Goal: Task Accomplishment & Management: Use online tool/utility

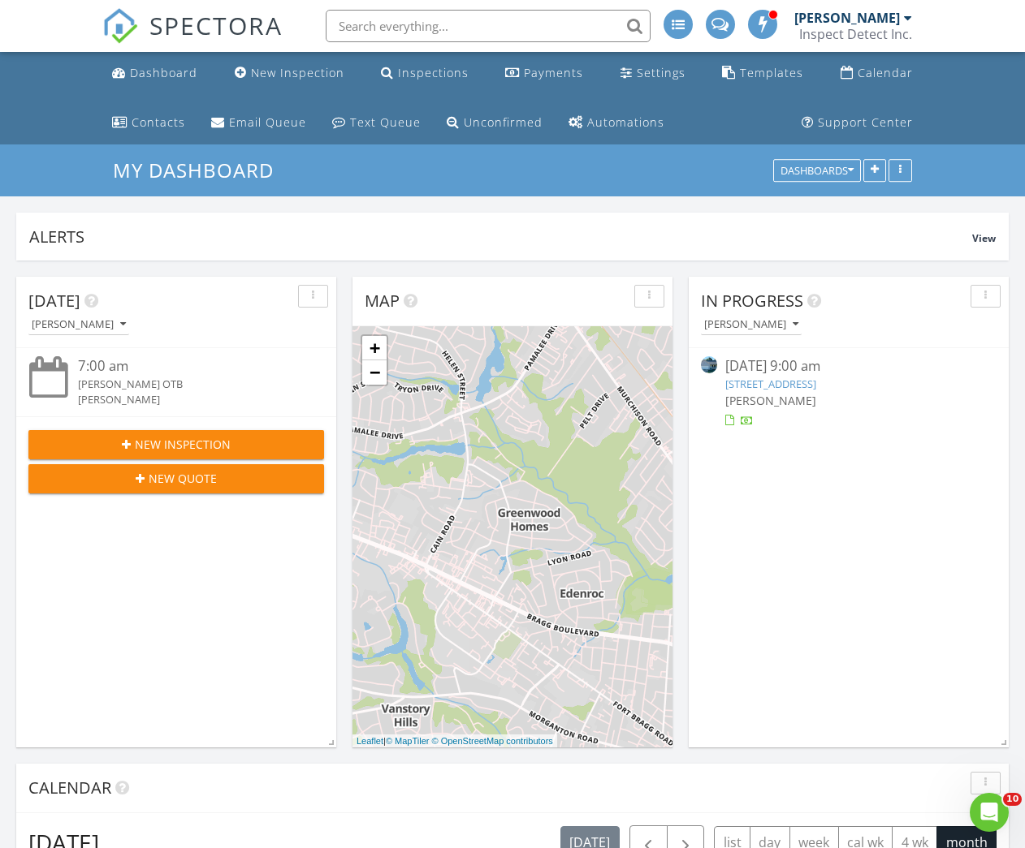
click at [816, 378] on link "3711 Rockhurst Dr, Fayetteville, NC 28306" at bounding box center [770, 384] width 91 height 15
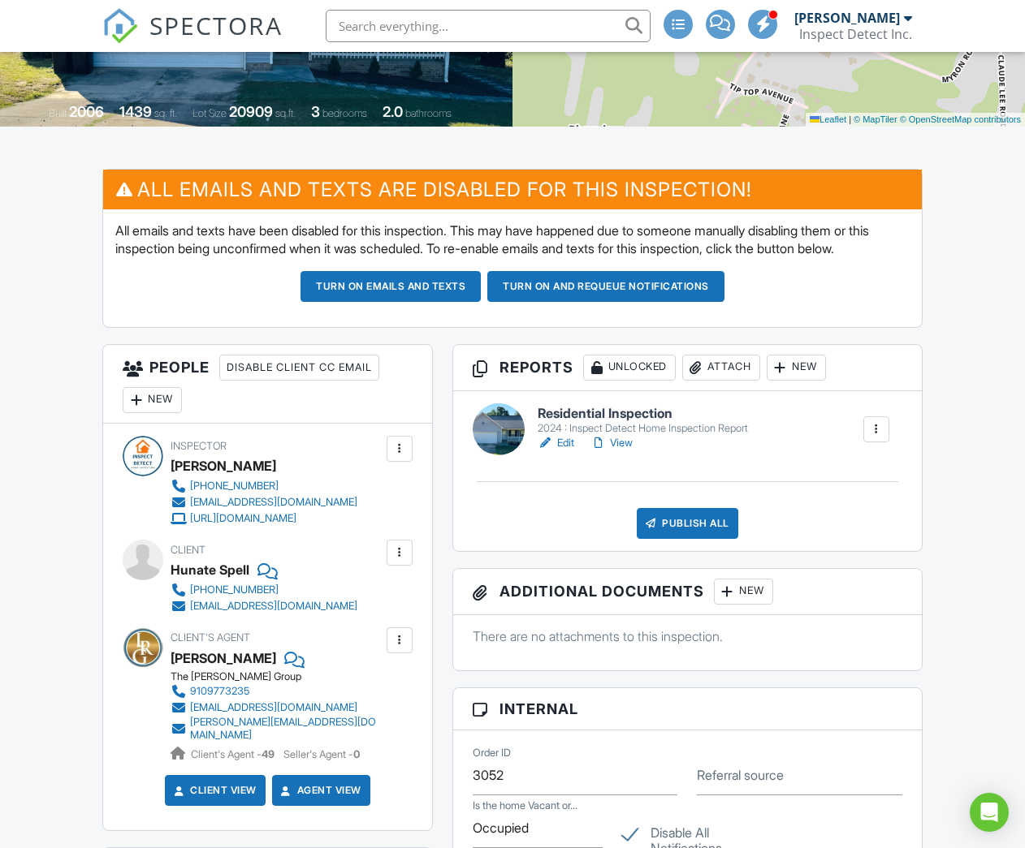
click at [566, 441] on link "Edit" at bounding box center [555, 443] width 37 height 16
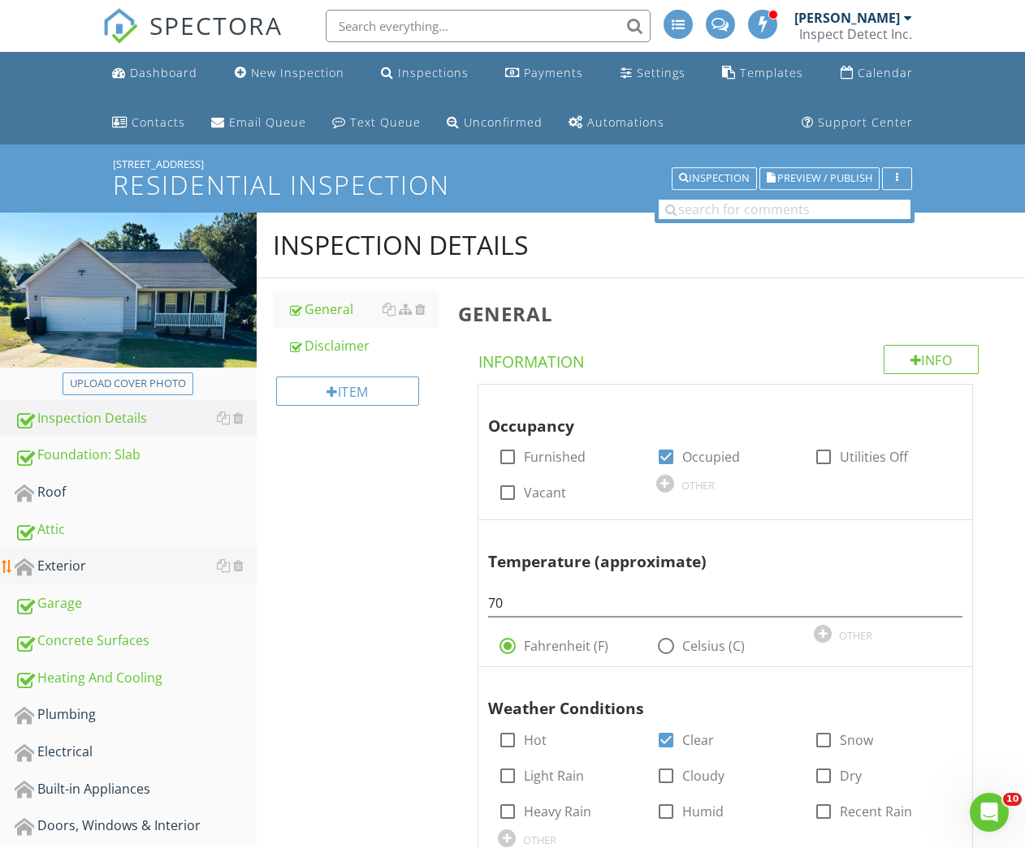
click at [50, 568] on div "Exterior" at bounding box center [136, 566] width 242 height 21
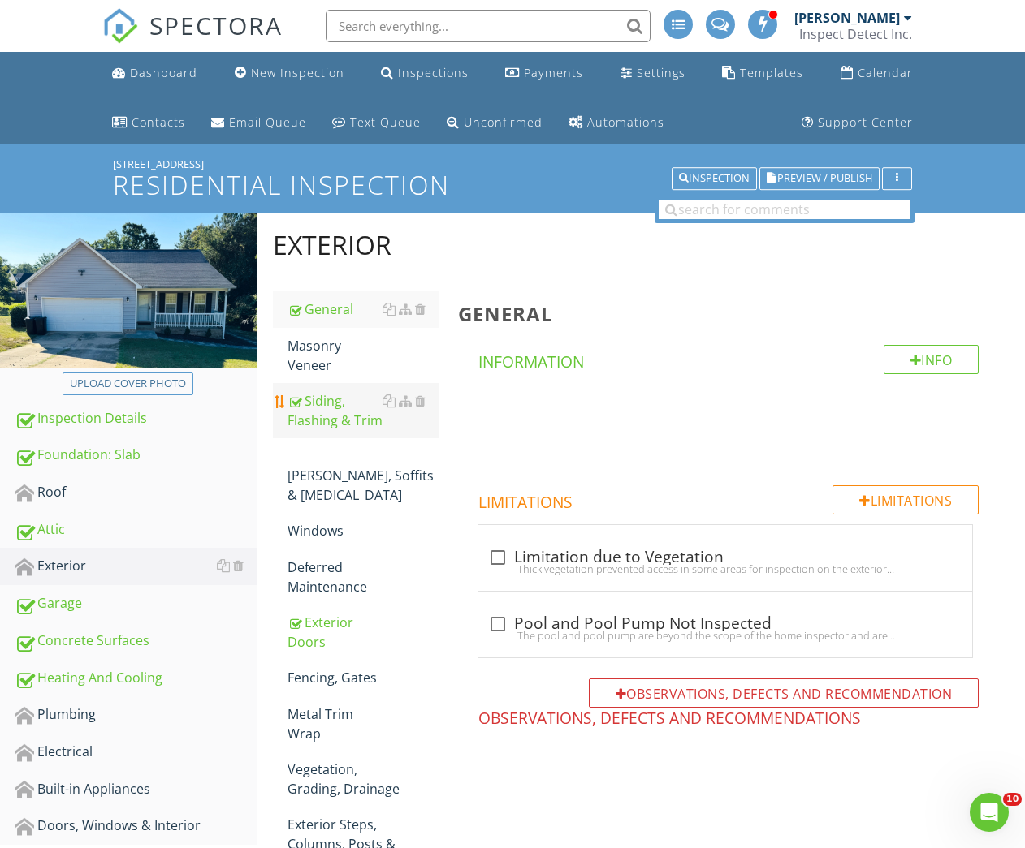
click at [329, 414] on div "Siding, Flashing & Trim" at bounding box center [363, 410] width 152 height 39
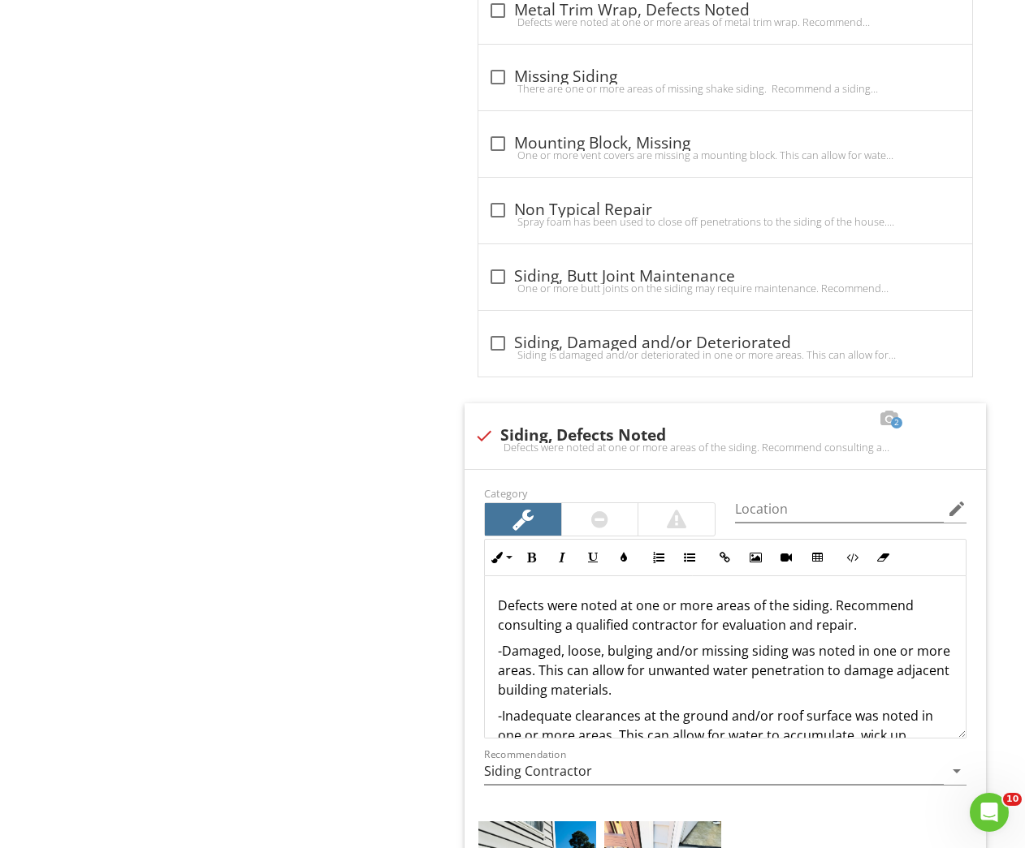
scroll to position [2475, 0]
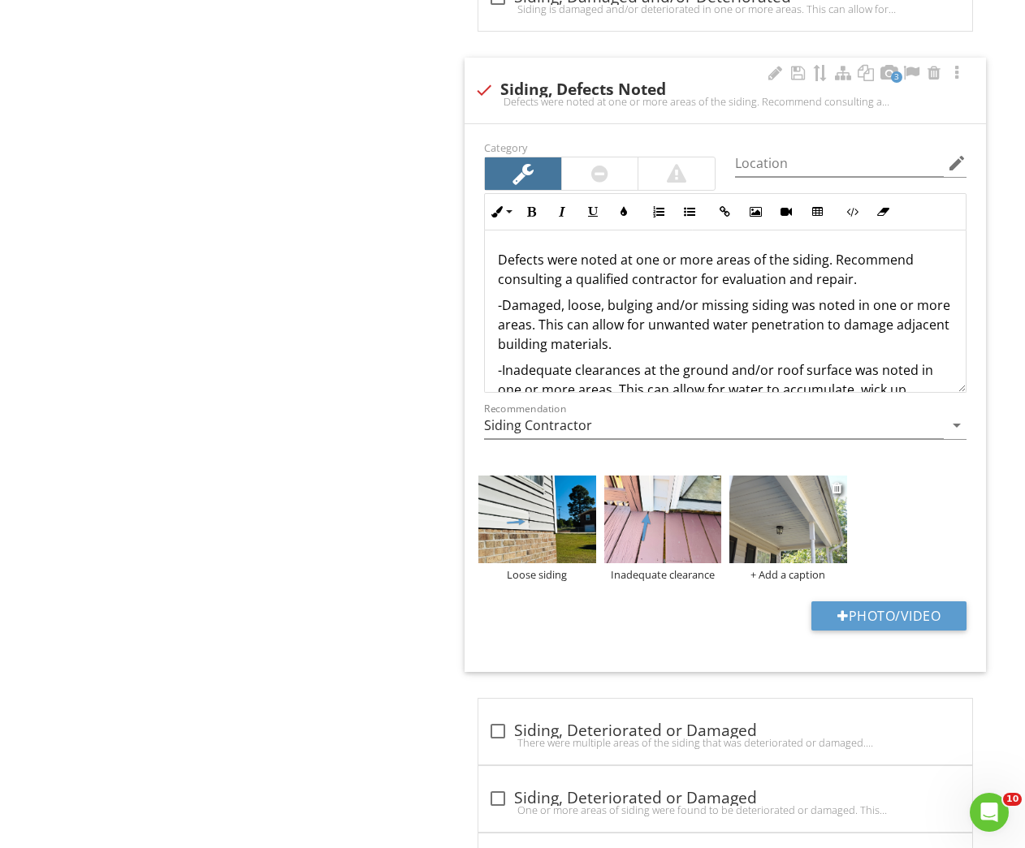
click at [754, 529] on img at bounding box center [787, 520] width 117 height 88
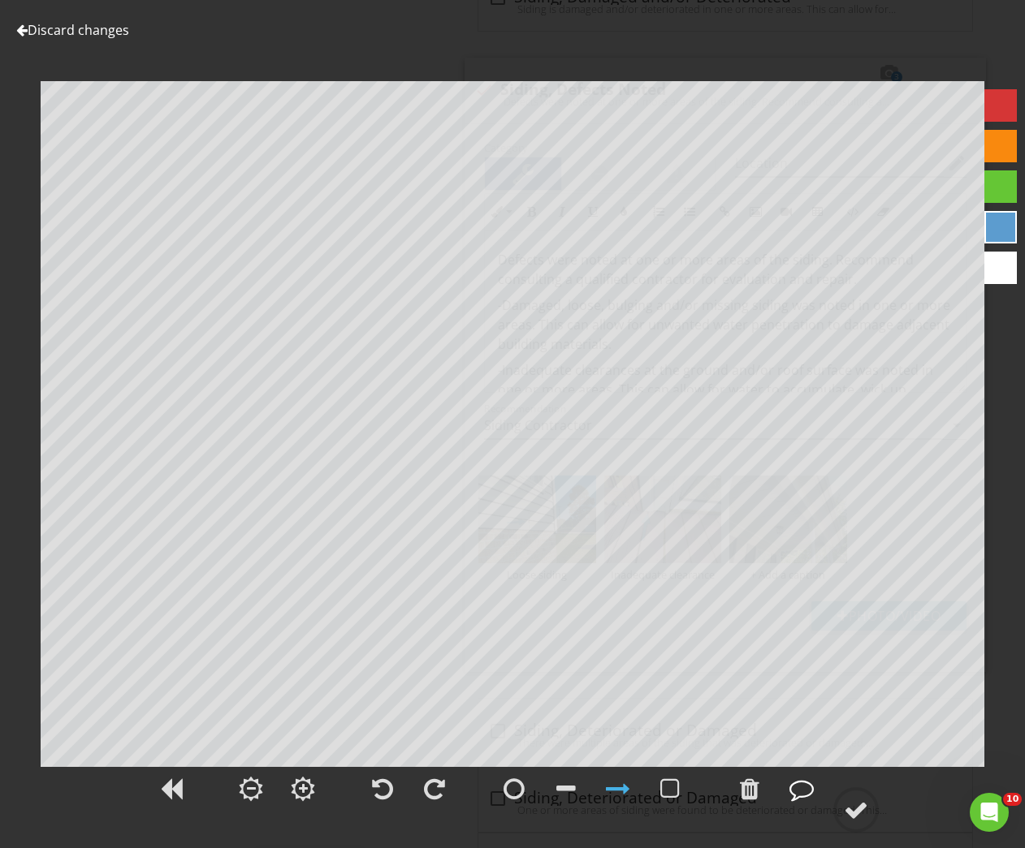
click at [802, 791] on div at bounding box center [801, 789] width 24 height 24
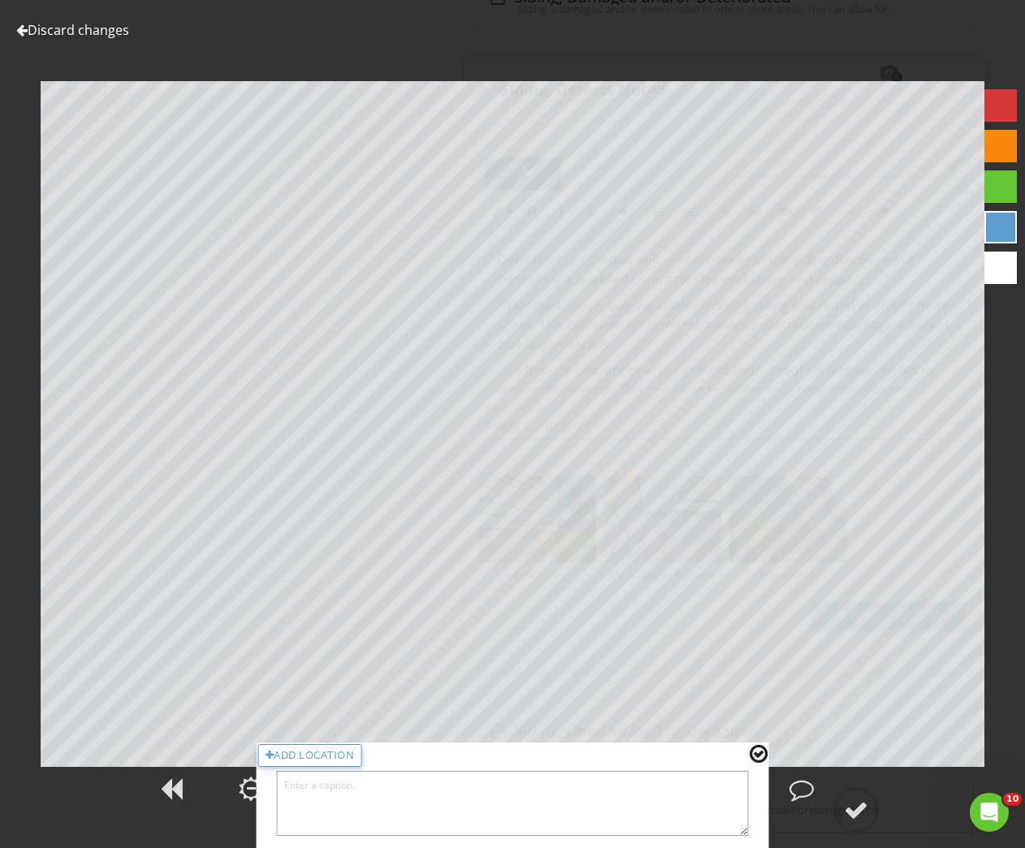
click at [645, 817] on textarea at bounding box center [513, 803] width 472 height 65
type textarea "Sagging and buckling noted at vinyl soffit porch ceiling"
drag, startPoint x: 762, startPoint y: 750, endPoint x: 848, endPoint y: 804, distance: 101.4
click at [762, 751] on div at bounding box center [758, 754] width 18 height 21
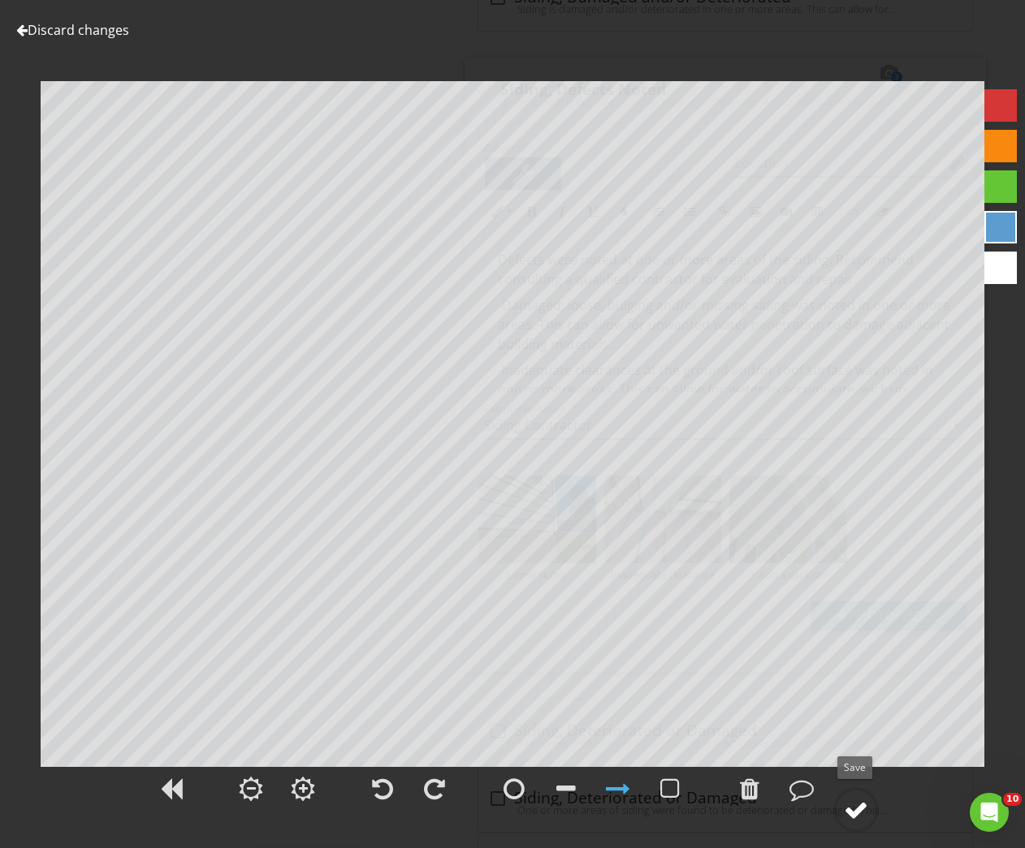
click at [848, 804] on div at bounding box center [856, 810] width 24 height 24
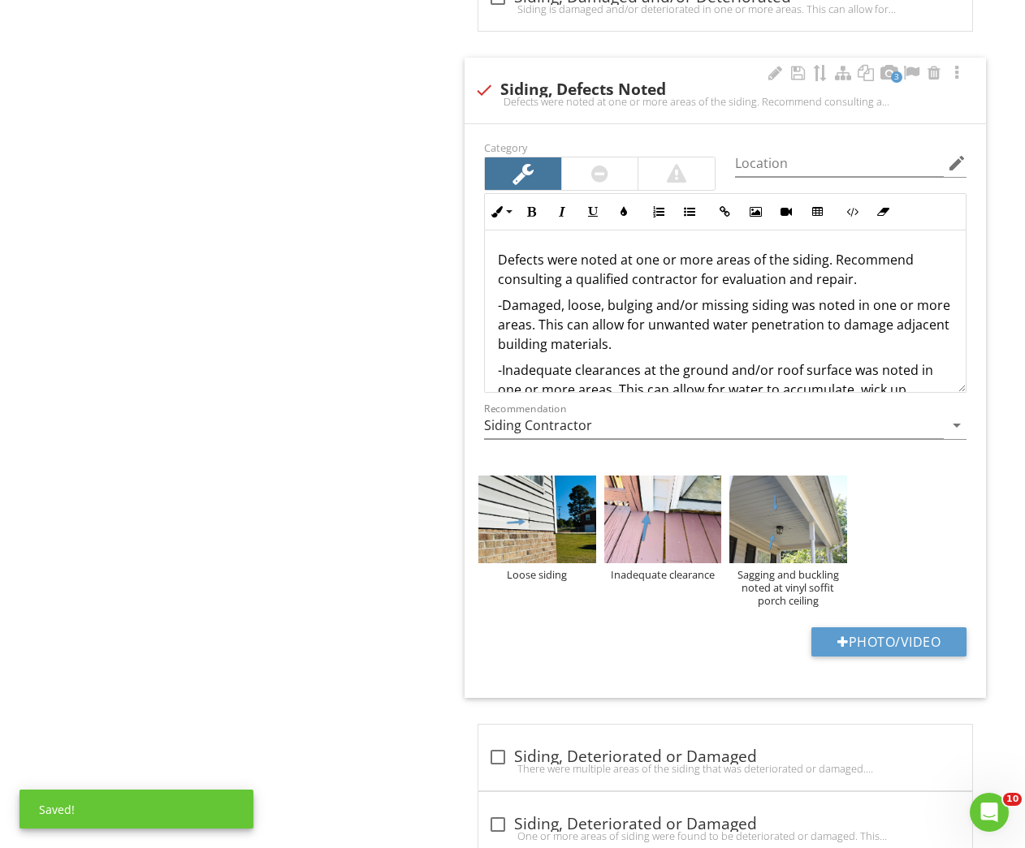
scroll to position [46, 0]
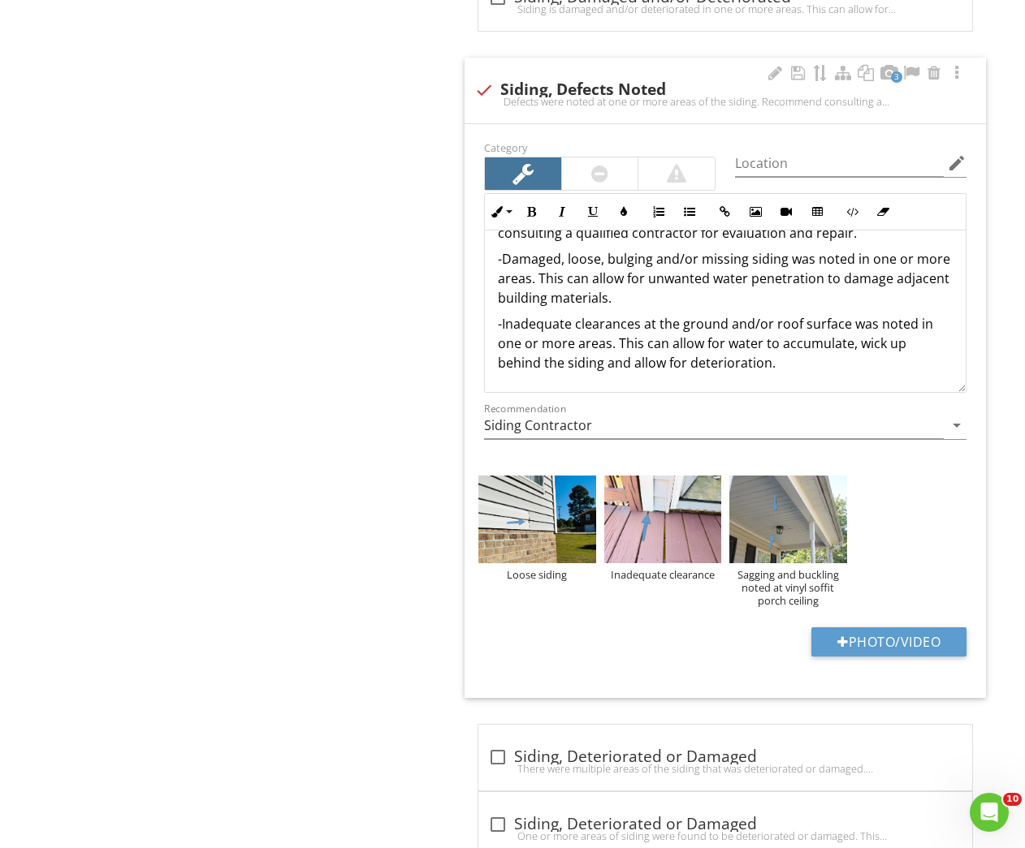
click at [684, 279] on p "-Damaged, loose, bulging and/or missing siding was noted in one or more areas. …" at bounding box center [725, 278] width 455 height 58
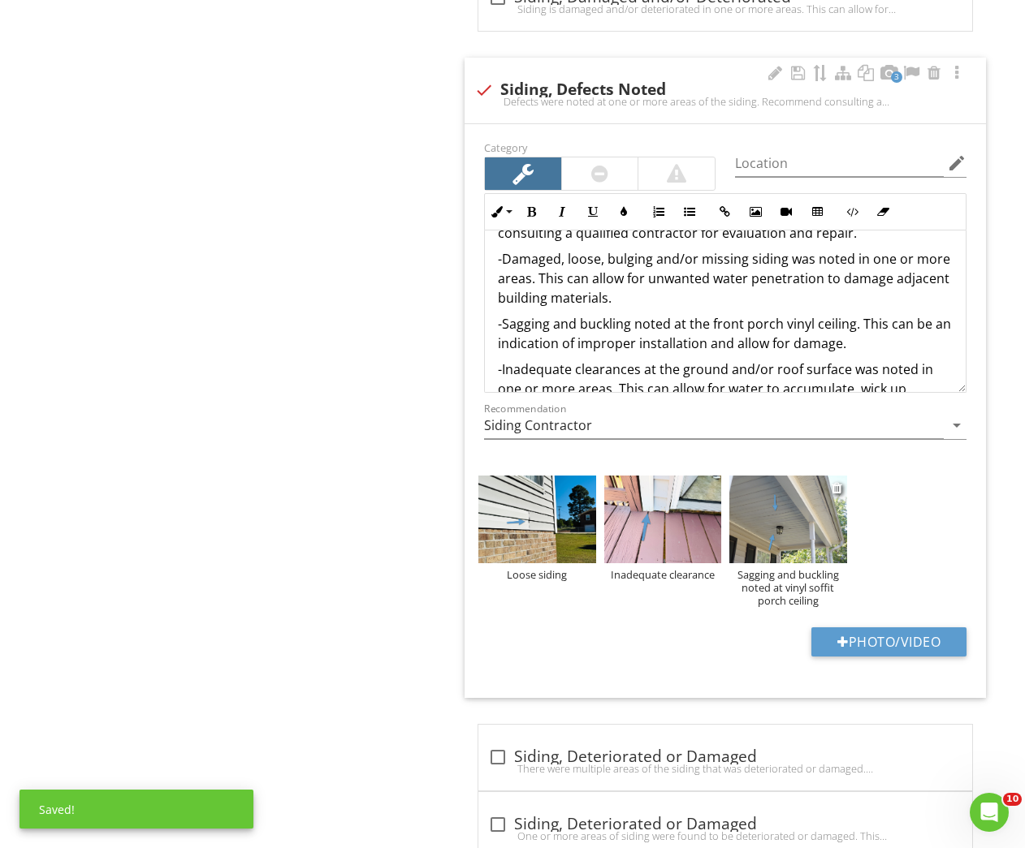
click at [781, 578] on div "Sagging and buckling noted at vinyl soffit porch ceiling" at bounding box center [787, 587] width 117 height 39
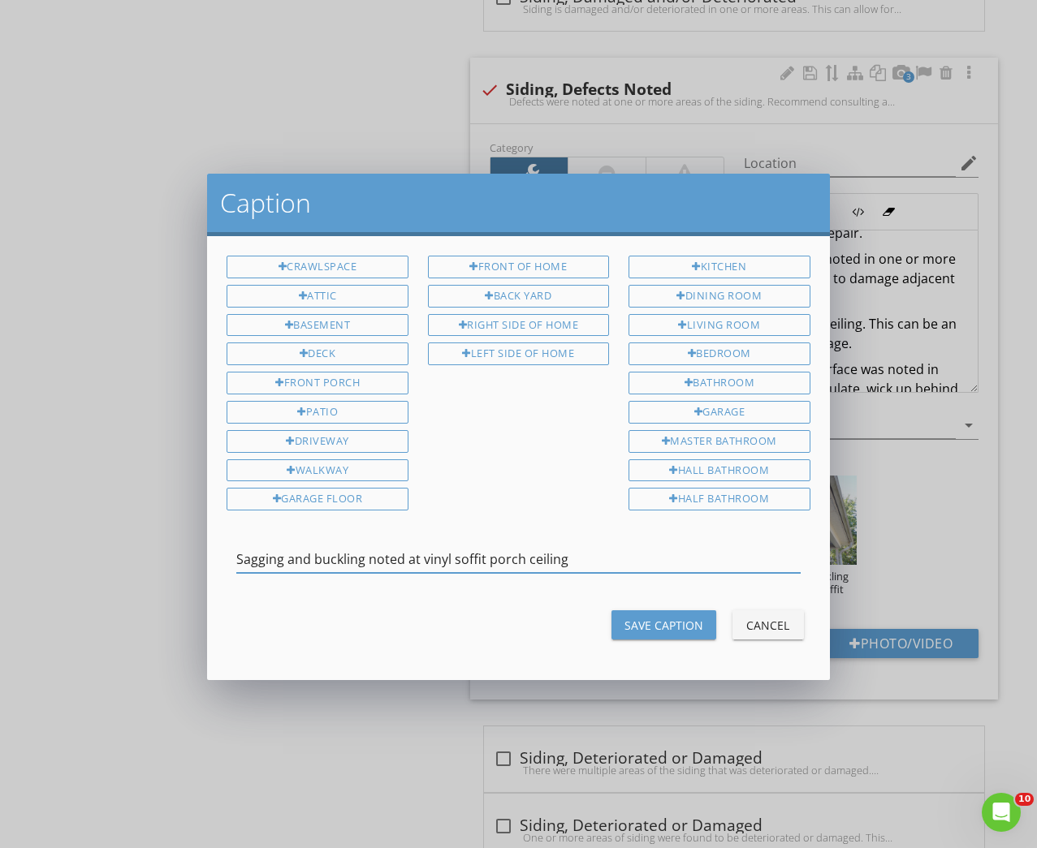
drag, startPoint x: 484, startPoint y: 553, endPoint x: 457, endPoint y: 548, distance: 27.2
click at [454, 552] on input "Sagging and buckling noted at vinyl soffit porch ceiling" at bounding box center [517, 559] width 563 height 27
type input "Sagging and buckling noted at vinyl porch ceiling"
click at [660, 622] on div "Save Caption" at bounding box center [663, 625] width 79 height 17
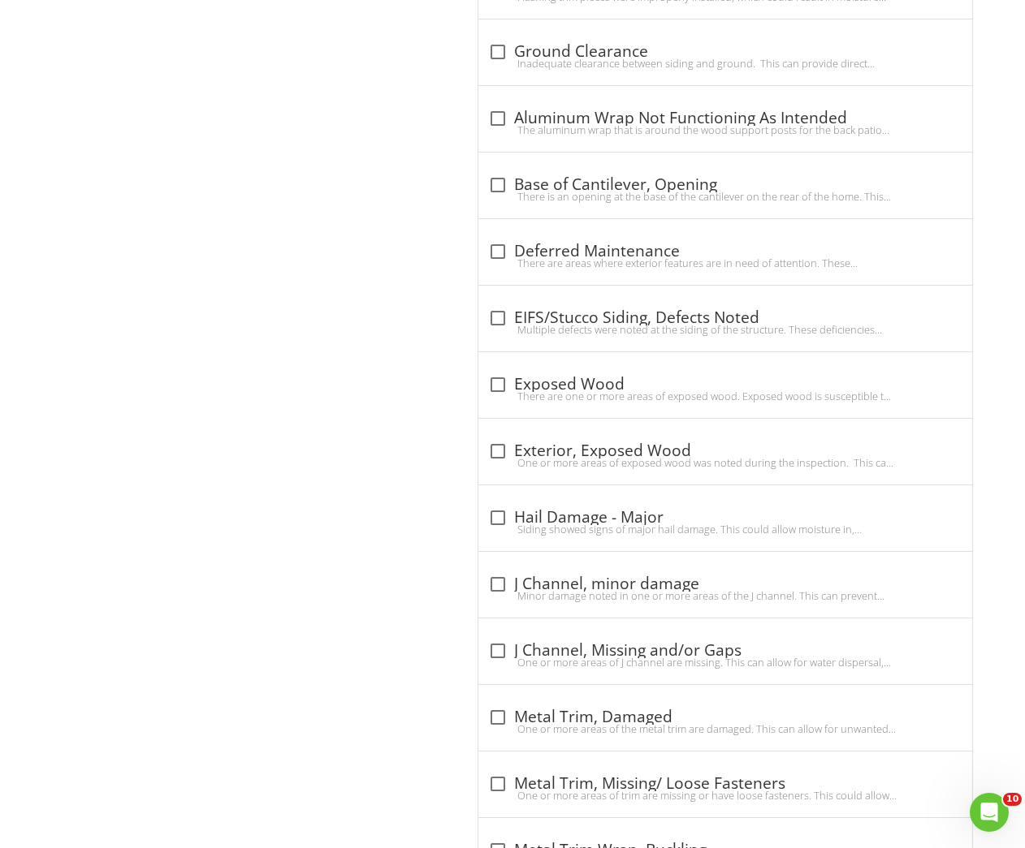
scroll to position [566, 0]
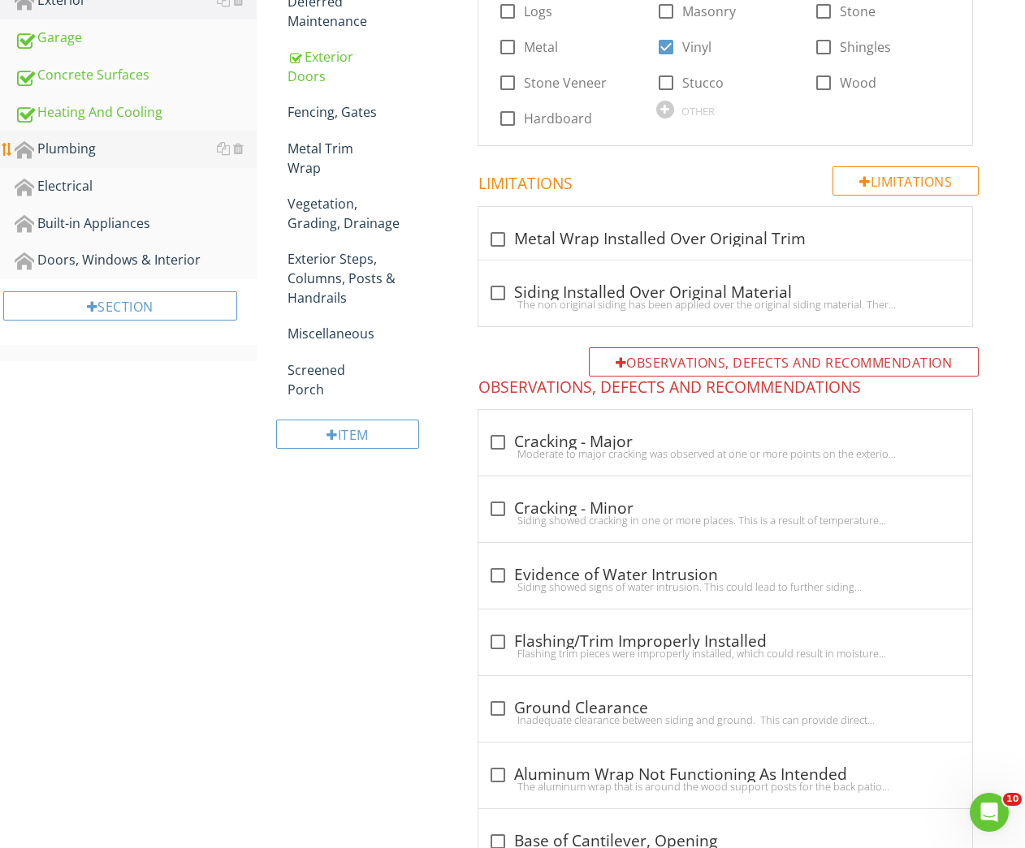
click at [54, 145] on div "Plumbing" at bounding box center [136, 149] width 242 height 21
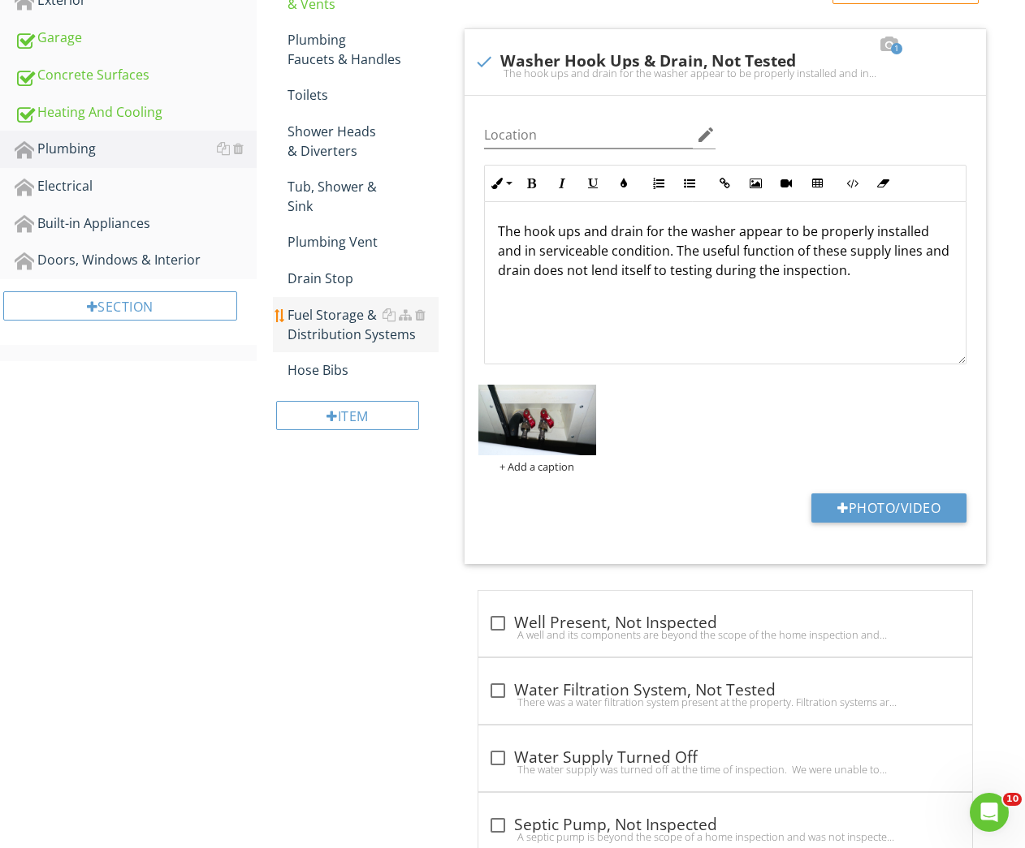
click at [313, 339] on div "Fuel Storage & Distribution Systems" at bounding box center [363, 324] width 152 height 39
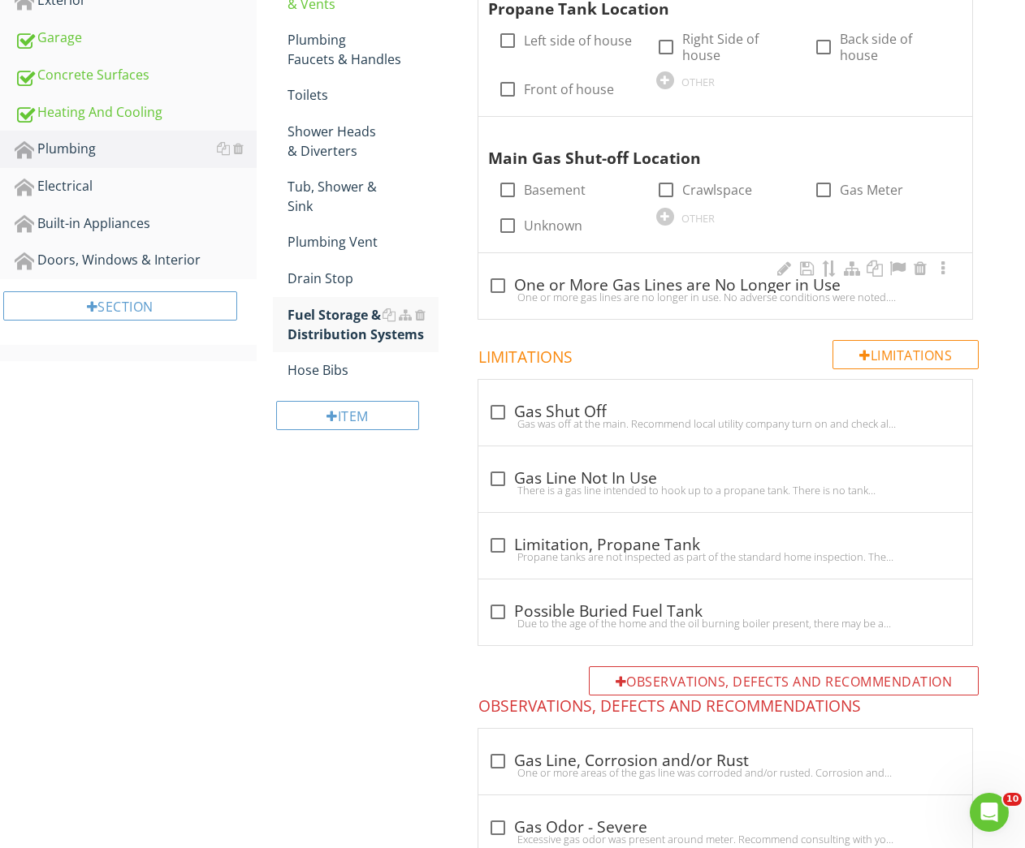
click at [684, 295] on div "One or more gas lines are no longer in use. No adverse conditions were noted. R…" at bounding box center [725, 297] width 474 height 13
checkbox input "true"
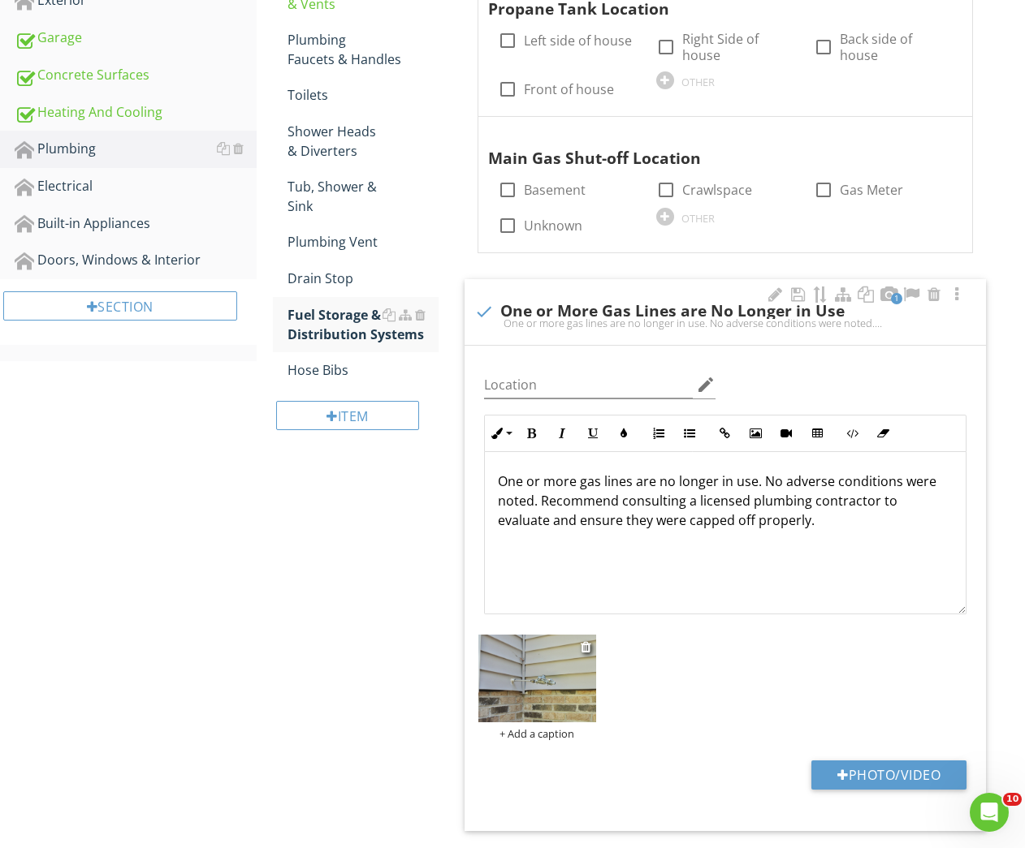
click at [522, 689] on img at bounding box center [536, 679] width 117 height 88
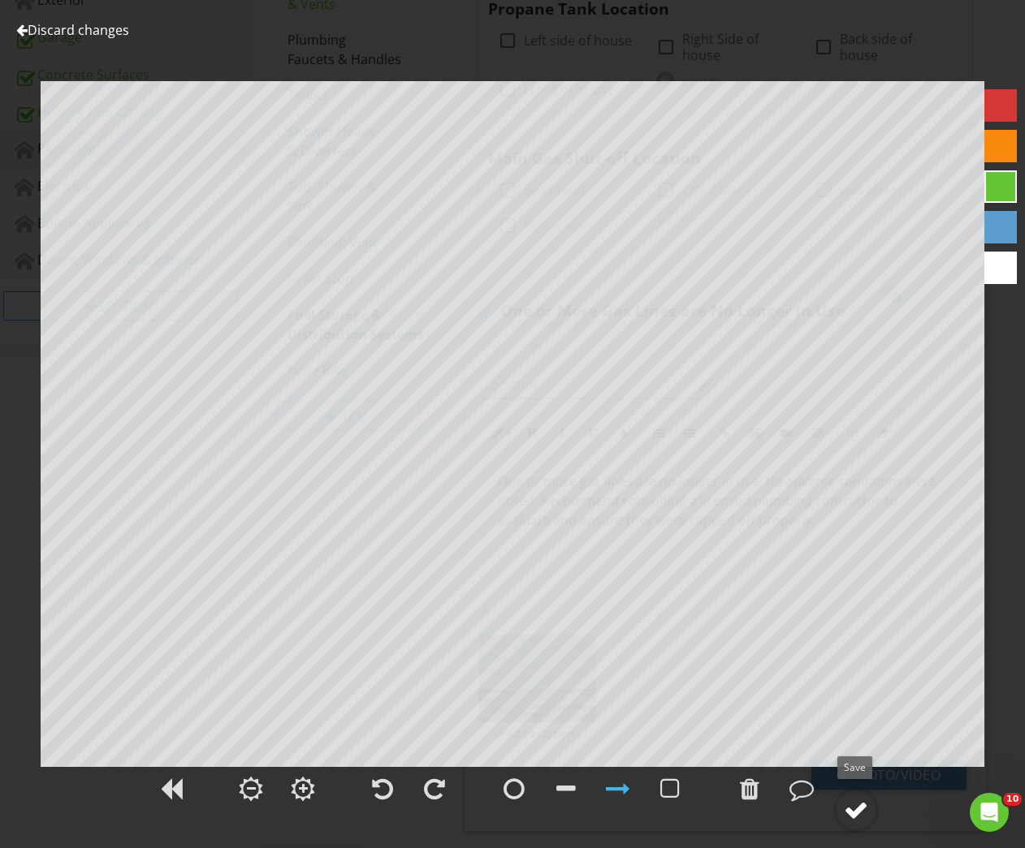
drag, startPoint x: 854, startPoint y: 803, endPoint x: 850, endPoint y: 794, distance: 9.8
click at [854, 803] on div at bounding box center [856, 810] width 24 height 24
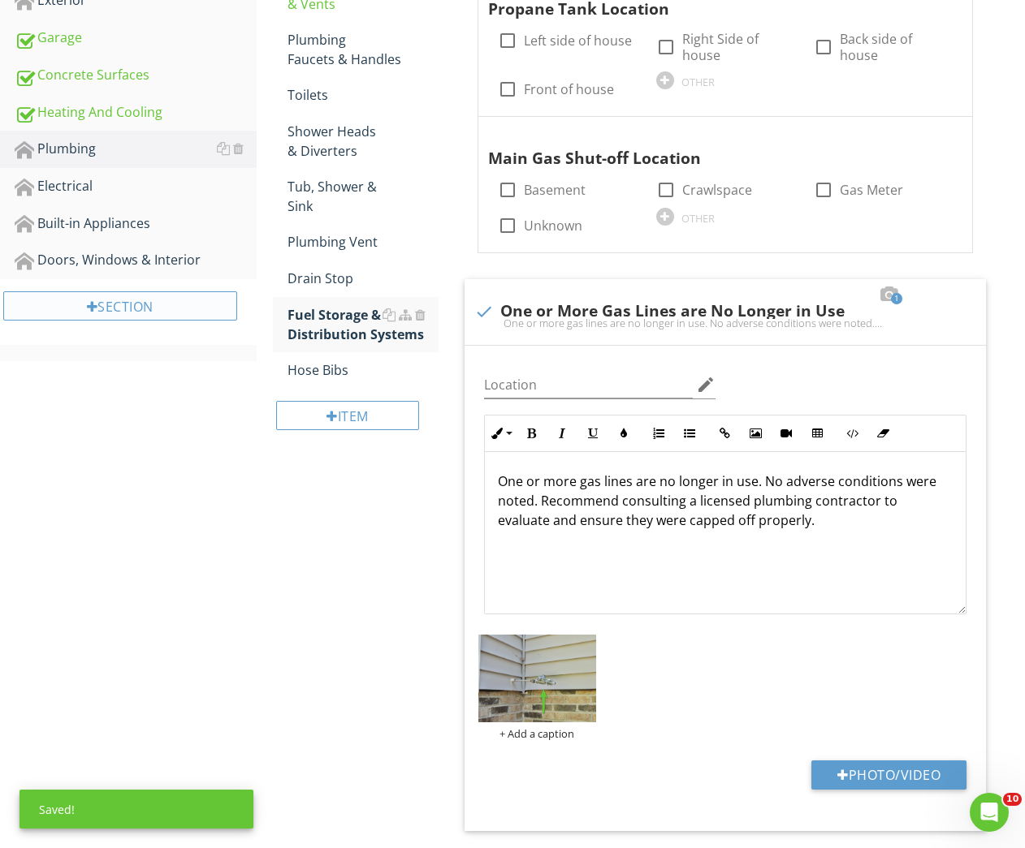
click at [43, 294] on div "Section" at bounding box center [120, 305] width 234 height 29
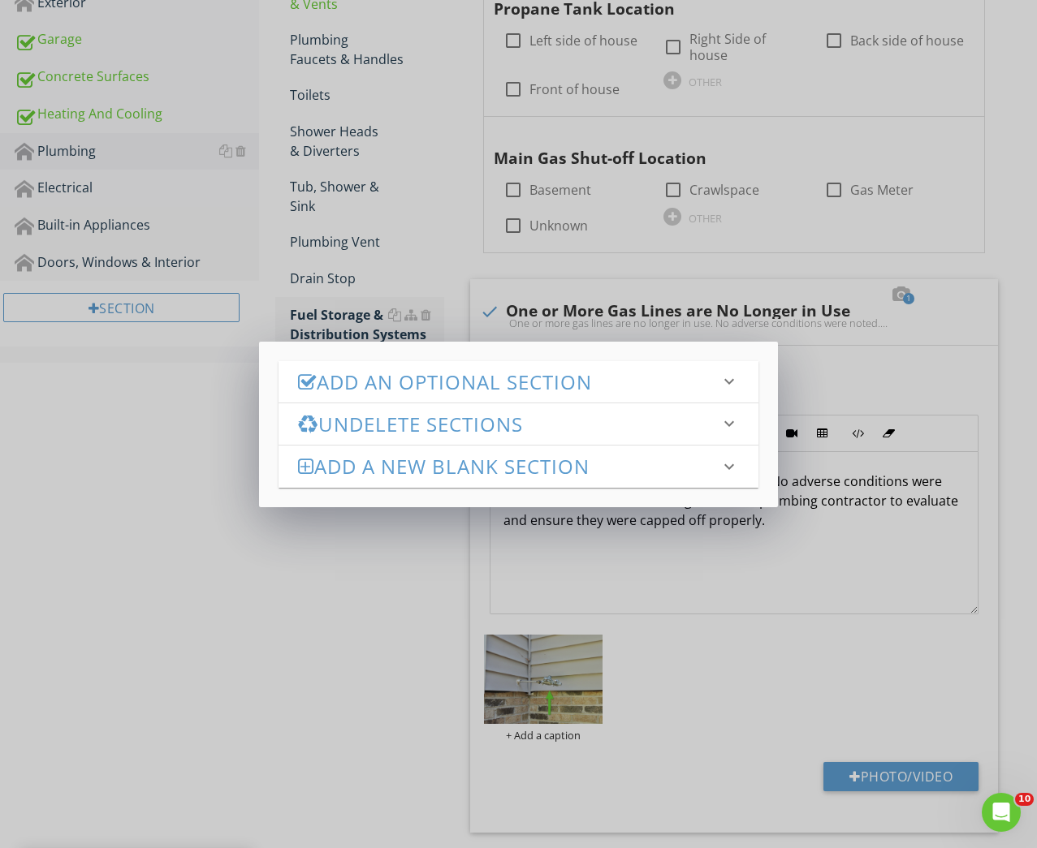
click at [425, 376] on h3 "Add an Optional Section" at bounding box center [508, 382] width 421 height 22
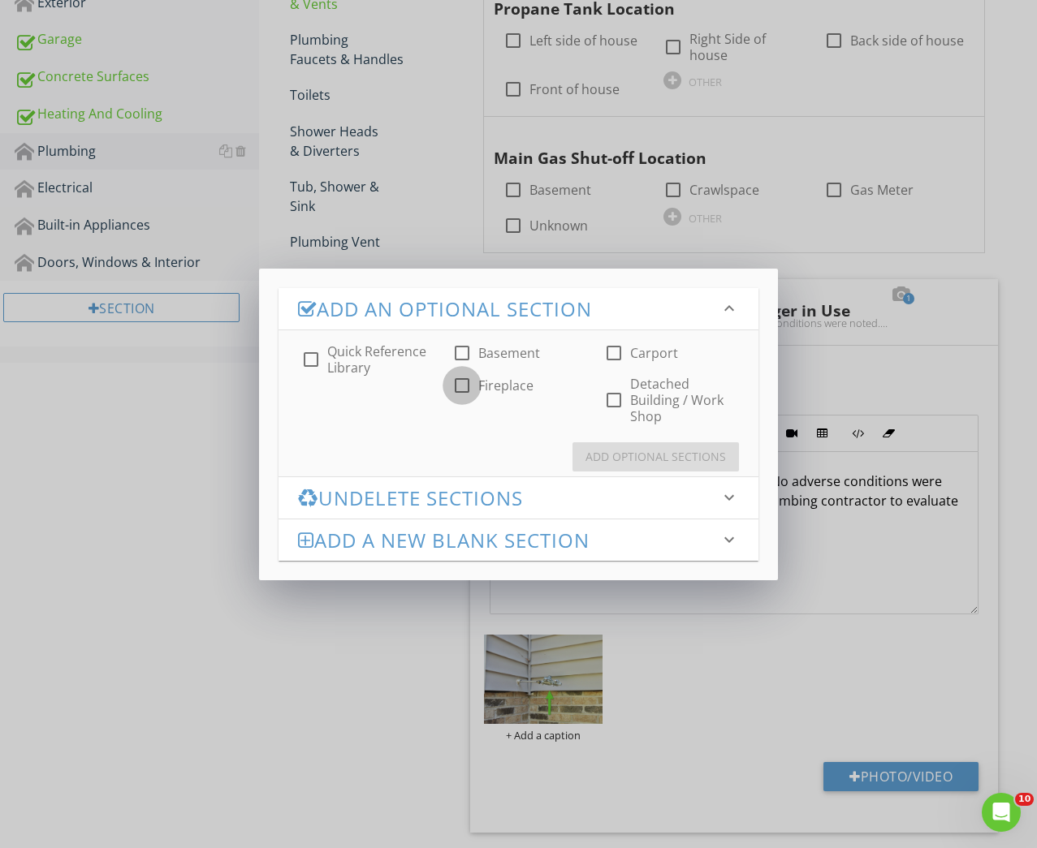
click at [457, 386] on div at bounding box center [462, 386] width 28 height 28
checkbox input "true"
click at [612, 459] on div "Add Optional Sections" at bounding box center [655, 456] width 140 height 17
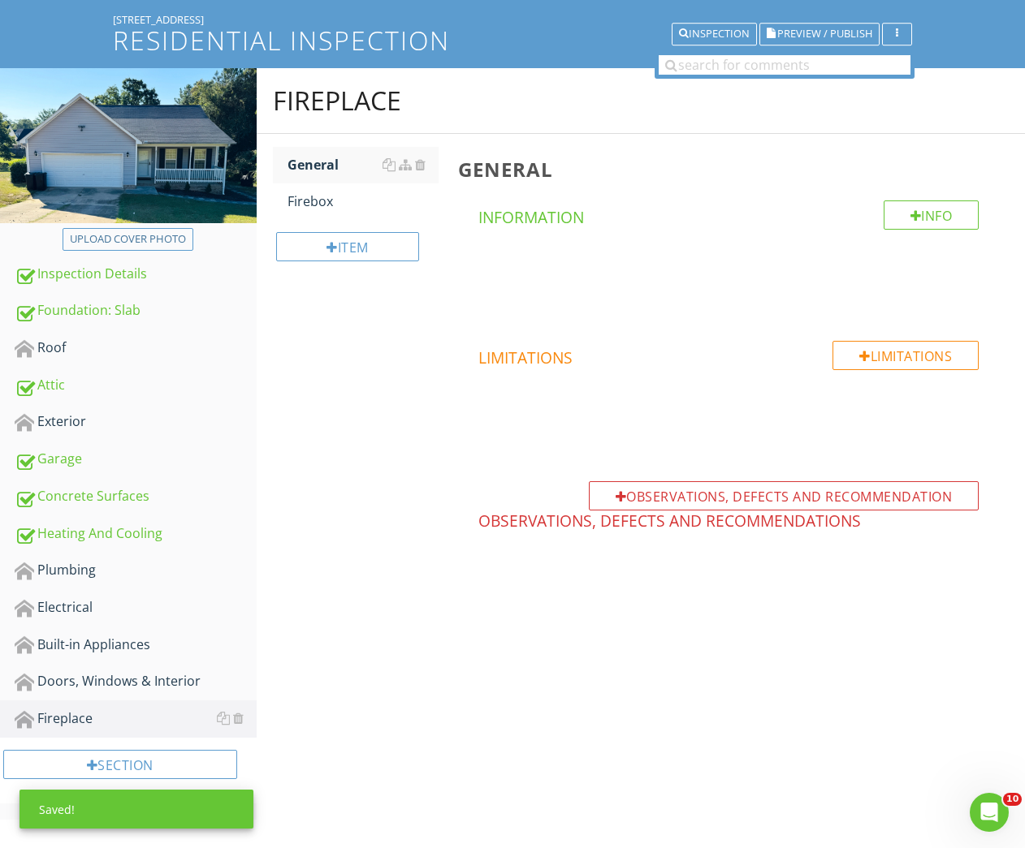
scroll to position [145, 0]
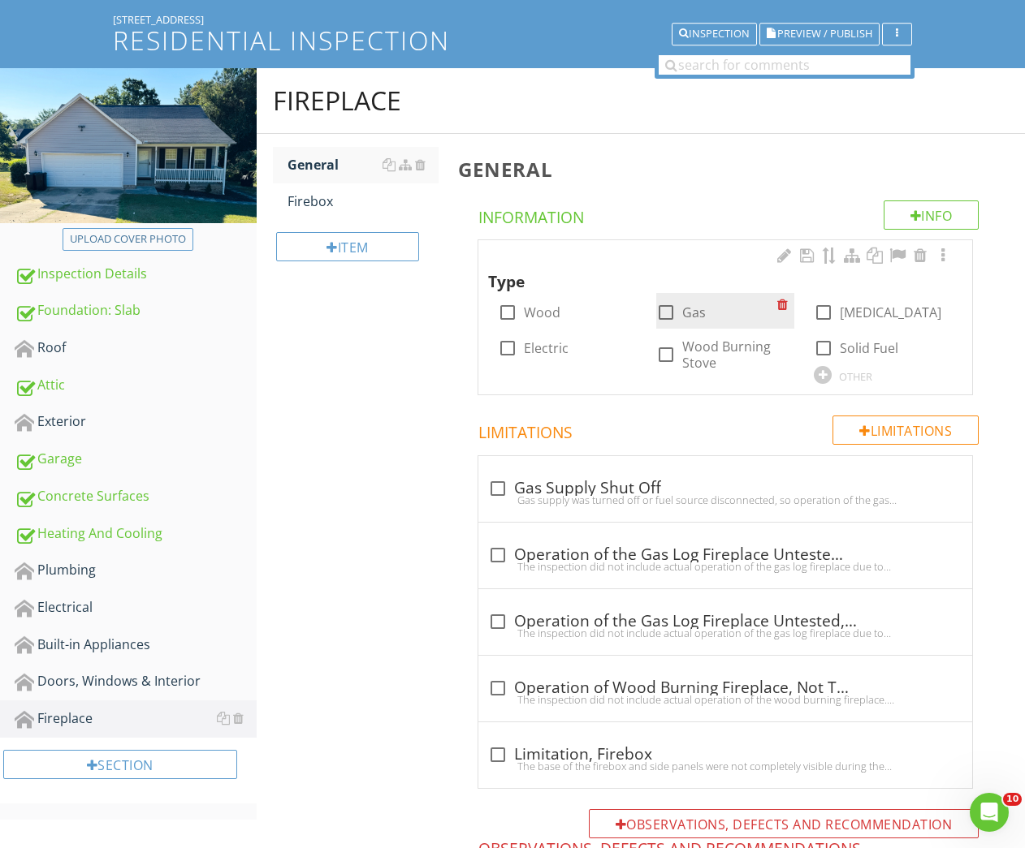
click at [665, 313] on div at bounding box center [666, 313] width 28 height 28
checkbox input "true"
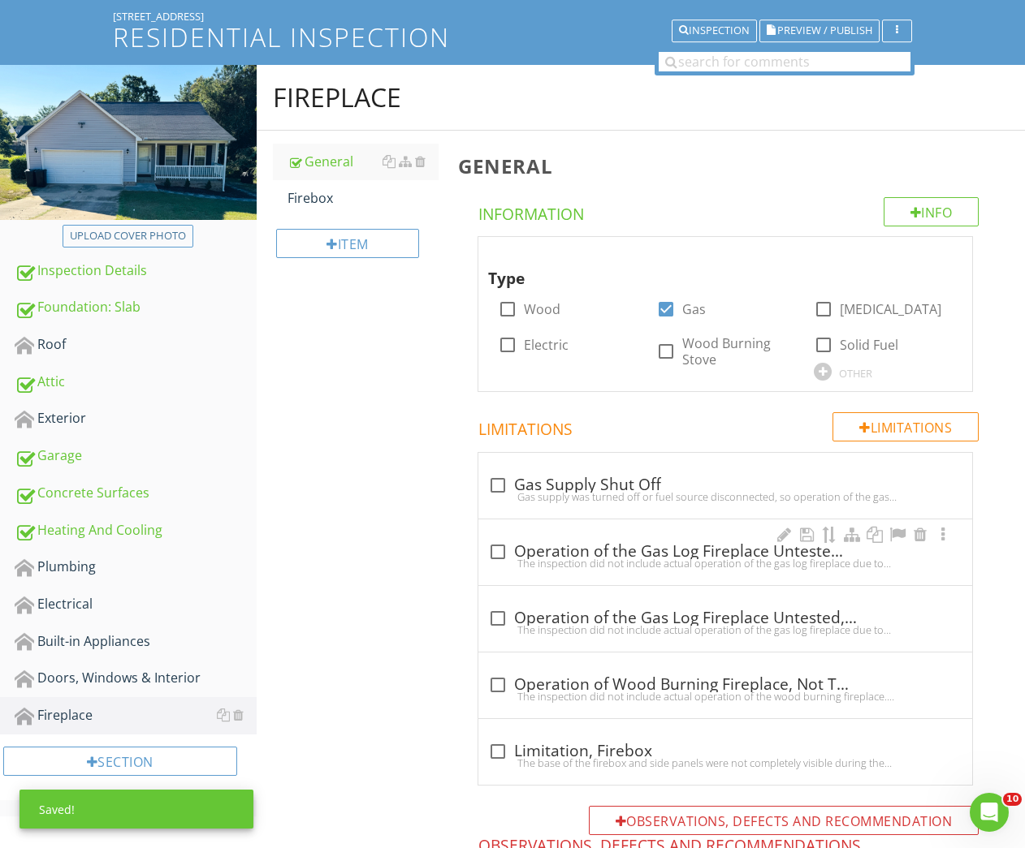
click at [593, 562] on div "The inspection did not include actual operation of the gas log fireplace due to…" at bounding box center [725, 563] width 474 height 13
checkbox input "true"
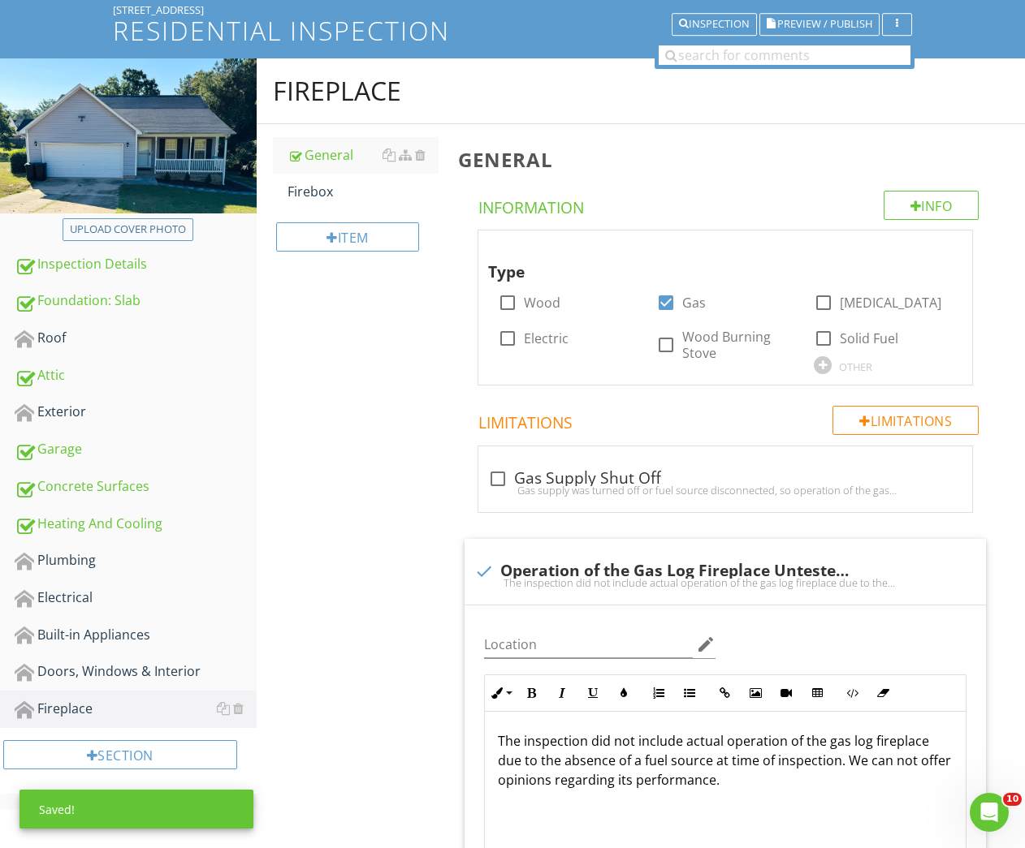
scroll to position [305, 0]
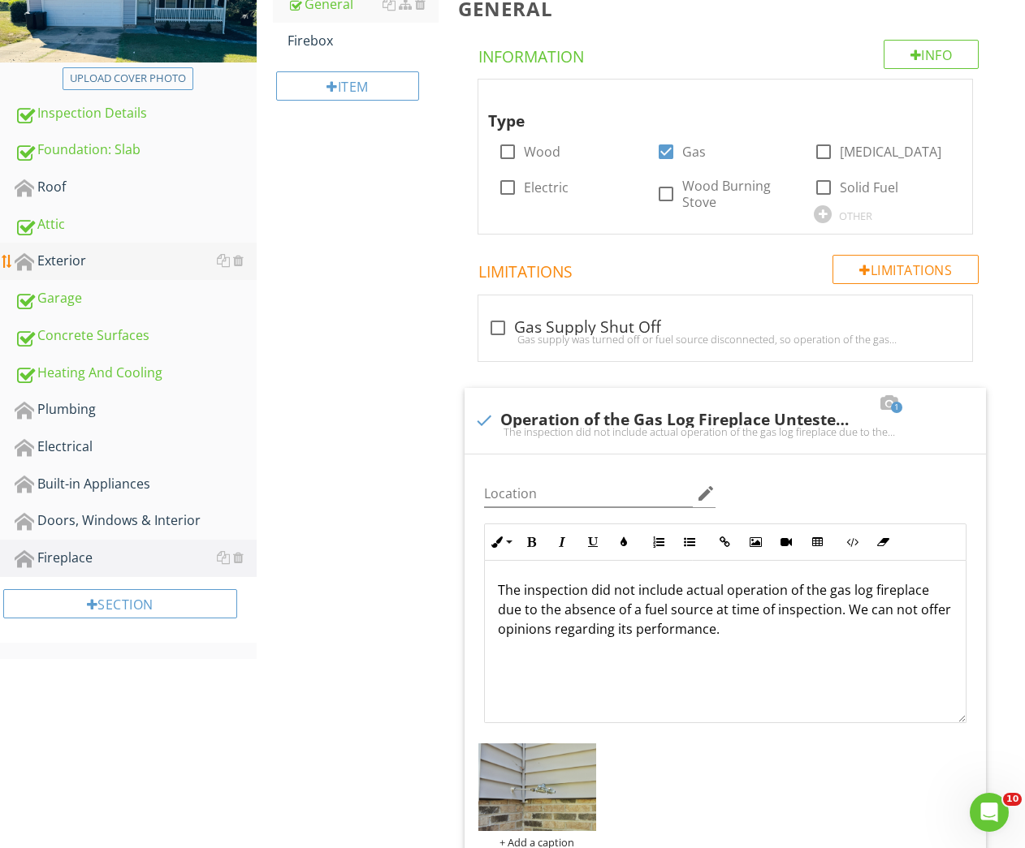
click at [72, 259] on div "Exterior" at bounding box center [136, 261] width 242 height 21
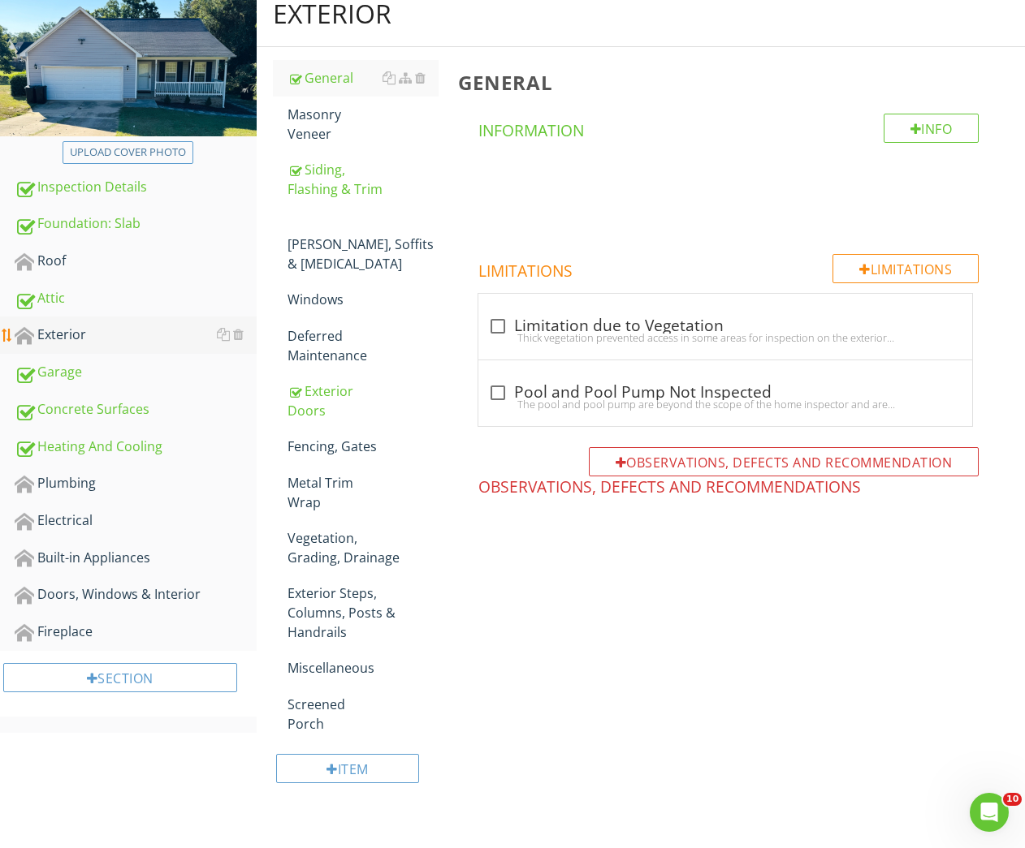
scroll to position [192, 0]
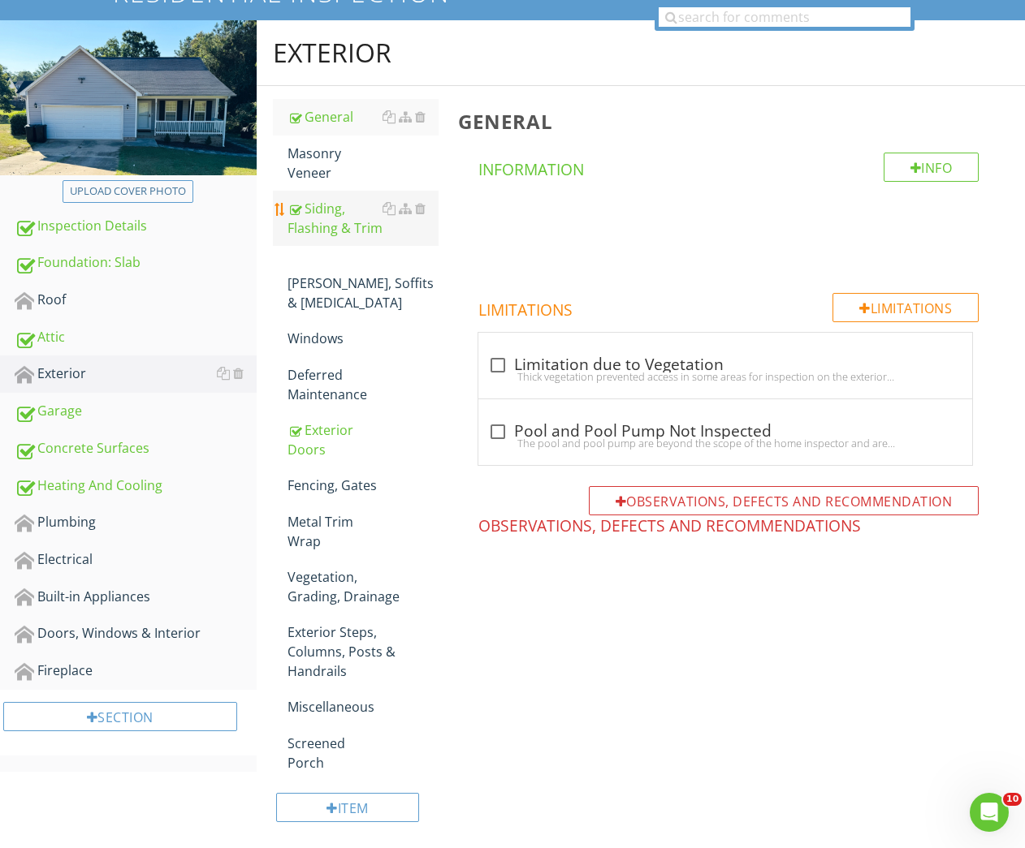
click at [328, 231] on div "Siding, Flashing & Trim" at bounding box center [363, 218] width 152 height 39
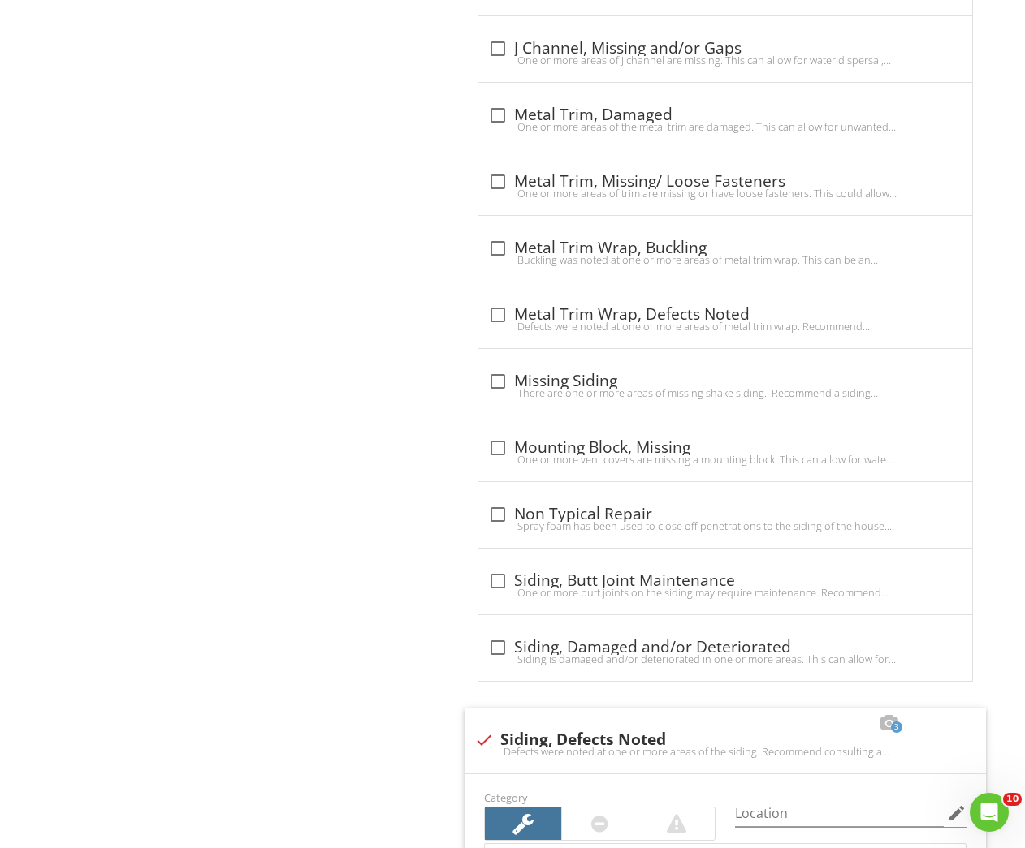
scroll to position [2635, 0]
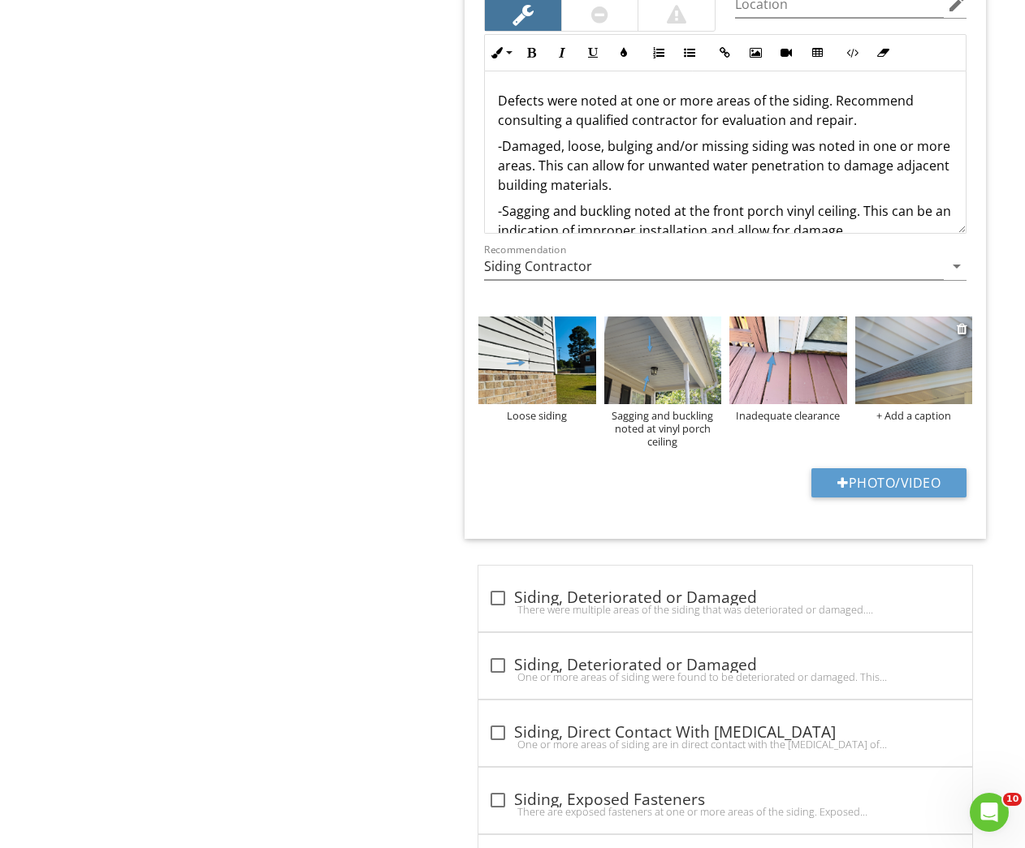
click at [932, 371] on img at bounding box center [913, 361] width 117 height 88
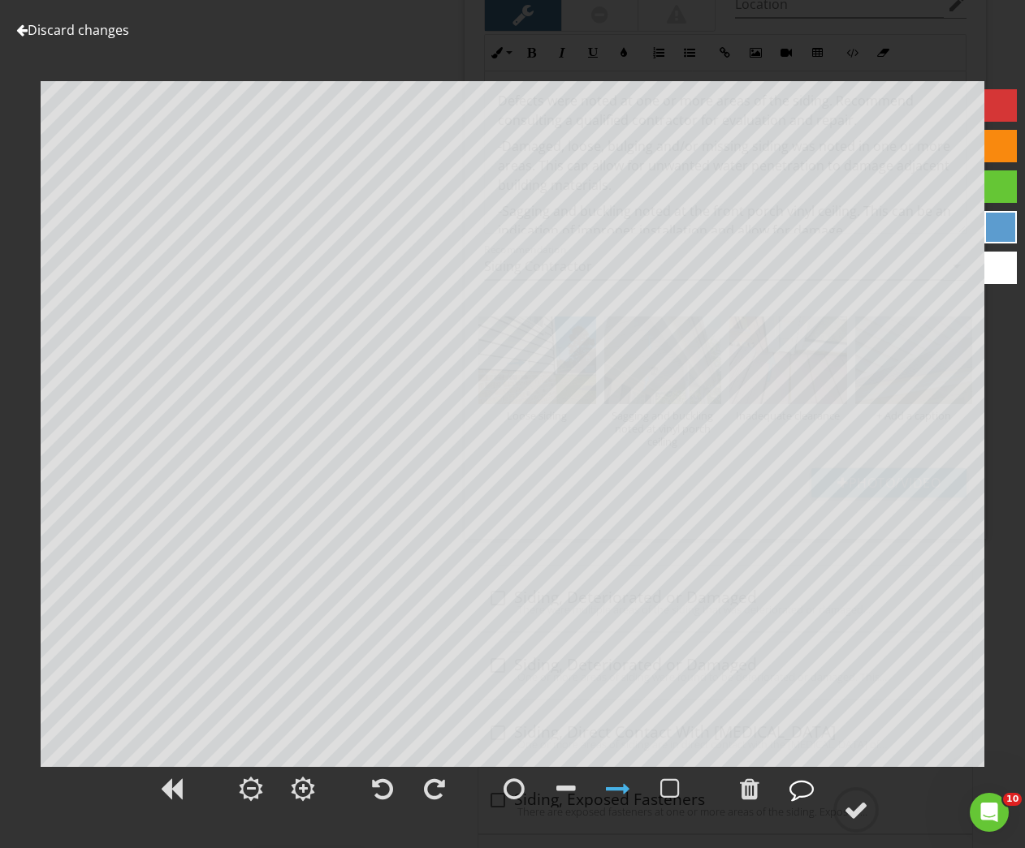
click at [803, 792] on div at bounding box center [801, 789] width 24 height 24
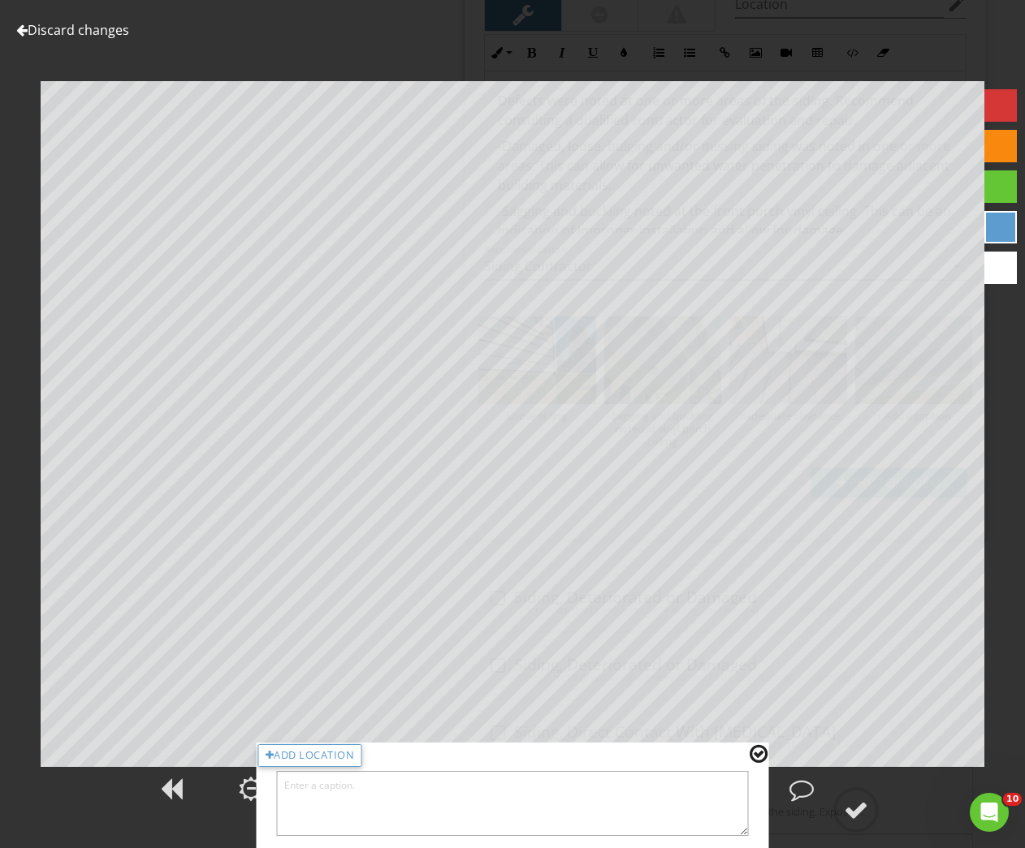
click at [523, 814] on textarea at bounding box center [513, 803] width 472 height 65
type textarea "Inadequate clearance"
drag, startPoint x: 755, startPoint y: 749, endPoint x: 764, endPoint y: 756, distance: 11.5
click at [756, 749] on div at bounding box center [758, 754] width 18 height 21
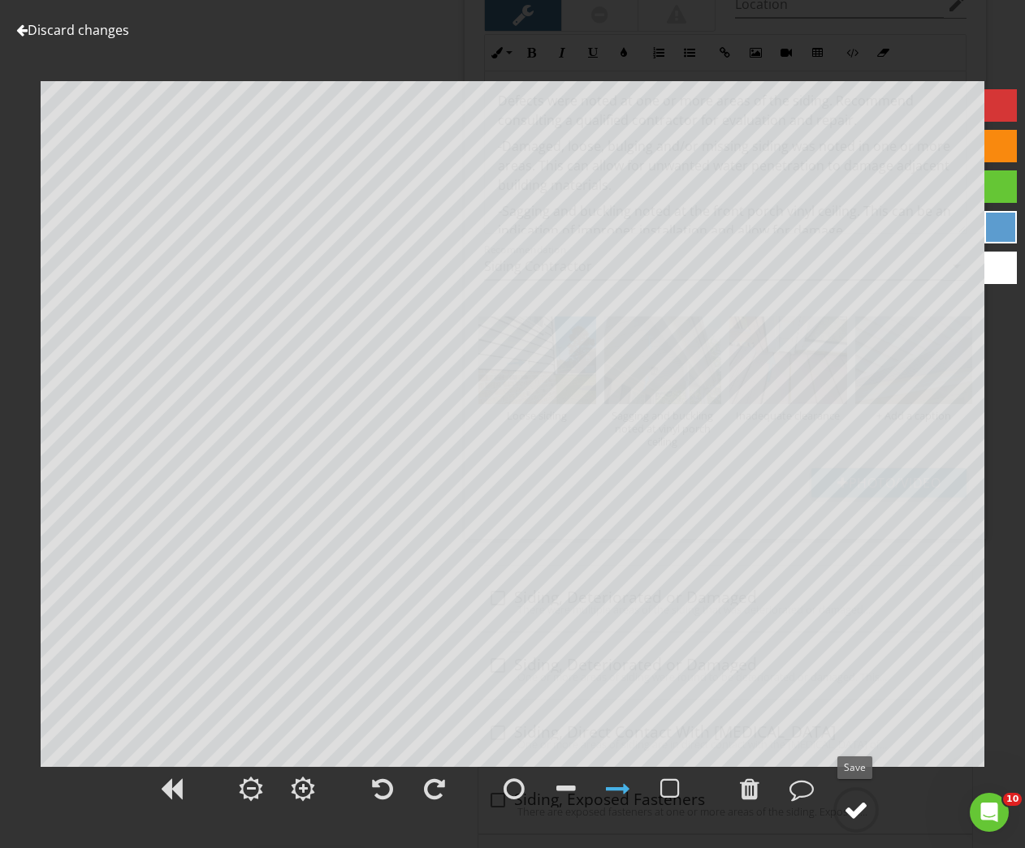
click at [851, 811] on div at bounding box center [856, 810] width 24 height 24
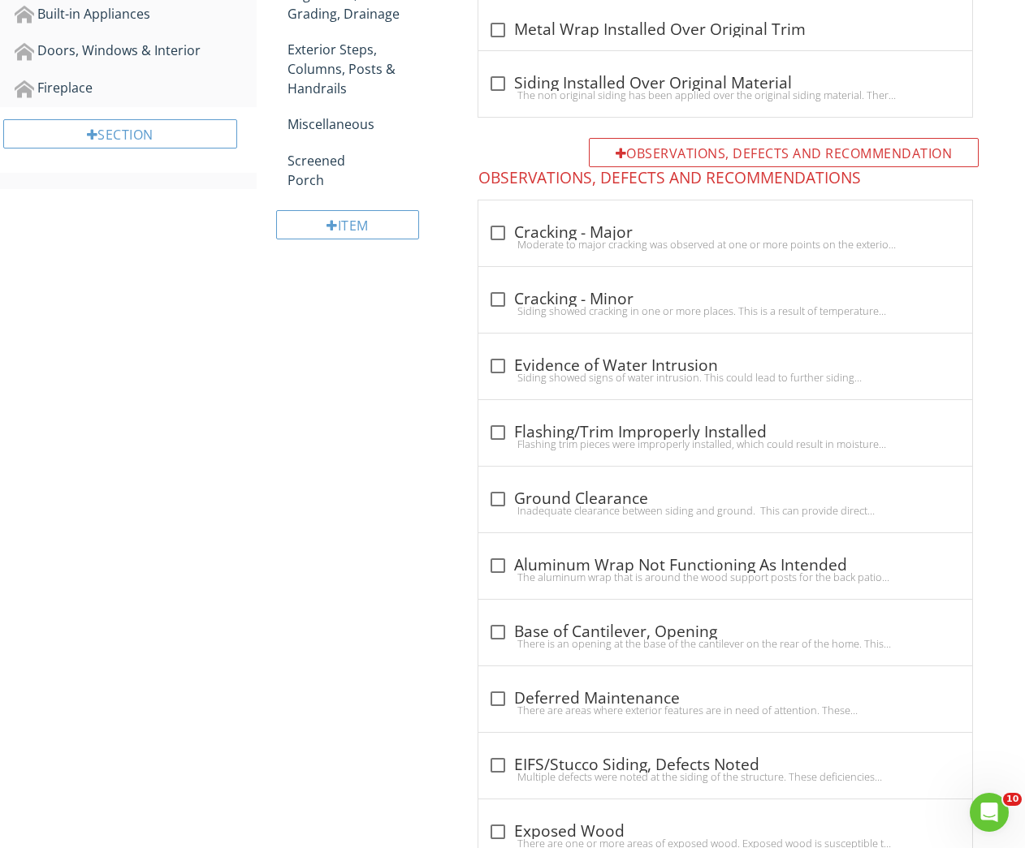
scroll to position [0, 0]
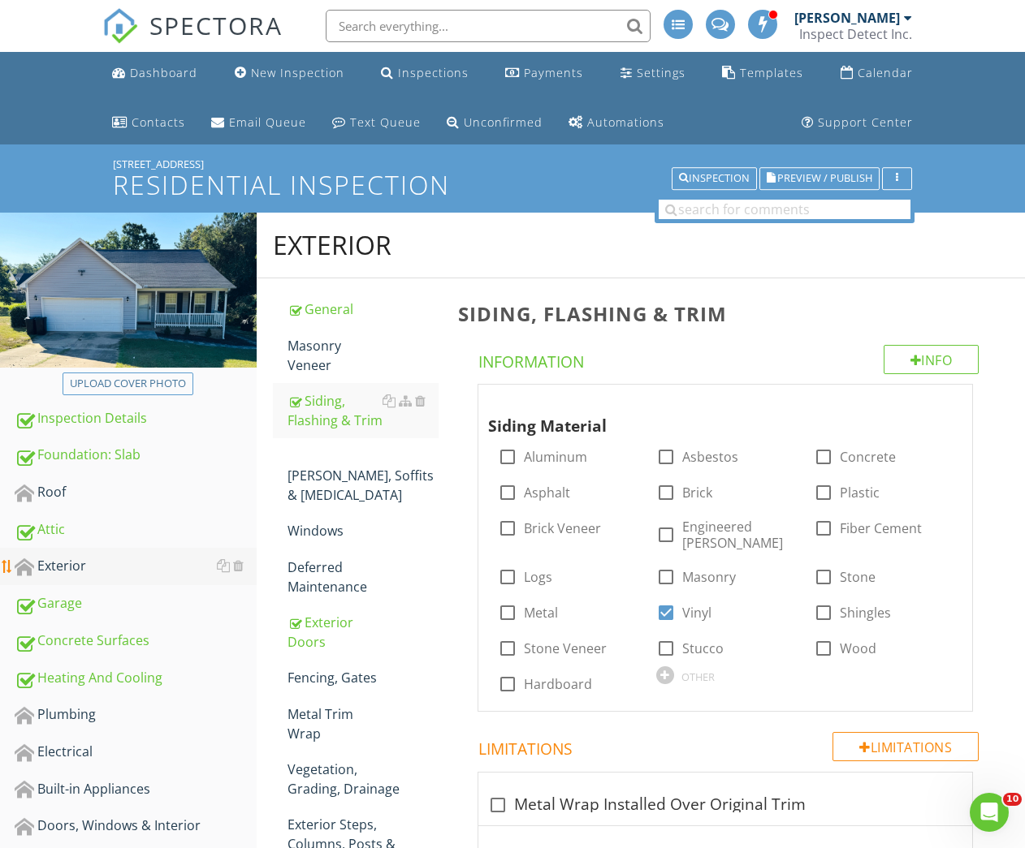
click at [56, 571] on div "Exterior" at bounding box center [136, 566] width 242 height 21
click at [73, 564] on div "Exterior" at bounding box center [136, 566] width 242 height 21
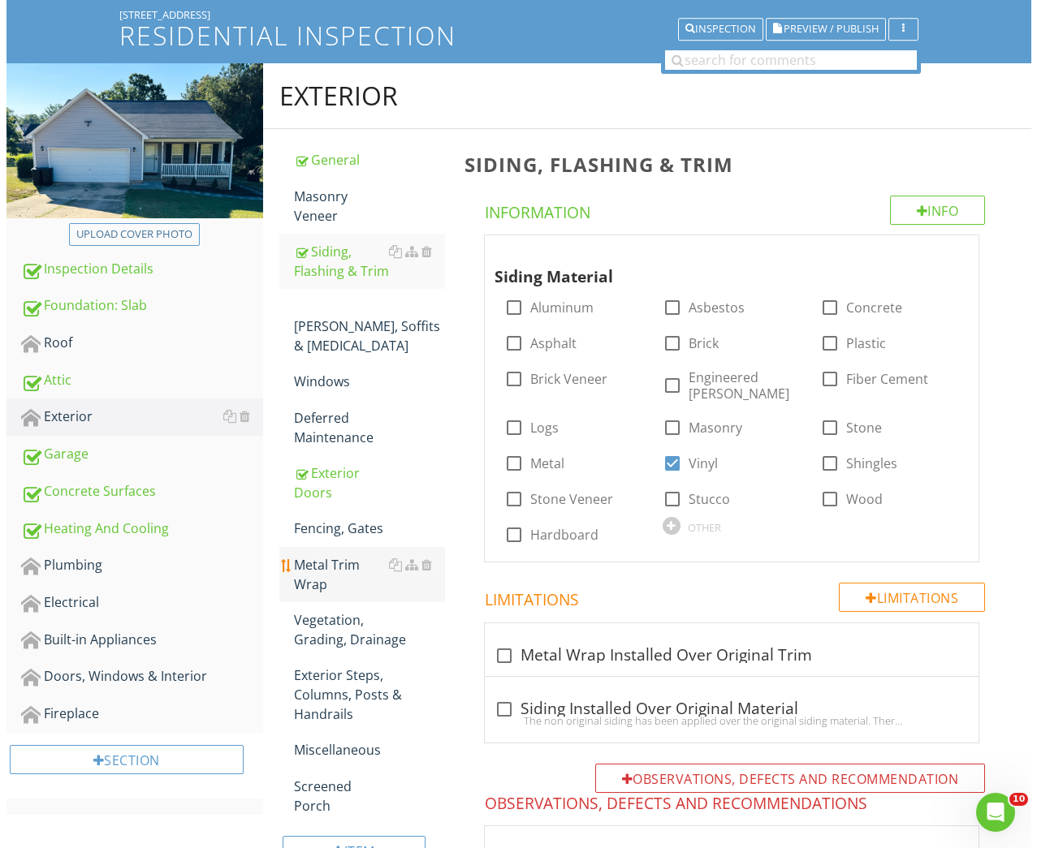
scroll to position [326, 0]
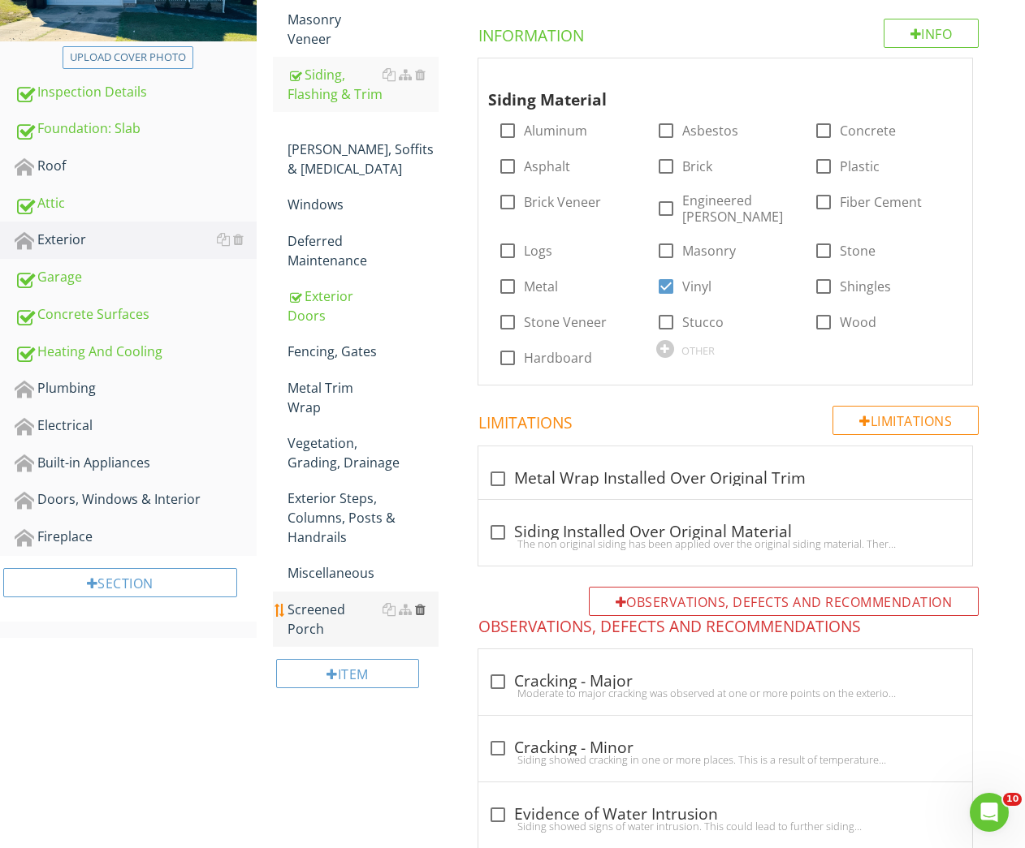
click at [421, 603] on div at bounding box center [420, 609] width 11 height 13
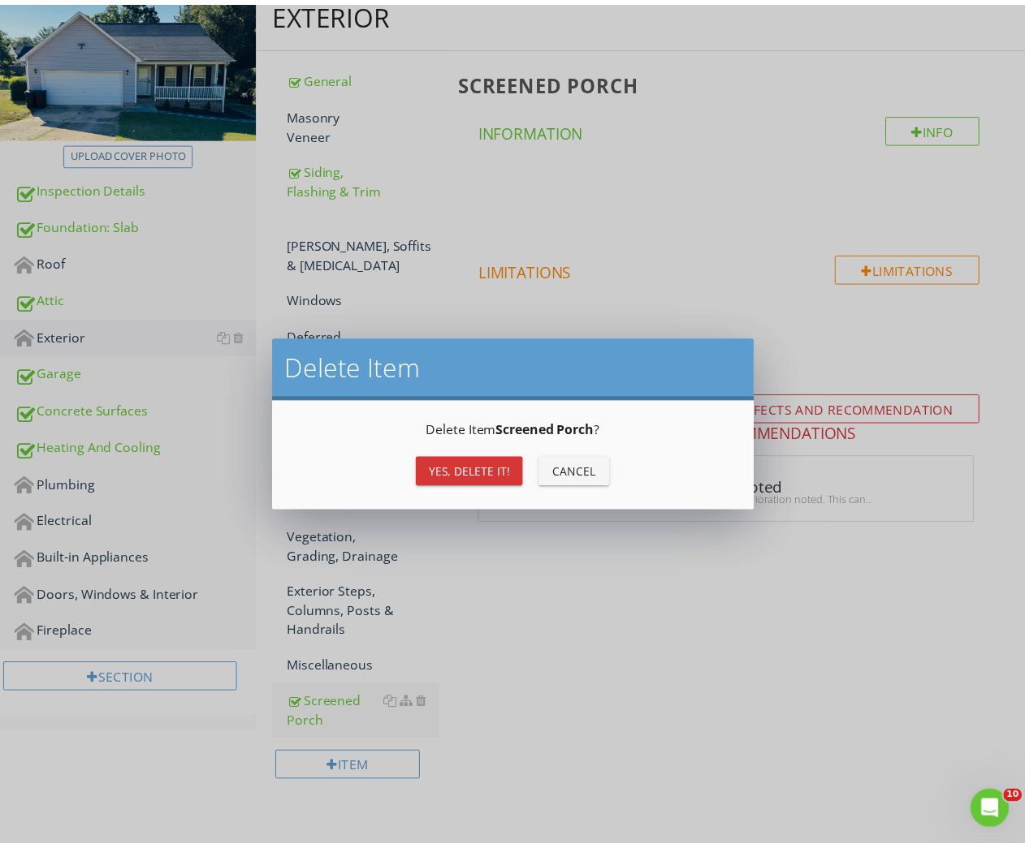
scroll to position [211, 0]
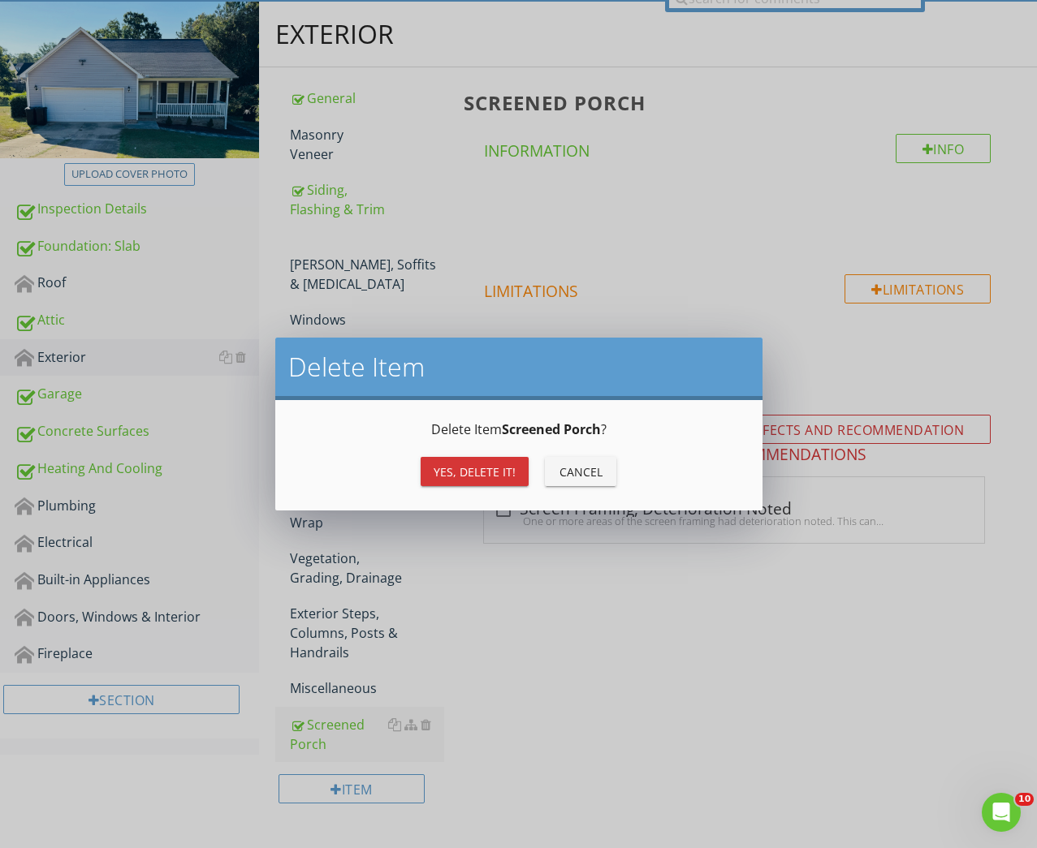
click at [458, 475] on div "Yes, Delete it!" at bounding box center [475, 472] width 82 height 17
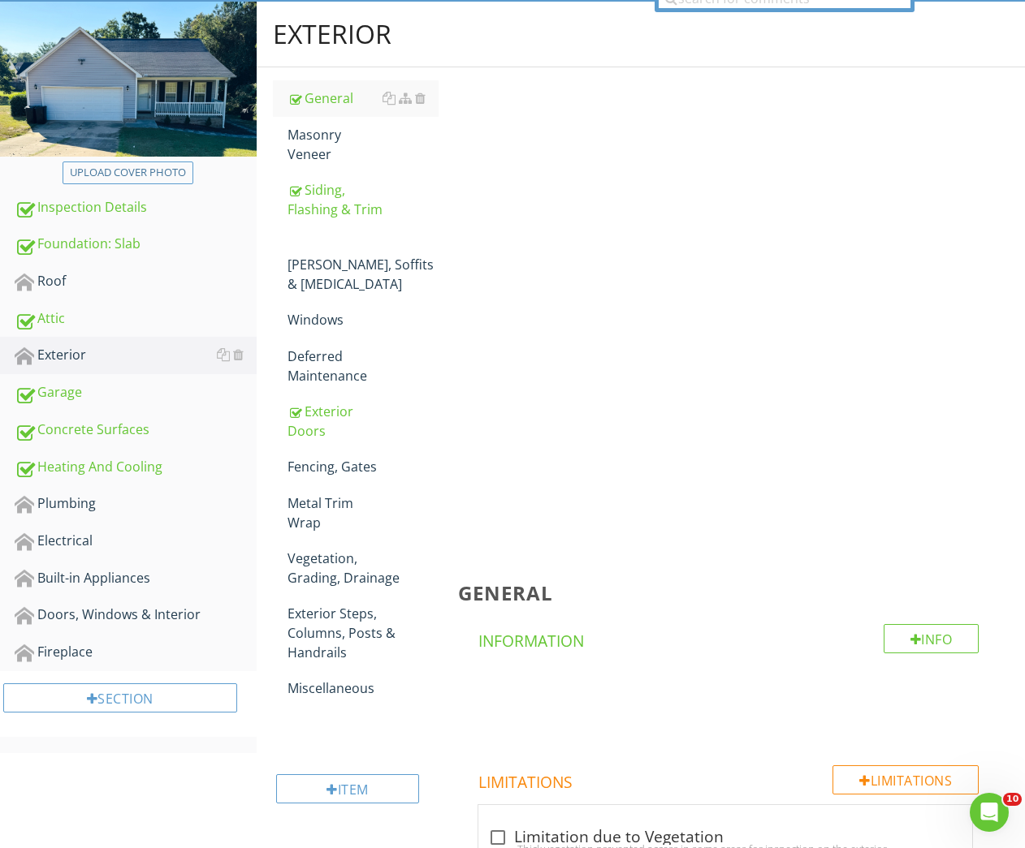
scroll to position [156, 0]
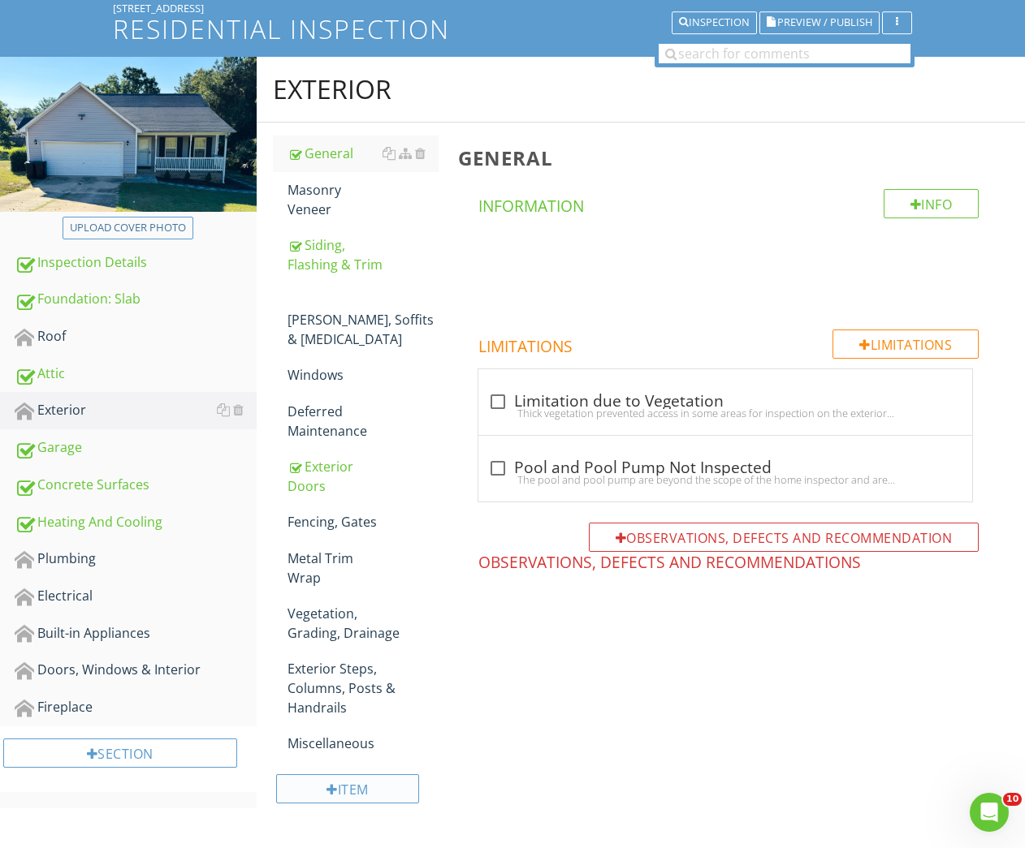
click at [334, 775] on div "Item" at bounding box center [348, 789] width 144 height 29
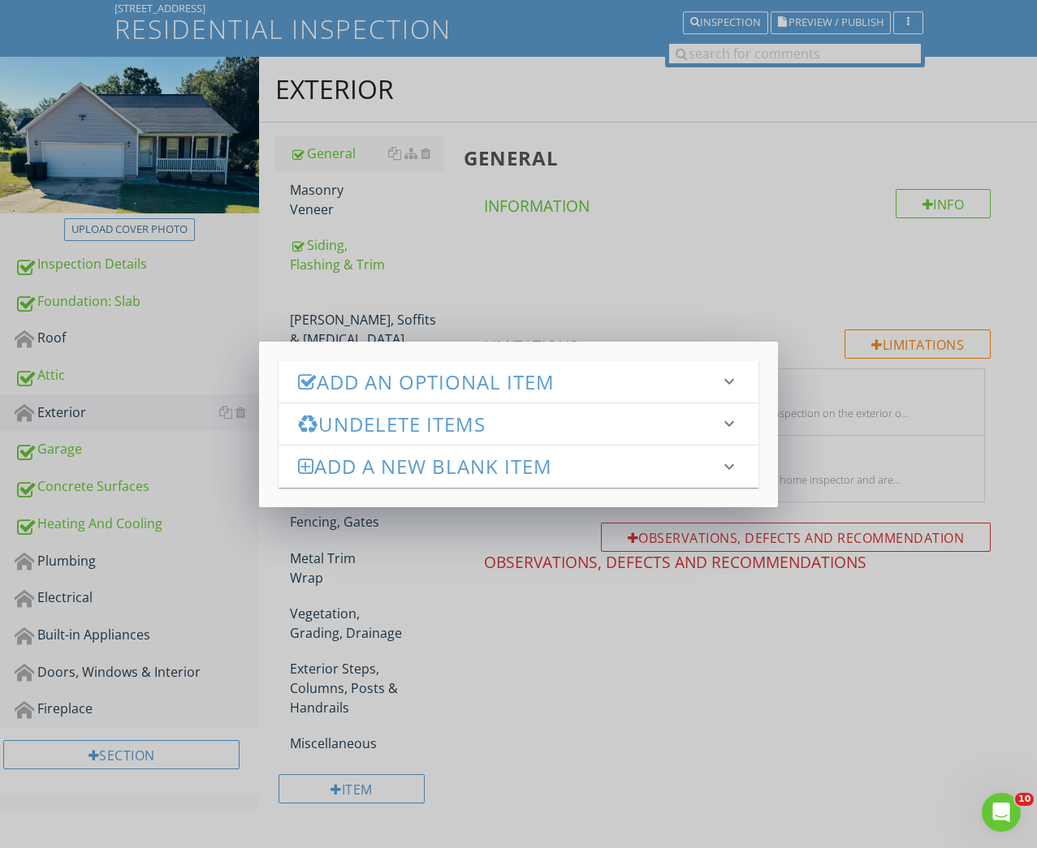
click at [531, 371] on h3 "Add an Optional Item" at bounding box center [508, 382] width 421 height 22
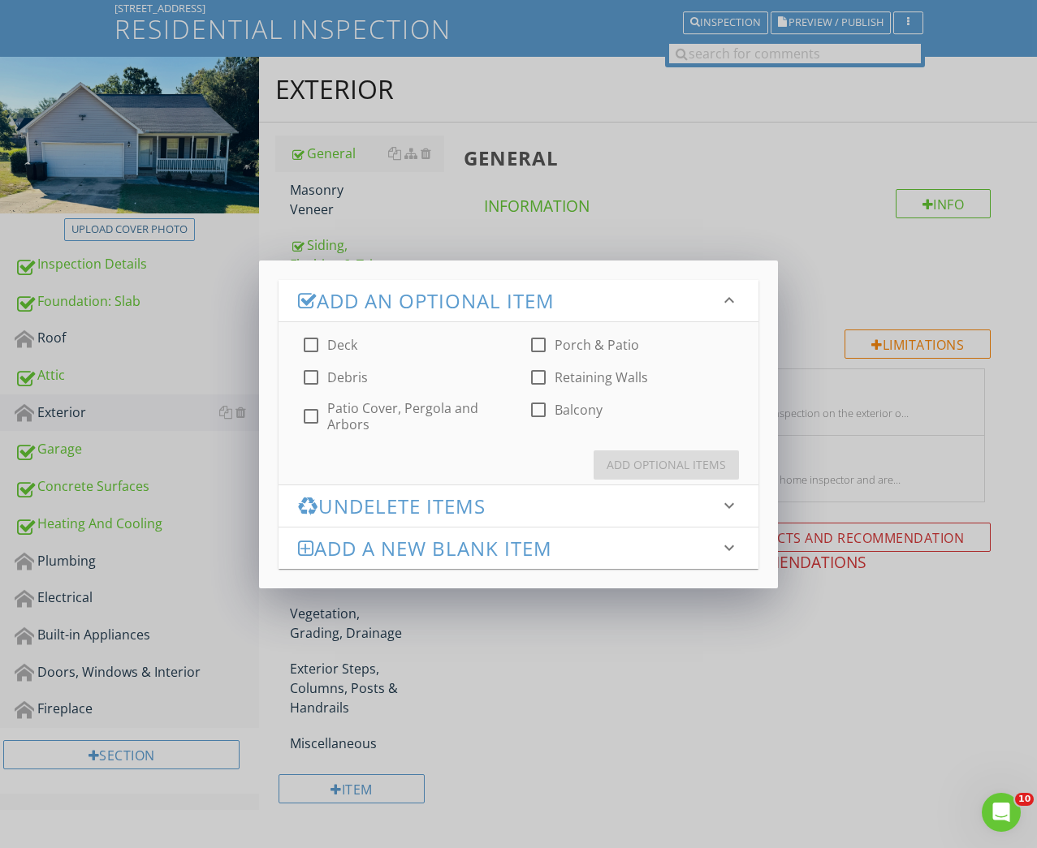
drag, startPoint x: 311, startPoint y: 338, endPoint x: 336, endPoint y: 352, distance: 28.7
click at [311, 339] on div at bounding box center [311, 345] width 28 height 28
checkbox input "true"
click at [676, 464] on div "Add Optional Items" at bounding box center [665, 464] width 119 height 17
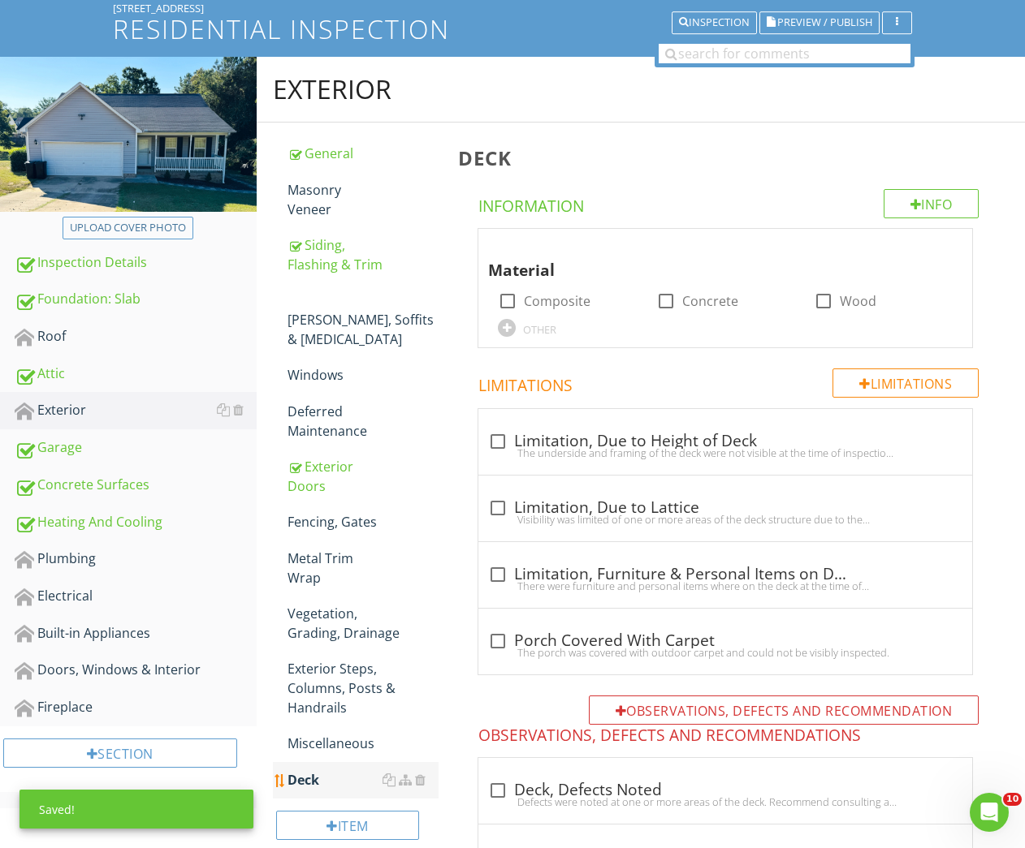
click at [312, 770] on div "Deck" at bounding box center [363, 779] width 152 height 19
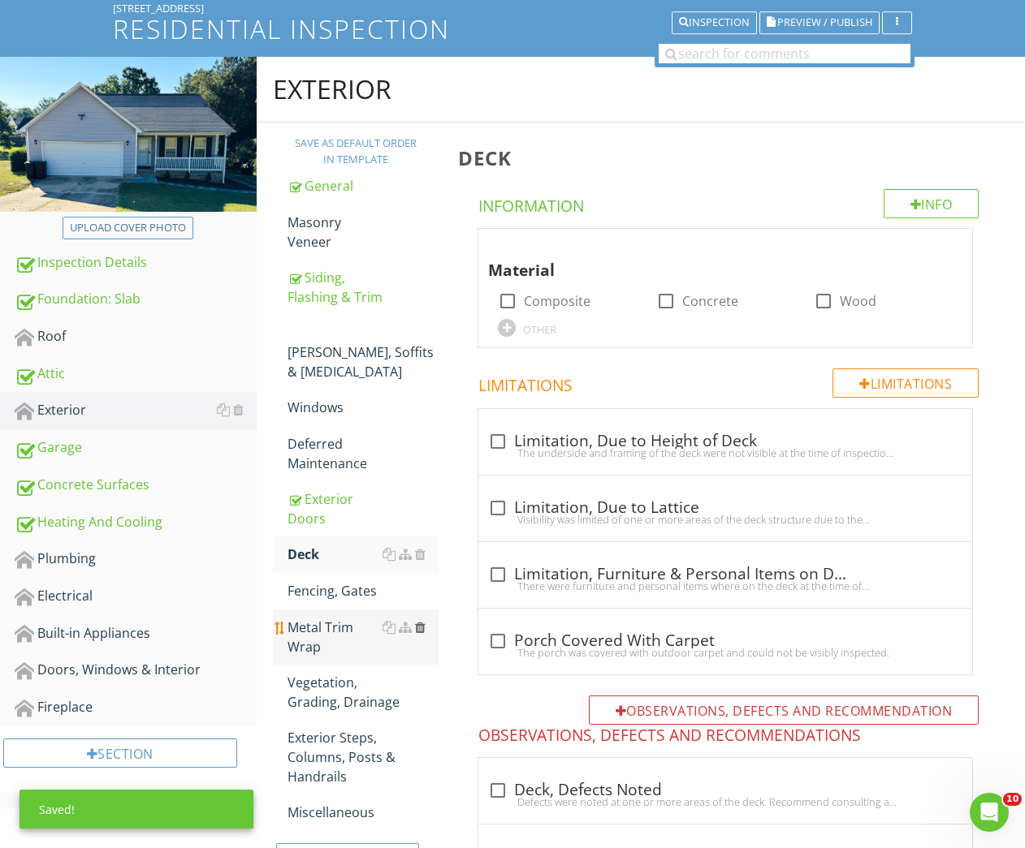
click at [424, 621] on div at bounding box center [420, 627] width 11 height 13
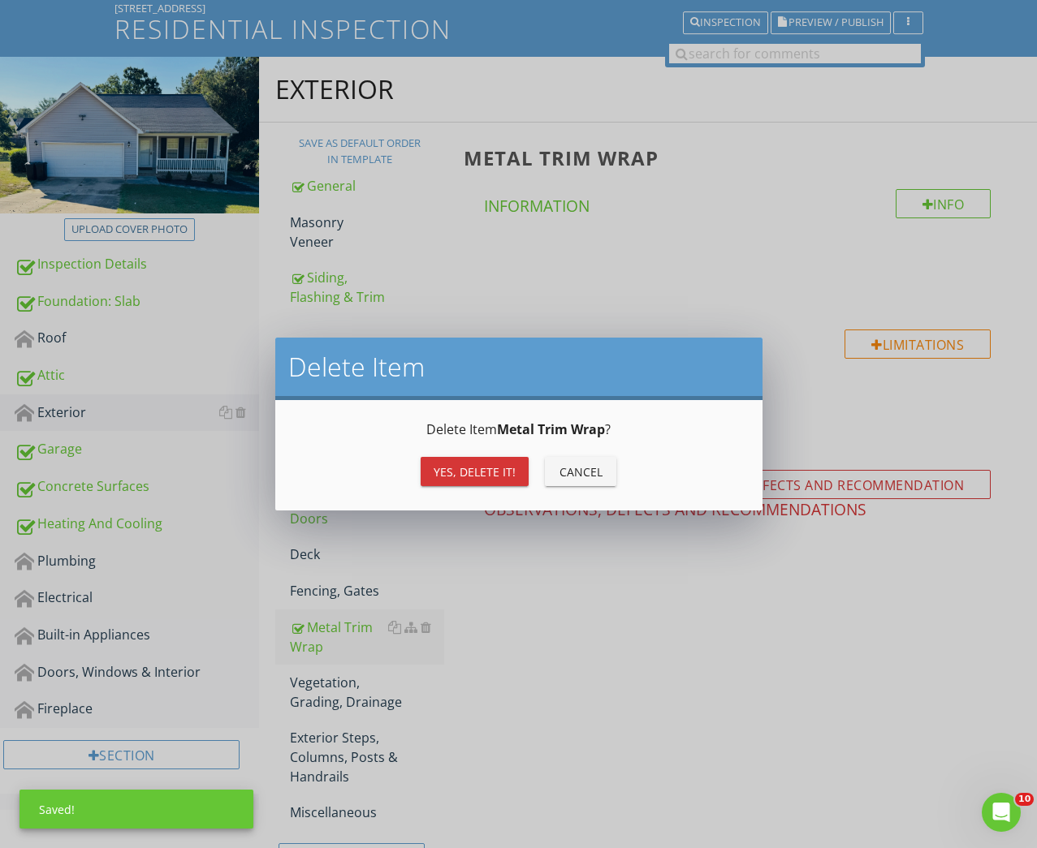
click at [508, 462] on button "Yes, Delete it!" at bounding box center [475, 471] width 108 height 29
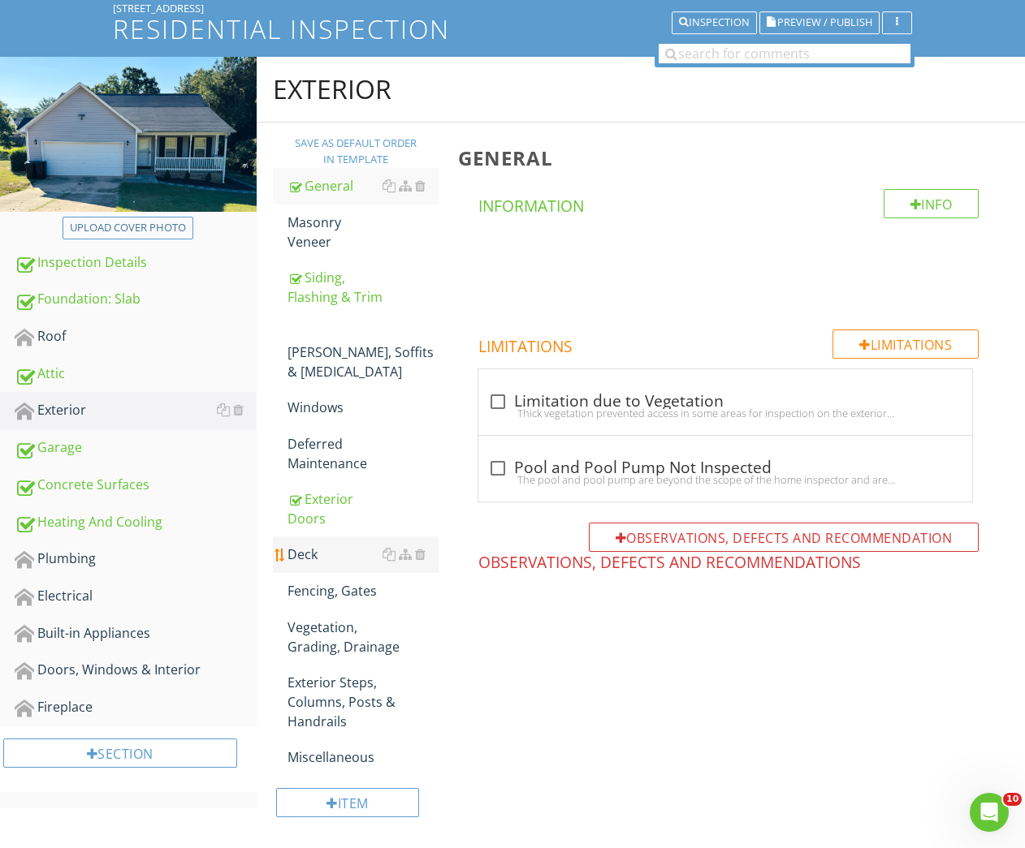
click at [315, 545] on div "Deck" at bounding box center [363, 554] width 152 height 19
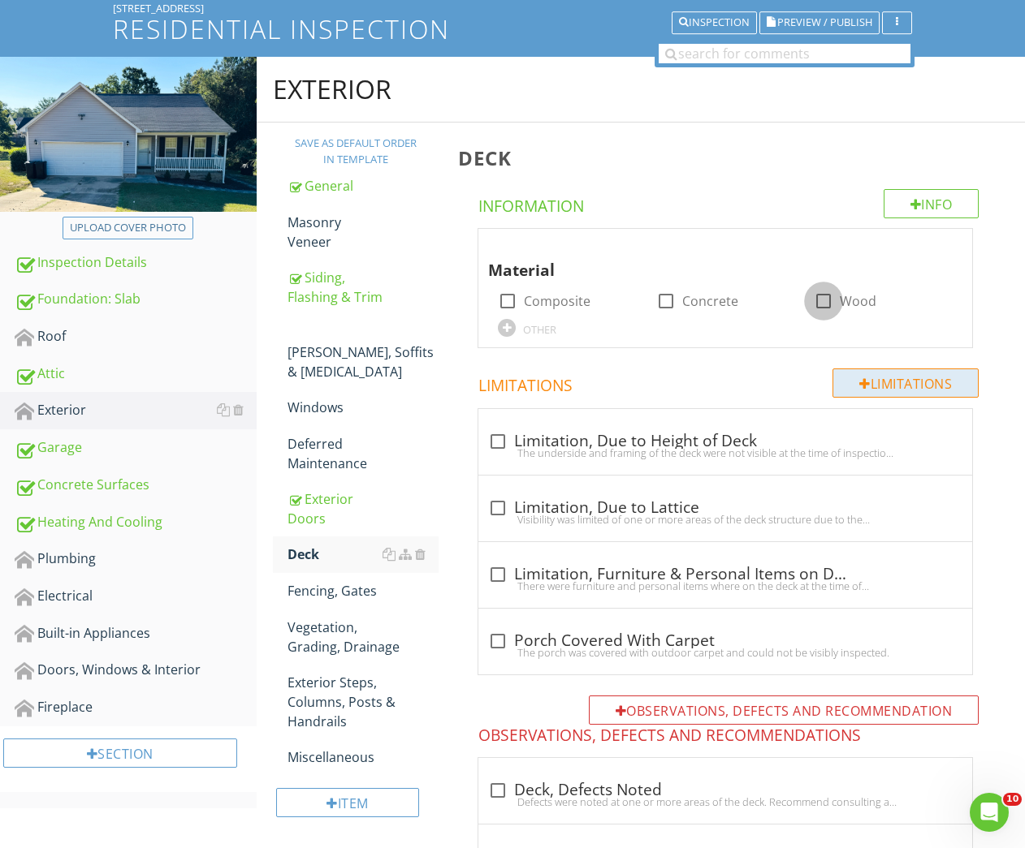
drag, startPoint x: 822, startPoint y: 299, endPoint x: 852, endPoint y: 366, distance: 73.8
click at [822, 299] on div at bounding box center [823, 301] width 28 height 28
checkbox input "true"
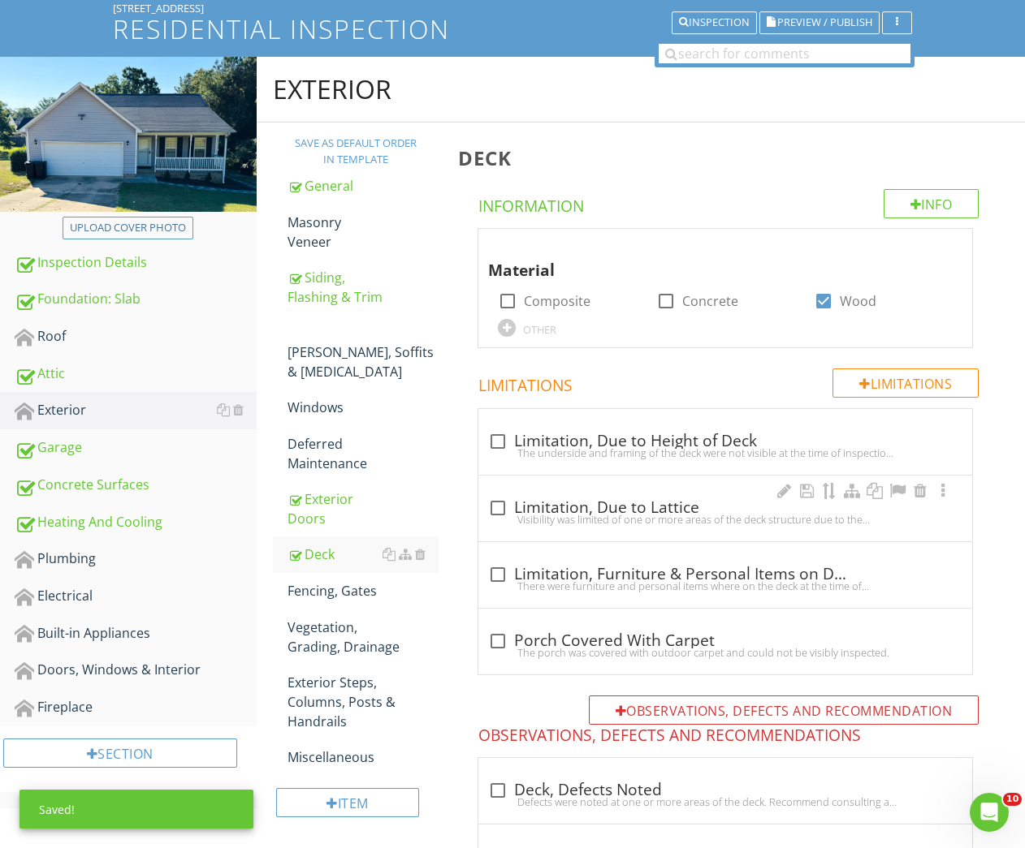
scroll to position [616, 0]
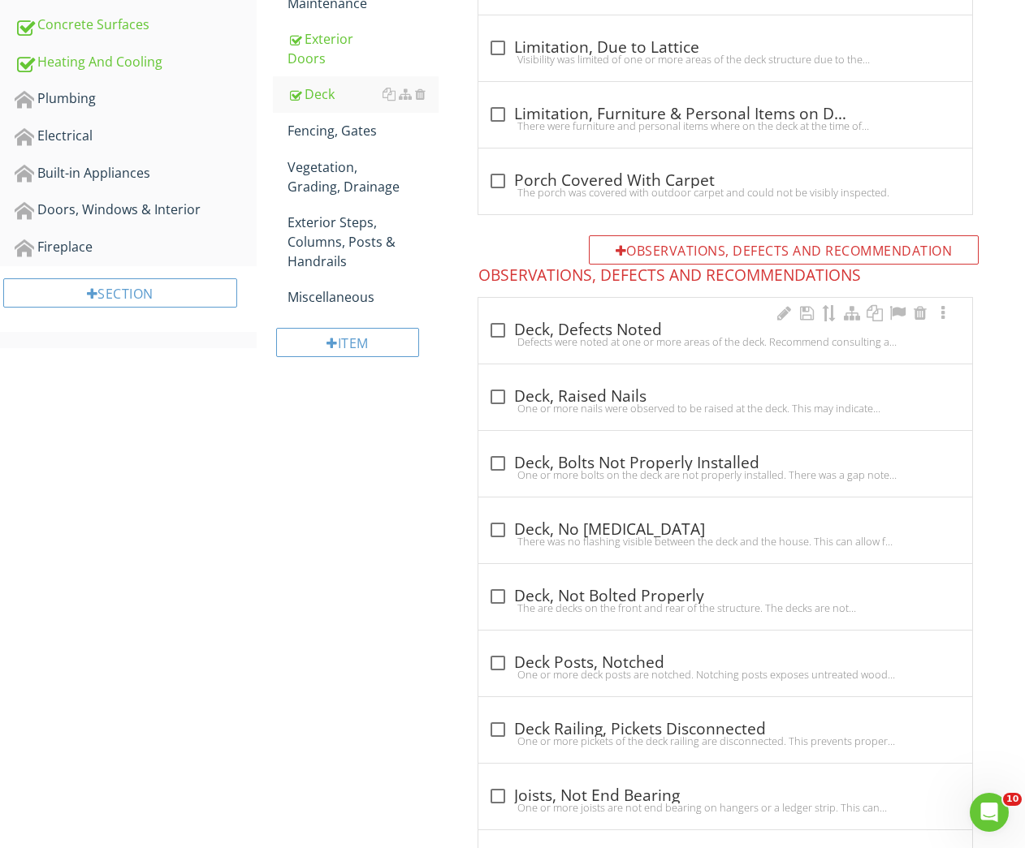
click at [495, 326] on div at bounding box center [498, 331] width 28 height 28
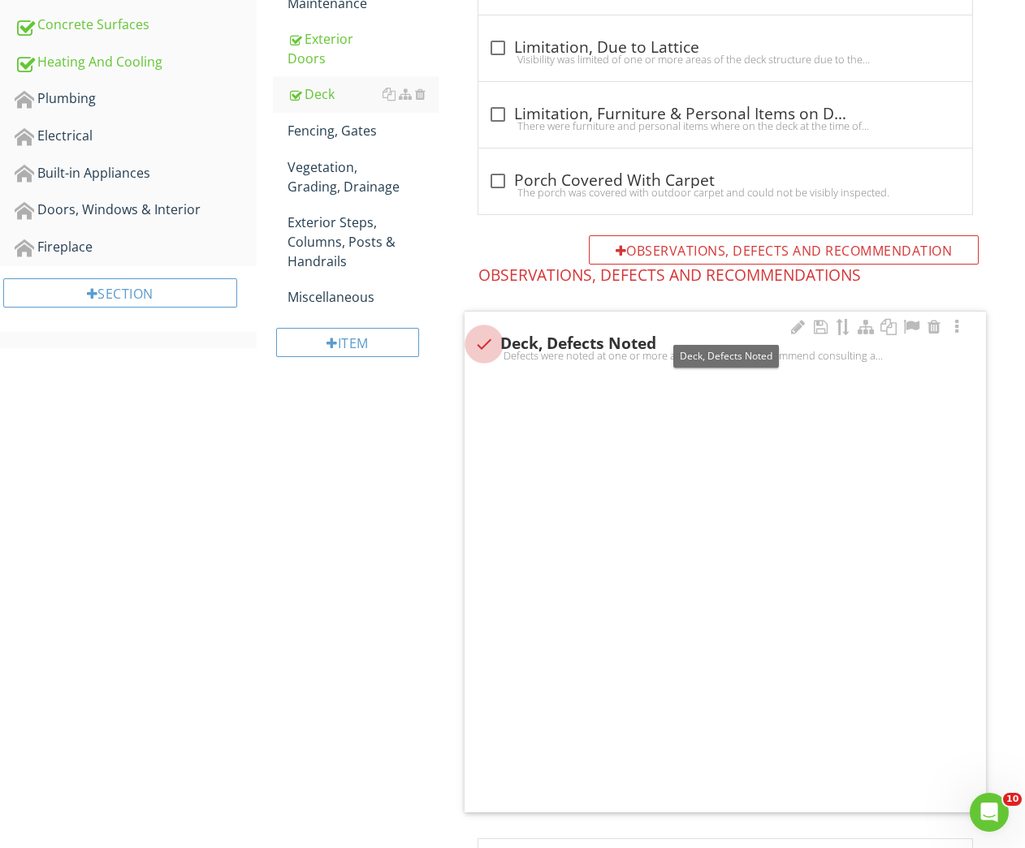
checkbox input "true"
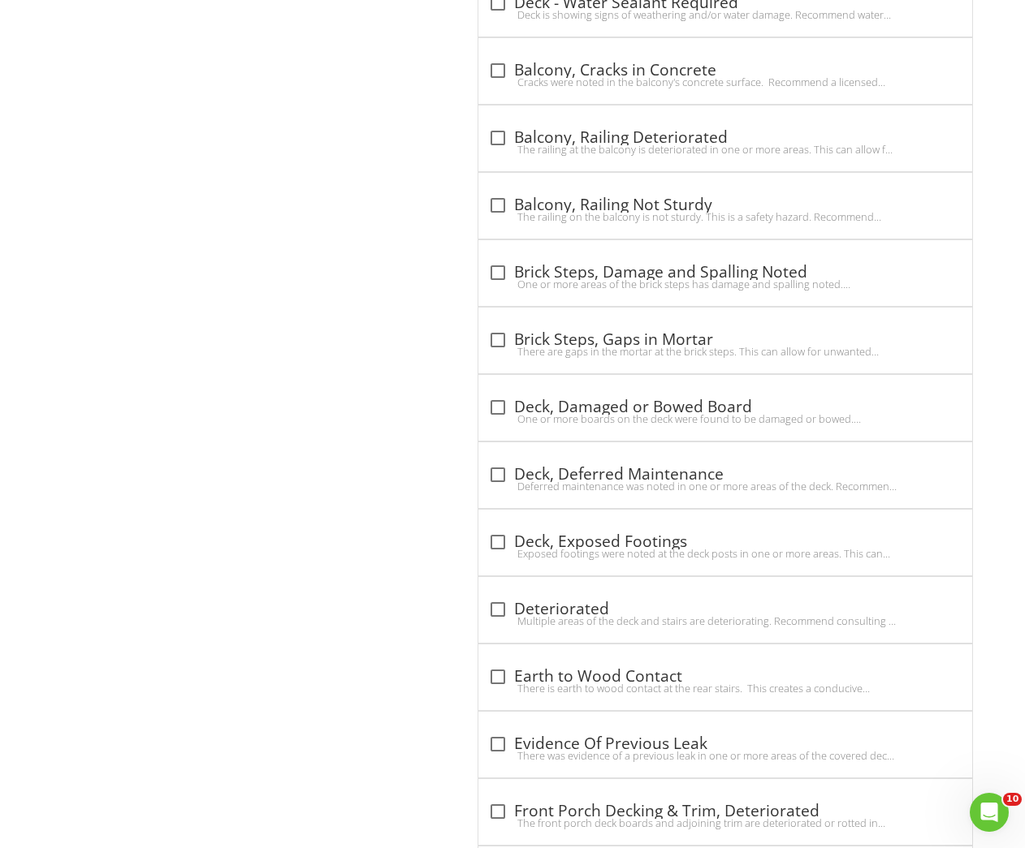
scroll to position [2436, 0]
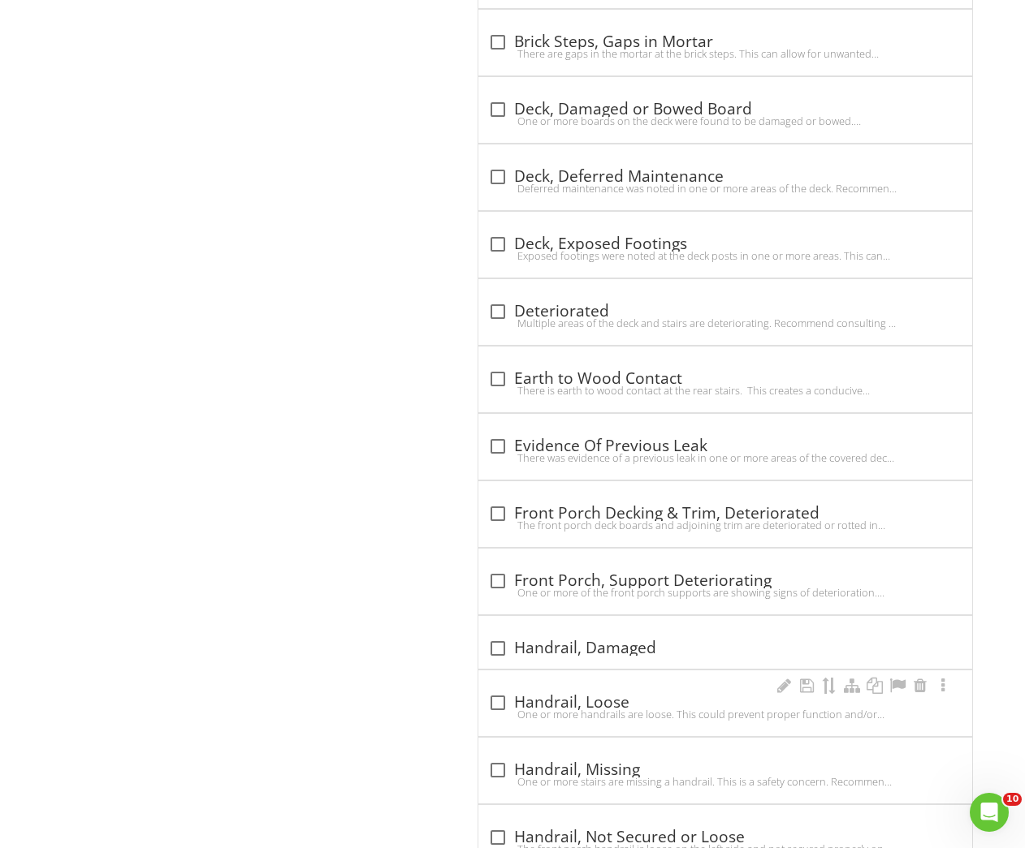
click at [596, 693] on div "check_box_outline_blank Handrail, Loose" at bounding box center [725, 702] width 474 height 19
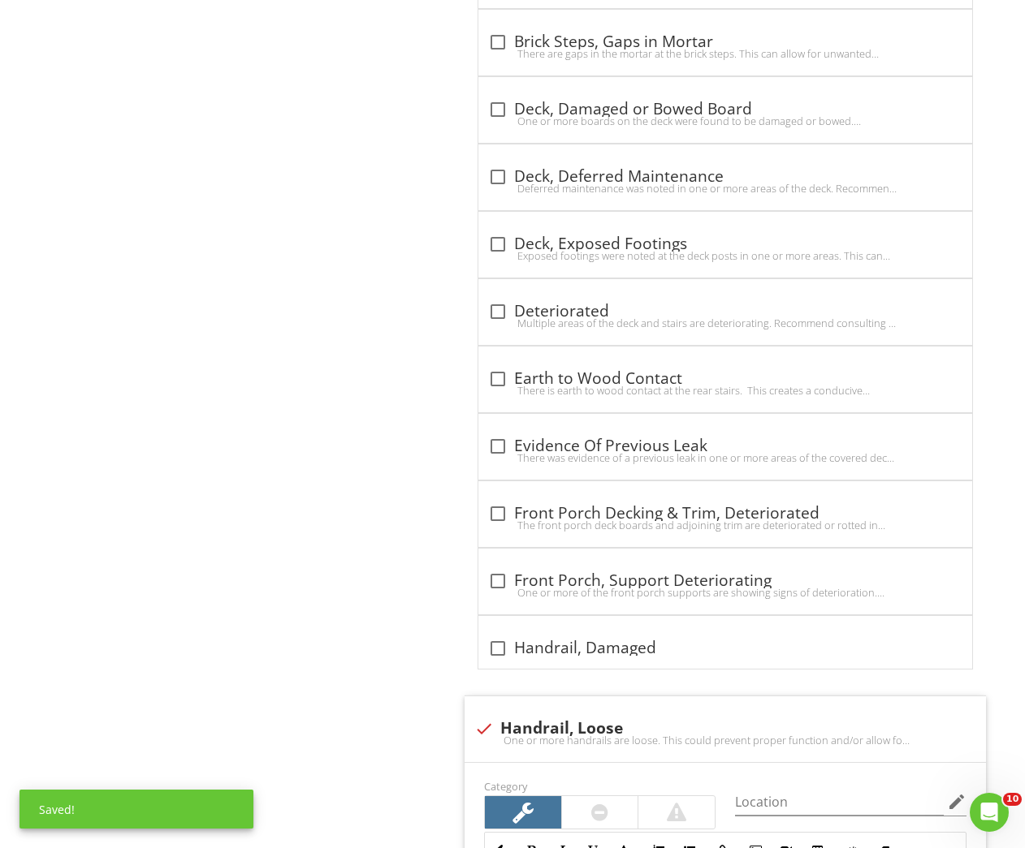
scroll to position [3012, 0]
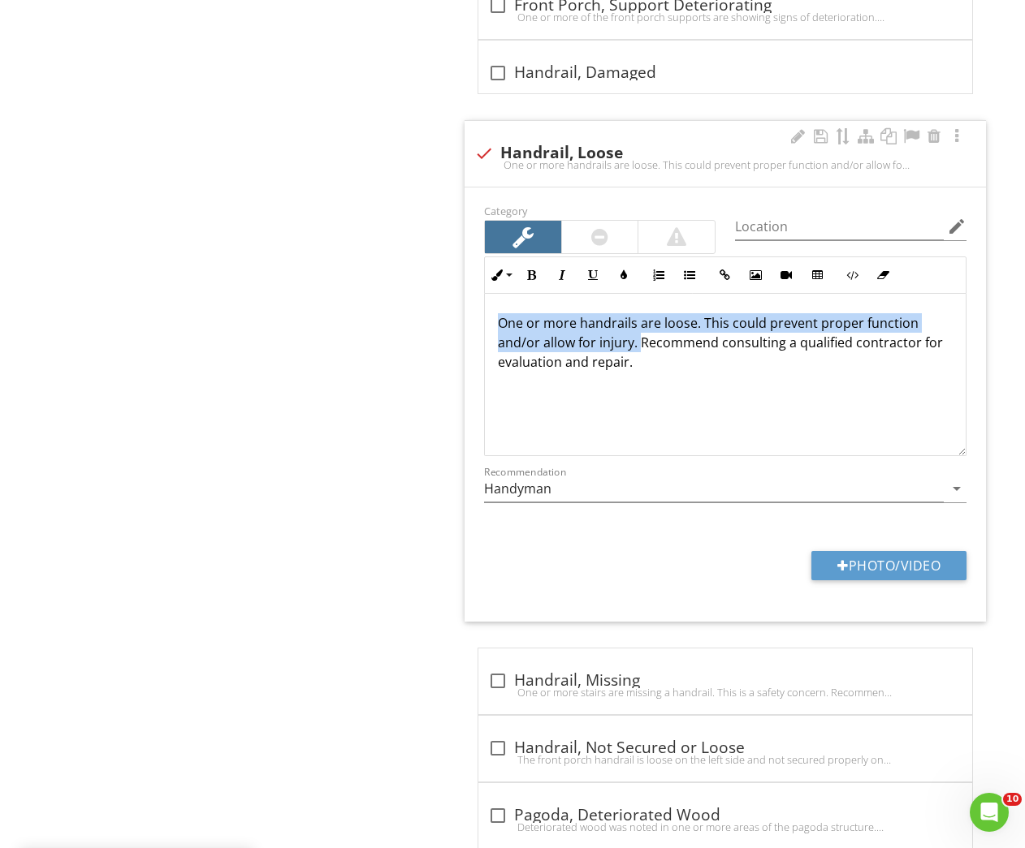
drag, startPoint x: 491, startPoint y: 317, endPoint x: 638, endPoint y: 339, distance: 148.7
click at [638, 339] on div "One or more handrails are loose. This could prevent proper function and/or allo…" at bounding box center [725, 375] width 481 height 162
copy p "One or more handrails are loose. This could prevent proper function and/or allo…"
drag, startPoint x: 495, startPoint y: 143, endPoint x: 388, endPoint y: 164, distance: 109.2
click at [494, 145] on div at bounding box center [484, 154] width 28 height 28
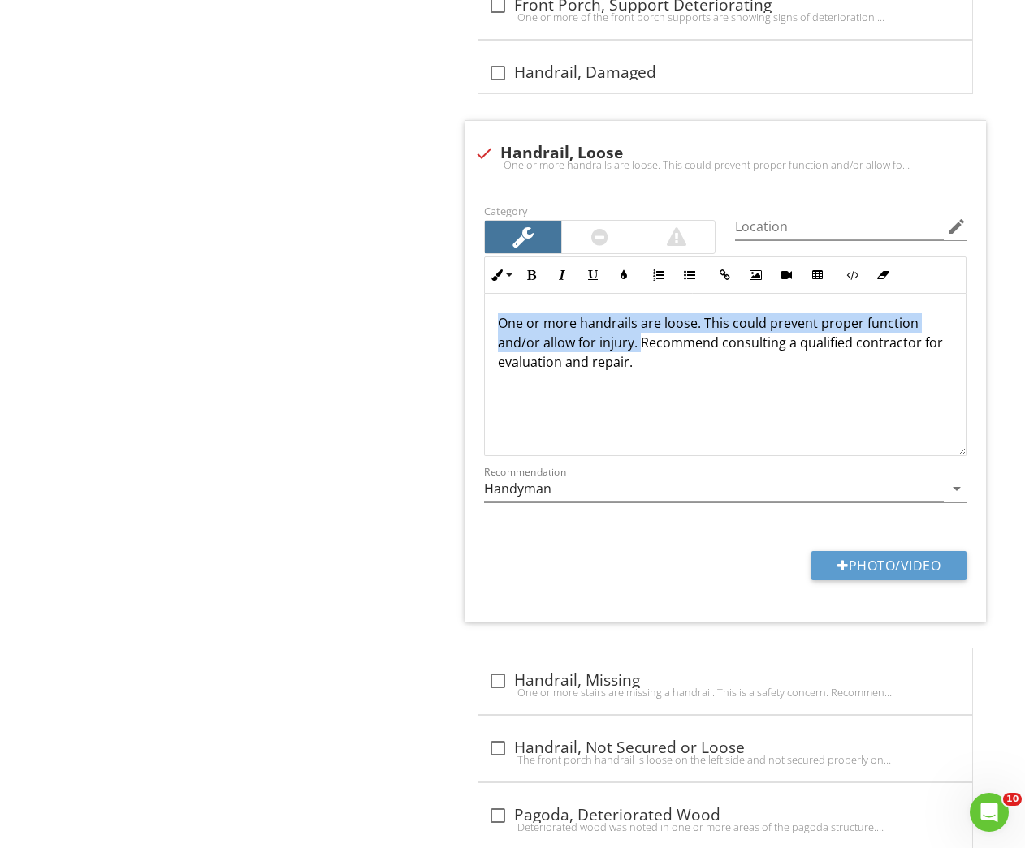
checkbox input "true"
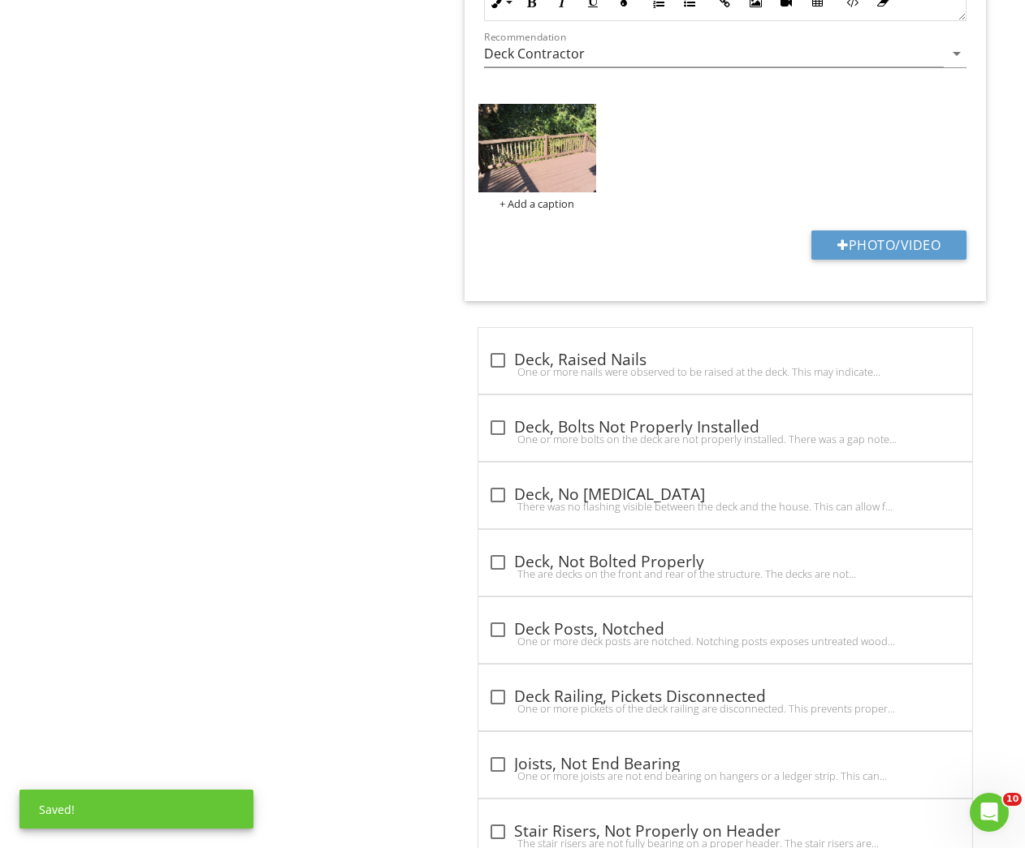
scroll to position [603, 0]
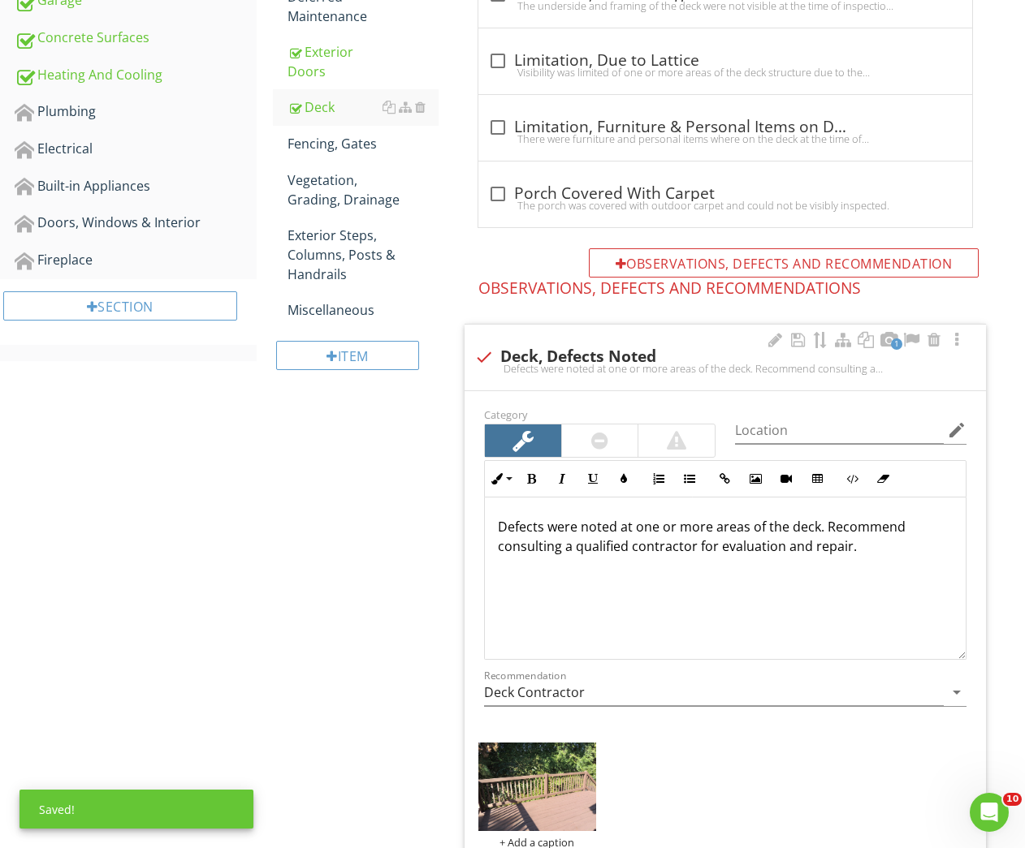
click at [870, 542] on p "Defects were noted at one or more areas of the deck. Recommend consulting a qua…" at bounding box center [725, 536] width 455 height 39
click at [624, 533] on p "Defects were noted at one or more areas of the deck. Recommend consulting a qua…" at bounding box center [725, 536] width 455 height 39
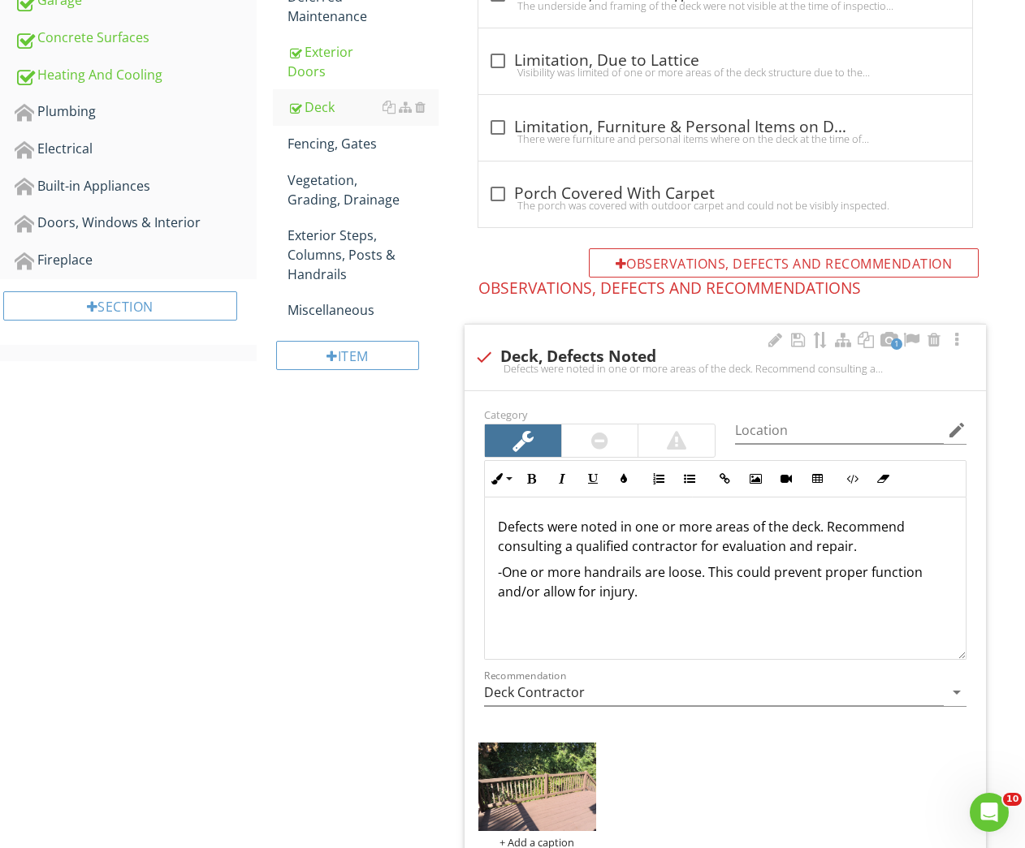
click at [855, 520] on p "Defects were noted in one or more areas of the deck. Recommend consulting a qua…" at bounding box center [725, 536] width 455 height 39
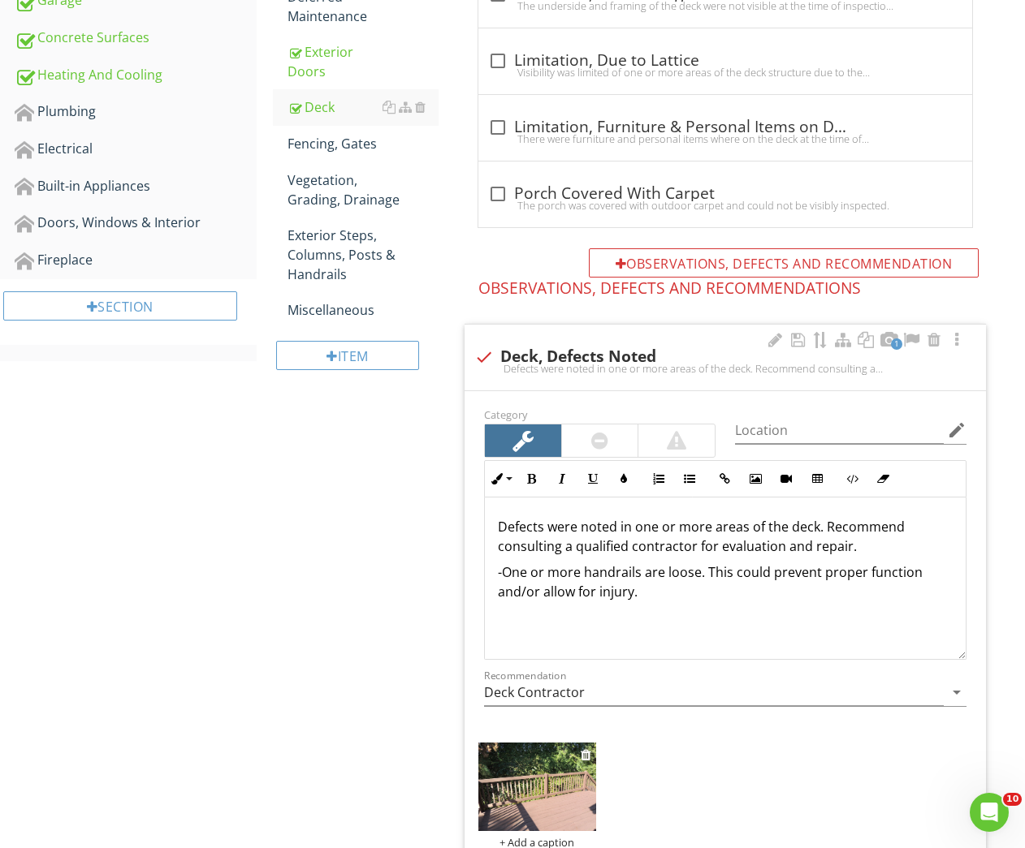
click at [535, 769] on img at bounding box center [536, 787] width 117 height 88
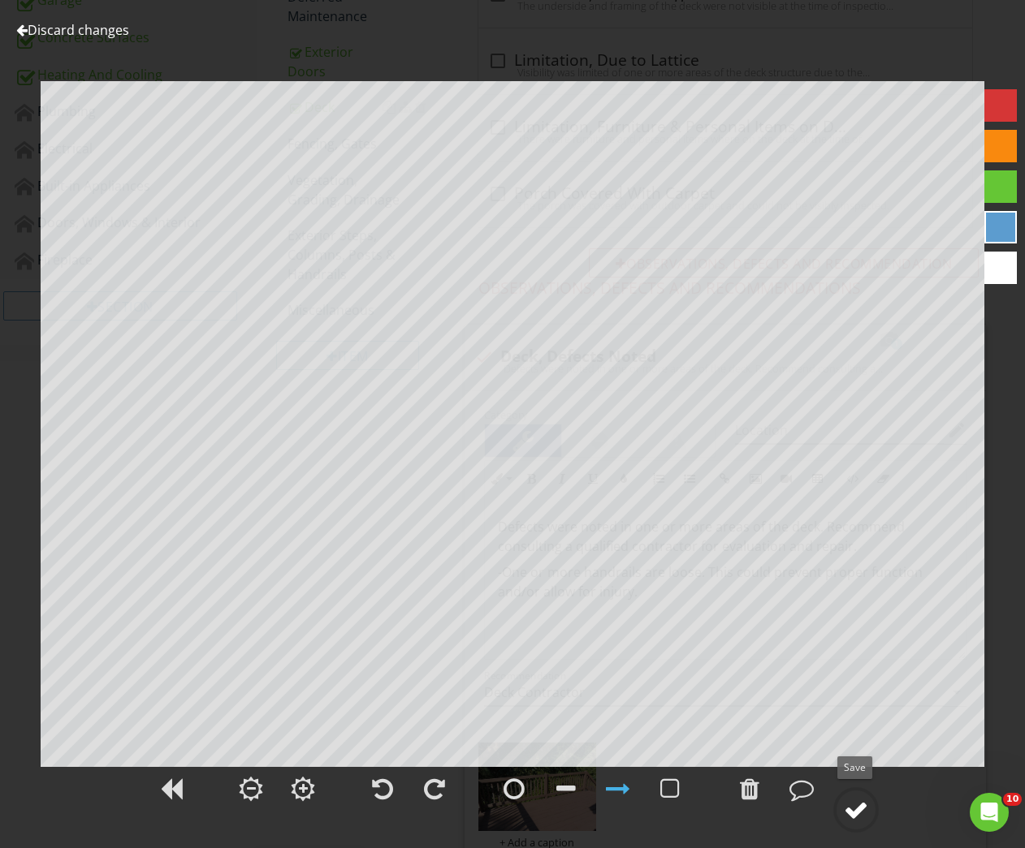
click at [855, 801] on div at bounding box center [856, 810] width 24 height 24
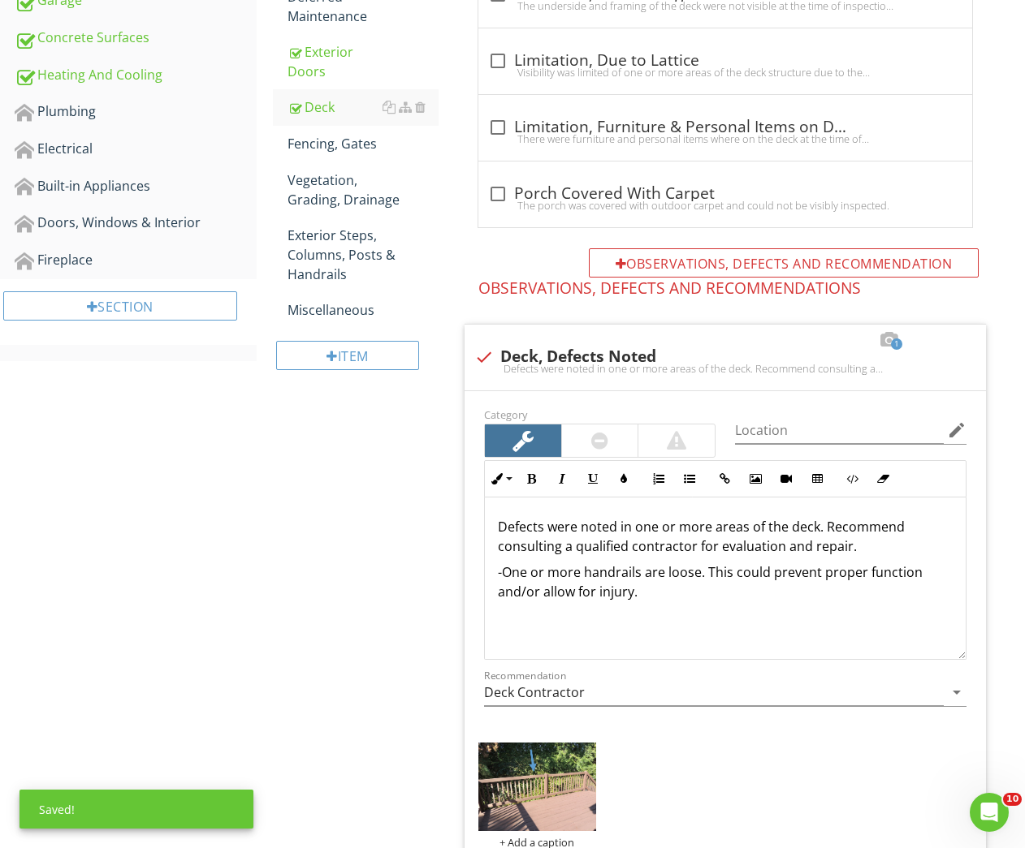
scroll to position [245, 0]
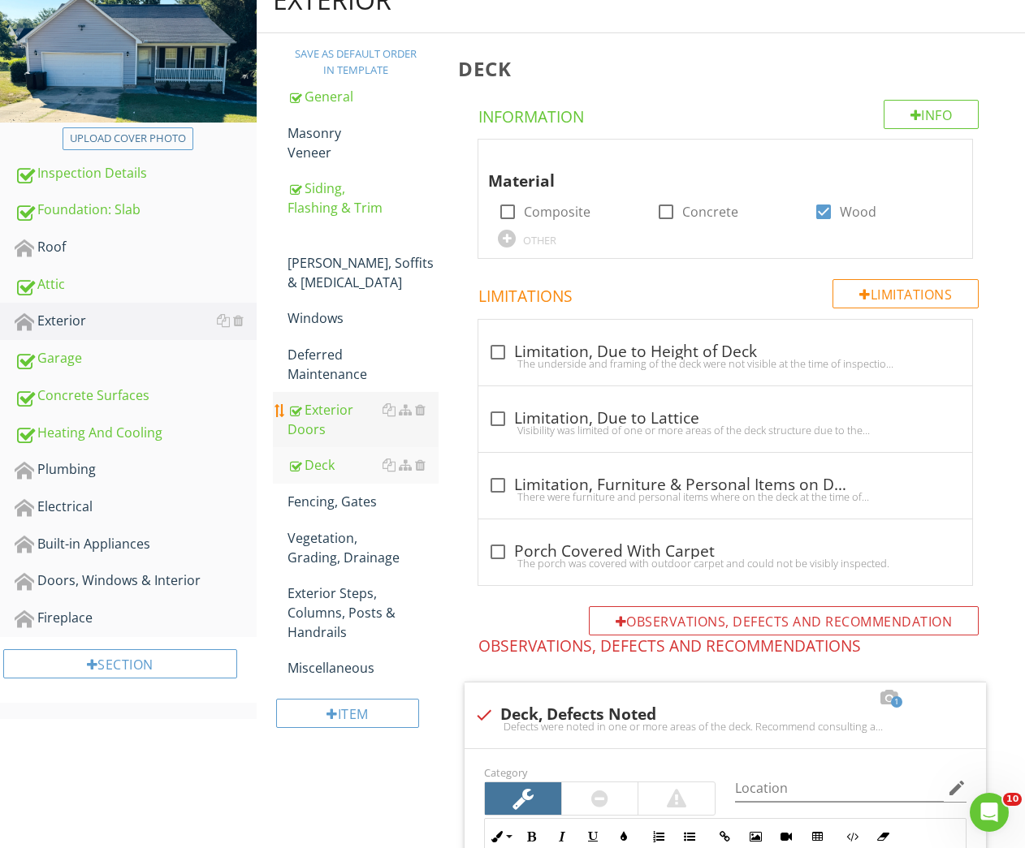
click at [325, 400] on div "Exterior Doors" at bounding box center [363, 419] width 152 height 39
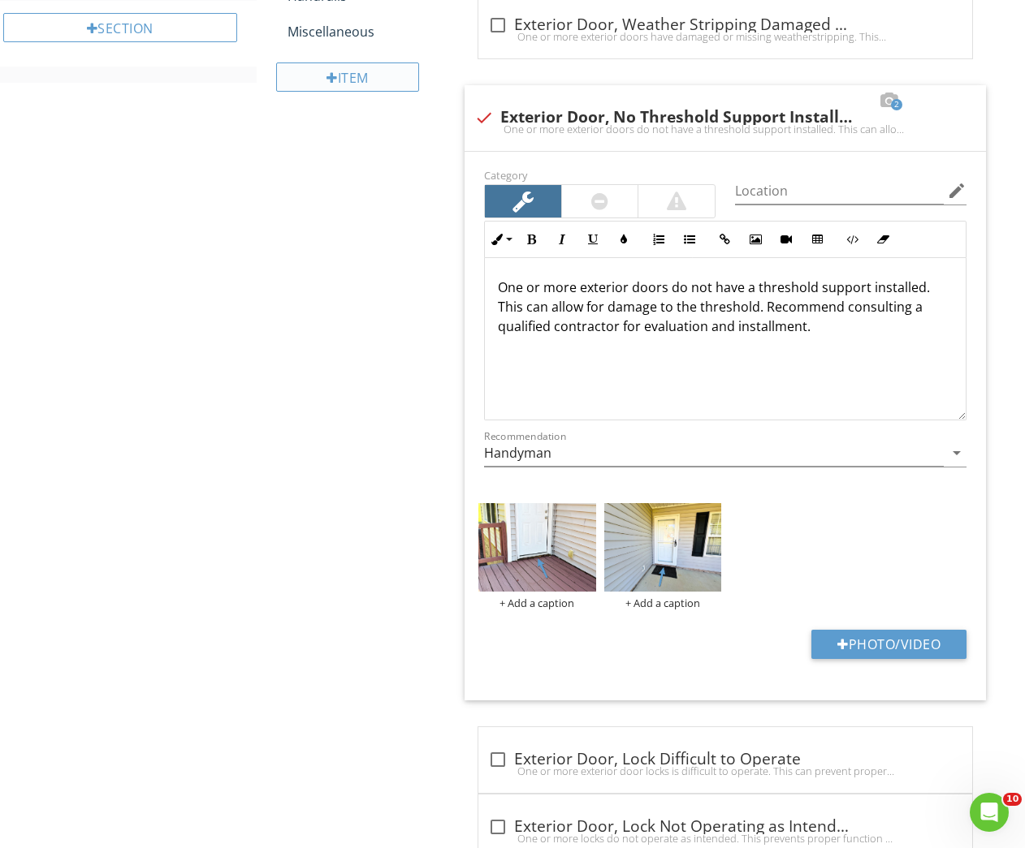
scroll to position [535, 0]
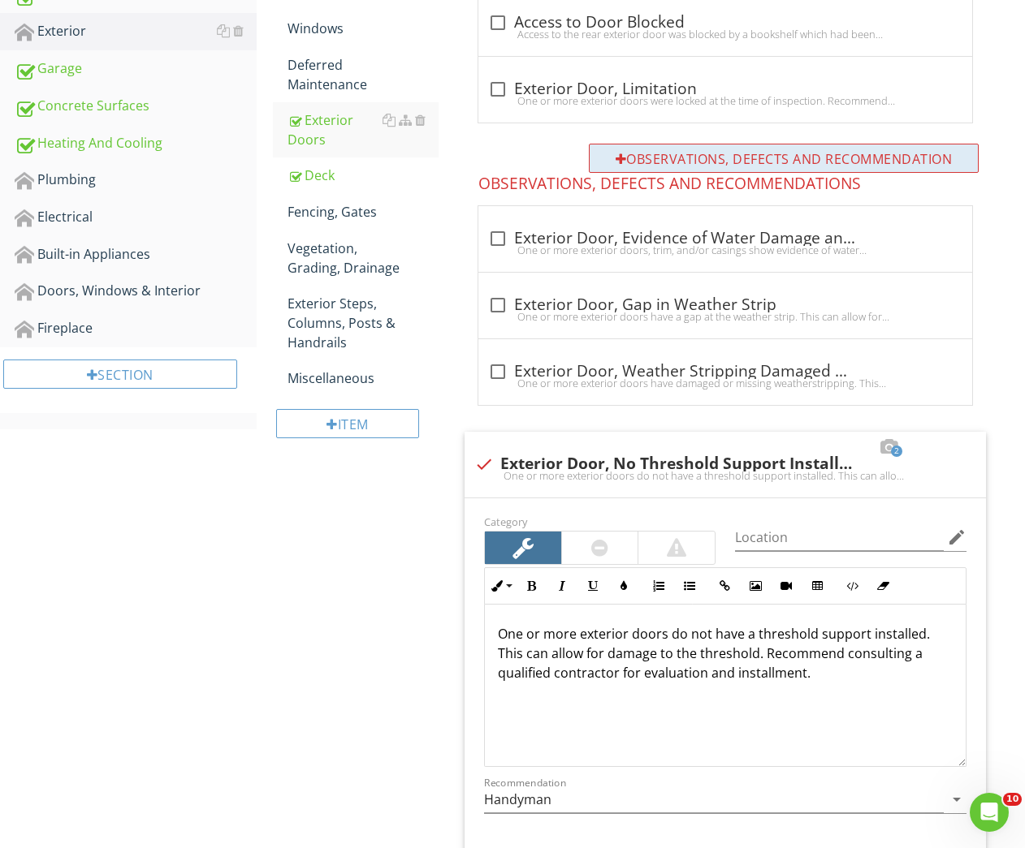
click at [676, 156] on div "Observations, Defects and Recommendation" at bounding box center [784, 158] width 391 height 29
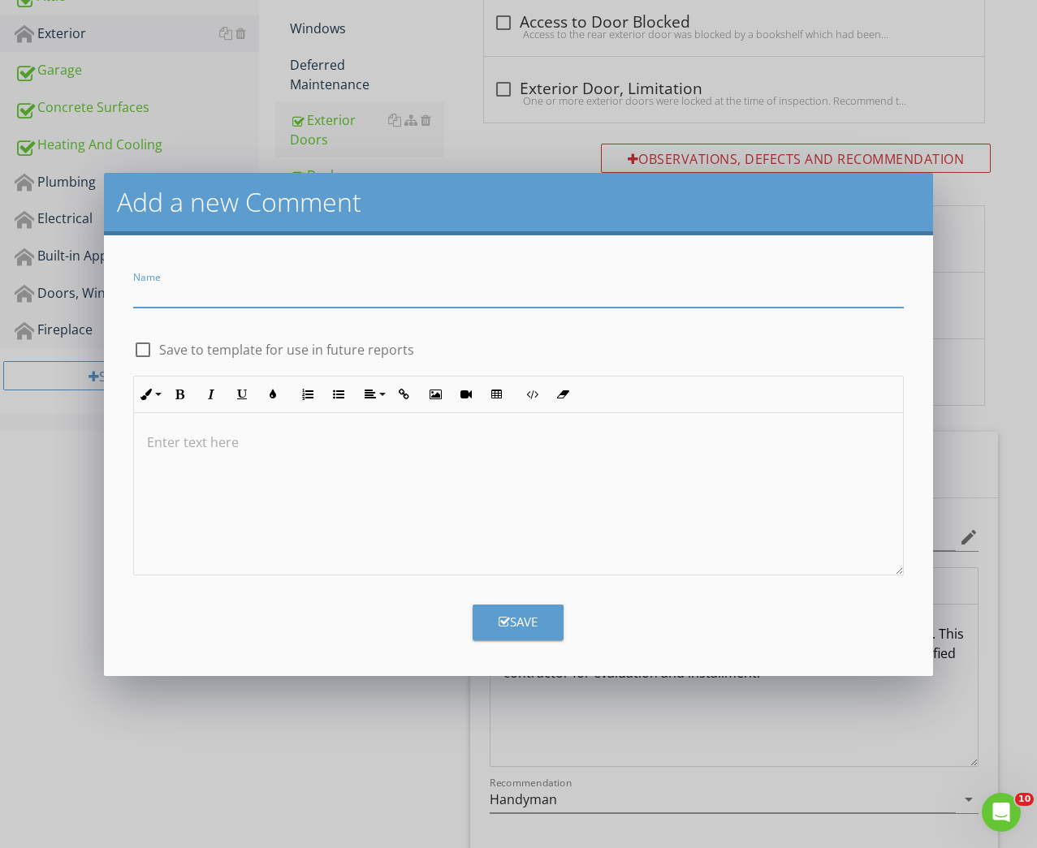
click at [357, 291] on input "Name" at bounding box center [518, 294] width 771 height 27
type input "Exterior Doors, Defects Noted"
drag, startPoint x: 533, startPoint y: 612, endPoint x: 529, endPoint y: 603, distance: 9.8
click at [532, 613] on button "Save" at bounding box center [518, 623] width 91 height 36
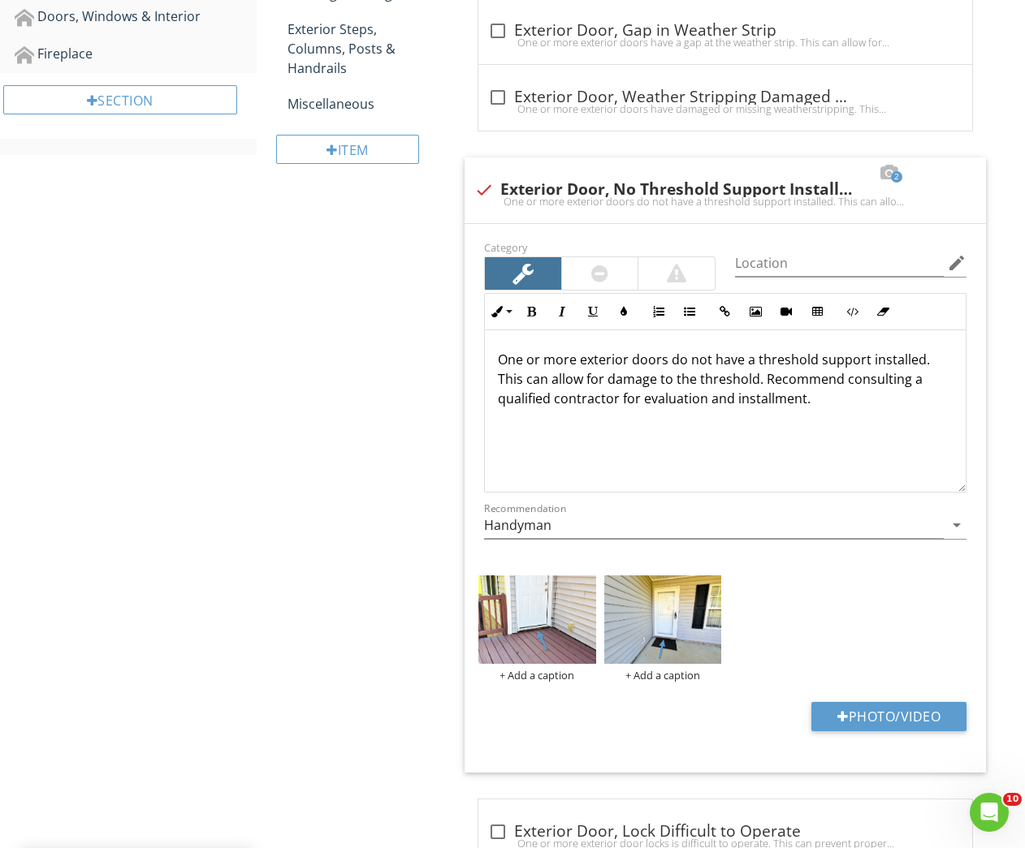
scroll to position [1616, 0]
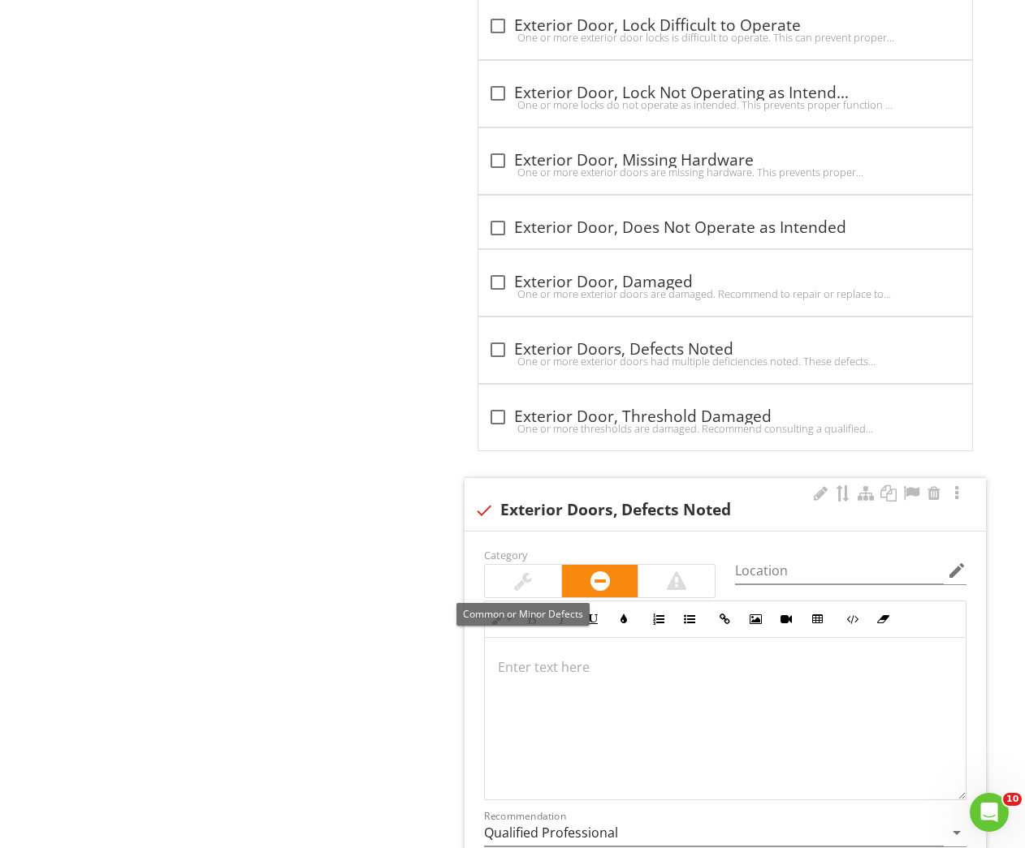
click at [530, 574] on div at bounding box center [523, 581] width 18 height 19
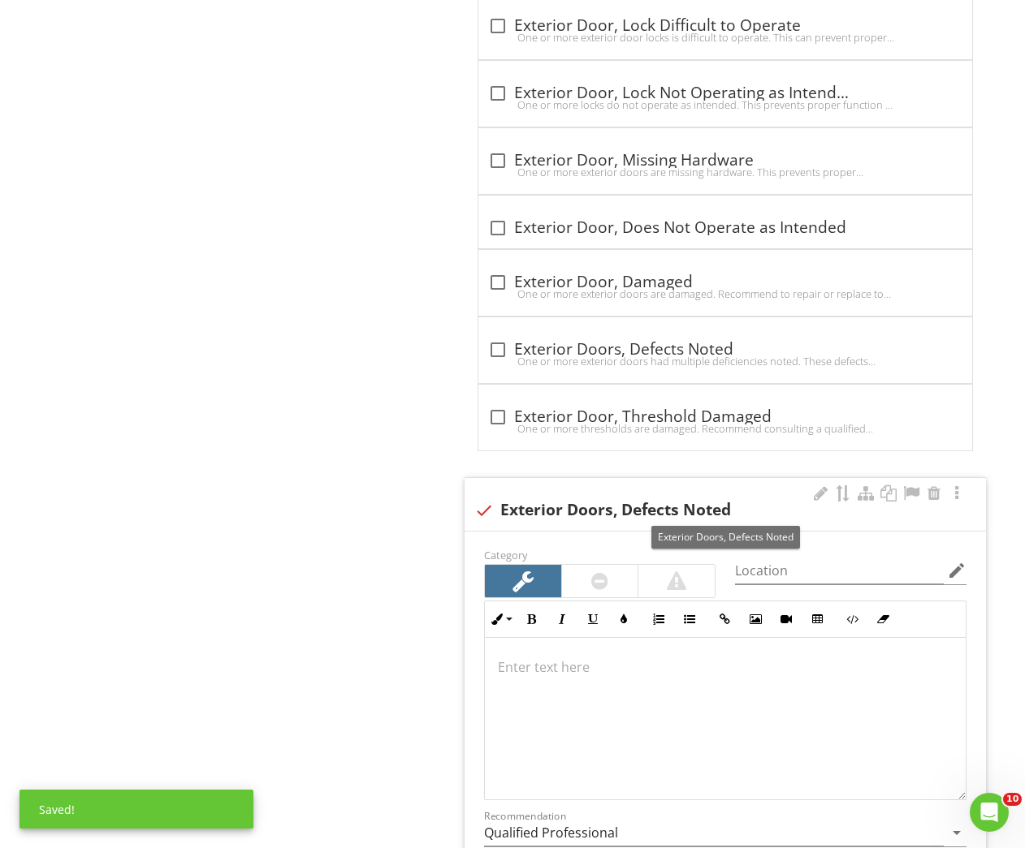
drag, startPoint x: 488, startPoint y: 511, endPoint x: 629, endPoint y: 542, distance: 144.6
click at [489, 511] on div at bounding box center [484, 511] width 28 height 28
checkbox input "true"
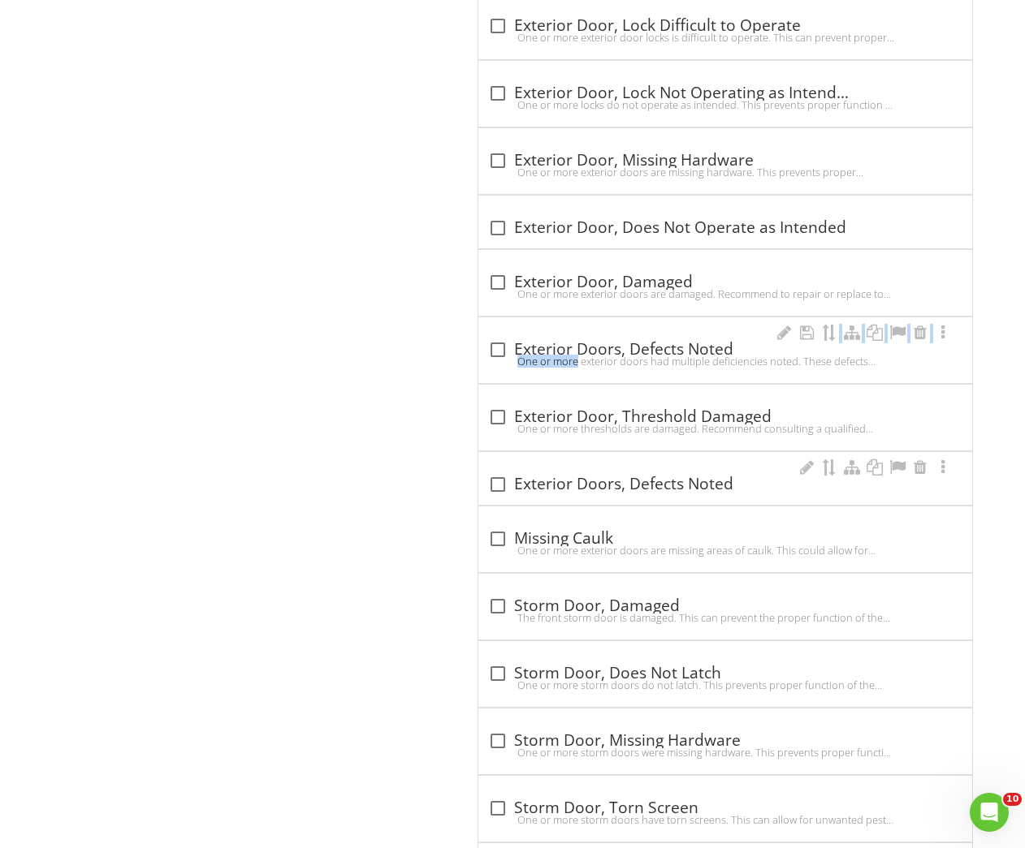
drag, startPoint x: 829, startPoint y: 330, endPoint x: 500, endPoint y: 340, distance: 329.0
click at [473, 339] on span "check_box_outline_blank Exterior Door, Evidence of Water Damage and/or Deterior…" at bounding box center [728, 185] width 541 height 2121
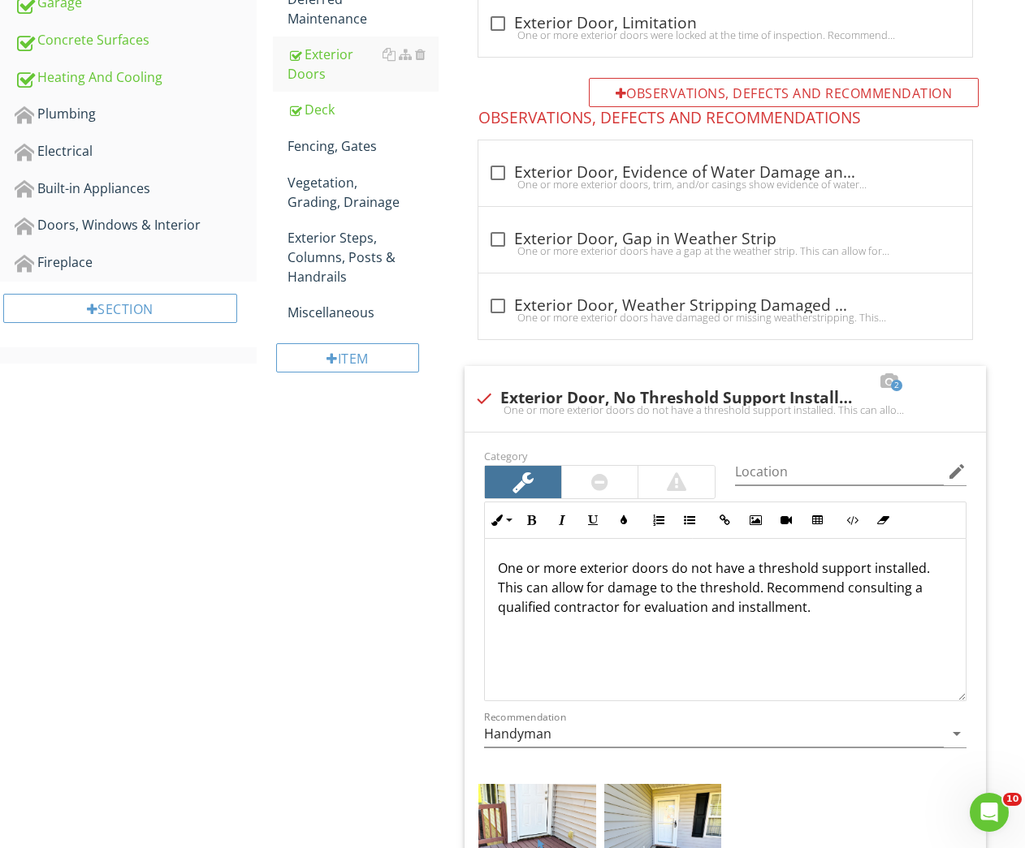
scroll to position [568, 0]
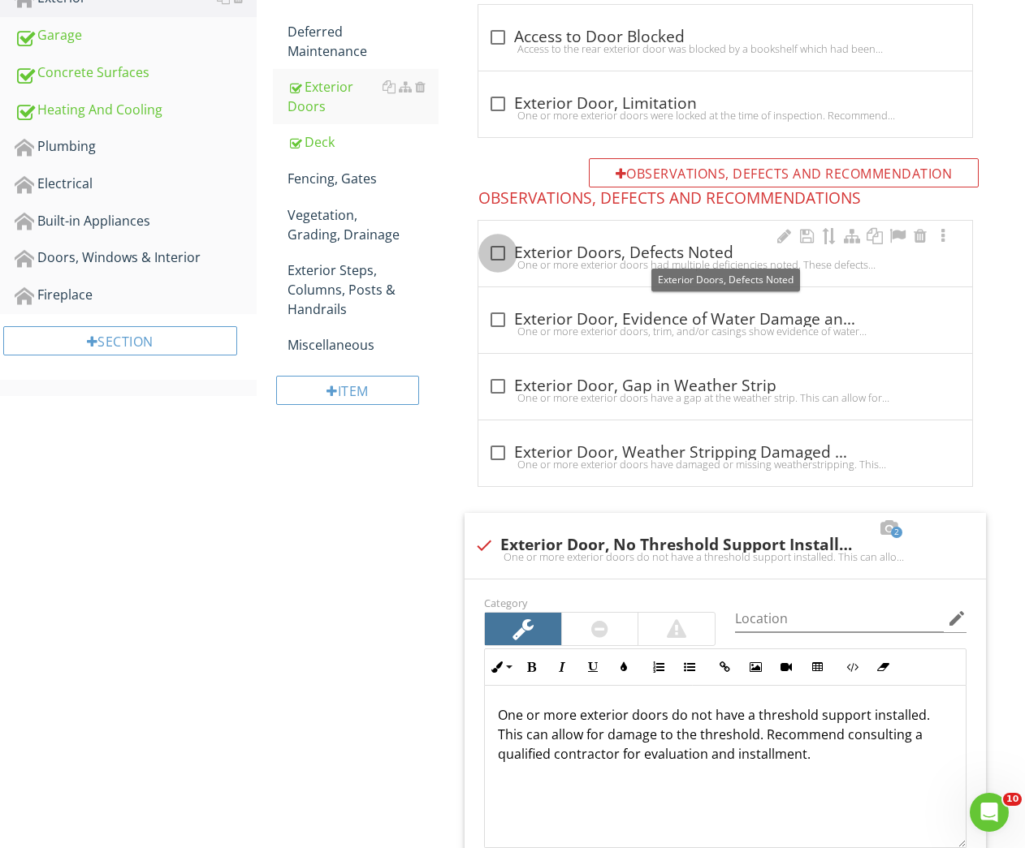
click at [497, 252] on div at bounding box center [498, 254] width 28 height 28
checkbox input "true"
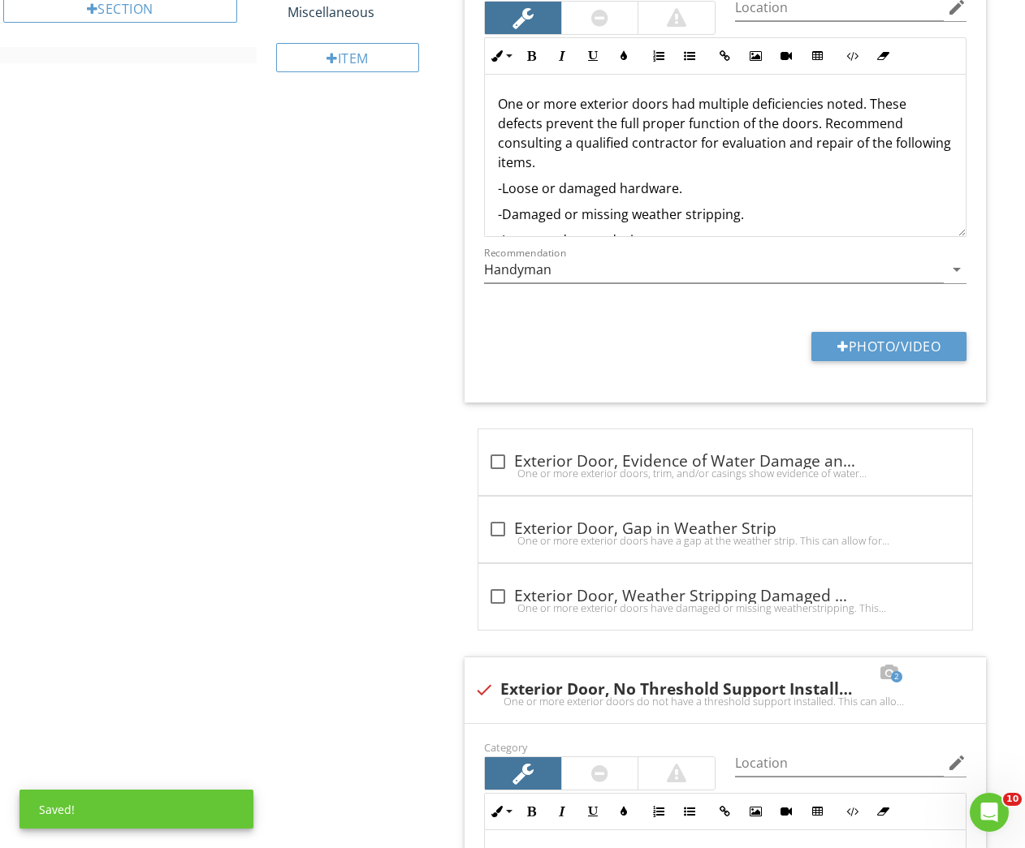
scroll to position [1229, 0]
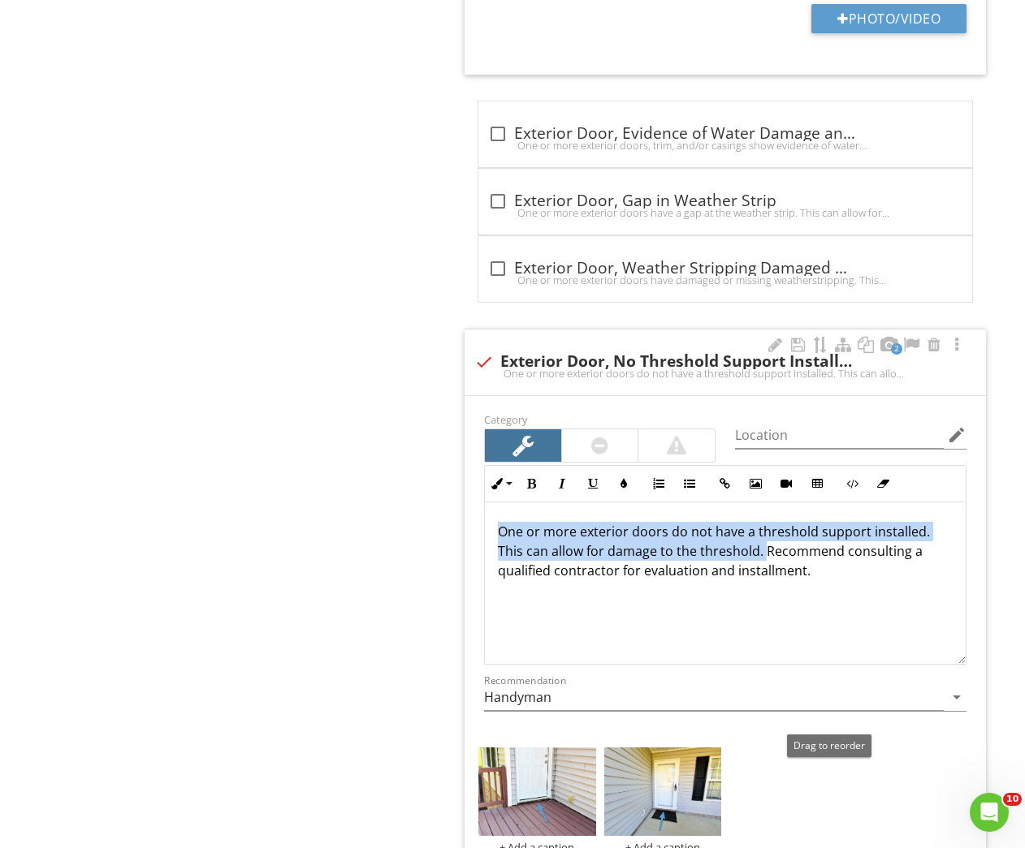
drag, startPoint x: 493, startPoint y: 532, endPoint x: 764, endPoint y: 555, distance: 272.1
click at [764, 555] on div "One or more exterior doors do not have a threshold support installed. This can …" at bounding box center [725, 584] width 481 height 162
copy p "One or more exterior doors do not have a threshold support installed. This can …"
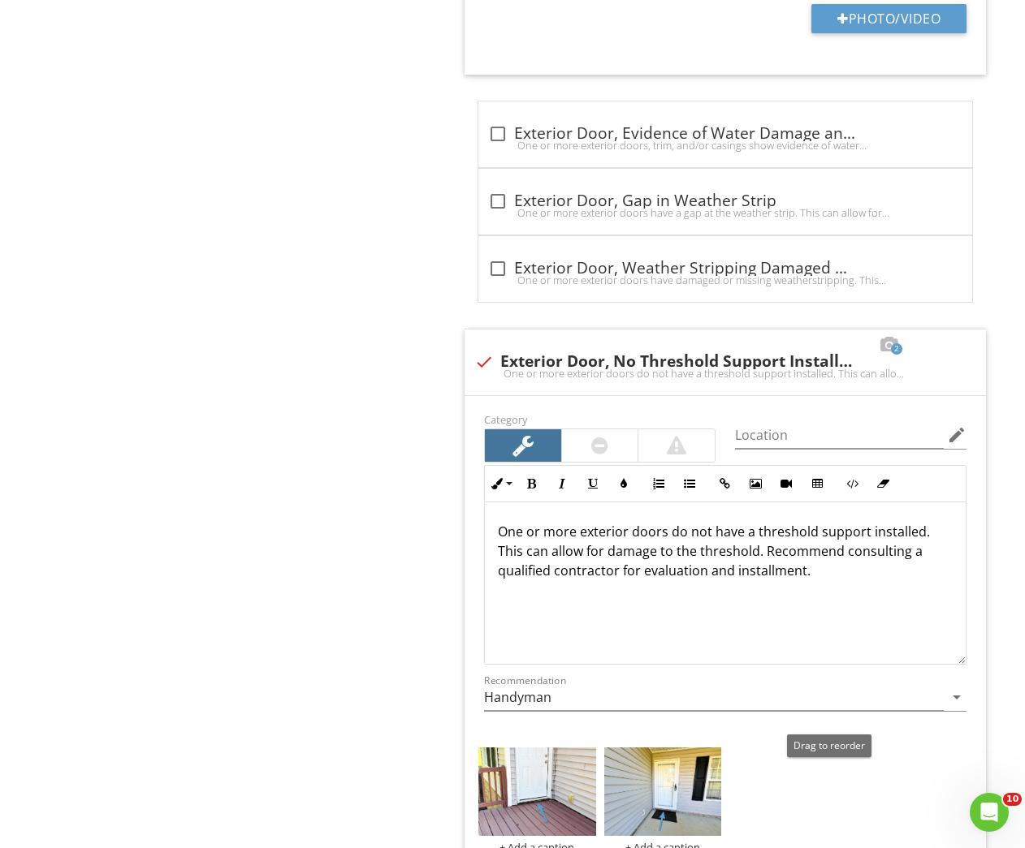
click at [321, 531] on div "Exterior Save as default order in template General Masonry Veneer Siding, Flash…" at bounding box center [641, 591] width 769 height 3215
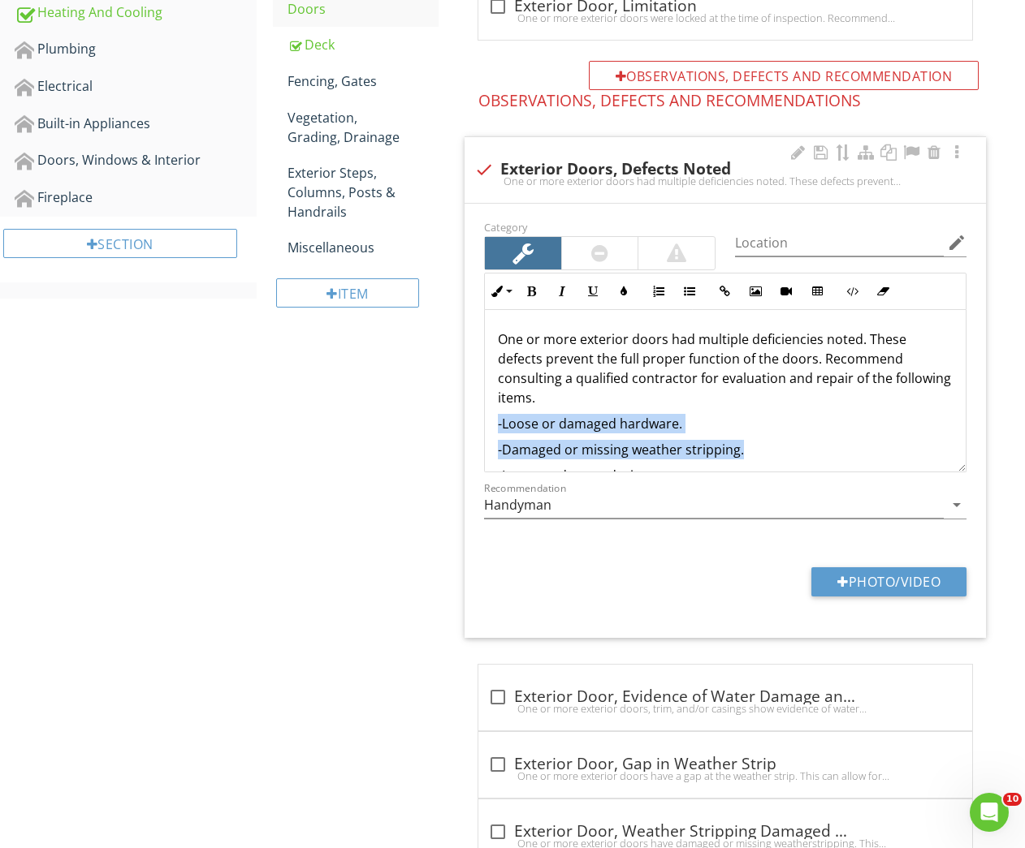
drag, startPoint x: 491, startPoint y: 425, endPoint x: 805, endPoint y: 443, distance: 313.9
click at [805, 443] on div "One or more exterior doors had multiple deficiencies noted. These defects preve…" at bounding box center [725, 407] width 481 height 195
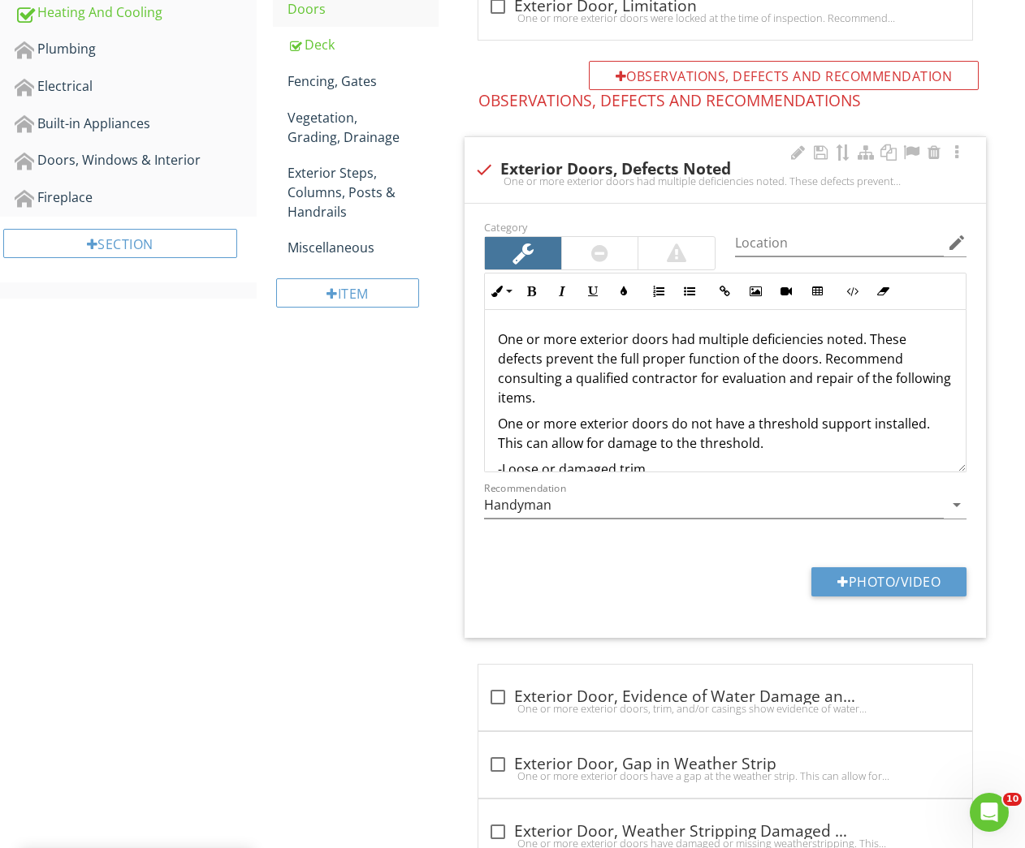
drag, startPoint x: 499, startPoint y: 339, endPoint x: 611, endPoint y: 391, distance: 122.4
click at [611, 391] on p "One or more exterior doors had multiple deficiencies noted. These defects preve…" at bounding box center [725, 369] width 455 height 78
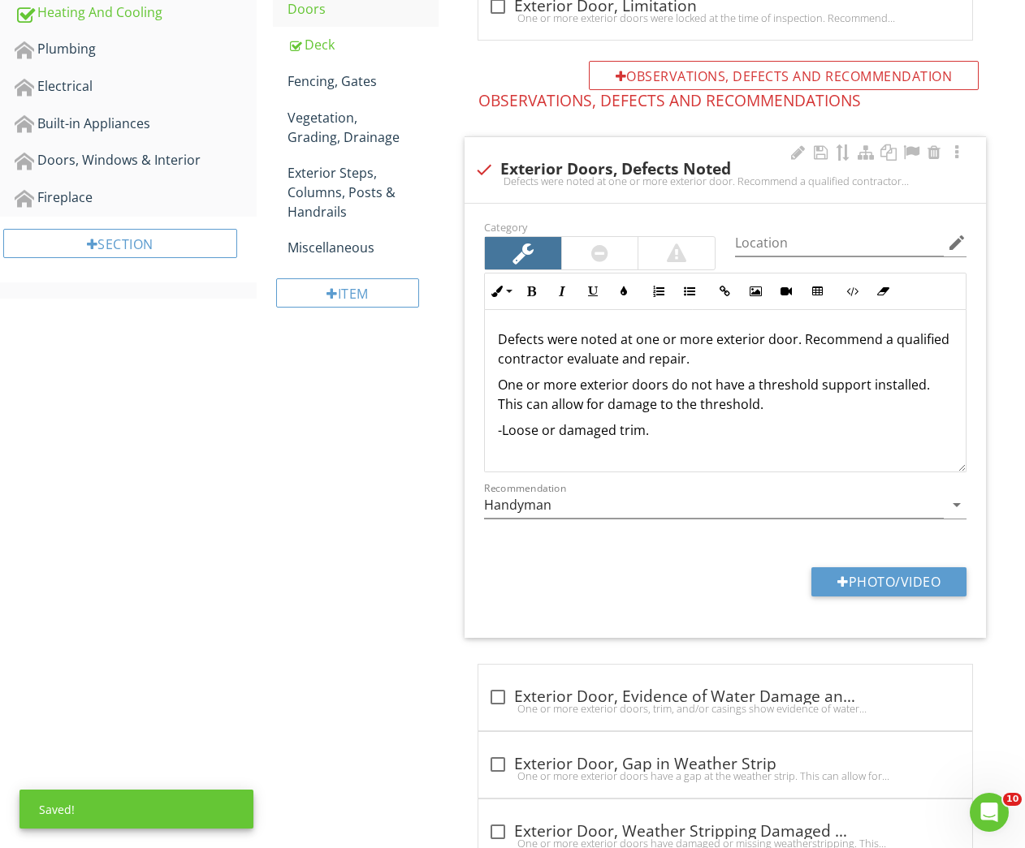
click at [690, 387] on p "One or more exterior doors do not have a threshold support installed. This can …" at bounding box center [725, 394] width 455 height 39
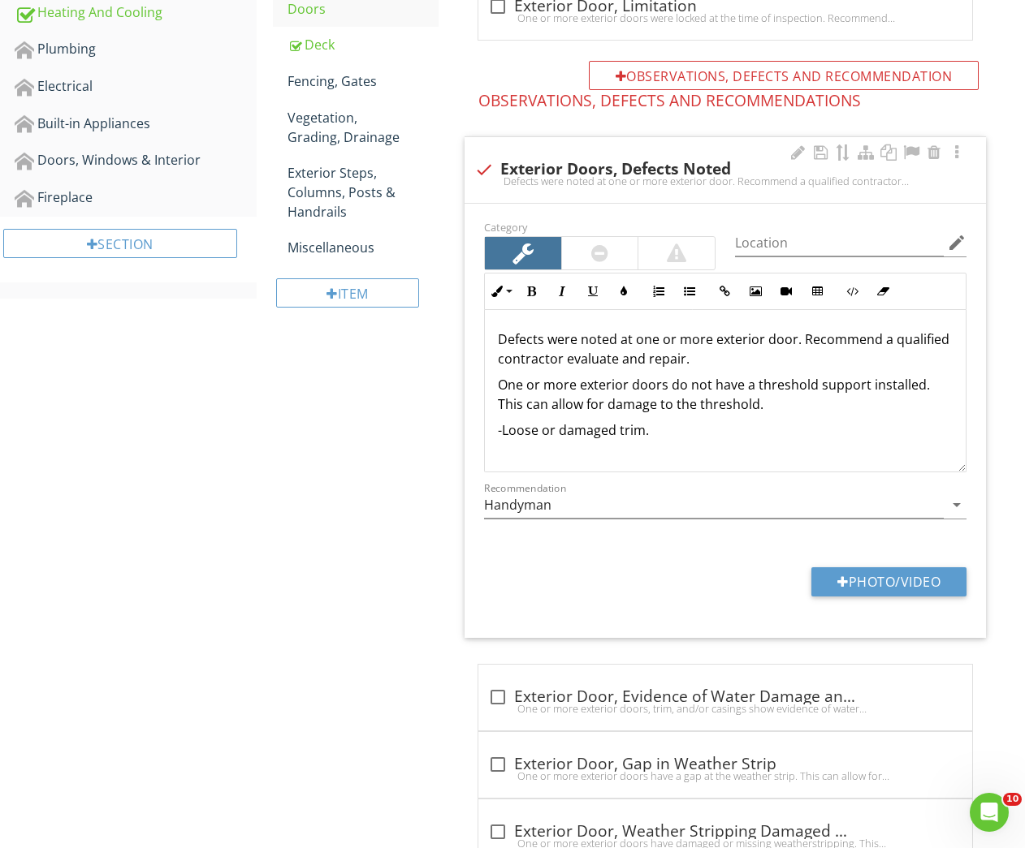
click at [564, 445] on div "Defects were noted at one or more exterior door. Recommend a qualified contract…" at bounding box center [725, 391] width 481 height 162
drag, startPoint x: 656, startPoint y: 440, endPoint x: 485, endPoint y: 432, distance: 171.5
click at [485, 432] on div "Defects were noted at one or more exterior door. Recommend a qualified contract…" at bounding box center [725, 391] width 481 height 162
click at [498, 384] on p "One or more exterior doors do not have a threshold support installed. This can …" at bounding box center [725, 394] width 455 height 39
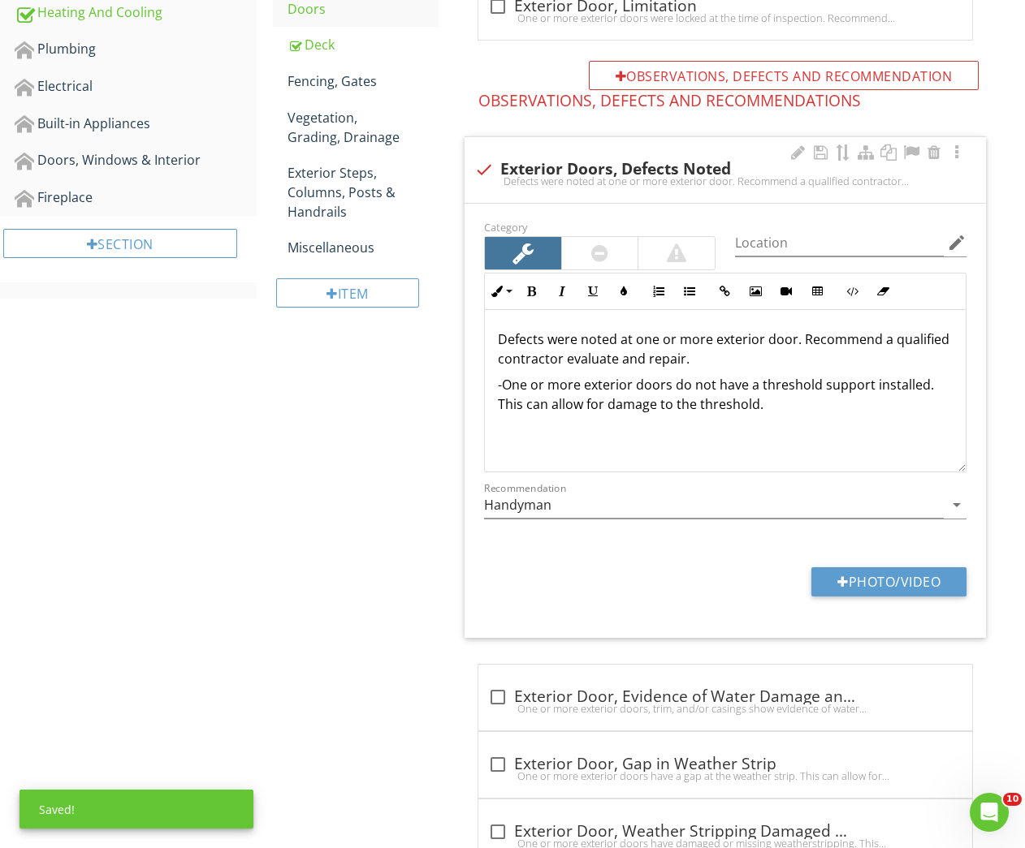
click at [635, 356] on p "Defects were noted at one or more exterior door. Recommend a qualified contract…" at bounding box center [725, 349] width 455 height 39
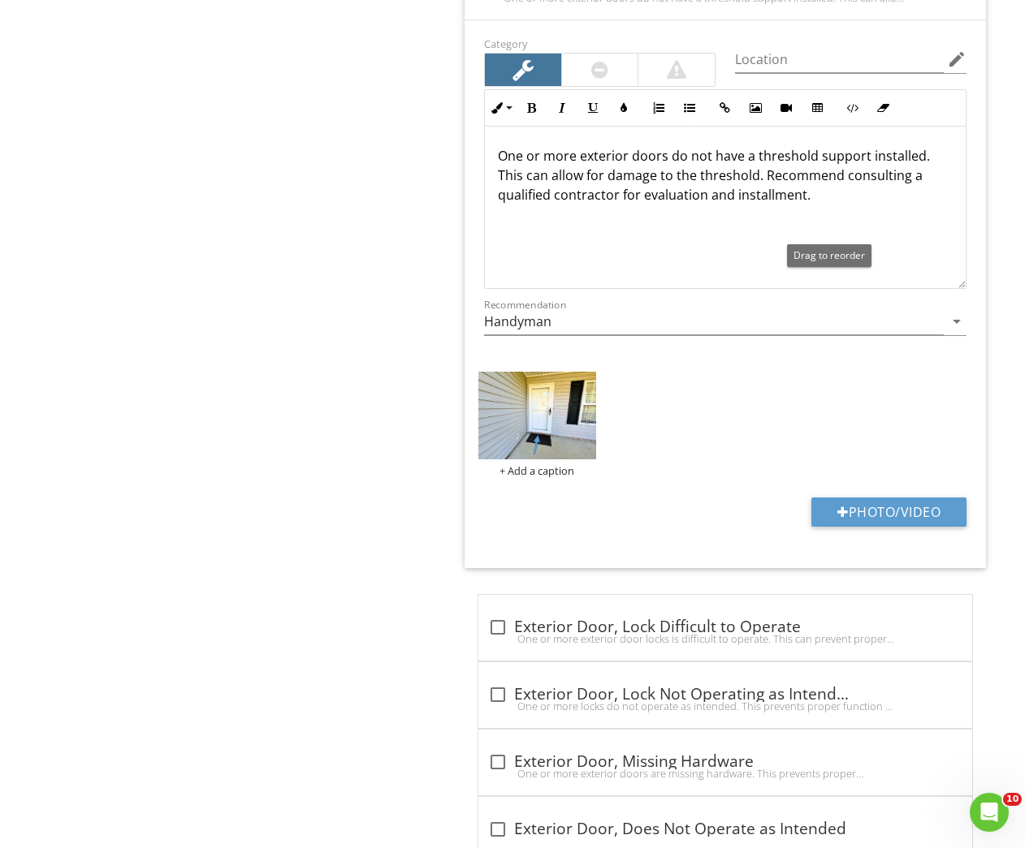
scroll to position [1125, 0]
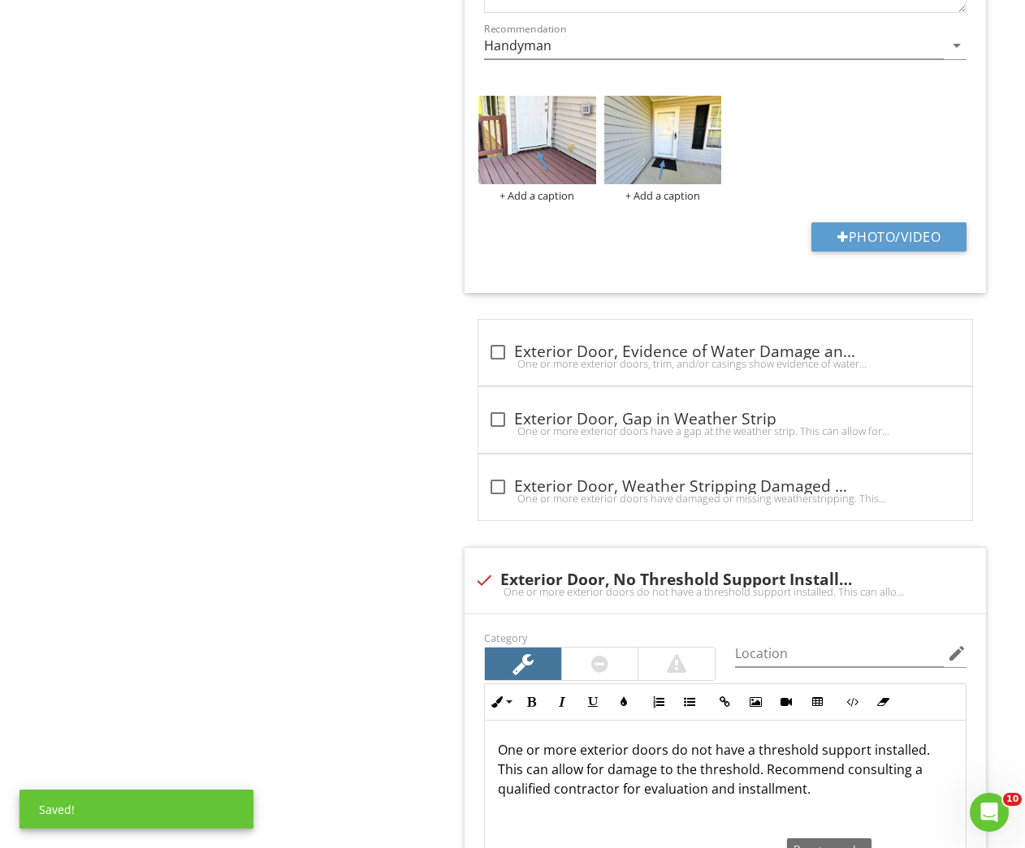
click at [585, 109] on div at bounding box center [585, 107] width 11 height 13
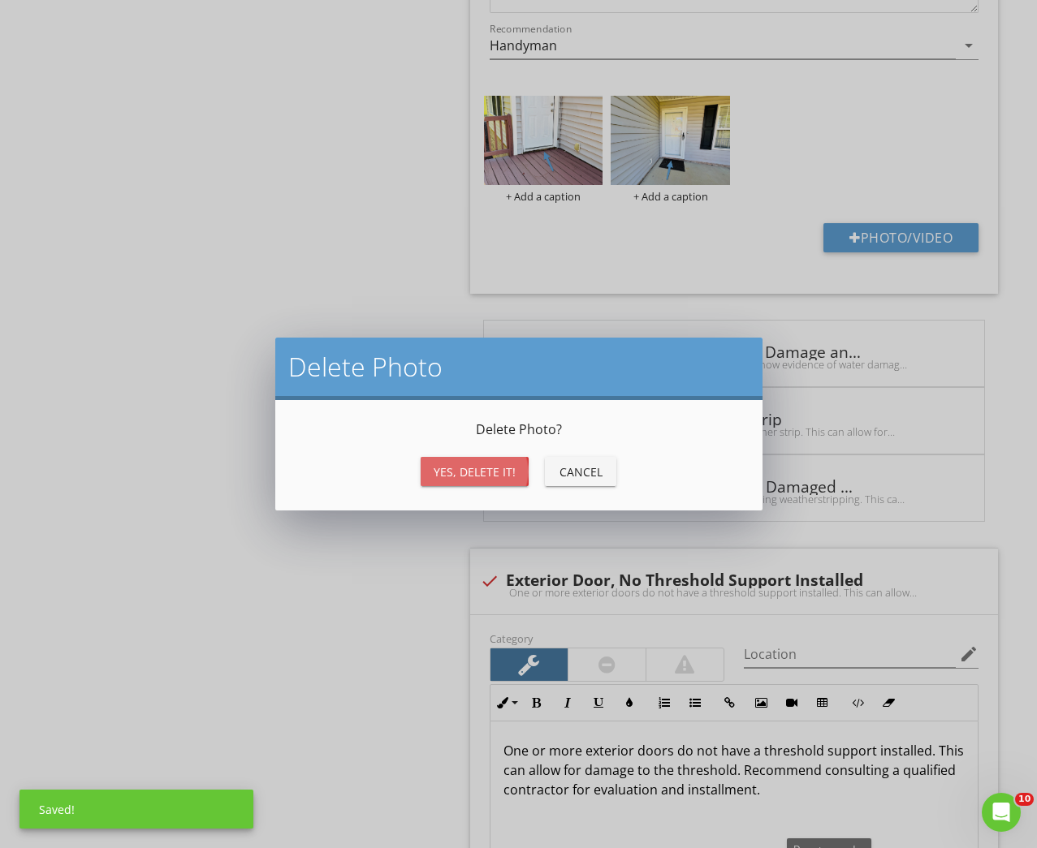
click at [458, 477] on div "Yes, Delete it!" at bounding box center [475, 472] width 82 height 17
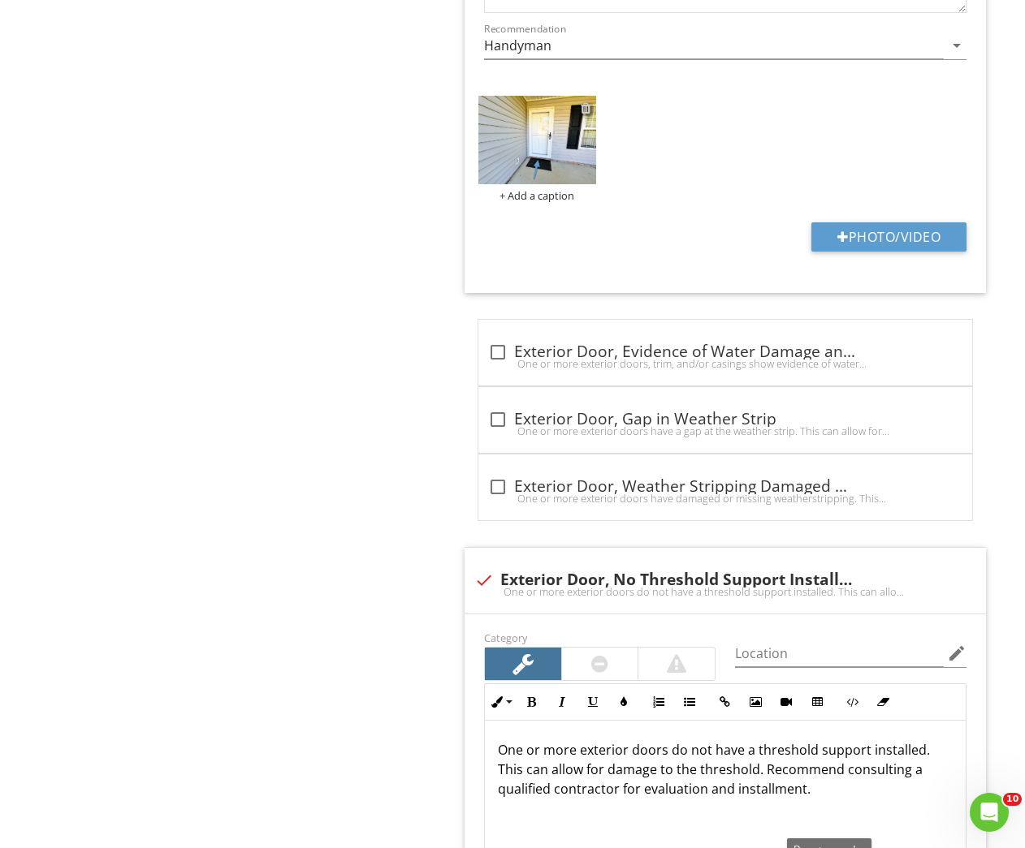
click at [587, 106] on div at bounding box center [585, 107] width 11 height 13
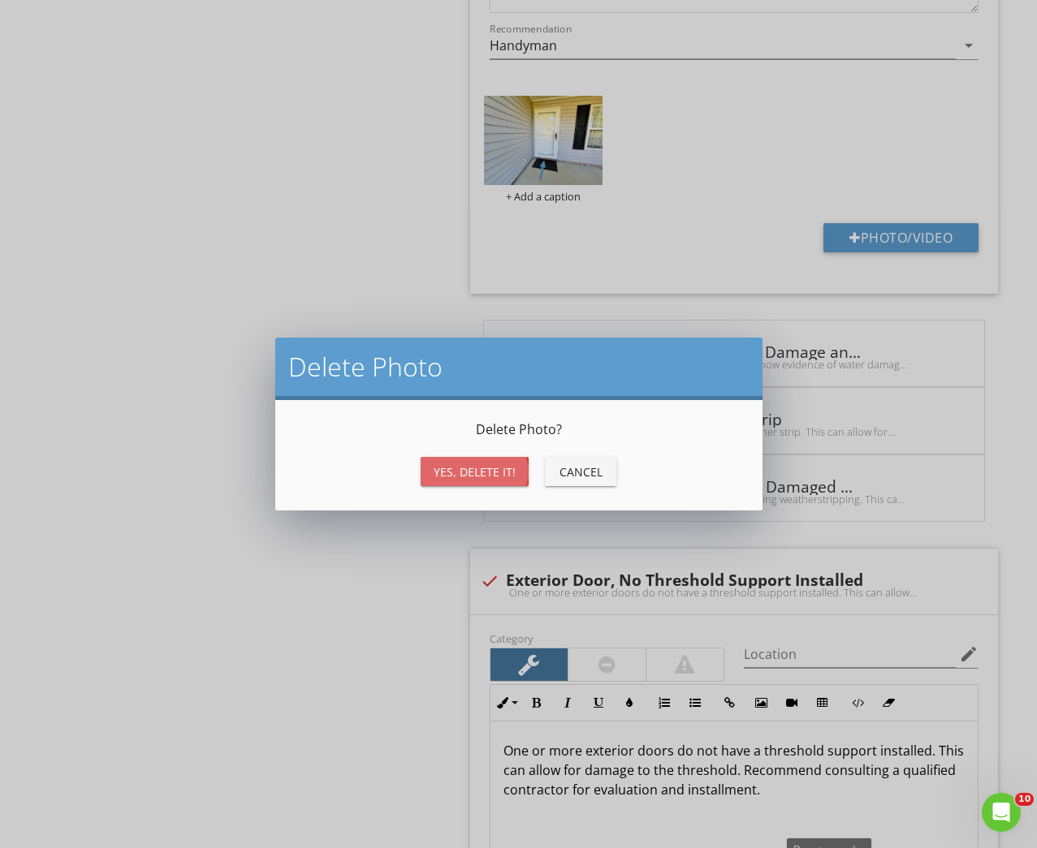
click at [473, 473] on div "Yes, Delete it!" at bounding box center [475, 472] width 82 height 17
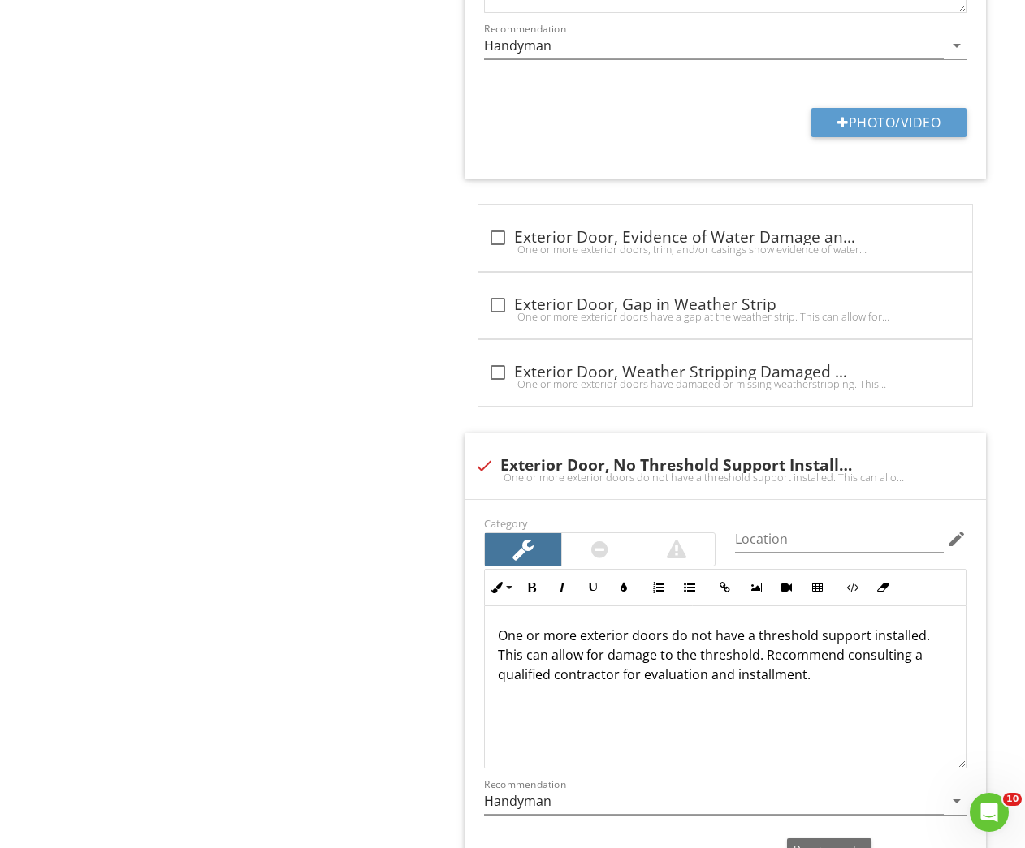
scroll to position [562, 0]
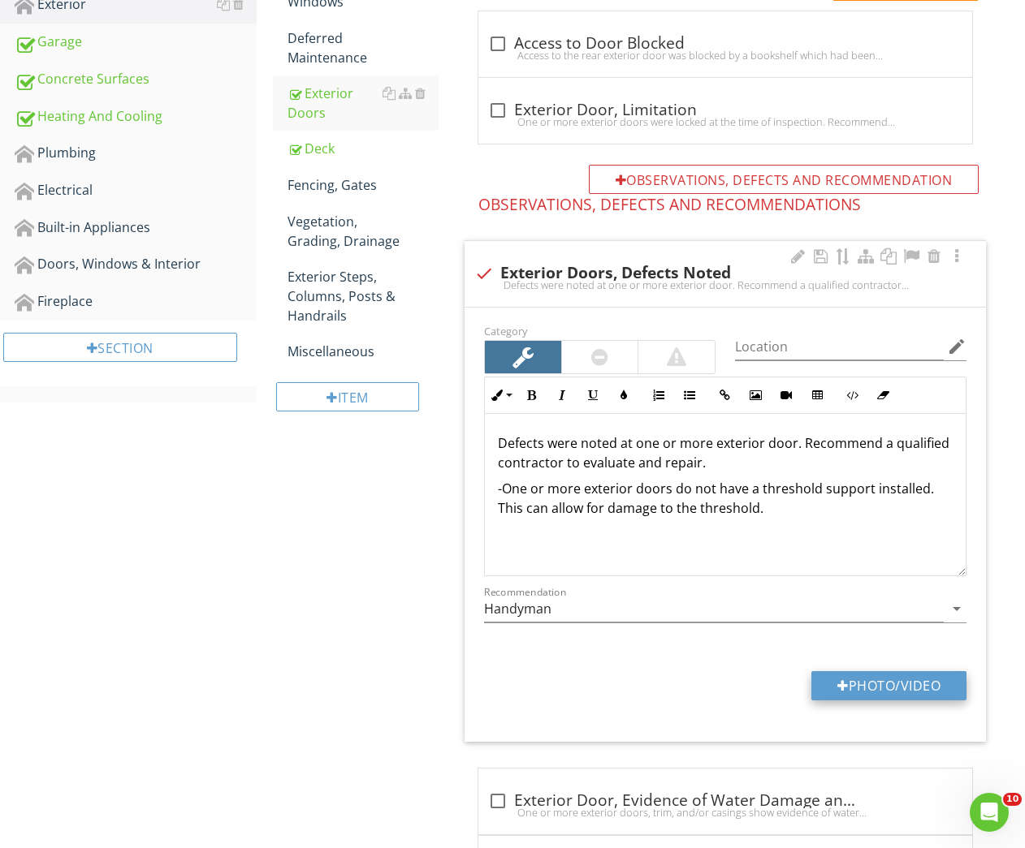
click at [873, 688] on button "Photo/Video" at bounding box center [888, 685] width 155 height 29
type input "C:\fakepath\DSCN5417.jpg"
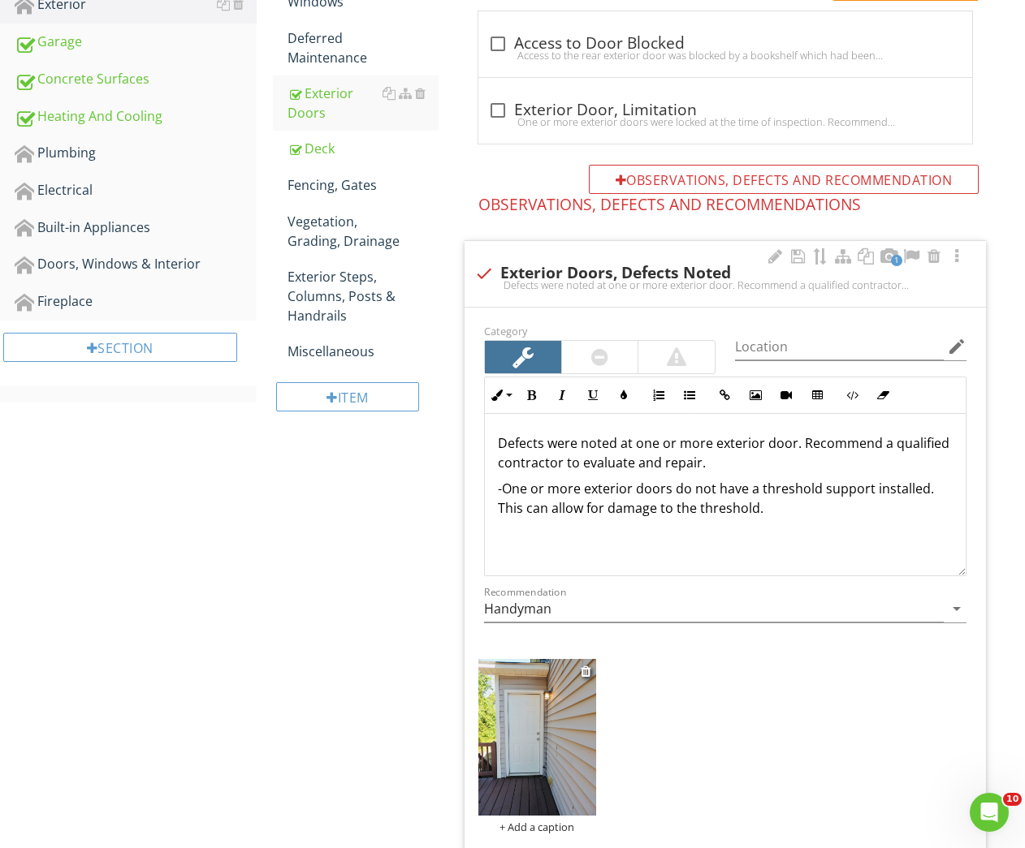
click at [550, 725] on img at bounding box center [536, 737] width 117 height 157
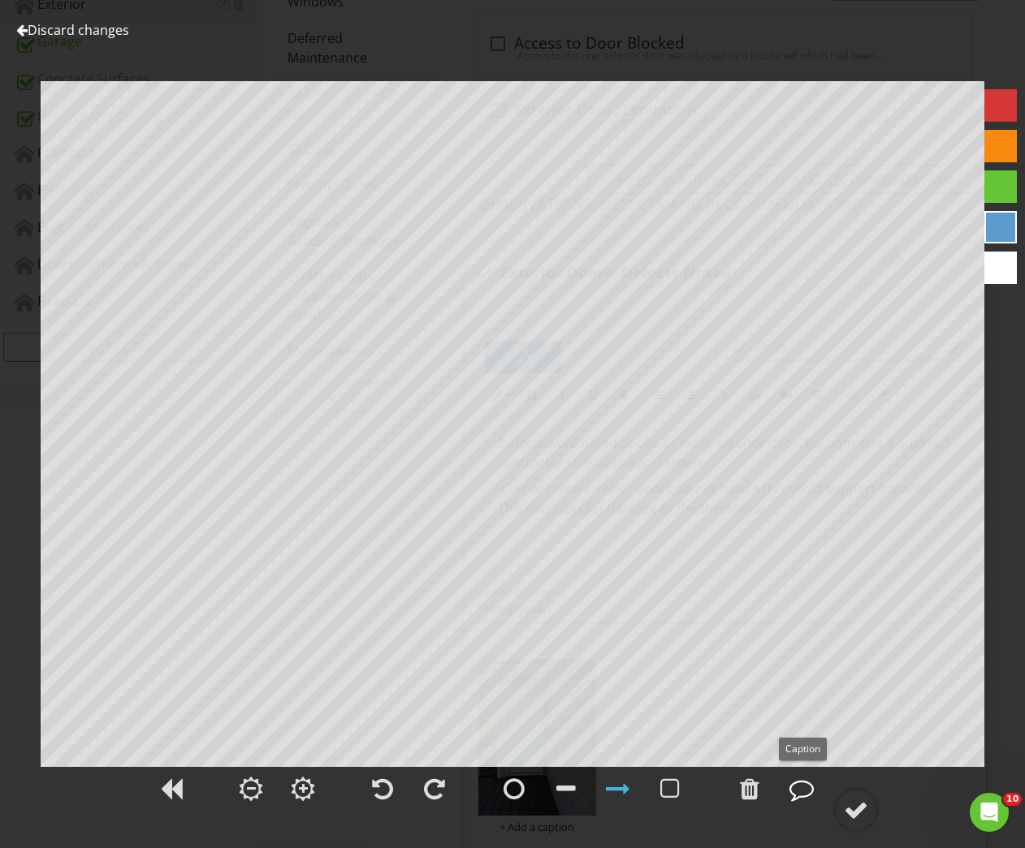
click at [810, 792] on div at bounding box center [801, 789] width 24 height 24
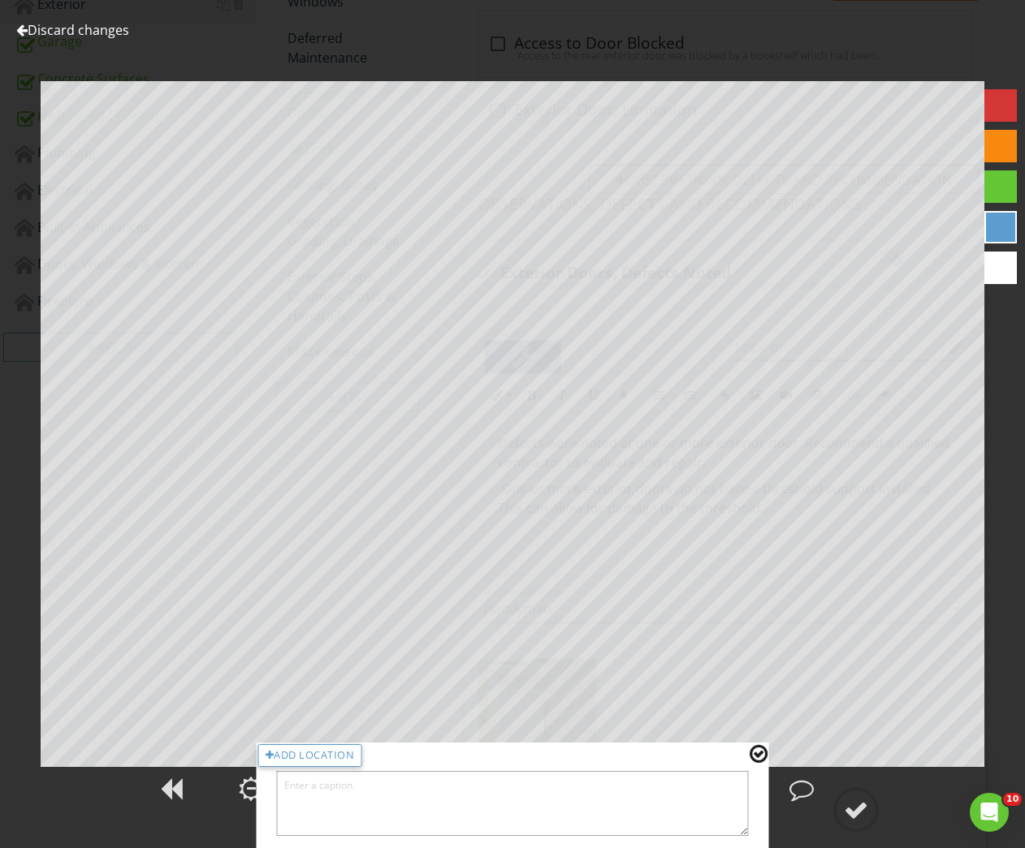
click at [560, 796] on textarea at bounding box center [513, 803] width 472 height 65
type textarea "T"
type textarea "No threshold support"
click at [762, 751] on div at bounding box center [758, 754] width 18 height 21
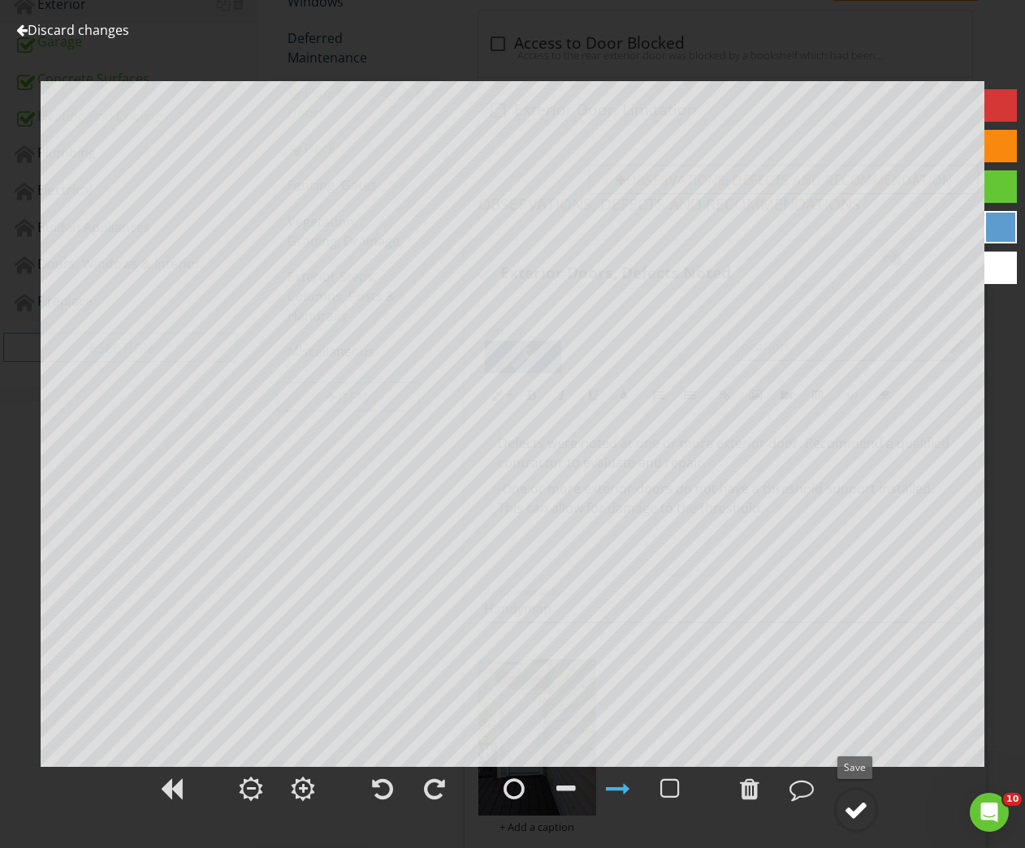
click at [860, 809] on div at bounding box center [856, 810] width 24 height 24
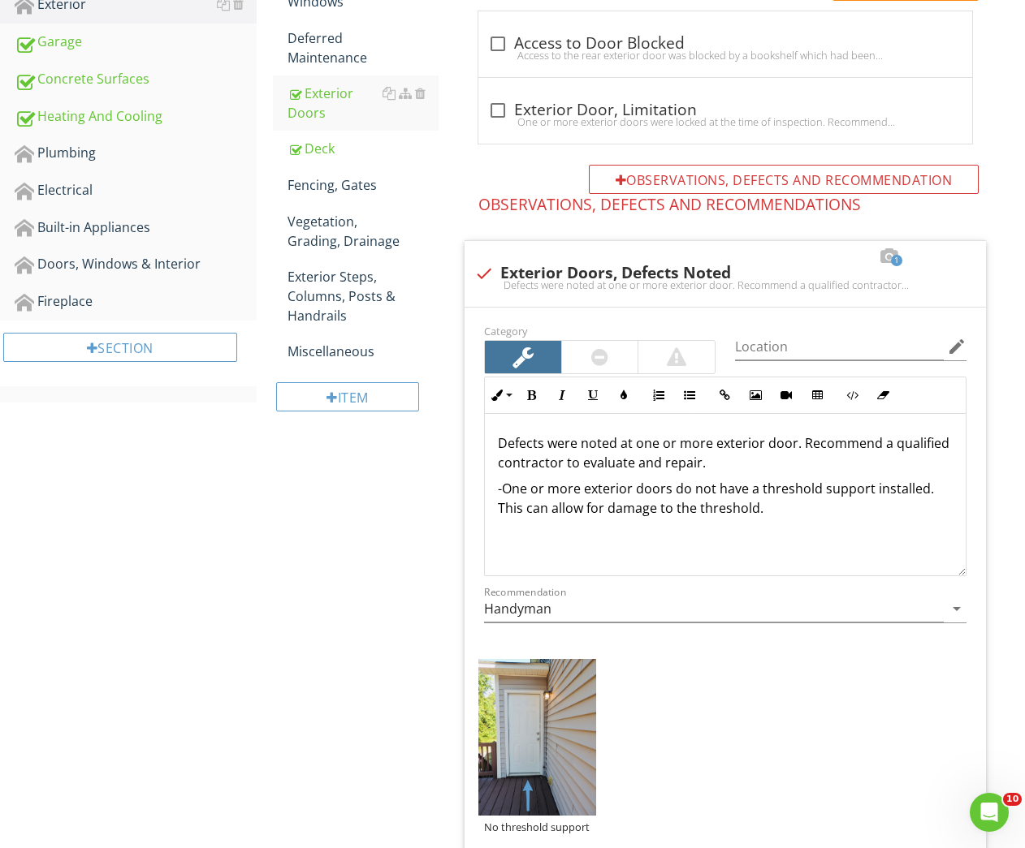
scroll to position [0, 0]
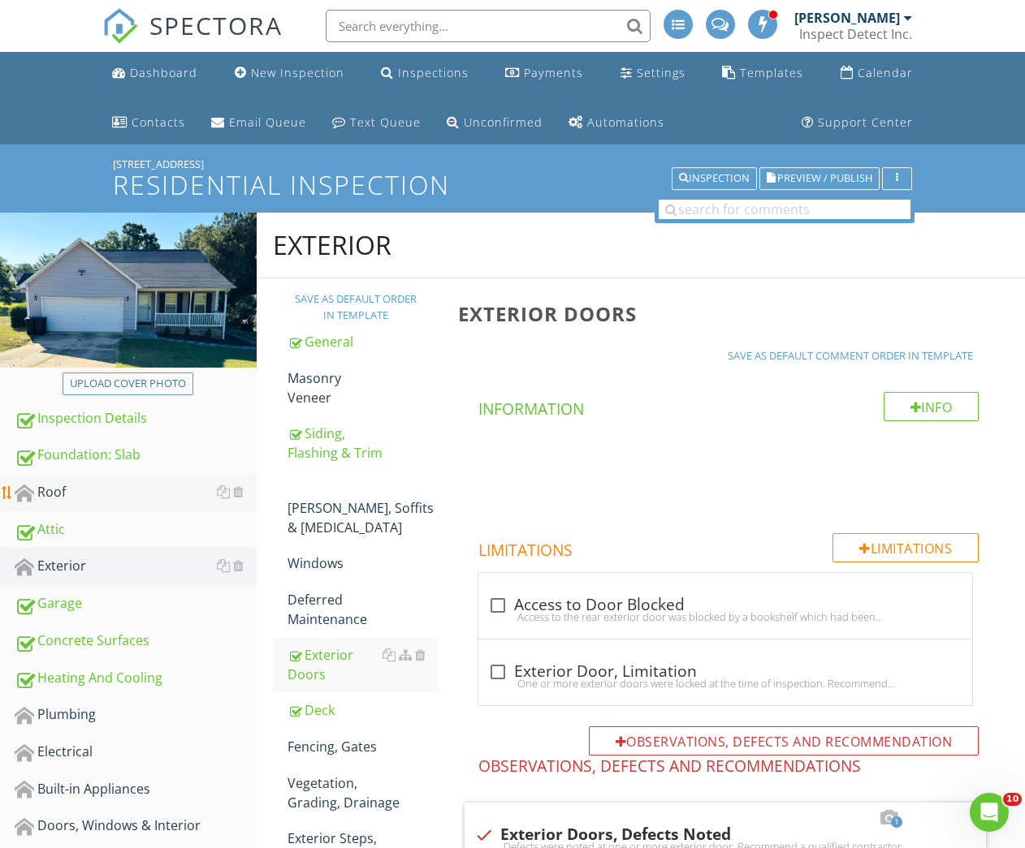
click at [54, 495] on div "Roof" at bounding box center [136, 492] width 242 height 21
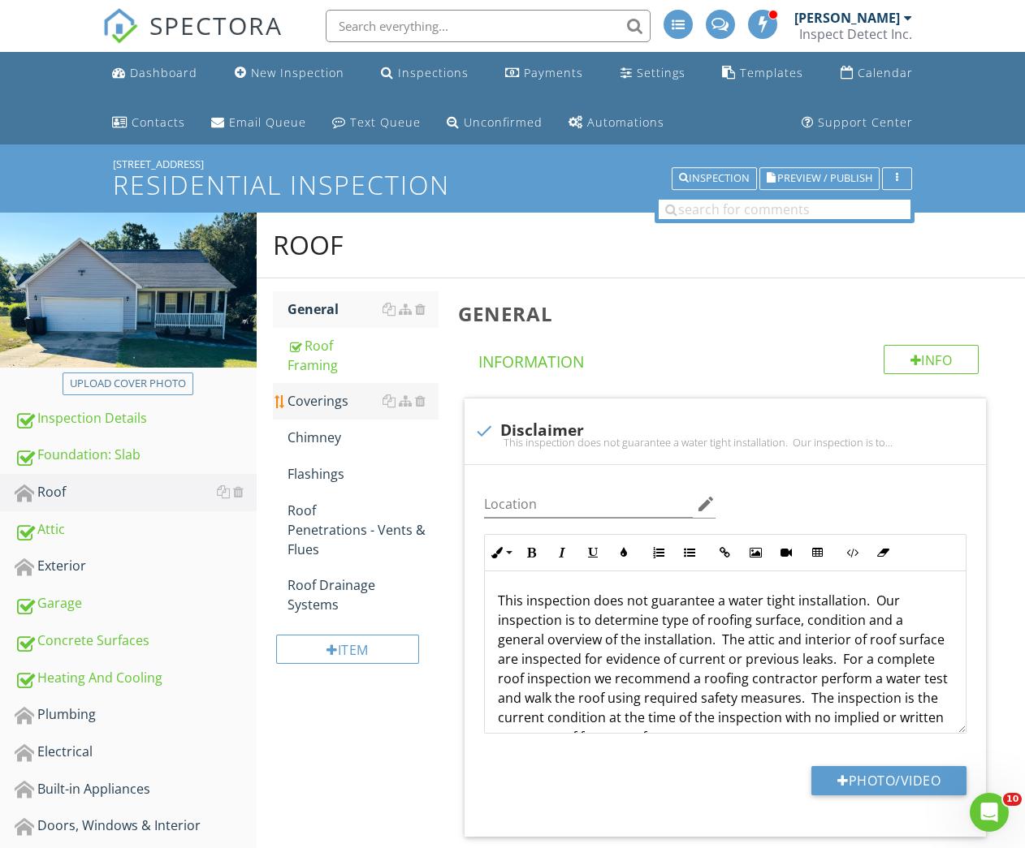
click at [322, 410] on link "Coverings" at bounding box center [363, 401] width 152 height 36
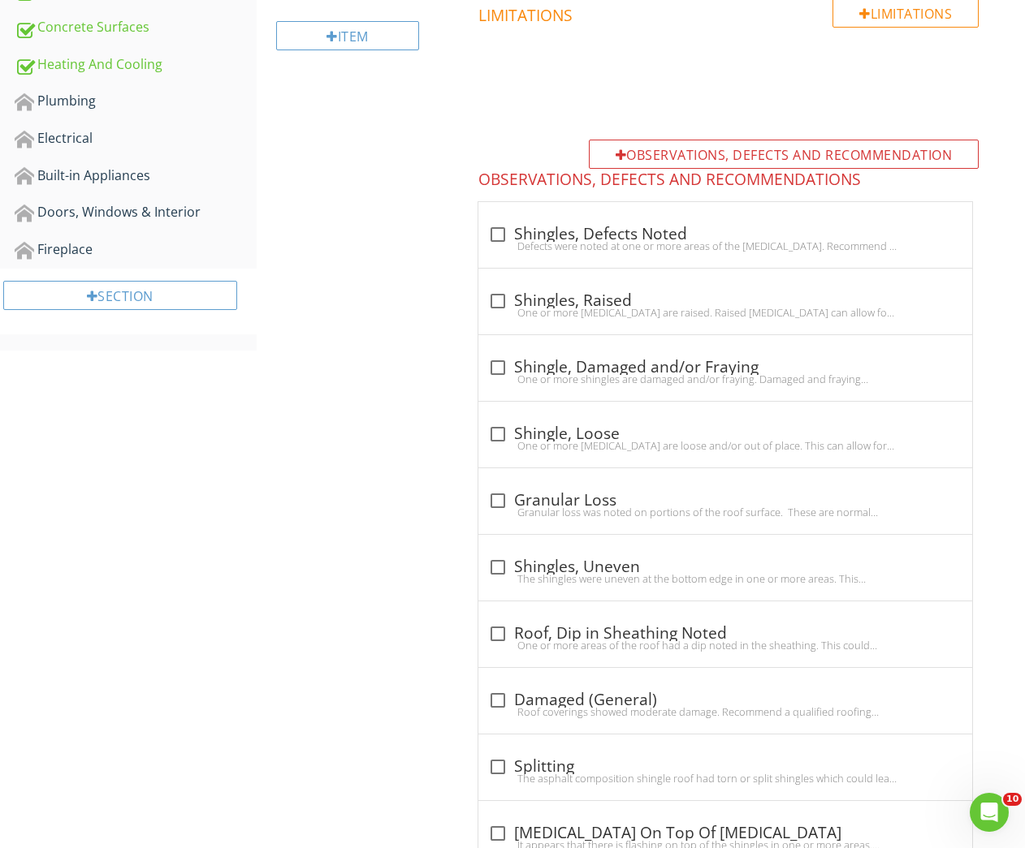
scroll to position [74, 0]
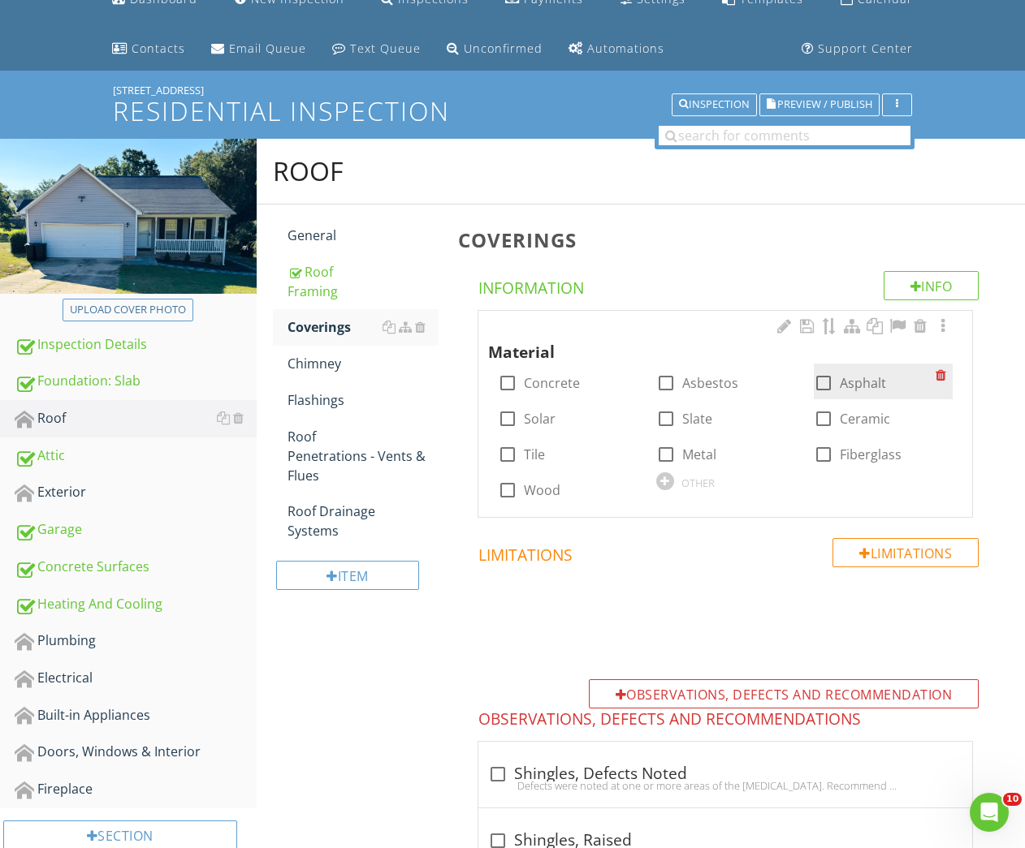
click at [830, 383] on div at bounding box center [823, 383] width 28 height 28
checkbox input "true"
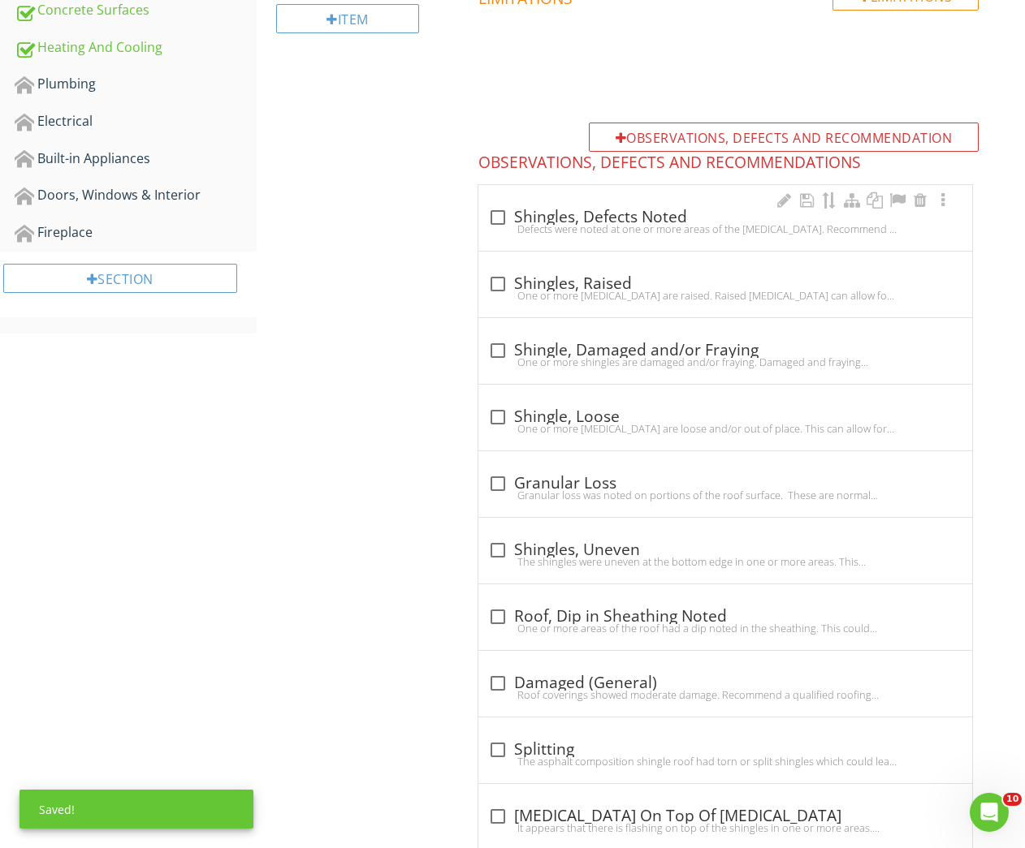
click at [640, 217] on div "check_box_outline_blank Shingles, Defects Noted" at bounding box center [725, 217] width 474 height 19
checkbox input "true"
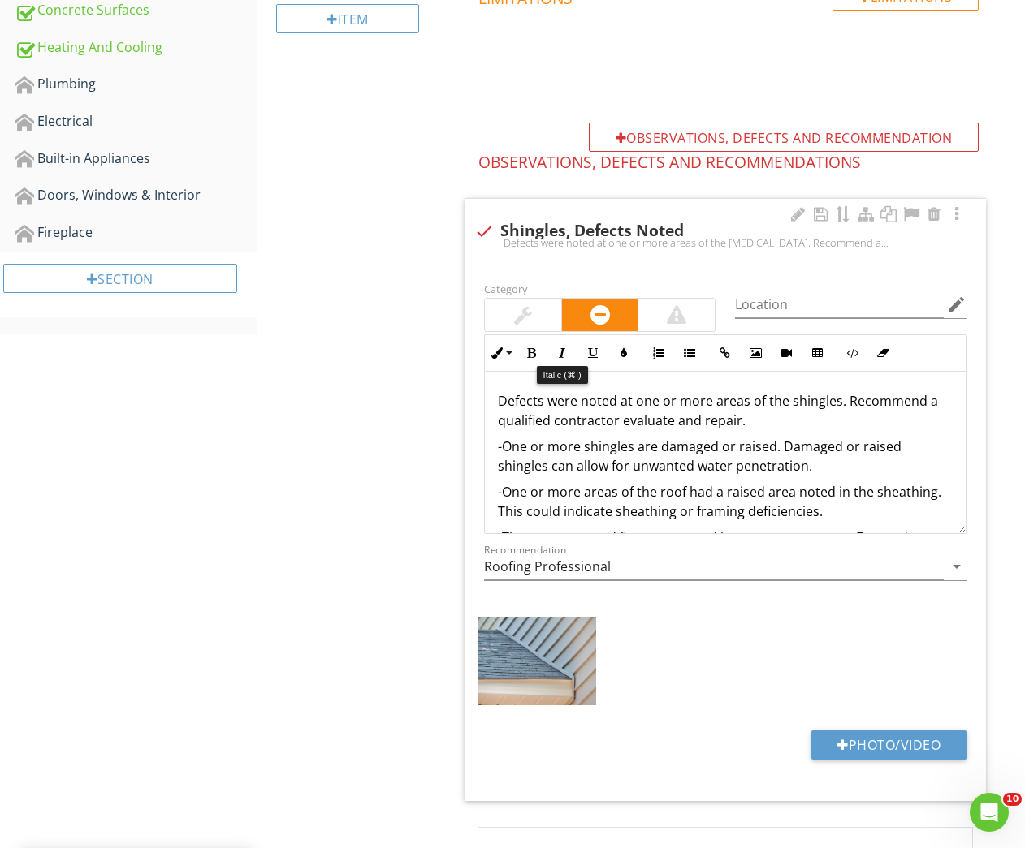
click at [532, 302] on div at bounding box center [523, 315] width 76 height 32
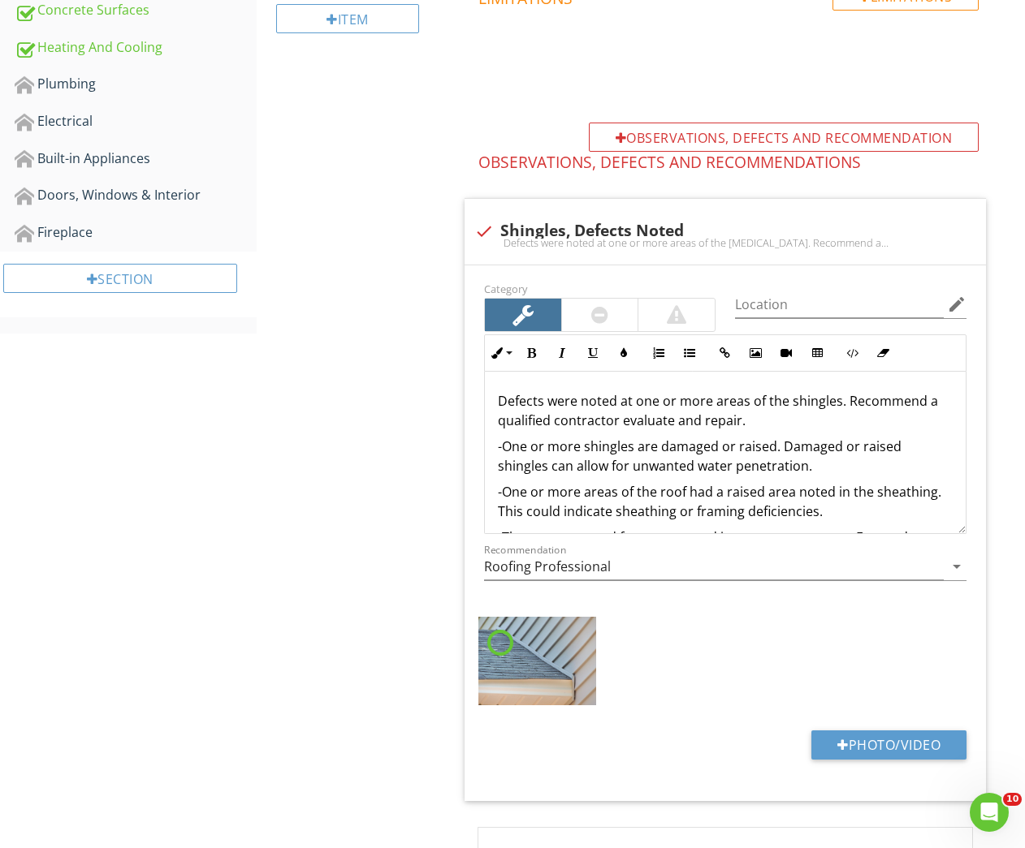
scroll to position [788, 0]
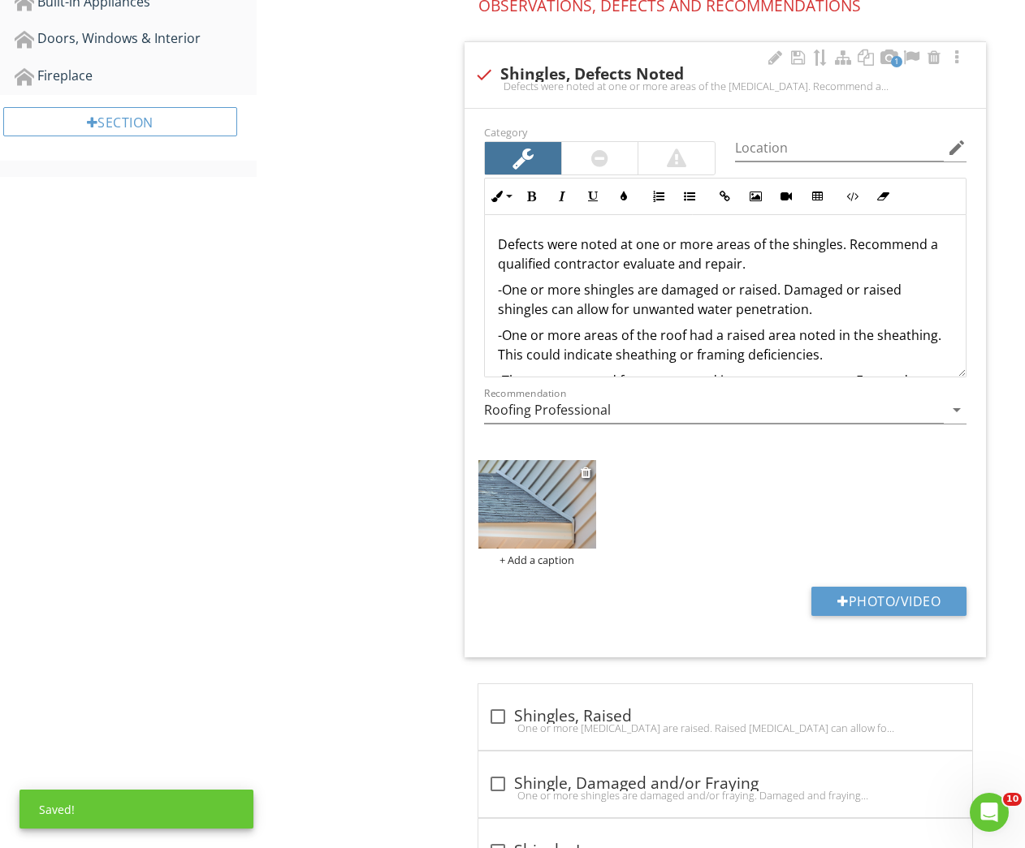
click at [499, 524] on img at bounding box center [536, 504] width 117 height 88
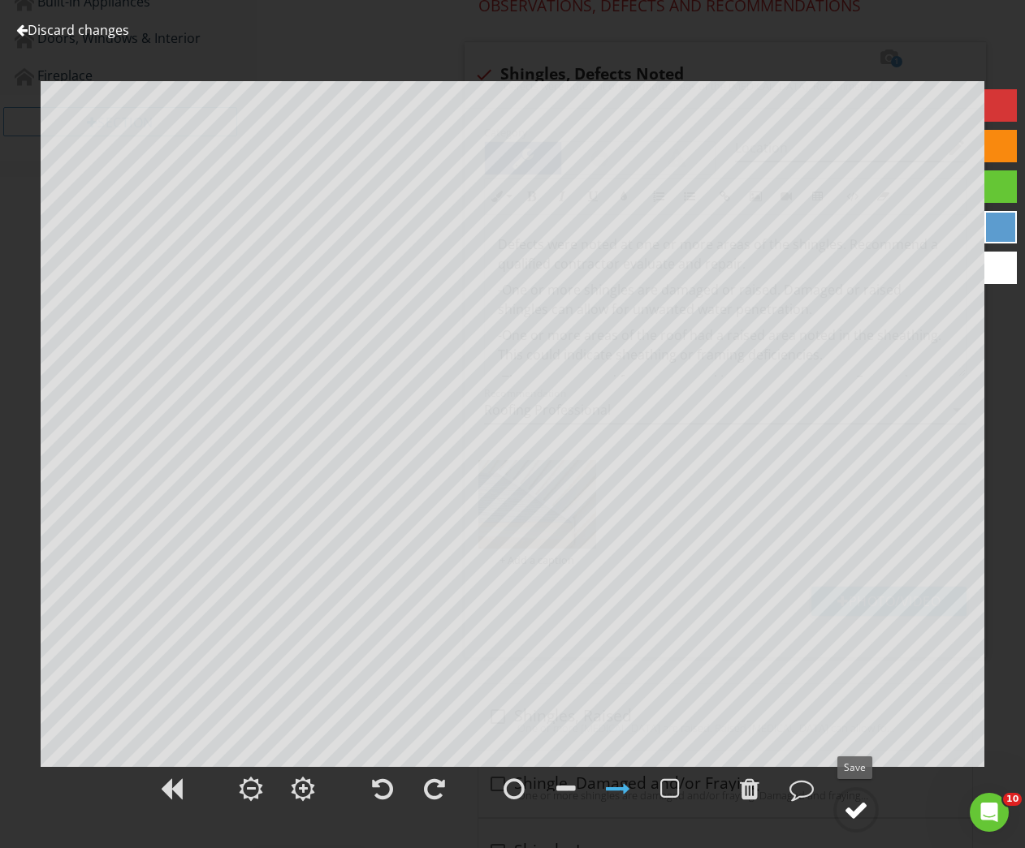
click at [860, 803] on div at bounding box center [856, 810] width 24 height 24
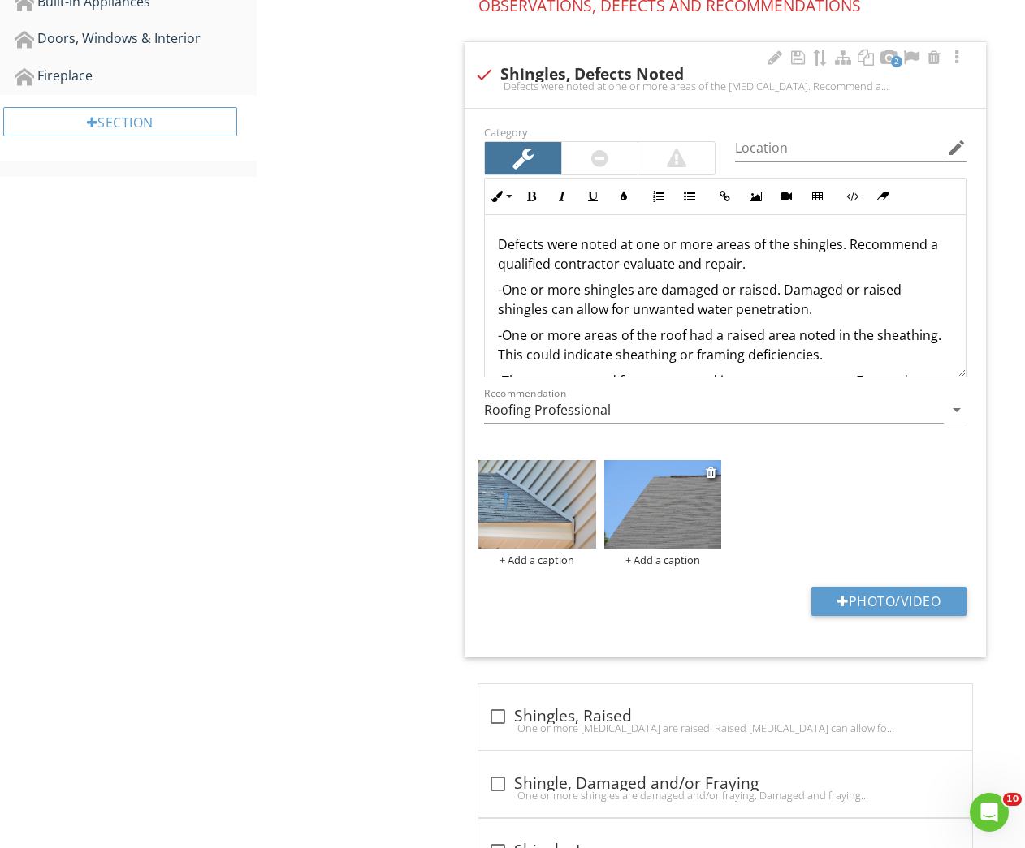
click at [658, 515] on img at bounding box center [662, 504] width 117 height 88
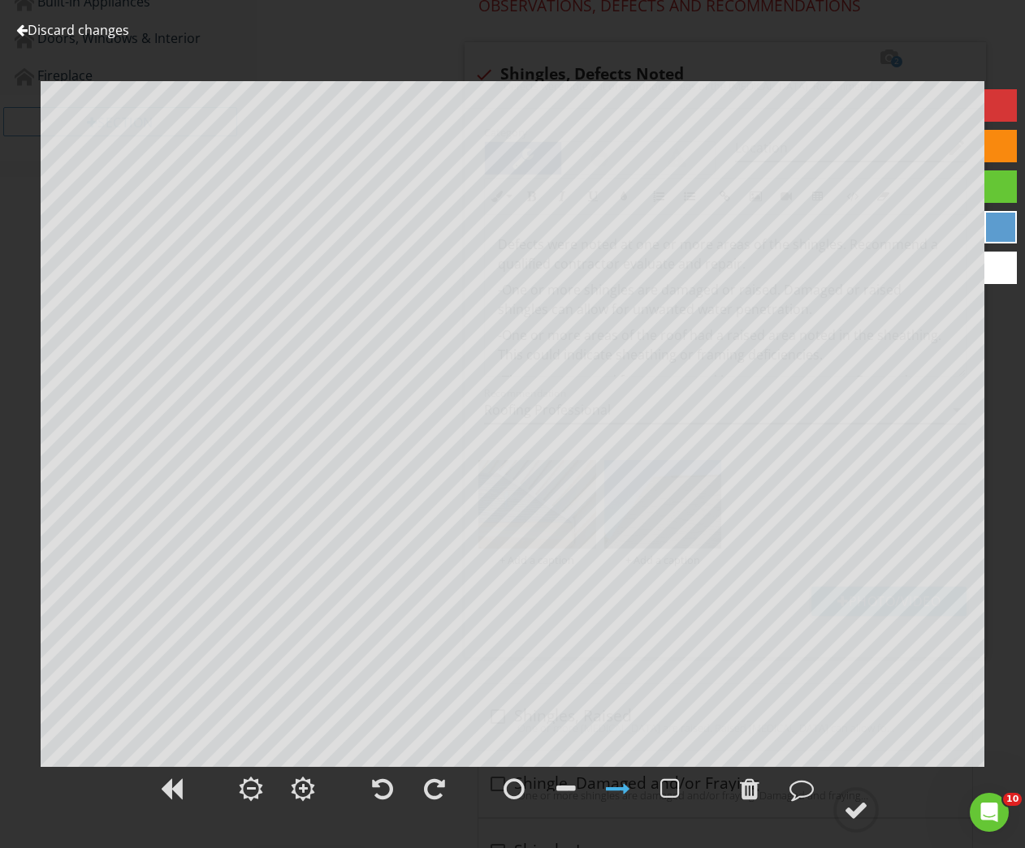
drag, startPoint x: 806, startPoint y: 796, endPoint x: 708, endPoint y: 810, distance: 99.3
click at [805, 796] on div at bounding box center [801, 789] width 24 height 24
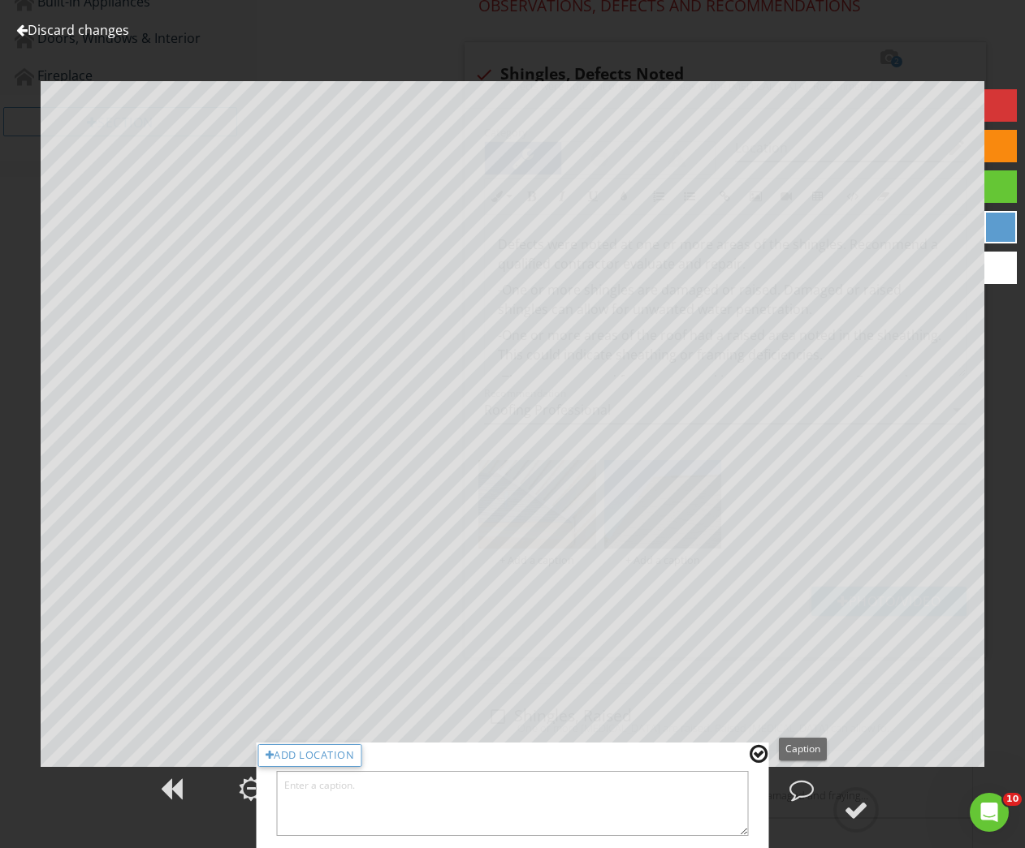
click at [688, 810] on textarea at bounding box center [513, 803] width 472 height 65
type textarea "Dip noted in sheathing"
drag, startPoint x: 752, startPoint y: 754, endPoint x: 792, endPoint y: 770, distance: 42.7
click at [752, 755] on div at bounding box center [758, 754] width 18 height 21
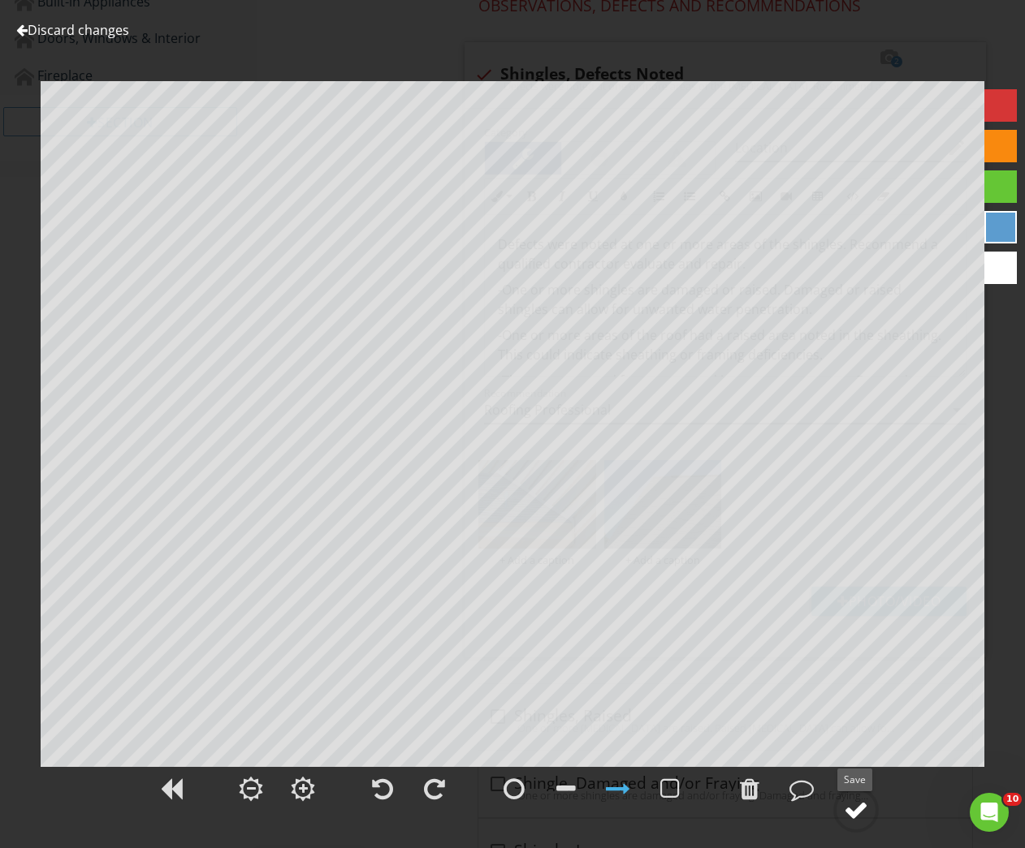
click at [864, 813] on div at bounding box center [856, 810] width 24 height 24
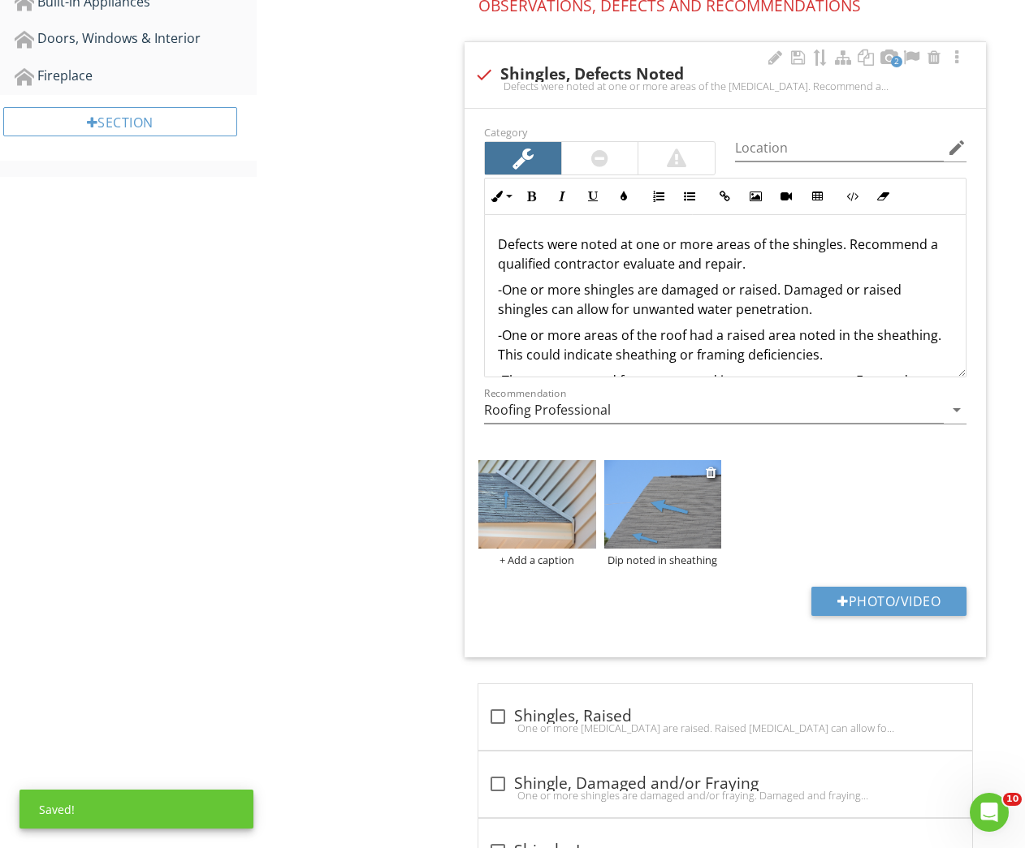
click at [654, 527] on img at bounding box center [662, 504] width 117 height 88
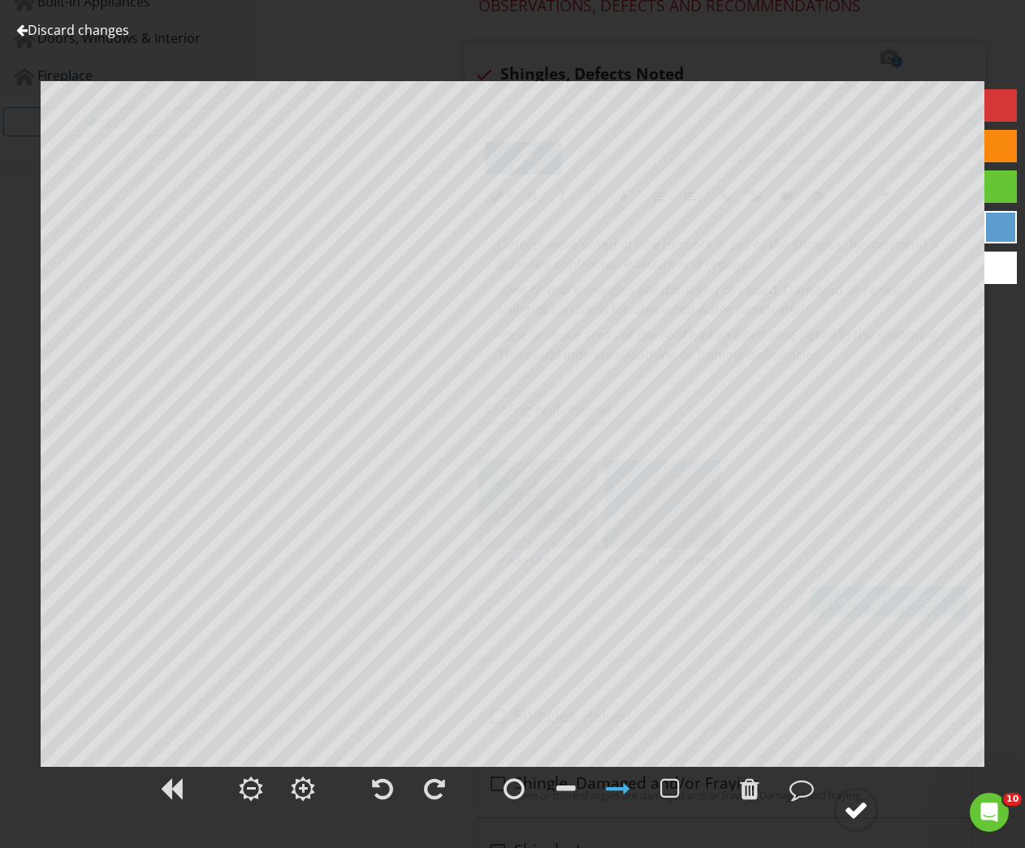
click at [865, 809] on div at bounding box center [856, 810] width 24 height 24
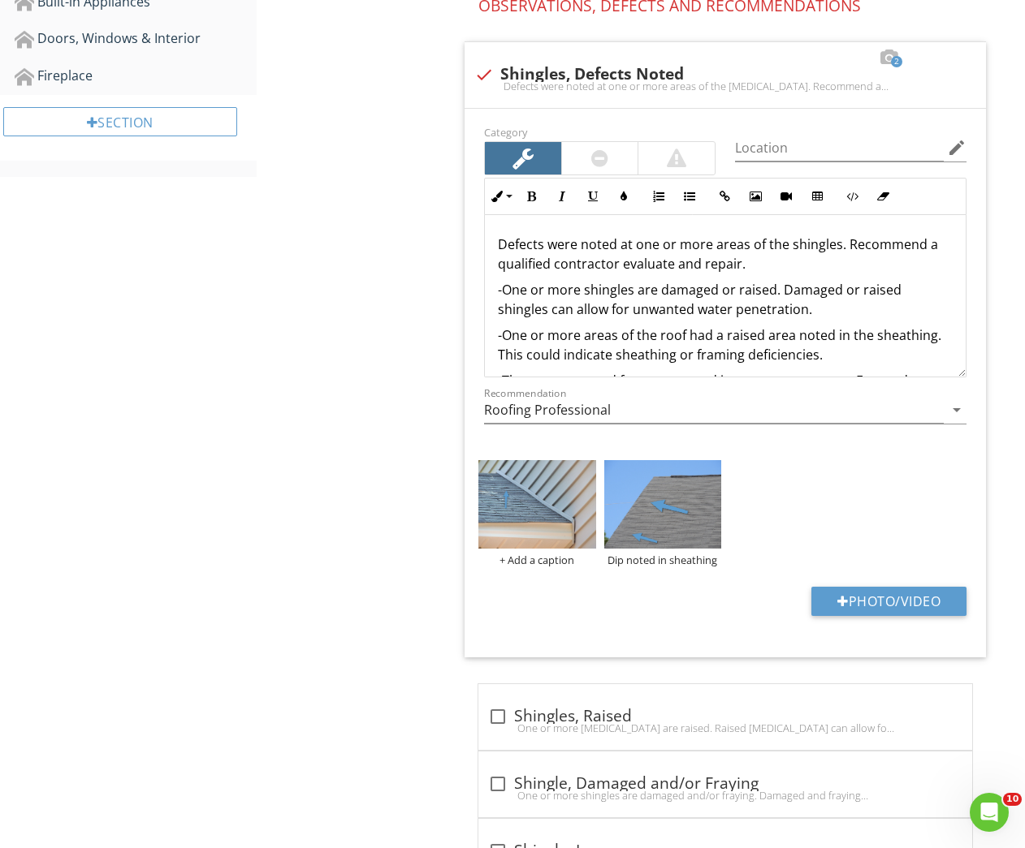
scroll to position [196, 0]
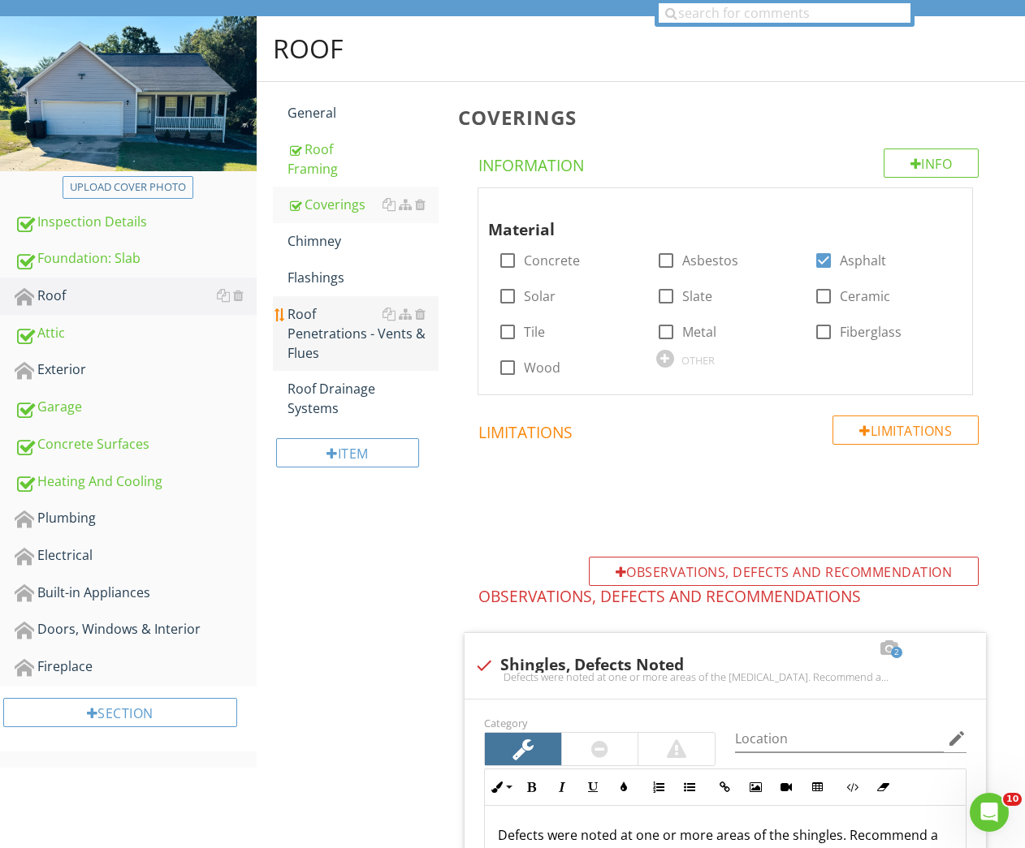
click at [319, 332] on div "Roof Penetrations - Vents & Flues" at bounding box center [363, 333] width 152 height 58
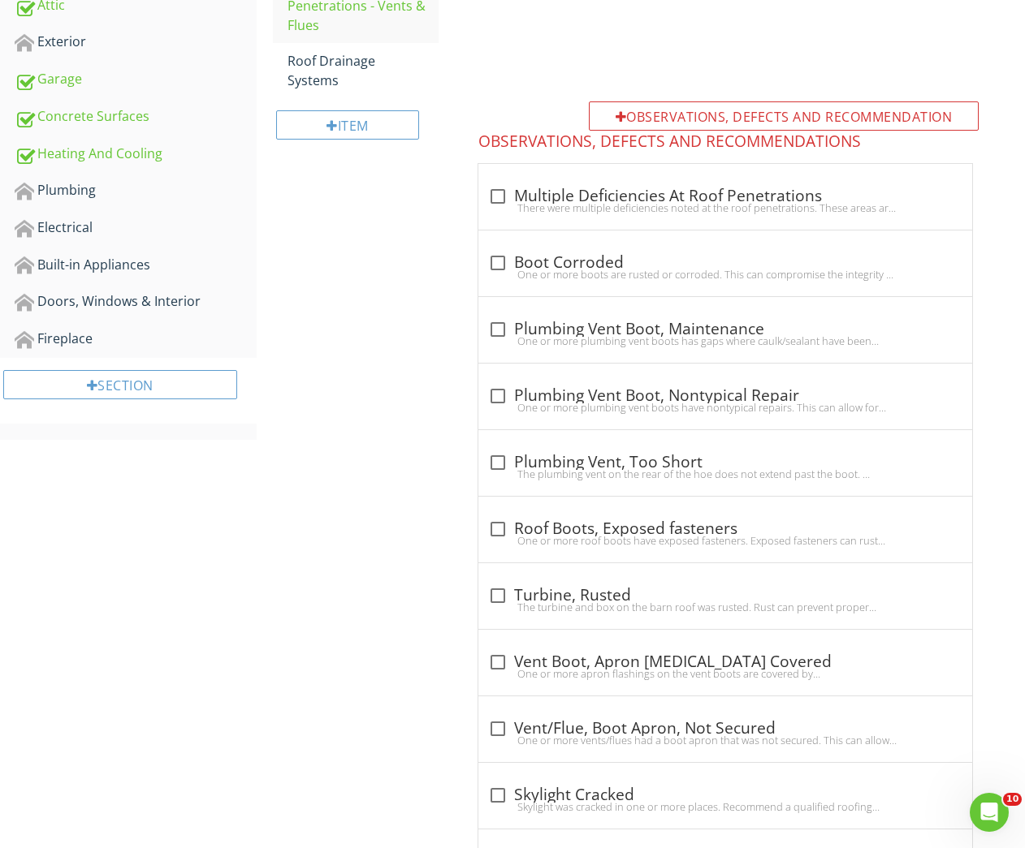
scroll to position [611, 0]
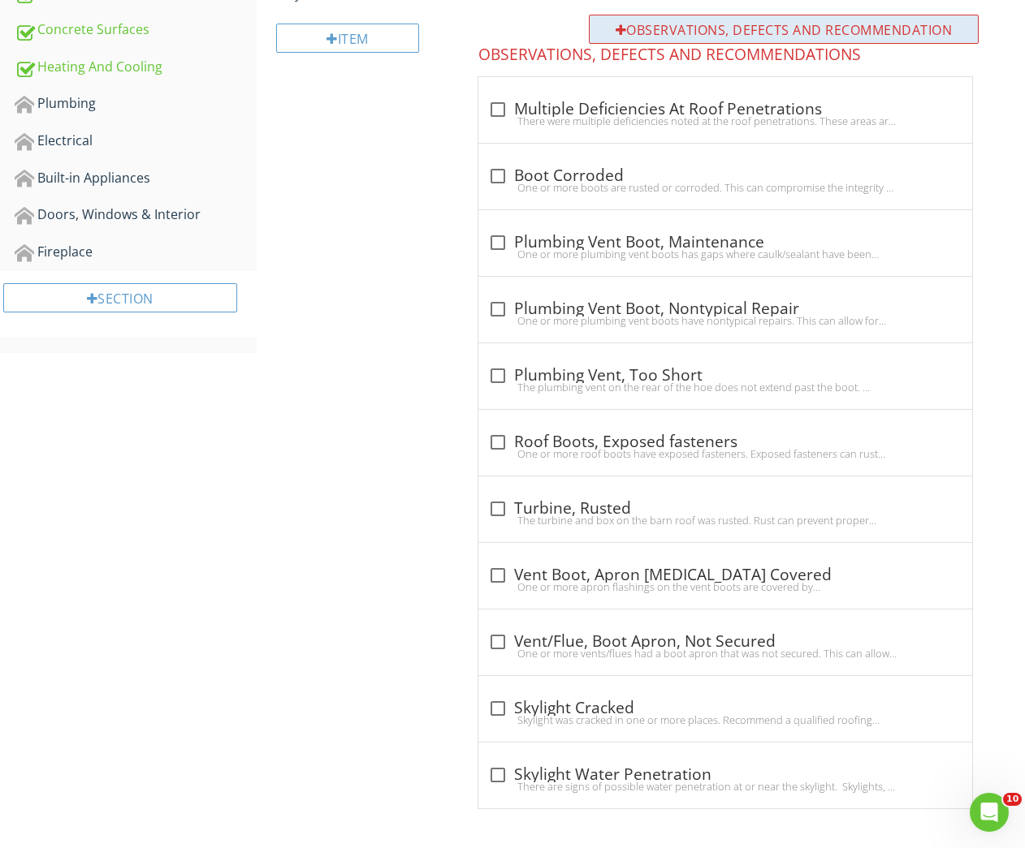
click at [659, 26] on div "Observations, Defects and Recommendation" at bounding box center [784, 29] width 391 height 29
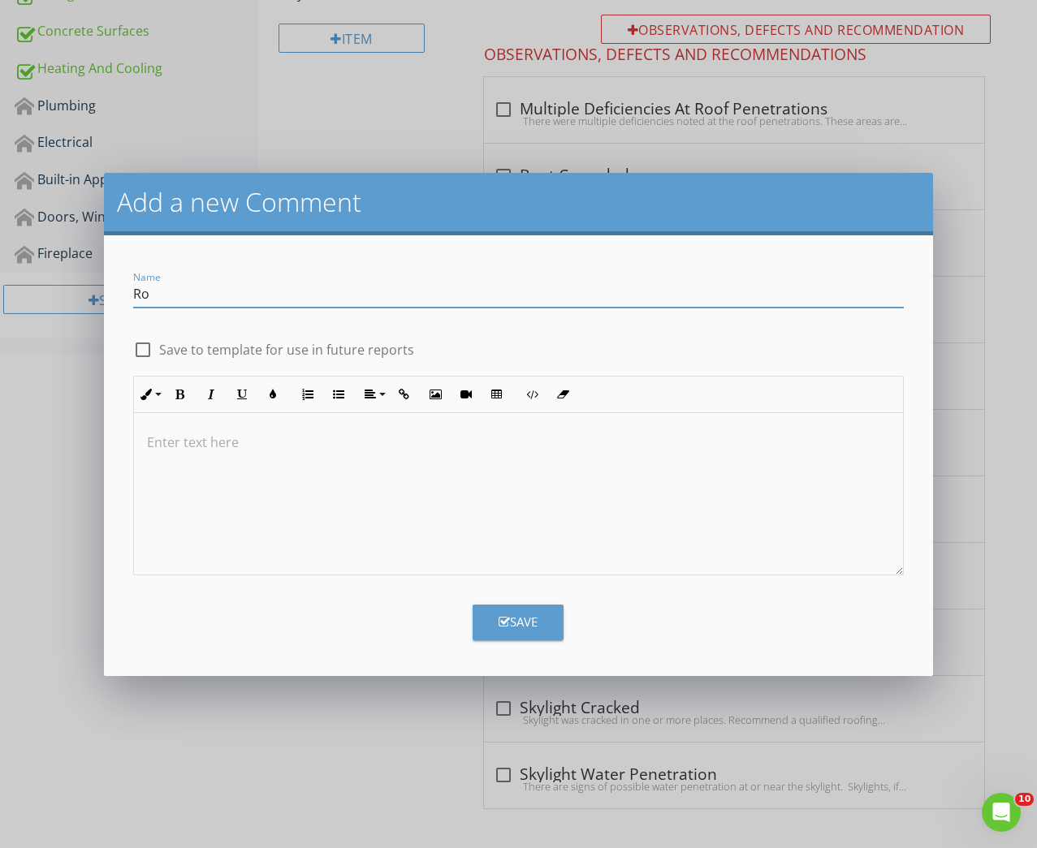
type input "R"
type input "Roof Boot/Plumbing Vent Pipe, Possible Defect Noted"
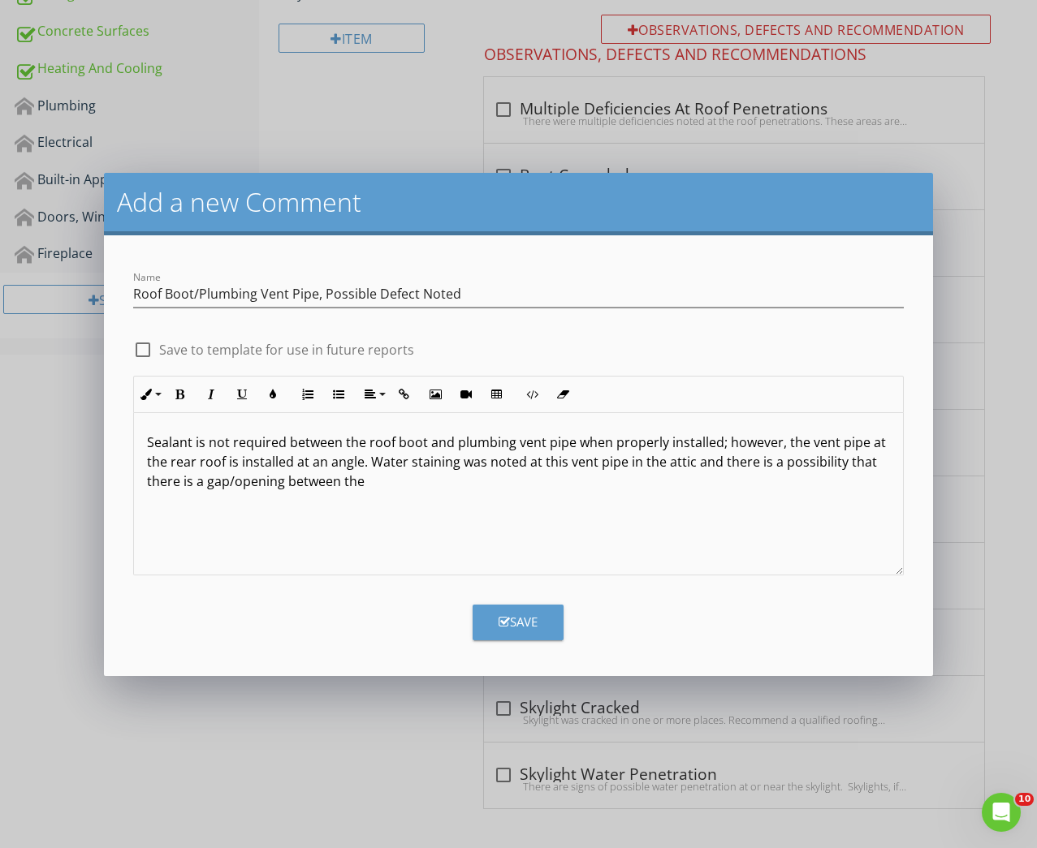
click at [789, 447] on p "Sealant is not required between the roof boot and plumbing vent pipe when prope…" at bounding box center [519, 462] width 744 height 58
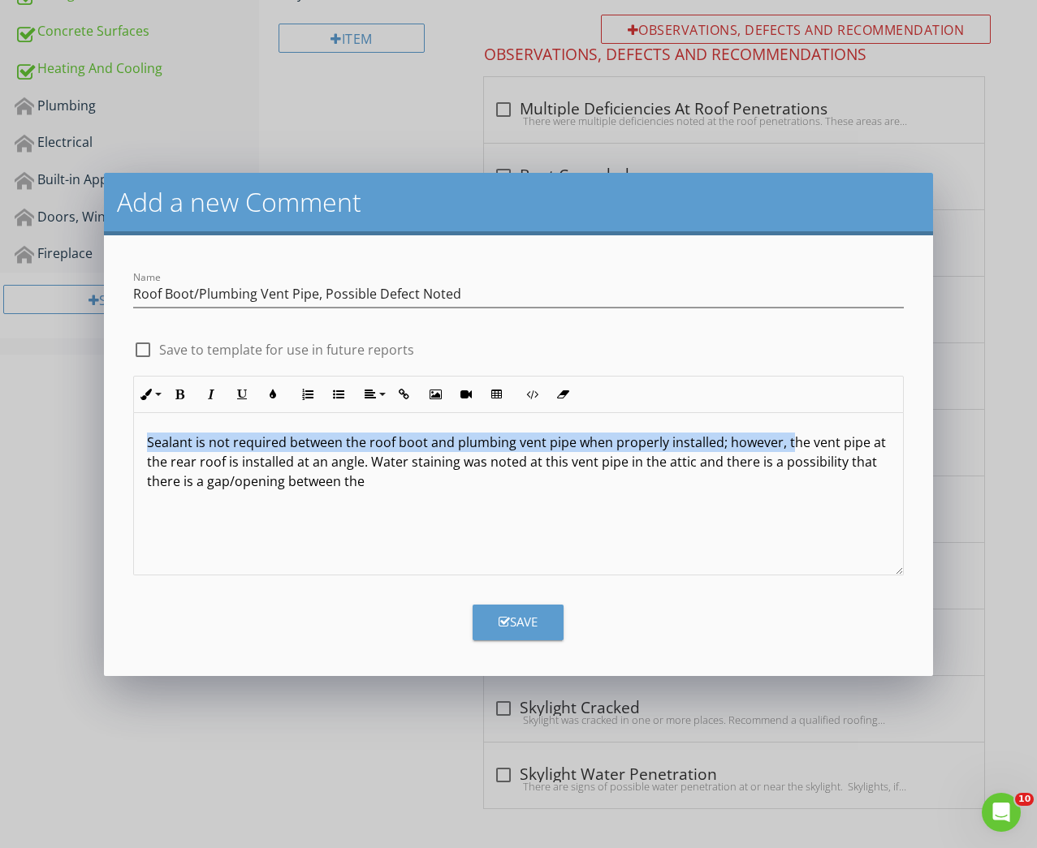
drag, startPoint x: 786, startPoint y: 443, endPoint x: 132, endPoint y: 441, distance: 654.4
click at [132, 441] on div "Inline Style XLarge Large Normal Small Light Small/Light Bold Italic Underline …" at bounding box center [518, 476] width 791 height 200
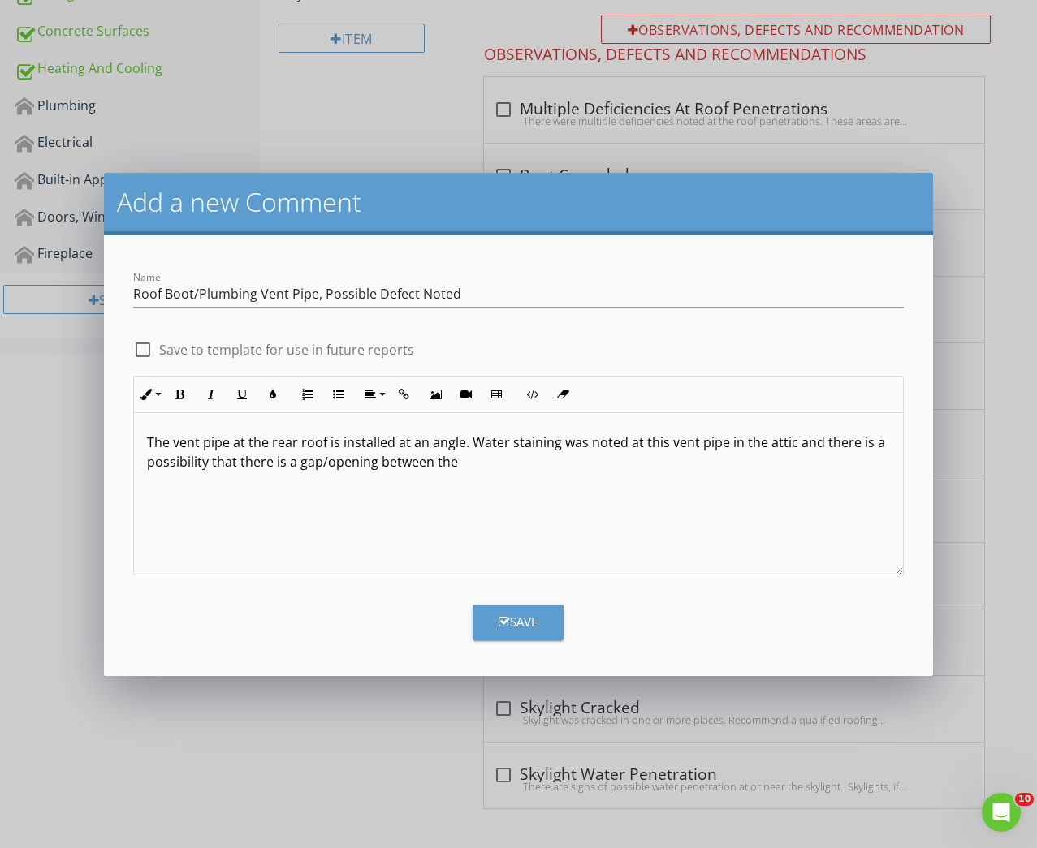
click at [805, 435] on p "The vent pipe at the rear roof is installed at an angle. Water staining was not…" at bounding box center [519, 452] width 744 height 39
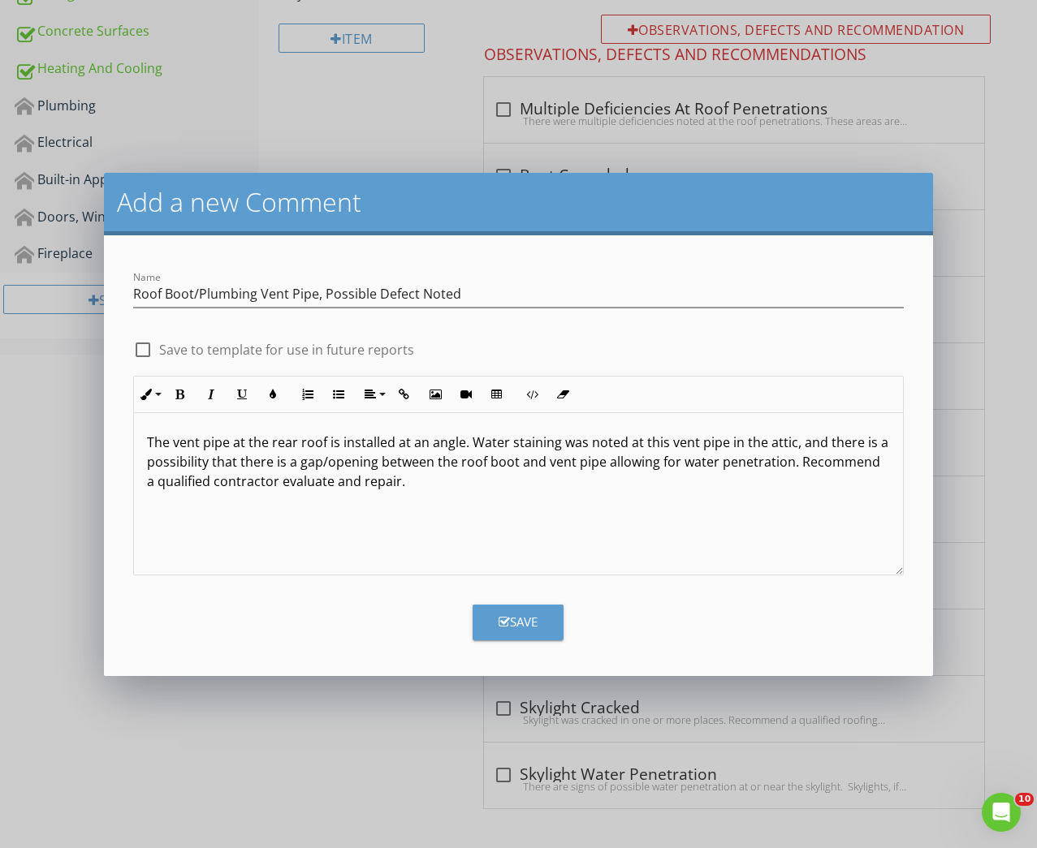
click at [642, 460] on p "The vent pipe at the rear roof is installed at an angle. Water staining was not…" at bounding box center [519, 462] width 744 height 58
click at [373, 485] on p "The vent pipe at the rear roof is installed at an angle. Water staining was not…" at bounding box center [519, 462] width 744 height 58
click at [489, 486] on p "The vent pipe at the rear roof is installed at an angle. Water staining was not…" at bounding box center [519, 462] width 744 height 58
click at [492, 486] on p "The vent pipe at the rear roof is installed at an angle. Water staining was not…" at bounding box center [519, 462] width 744 height 58
click at [613, 465] on p "The vent pipe at the rear roof is installed at an angle. Water staining was not…" at bounding box center [519, 462] width 744 height 58
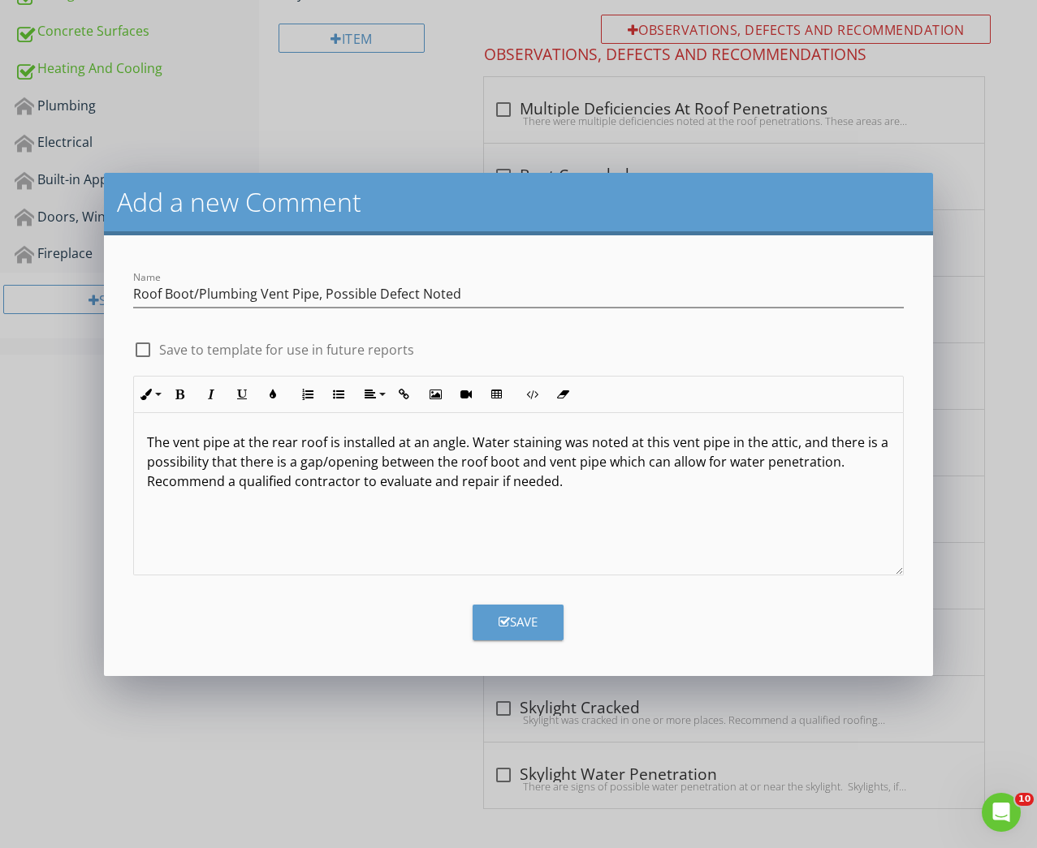
click at [486, 628] on button "Save" at bounding box center [518, 623] width 91 height 36
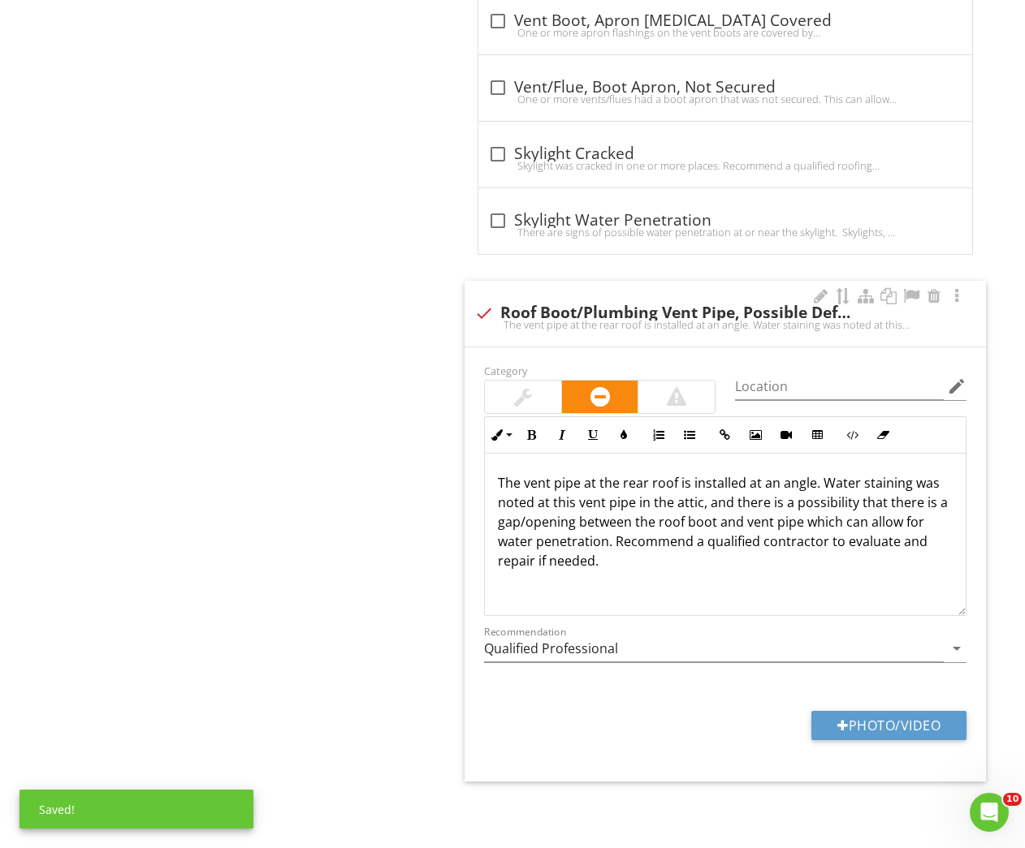
scroll to position [1164, 0]
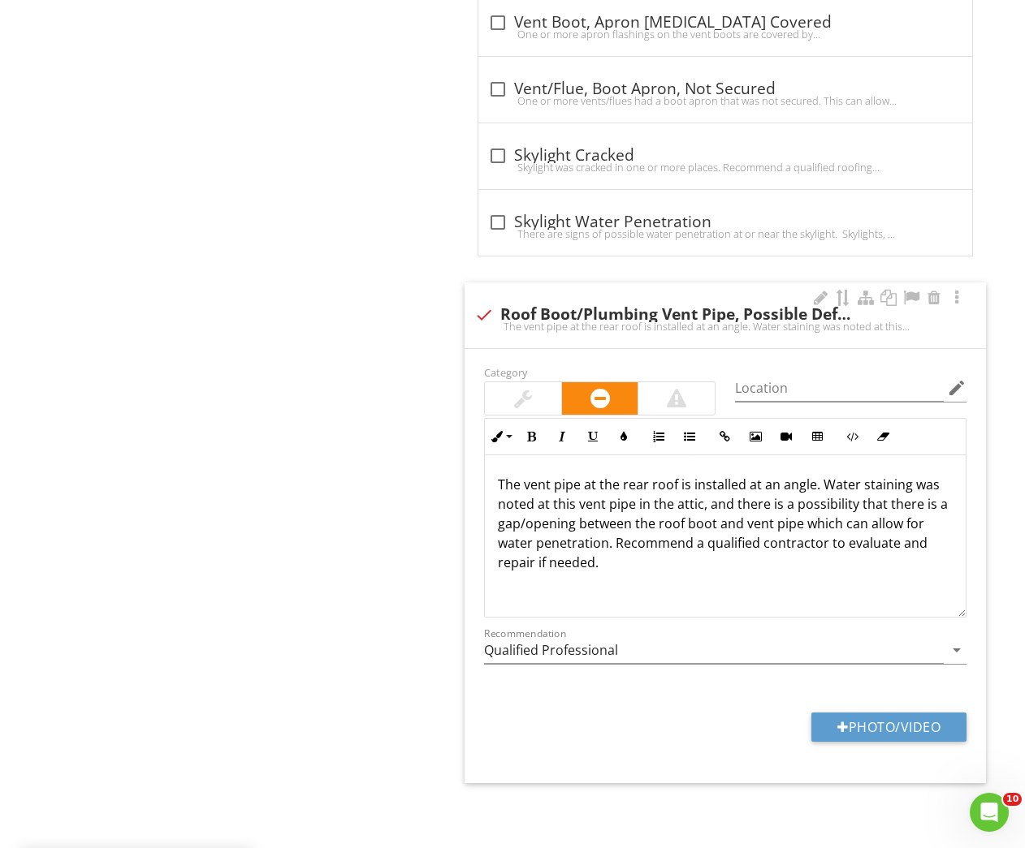
click at [513, 412] on div at bounding box center [523, 398] width 76 height 32
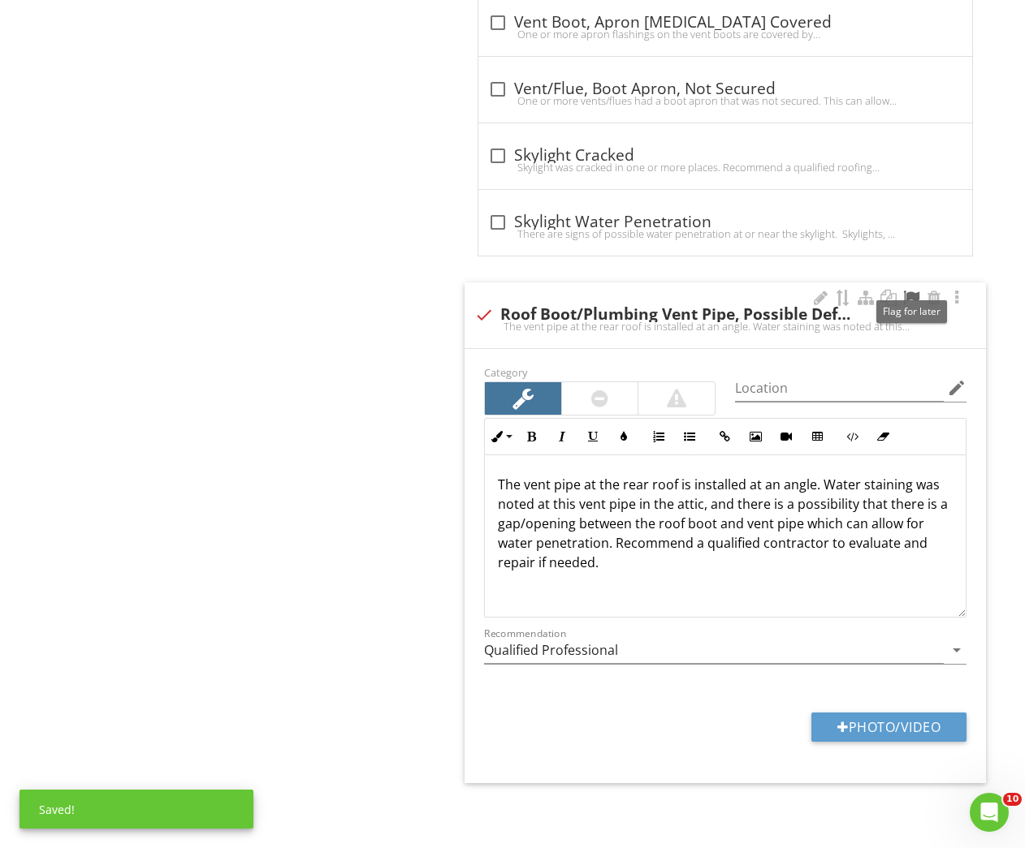
click at [913, 298] on div at bounding box center [910, 298] width 19 height 16
click at [509, 654] on input "Qualified Professional" at bounding box center [714, 650] width 460 height 27
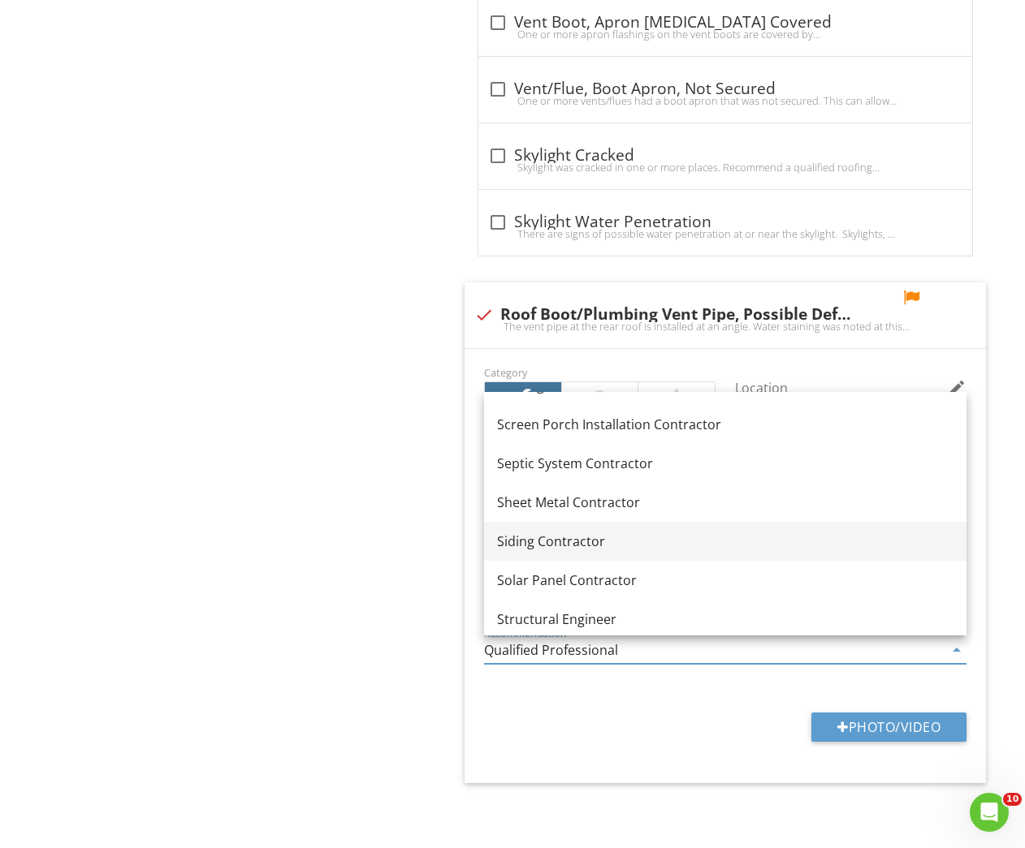
scroll to position [2113, 0]
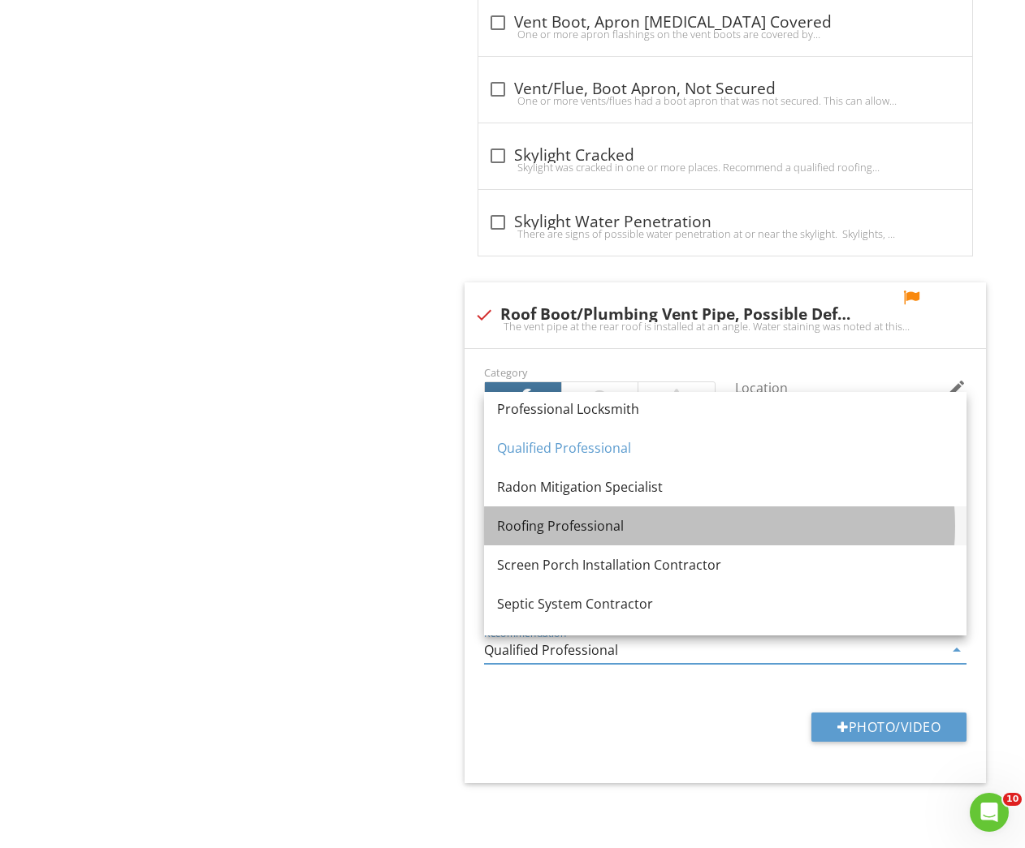
click at [542, 521] on div "Roofing Professional" at bounding box center [725, 525] width 456 height 19
type input "Roofing Professional"
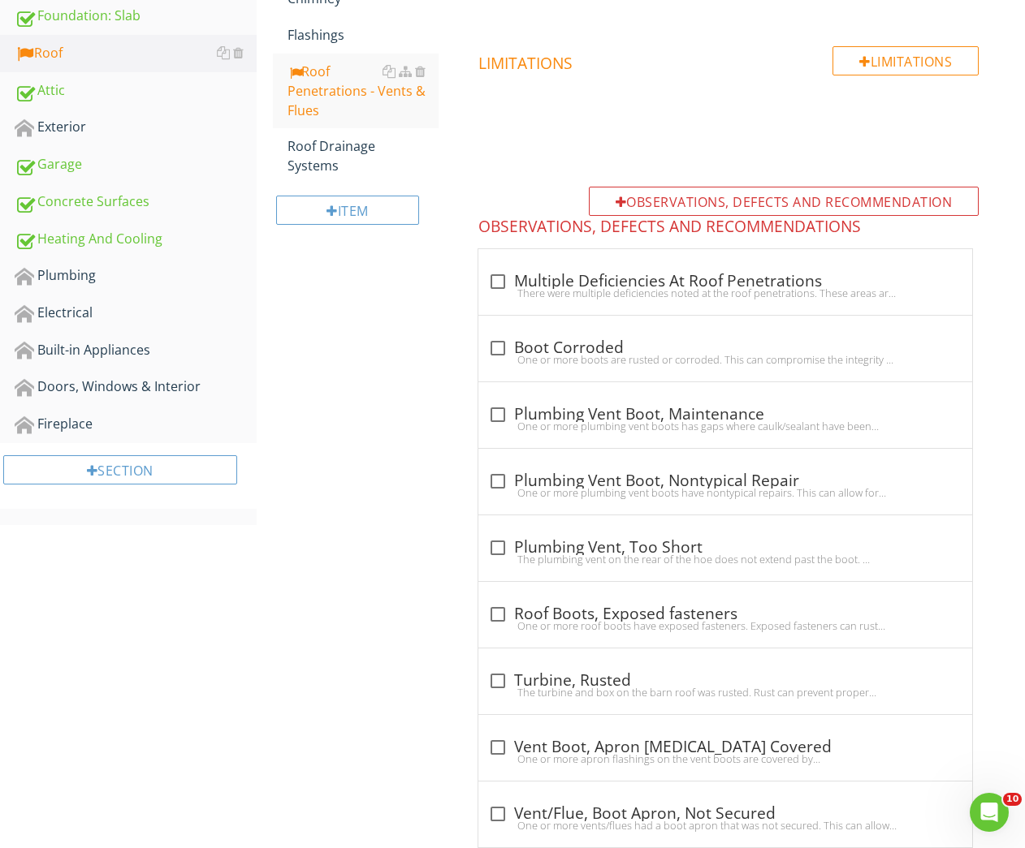
scroll to position [305, 0]
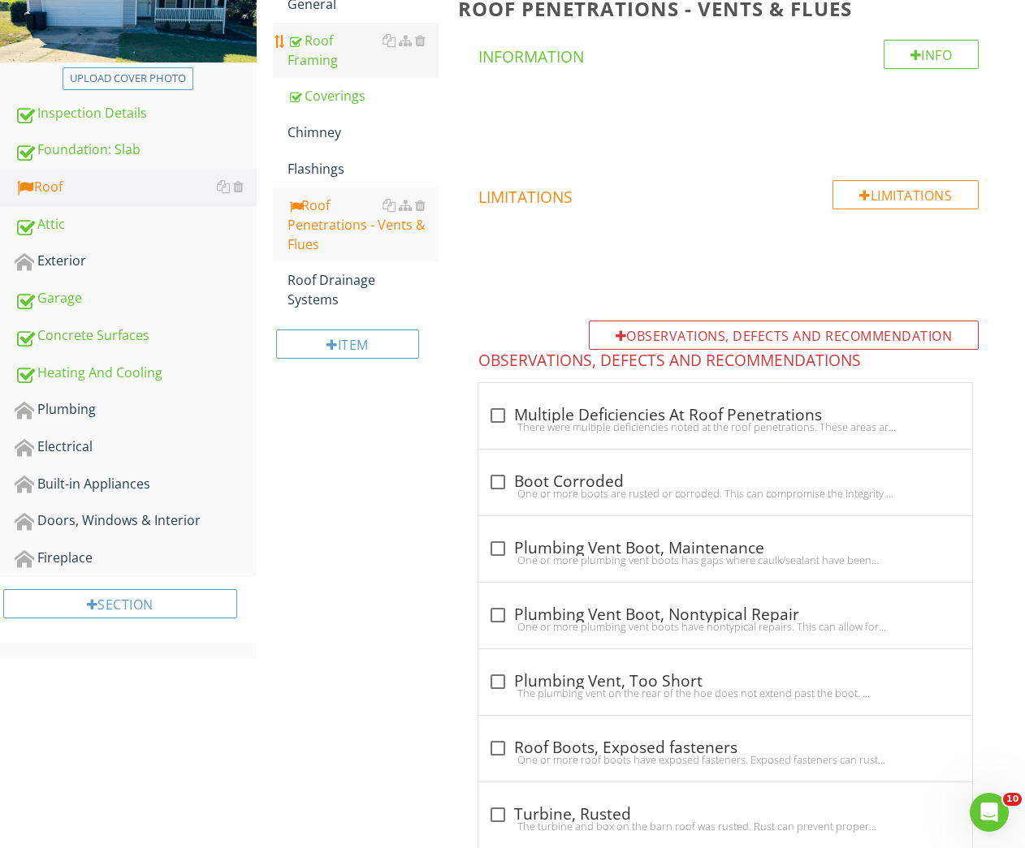
click at [313, 42] on div "Roof Framing" at bounding box center [363, 50] width 152 height 39
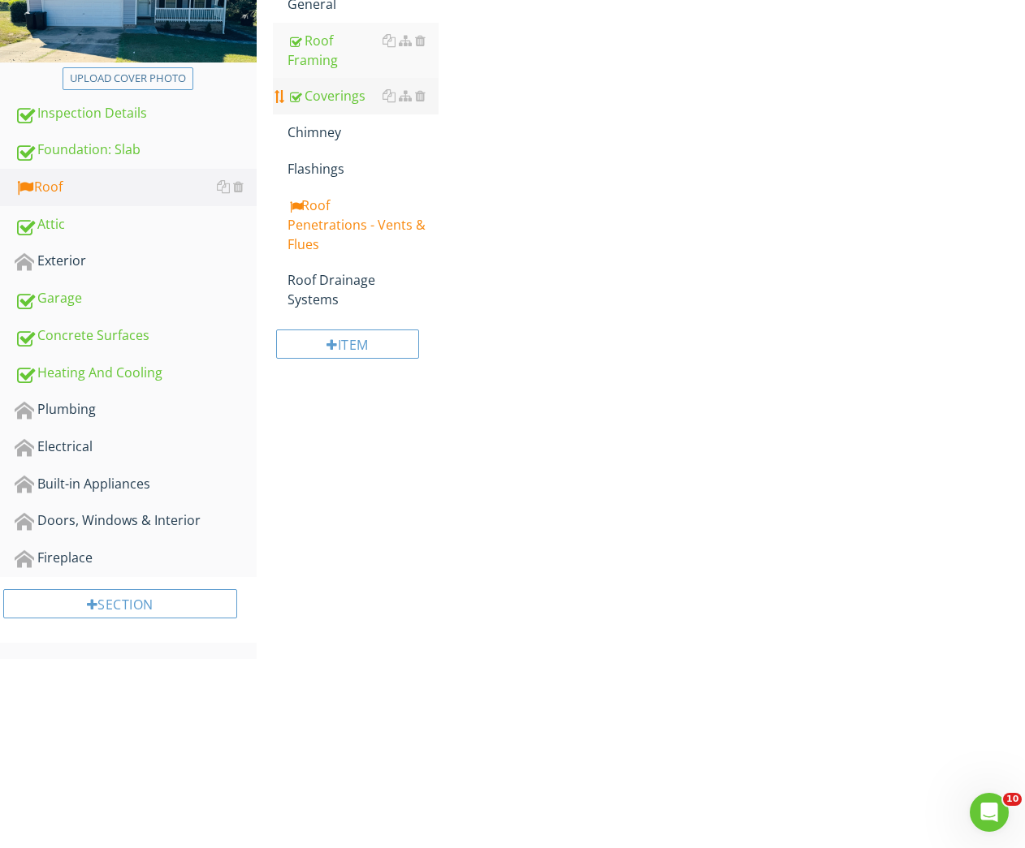
click at [334, 102] on div "Coverings" at bounding box center [363, 95] width 152 height 19
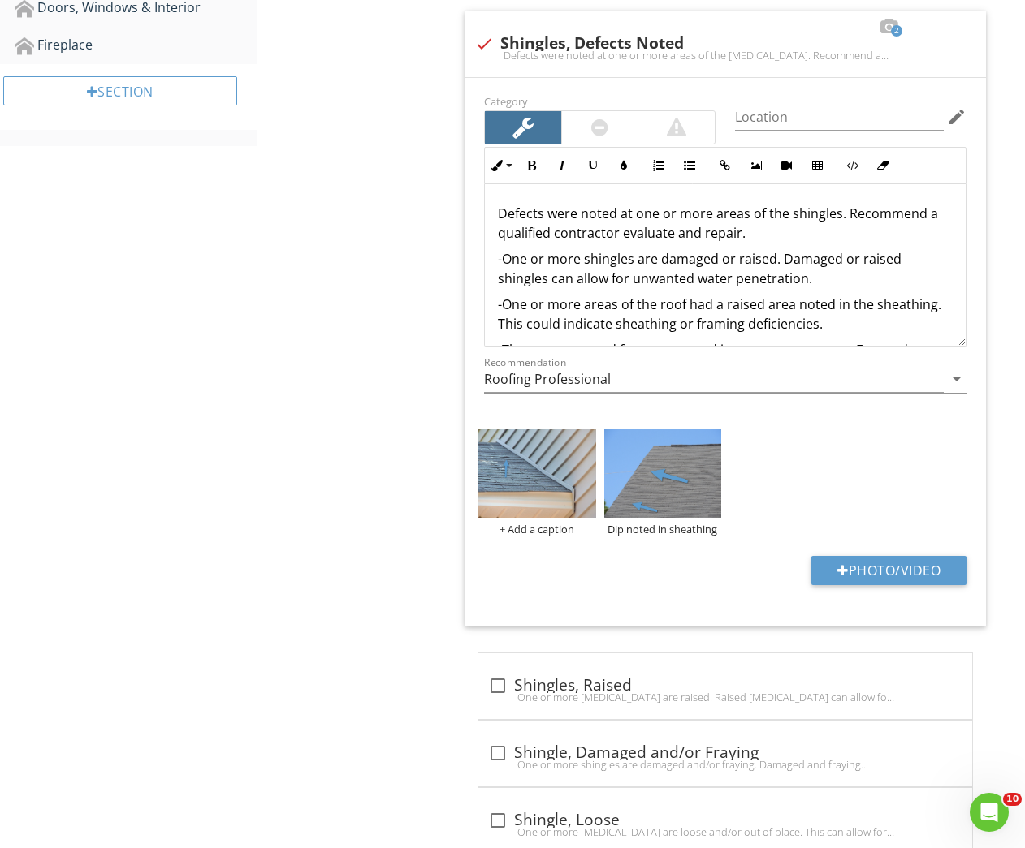
scroll to position [847, 0]
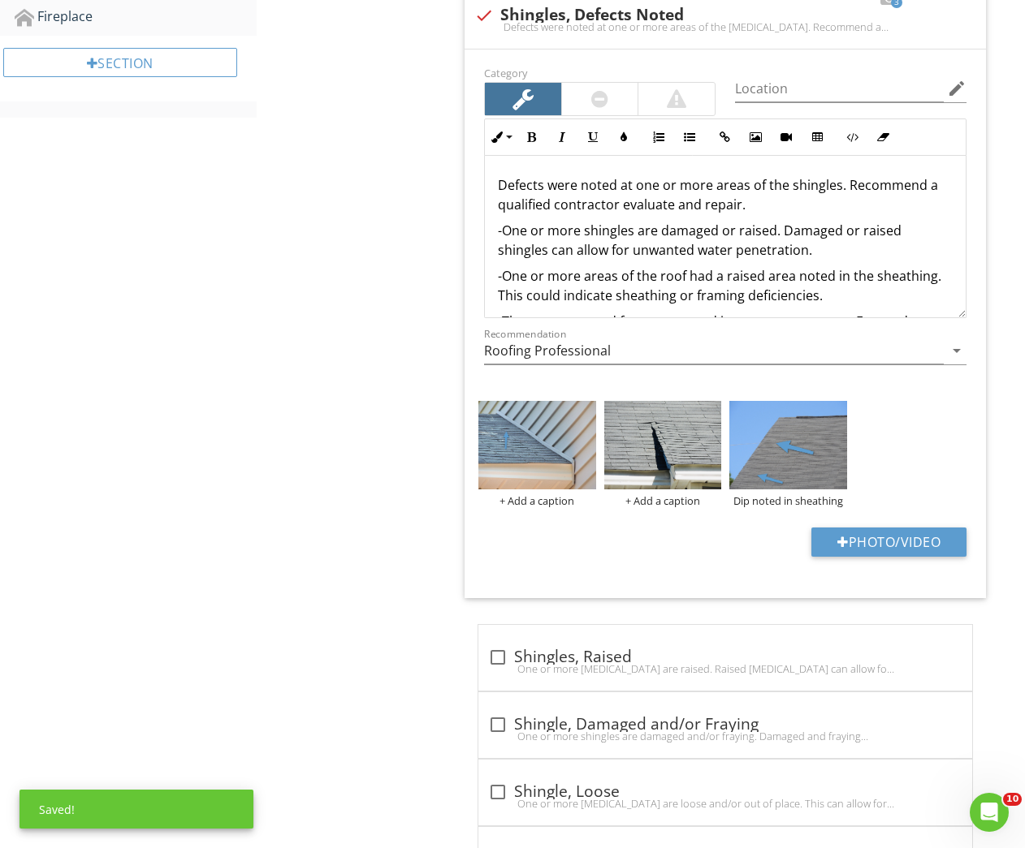
click at [672, 466] on img at bounding box center [662, 445] width 117 height 88
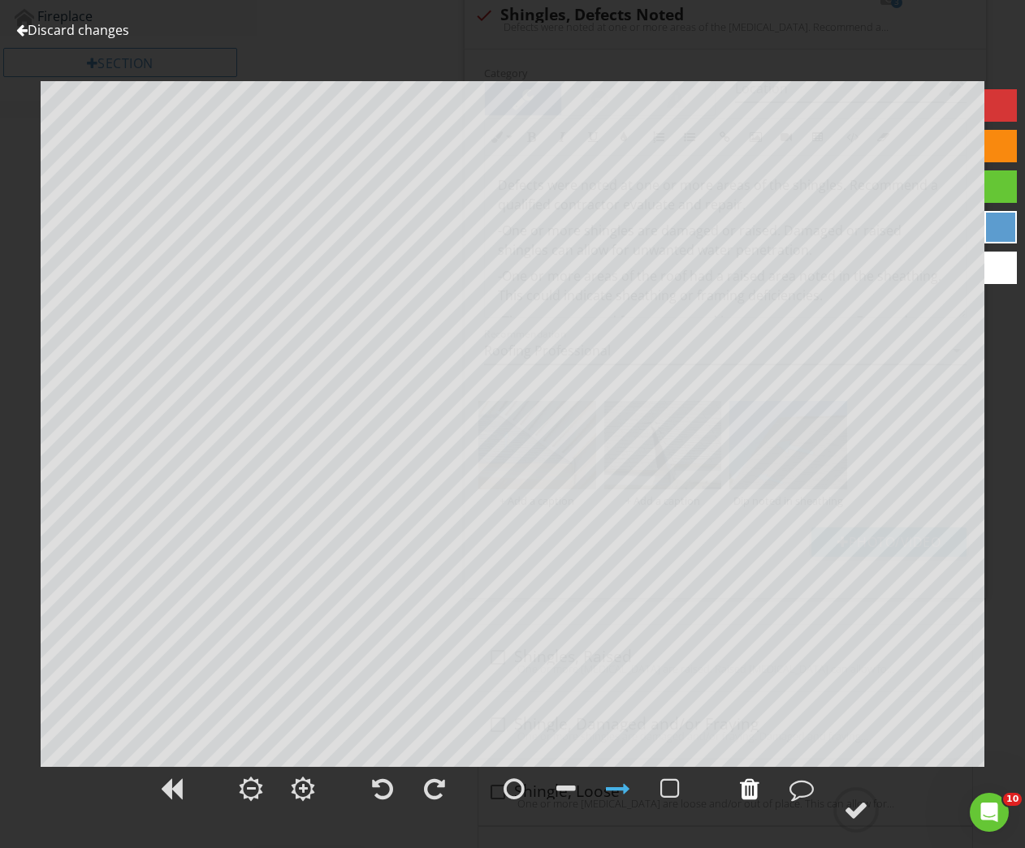
click at [753, 792] on div at bounding box center [749, 789] width 19 height 24
click at [798, 801] on div at bounding box center [801, 789] width 24 height 24
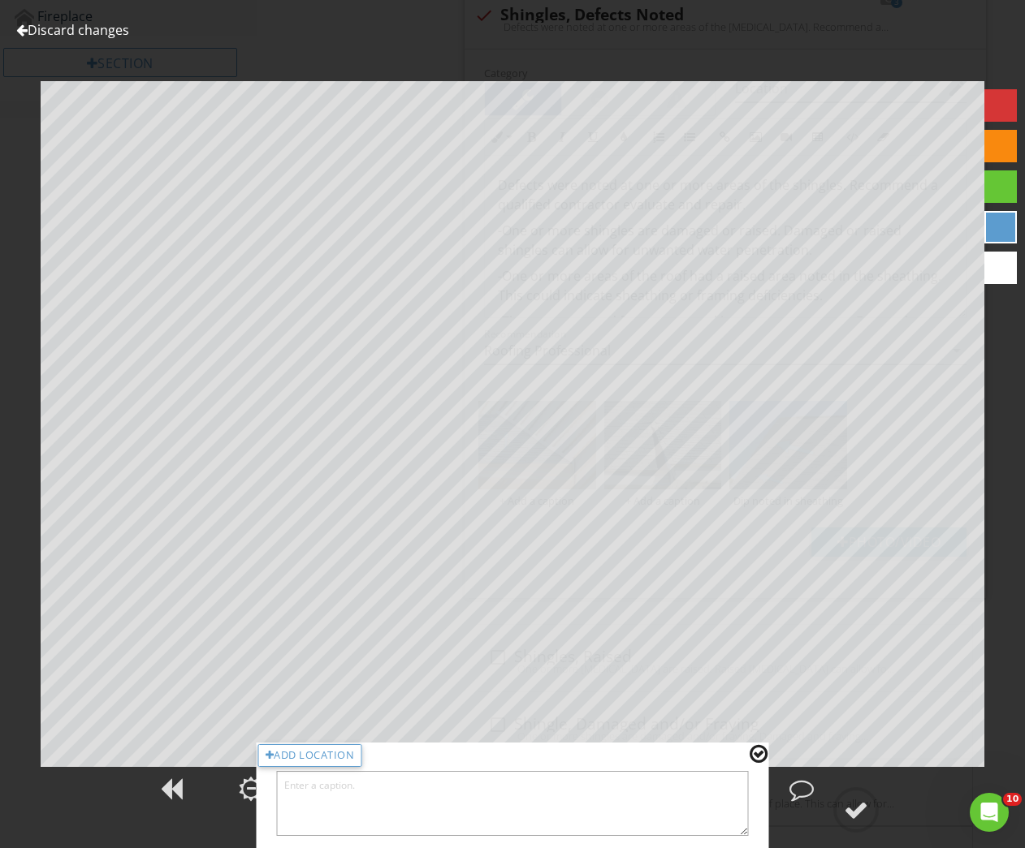
click at [546, 796] on textarea at bounding box center [513, 803] width 472 height 65
type textarea "Raised shingles"
drag, startPoint x: 762, startPoint y: 754, endPoint x: 855, endPoint y: 806, distance: 106.9
click at [762, 754] on div at bounding box center [758, 754] width 18 height 21
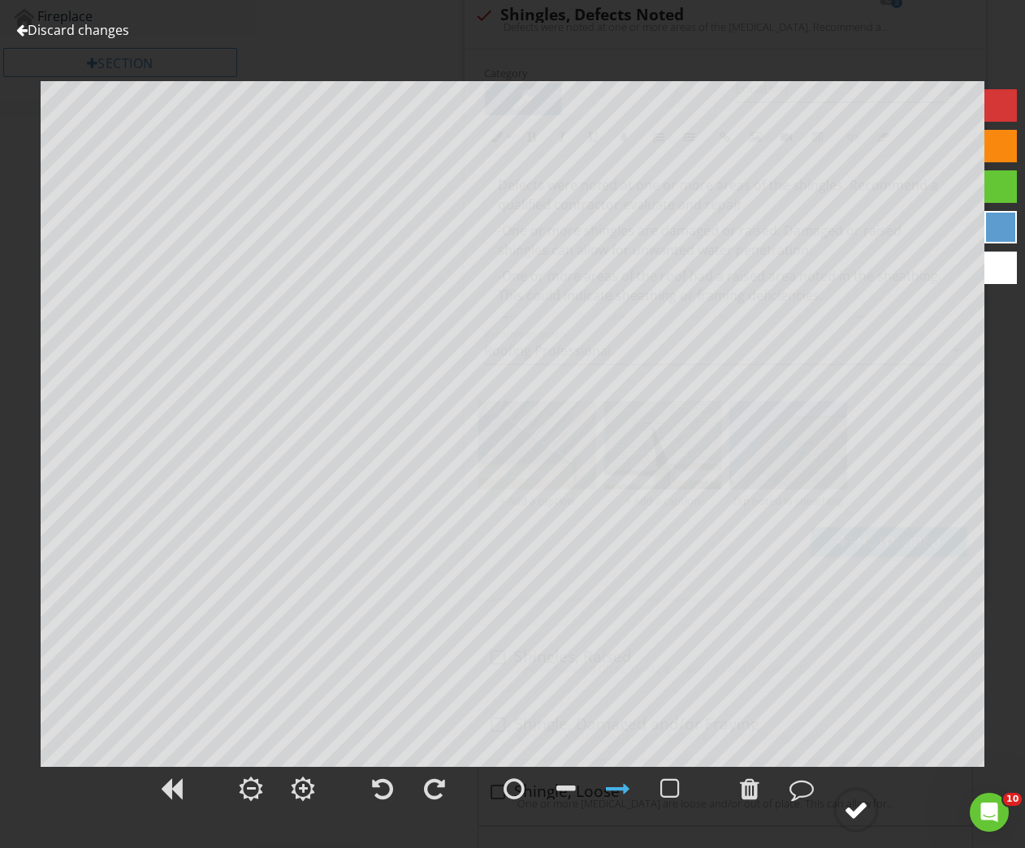
click at [856, 806] on div at bounding box center [856, 810] width 24 height 24
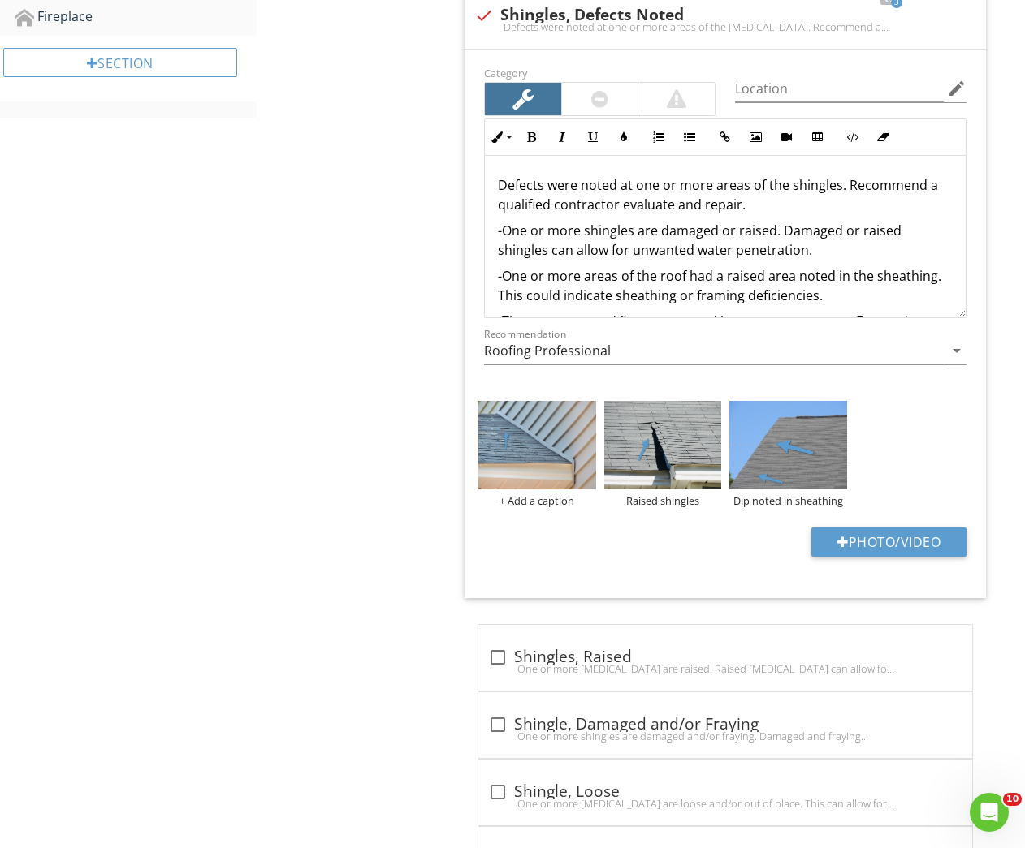
scroll to position [208, 0]
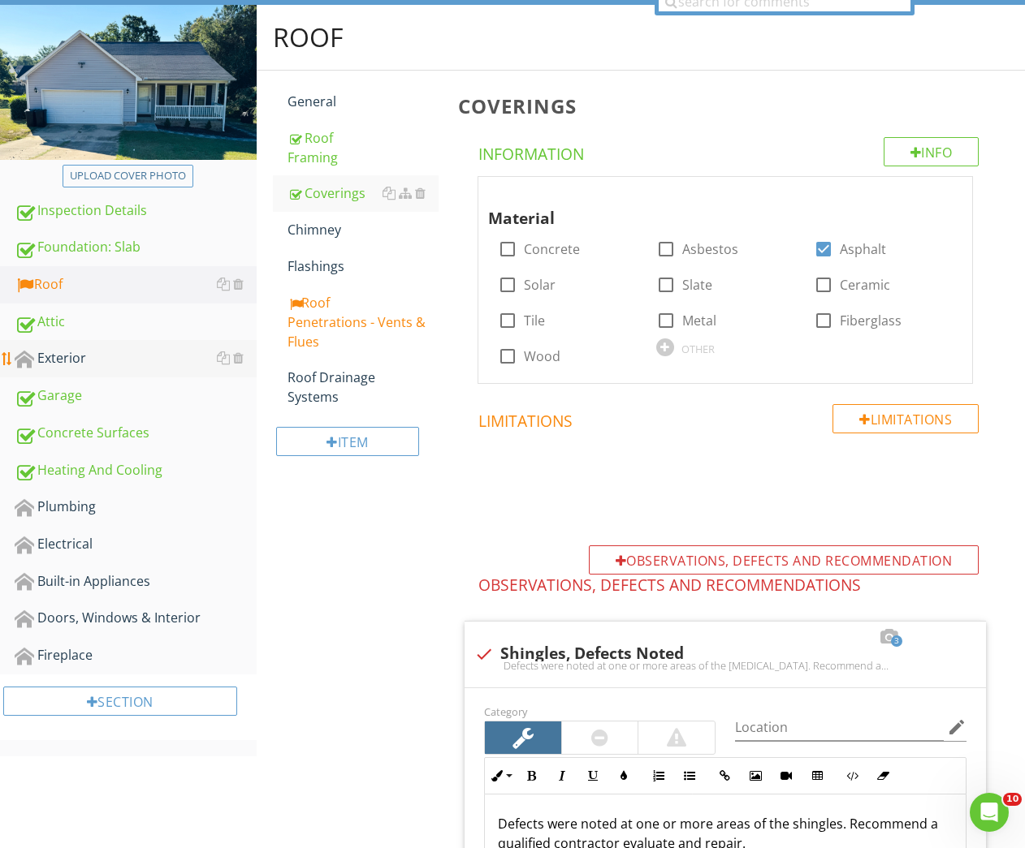
click at [50, 359] on div "Exterior" at bounding box center [136, 358] width 242 height 21
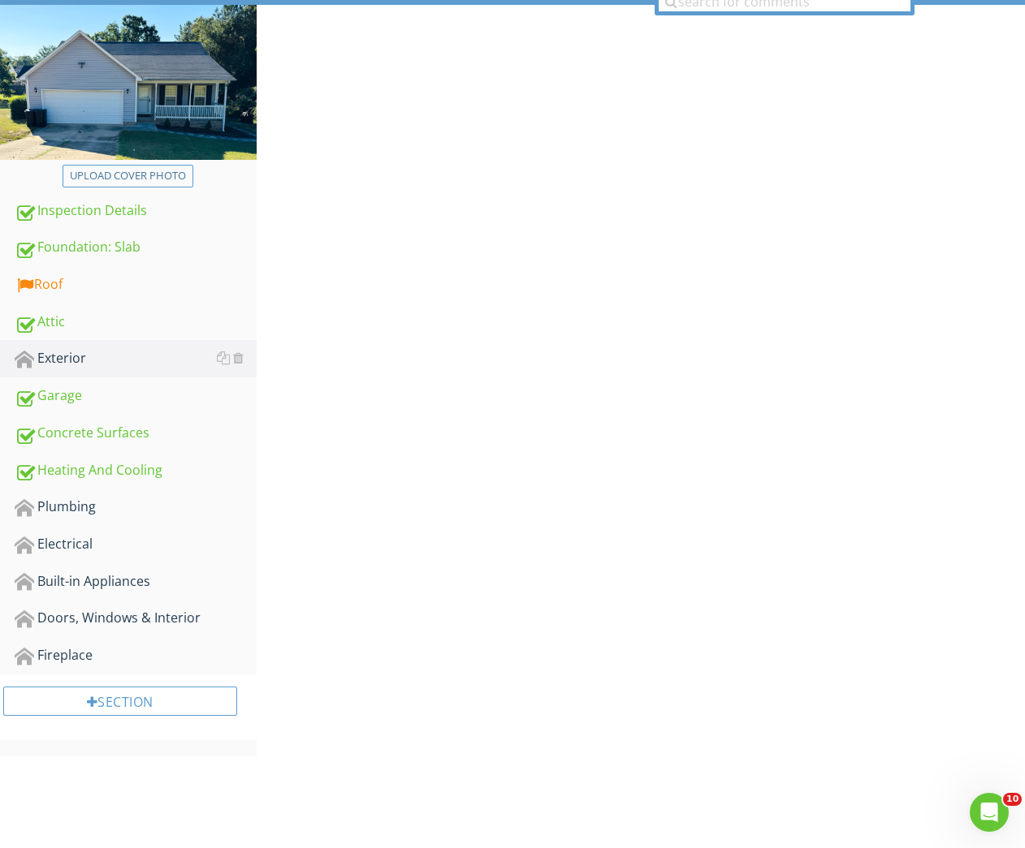
scroll to position [145, 0]
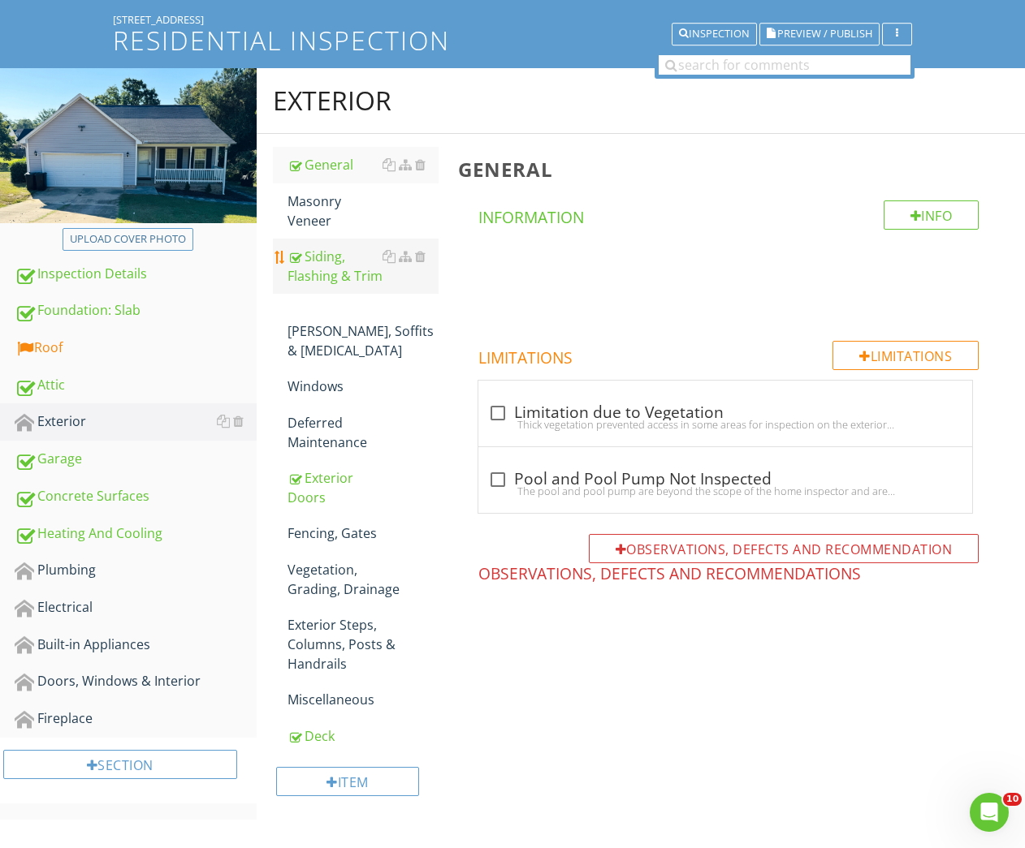
click at [316, 267] on div "Siding, Flashing & Trim" at bounding box center [363, 266] width 152 height 39
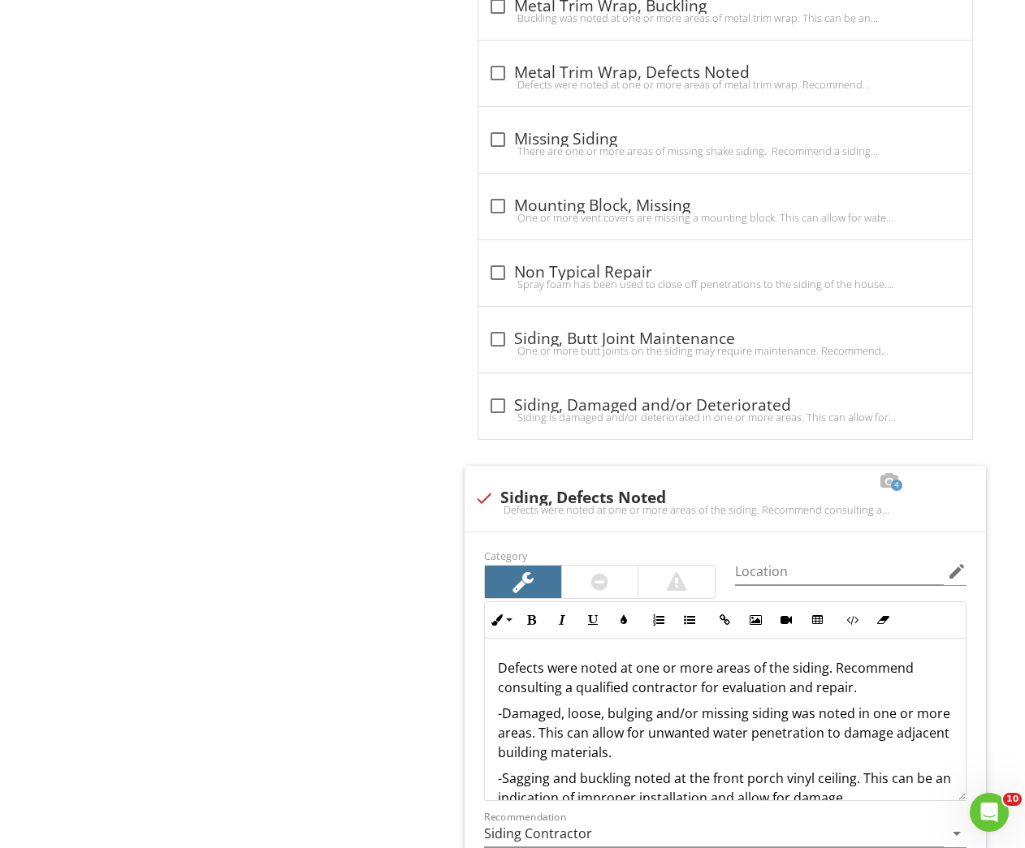
scroll to position [2276, 0]
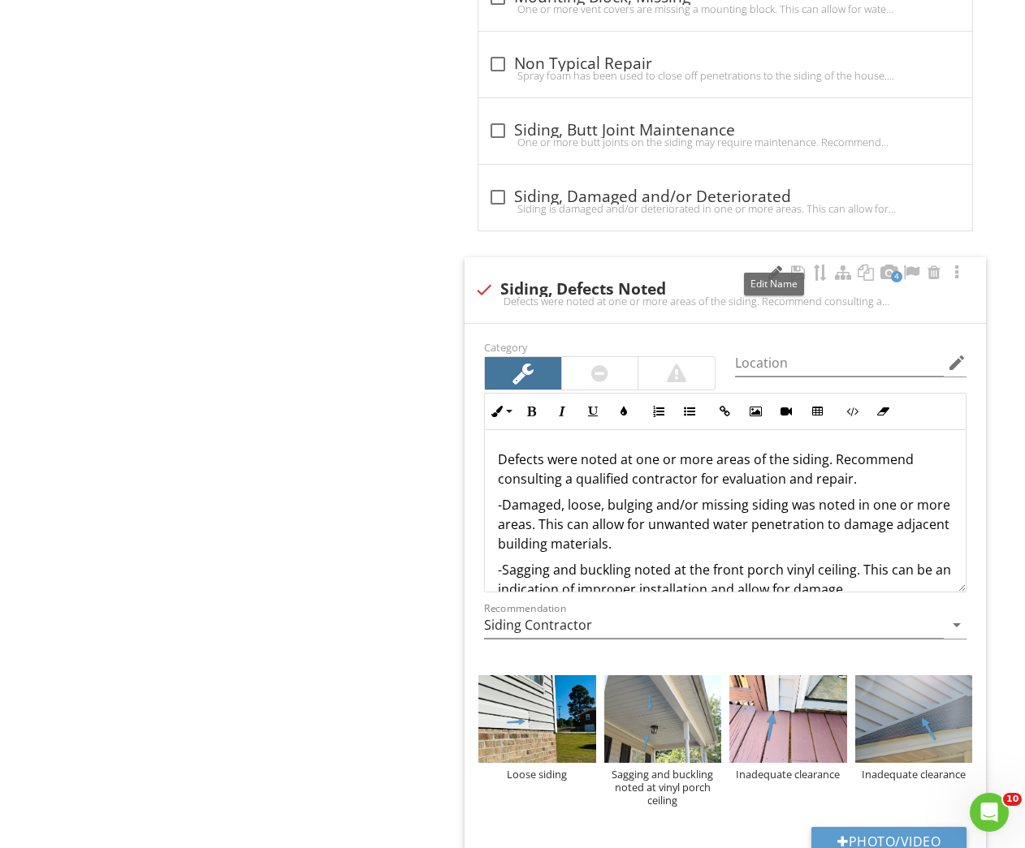
click at [770, 265] on div at bounding box center [774, 273] width 19 height 16
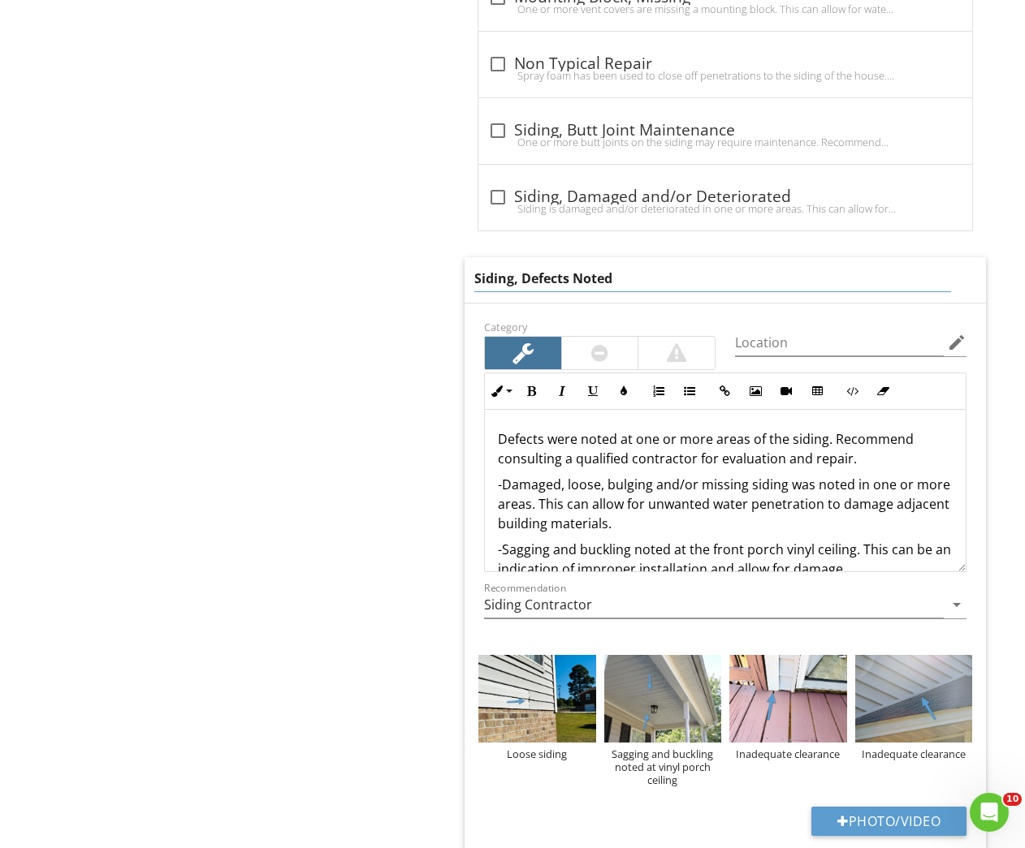
click at [516, 265] on input "Siding, Defects Noted" at bounding box center [712, 278] width 477 height 27
type input "Siding & Metal Trim, Defects Noted"
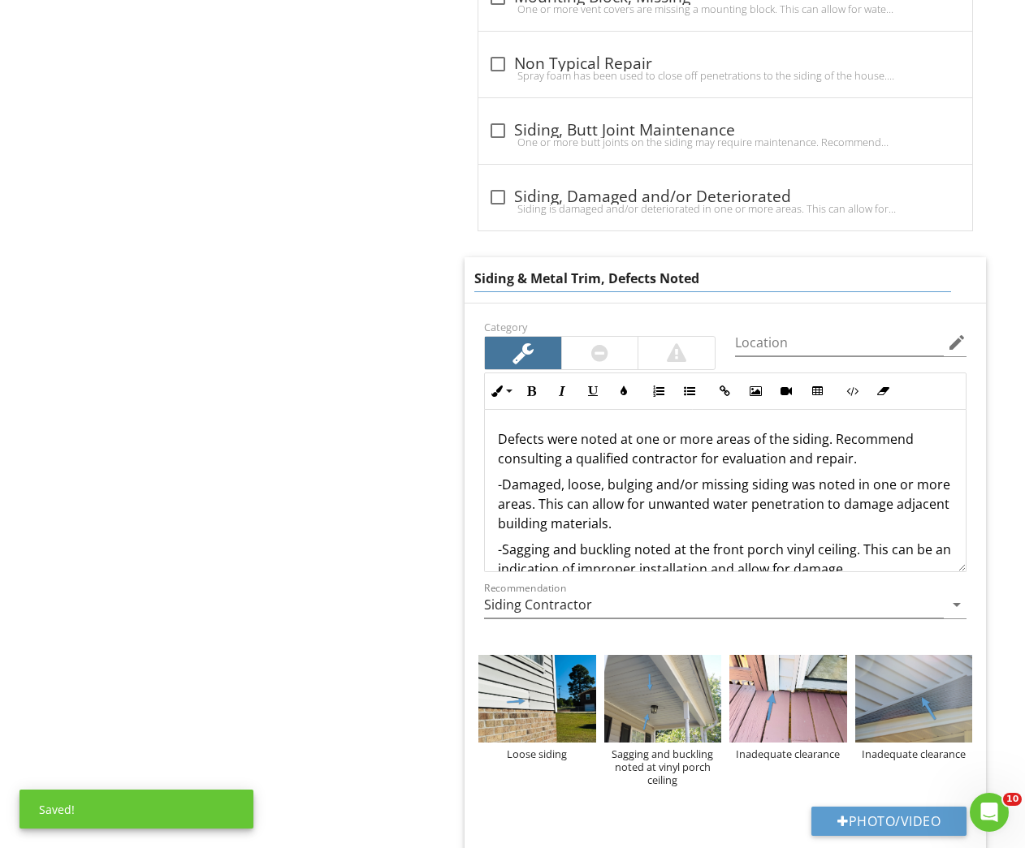
click at [824, 427] on div "Defects were noted at one or more areas of the siding. Recommend consulting a q…" at bounding box center [725, 536] width 481 height 253
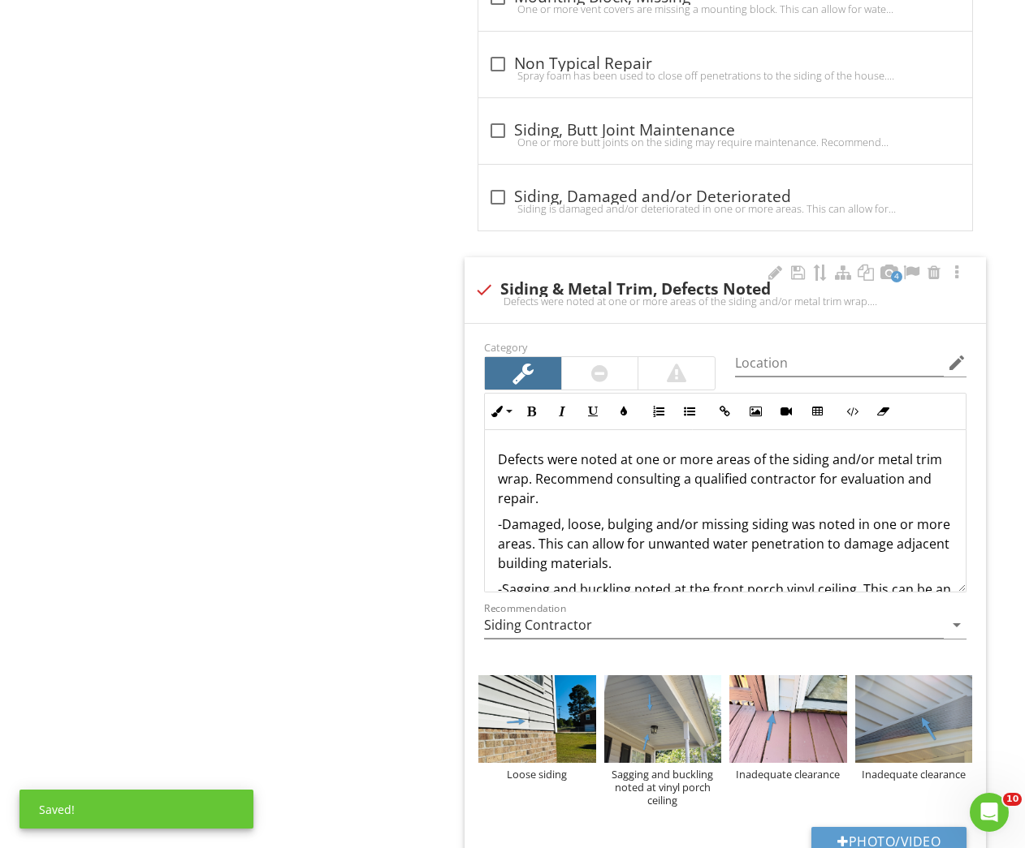
click at [755, 481] on p "Defects were noted at one or more areas of the siding and/or metal trim wrap. R…" at bounding box center [725, 479] width 455 height 58
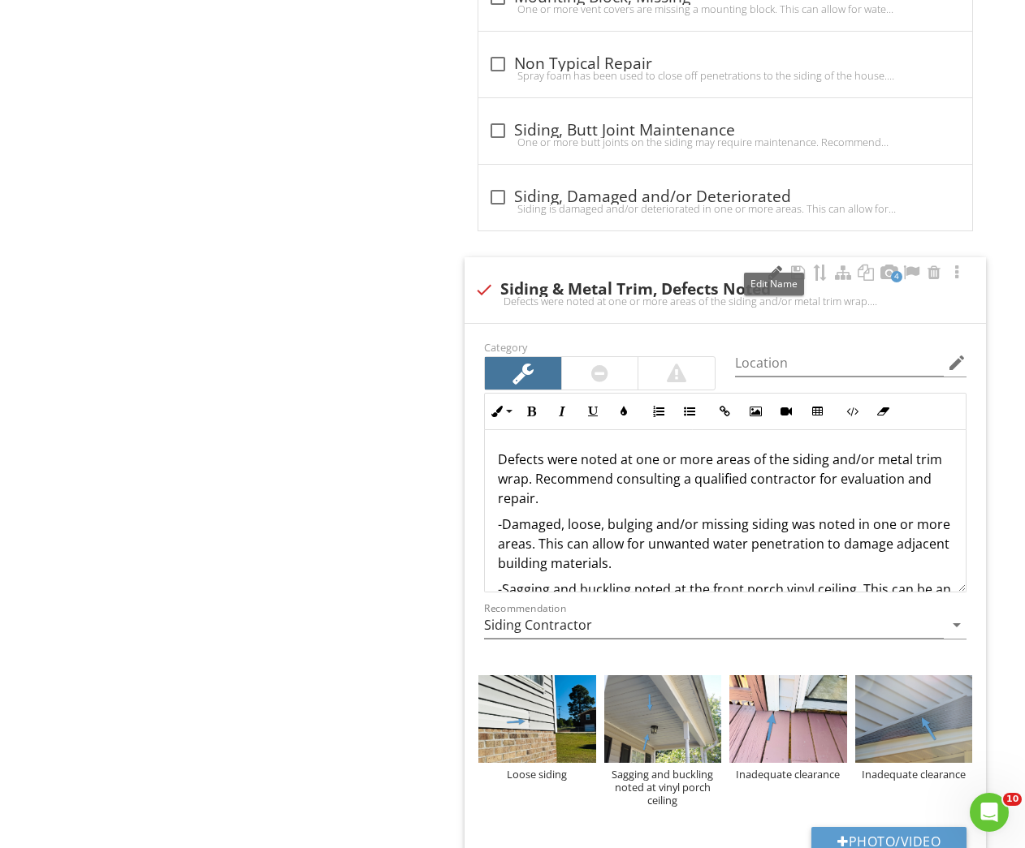
click at [777, 265] on div at bounding box center [774, 273] width 19 height 16
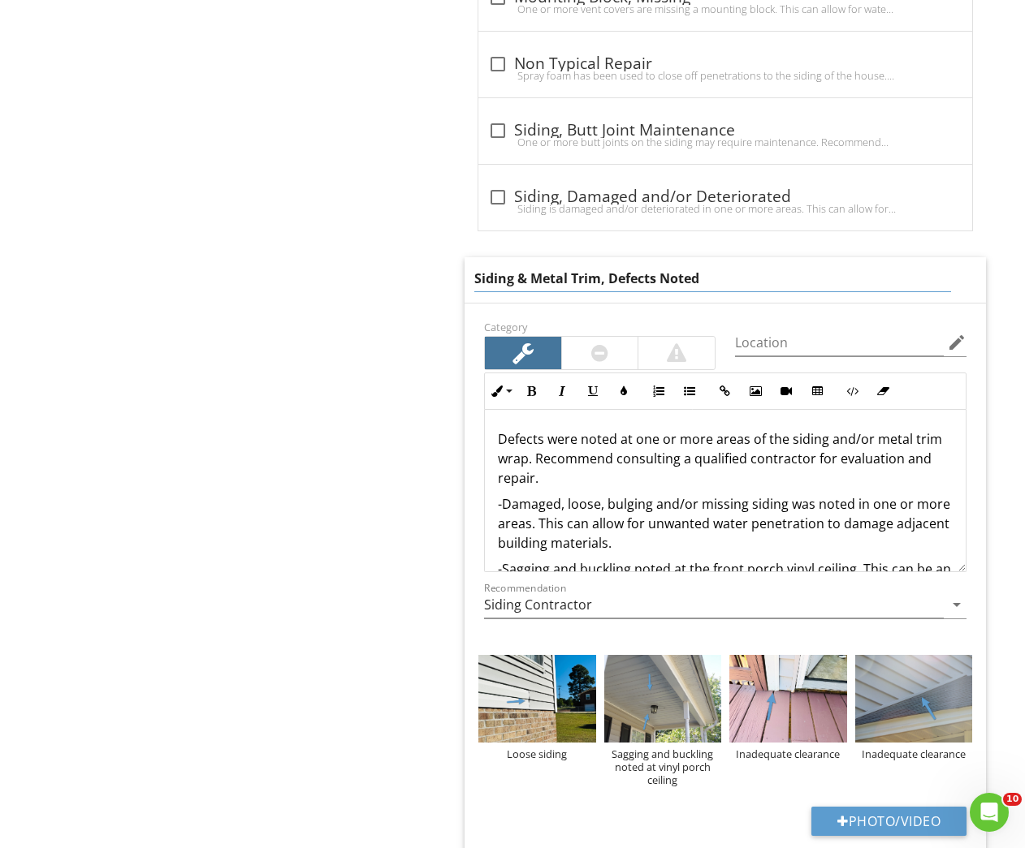
click at [604, 265] on input "Siding & Metal Trim, Defects Noted" at bounding box center [712, 278] width 477 height 27
type input "Siding & Metal Trim Wrap, Defects Noted"
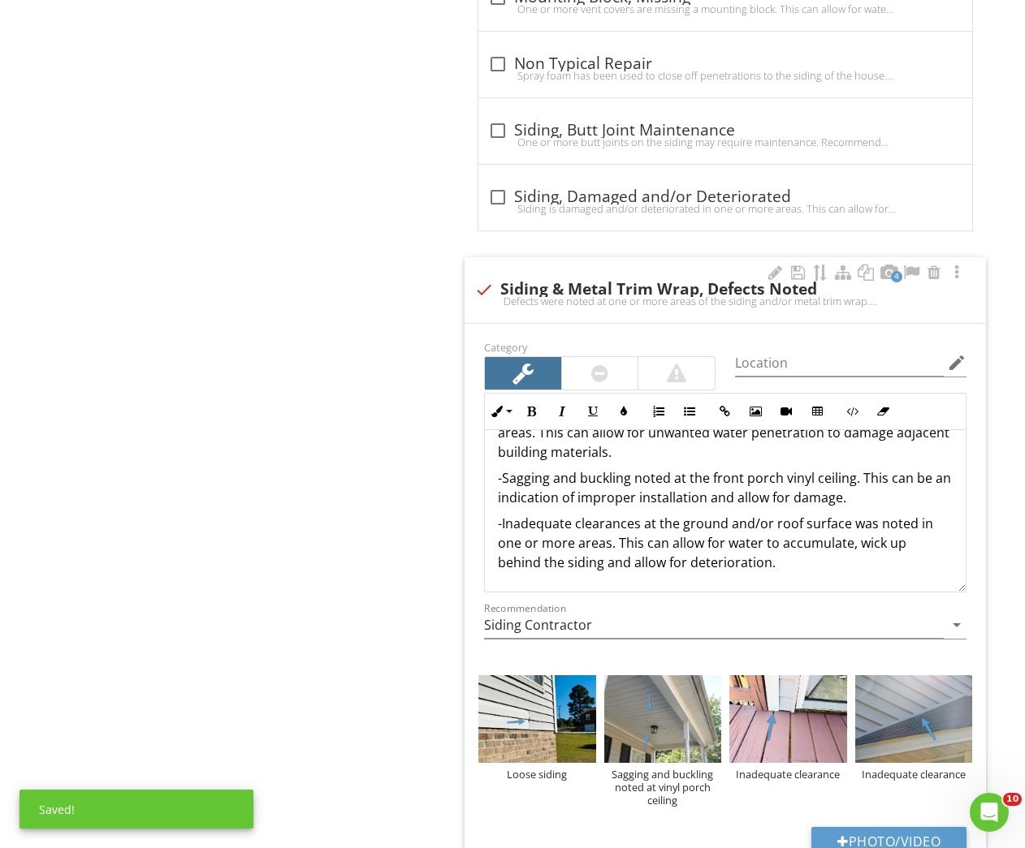
click at [852, 533] on p "-Inadequate clearances at the ground and/or roof surface was noted in one or mo…" at bounding box center [725, 543] width 455 height 58
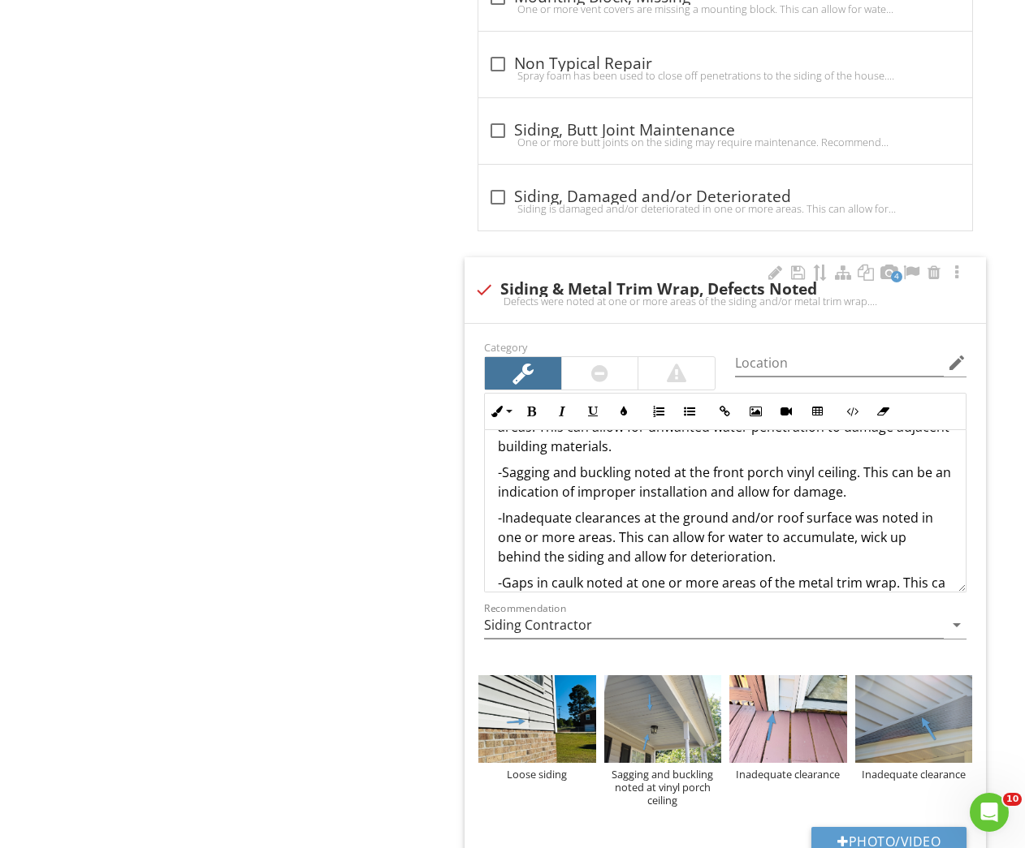
scroll to position [136, 0]
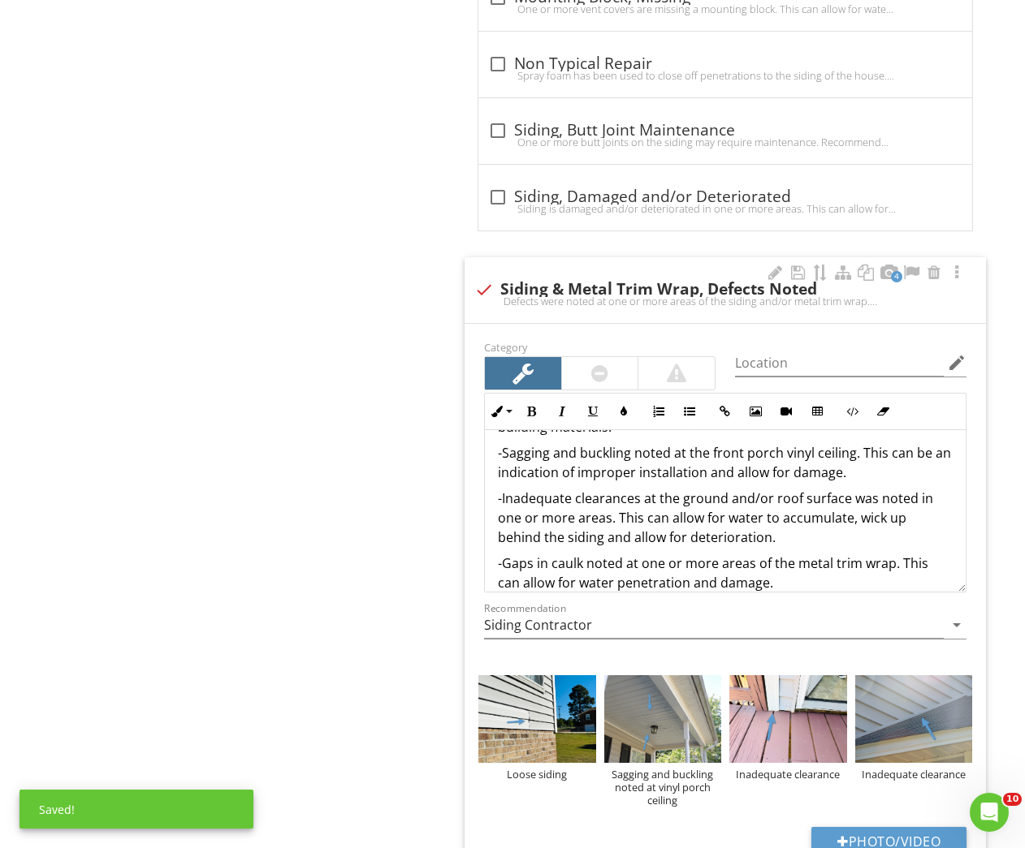
click at [585, 554] on p "-Gaps in caulk noted at one or more areas of the metal trim wrap. This can allo…" at bounding box center [725, 573] width 455 height 39
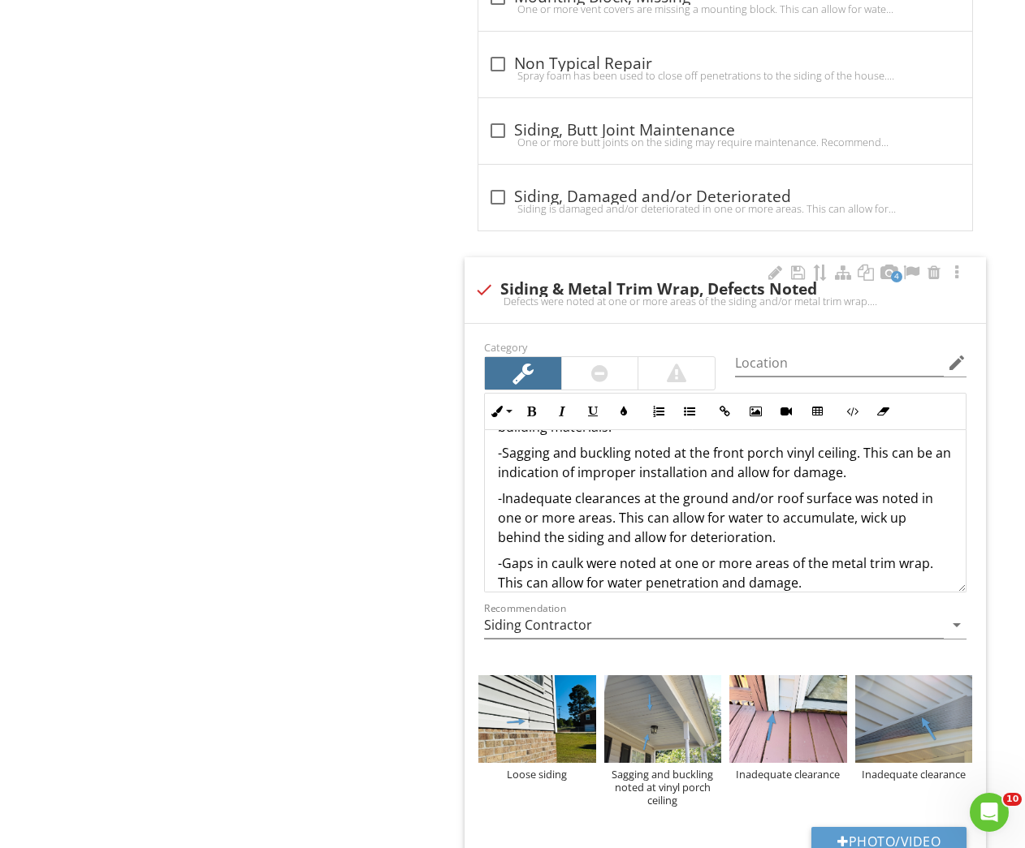
click at [624, 524] on p "-Inadequate clearances at the ground and/or roof surface was noted in one or mo…" at bounding box center [725, 518] width 455 height 58
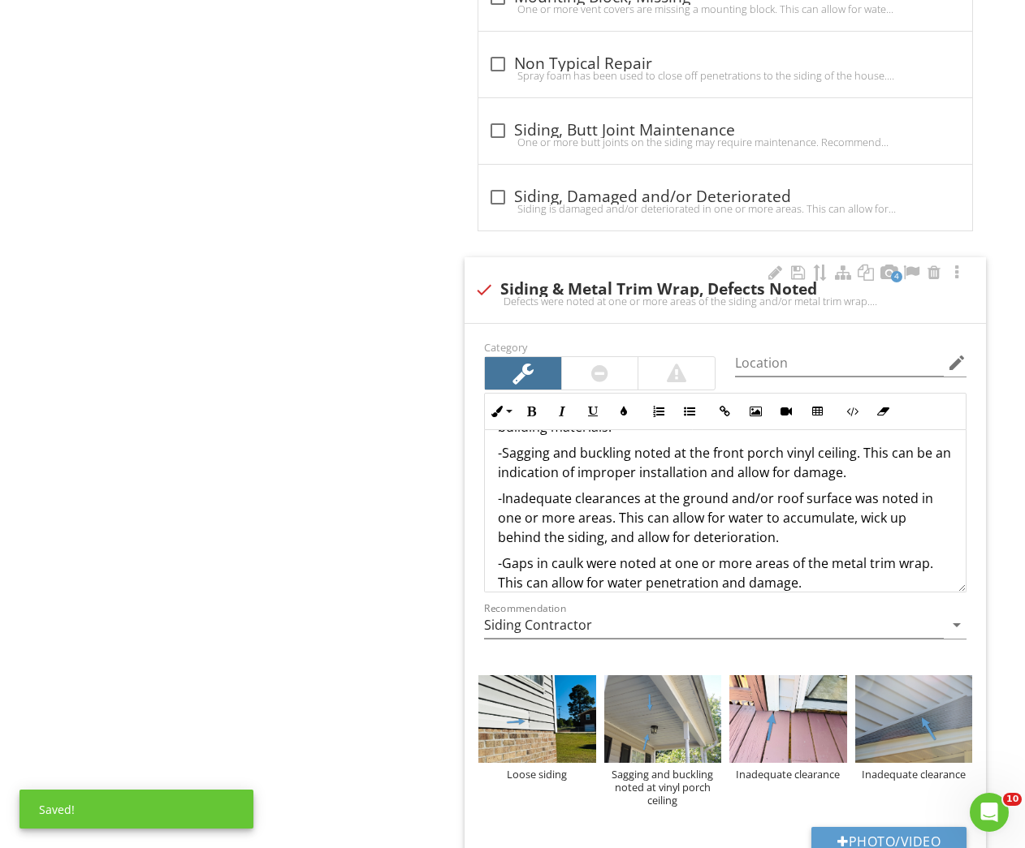
click at [859, 489] on p "-Inadequate clearances at the ground and/or roof surface was noted in one or mo…" at bounding box center [725, 518] width 455 height 58
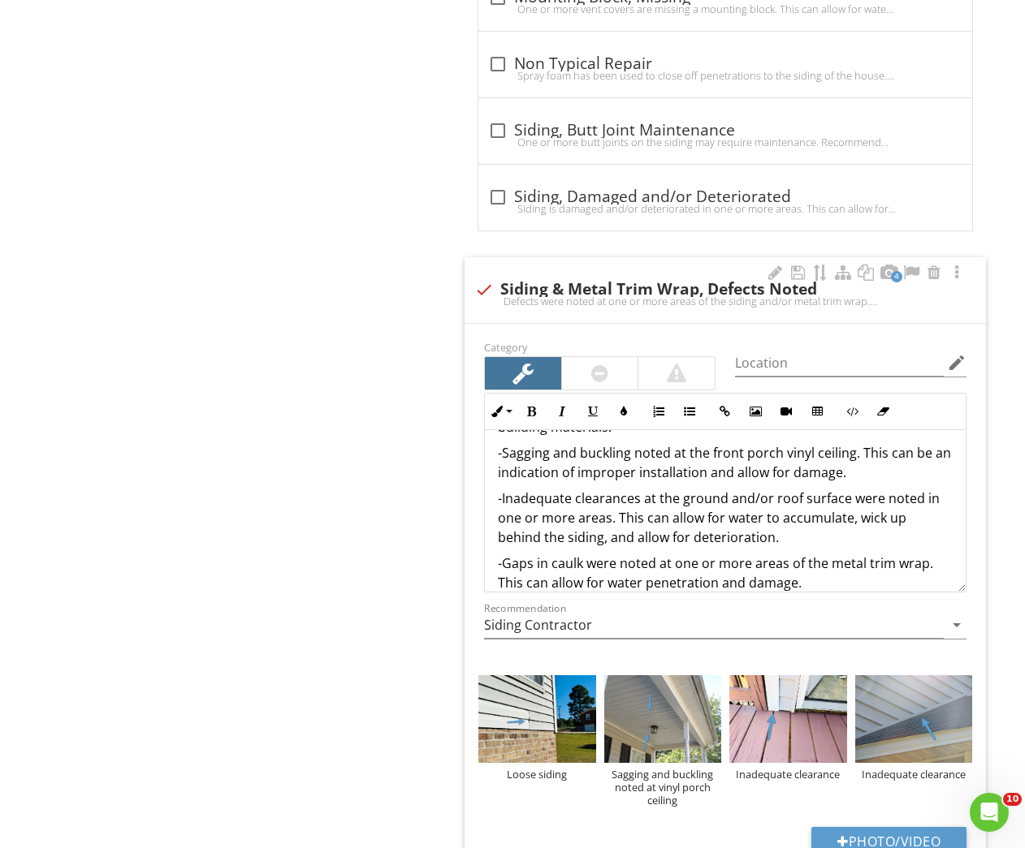
click at [650, 443] on p "-Sagging and buckling noted at the front porch vinyl ceiling. This can be an in…" at bounding box center [725, 462] width 455 height 39
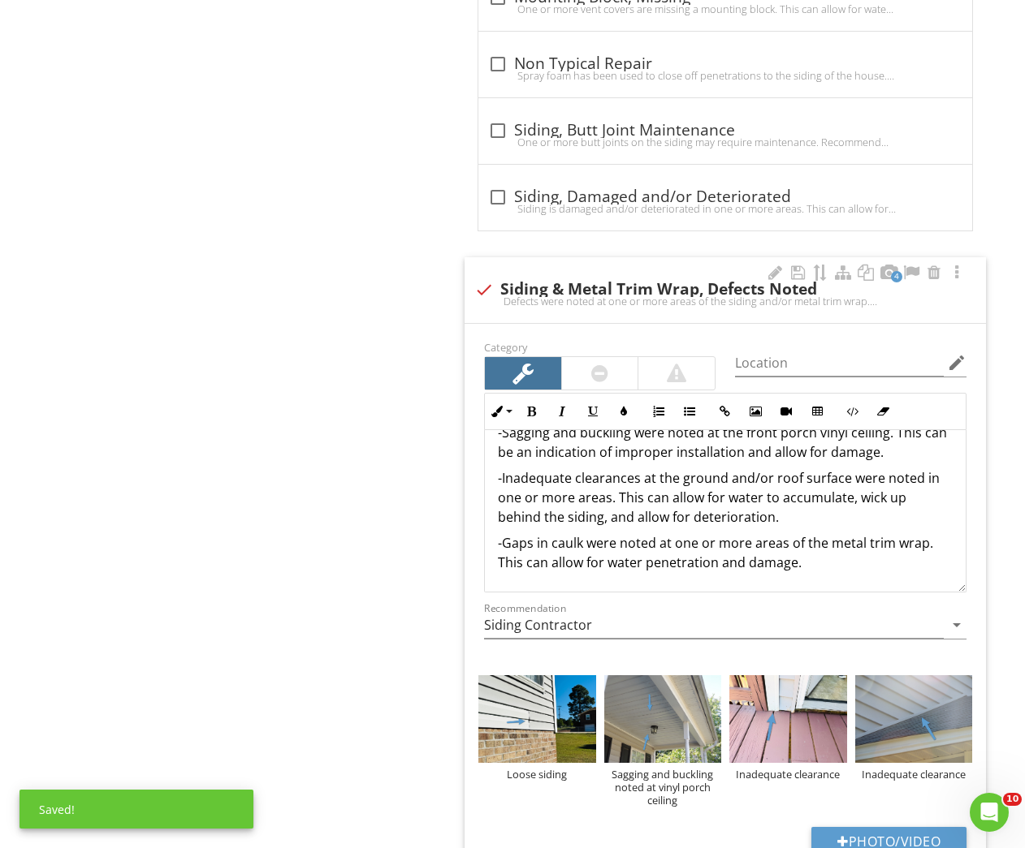
scroll to position [2447, 0]
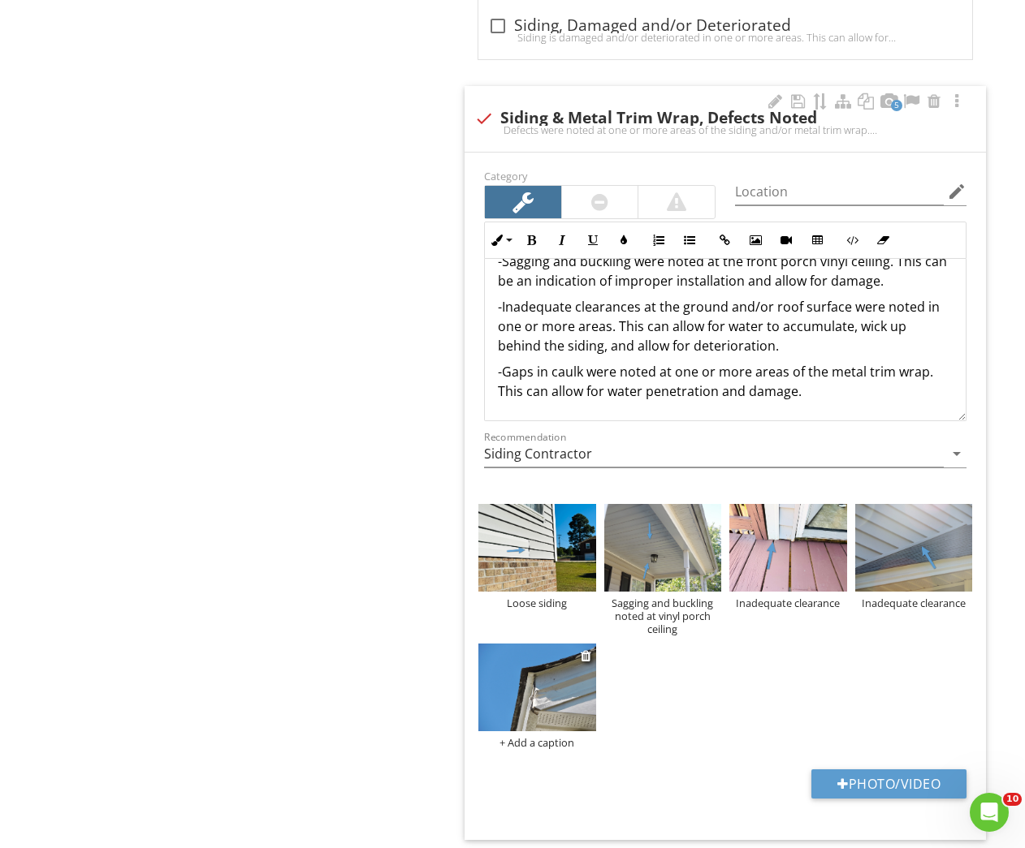
click at [527, 703] on img at bounding box center [536, 688] width 117 height 88
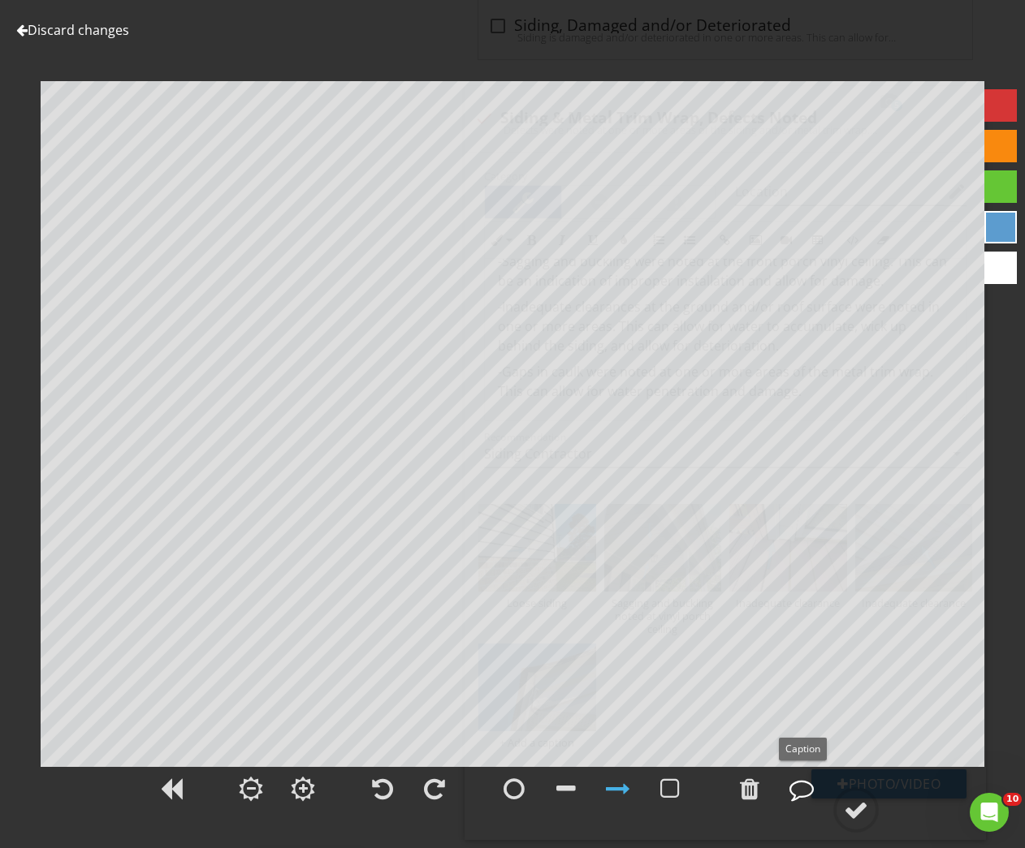
click at [807, 794] on div at bounding box center [801, 789] width 24 height 24
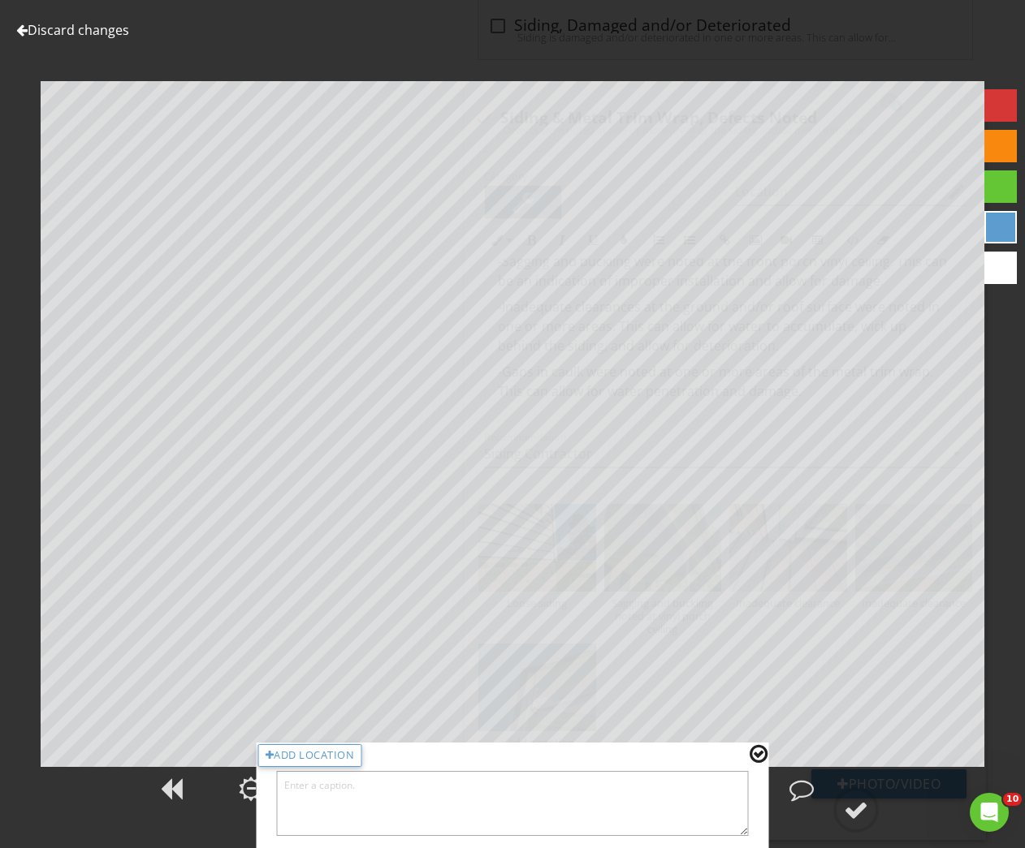
click at [692, 801] on textarea at bounding box center [513, 803] width 472 height 65
type textarea "Gaps in caulk noted at metal trim wrap"
click at [753, 754] on div at bounding box center [758, 754] width 18 height 21
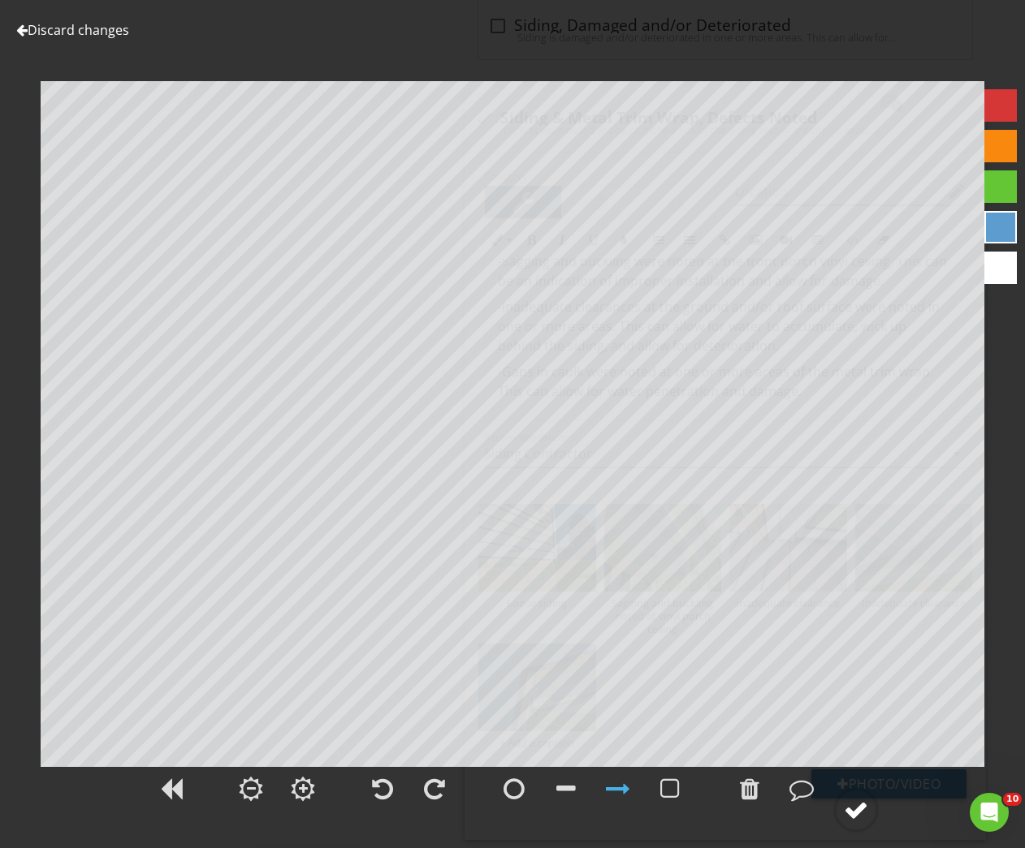
drag, startPoint x: 837, startPoint y: 809, endPoint x: 854, endPoint y: 810, distance: 17.1
click at [854, 810] on div at bounding box center [855, 810] width 45 height 45
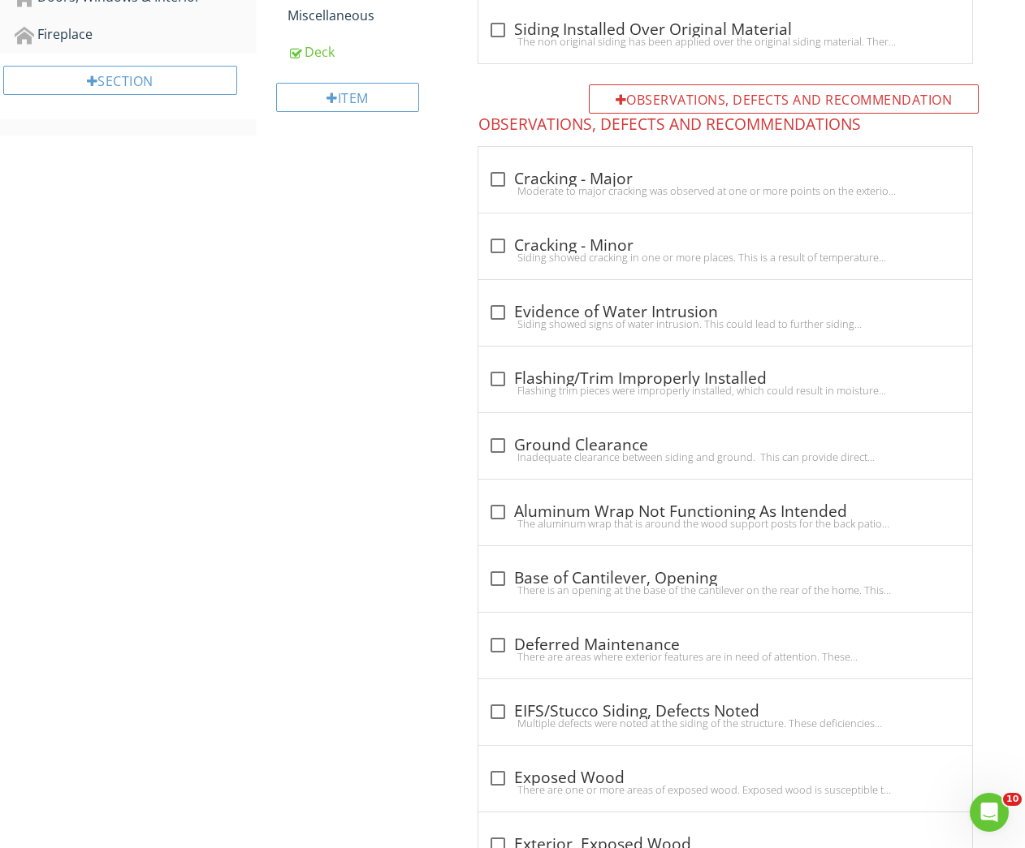
scroll to position [0, 0]
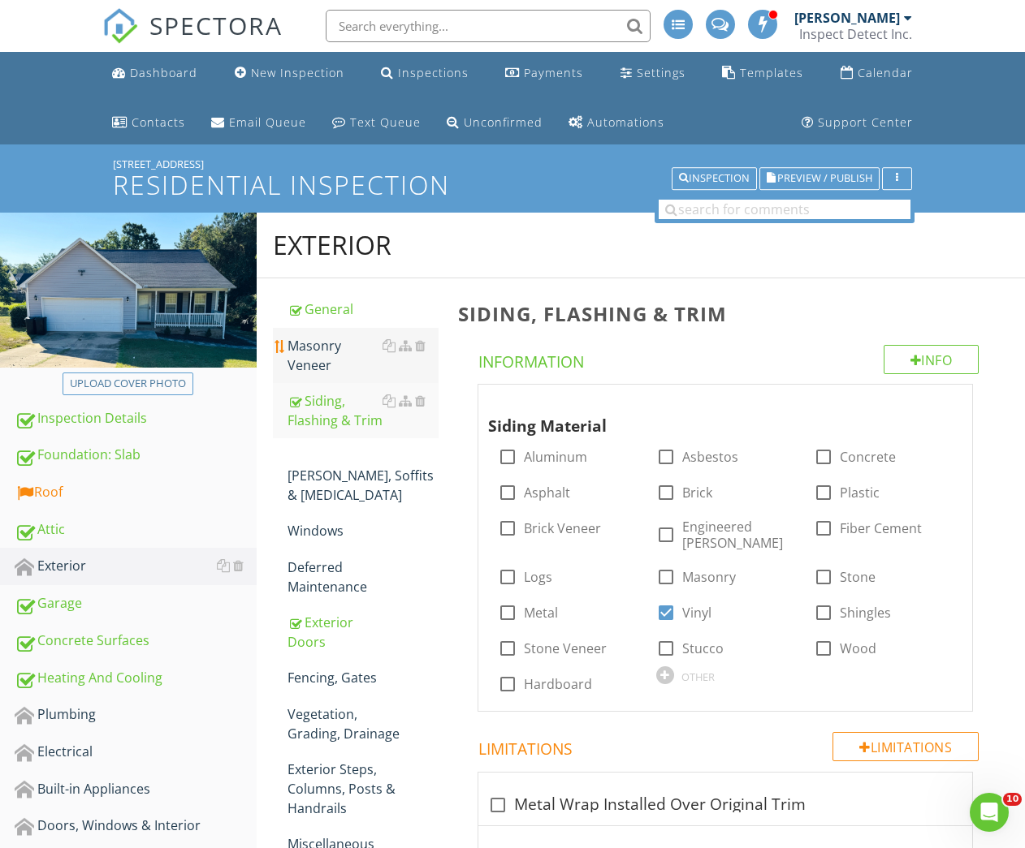
click at [290, 351] on div "Masonry Veneer" at bounding box center [363, 355] width 152 height 39
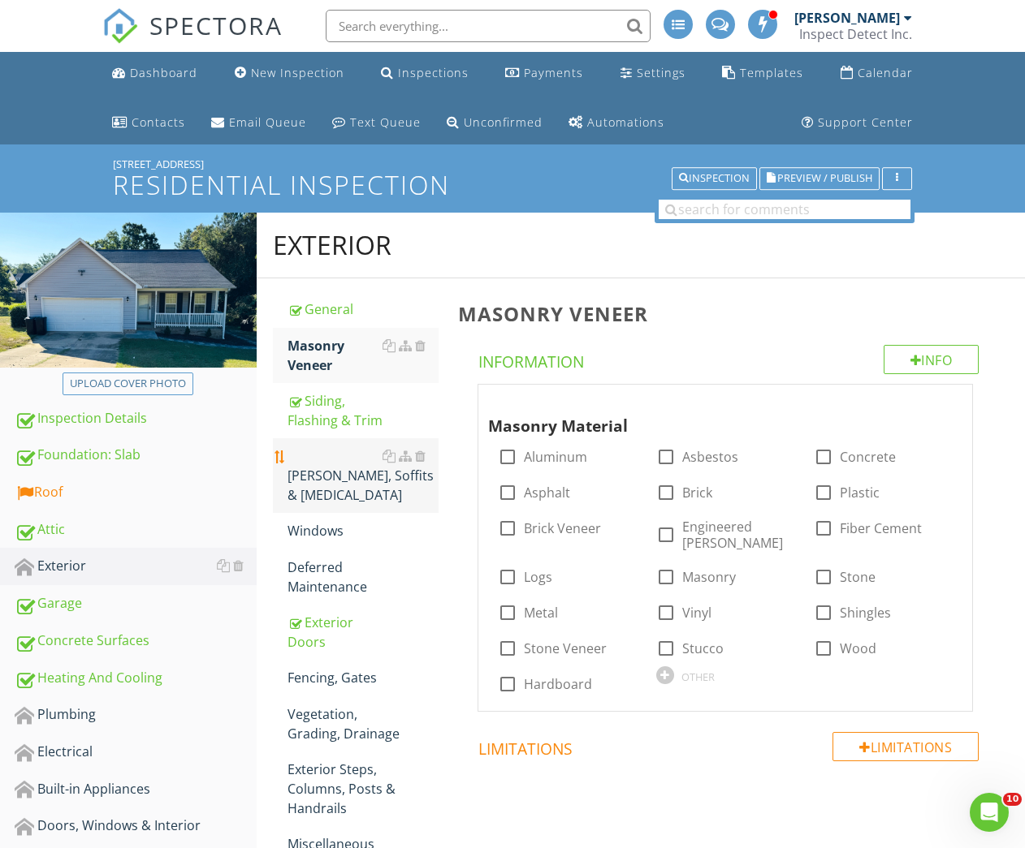
click at [343, 467] on div "Eaves, Soffits & Fascia" at bounding box center [363, 476] width 152 height 58
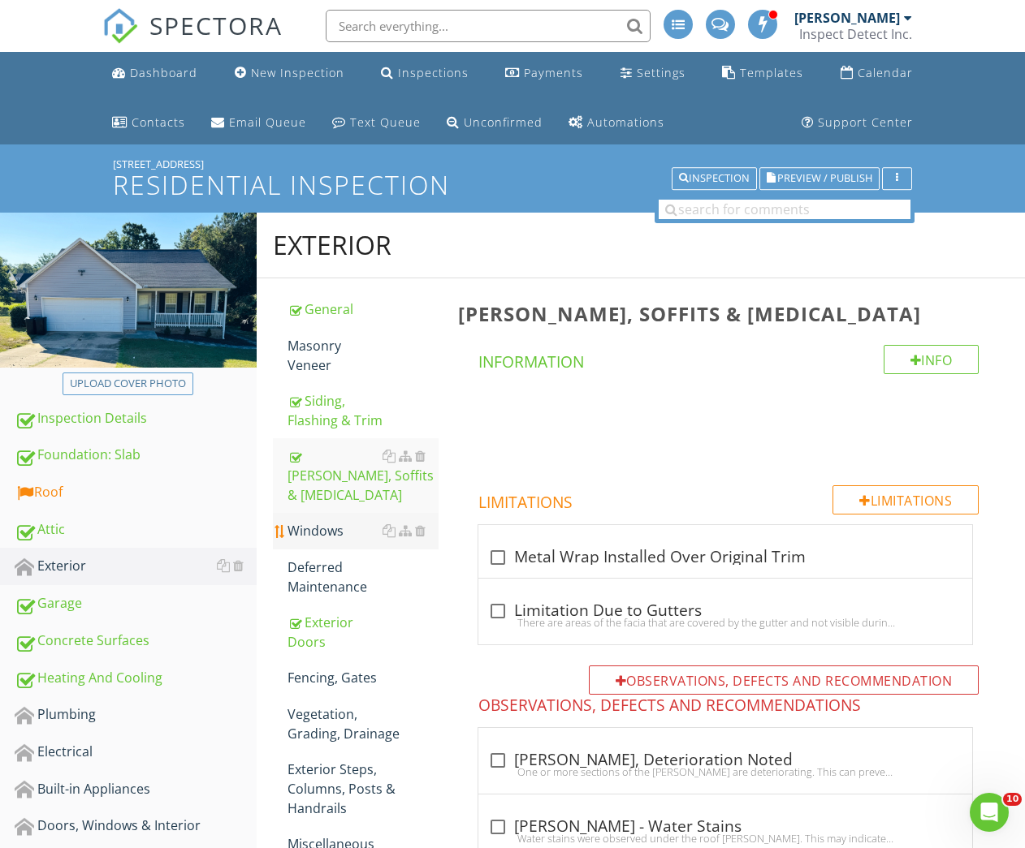
click at [314, 521] on div "Windows" at bounding box center [363, 530] width 152 height 19
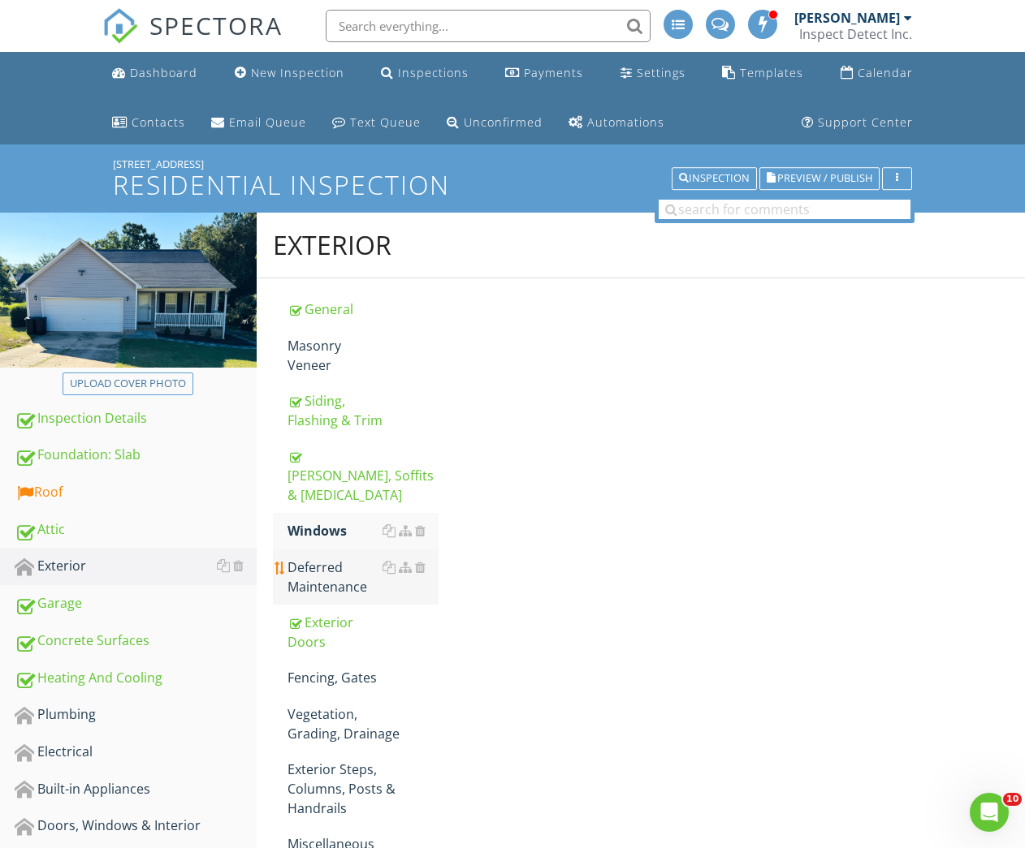
click at [326, 558] on div "Deferred Maintenance" at bounding box center [363, 577] width 152 height 39
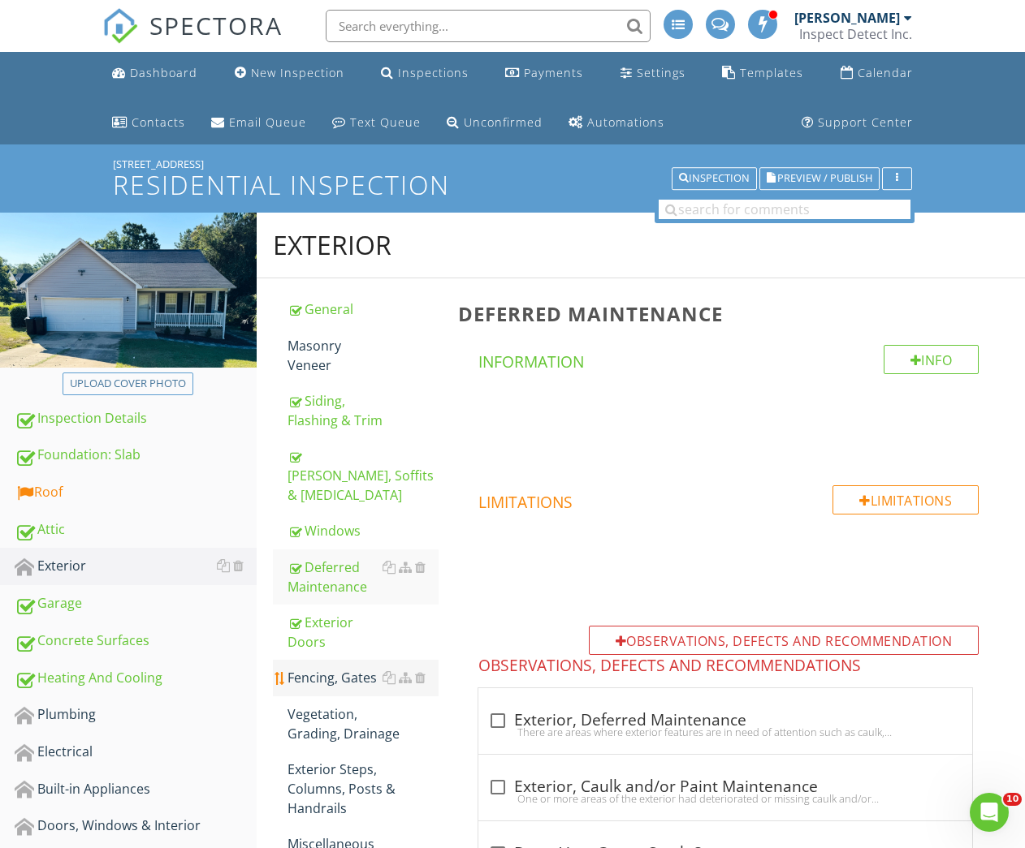
click at [327, 668] on div "Fencing, Gates" at bounding box center [363, 677] width 152 height 19
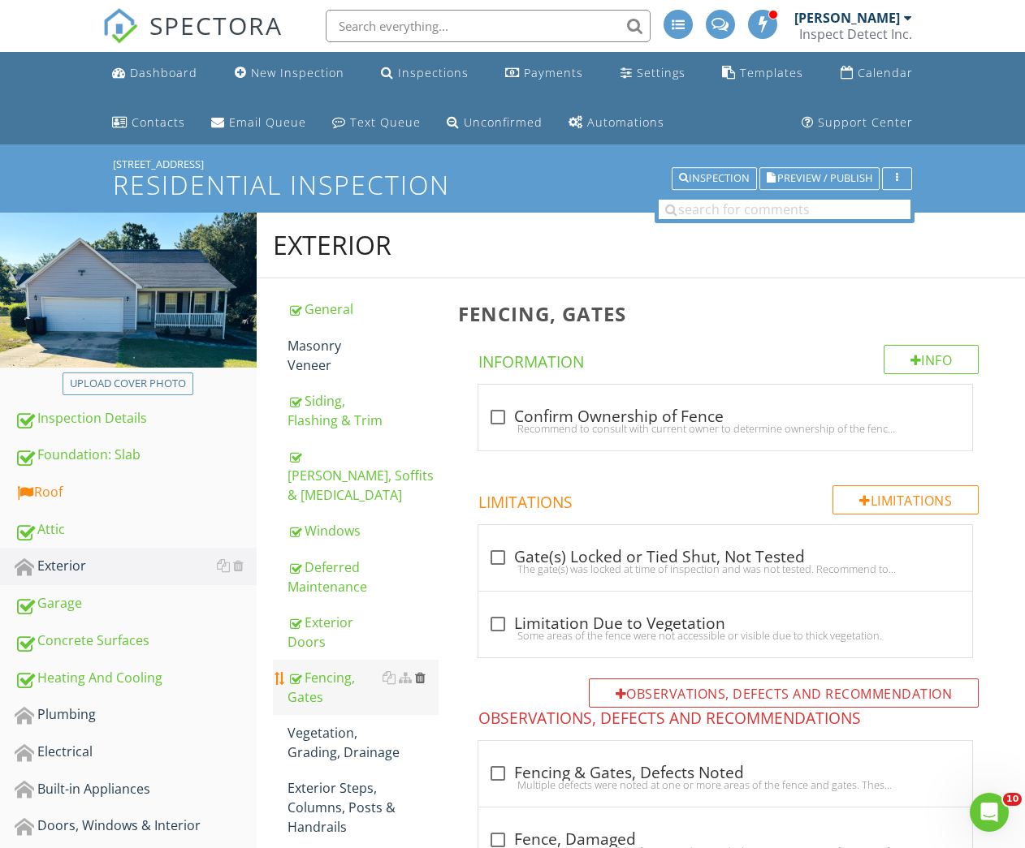
click at [423, 671] on div at bounding box center [420, 677] width 11 height 13
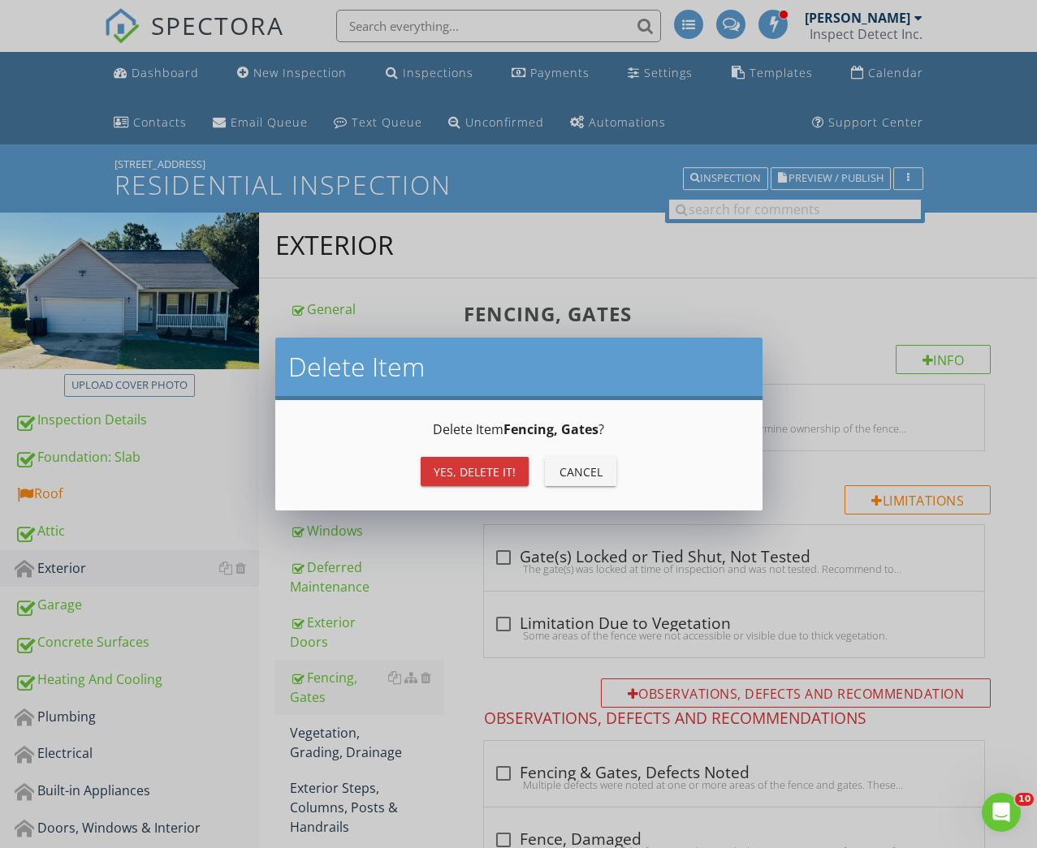
click at [458, 465] on div "Yes, Delete it!" at bounding box center [475, 472] width 82 height 17
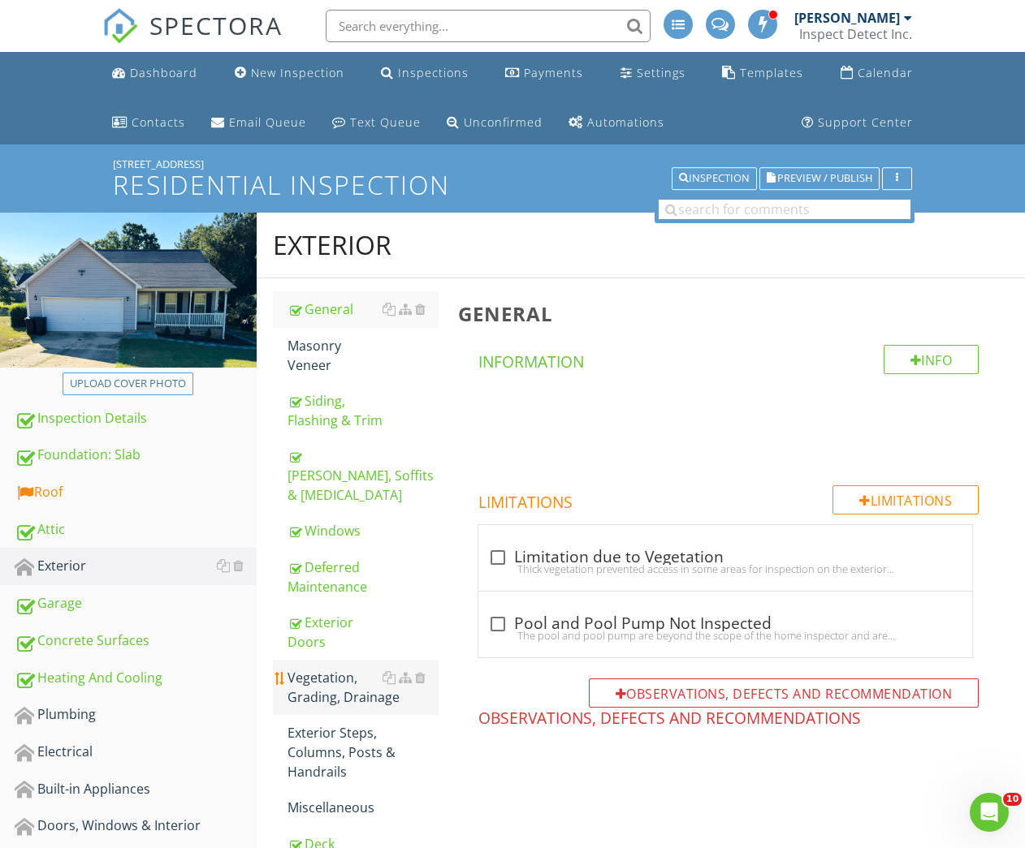
click at [327, 669] on div "Vegetation, Grading, Drainage" at bounding box center [363, 687] width 152 height 39
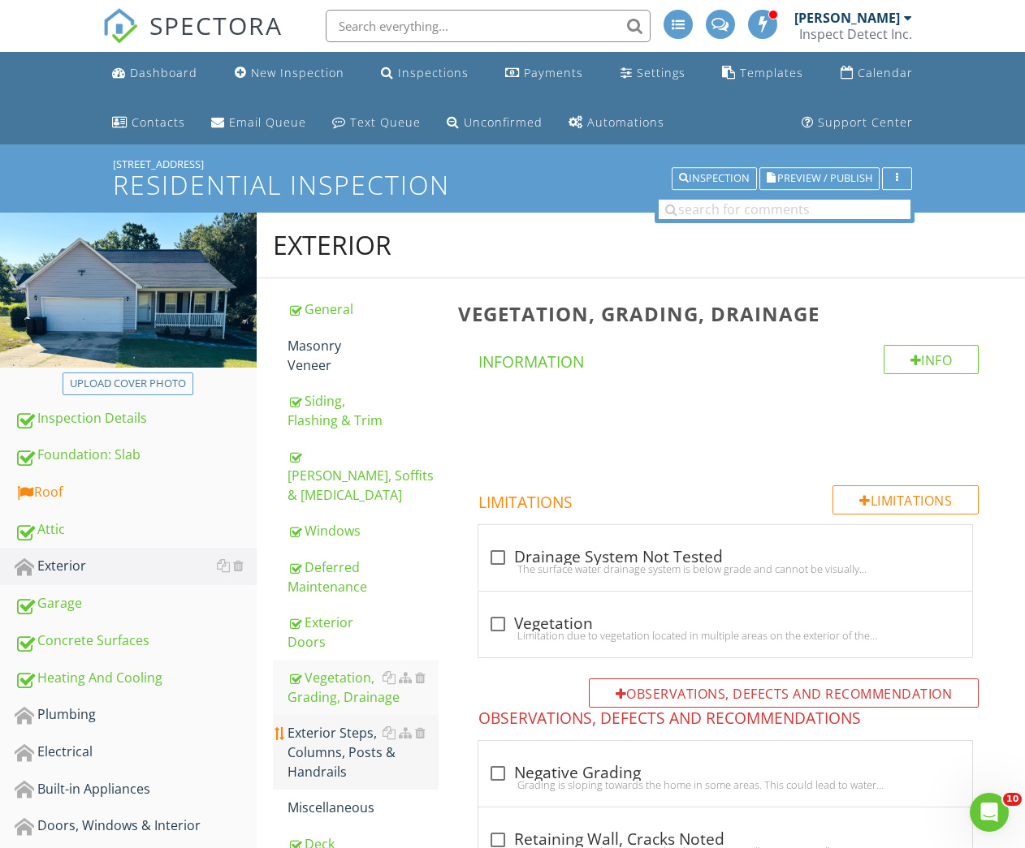
click at [347, 724] on div "Exterior Steps, Columns, Posts & Handrails" at bounding box center [363, 752] width 152 height 58
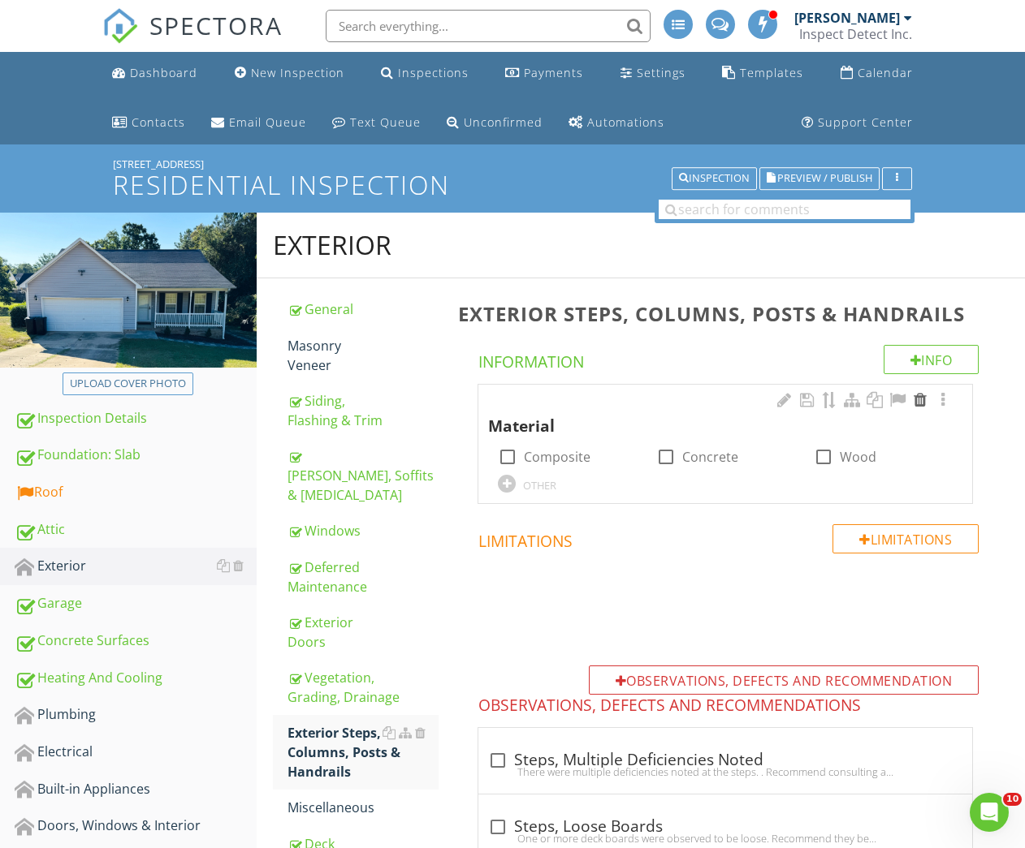
click at [921, 403] on div at bounding box center [919, 400] width 19 height 16
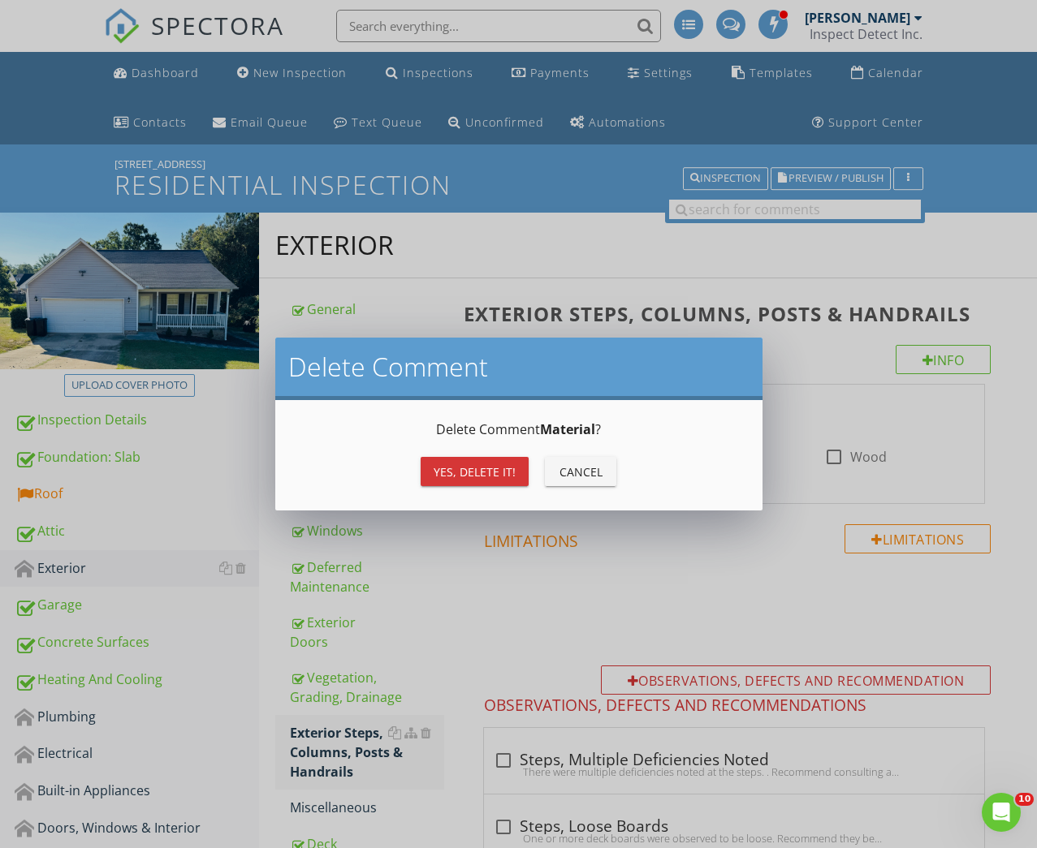
click at [497, 472] on div "Yes, Delete it!" at bounding box center [475, 472] width 82 height 17
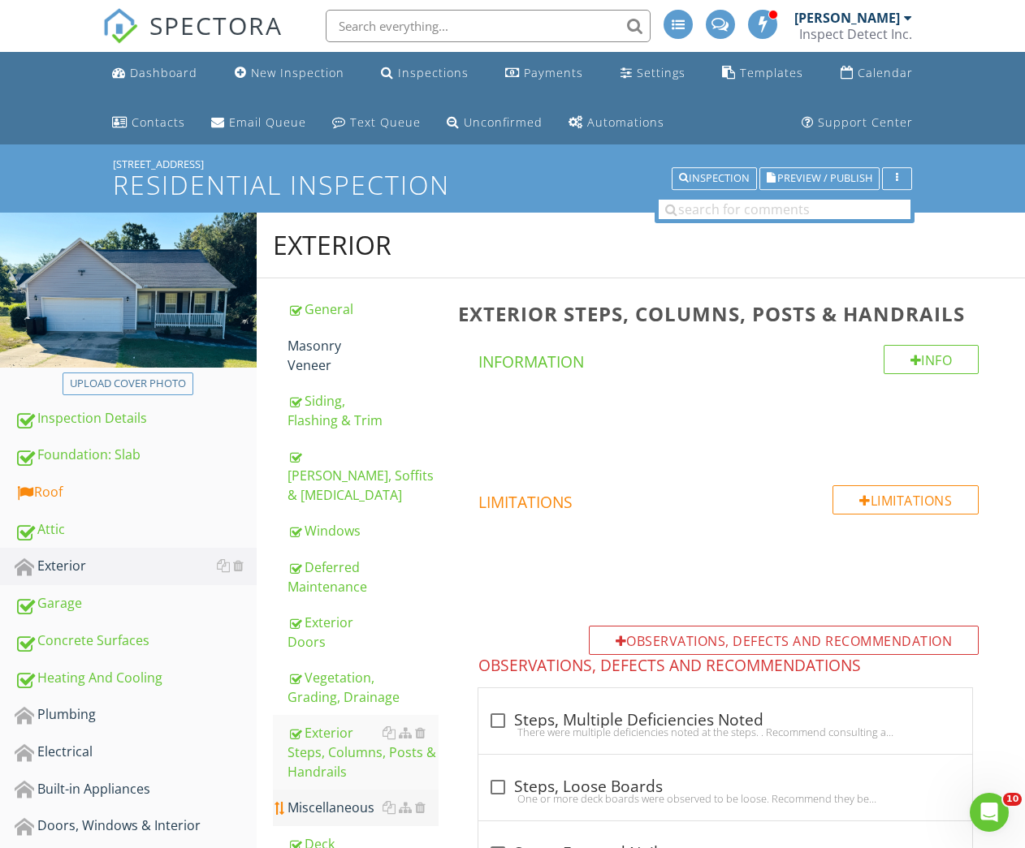
click at [309, 790] on link "Miscellaneous" at bounding box center [363, 808] width 152 height 36
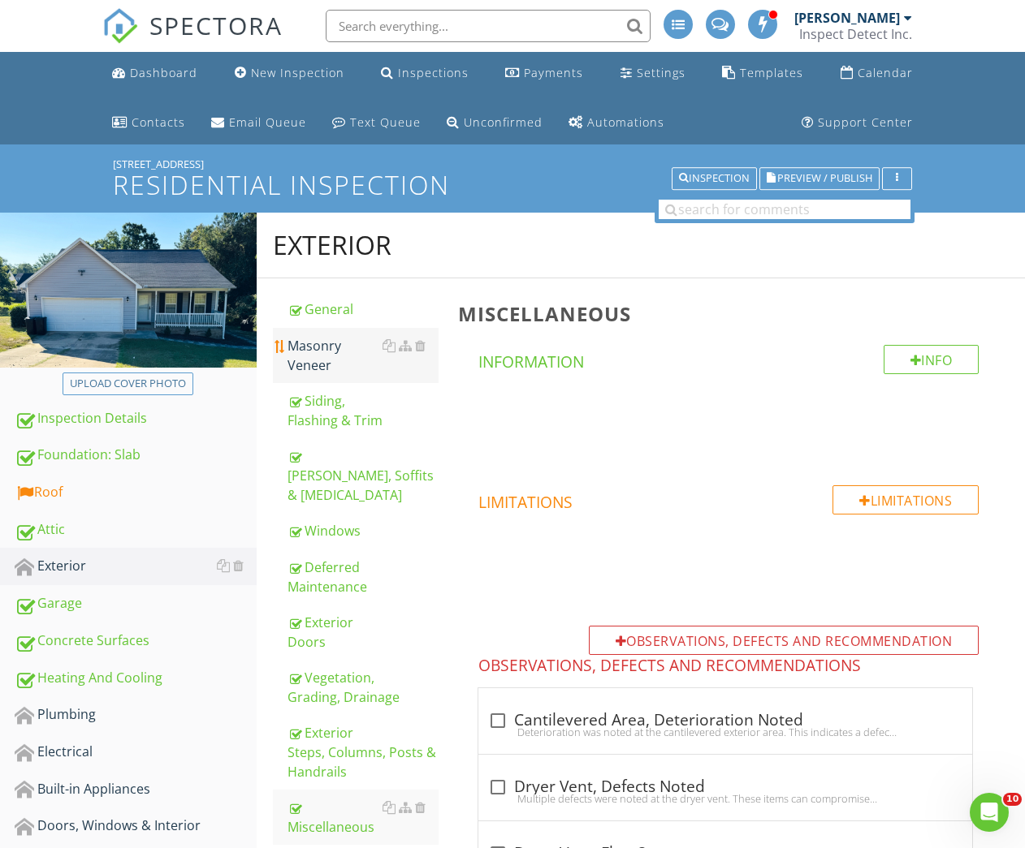
click at [322, 353] on div "Masonry Veneer" at bounding box center [363, 355] width 152 height 39
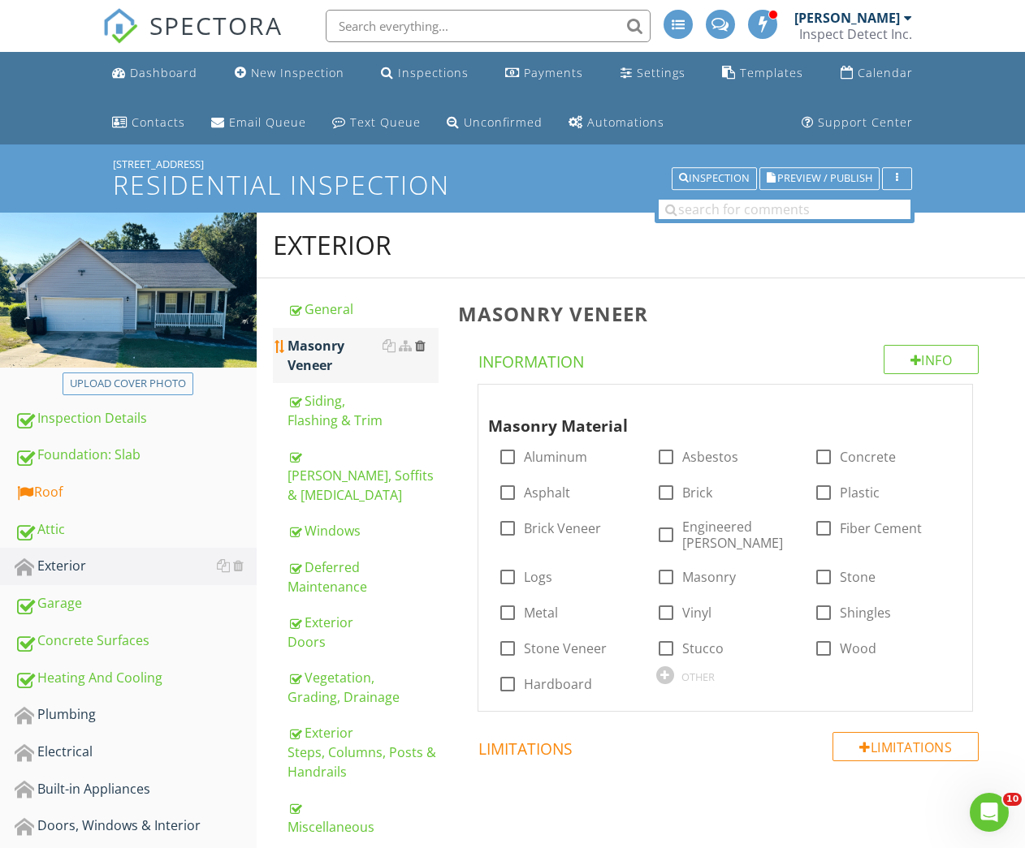
click at [421, 347] on div at bounding box center [420, 345] width 11 height 13
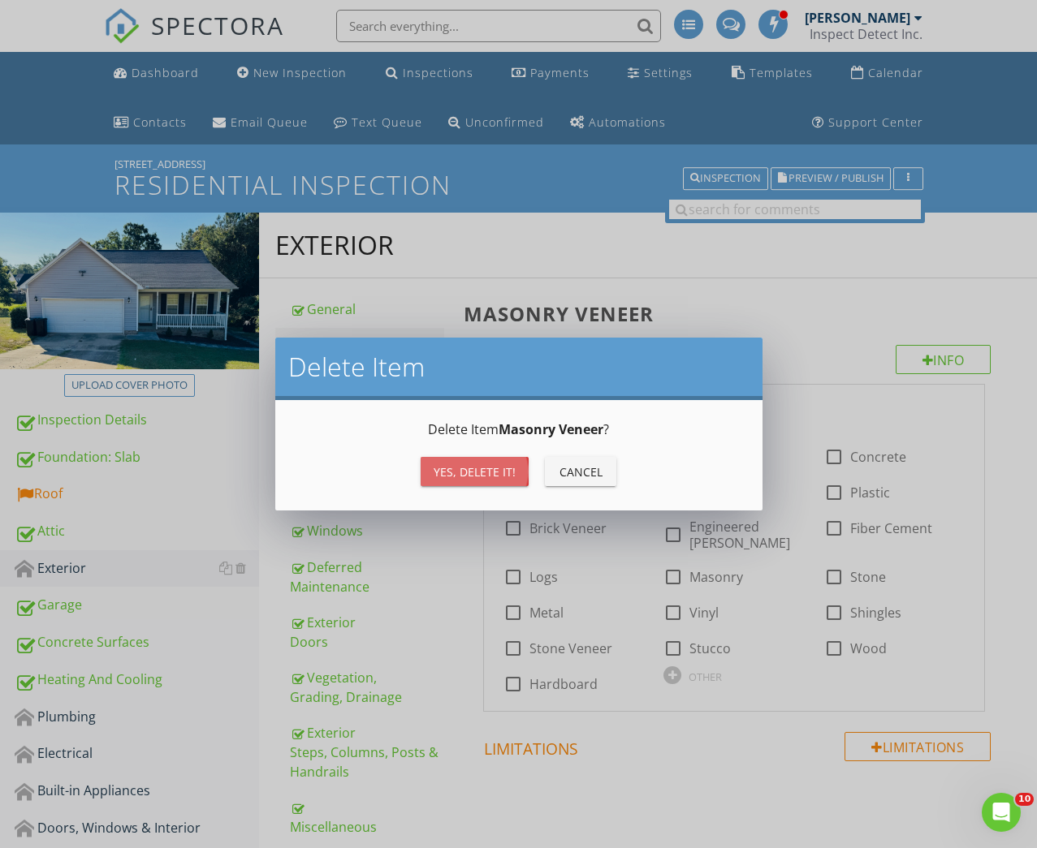
click at [498, 472] on div "Yes, Delete it!" at bounding box center [475, 472] width 82 height 17
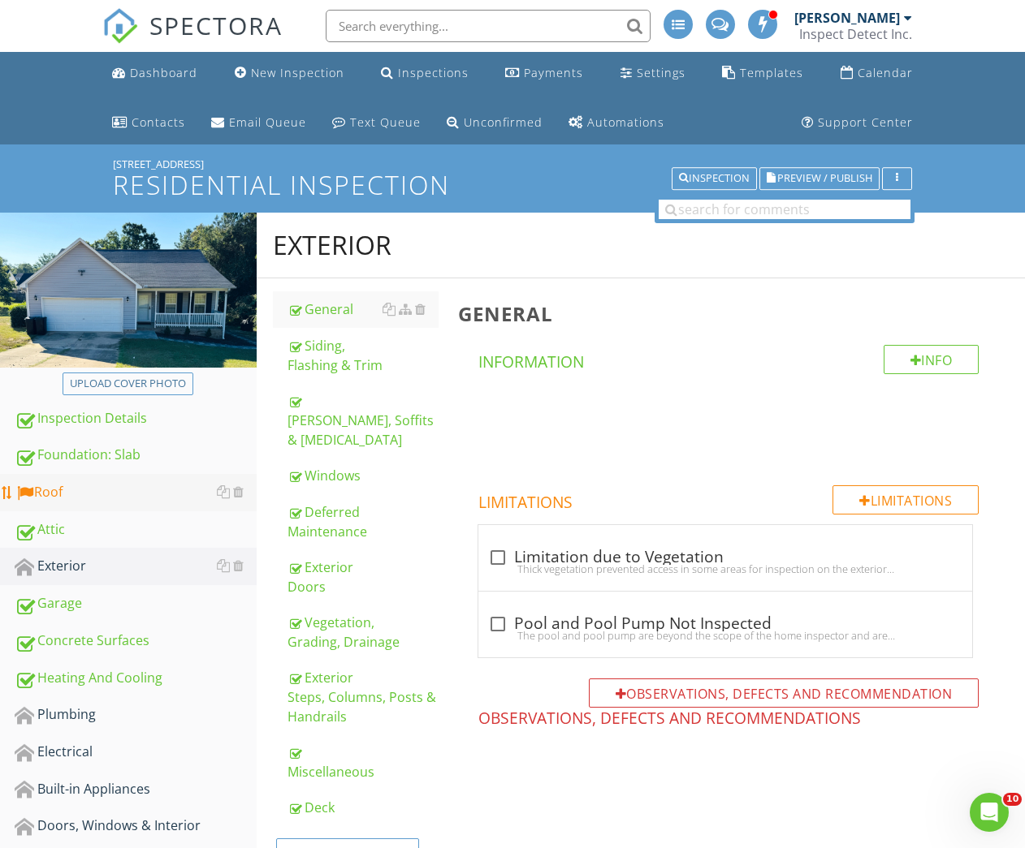
click at [88, 488] on div "Roof" at bounding box center [136, 492] width 242 height 21
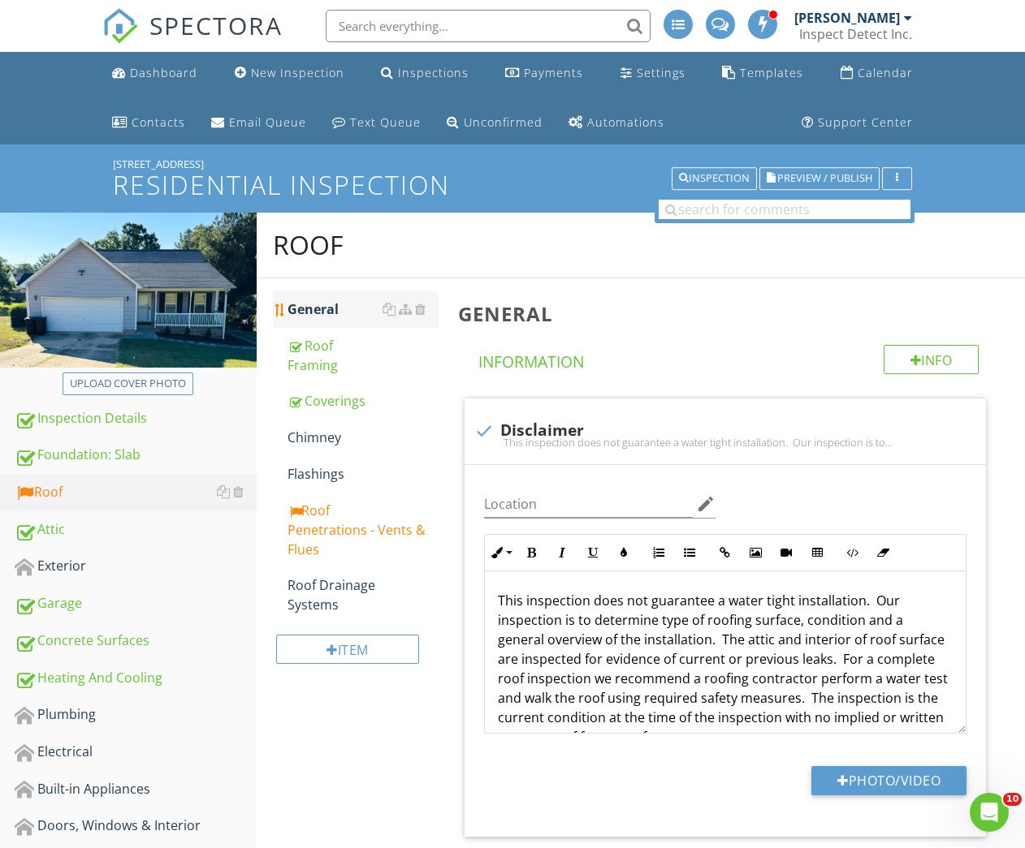
click at [327, 307] on div "General" at bounding box center [363, 309] width 152 height 19
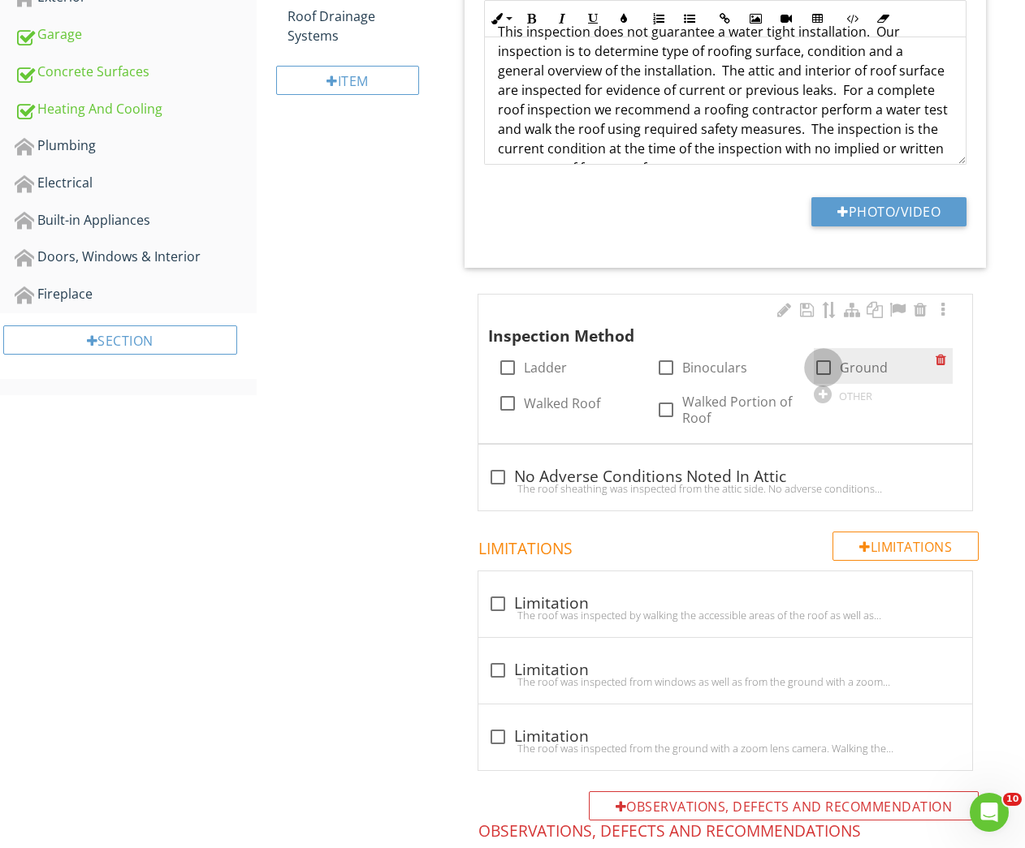
click at [824, 365] on div at bounding box center [823, 368] width 28 height 28
checkbox input "true"
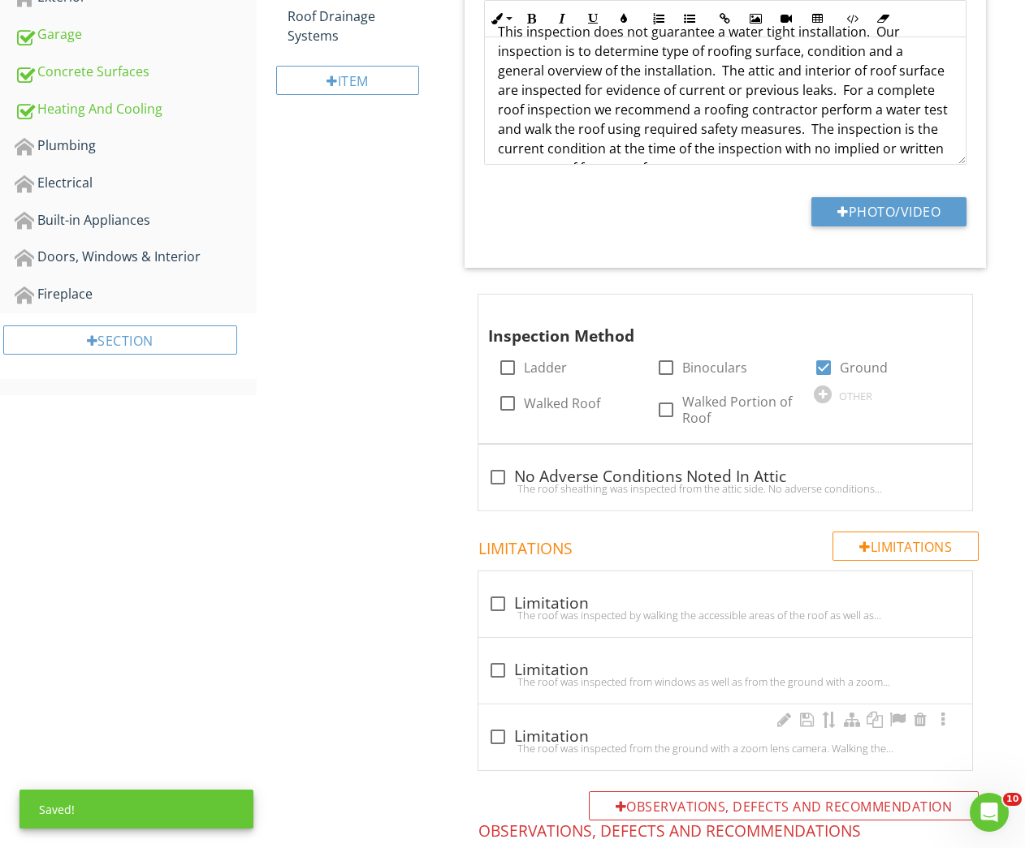
click at [511, 742] on div "The roof was inspected from the ground with a zoom lens camera. Walking the roo…" at bounding box center [725, 748] width 474 height 13
checkbox input "true"
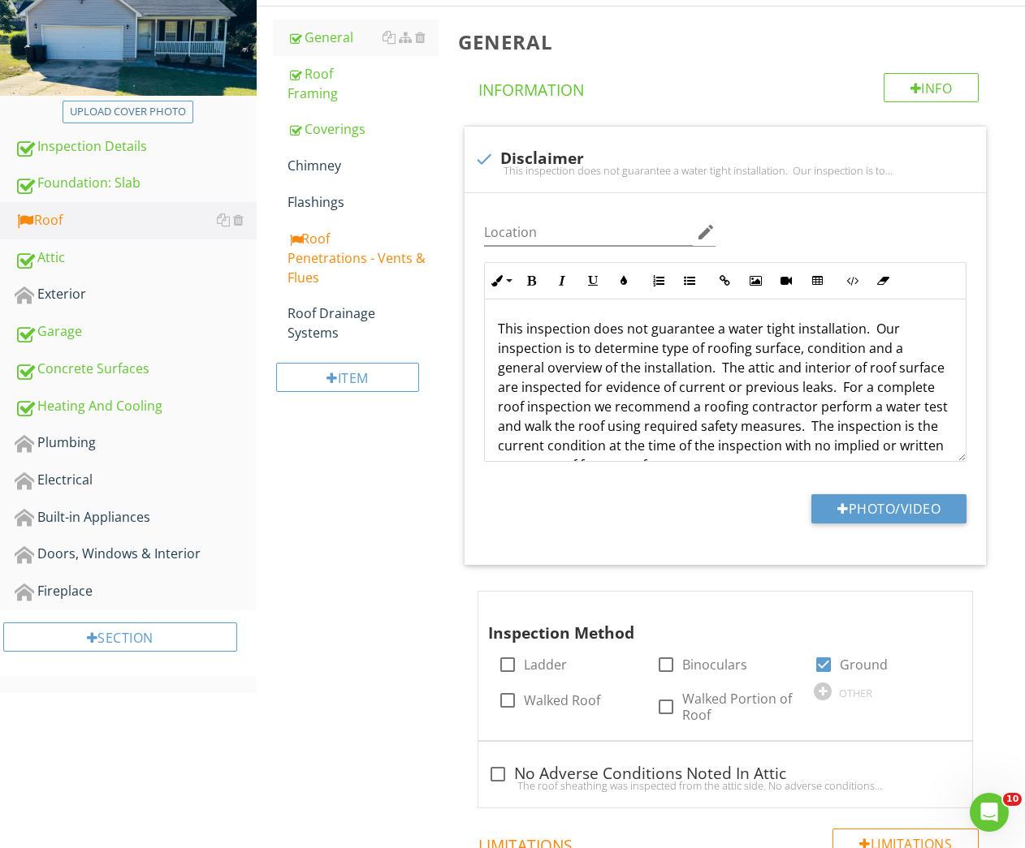
scroll to position [0, 0]
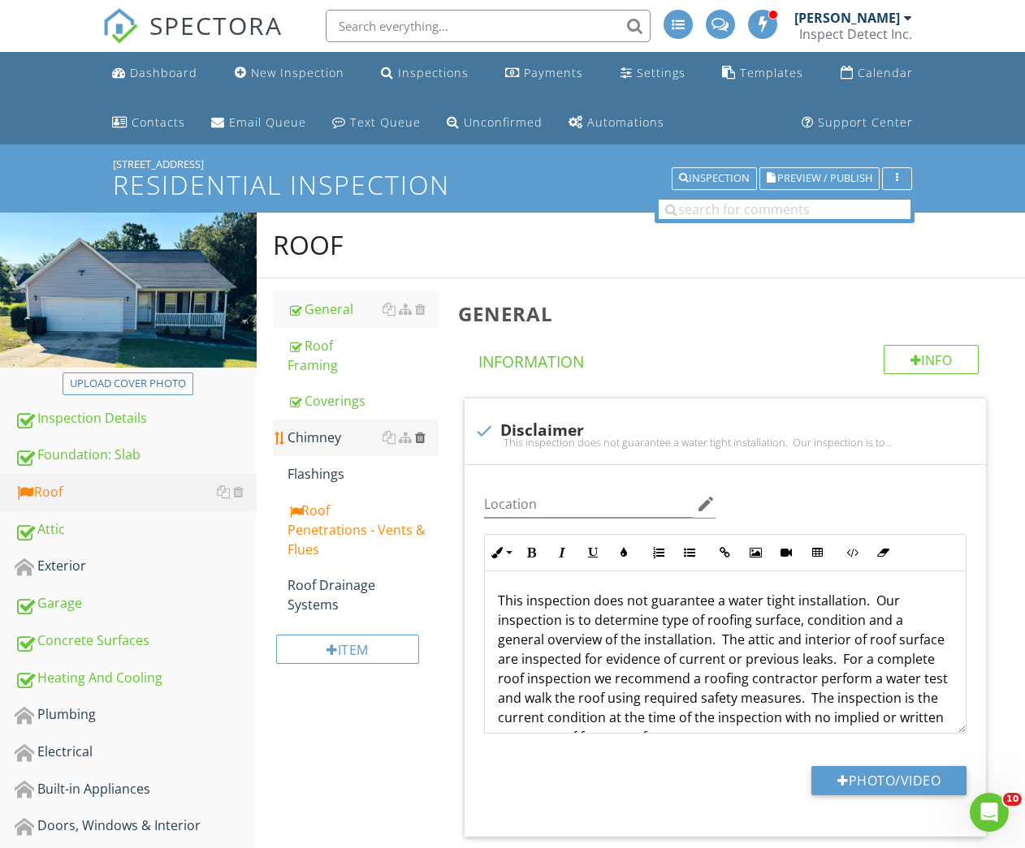
click at [418, 434] on div at bounding box center [420, 437] width 11 height 13
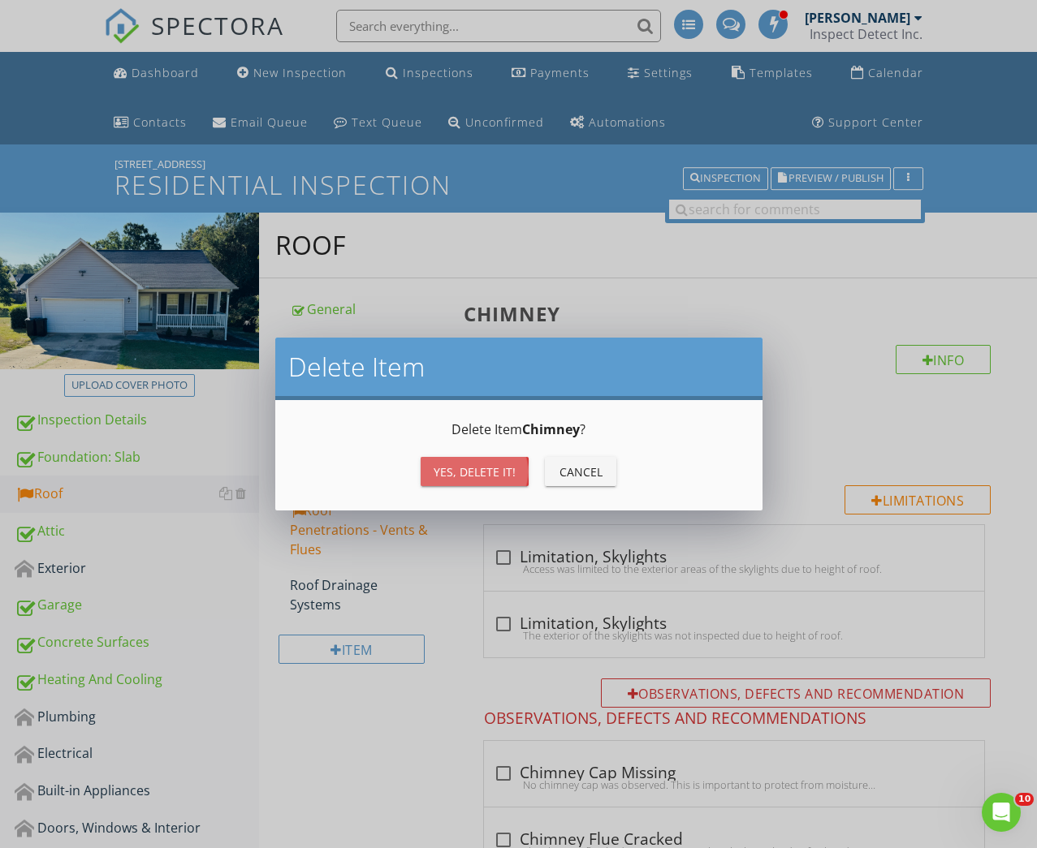
click at [468, 473] on div "Yes, Delete it!" at bounding box center [475, 472] width 82 height 17
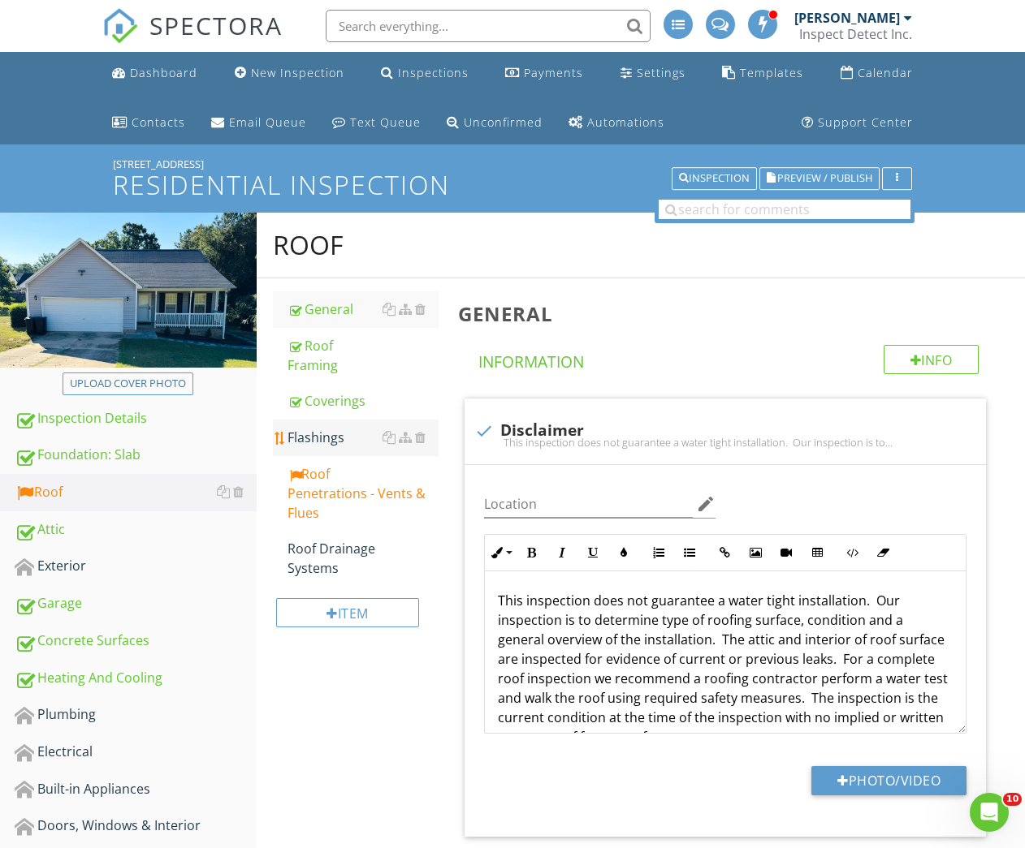
click at [317, 431] on div "Flashings" at bounding box center [363, 437] width 152 height 19
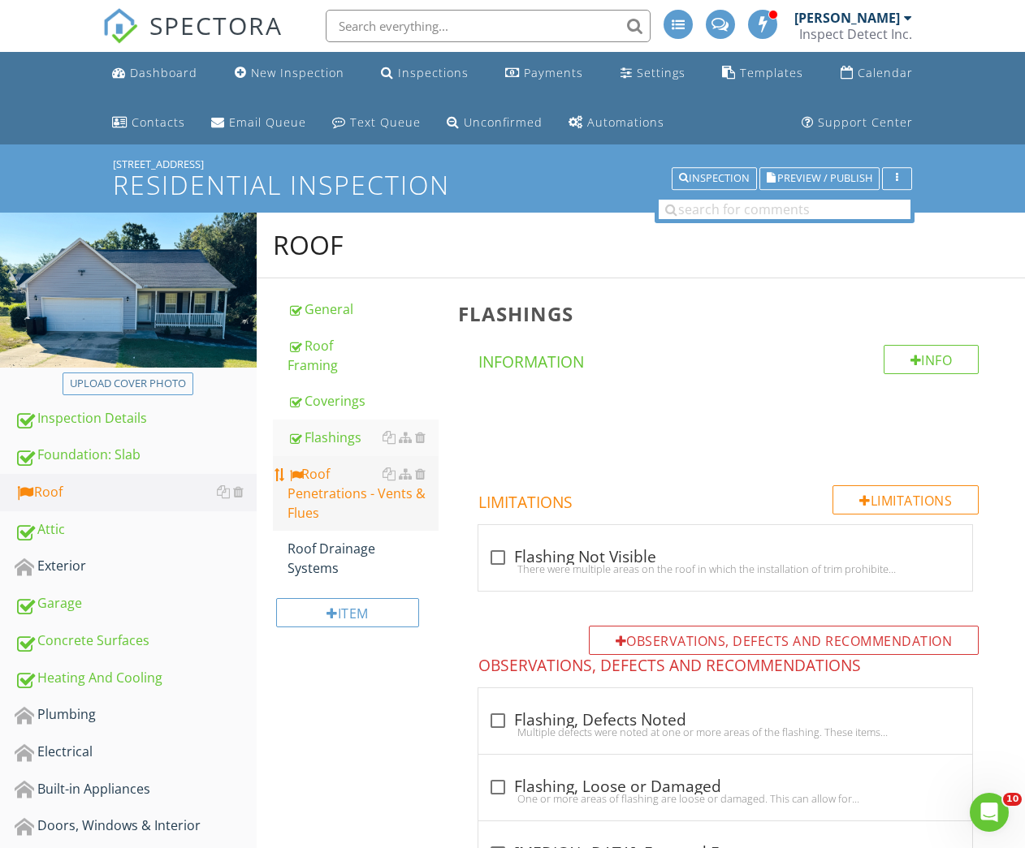
click at [328, 474] on div "Roof Penetrations - Vents & Flues" at bounding box center [363, 493] width 152 height 58
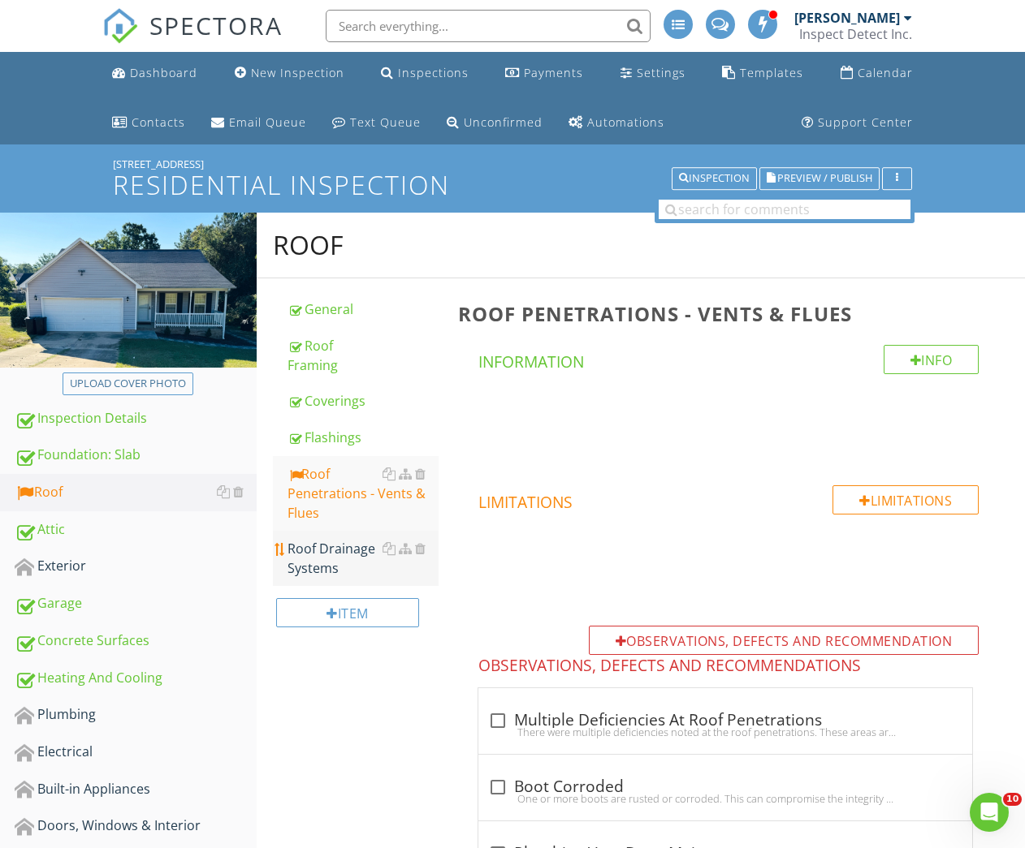
click at [343, 546] on div "Roof Drainage Systems" at bounding box center [363, 558] width 152 height 39
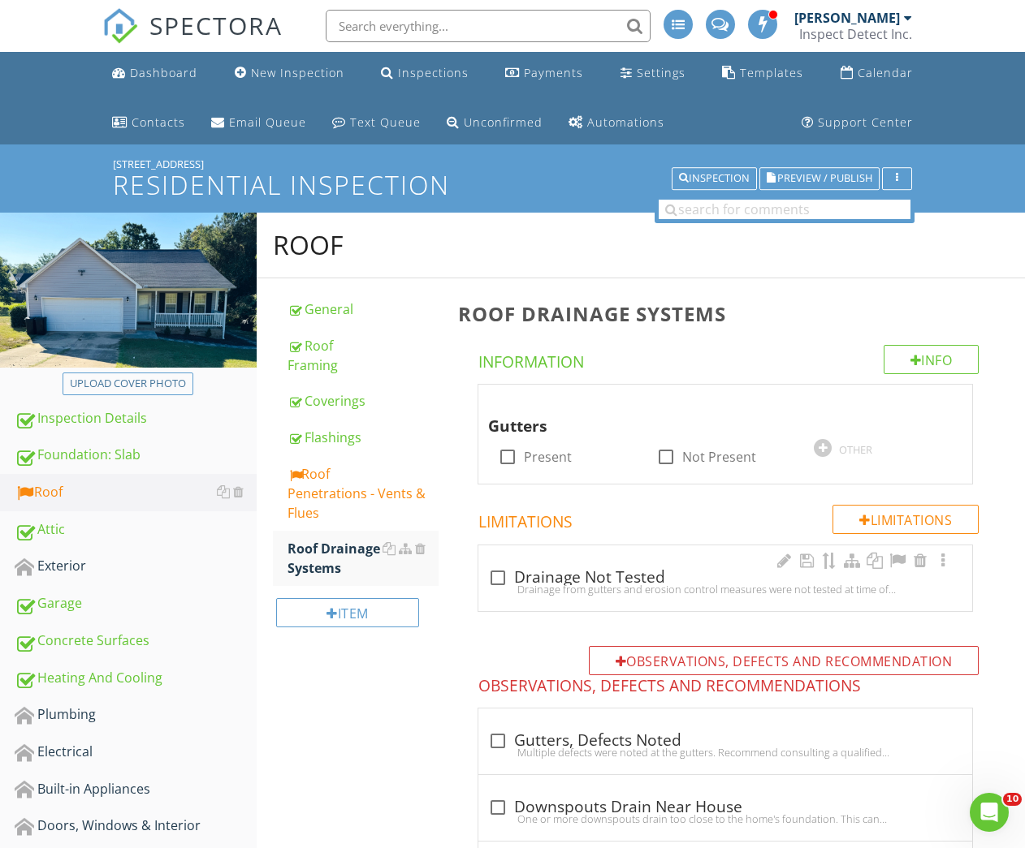
drag, startPoint x: 510, startPoint y: 451, endPoint x: 520, endPoint y: 550, distance: 98.8
click at [510, 451] on div at bounding box center [508, 457] width 28 height 28
checkbox input "true"
click at [501, 572] on div at bounding box center [498, 578] width 28 height 28
checkbox input "true"
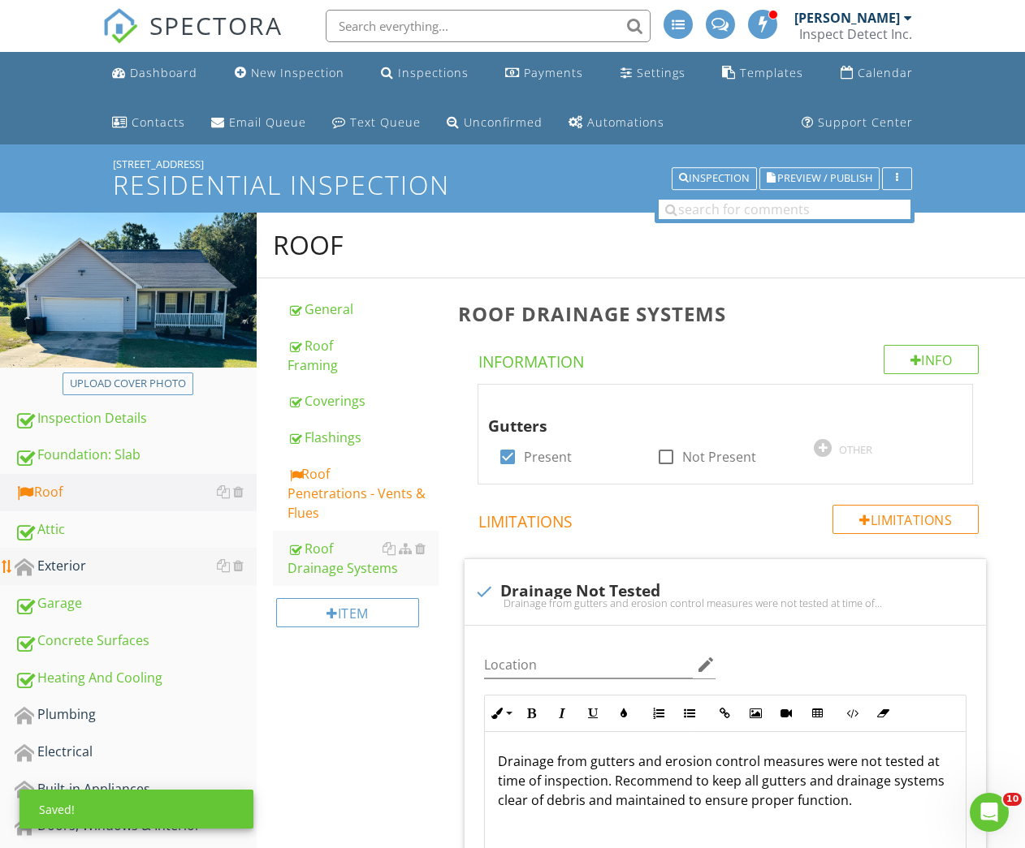
click at [89, 574] on div "Exterior" at bounding box center [136, 566] width 242 height 21
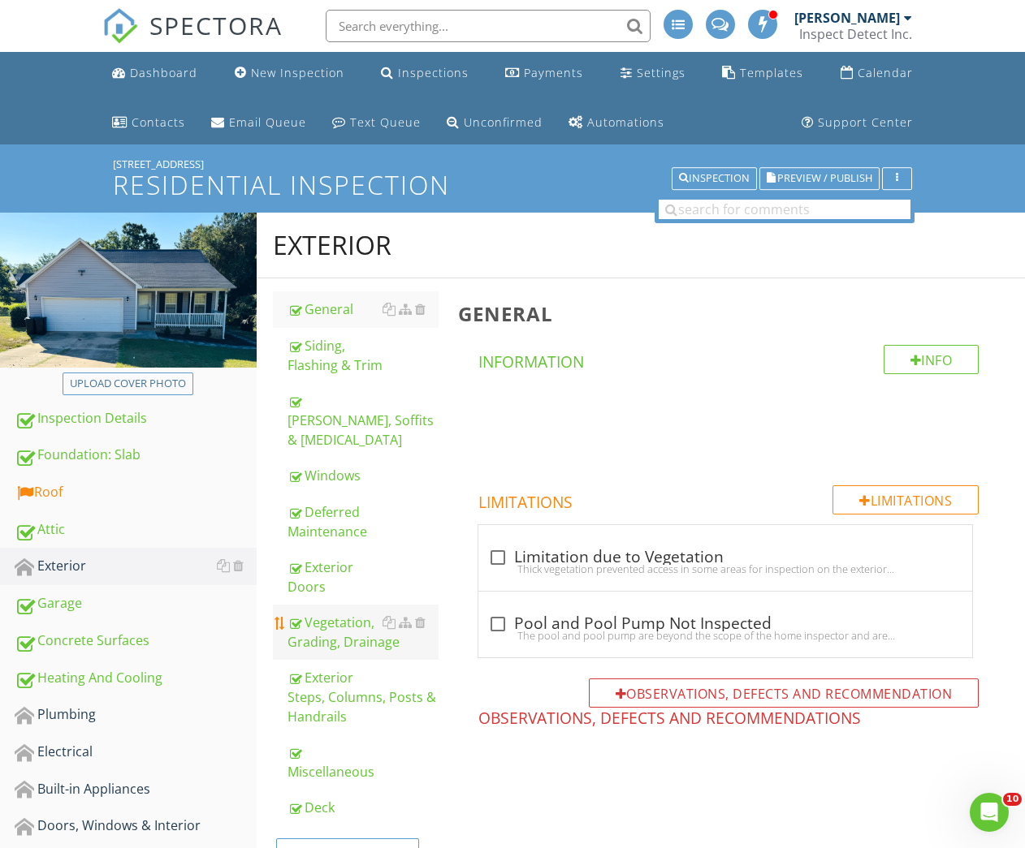
click at [345, 624] on div "Vegetation, Grading, Drainage" at bounding box center [363, 632] width 152 height 39
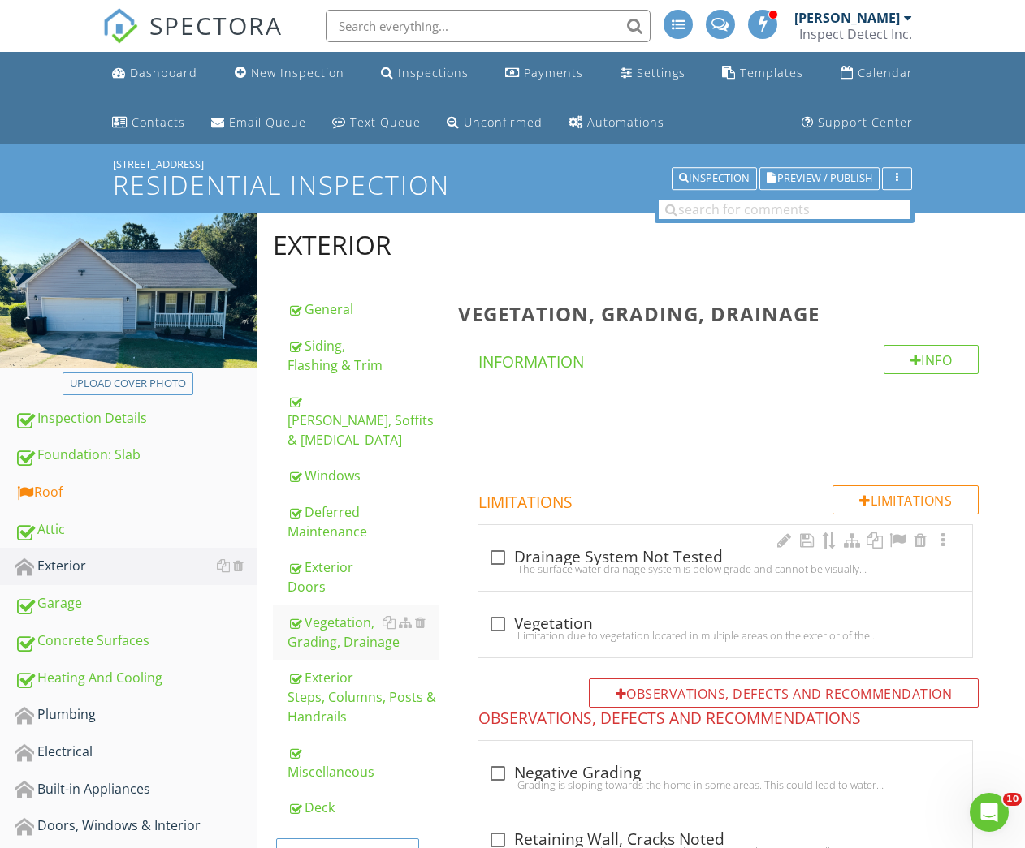
click at [498, 560] on div at bounding box center [498, 558] width 28 height 28
checkbox input "true"
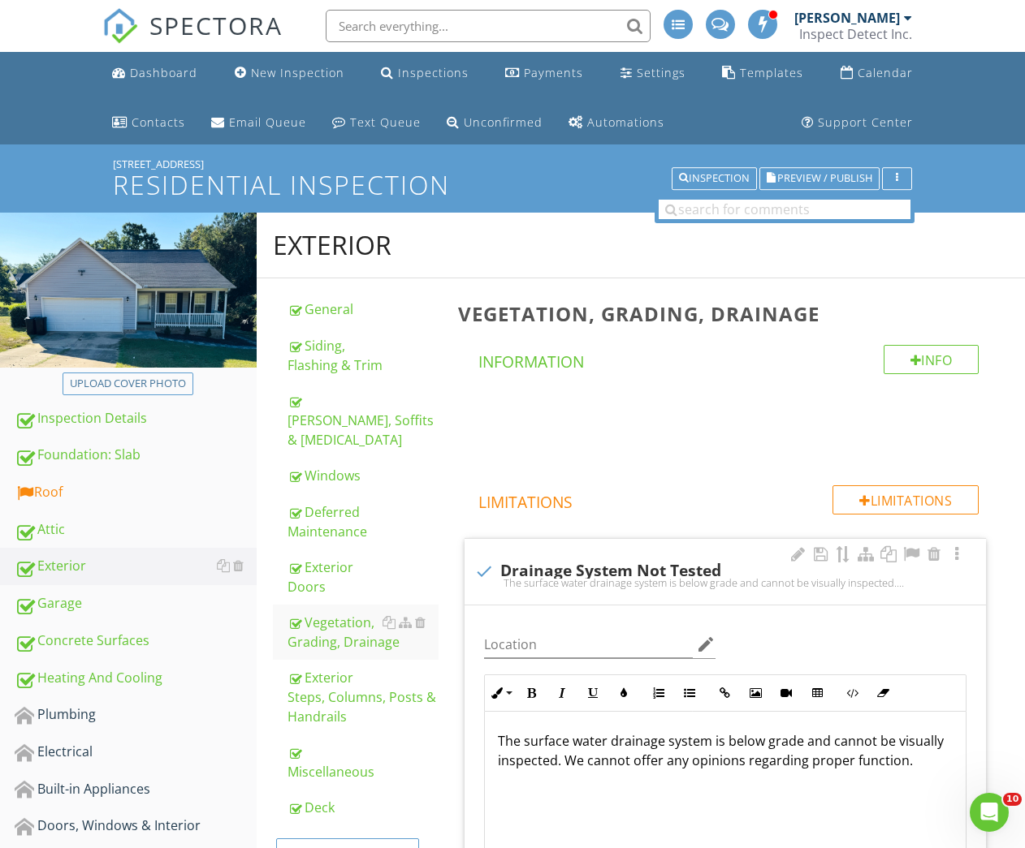
click at [803, 740] on p "The surface water drainage system is below grade and cannot be visually inspect…" at bounding box center [725, 751] width 455 height 39
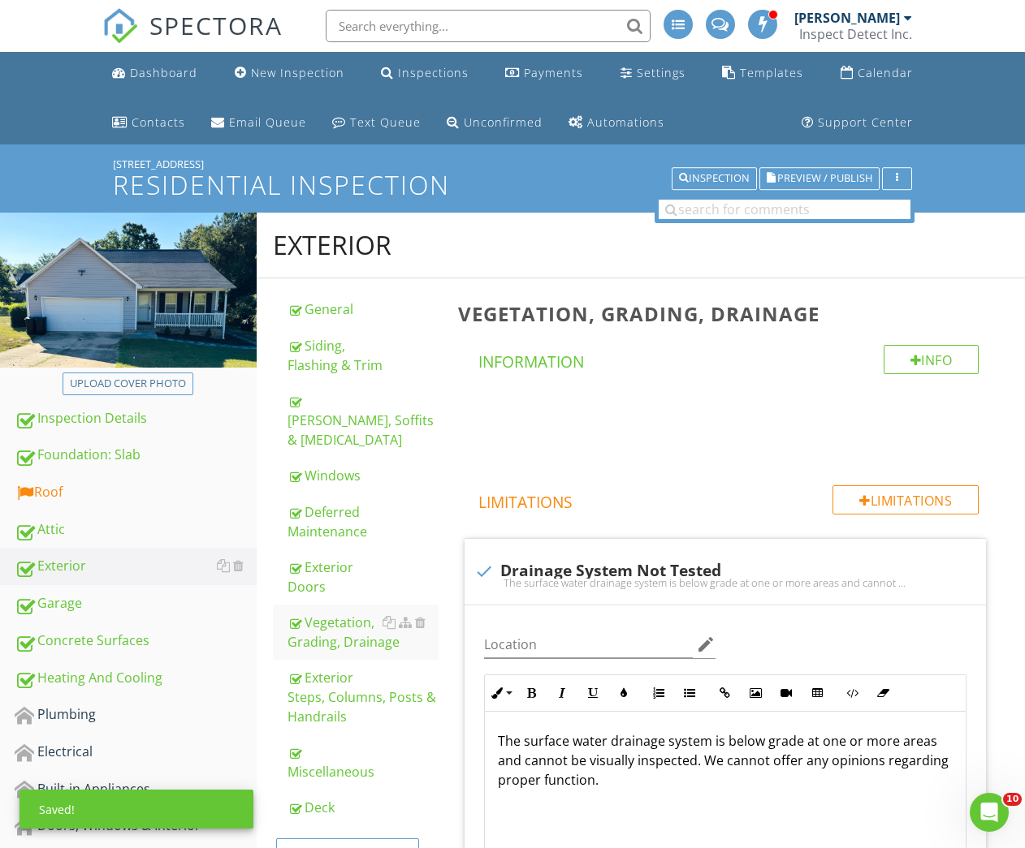
click at [683, 438] on span at bounding box center [728, 424] width 541 height 81
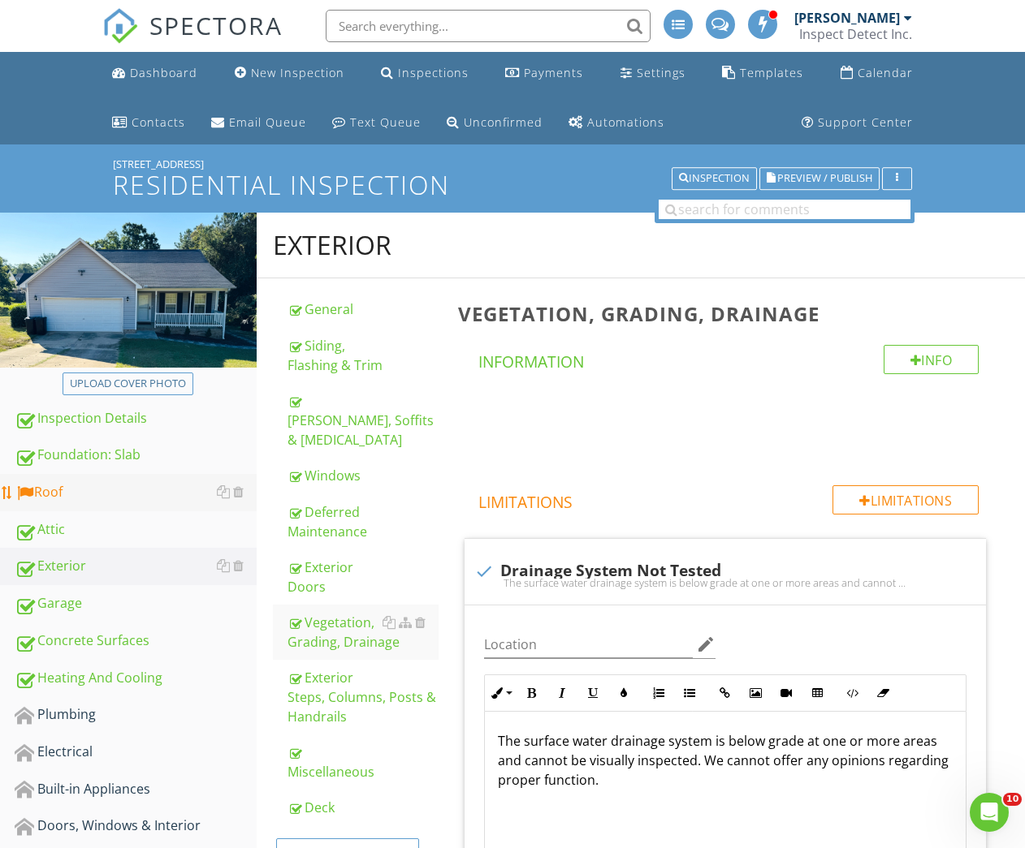
click at [45, 495] on div "Roof" at bounding box center [136, 492] width 242 height 21
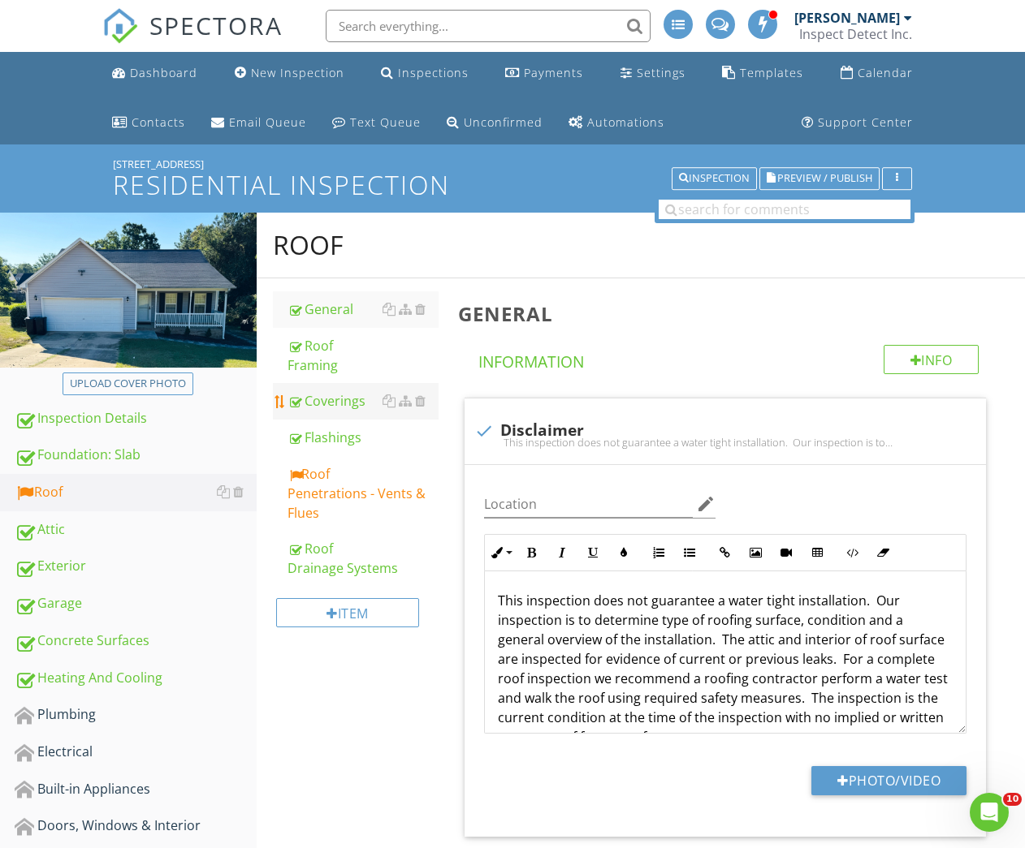
click at [328, 403] on div "Coverings" at bounding box center [363, 400] width 152 height 19
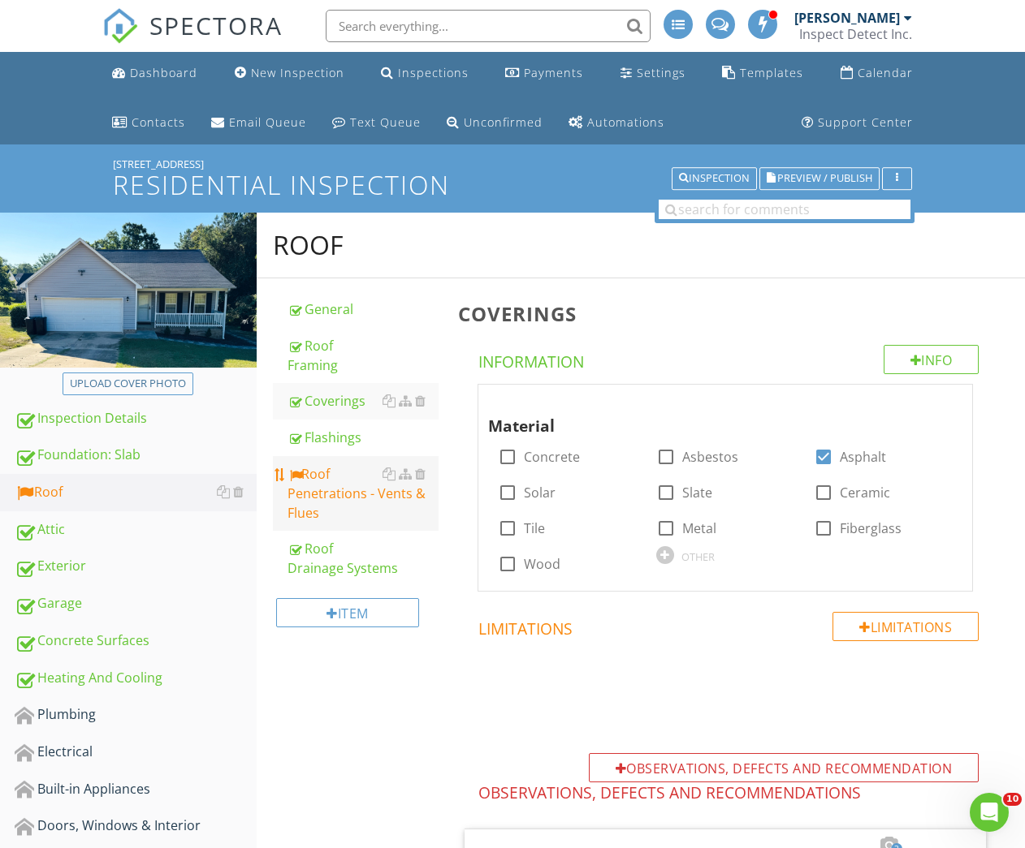
scroll to position [831, 0]
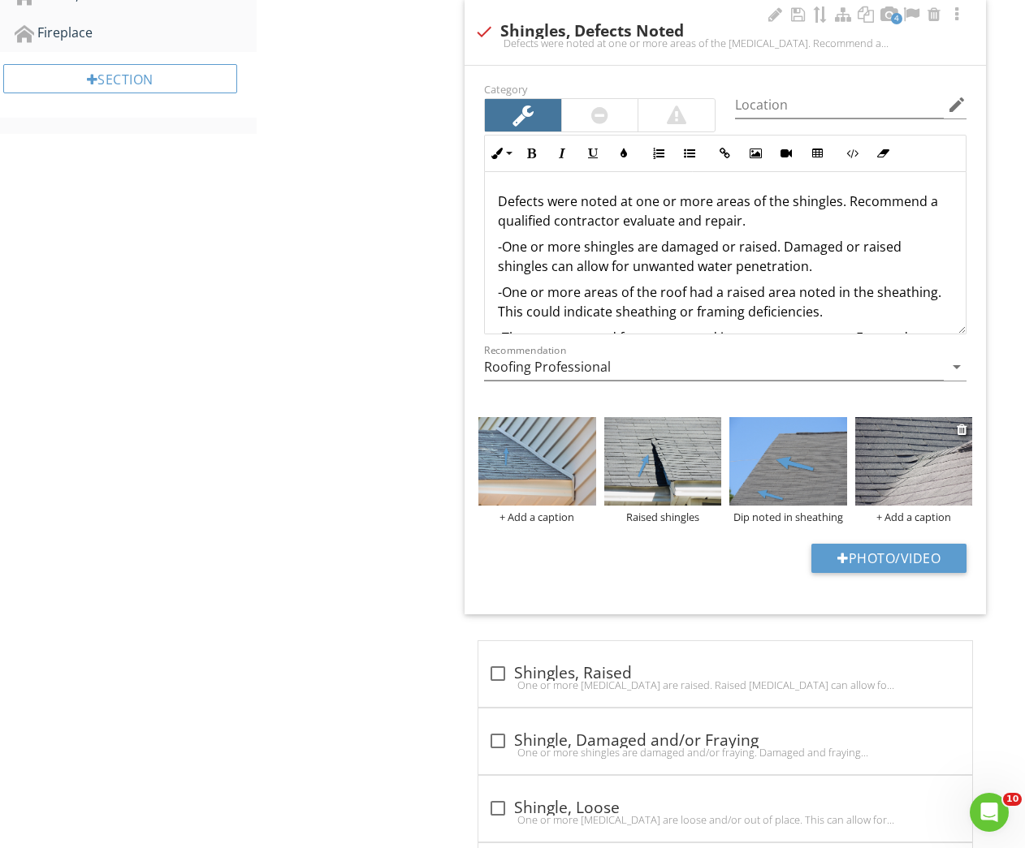
click at [902, 477] on img at bounding box center [913, 461] width 117 height 88
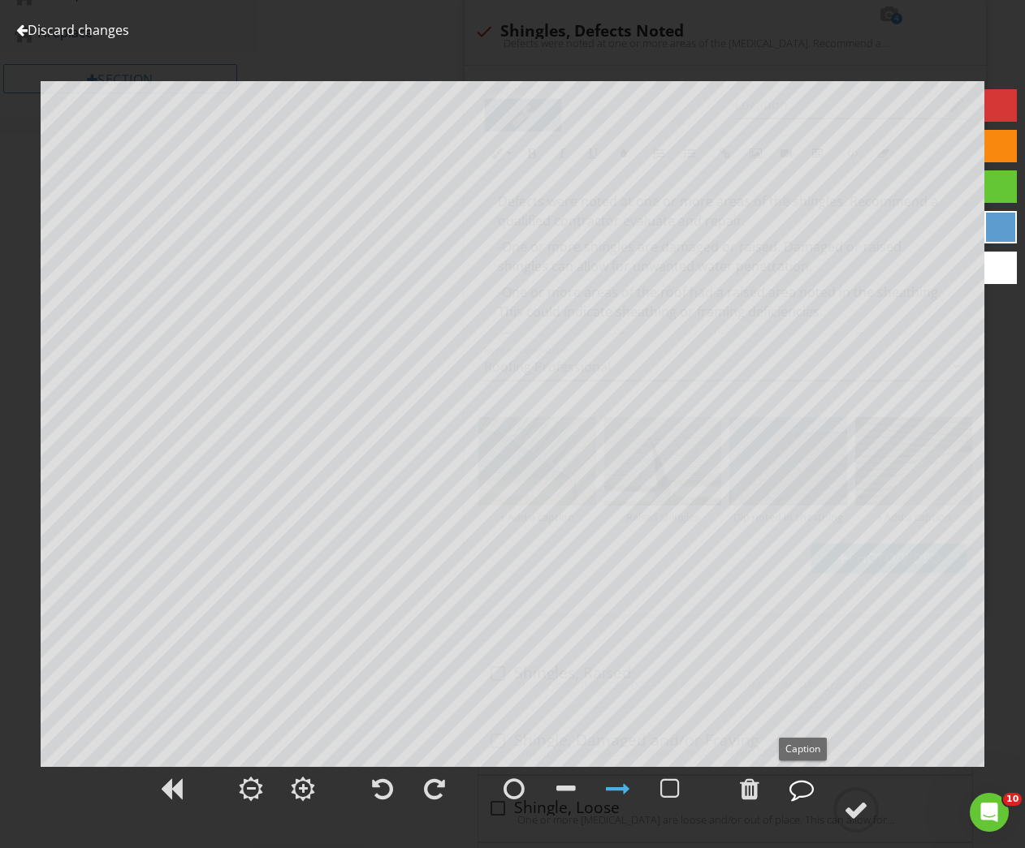
click at [799, 783] on div at bounding box center [801, 789] width 24 height 24
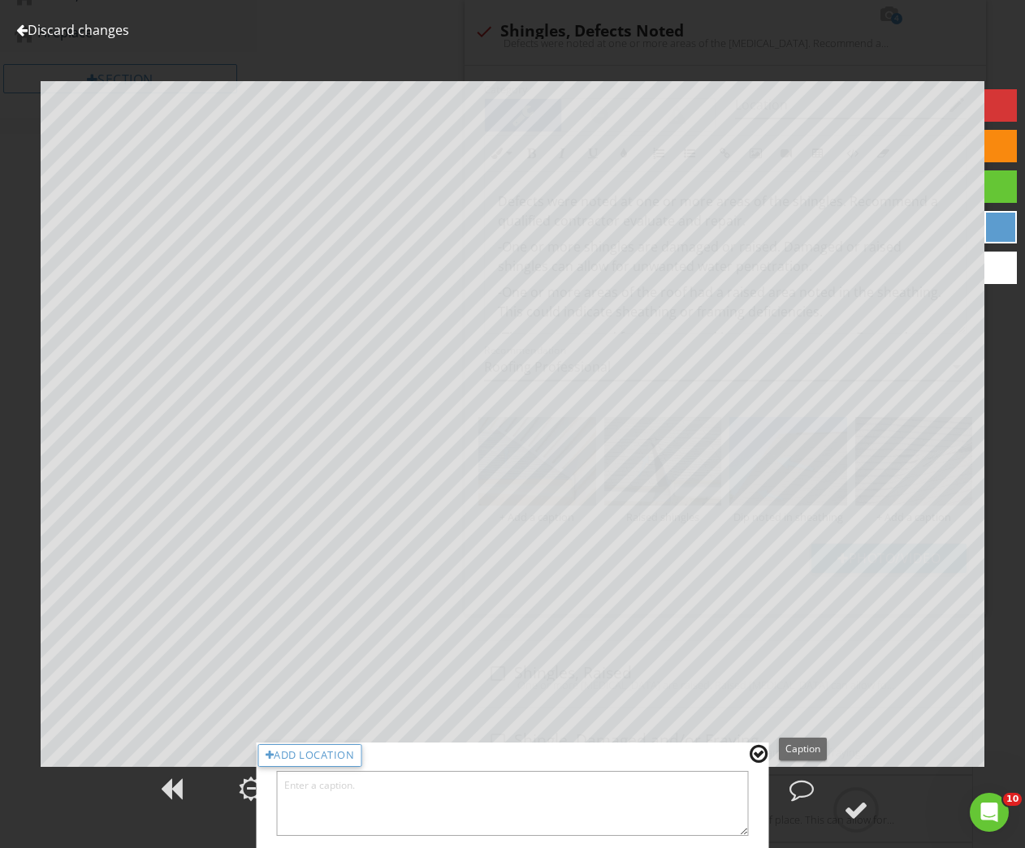
click at [688, 821] on textarea at bounding box center [513, 803] width 472 height 65
type textarea "Raised and damaged shingles"
click at [762, 756] on div at bounding box center [758, 754] width 18 height 21
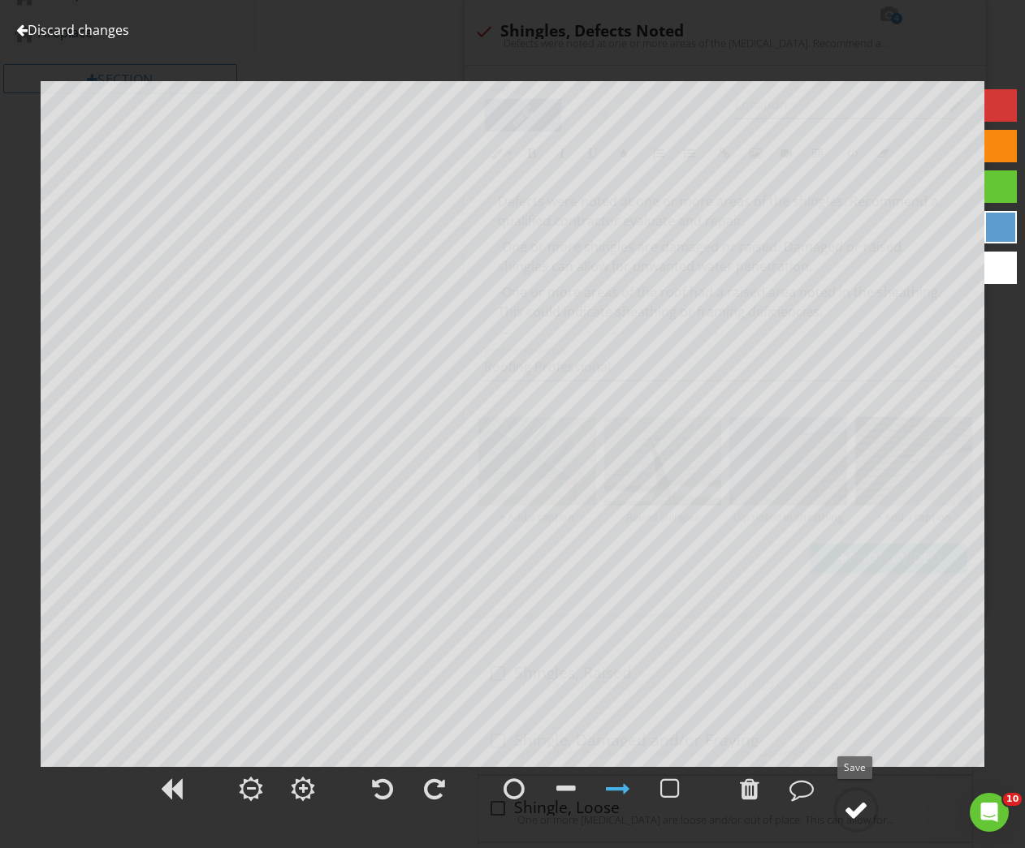
click at [854, 809] on div at bounding box center [856, 810] width 24 height 24
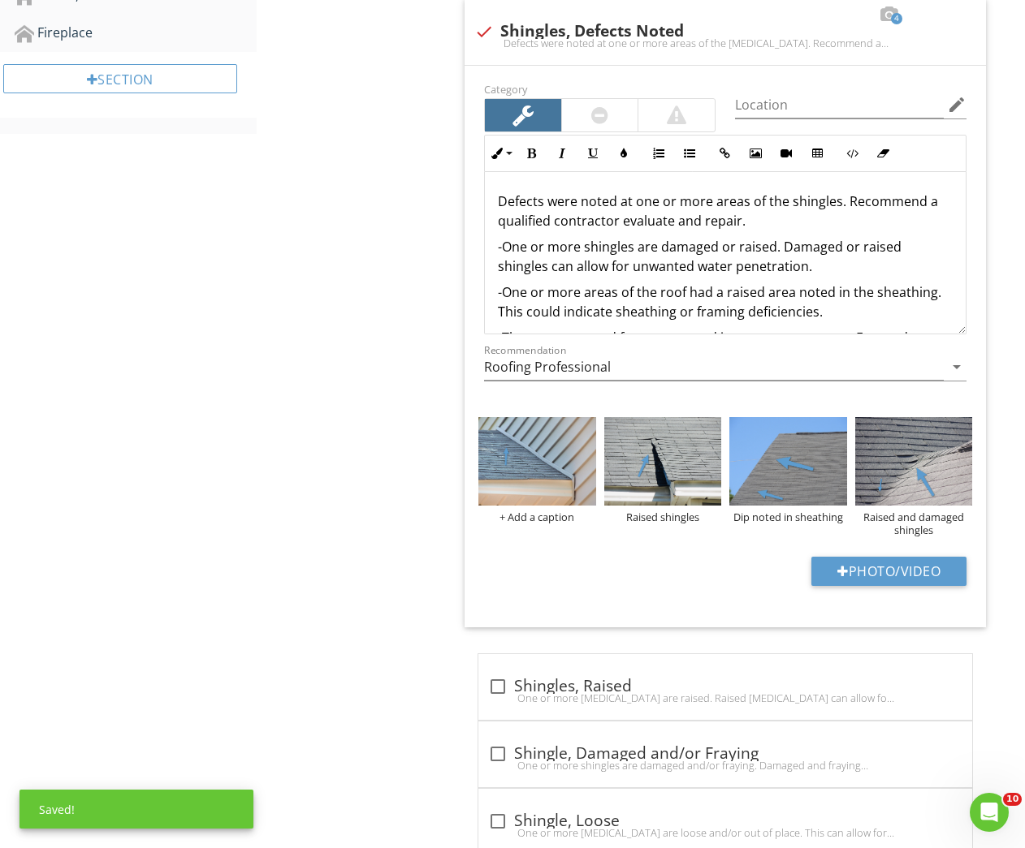
scroll to position [568, 0]
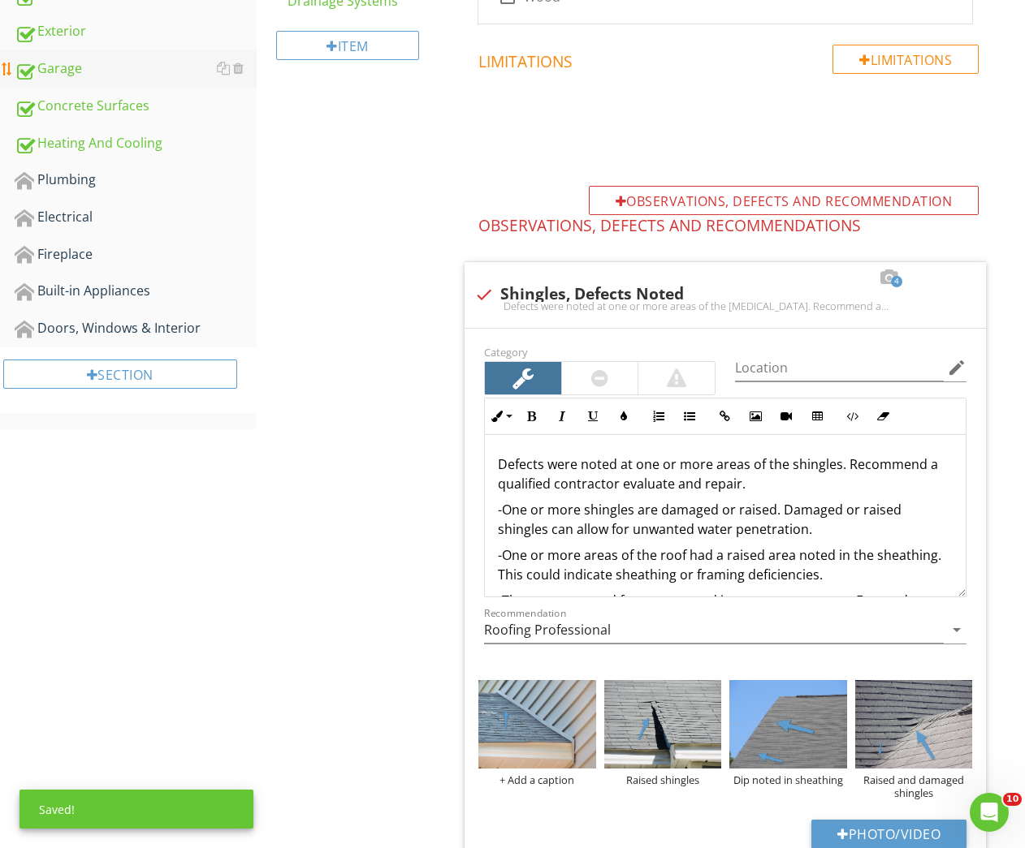
click at [71, 66] on div "Garage" at bounding box center [136, 68] width 242 height 21
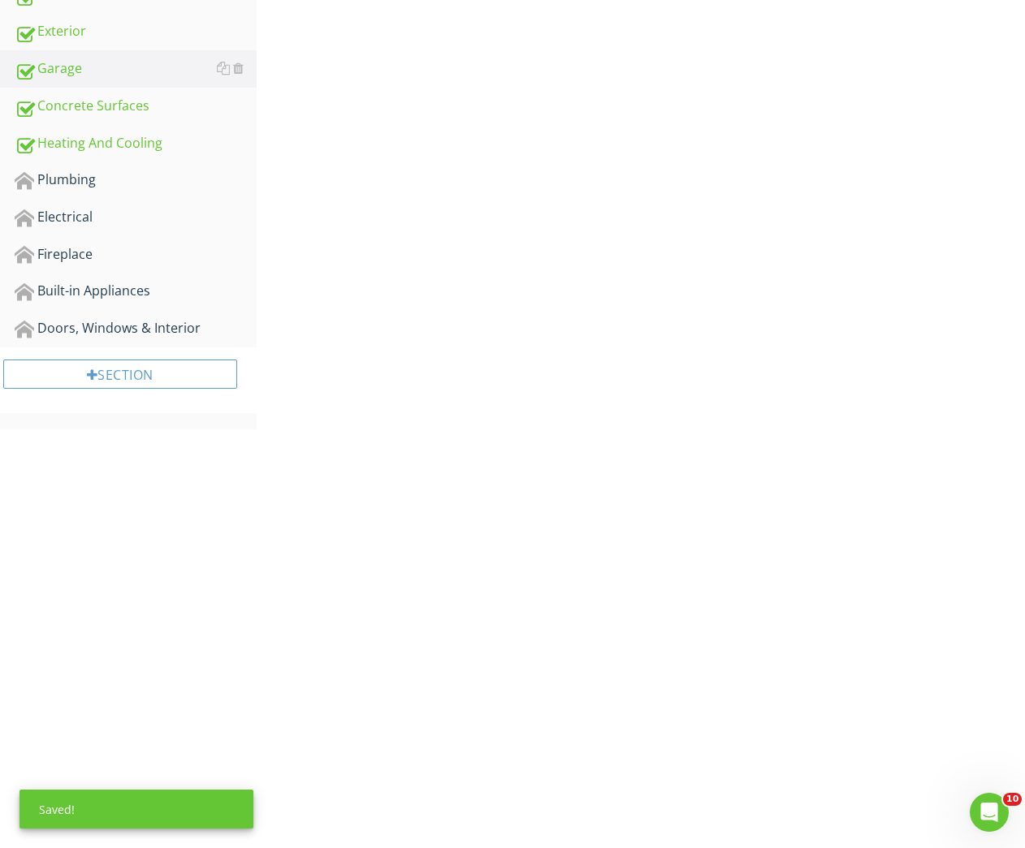
scroll to position [148, 0]
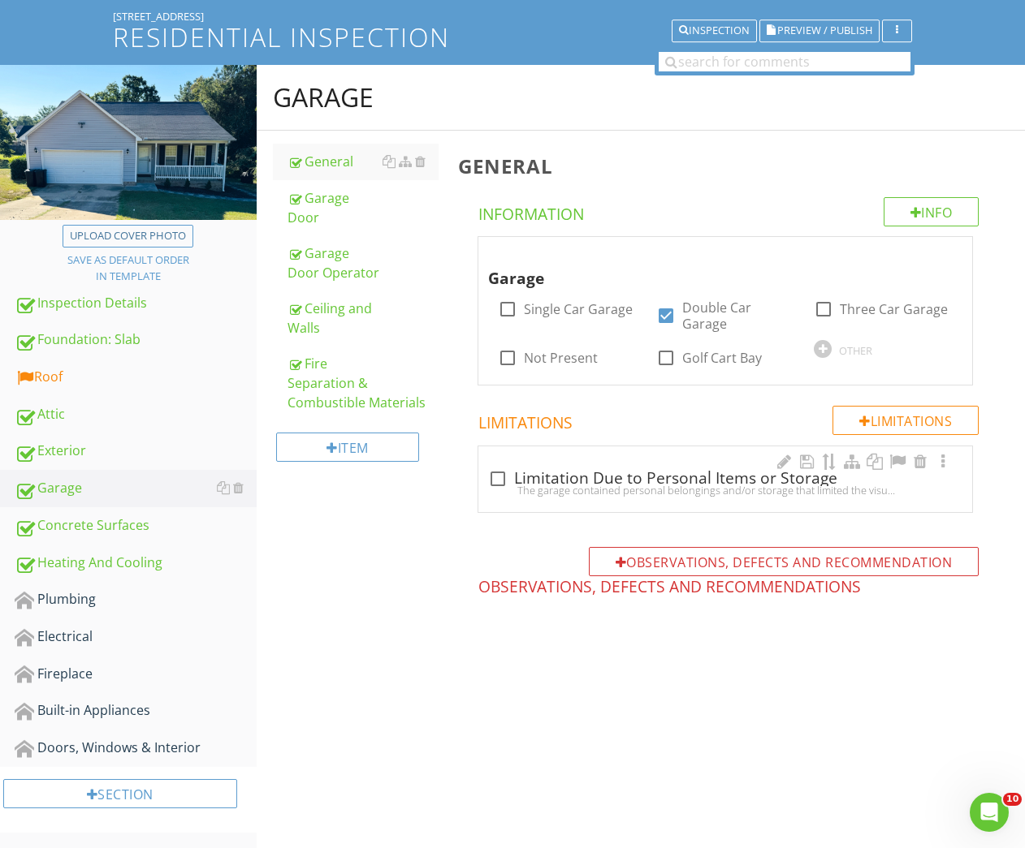
click at [518, 476] on div "check_box_outline_blank Limitation Due to Personal Items or Storage" at bounding box center [725, 478] width 474 height 19
checkbox input "true"
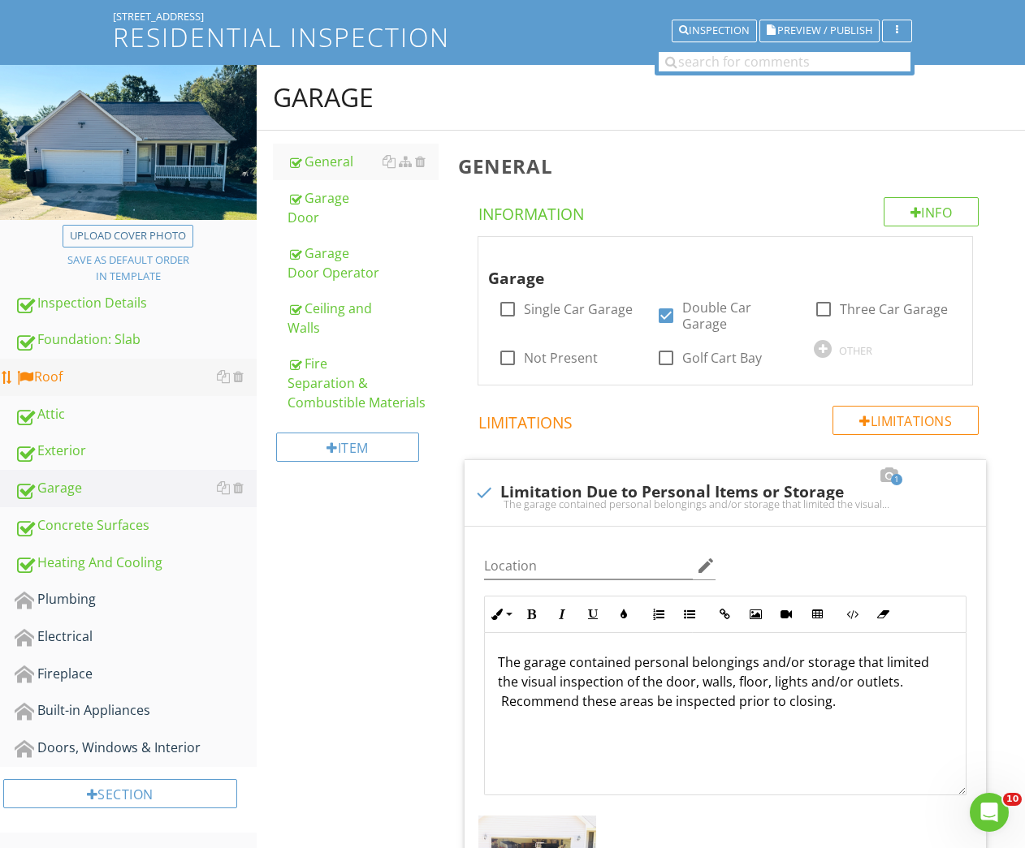
click at [99, 379] on div "Roof" at bounding box center [136, 377] width 242 height 21
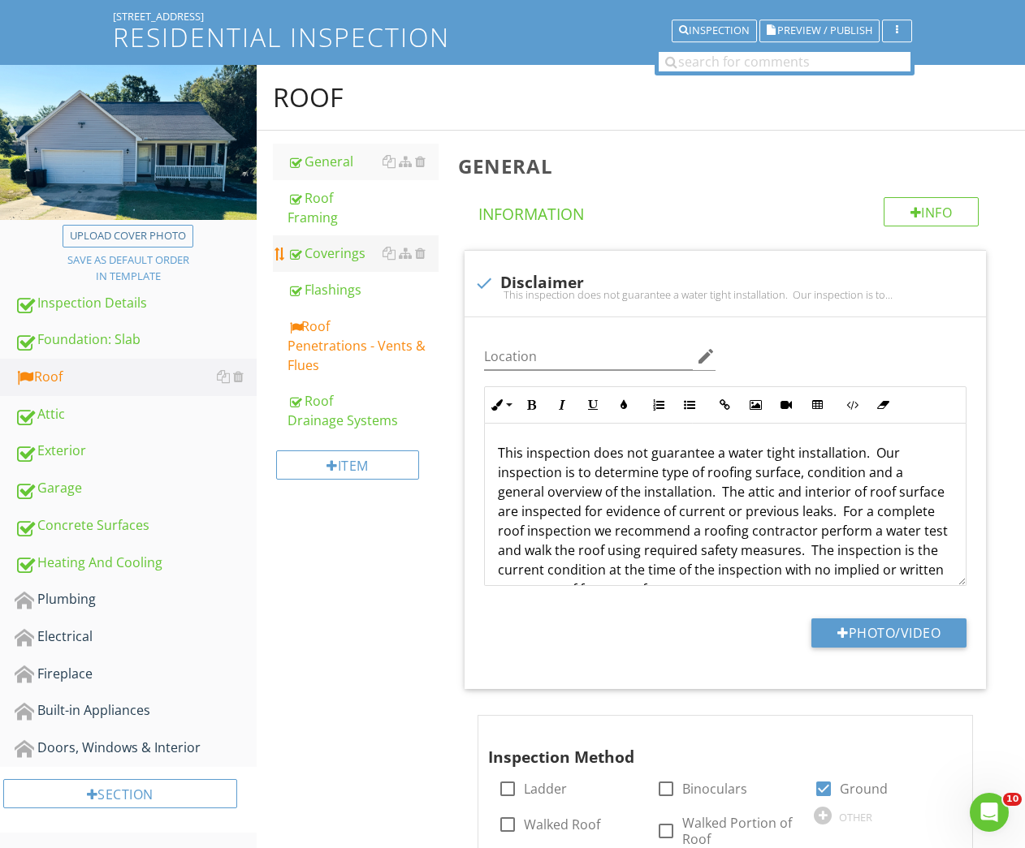
click at [362, 254] on div "Coverings" at bounding box center [363, 253] width 152 height 19
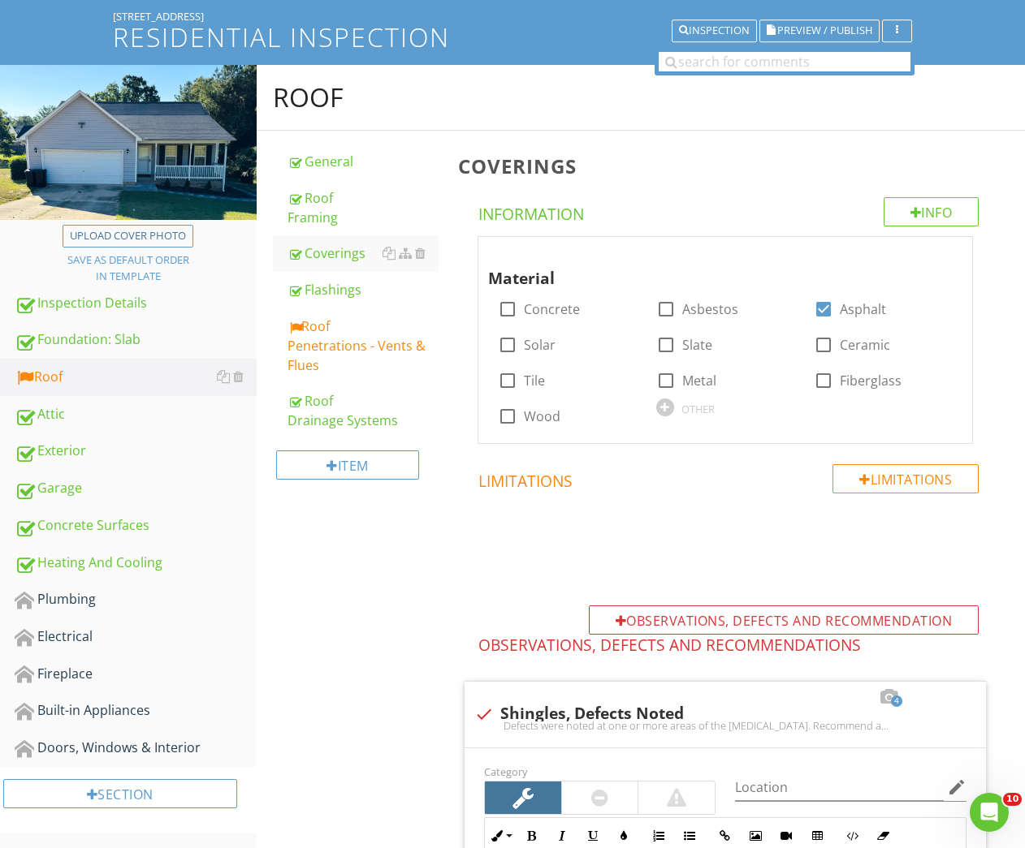
scroll to position [939, 0]
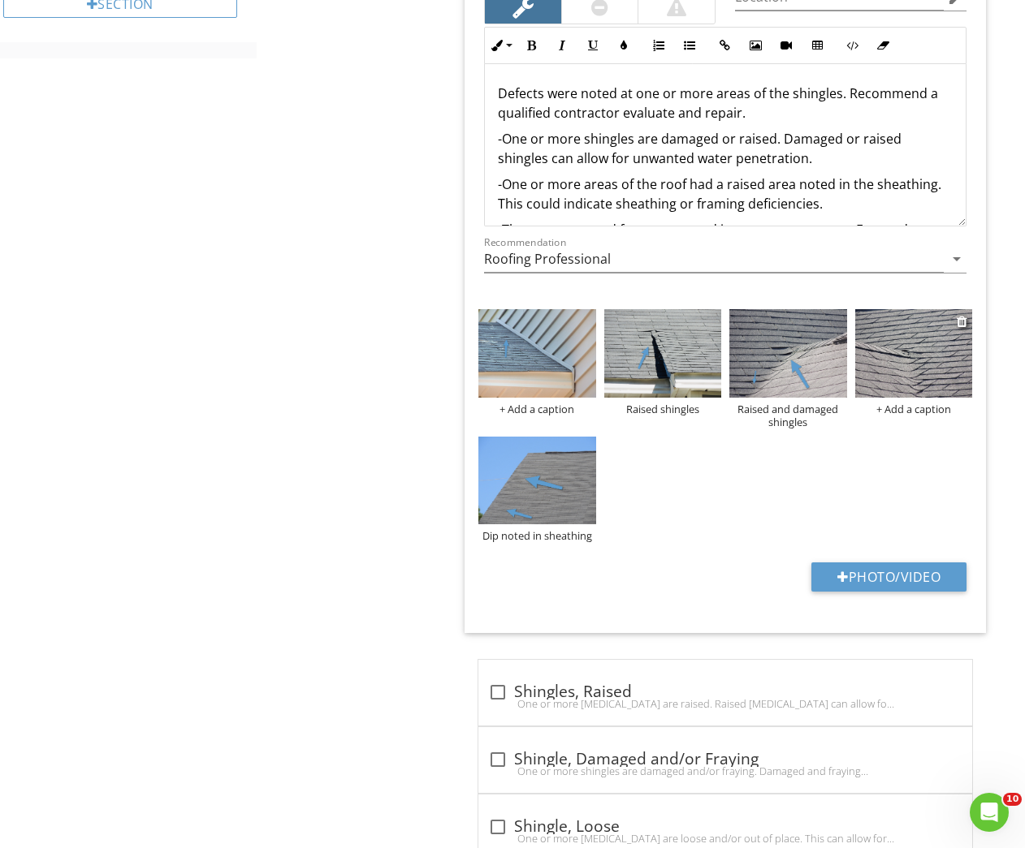
click at [897, 366] on img at bounding box center [913, 353] width 117 height 88
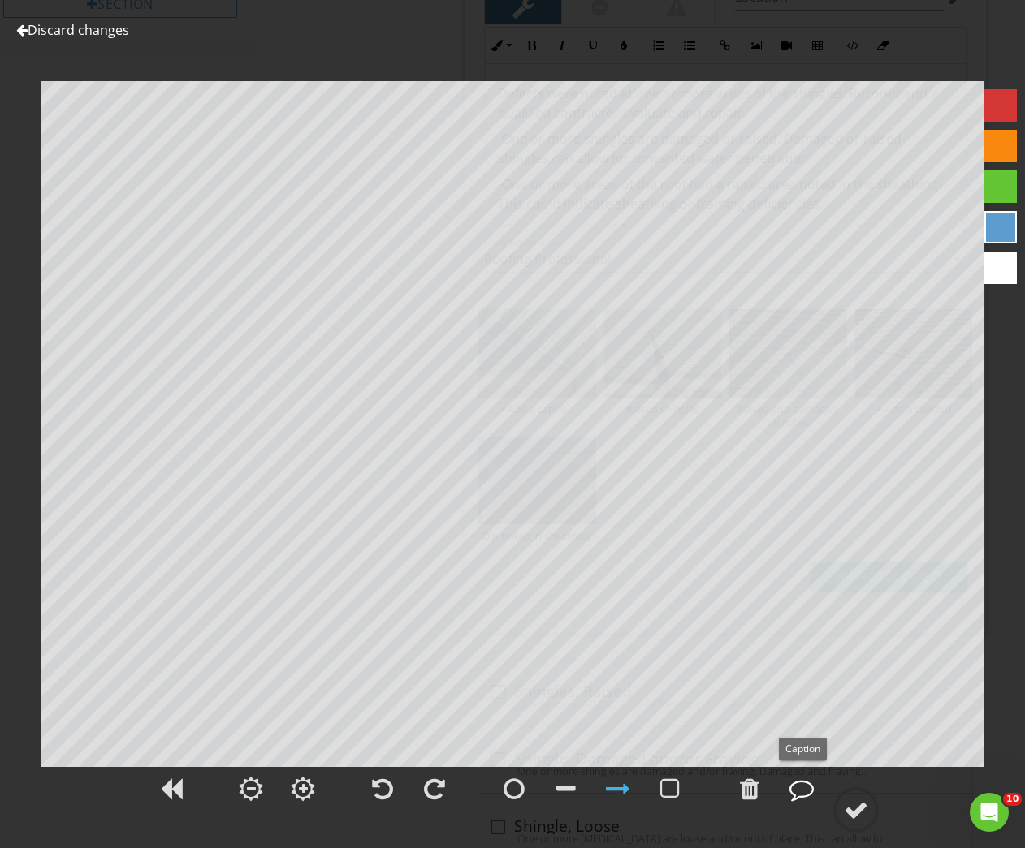
click at [807, 789] on div at bounding box center [801, 789] width 24 height 24
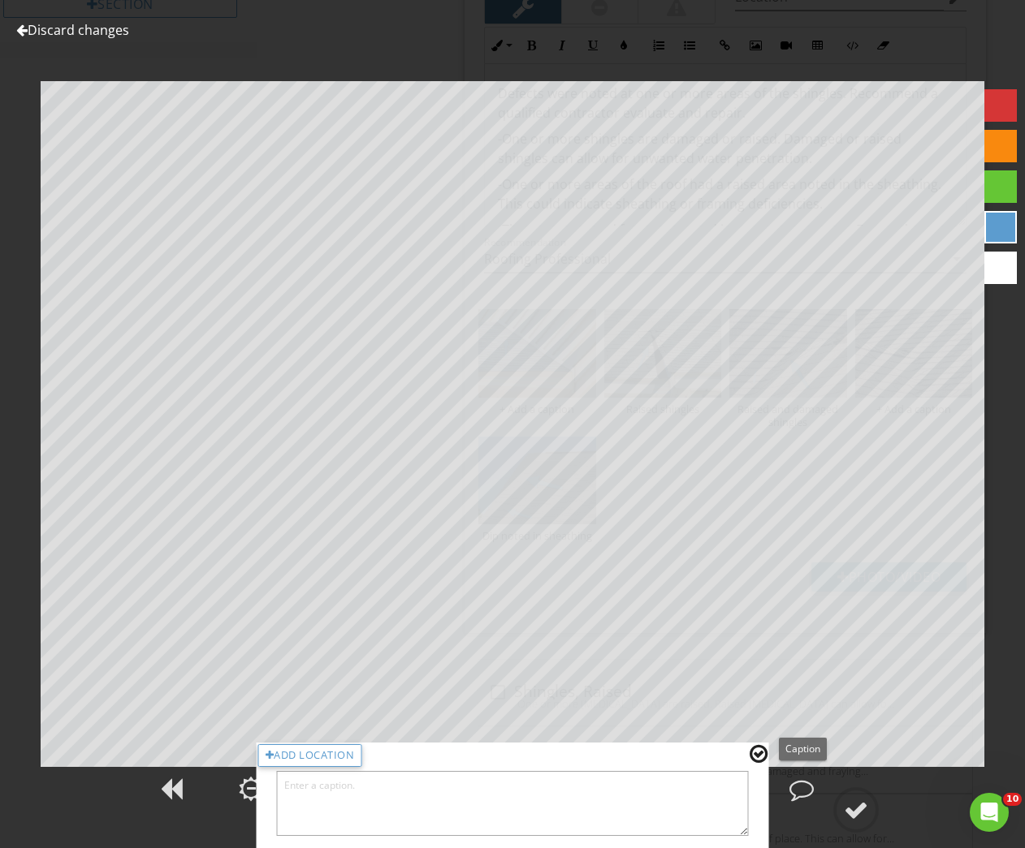
click at [727, 807] on textarea at bounding box center [513, 803] width 472 height 65
type textarea "Raised shingle"
click at [756, 755] on div at bounding box center [758, 754] width 18 height 21
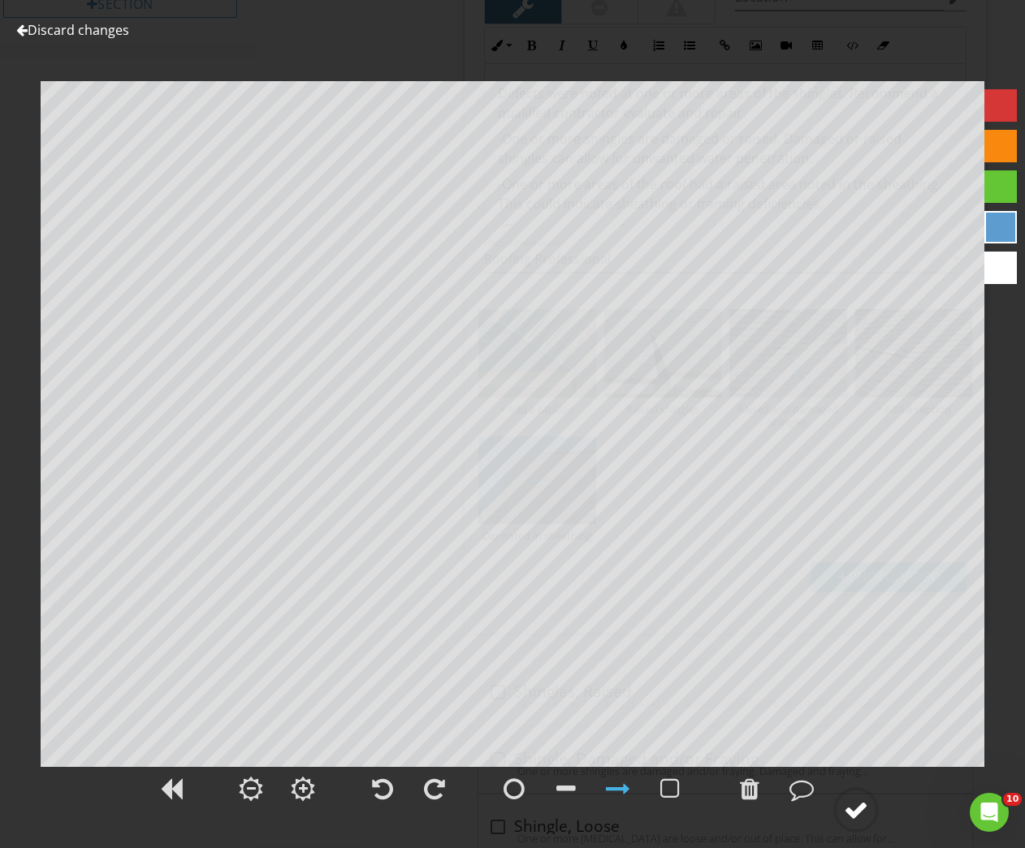
click at [844, 799] on circle at bounding box center [856, 810] width 42 height 42
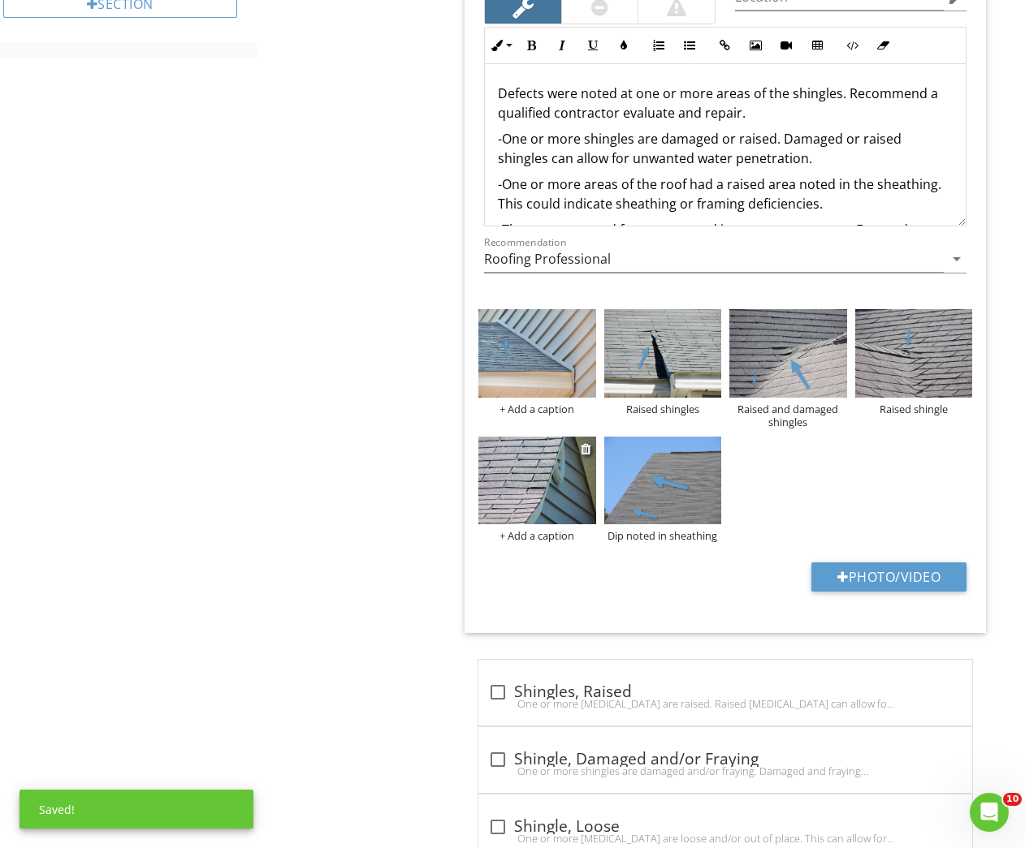
click at [532, 493] on img at bounding box center [536, 481] width 117 height 88
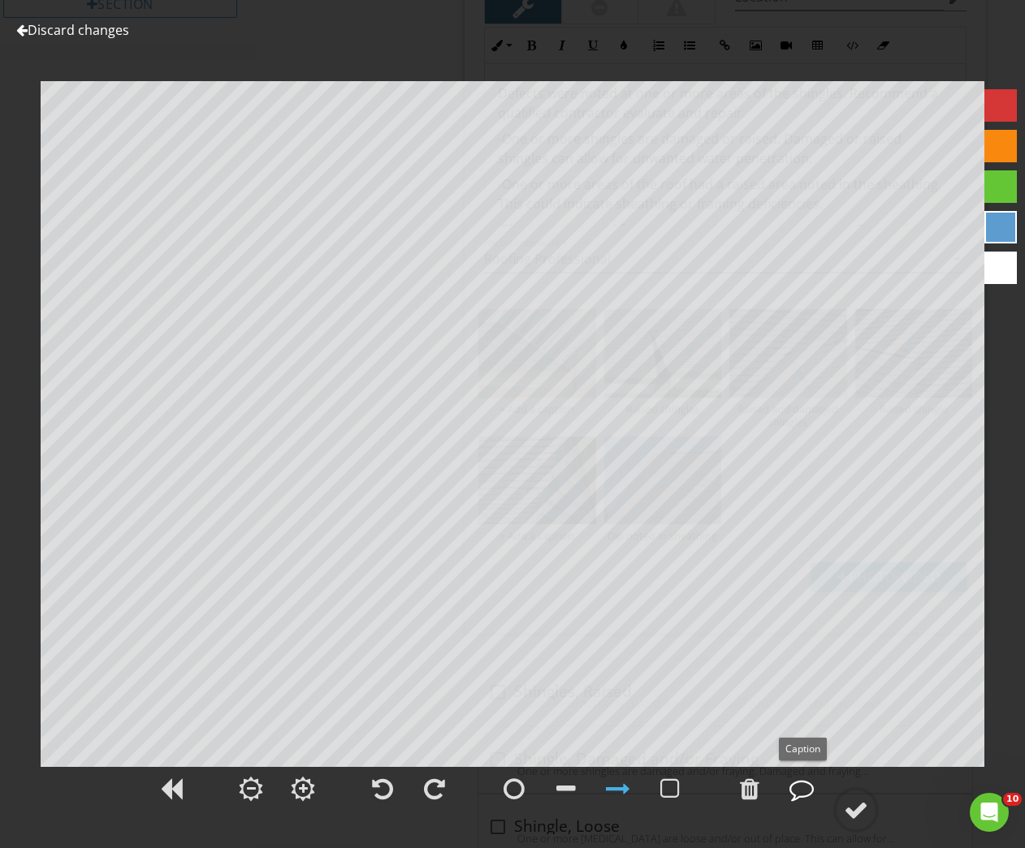
click at [806, 789] on div at bounding box center [801, 789] width 24 height 24
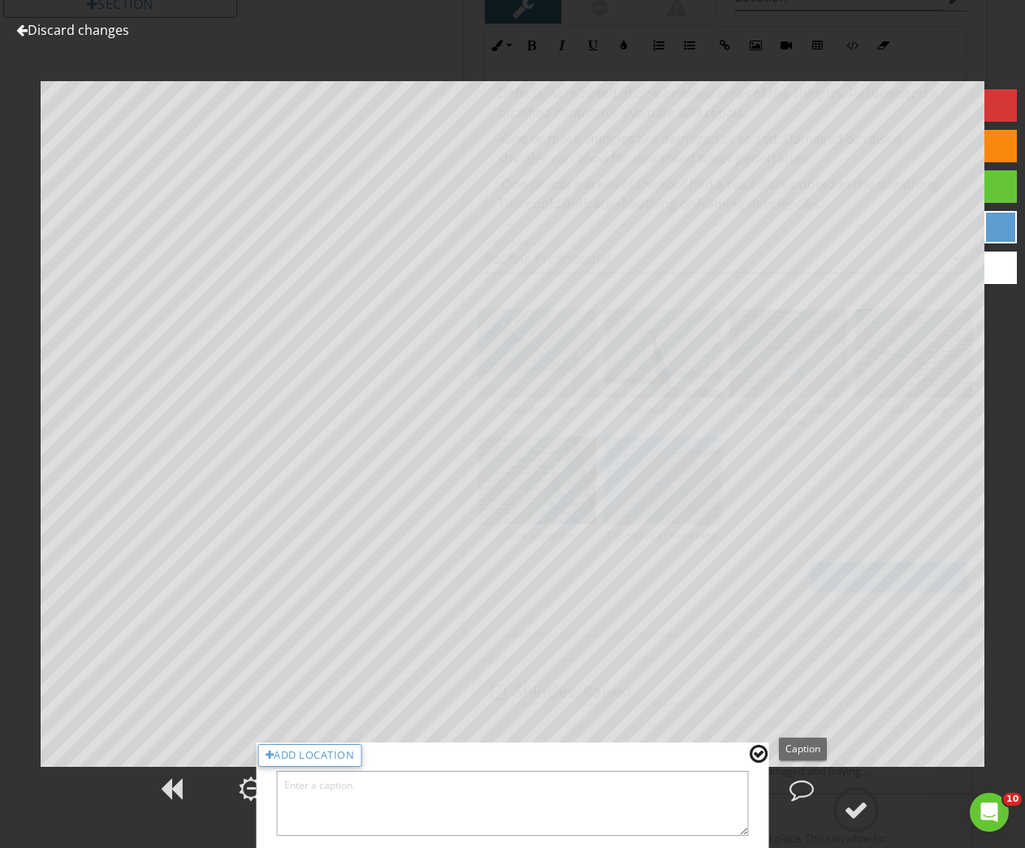
click at [645, 813] on textarea at bounding box center [513, 803] width 472 height 65
type textarea "Raised shingle"
click at [759, 755] on div at bounding box center [758, 754] width 18 height 21
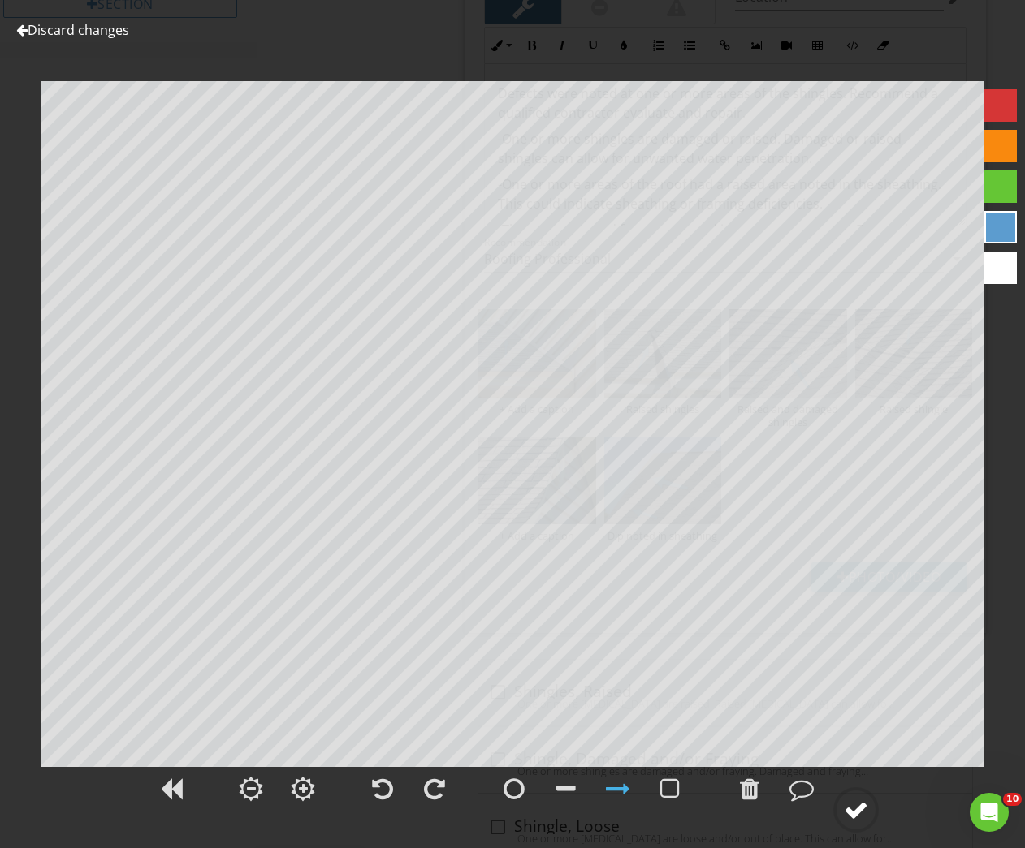
drag, startPoint x: 839, startPoint y: 801, endPoint x: 855, endPoint y: 809, distance: 17.8
click at [855, 809] on div at bounding box center [855, 810] width 45 height 45
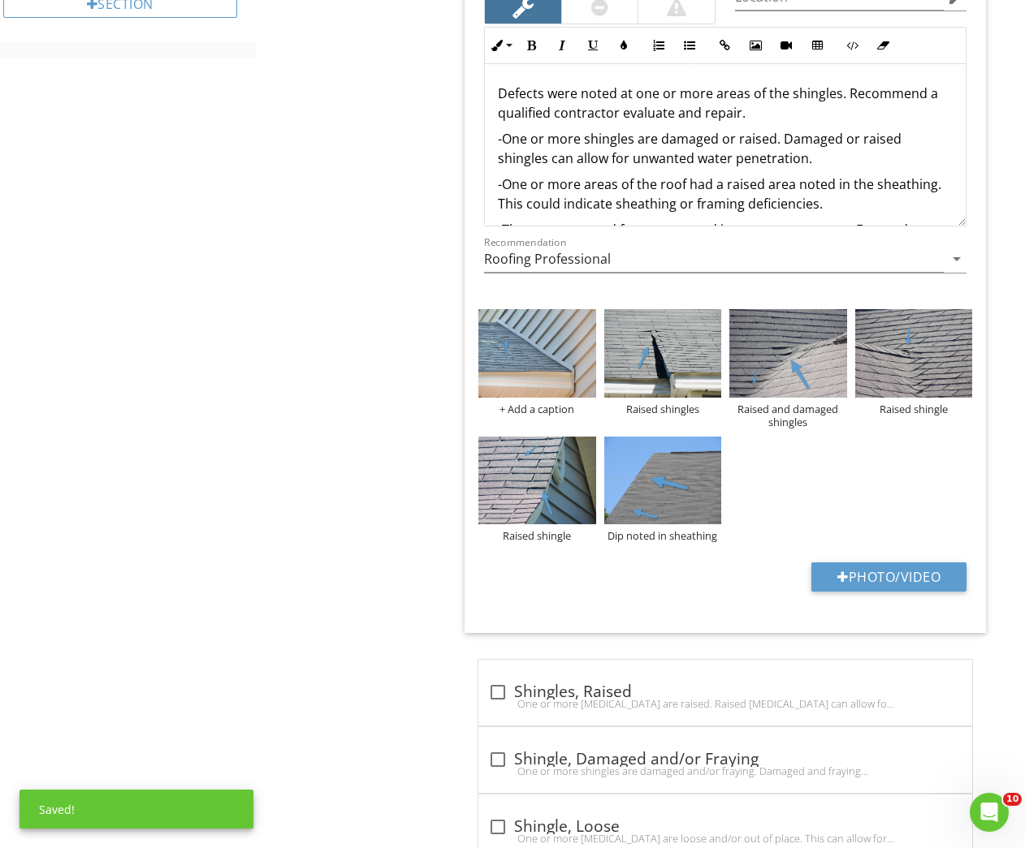
scroll to position [248, 0]
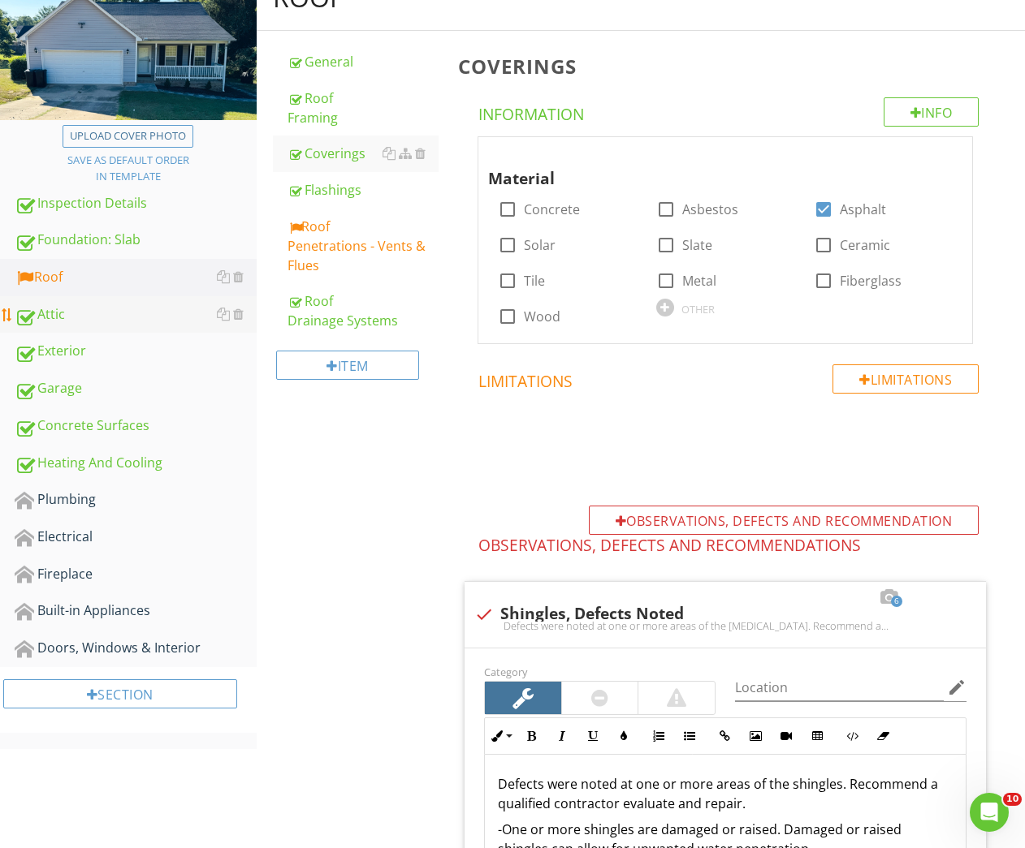
click at [67, 313] on div "Attic" at bounding box center [136, 314] width 242 height 21
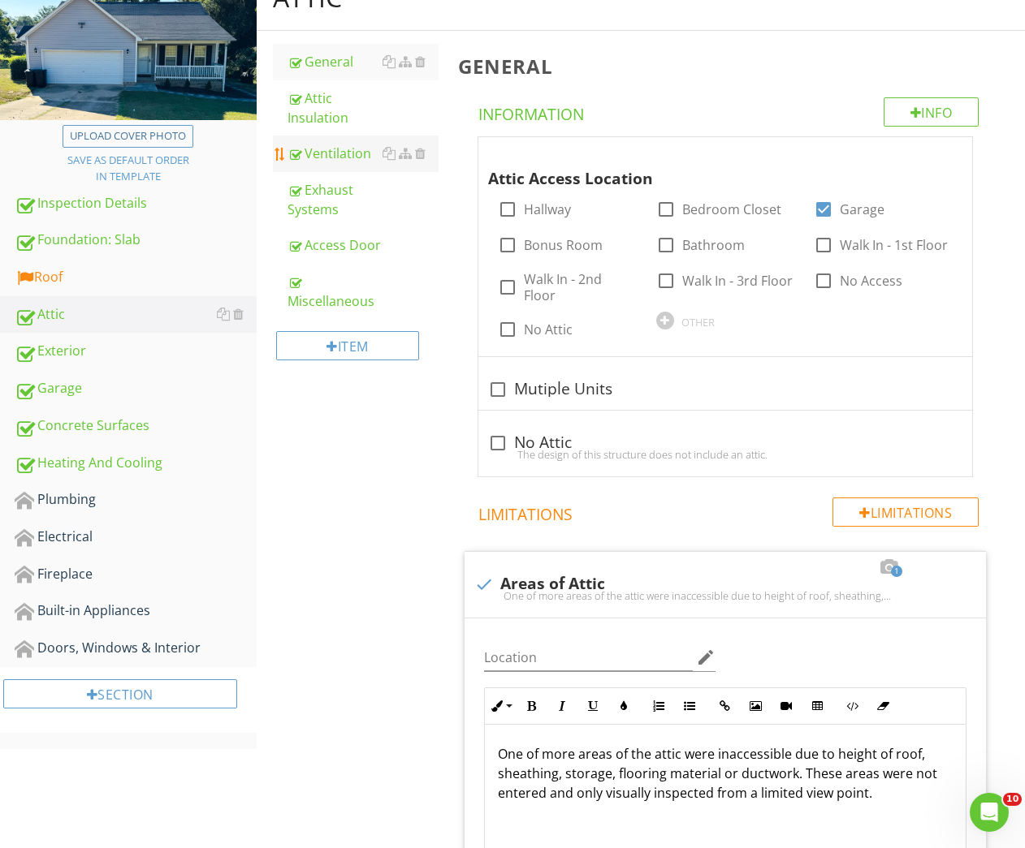
click at [339, 145] on div "Ventilation" at bounding box center [363, 153] width 152 height 19
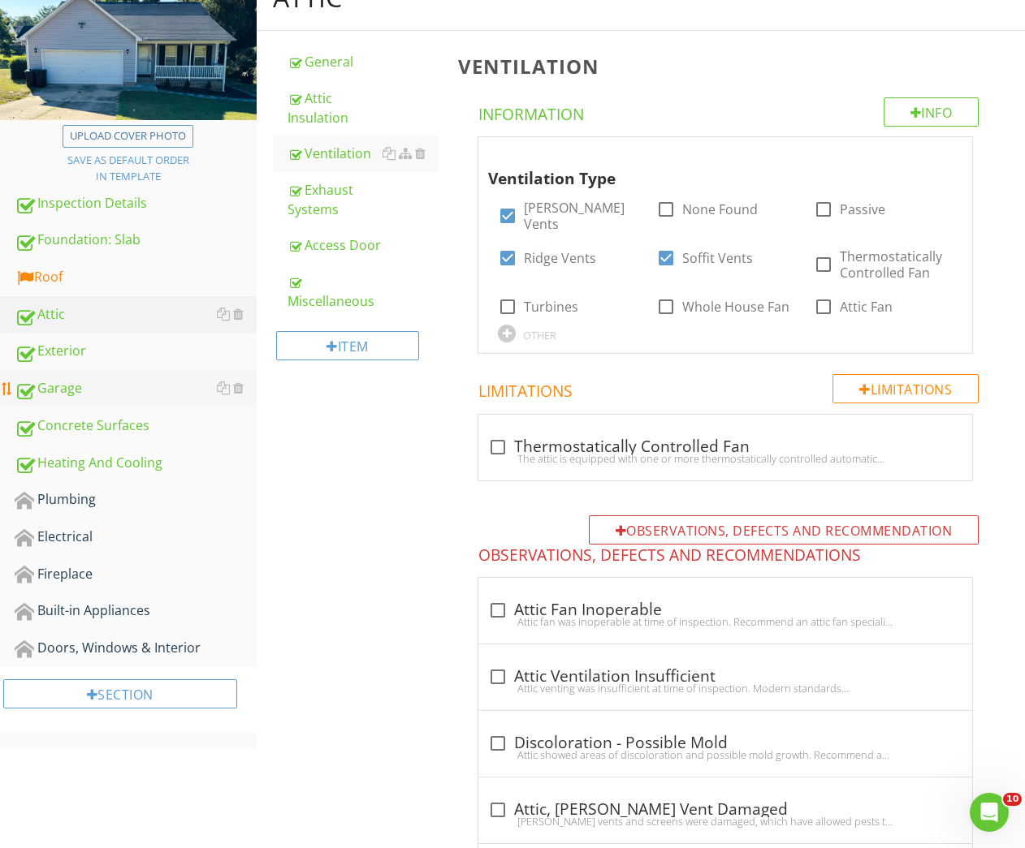
click at [97, 391] on div "Garage" at bounding box center [136, 388] width 242 height 21
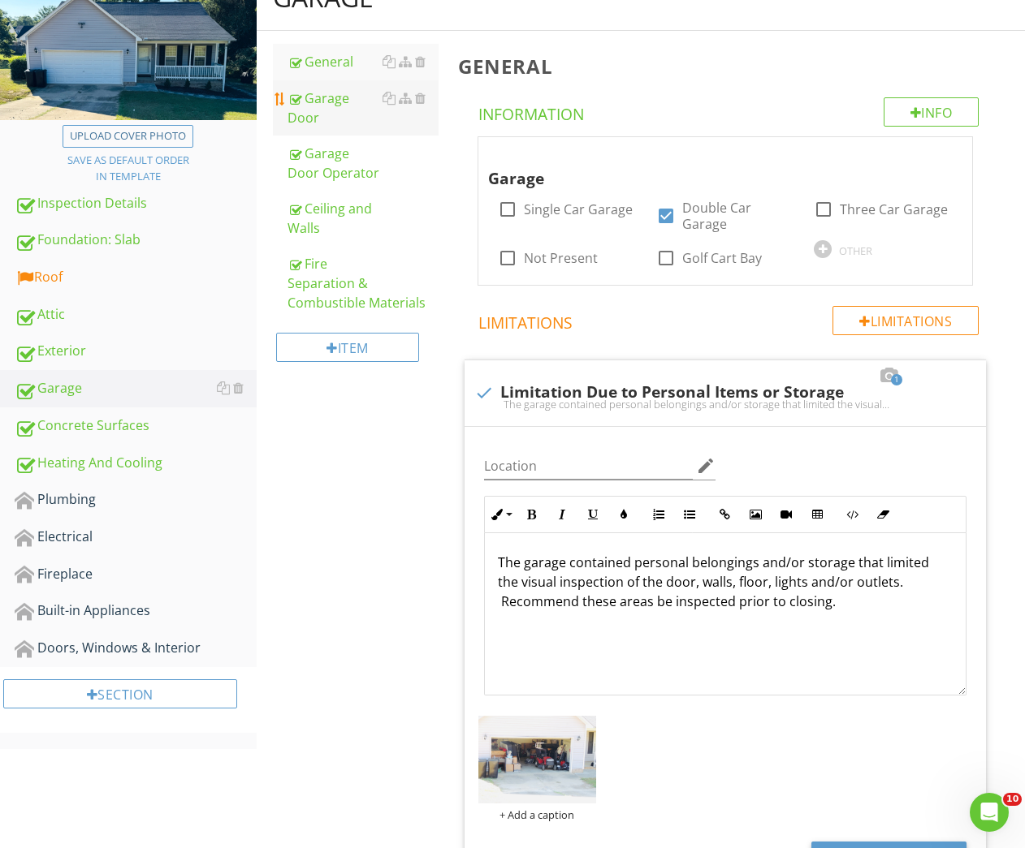
click at [355, 97] on div "Garage Door" at bounding box center [363, 107] width 152 height 39
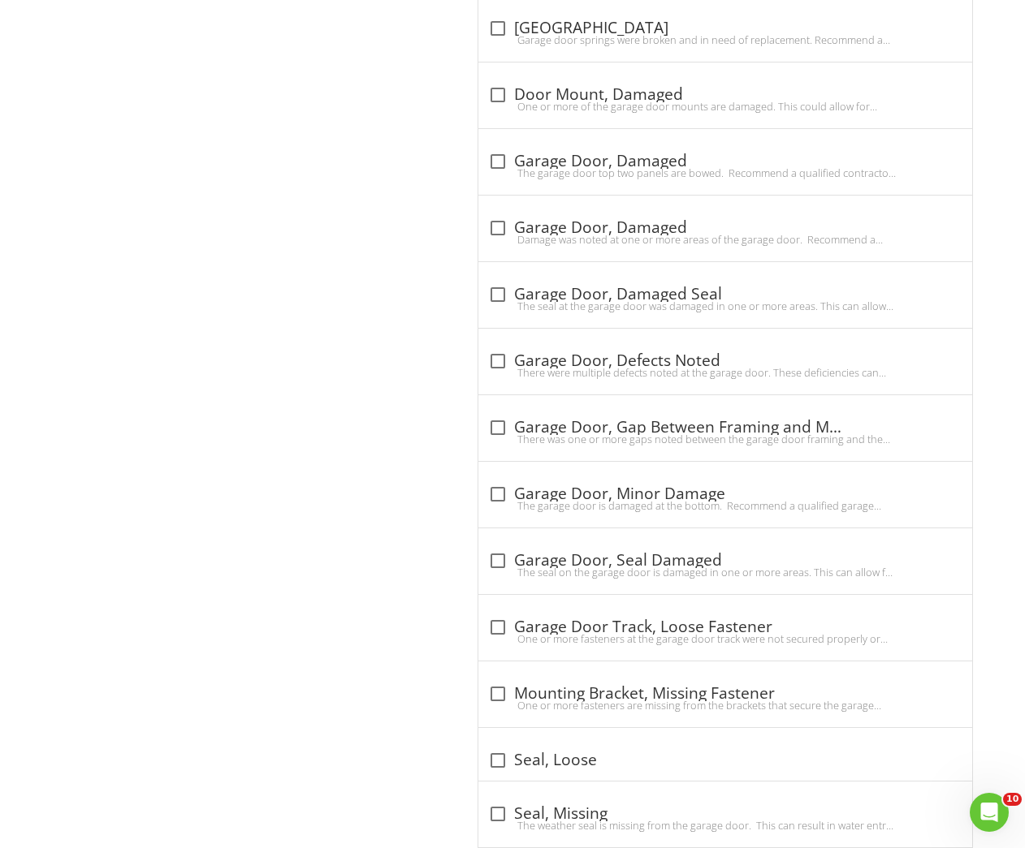
scroll to position [1305, 0]
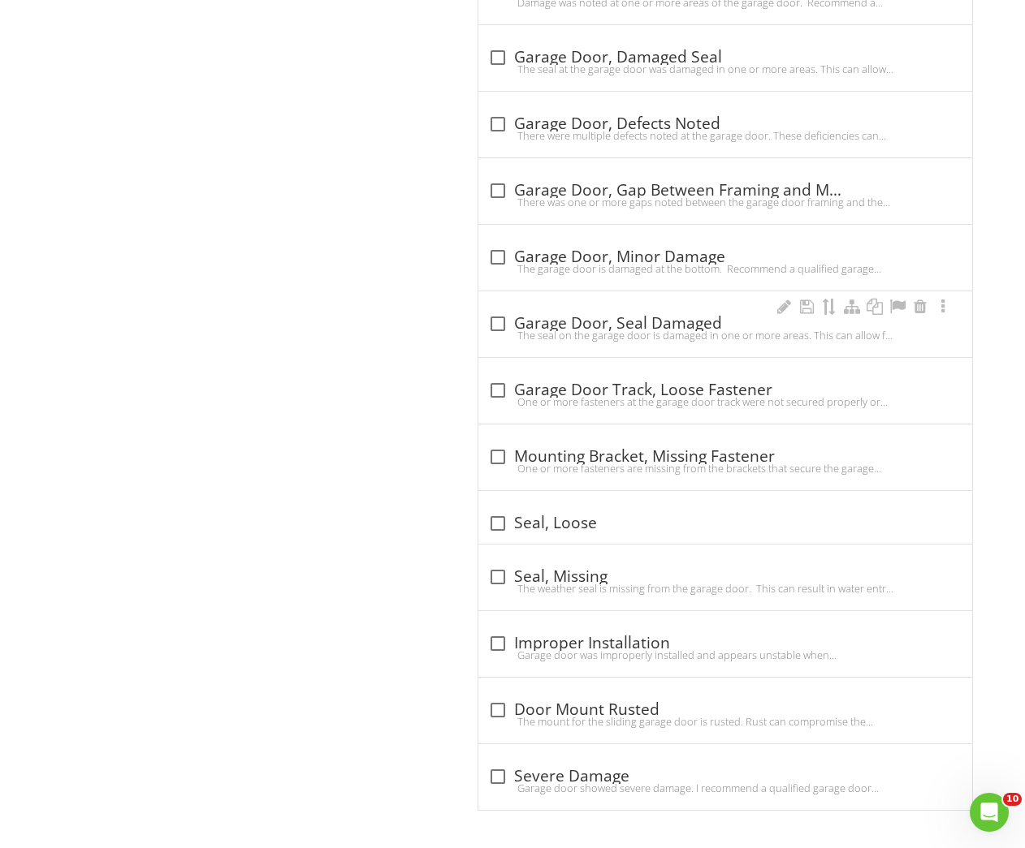
click at [599, 331] on div "The seal on the garage door is damaged in one or more areas. This can allow for…" at bounding box center [725, 335] width 474 height 13
checkbox input "true"
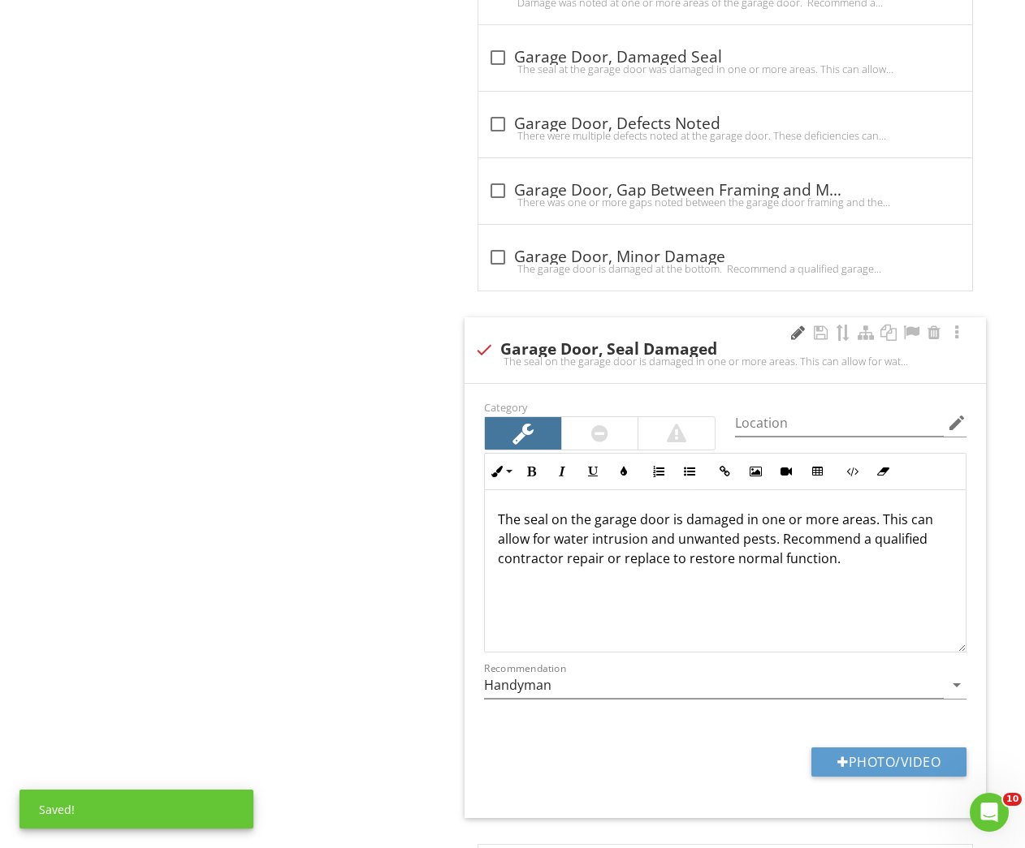
click at [797, 329] on div at bounding box center [797, 333] width 19 height 16
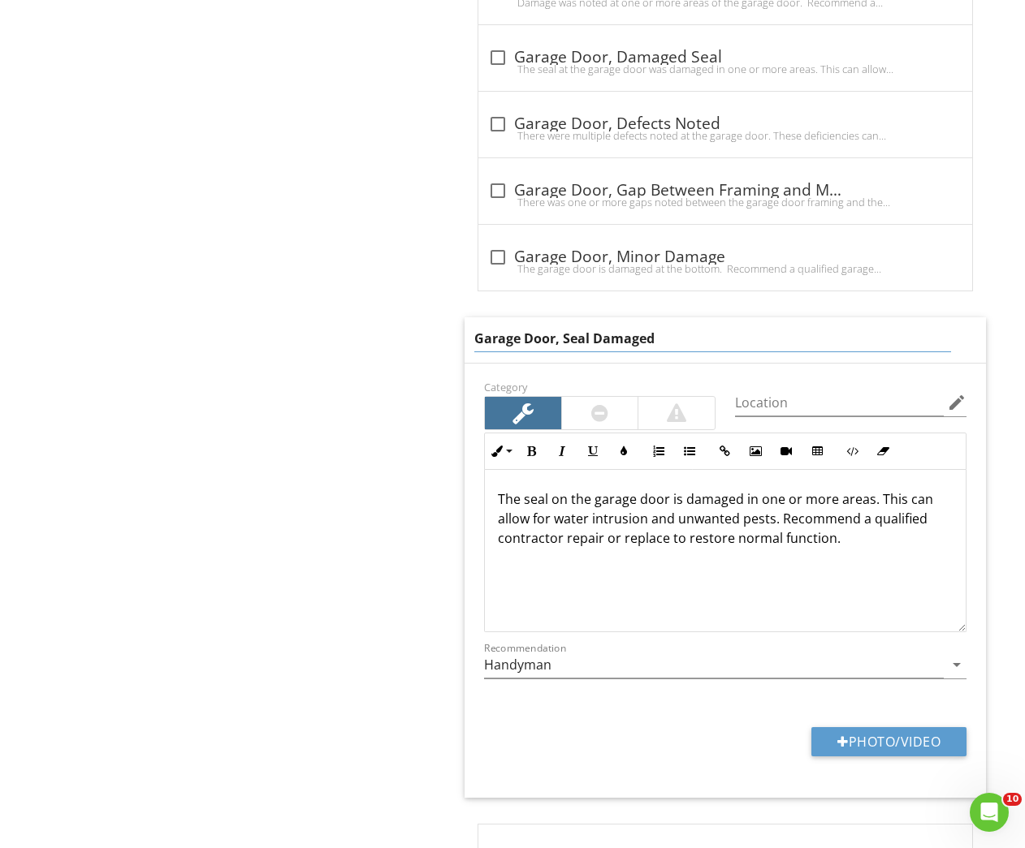
drag, startPoint x: 611, startPoint y: 335, endPoint x: 693, endPoint y: 334, distance: 82.0
click at [693, 334] on input "Garage Door, Seal Damaged" at bounding box center [712, 339] width 477 height 27
type input "Garage Door, Seal Loose"
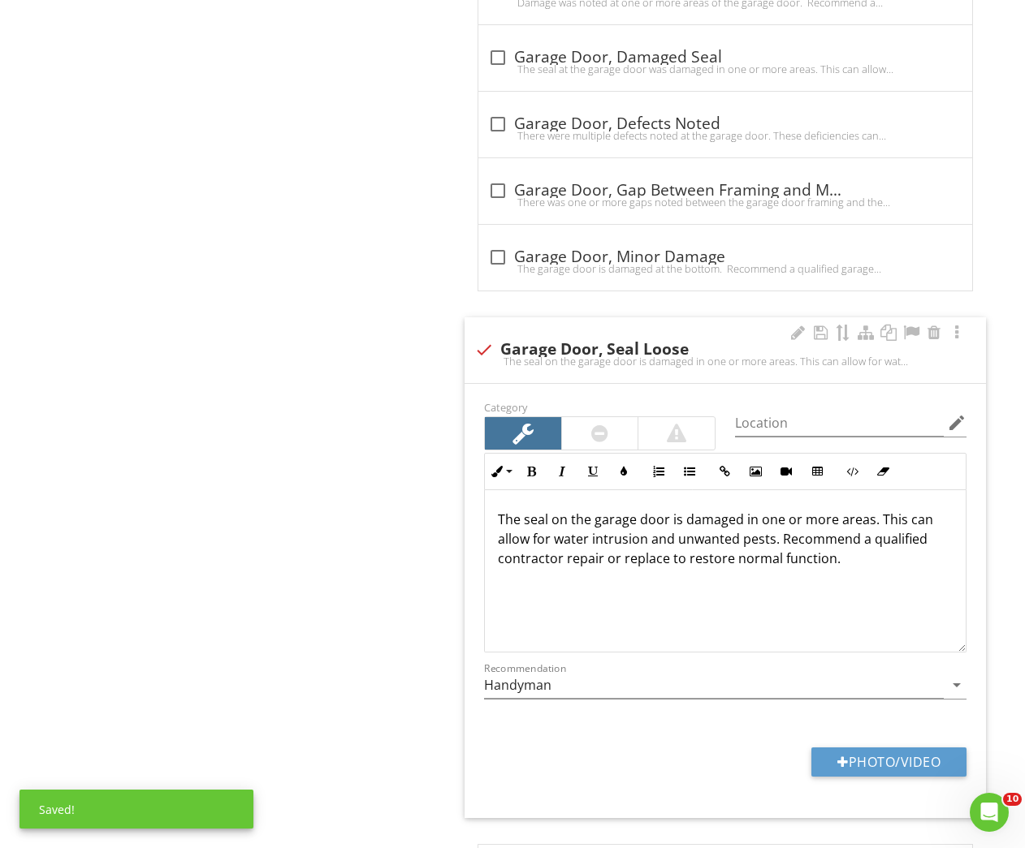
click at [315, 475] on div "Garage General Garage Door Garage Door Operator Ceiling and Walls Fire Separati…" at bounding box center [641, 126] width 769 height 2436
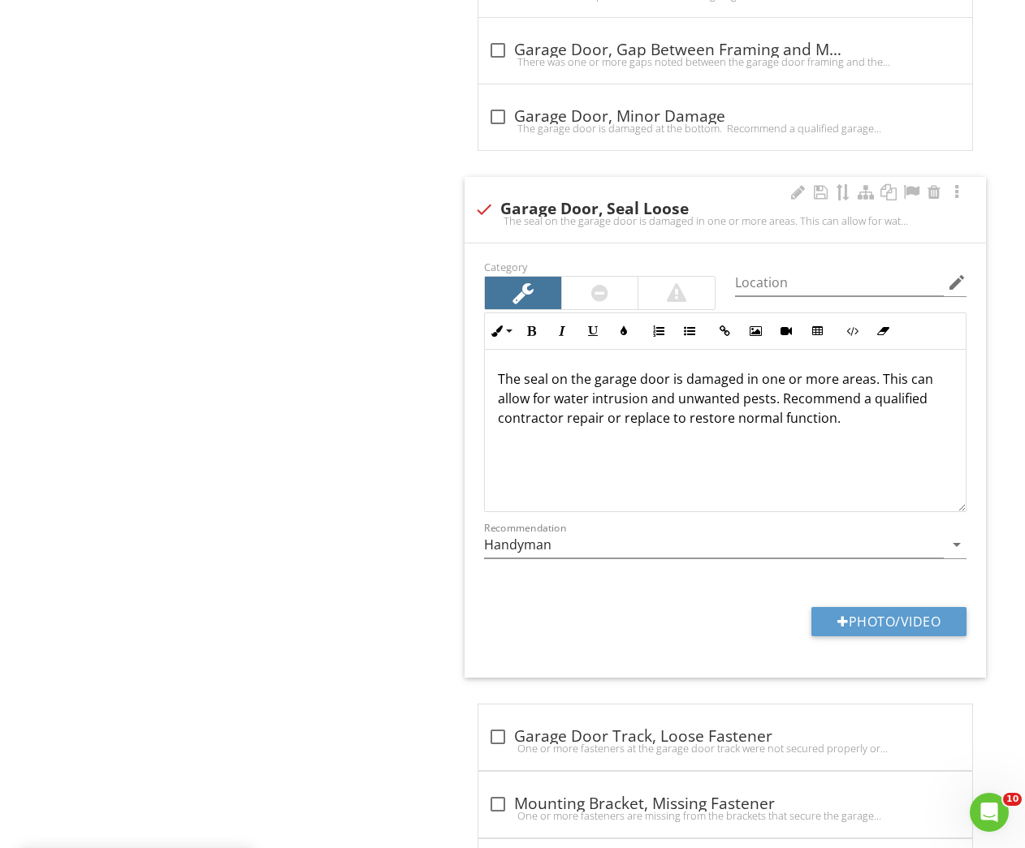
click at [739, 378] on p "The seal on the garage door is damaged in one or more areas. This can allow for…" at bounding box center [725, 398] width 455 height 58
drag, startPoint x: 738, startPoint y: 379, endPoint x: 686, endPoint y: 377, distance: 52.0
click at [686, 377] on p "The seal on the garage door is damaged in one or more areas. This can allow for…" at bounding box center [725, 398] width 455 height 58
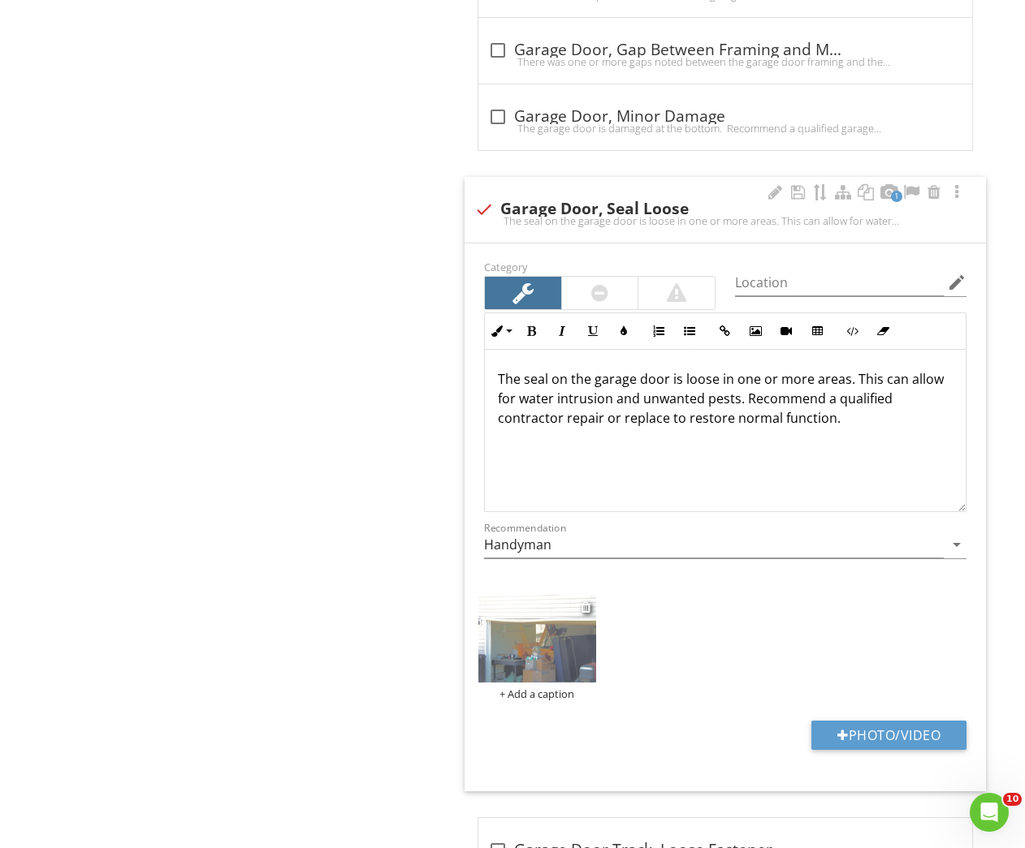
click at [508, 644] on img at bounding box center [536, 639] width 117 height 88
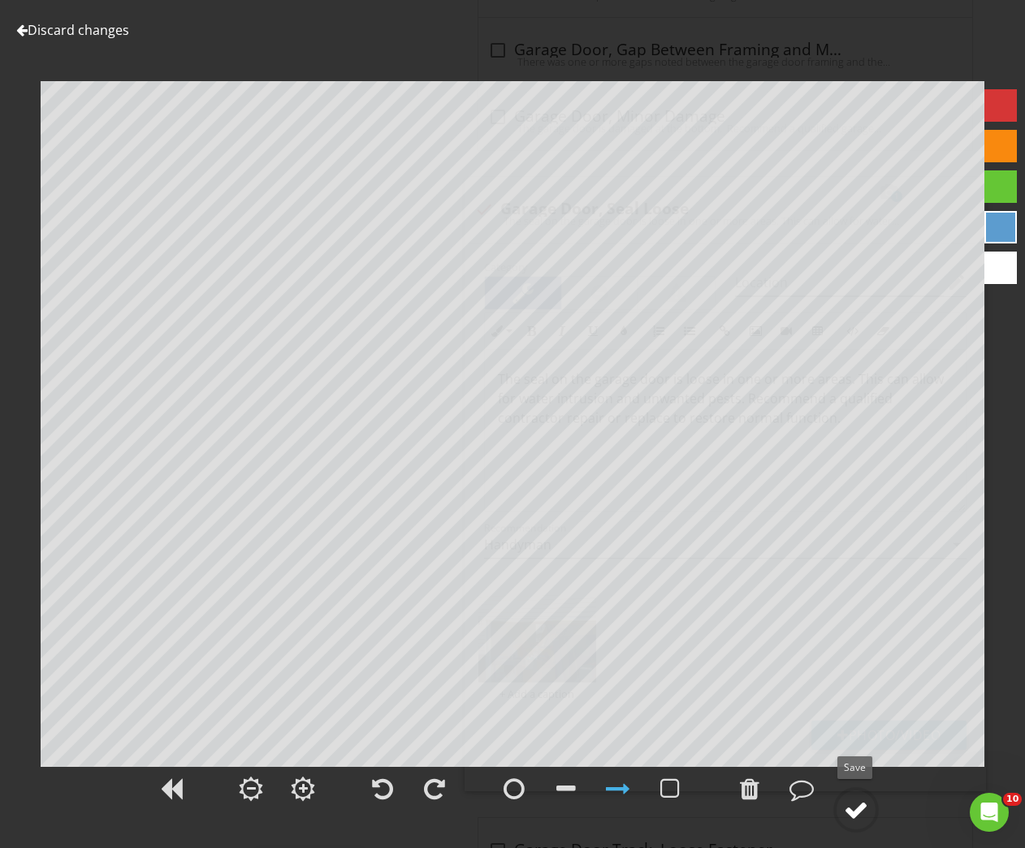
click at [861, 811] on div at bounding box center [856, 810] width 24 height 24
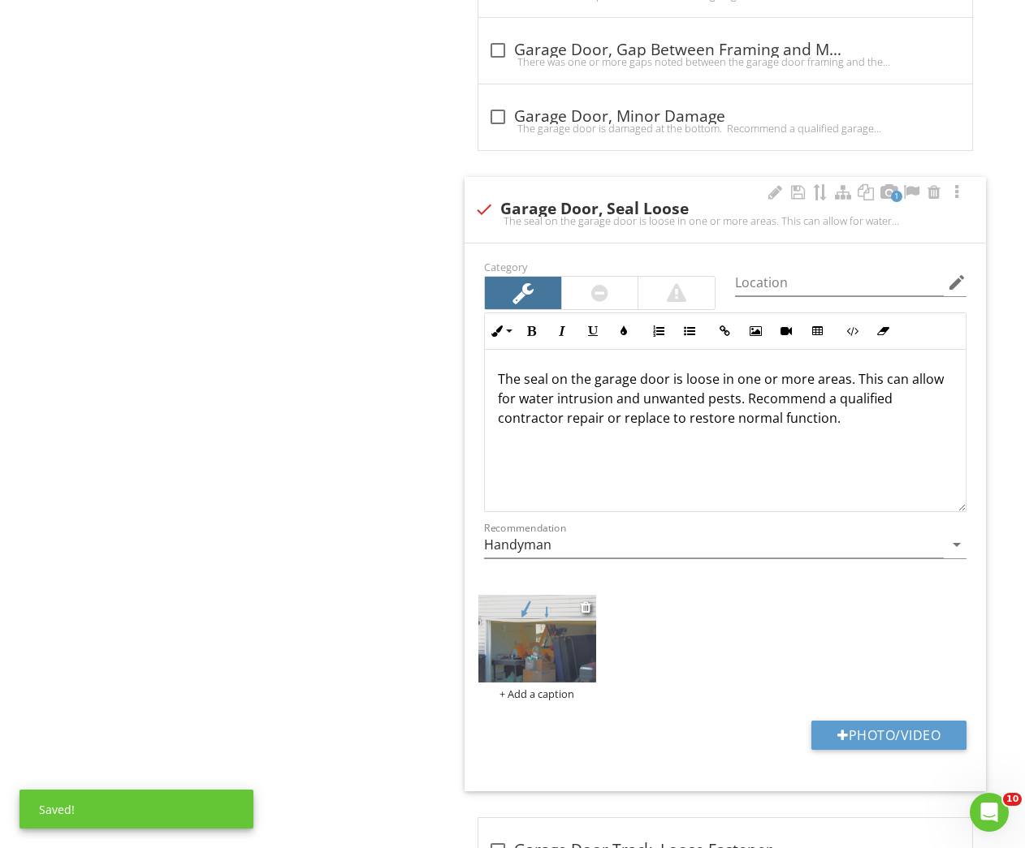
click at [516, 650] on img at bounding box center [536, 639] width 117 height 88
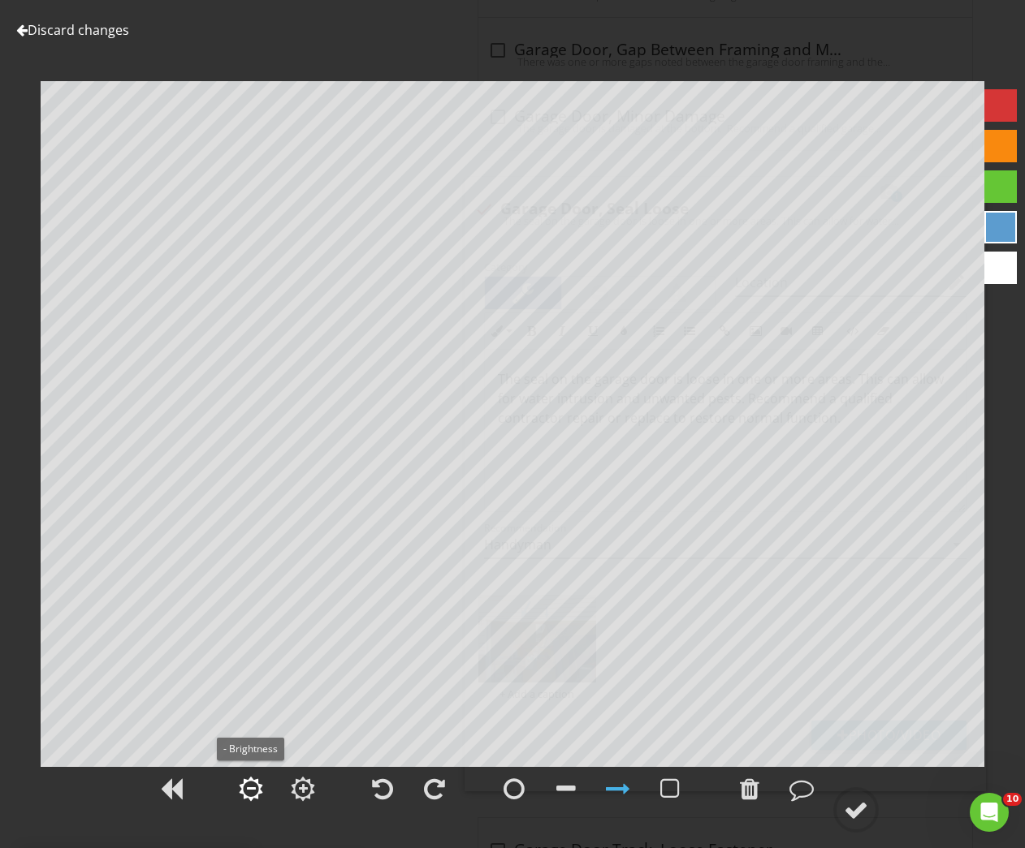
click at [258, 787] on div at bounding box center [251, 789] width 24 height 24
click at [257, 788] on div at bounding box center [251, 789] width 24 height 24
click at [852, 812] on div at bounding box center [856, 810] width 24 height 24
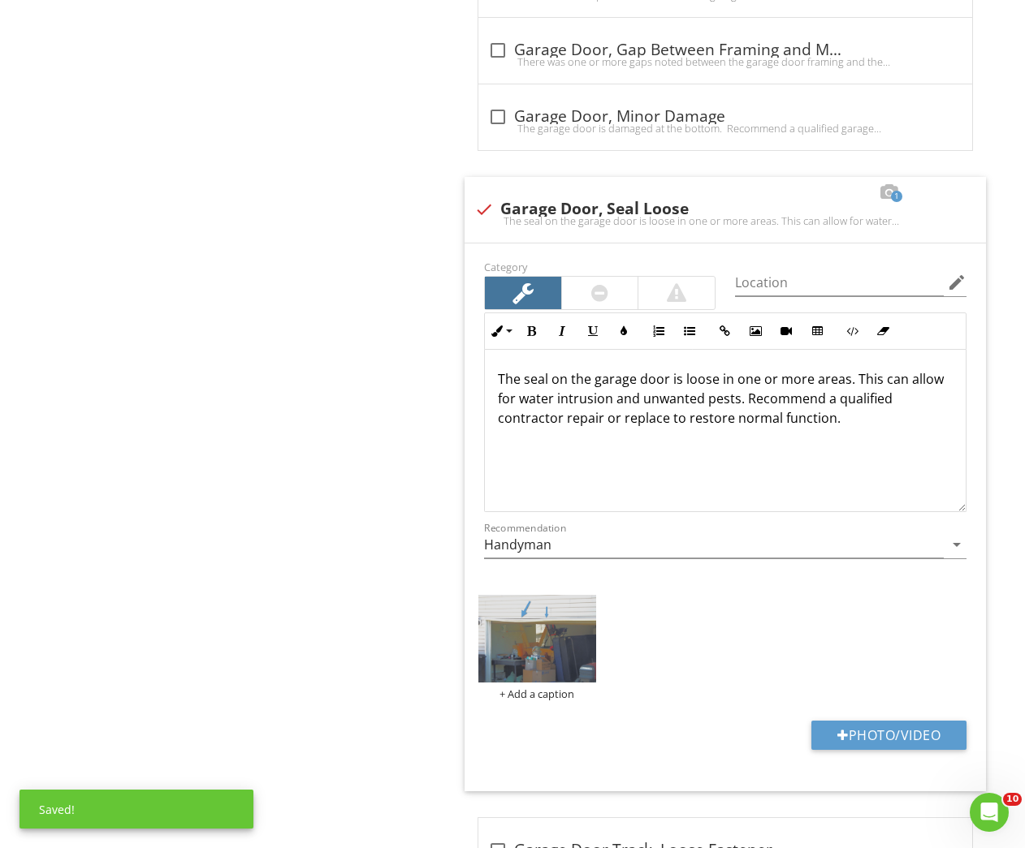
click at [121, 266] on div "Upload cover photo Save as default order in template Inspection Details Foundat…" at bounding box center [512, 43] width 1025 height 2550
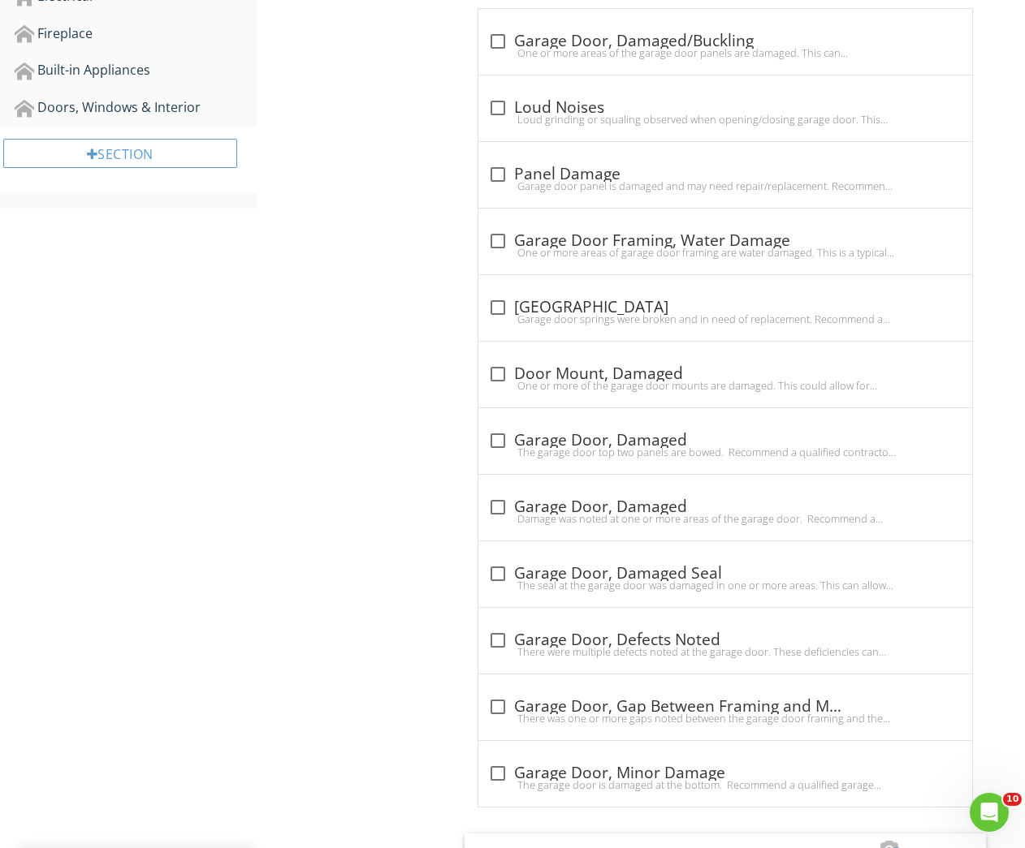
scroll to position [213, 0]
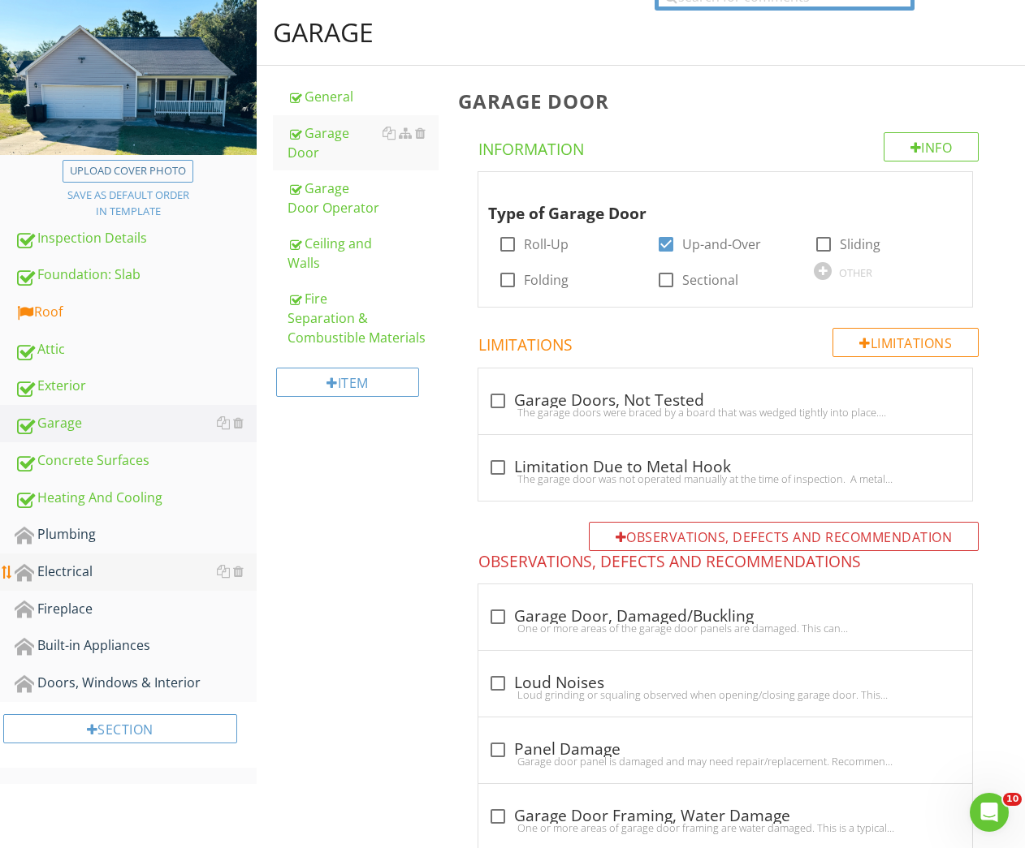
click at [64, 563] on div "Electrical" at bounding box center [136, 572] width 242 height 21
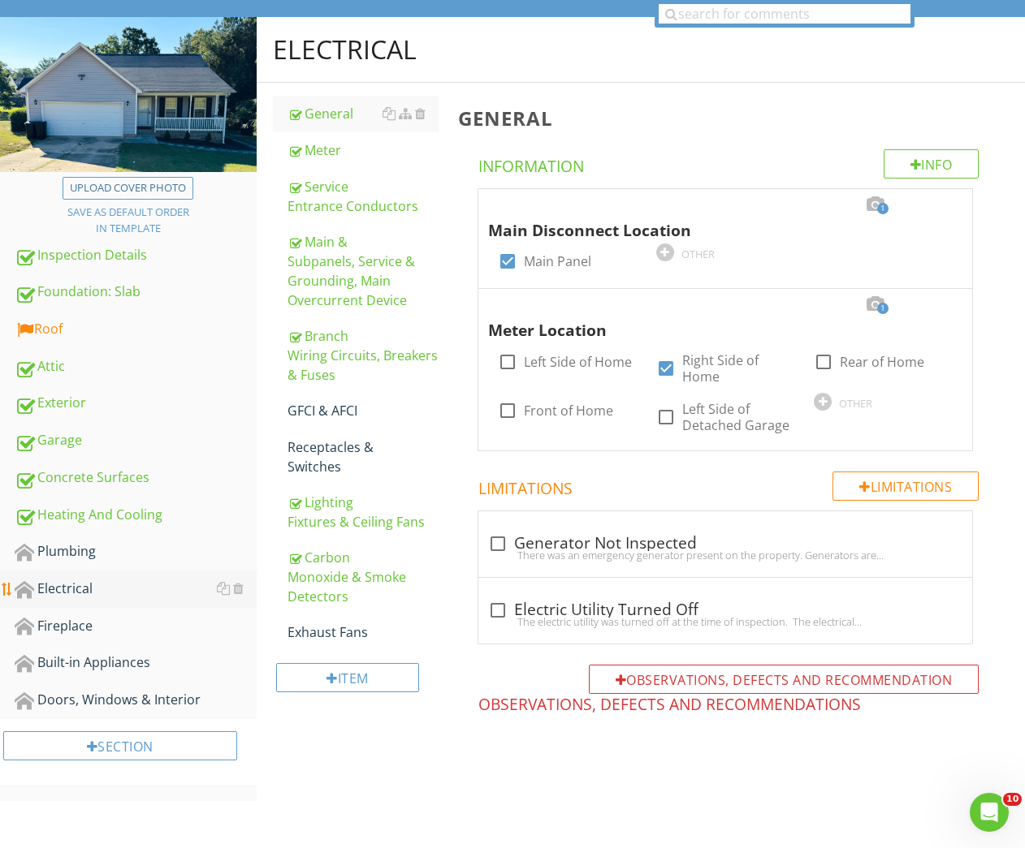
scroll to position [192, 0]
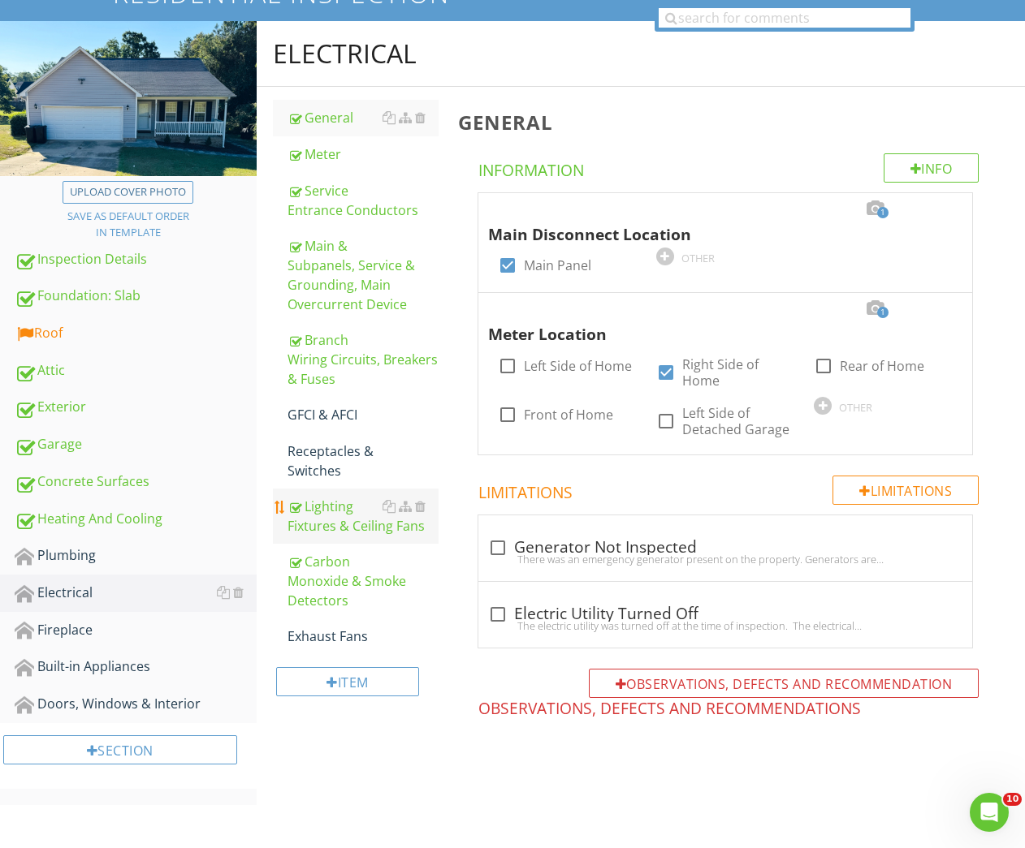
click at [352, 502] on div "Lighting Fixtures & Ceiling Fans" at bounding box center [363, 516] width 152 height 39
click at [326, 464] on div "Receptacles & Switches" at bounding box center [363, 461] width 152 height 39
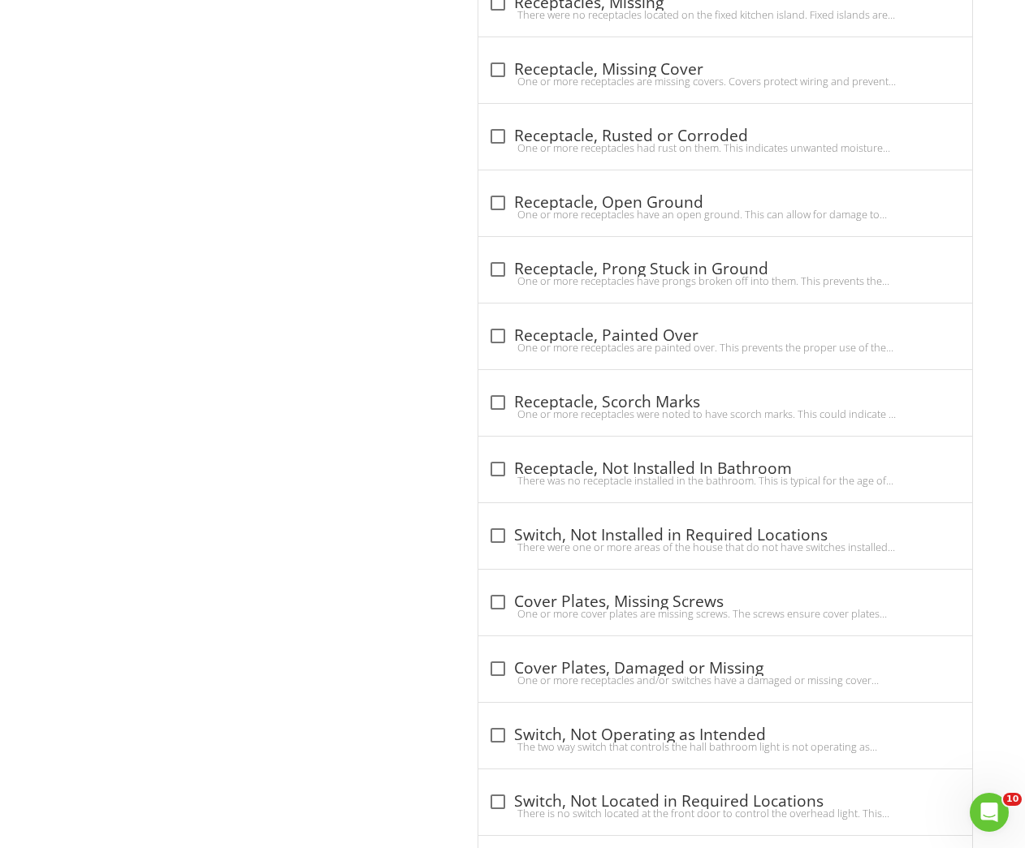
scroll to position [1516, 0]
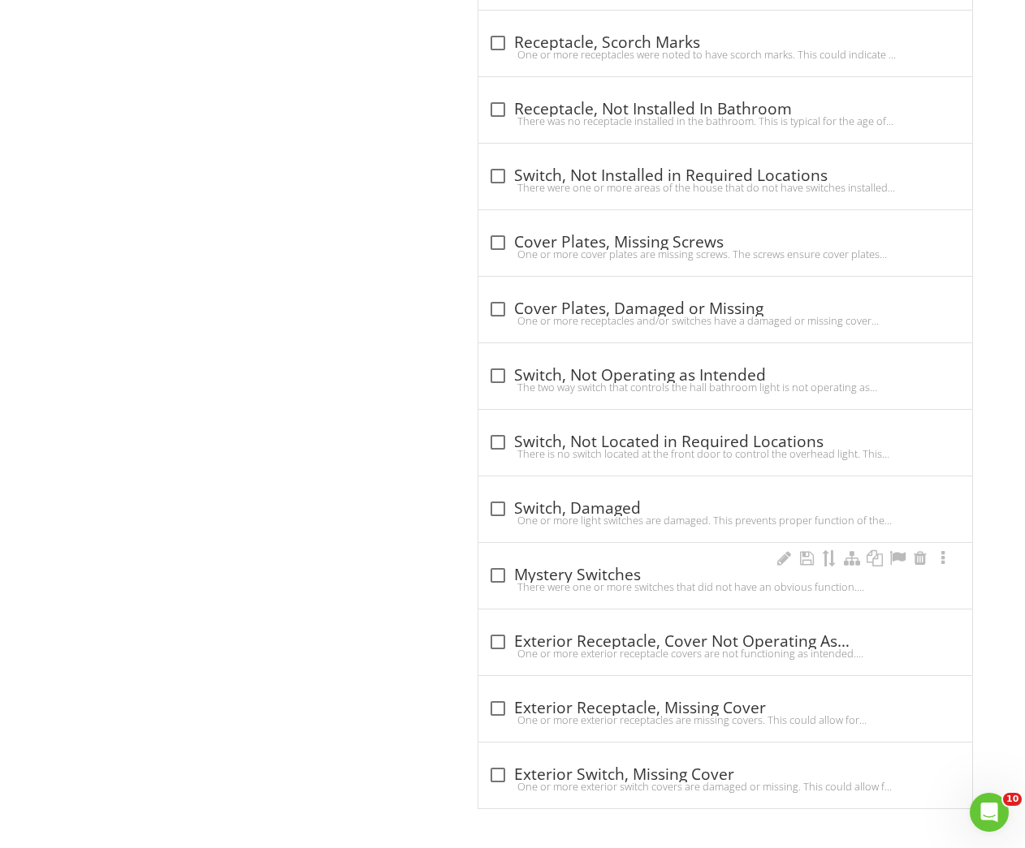
click at [529, 581] on div "There were one or more switches that did not have an obvious function. Recommen…" at bounding box center [725, 586] width 474 height 13
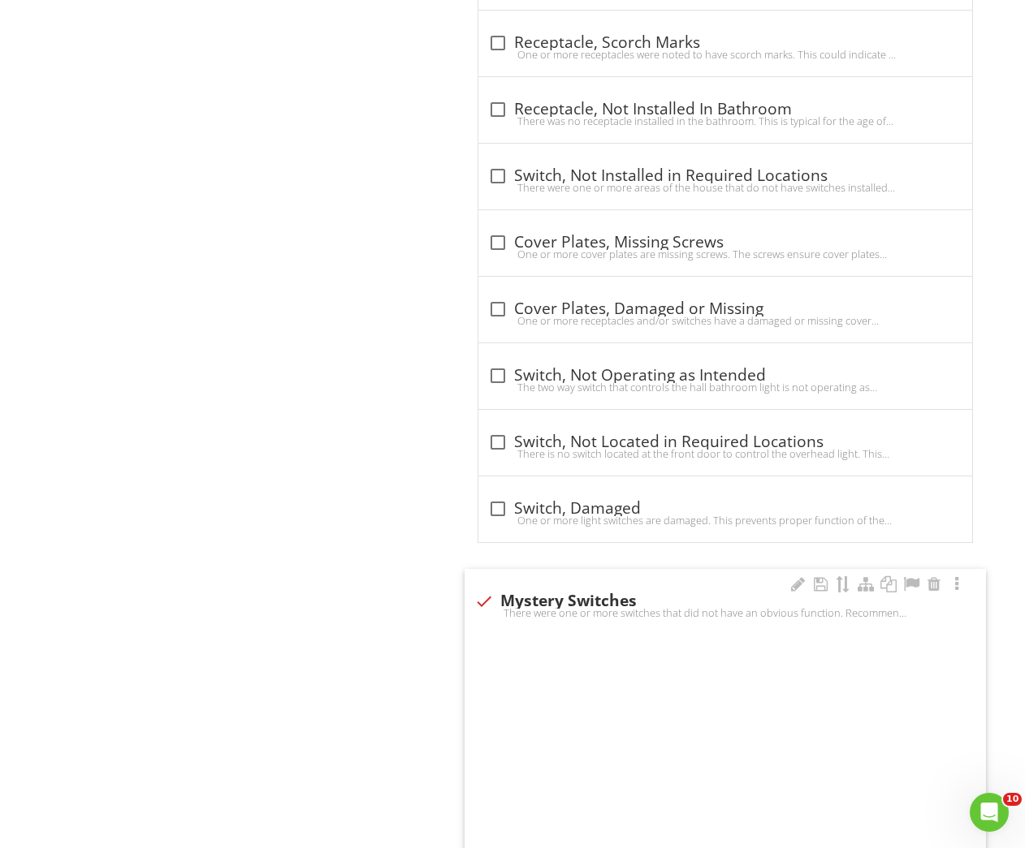
checkbox input "true"
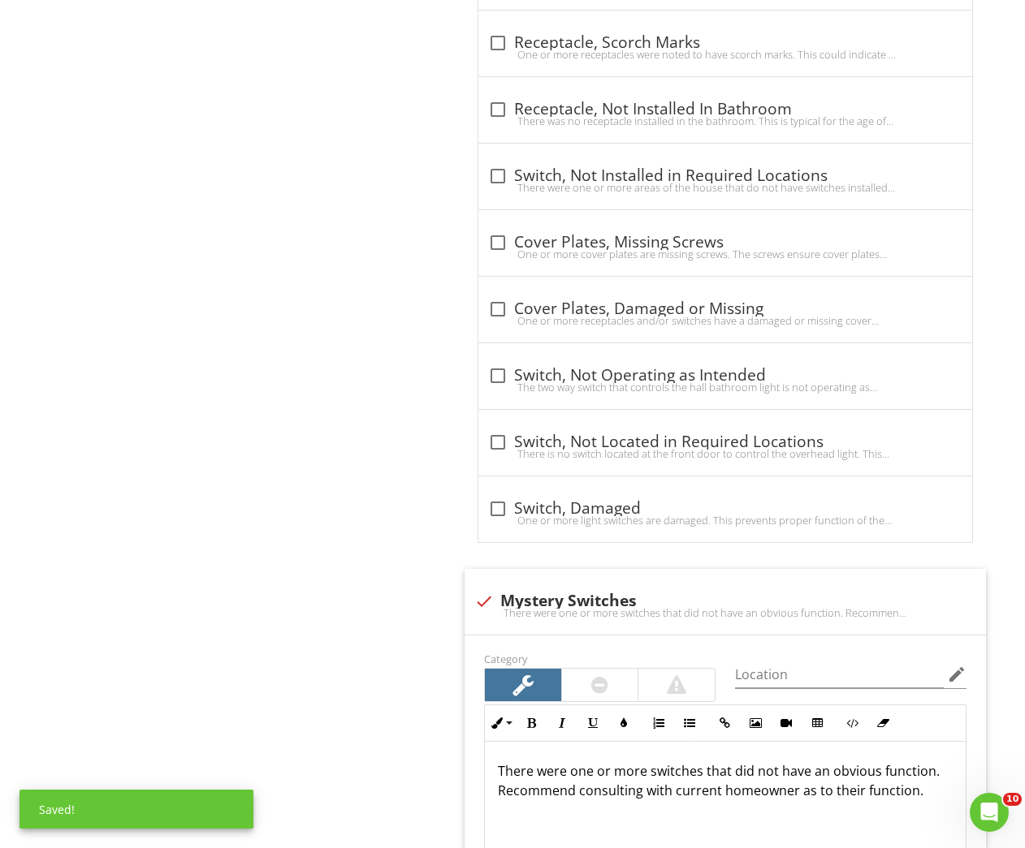
scroll to position [1864, 0]
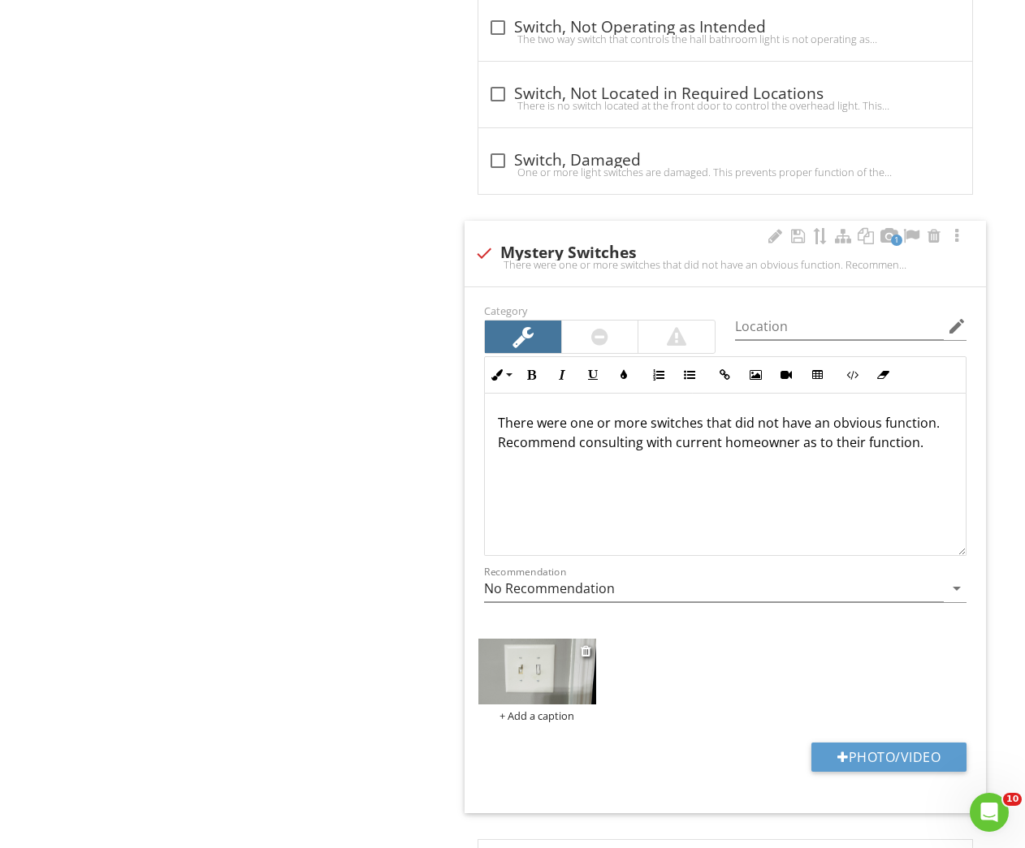
click at [524, 685] on img at bounding box center [536, 672] width 117 height 66
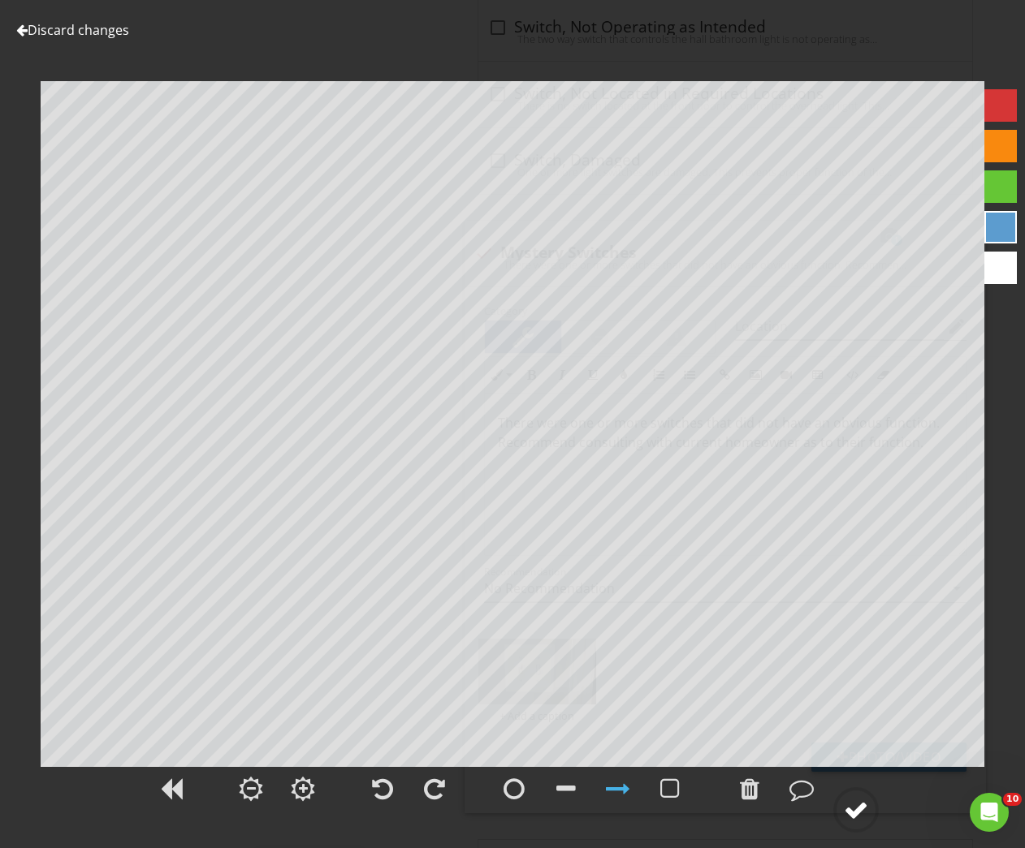
click at [857, 801] on div at bounding box center [856, 810] width 24 height 24
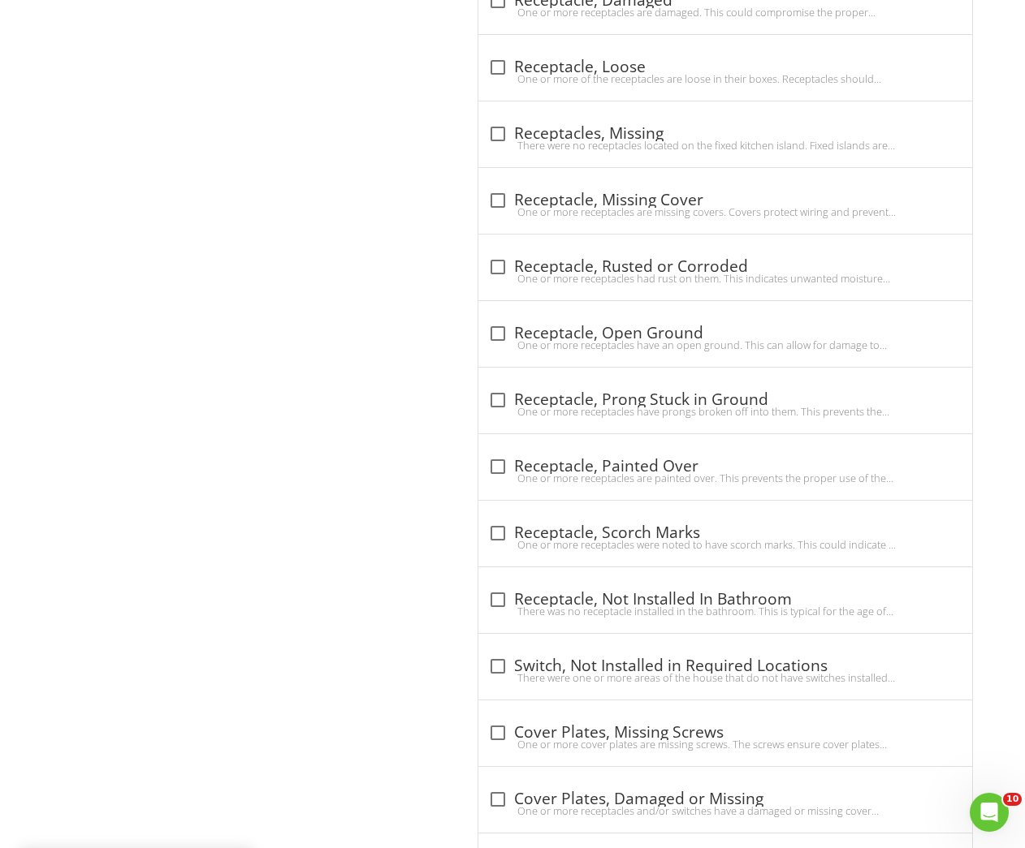
scroll to position [447, 0]
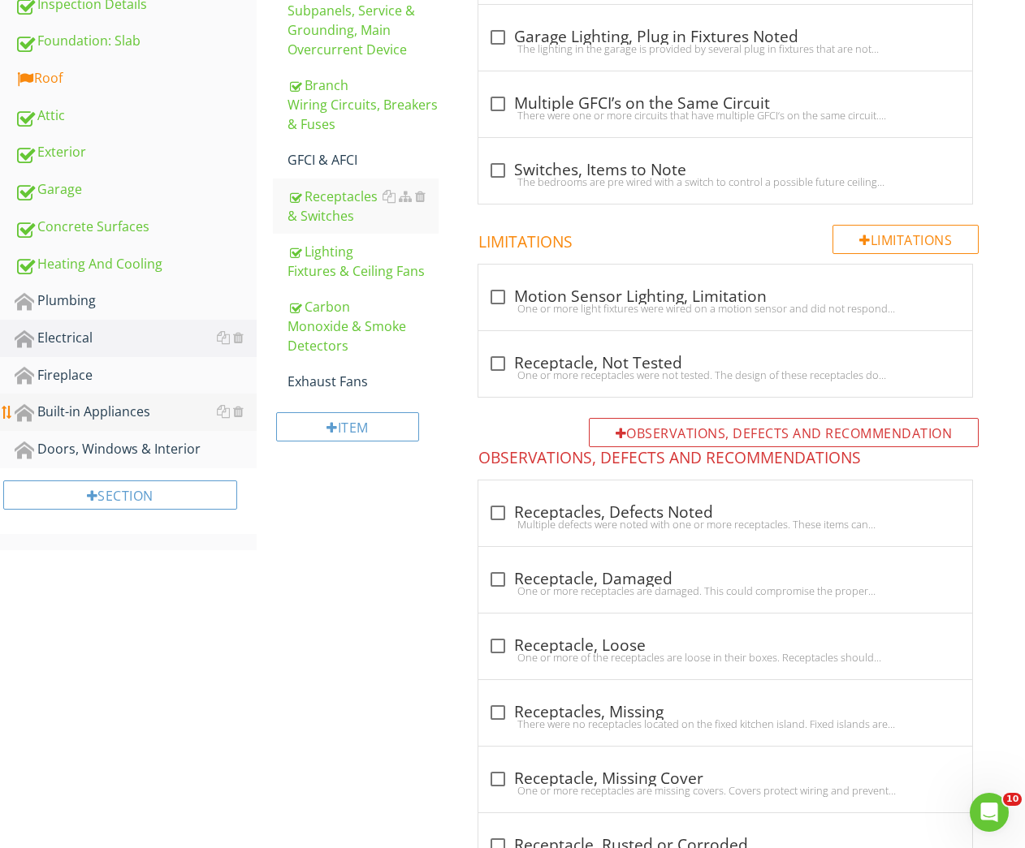
click at [54, 404] on div "Built-in Appliances" at bounding box center [136, 412] width 242 height 21
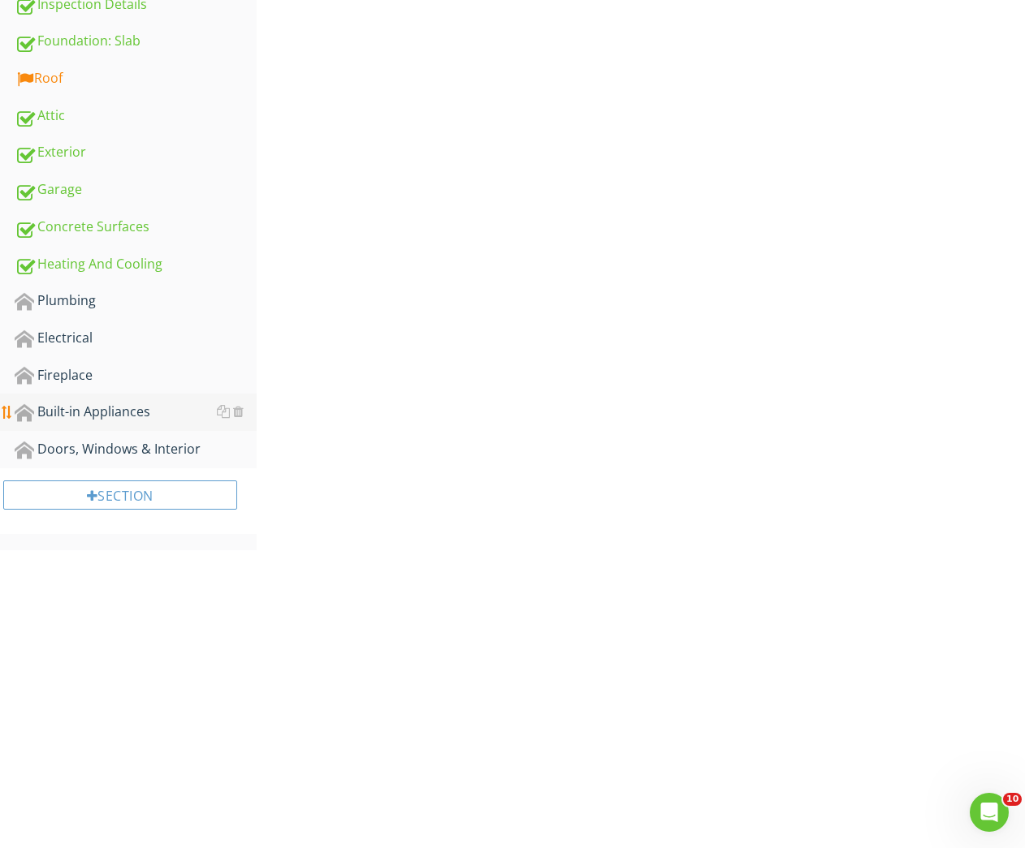
scroll to position [148, 0]
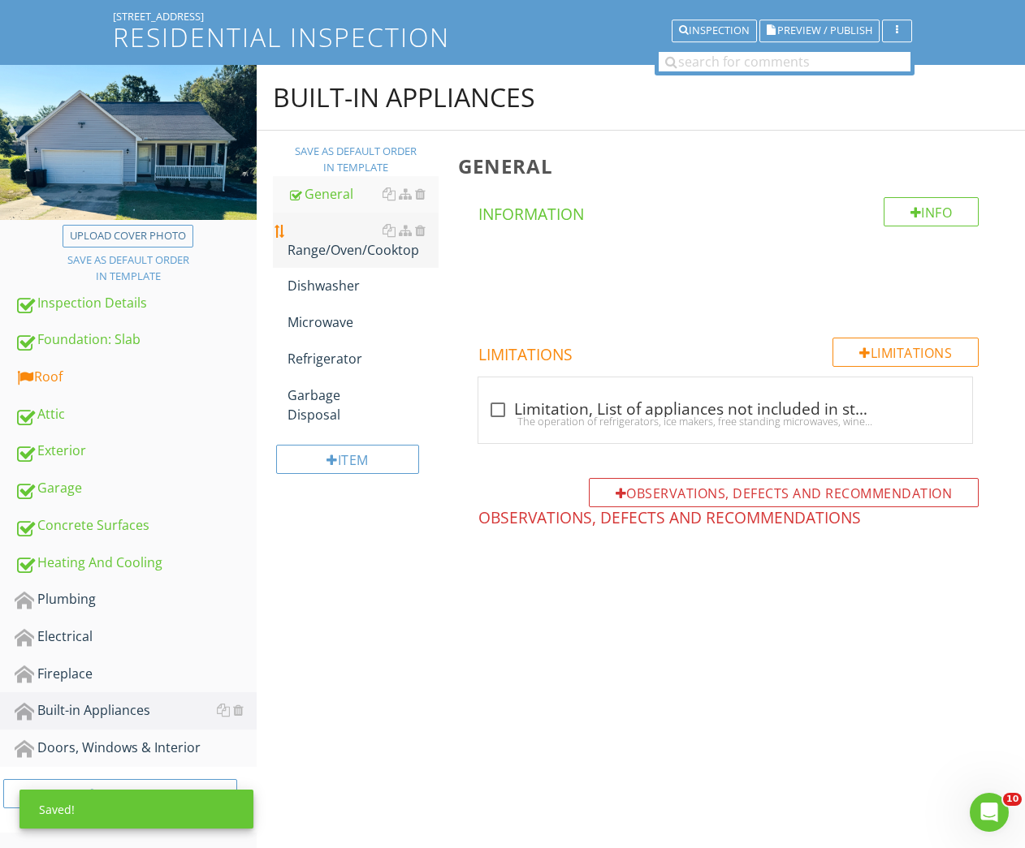
click at [324, 250] on div "Range/Oven/Cooktop" at bounding box center [363, 240] width 152 height 39
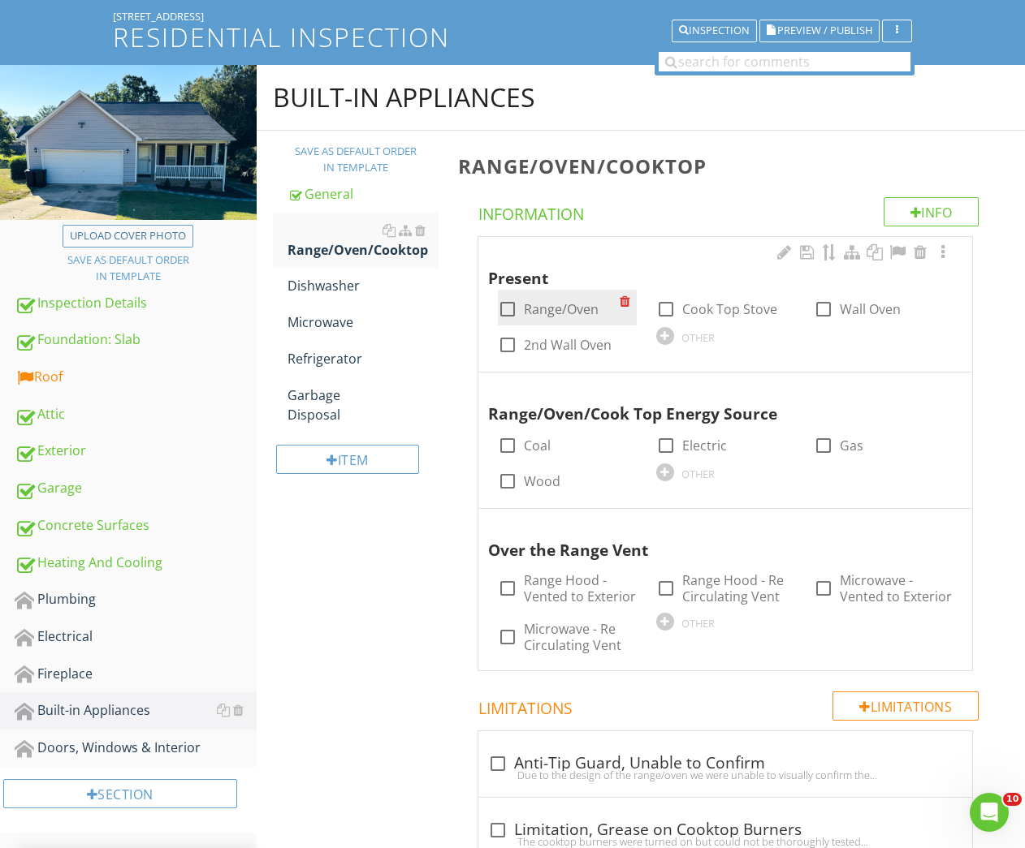
click at [511, 306] on div at bounding box center [508, 310] width 28 height 28
checkbox input "true"
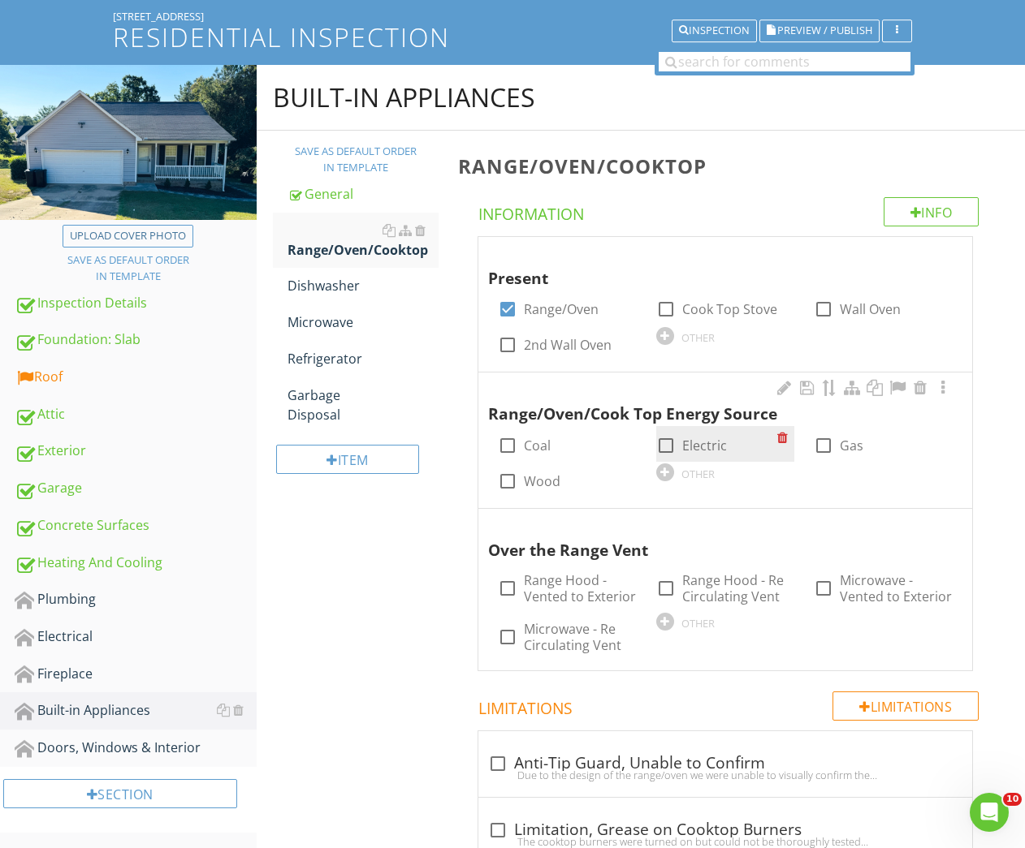
drag, startPoint x: 665, startPoint y: 442, endPoint x: 675, endPoint y: 436, distance: 12.4
click at [665, 442] on div at bounding box center [666, 446] width 28 height 28
checkbox input "true"
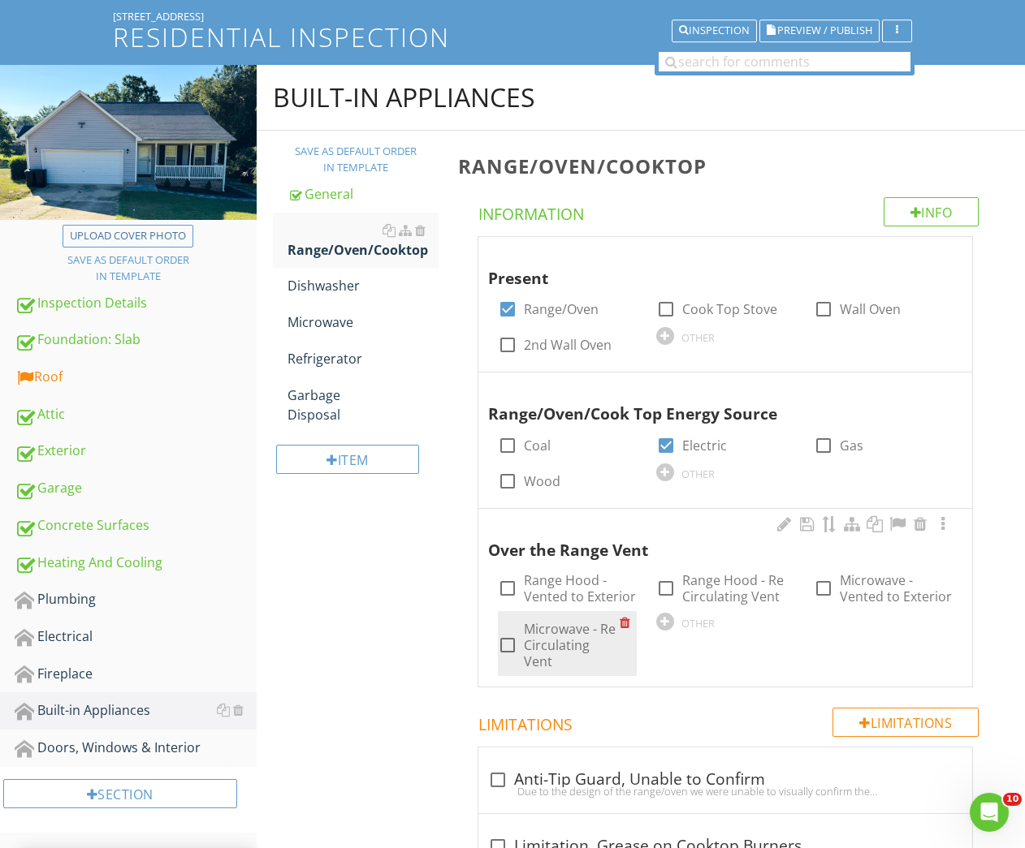
click at [521, 637] on div "check_box_outline_blank Microwave - Re Circulating Vent" at bounding box center [559, 645] width 122 height 49
click at [507, 632] on div at bounding box center [508, 646] width 28 height 28
checkbox input "true"
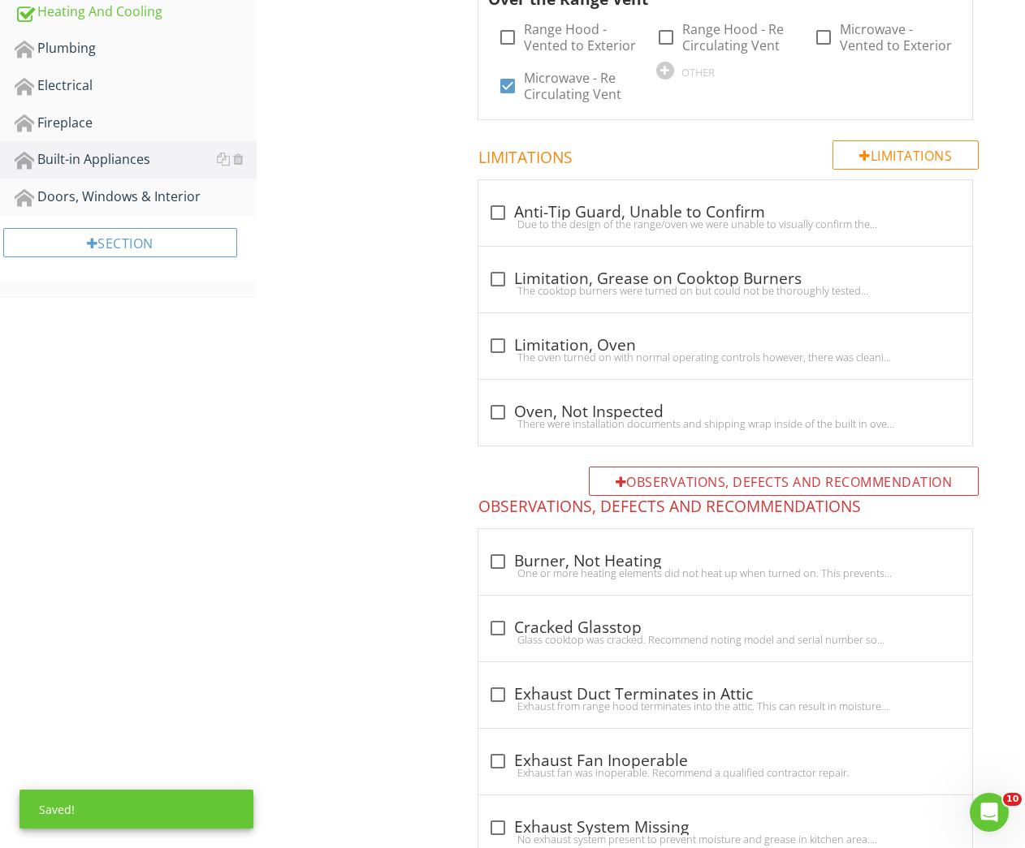
scroll to position [136, 0]
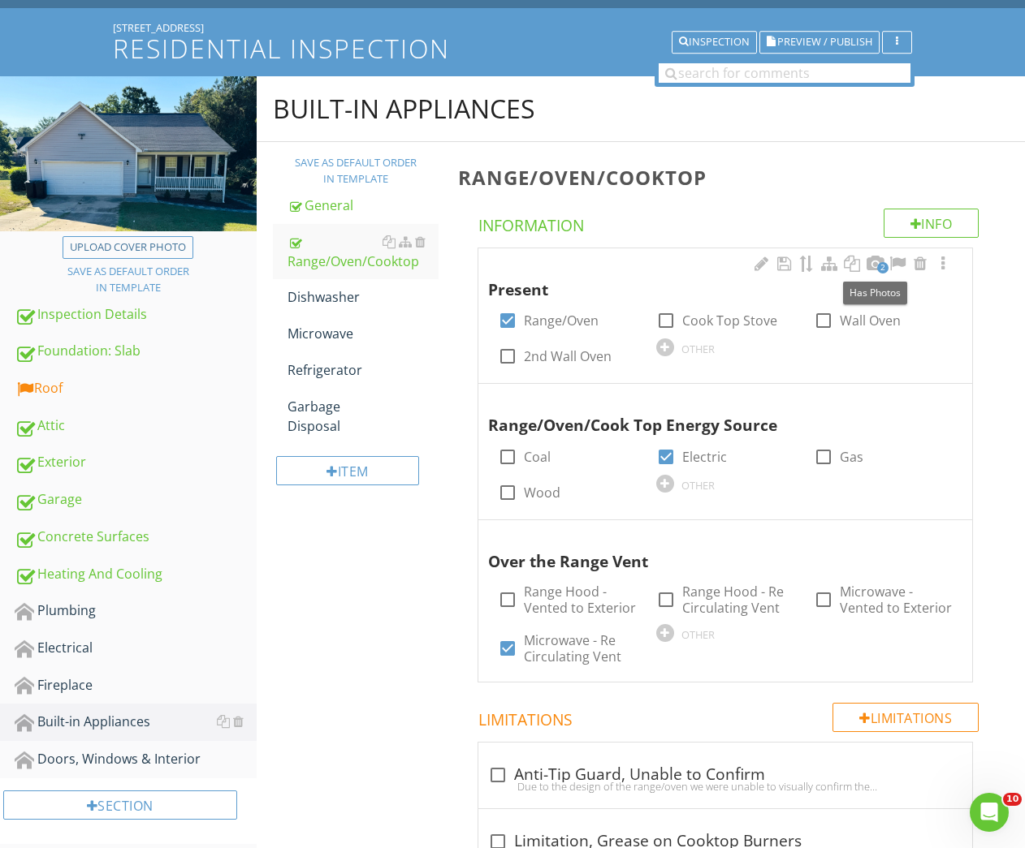
click at [883, 269] on span "2" at bounding box center [882, 267] width 11 height 11
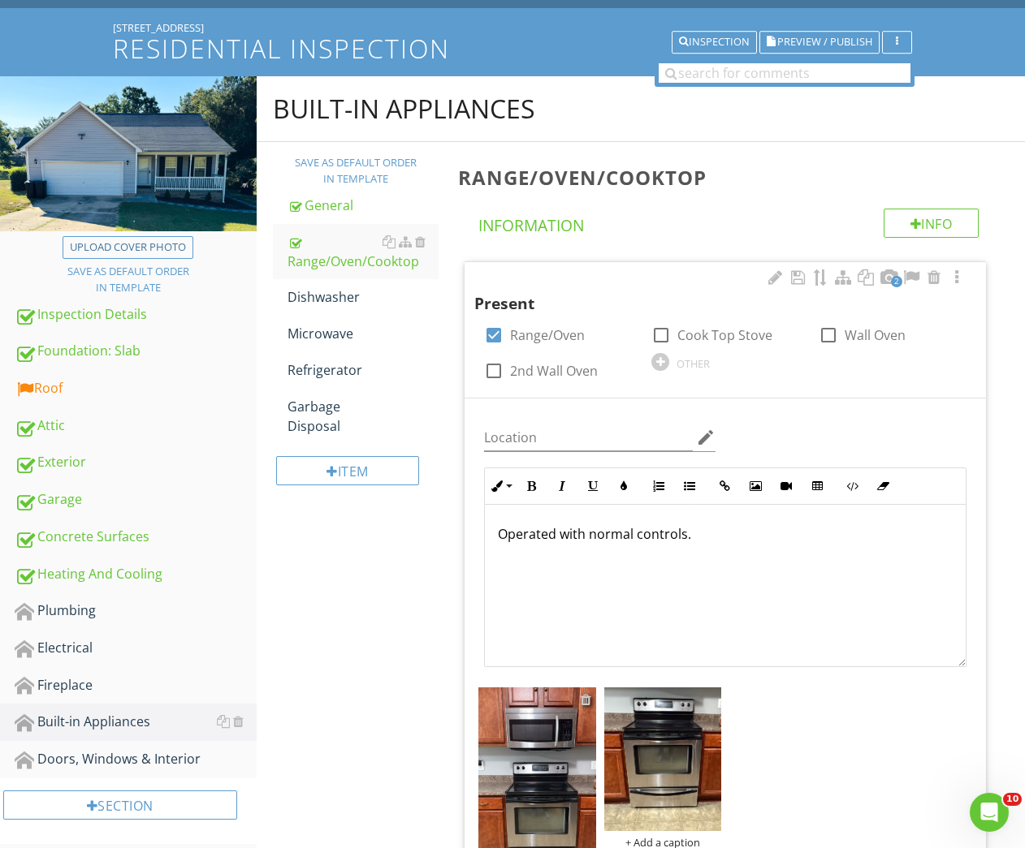
click at [586, 701] on div at bounding box center [585, 699] width 11 height 13
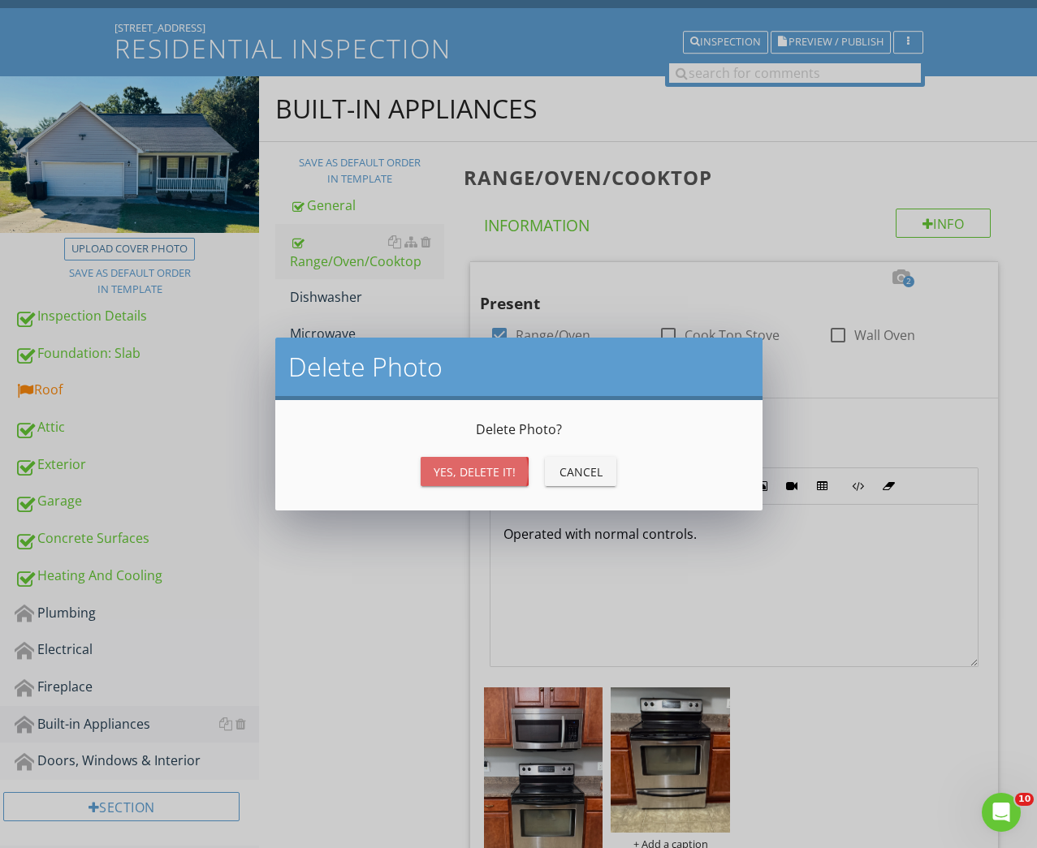
click at [473, 470] on div "Yes, Delete it!" at bounding box center [475, 472] width 82 height 17
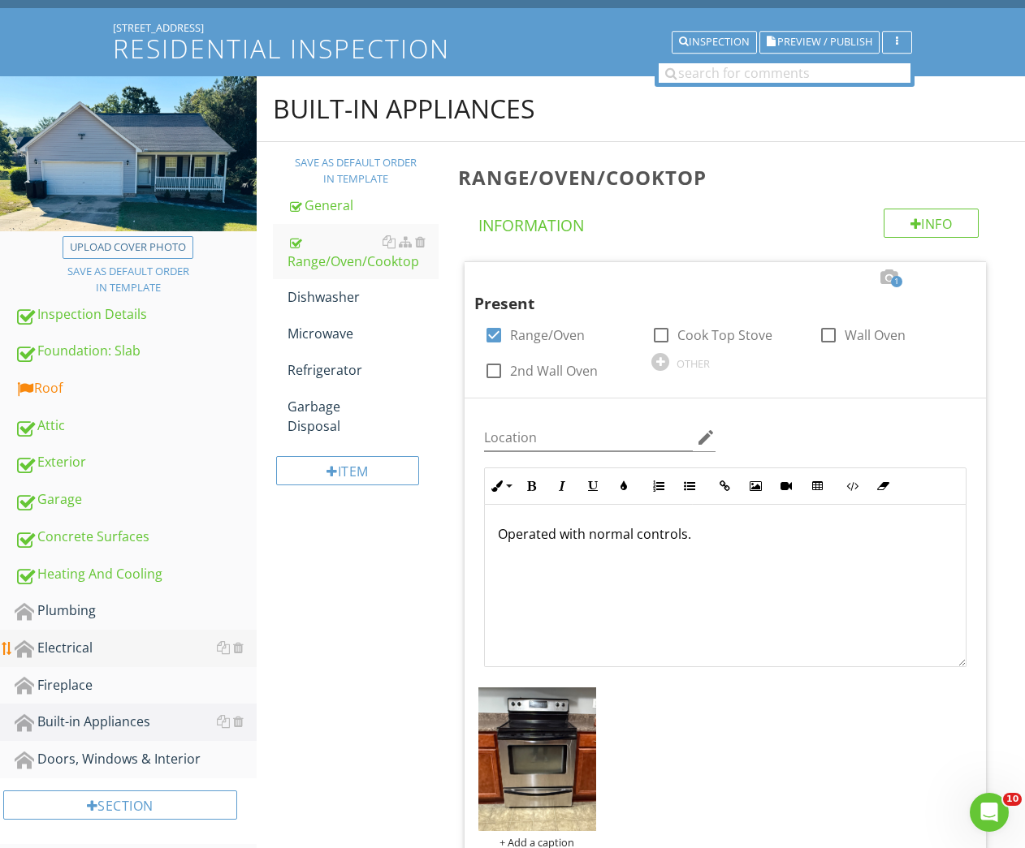
click at [63, 649] on div "Electrical" at bounding box center [136, 648] width 242 height 21
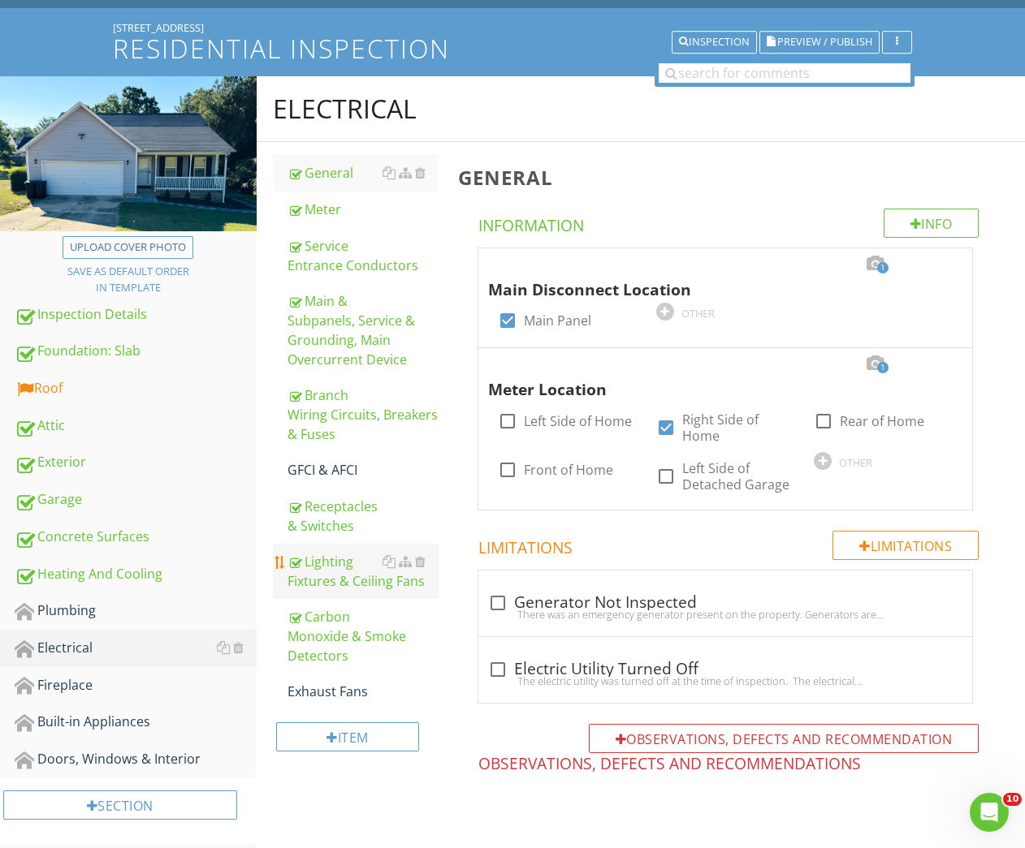
click at [338, 568] on div "Lighting Fixtures & Ceiling Fans" at bounding box center [363, 571] width 152 height 39
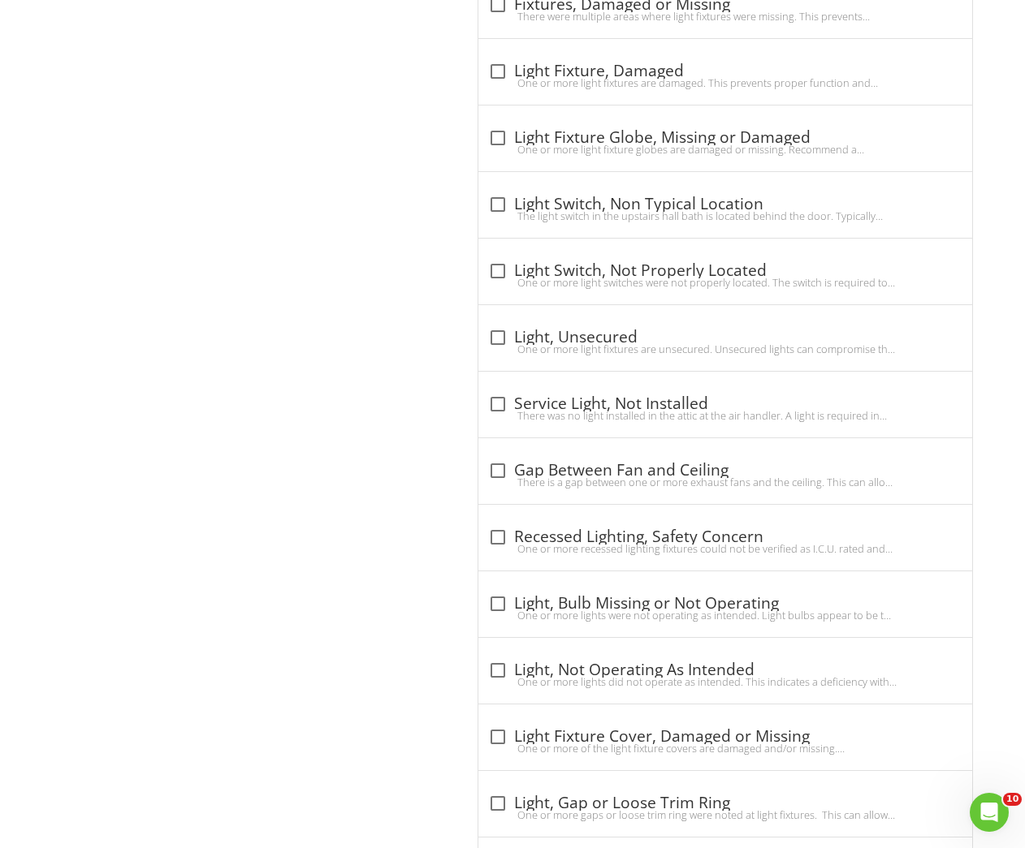
scroll to position [547, 0]
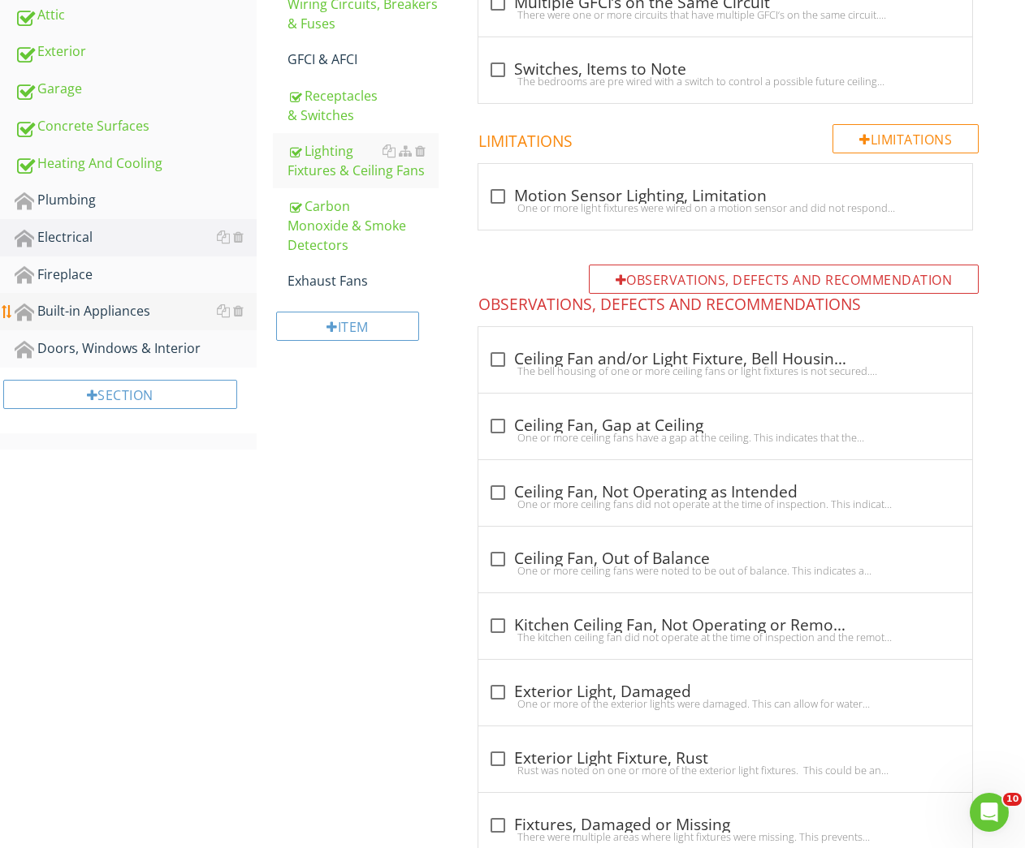
click at [56, 307] on div "Built-in Appliances" at bounding box center [136, 311] width 242 height 21
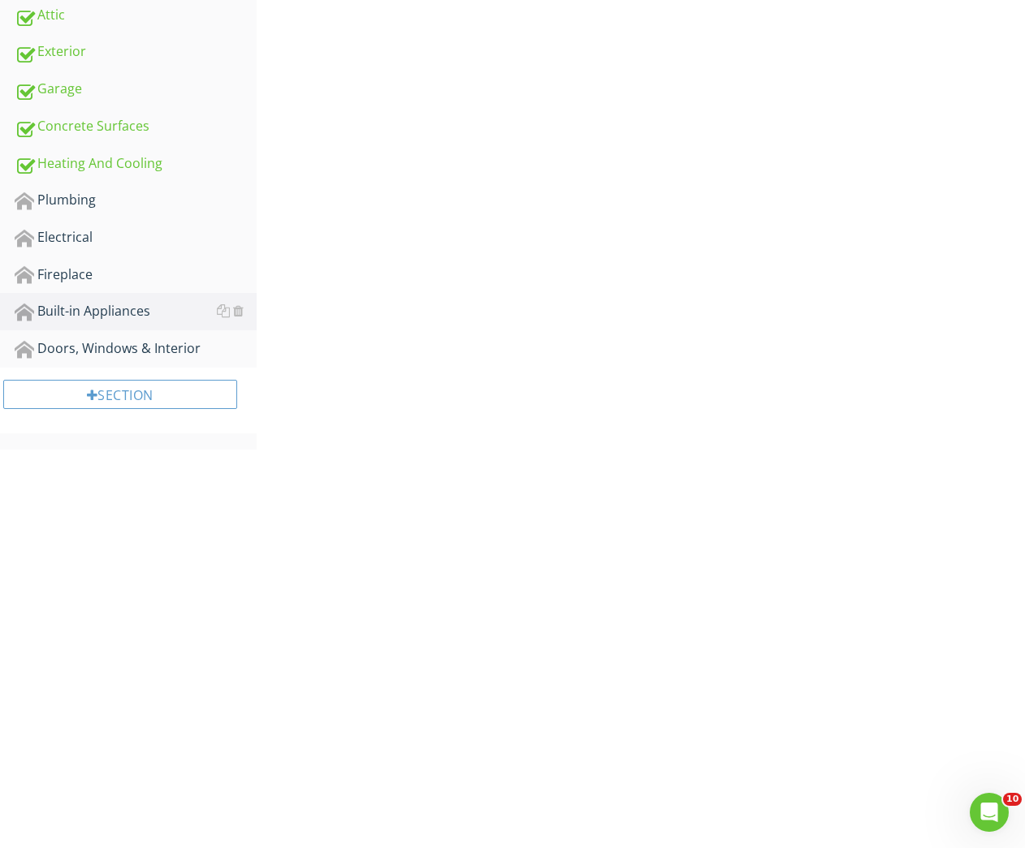
scroll to position [148, 0]
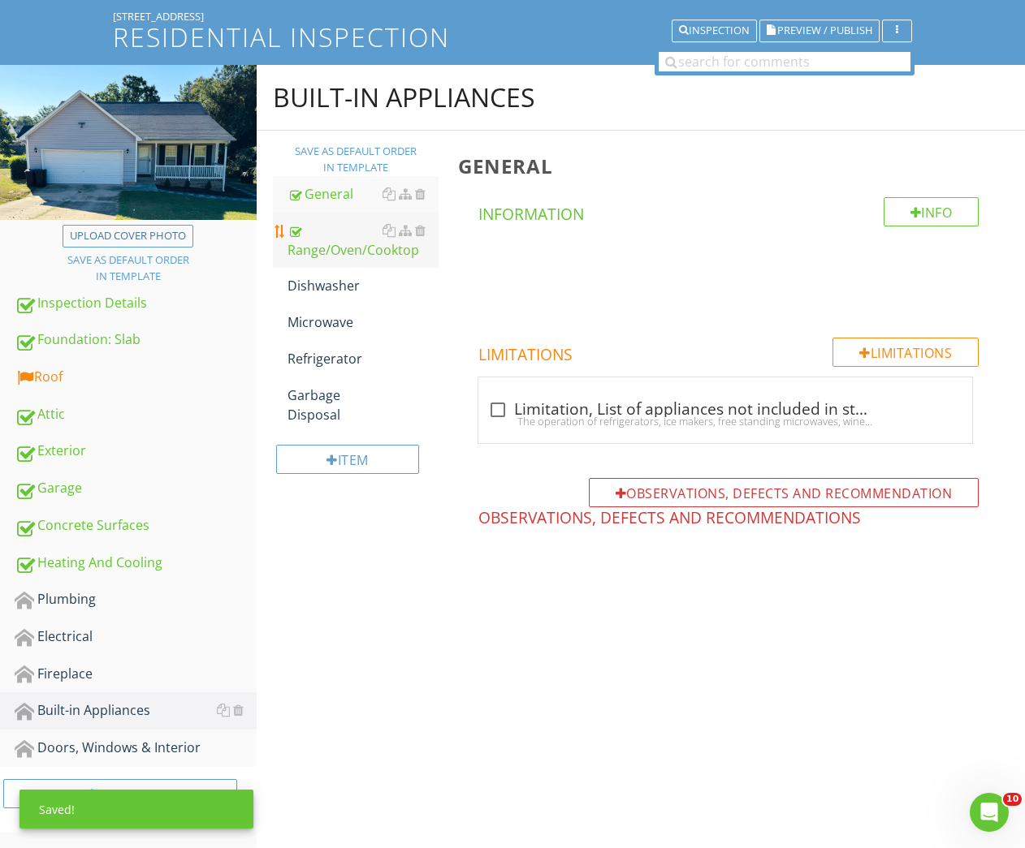
click at [334, 246] on div "Range/Oven/Cooktop" at bounding box center [363, 240] width 152 height 39
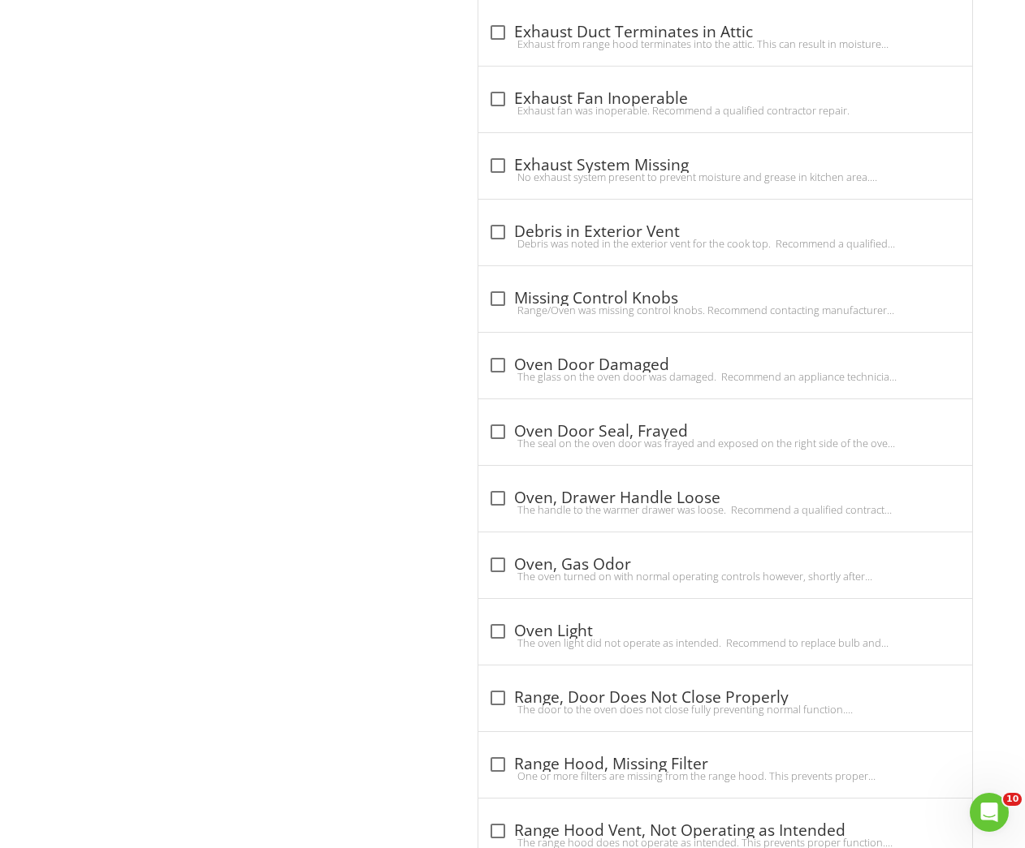
scroll to position [1062, 0]
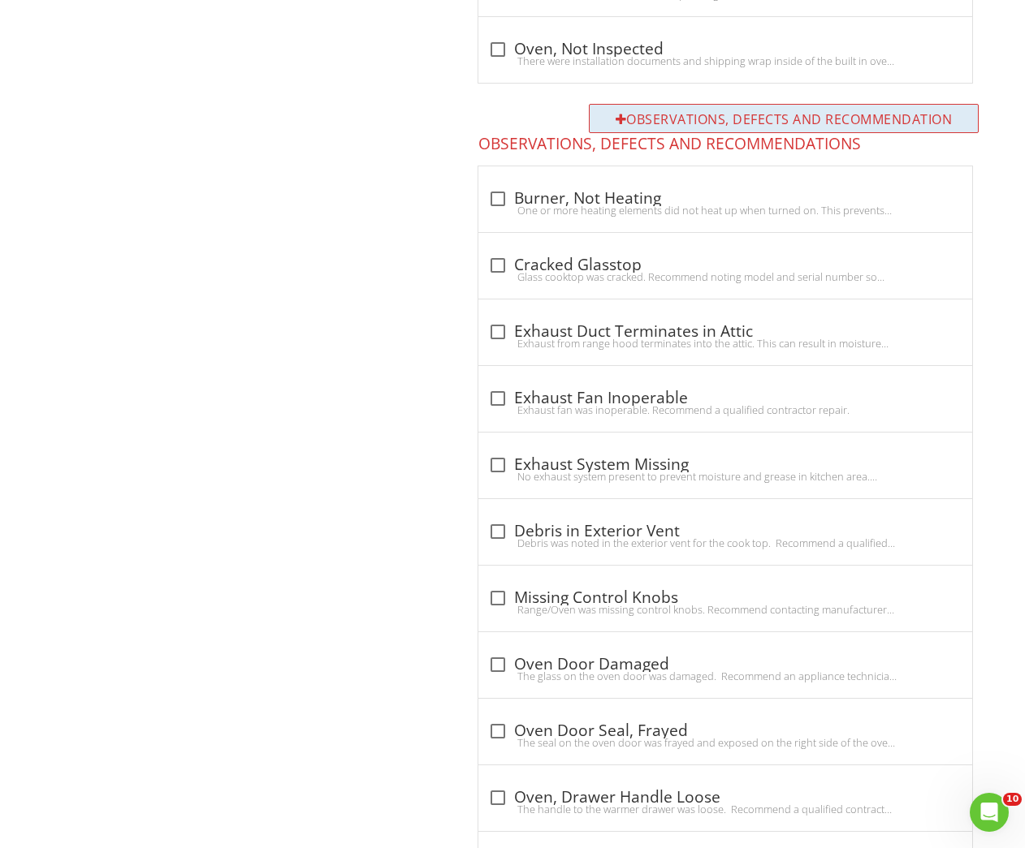
click at [652, 106] on div "Observations, Defects and Recommendation" at bounding box center [784, 118] width 391 height 29
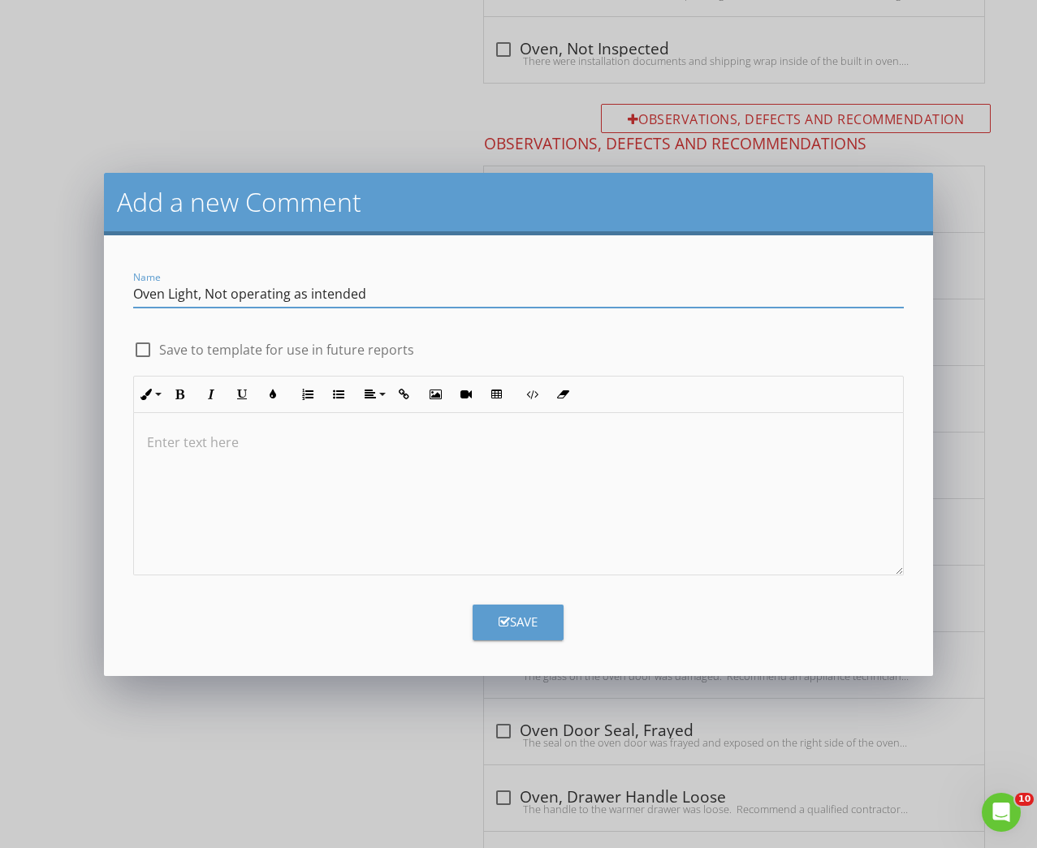
type input "Oven Light, Not operating as intended"
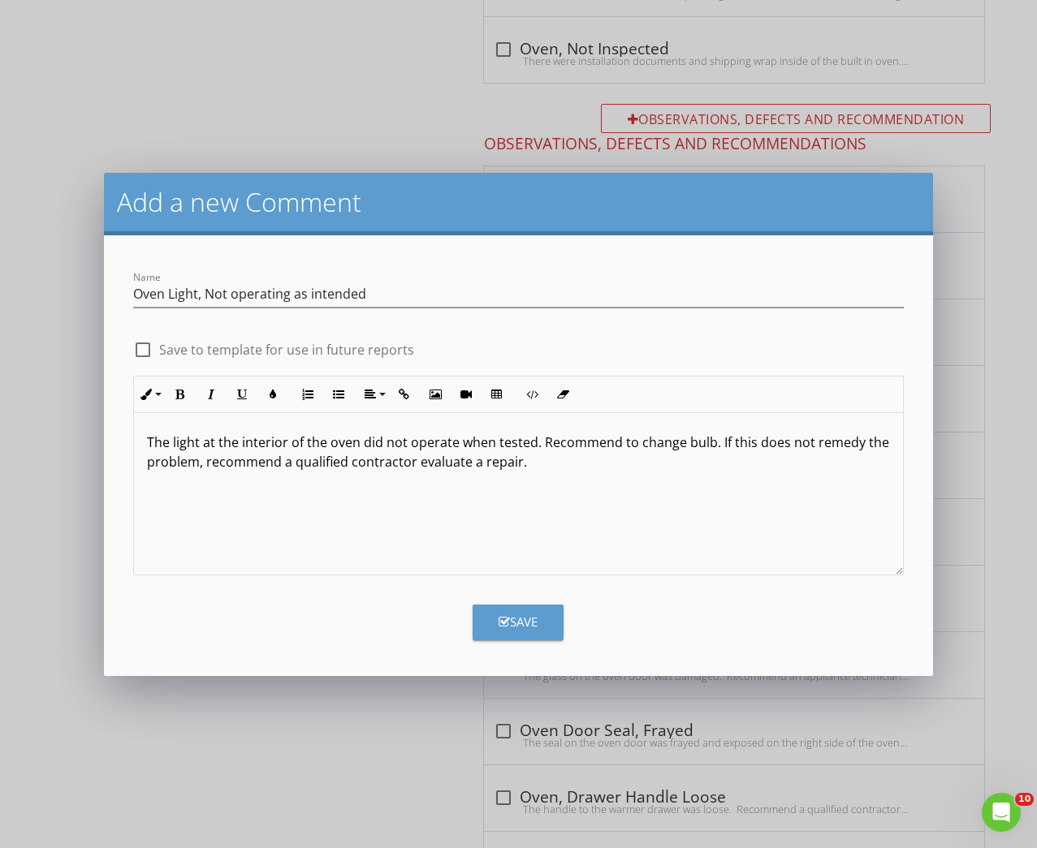
click at [497, 471] on p "The light at the interior of the oven did not operate when tested. Recommend to…" at bounding box center [519, 452] width 744 height 39
click at [500, 465] on p "The light at the interior of the oven did not operate when tested. Recommend to…" at bounding box center [519, 452] width 744 height 39
click at [508, 620] on icon "button" at bounding box center [503, 622] width 11 height 12
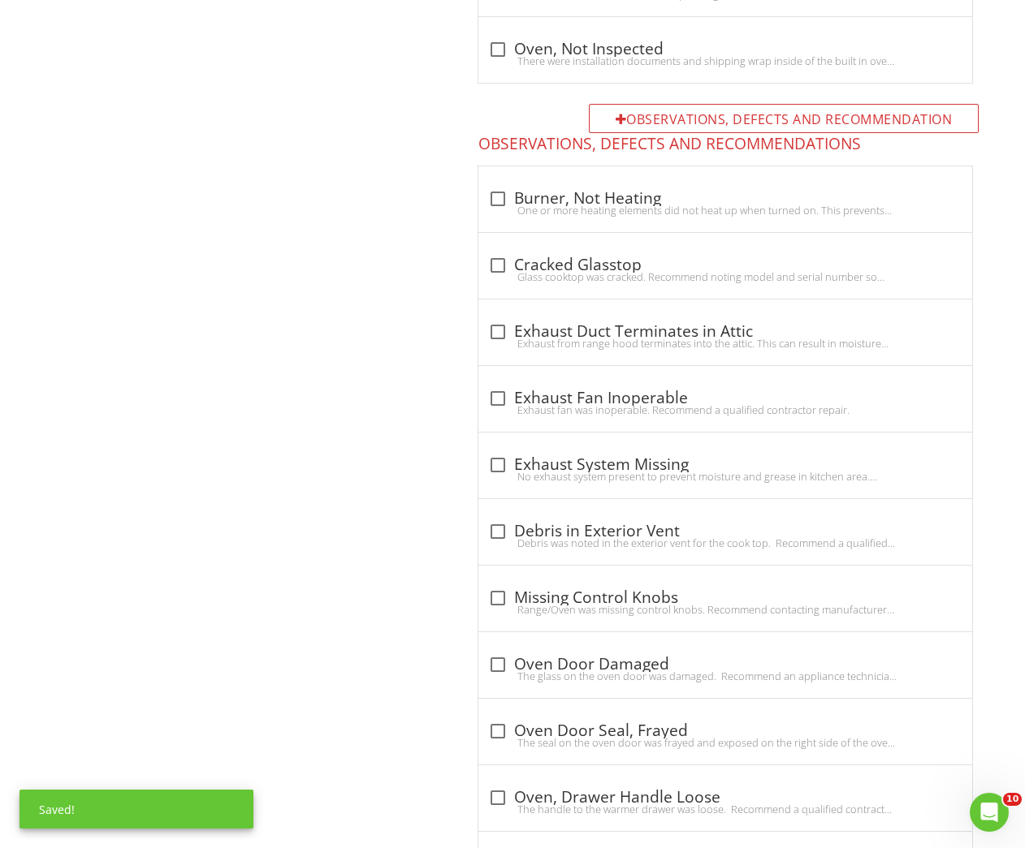
scroll to position [2432, 0]
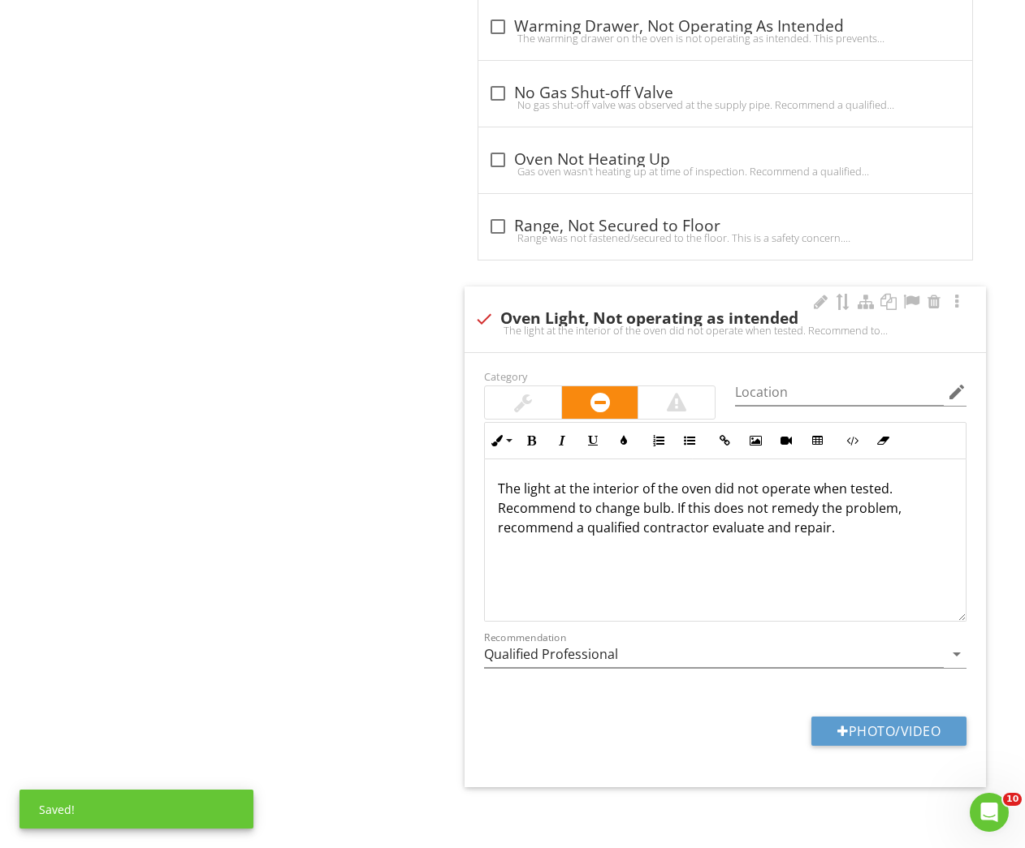
drag, startPoint x: 511, startPoint y: 385, endPoint x: 540, endPoint y: 498, distance: 116.4
click at [511, 386] on div at bounding box center [523, 402] width 76 height 32
click at [553, 645] on input "Qualified Professional" at bounding box center [714, 654] width 460 height 27
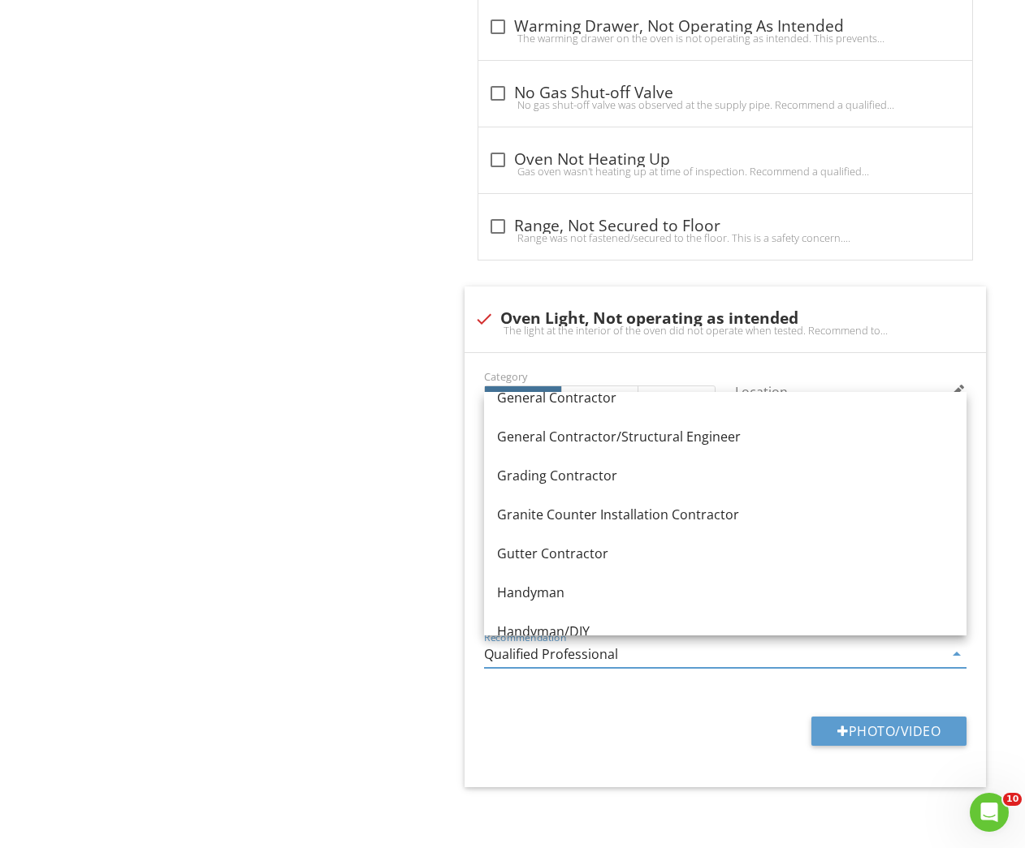
scroll to position [1328, 0]
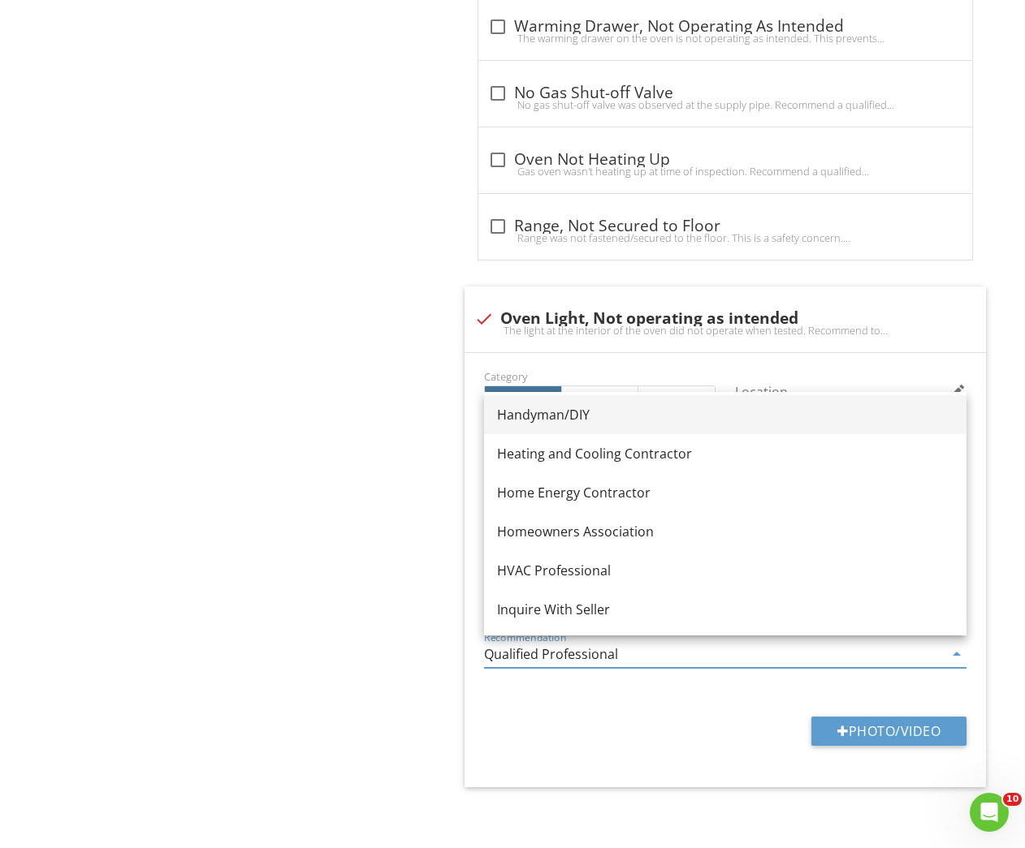
click at [528, 421] on div "Handyman/DIY" at bounding box center [725, 414] width 456 height 19
type input "Handyman/DIY"
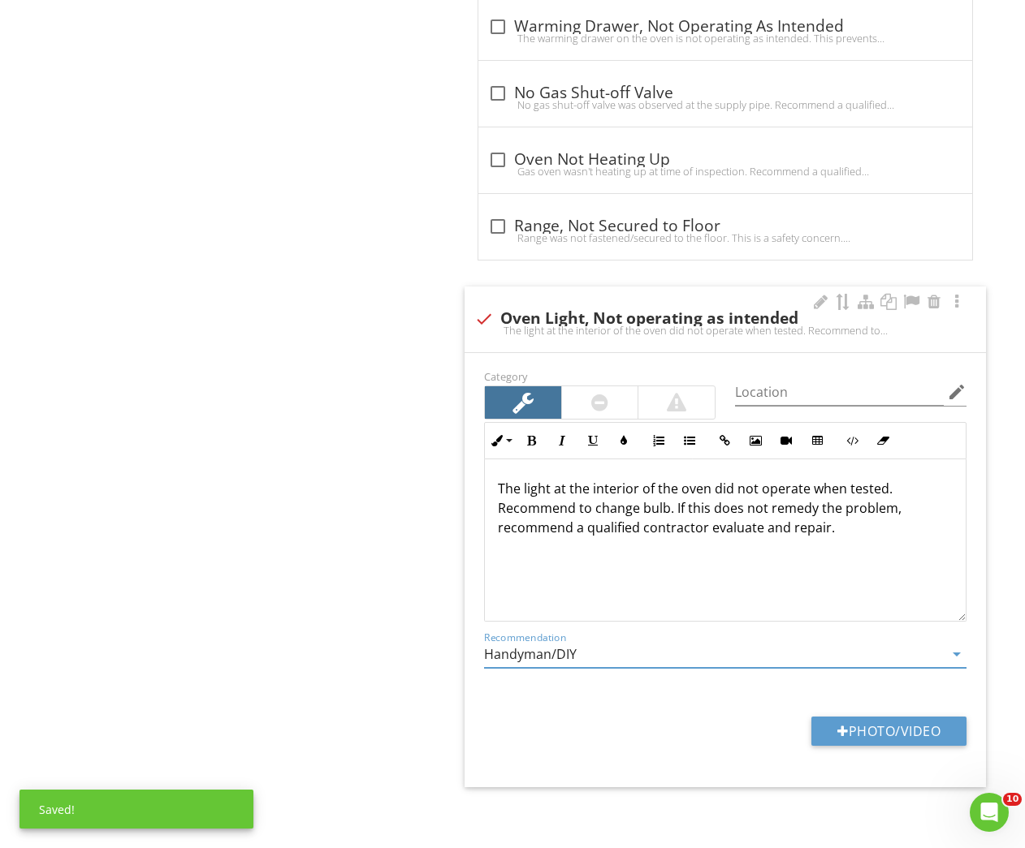
click at [719, 525] on p "The light at the interior of the oven did not operate when tested. Recommend to…" at bounding box center [725, 508] width 455 height 58
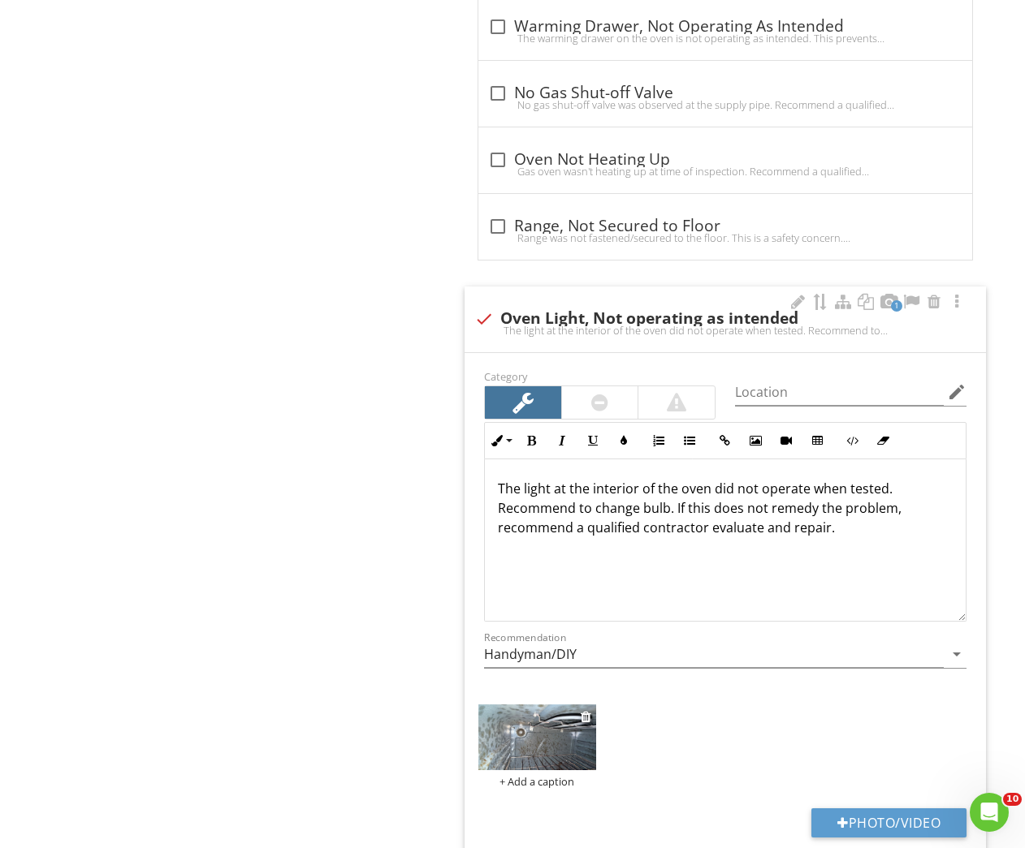
click at [511, 745] on img at bounding box center [536, 738] width 117 height 66
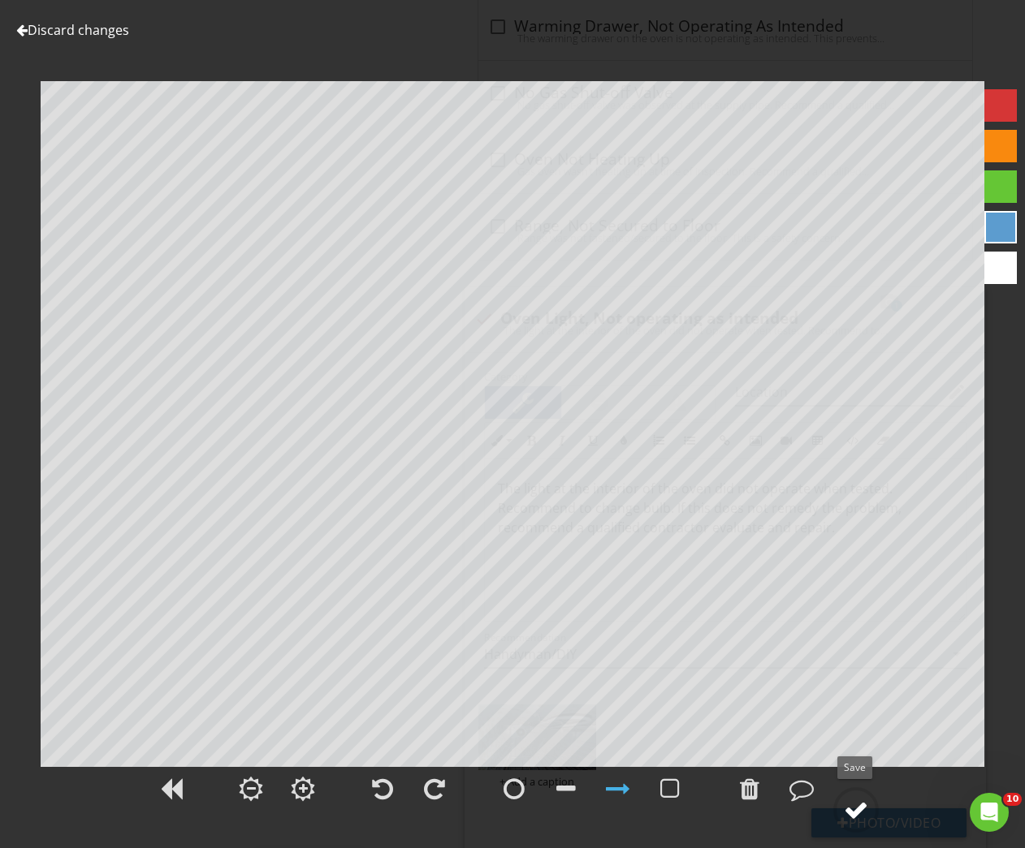
click at [849, 807] on div at bounding box center [856, 810] width 24 height 24
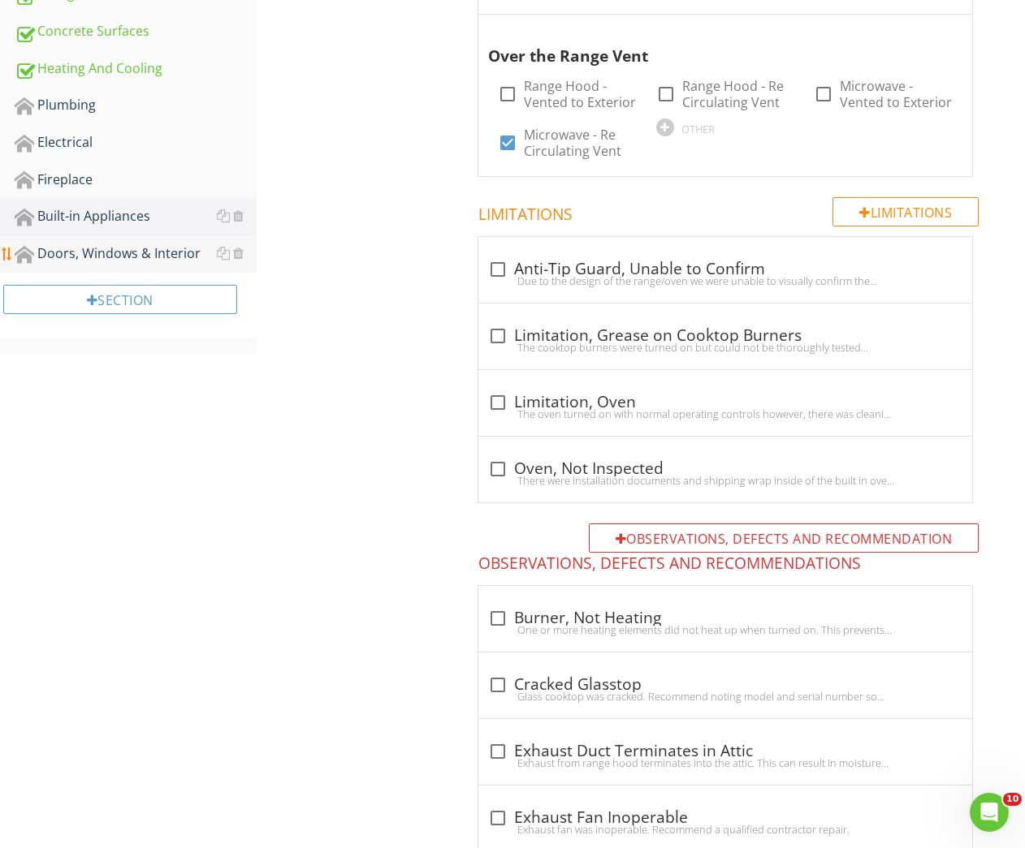
scroll to position [278, 0]
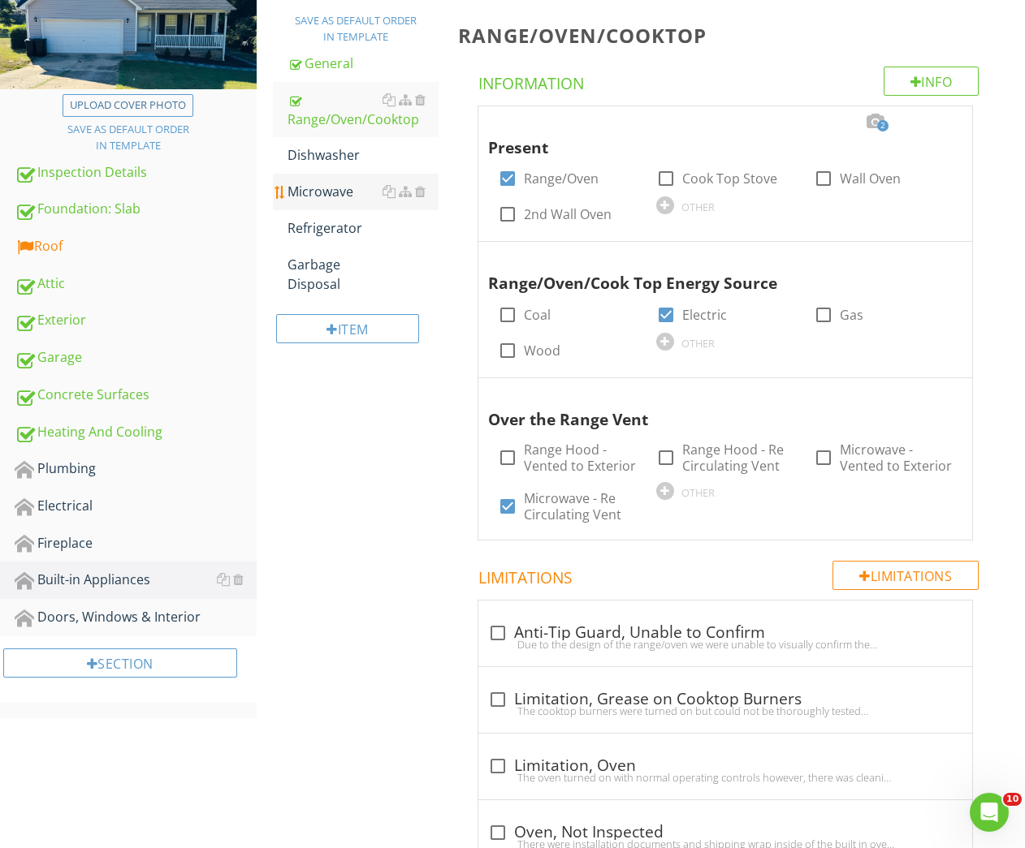
click at [312, 191] on div "Microwave" at bounding box center [363, 191] width 152 height 19
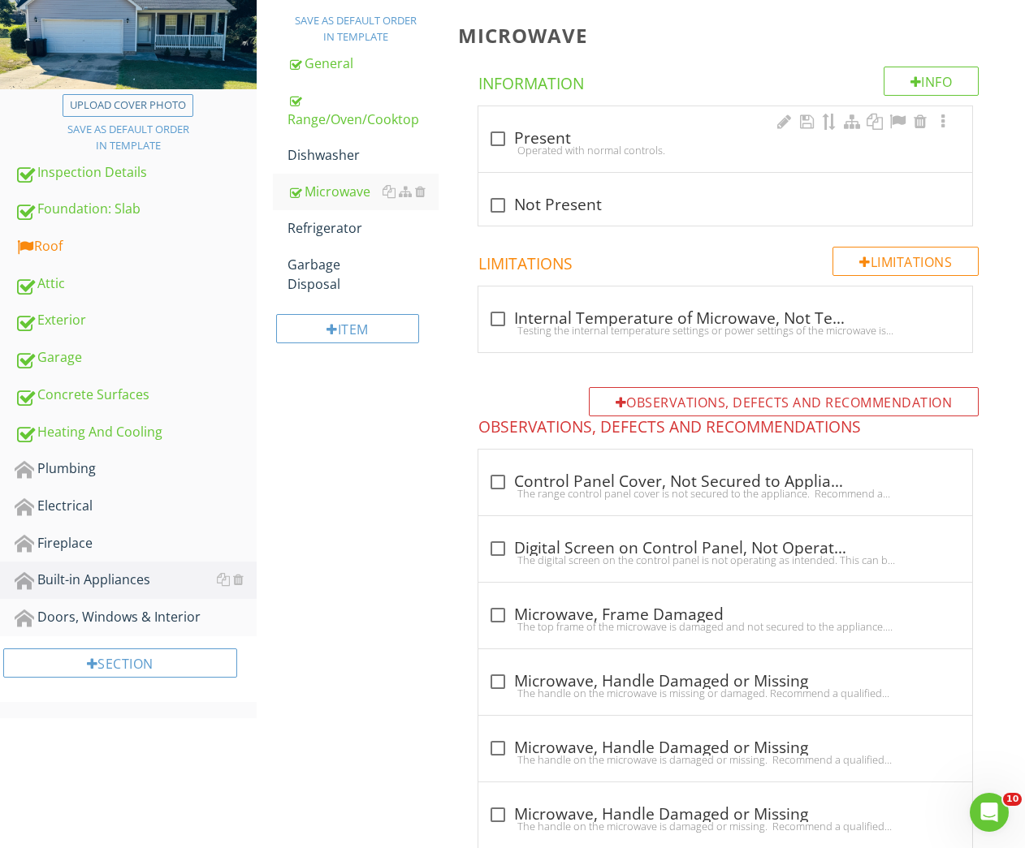
click at [526, 136] on div "check_box_outline_blank Present" at bounding box center [725, 138] width 474 height 19
checkbox input "true"
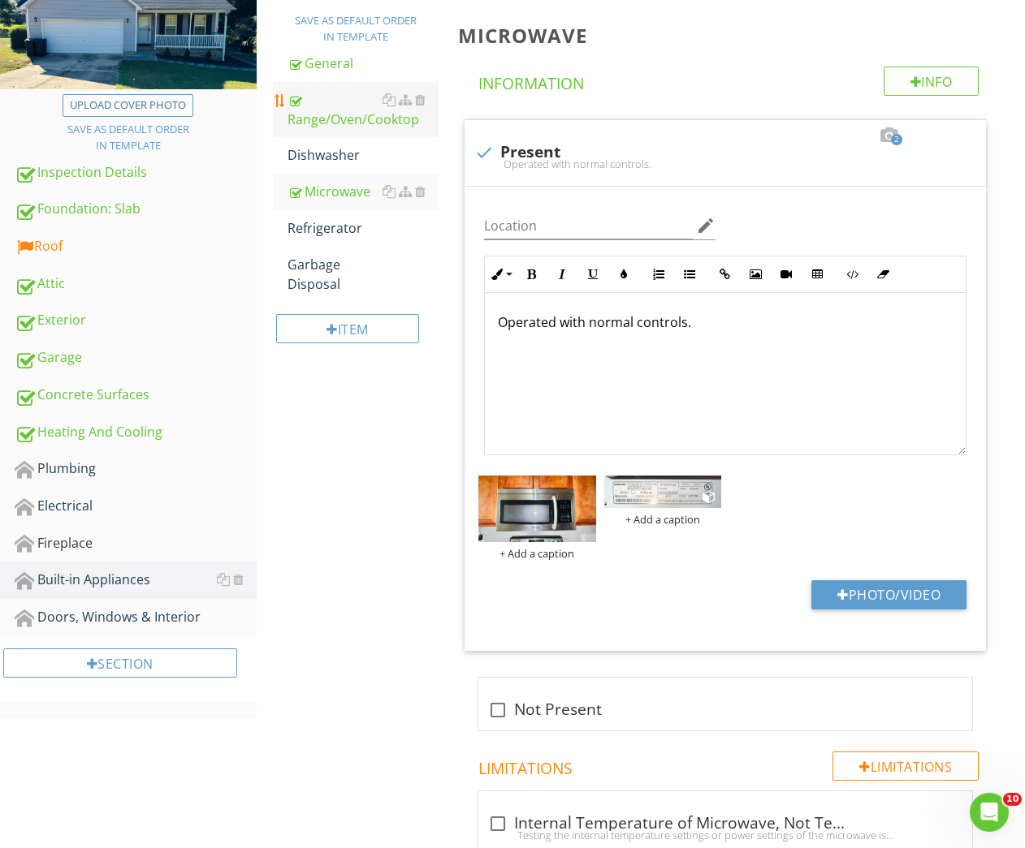
click at [296, 120] on div "Range/Oven/Cooktop" at bounding box center [363, 109] width 152 height 39
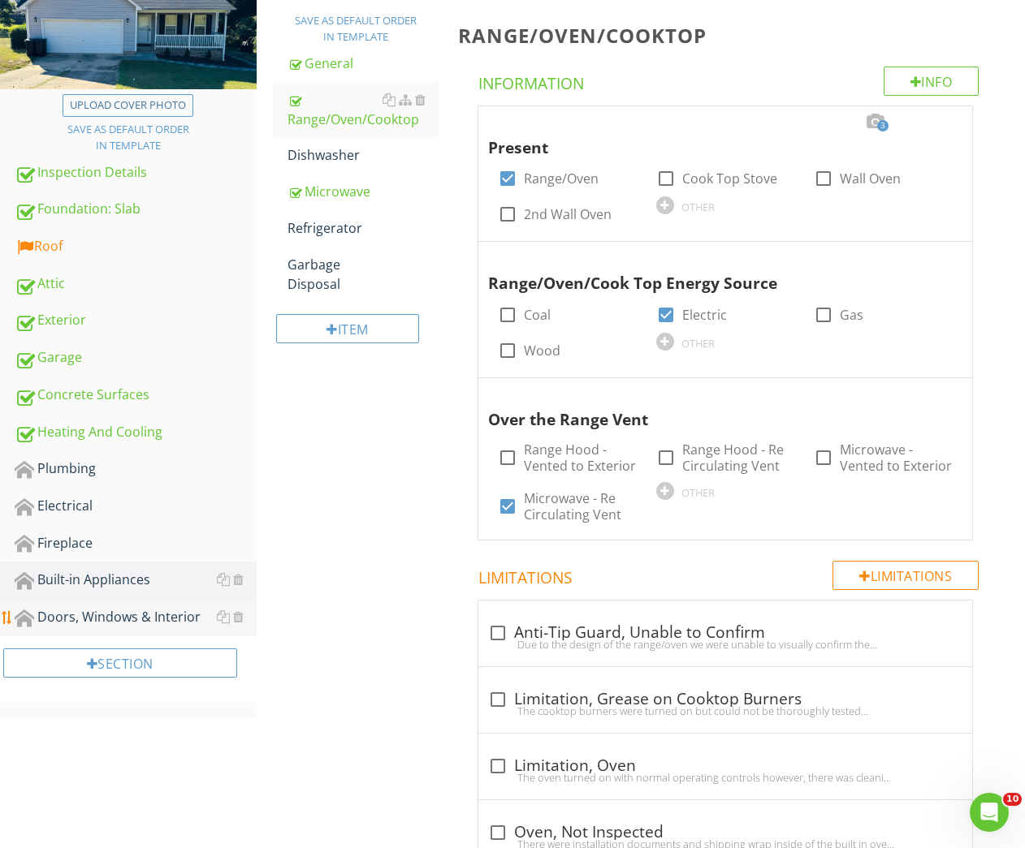
click at [75, 610] on div "Doors, Windows & Interior" at bounding box center [136, 617] width 242 height 21
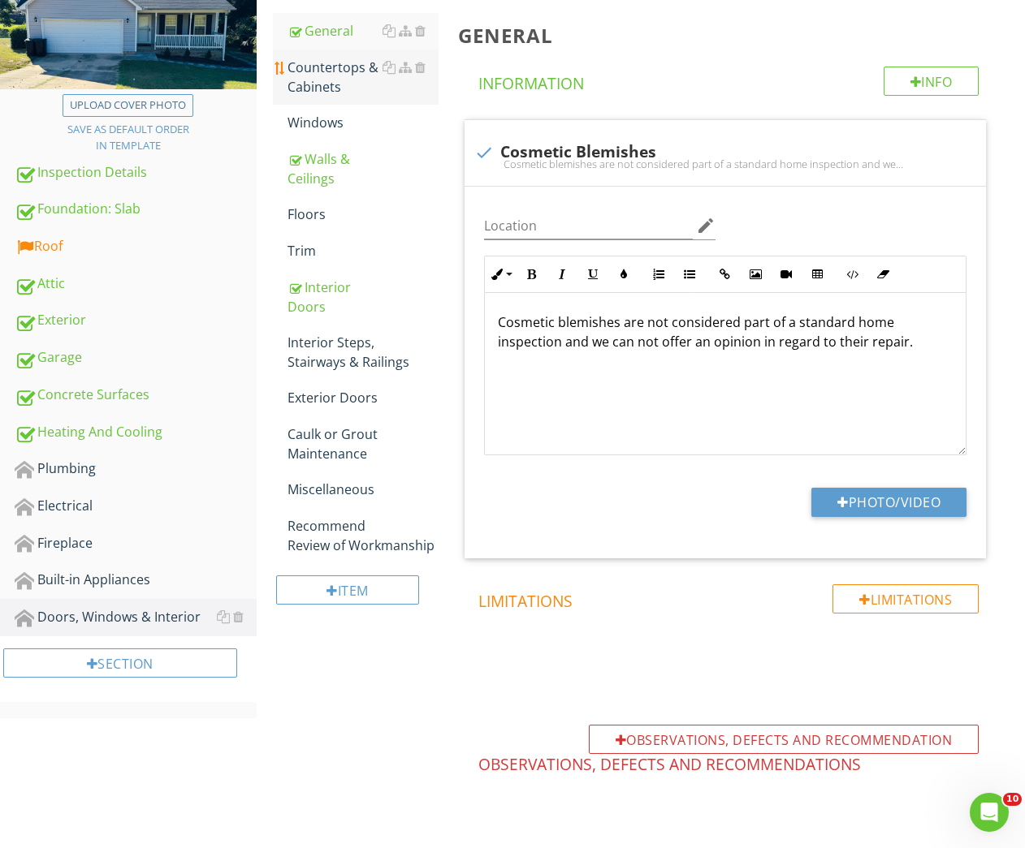
click at [316, 71] on div "Countertops & Cabinets" at bounding box center [363, 77] width 152 height 39
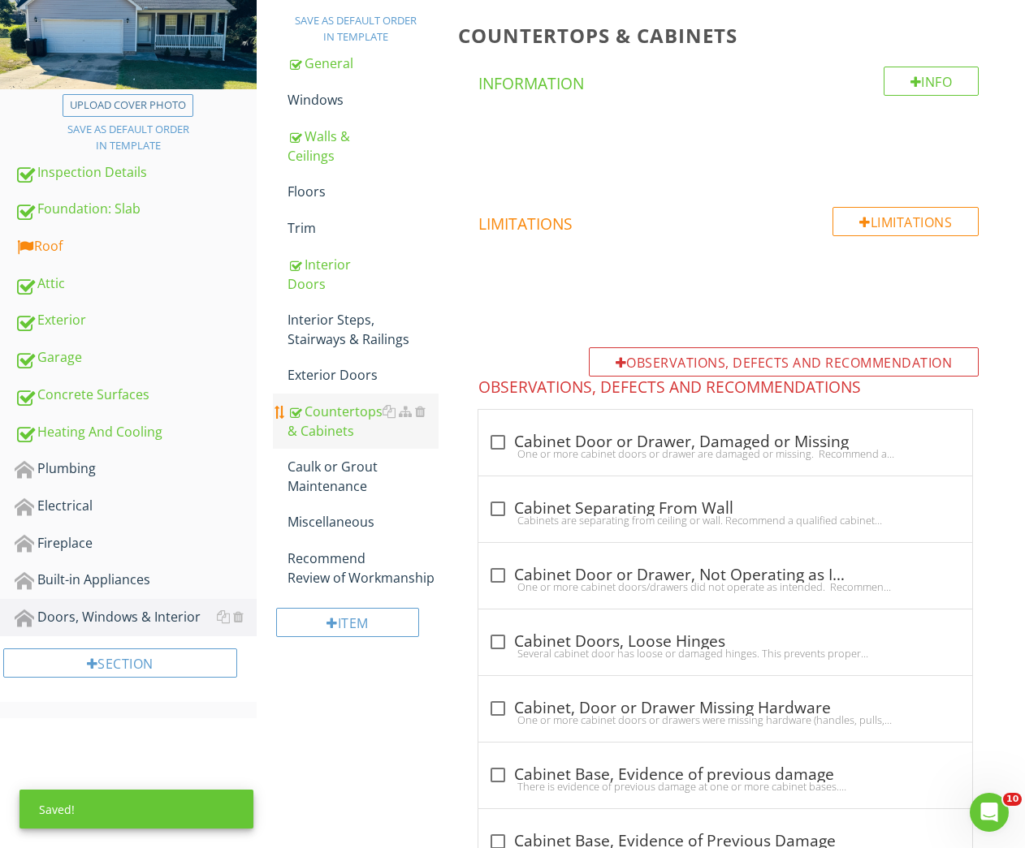
click at [331, 432] on div "Countertops & Cabinets" at bounding box center [363, 421] width 152 height 39
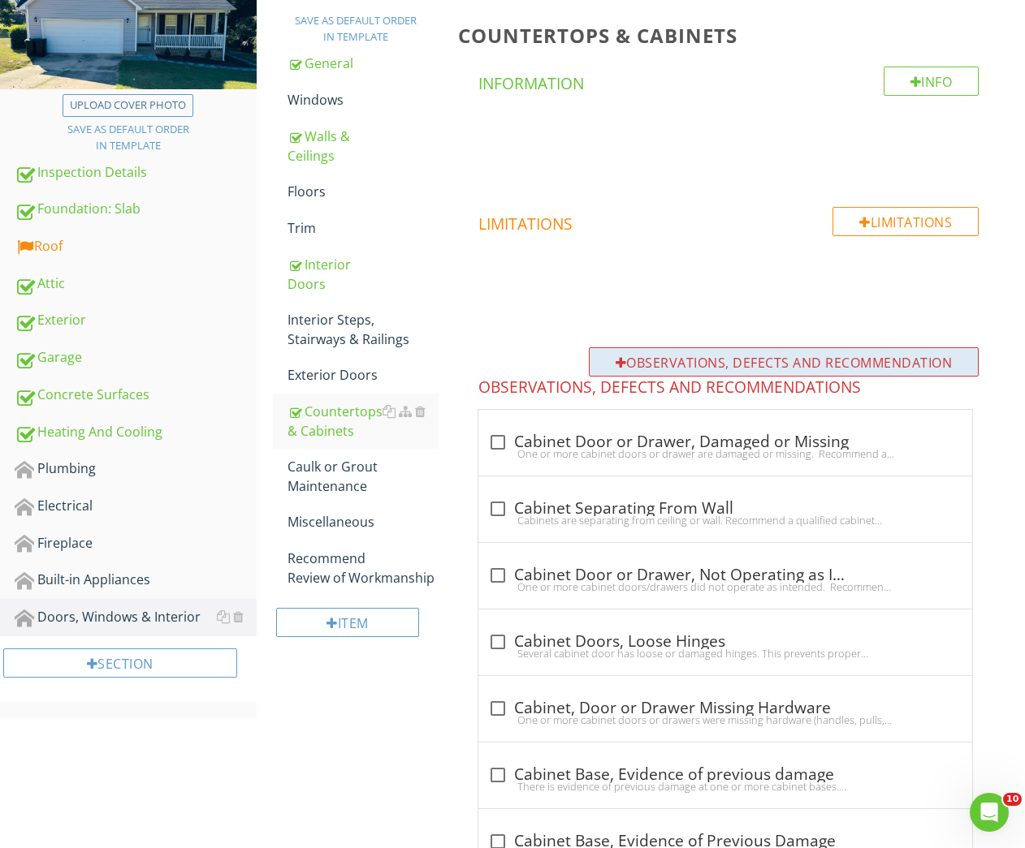
click at [667, 356] on div "Observations, Defects and Recommendation" at bounding box center [784, 361] width 391 height 29
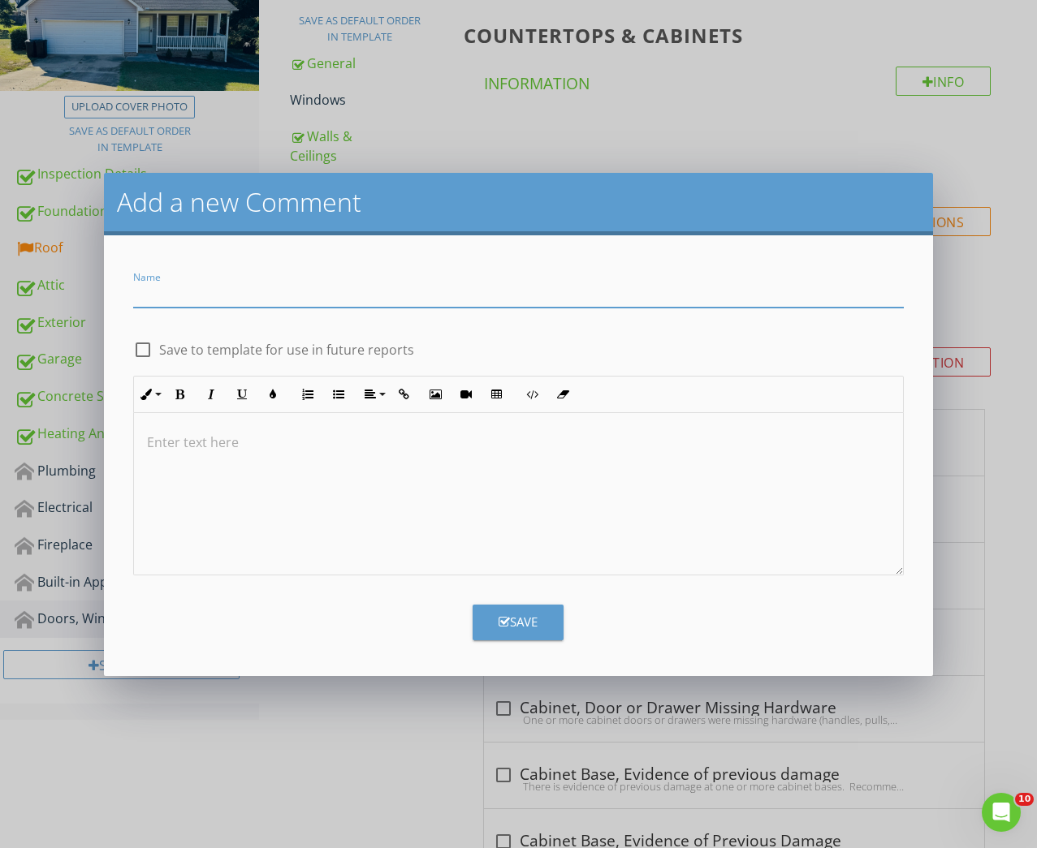
click at [419, 289] on input "Name" at bounding box center [518, 294] width 771 height 27
type input "Wall Cabinet, Loose Screw Noted"
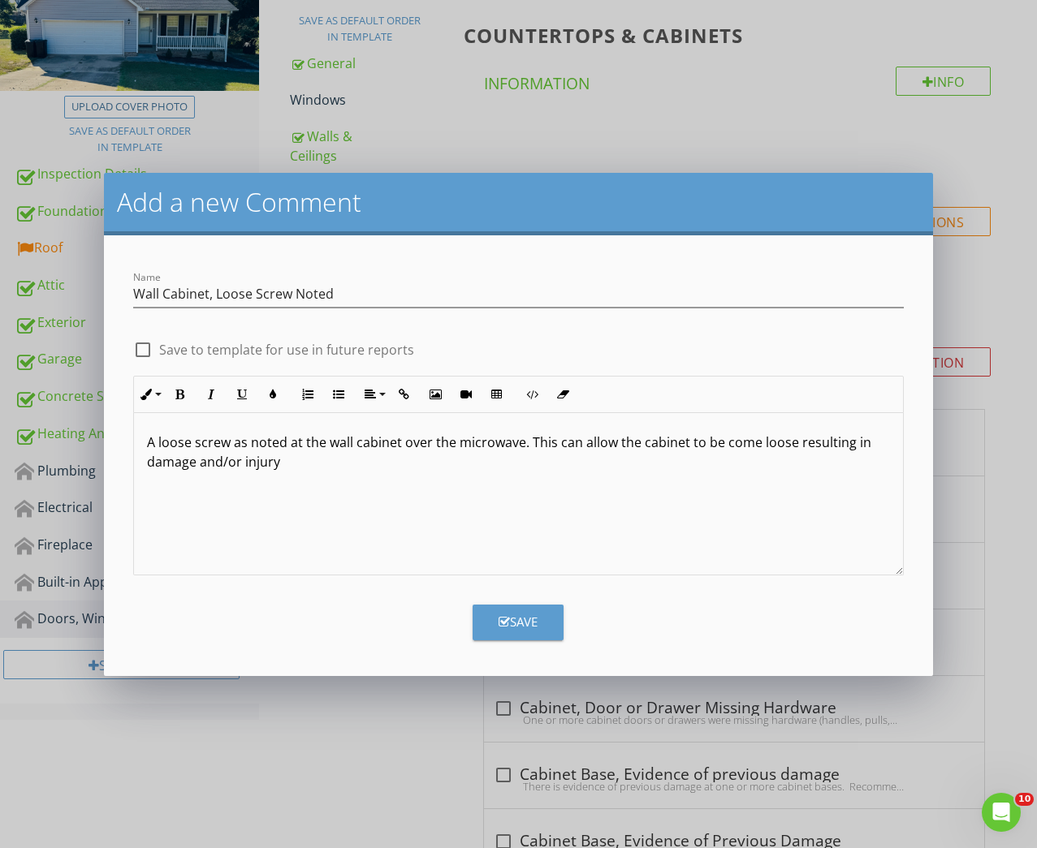
click at [580, 444] on p "A loose screw as noted at the wall cabinet over the microwave. This can allow t…" at bounding box center [519, 452] width 744 height 39
click at [596, 464] on p "A loose screw as noted at the wall cabinet over the microwave. This can be an i…" at bounding box center [519, 452] width 744 height 39
click at [441, 525] on div "A loose screw as noted at the wall cabinet over the microwave. This can be an i…" at bounding box center [519, 494] width 770 height 162
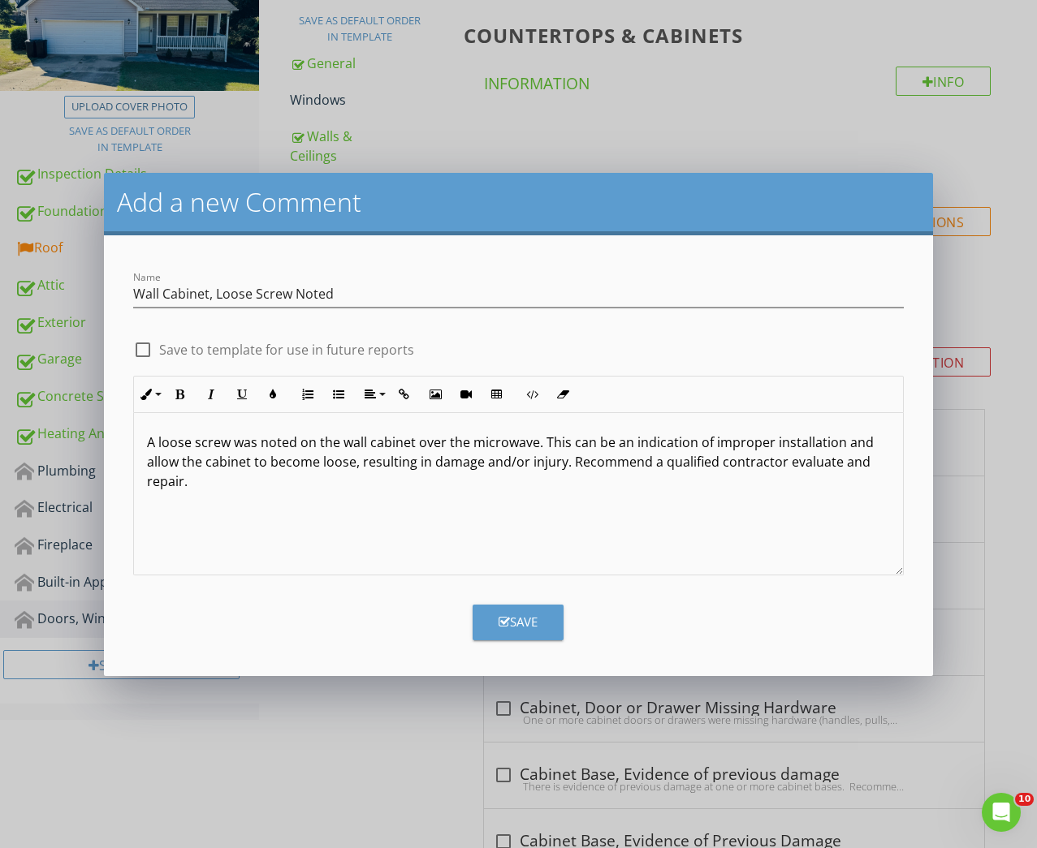
click at [798, 468] on p "A loose screw was noted on the wall cabinet over the microwave. This can be an …" at bounding box center [519, 462] width 744 height 58
click at [796, 455] on p "A loose screw was noted on the wall cabinet over the microwave. This can be an …" at bounding box center [519, 462] width 744 height 58
click at [801, 483] on p "A loose screw was noted on the wall cabinet over the microwave. This can be an …" at bounding box center [519, 462] width 744 height 58
click at [526, 622] on div "Save" at bounding box center [517, 622] width 39 height 19
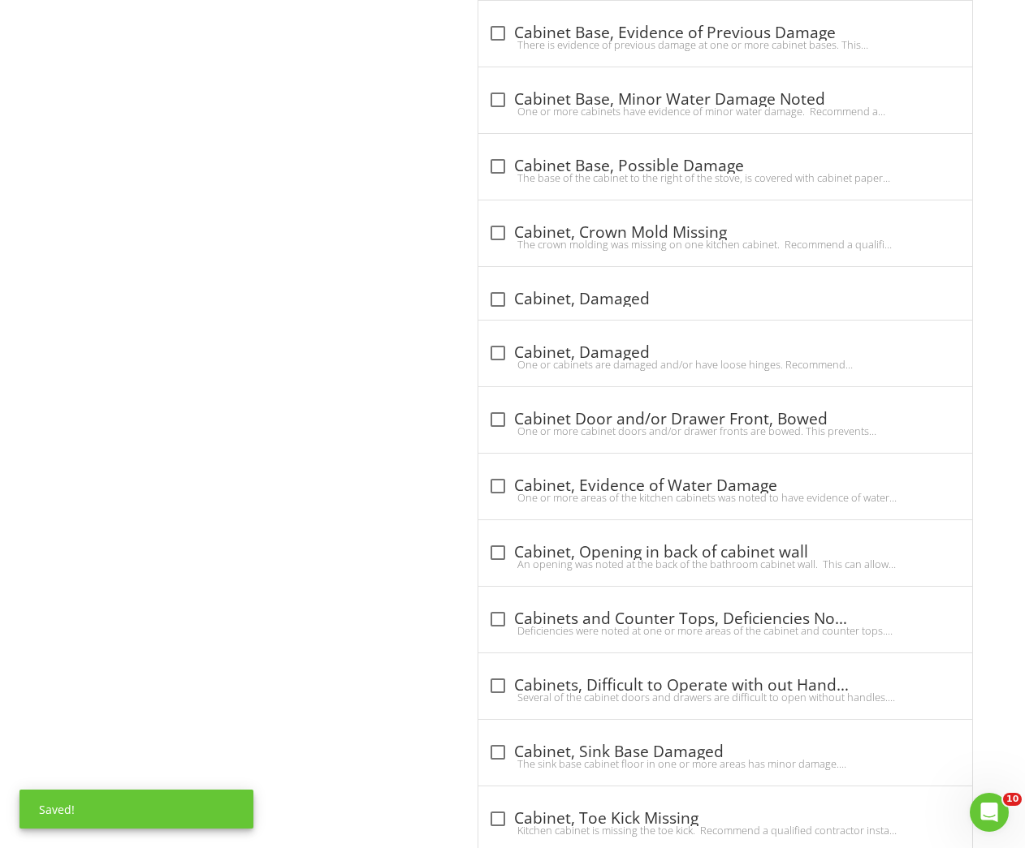
scroll to position [1921, 0]
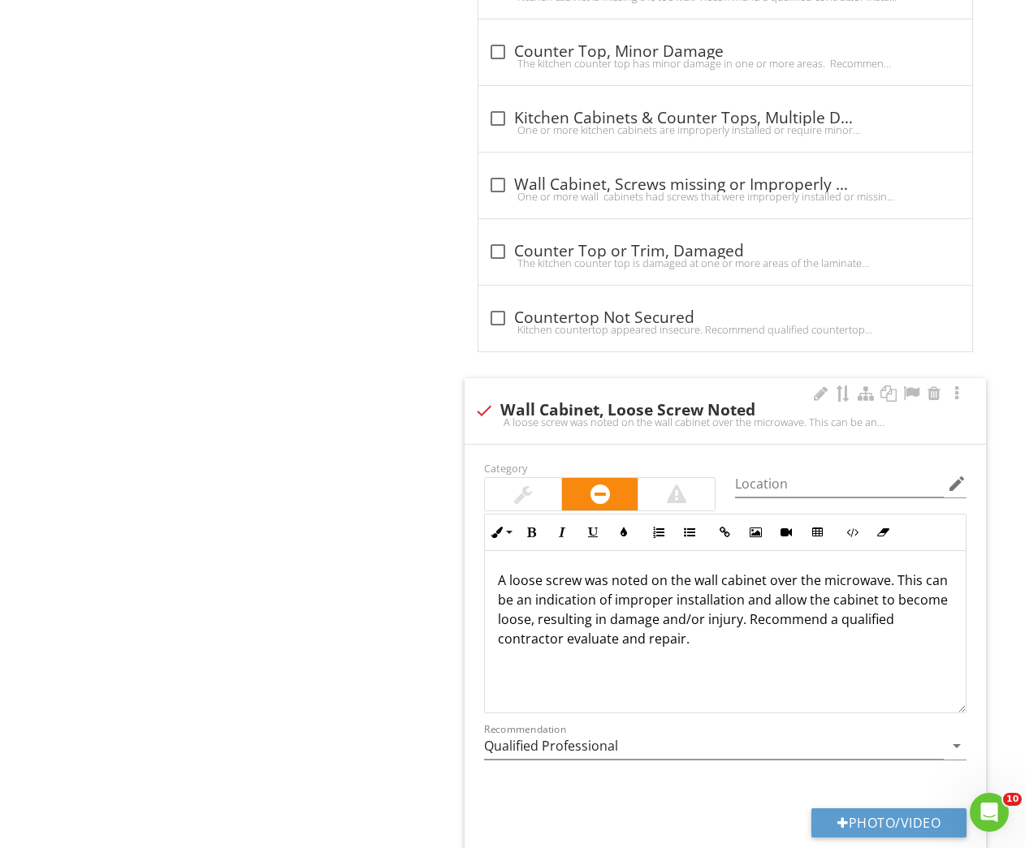
click at [521, 496] on div at bounding box center [523, 494] width 18 height 19
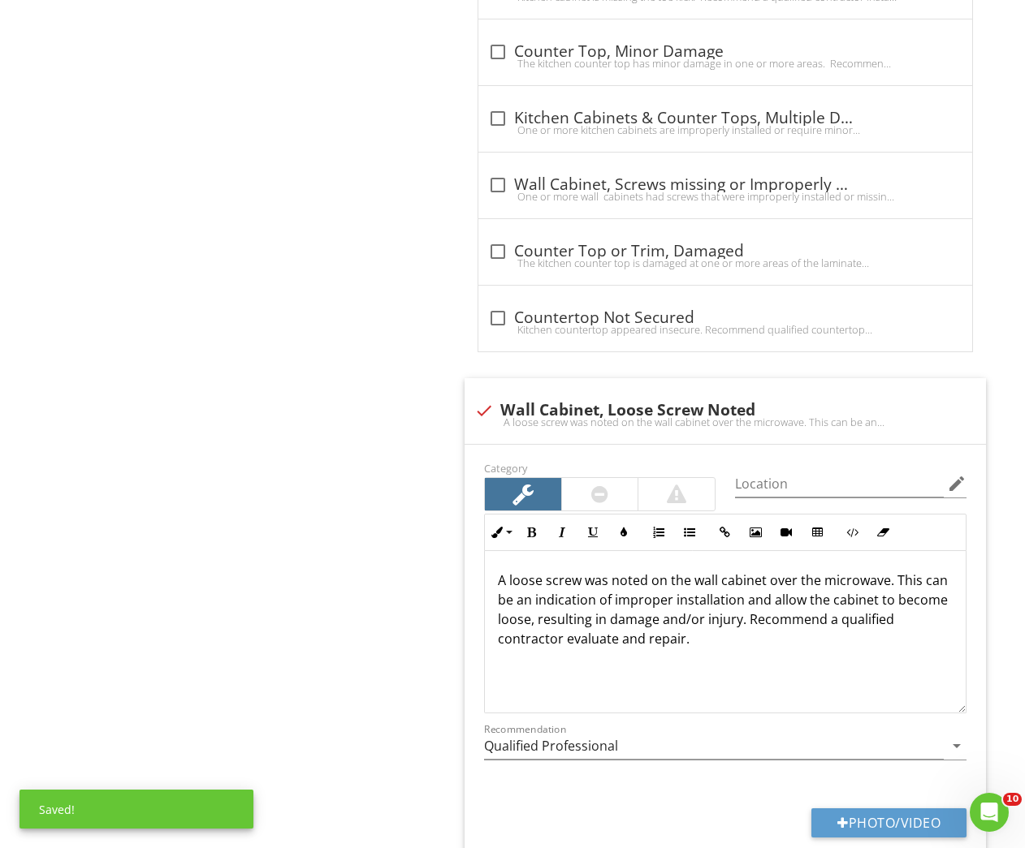
scroll to position [2017, 0]
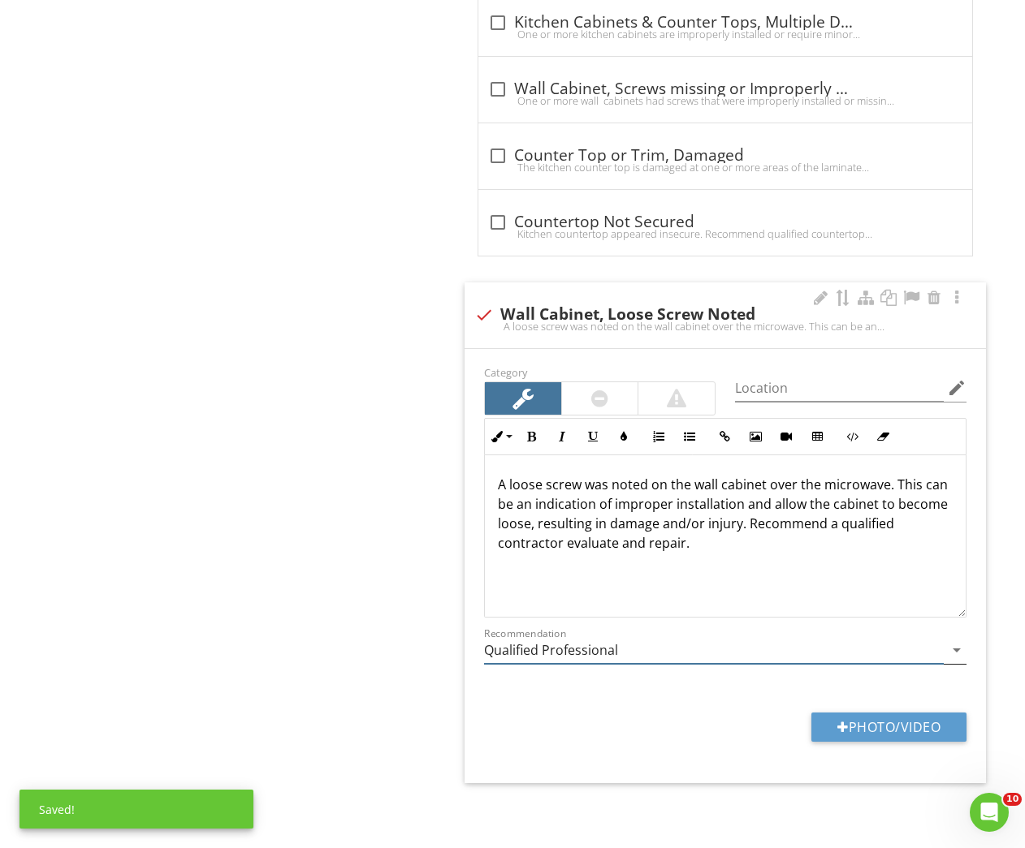
click at [545, 650] on input "Qualified Professional" at bounding box center [714, 650] width 460 height 27
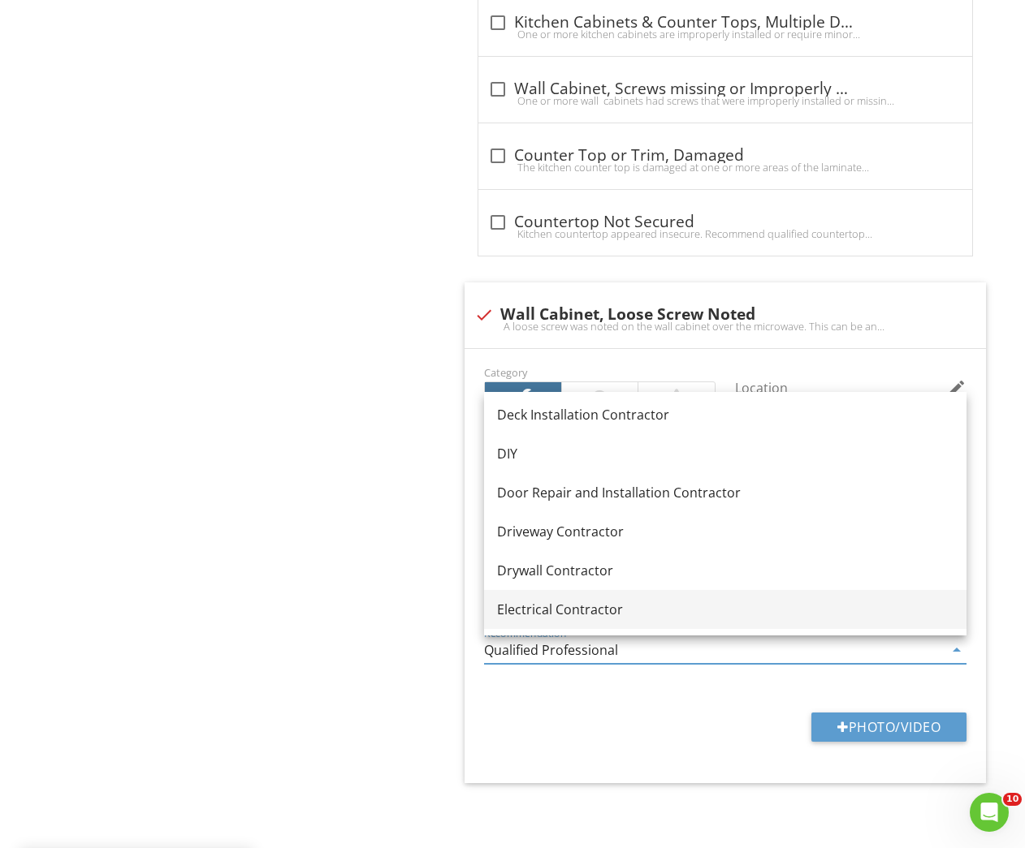
scroll to position [1097, 0]
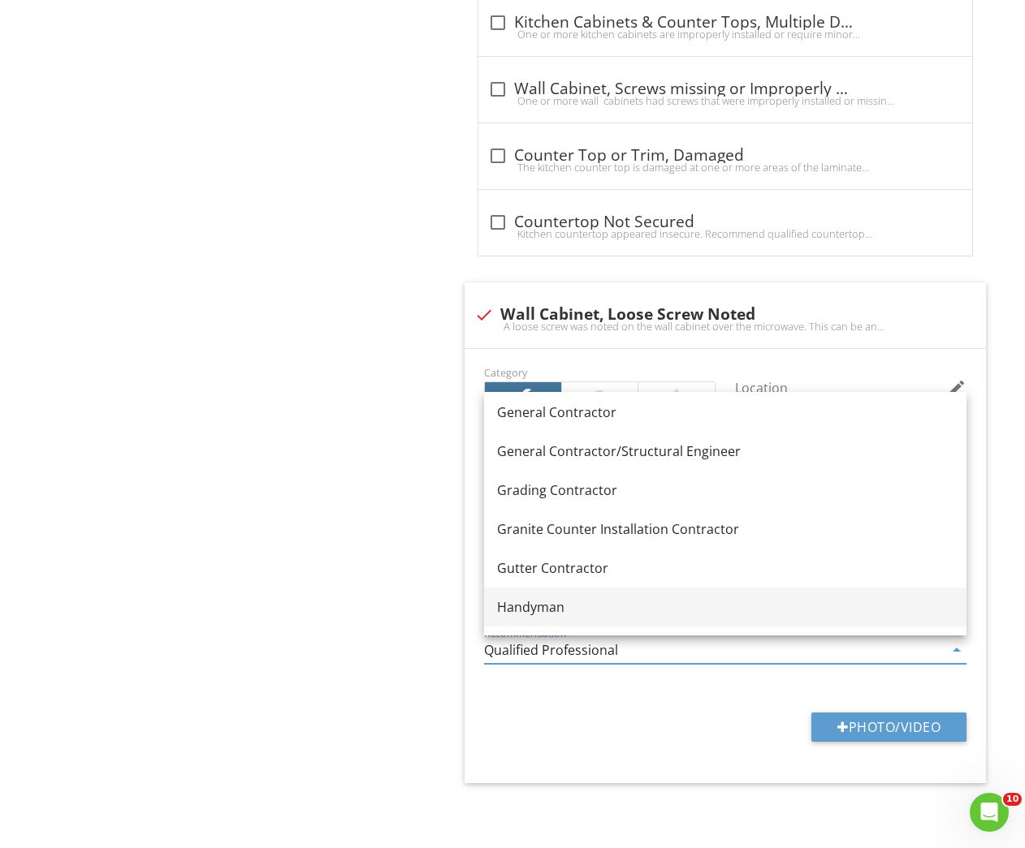
click at [537, 596] on link "Handyman" at bounding box center [725, 607] width 482 height 39
type input "Handyman"
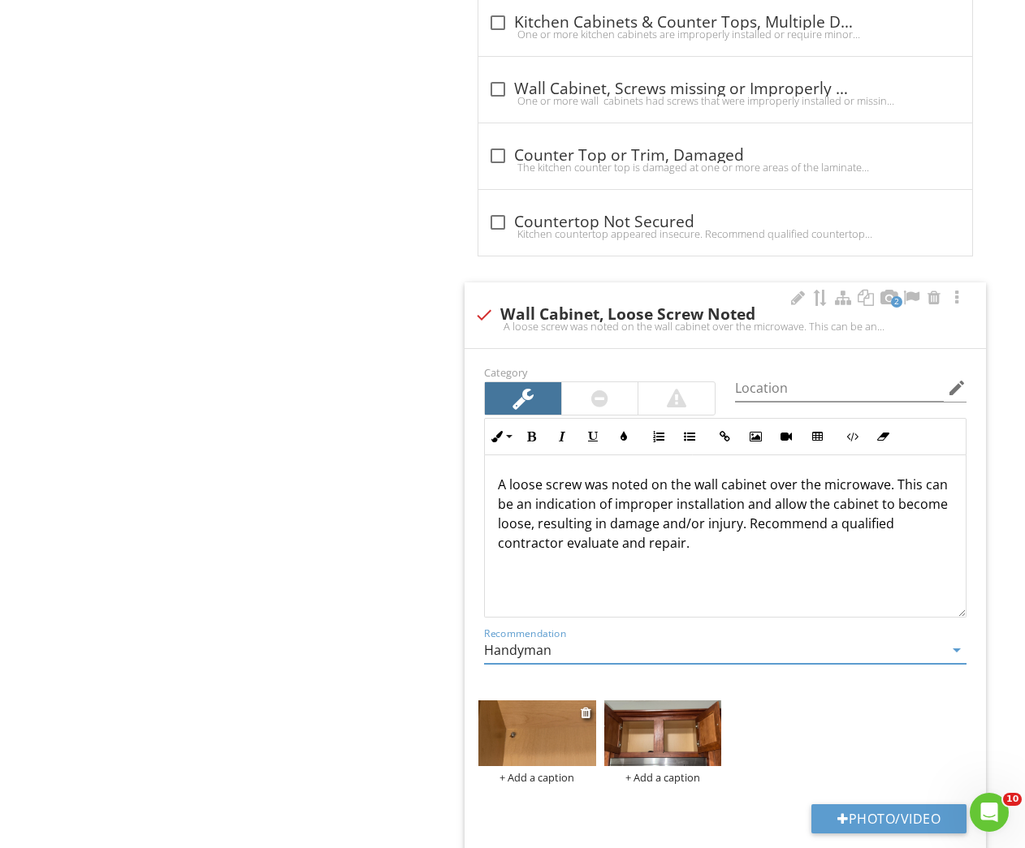
click at [516, 722] on img at bounding box center [536, 734] width 117 height 66
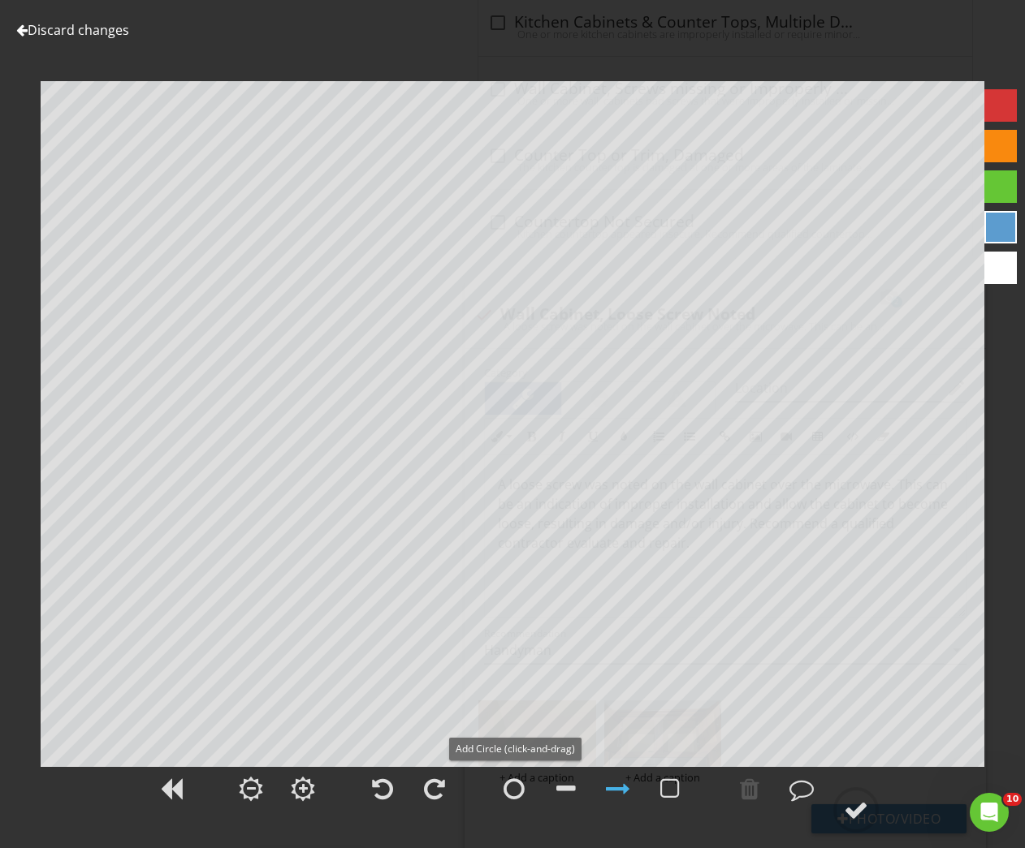
drag, startPoint x: 523, startPoint y: 788, endPoint x: 507, endPoint y: 766, distance: 26.6
click at [523, 788] on div at bounding box center [513, 789] width 21 height 24
drag, startPoint x: 608, startPoint y: 791, endPoint x: 598, endPoint y: 746, distance: 45.7
click at [610, 790] on div at bounding box center [618, 789] width 24 height 24
click at [858, 817] on div at bounding box center [856, 810] width 24 height 24
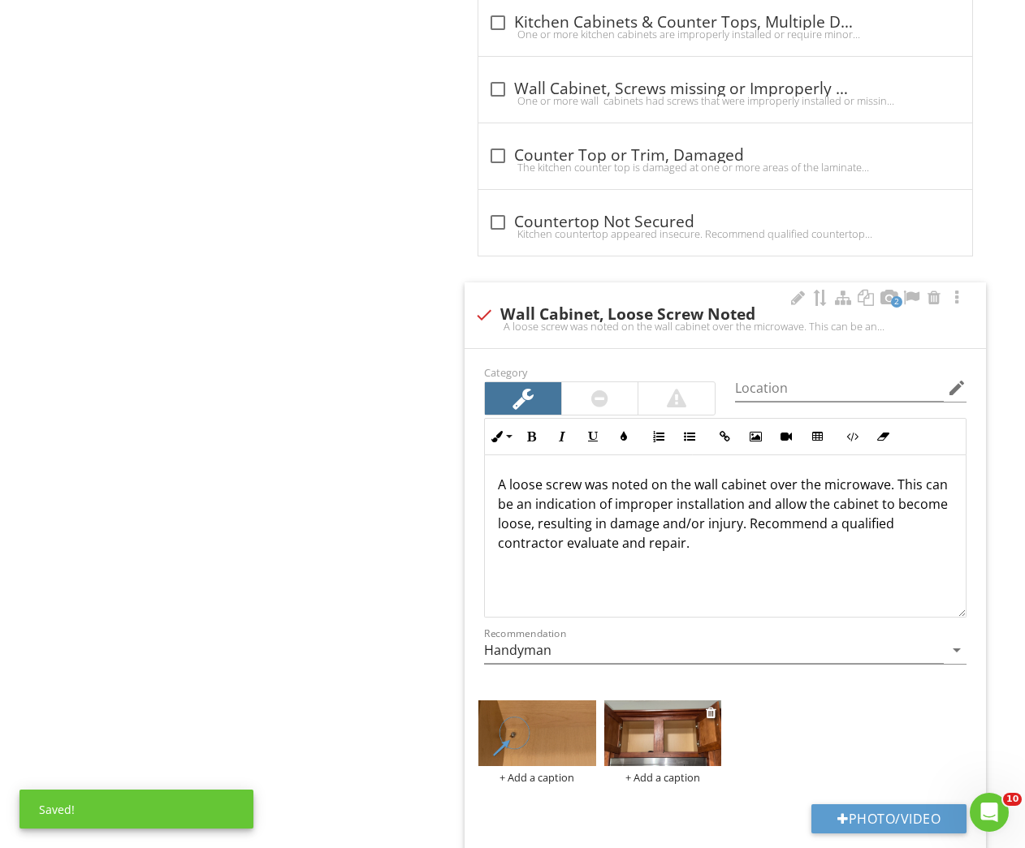
click at [667, 725] on img at bounding box center [662, 734] width 117 height 66
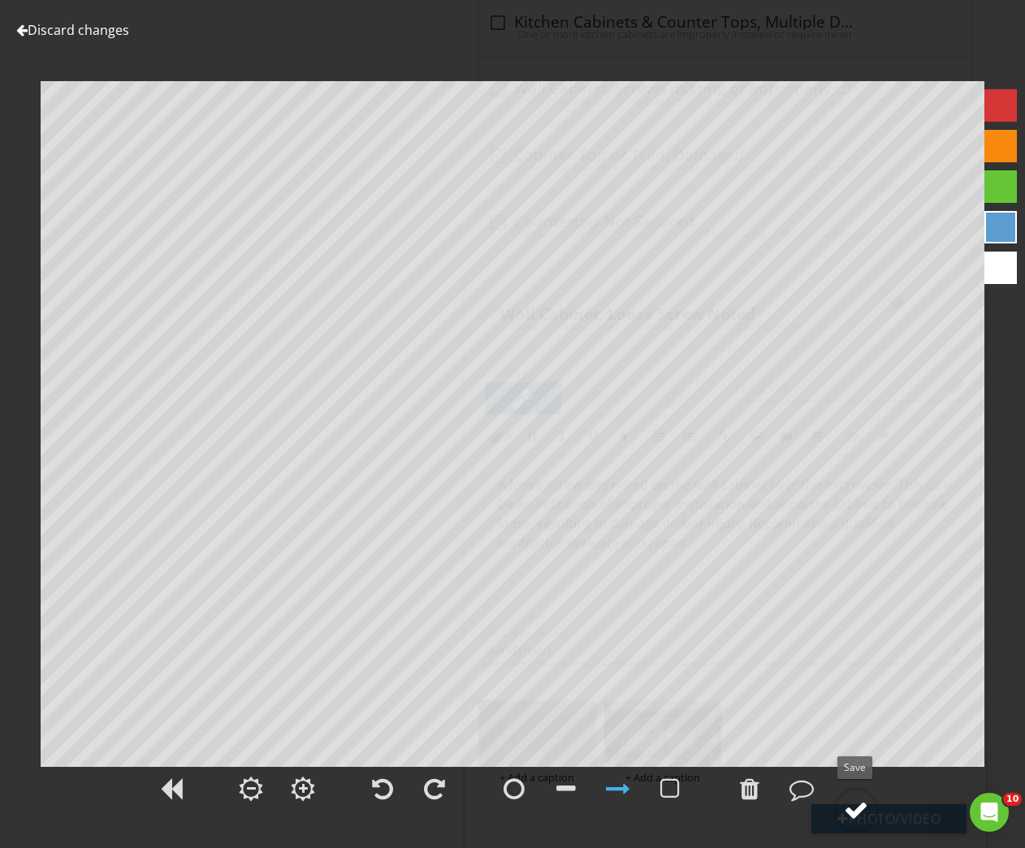
click at [850, 808] on div at bounding box center [856, 810] width 24 height 24
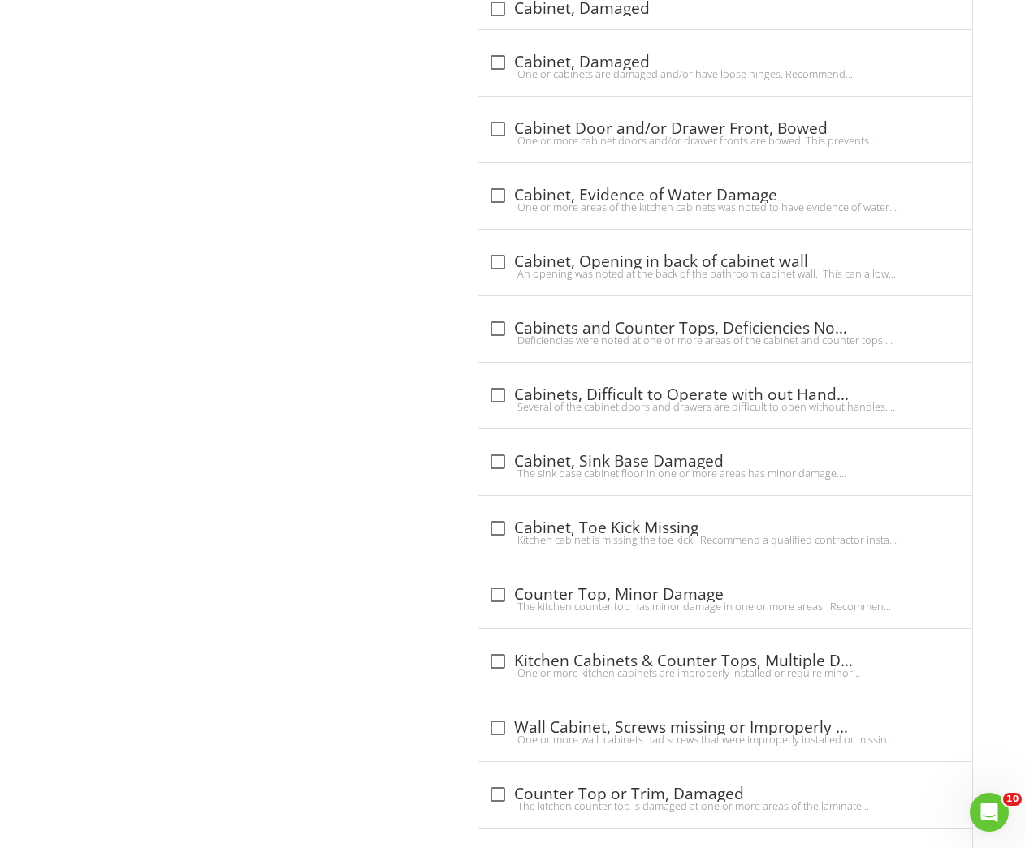
scroll to position [557, 0]
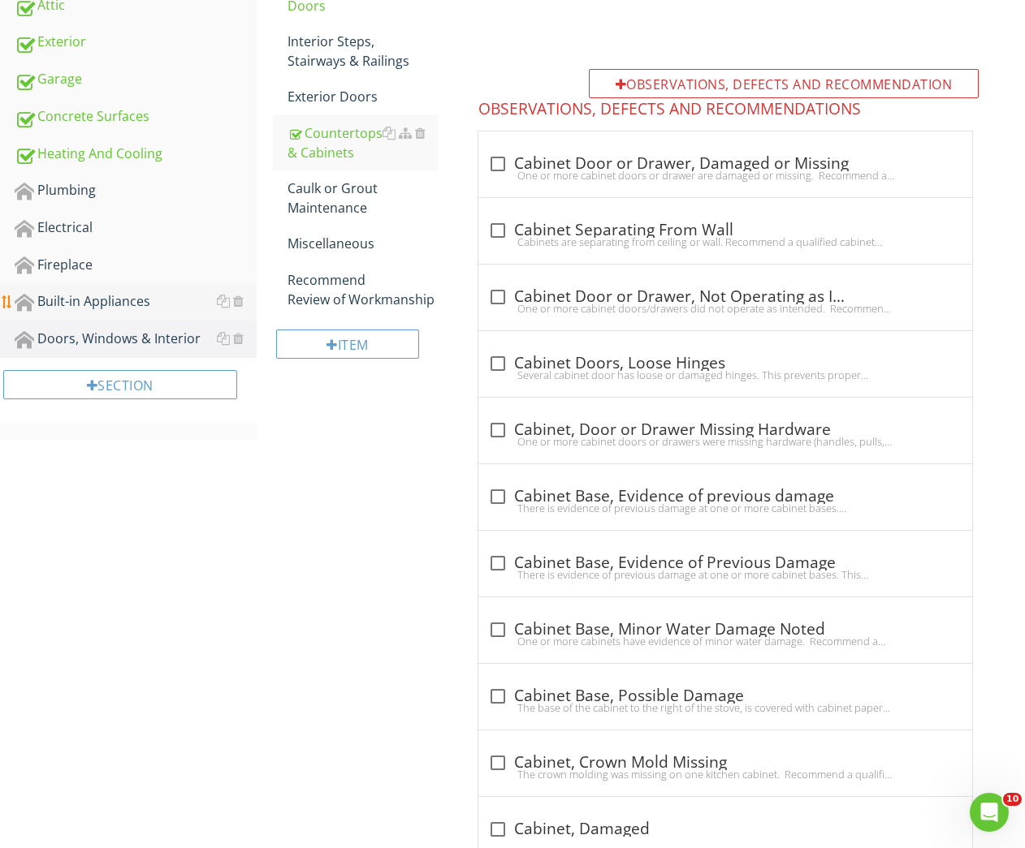
click at [126, 309] on div "Built-in Appliances" at bounding box center [136, 301] width 242 height 21
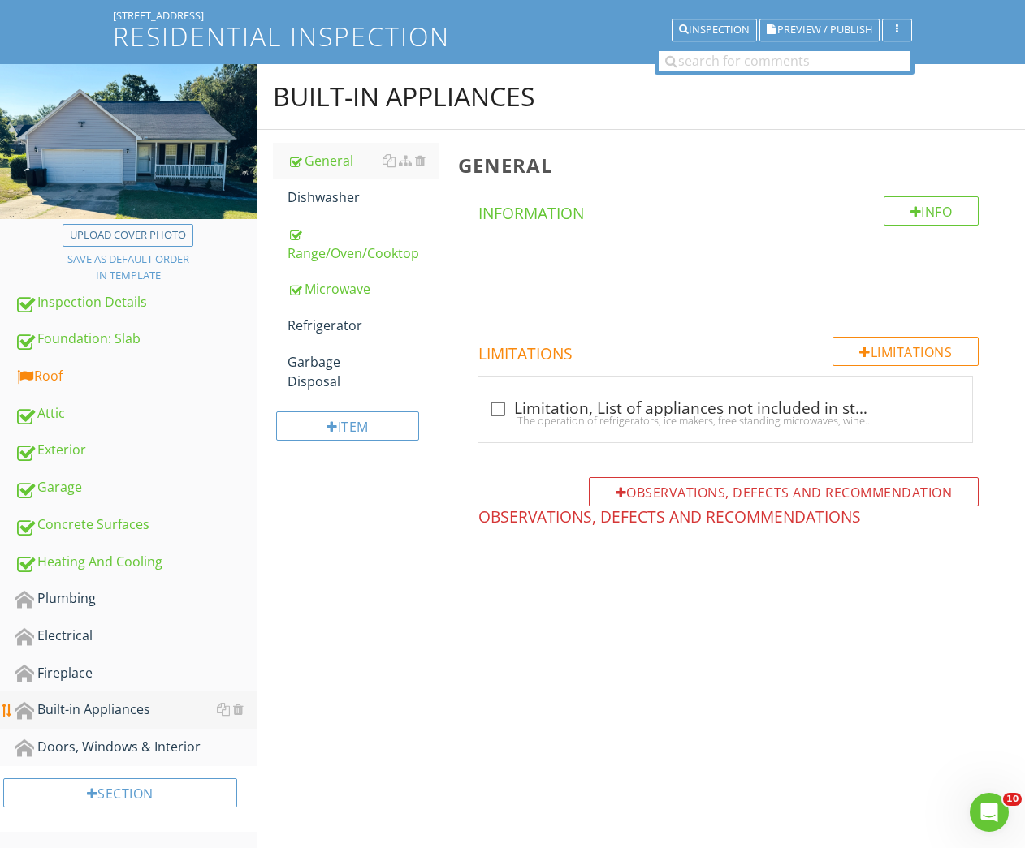
scroll to position [148, 0]
click at [327, 322] on div "Refrigerator" at bounding box center [363, 326] width 152 height 19
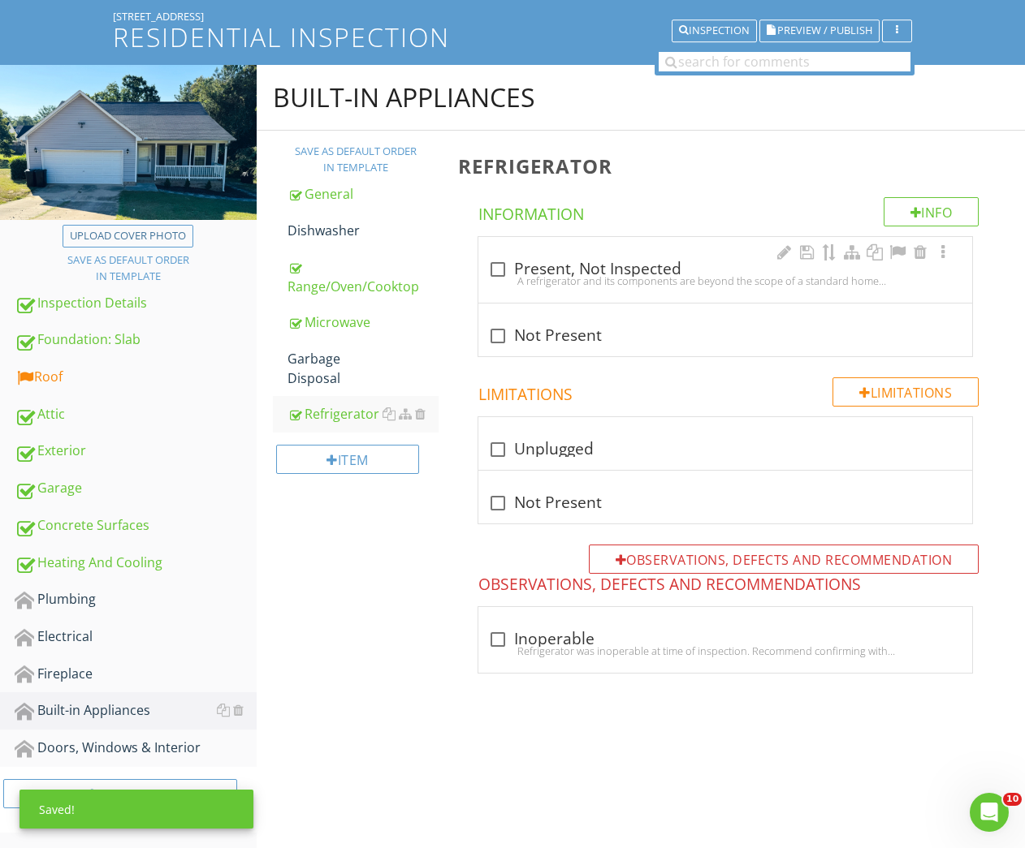
click at [529, 260] on div "check_box_outline_blank Present, Not Inspected" at bounding box center [725, 269] width 474 height 19
checkbox input "true"
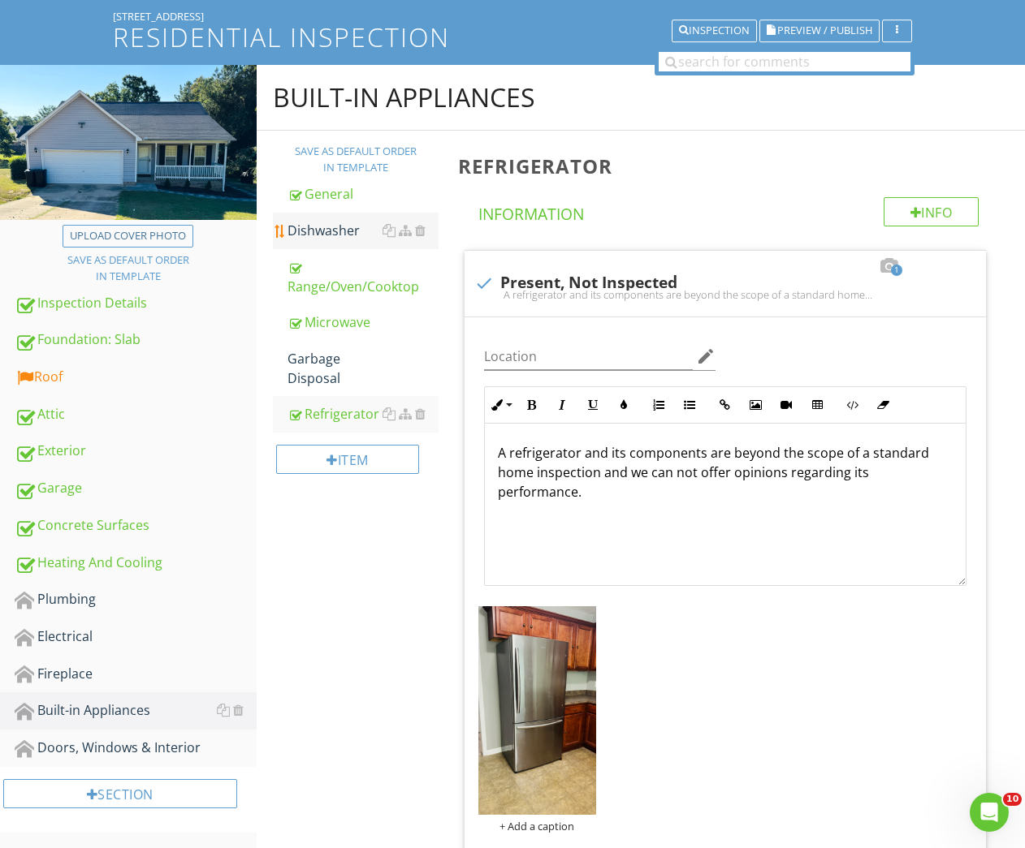
click at [323, 230] on div "Dishwasher" at bounding box center [363, 230] width 152 height 19
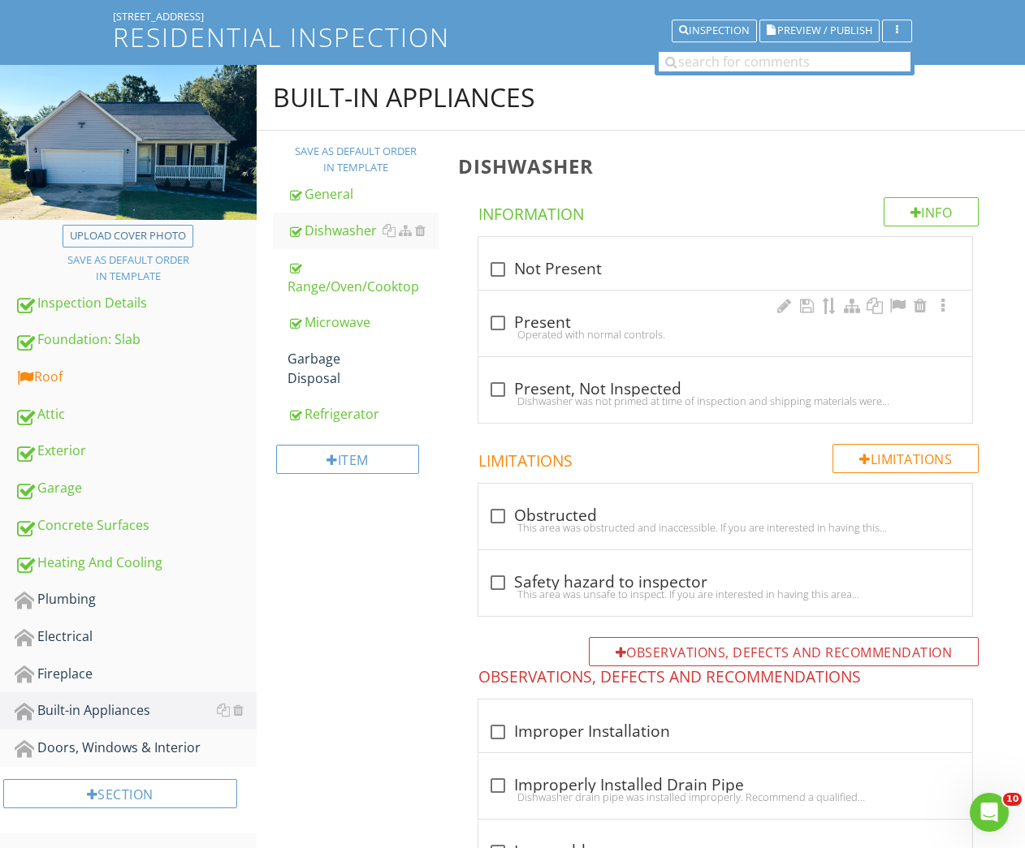
click at [546, 306] on div "check_box_outline_blank Present Operated with normal controls." at bounding box center [725, 324] width 494 height 66
checkbox input "true"
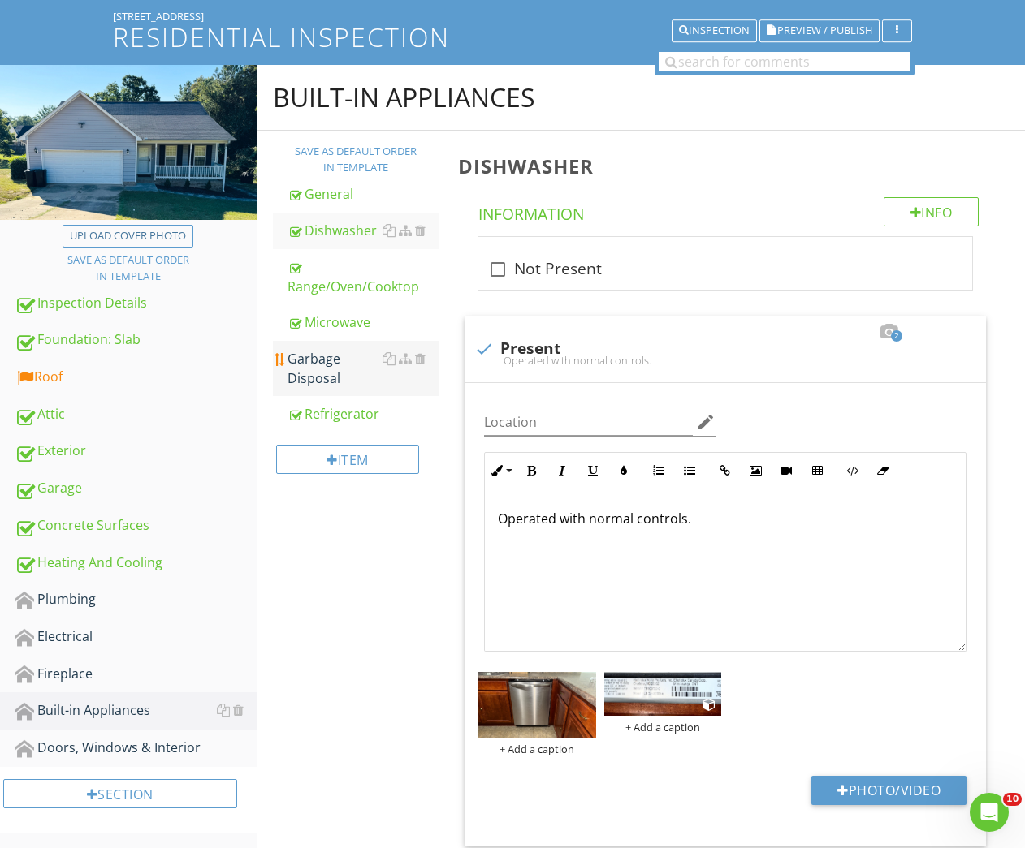
click at [324, 365] on div "Garbage Disposal" at bounding box center [363, 368] width 152 height 39
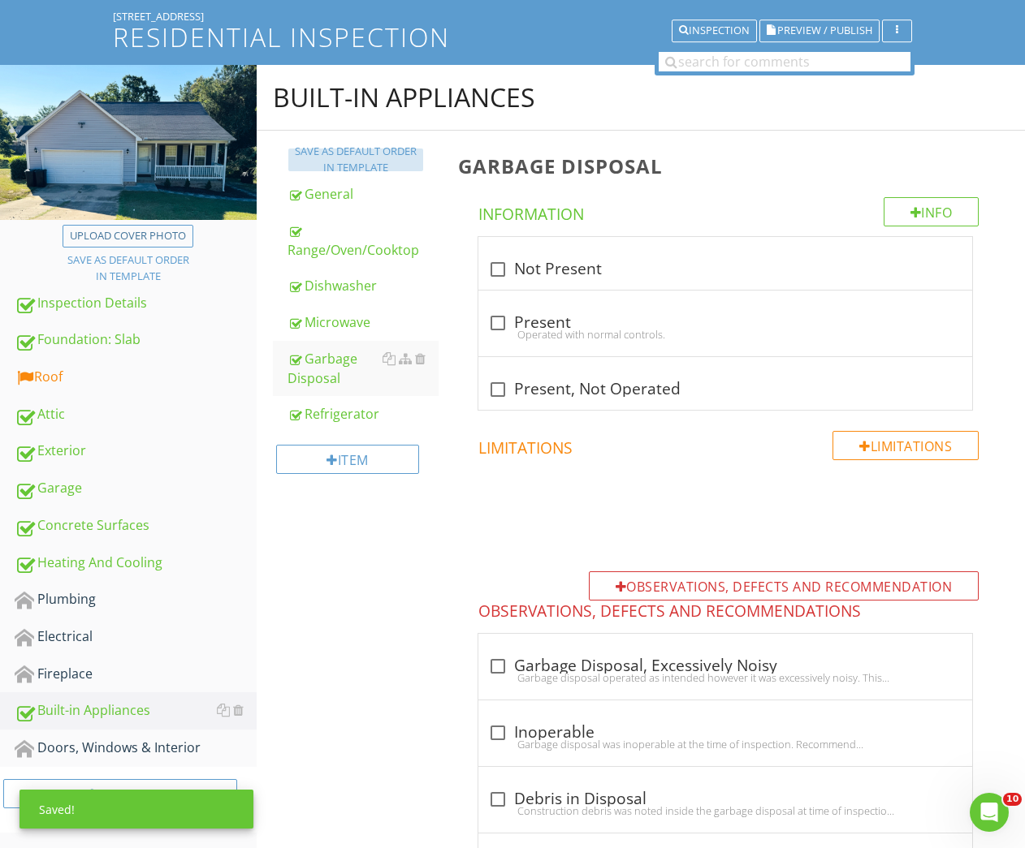
click at [324, 153] on div "Save as default order in template" at bounding box center [356, 160] width 122 height 32
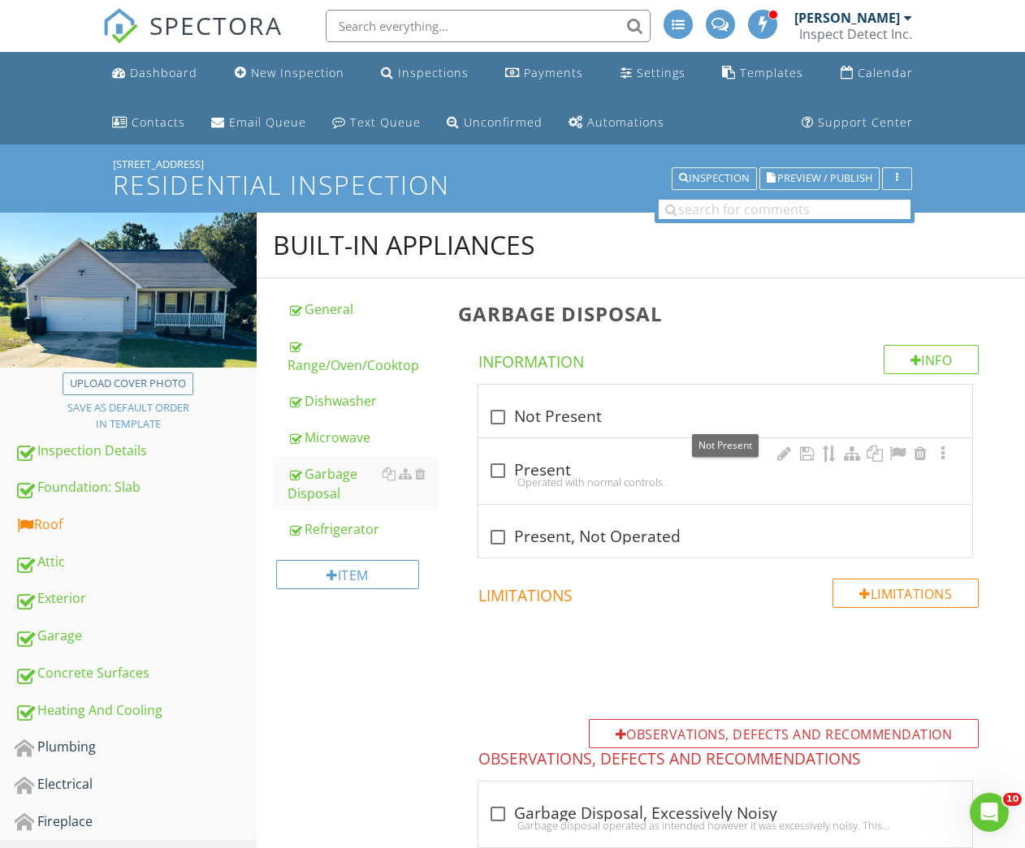
click at [537, 464] on div "check_box_outline_blank Present" at bounding box center [725, 470] width 474 height 19
checkbox input "true"
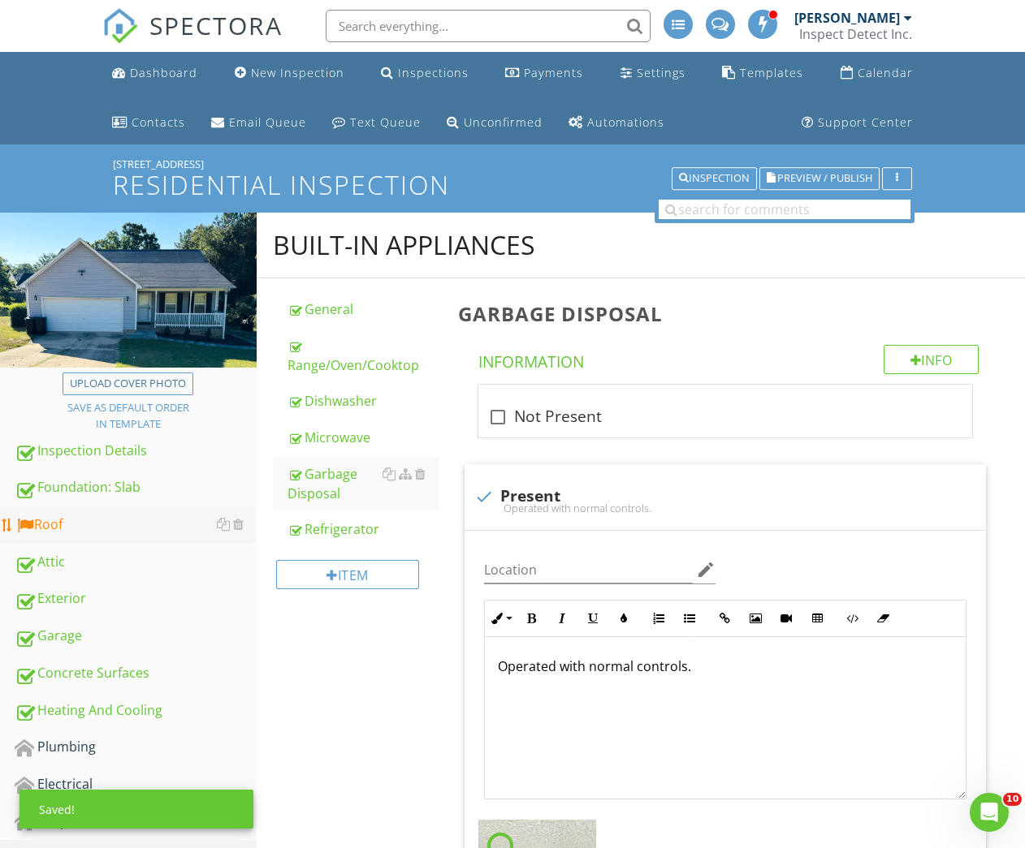
scroll to position [563, 0]
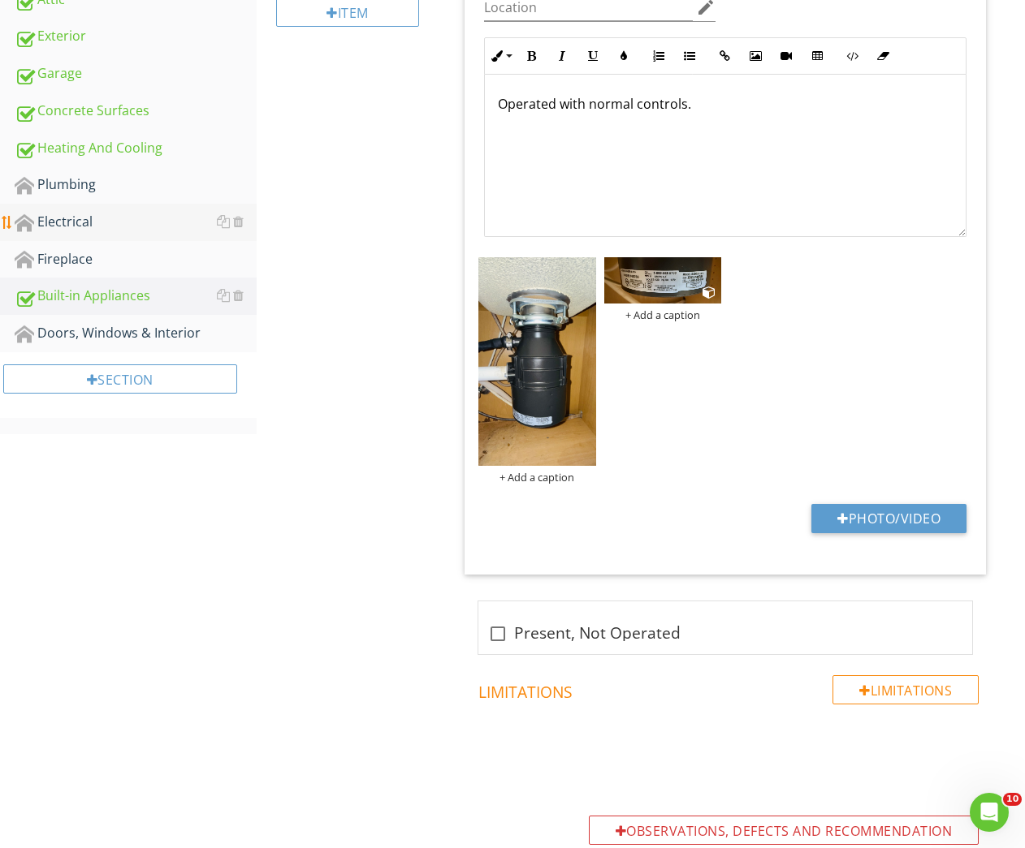
click at [86, 216] on div "Electrical" at bounding box center [136, 222] width 242 height 21
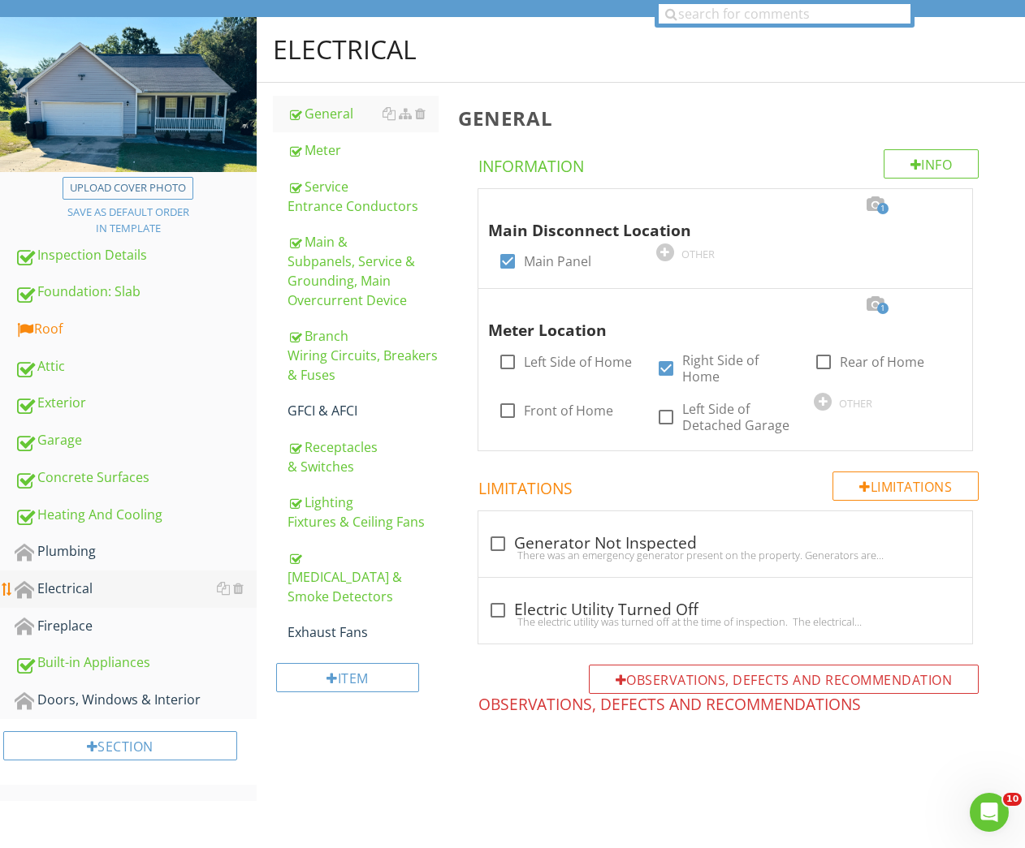
scroll to position [192, 0]
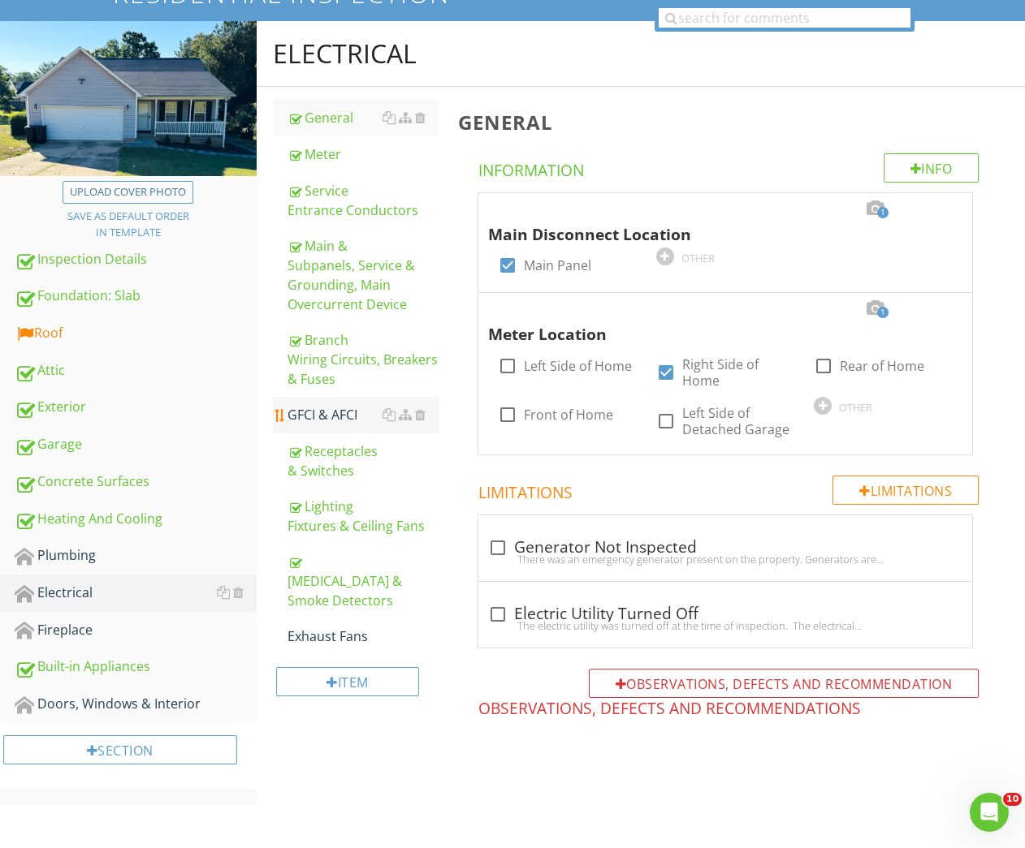
click at [315, 418] on div "GFCI & AFCI" at bounding box center [363, 414] width 152 height 19
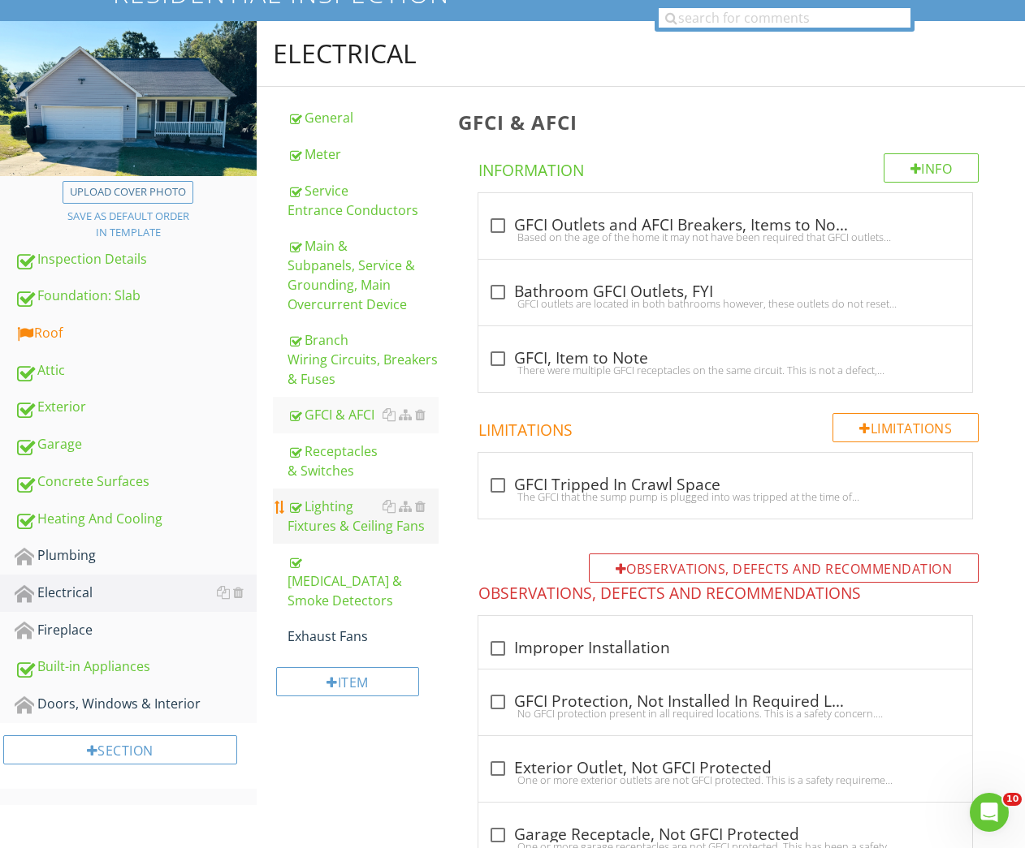
click at [317, 516] on div "Lighting Fixtures & Ceiling Fans" at bounding box center [363, 516] width 152 height 39
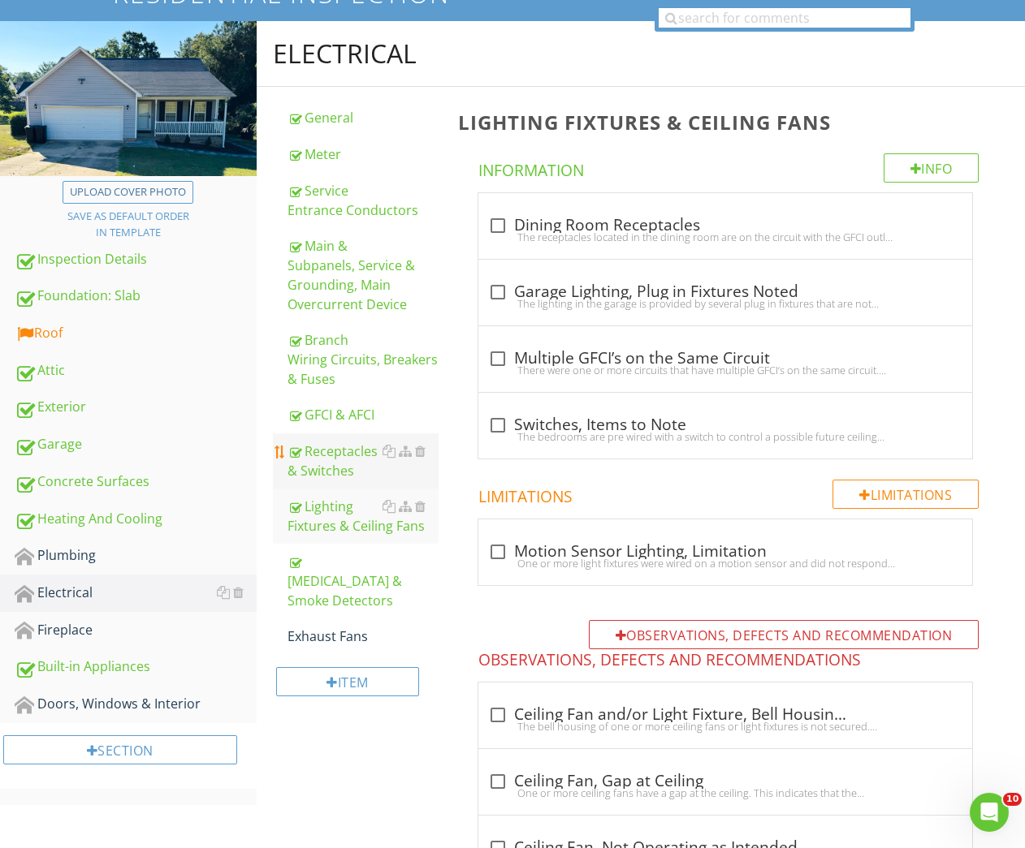
click at [317, 460] on div "Receptacles & Switches" at bounding box center [363, 461] width 152 height 39
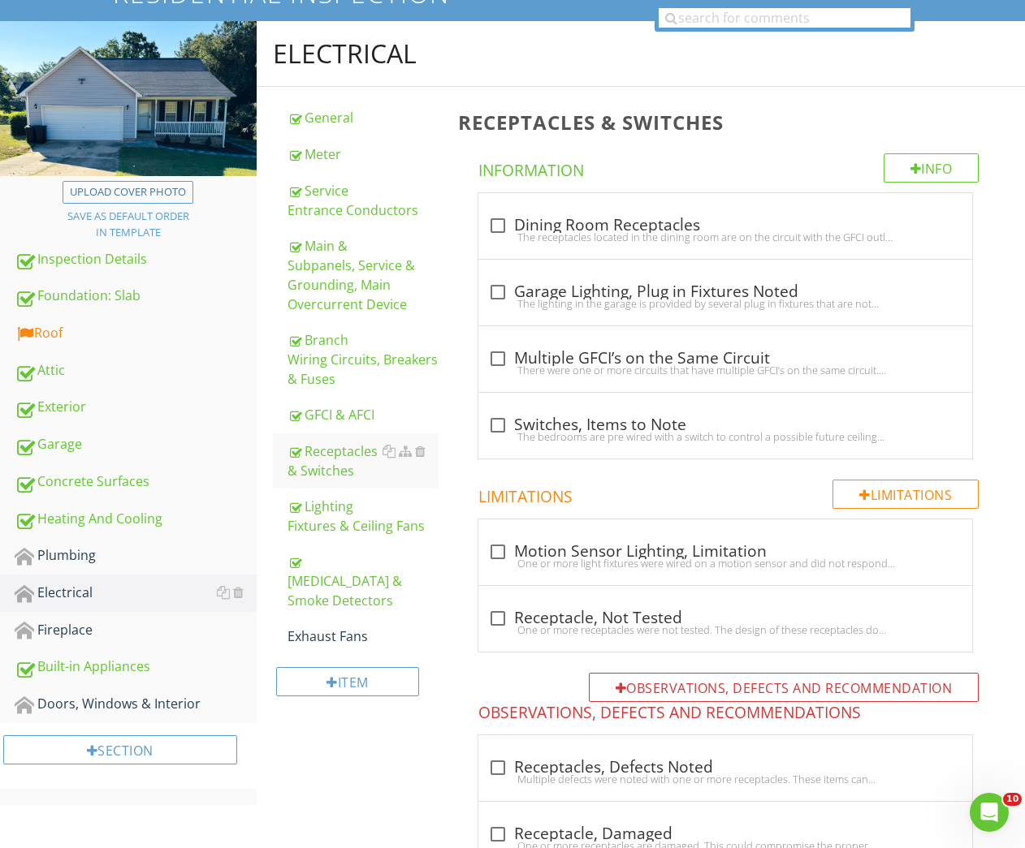
scroll to position [515, 0]
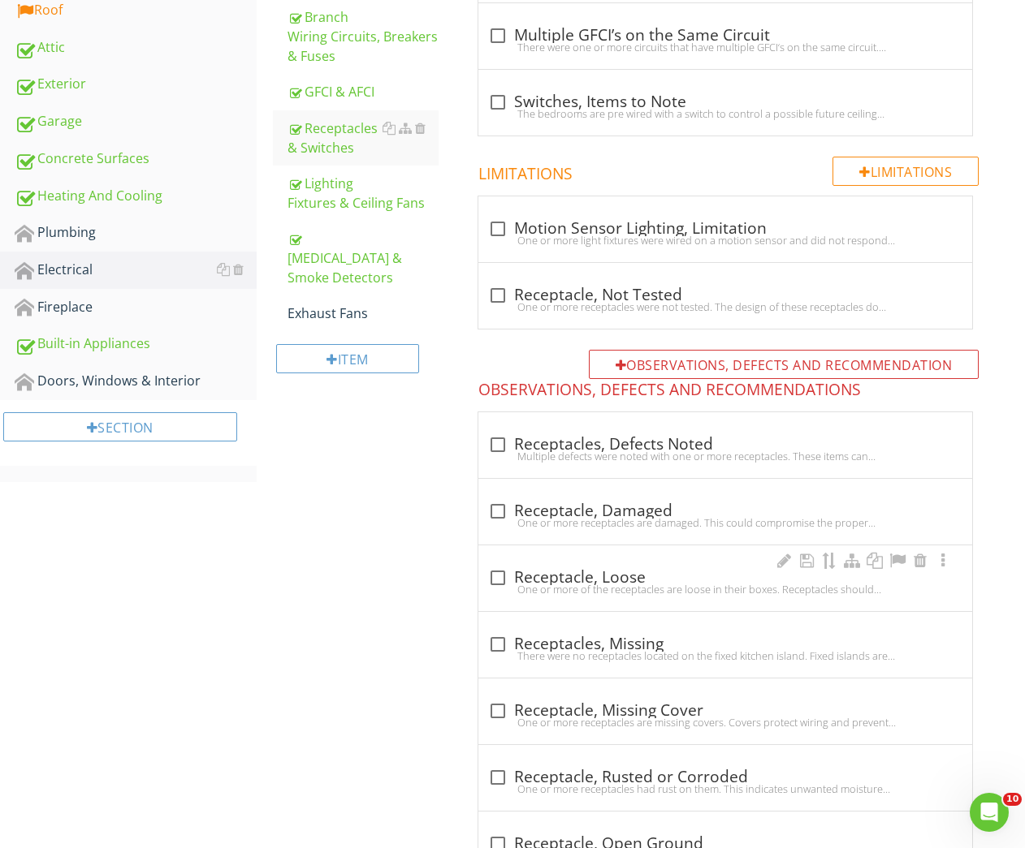
click at [518, 568] on div "check_box_outline_blank Receptacle, Loose" at bounding box center [725, 577] width 474 height 19
checkbox input "true"
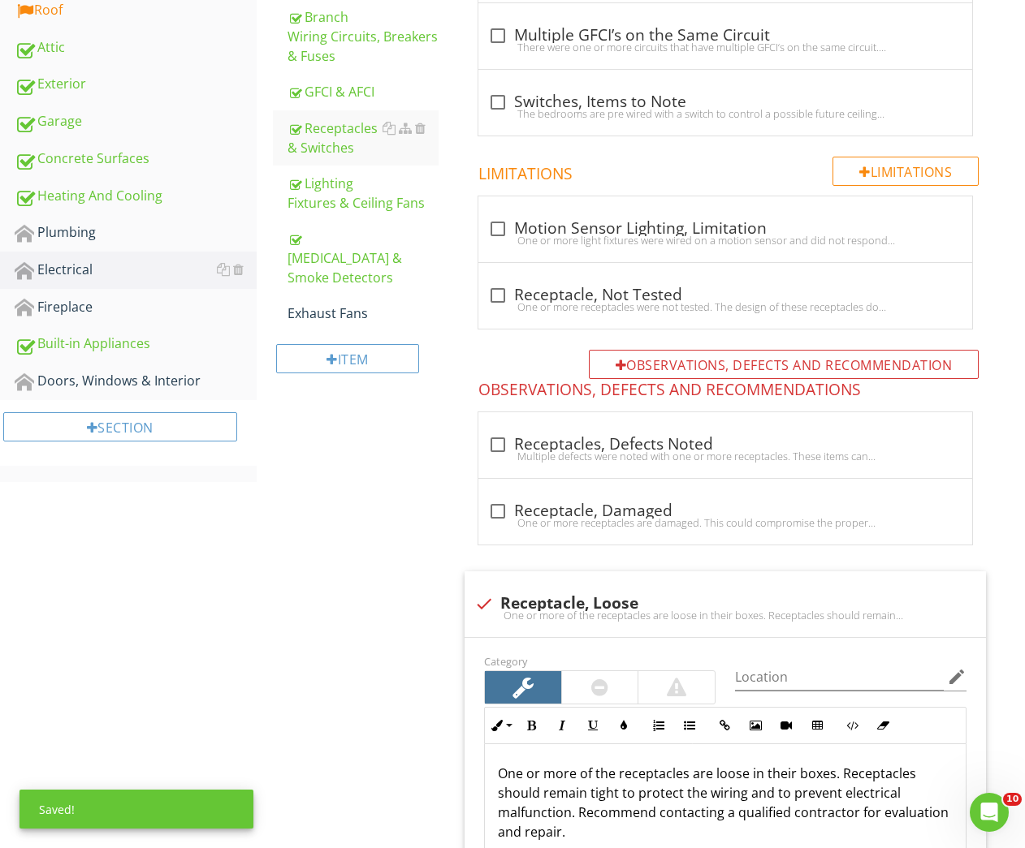
scroll to position [875, 0]
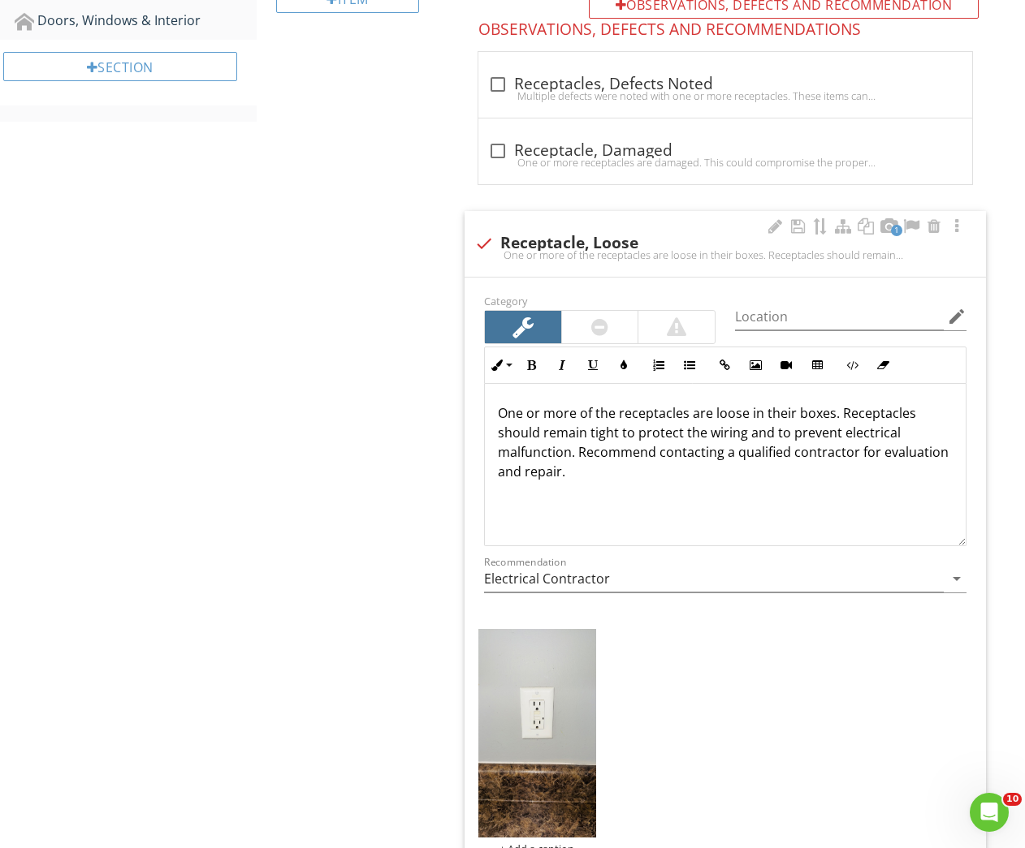
click at [523, 680] on img at bounding box center [536, 733] width 117 height 209
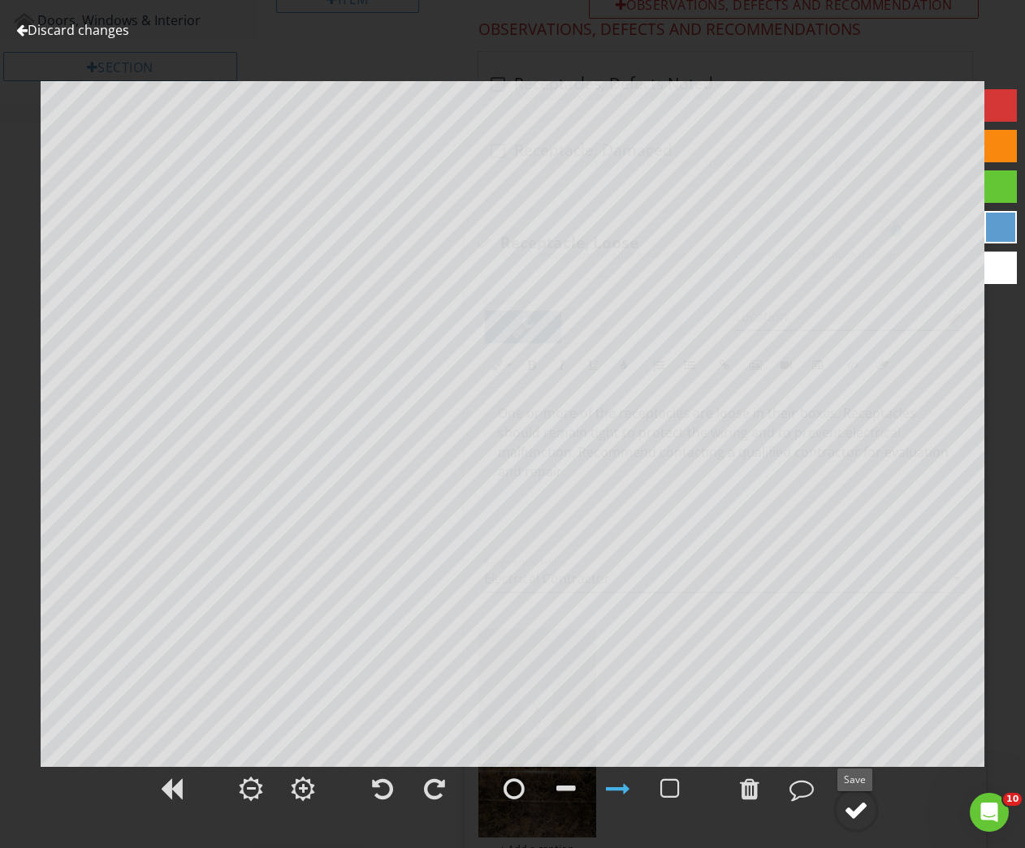
click at [848, 803] on div at bounding box center [856, 810] width 24 height 24
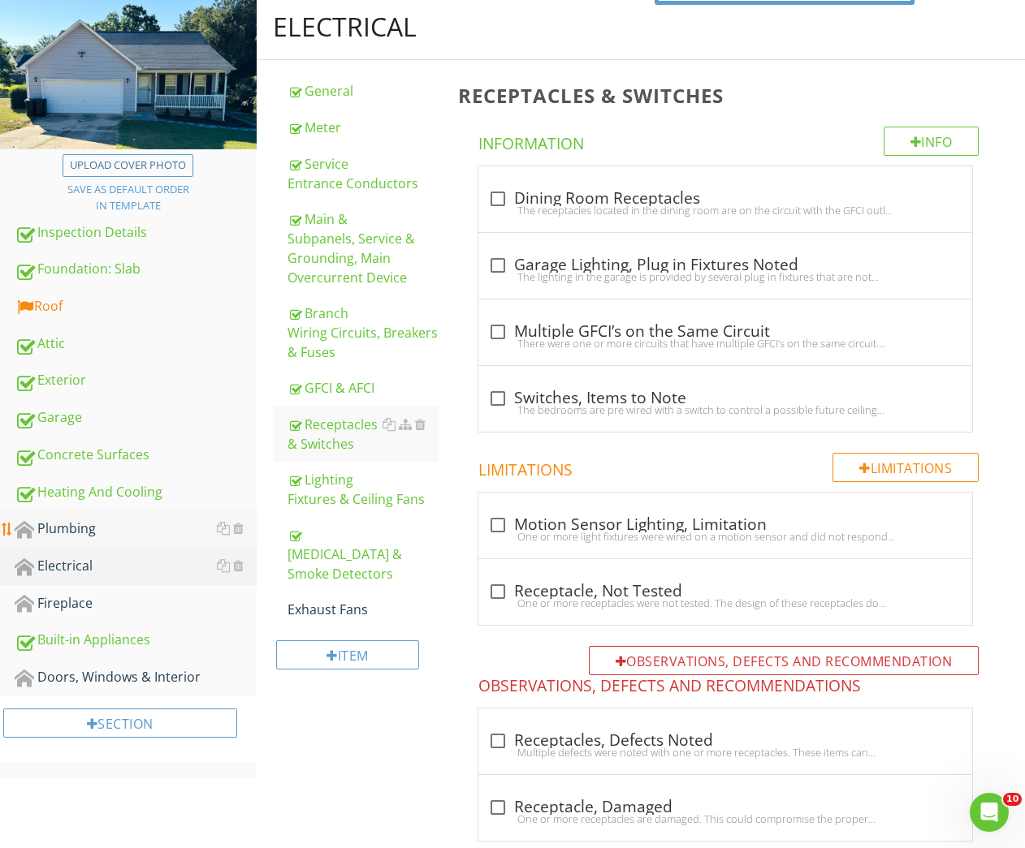
scroll to position [222, 0]
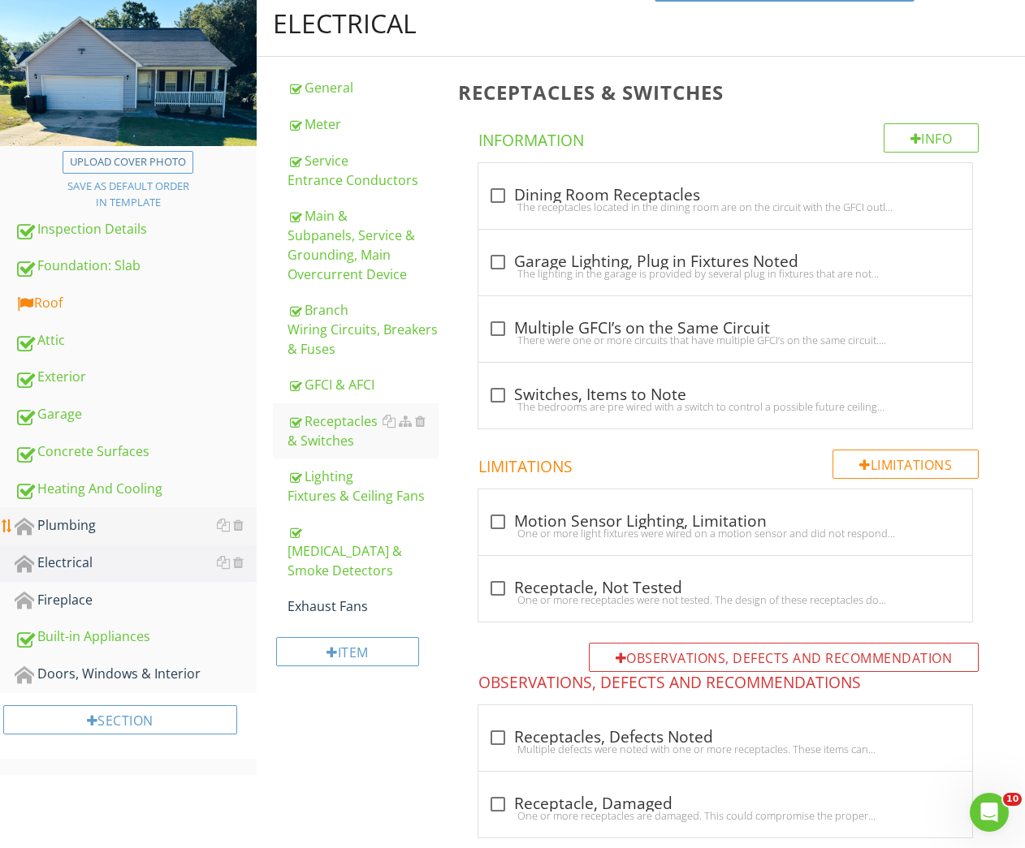
click at [50, 543] on link "Plumbing" at bounding box center [136, 525] width 242 height 37
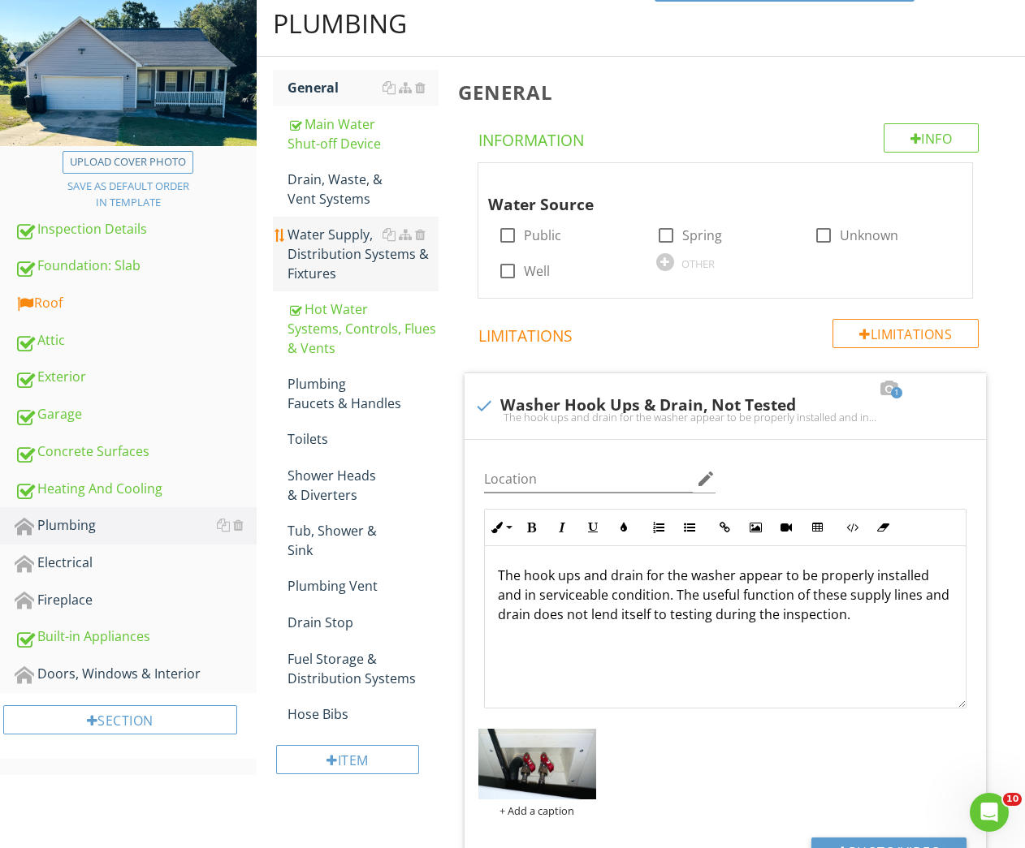
click at [339, 235] on div "Water Supply, Distribution Systems & Fixtures" at bounding box center [363, 254] width 152 height 58
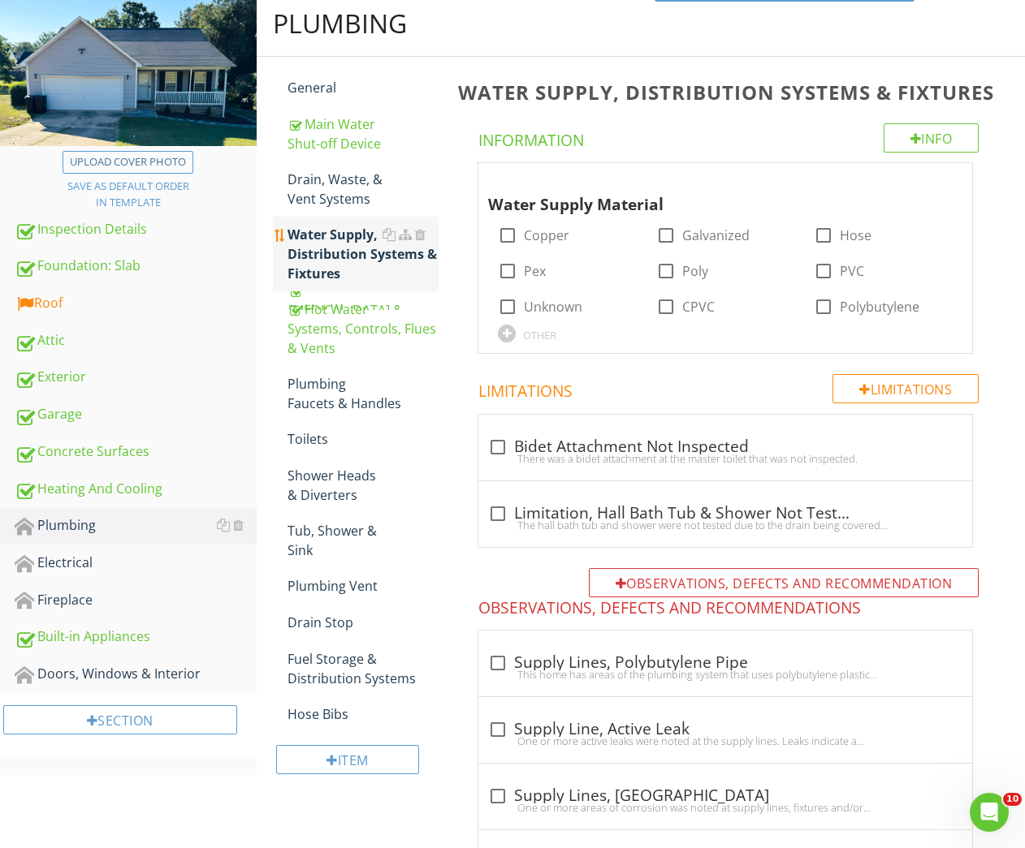
drag, startPoint x: 500, startPoint y: 267, endPoint x: 409, endPoint y: 222, distance: 101.7
click at [499, 265] on div at bounding box center [508, 271] width 28 height 28
checkbox input "true"
click at [352, 191] on div "Drain, Waste, & Vent Systems" at bounding box center [363, 189] width 152 height 39
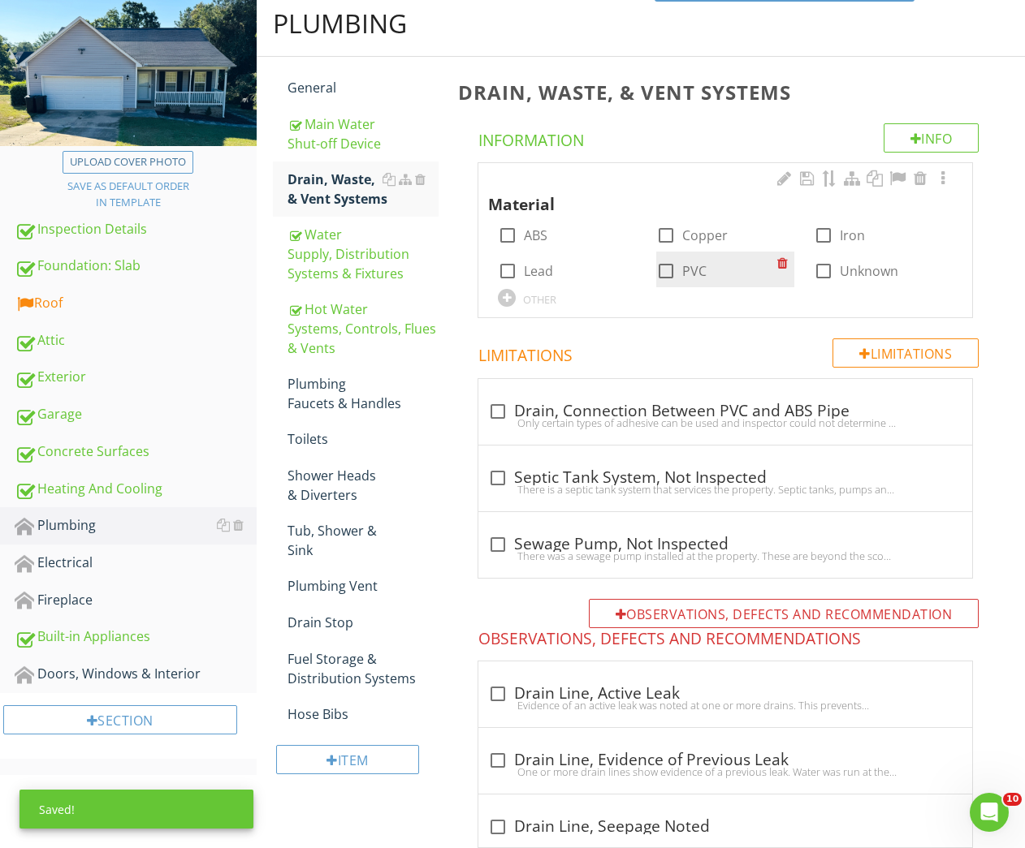
click at [661, 263] on div at bounding box center [666, 271] width 28 height 28
checkbox input "true"
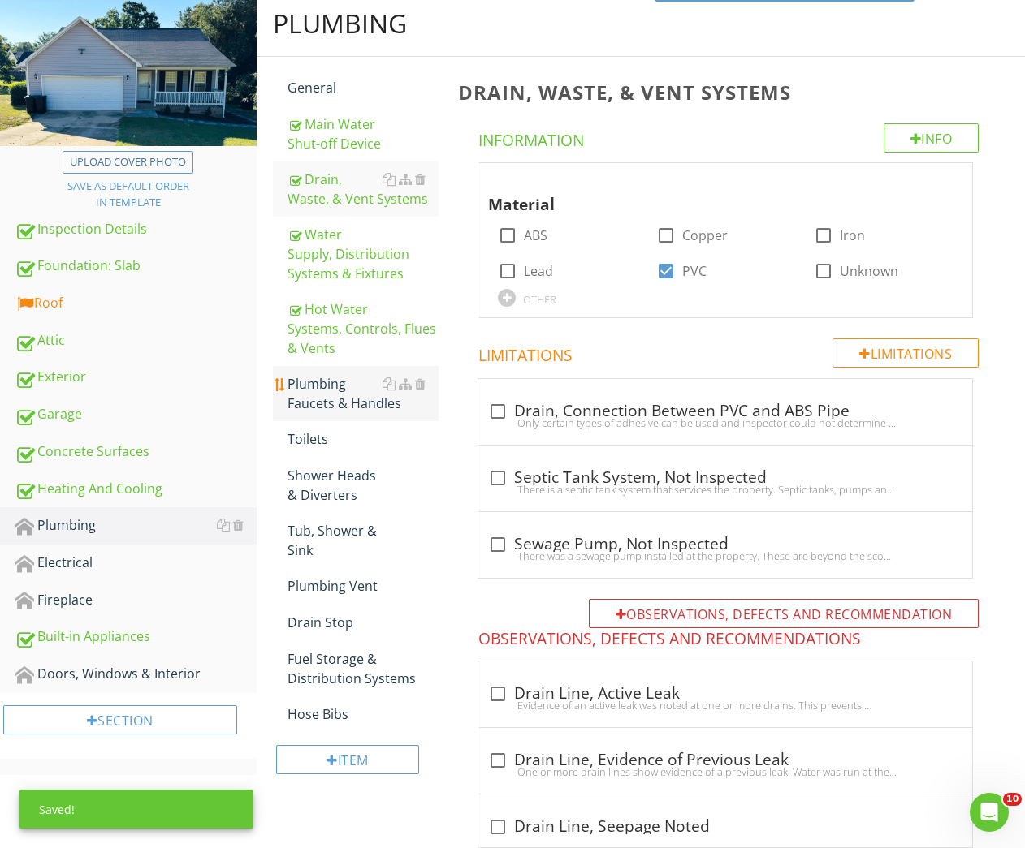
click at [327, 393] on div "Plumbing Faucets & Handles" at bounding box center [363, 393] width 152 height 39
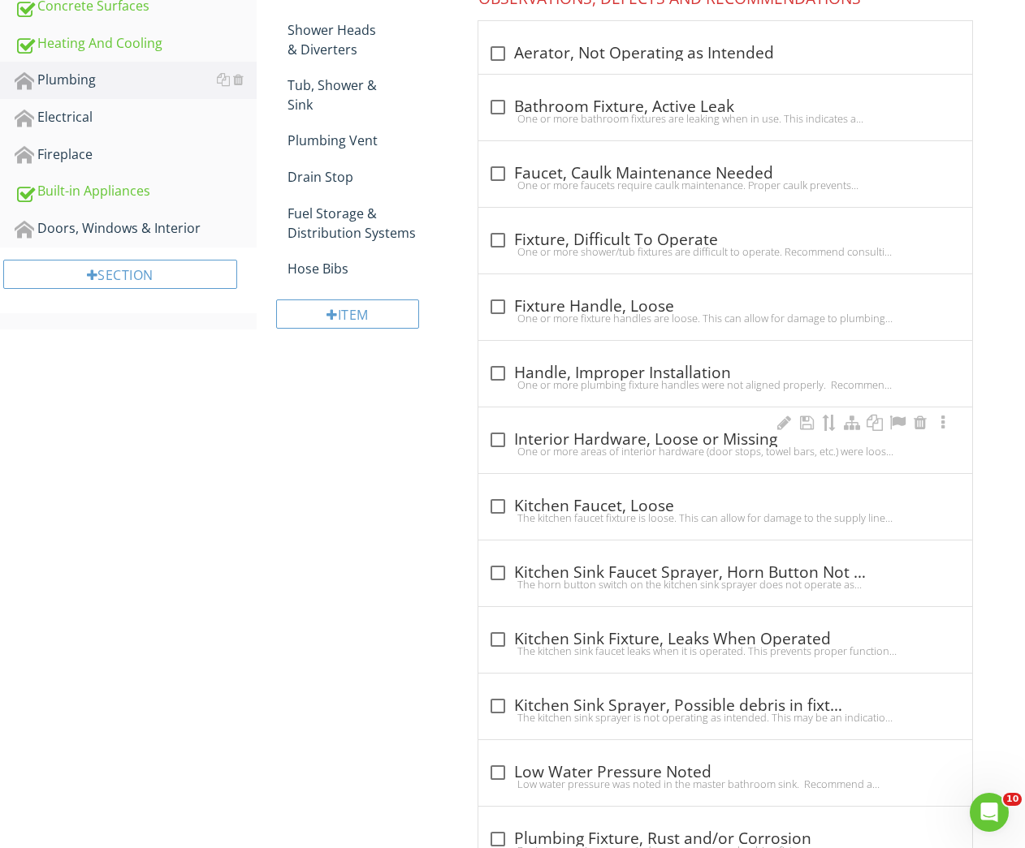
scroll to position [781, 0]
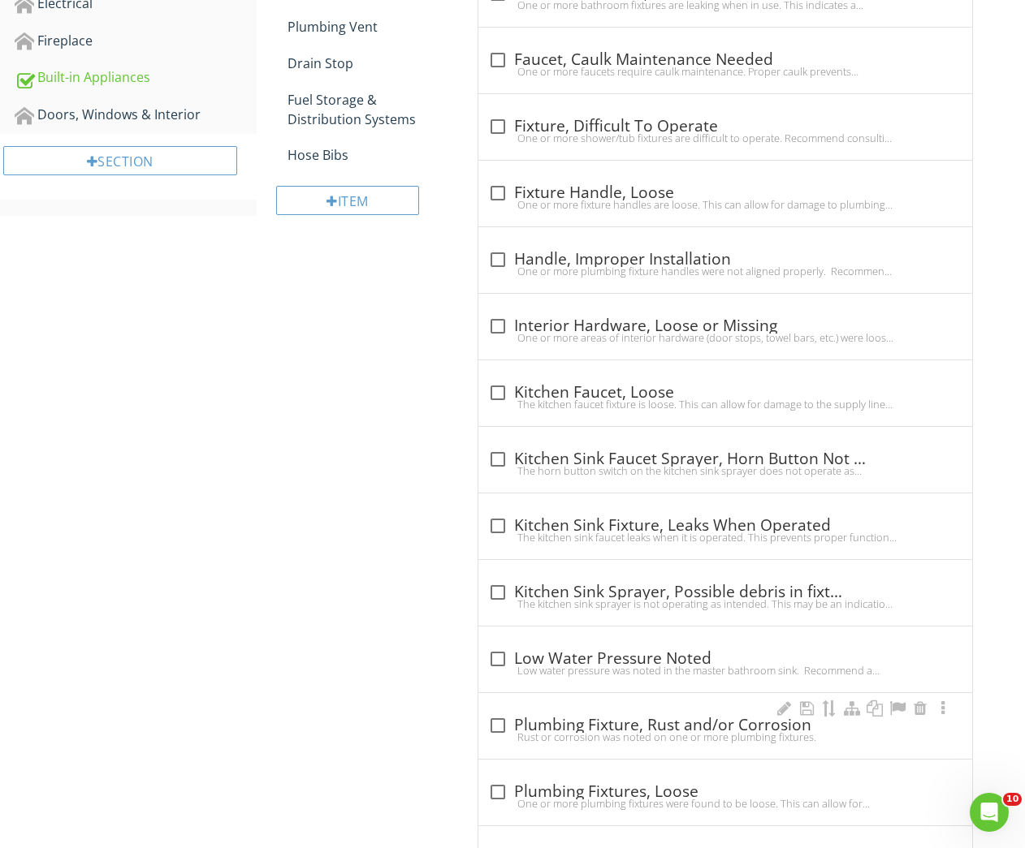
click at [533, 733] on div "Rust or corrosion was noted on one or more plumbing fixtures." at bounding box center [725, 737] width 474 height 13
checkbox input "true"
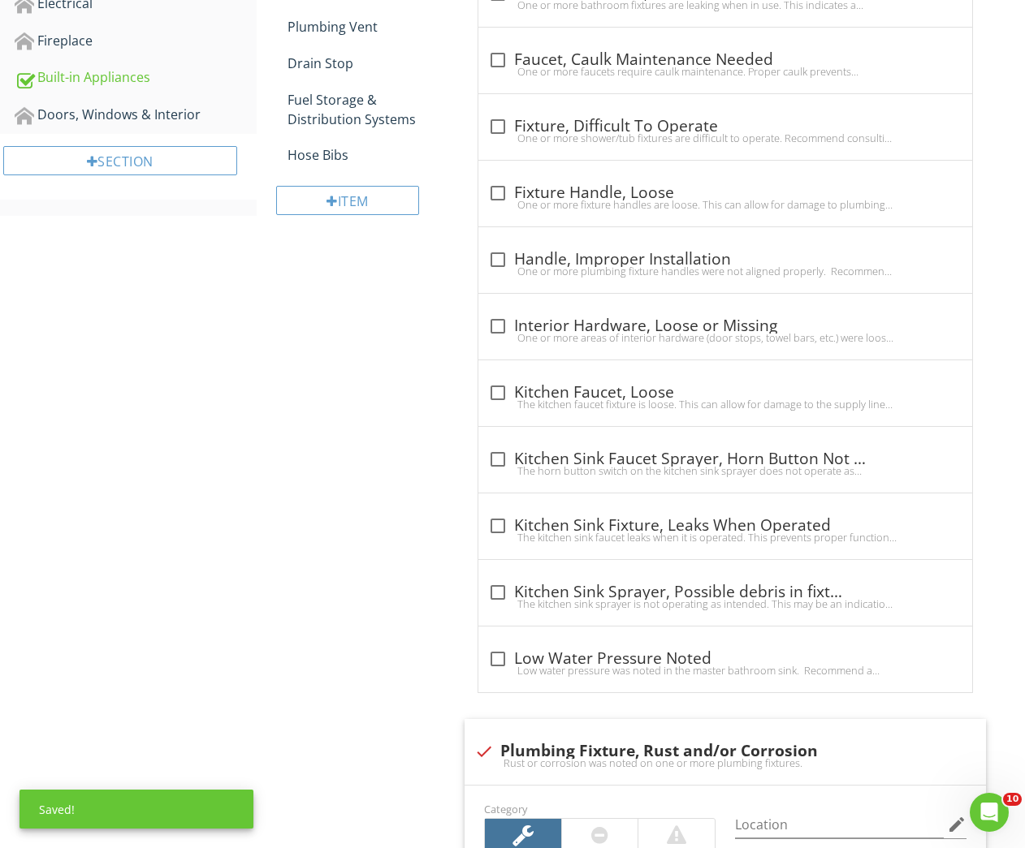
scroll to position [1136, 0]
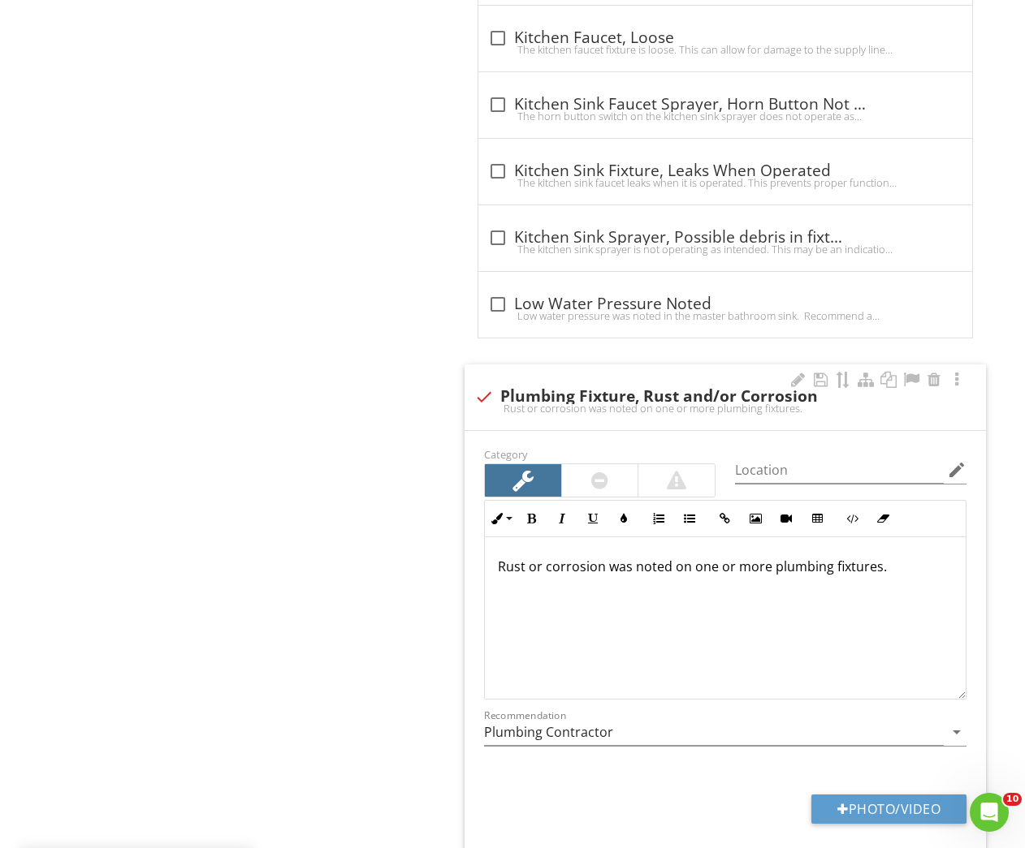
click at [897, 566] on p "Rust or corrosion was noted on one or more plumbing fixtures." at bounding box center [725, 566] width 455 height 19
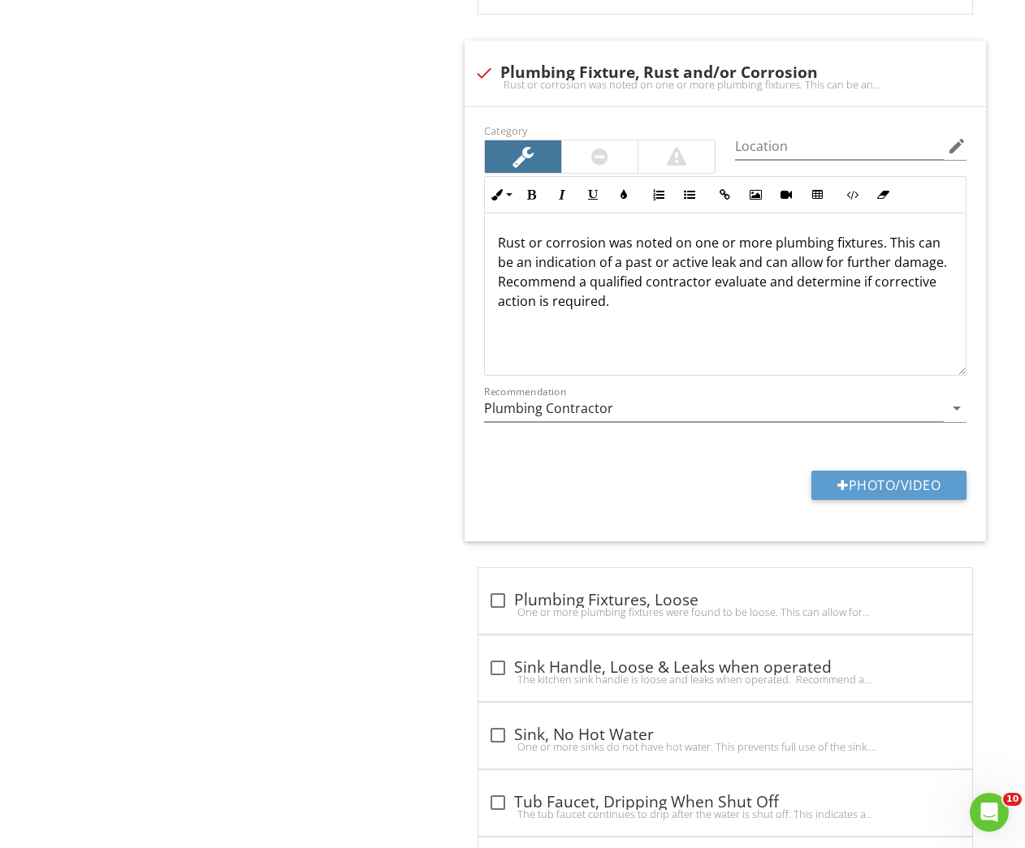
scroll to position [1654, 0]
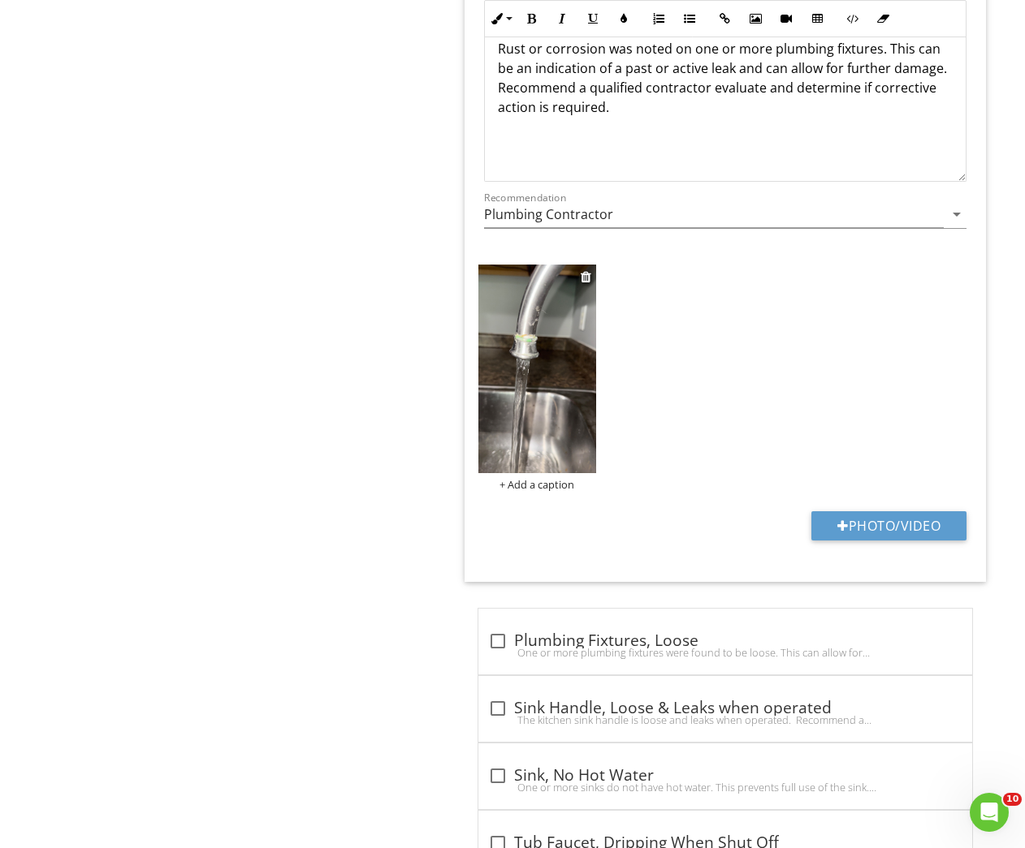
click at [520, 392] on img at bounding box center [536, 369] width 117 height 209
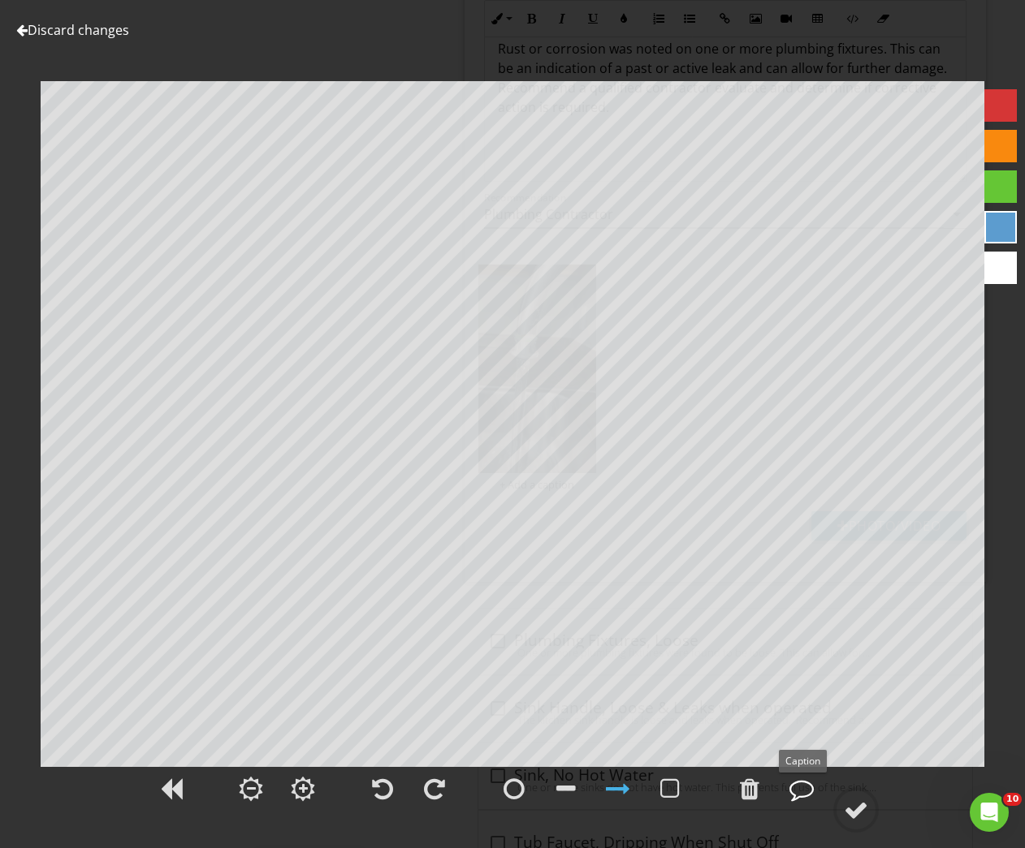
drag, startPoint x: 808, startPoint y: 794, endPoint x: 797, endPoint y: 801, distance: 12.8
click at [805, 796] on div at bounding box center [801, 789] width 24 height 24
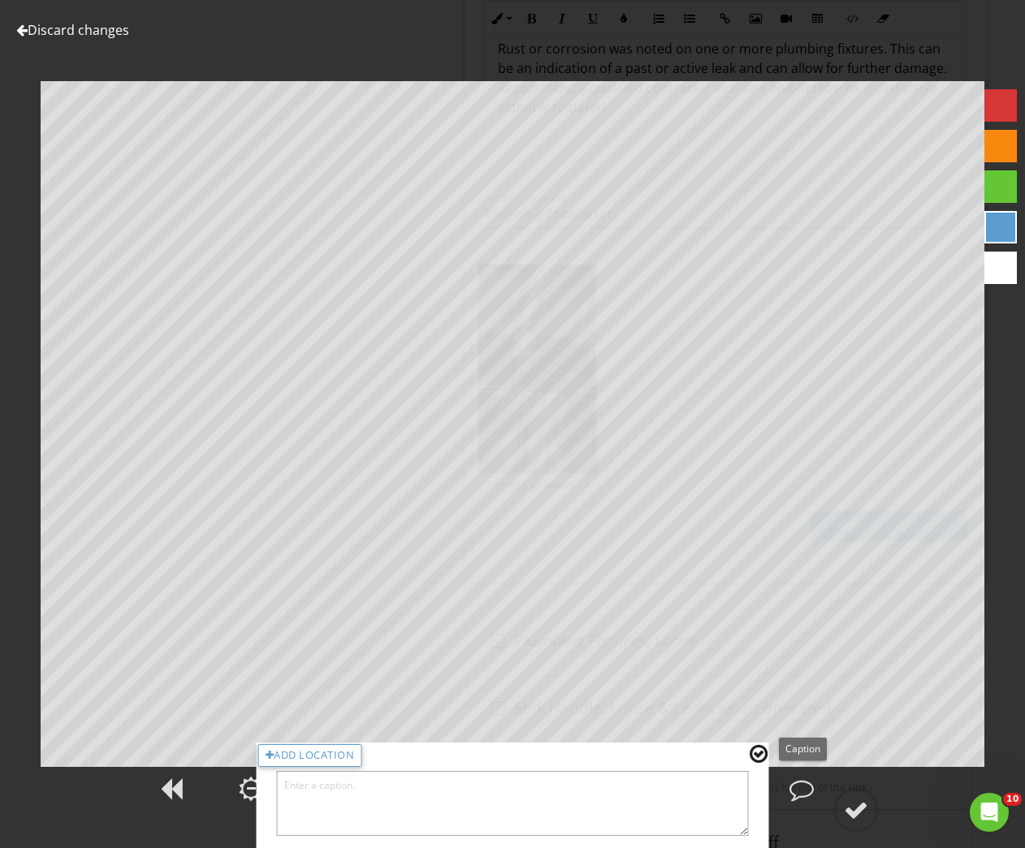
click at [670, 801] on textarea at bounding box center [513, 803] width 472 height 65
click at [334, 792] on textarea "Kitchen faucet" at bounding box center [513, 803] width 472 height 65
type textarea "Kitchen faucet"
drag, startPoint x: 745, startPoint y: 744, endPoint x: 753, endPoint y: 754, distance: 13.3
click at [746, 749] on div "Add Location Kitchen faucet" at bounding box center [513, 796] width 512 height 106
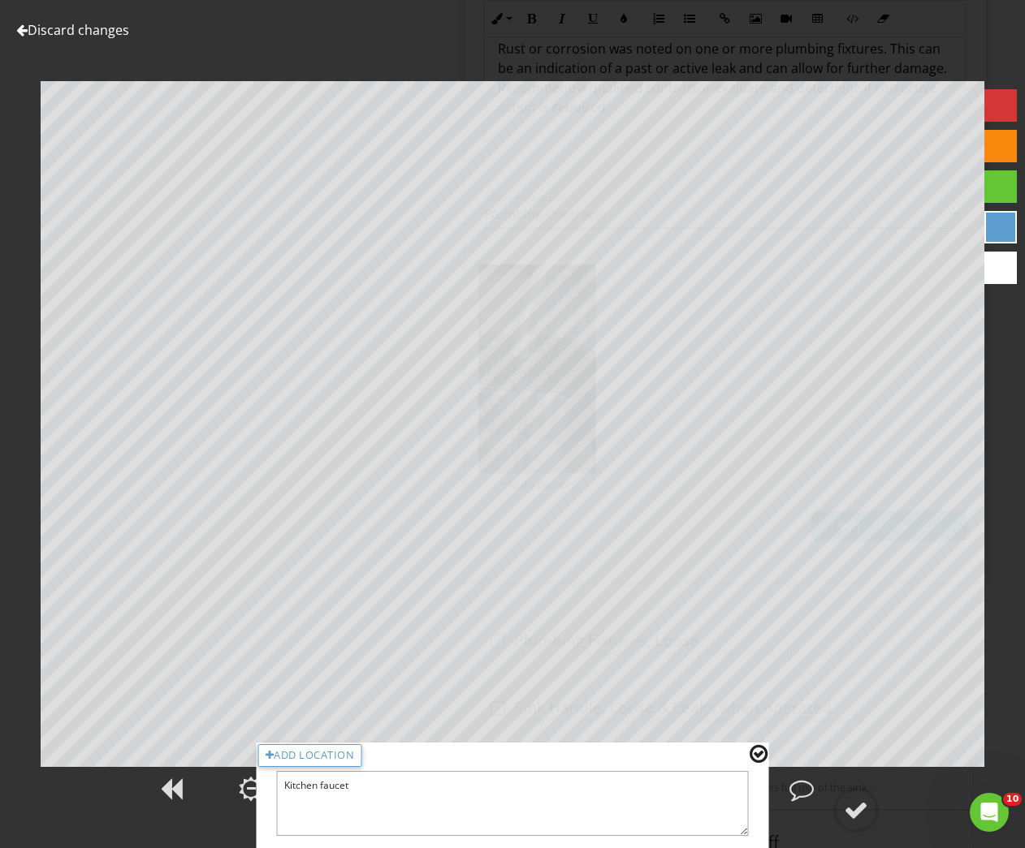
click at [753, 754] on div at bounding box center [758, 754] width 18 height 21
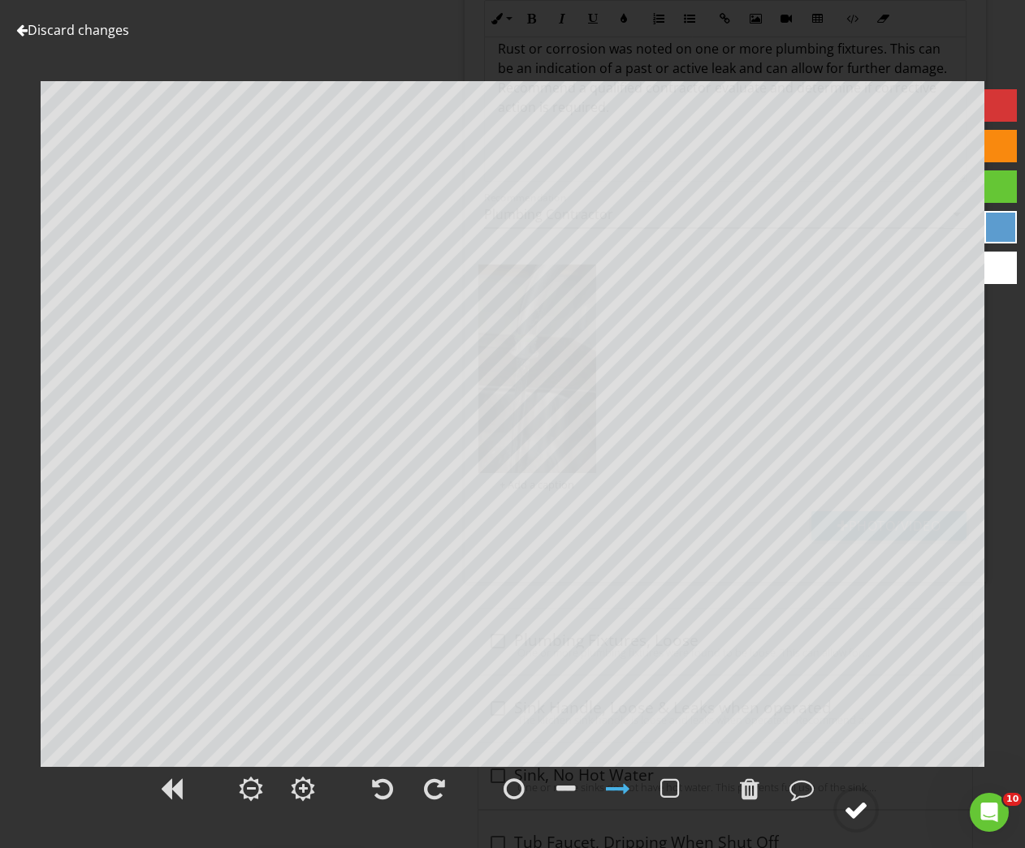
drag, startPoint x: 844, startPoint y: 806, endPoint x: 865, endPoint y: 812, distance: 21.1
click at [865, 812] on span at bounding box center [853, 809] width 49 height 18
click at [864, 812] on div at bounding box center [856, 810] width 24 height 24
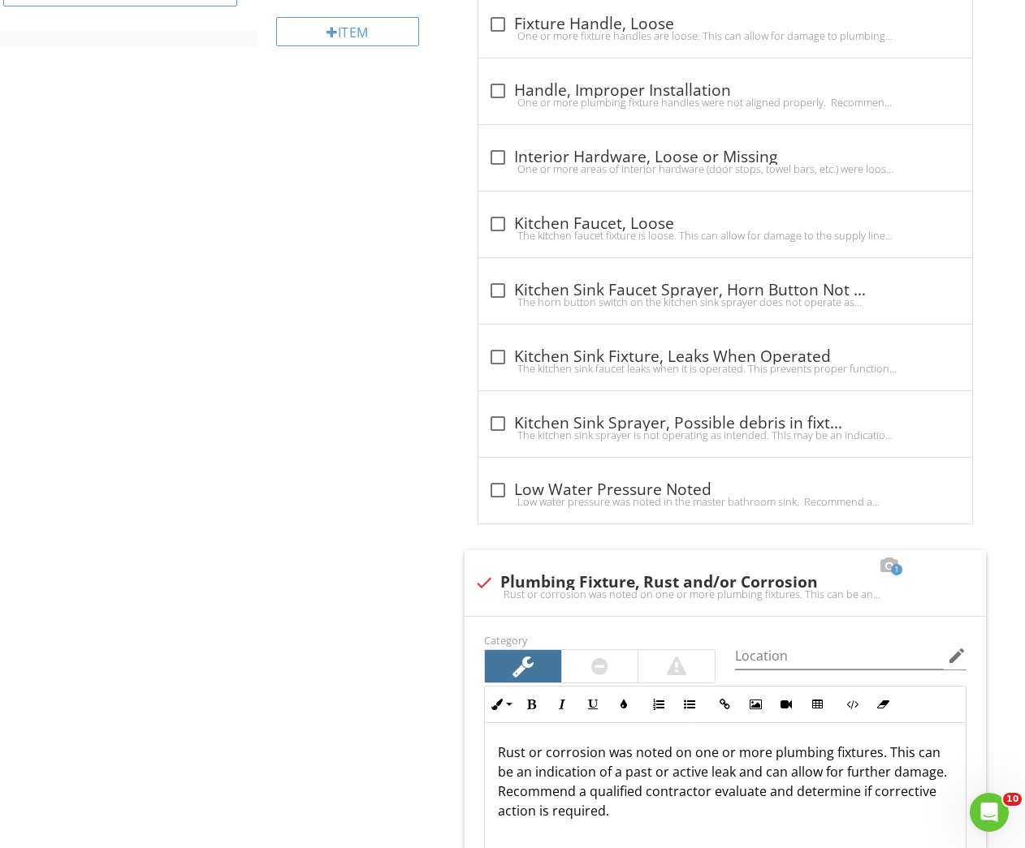
scroll to position [384, 0]
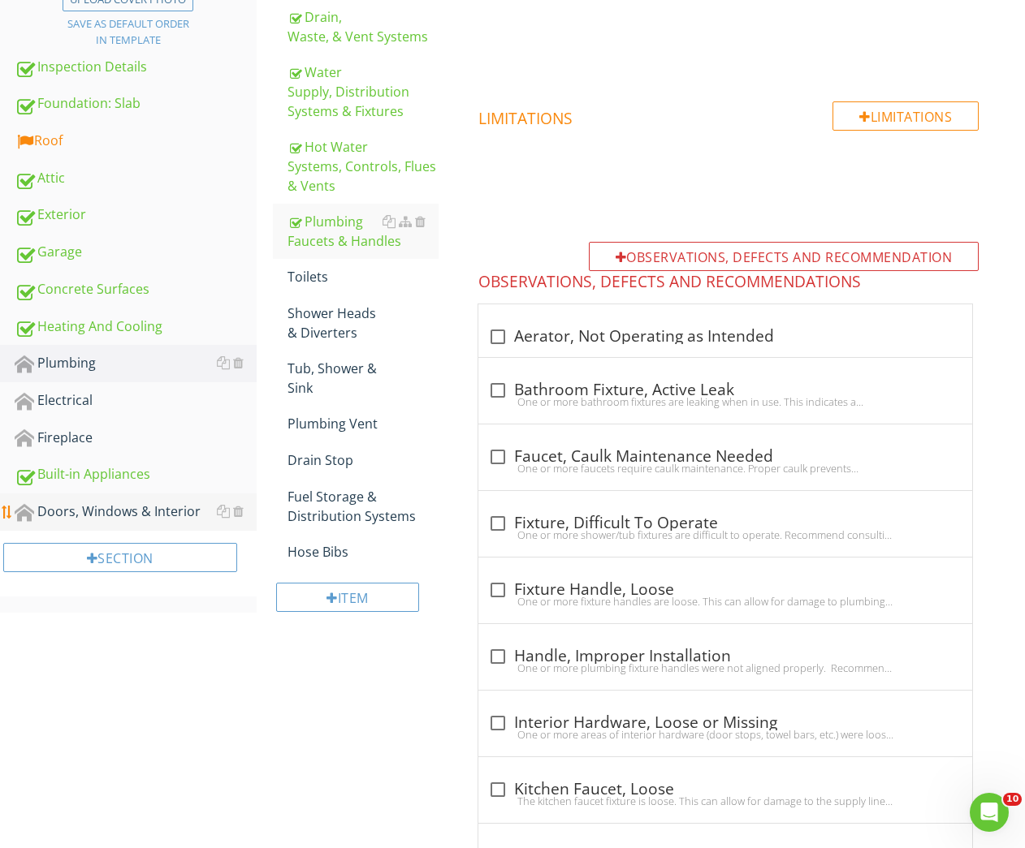
click at [62, 515] on div "Doors, Windows & Interior" at bounding box center [136, 512] width 242 height 21
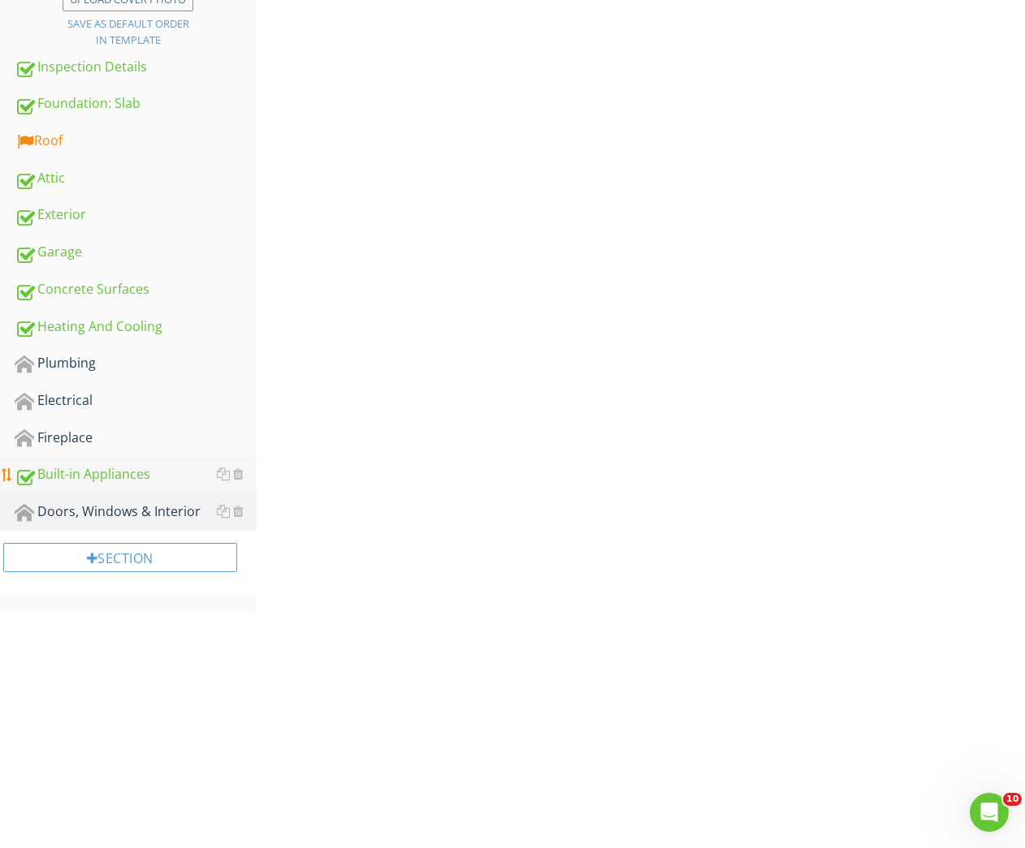
scroll to position [337, 0]
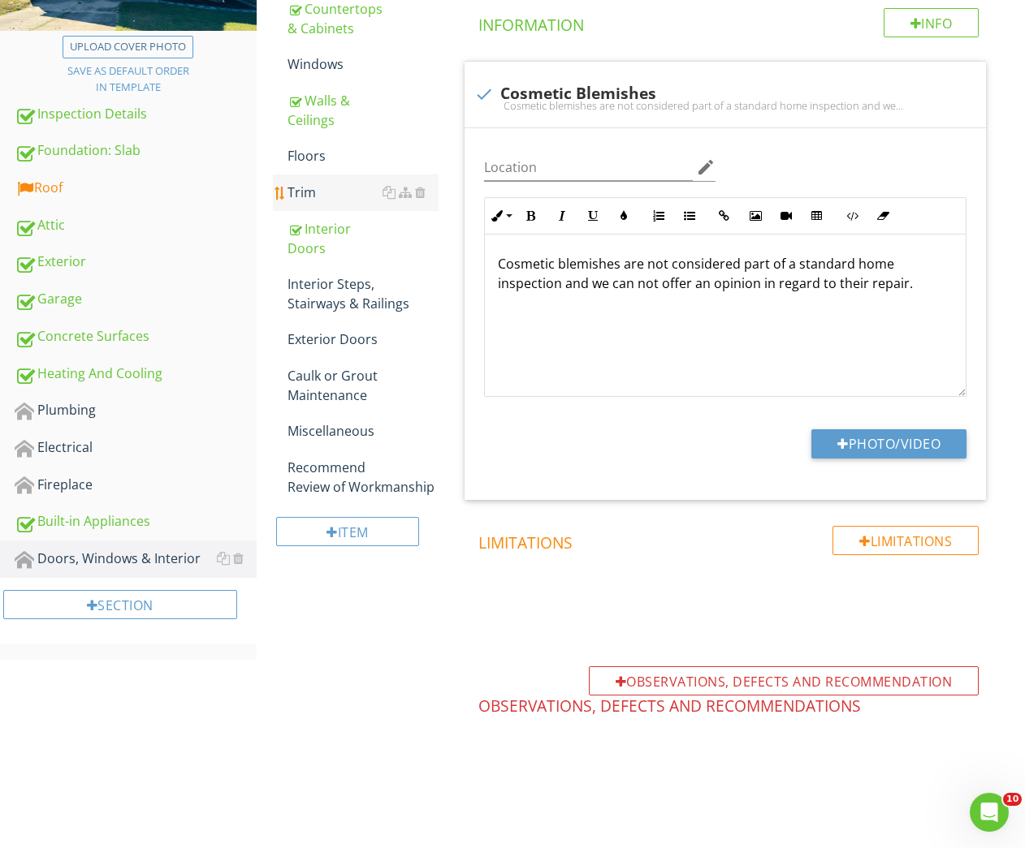
click at [322, 190] on div "Trim" at bounding box center [363, 192] width 152 height 19
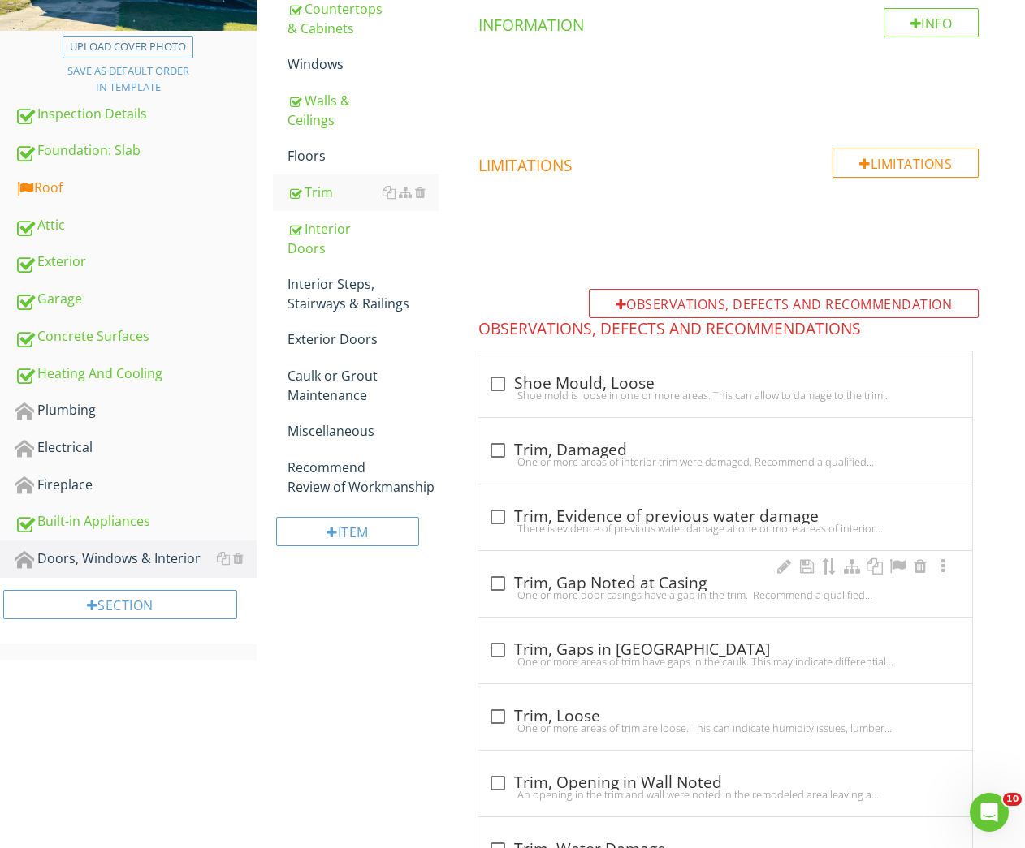
click at [555, 589] on div "One or more door casings have a gap in the trim. Recommend a qualified contract…" at bounding box center [725, 595] width 474 height 13
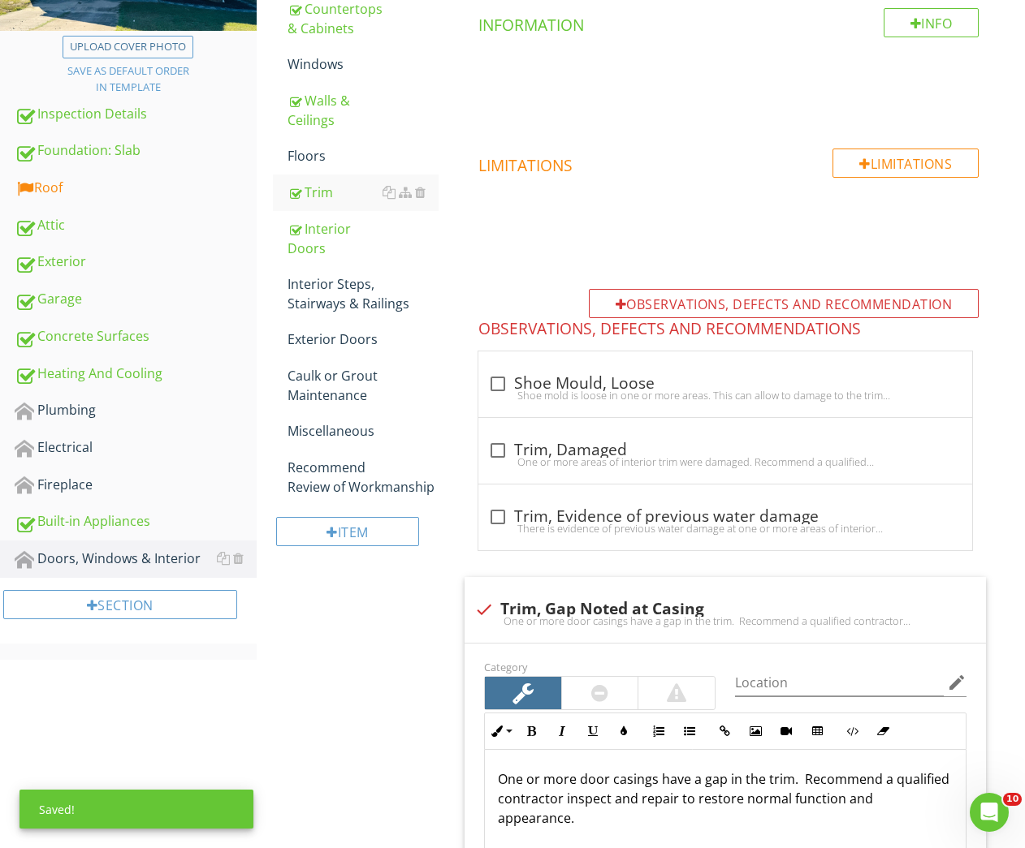
scroll to position [640, 0]
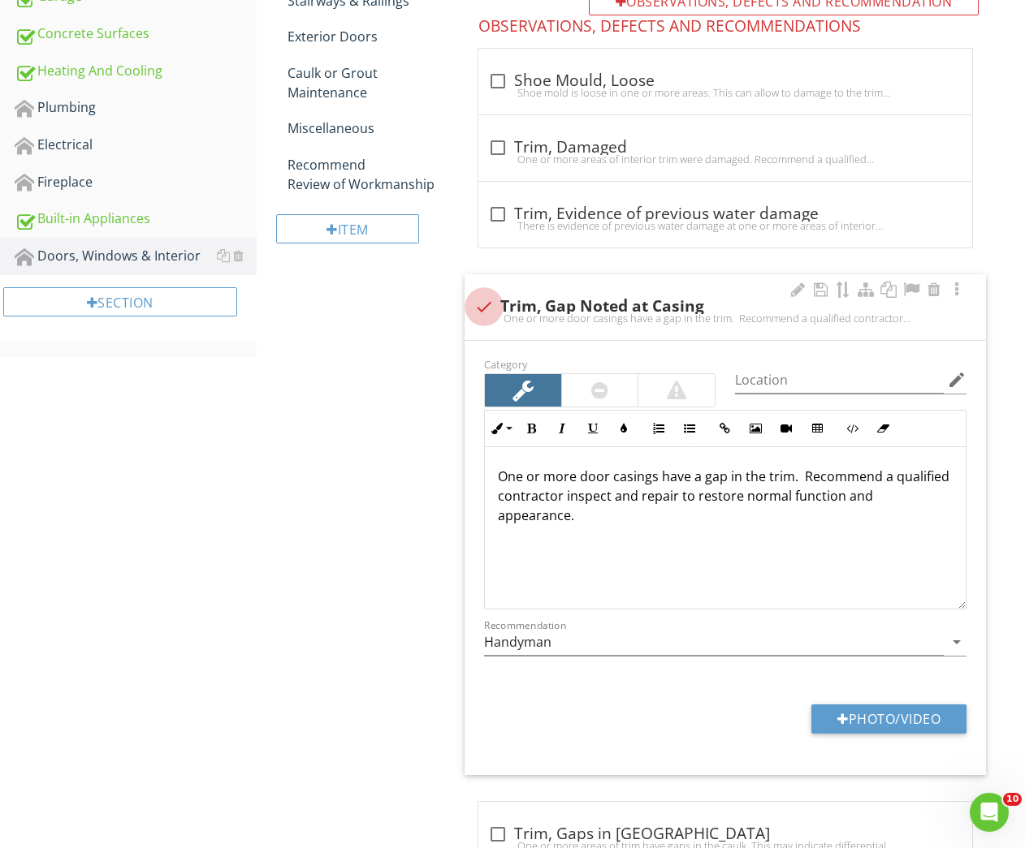
click at [487, 304] on div at bounding box center [484, 307] width 28 height 28
checkbox input "true"
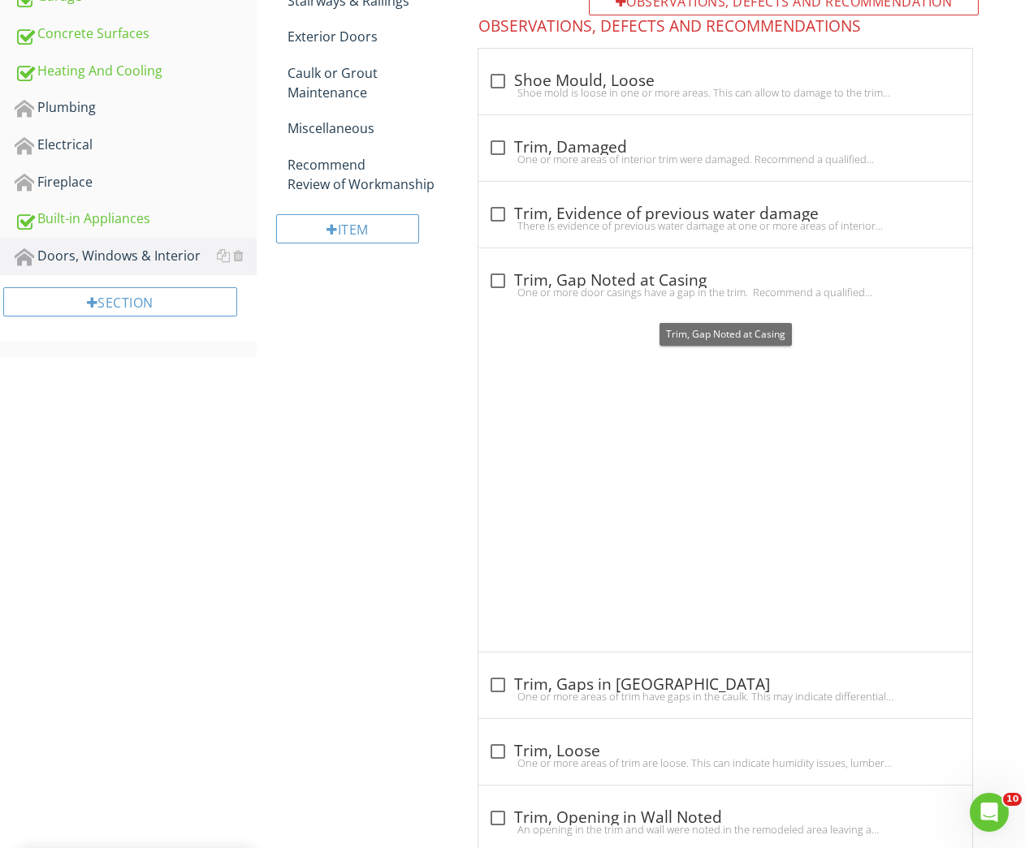
scroll to position [478, 0]
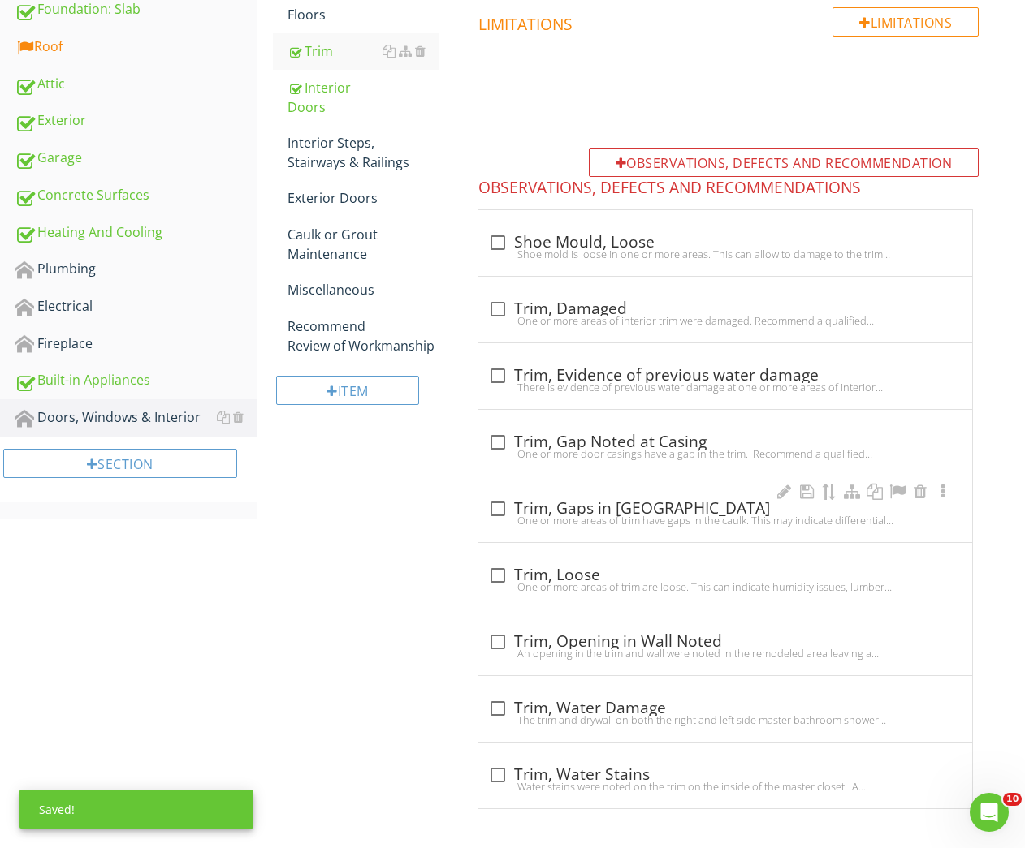
click at [547, 507] on div "check_box_outline_blank Trim, Gaps in Caulk" at bounding box center [725, 508] width 474 height 19
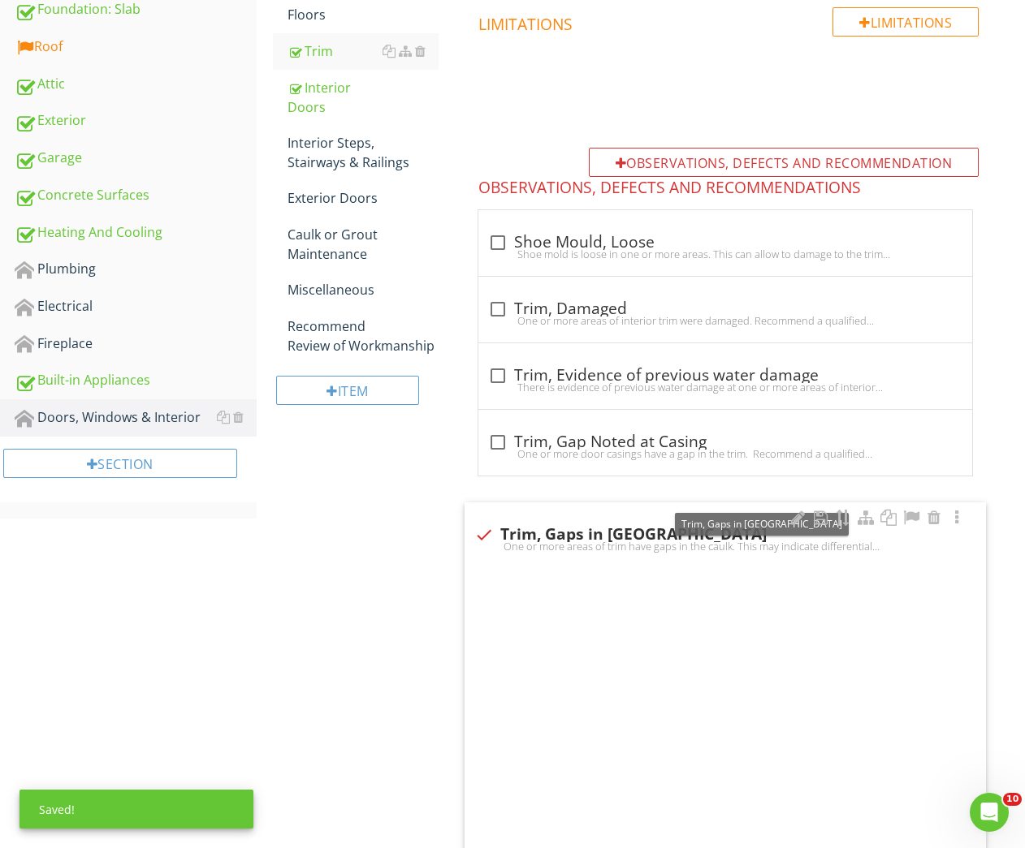
checkbox input "true"
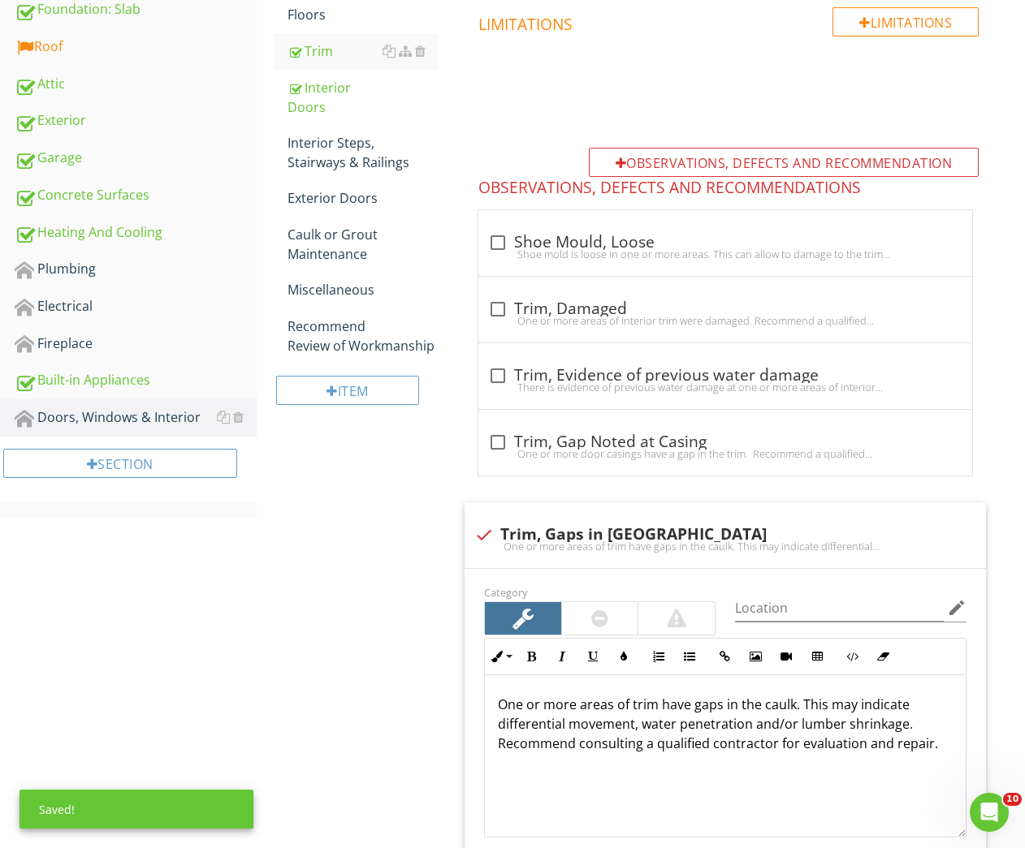
scroll to position [783, 0]
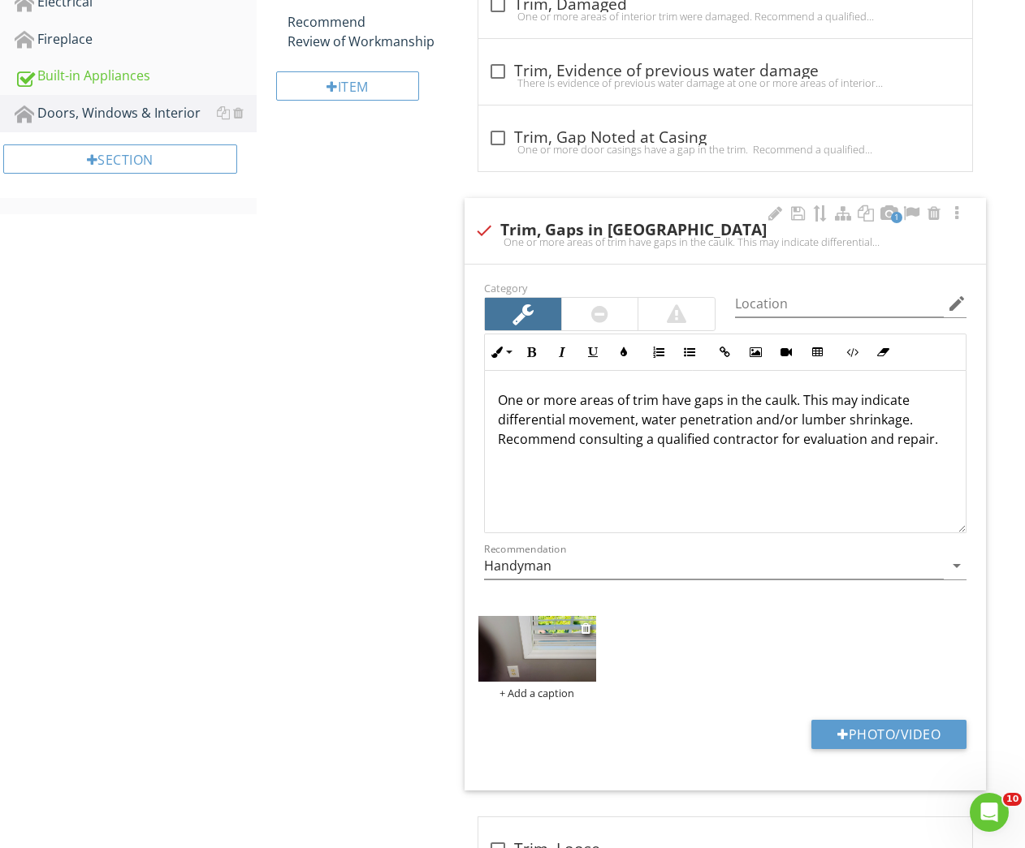
click at [533, 668] on img at bounding box center [536, 649] width 117 height 66
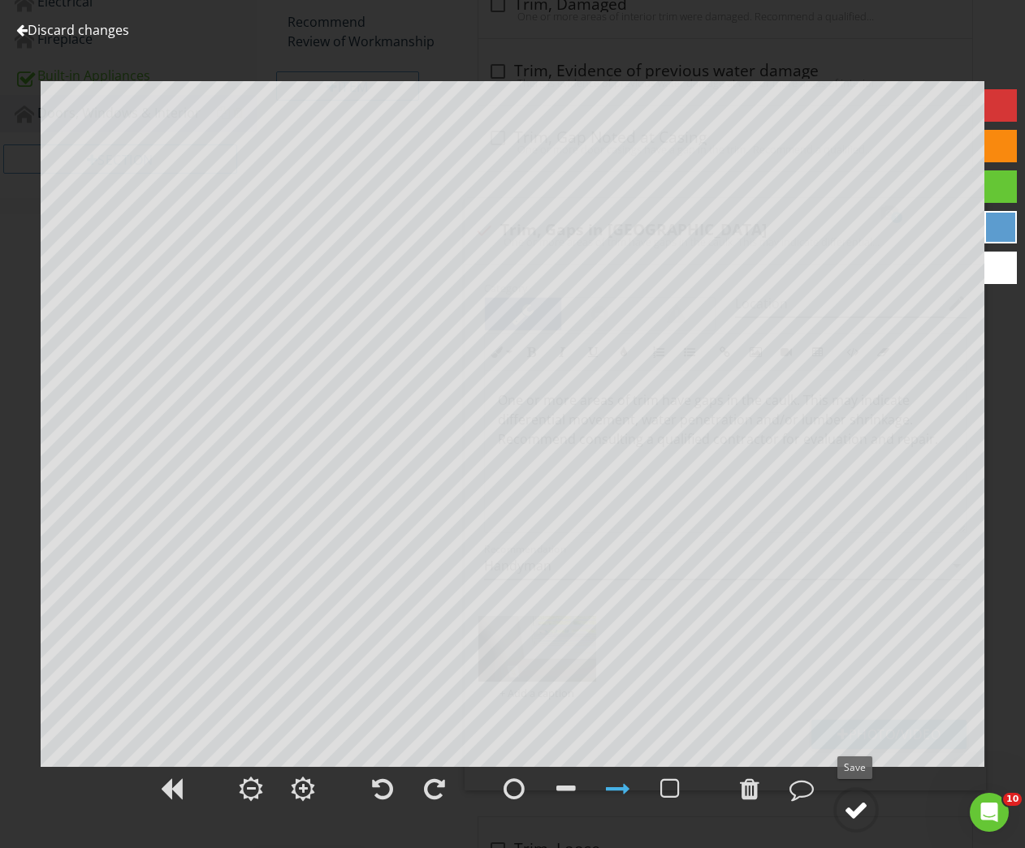
click at [849, 806] on div at bounding box center [856, 810] width 24 height 24
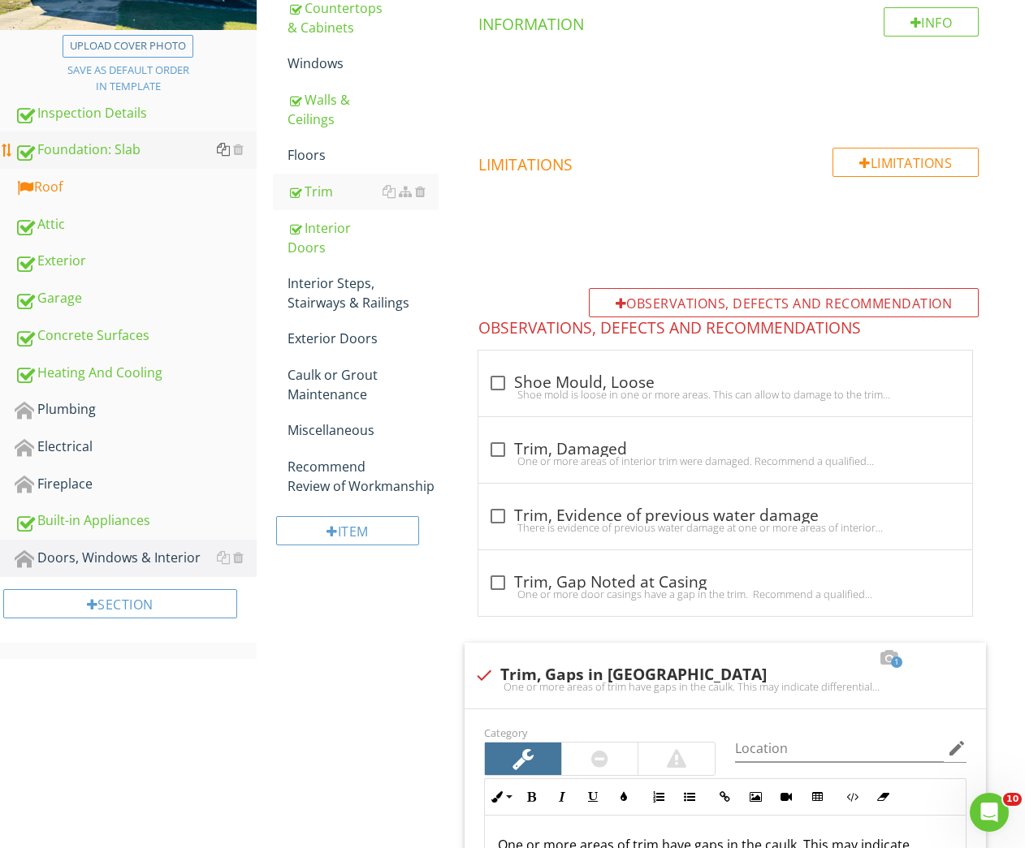
scroll to position [172, 0]
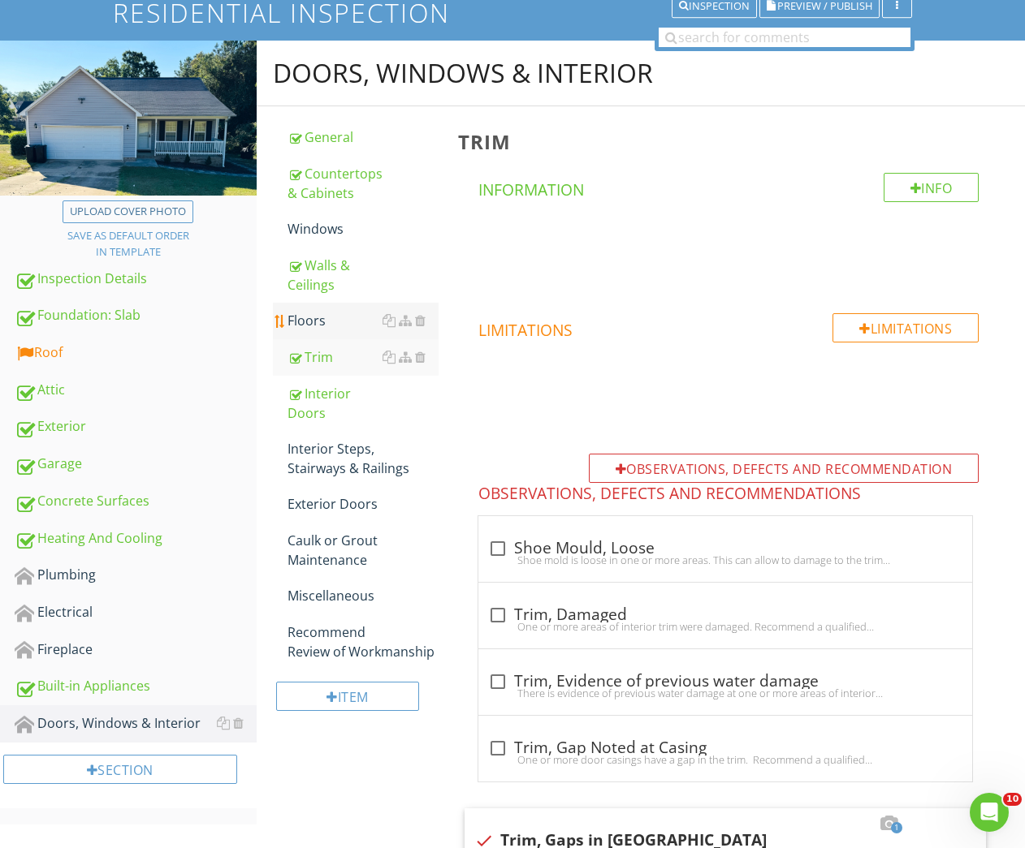
click at [302, 322] on div "Floors" at bounding box center [363, 320] width 152 height 19
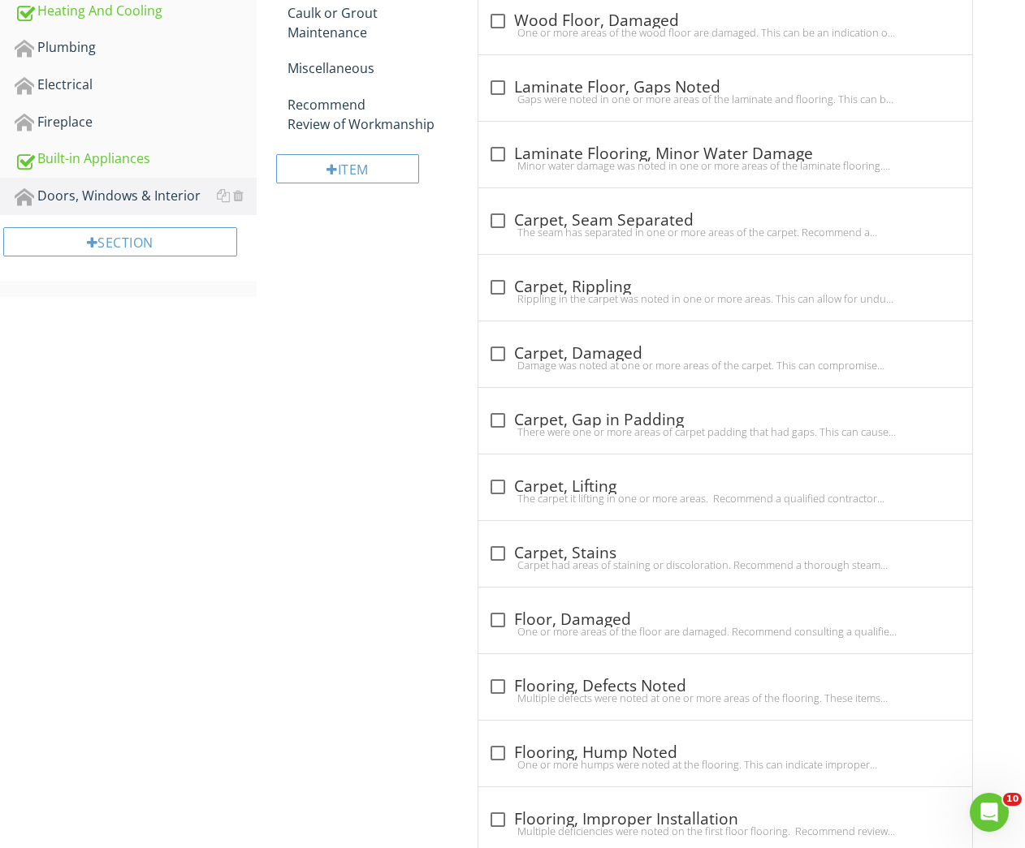
scroll to position [119, 0]
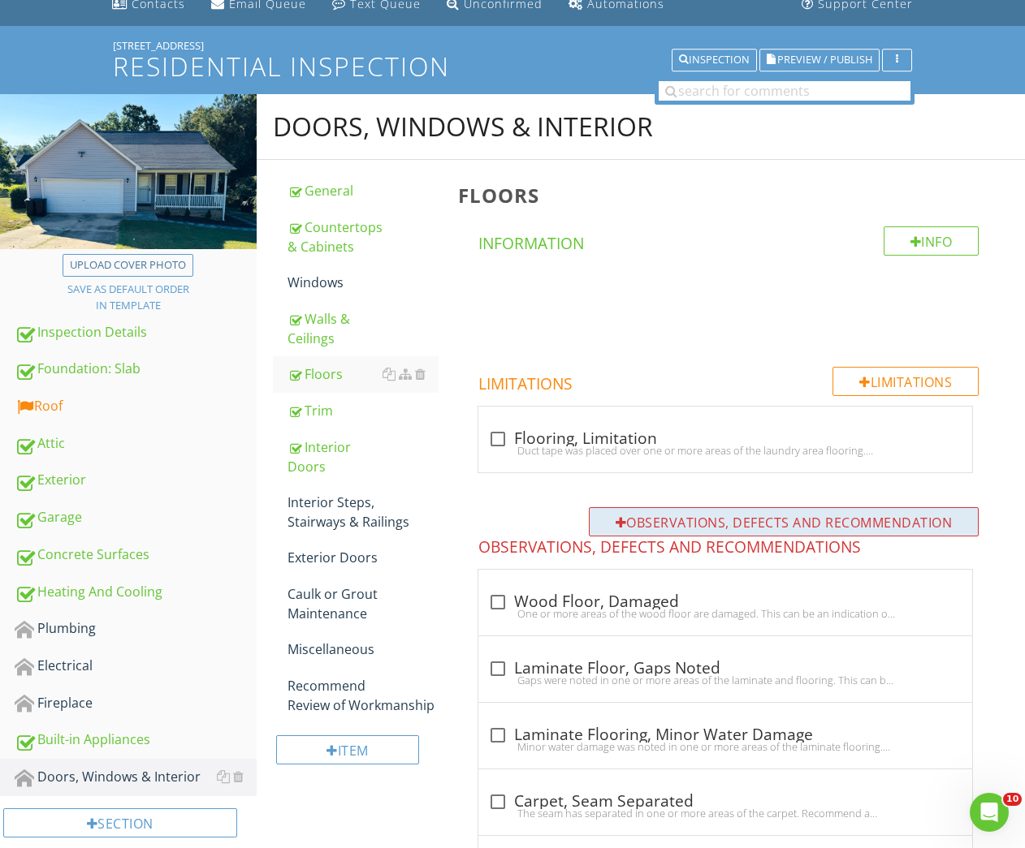
click at [695, 516] on div "Observations, Defects and Recommendation" at bounding box center [784, 521] width 391 height 29
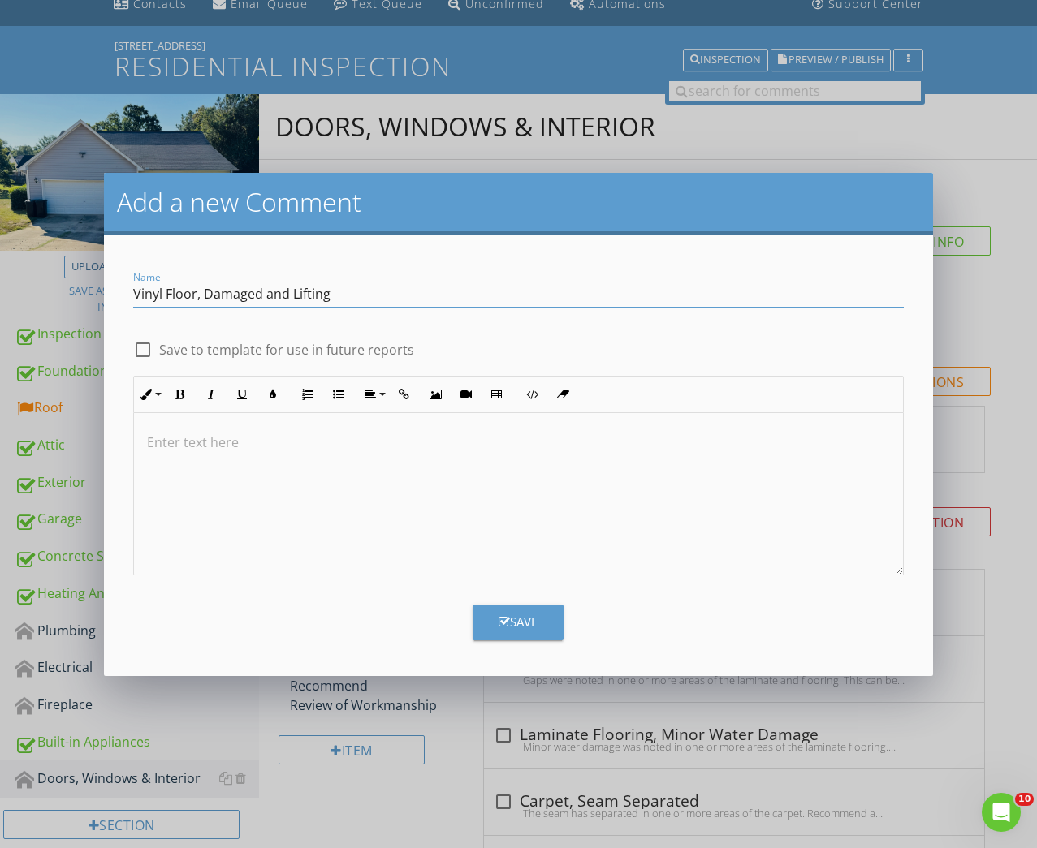
type input "Vinyl Floor, Damaged and Lifting"
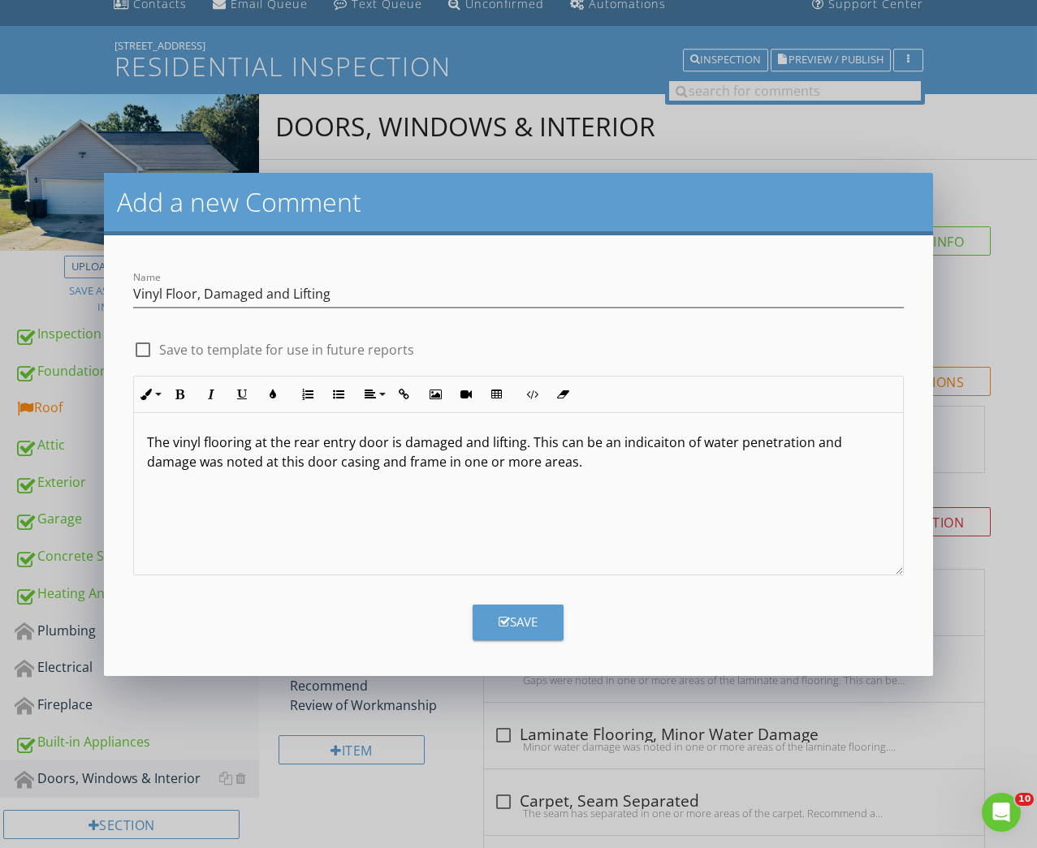
click at [637, 443] on p "The vinyl flooring at the rear entry door is damaged and lifting. This can be a…" at bounding box center [519, 452] width 744 height 39
click at [654, 467] on p "The vinyl flooring at the rear entry door is damaged and lifting. This can be a…" at bounding box center [519, 452] width 744 height 39
click at [560, 473] on p "The vinyl flooring at the rear entry door is damaged and lifting. This can be a…" at bounding box center [519, 462] width 744 height 58
click at [576, 466] on p "The vinyl flooring at the rear entry door is damaged and lifting. This can be a…" at bounding box center [519, 462] width 744 height 58
click at [502, 621] on icon "button" at bounding box center [503, 622] width 11 height 12
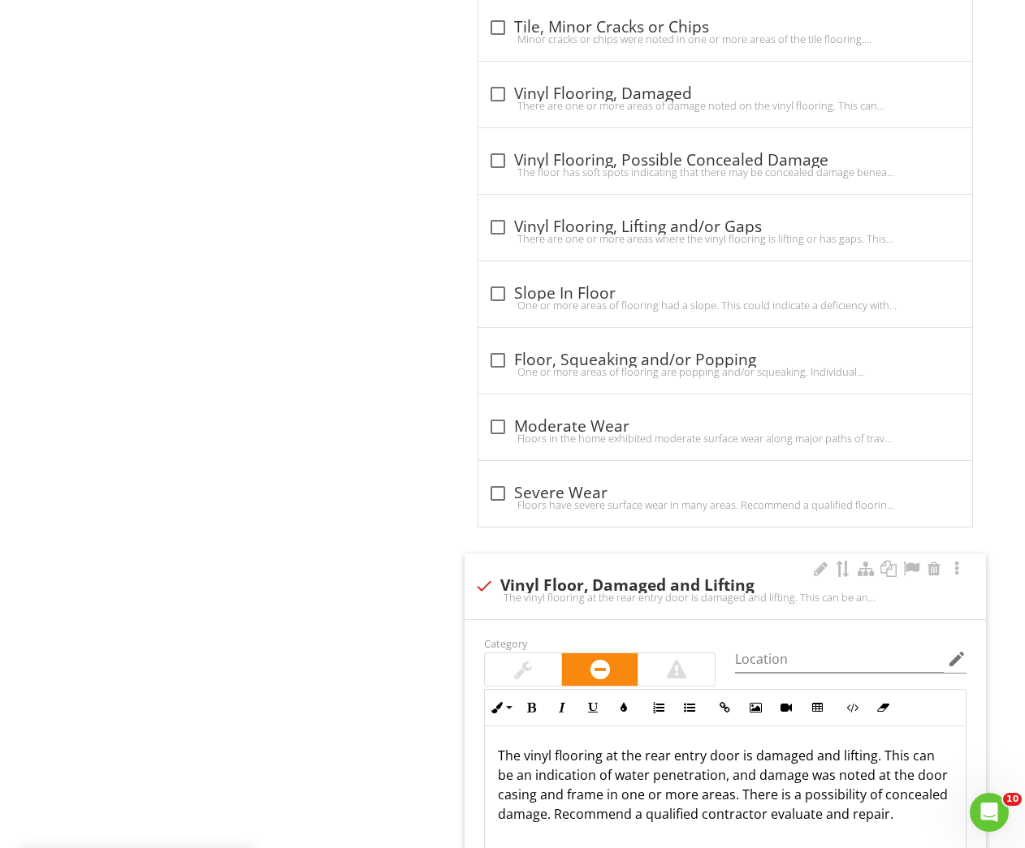
scroll to position [3082, 0]
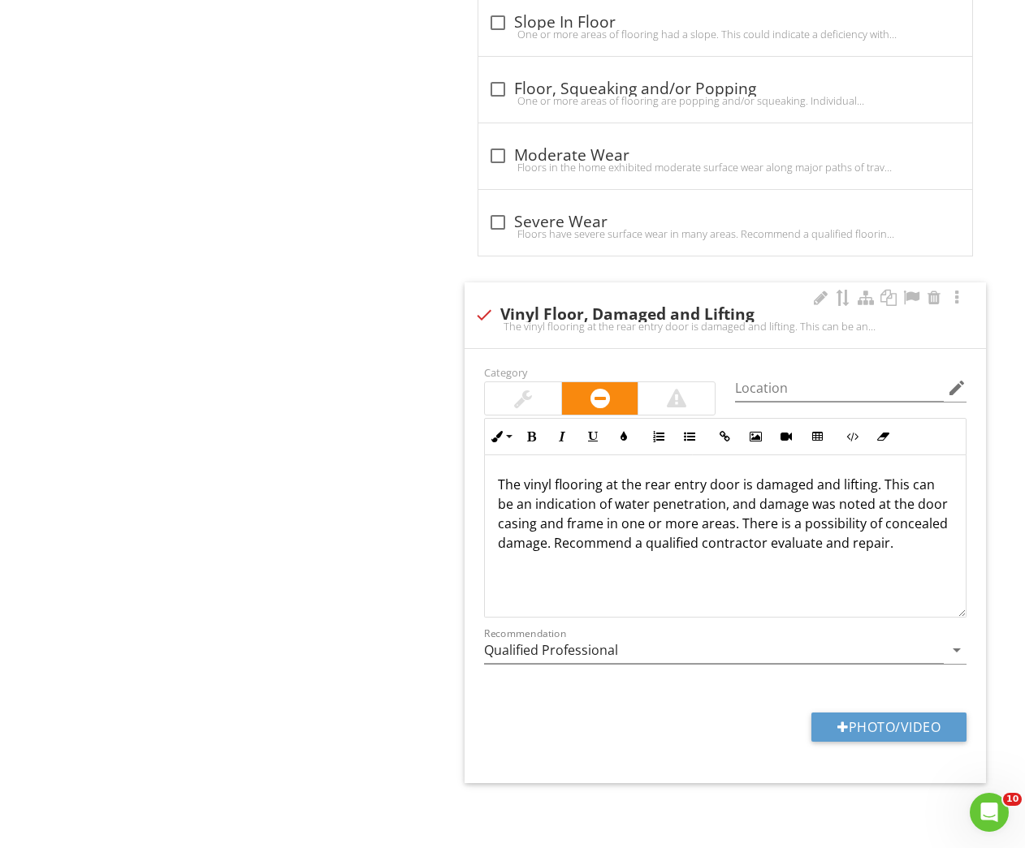
click at [521, 392] on div at bounding box center [523, 398] width 18 height 19
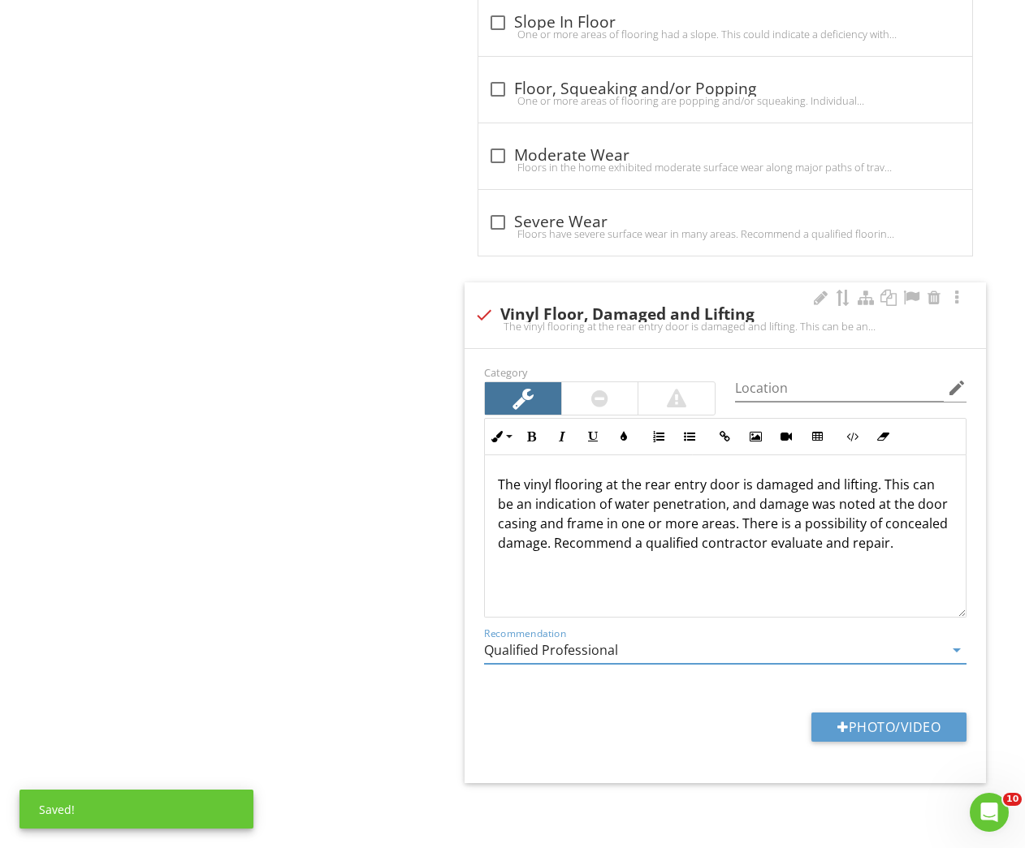
click at [567, 658] on input "Qualified Professional" at bounding box center [714, 650] width 460 height 27
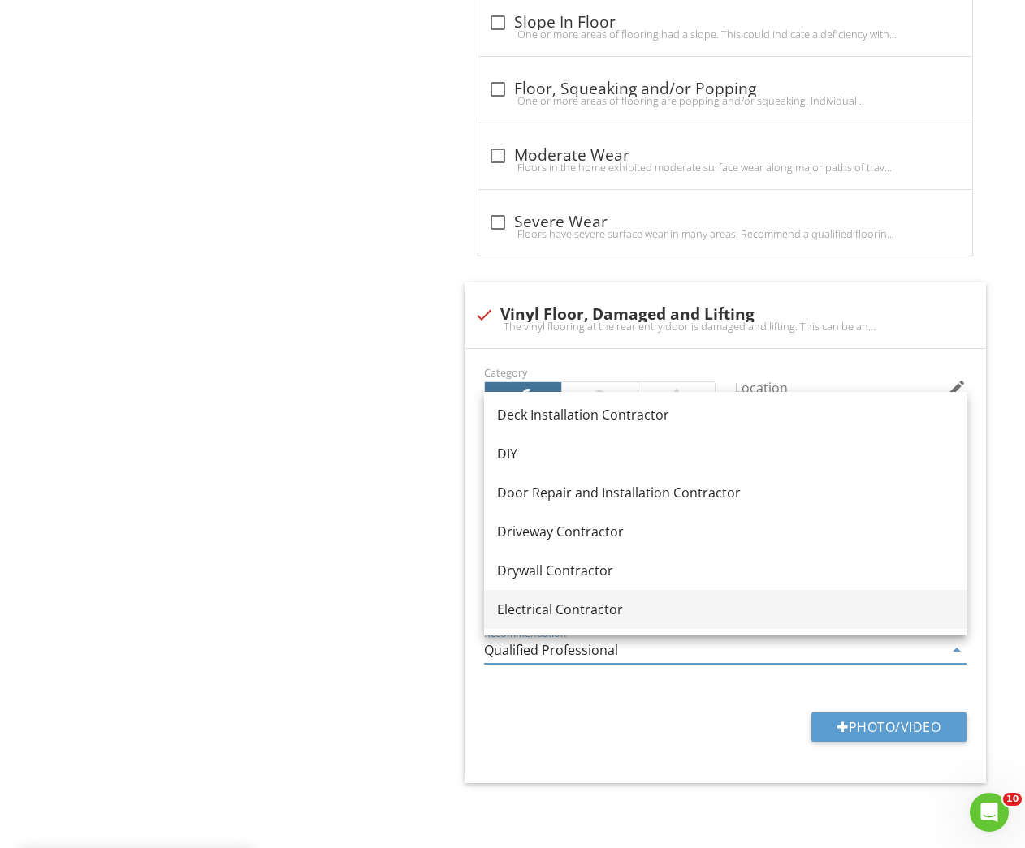
scroll to position [1106, 0]
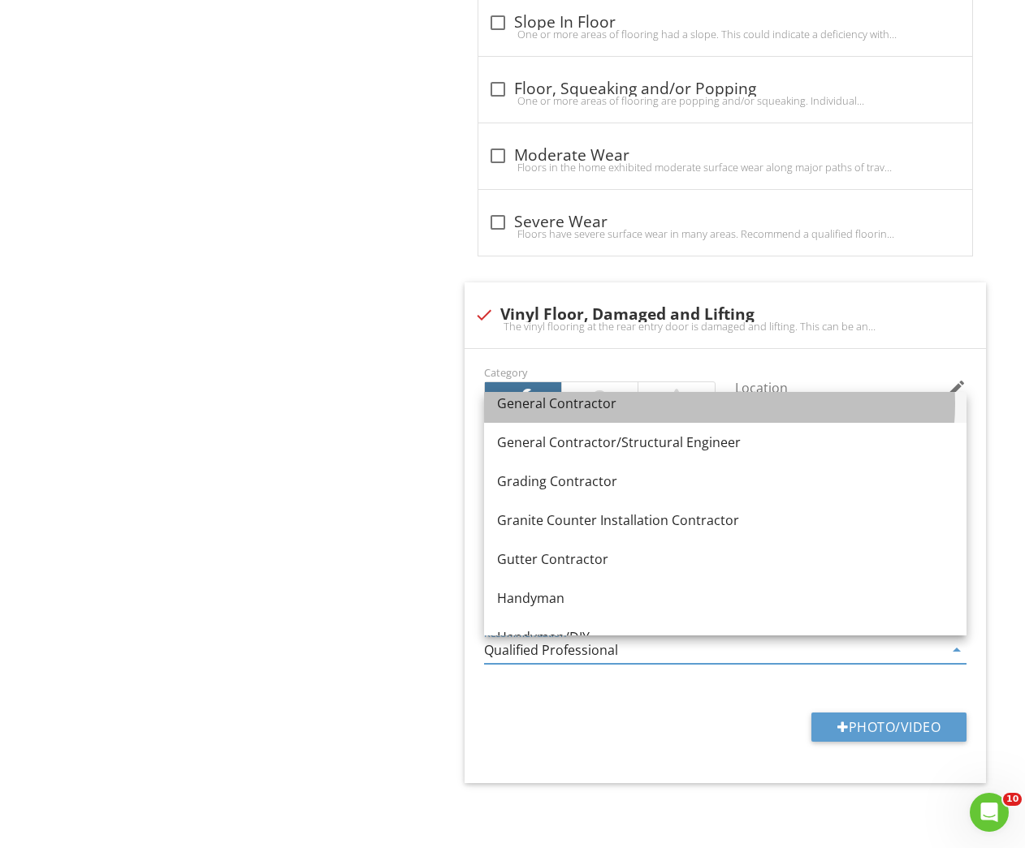
click at [546, 414] on link "General Contractor" at bounding box center [725, 403] width 482 height 39
type input "General Contractor"
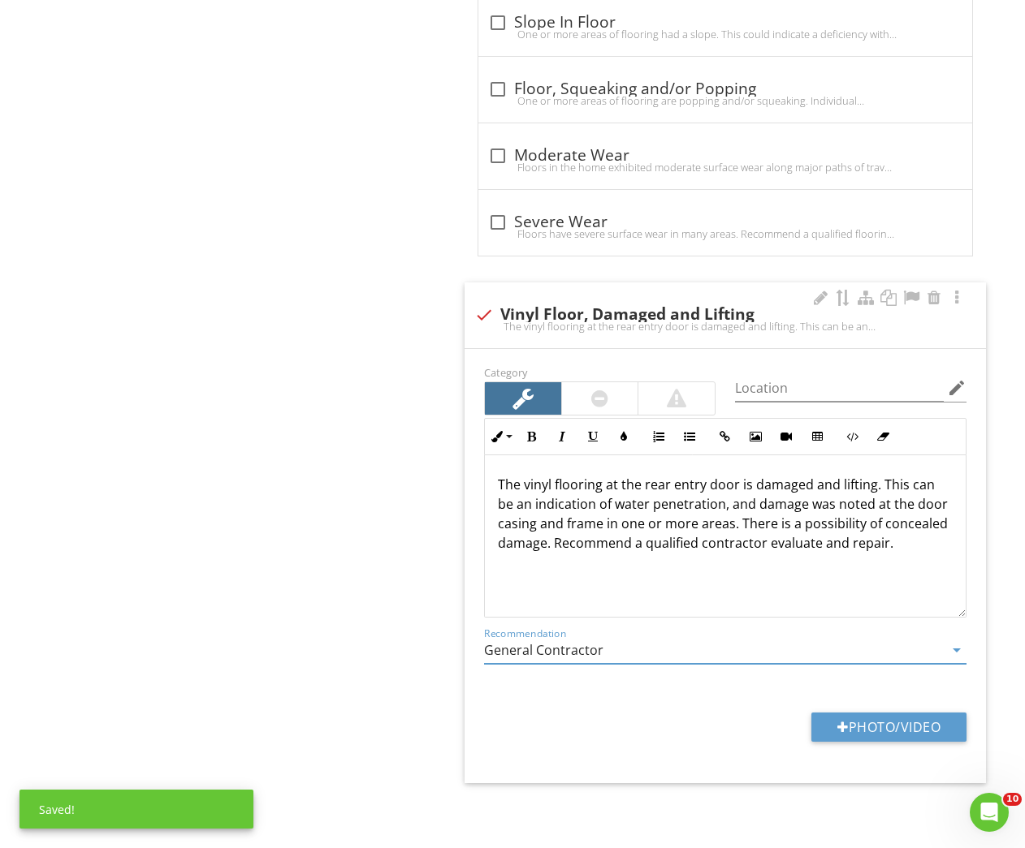
click at [605, 595] on div "The vinyl flooring at the rear entry door is damaged and lifting. This can be a…" at bounding box center [725, 536] width 481 height 162
click at [607, 553] on p "The vinyl flooring at the rear entry door is damaged and lifting. This can be a…" at bounding box center [725, 514] width 455 height 78
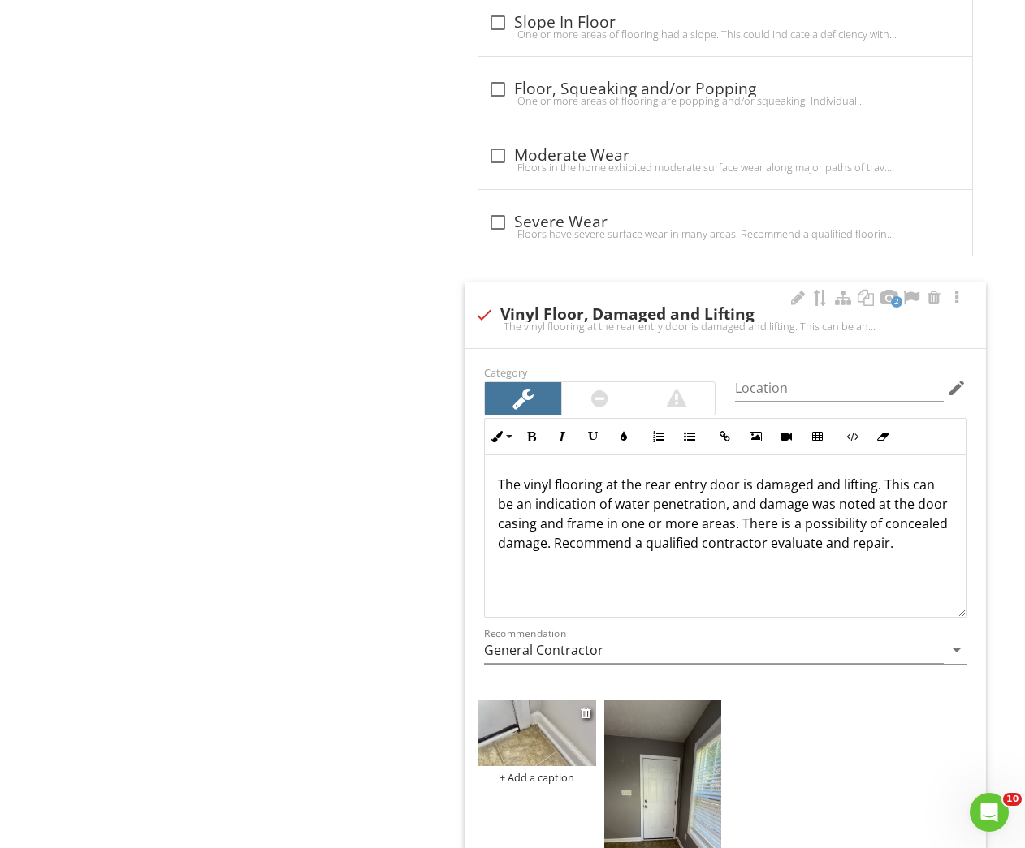
click at [516, 745] on img at bounding box center [536, 734] width 117 height 66
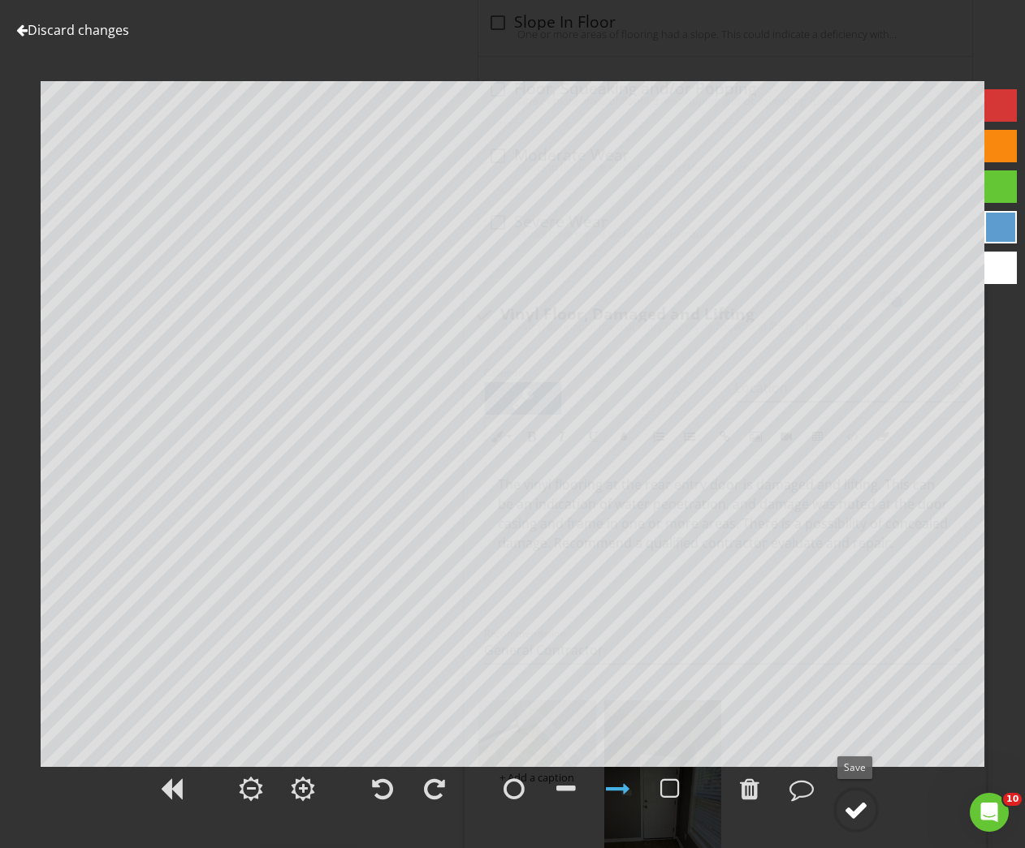
click at [853, 810] on div at bounding box center [856, 810] width 24 height 24
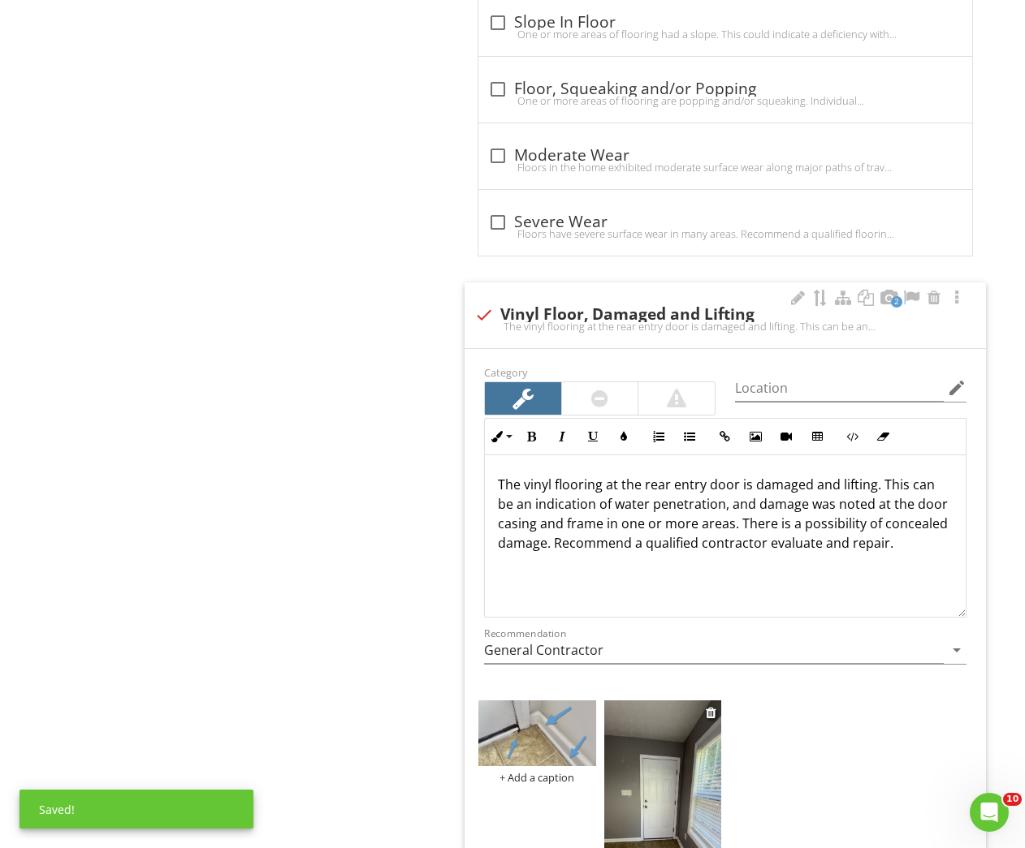
click at [688, 801] on img at bounding box center [662, 805] width 117 height 209
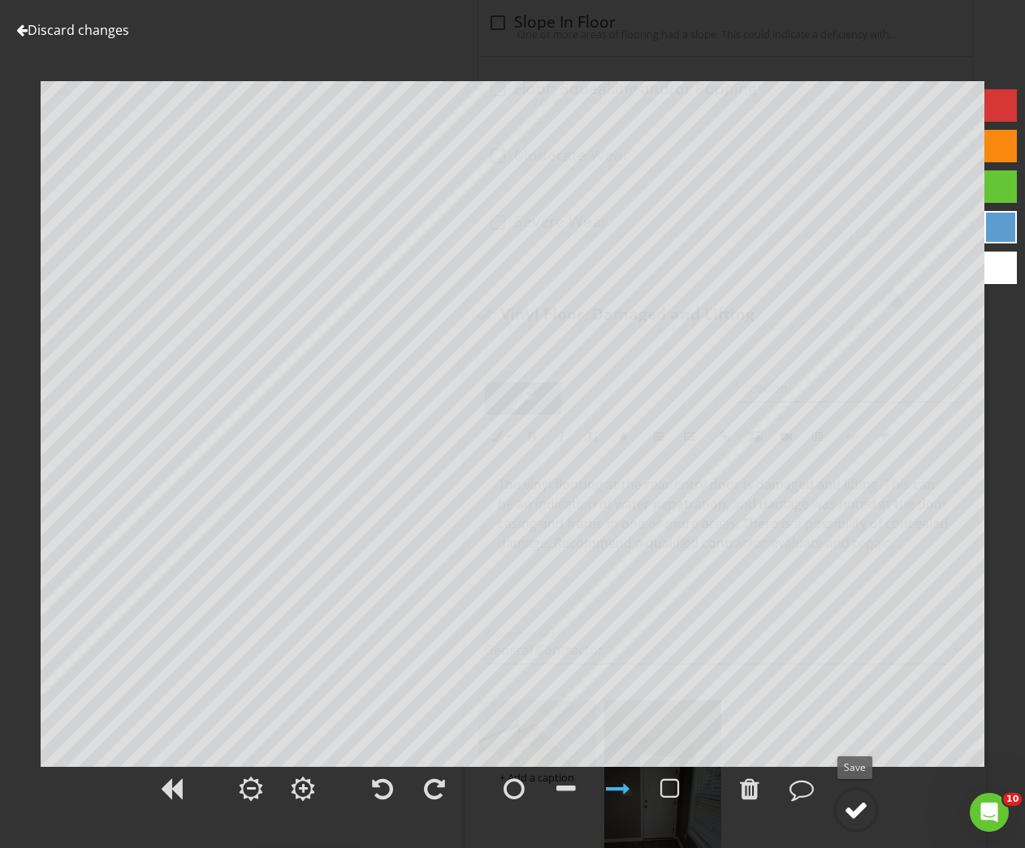
click at [856, 811] on div at bounding box center [856, 810] width 24 height 24
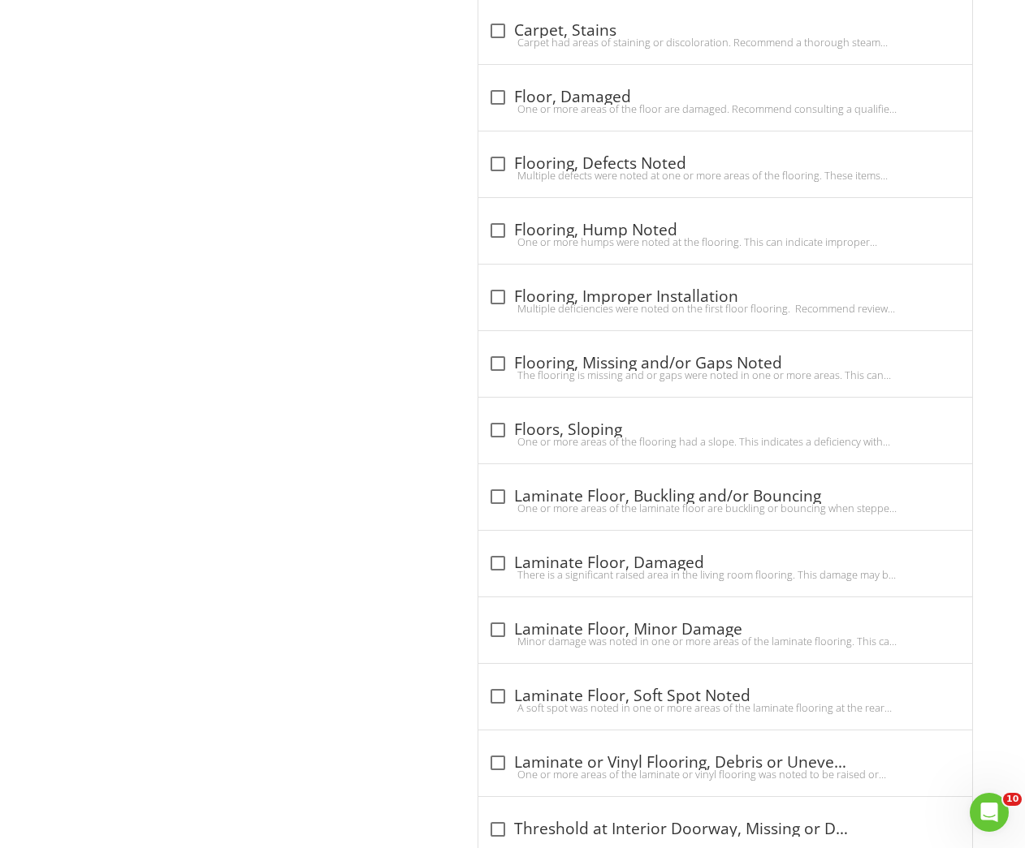
scroll to position [598, 0]
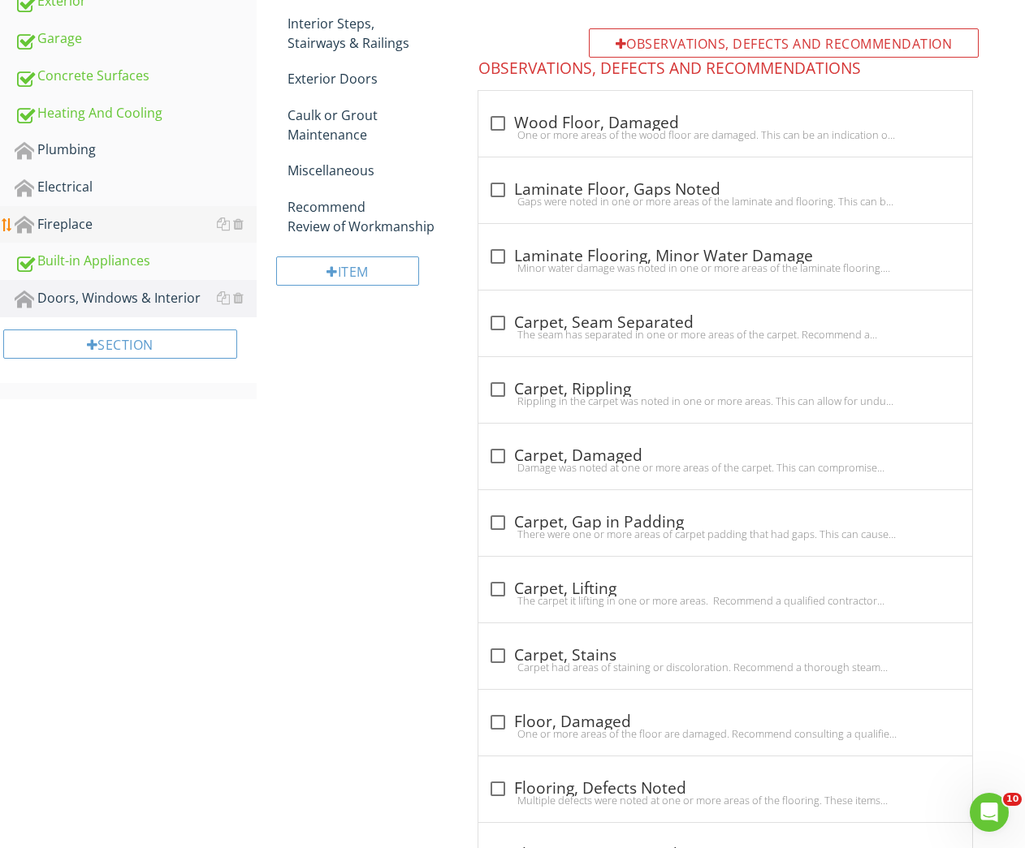
click at [68, 212] on link "Fireplace" at bounding box center [136, 224] width 242 height 37
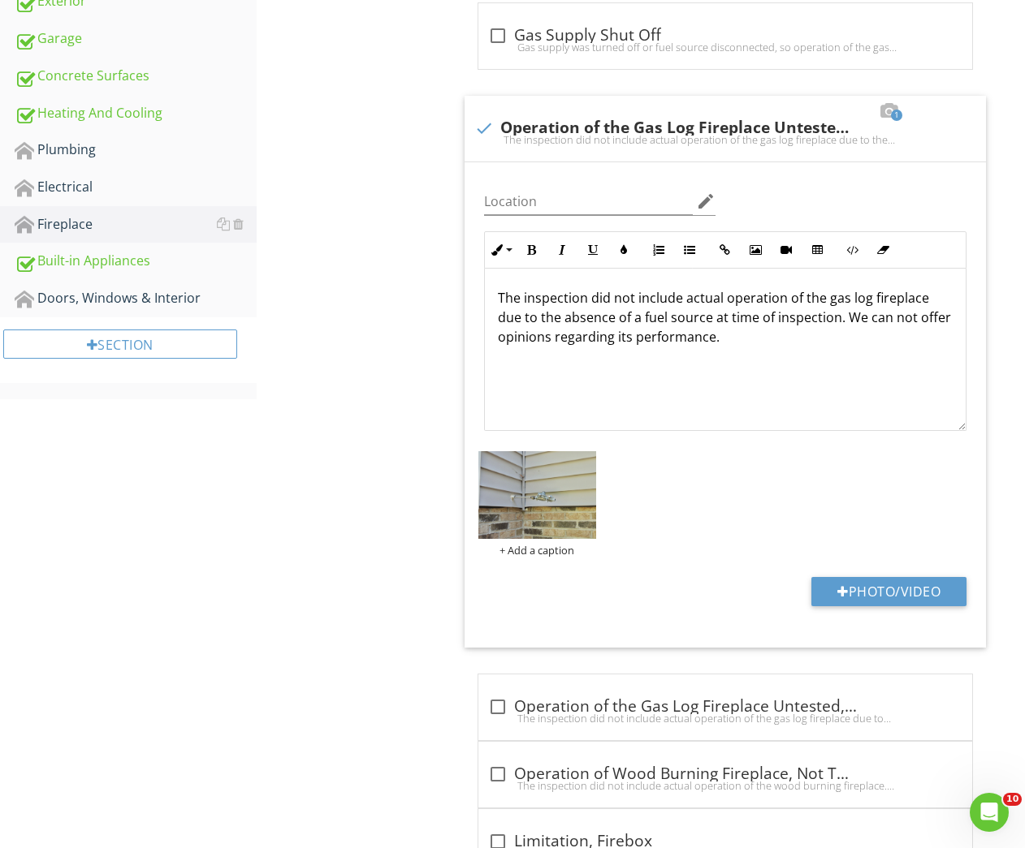
scroll to position [3, 0]
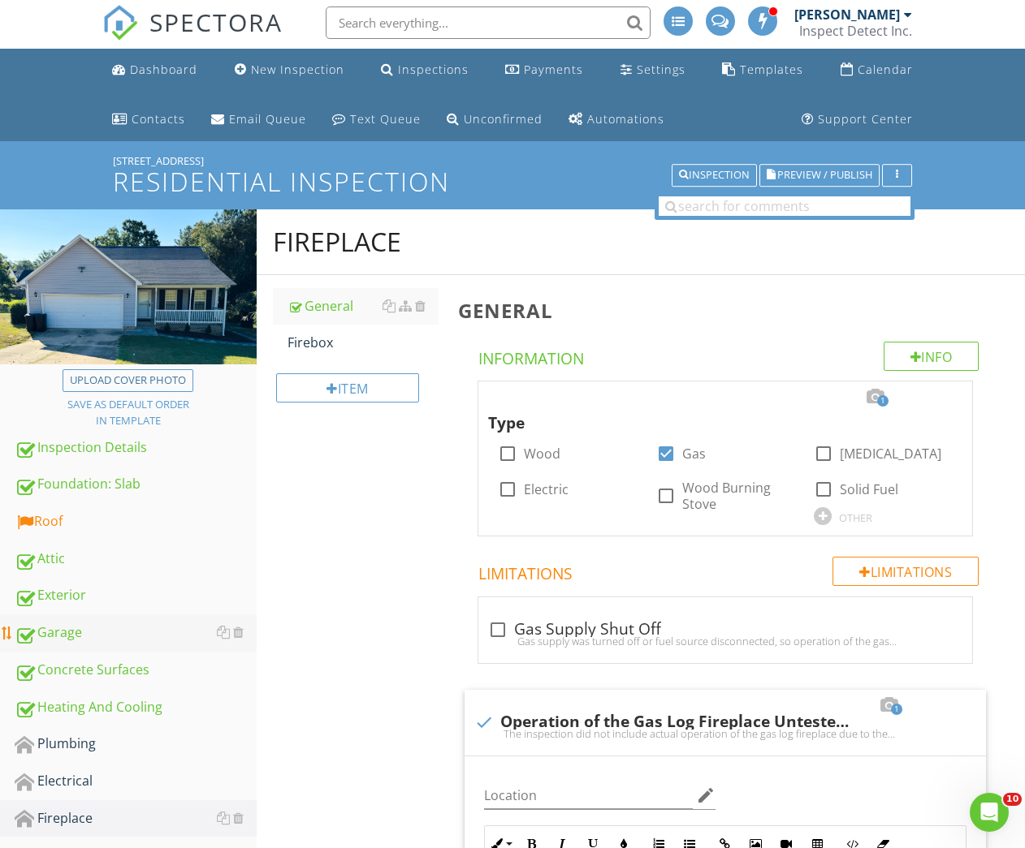
click at [66, 624] on div "Garage" at bounding box center [136, 633] width 242 height 21
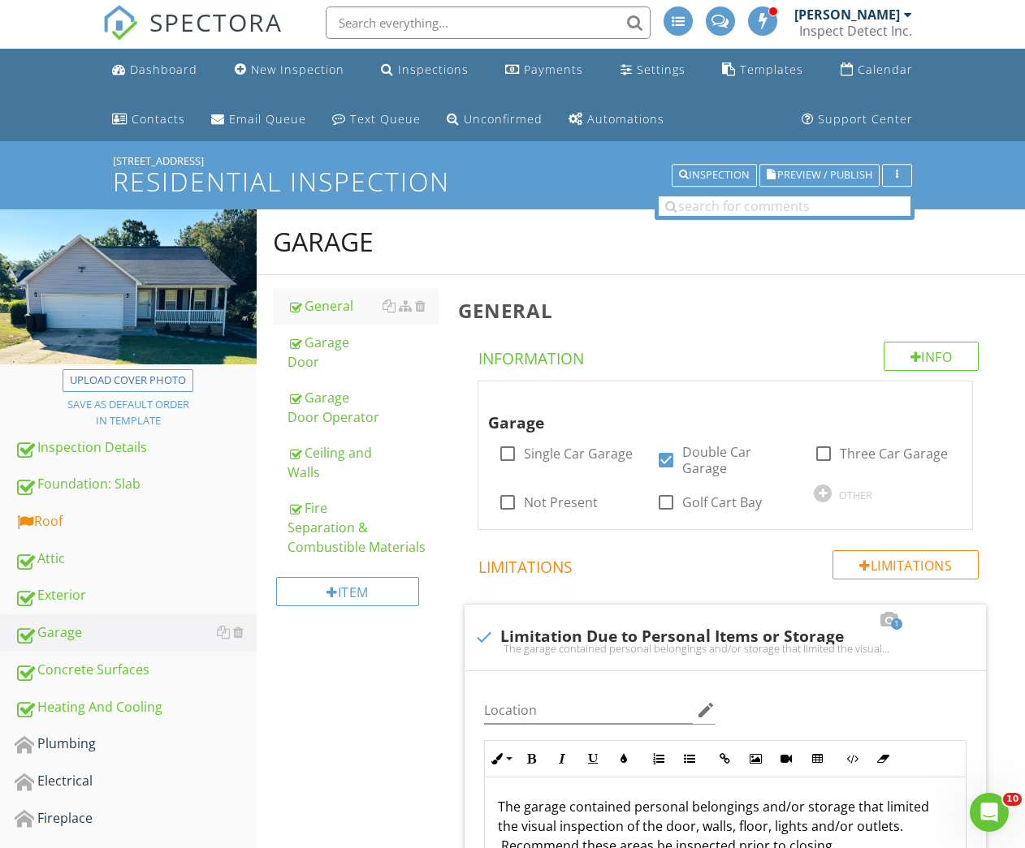
scroll to position [518, 0]
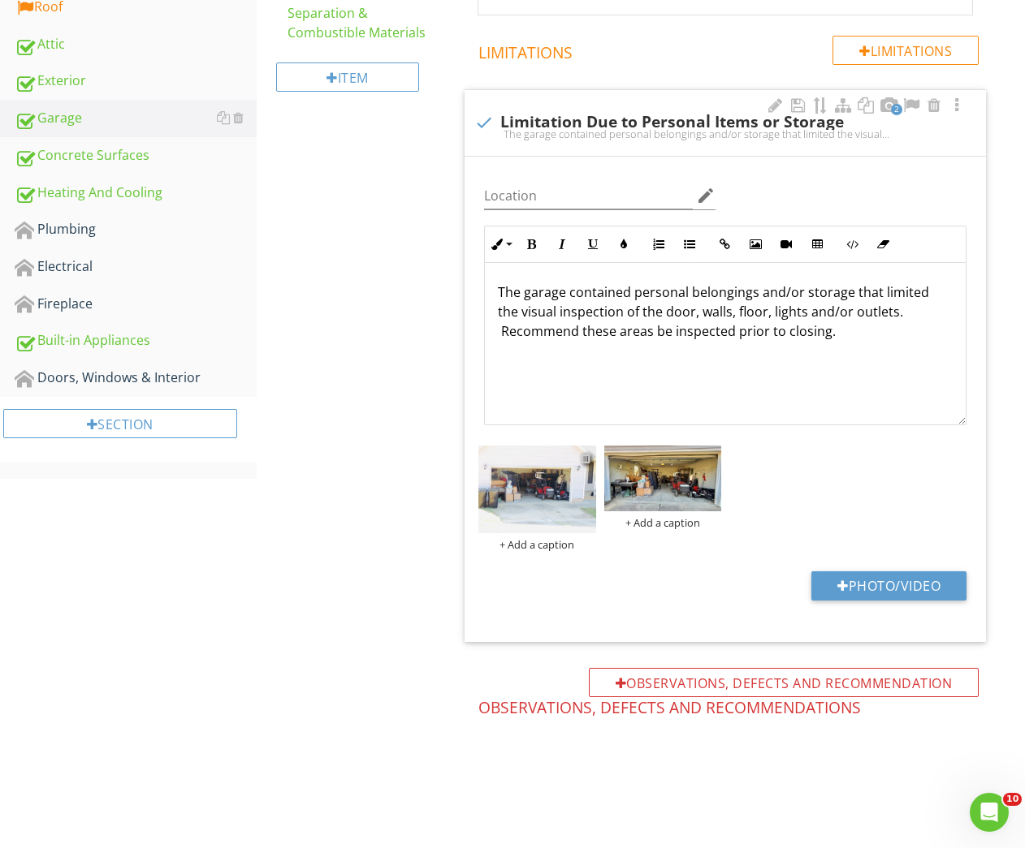
click at [587, 456] on div at bounding box center [585, 457] width 11 height 13
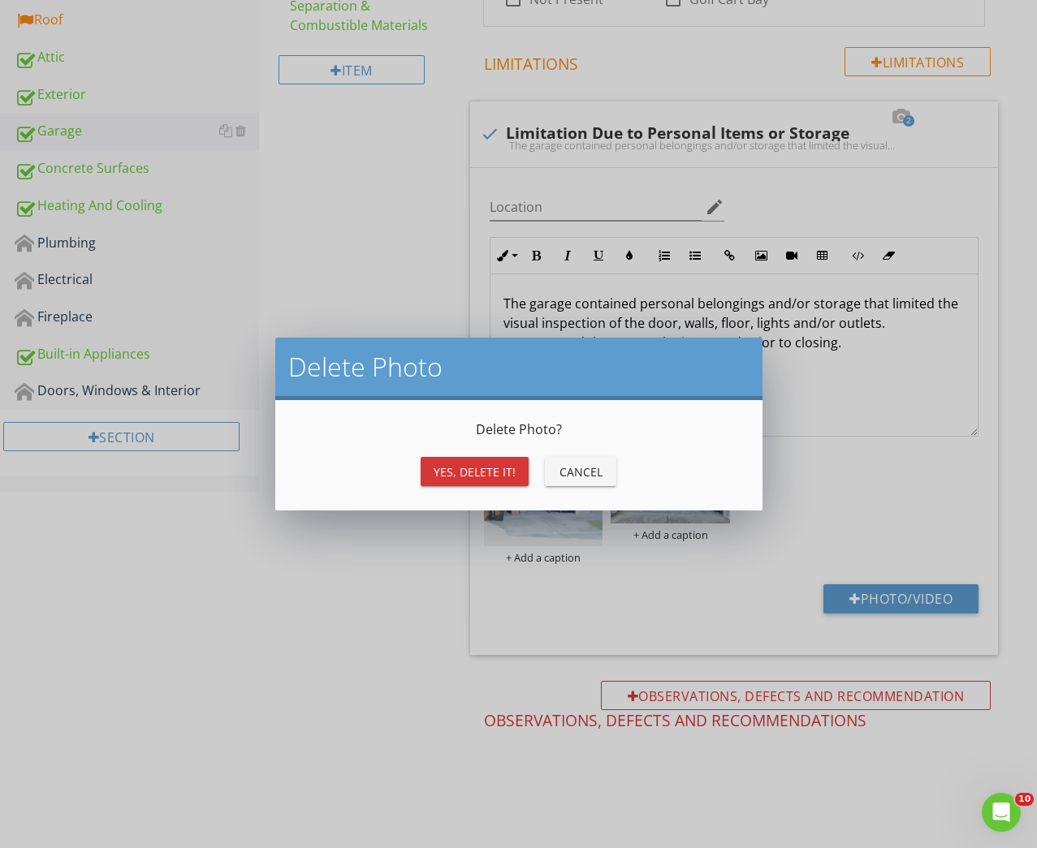
click at [498, 468] on div "Yes, Delete it!" at bounding box center [475, 472] width 82 height 17
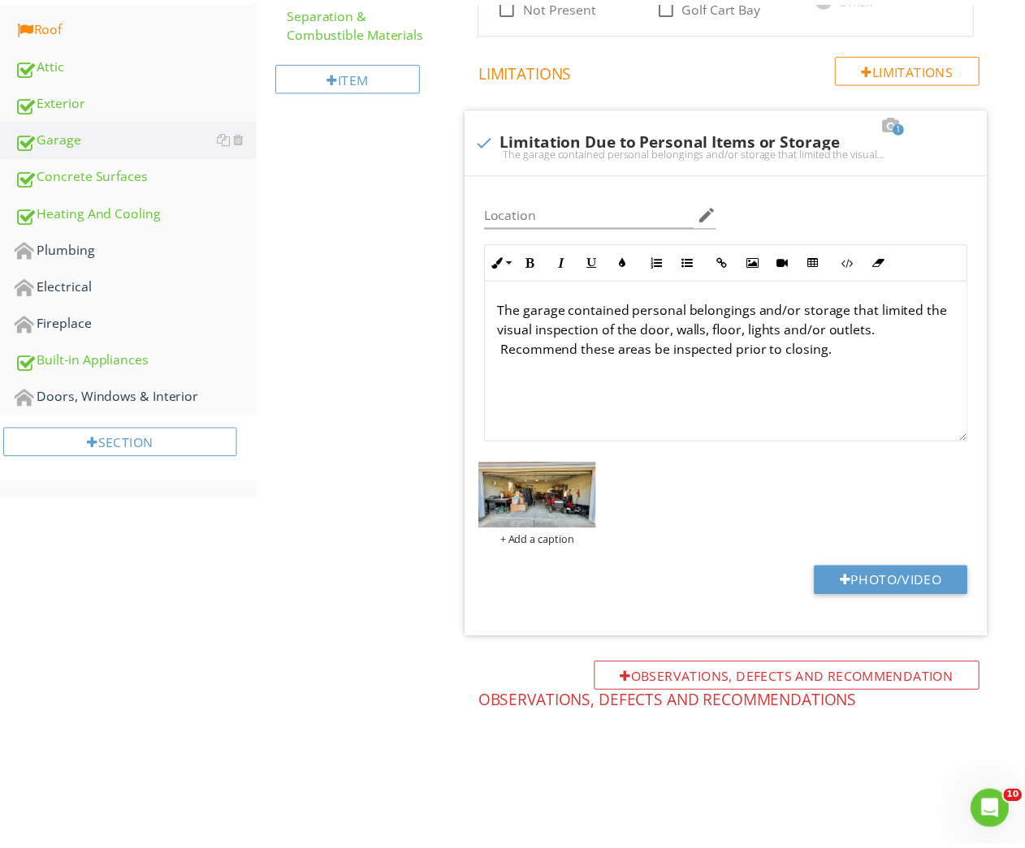
scroll to position [496, 0]
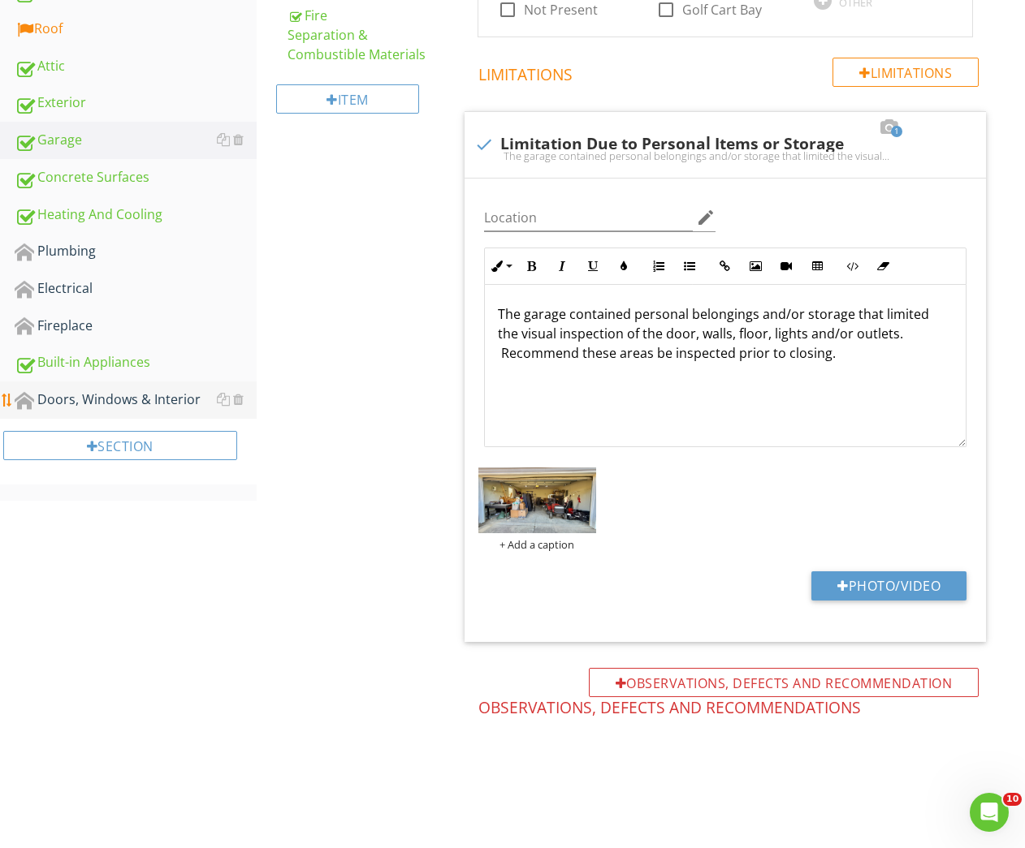
click at [152, 398] on div "Doors, Windows & Interior" at bounding box center [136, 400] width 242 height 21
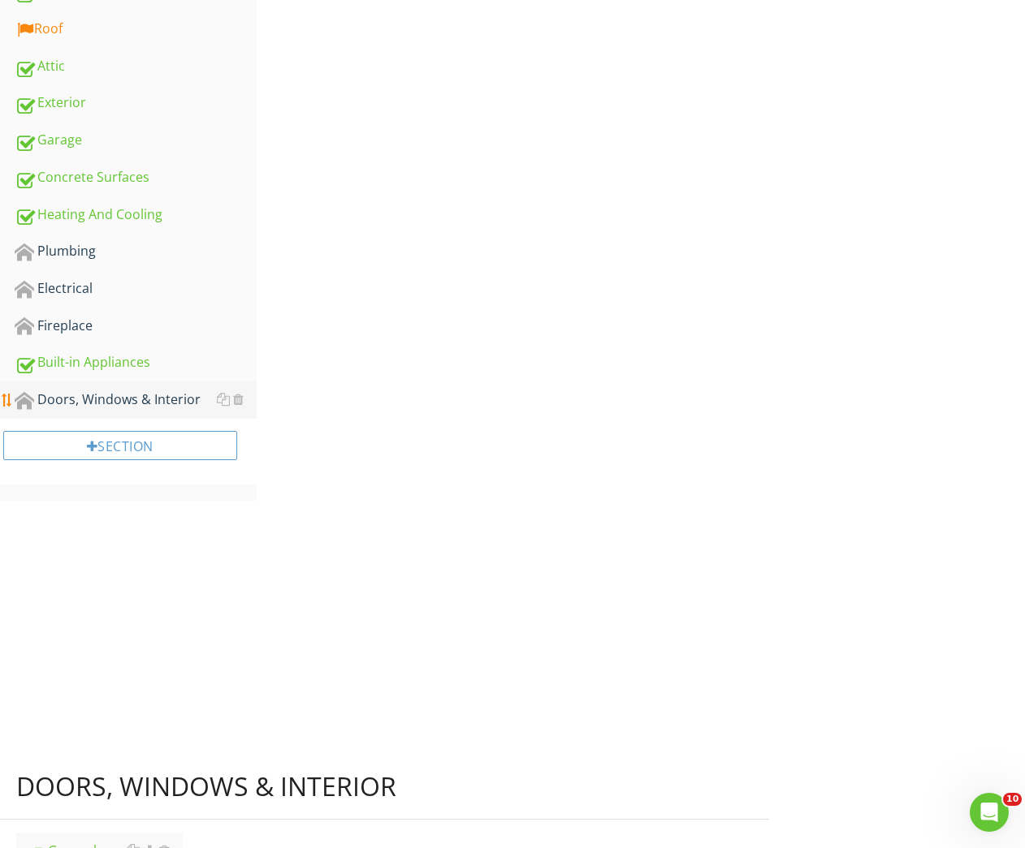
scroll to position [337, 0]
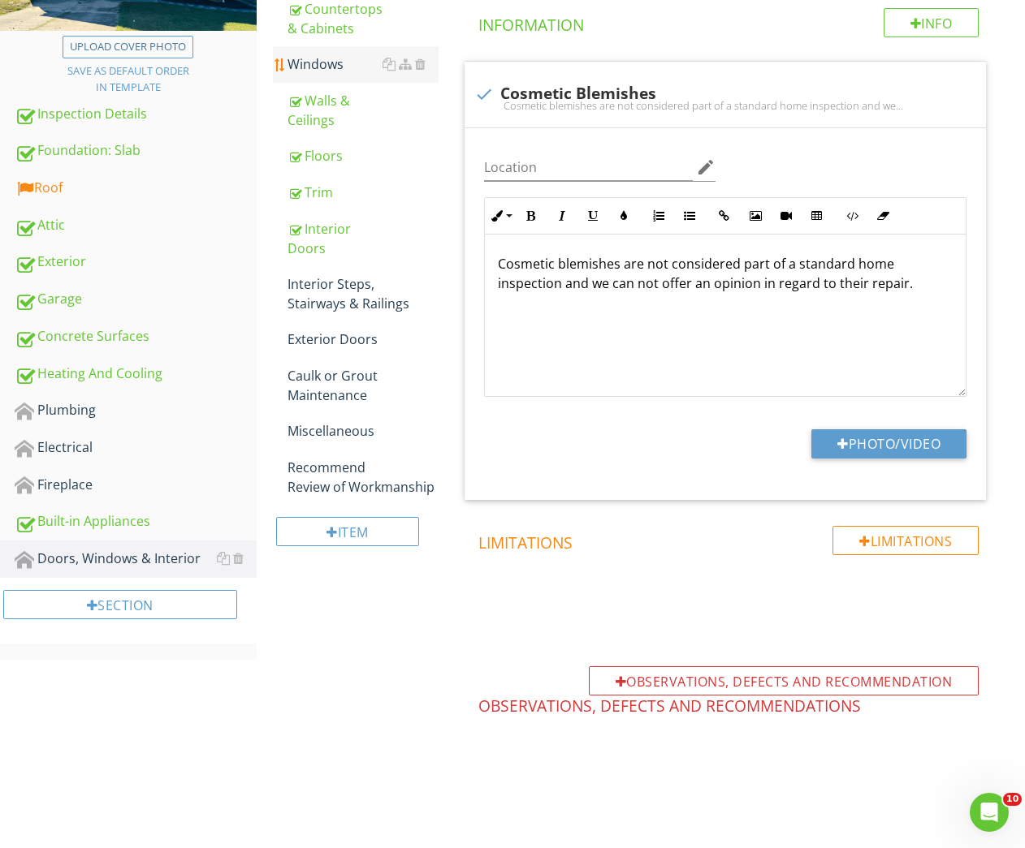
click at [322, 70] on div "Windows" at bounding box center [363, 63] width 152 height 19
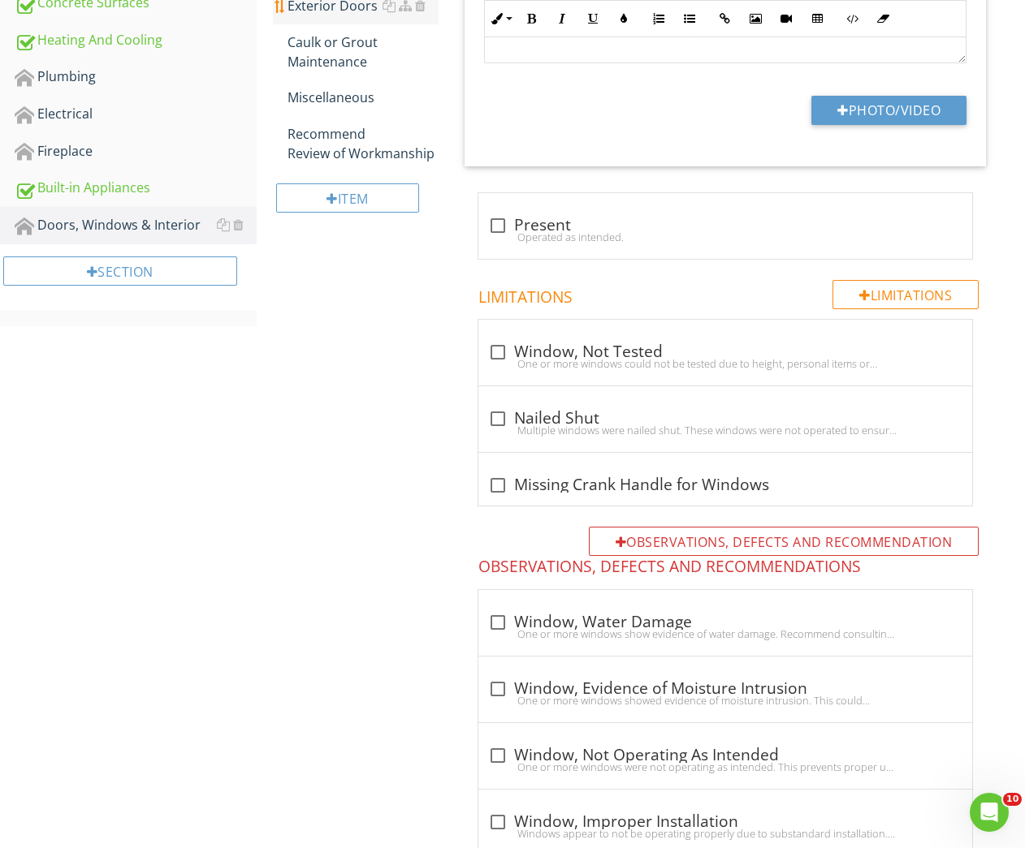
scroll to position [862, 0]
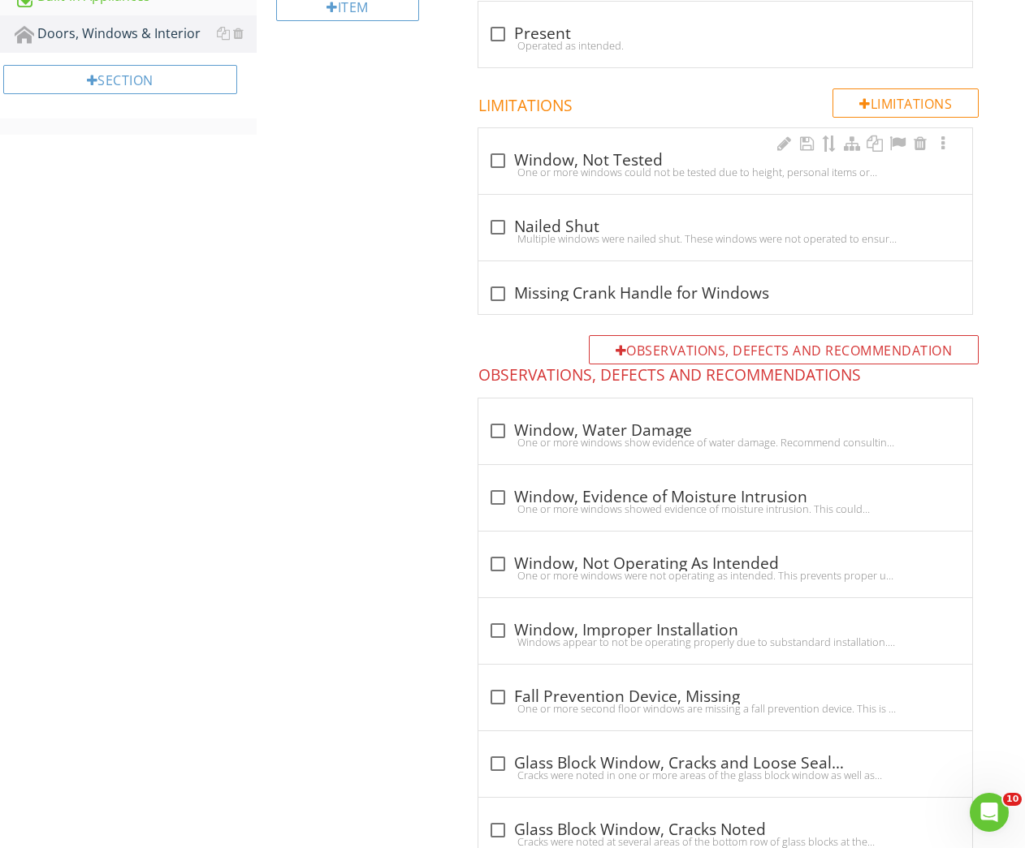
click at [518, 160] on div "check_box_outline_blank Window, Not Tested" at bounding box center [725, 160] width 474 height 19
checkbox input "true"
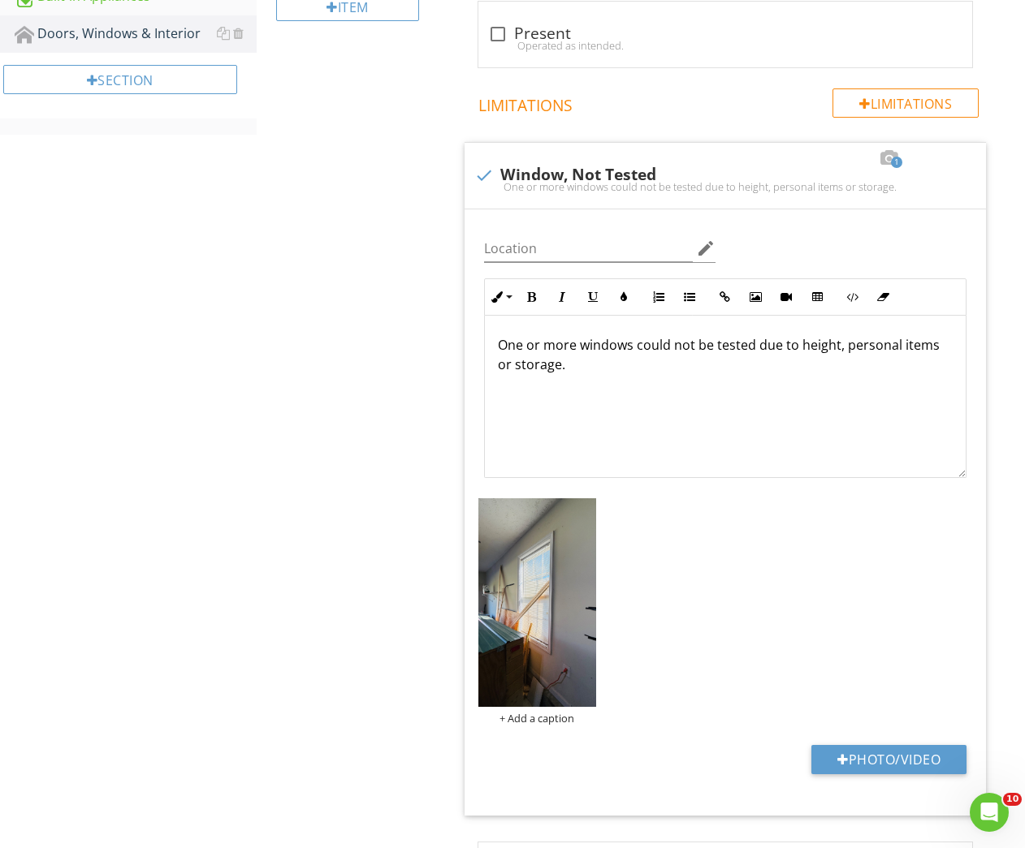
scroll to position [253, 0]
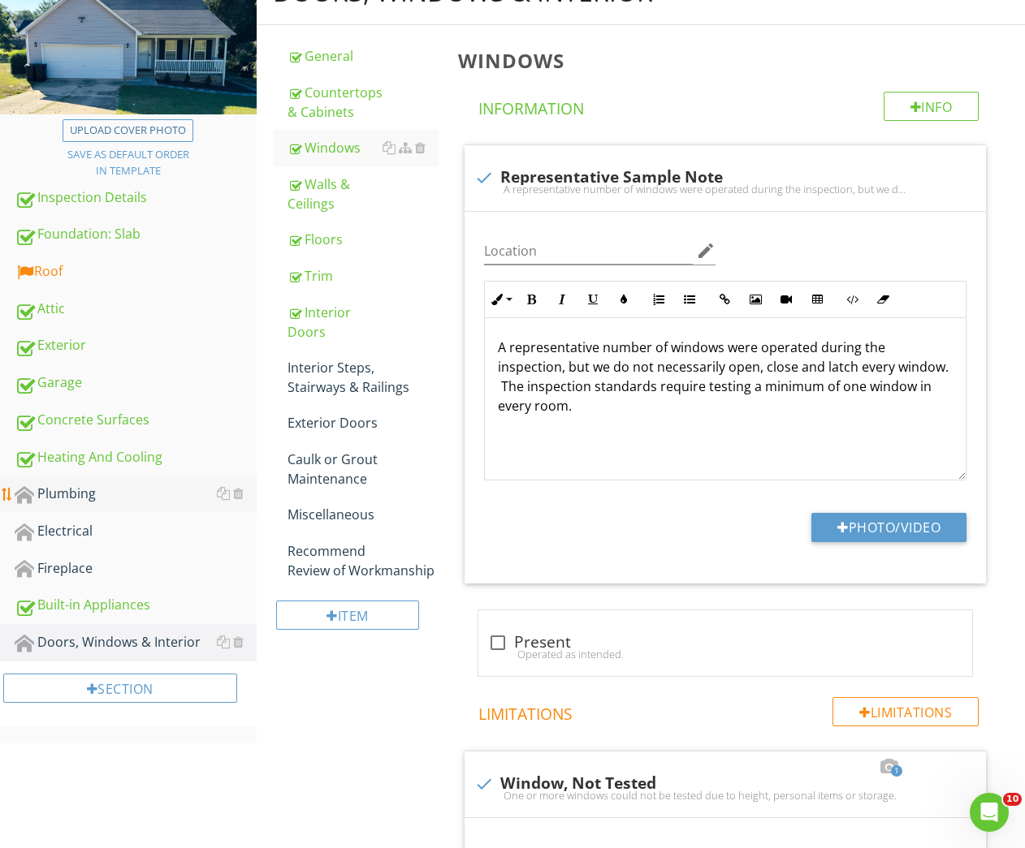
click at [58, 490] on div "Plumbing" at bounding box center [136, 494] width 242 height 21
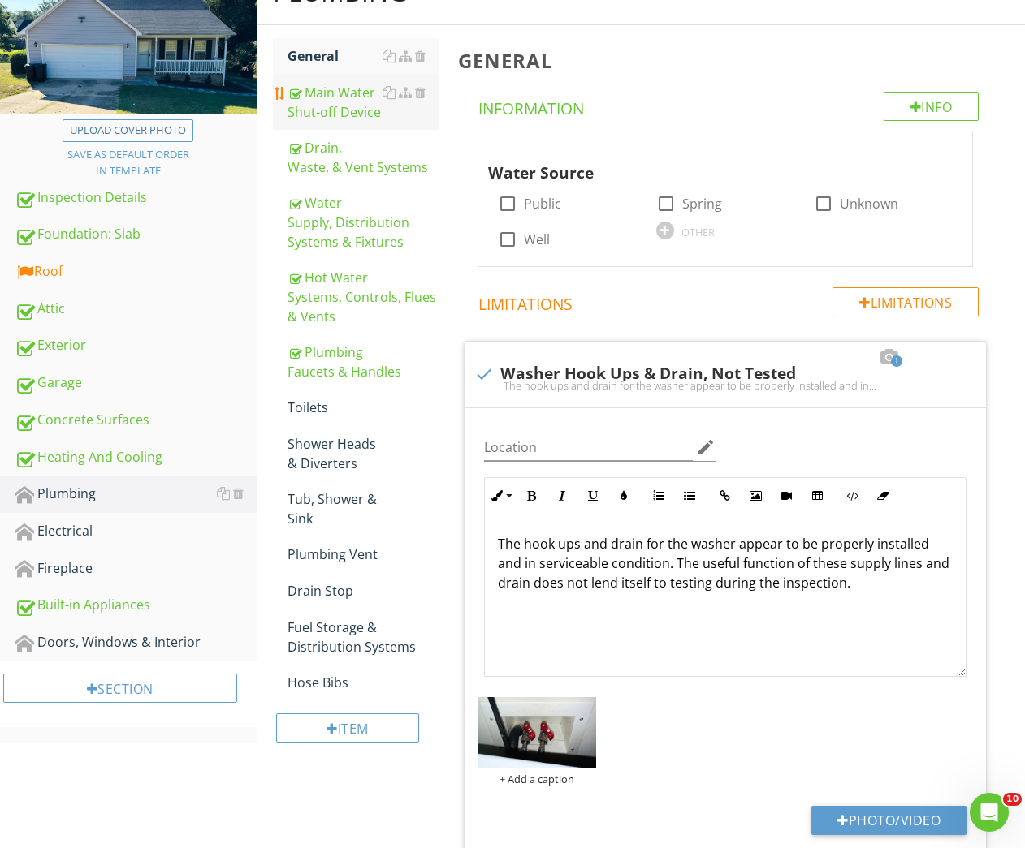
click at [358, 118] on div "Main Water Shut-off Device" at bounding box center [363, 102] width 152 height 39
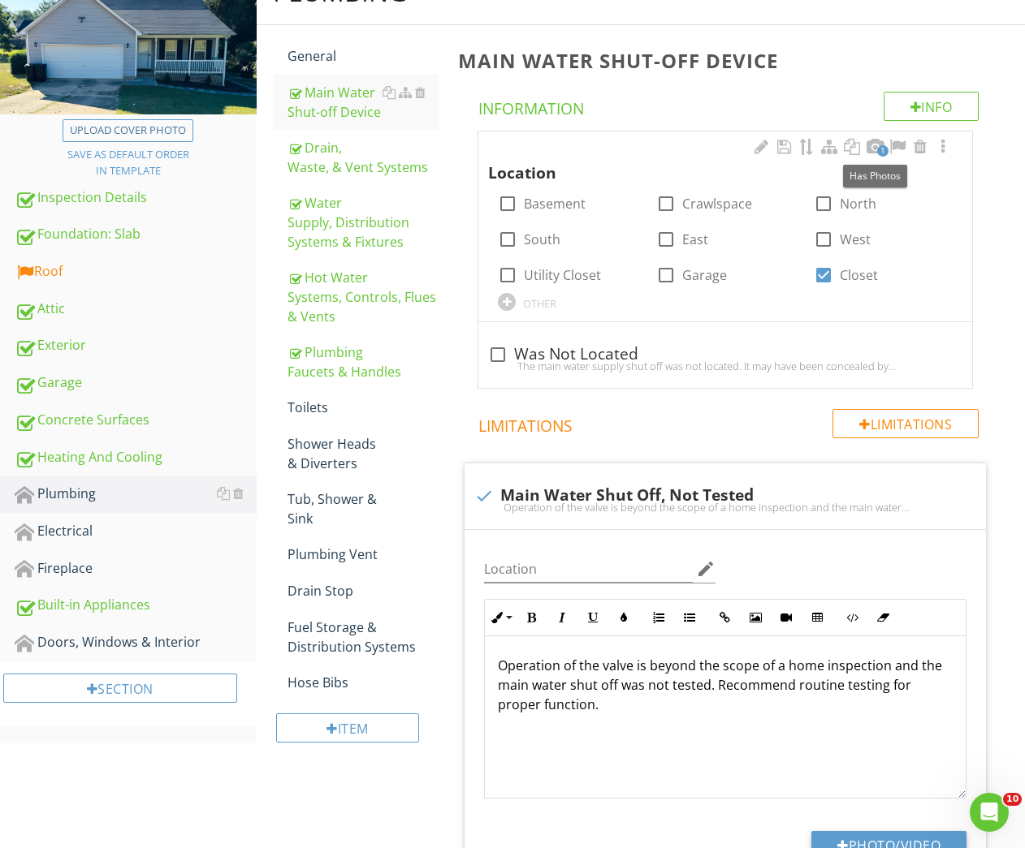
click at [881, 152] on span "1" at bounding box center [882, 150] width 11 height 11
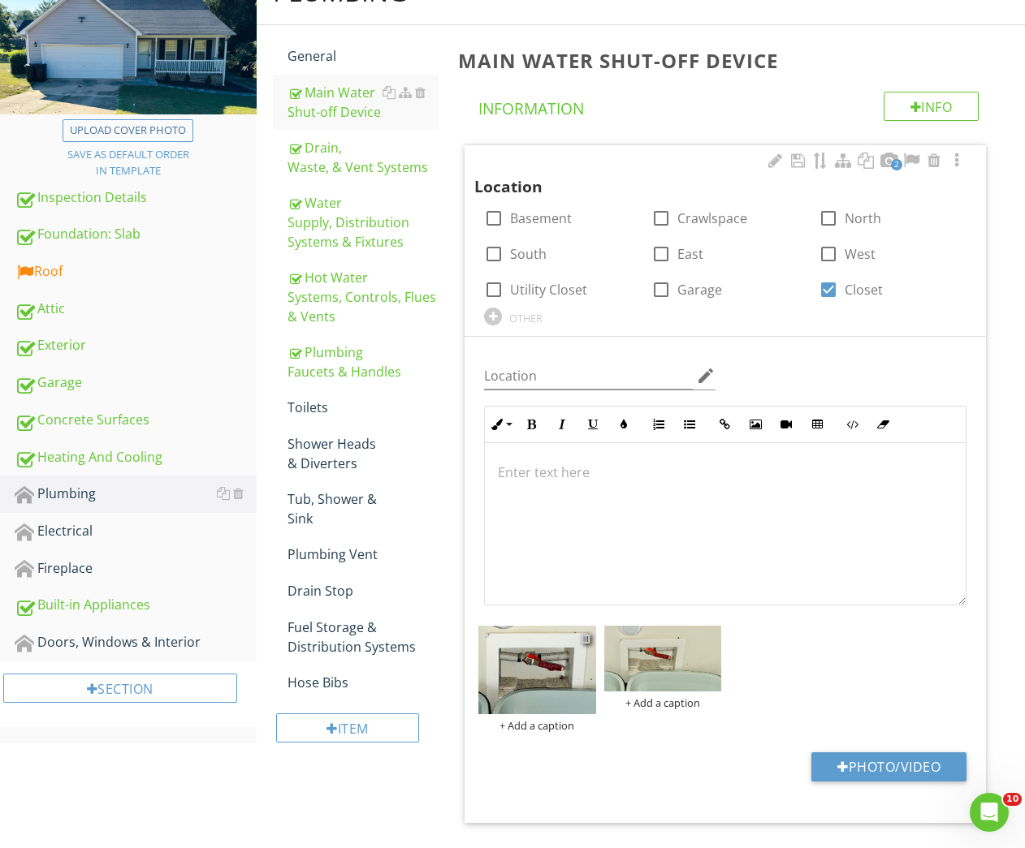
click at [586, 637] on div at bounding box center [585, 638] width 11 height 13
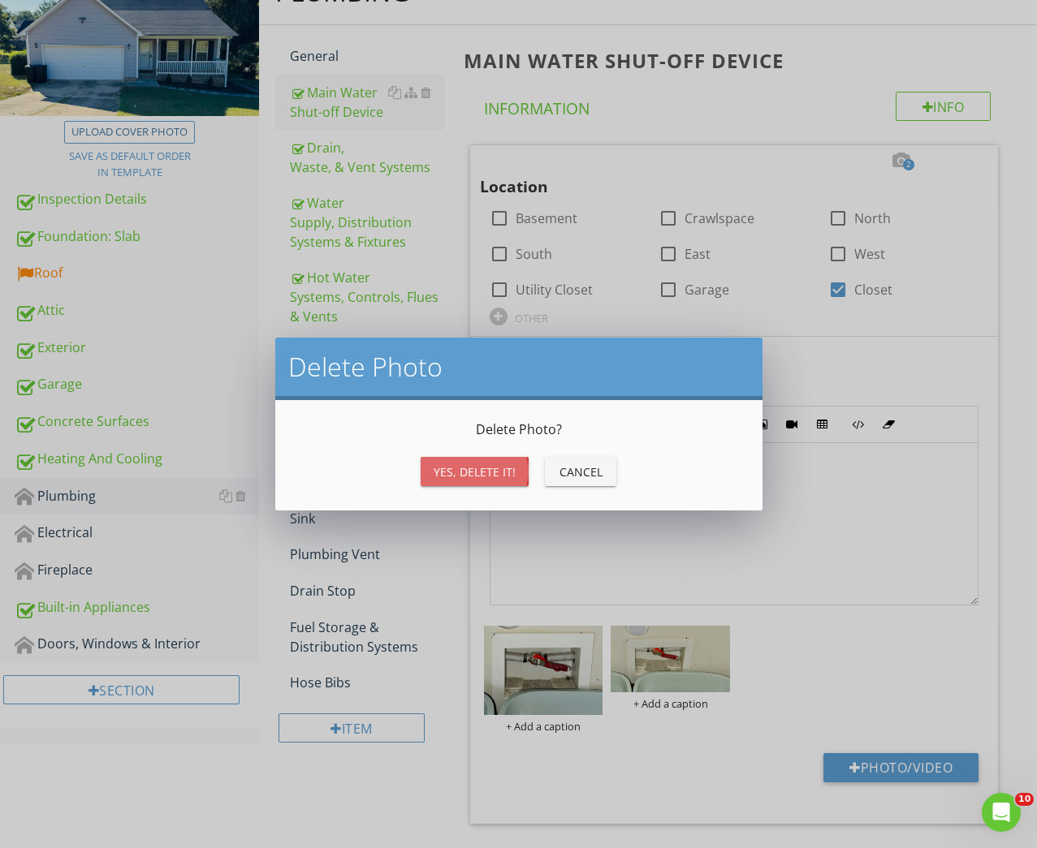
drag, startPoint x: 458, startPoint y: 468, endPoint x: 198, endPoint y: 483, distance: 260.3
click at [458, 468] on div "Yes, Delete it!" at bounding box center [475, 472] width 82 height 17
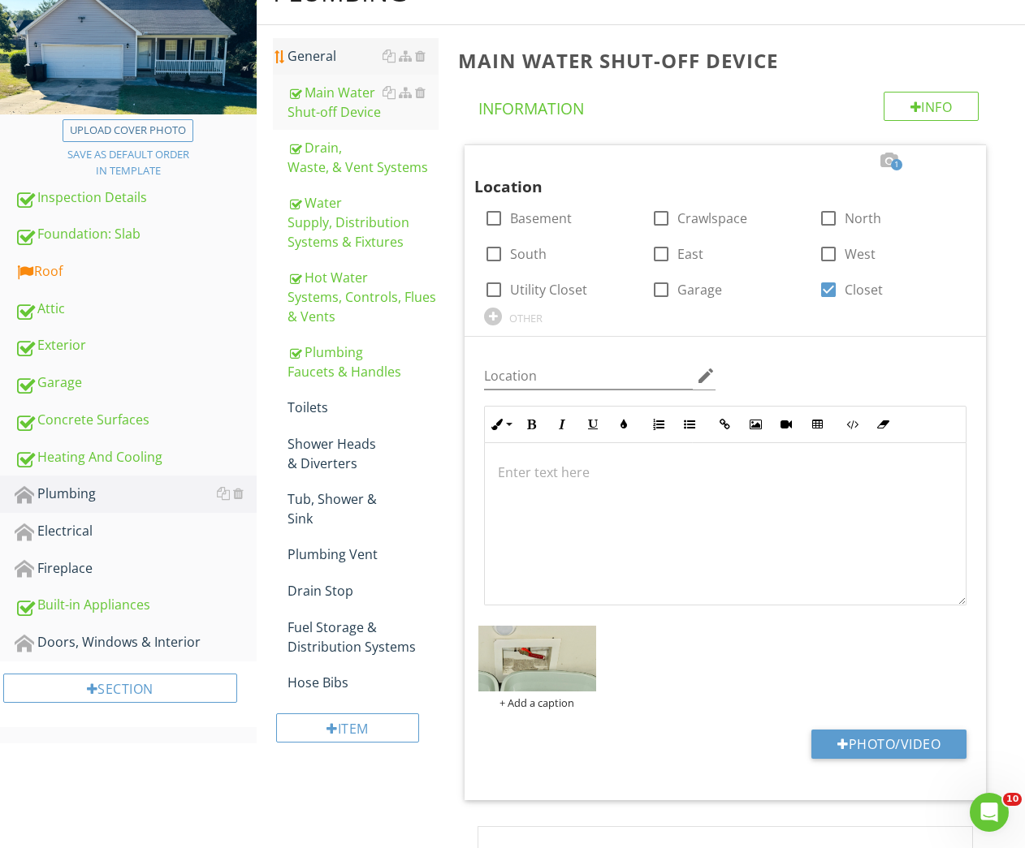
click at [299, 52] on div "General" at bounding box center [363, 55] width 152 height 19
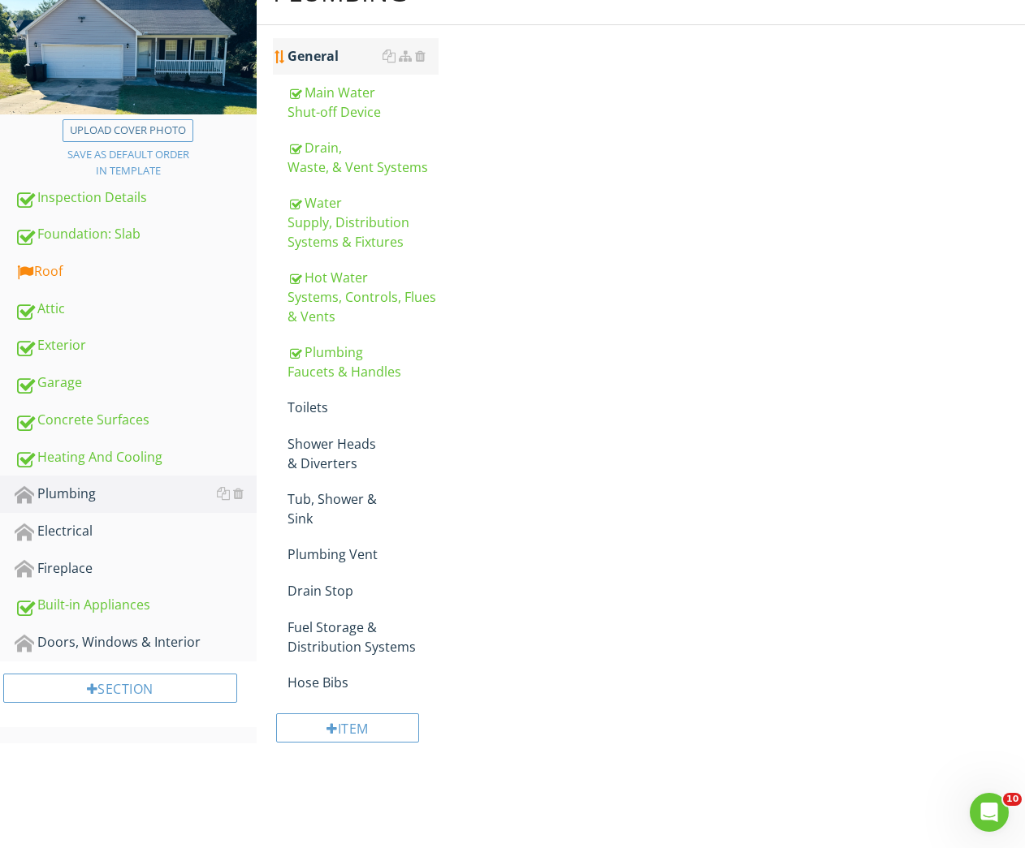
click at [299, 52] on div "General" at bounding box center [363, 55] width 152 height 19
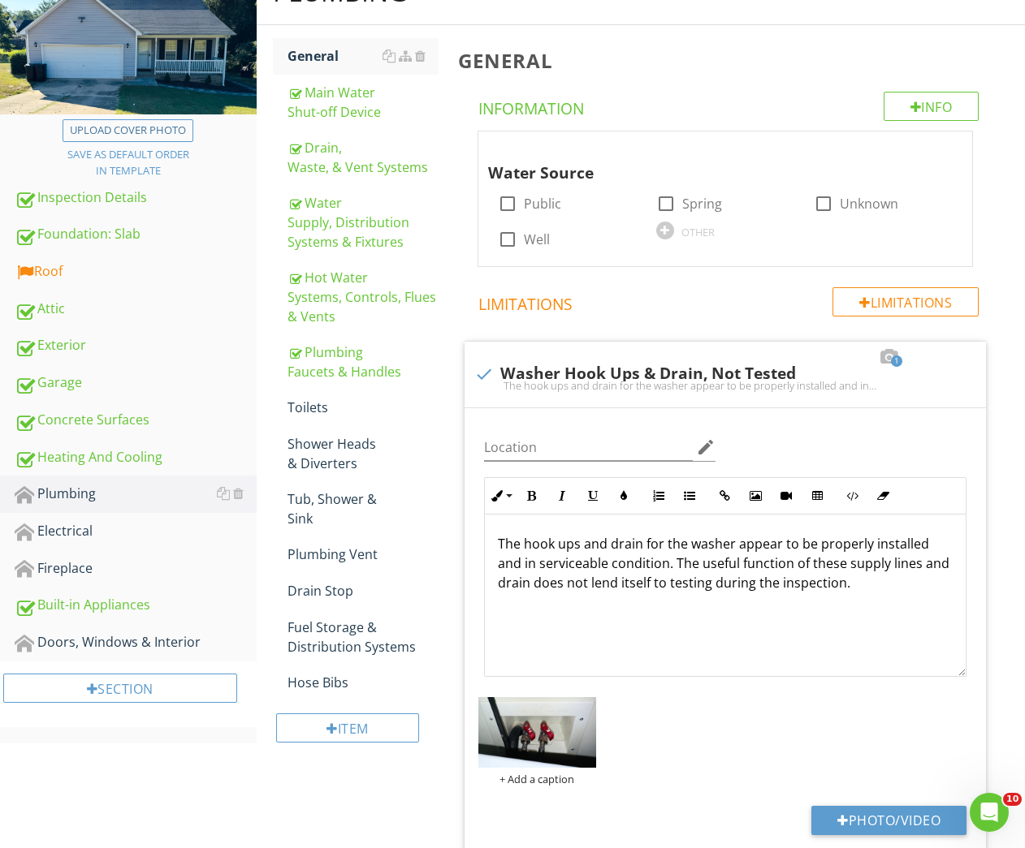
scroll to position [434, 0]
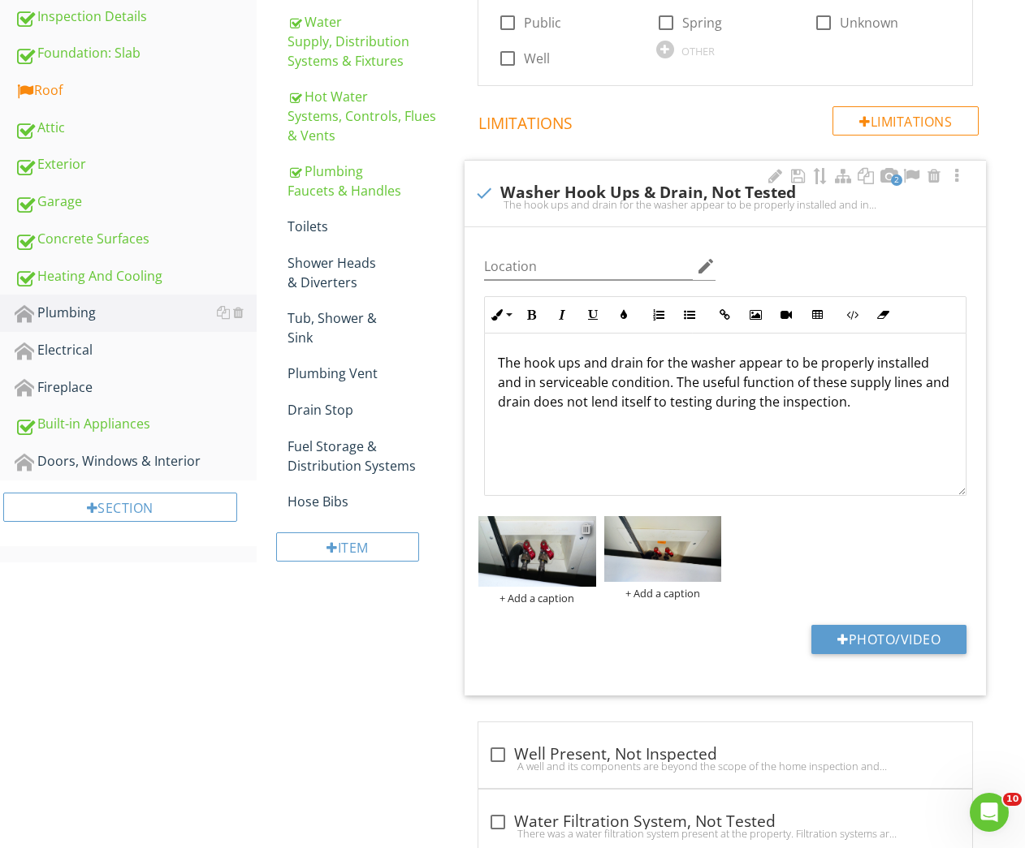
click at [585, 522] on div at bounding box center [585, 528] width 11 height 13
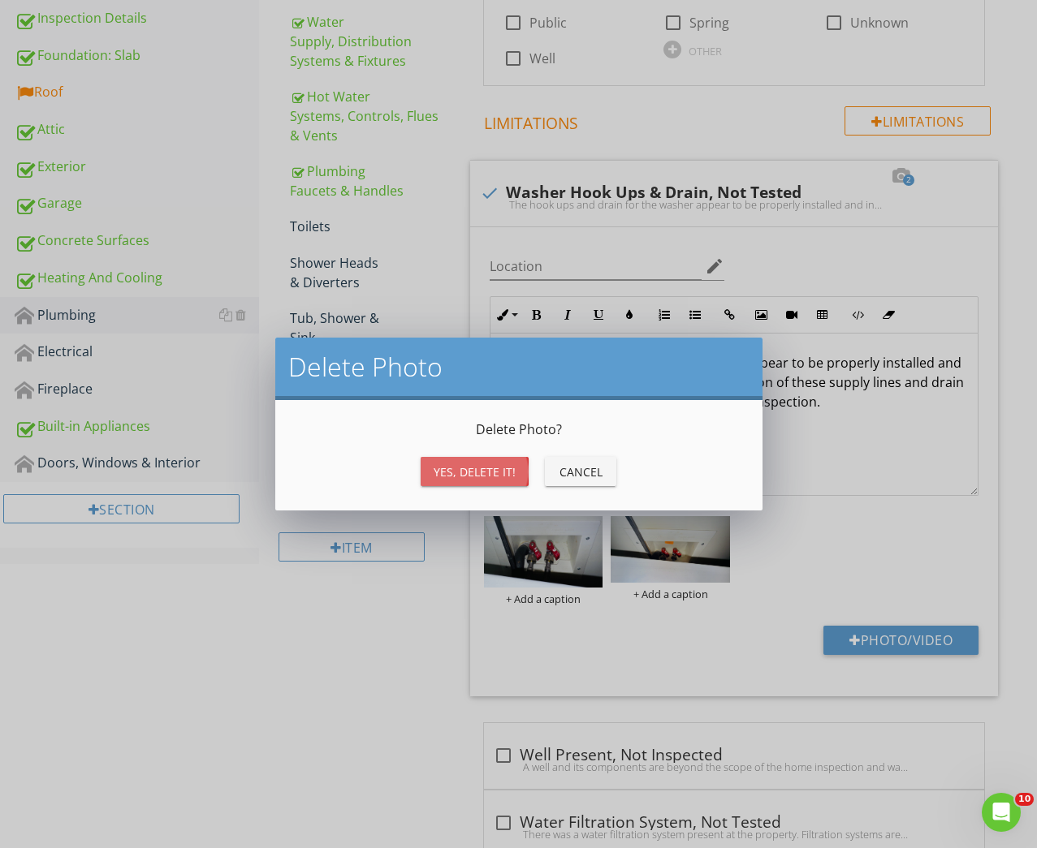
click at [447, 475] on div "Yes, Delete it!" at bounding box center [475, 472] width 82 height 17
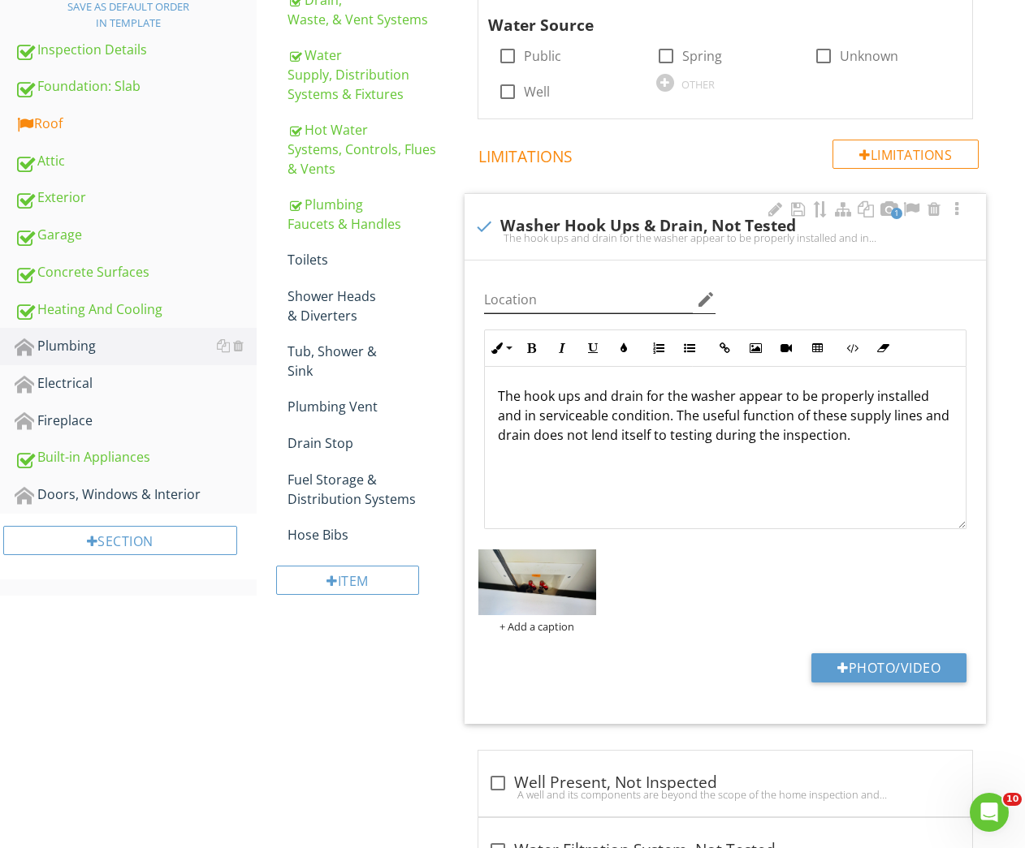
scroll to position [97, 0]
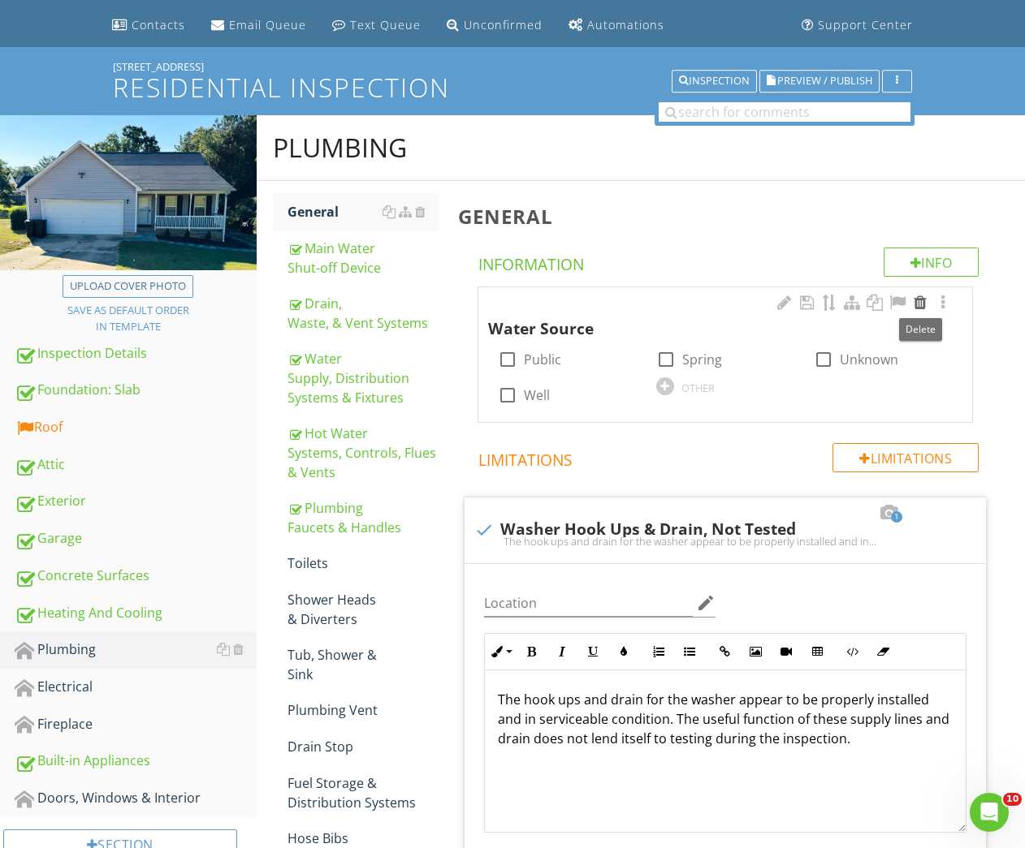
click at [919, 303] on div at bounding box center [919, 303] width 19 height 16
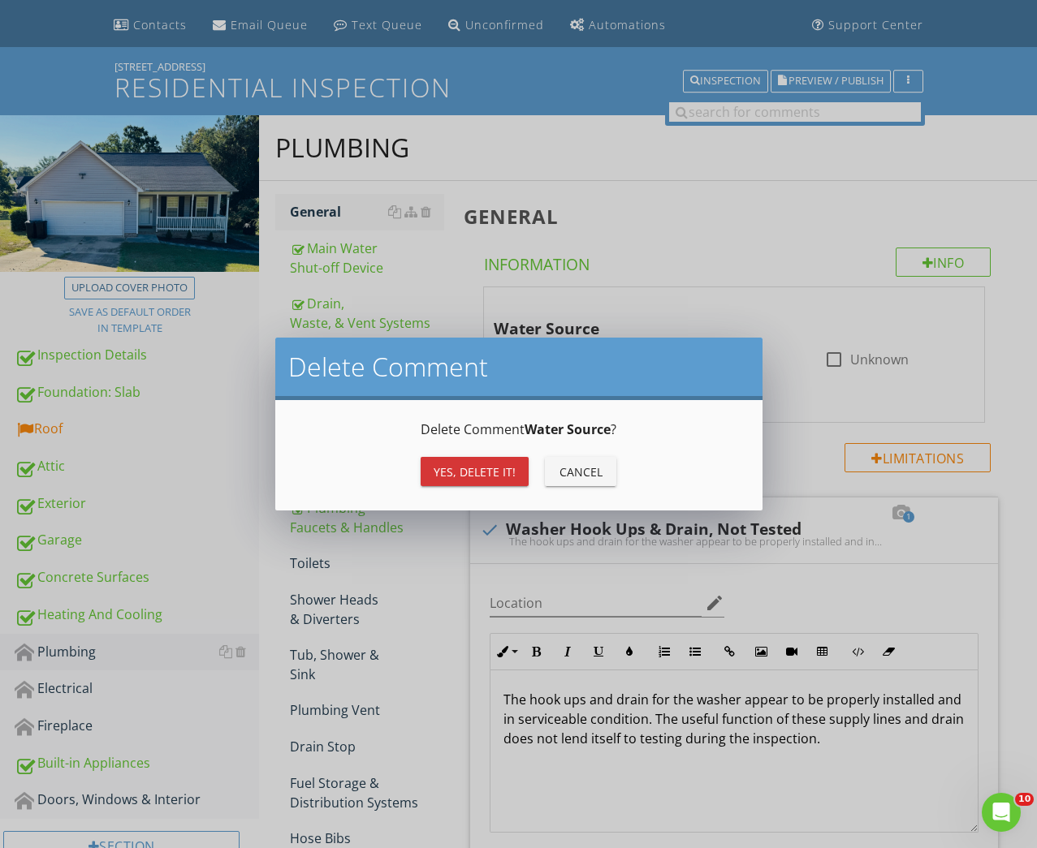
click at [523, 466] on div "Yes, Delete it! Cancel" at bounding box center [519, 471] width 448 height 39
click at [522, 467] on button "Yes, Delete it!" at bounding box center [475, 471] width 108 height 29
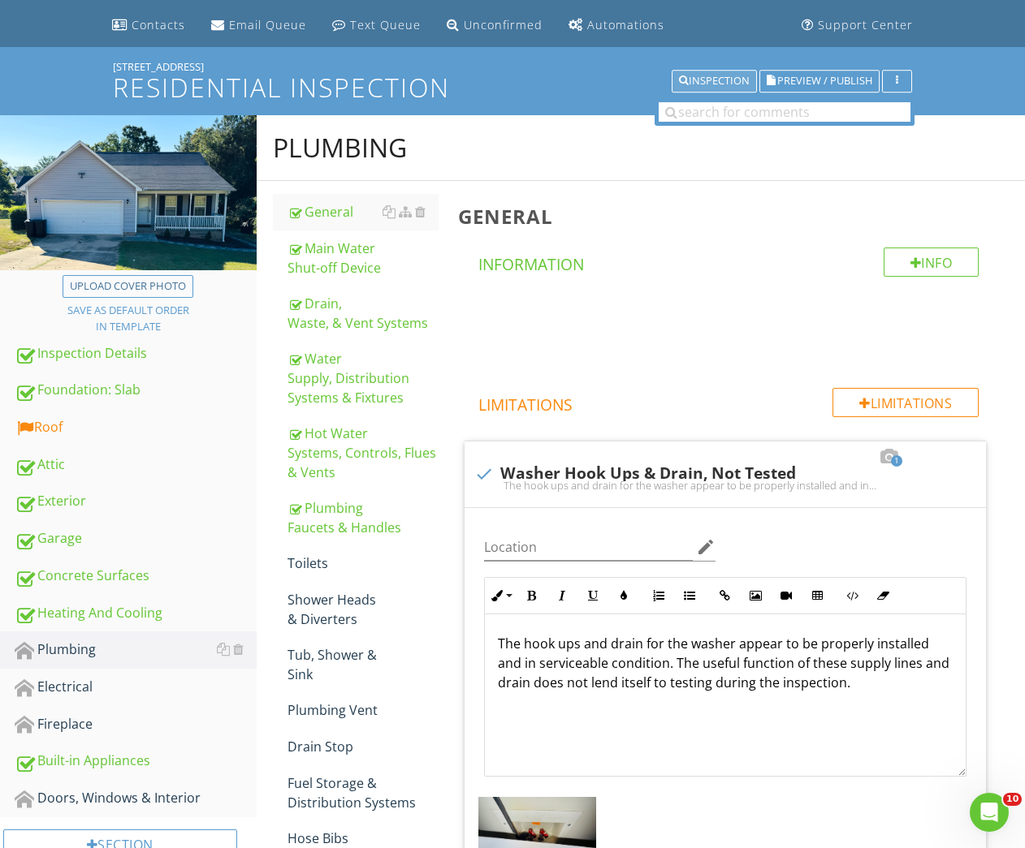
click at [708, 82] on div "Inspection" at bounding box center [714, 81] width 71 height 11
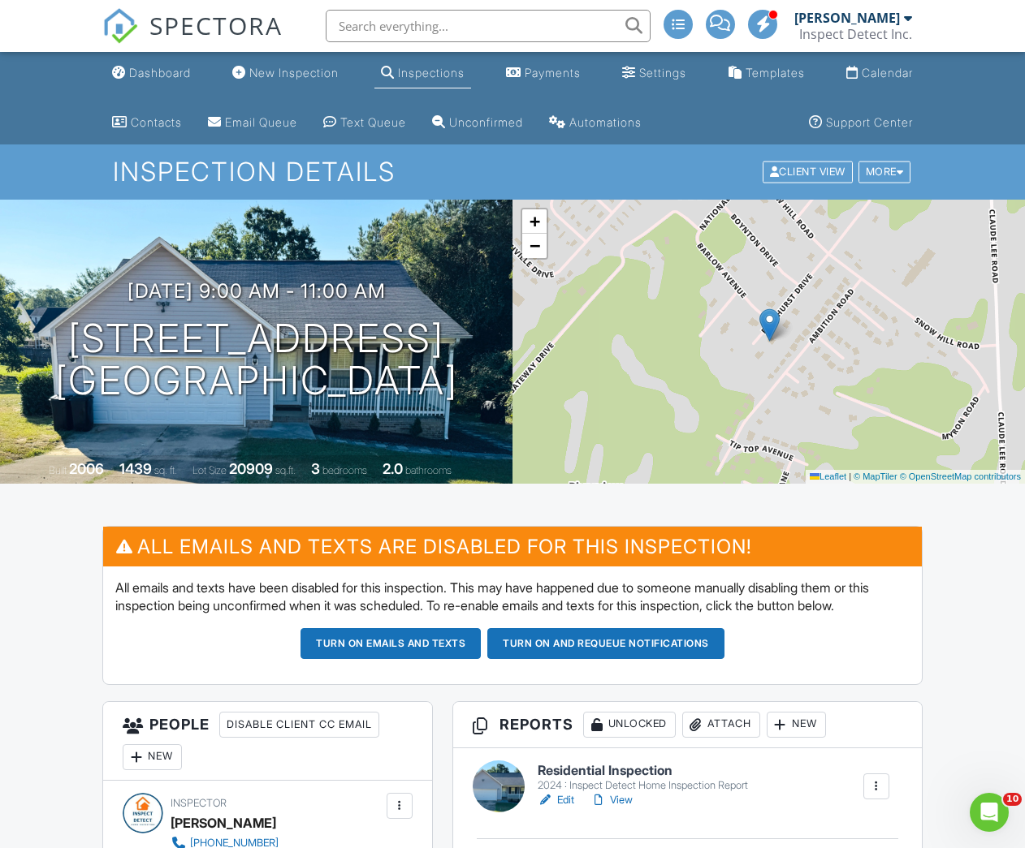
click at [565, 800] on link "Edit" at bounding box center [555, 800] width 37 height 16
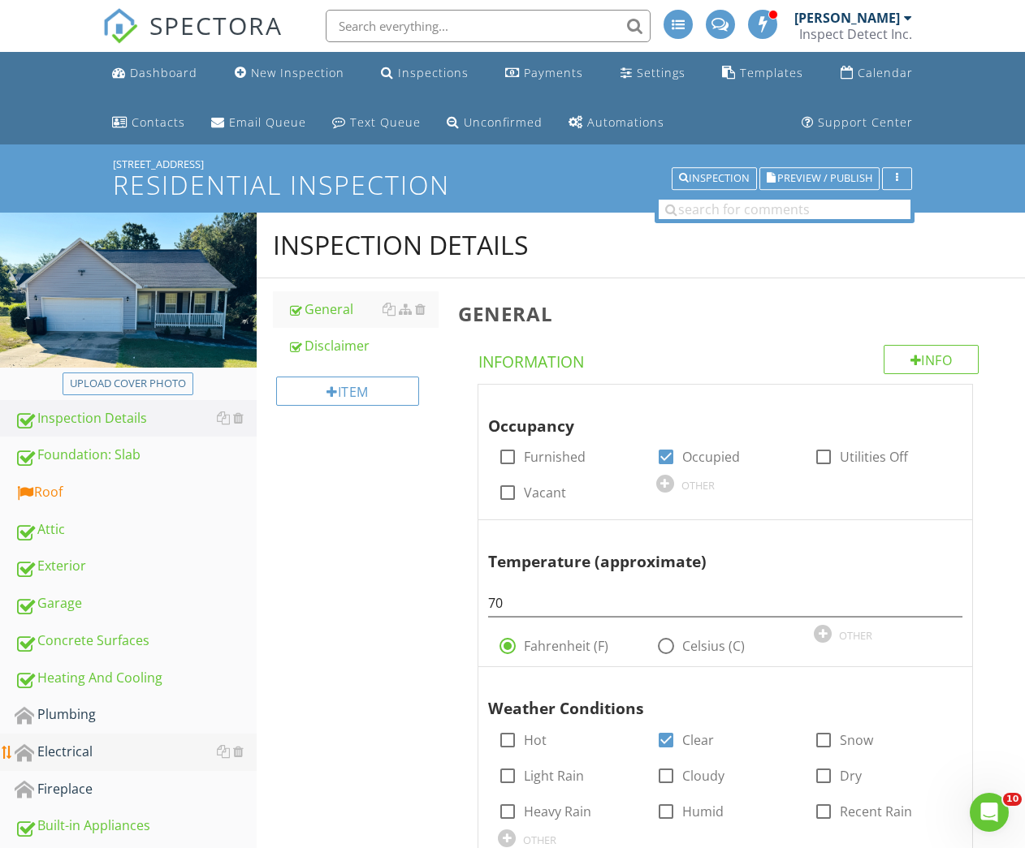
click at [66, 737] on link "Electrical" at bounding box center [136, 752] width 242 height 37
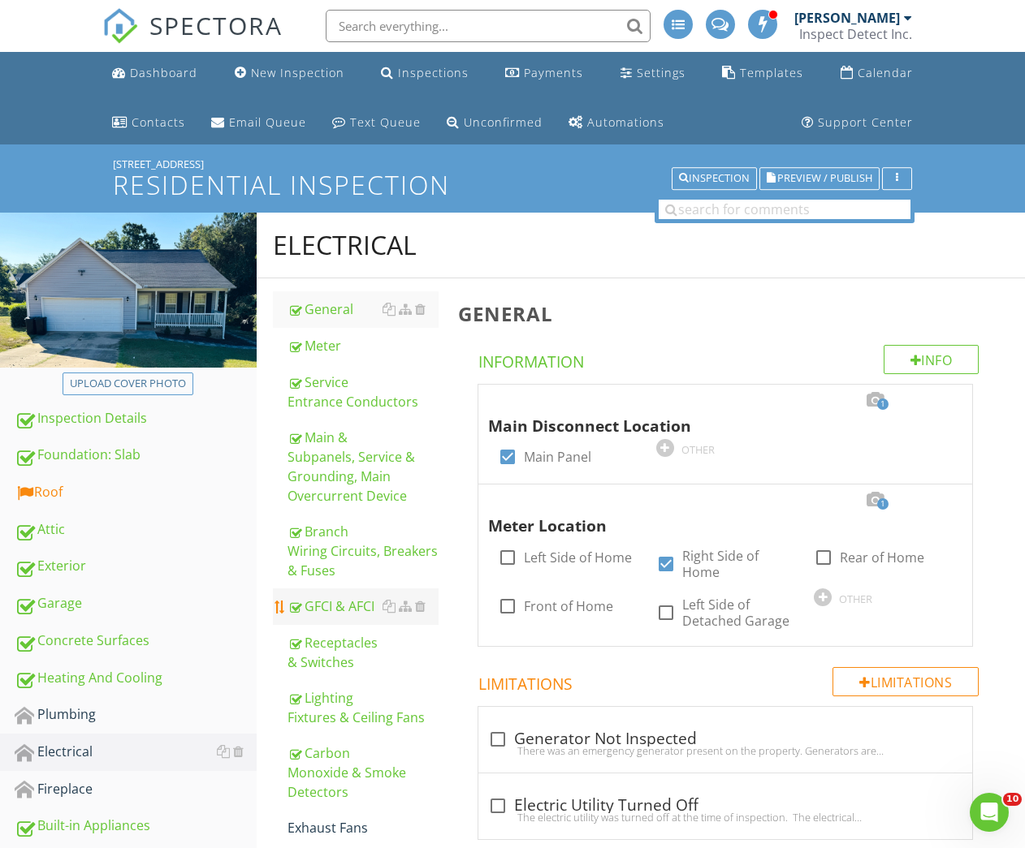
click at [341, 604] on div "GFCI & AFCI" at bounding box center [363, 606] width 152 height 19
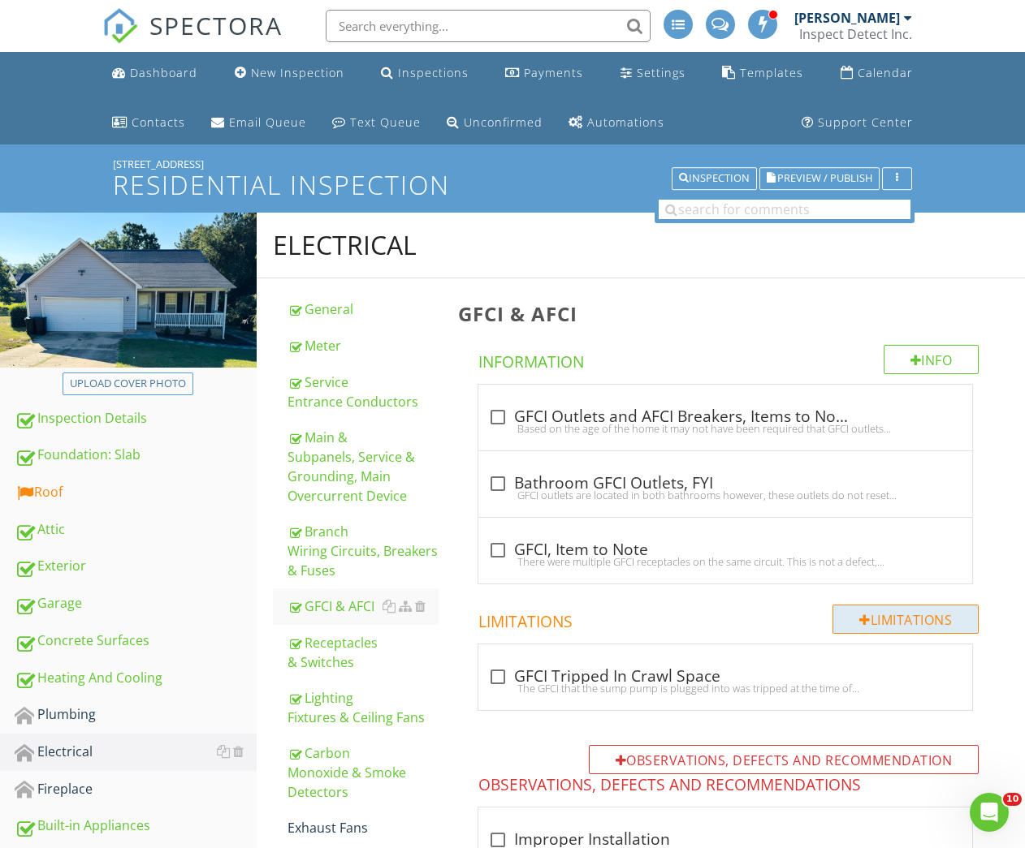
click at [917, 623] on div "Limitations" at bounding box center [905, 619] width 146 height 29
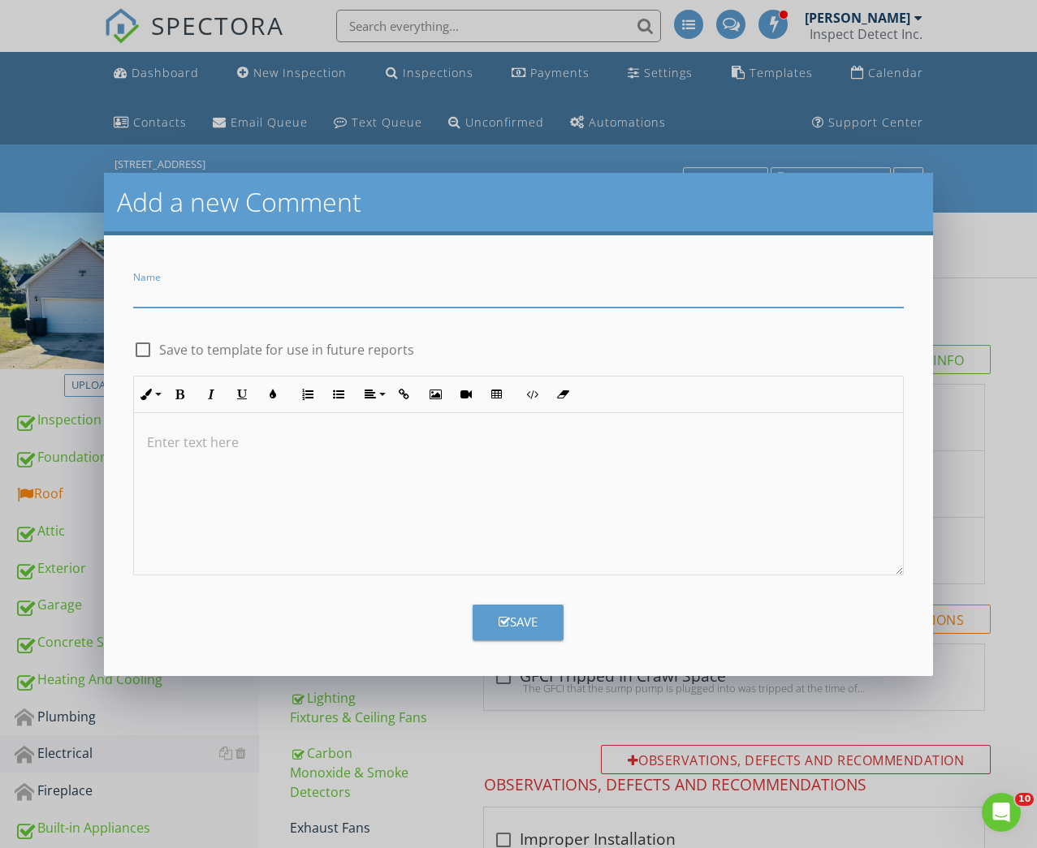
click at [226, 298] on input "Name" at bounding box center [518, 294] width 771 height 27
type input "GFCI Circuit, Limitation"
click at [183, 472] on div at bounding box center [519, 494] width 770 height 162
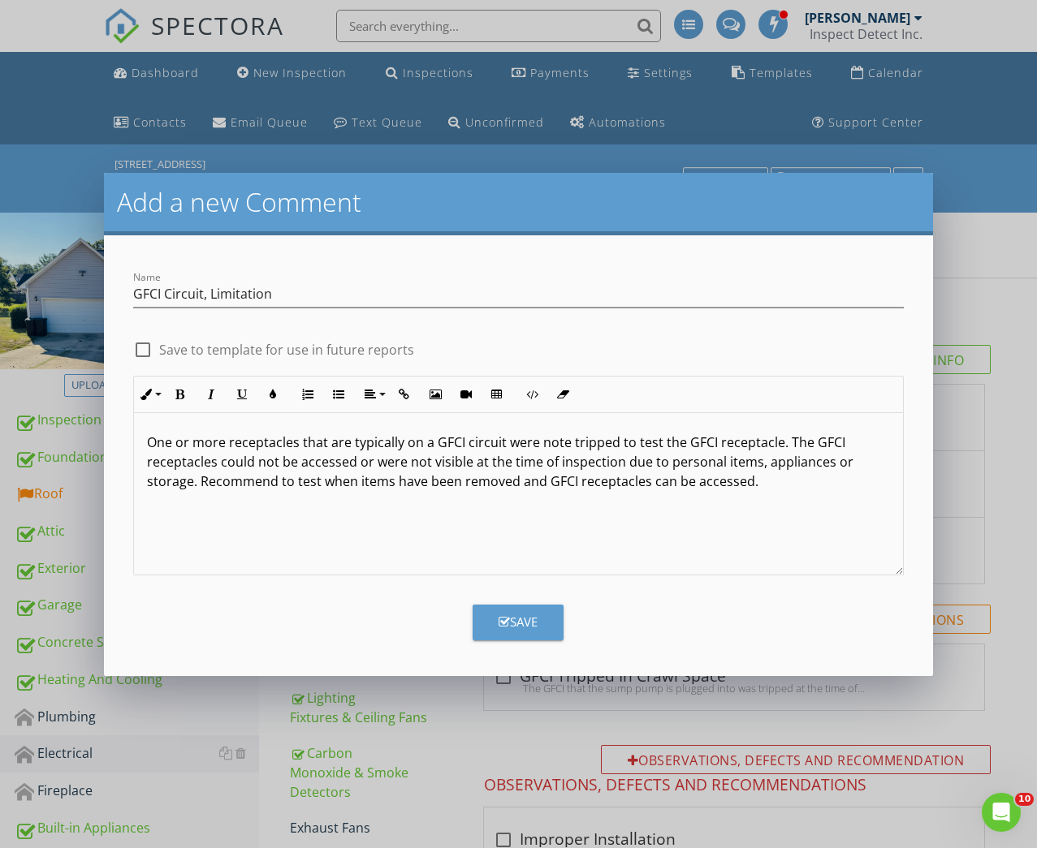
click at [553, 446] on p "One or more receptacles that are typically on a GFCI circuit were note tripped …" at bounding box center [519, 462] width 744 height 58
click at [515, 621] on div "Save" at bounding box center [517, 622] width 39 height 19
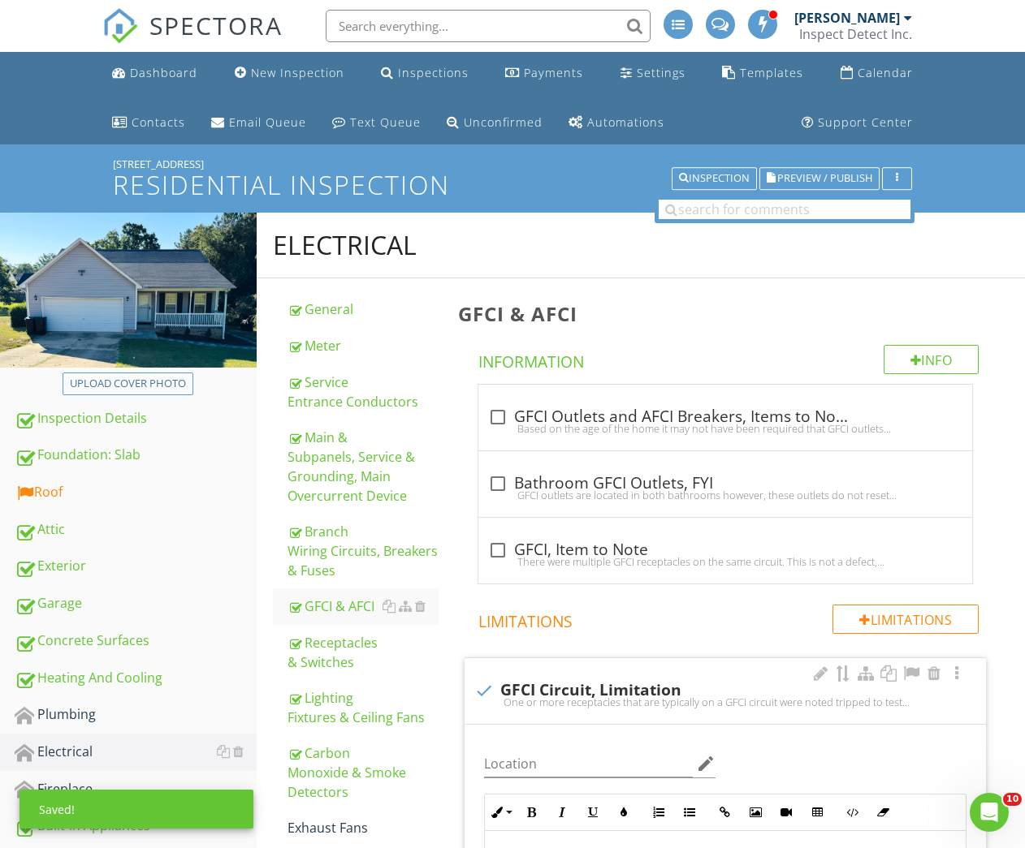
scroll to position [558, 0]
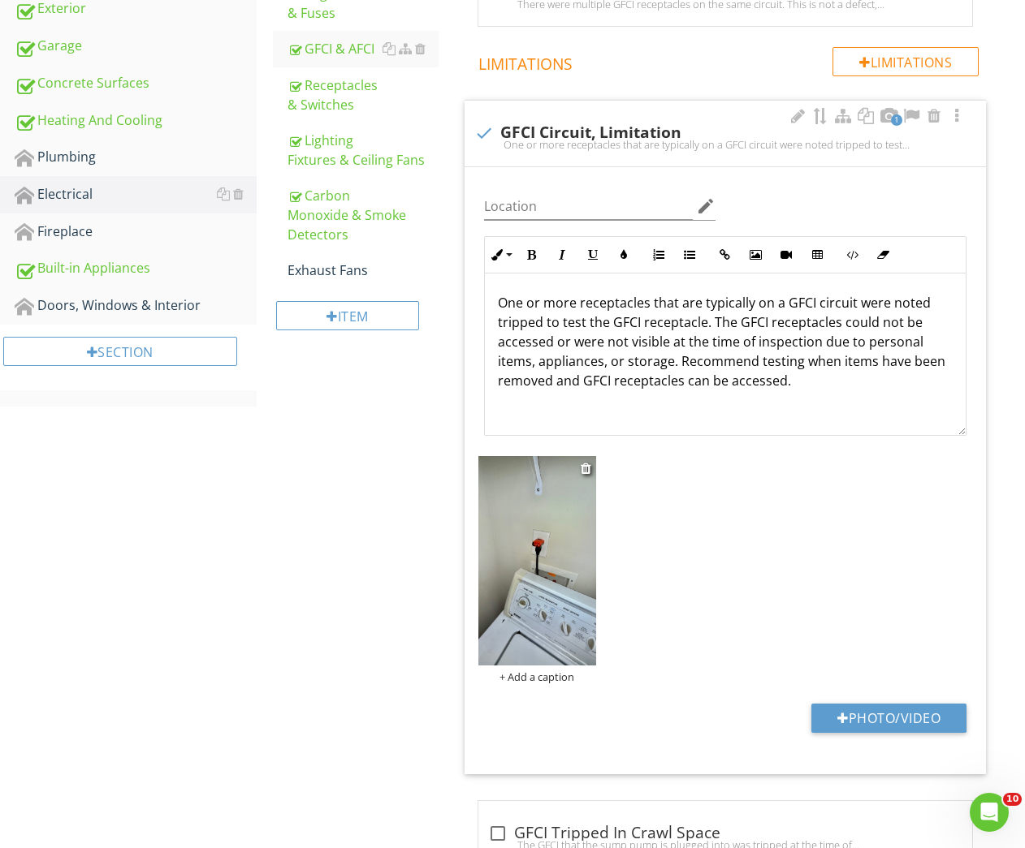
click at [536, 676] on div "+ Add a caption" at bounding box center [536, 677] width 117 height 13
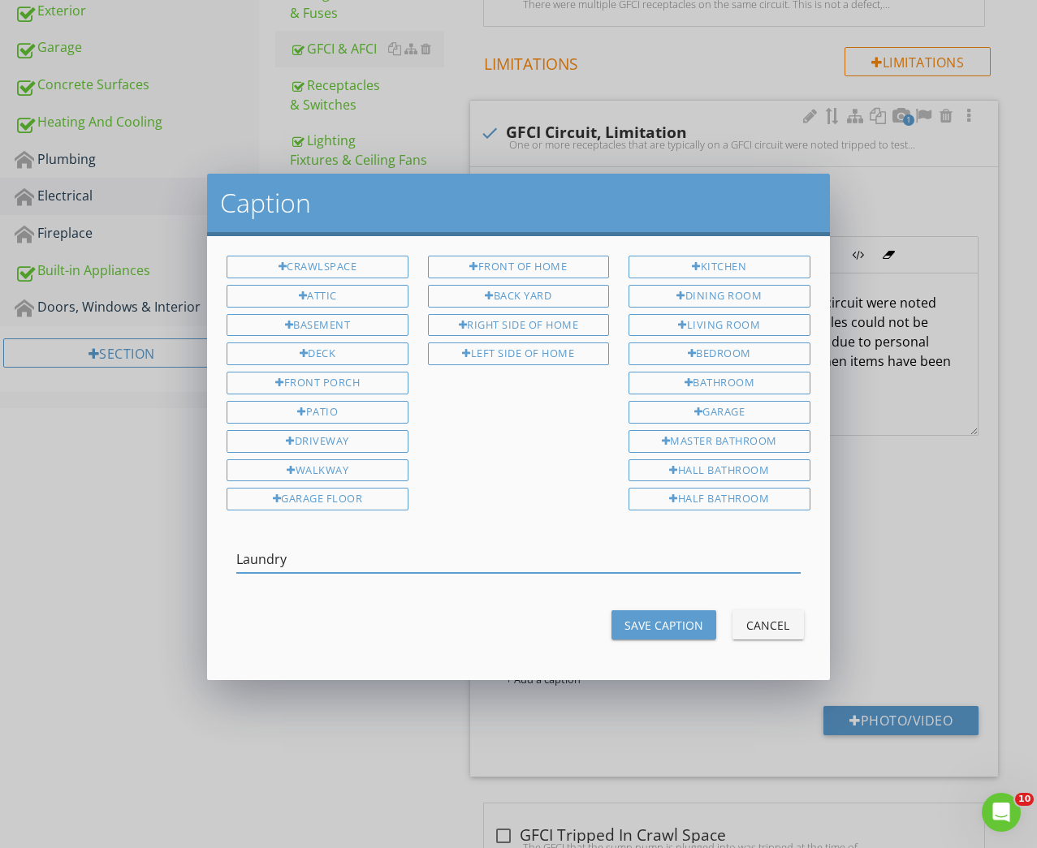
type input "Laundry"
click at [652, 617] on div "Save Caption" at bounding box center [663, 625] width 79 height 17
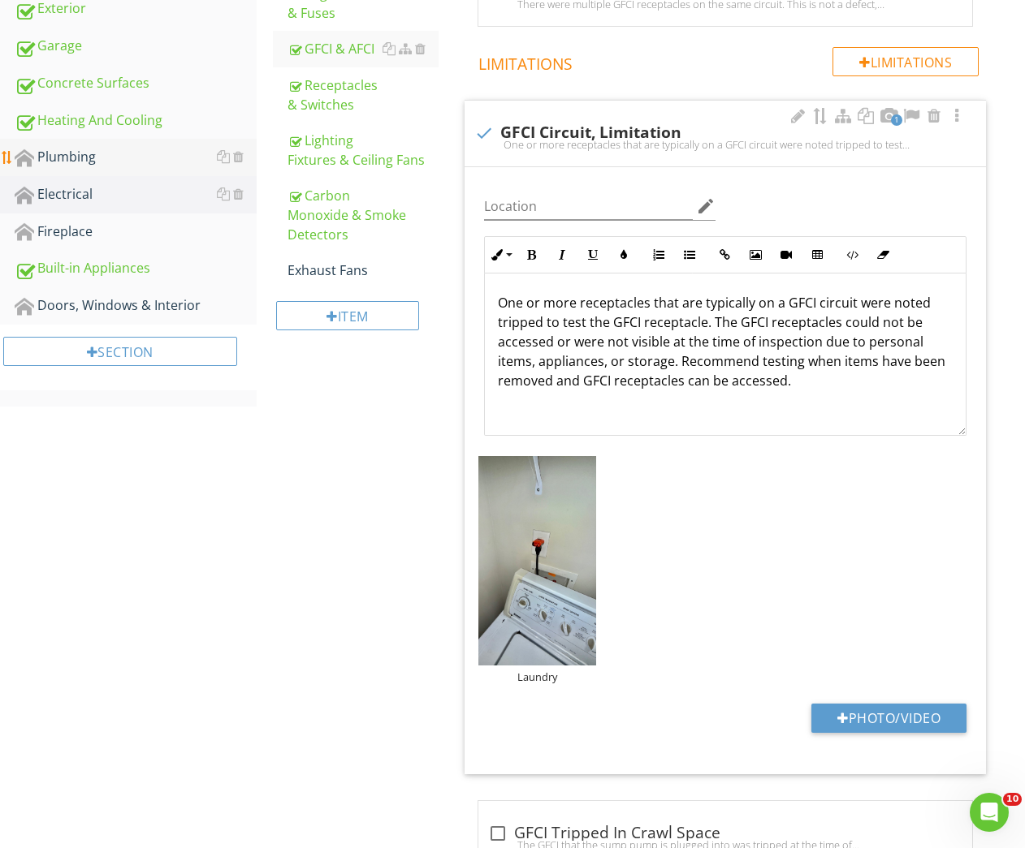
click at [95, 165] on div "Plumbing" at bounding box center [136, 157] width 242 height 21
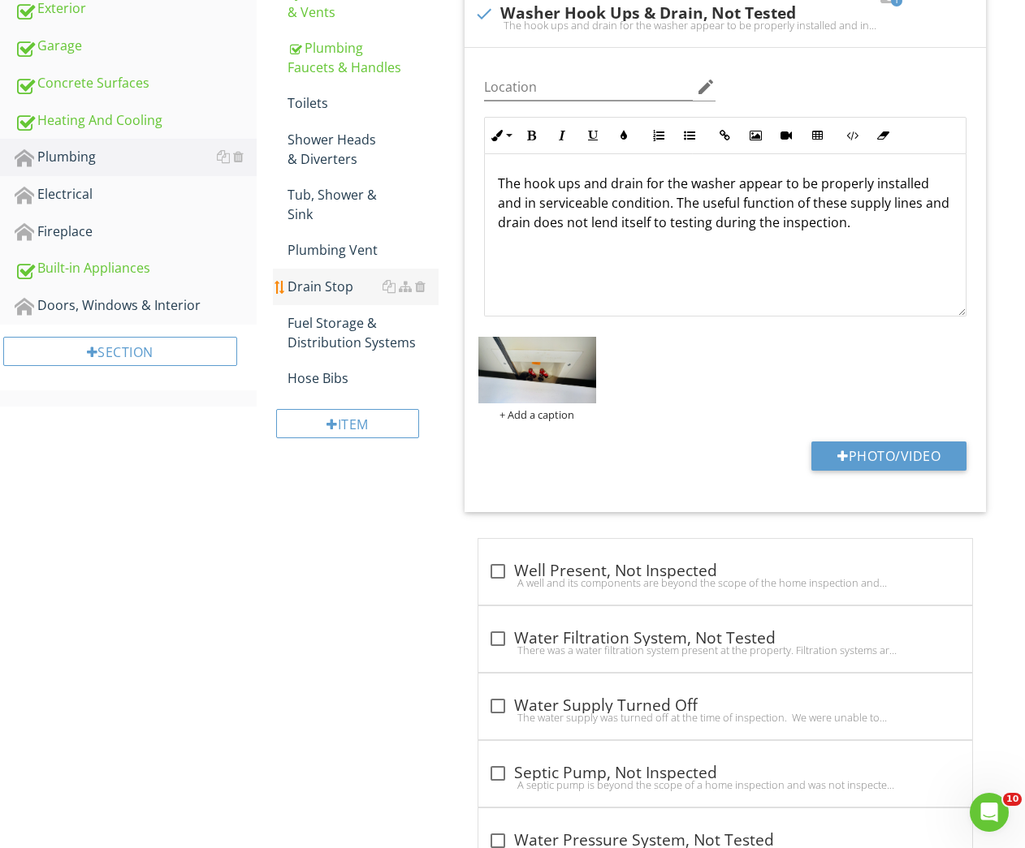
click at [327, 284] on div "Drain Stop" at bounding box center [363, 286] width 152 height 19
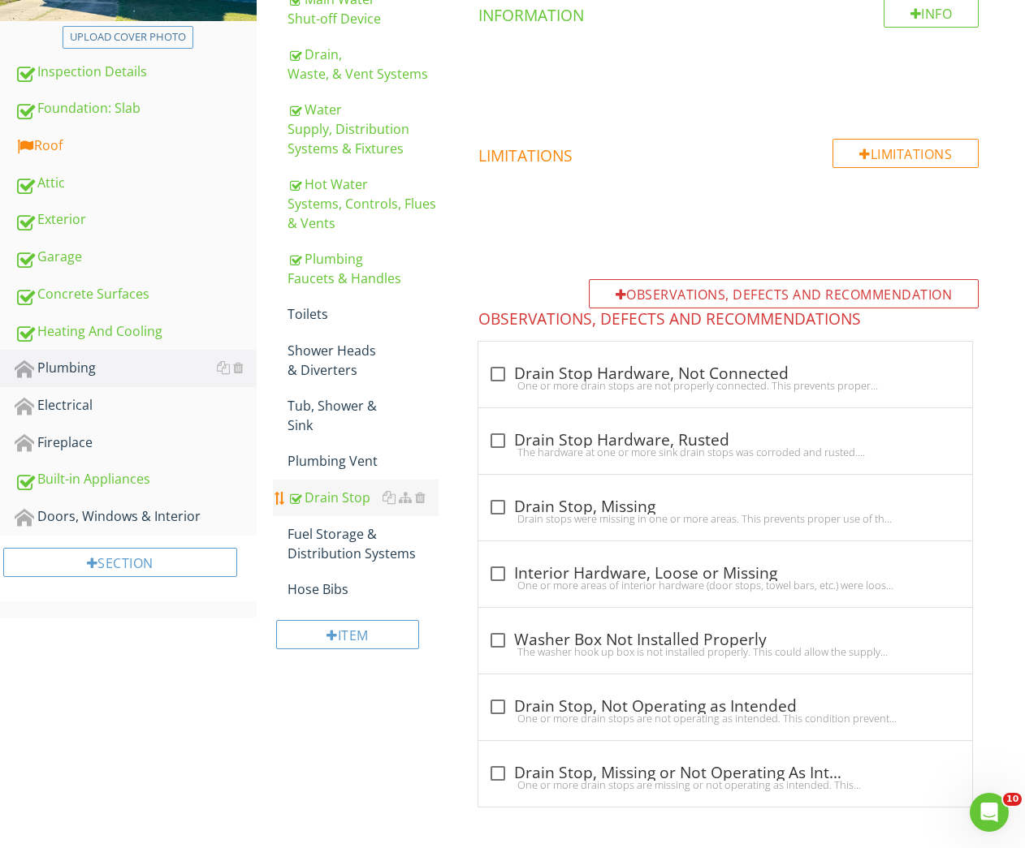
scroll to position [345, 0]
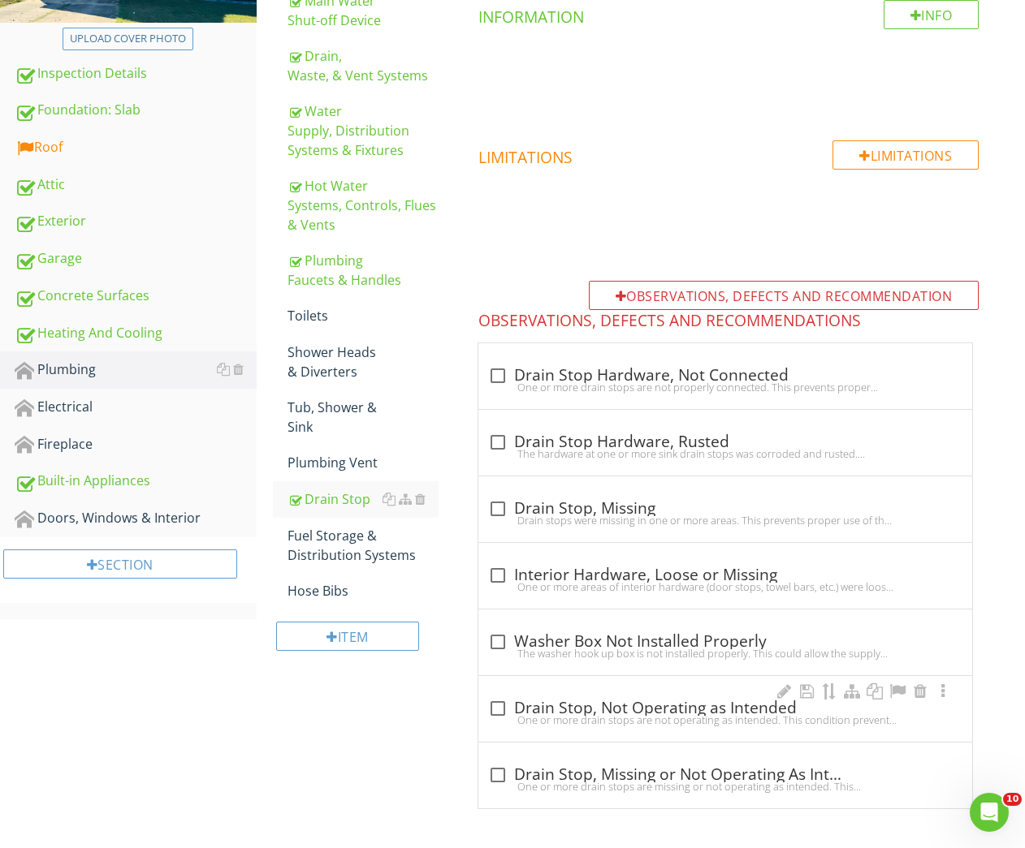
click at [641, 723] on div "One or more drain stops are not operating as intended. This condition prevents …" at bounding box center [725, 720] width 474 height 13
checkbox input "true"
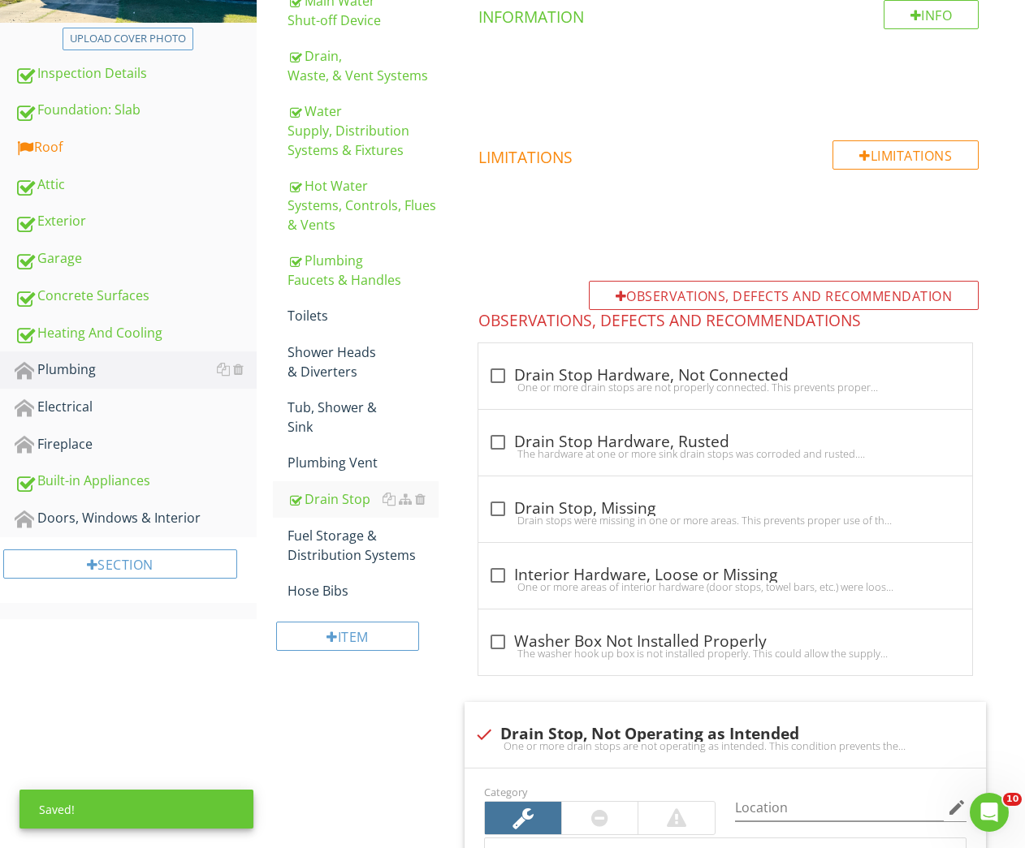
scroll to position [832, 0]
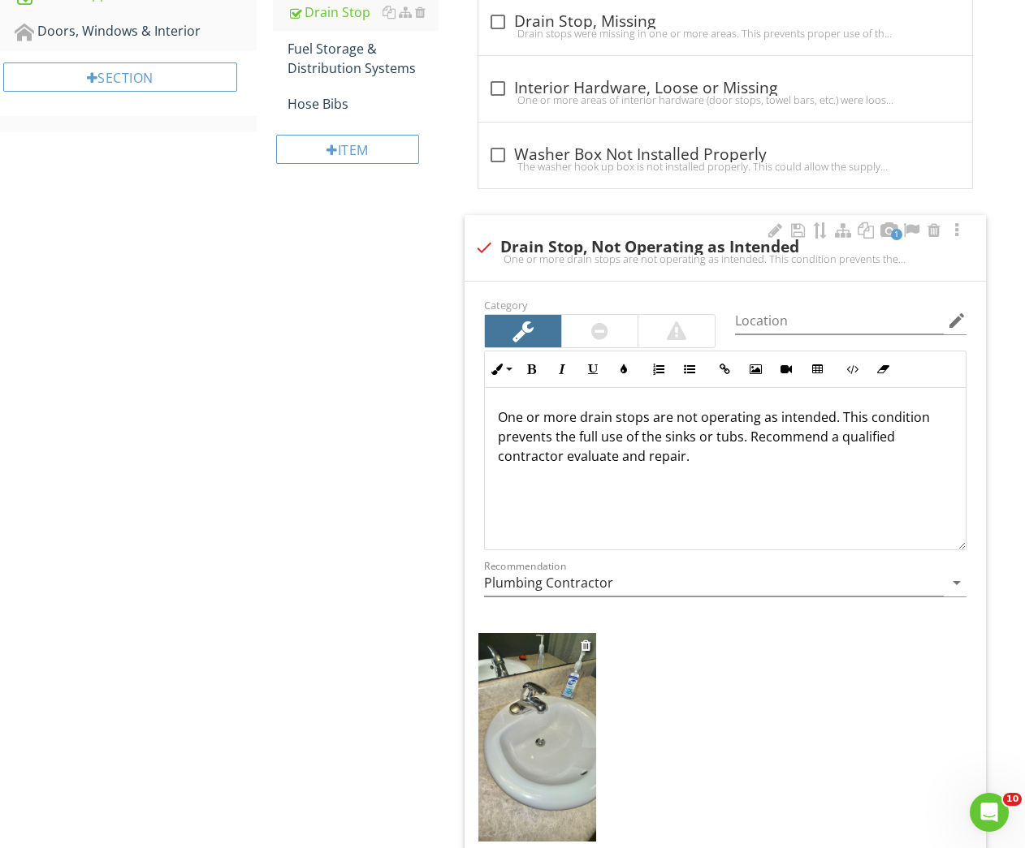
click at [532, 750] on img at bounding box center [536, 737] width 117 height 209
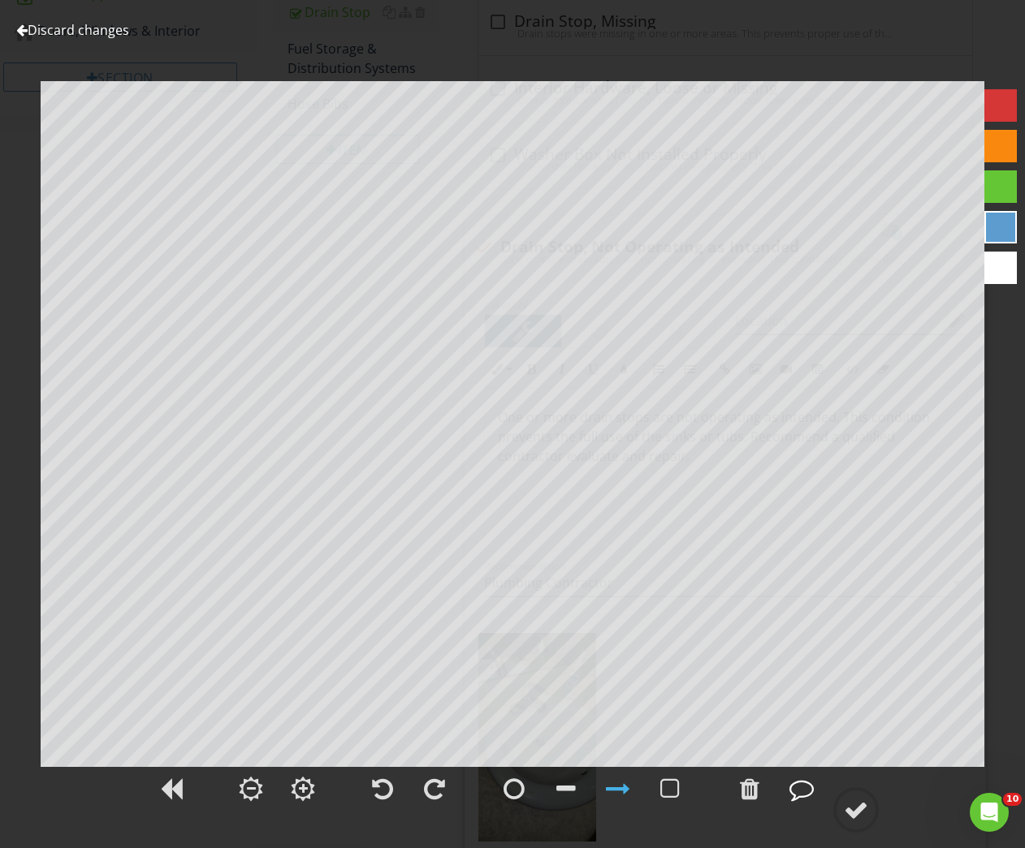
click at [806, 788] on div at bounding box center [801, 789] width 24 height 24
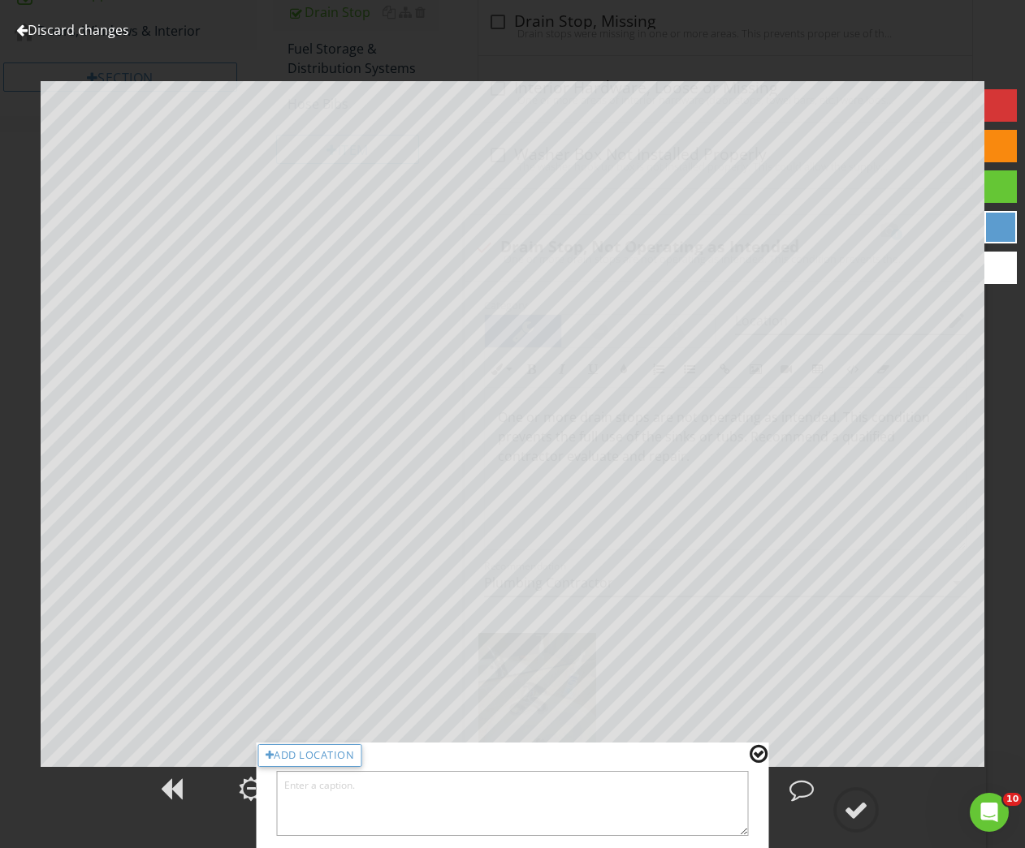
click at [648, 797] on textarea at bounding box center [513, 803] width 472 height 65
type textarea "D"
type textarea "Lift rod not operating as intended, hall bath"
drag, startPoint x: 762, startPoint y: 756, endPoint x: 822, endPoint y: 799, distance: 73.9
click at [766, 759] on div at bounding box center [758, 754] width 18 height 21
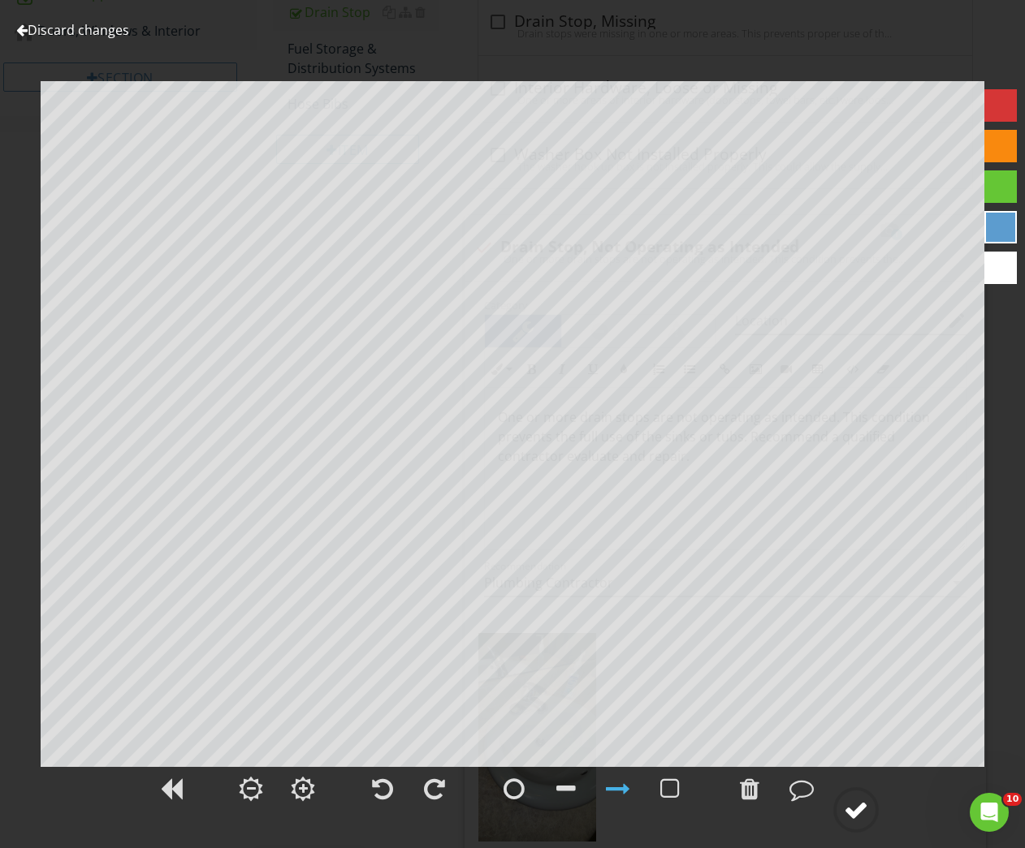
click at [838, 810] on circle at bounding box center [856, 810] width 42 height 42
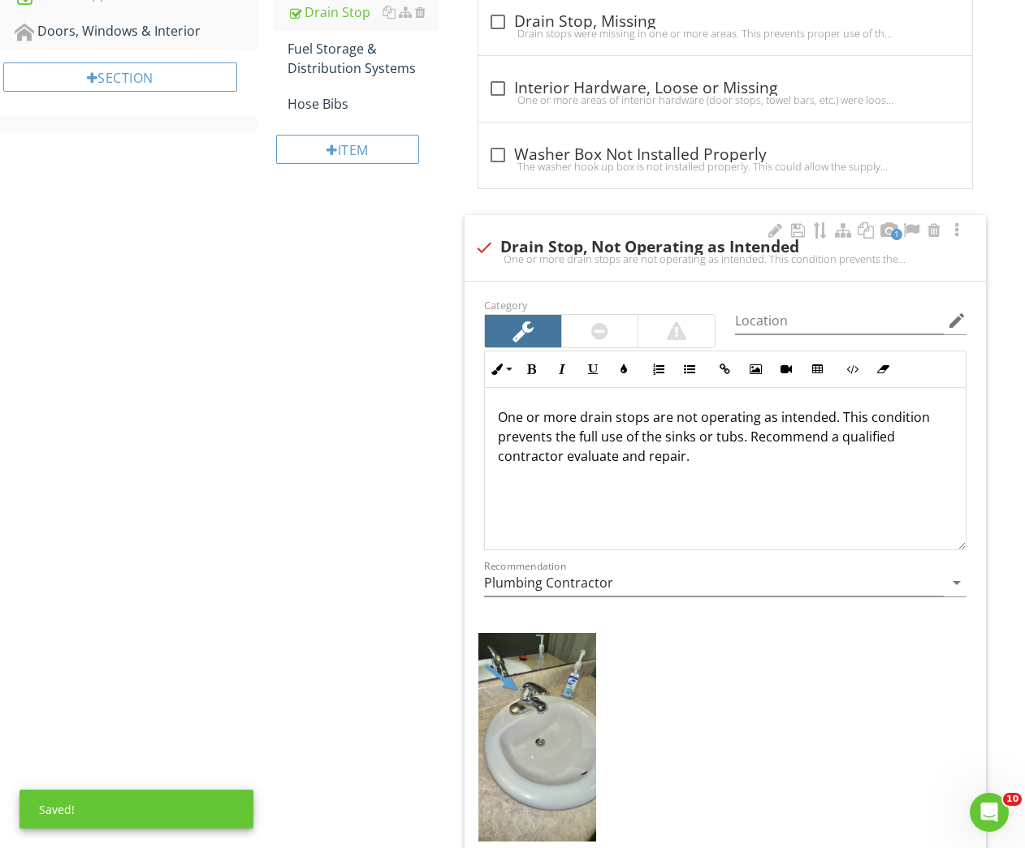
click at [786, 466] on div "One or more drain stops are not operating as intended. This condition prevents …" at bounding box center [725, 469] width 481 height 162
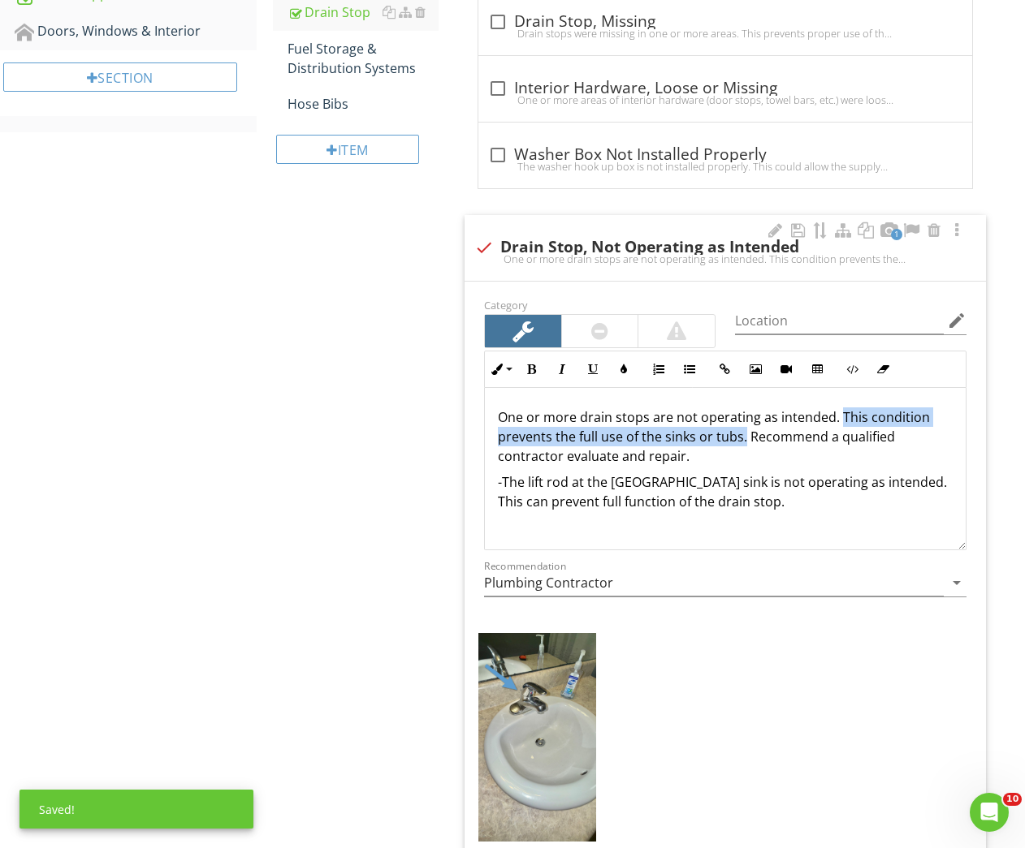
drag, startPoint x: 837, startPoint y: 416, endPoint x: 745, endPoint y: 440, distance: 94.9
click at [745, 440] on p "One or more drain stops are not operating as intended. This condition prevents …" at bounding box center [725, 437] width 455 height 58
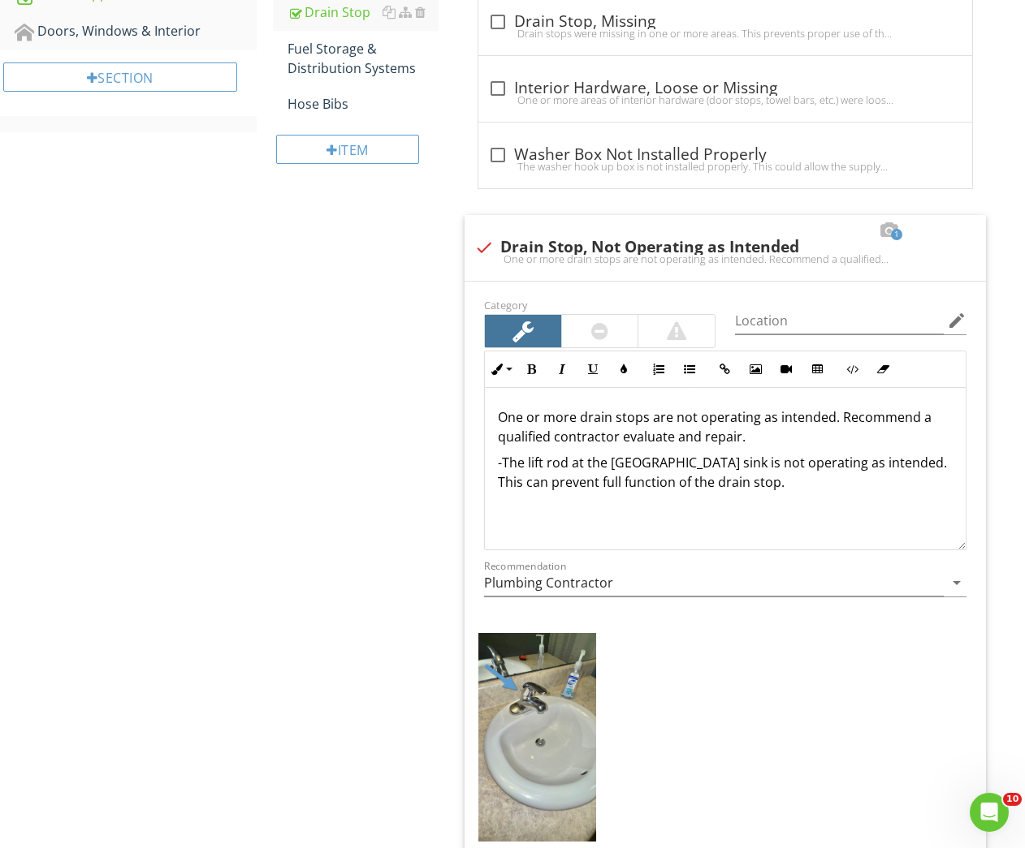
scroll to position [483, 0]
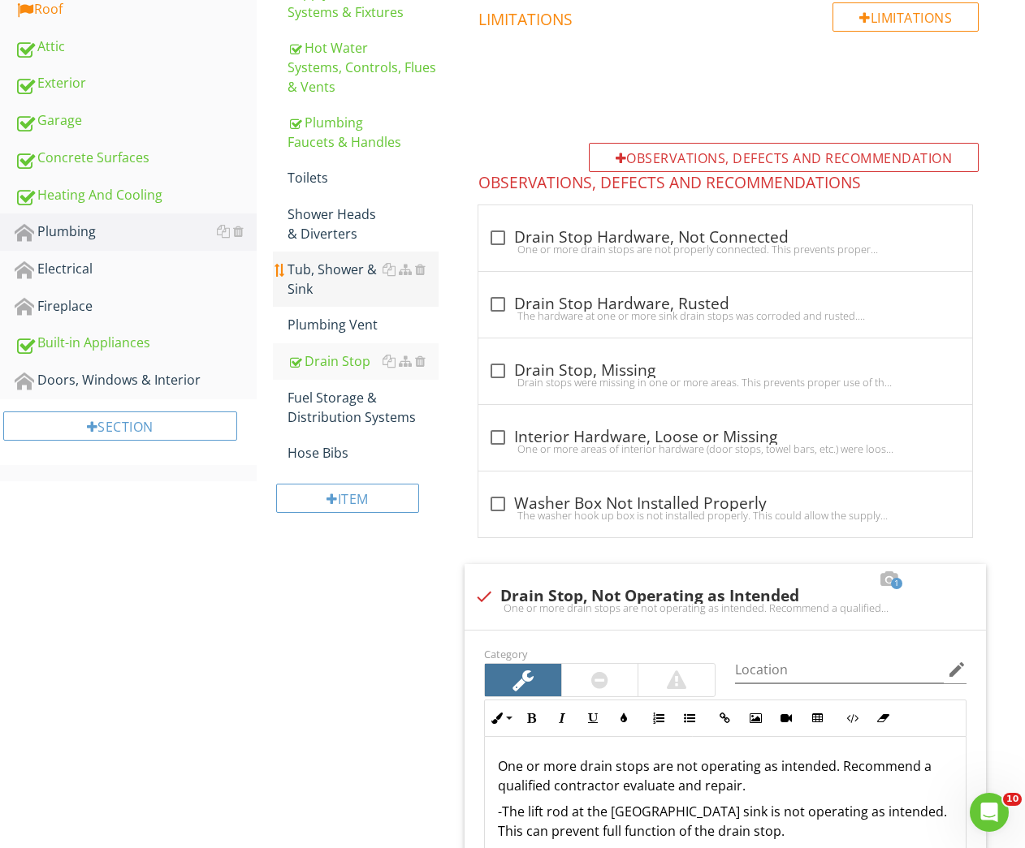
click at [323, 275] on div "Tub, Shower & Sink" at bounding box center [363, 279] width 152 height 39
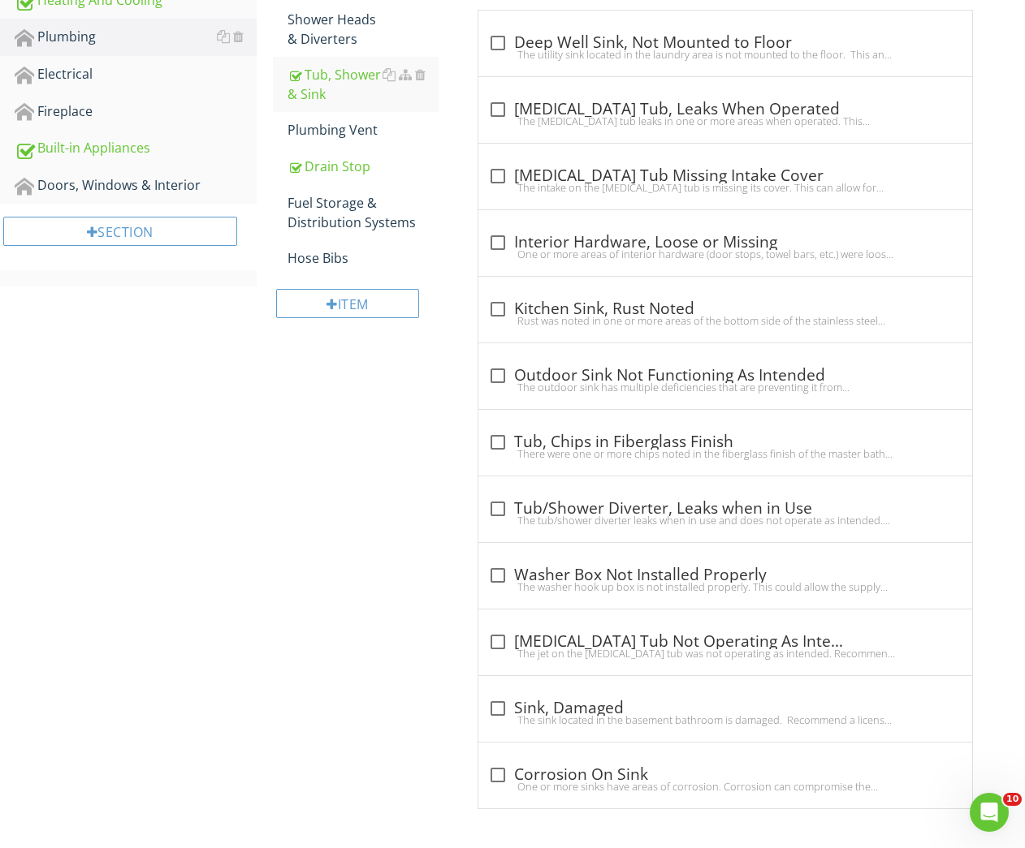
scroll to position [135, 0]
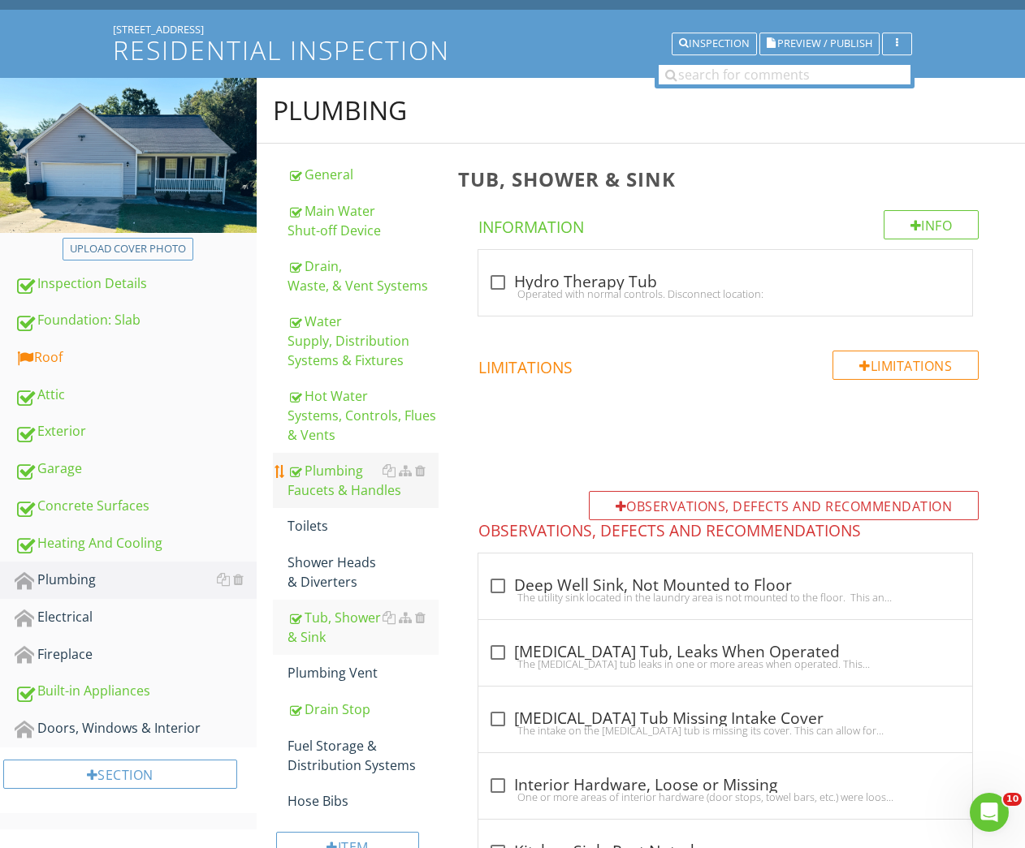
click at [334, 481] on div "Plumbing Faucets & Handles" at bounding box center [363, 480] width 152 height 39
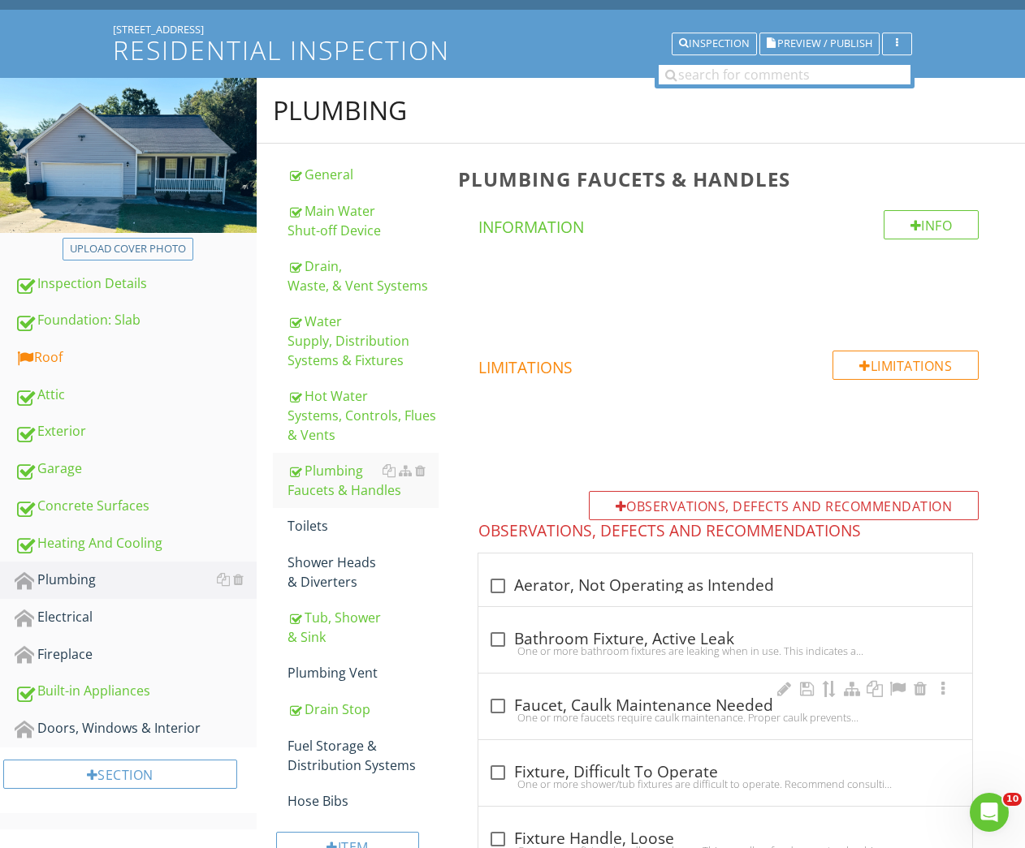
click at [616, 711] on div "One or more faucets require caulk maintenance. Proper caulk prevents unwanted w…" at bounding box center [725, 717] width 474 height 13
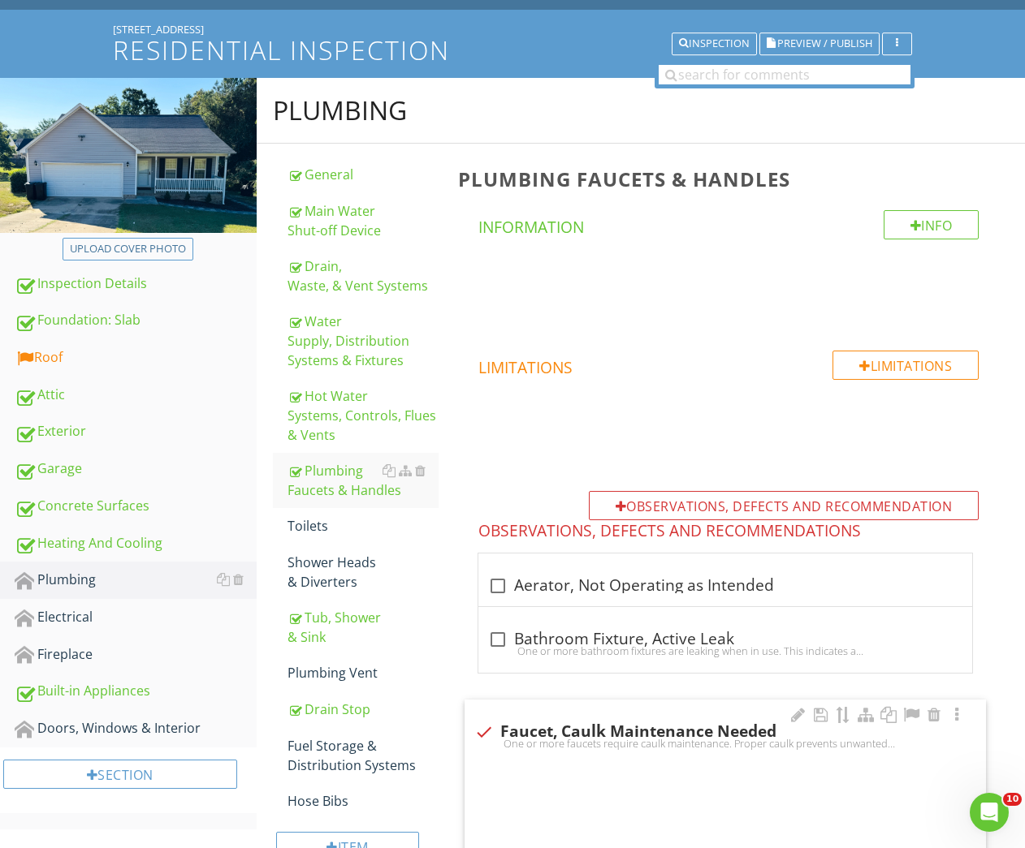
checkbox input "true"
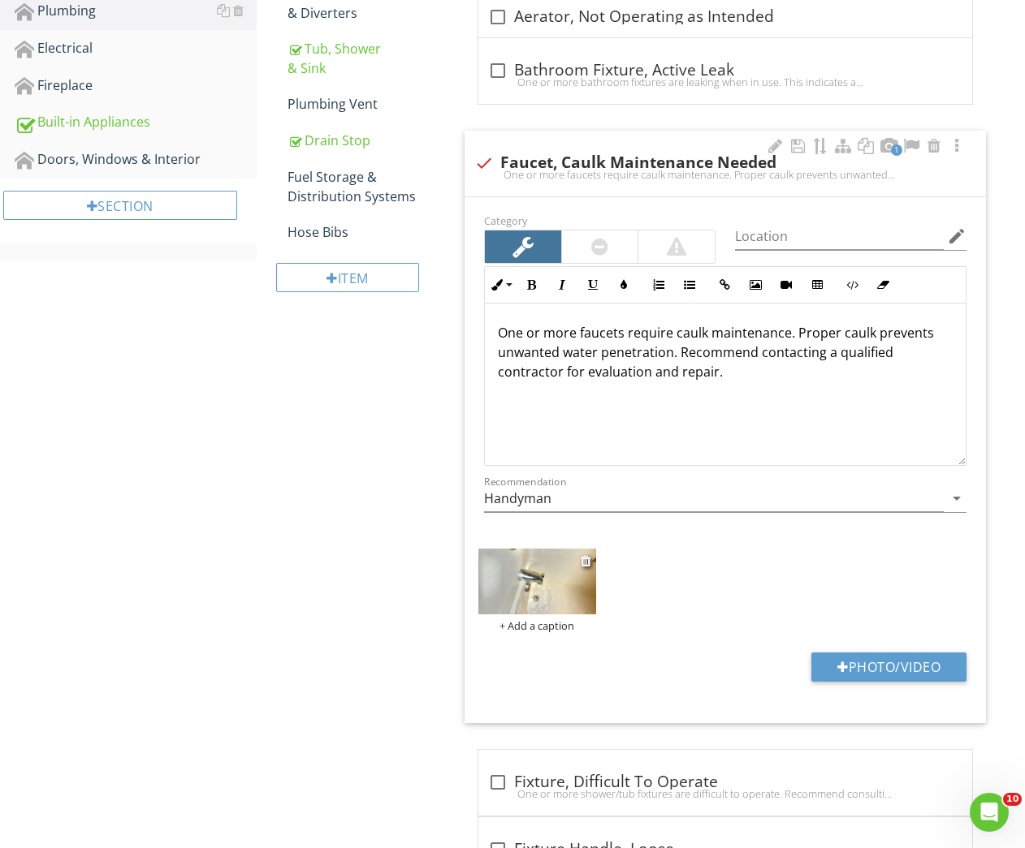
click at [526, 580] on img at bounding box center [536, 582] width 117 height 66
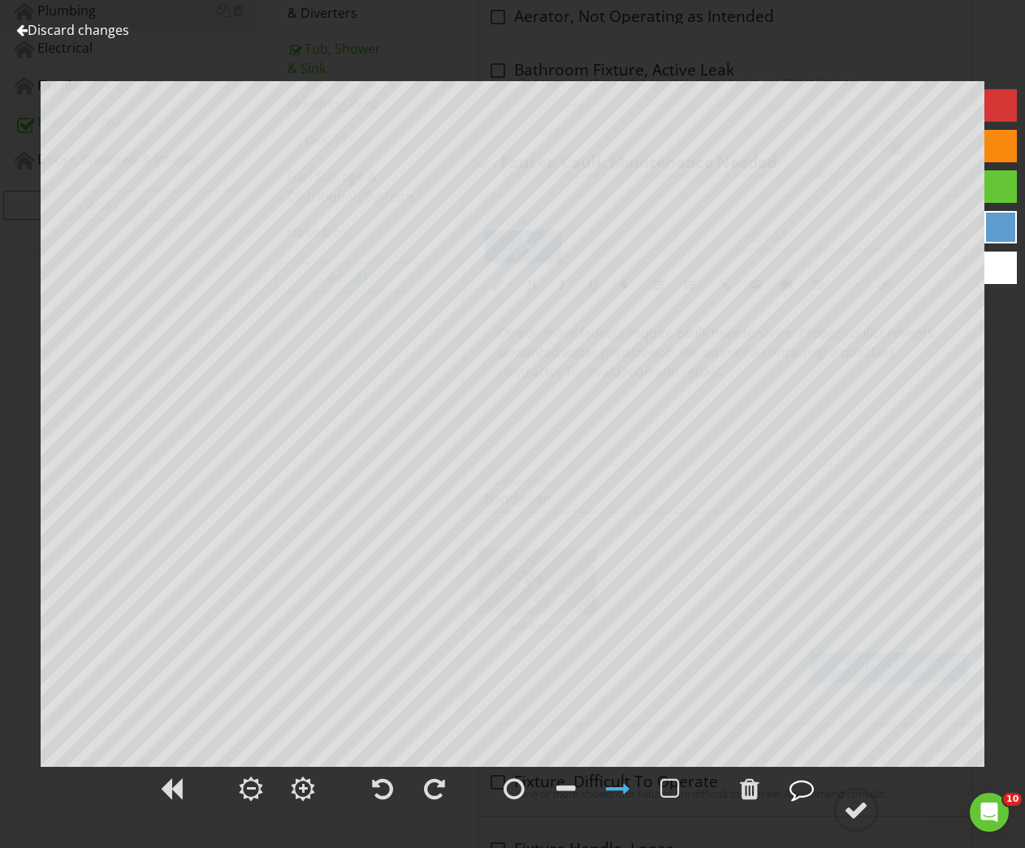
click at [803, 790] on div at bounding box center [801, 789] width 24 height 24
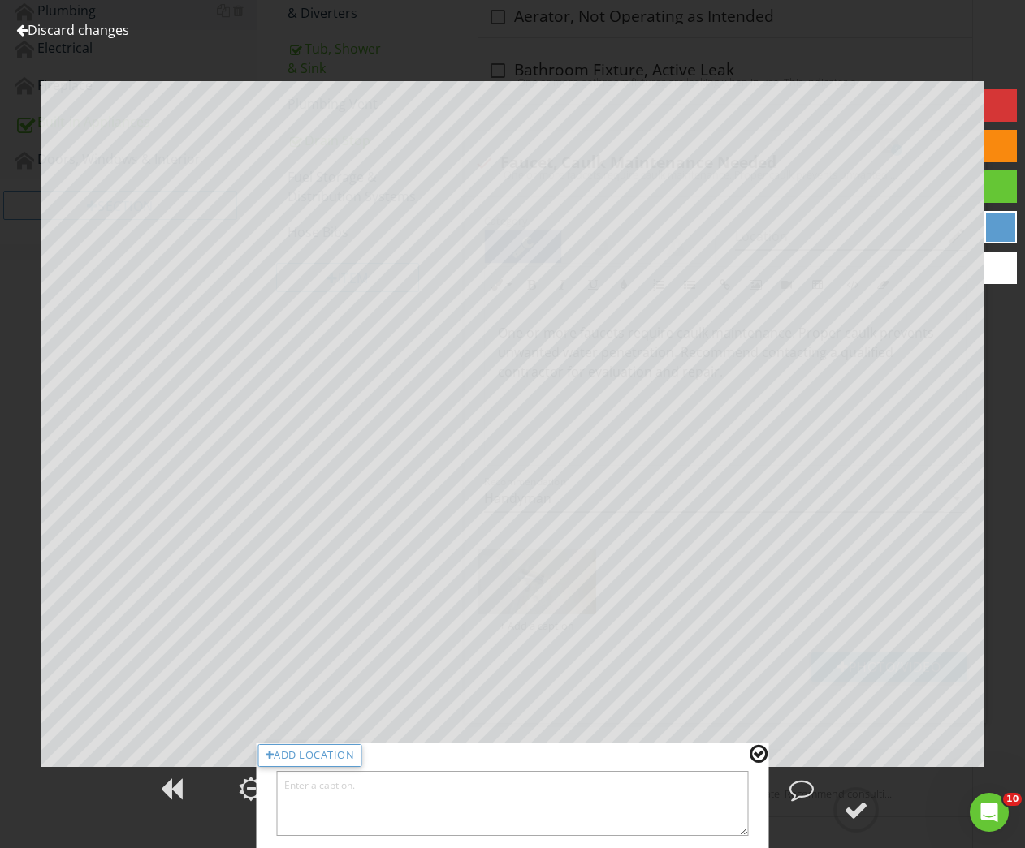
click at [645, 809] on textarea at bounding box center [513, 803] width 472 height 65
type textarea "Hall bath"
drag, startPoint x: 758, startPoint y: 751, endPoint x: 821, endPoint y: 802, distance: 80.8
click at [759, 753] on div at bounding box center [758, 754] width 18 height 21
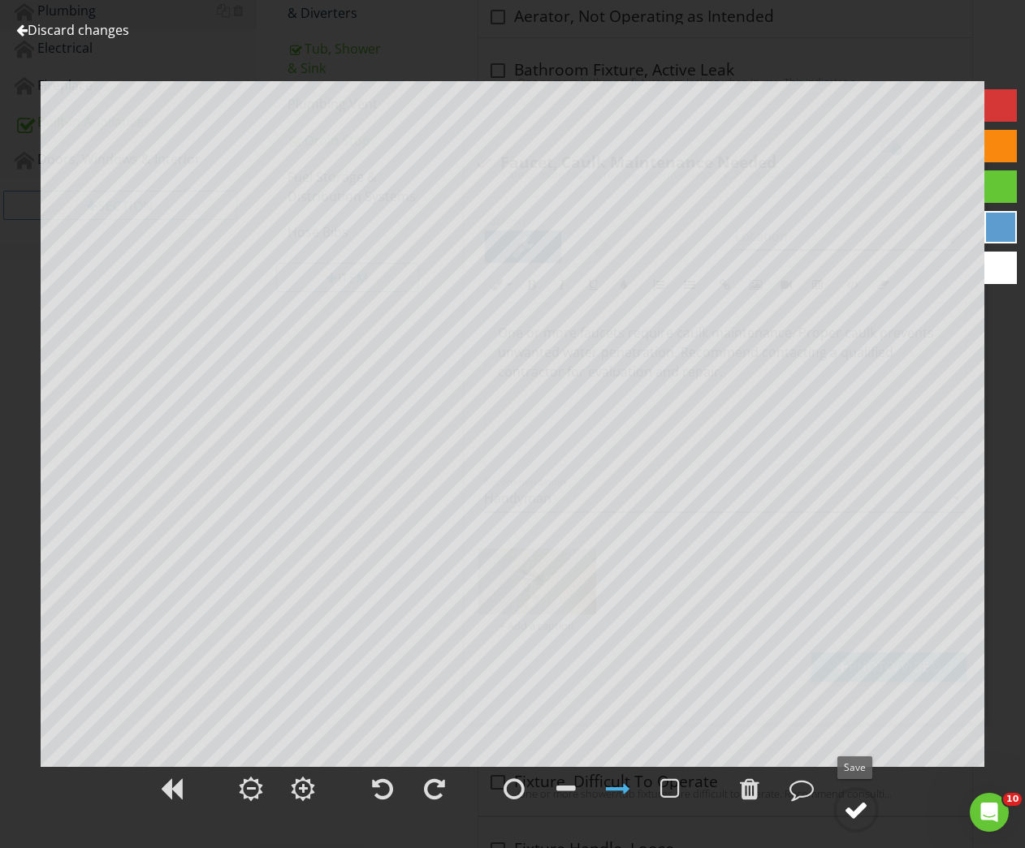
click at [855, 809] on div at bounding box center [856, 810] width 24 height 24
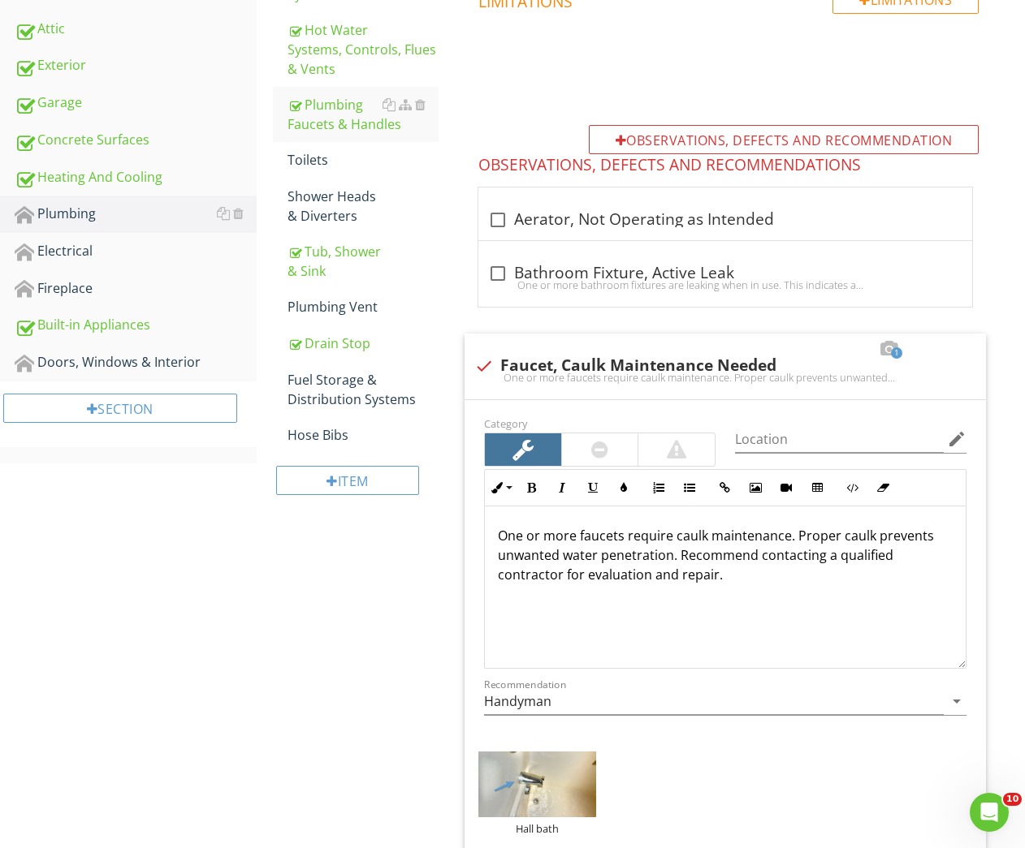
scroll to position [493, 0]
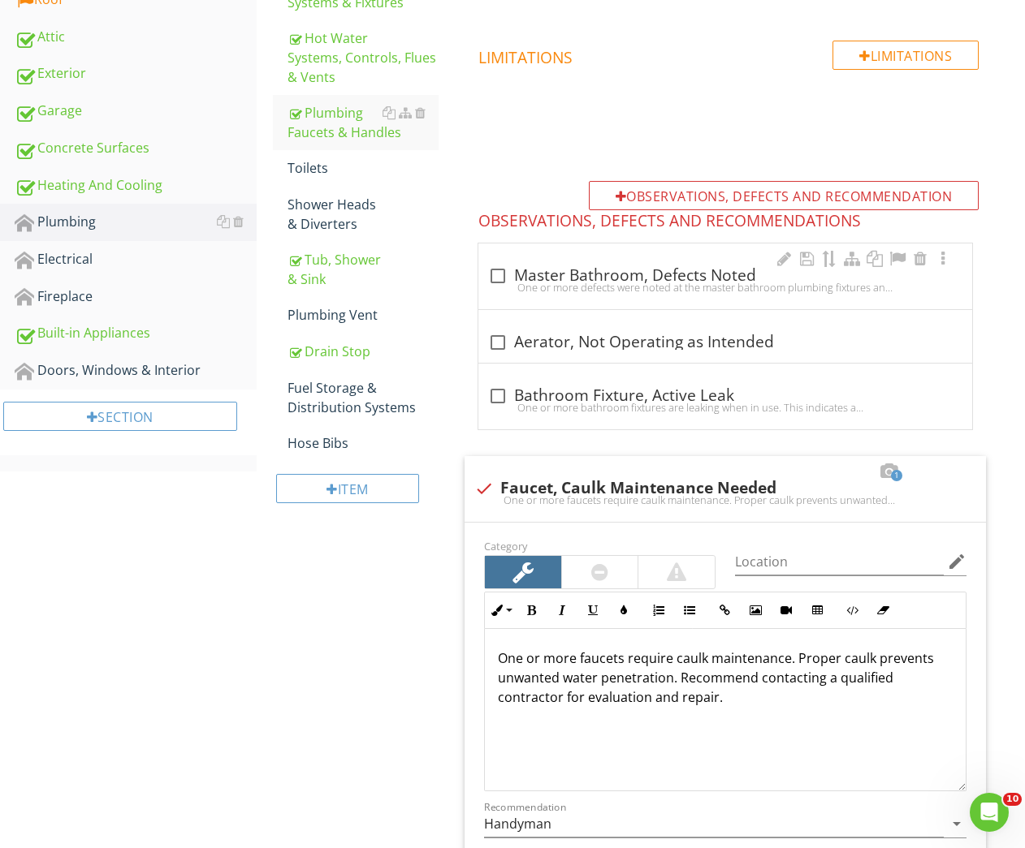
click at [497, 275] on div at bounding box center [498, 276] width 28 height 28
checkbox input "true"
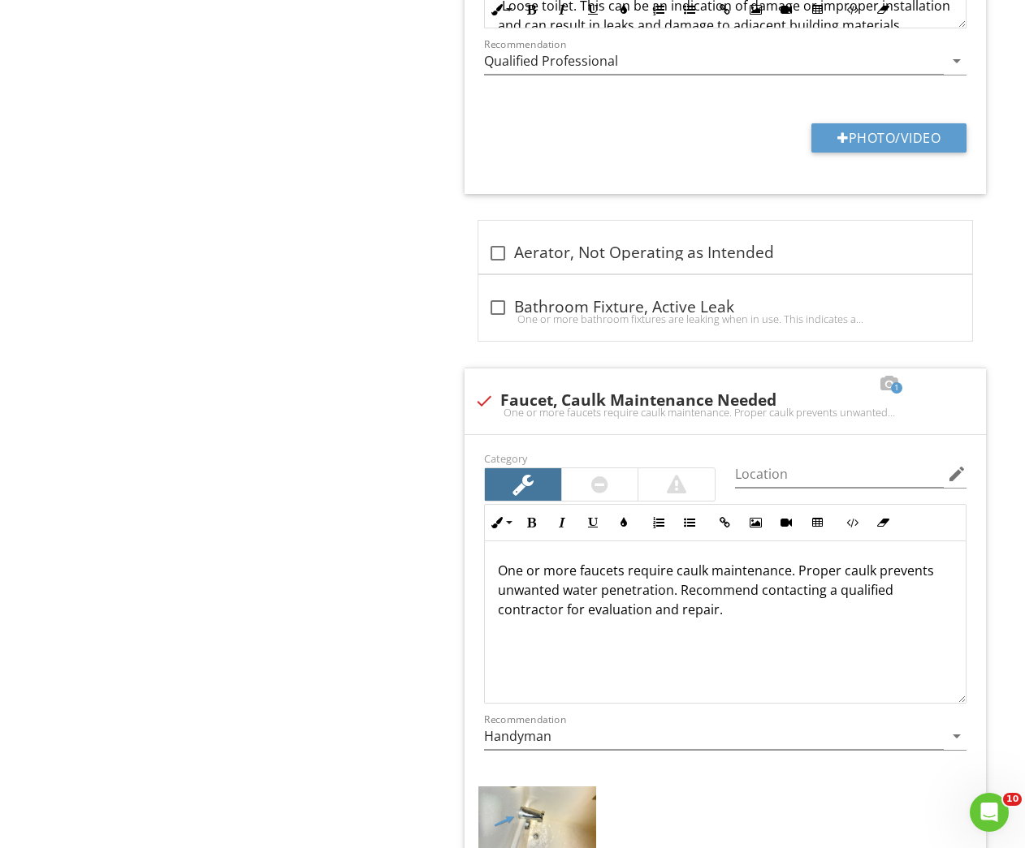
scroll to position [1025, 0]
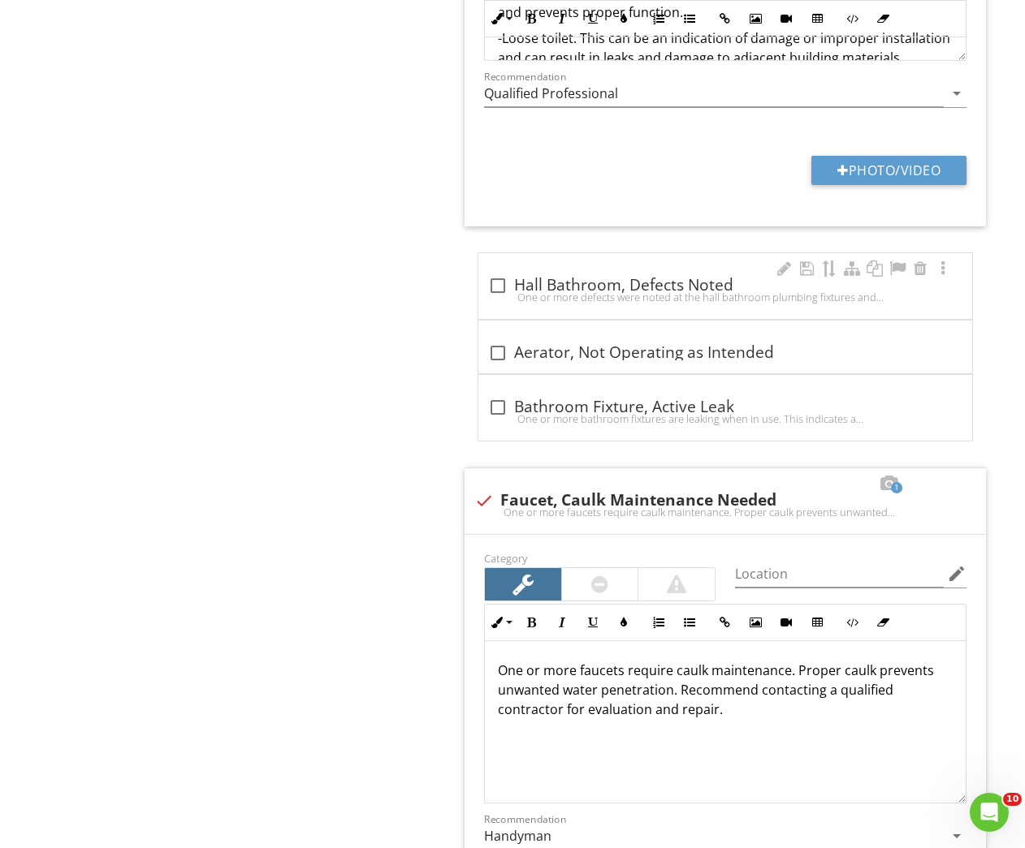
click at [498, 284] on div at bounding box center [498, 286] width 28 height 28
checkbox input "true"
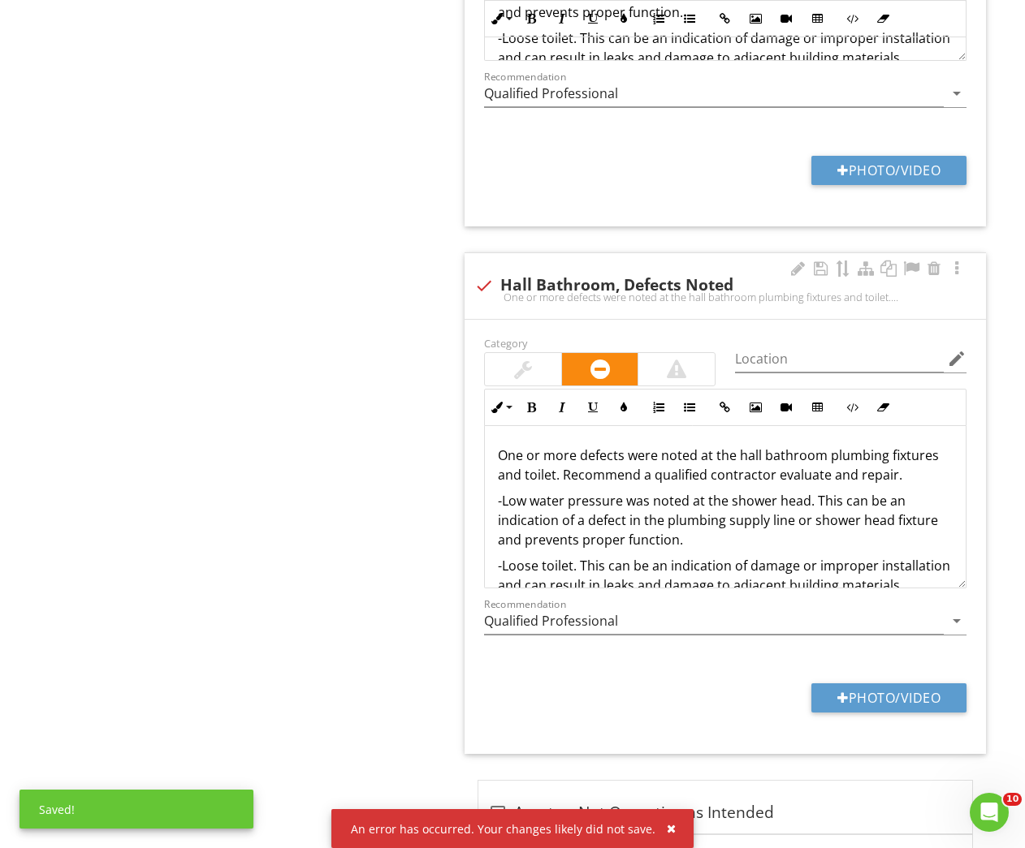
drag, startPoint x: 522, startPoint y: 370, endPoint x: 549, endPoint y: 309, distance: 66.5
click at [522, 369] on div at bounding box center [523, 369] width 18 height 19
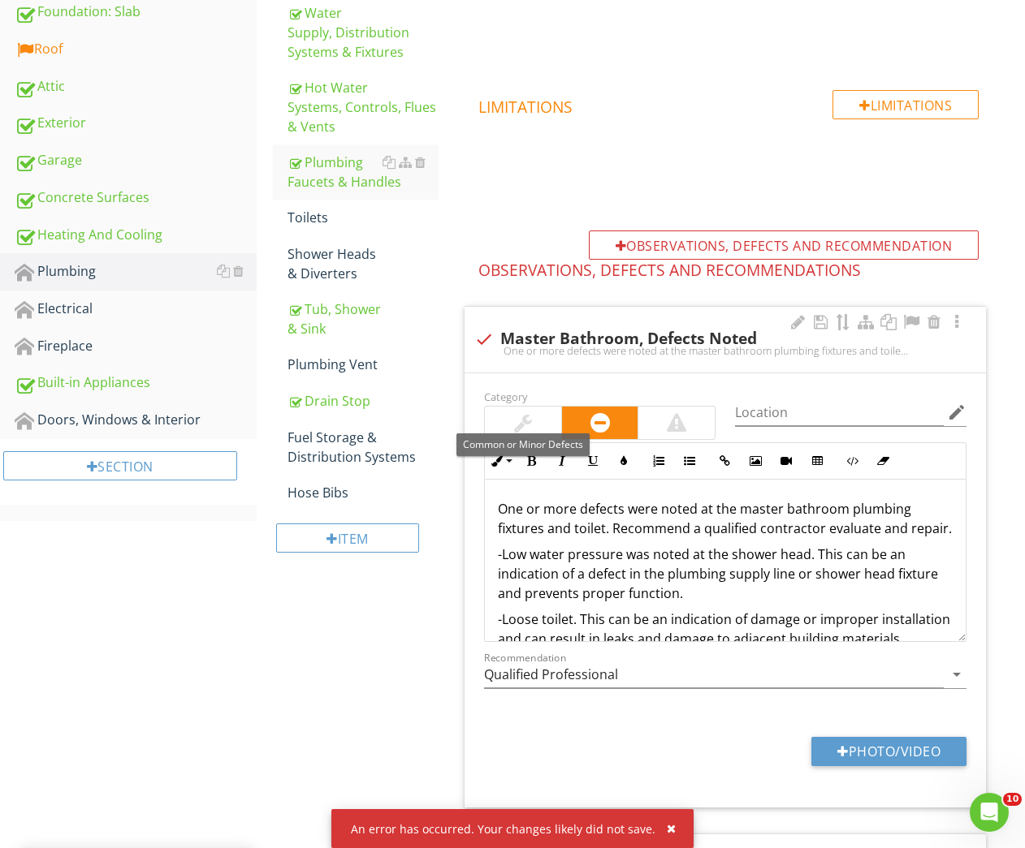
click at [500, 427] on div at bounding box center [523, 423] width 76 height 32
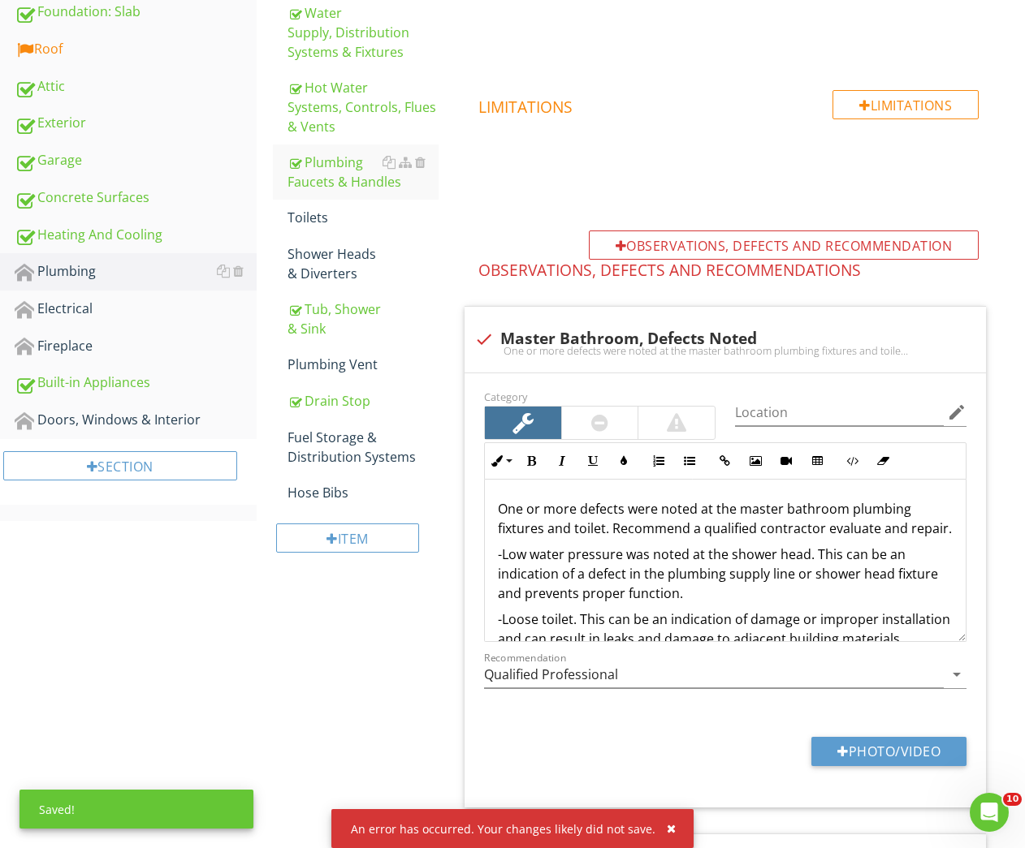
scroll to position [974, 0]
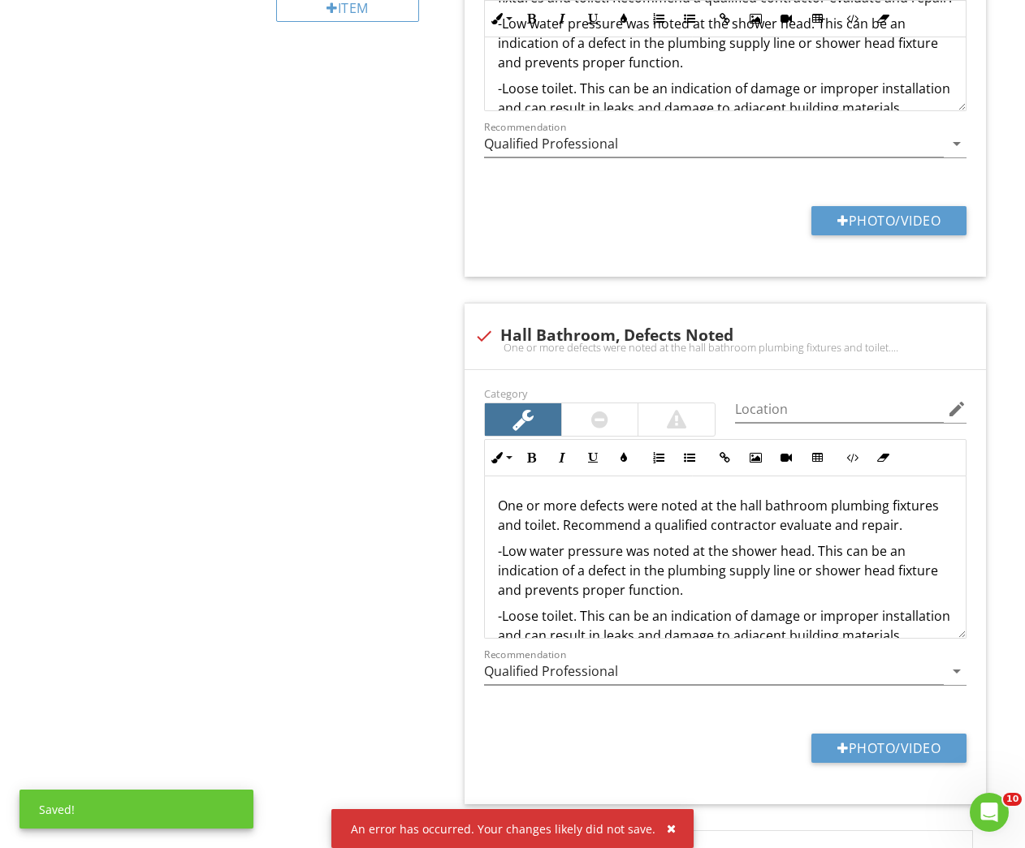
click at [667, 826] on div "button" at bounding box center [671, 828] width 9 height 11
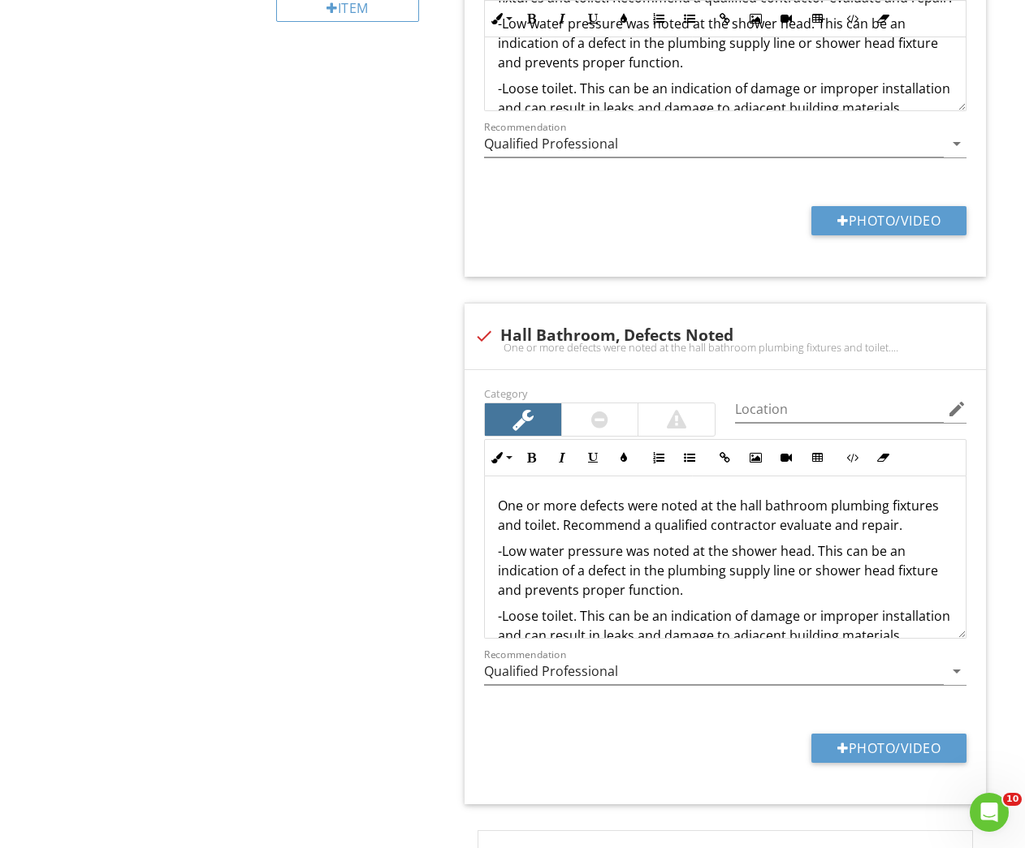
scroll to position [1531, 0]
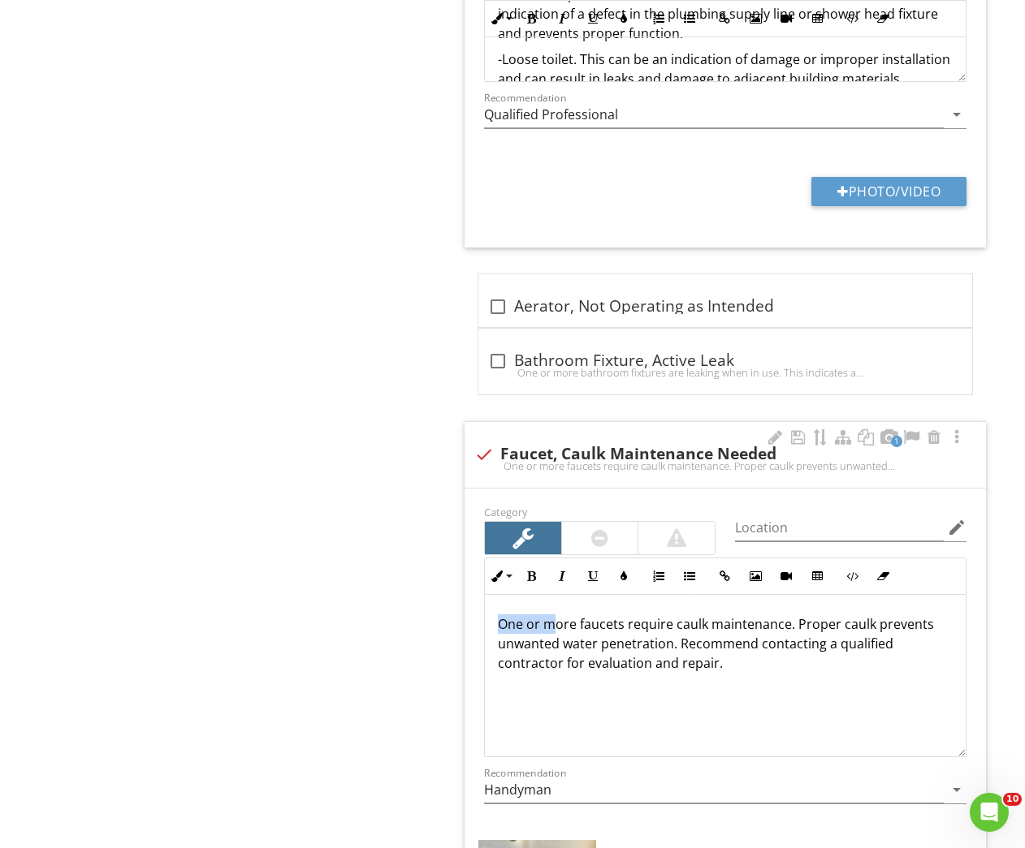
drag, startPoint x: 494, startPoint y: 623, endPoint x: 559, endPoint y: 623, distance: 64.1
click at [559, 623] on div "One or more faucets require caulk maintenance. Proper caulk prevents unwanted w…" at bounding box center [725, 676] width 481 height 162
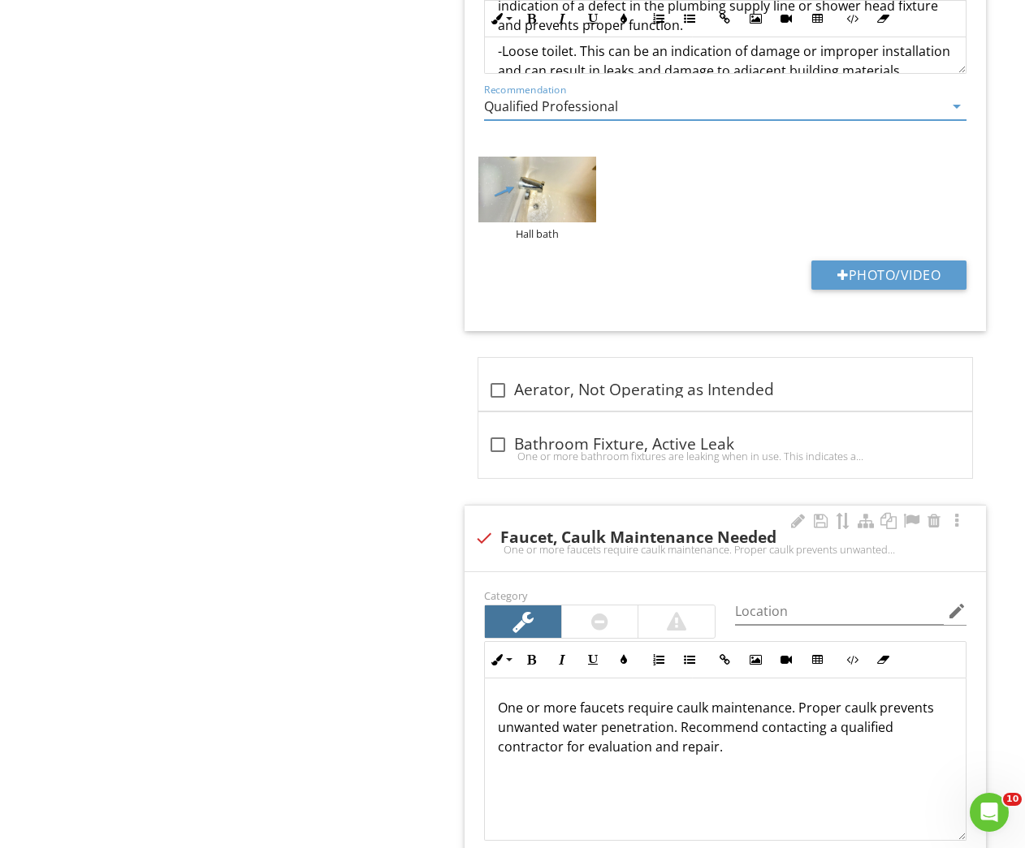
click at [522, 110] on input "Qualified Professional" at bounding box center [714, 106] width 460 height 27
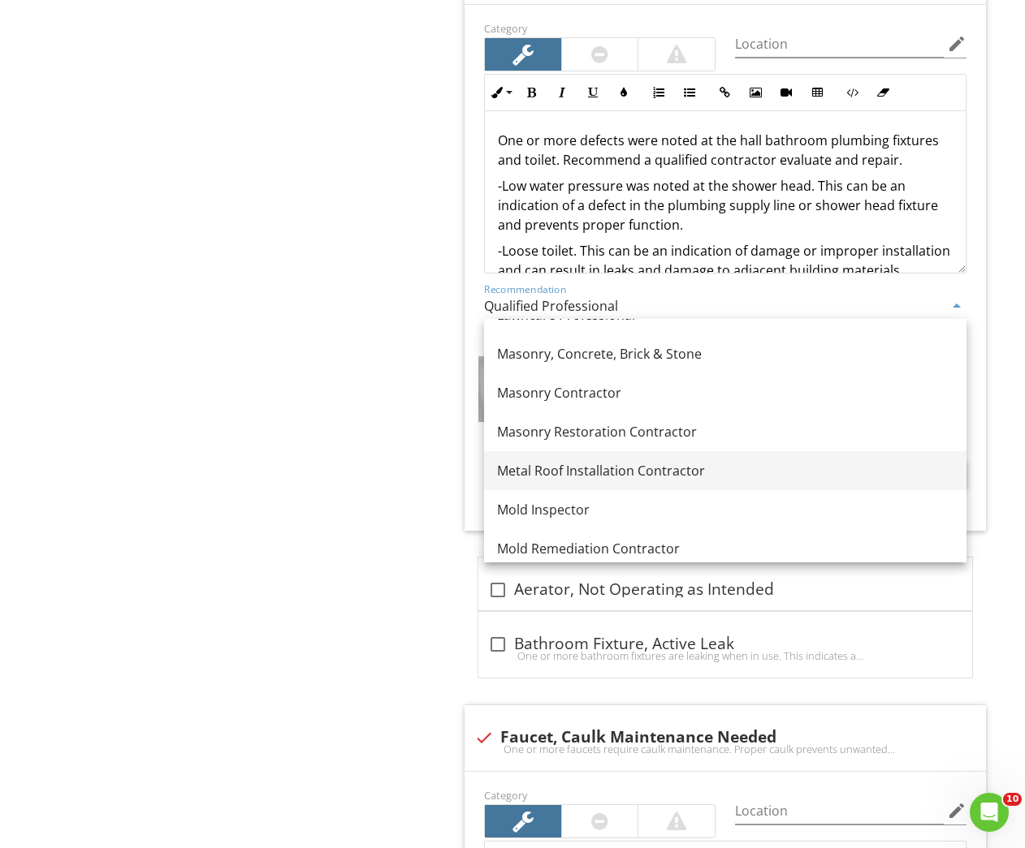
scroll to position [1987, 0]
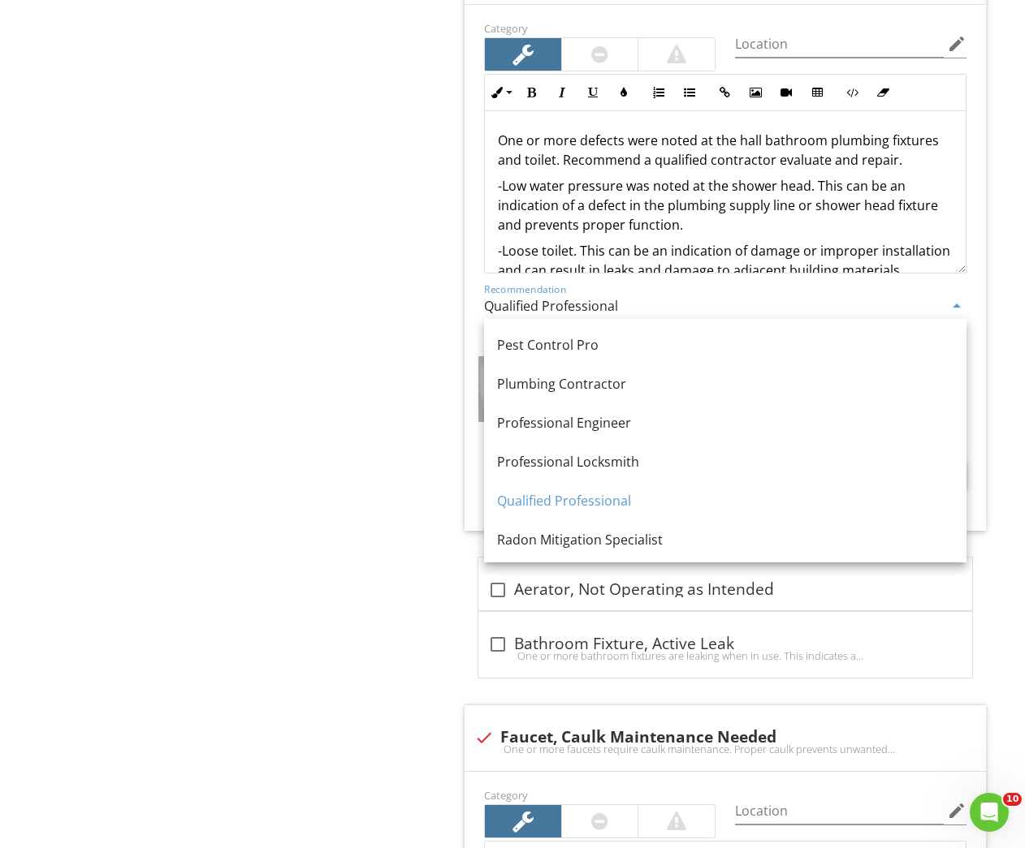
drag, startPoint x: 592, startPoint y: 384, endPoint x: 582, endPoint y: 387, distance: 10.3
click at [592, 385] on div "Plumbing Contractor" at bounding box center [725, 383] width 456 height 19
type input "Plumbing Contractor"
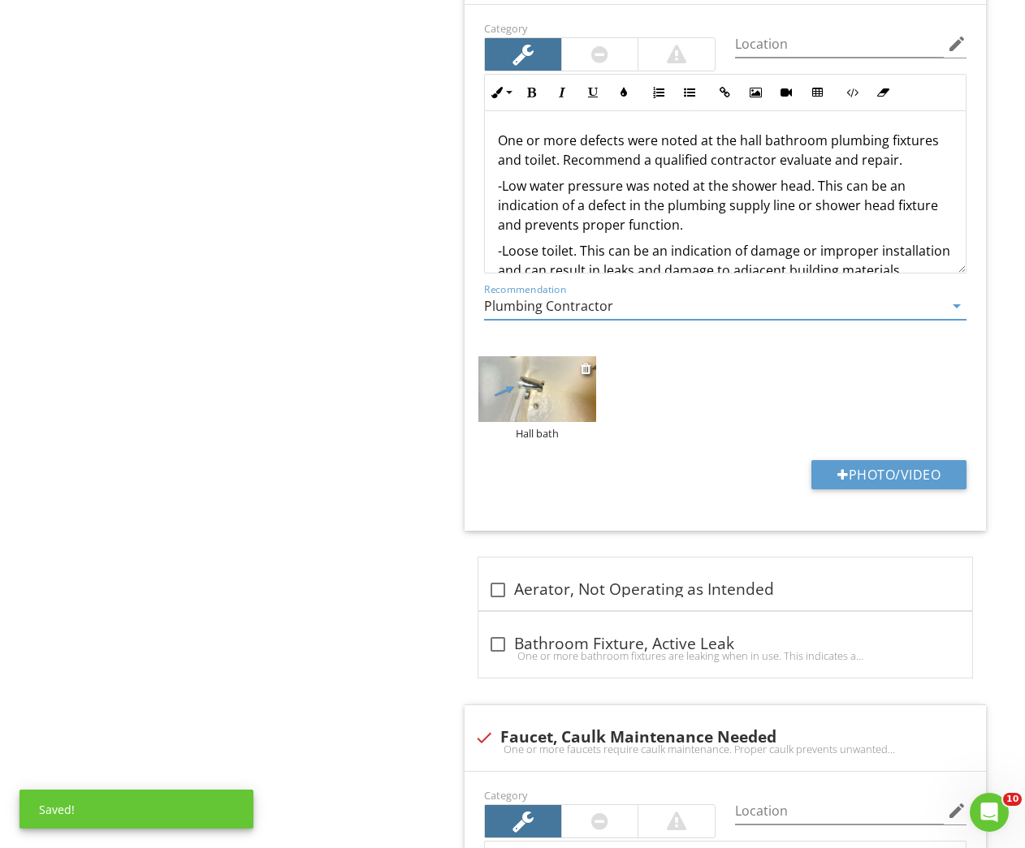
click at [520, 434] on div "Hall bath" at bounding box center [536, 433] width 117 height 13
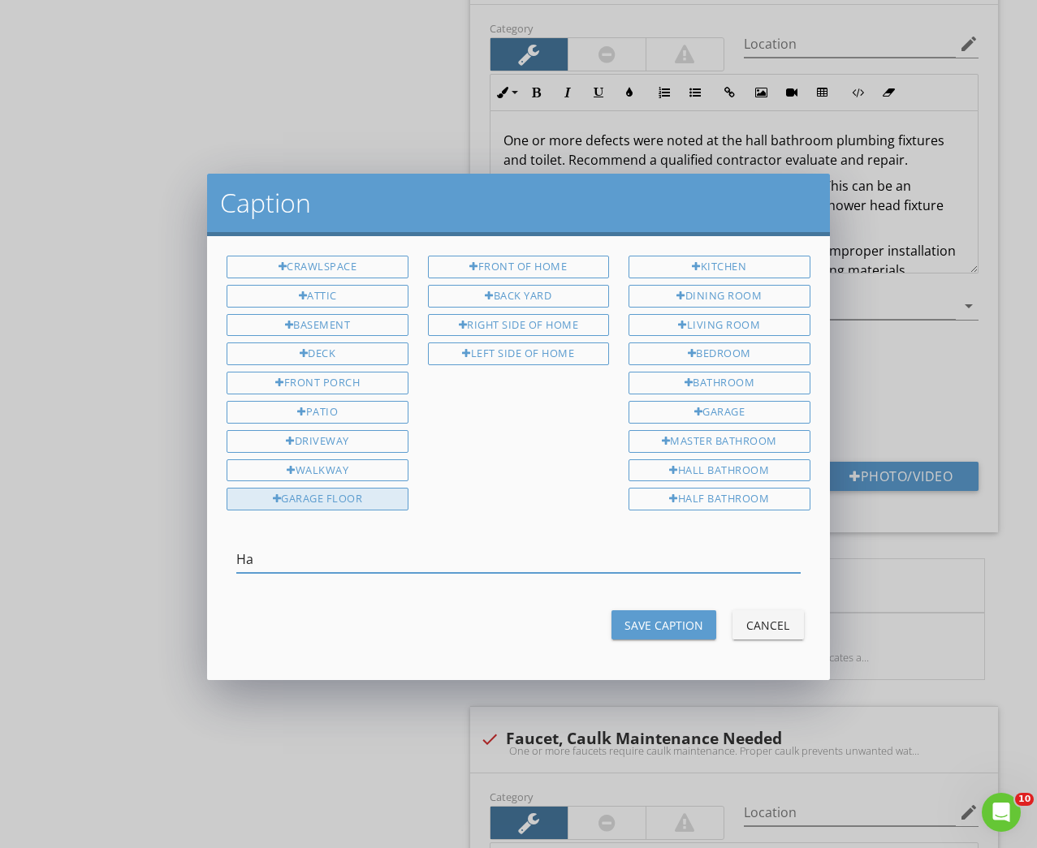
type input "H"
type input "Tub faucet, caulk maintenance"
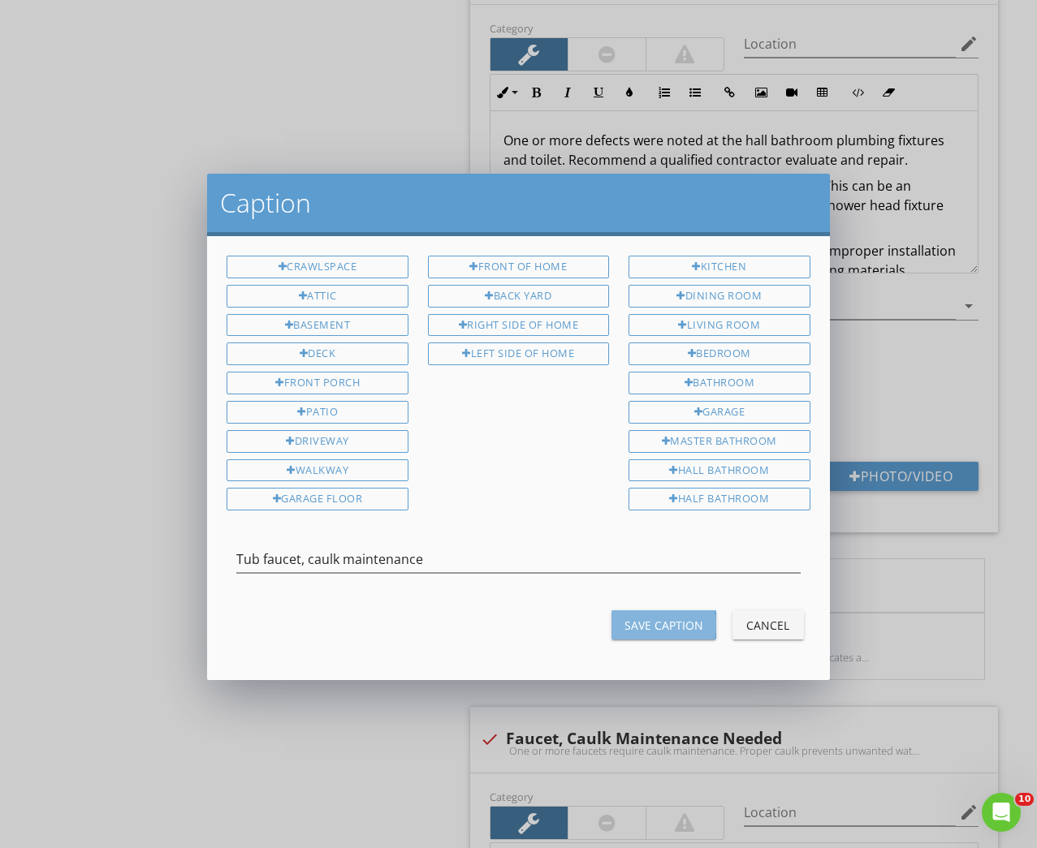
click at [644, 621] on div "Save Caption" at bounding box center [663, 625] width 79 height 17
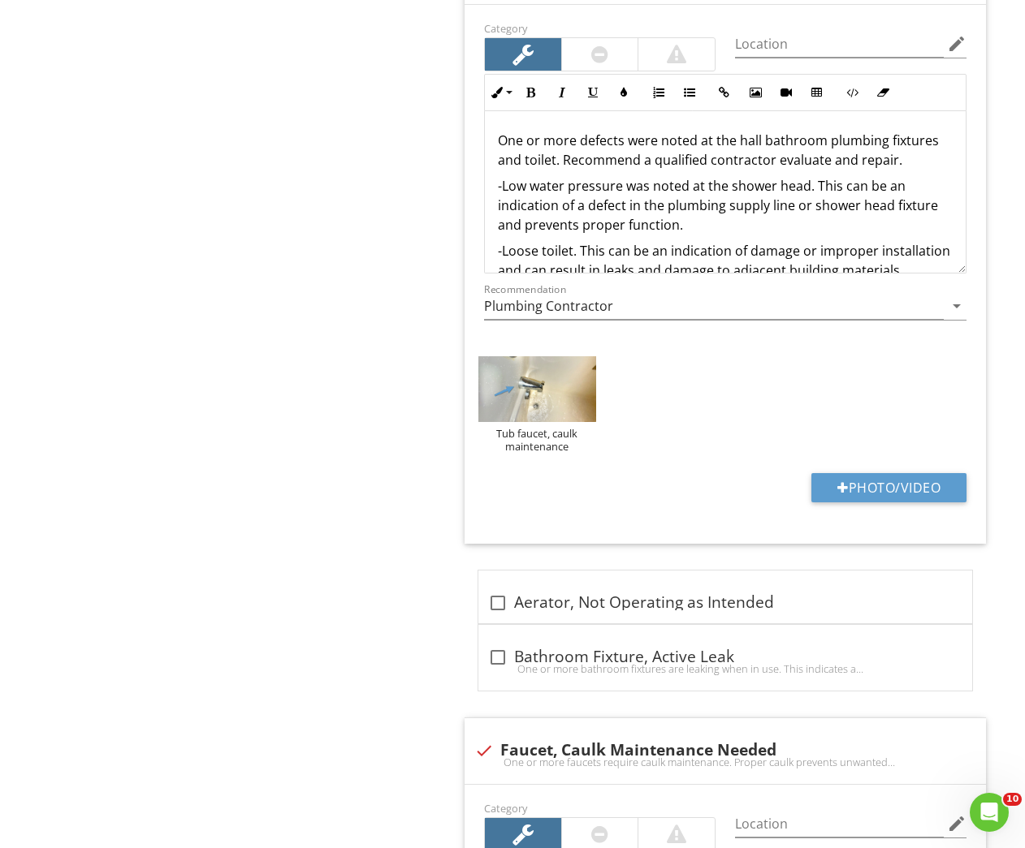
drag, startPoint x: 481, startPoint y: 740, endPoint x: 474, endPoint y: 730, distance: 12.2
click at [481, 739] on div at bounding box center [484, 751] width 28 height 28
checkbox input "true"
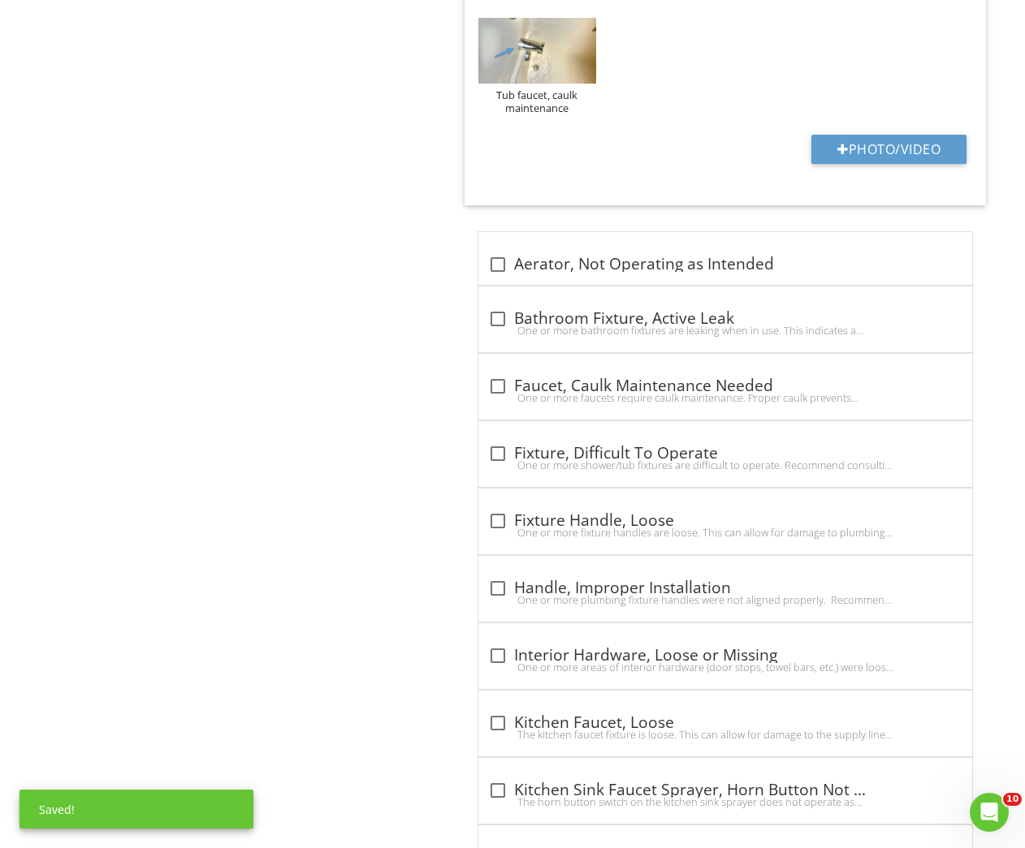
scroll to position [2475, 0]
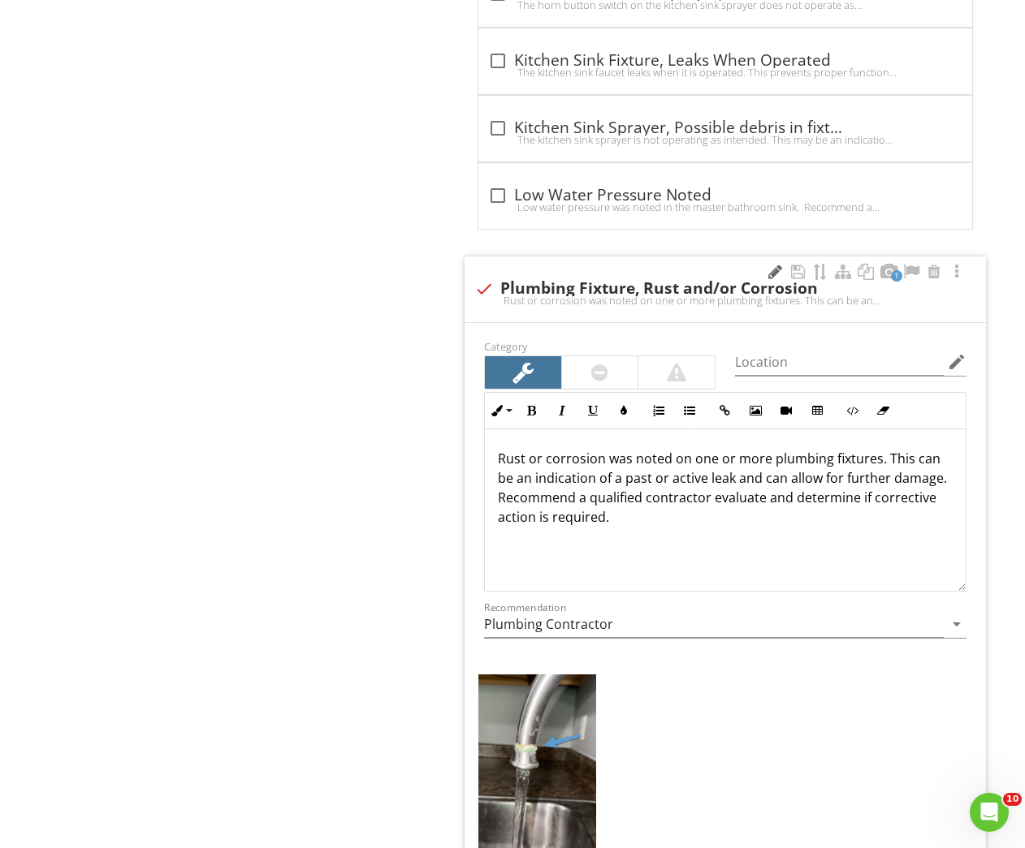
click at [772, 270] on div at bounding box center [774, 272] width 19 height 16
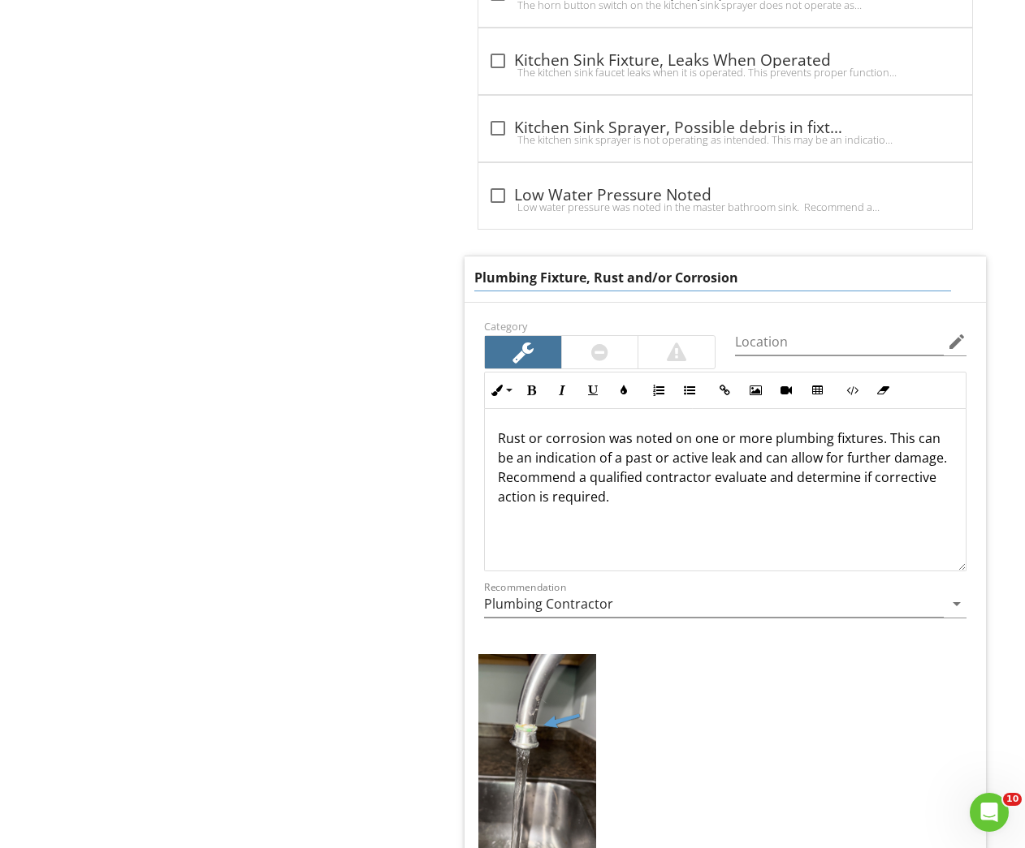
drag, startPoint x: 536, startPoint y: 275, endPoint x: 462, endPoint y: 275, distance: 73.9
click at [462, 275] on span "check Master Bathroom, Defects Noted One or more defects were noted at the mast…" at bounding box center [728, 310] width 541 height 4072
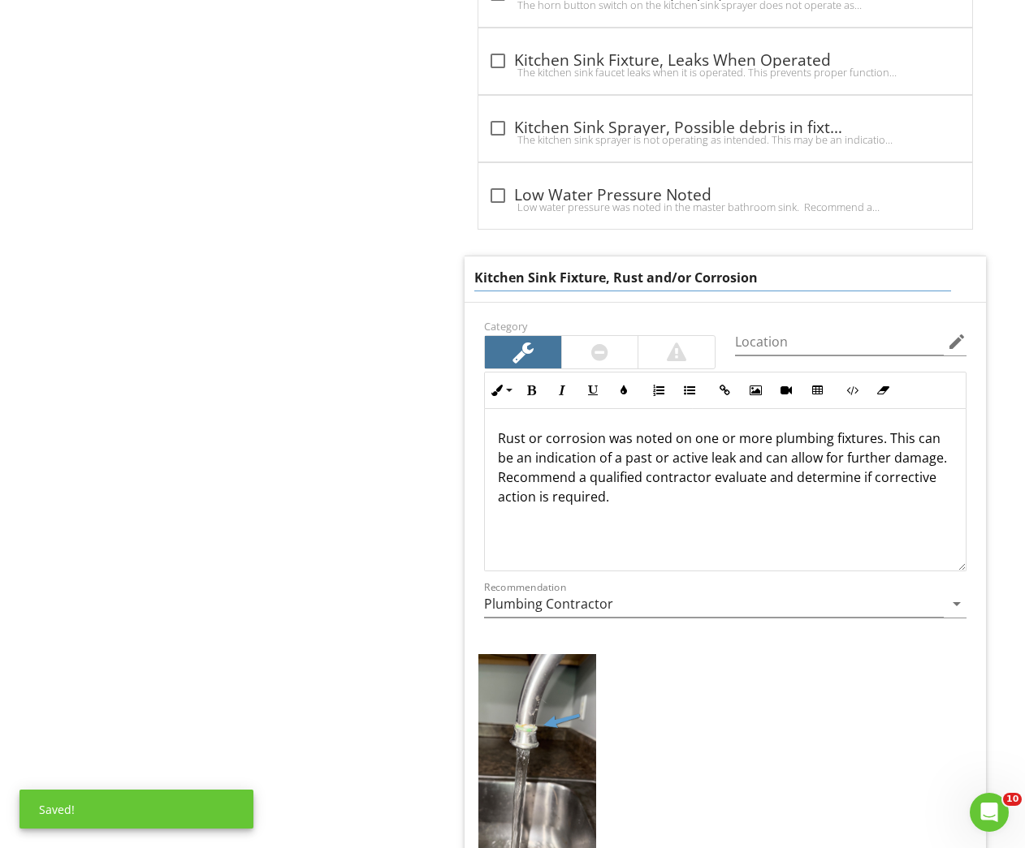
drag, startPoint x: 604, startPoint y: 274, endPoint x: 559, endPoint y: 274, distance: 45.5
click at [559, 274] on input "Kitchen Sink Fixture, Rust and/or Corrosion" at bounding box center [712, 278] width 477 height 27
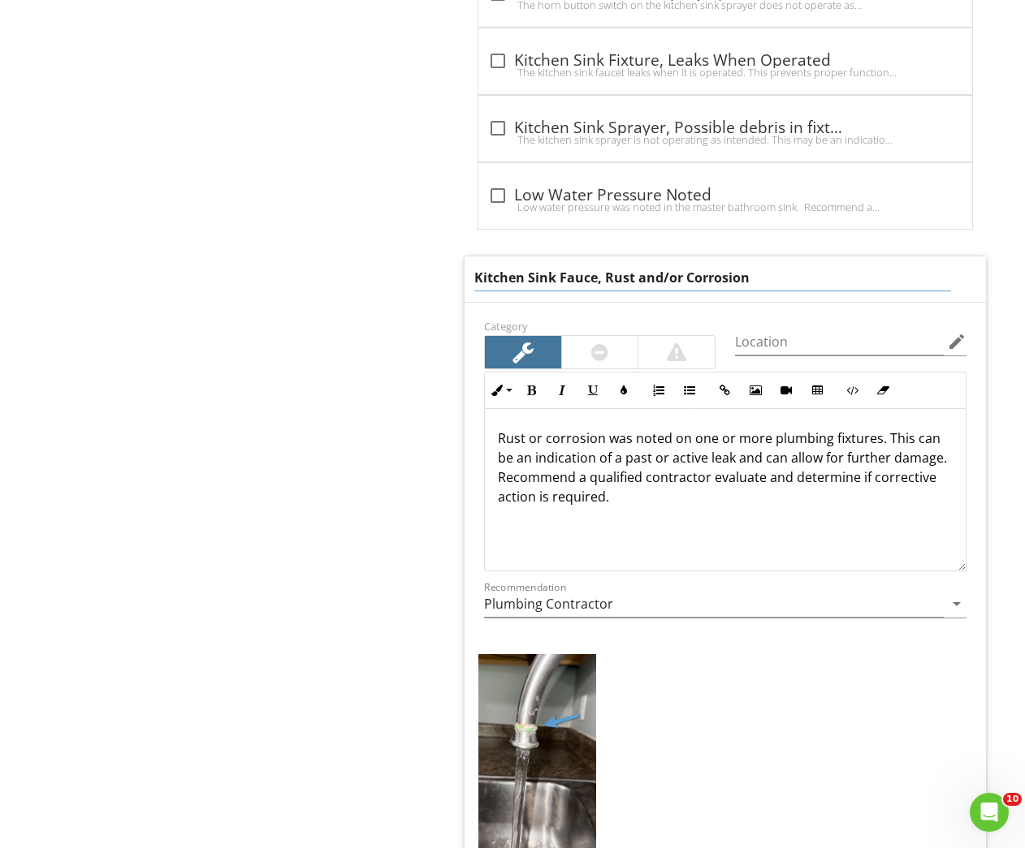
type input "Kitchen Sink Faucet, Rust and/or Corrosion"
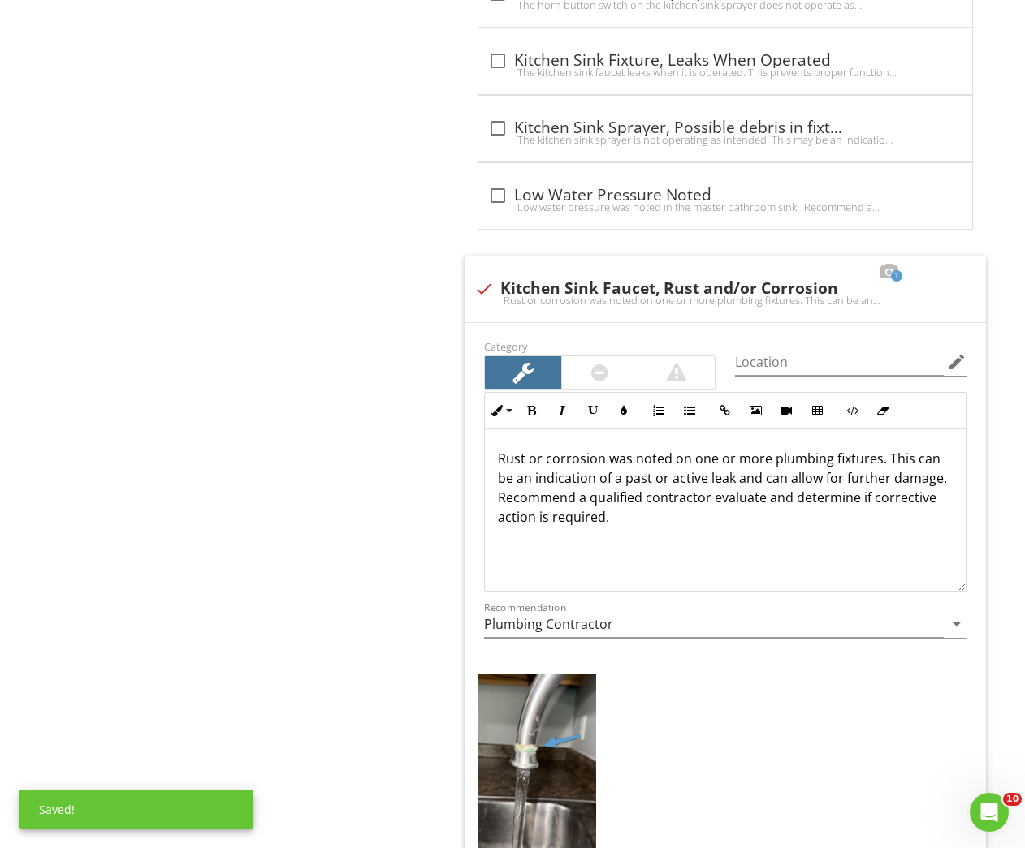
click at [333, 424] on div "Plumbing General Main Water Shut-off Device Drain, Waste, & Vent Systems Water …" at bounding box center [641, 72] width 769 height 4670
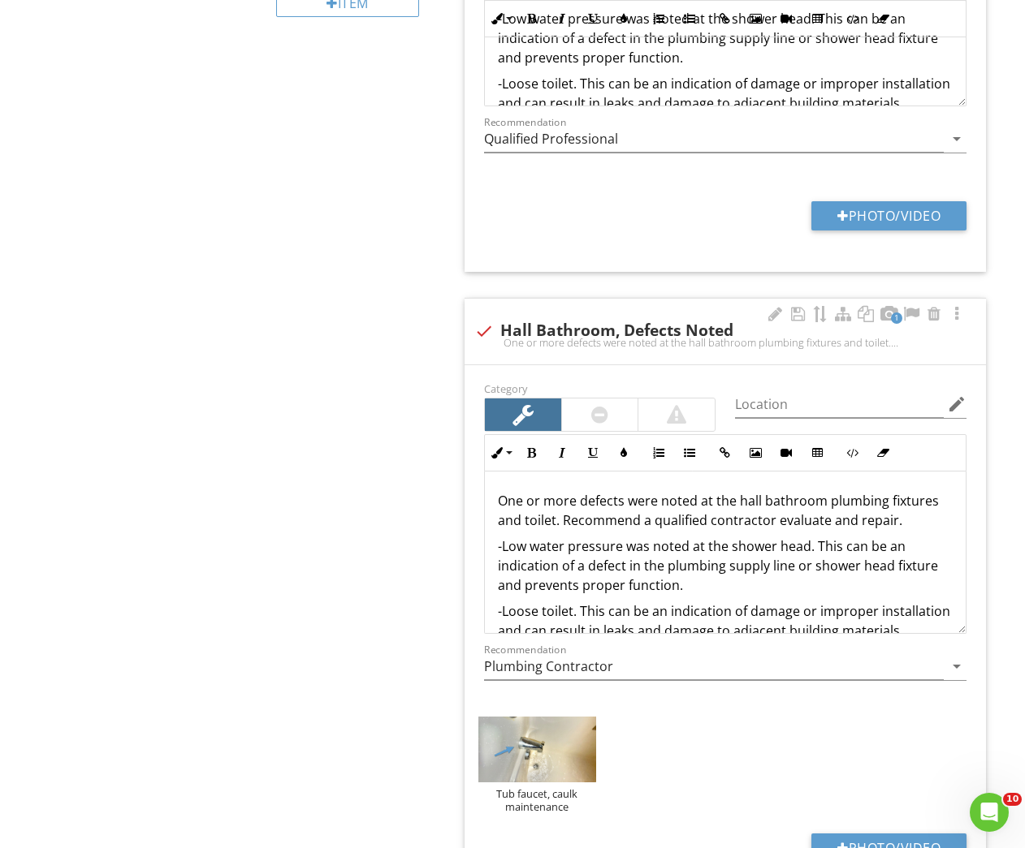
scroll to position [1116, 0]
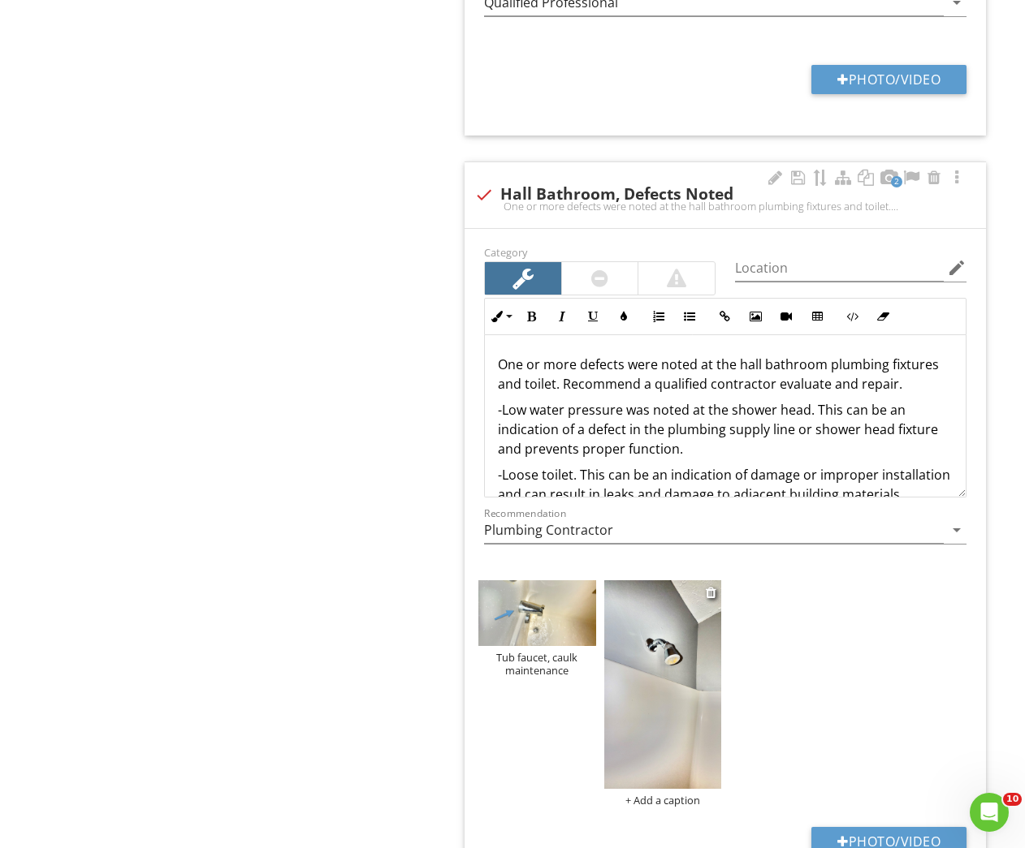
click at [644, 625] on img at bounding box center [662, 684] width 117 height 209
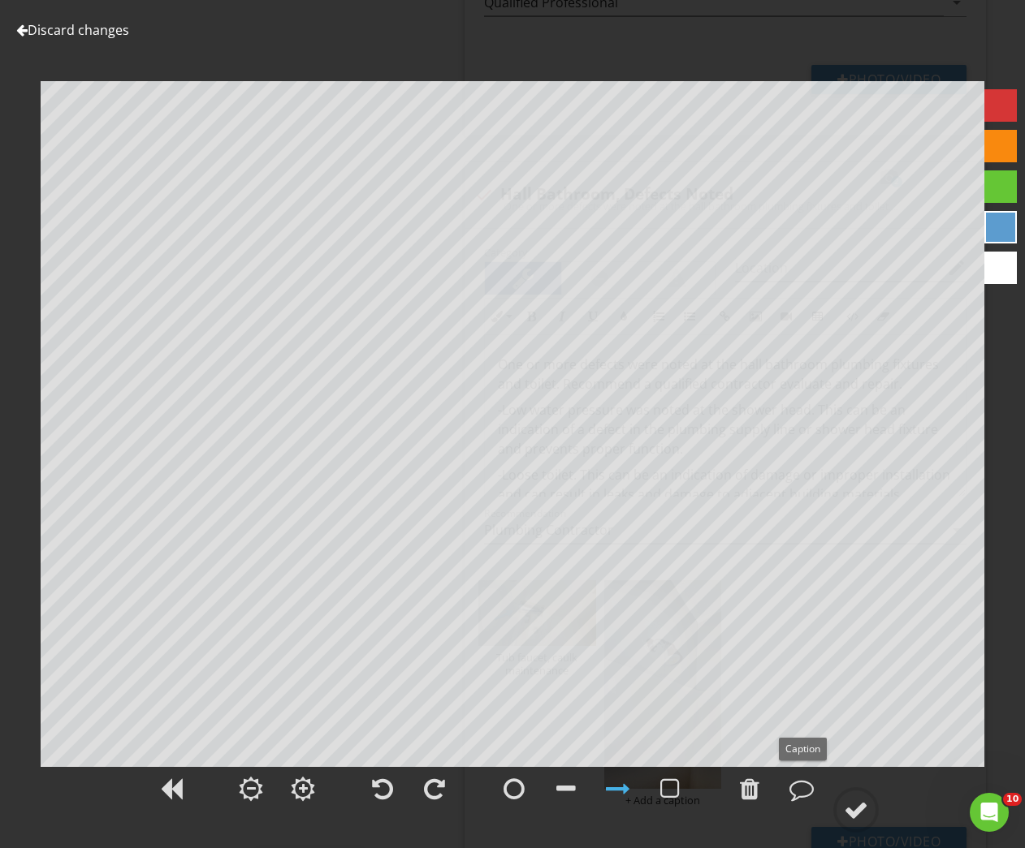
drag, startPoint x: 804, startPoint y: 792, endPoint x: 628, endPoint y: 786, distance: 176.3
click at [804, 792] on div at bounding box center [801, 789] width 24 height 24
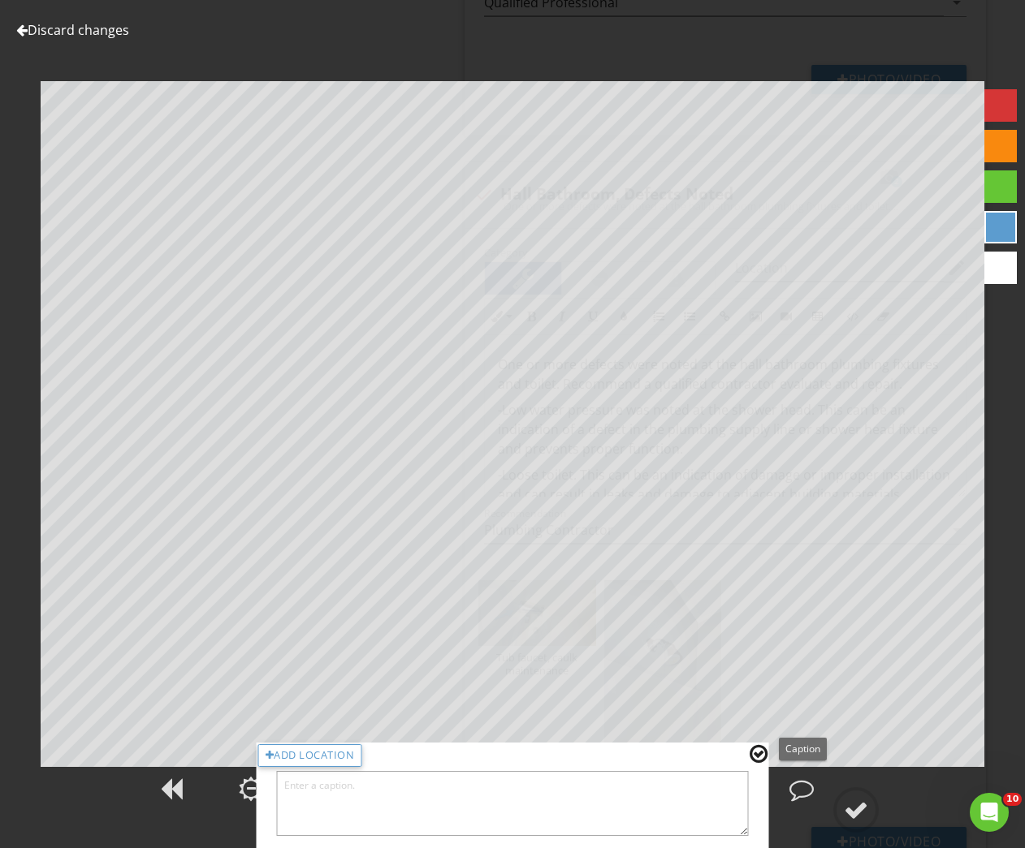
click at [602, 804] on textarea at bounding box center [513, 803] width 472 height 65
type textarea "Shower head nozzle is loose"
click at [760, 747] on div at bounding box center [758, 754] width 18 height 21
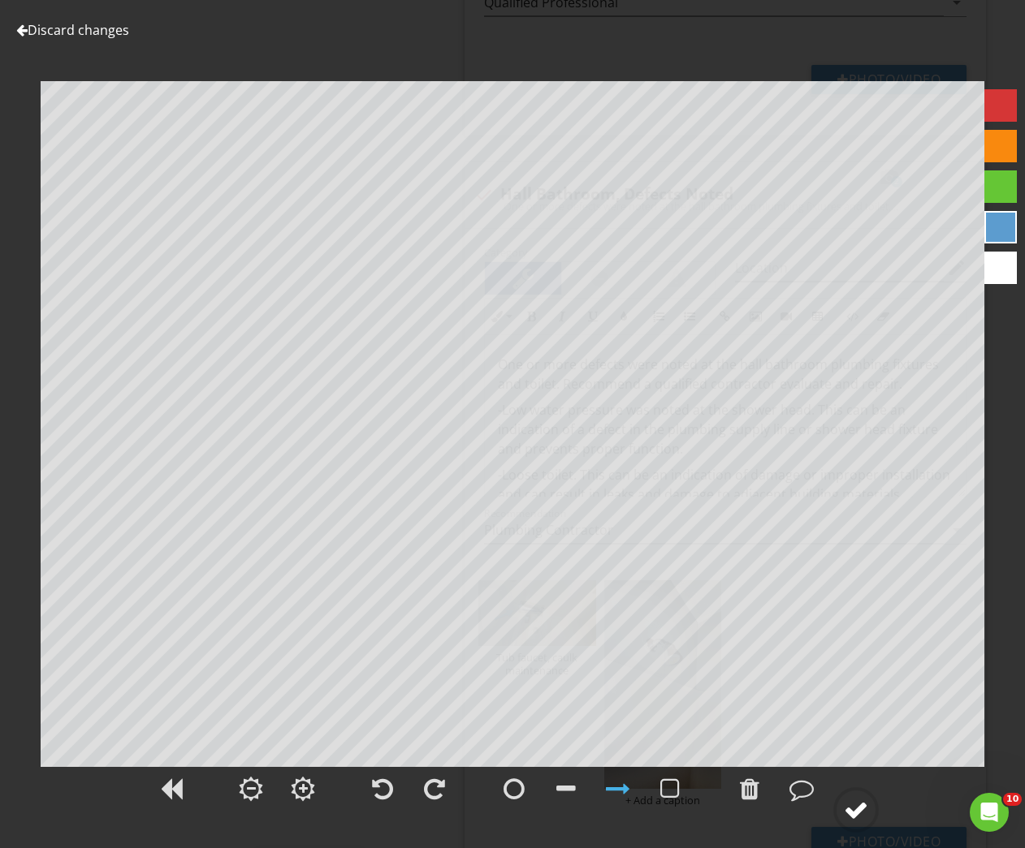
click at [844, 799] on circle at bounding box center [856, 810] width 42 height 42
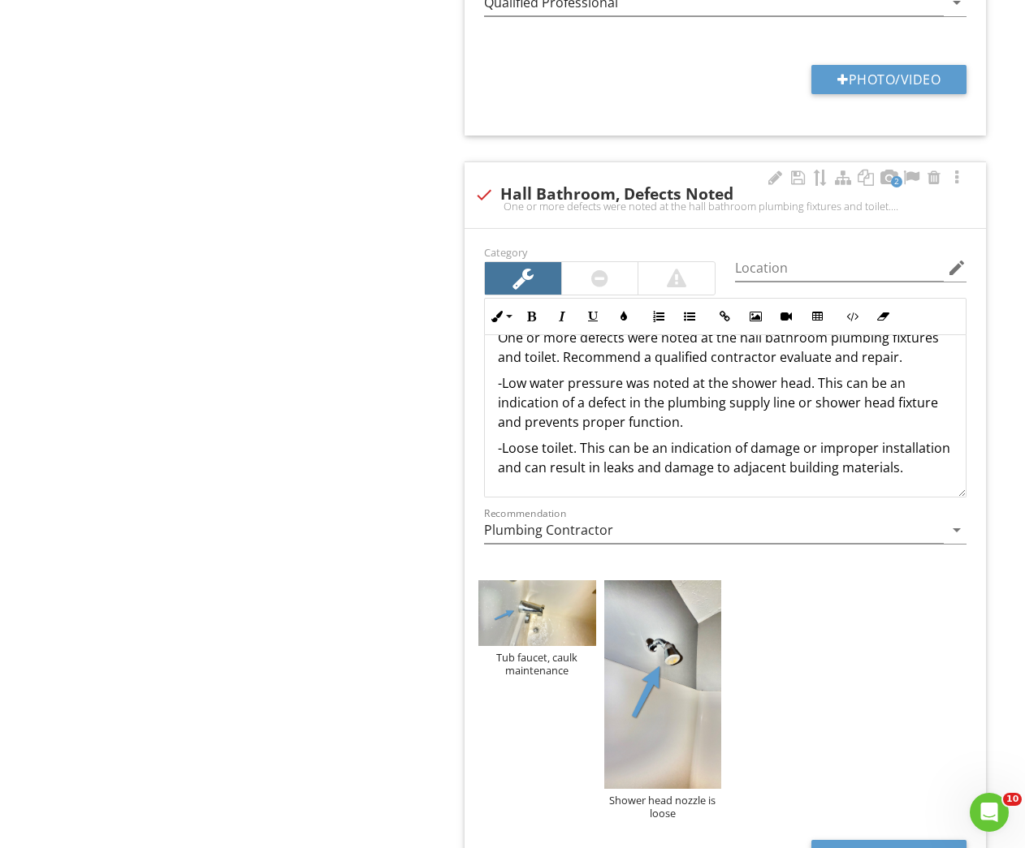
scroll to position [46, 0]
drag, startPoint x: 490, startPoint y: 413, endPoint x: 607, endPoint y: 494, distance: 142.5
click at [607, 494] on div "One or more defects were noted at the hall bathroom plumbing fixtures and toile…" at bounding box center [725, 403] width 481 height 188
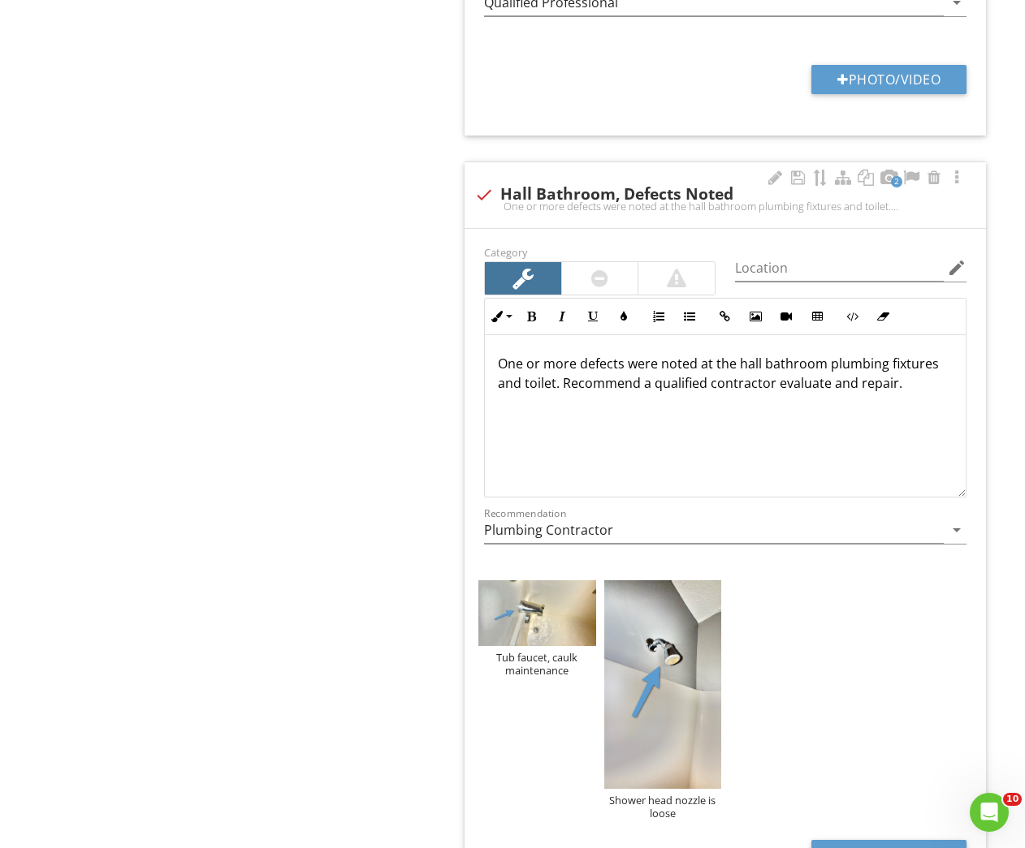
scroll to position [1, 0]
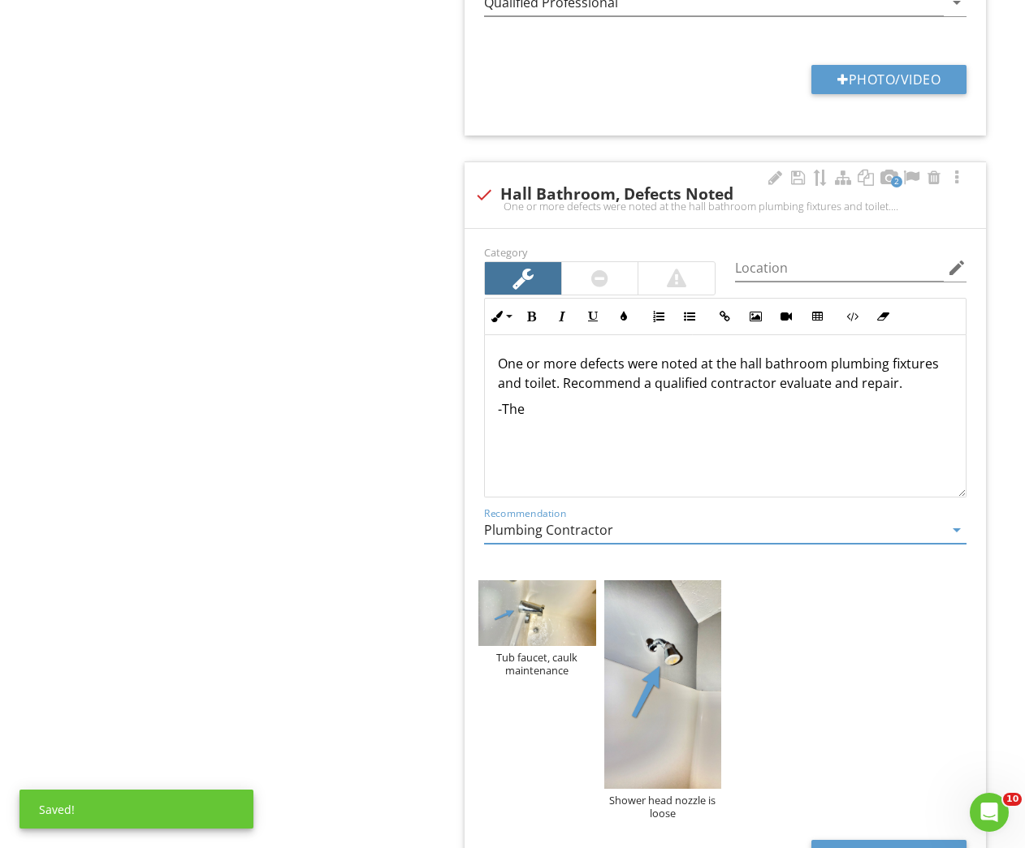
click at [644, 412] on p "-The" at bounding box center [725, 408] width 455 height 19
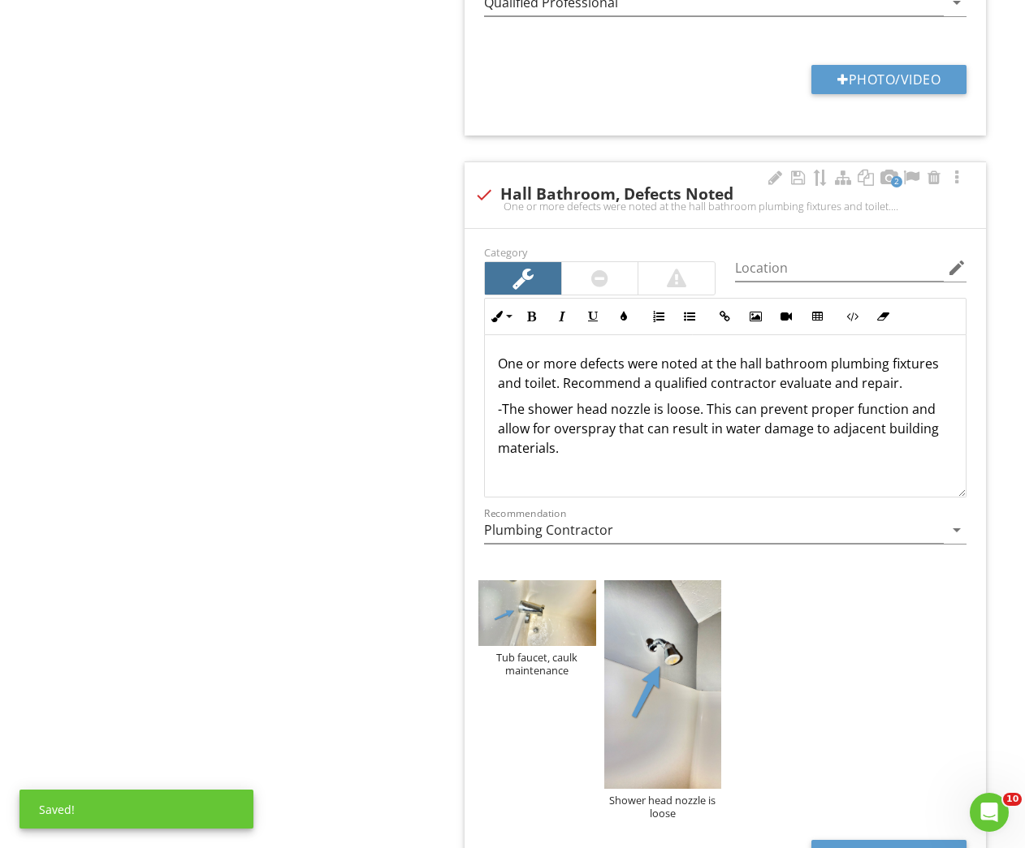
click at [850, 360] on p "One or more defects were noted at the hall bathroom plumbing fixtures and toile…" at bounding box center [725, 373] width 455 height 39
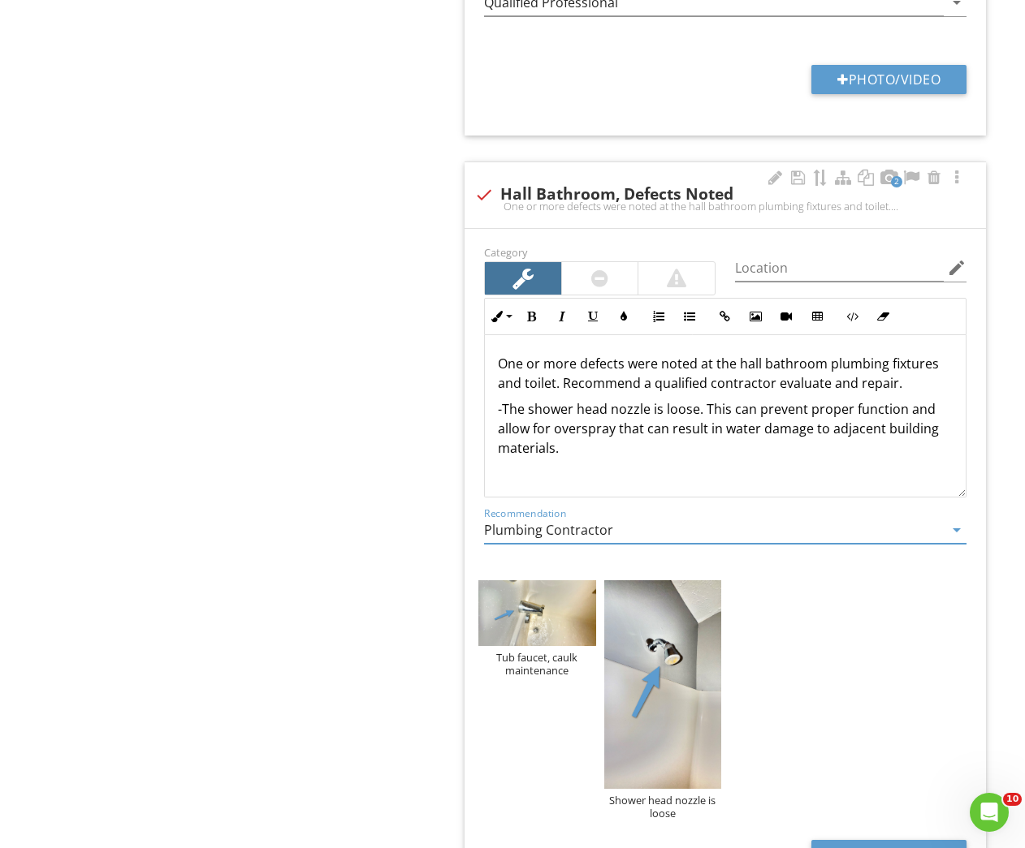
click at [705, 463] on div "One or more defects were noted at the hall bathroom plumbing fixtures and toile…" at bounding box center [725, 415] width 481 height 162
click at [896, 384] on p "One or more defects were noted at the hall bathroom plumbing fixtures and toile…" at bounding box center [725, 373] width 455 height 39
click at [678, 450] on p "-The shower head nozzle is loose. This can prevent proper function and allow fo…" at bounding box center [725, 428] width 455 height 58
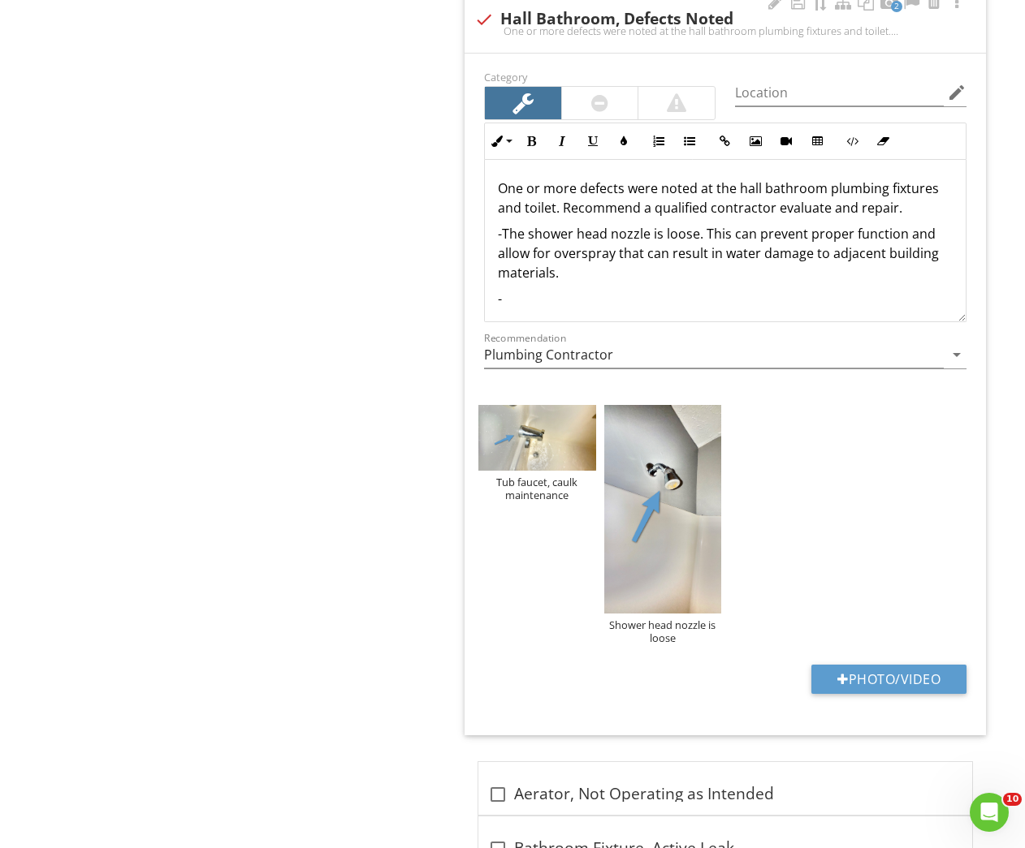
scroll to position [1843, 0]
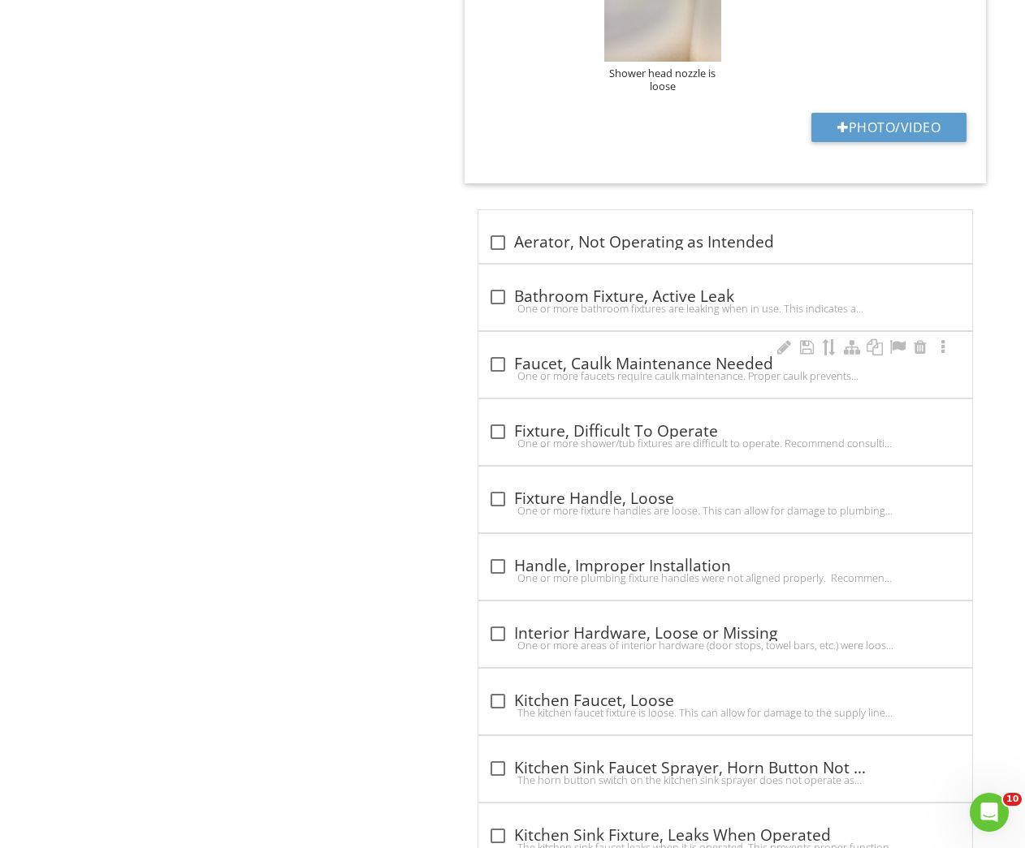
click at [554, 373] on div "One or more faucets require caulk maintenance. Proper caulk prevents unwanted w…" at bounding box center [725, 375] width 474 height 13
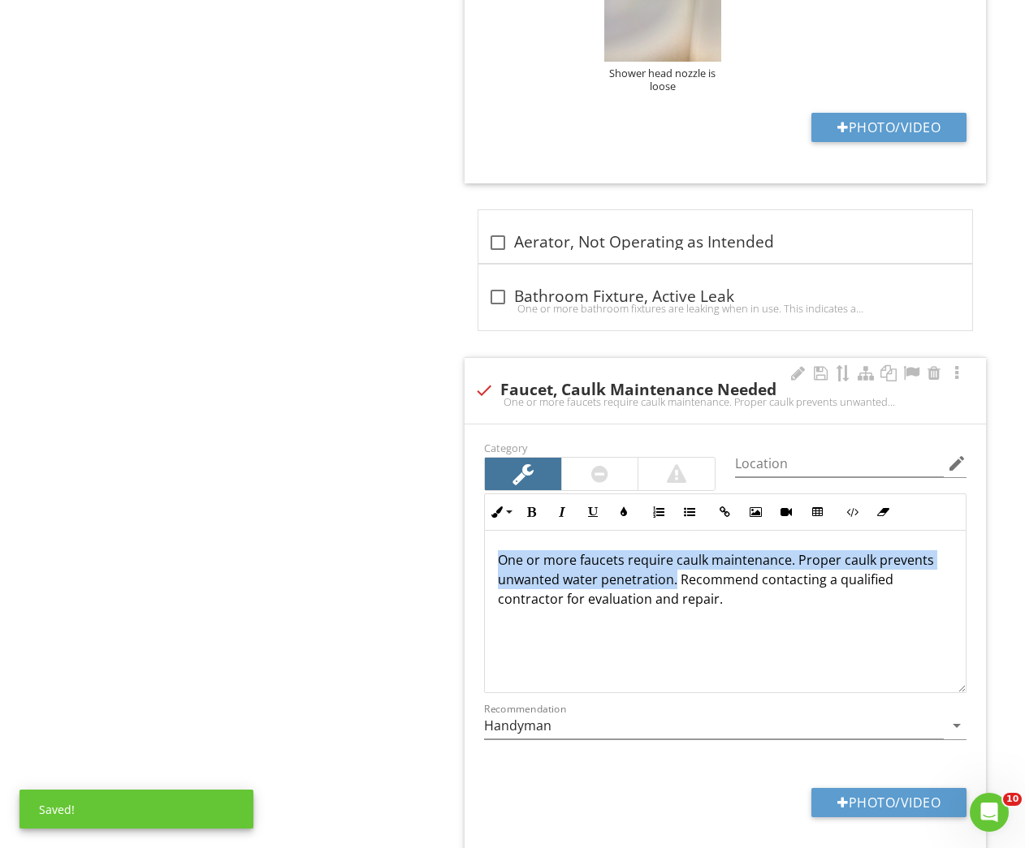
drag, startPoint x: 494, startPoint y: 560, endPoint x: 676, endPoint y: 580, distance: 183.7
click at [676, 580] on div "One or more faucets require caulk maintenance. Proper caulk prevents unwanted w…" at bounding box center [725, 612] width 481 height 162
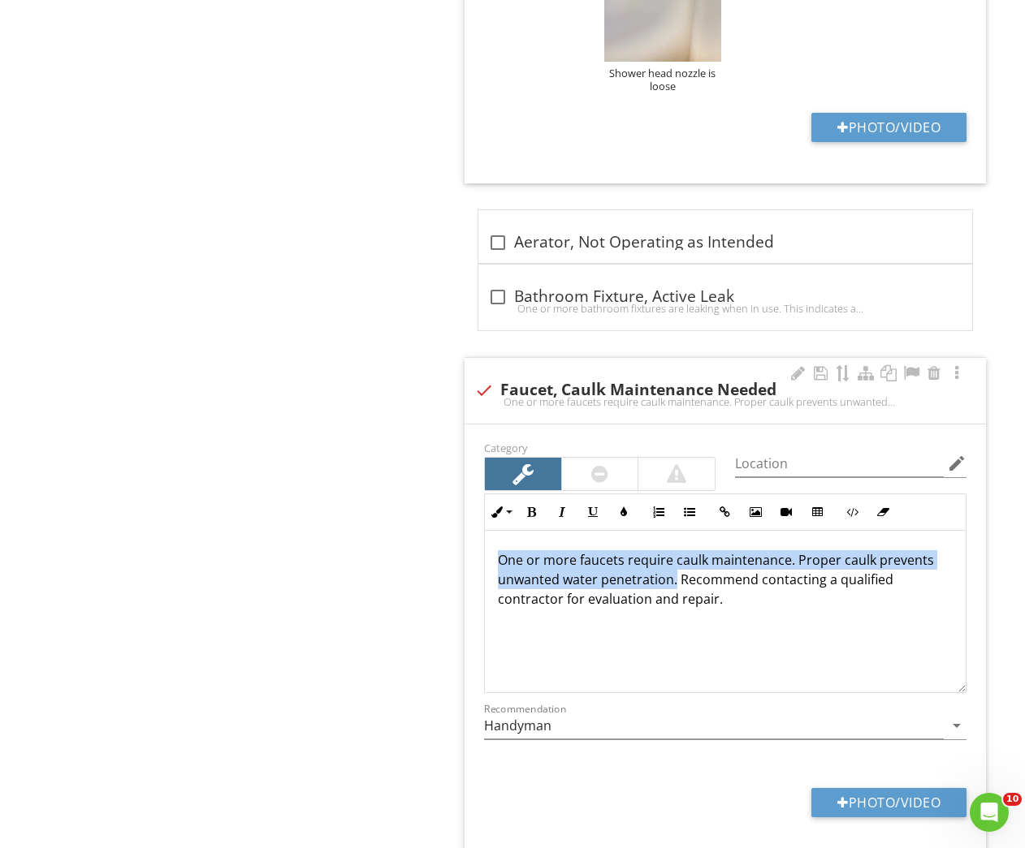
copy p "One or more faucets require caulk maintenance. Proper caulk prevents unwanted w…"
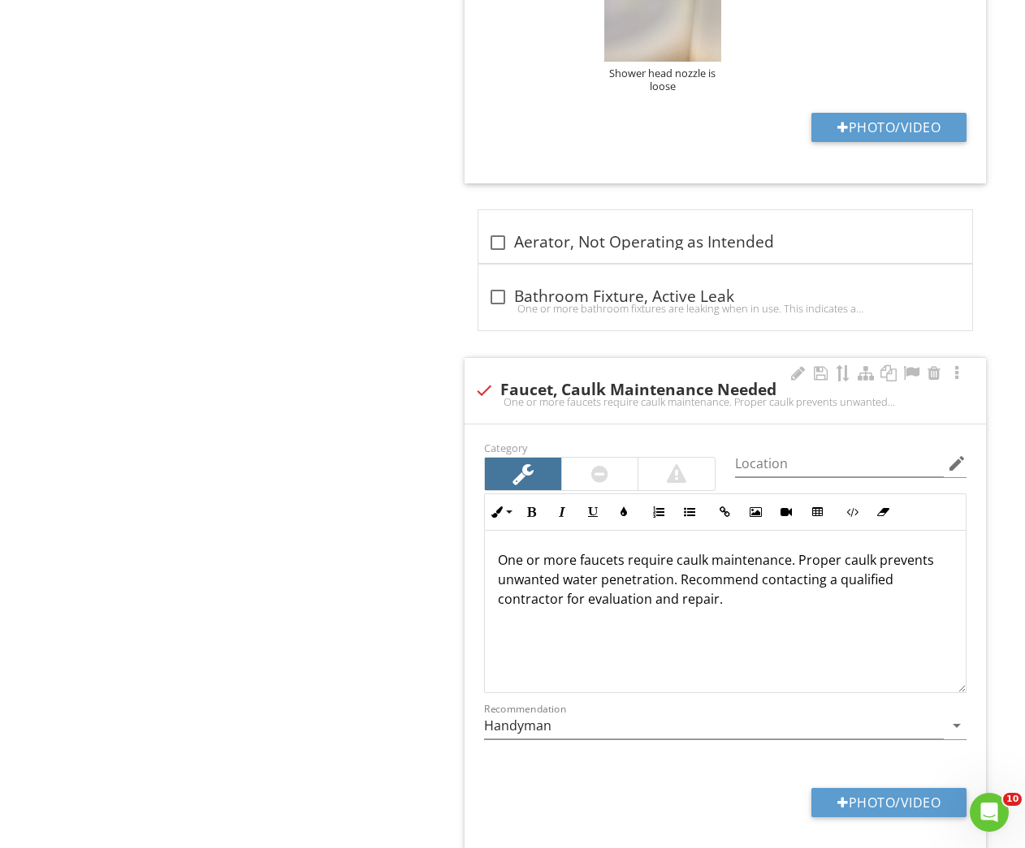
click at [481, 391] on div at bounding box center [484, 391] width 28 height 28
checkbox input "true"
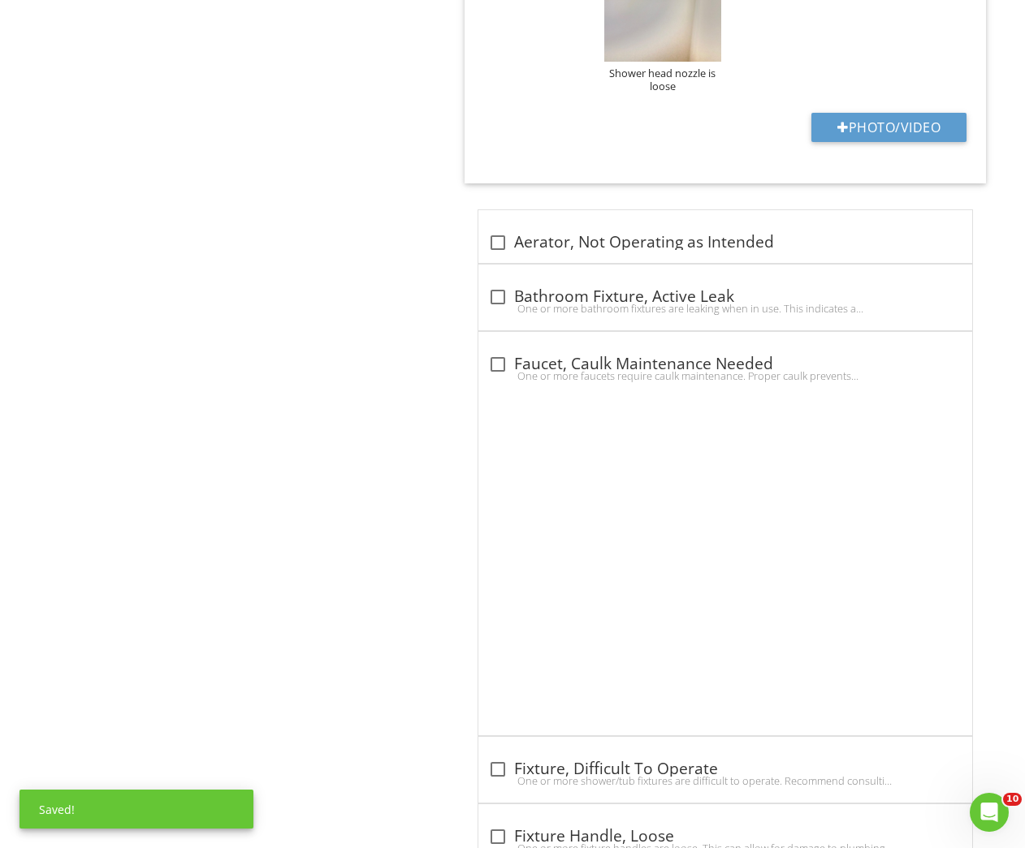
scroll to position [1249, 0]
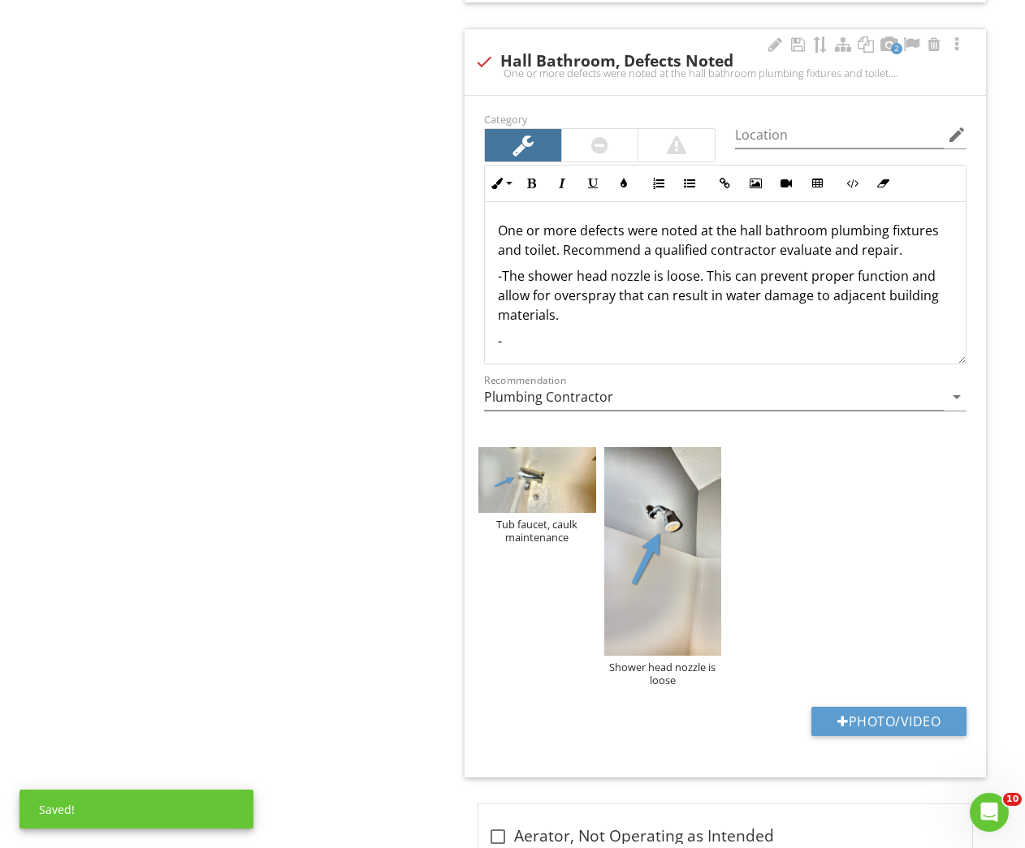
click at [531, 334] on p "-" at bounding box center [725, 340] width 455 height 19
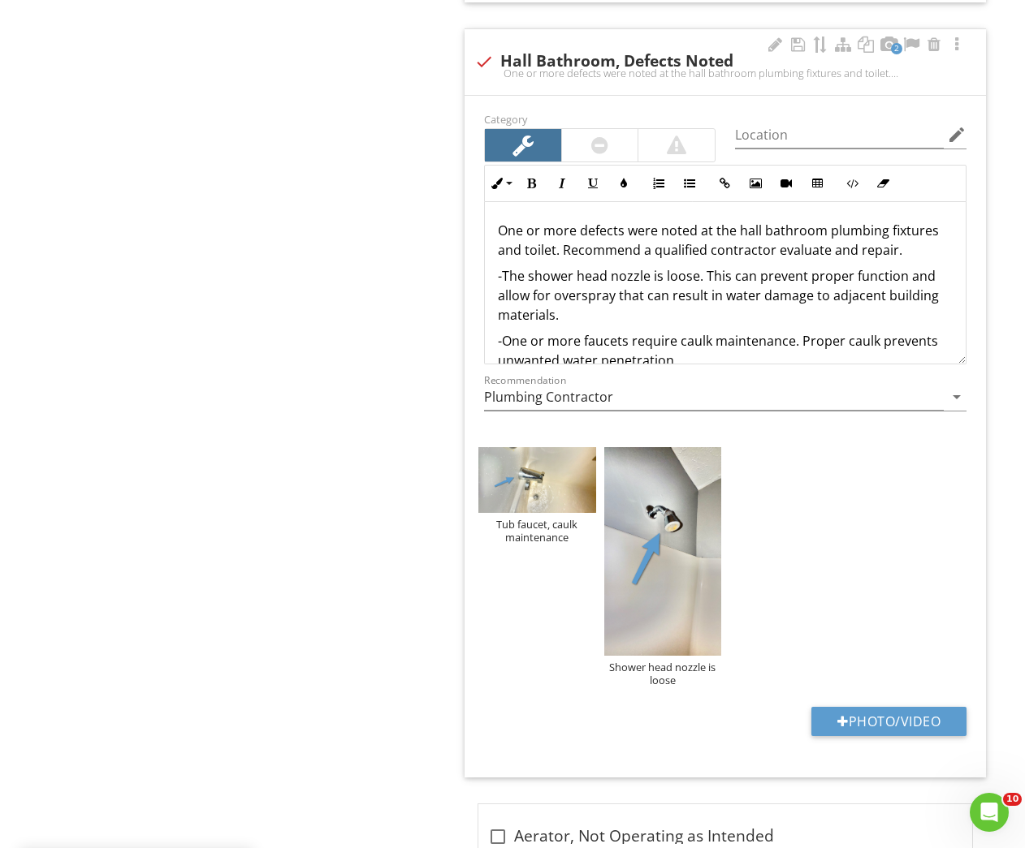
scroll to position [5, 0]
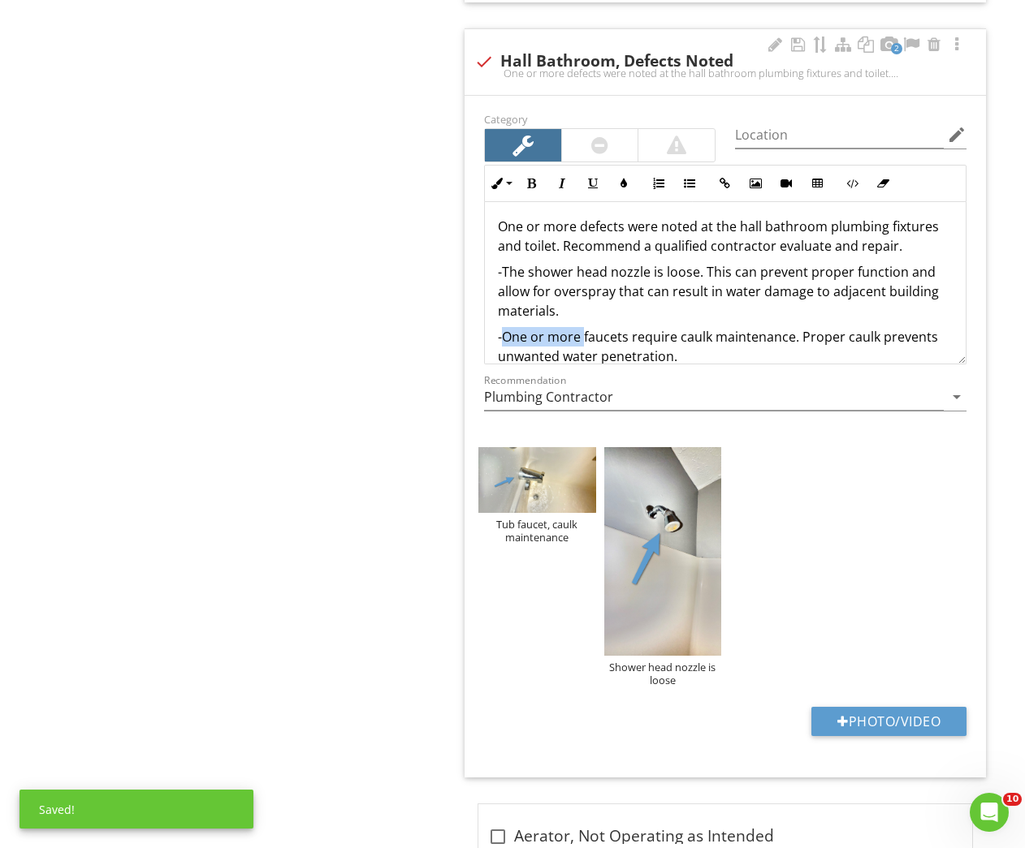
drag, startPoint x: 584, startPoint y: 338, endPoint x: 504, endPoint y: 336, distance: 79.6
click at [504, 338] on p "-One or more faucets require caulk maintenance. Proper caulk prevents unwanted …" at bounding box center [725, 346] width 455 height 39
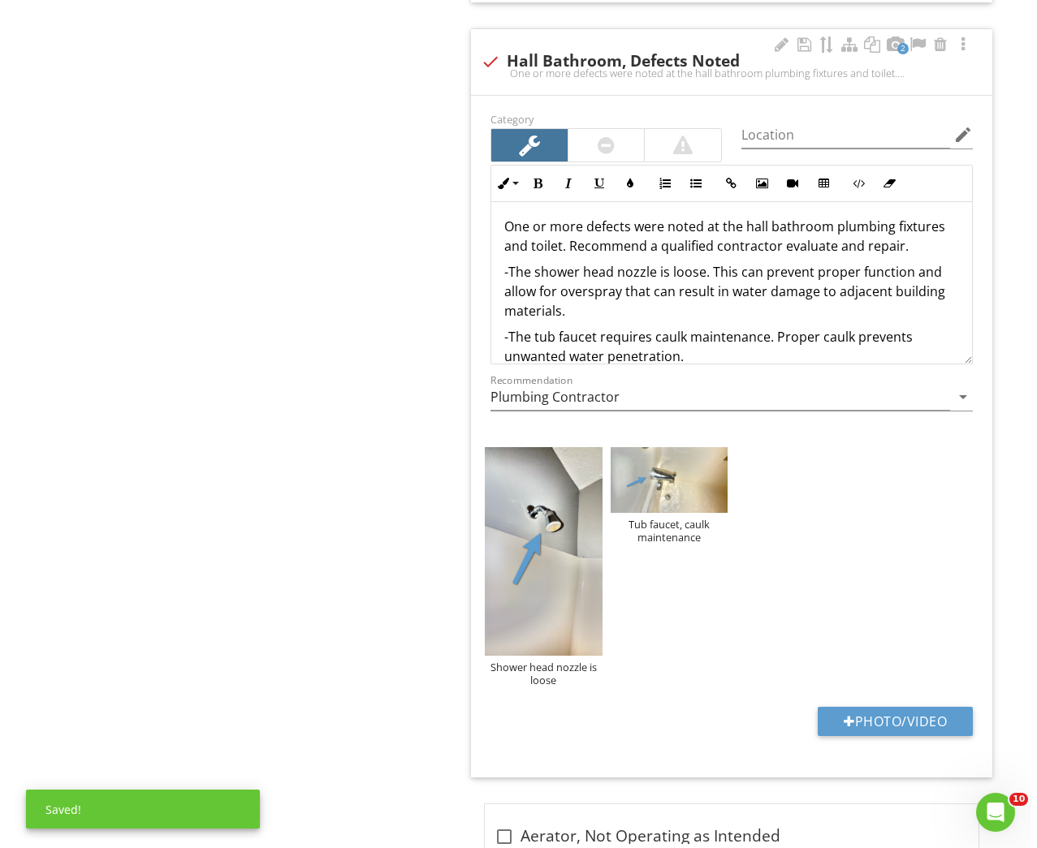
scroll to position [369, 0]
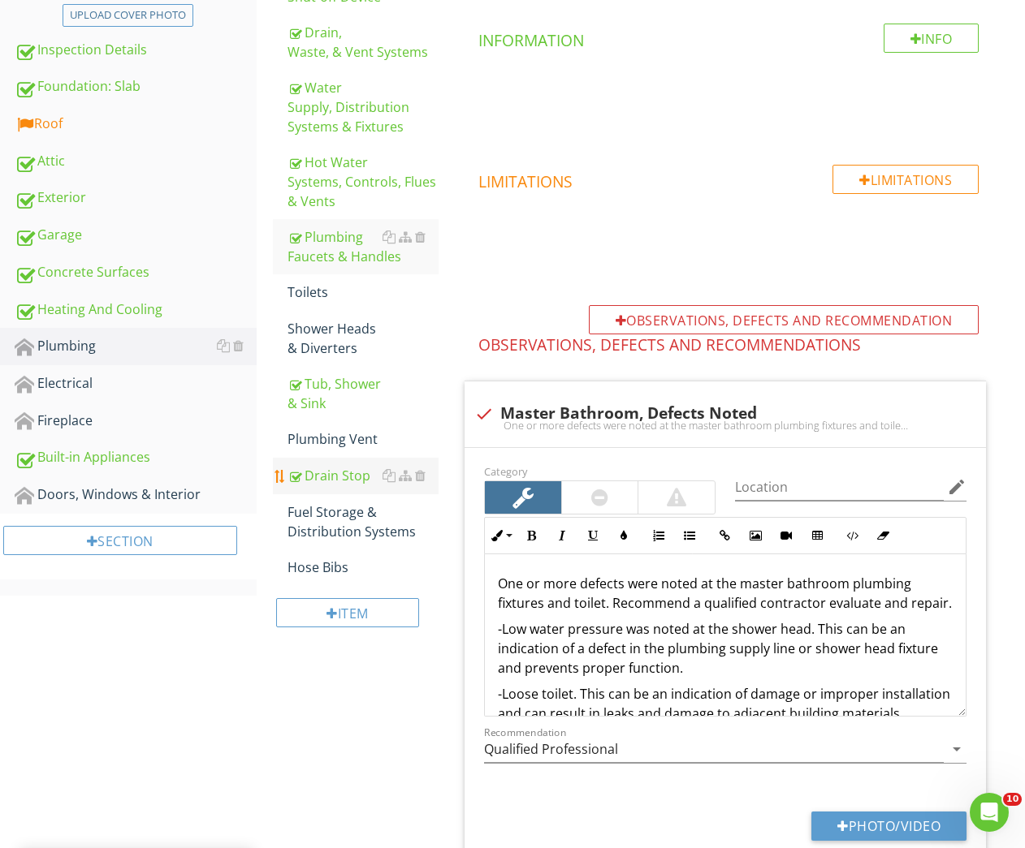
click at [348, 477] on div "Drain Stop" at bounding box center [363, 475] width 152 height 19
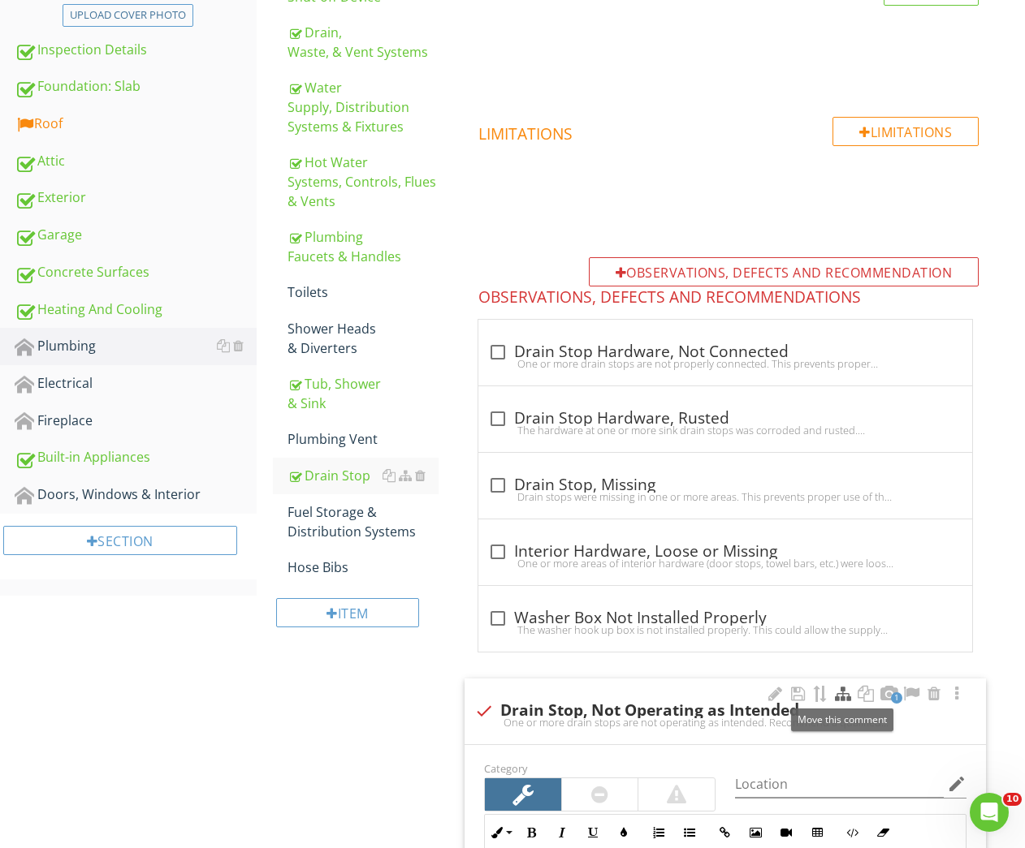
click at [839, 693] on div at bounding box center [842, 694] width 19 height 16
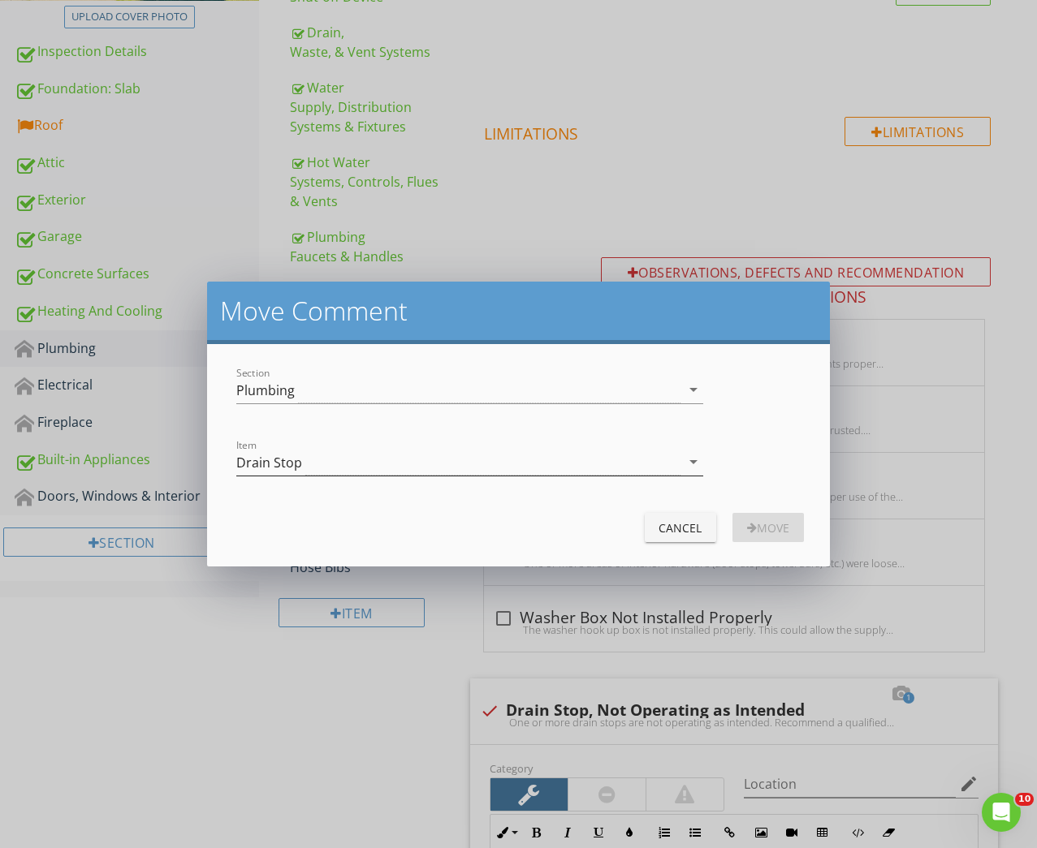
click at [399, 466] on div "Drain Stop" at bounding box center [457, 462] width 443 height 27
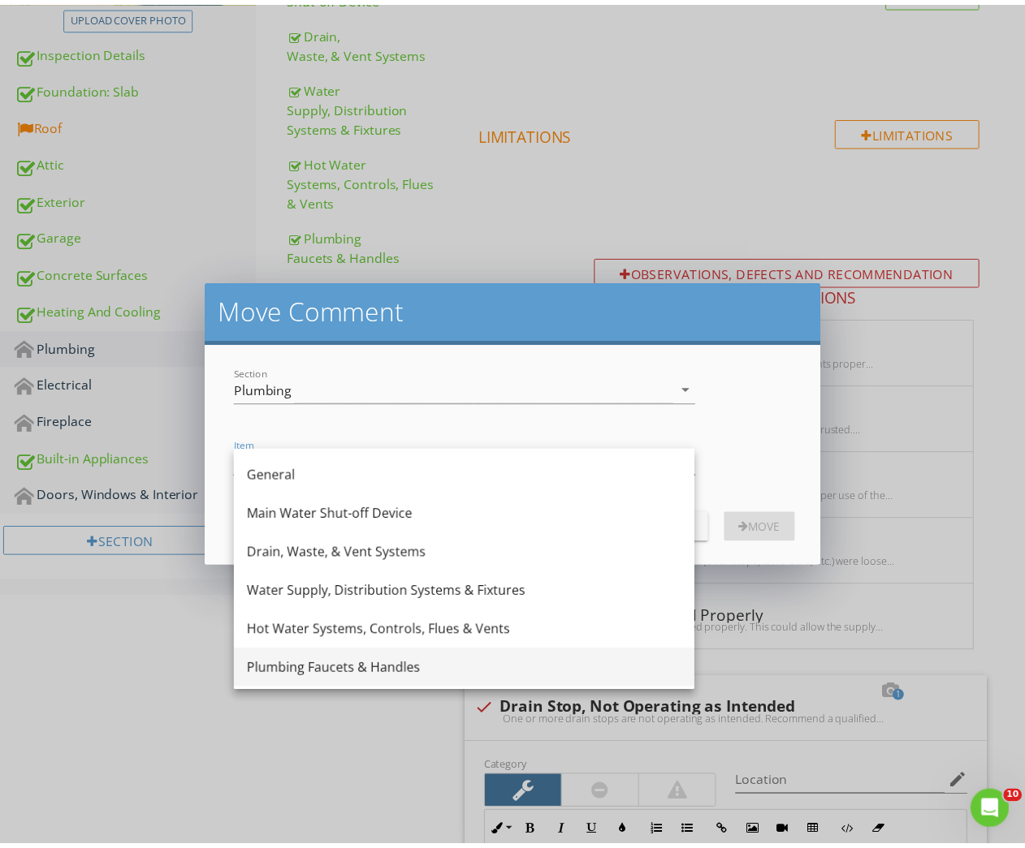
scroll to position [9, 0]
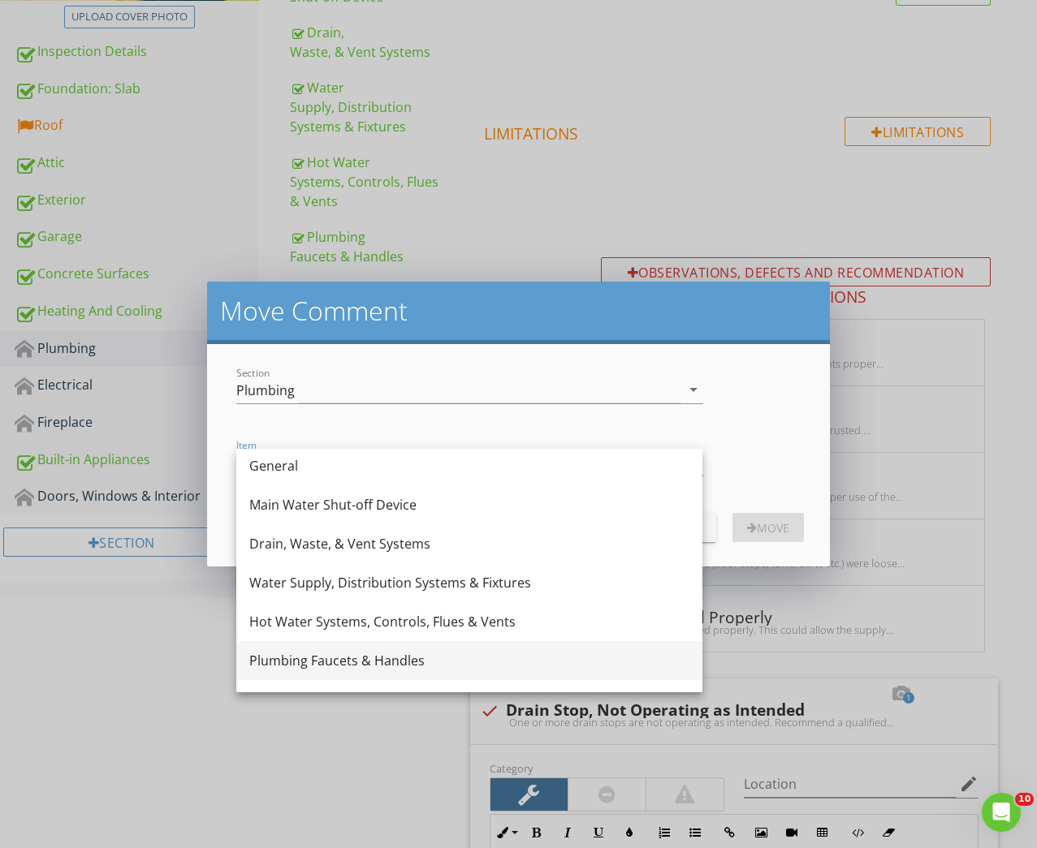
click at [351, 654] on div "Plumbing Faucets & Handles" at bounding box center [469, 660] width 440 height 19
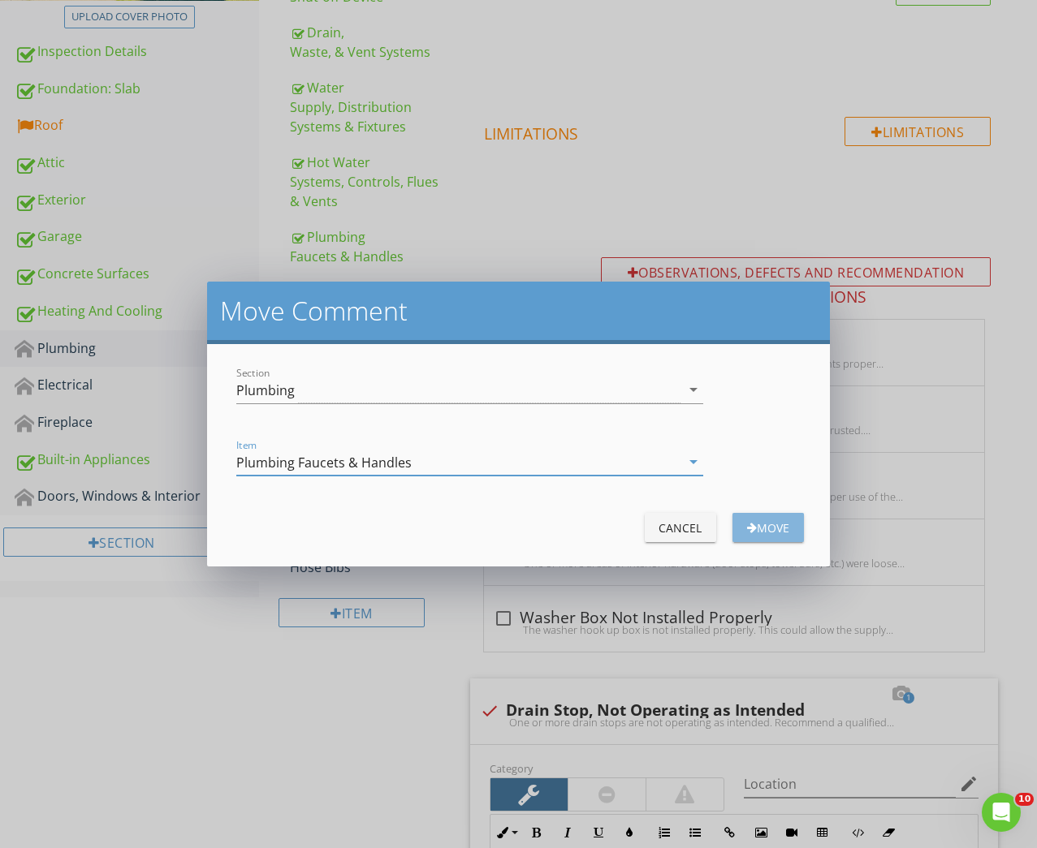
click at [753, 528] on div "Move" at bounding box center [767, 528] width 45 height 17
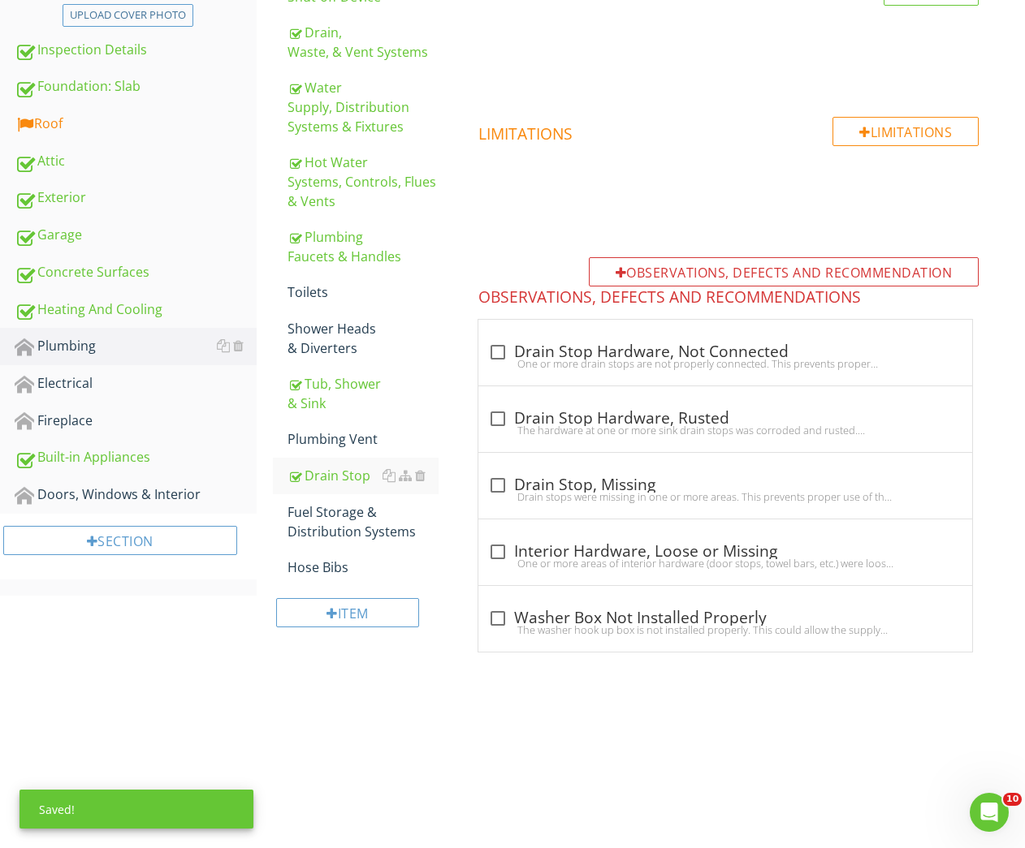
scroll to position [278, 0]
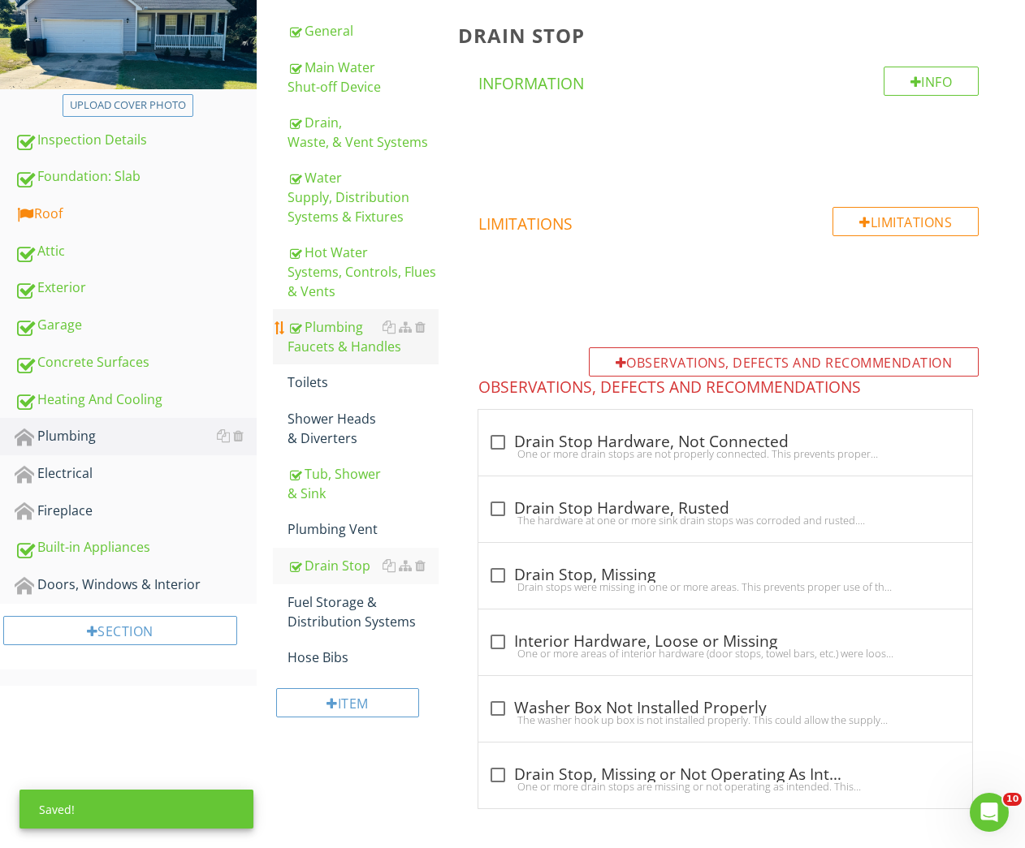
click at [347, 326] on div "Plumbing Faucets & Handles" at bounding box center [363, 336] width 152 height 39
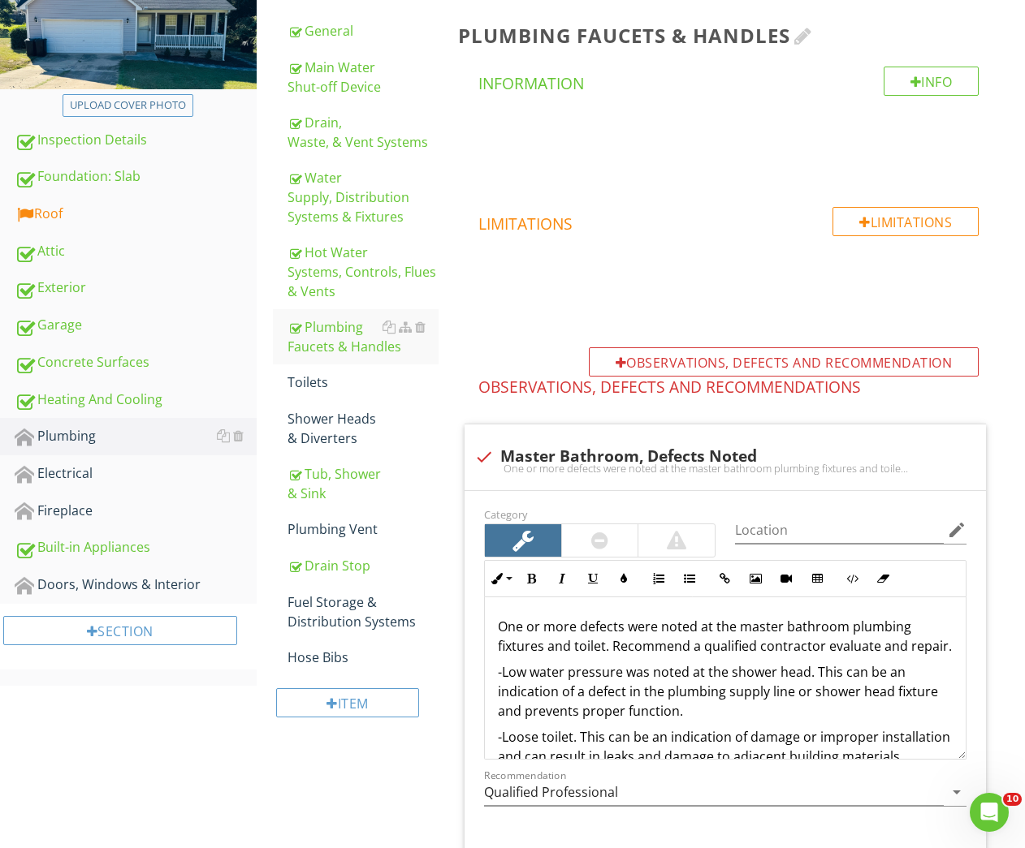
click at [802, 36] on div at bounding box center [803, 35] width 18 height 19
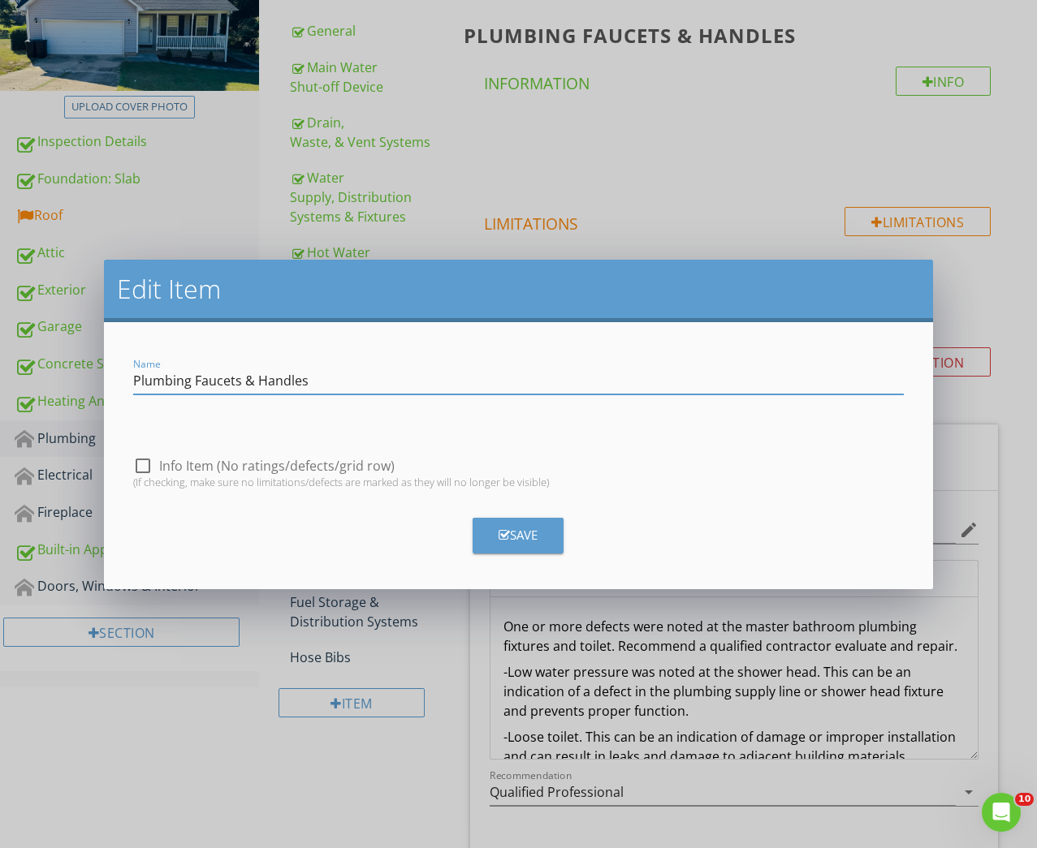
drag, startPoint x: 321, startPoint y: 387, endPoint x: 47, endPoint y: 375, distance: 273.9
click at [47, 375] on div "Edit Item Name Plumbing Faucets & Handles check_box_outline_blank Info Item (No…" at bounding box center [518, 424] width 1037 height 848
type input "Kitchen and Bathroom Plumbing Fixtures"
click at [507, 533] on icon "button" at bounding box center [503, 535] width 11 height 12
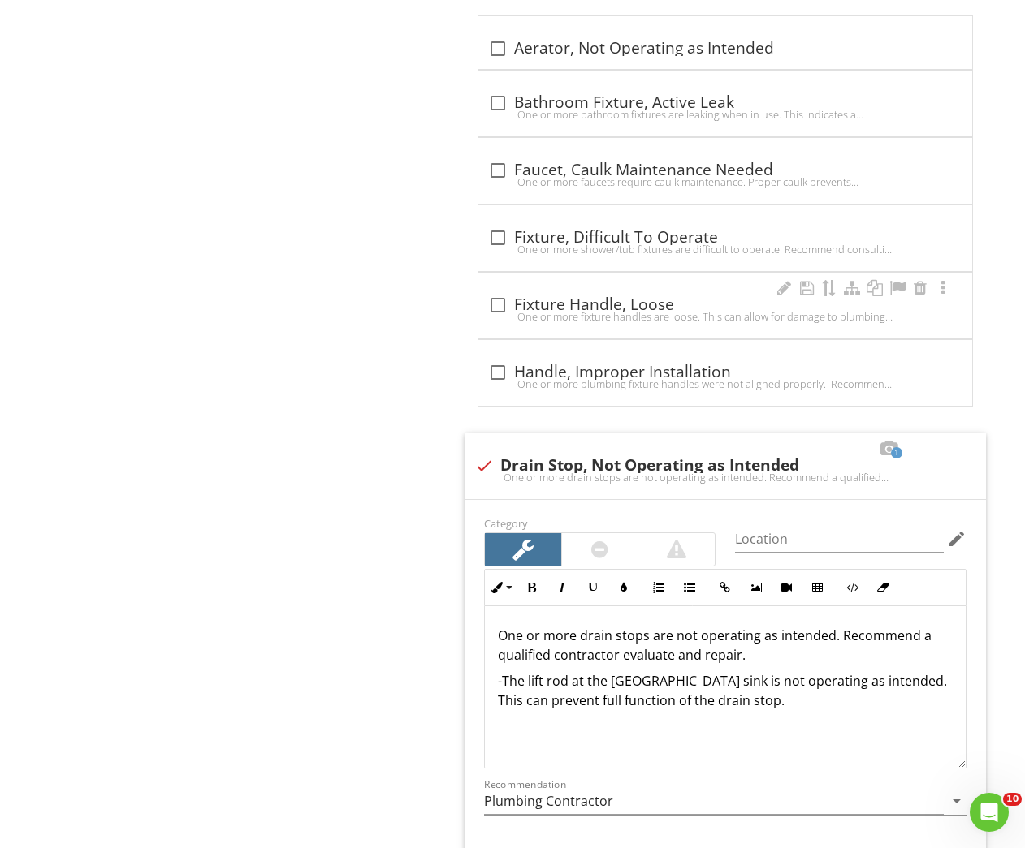
scroll to position [2345, 0]
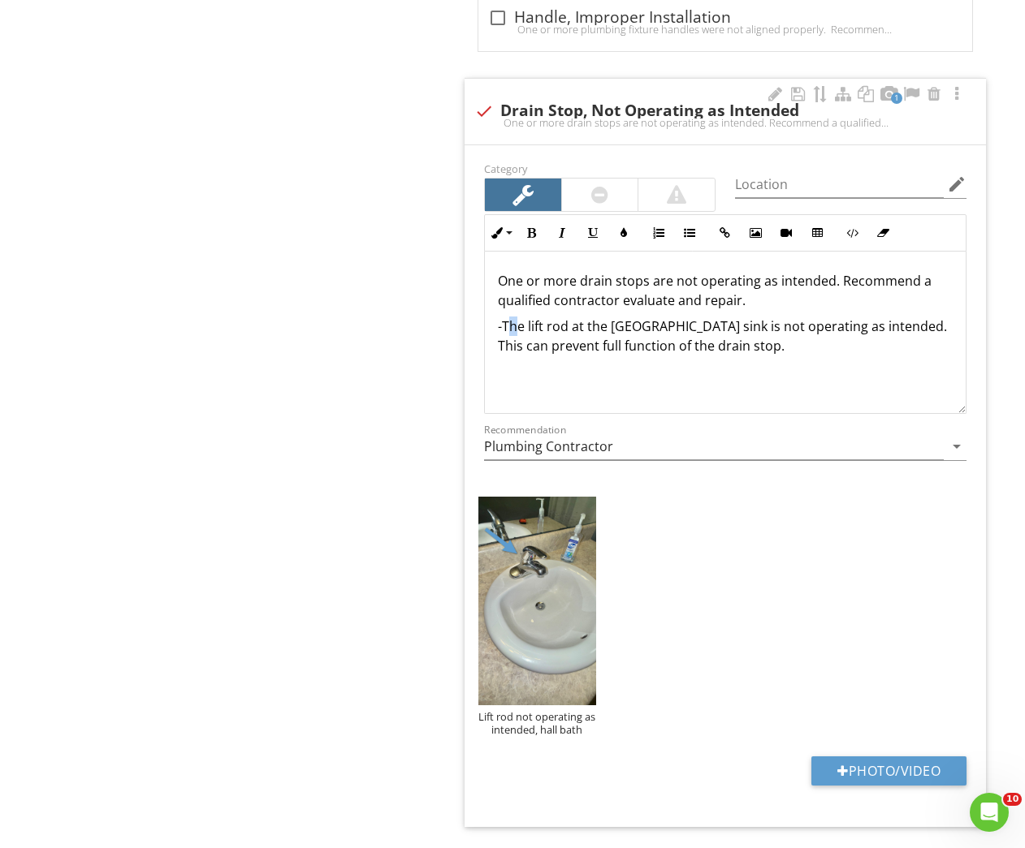
click at [516, 327] on p "-The lift rod at the hall bathroom sink is not operating as intended. This can …" at bounding box center [725, 336] width 455 height 39
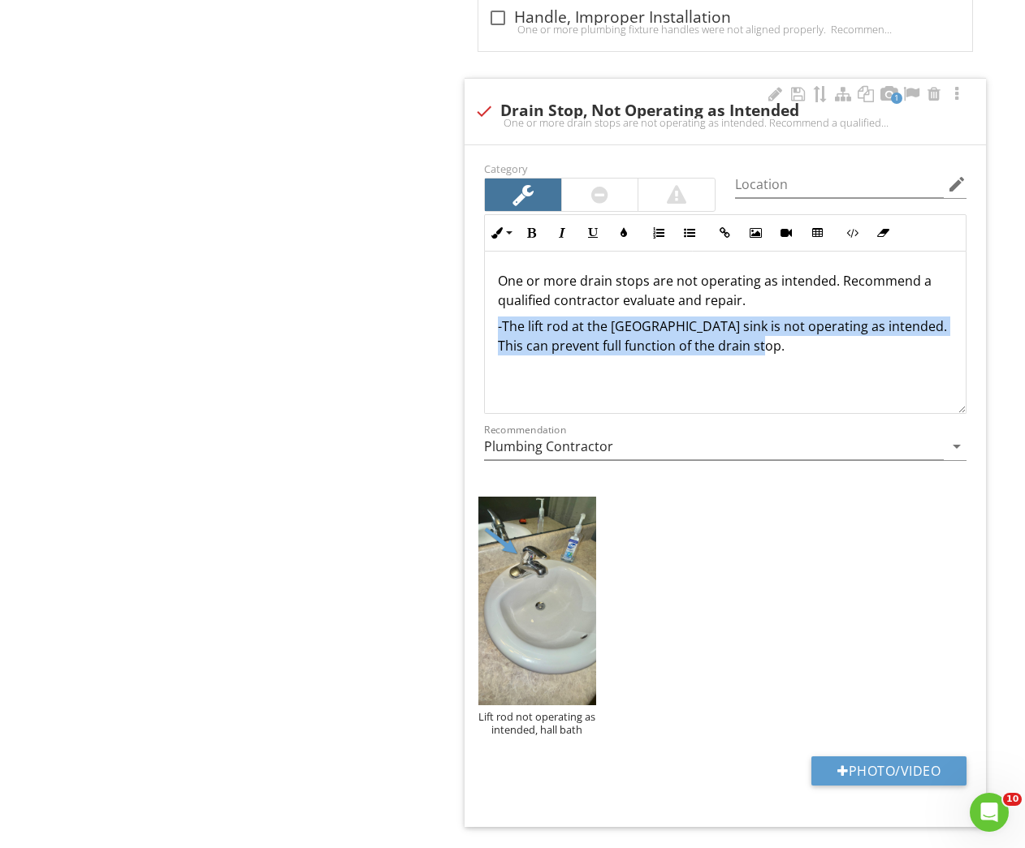
drag, startPoint x: 497, startPoint y: 326, endPoint x: 767, endPoint y: 369, distance: 273.9
click at [767, 369] on div "One or more drain stops are not operating as intended. Recommend a qualified co…" at bounding box center [725, 333] width 481 height 162
copy p "-The lift rod at the hall bathroom sink is not operating as intended. This can …"
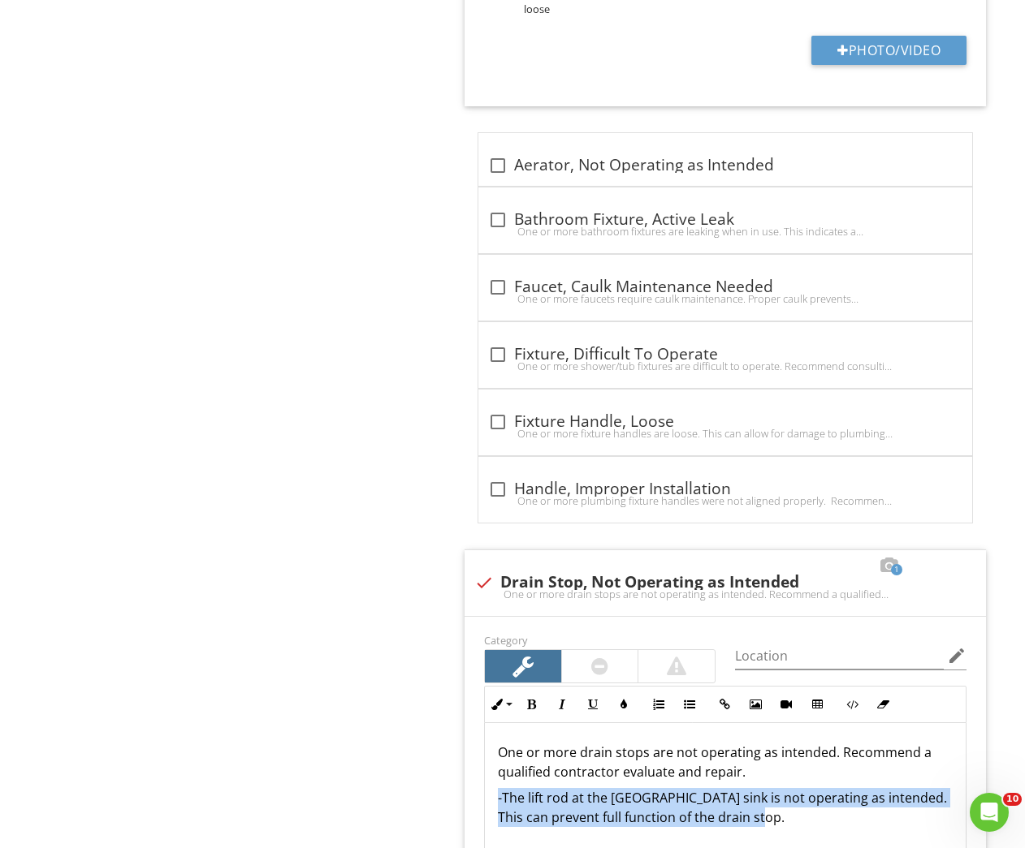
scroll to position [1052, 0]
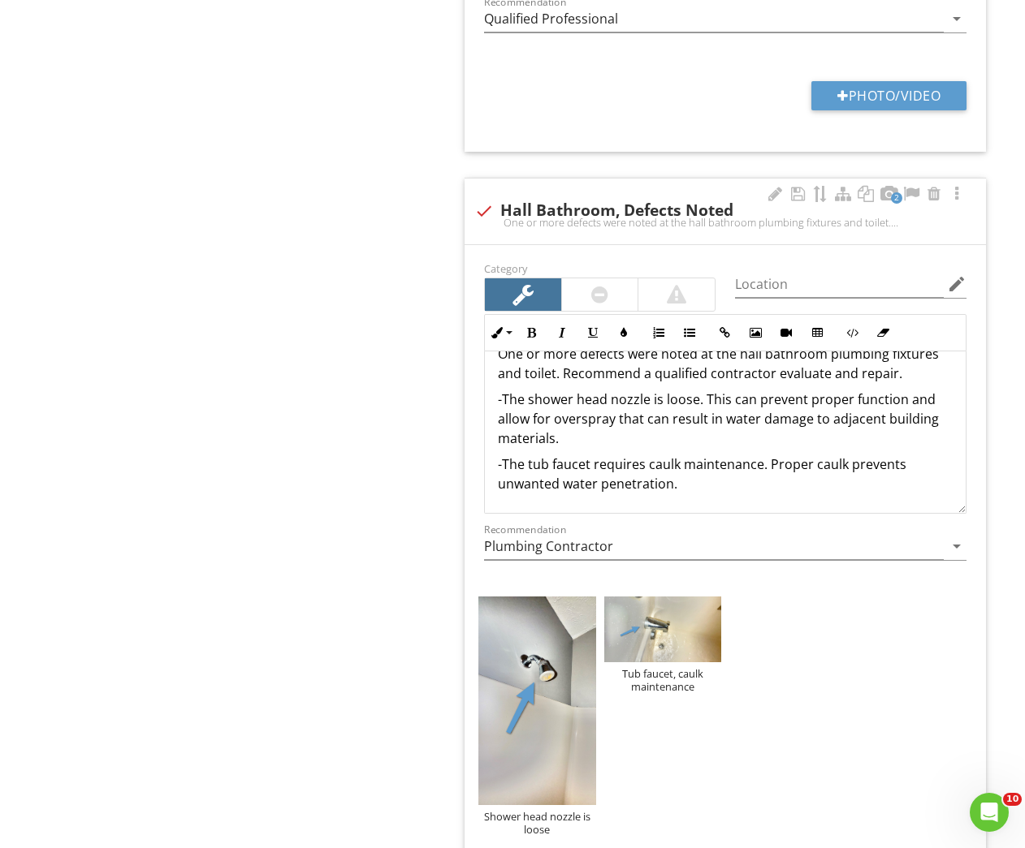
click at [699, 480] on p "-The tub faucet requires caulk maintenance. Proper caulk prevents unwanted wate…" at bounding box center [725, 474] width 455 height 39
click at [916, 373] on p "One or more defects were noted at the hall bathroom plumbing fixtures and toile…" at bounding box center [725, 363] width 455 height 39
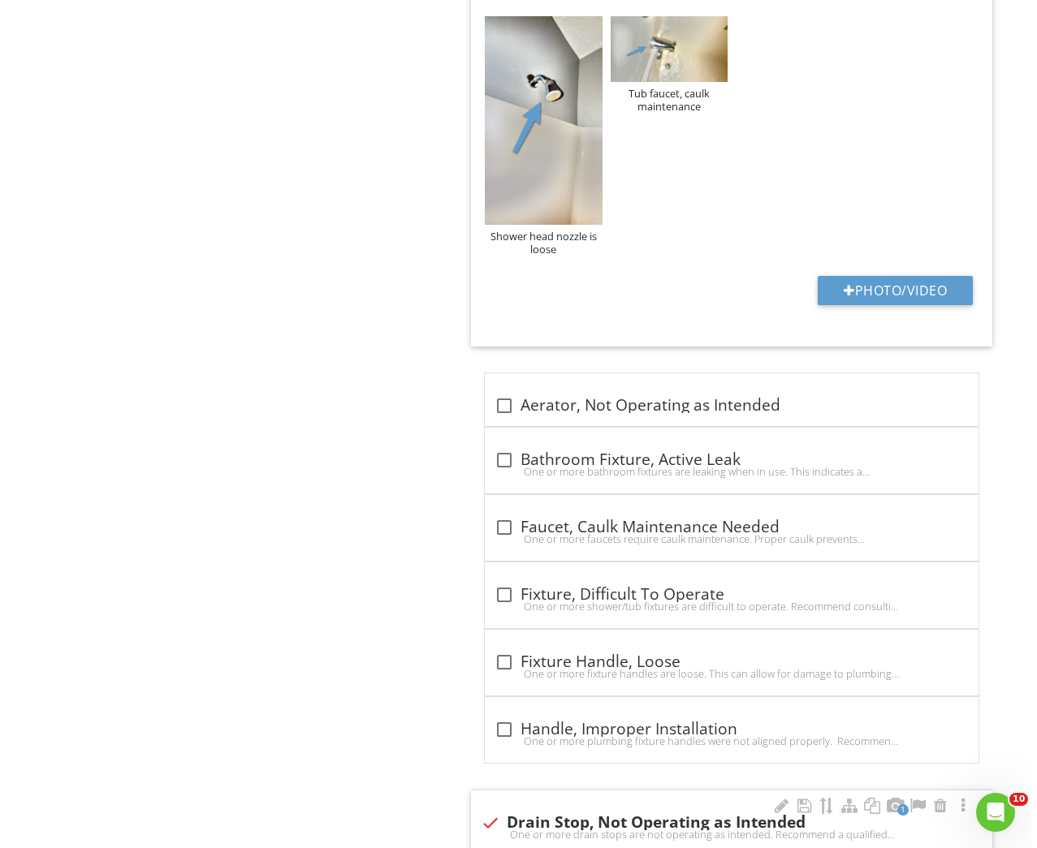
scroll to position [1584, 0]
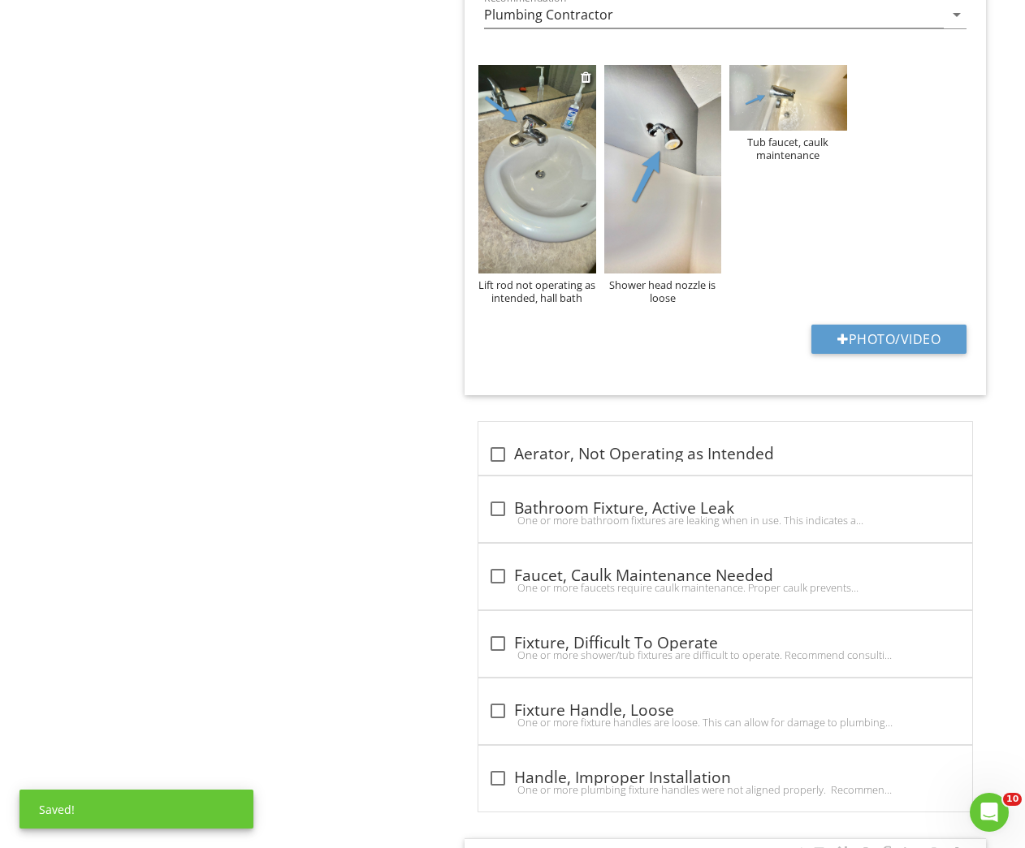
click at [518, 284] on div "Lift rod not operating as intended, hall bath" at bounding box center [536, 291] width 117 height 26
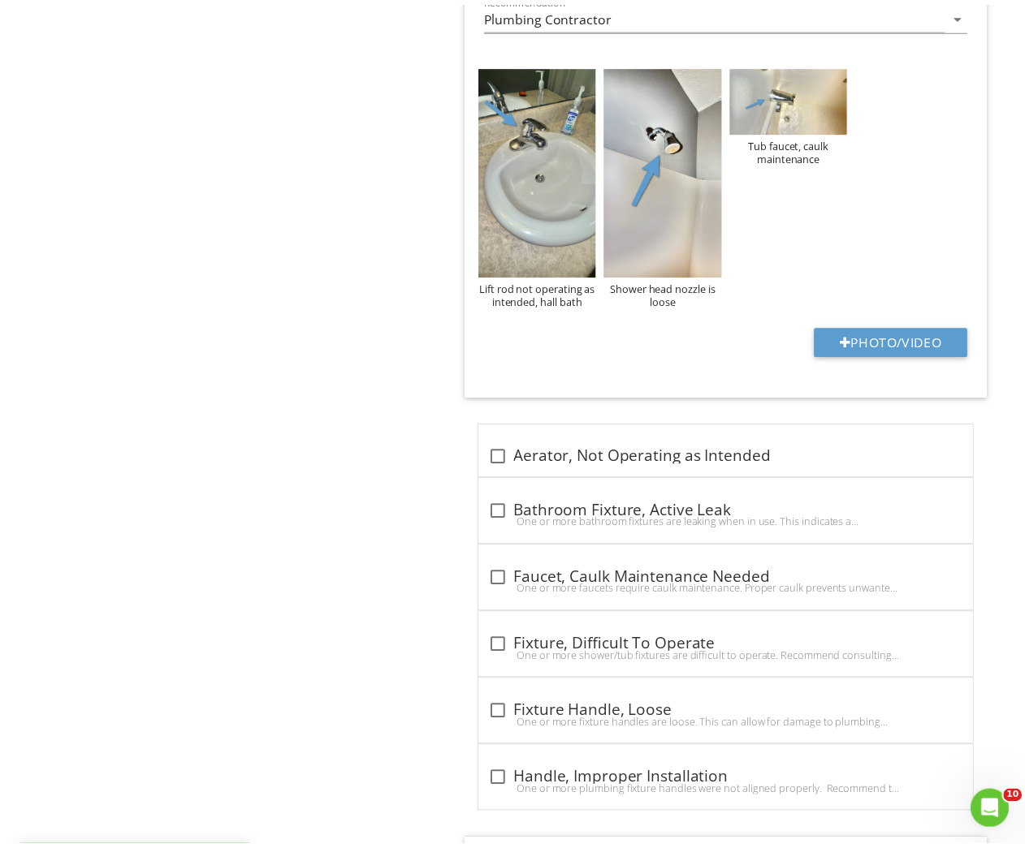
scroll to position [27, 0]
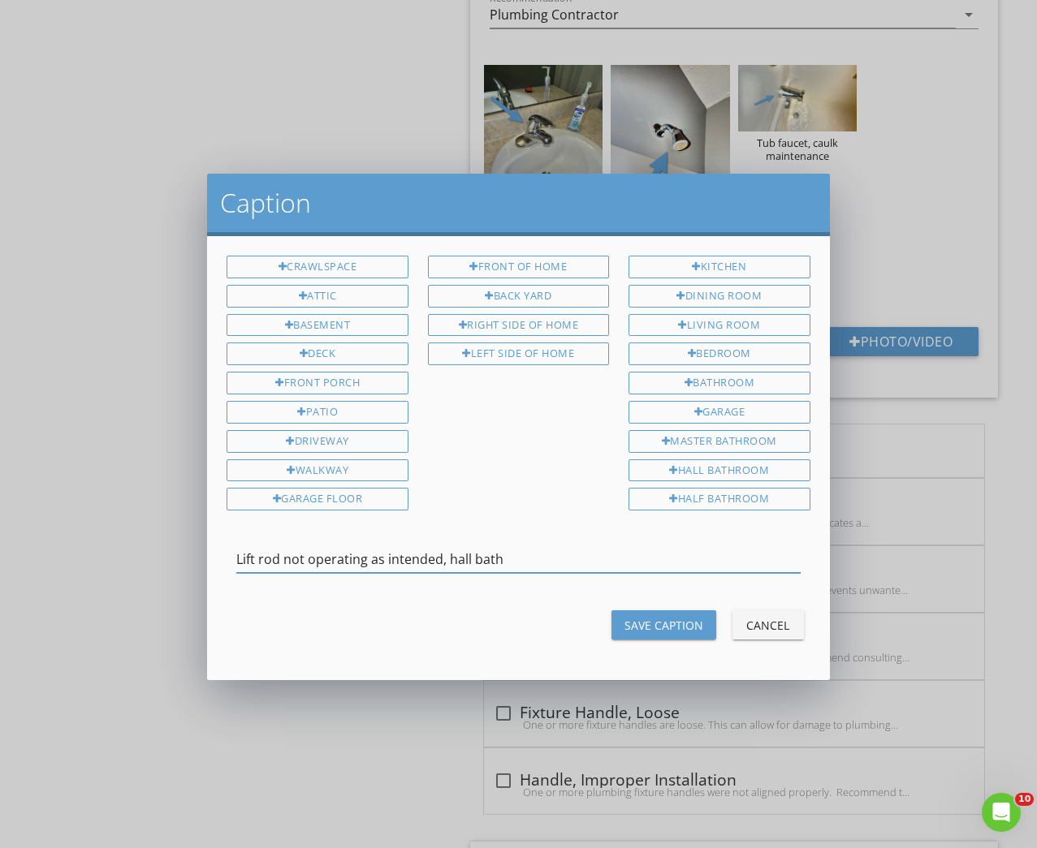
drag, startPoint x: 442, startPoint y: 555, endPoint x: 546, endPoint y: 557, distance: 103.1
click at [546, 557] on input "Lift rod not operating as intended, hall bath" at bounding box center [517, 559] width 563 height 27
type input "Lift rod not operating as intended"
drag, startPoint x: 657, startPoint y: 626, endPoint x: 498, endPoint y: 559, distance: 171.7
click at [657, 625] on div "Save Caption" at bounding box center [663, 625] width 79 height 17
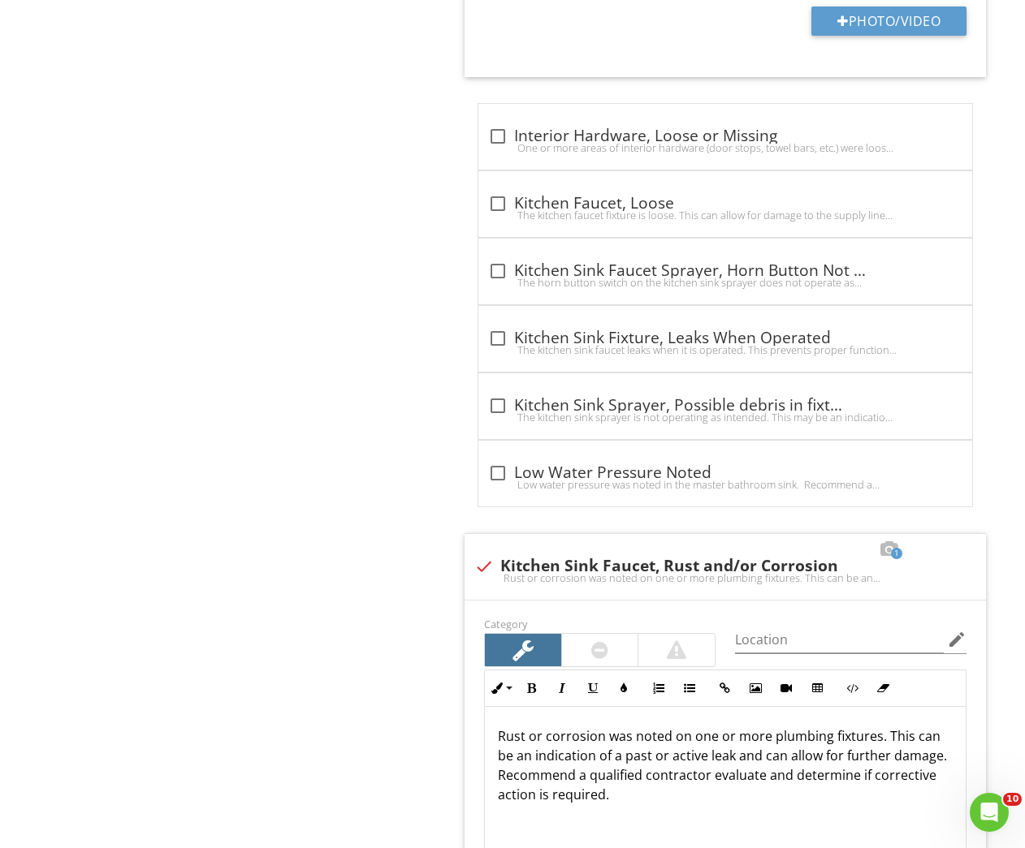
scroll to position [2292, 0]
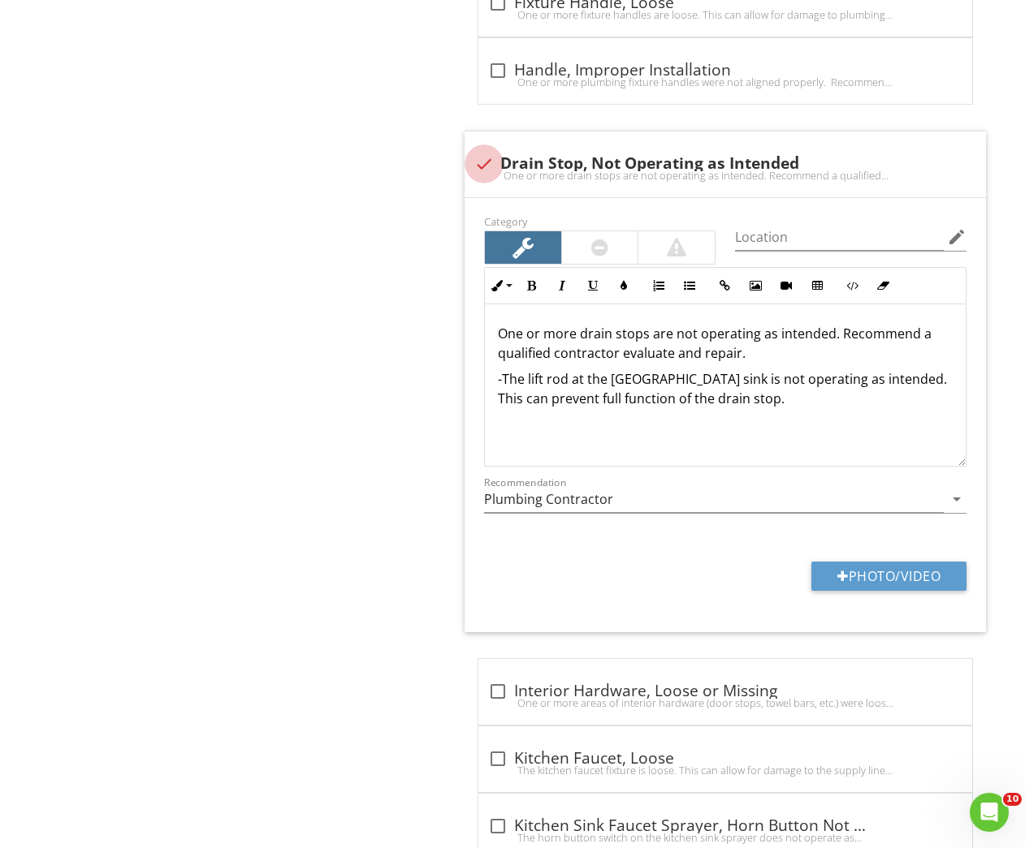
drag, startPoint x: 481, startPoint y: 161, endPoint x: 378, endPoint y: 215, distance: 115.9
click at [480, 162] on div at bounding box center [484, 164] width 28 height 28
checkbox input "true"
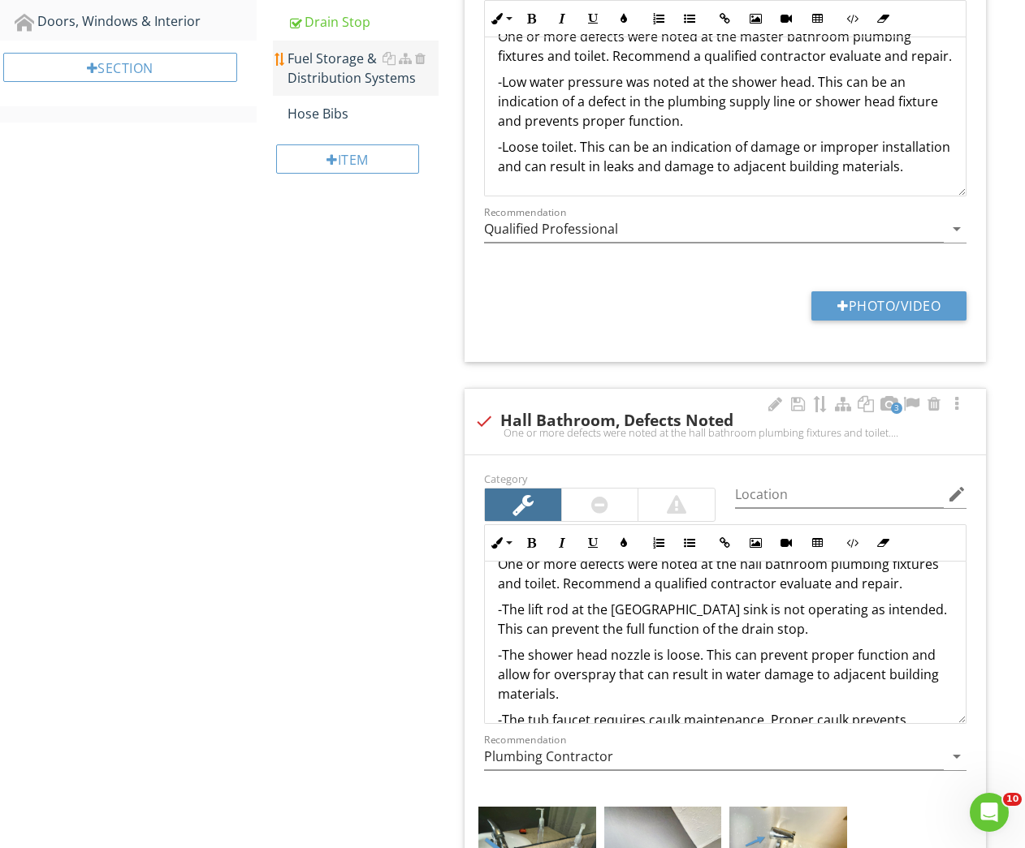
scroll to position [693, 0]
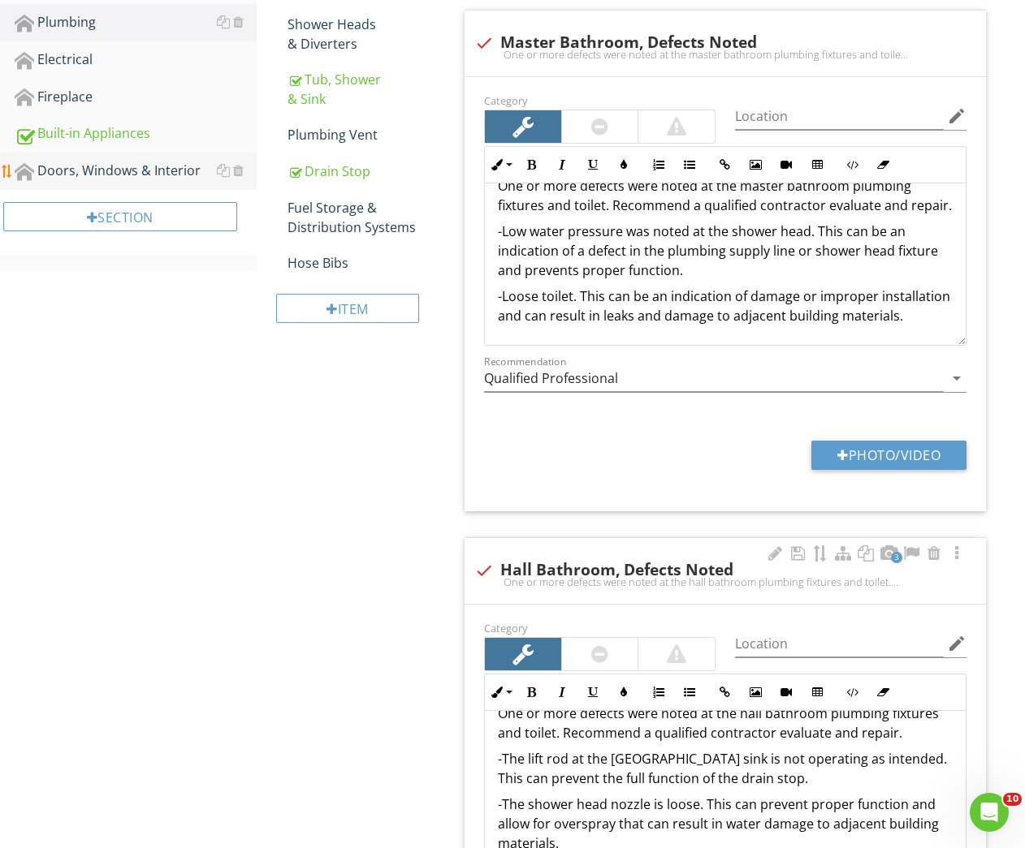
click at [67, 155] on link "Doors, Windows & Interior" at bounding box center [136, 171] width 242 height 37
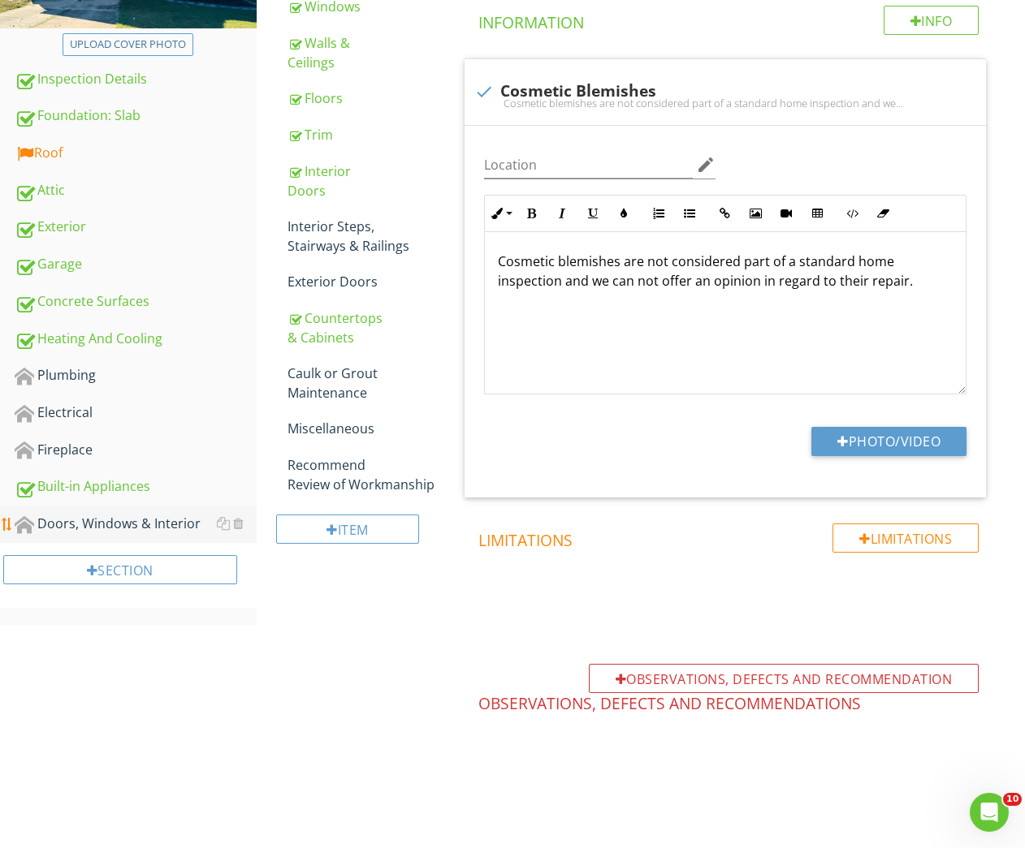
scroll to position [337, 0]
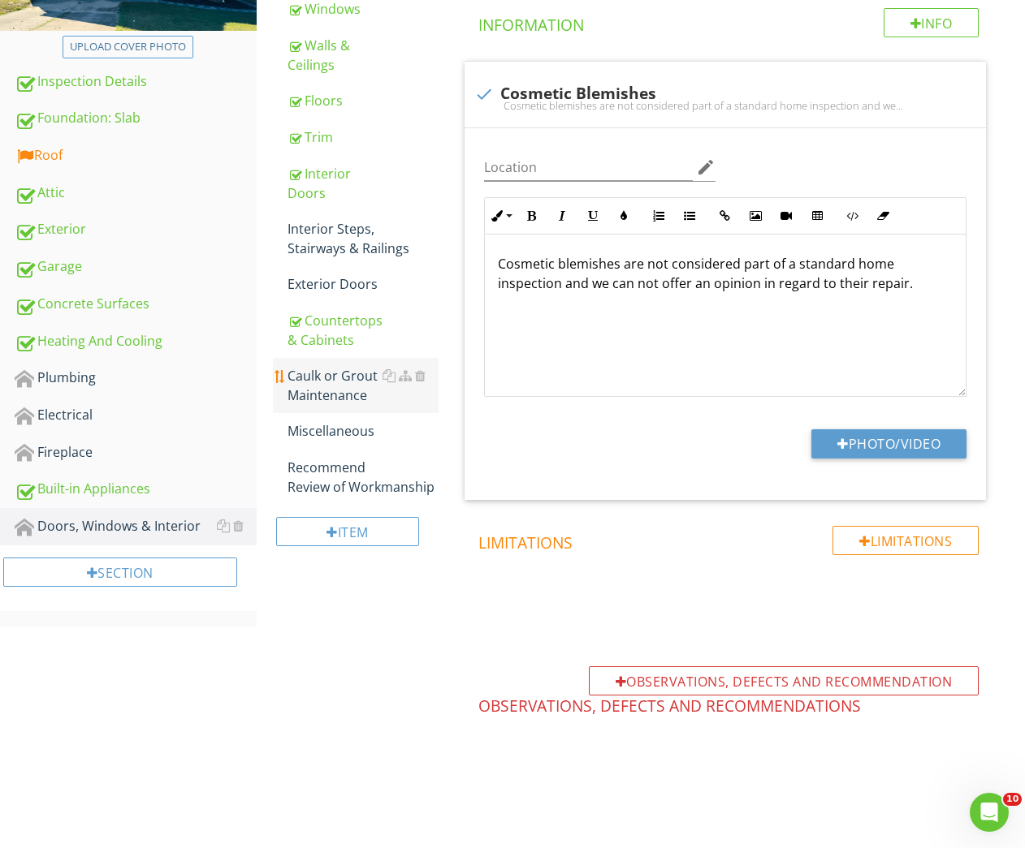
click at [358, 386] on div "Caulk or Grout Maintenance" at bounding box center [363, 385] width 152 height 39
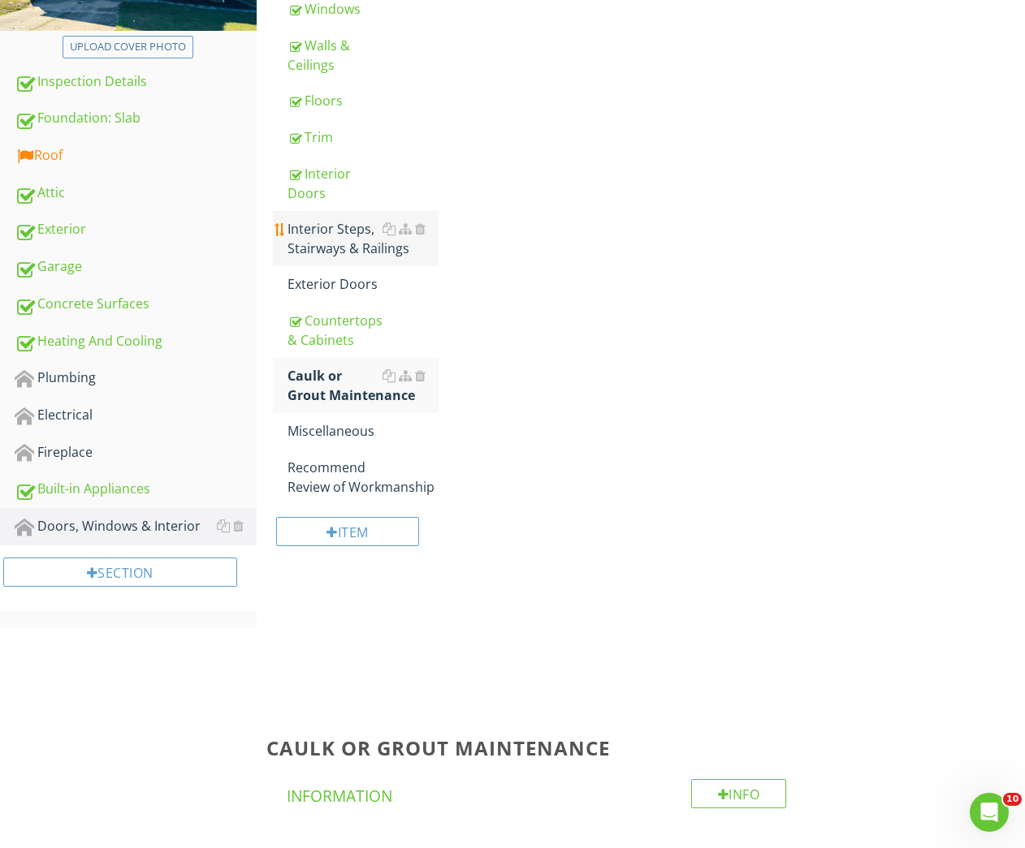
scroll to position [145, 0]
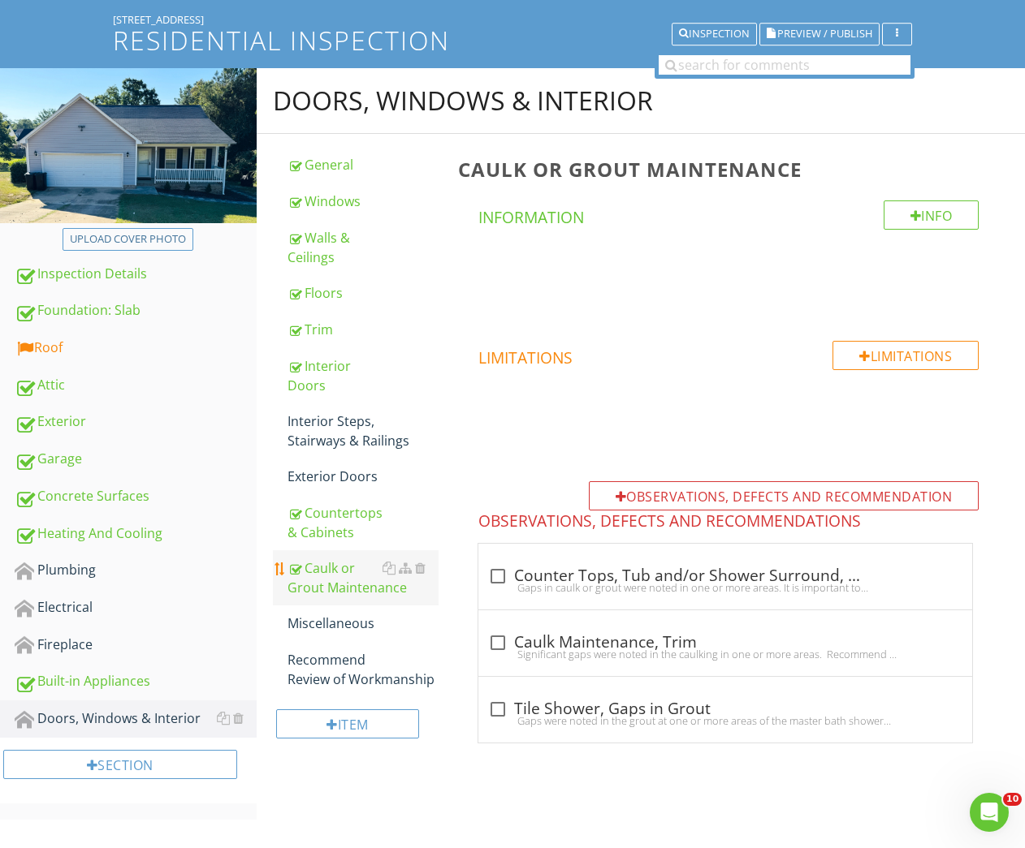
drag, startPoint x: 533, startPoint y: 564, endPoint x: 396, endPoint y: 558, distance: 137.4
click at [533, 563] on div "check_box_outline_blank Counter Tops, Tub and/or Shower Surround, Caulk/Grout M…" at bounding box center [725, 574] width 474 height 23
checkbox input "true"
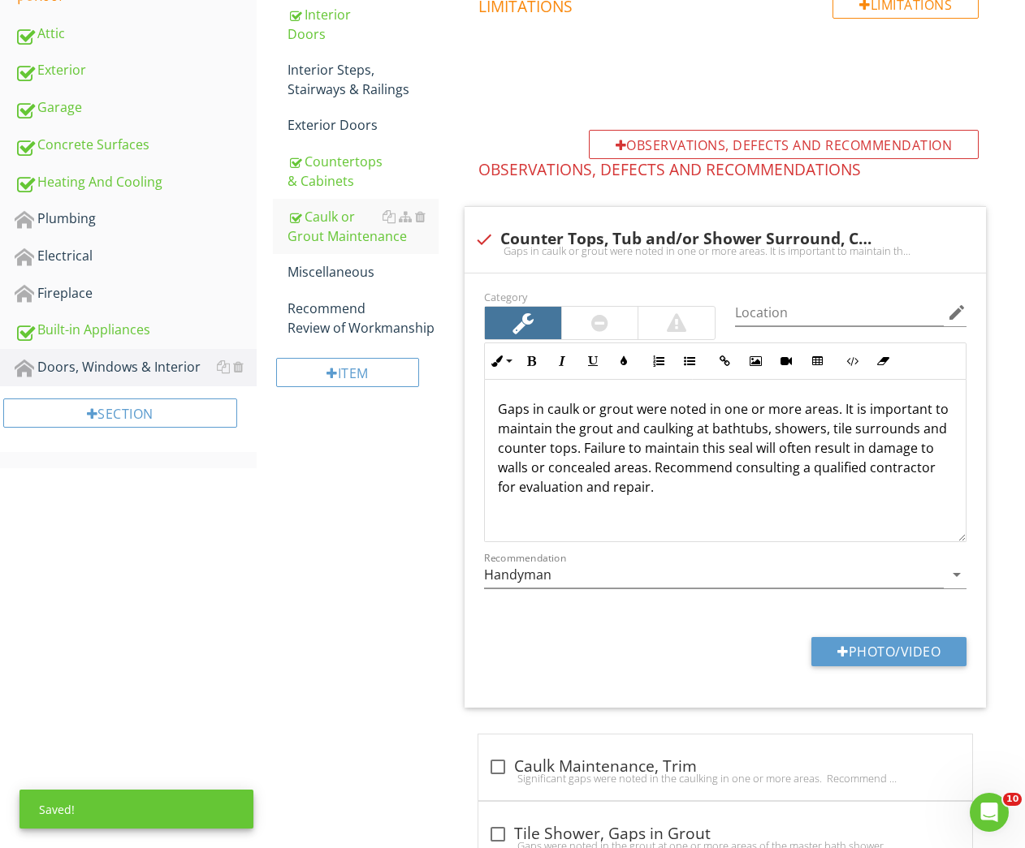
scroll to position [555, 0]
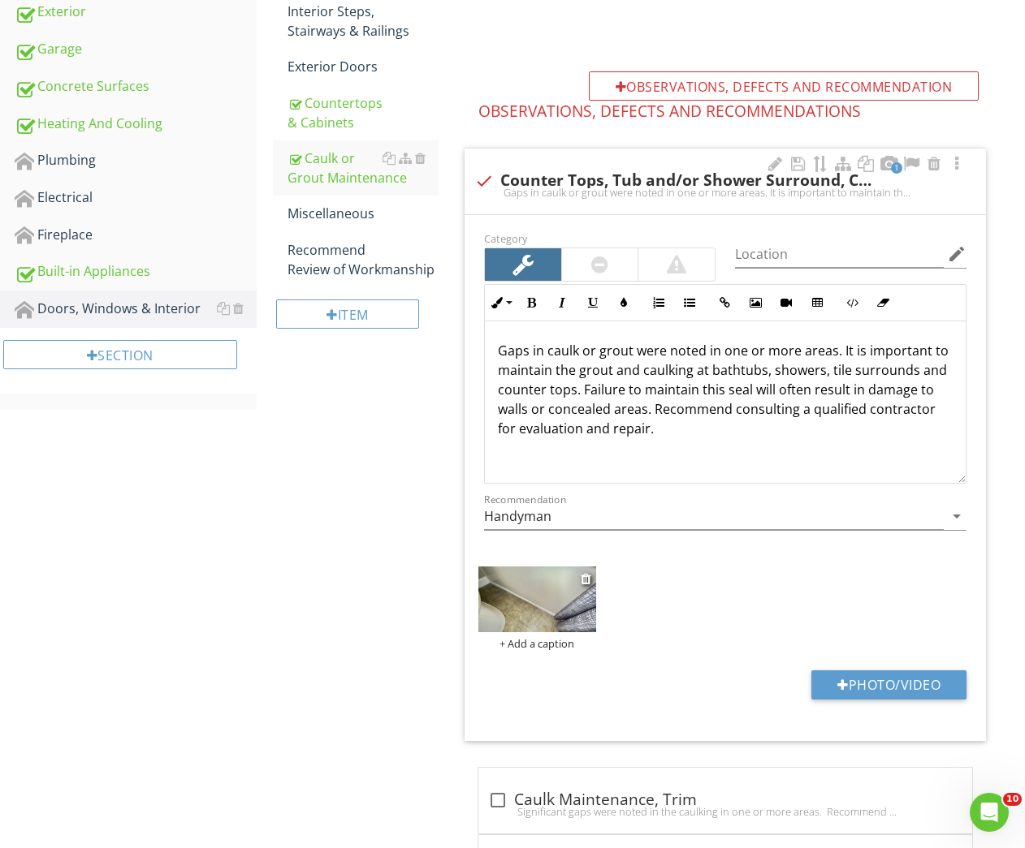
click at [529, 623] on img at bounding box center [536, 600] width 117 height 66
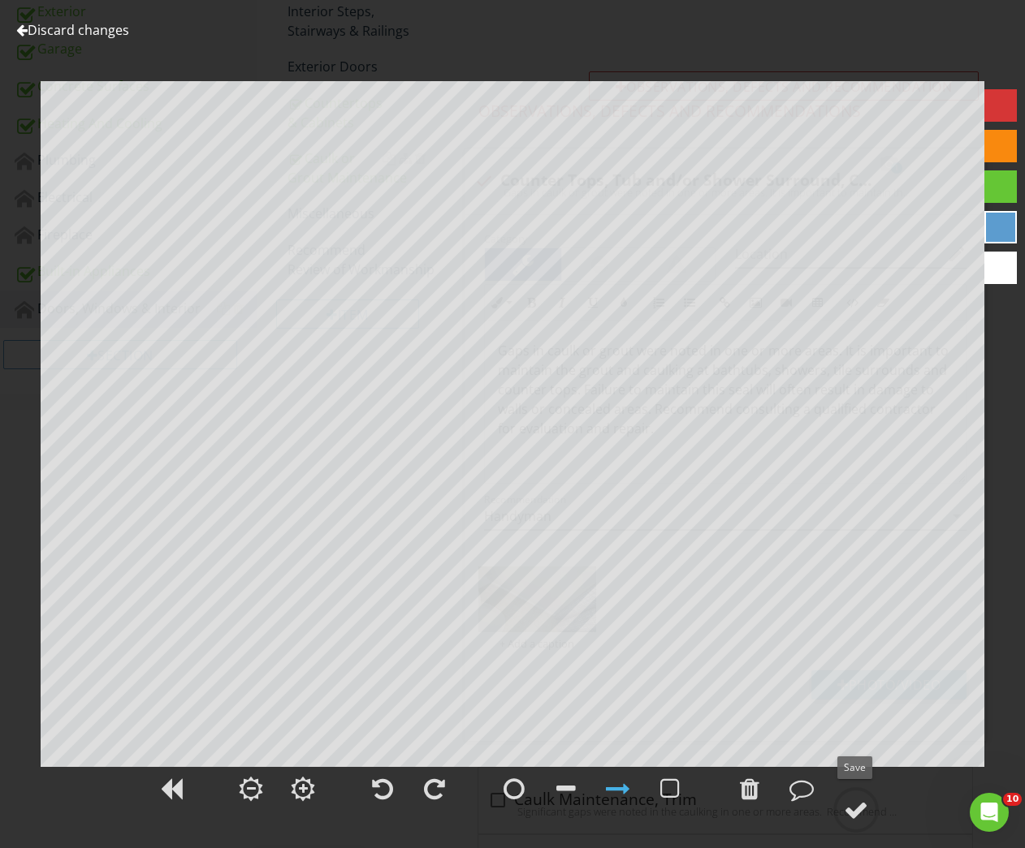
drag, startPoint x: 855, startPoint y: 807, endPoint x: 843, endPoint y: 771, distance: 37.7
click at [855, 807] on div at bounding box center [856, 810] width 24 height 24
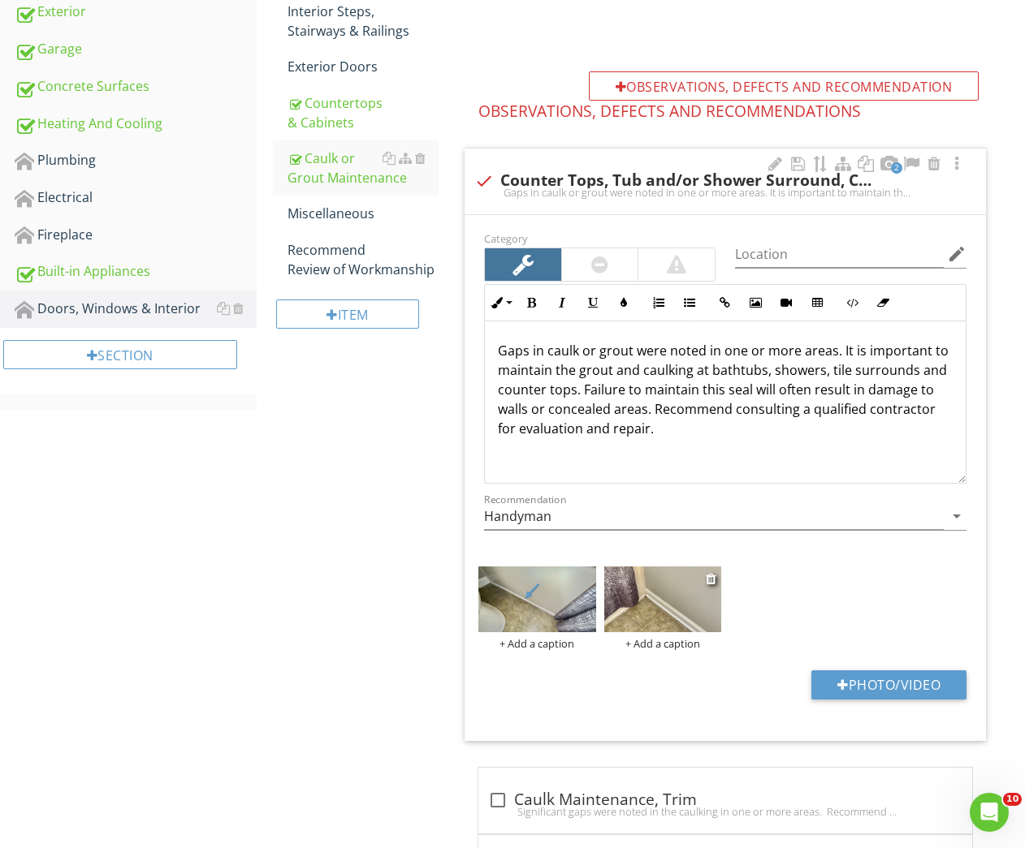
click at [637, 616] on img at bounding box center [662, 600] width 117 height 66
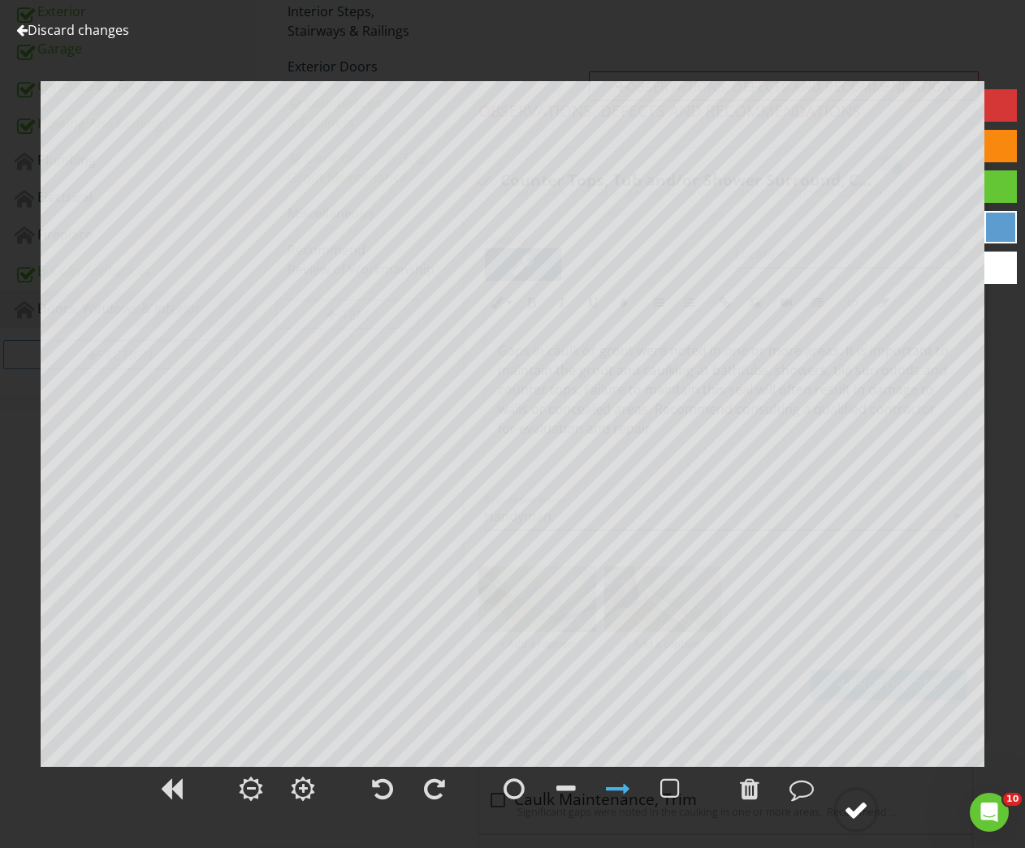
click at [854, 807] on div at bounding box center [856, 810] width 24 height 24
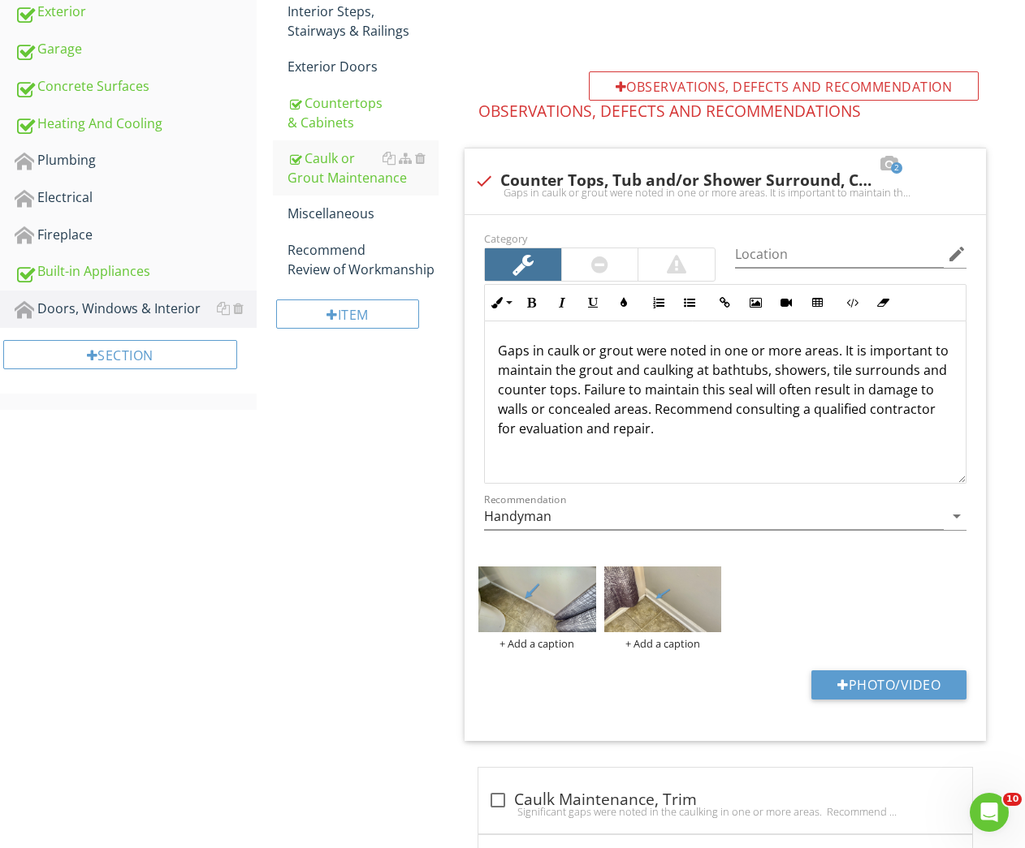
scroll to position [0, 0]
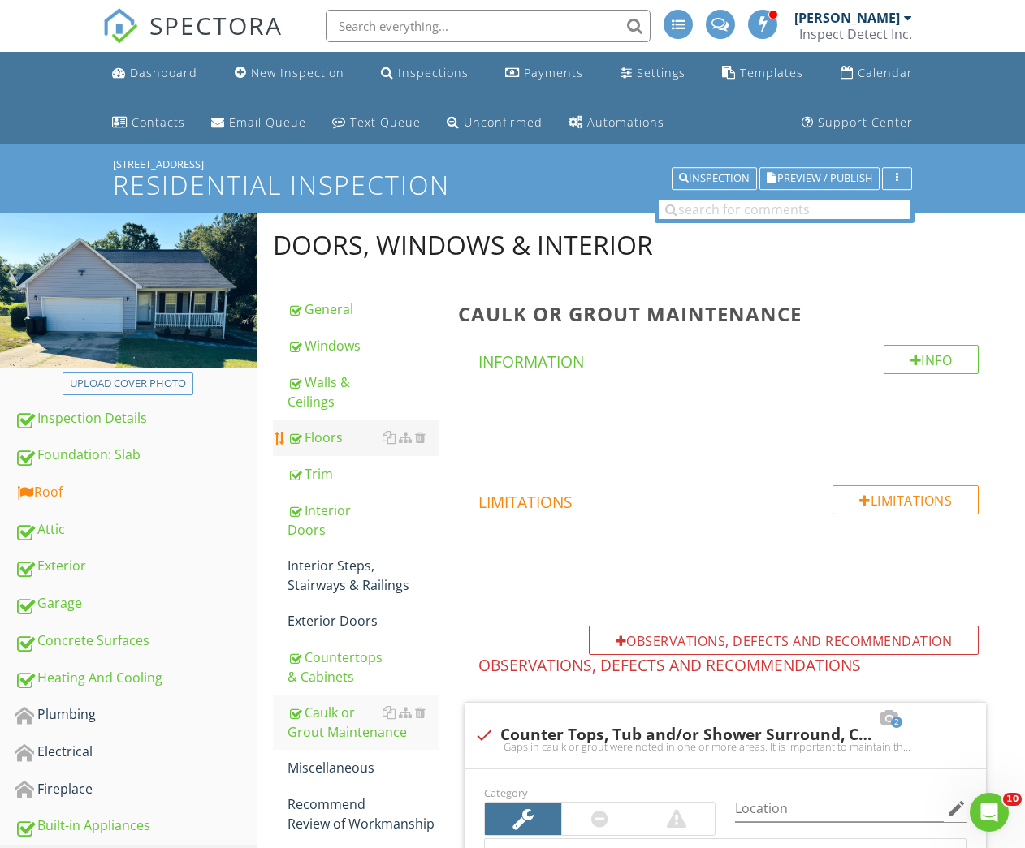
click at [317, 437] on div "Floors" at bounding box center [363, 437] width 152 height 19
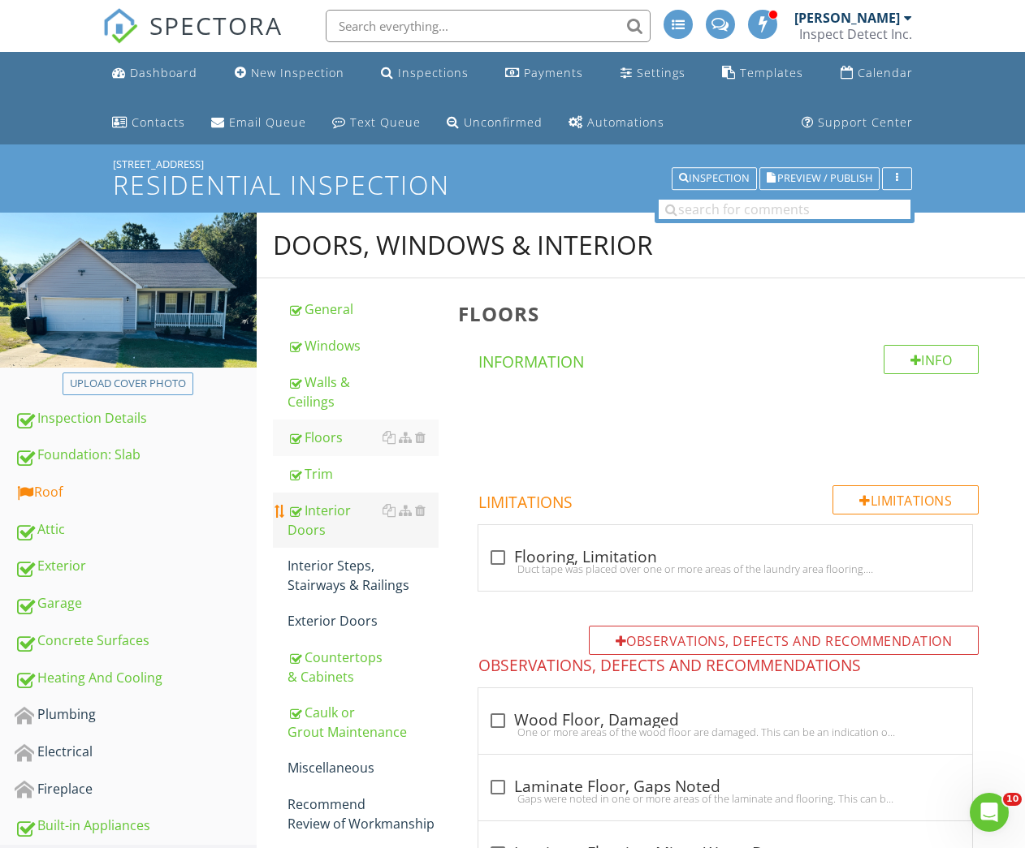
scroll to position [537, 0]
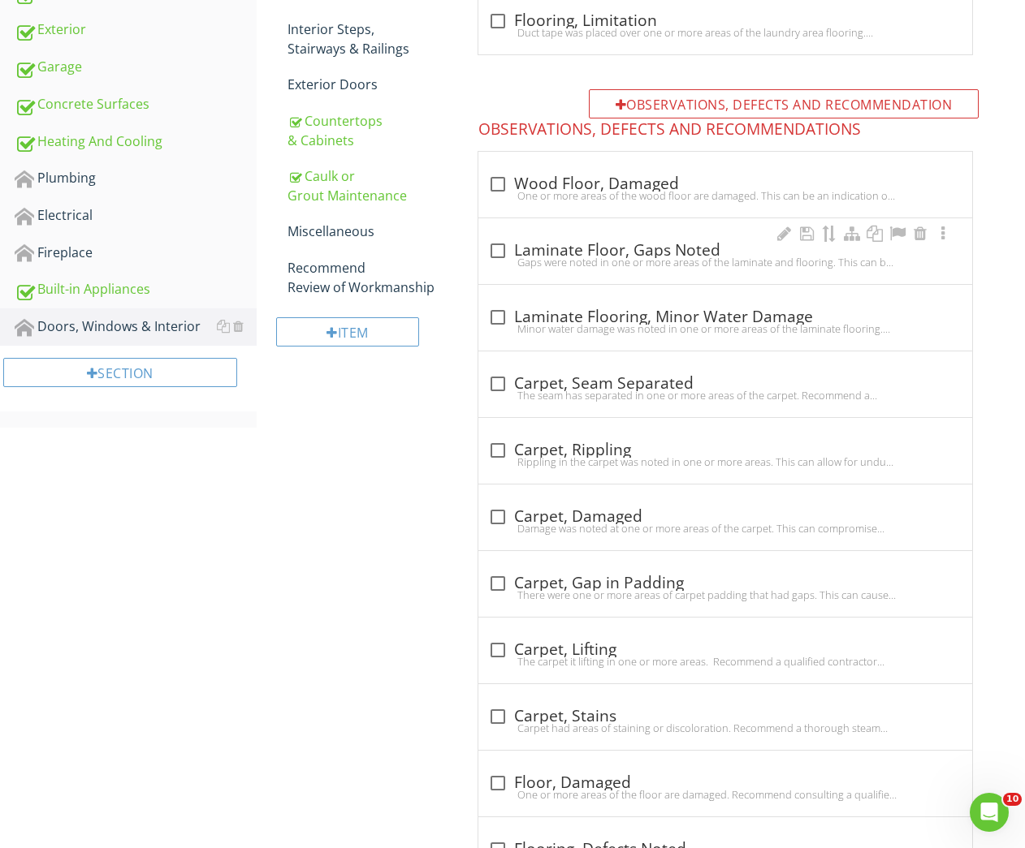
click at [596, 234] on div "check_box_outline_blank Laminate Floor, Gaps Noted Gaps were noted in one or mo…" at bounding box center [725, 251] width 494 height 66
checkbox input "true"
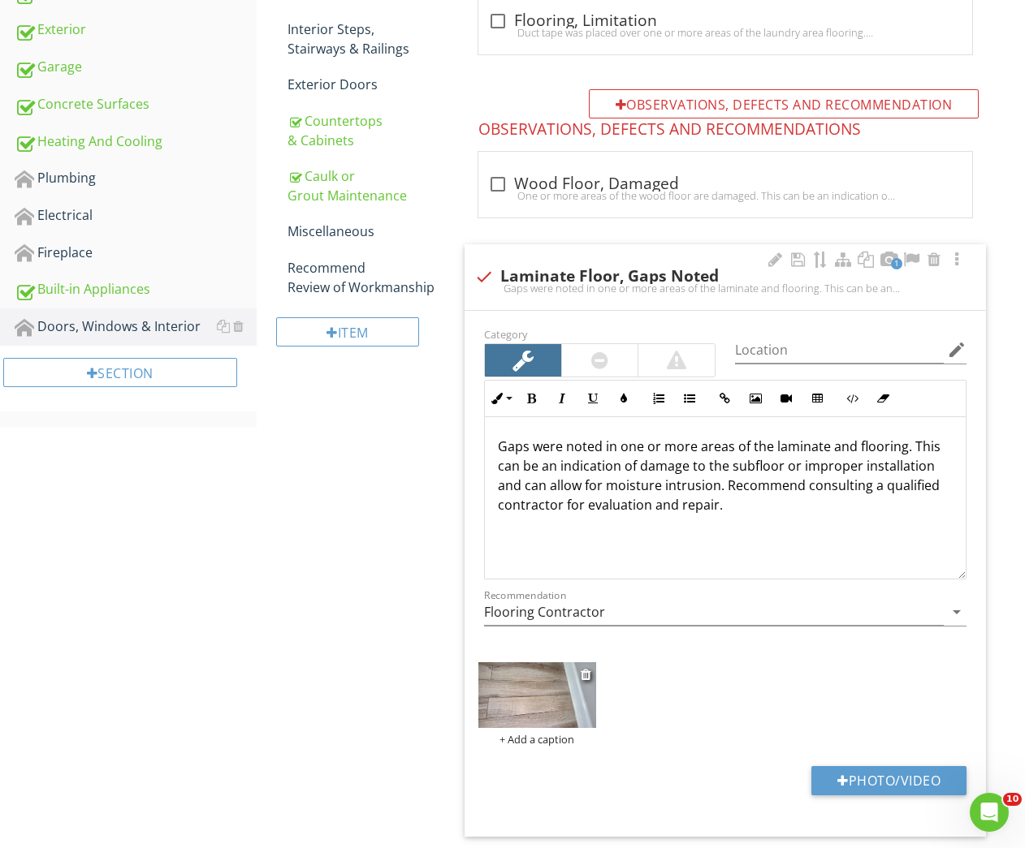
click at [527, 708] on img at bounding box center [536, 695] width 117 height 66
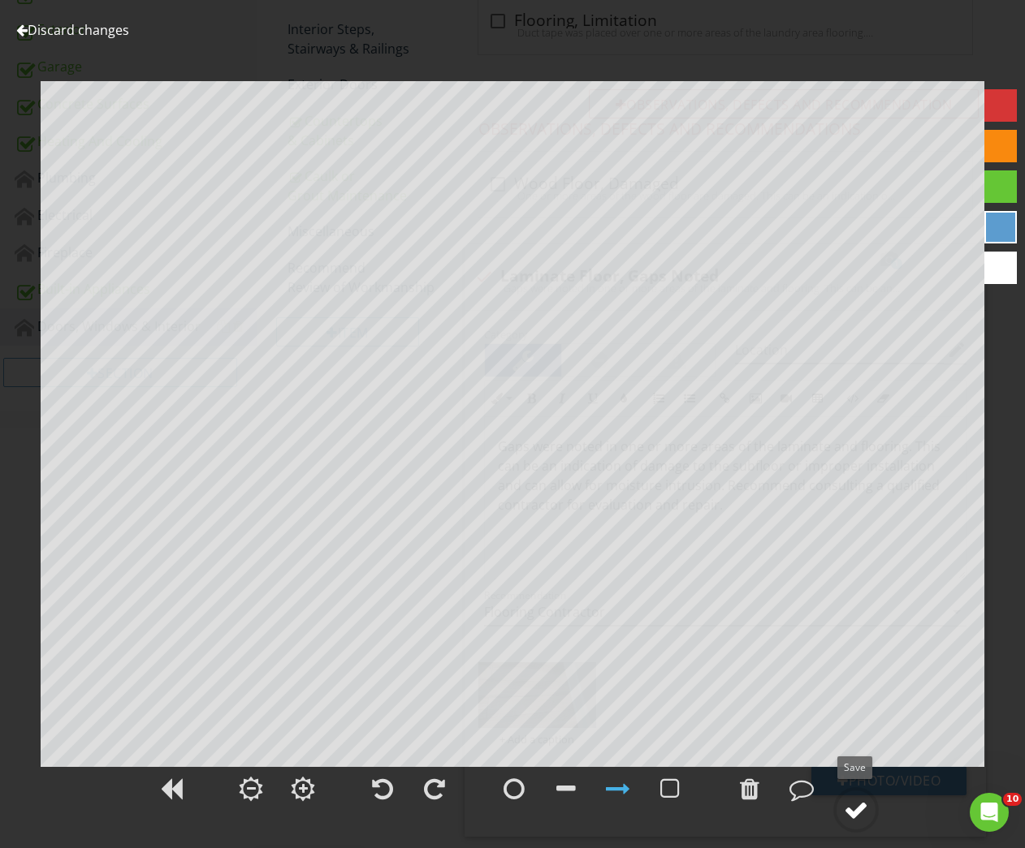
click at [859, 815] on div at bounding box center [856, 810] width 24 height 24
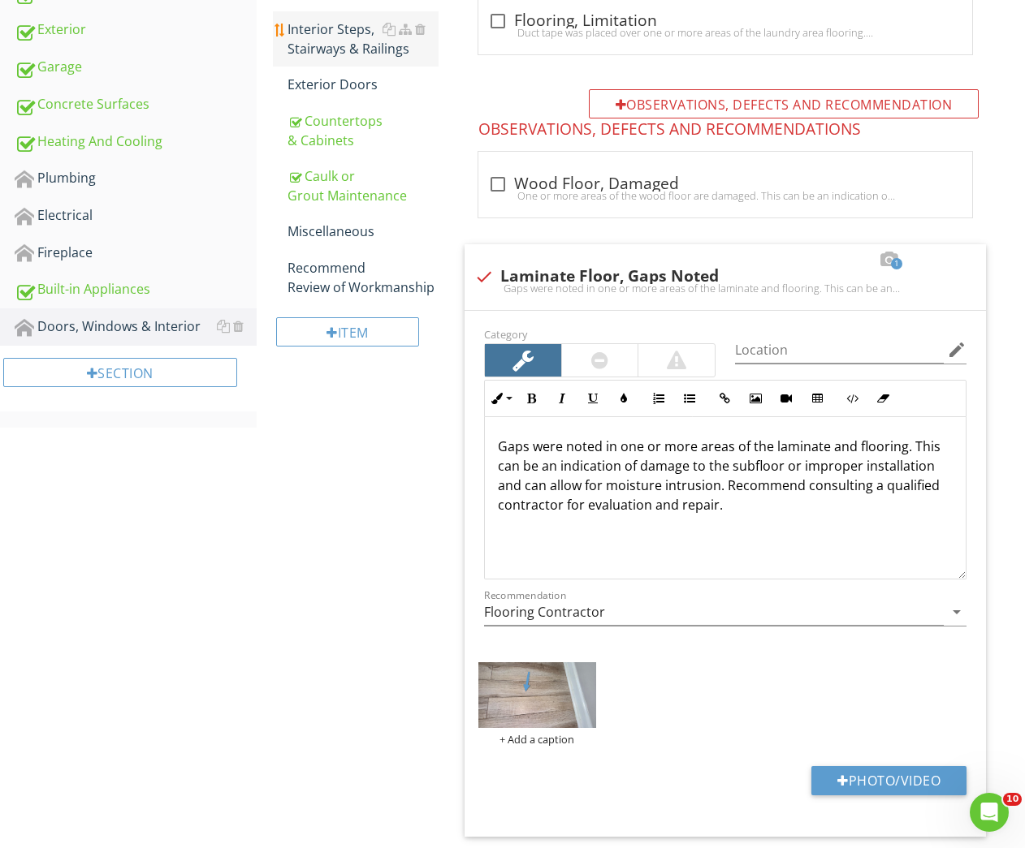
scroll to position [67, 0]
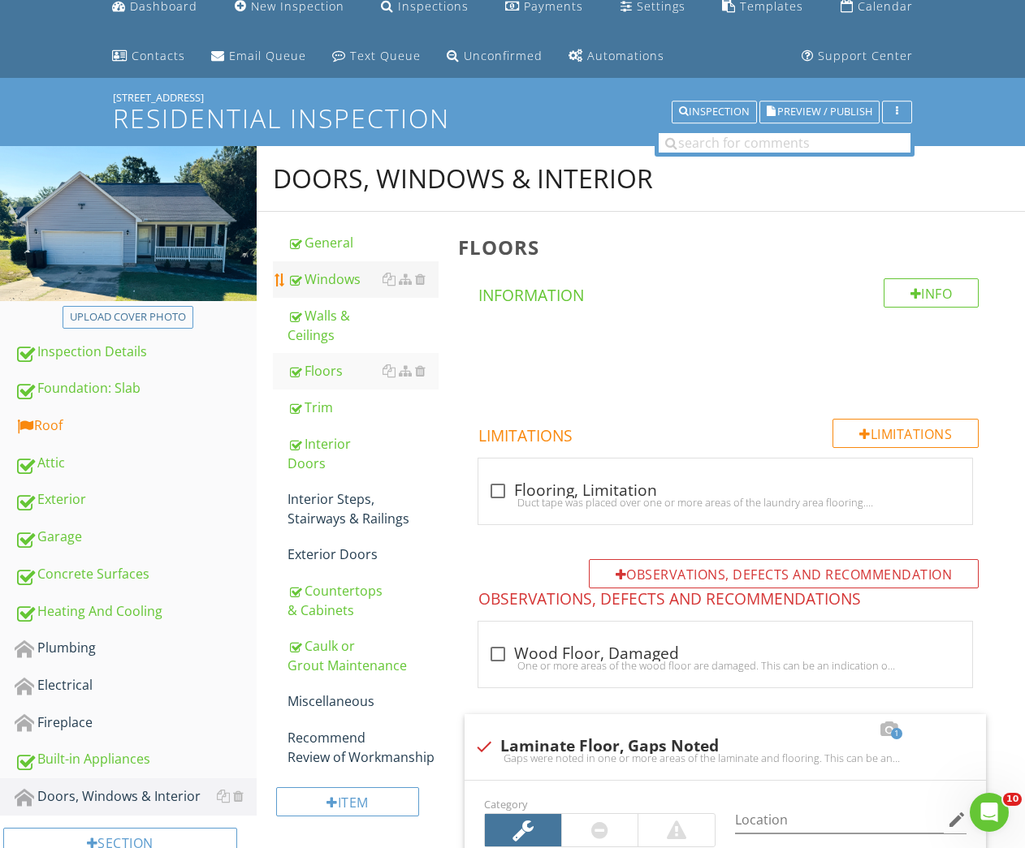
click at [328, 296] on link "Windows" at bounding box center [363, 279] width 152 height 36
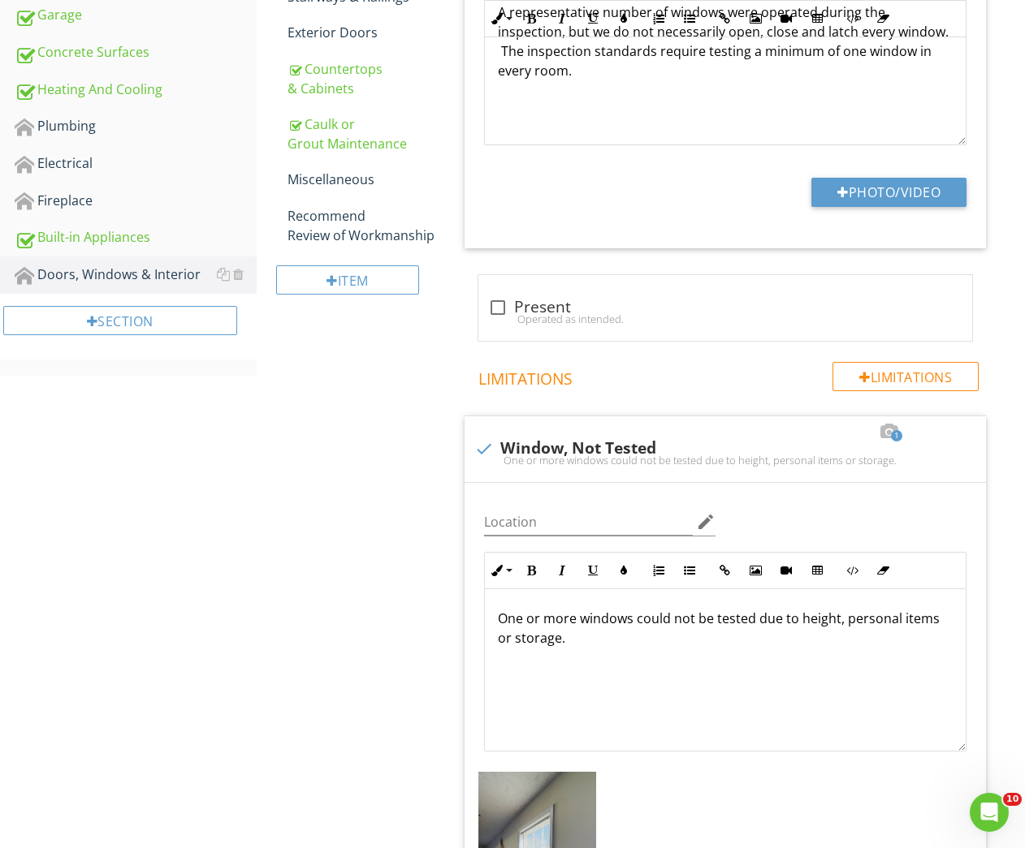
scroll to position [934, 0]
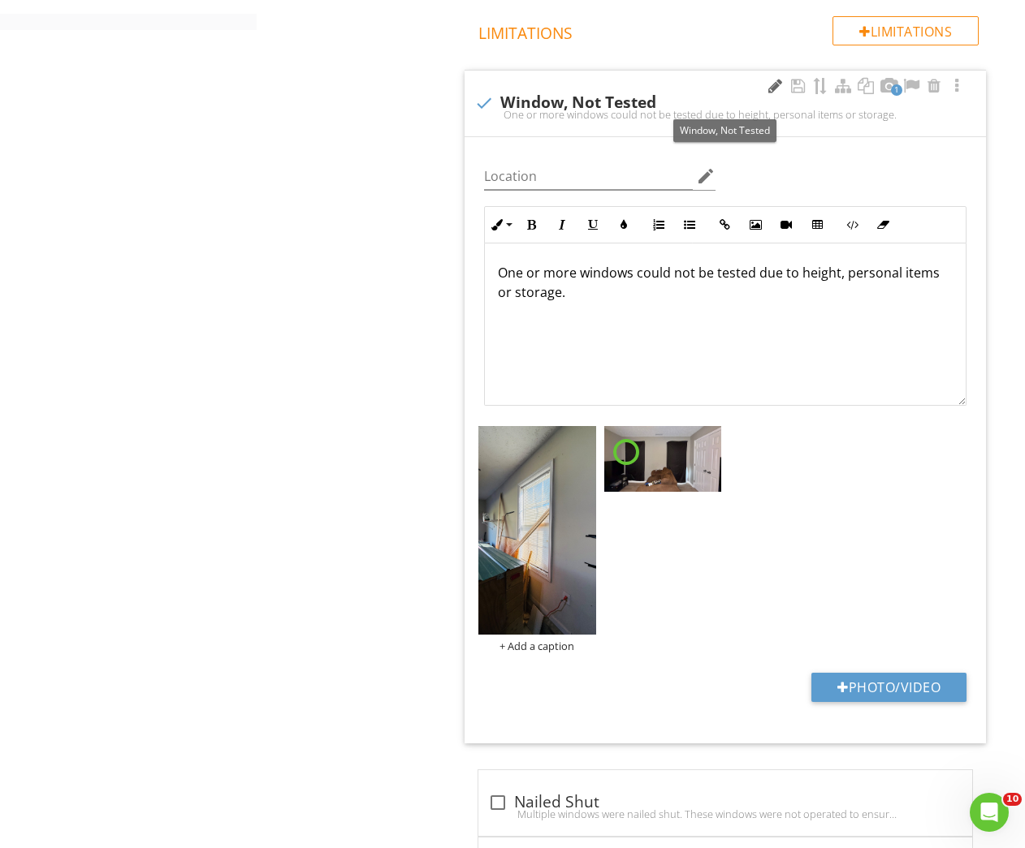
click at [774, 87] on div at bounding box center [774, 86] width 19 height 16
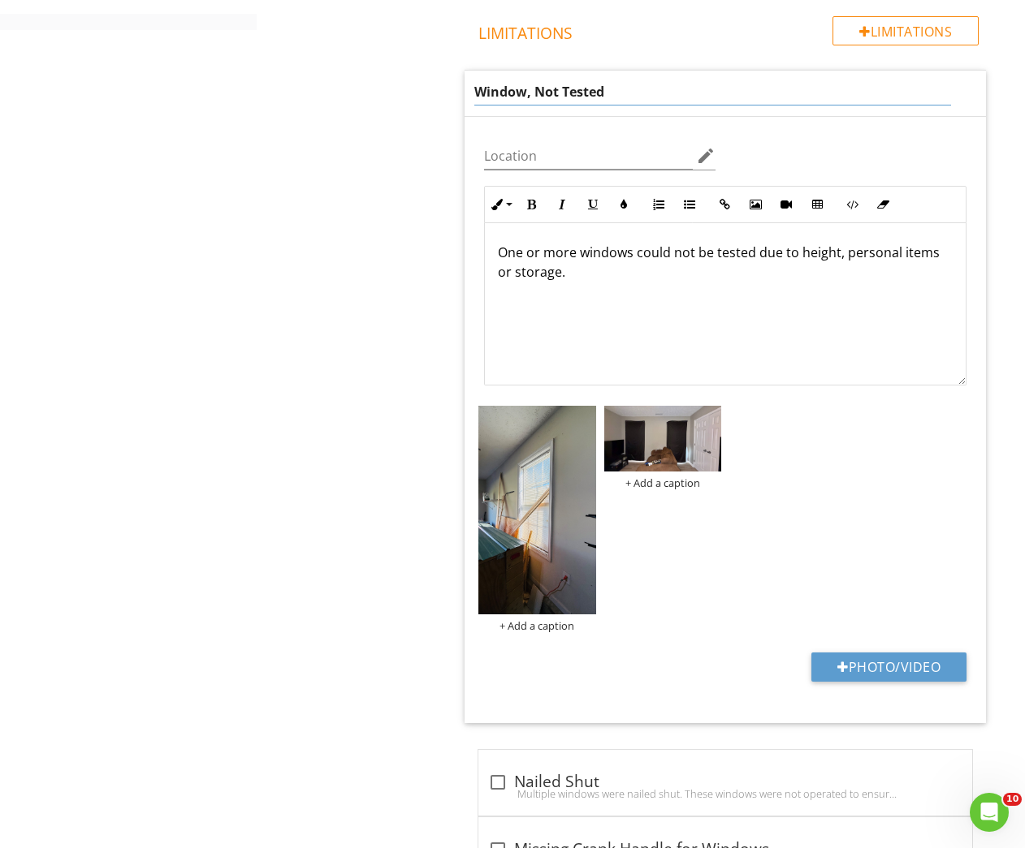
click at [524, 90] on input "Window, Not Tested" at bounding box center [712, 92] width 477 height 27
type input "Windows, Not Tested"
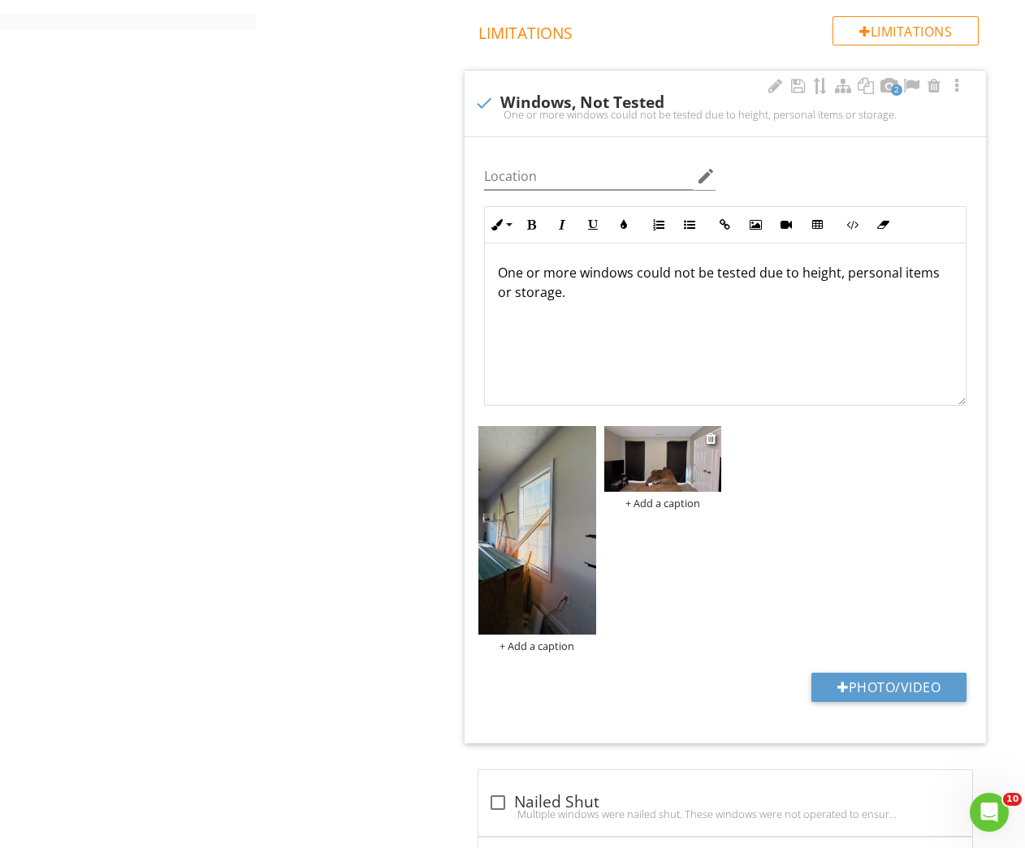
click at [654, 480] on img at bounding box center [662, 459] width 117 height 66
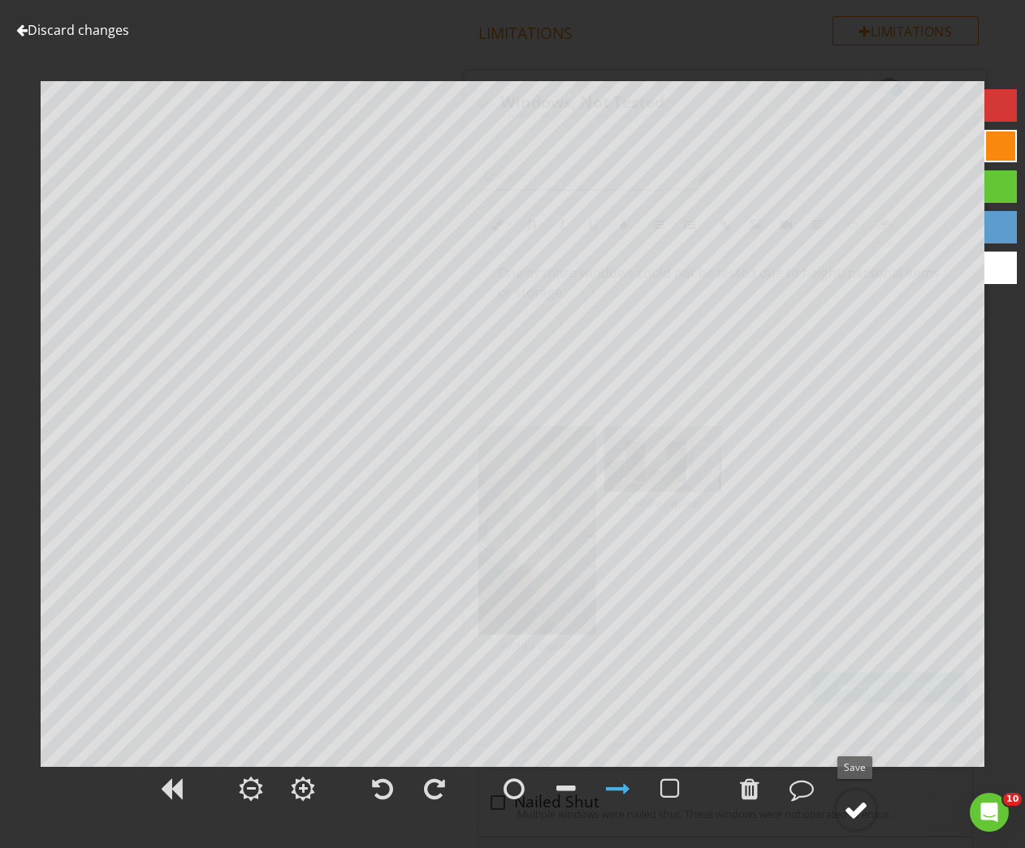
click at [849, 814] on div at bounding box center [856, 810] width 24 height 24
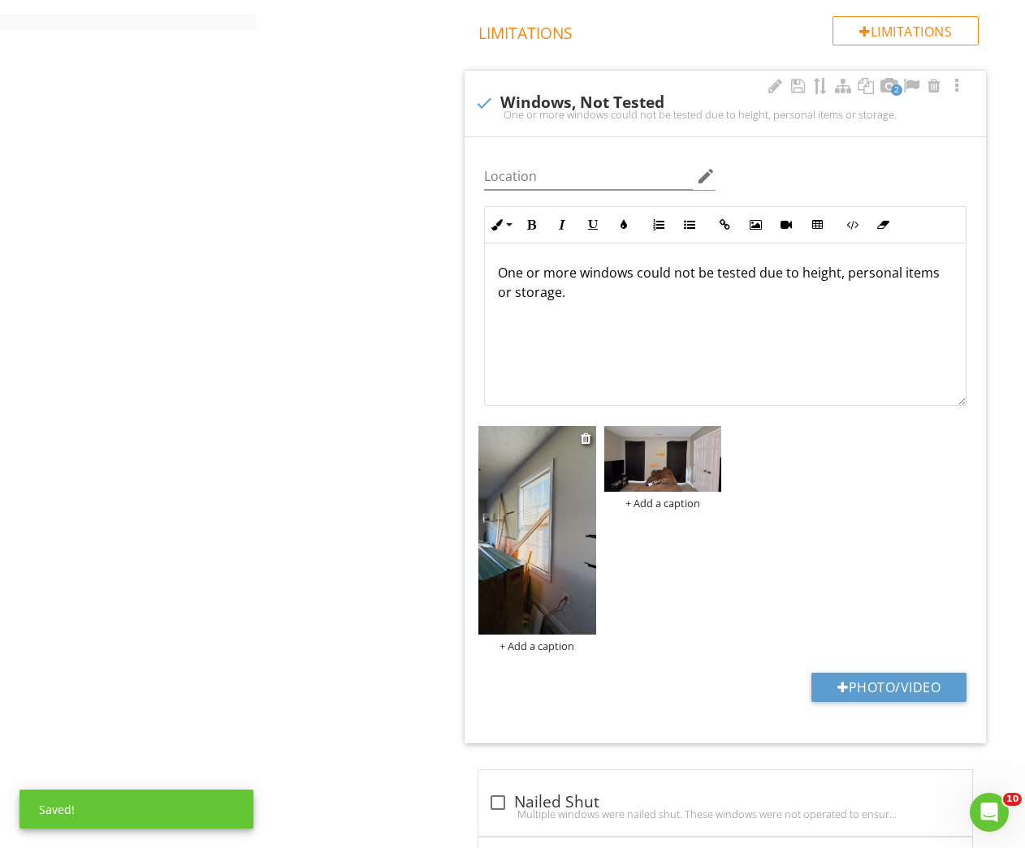
click at [549, 551] on img at bounding box center [536, 530] width 117 height 209
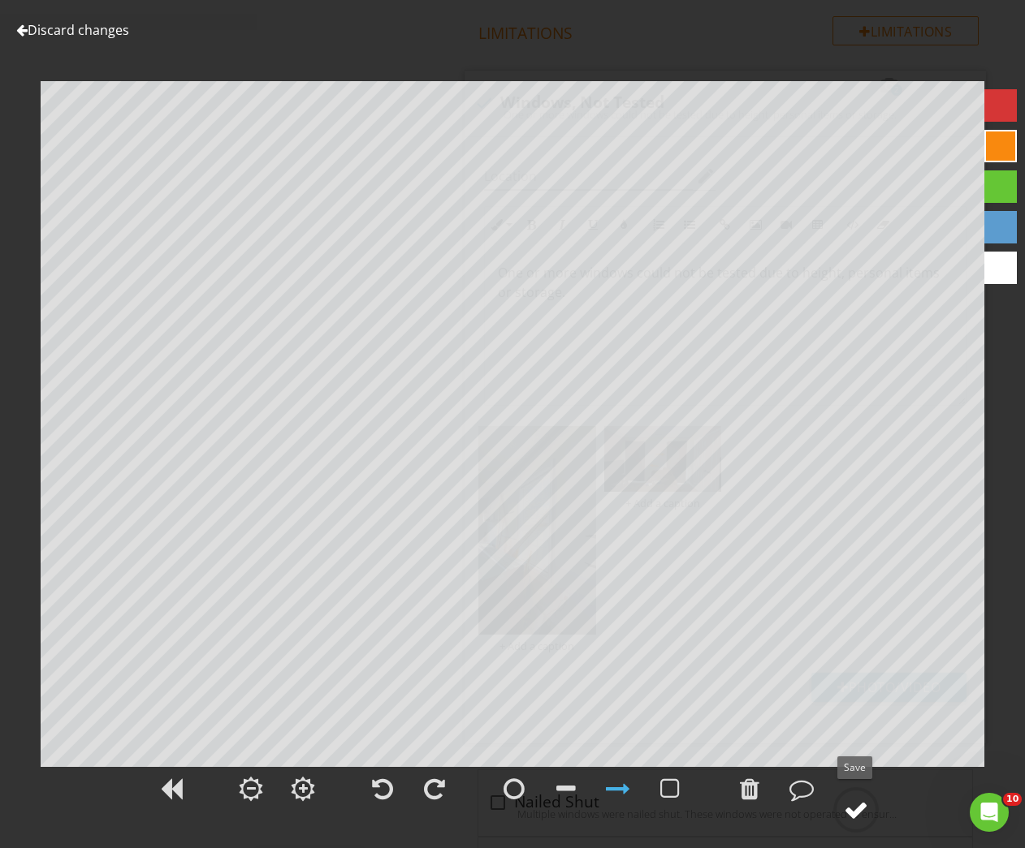
click at [848, 801] on div at bounding box center [856, 810] width 24 height 24
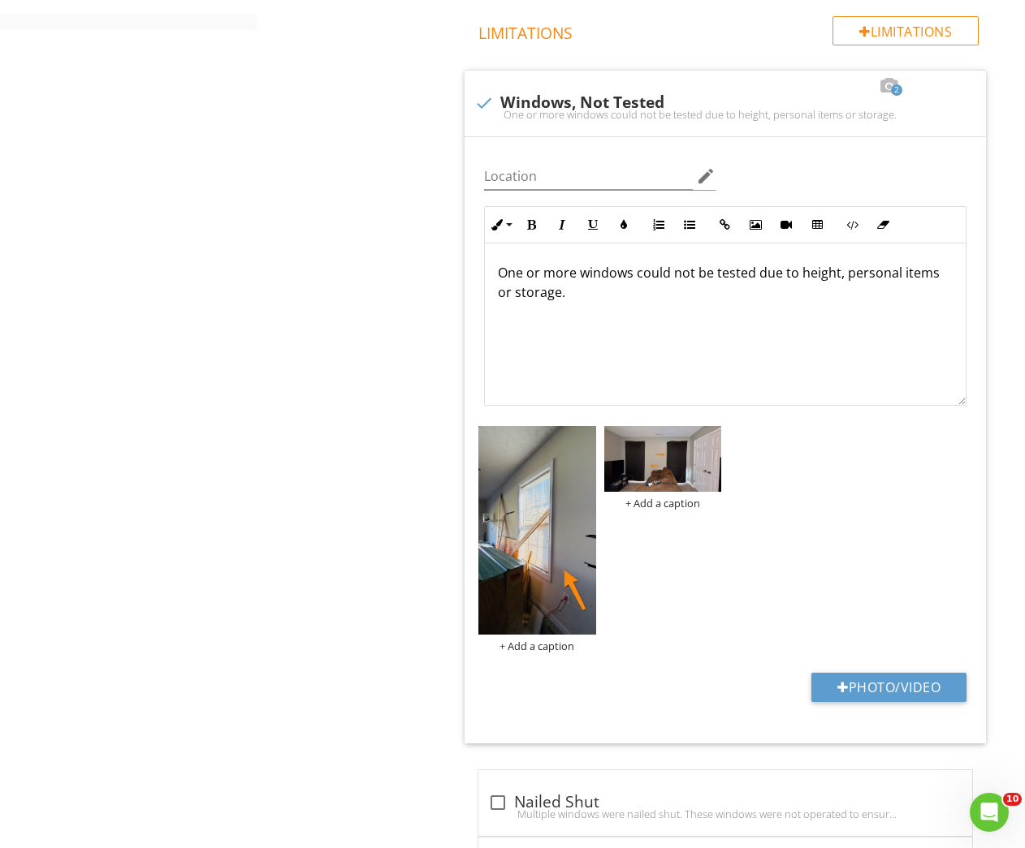
scroll to position [340, 0]
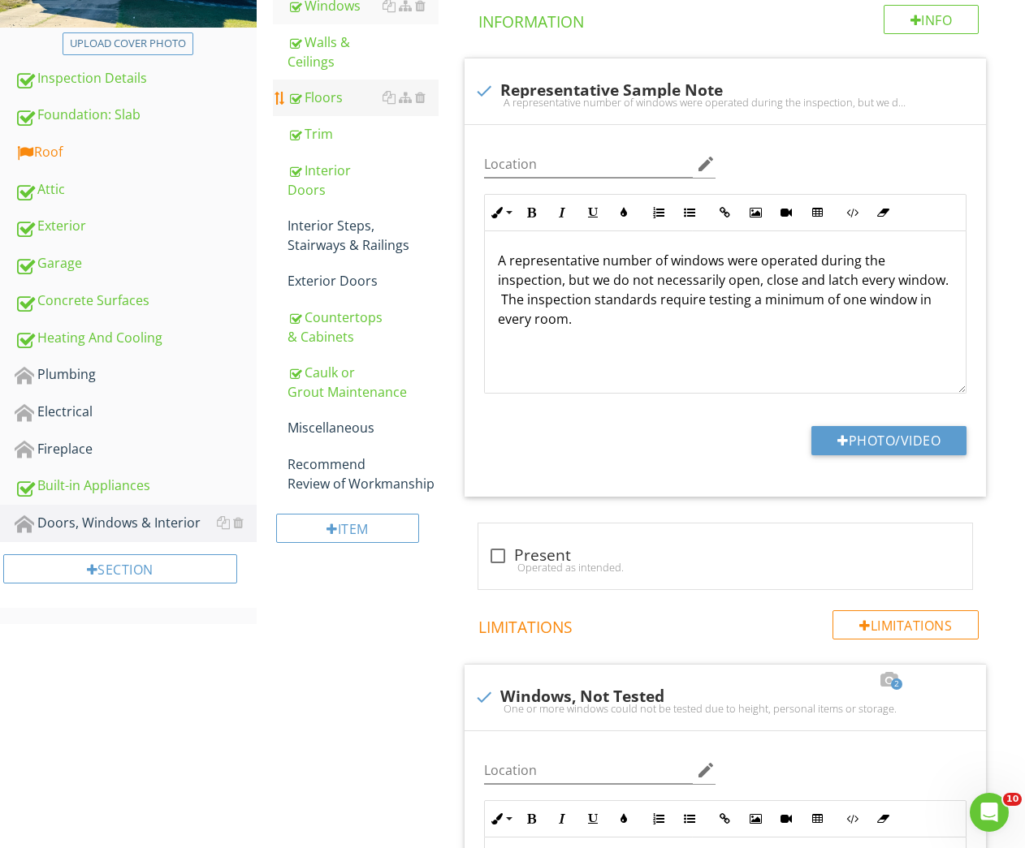
click at [339, 110] on link "Floors" at bounding box center [363, 98] width 152 height 36
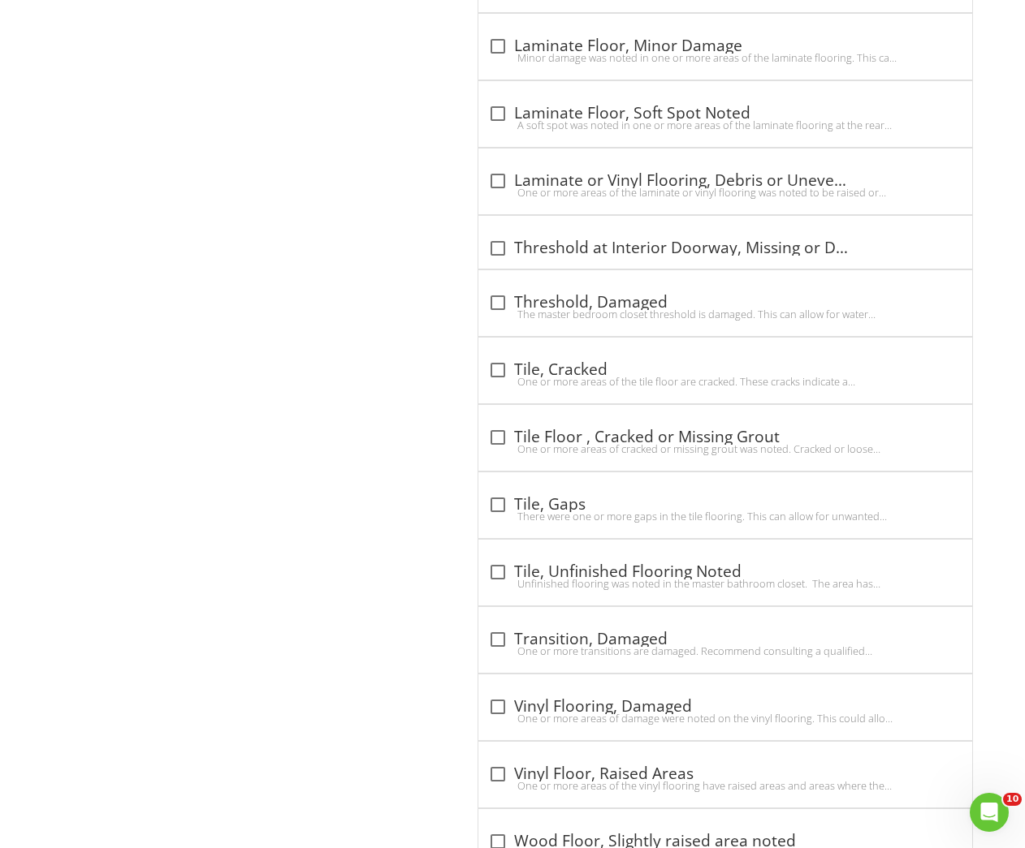
scroll to position [2540, 0]
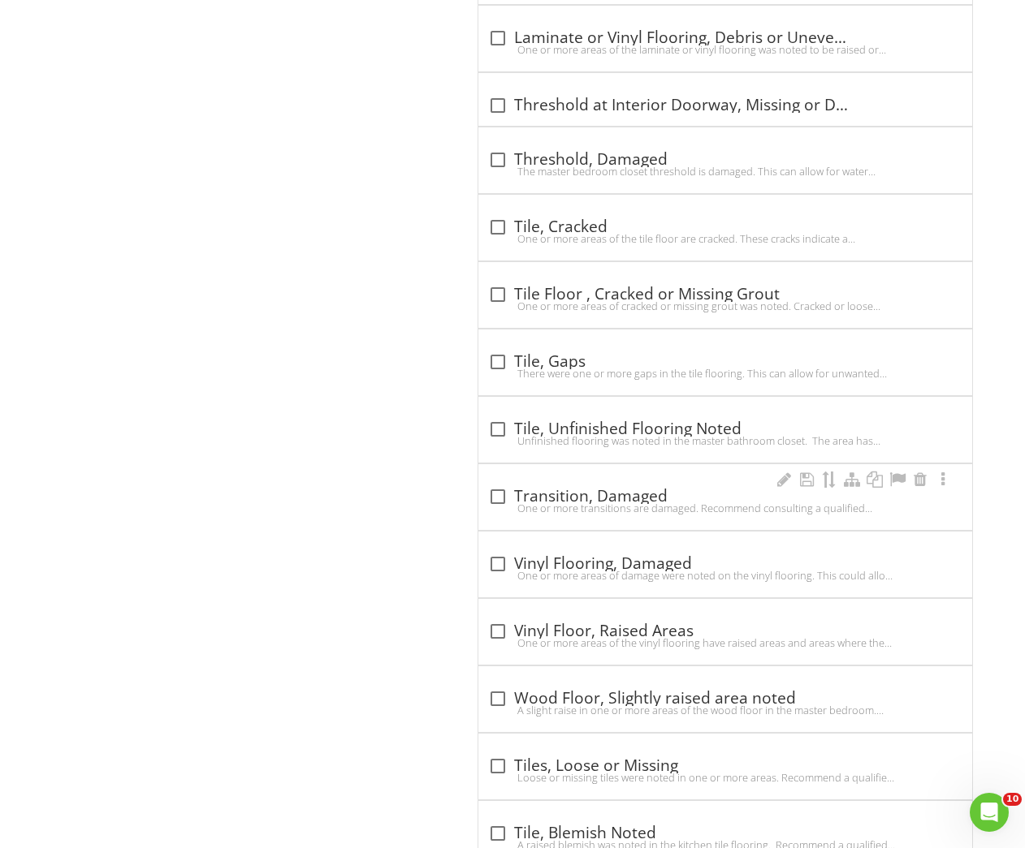
click at [554, 521] on div "check_box_outline_blank Transition, Damaged One or more transitions are damaged…" at bounding box center [725, 497] width 494 height 66
checkbox input "true"
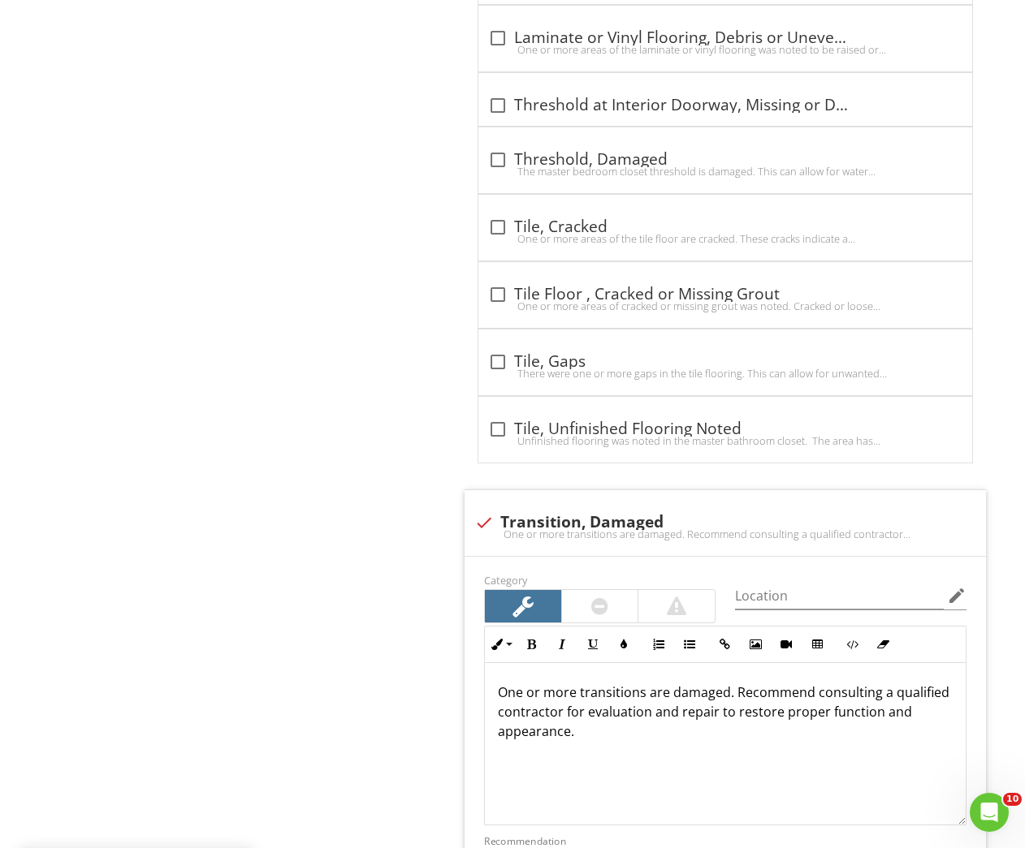
scroll to position [2883, 0]
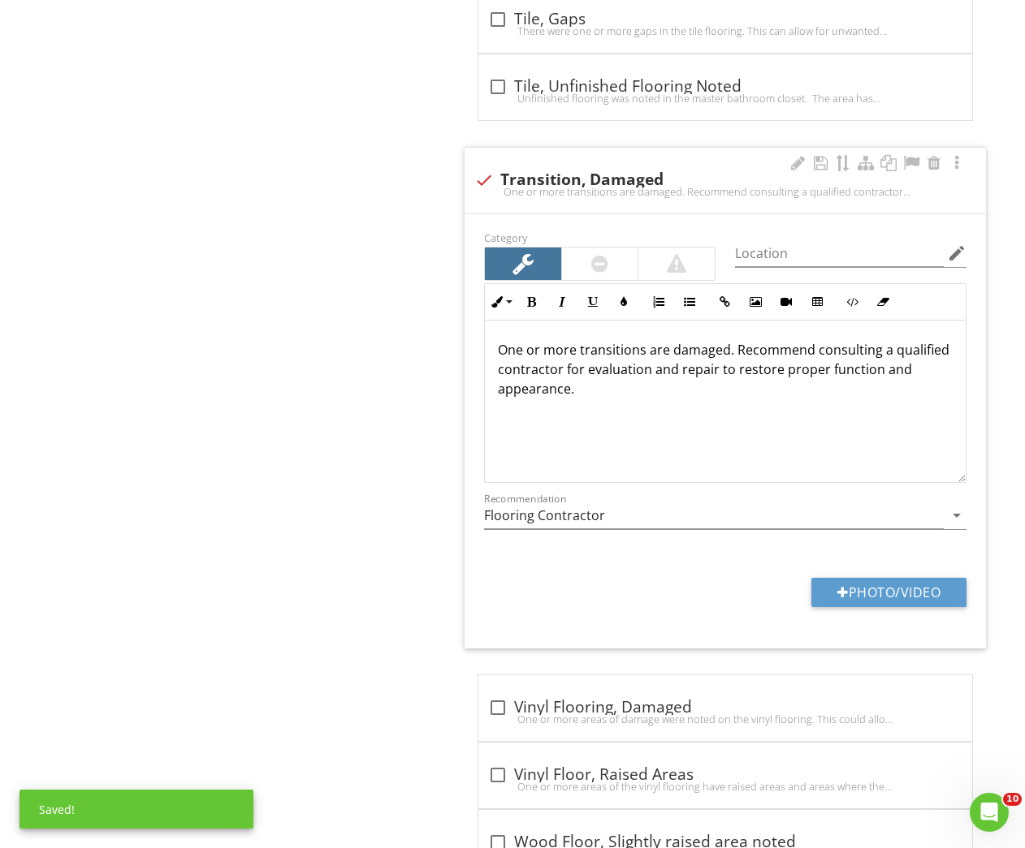
click at [724, 351] on p "One or more transitions are damaged. Recommend consulting a qualified contracto…" at bounding box center [725, 369] width 455 height 58
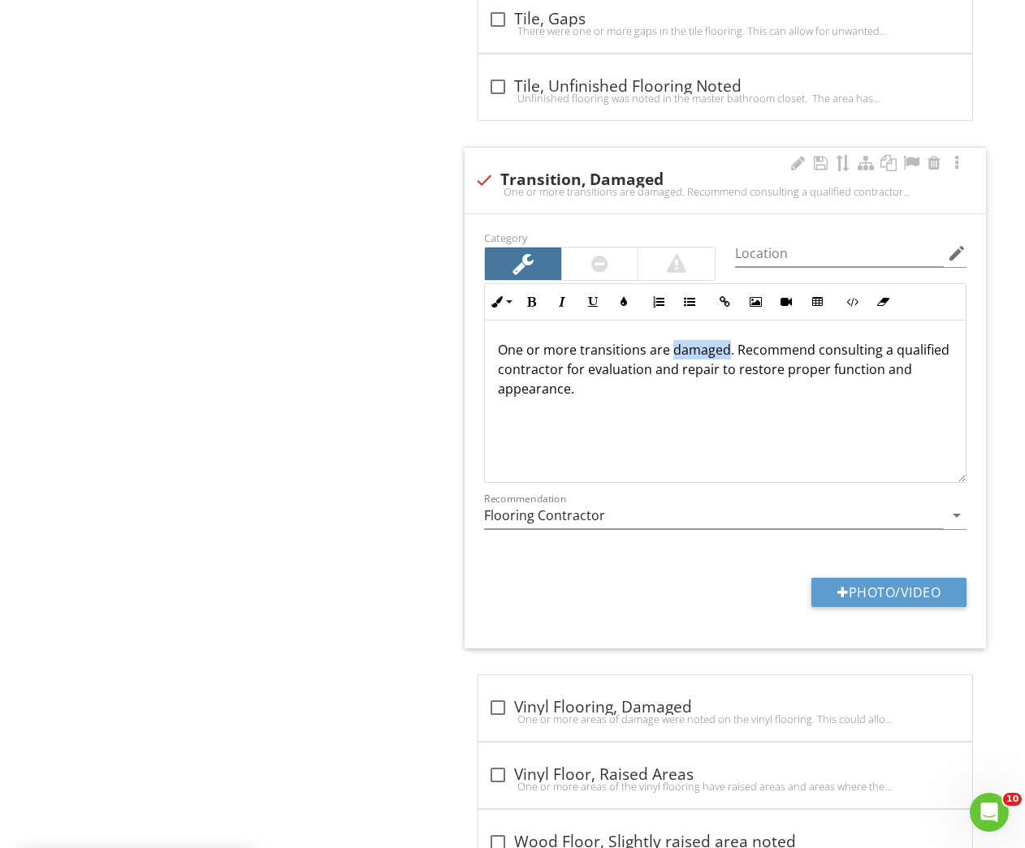
drag, startPoint x: 725, startPoint y: 353, endPoint x: 671, endPoint y: 353, distance: 54.4
click at [671, 353] on p "One or more transitions are damaged. Recommend consulting a qualified contracto…" at bounding box center [725, 369] width 455 height 58
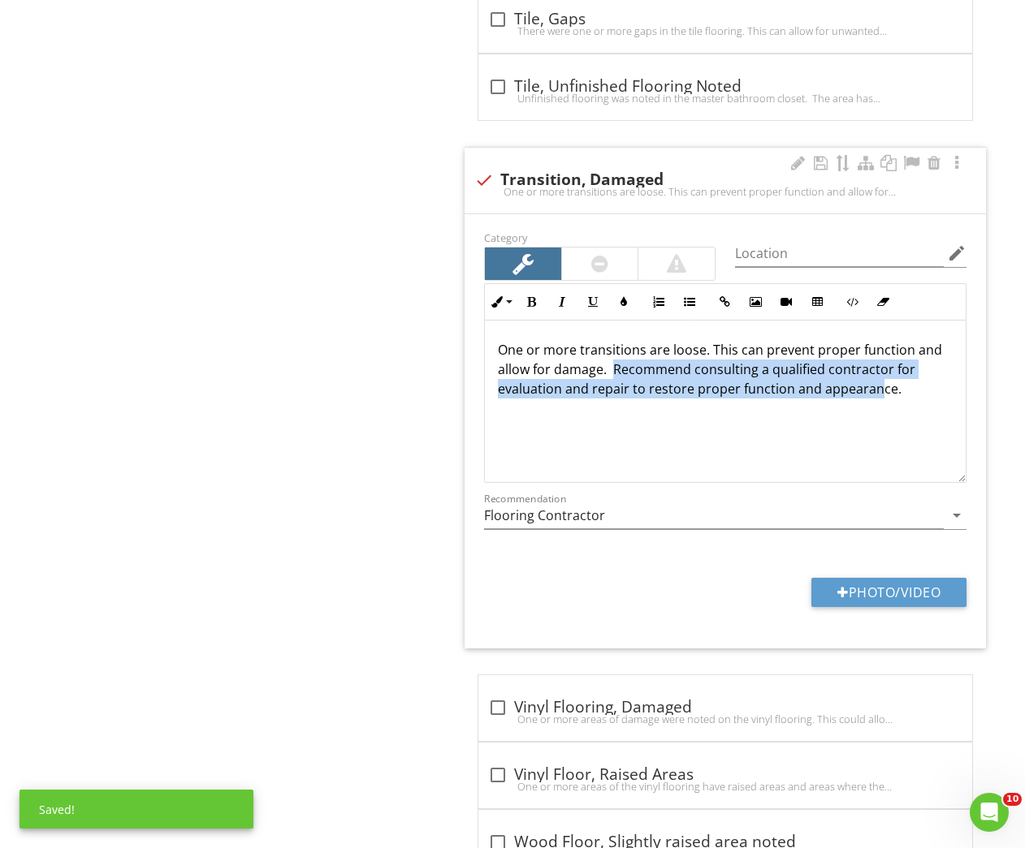
drag, startPoint x: 615, startPoint y: 369, endPoint x: 877, endPoint y: 391, distance: 263.2
click at [875, 395] on p "One or more transitions are loose. This can prevent proper function and allow f…" at bounding box center [725, 369] width 455 height 58
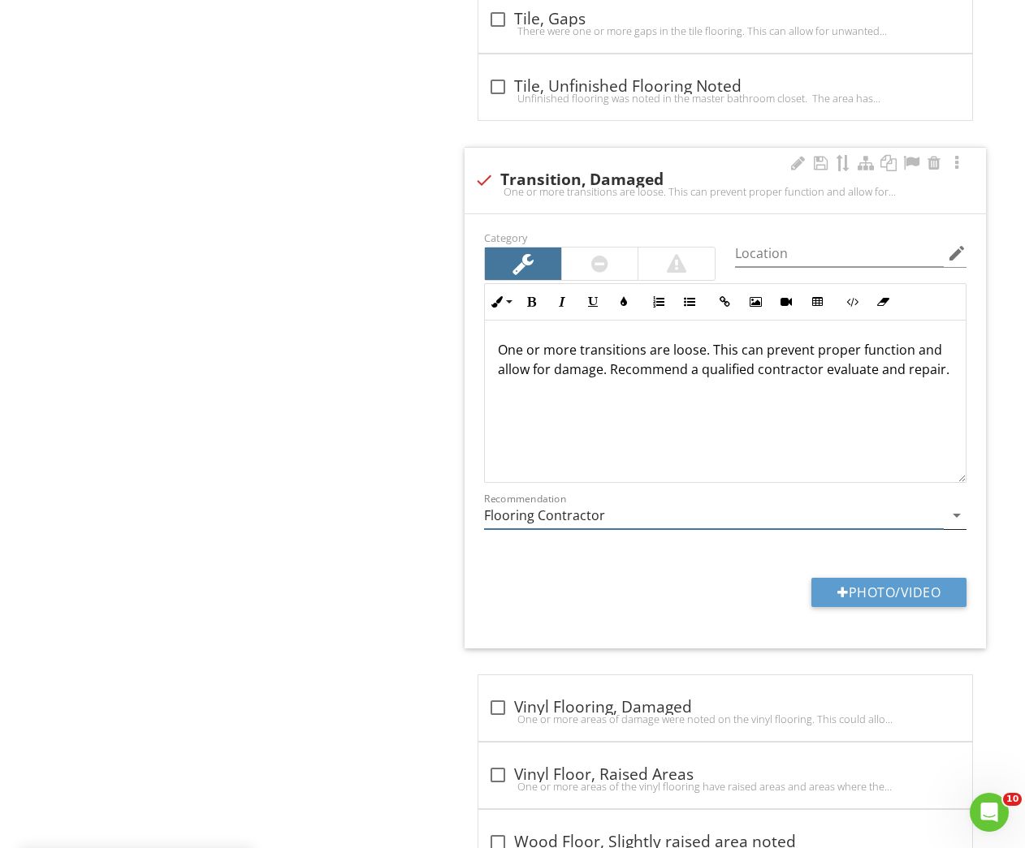
click at [566, 514] on input "Flooring Contractor" at bounding box center [714, 516] width 460 height 27
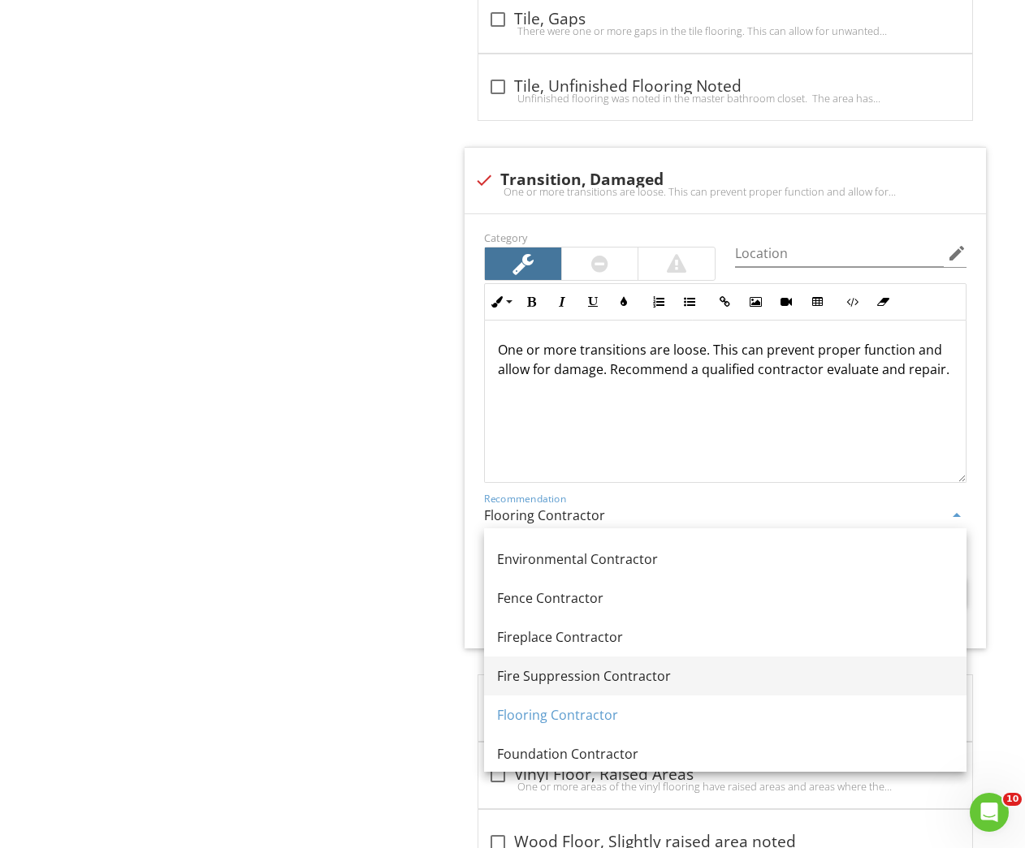
scroll to position [1118, 0]
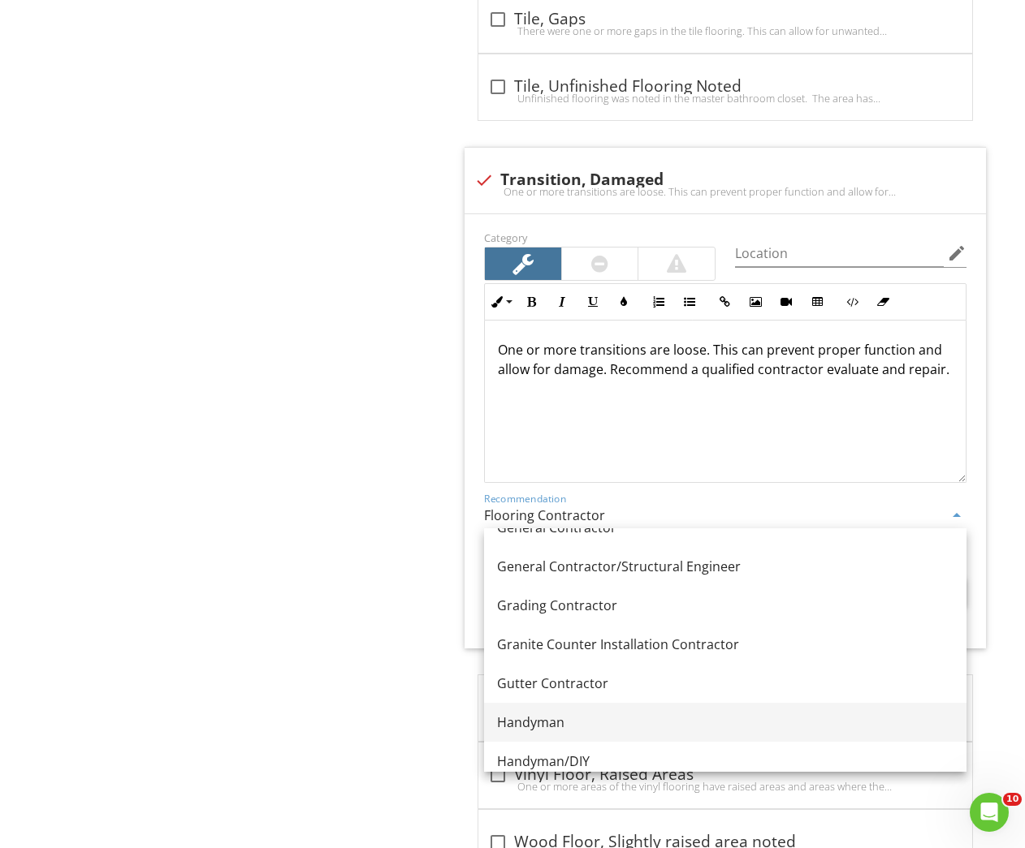
click at [563, 723] on div "Handyman" at bounding box center [725, 722] width 456 height 19
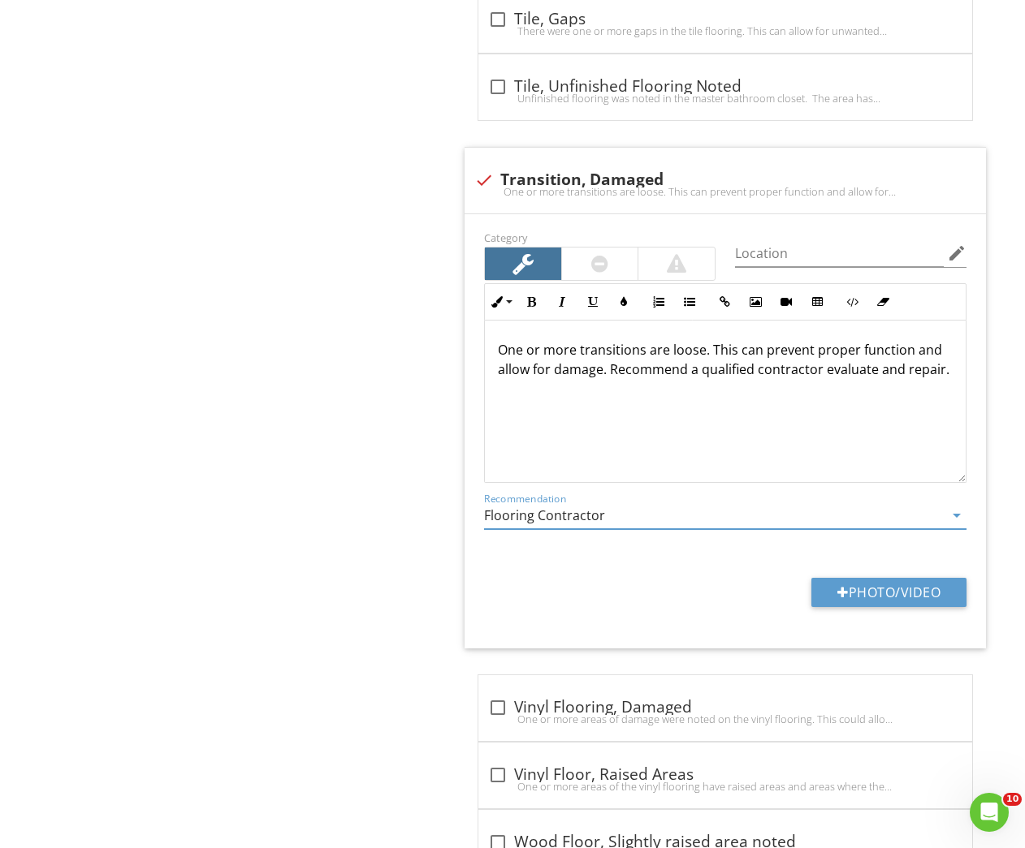
type input "Handyman"
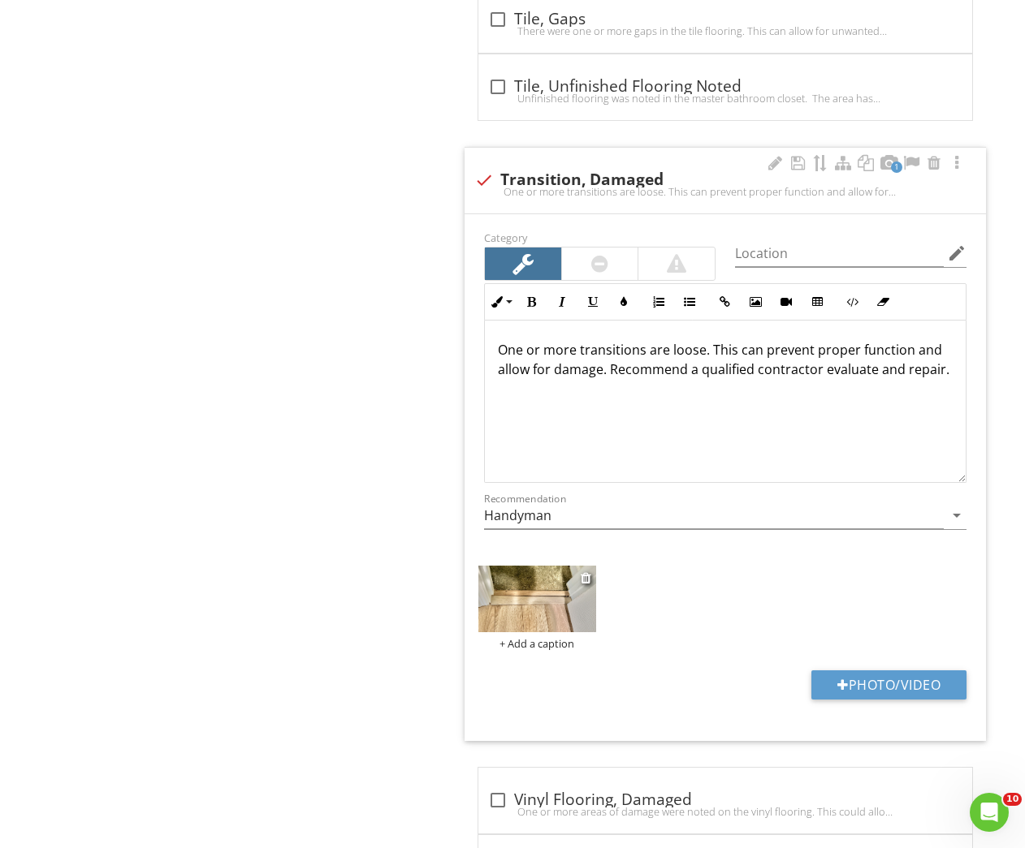
click at [531, 613] on img at bounding box center [536, 599] width 117 height 66
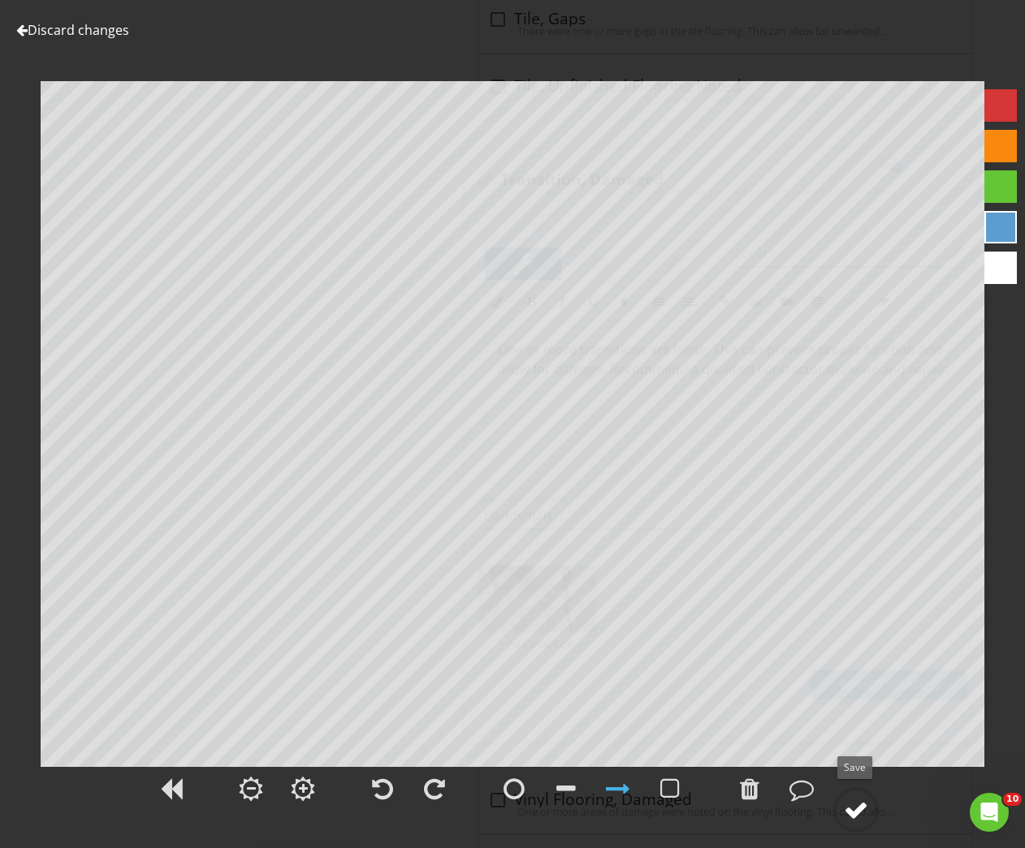
click at [841, 807] on circle at bounding box center [856, 810] width 42 height 42
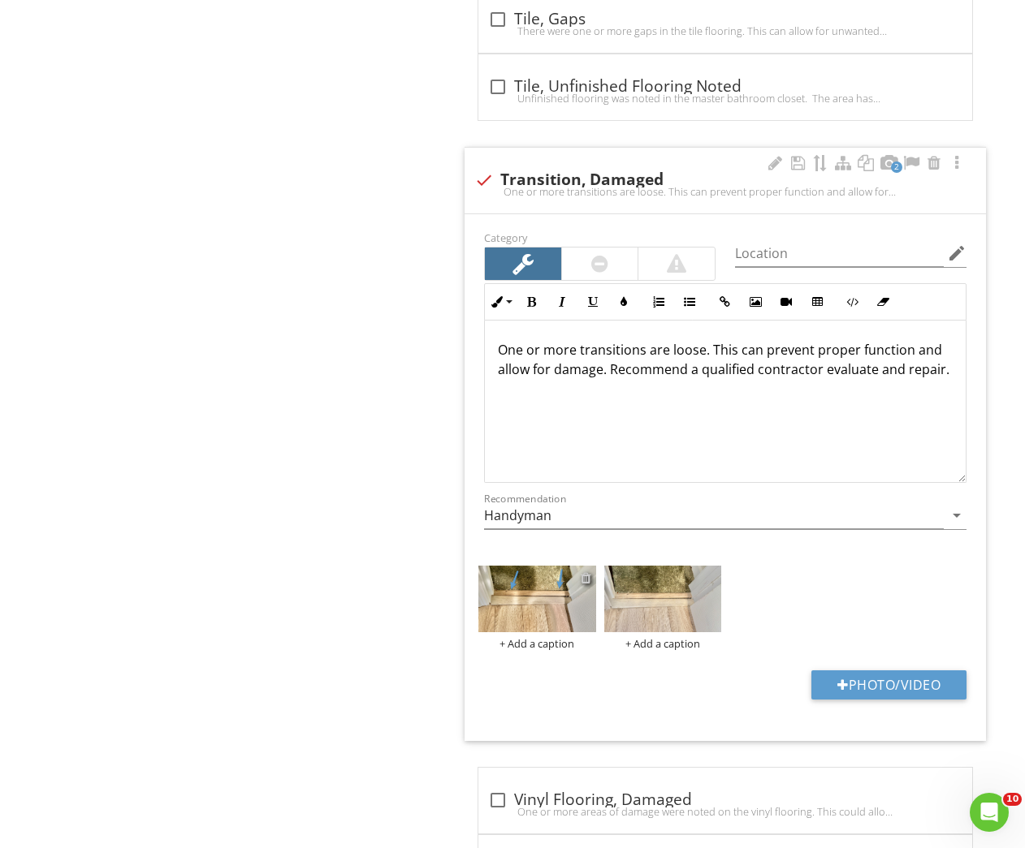
click at [585, 576] on div at bounding box center [585, 578] width 11 height 13
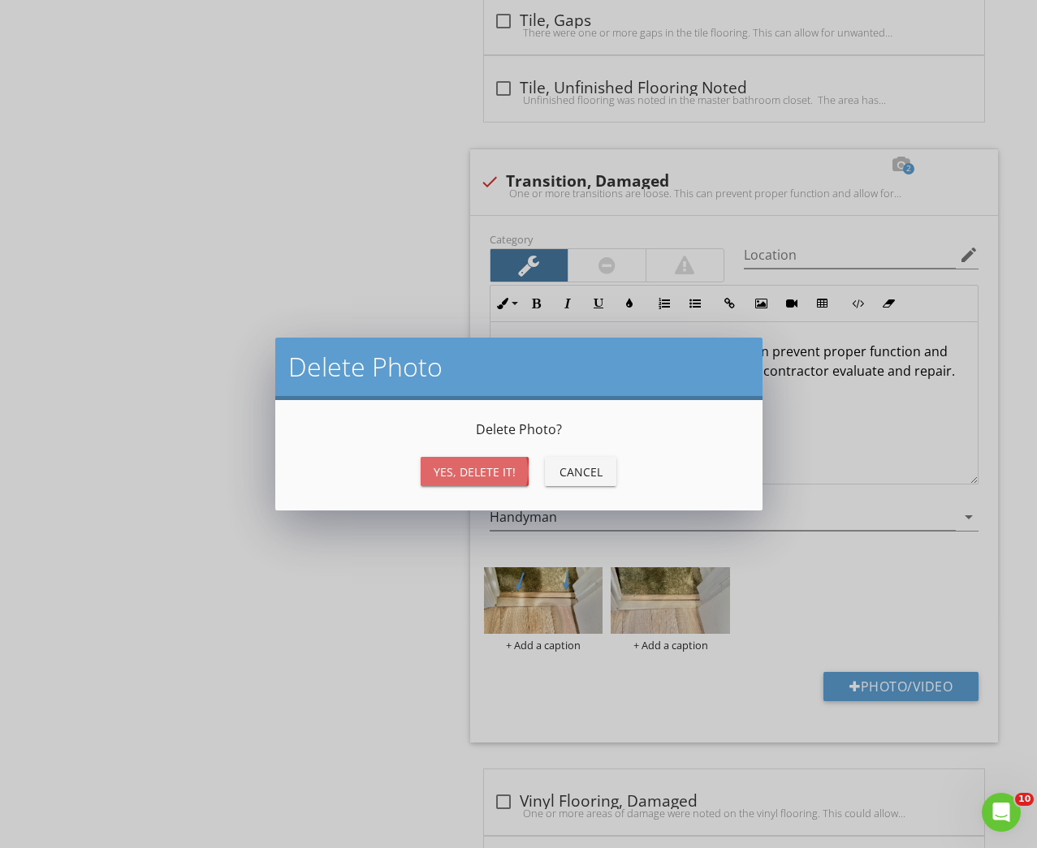
drag, startPoint x: 473, startPoint y: 467, endPoint x: 550, endPoint y: 577, distance: 134.7
click at [473, 468] on div "Yes, Delete it!" at bounding box center [475, 472] width 82 height 17
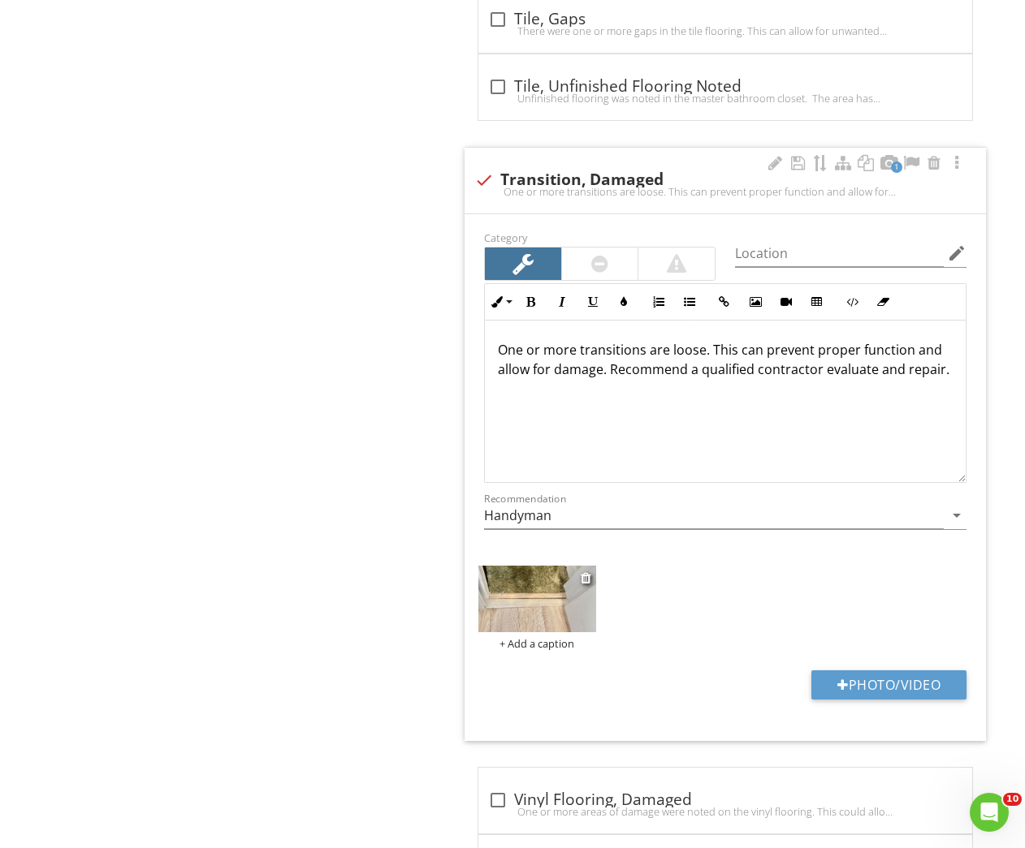
click at [566, 603] on img at bounding box center [536, 599] width 117 height 66
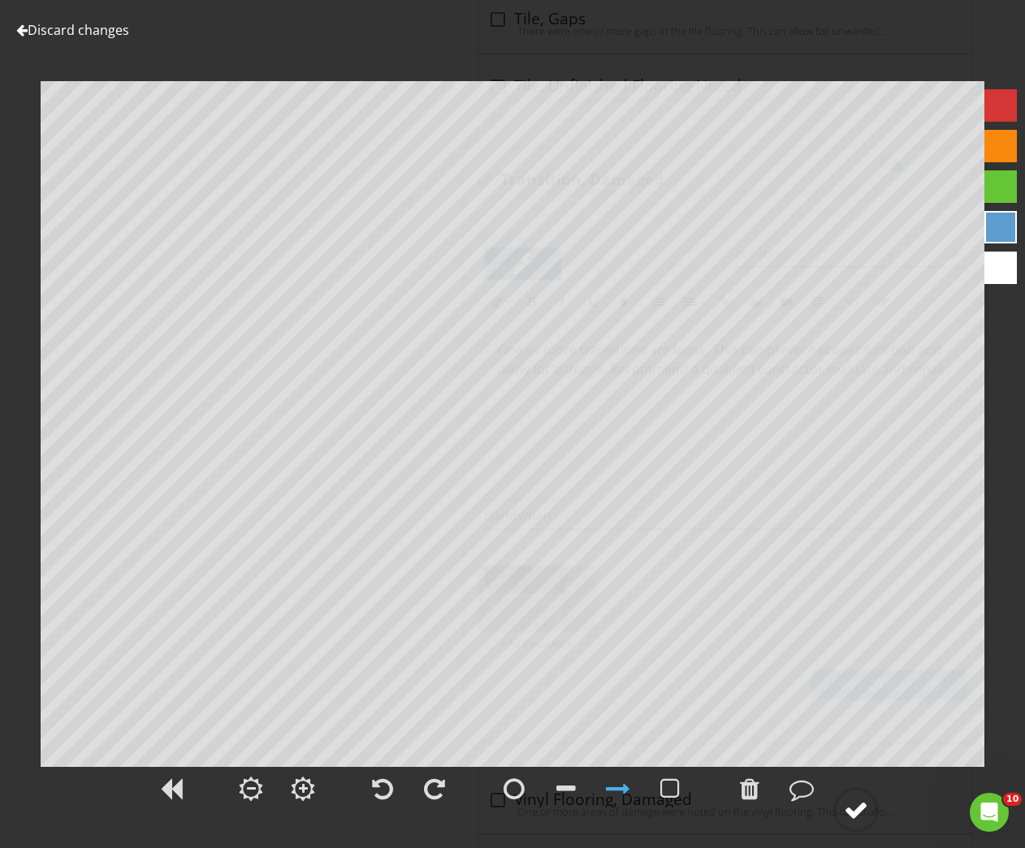
click at [851, 806] on div at bounding box center [856, 810] width 24 height 24
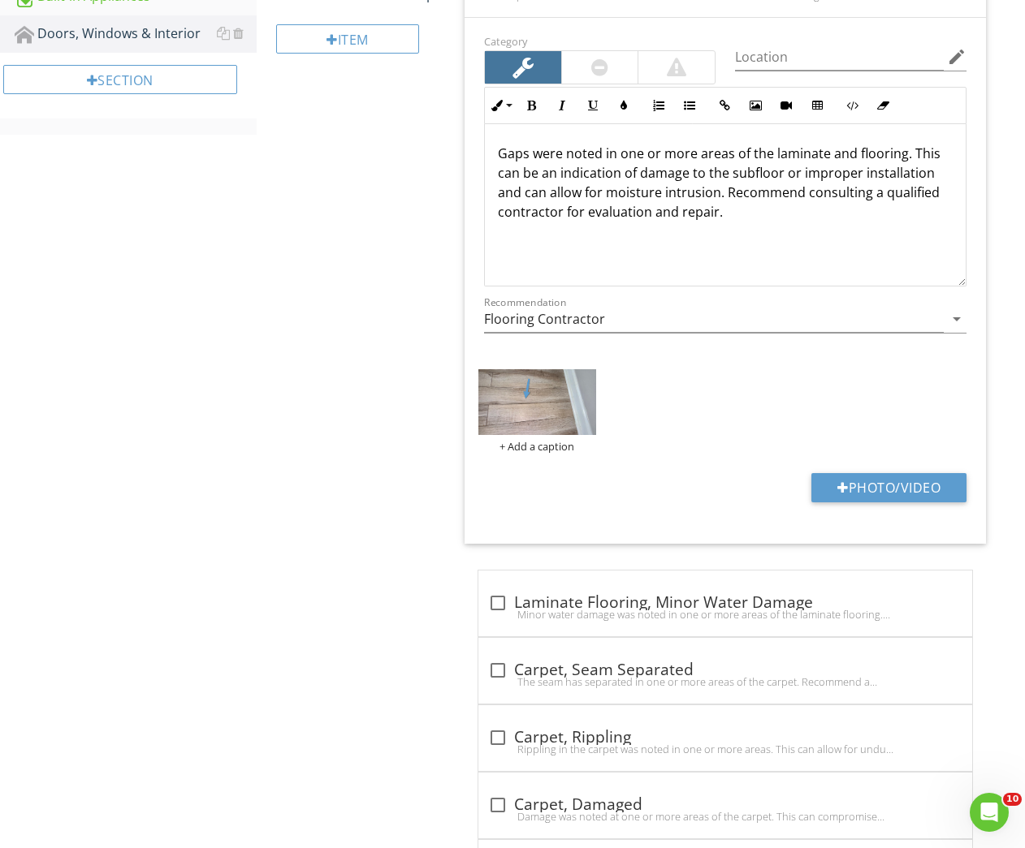
scroll to position [12, 0]
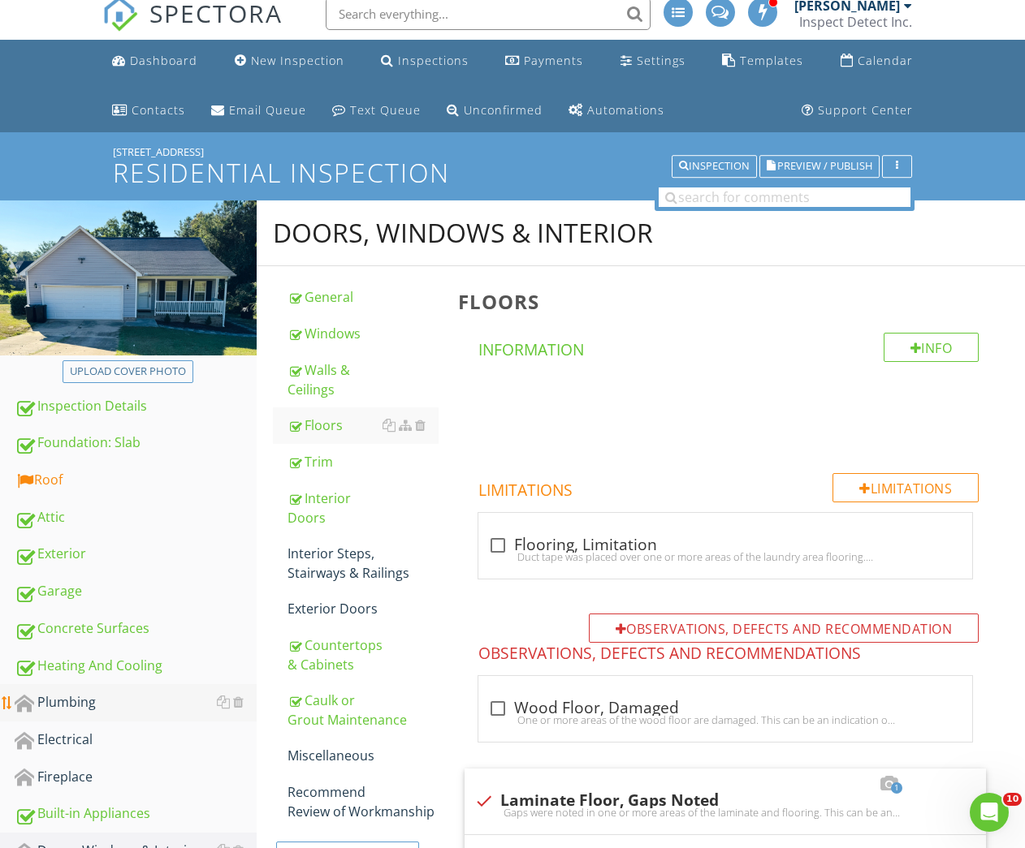
click at [56, 696] on div "Plumbing" at bounding box center [136, 703] width 242 height 21
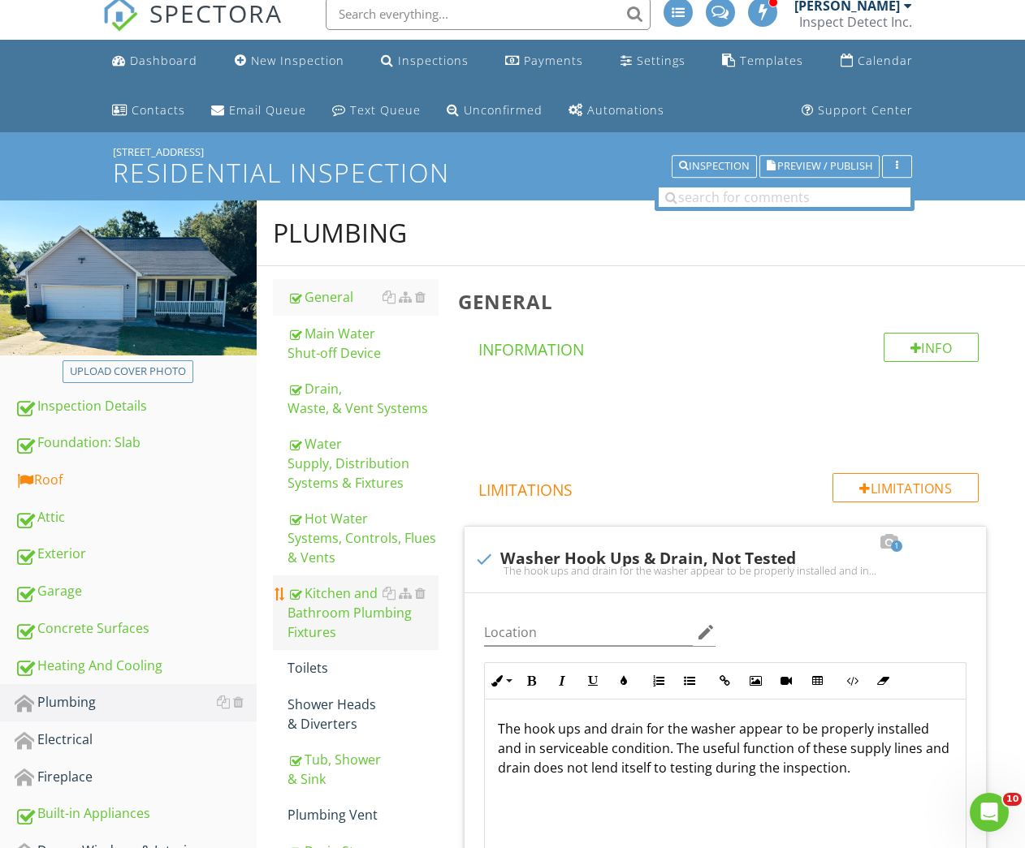
click at [359, 590] on div "Kitchen and Bathroom Plumbing Fixtures" at bounding box center [363, 613] width 152 height 58
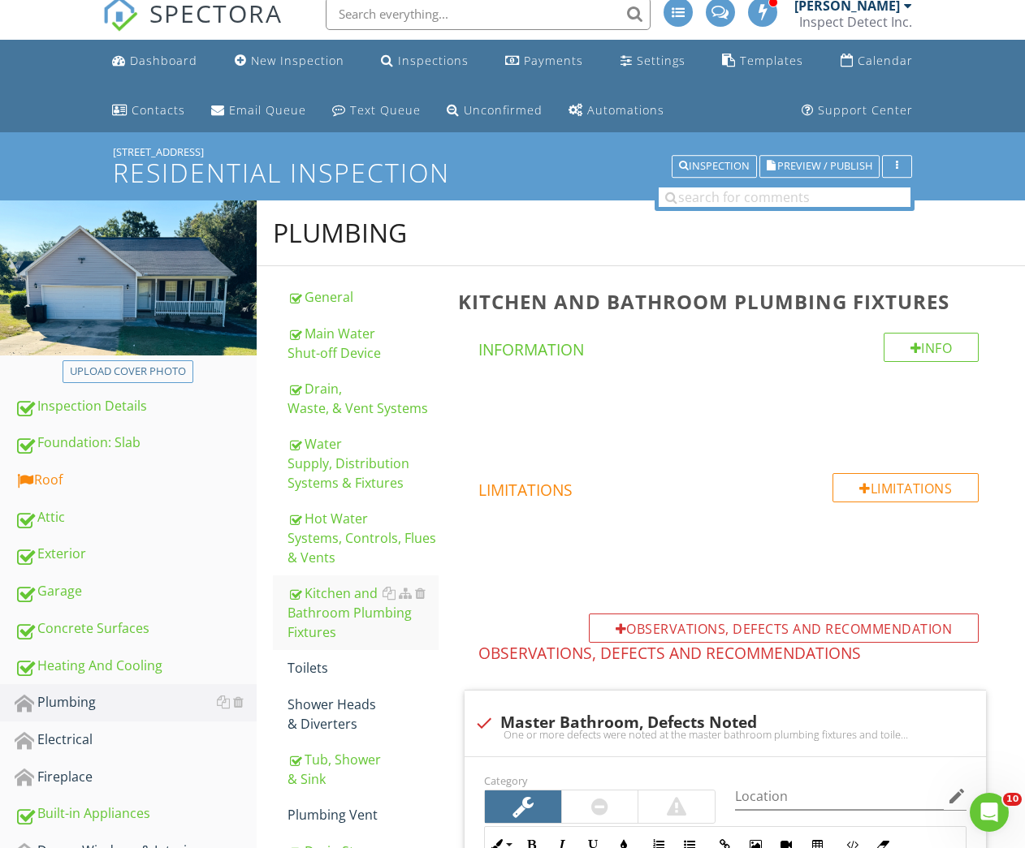
scroll to position [558, 0]
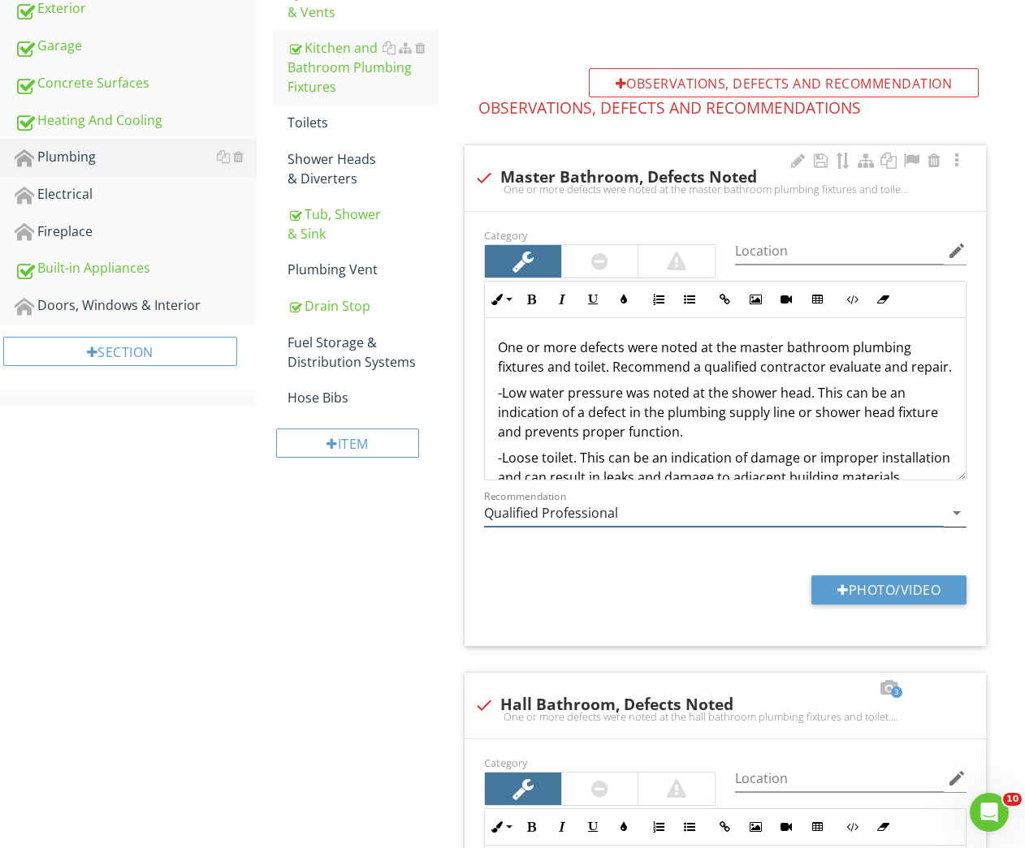
click at [521, 513] on input "Qualified Professional" at bounding box center [714, 513] width 460 height 27
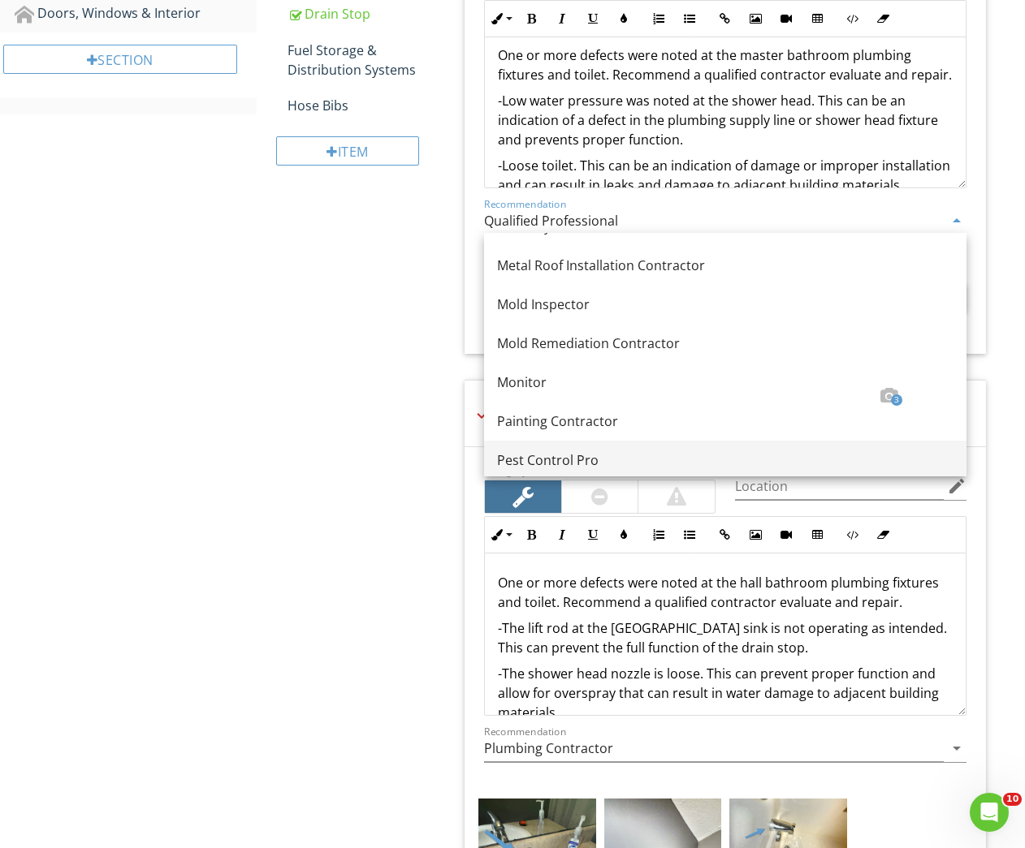
scroll to position [1815, 0]
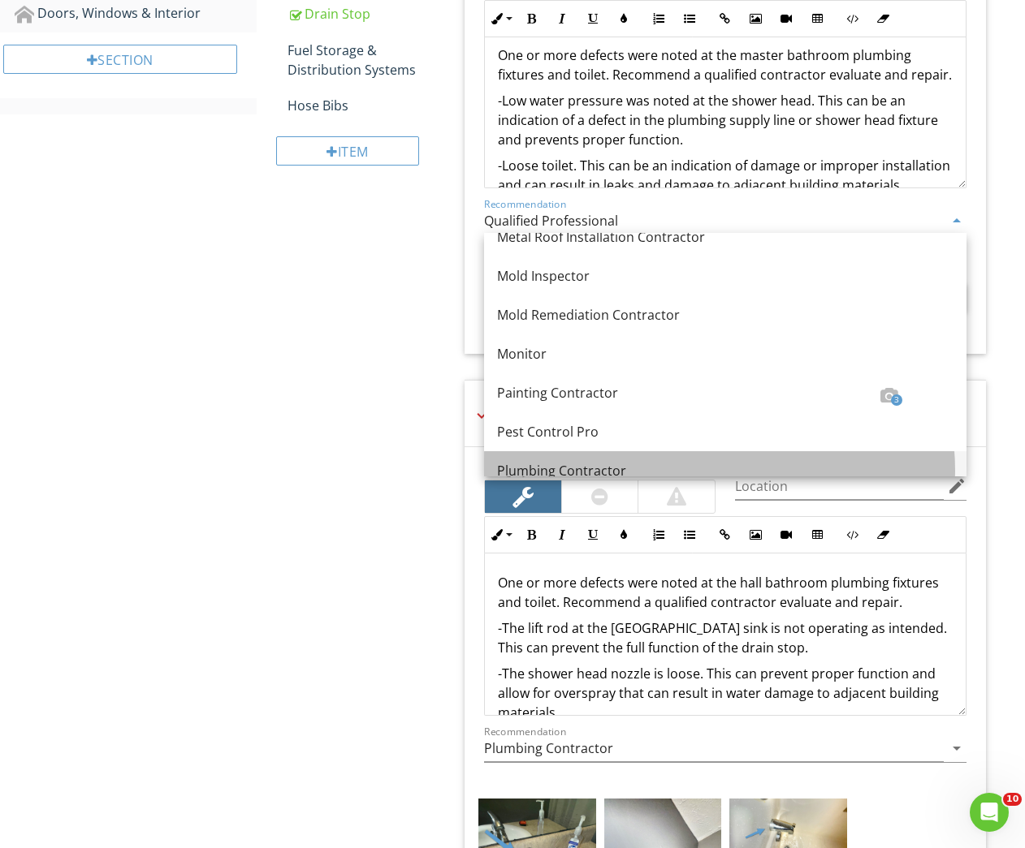
click at [573, 457] on link "Plumbing Contractor" at bounding box center [725, 470] width 482 height 39
type input "Plumbing Contractor"
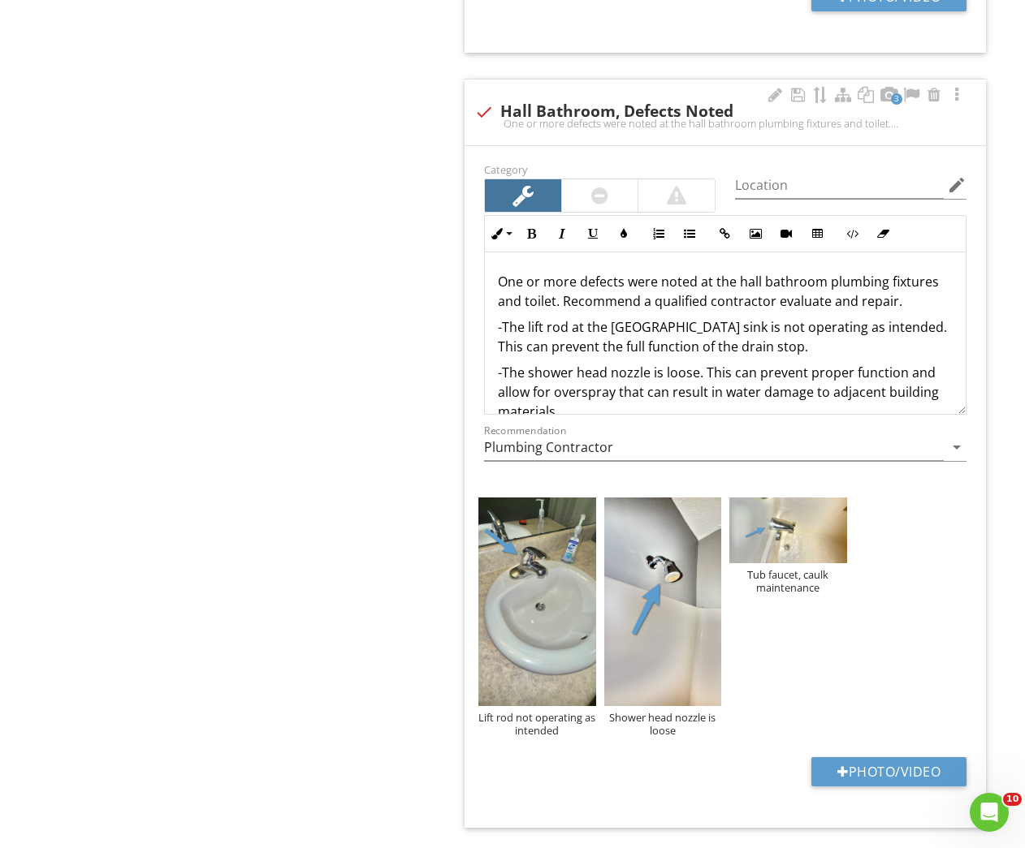
scroll to position [1121, 0]
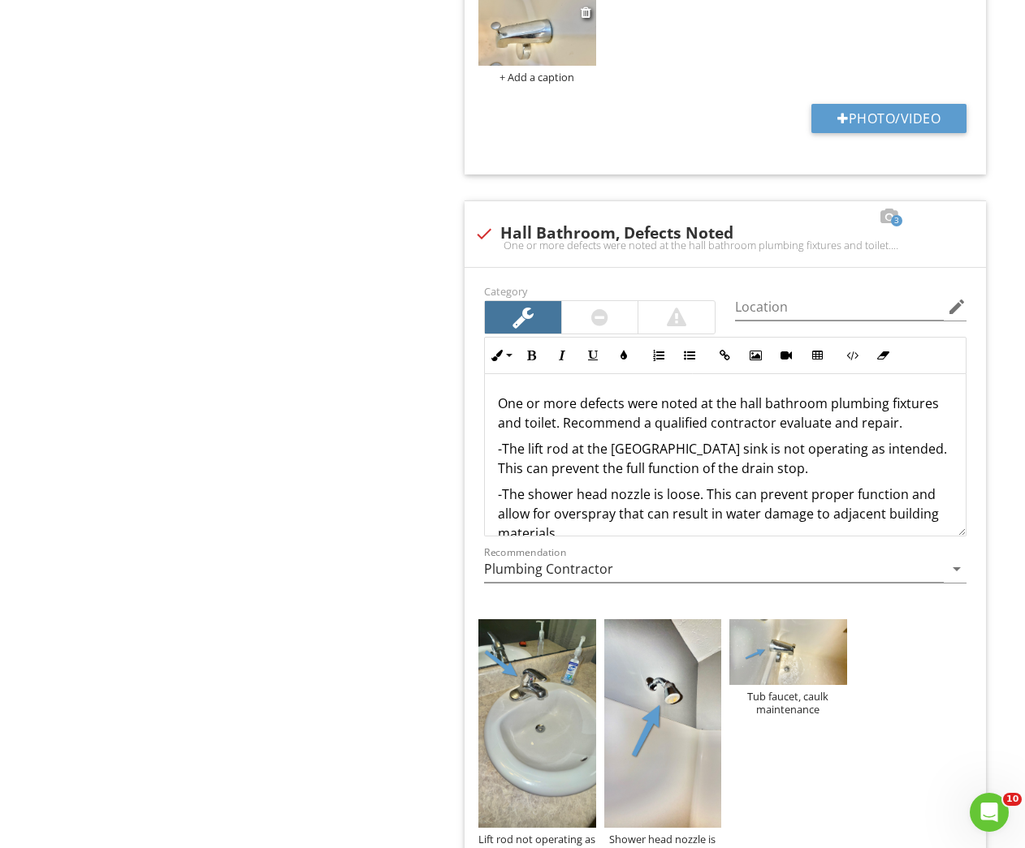
click at [528, 76] on div "+ Add a caption" at bounding box center [536, 77] width 117 height 13
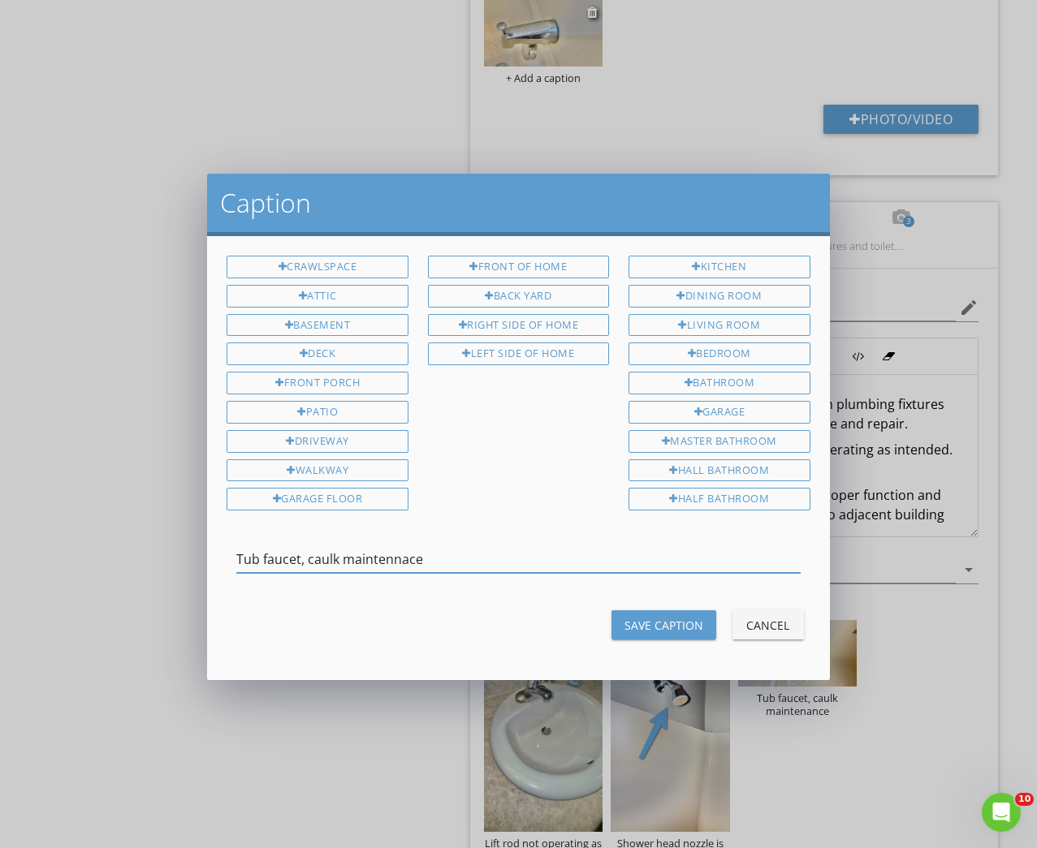
type input "Tub faucet, caulk maintenance"
drag, startPoint x: 528, startPoint y: 76, endPoint x: 677, endPoint y: 603, distance: 548.5
click at [654, 619] on div "Save Caption" at bounding box center [663, 625] width 79 height 17
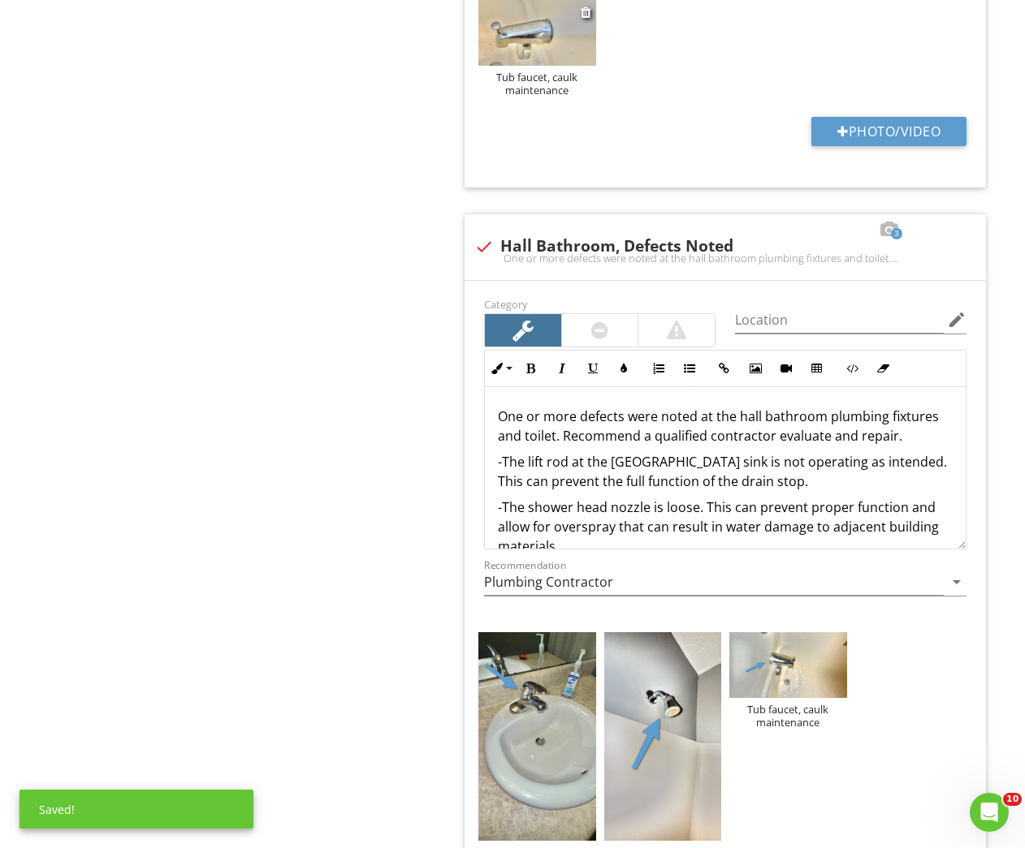
click at [549, 46] on img at bounding box center [536, 33] width 117 height 66
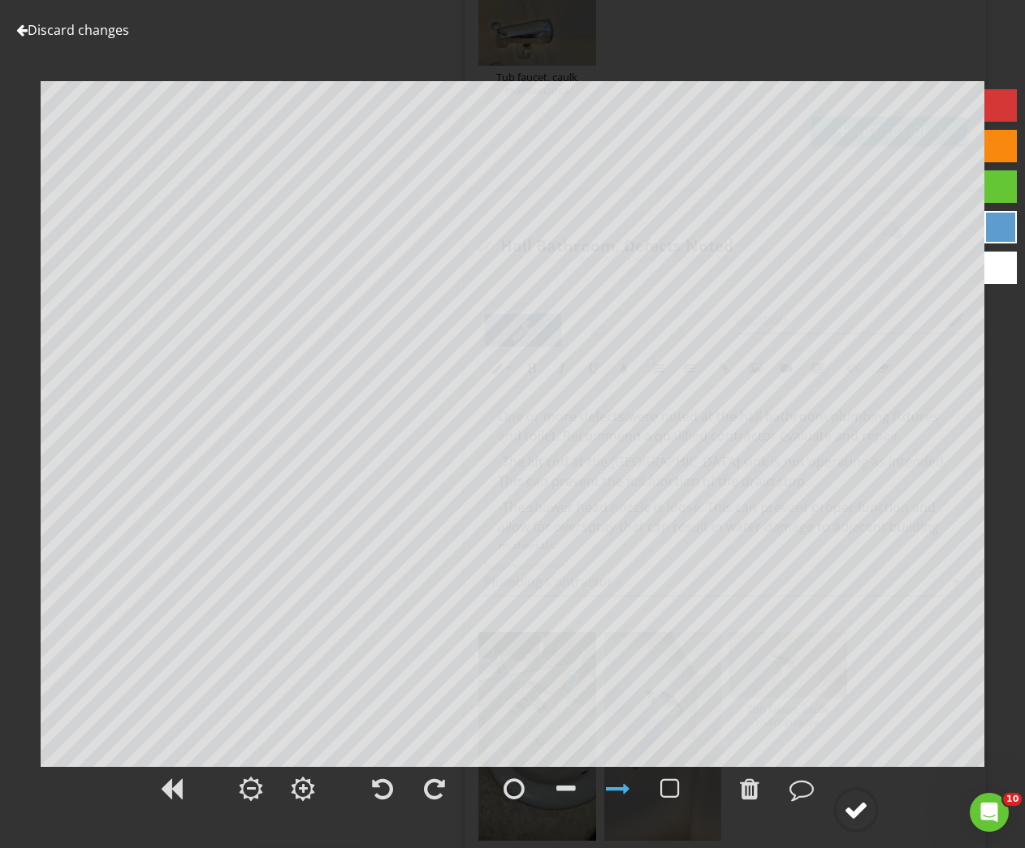
click at [859, 804] on div at bounding box center [856, 810] width 24 height 24
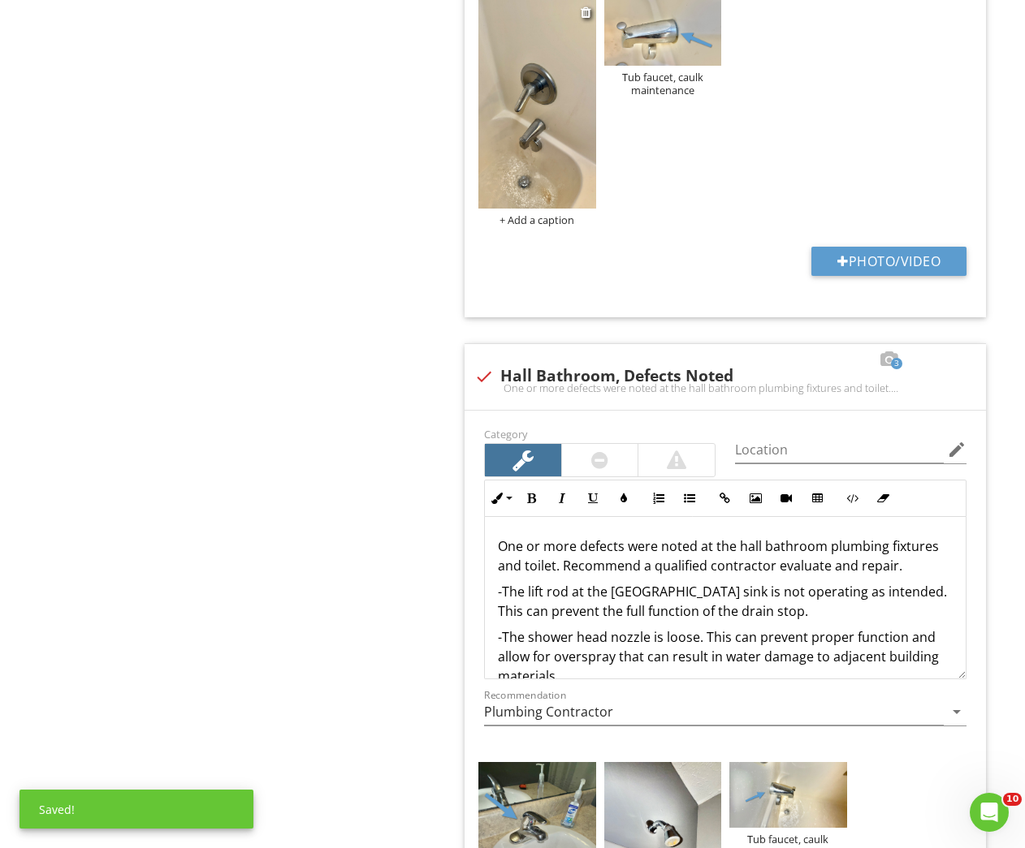
click at [531, 136] on img at bounding box center [536, 104] width 117 height 209
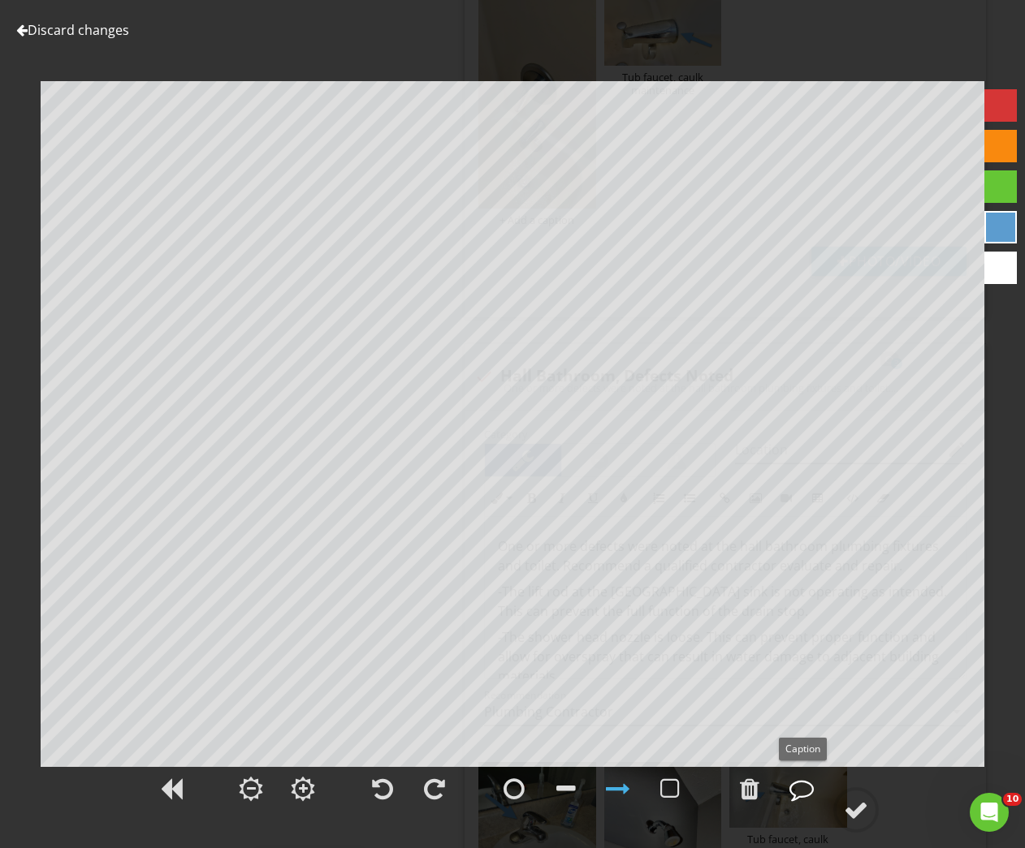
click at [802, 789] on div at bounding box center [801, 789] width 24 height 24
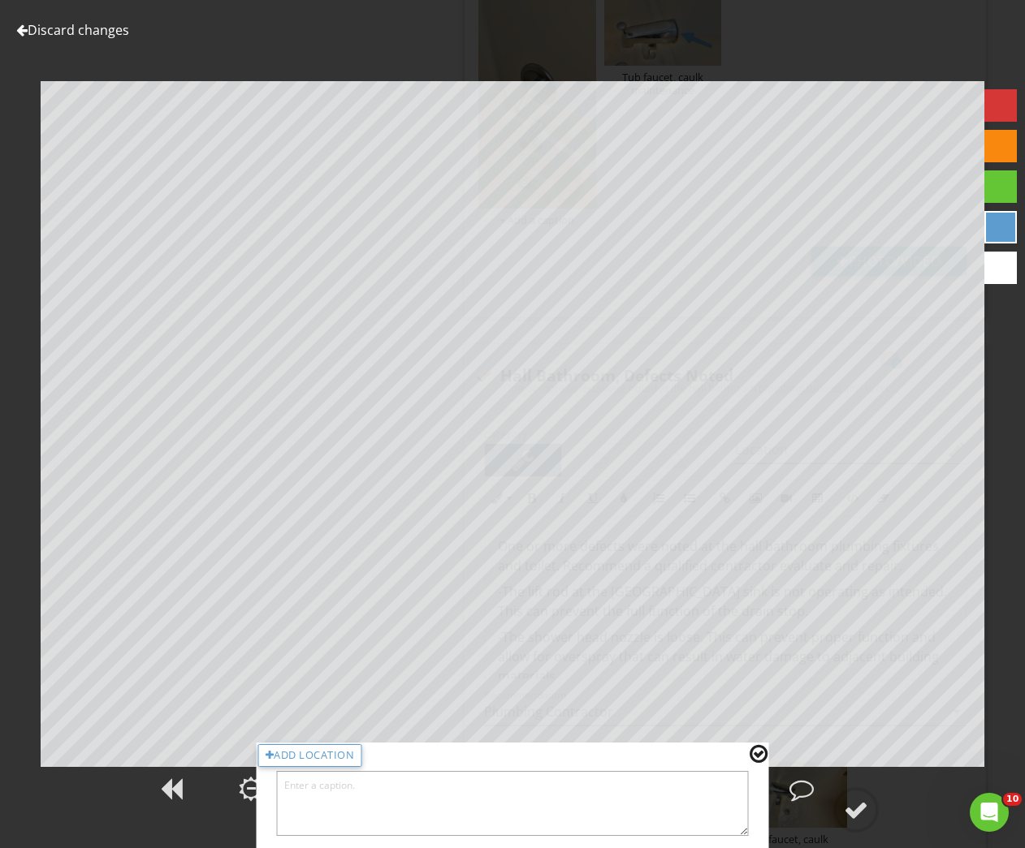
click at [628, 805] on textarea at bounding box center [513, 803] width 472 height 65
type textarea "Hot and cold supply lines, non typical installation"
click at [753, 755] on div at bounding box center [758, 754] width 18 height 21
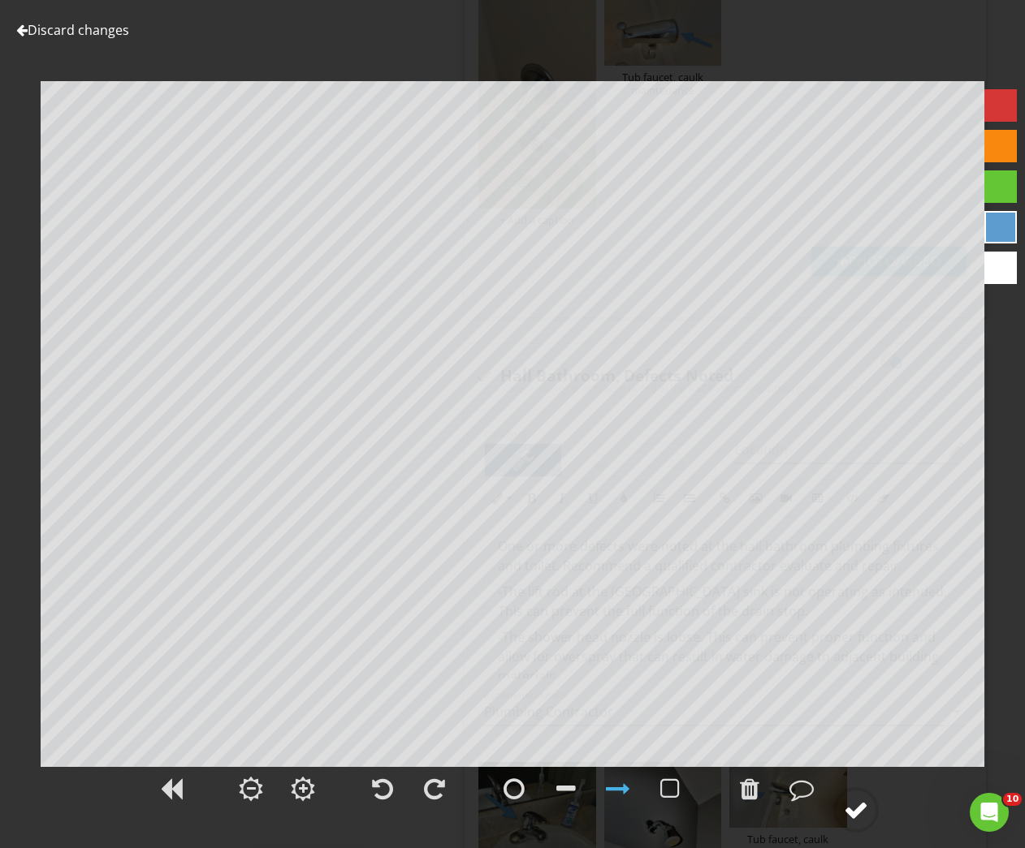
click at [852, 812] on div at bounding box center [856, 810] width 24 height 24
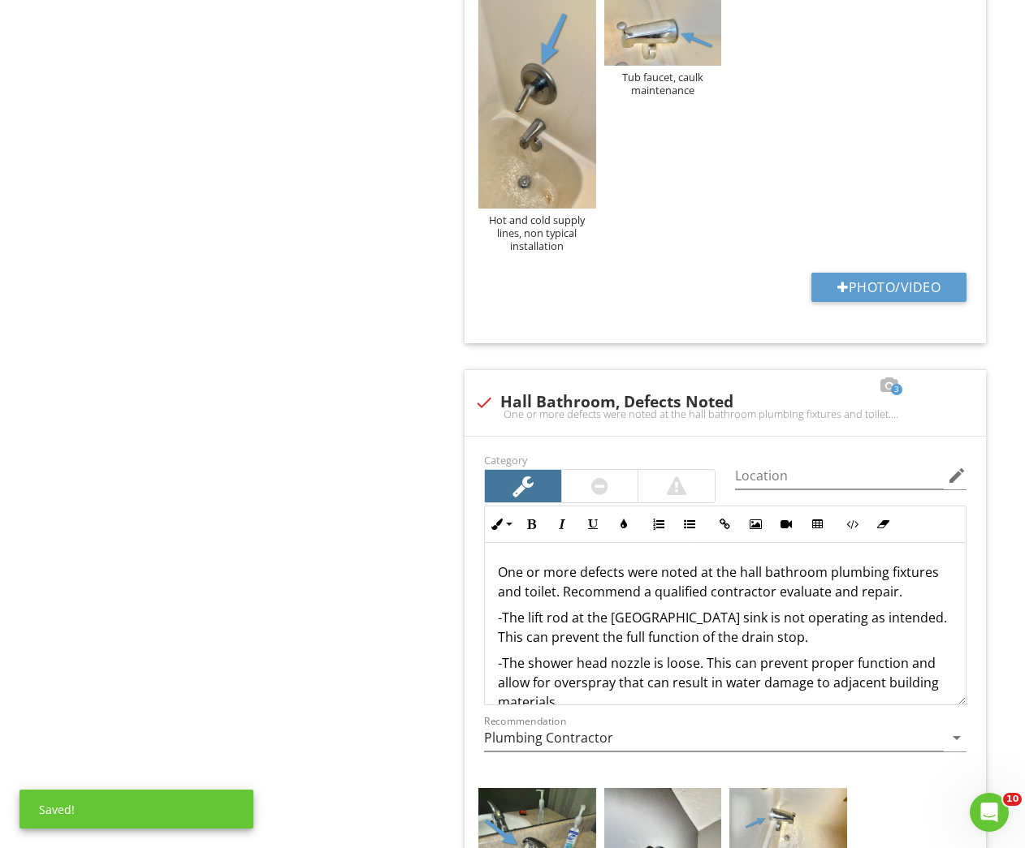
scroll to position [770, 0]
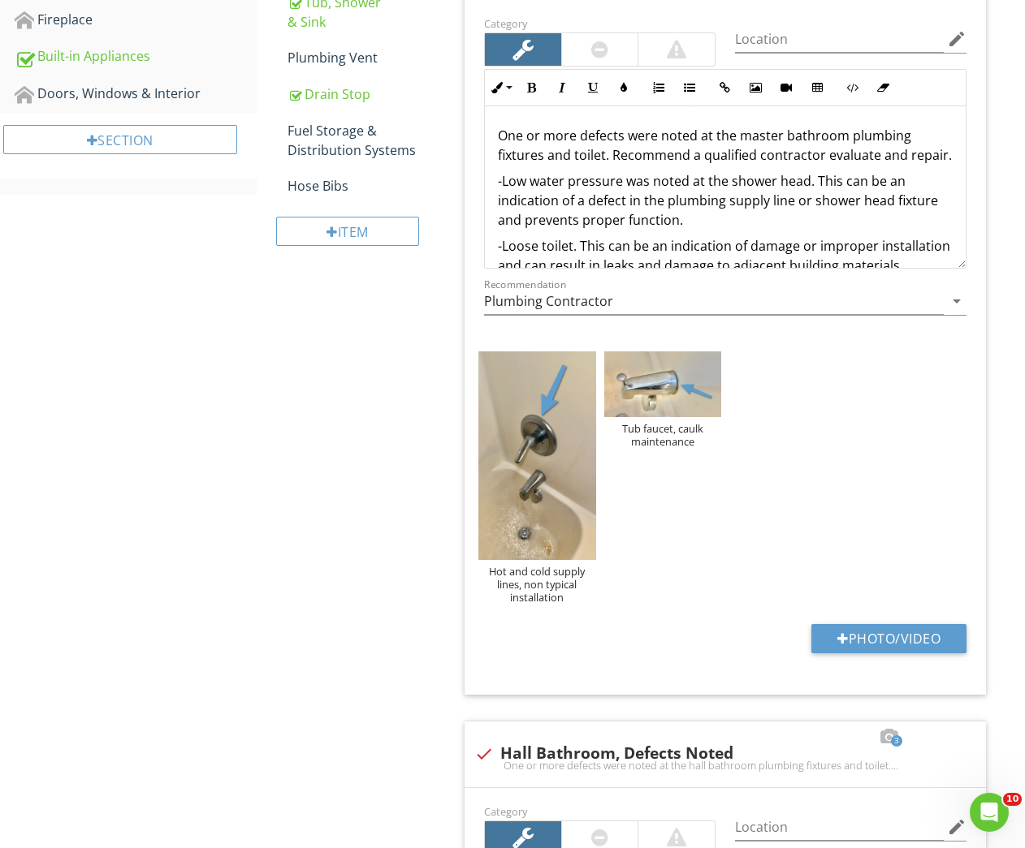
click at [496, 203] on div "One or more defects were noted at the master bathroom plumbing fixtures and toi…" at bounding box center [725, 200] width 481 height 188
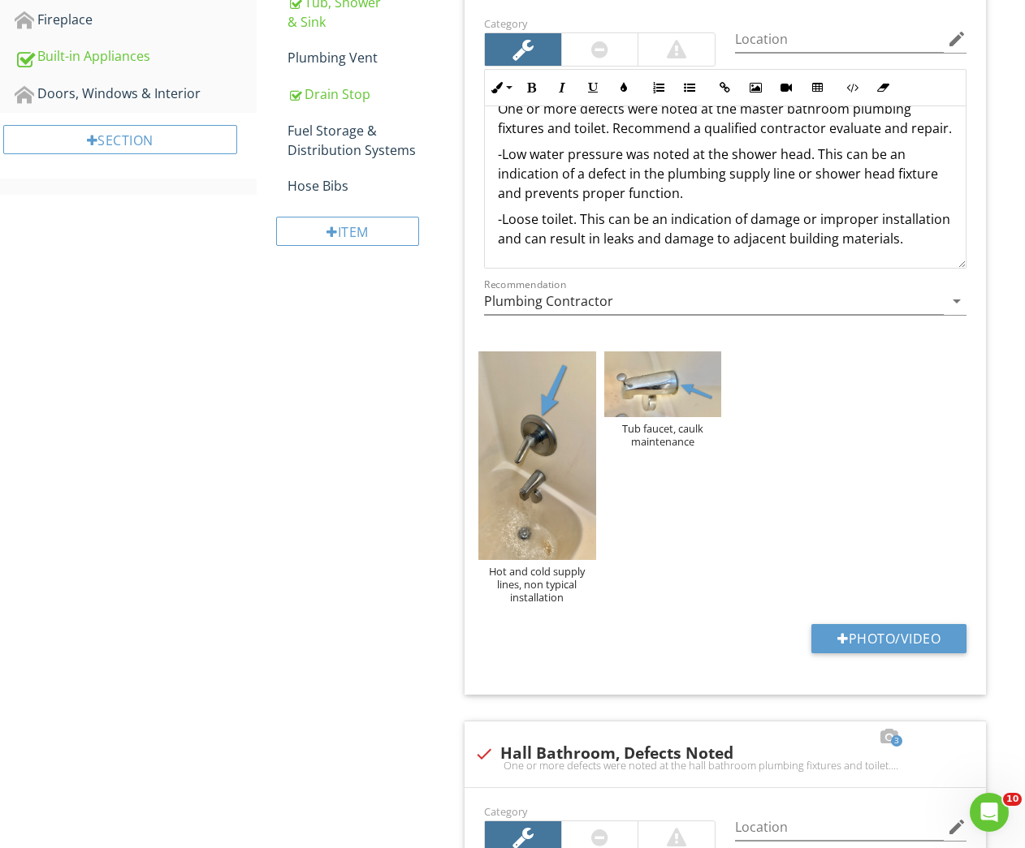
drag, startPoint x: 496, startPoint y: 203, endPoint x: 652, endPoint y: 275, distance: 171.8
click at [652, 275] on div "Category Location edit Inline Style XLarge Large Normal Small Light Small/Light…" at bounding box center [725, 172] width 502 height 318
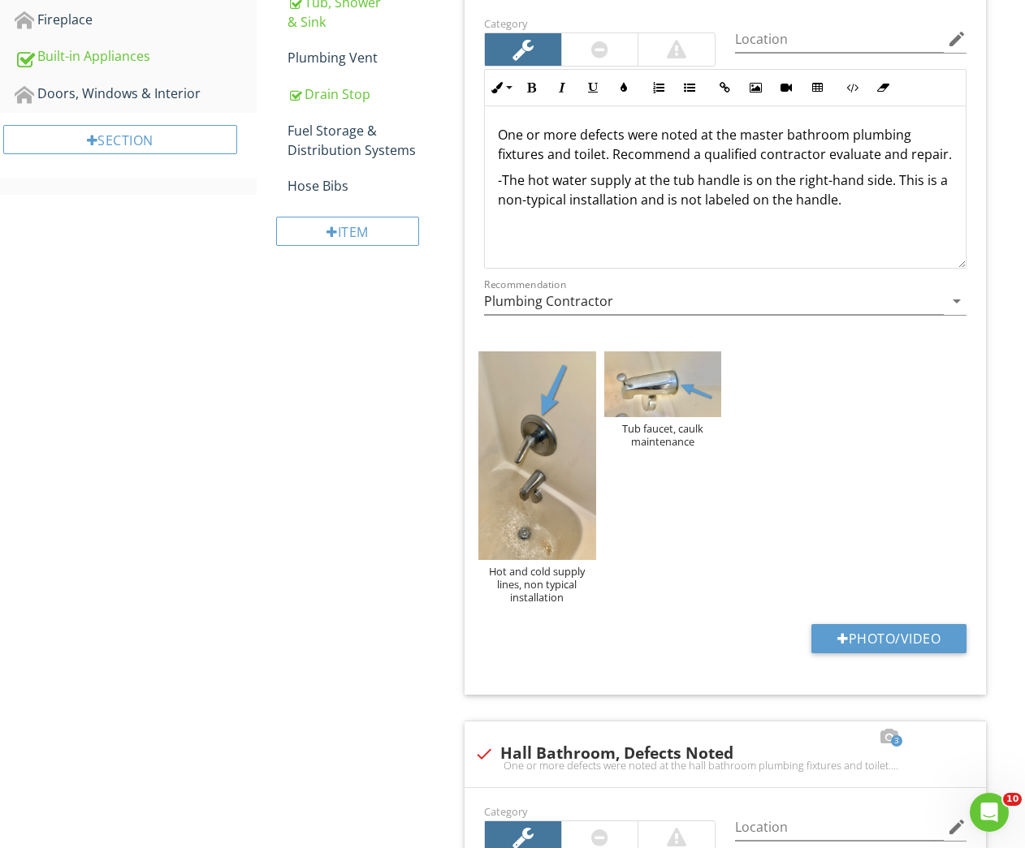
click at [732, 209] on p "-The hot water supply at the tub handle is on the right-hand side. This is a no…" at bounding box center [725, 189] width 455 height 39
click at [863, 209] on p "-The hot water supply at the tub handle is on the right-hand side. This is a no…" at bounding box center [725, 189] width 455 height 39
drag, startPoint x: 892, startPoint y: 197, endPoint x: 900, endPoint y: 206, distance: 11.5
click at [892, 198] on p "-The hot water supply at the tub handle is on the right-hand side. This is a no…" at bounding box center [725, 189] width 455 height 39
click at [647, 209] on p "-The hot water supply at the tub handle is on the right-hand side. This is a no…" at bounding box center [725, 189] width 455 height 39
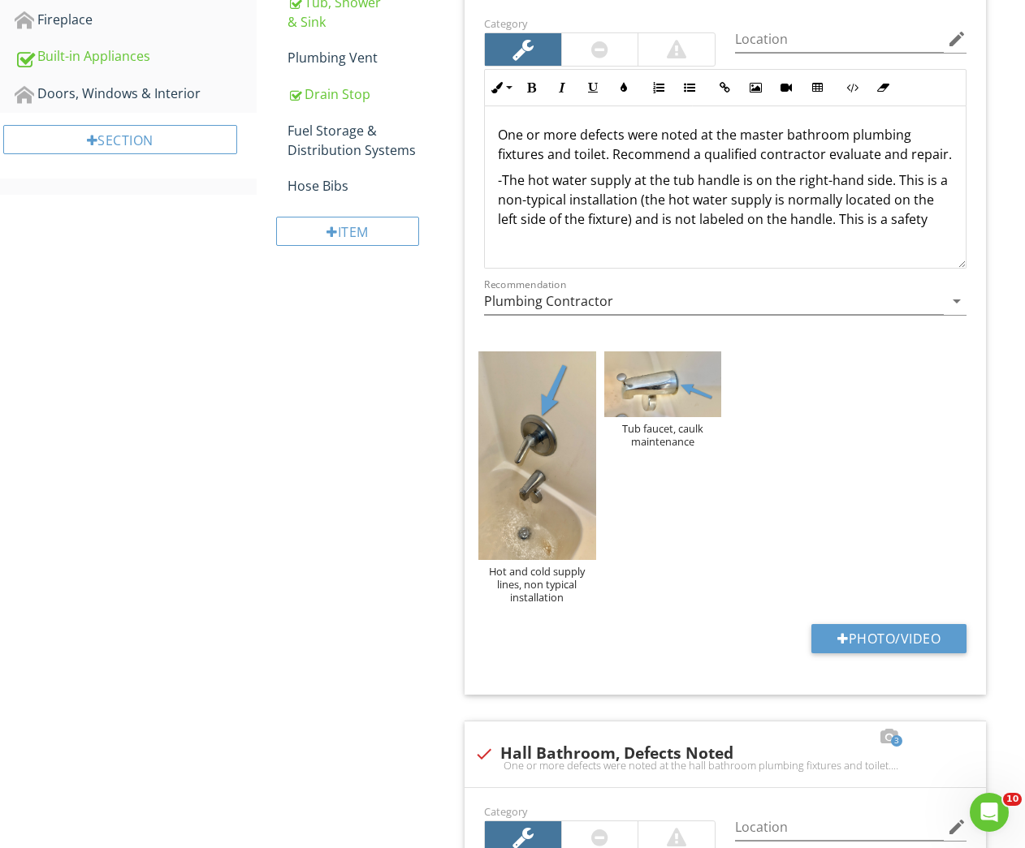
click at [926, 229] on p "-The hot water supply at the tub handle is on the right-hand side. This is a no…" at bounding box center [725, 199] width 455 height 58
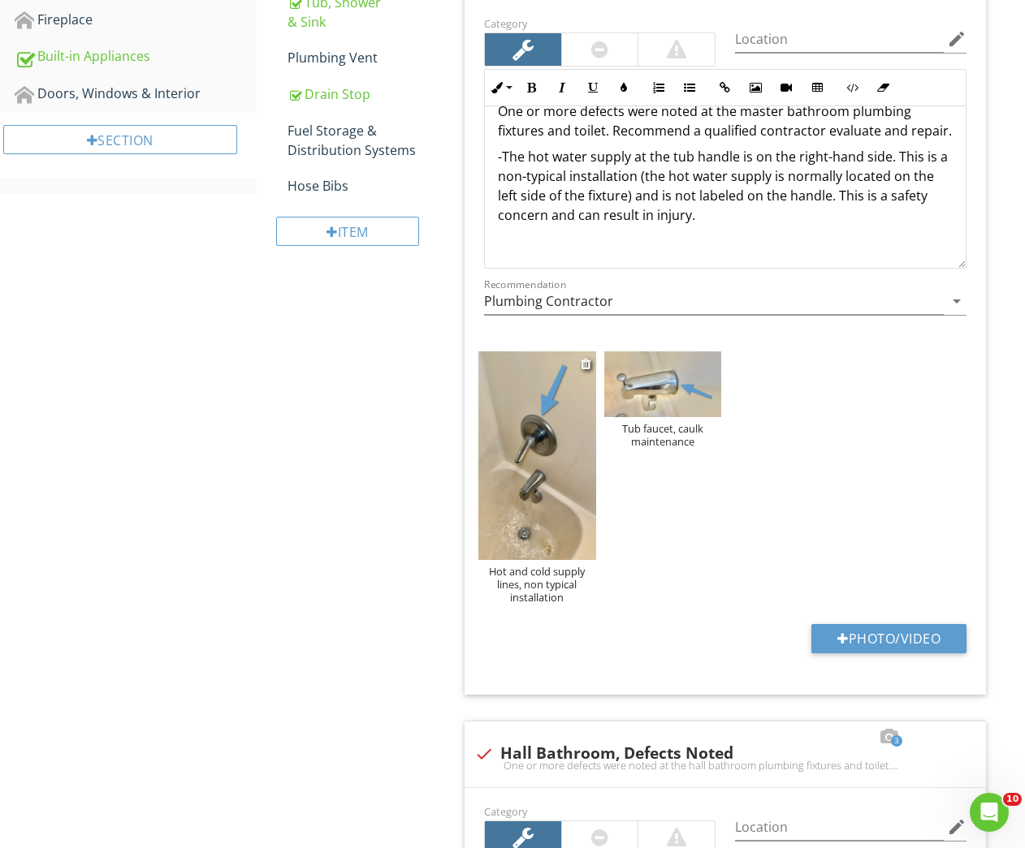
click at [542, 589] on div "Hot and cold supply lines, non typical installation" at bounding box center [536, 584] width 117 height 39
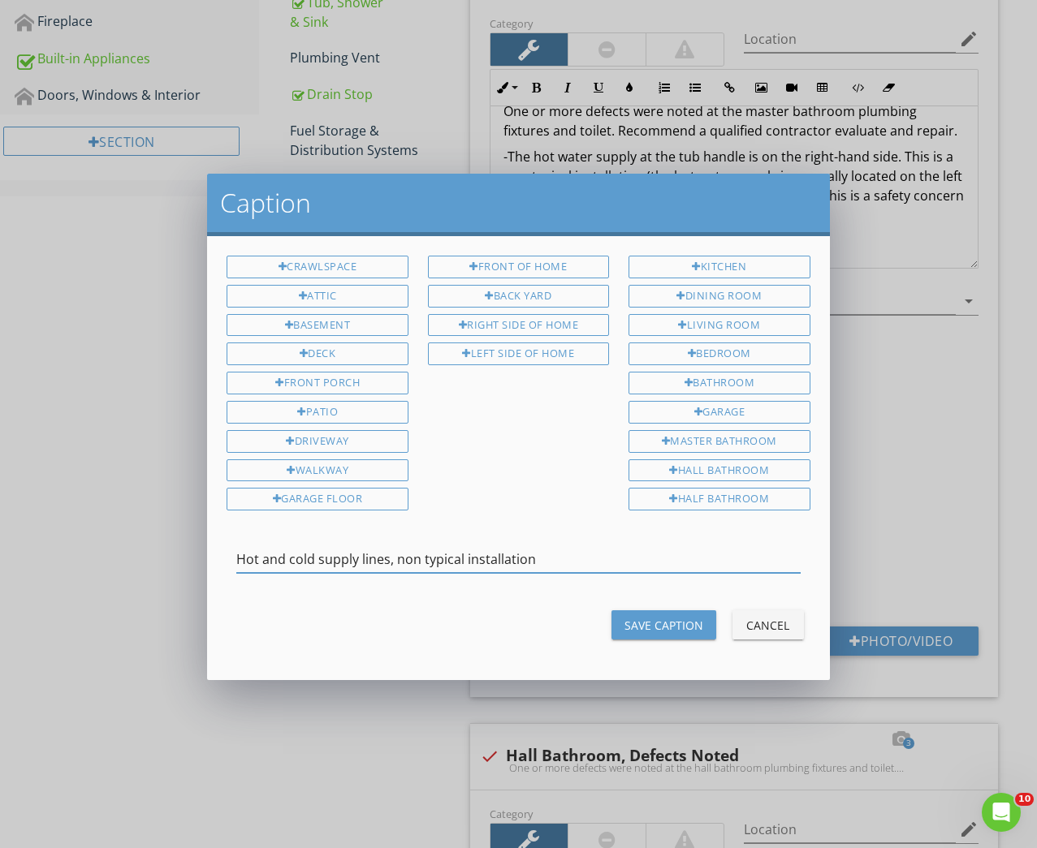
drag, startPoint x: 398, startPoint y: 558, endPoint x: 592, endPoint y: 558, distance: 194.0
click at [591, 559] on input "Hot and cold supply lines, non typical installation" at bounding box center [517, 559] width 563 height 27
type input "Hot and cold supply lines, non typical installation"
click at [653, 622] on div "Save Caption" at bounding box center [663, 625] width 79 height 17
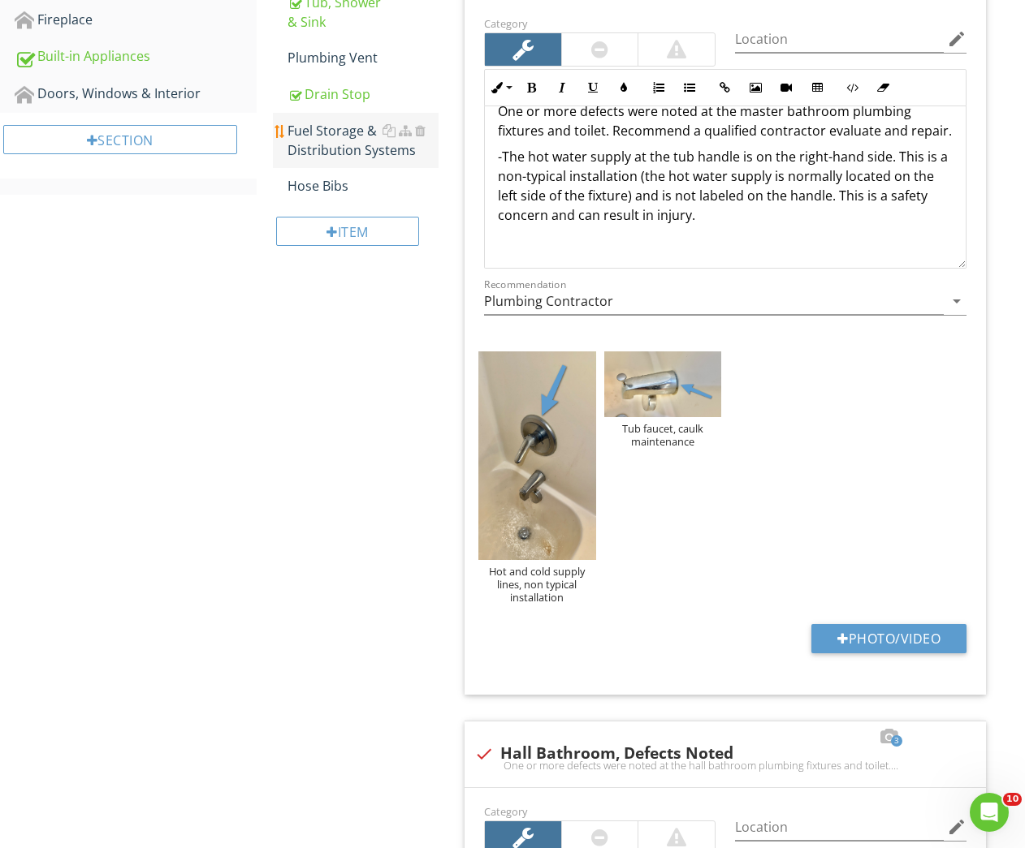
click at [378, 140] on div "Fuel Storage & Distribution Systems" at bounding box center [363, 140] width 152 height 39
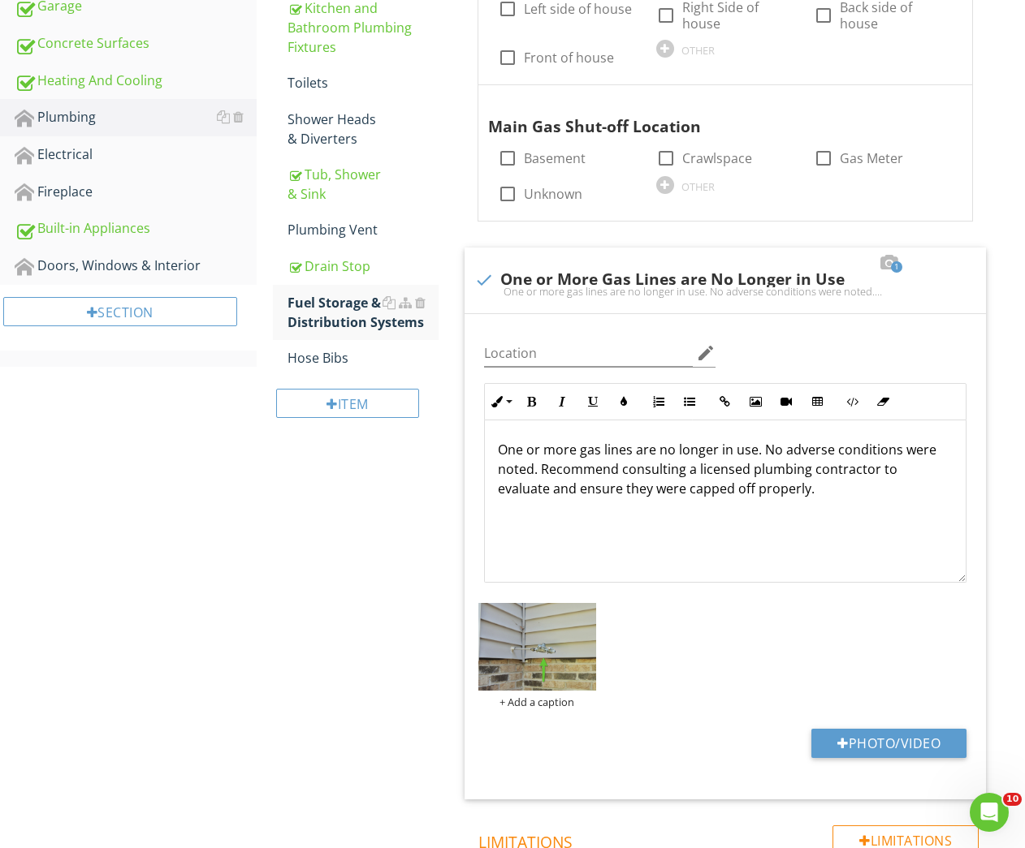
scroll to position [236, 0]
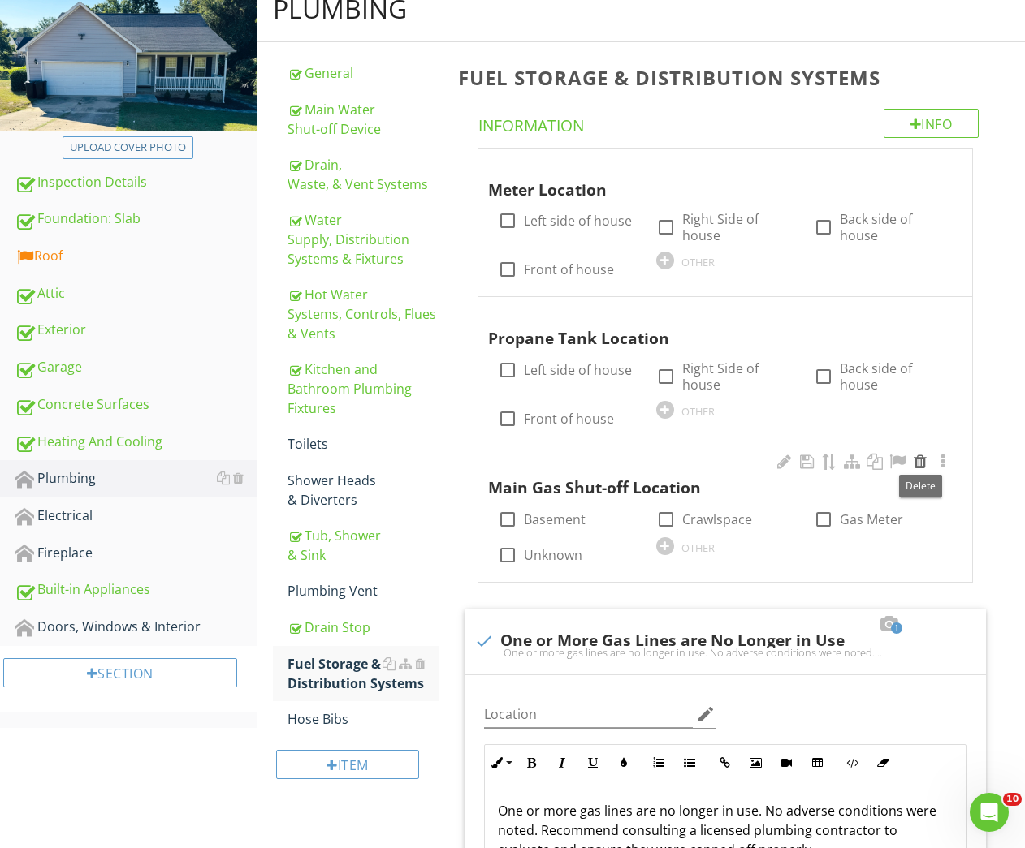
click at [921, 460] on div at bounding box center [919, 462] width 19 height 16
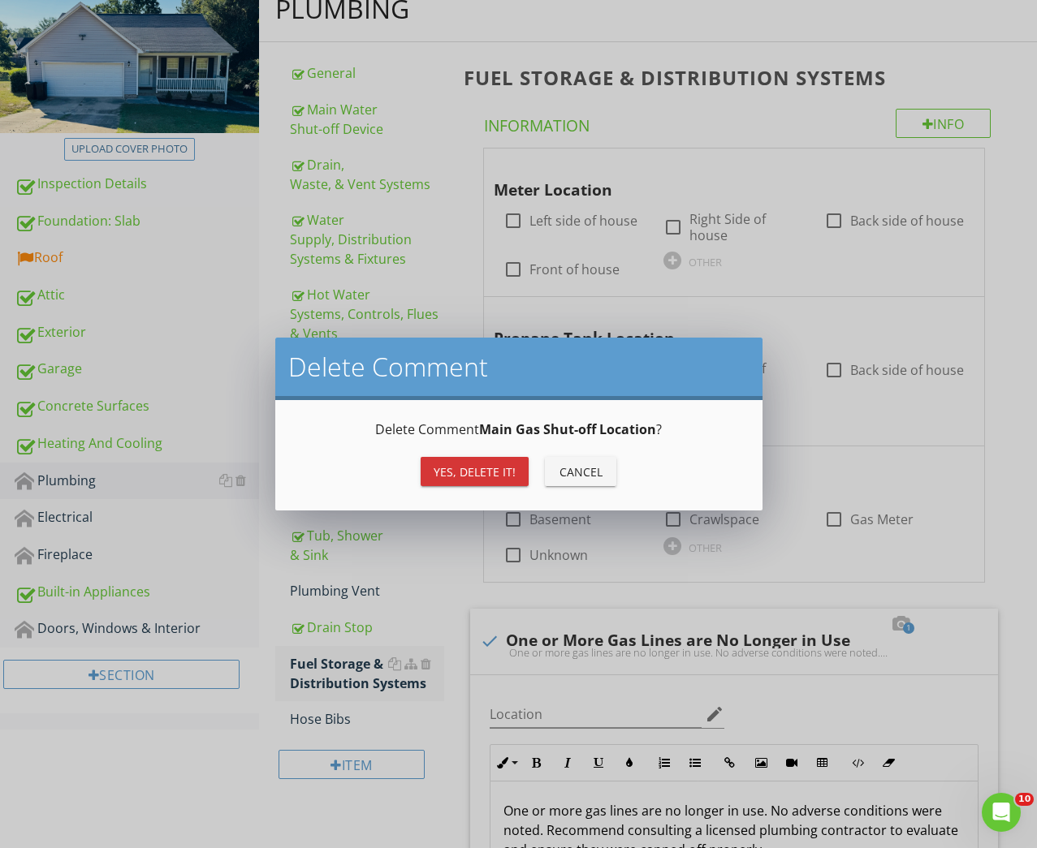
drag, startPoint x: 468, startPoint y: 468, endPoint x: 538, endPoint y: 466, distance: 70.7
click at [477, 468] on div "Yes, Delete it!" at bounding box center [475, 472] width 82 height 17
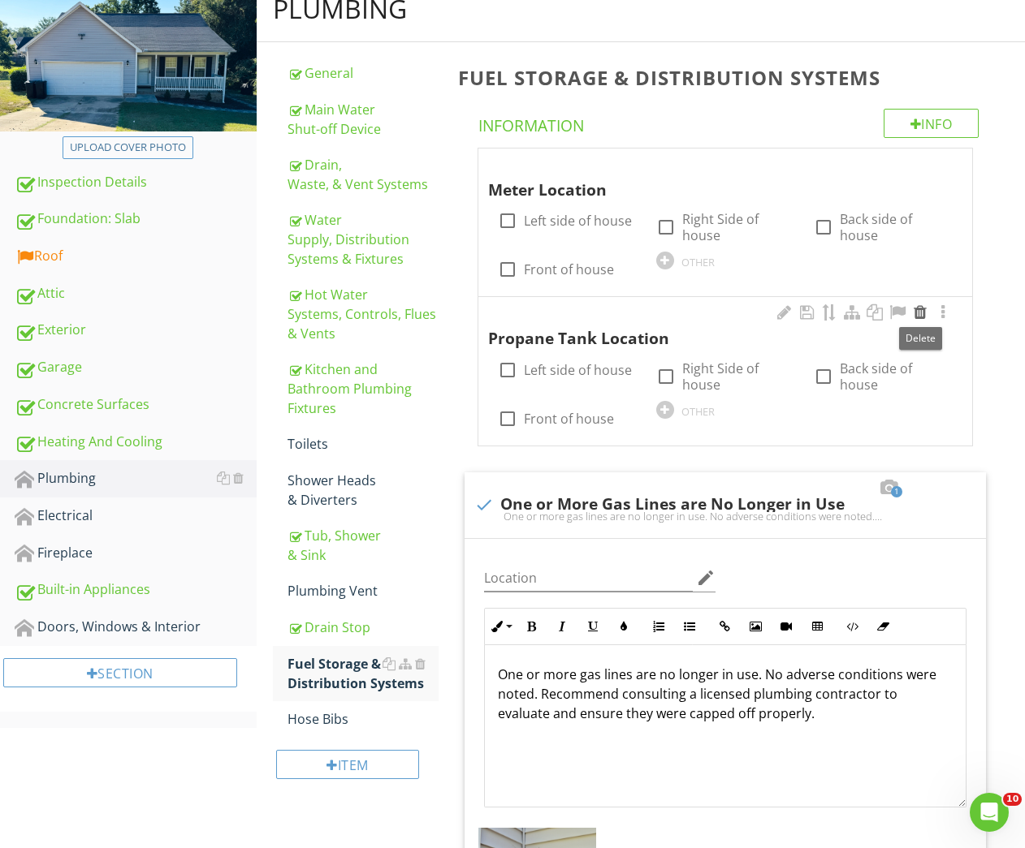
click at [919, 312] on div at bounding box center [919, 312] width 19 height 16
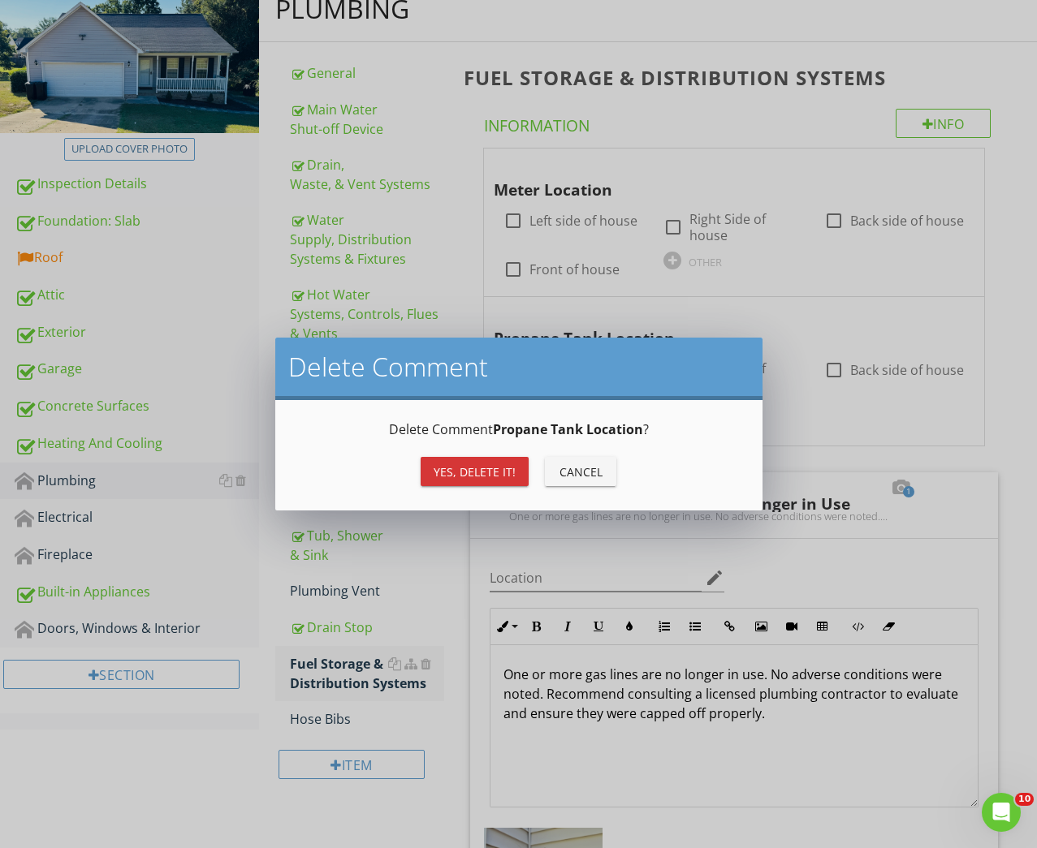
drag, startPoint x: 502, startPoint y: 470, endPoint x: 688, endPoint y: 389, distance: 203.6
click at [514, 464] on div "Yes, Delete it!" at bounding box center [475, 472] width 82 height 17
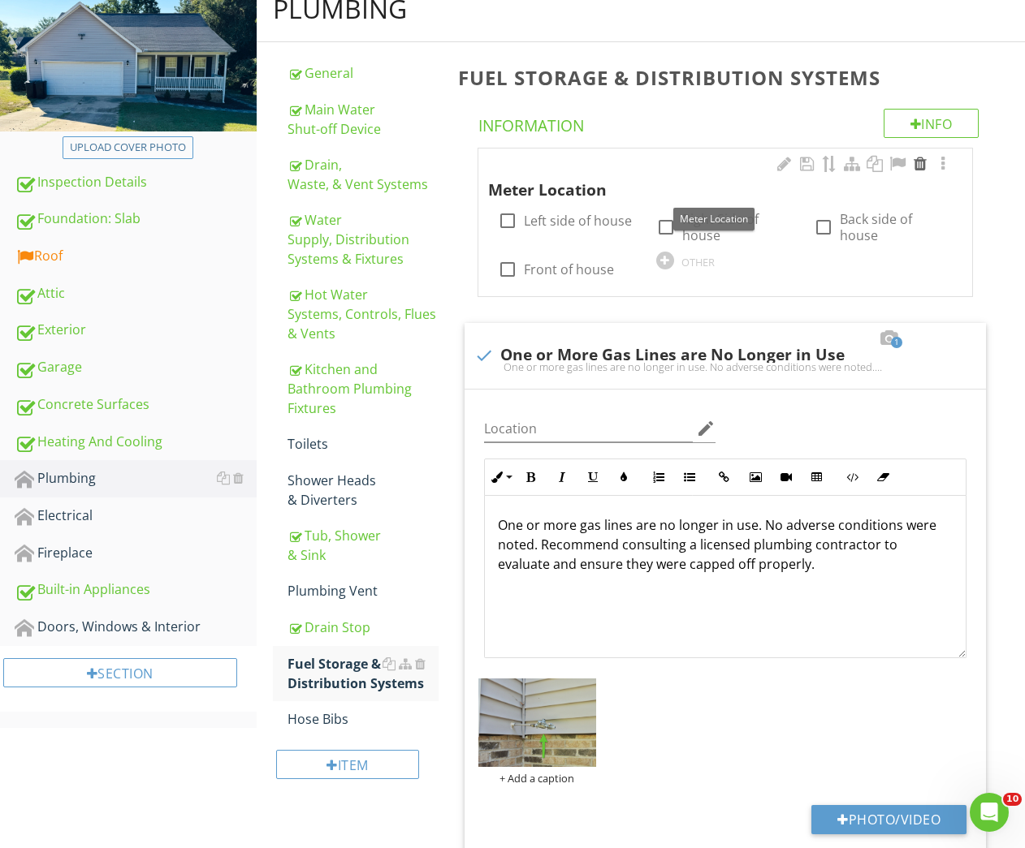
click at [918, 165] on div at bounding box center [919, 164] width 19 height 16
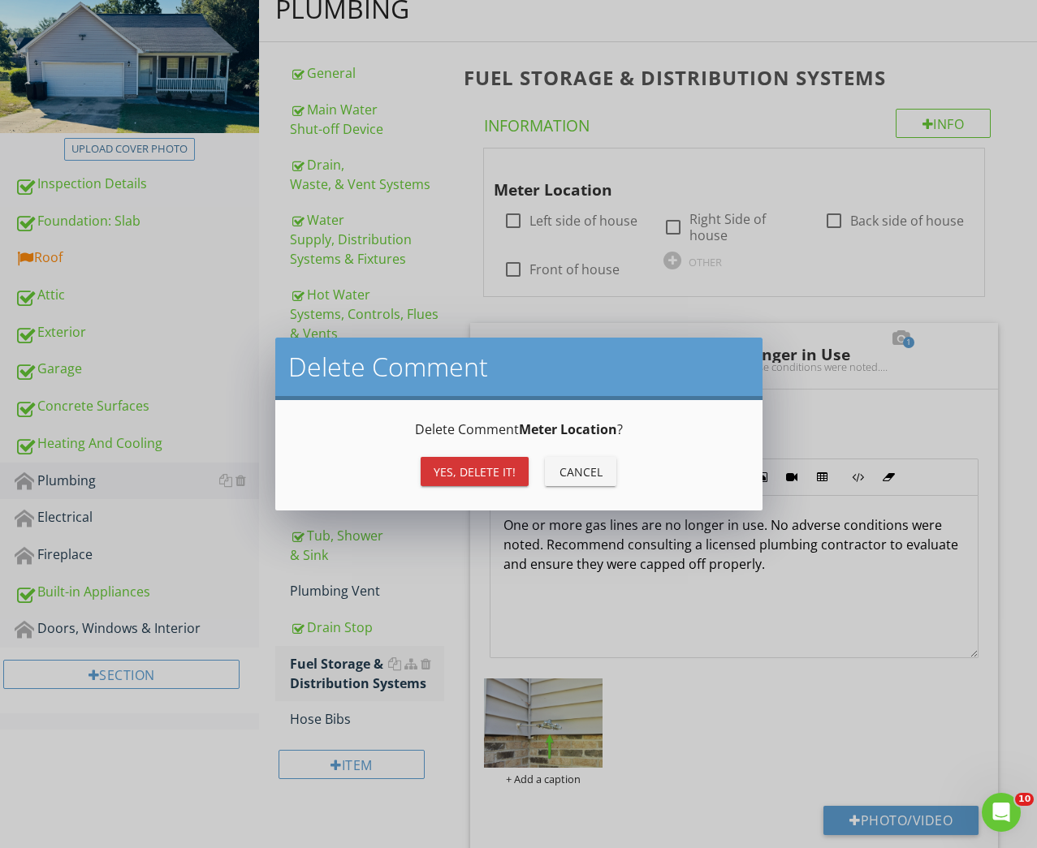
click at [475, 466] on div "Yes, Delete it!" at bounding box center [475, 472] width 82 height 17
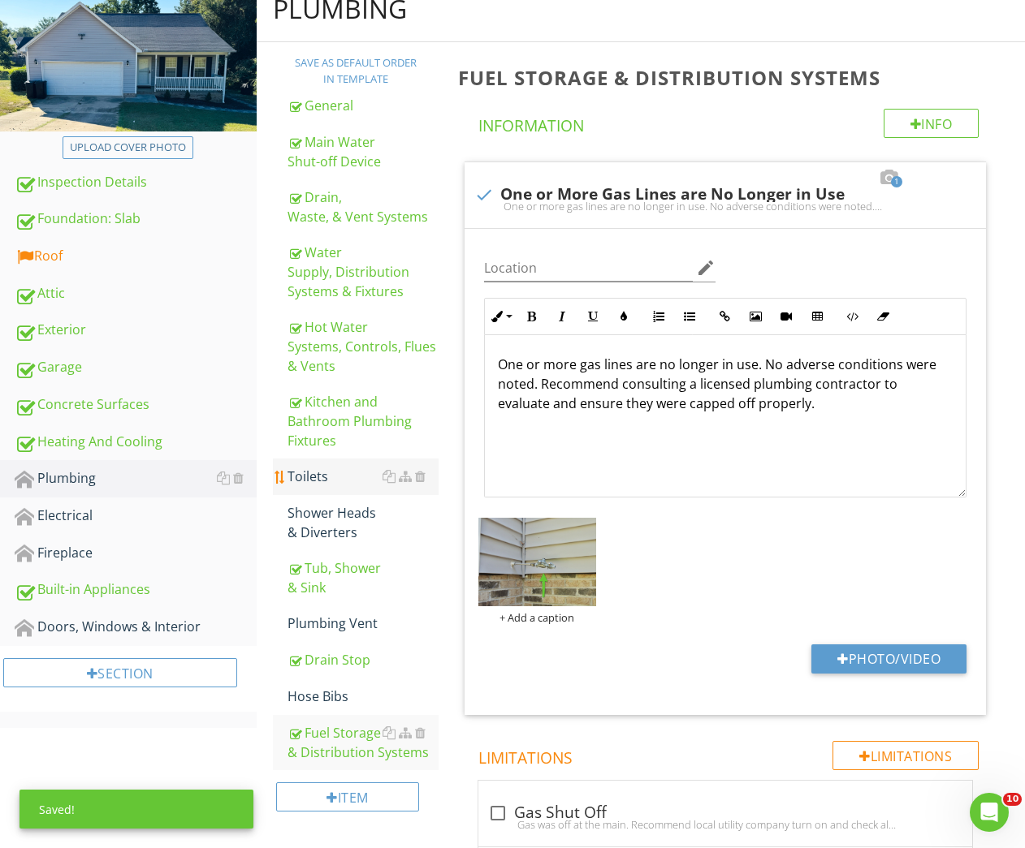
click at [322, 473] on div "Toilets" at bounding box center [363, 476] width 152 height 19
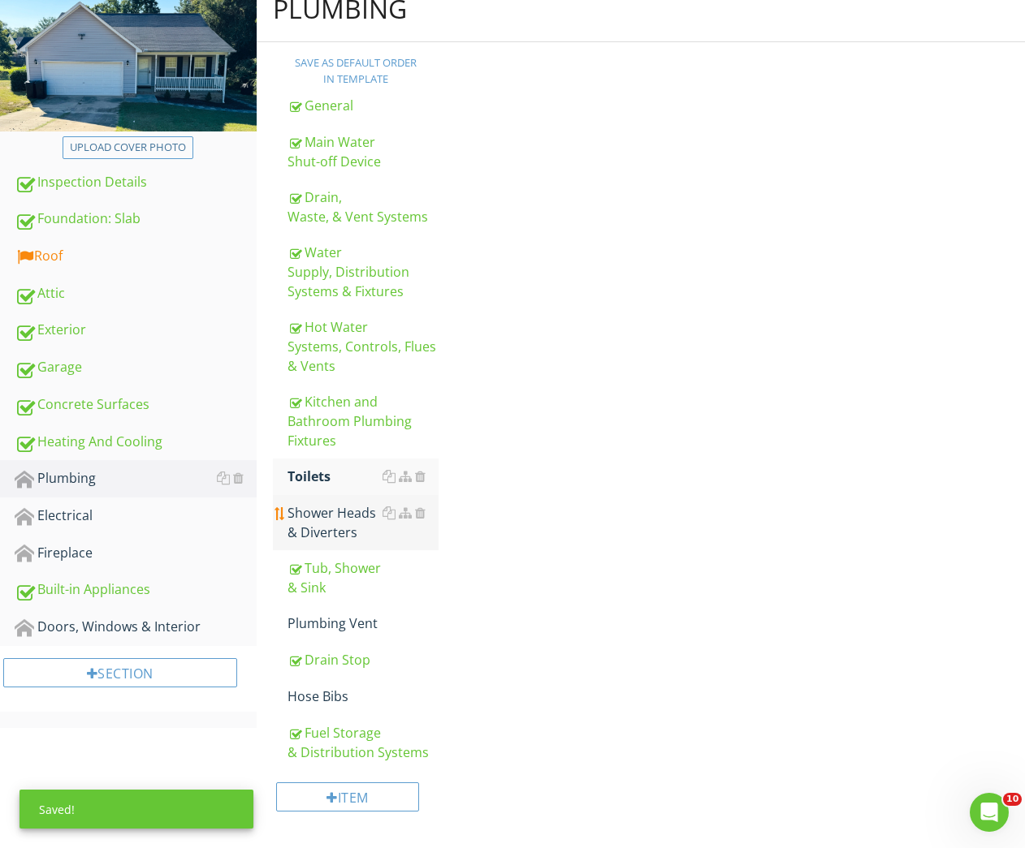
click at [340, 524] on div "Shower Heads & Diverters" at bounding box center [363, 522] width 152 height 39
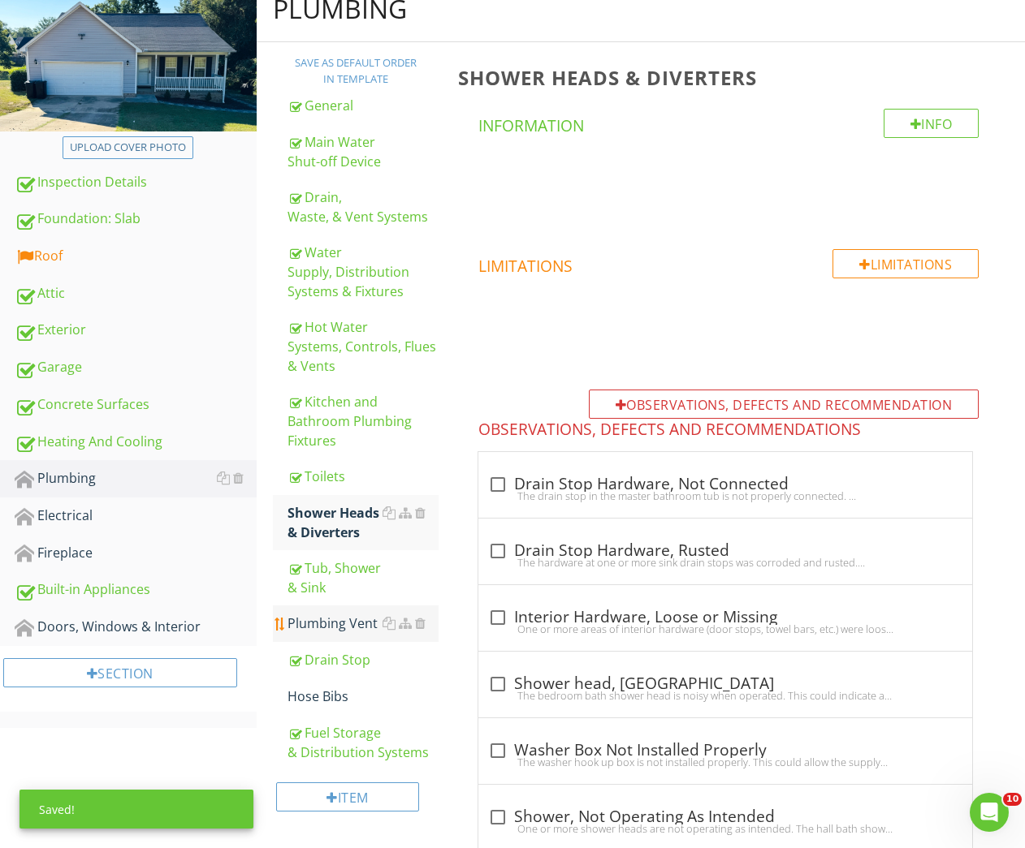
click at [330, 624] on div "Plumbing Vent" at bounding box center [363, 623] width 152 height 19
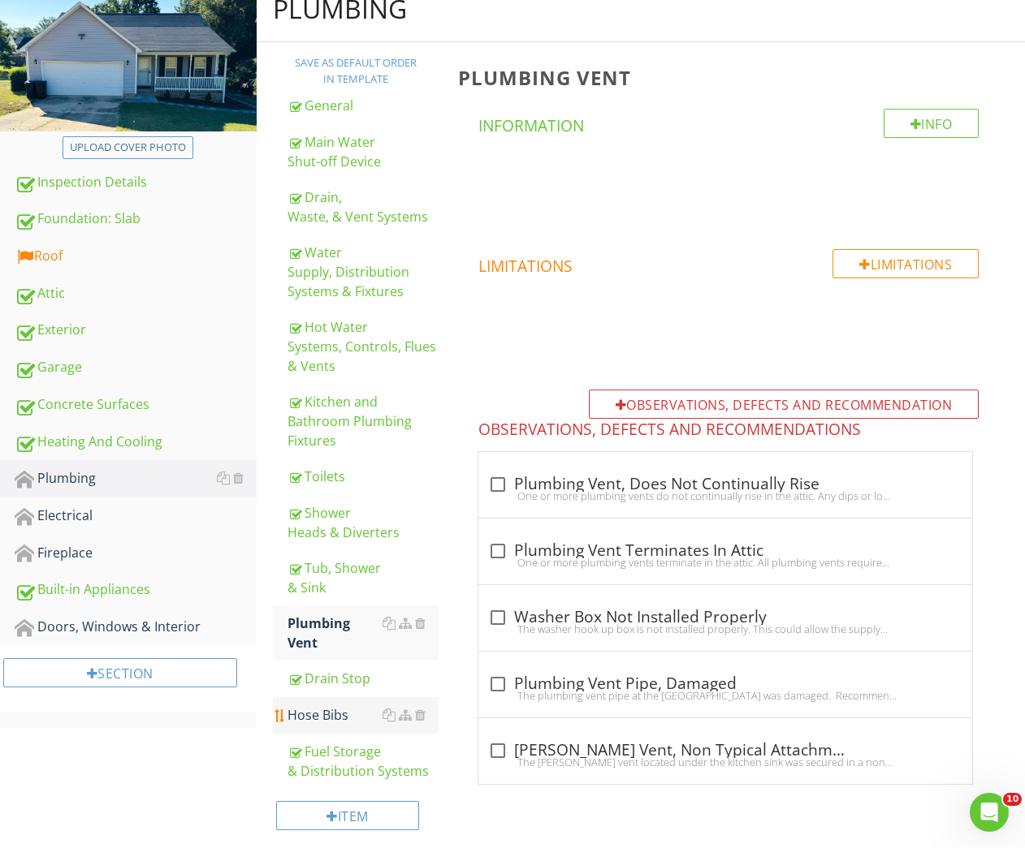
click at [326, 693] on link "Drain Stop" at bounding box center [363, 679] width 152 height 36
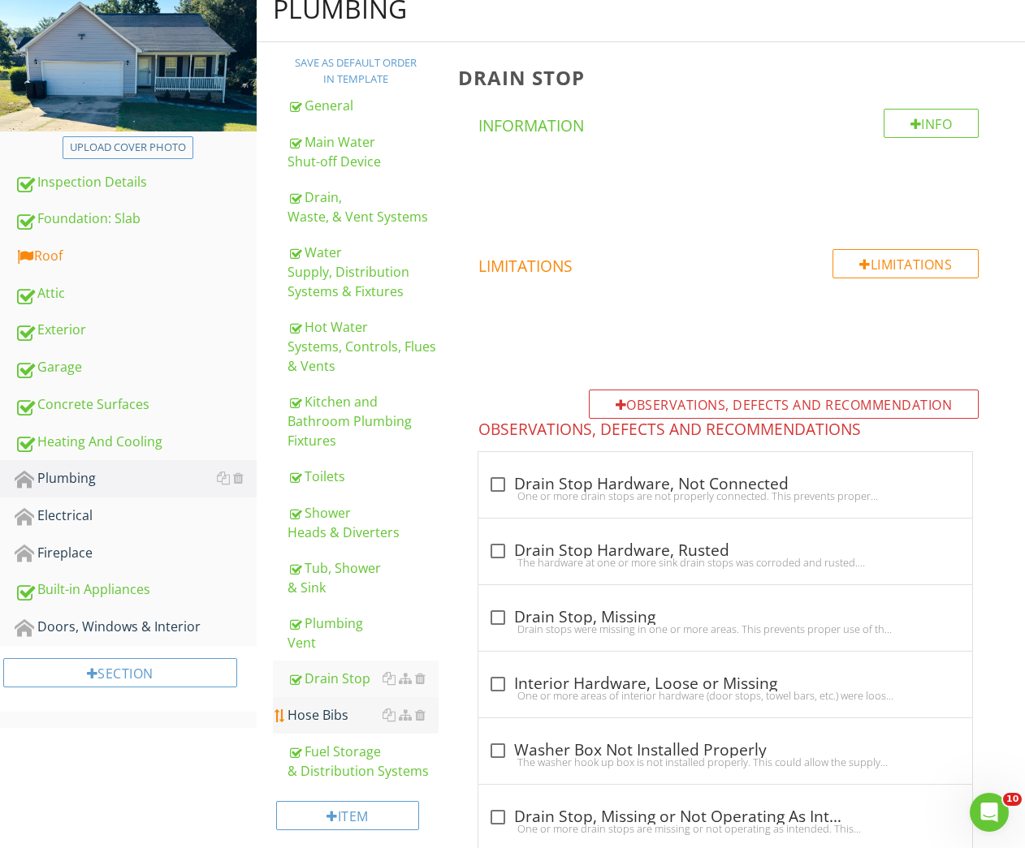
click at [314, 719] on div "Hose Bibs" at bounding box center [363, 715] width 152 height 19
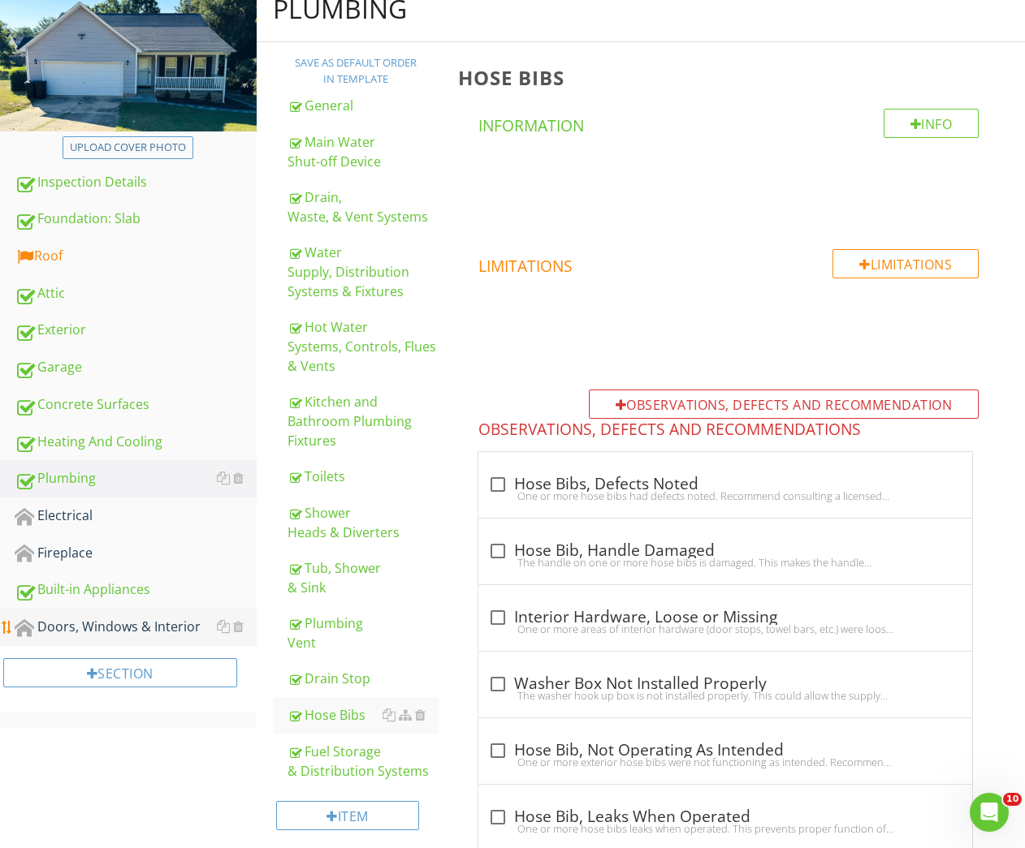
click at [102, 632] on div "Doors, Windows & Interior" at bounding box center [136, 627] width 242 height 21
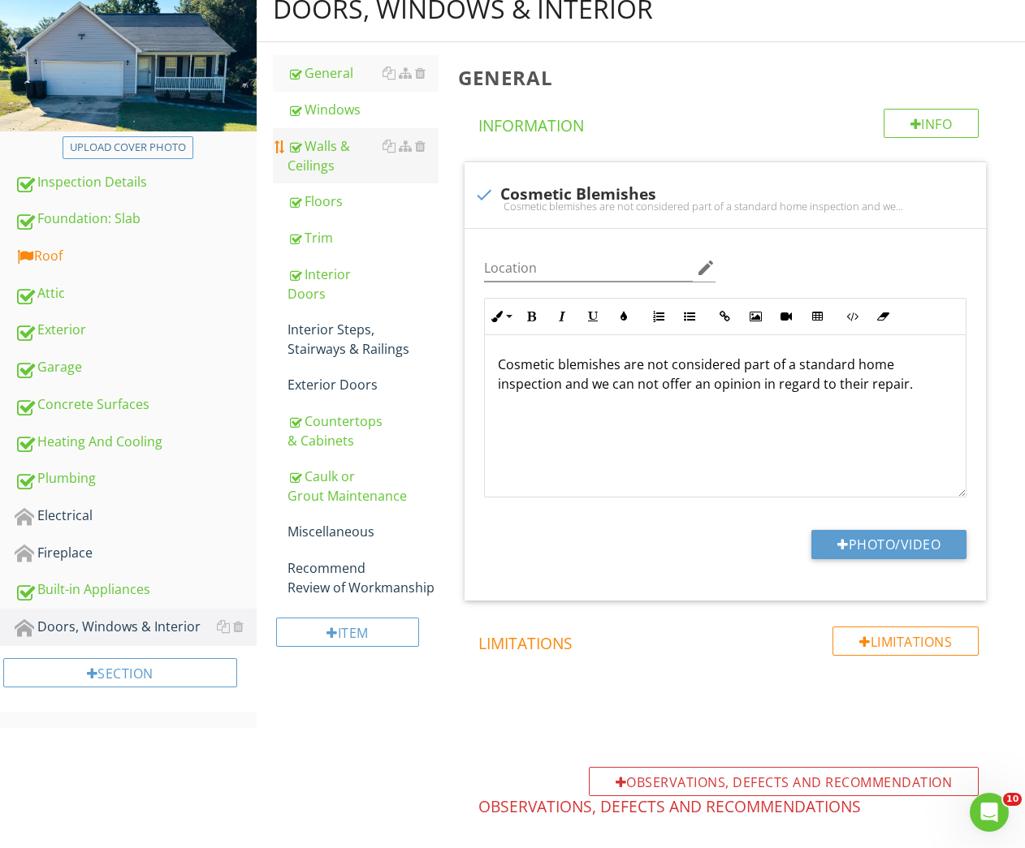
click at [310, 165] on div "Walls & Ceilings" at bounding box center [363, 155] width 152 height 39
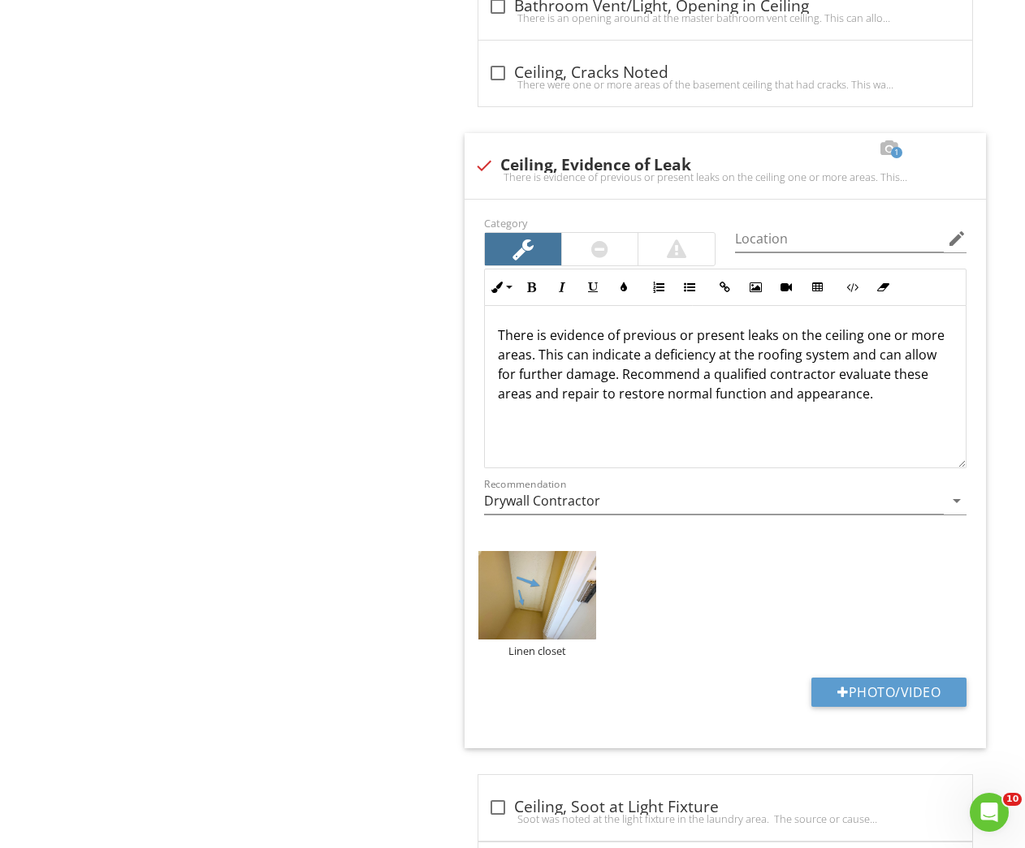
scroll to position [1065, 0]
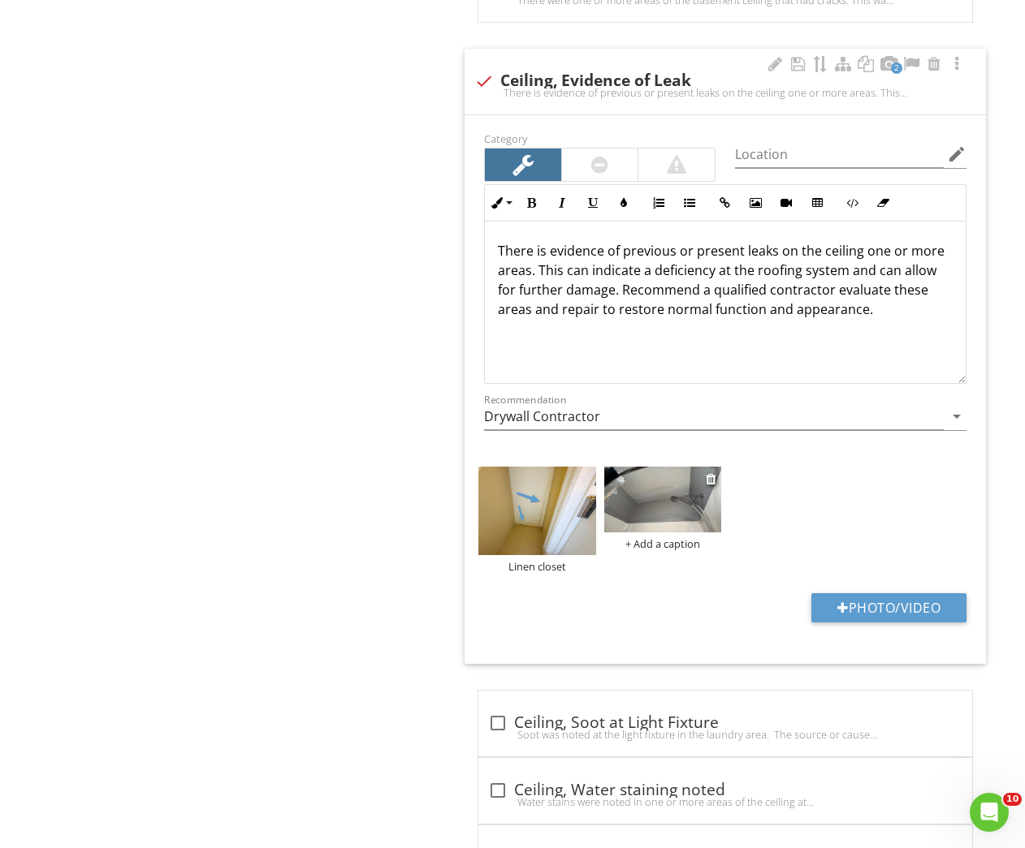
click at [666, 515] on img at bounding box center [662, 500] width 117 height 66
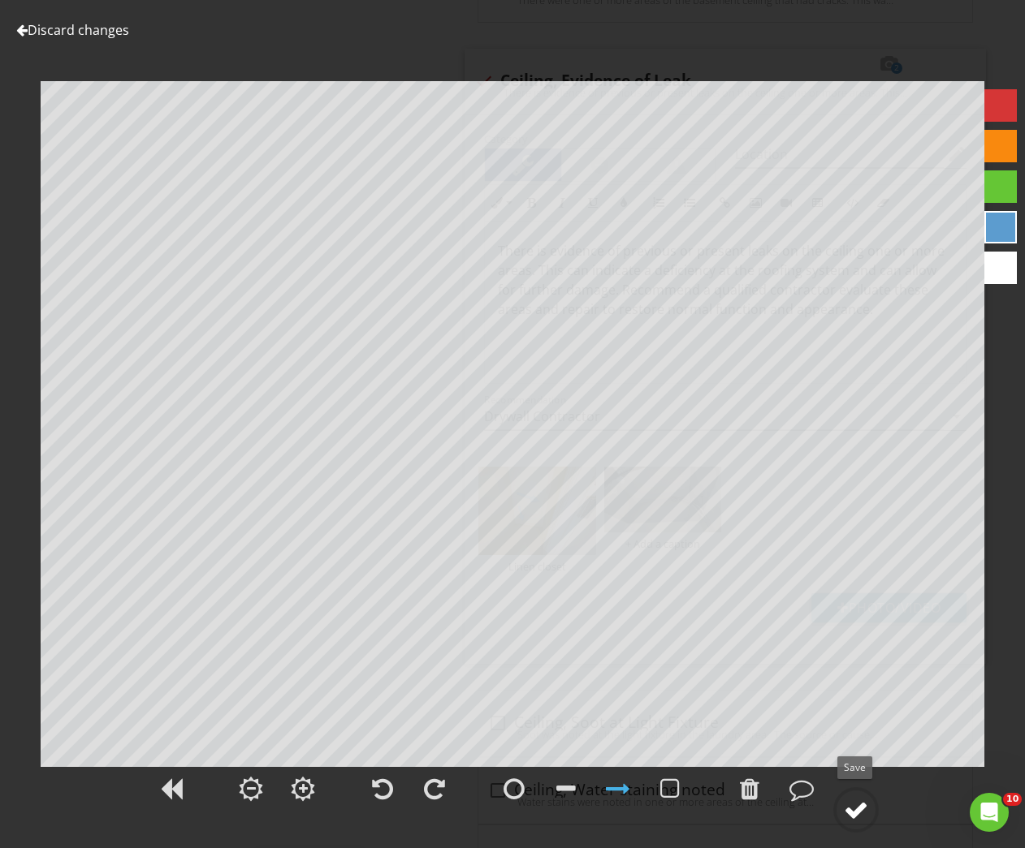
click at [851, 809] on div at bounding box center [856, 810] width 24 height 24
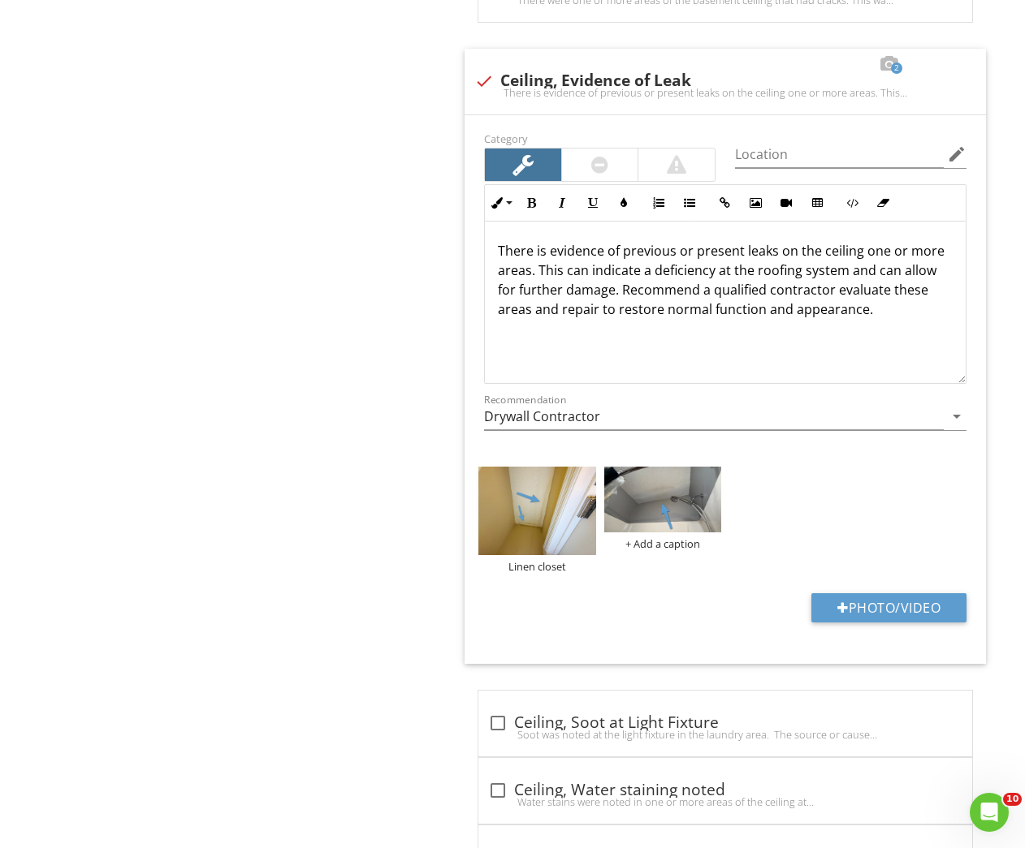
scroll to position [377, 0]
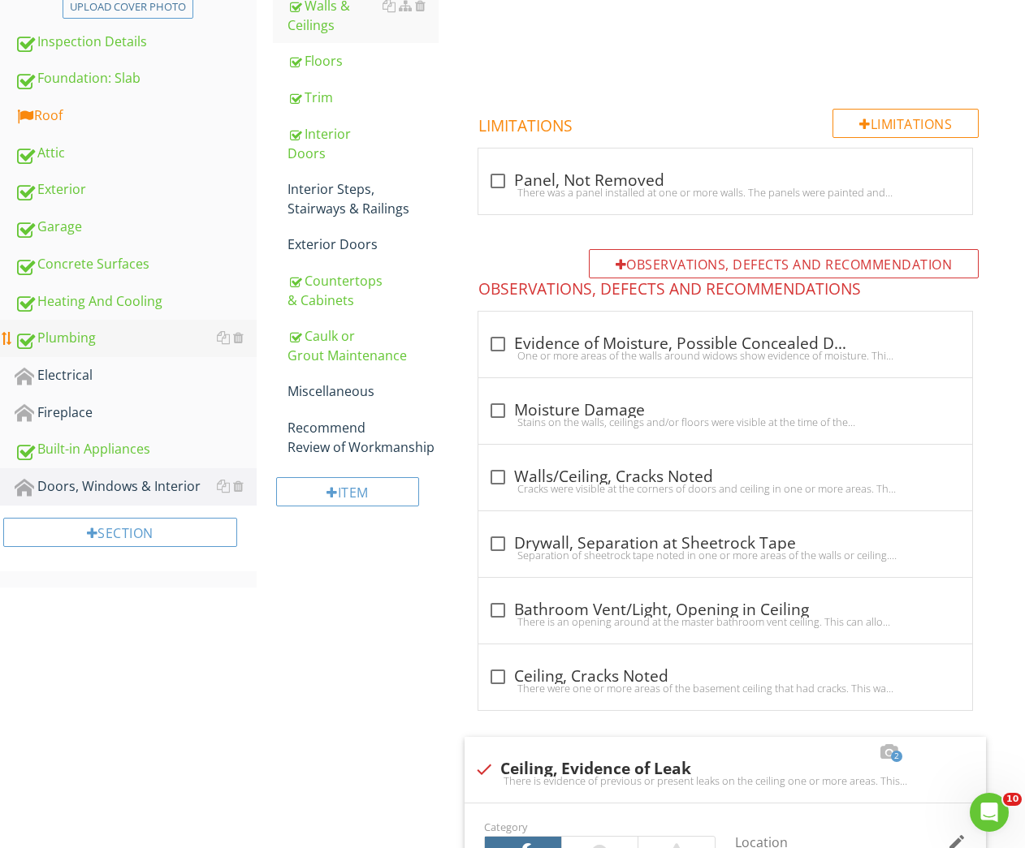
click at [88, 339] on div "Plumbing" at bounding box center [136, 338] width 242 height 21
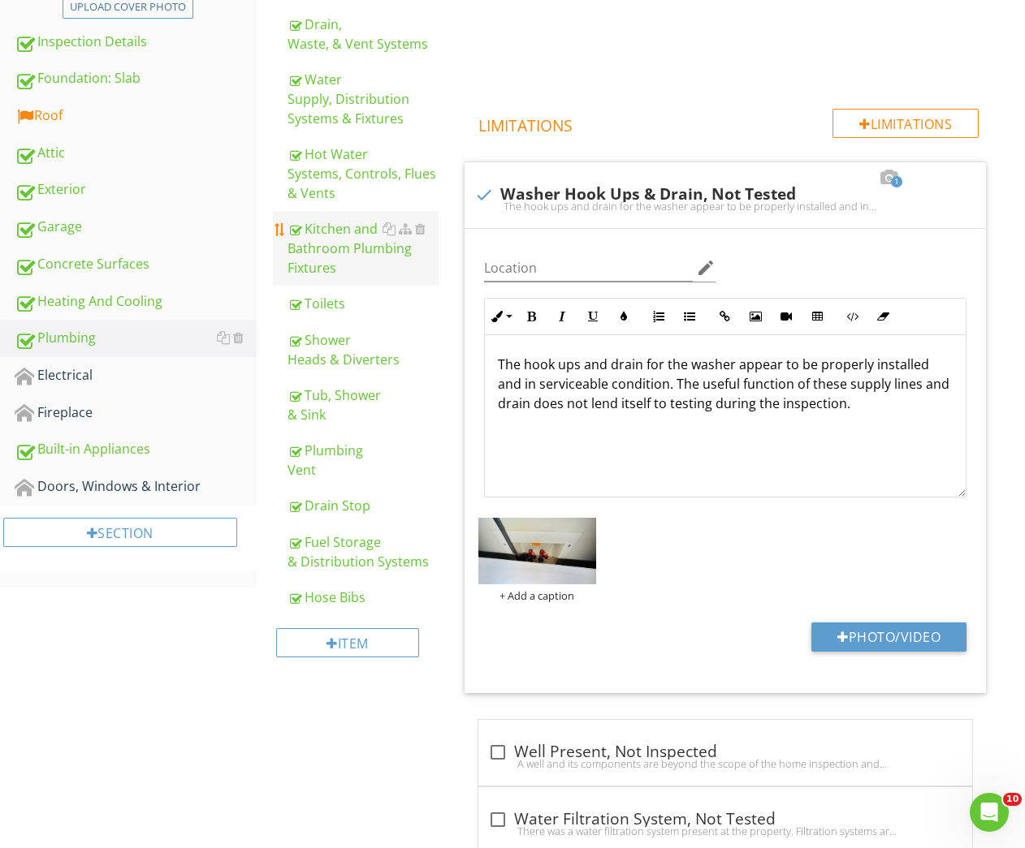
click at [338, 261] on div "Kitchen and Bathroom Plumbing Fixtures" at bounding box center [363, 248] width 152 height 58
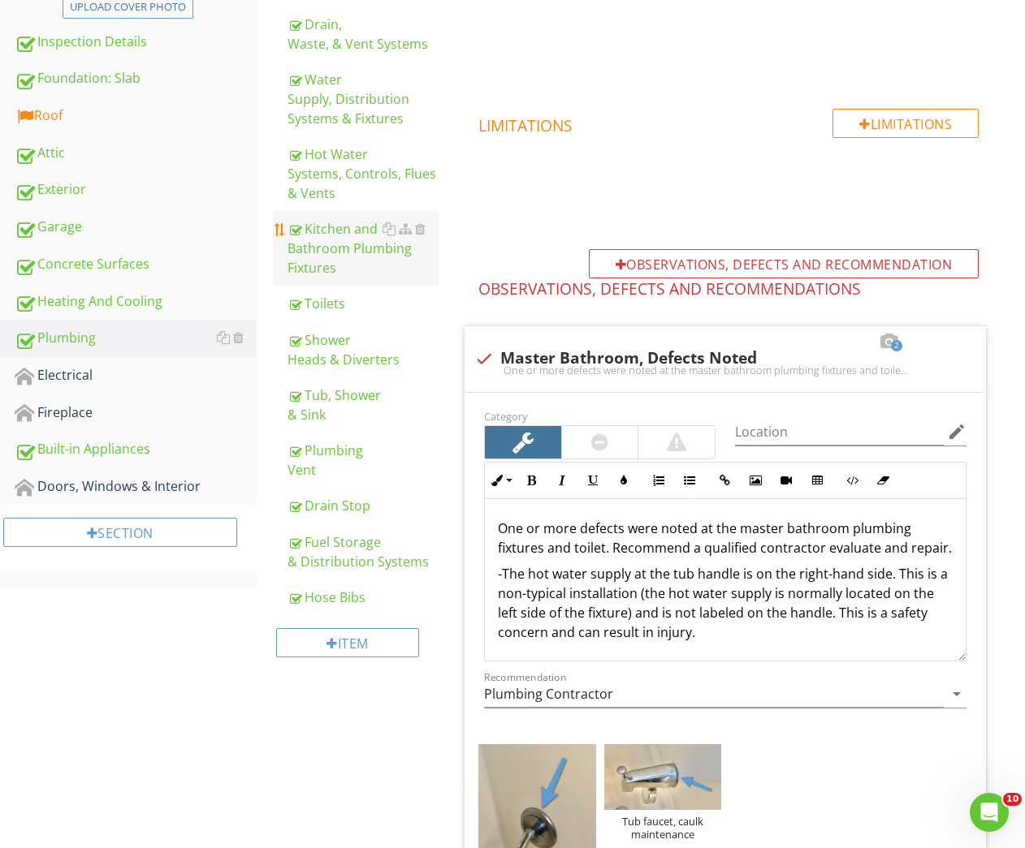
scroll to position [887, 0]
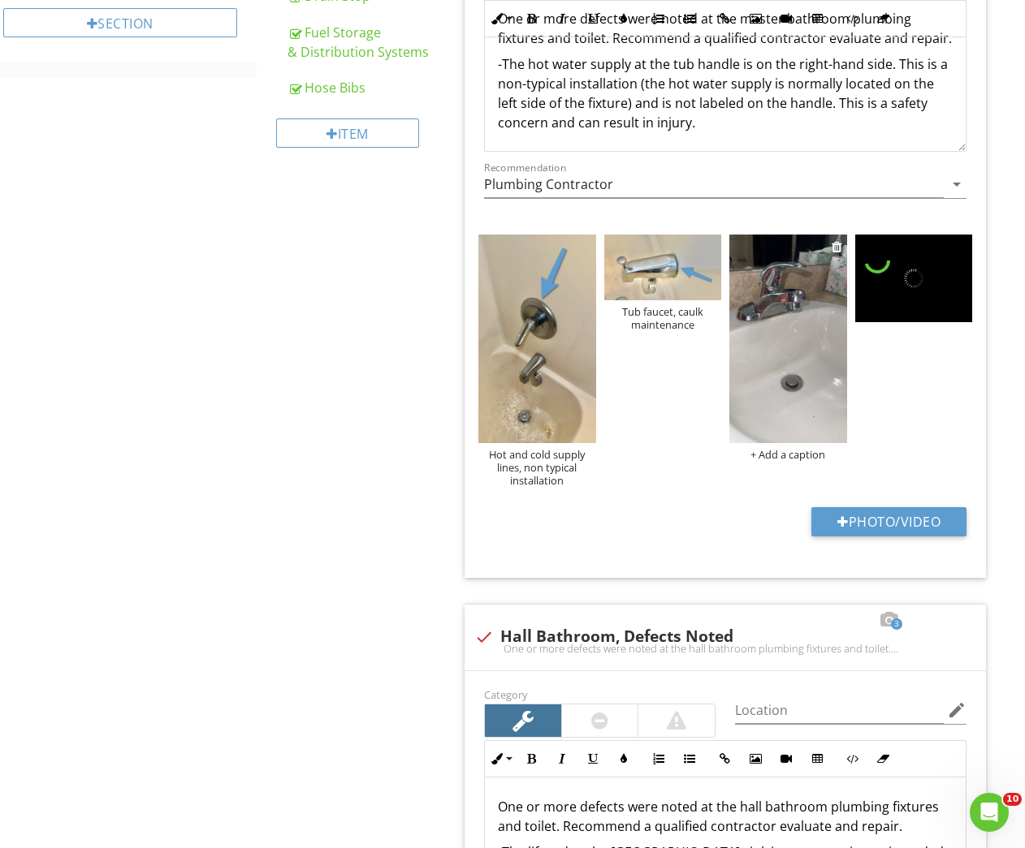
click at [780, 360] on img at bounding box center [787, 339] width 117 height 209
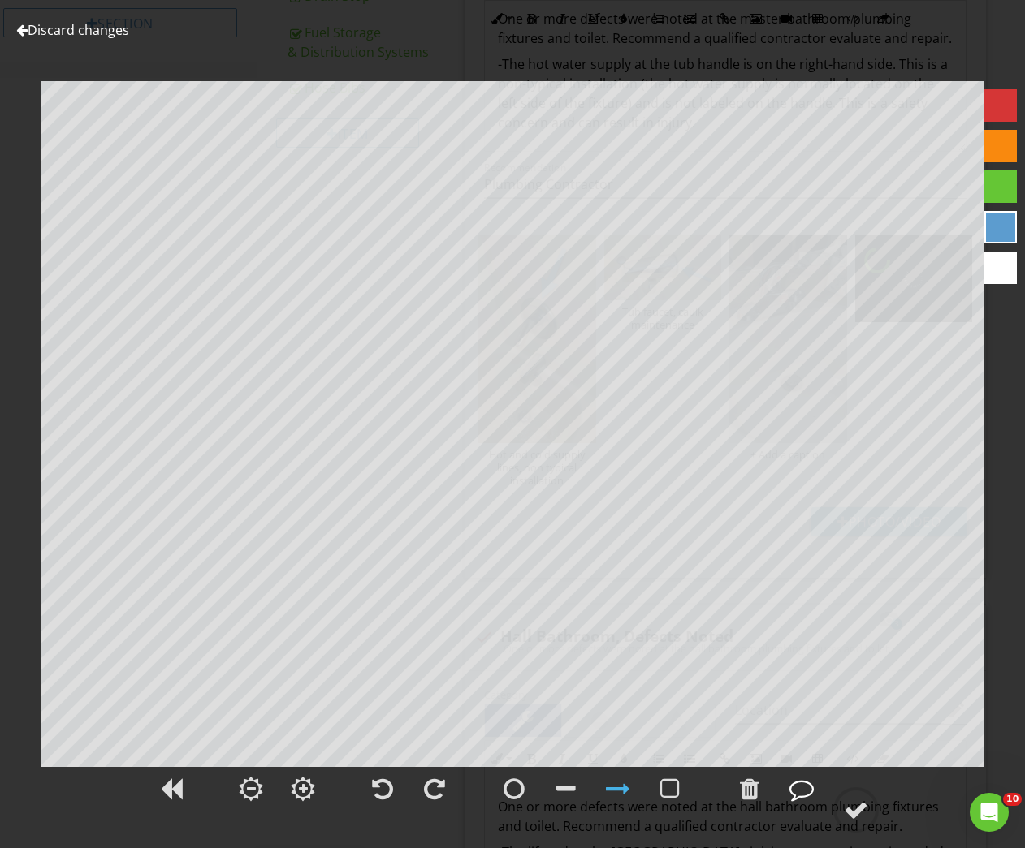
click at [801, 787] on div at bounding box center [801, 789] width 24 height 24
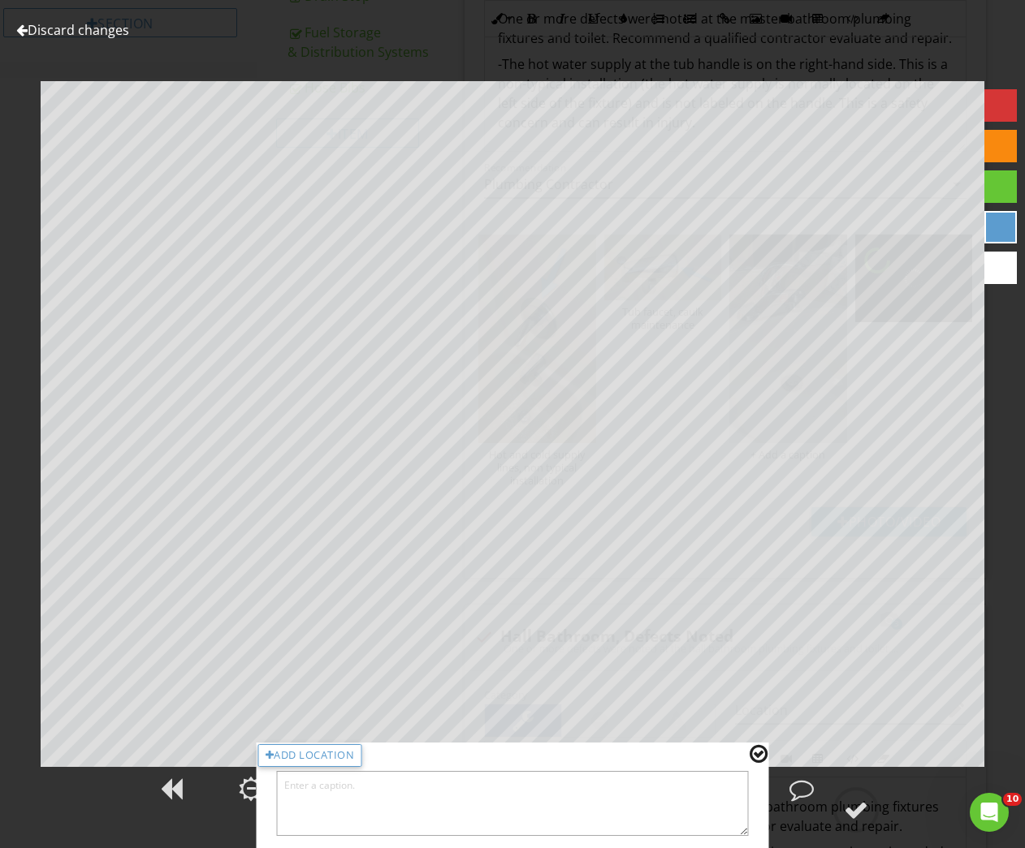
click at [627, 806] on textarea at bounding box center [513, 803] width 472 height 65
type textarea "Sink faucet, dripping noted when faucet is turned off"
click at [759, 759] on div at bounding box center [758, 754] width 18 height 21
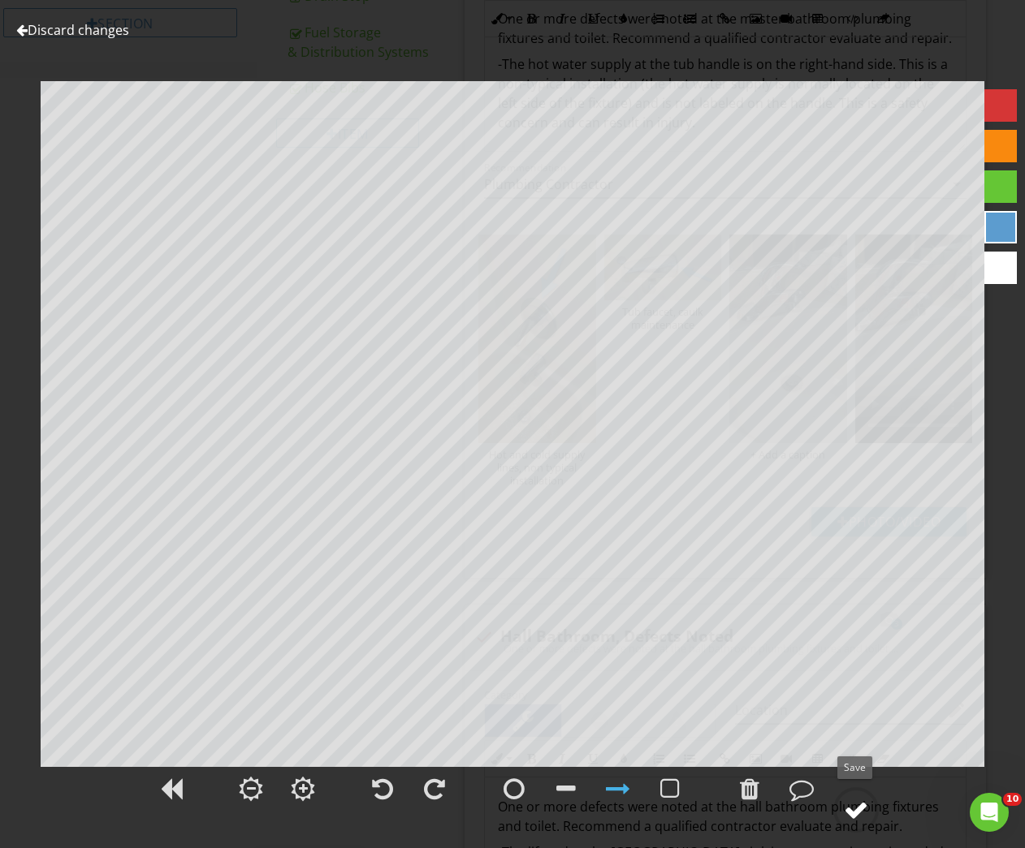
click at [857, 809] on div at bounding box center [856, 810] width 24 height 24
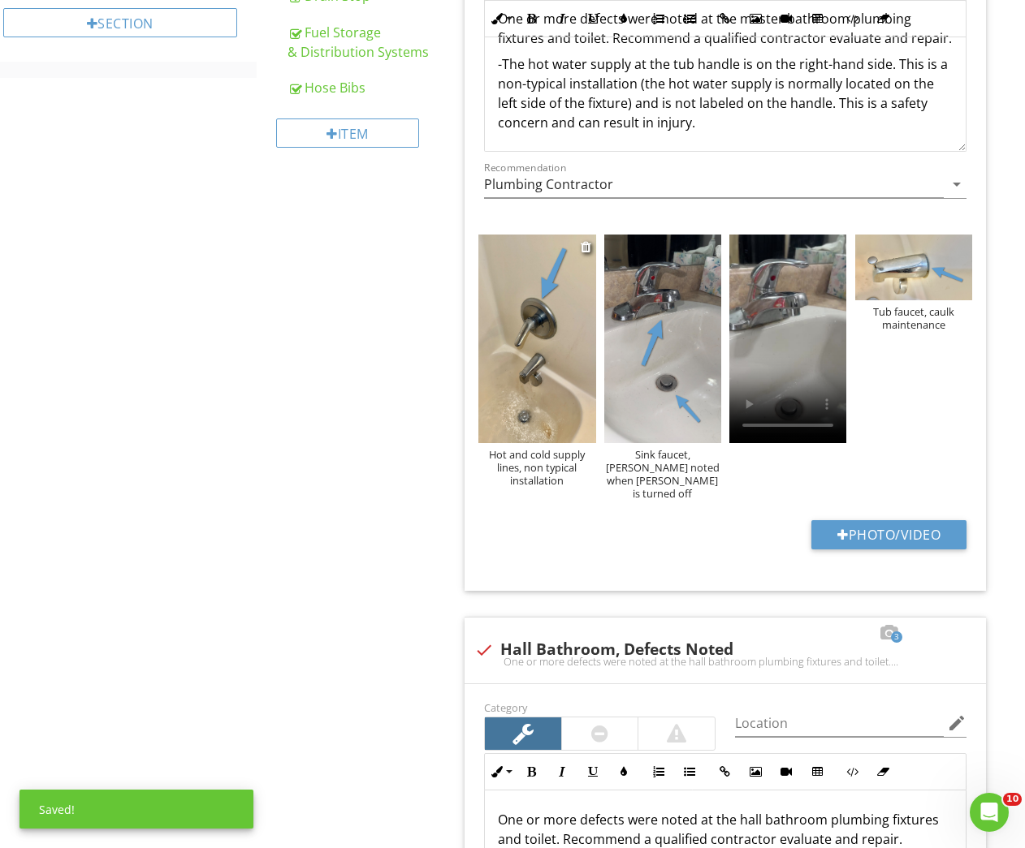
click at [510, 300] on img at bounding box center [536, 339] width 117 height 209
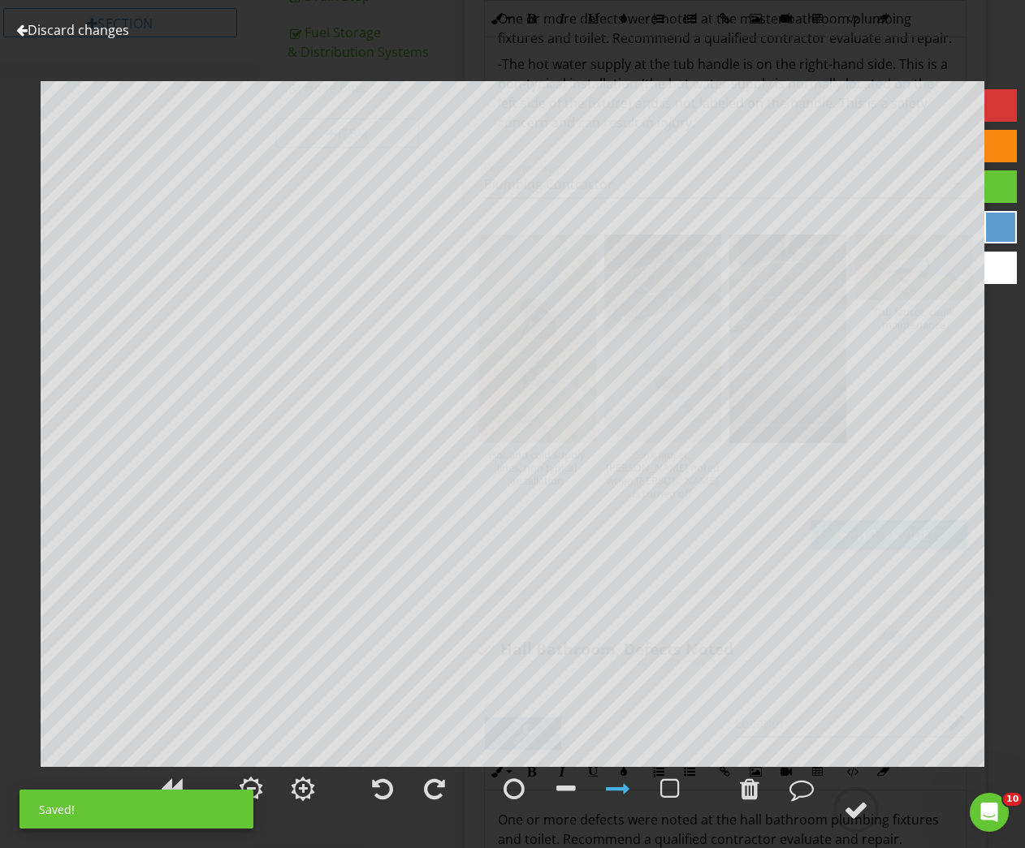
click at [39, 31] on link "Discard changes" at bounding box center [72, 30] width 113 height 18
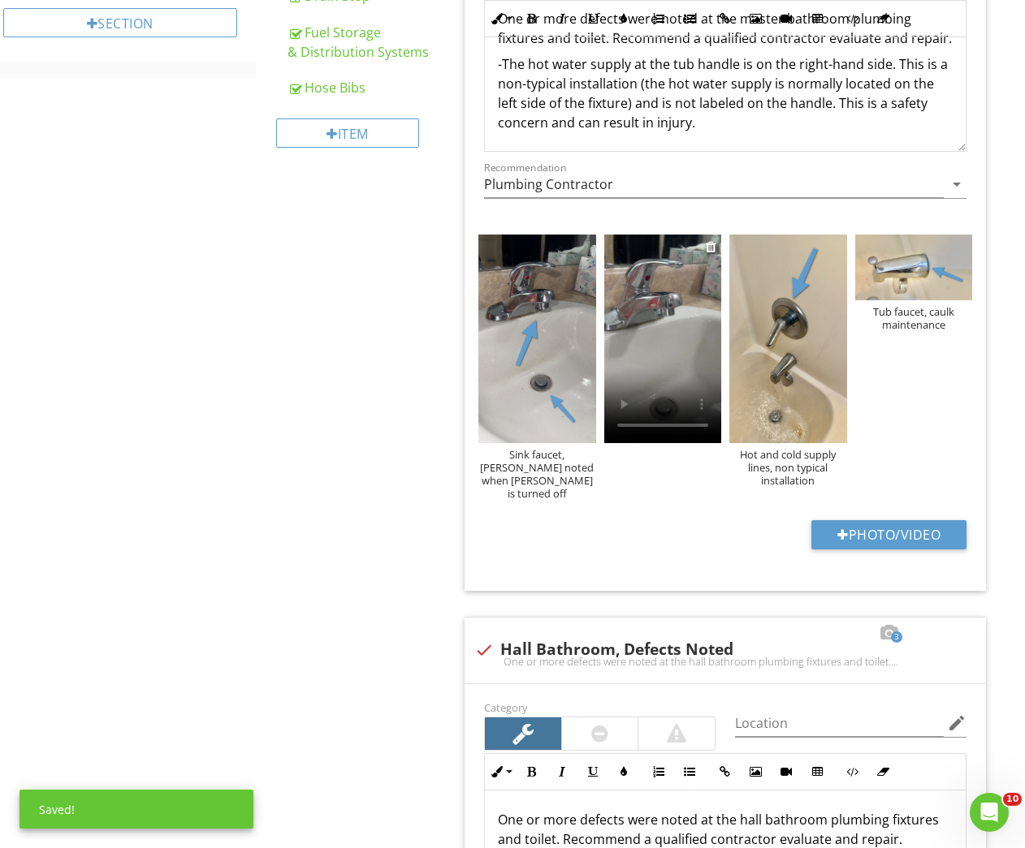
scroll to position [756, 0]
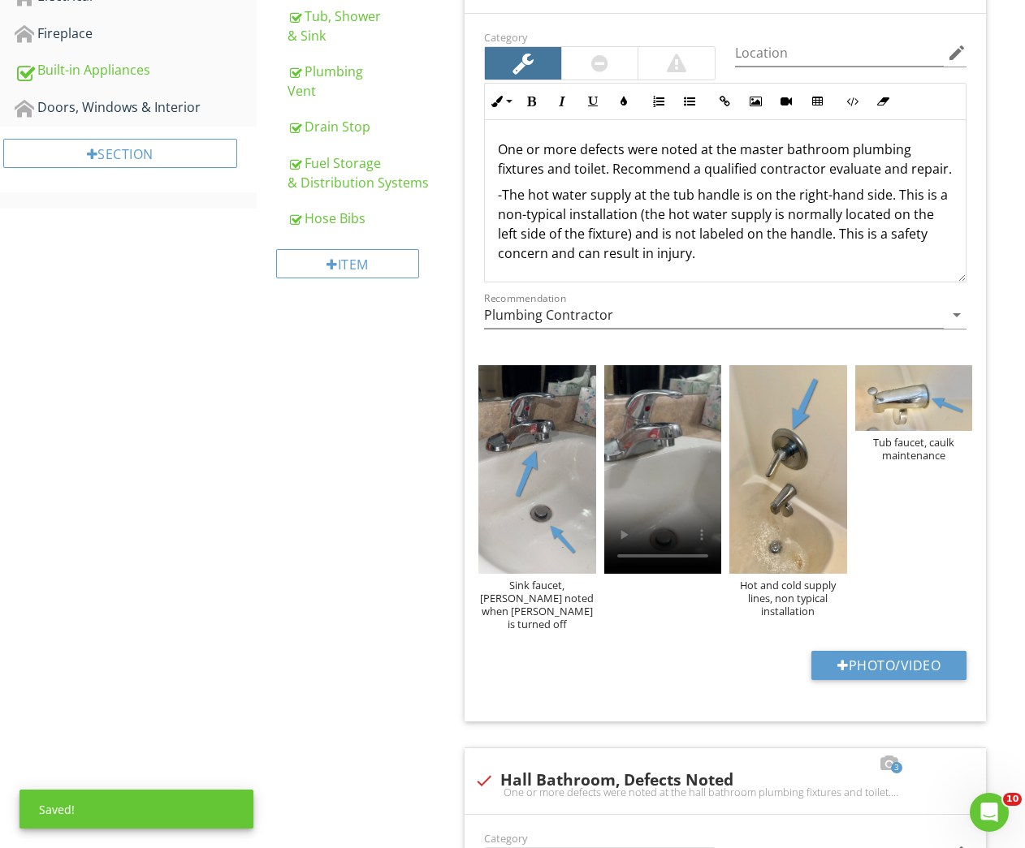
click at [593, 179] on p "One or more defects were noted at the master bathroom plumbing fixtures and toi…" at bounding box center [725, 159] width 455 height 39
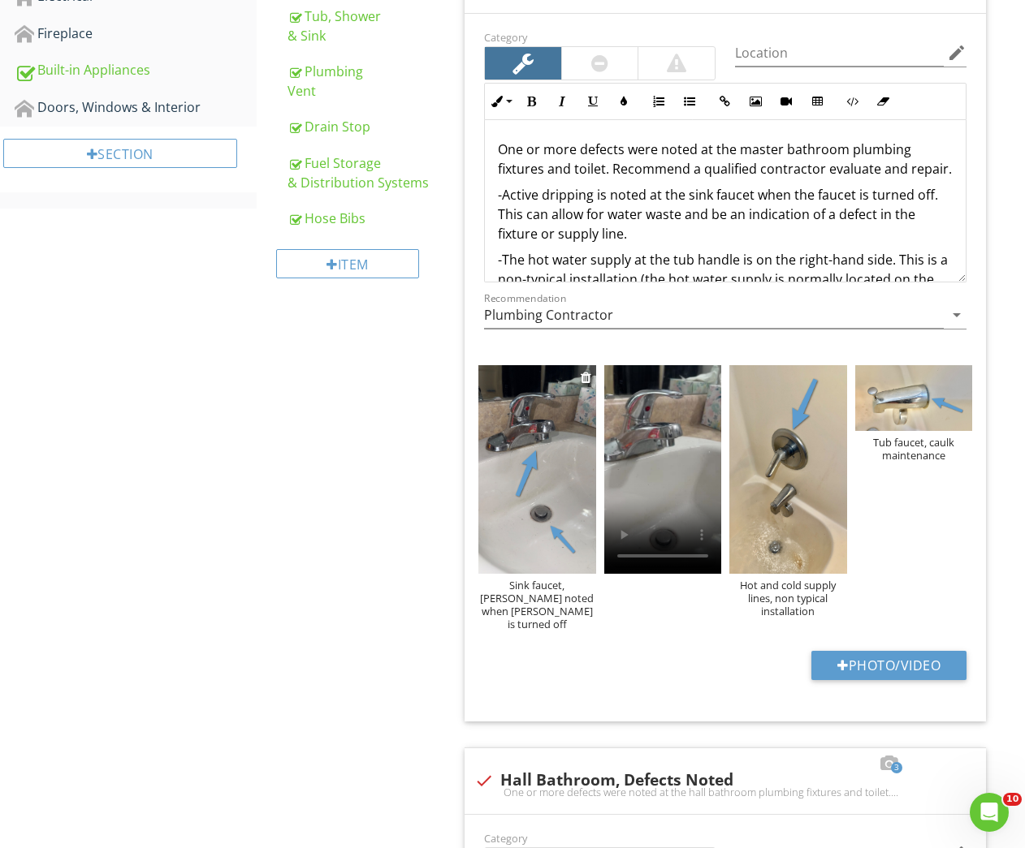
click at [537, 543] on img at bounding box center [536, 469] width 117 height 209
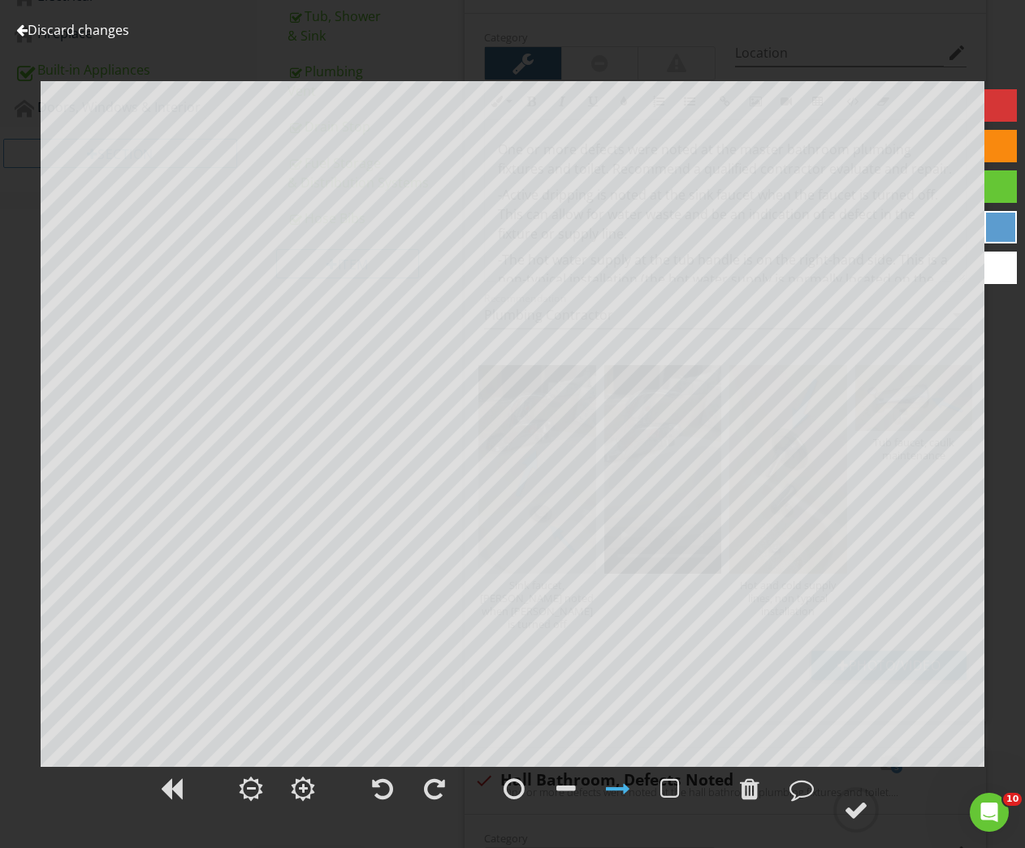
click at [67, 33] on link "Discard changes" at bounding box center [72, 30] width 113 height 18
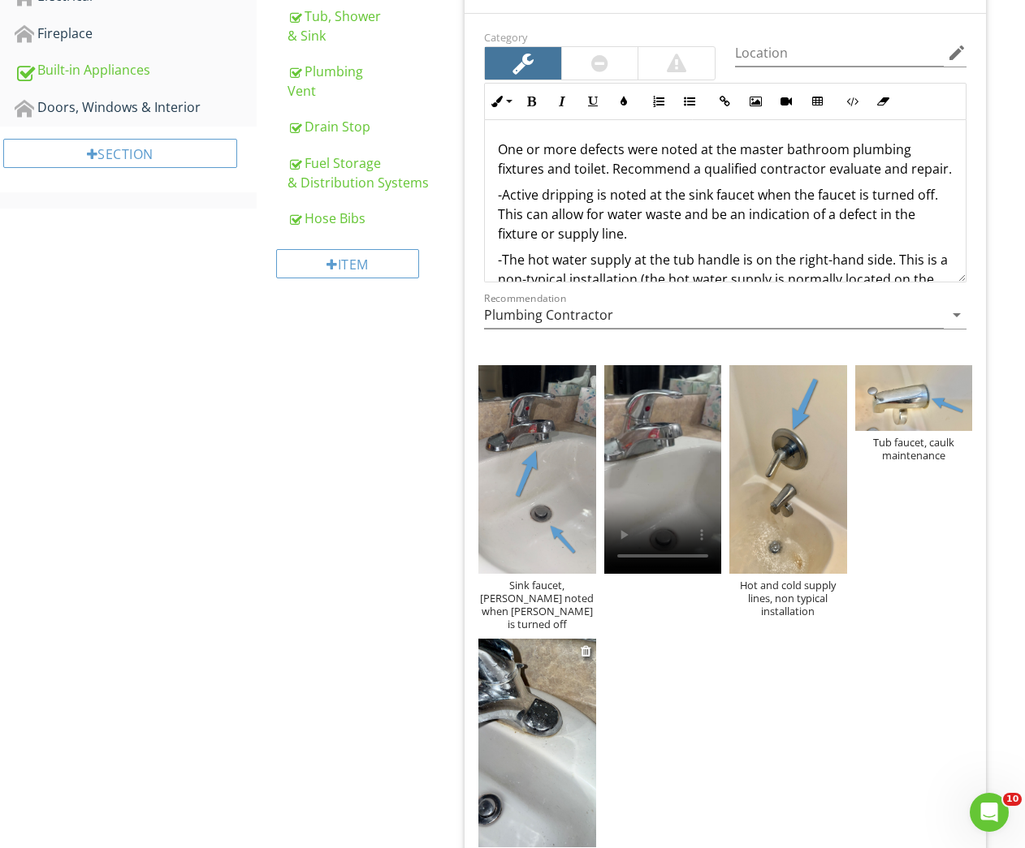
click at [513, 738] on img at bounding box center [536, 743] width 117 height 209
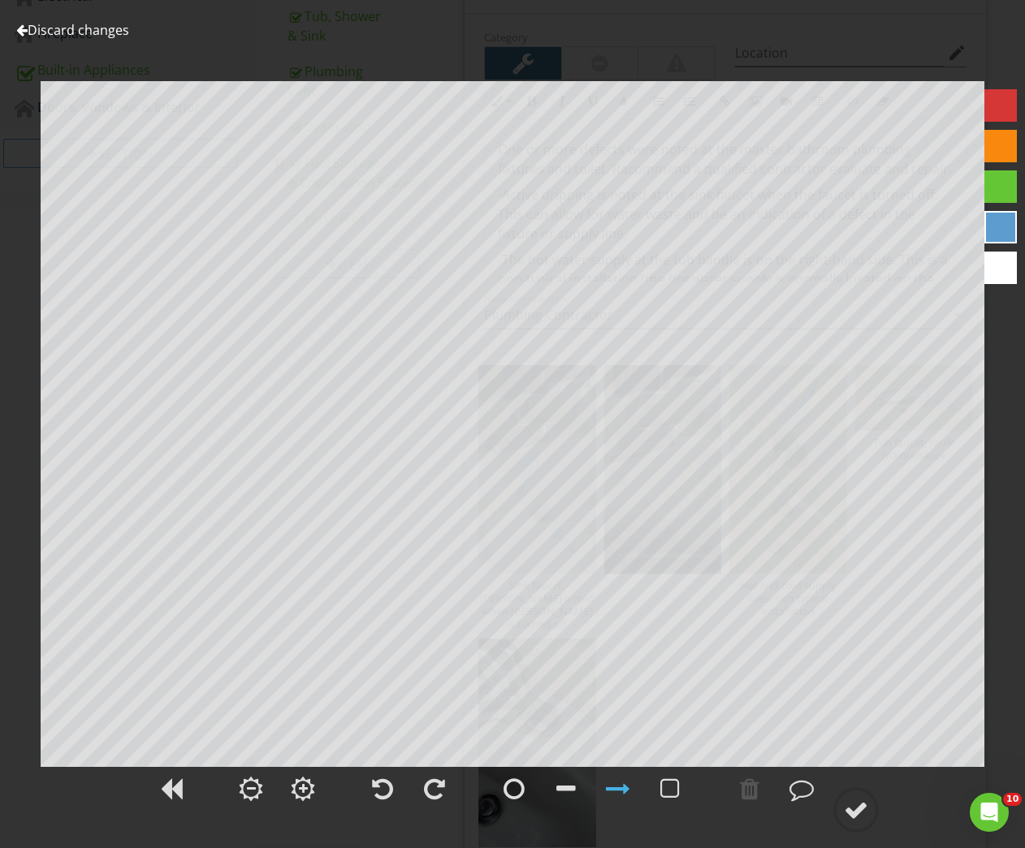
drag, startPoint x: 91, startPoint y: 25, endPoint x: 332, endPoint y: 162, distance: 277.0
click at [91, 25] on link "Discard changes" at bounding box center [72, 30] width 113 height 18
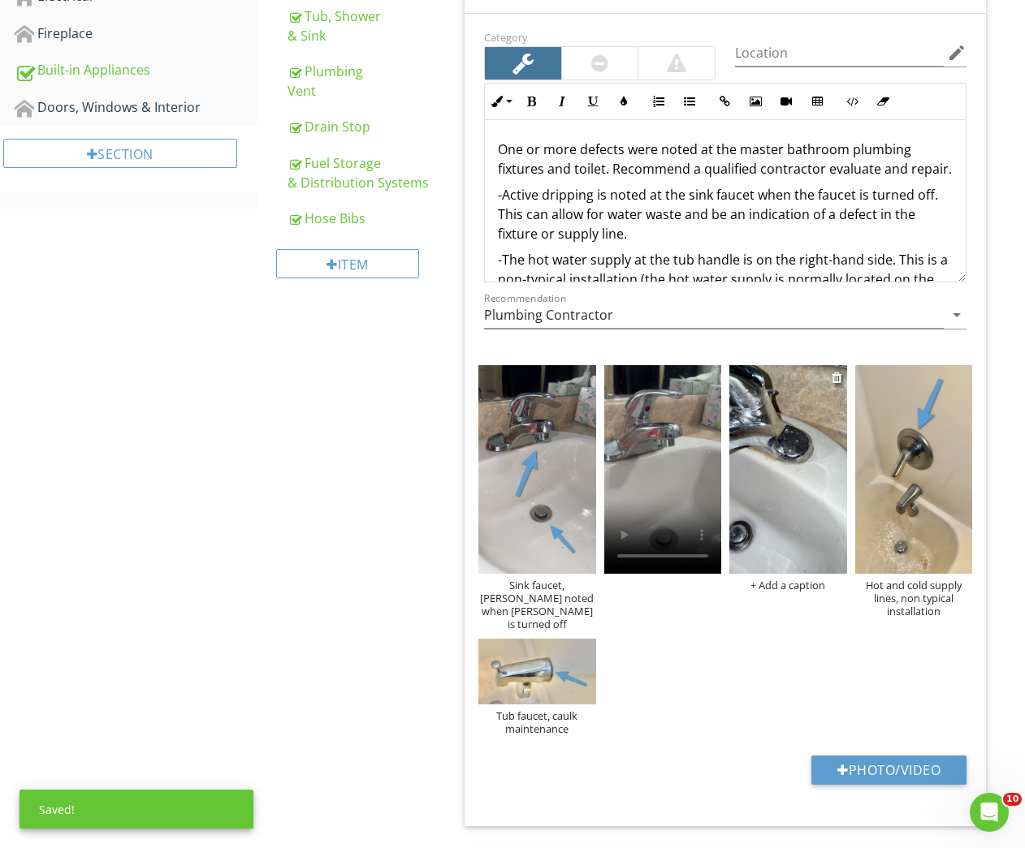
click at [806, 520] on img at bounding box center [787, 469] width 117 height 209
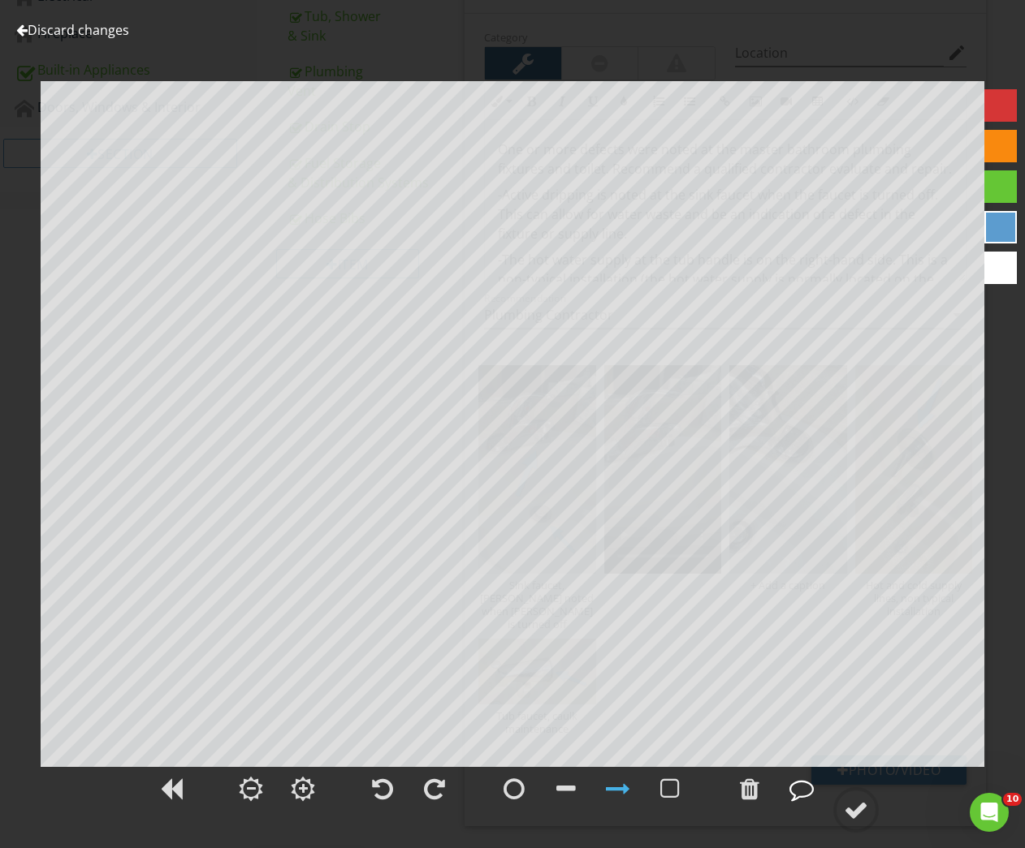
click at [798, 792] on div at bounding box center [801, 789] width 24 height 24
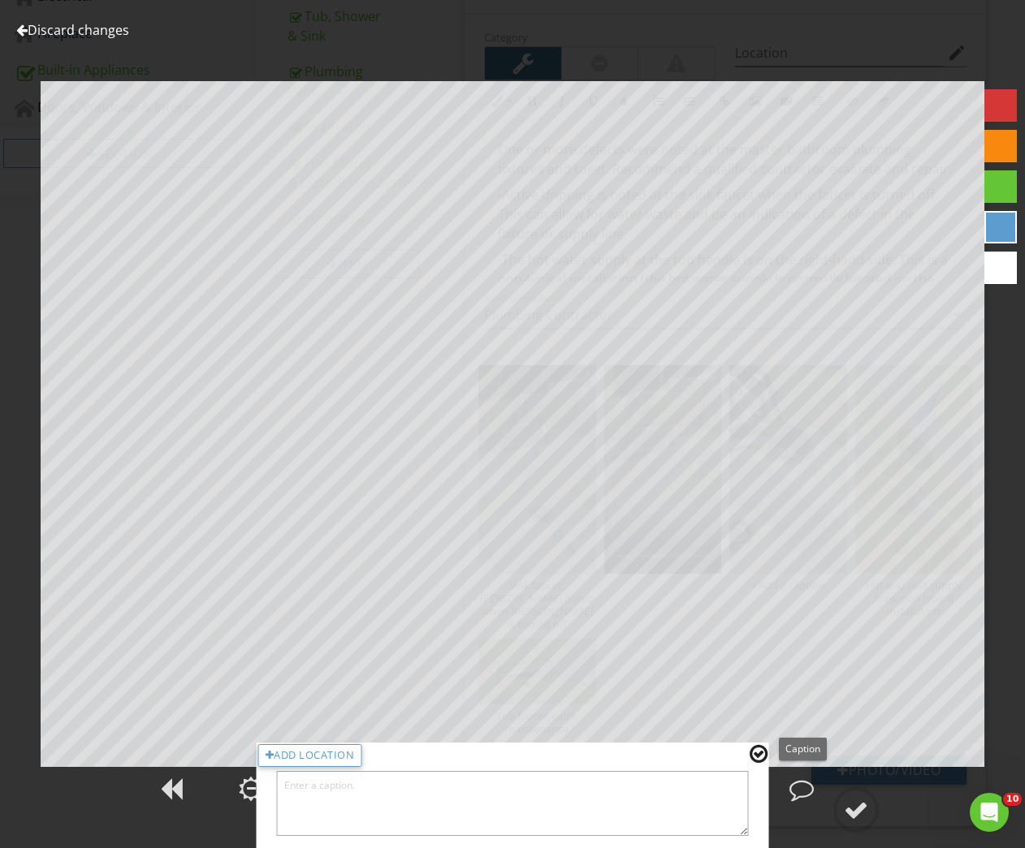
click at [754, 805] on div "Add Location" at bounding box center [513, 796] width 512 height 106
click at [671, 801] on textarea at bounding box center [513, 803] width 472 height 65
type textarea "a"
click at [757, 756] on div at bounding box center [758, 754] width 18 height 21
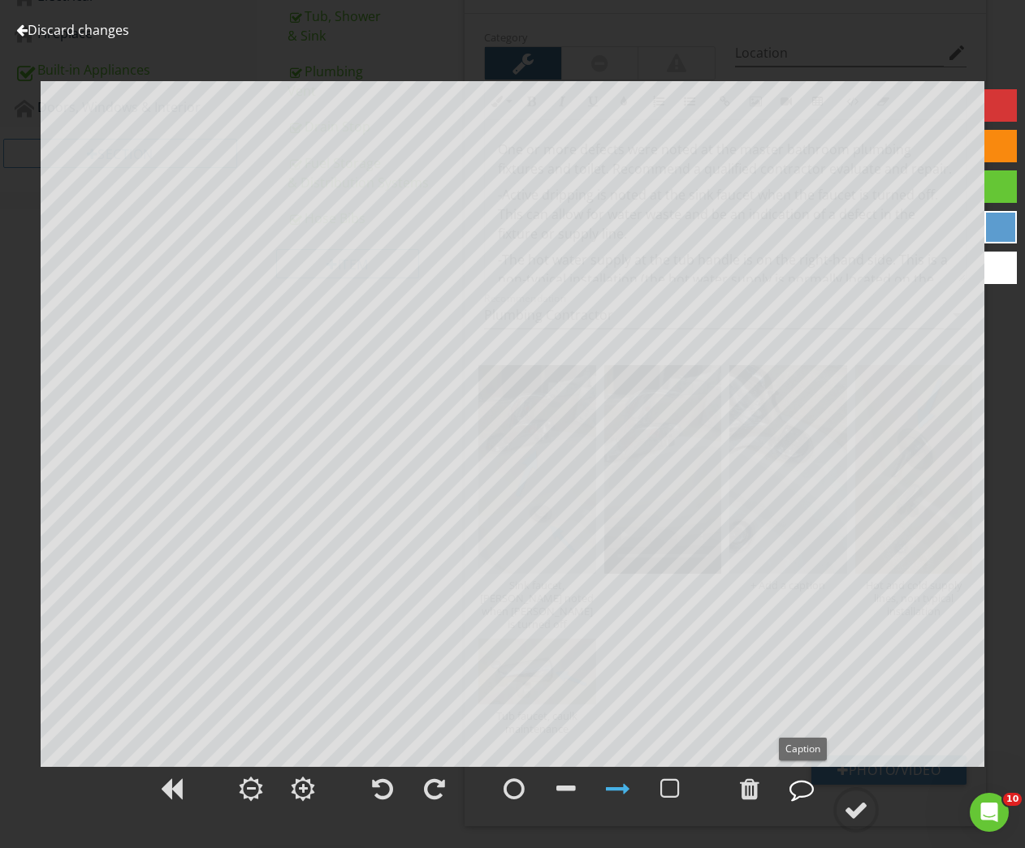
click at [800, 796] on div at bounding box center [801, 789] width 24 height 24
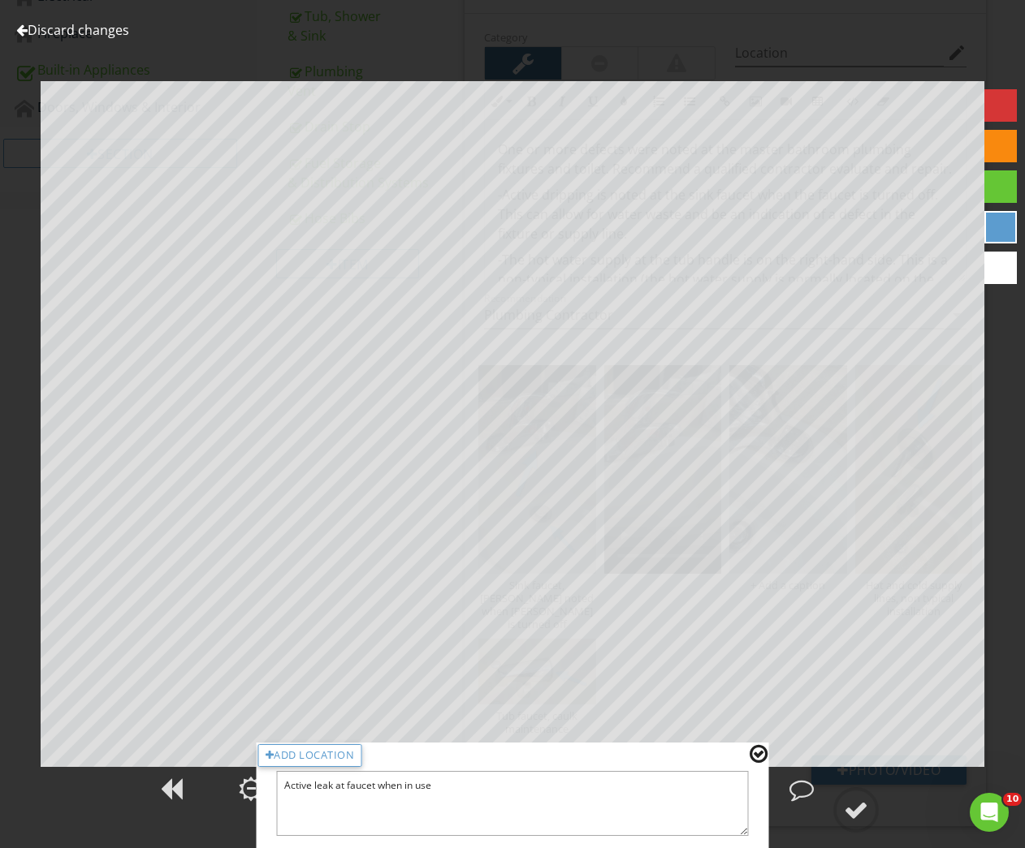
click at [373, 786] on textarea "Active leak at faucet when in use" at bounding box center [513, 803] width 472 height 65
type textarea "Active leak at faucet fixture when in use"
drag, startPoint x: 755, startPoint y: 753, endPoint x: 775, endPoint y: 767, distance: 24.4
click at [756, 753] on div at bounding box center [758, 754] width 18 height 21
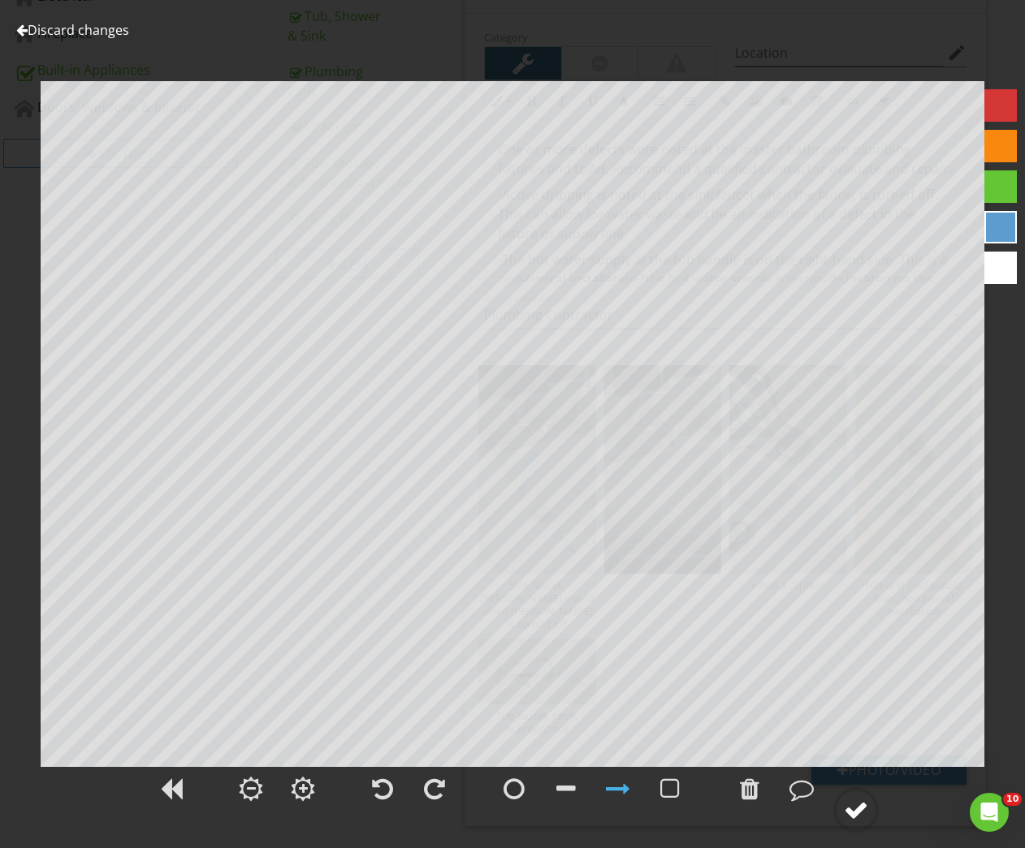
click at [863, 805] on div at bounding box center [856, 810] width 24 height 24
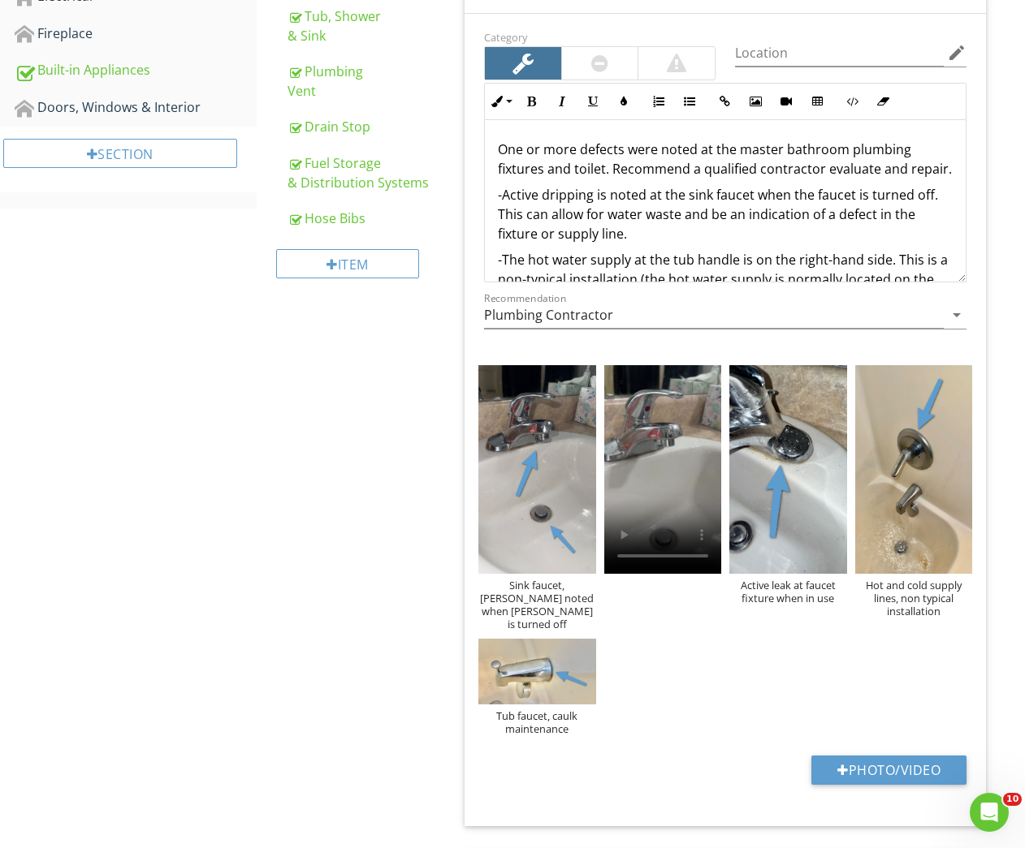
click at [689, 244] on p "-Active dripping is noted at the sink faucet when the faucet is turned off. Thi…" at bounding box center [725, 214] width 455 height 58
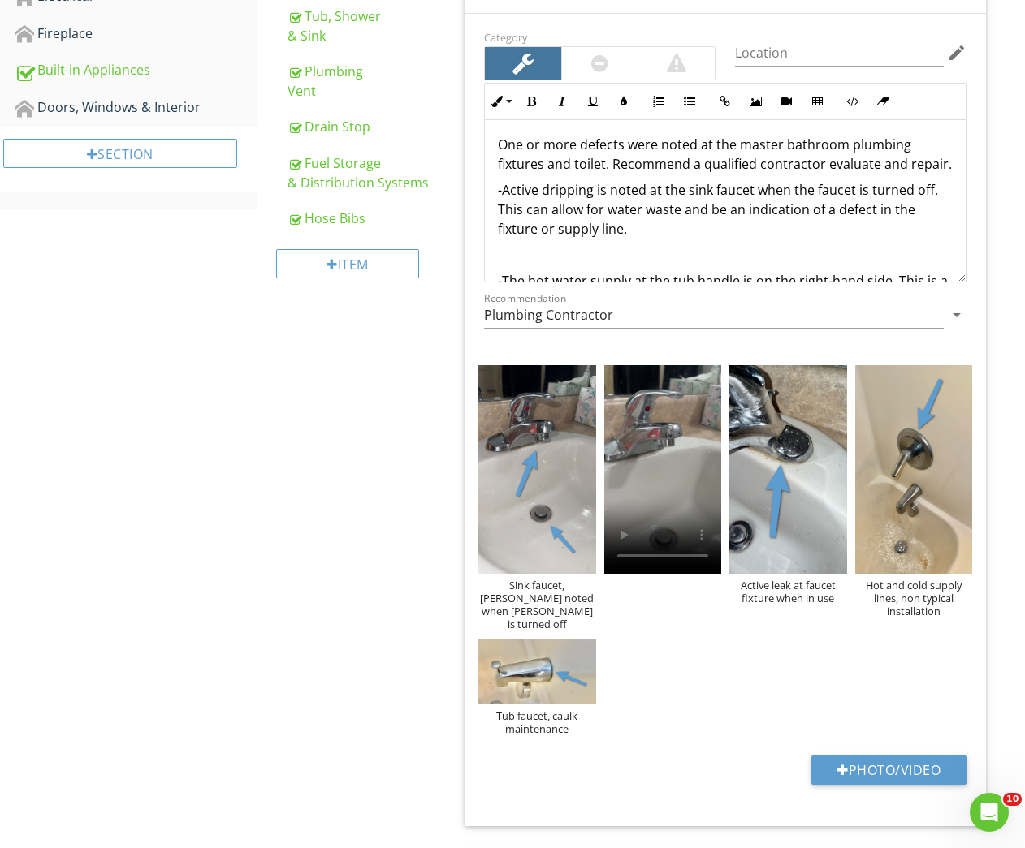
scroll to position [7, 0]
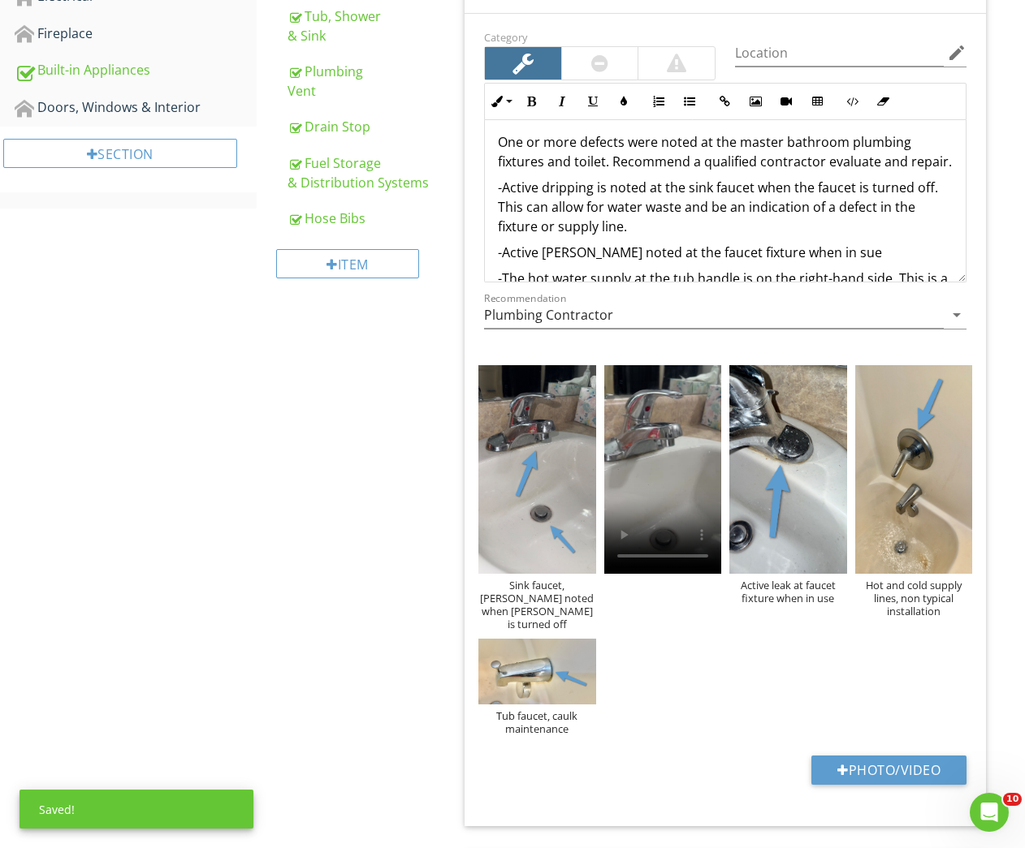
click at [647, 262] on p "-Active leak noted at the faucet fixture when in sue" at bounding box center [725, 252] width 455 height 19
click at [857, 262] on p "-Active leak noted at the sink faucet fixture when in sue" at bounding box center [725, 252] width 455 height 19
drag, startPoint x: 856, startPoint y: 267, endPoint x: 810, endPoint y: 267, distance: 45.5
click at [811, 262] on p "-Active leak noted at the sink faucet fixture when in sue" at bounding box center [725, 252] width 455 height 19
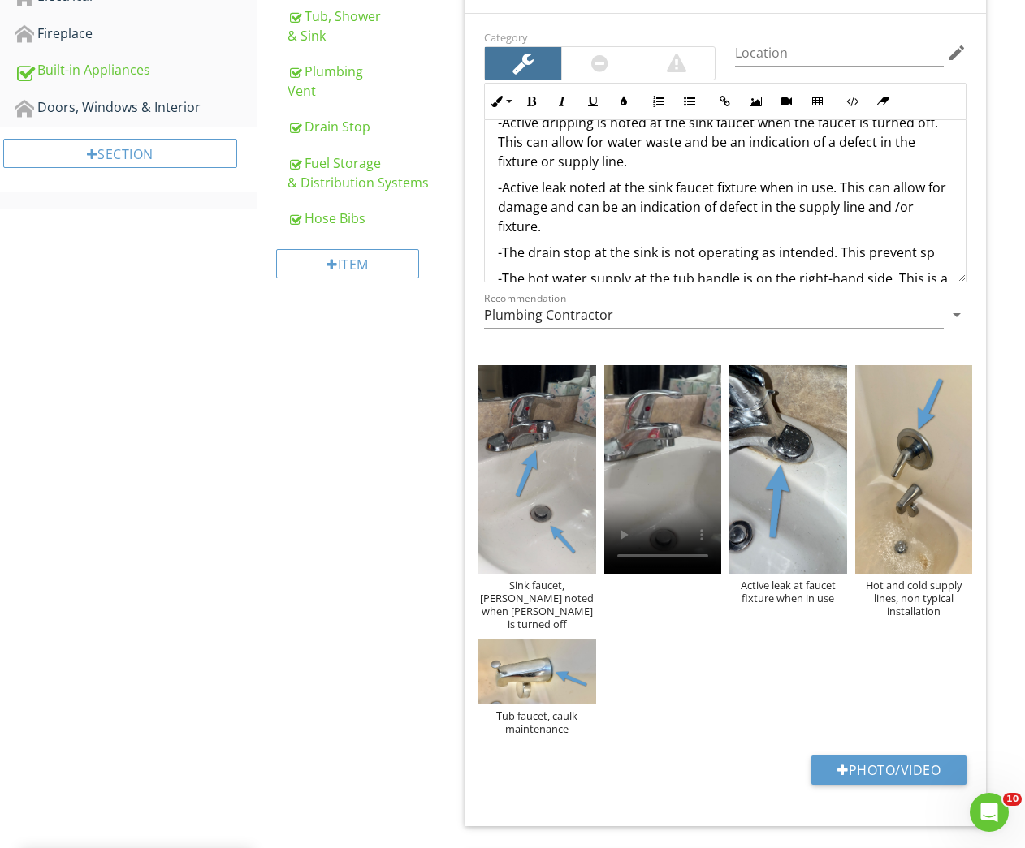
scroll to position [92, 0]
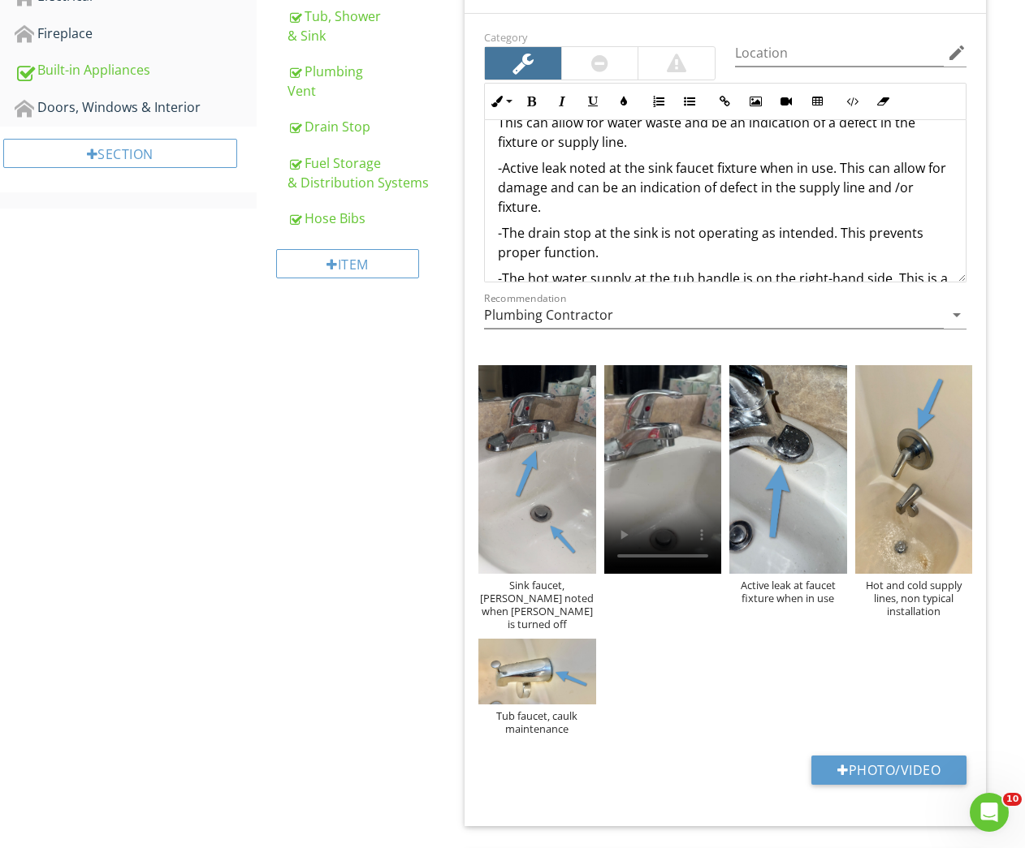
click at [758, 210] on p "-Active leak noted at the sink faucet fixture when in use. This can allow for d…" at bounding box center [725, 187] width 455 height 58
click at [550, 595] on div "Sink faucet, dripping noted when faucet is turned off" at bounding box center [536, 605] width 117 height 52
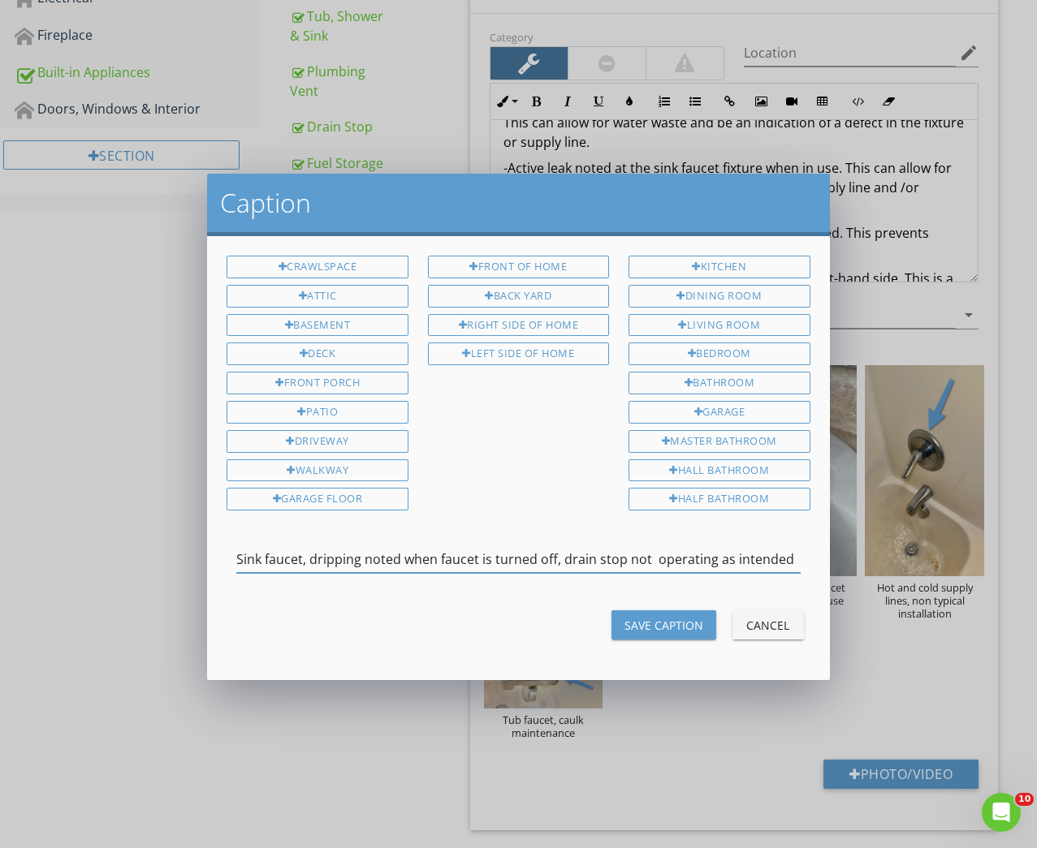
type input "Sink faucet, dripping noted when faucet is turned off, drain stop not operating…"
click at [676, 611] on button "Save Caption" at bounding box center [663, 625] width 105 height 29
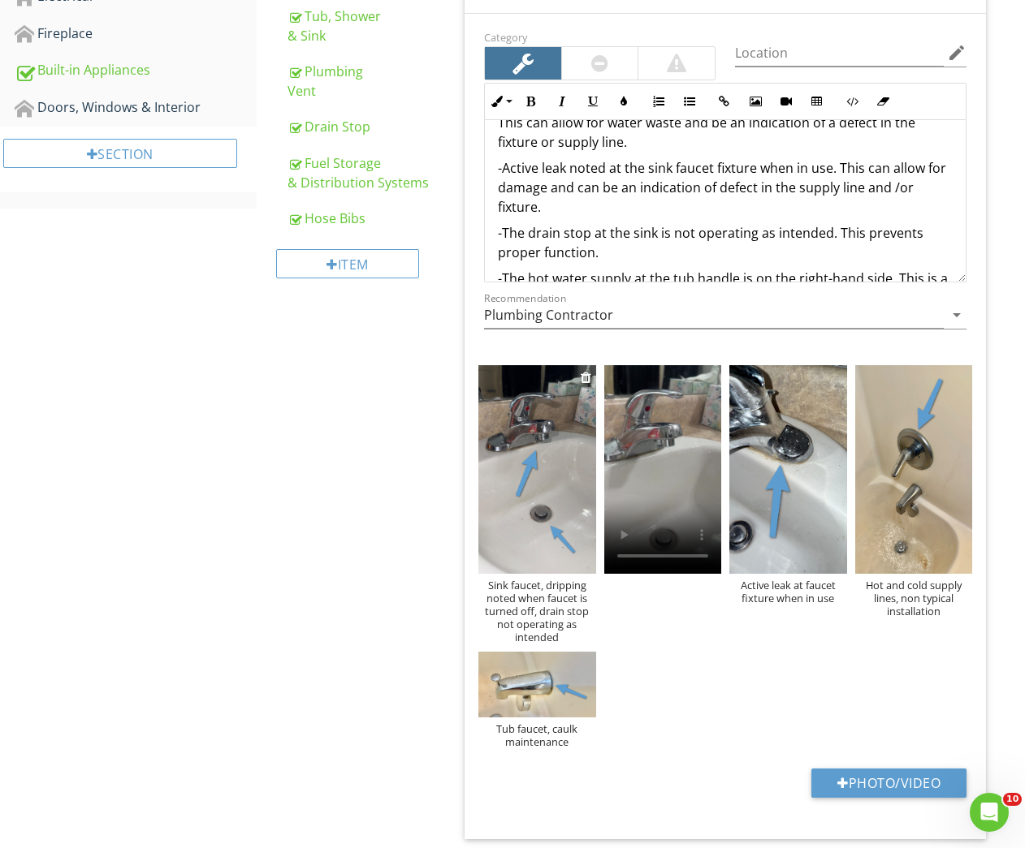
click at [531, 546] on img at bounding box center [536, 469] width 117 height 209
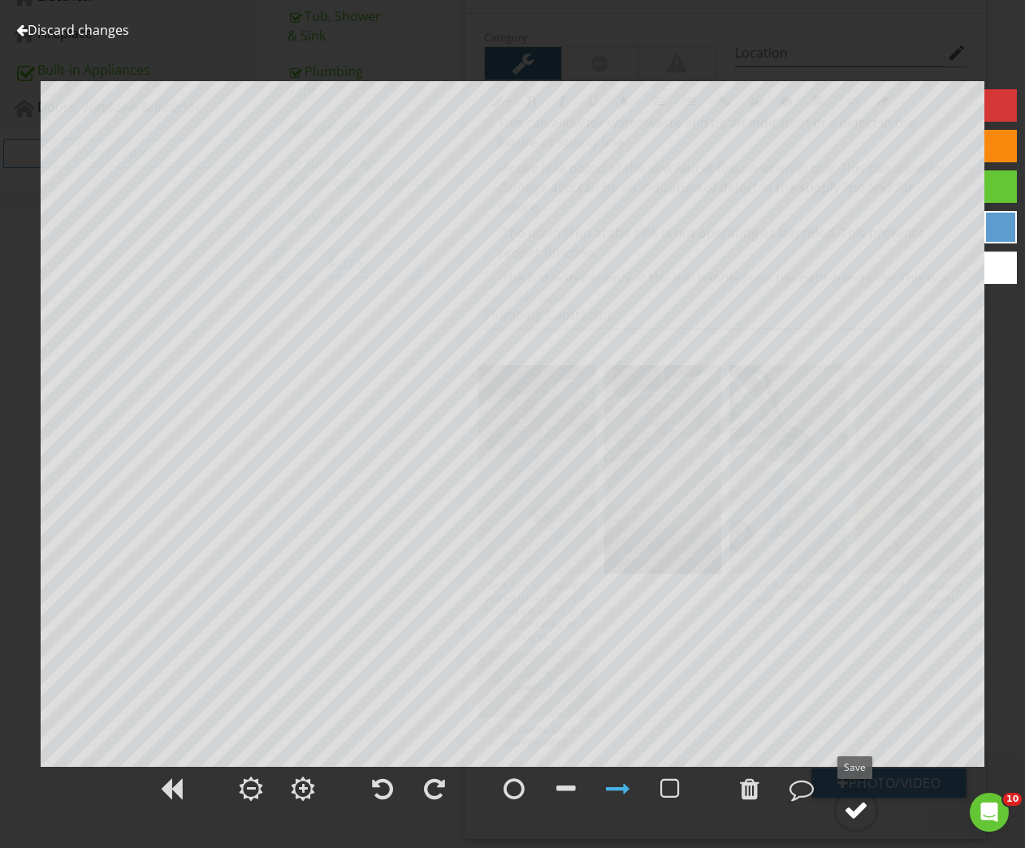
click at [859, 817] on div at bounding box center [856, 810] width 24 height 24
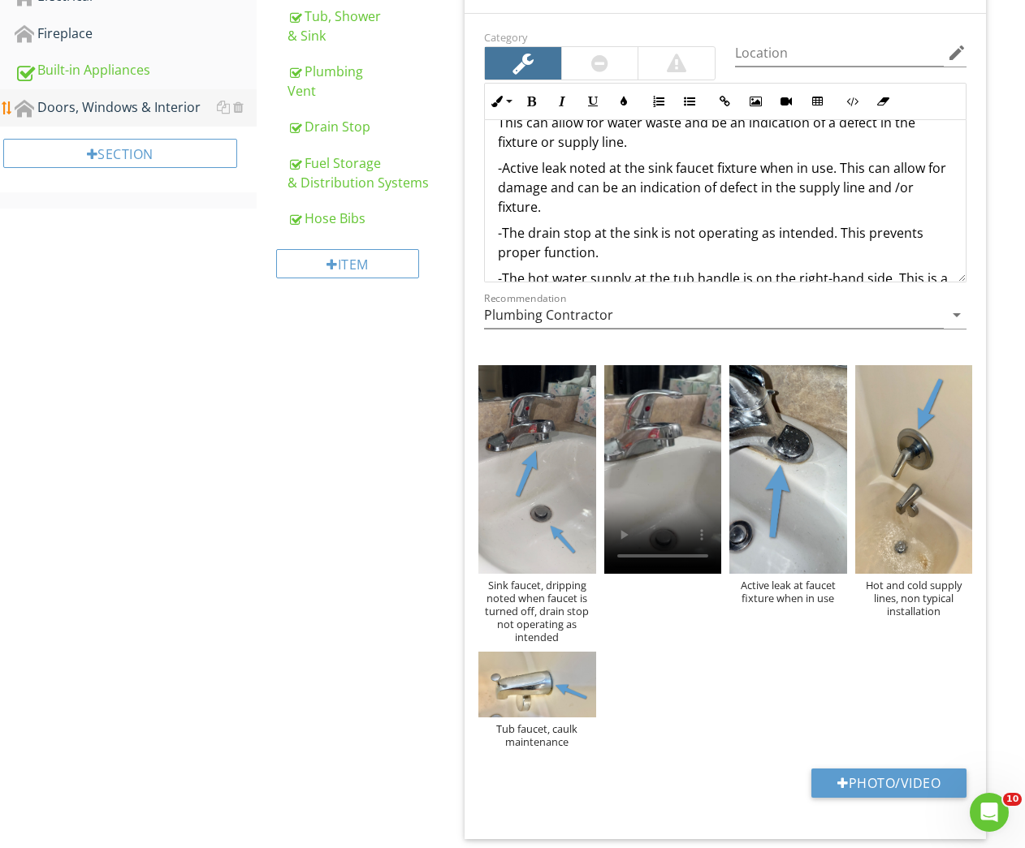
click at [126, 119] on link "Doors, Windows & Interior" at bounding box center [136, 107] width 242 height 37
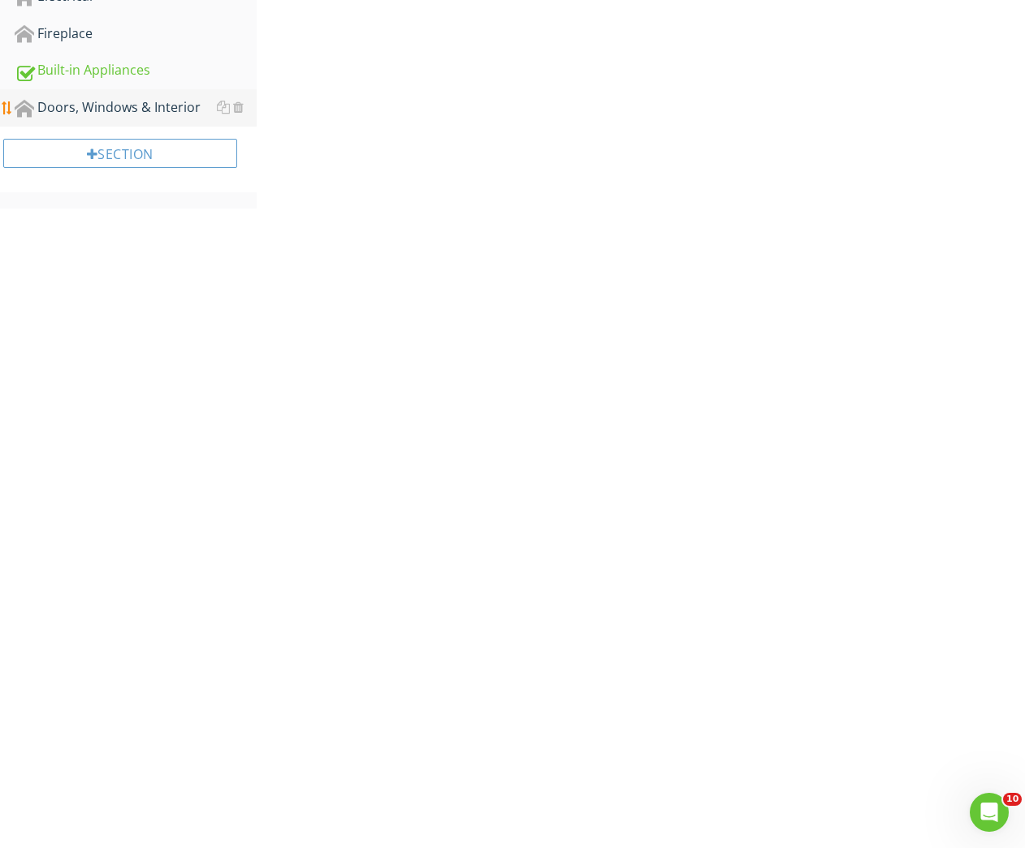
scroll to position [337, 0]
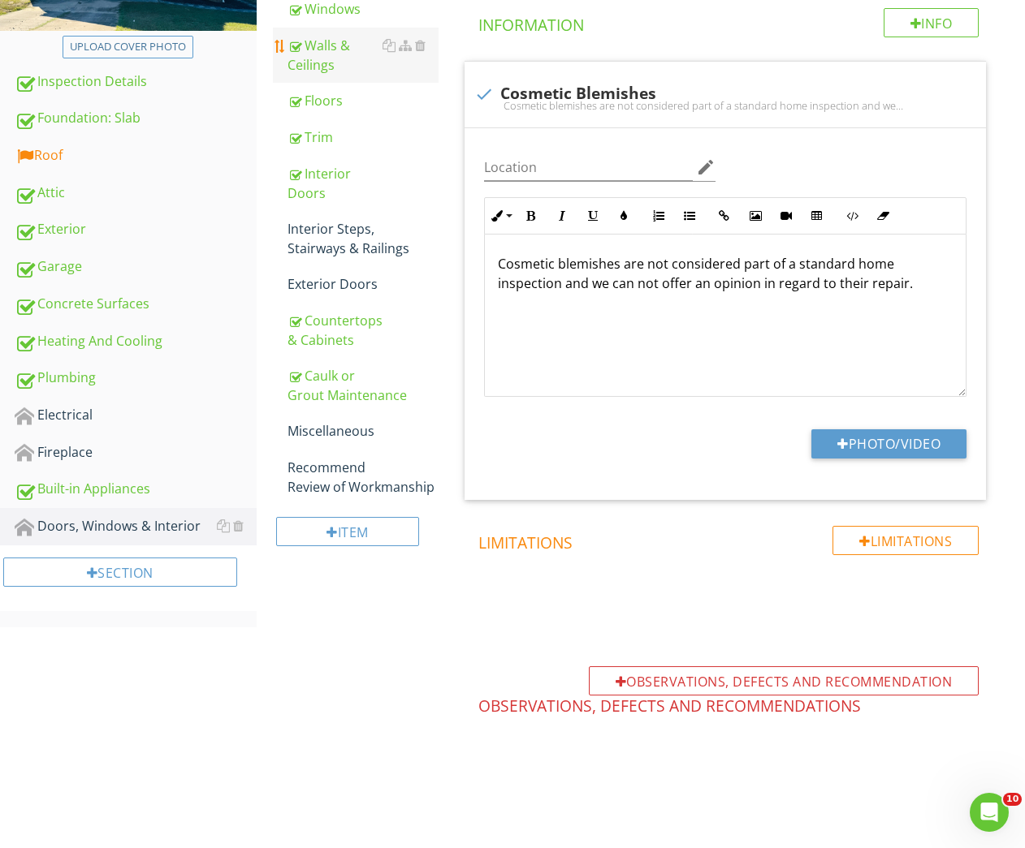
click at [347, 50] on div "Walls & Ceilings" at bounding box center [363, 55] width 152 height 39
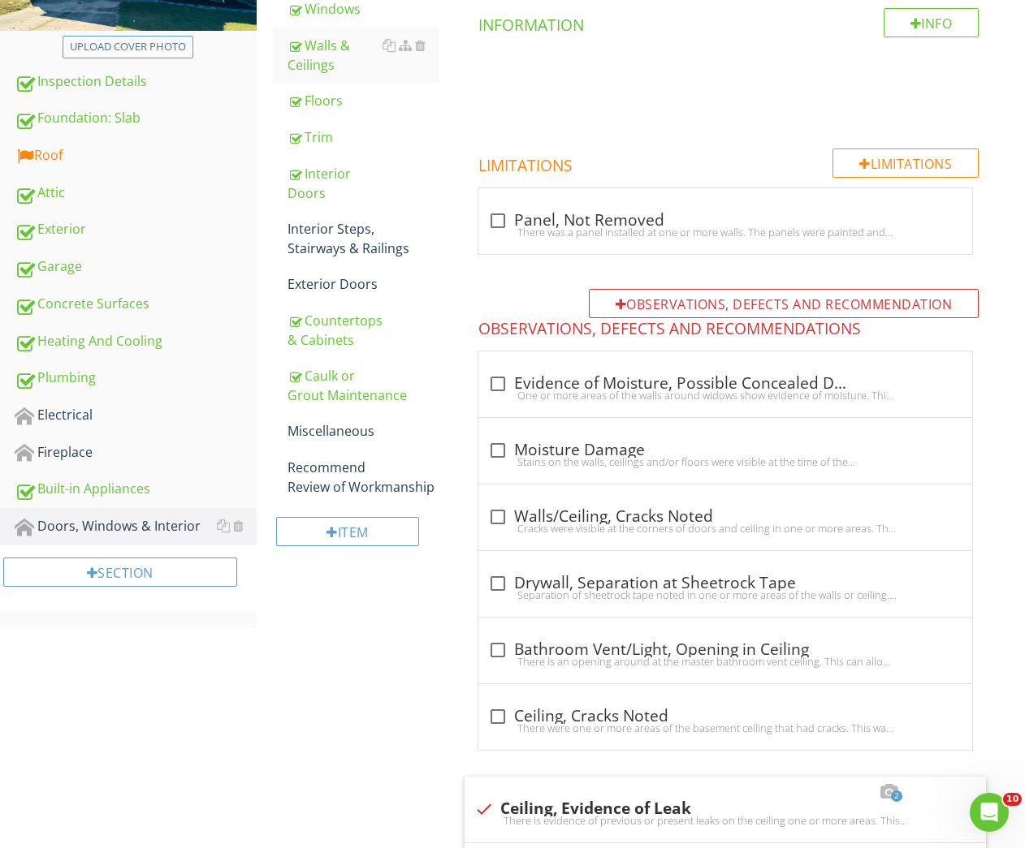
scroll to position [1140, 0]
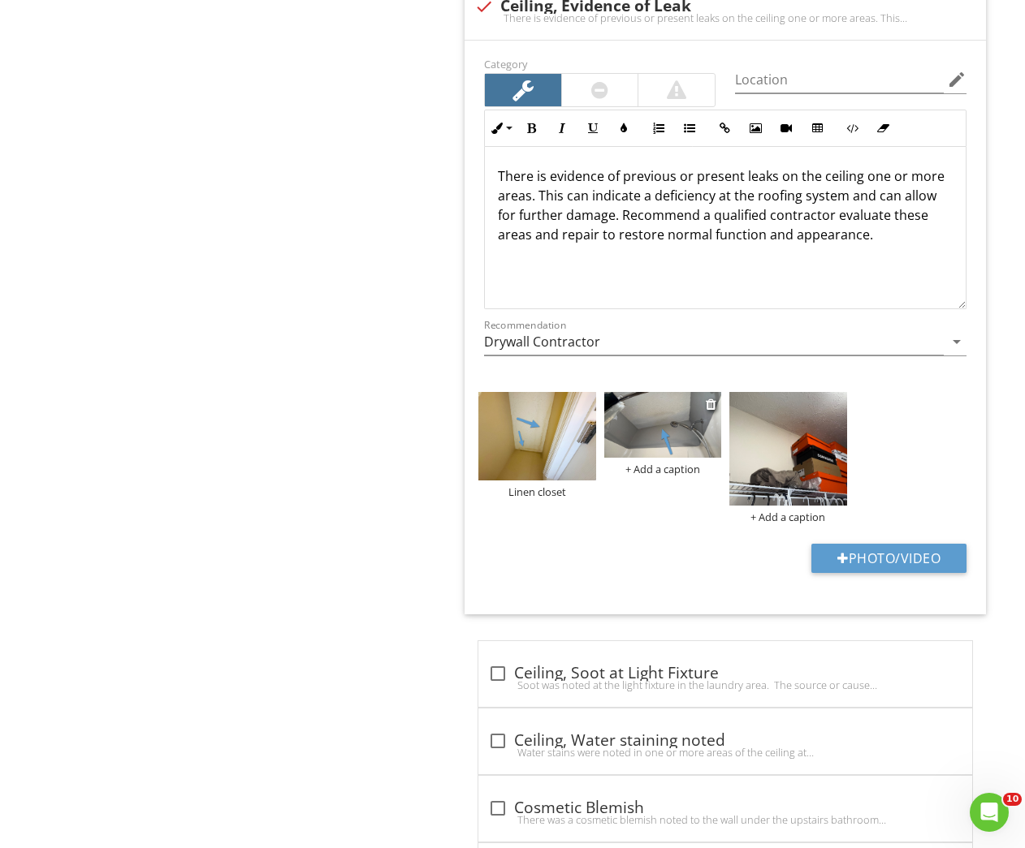
click at [647, 469] on div "+ Add a caption" at bounding box center [662, 469] width 117 height 13
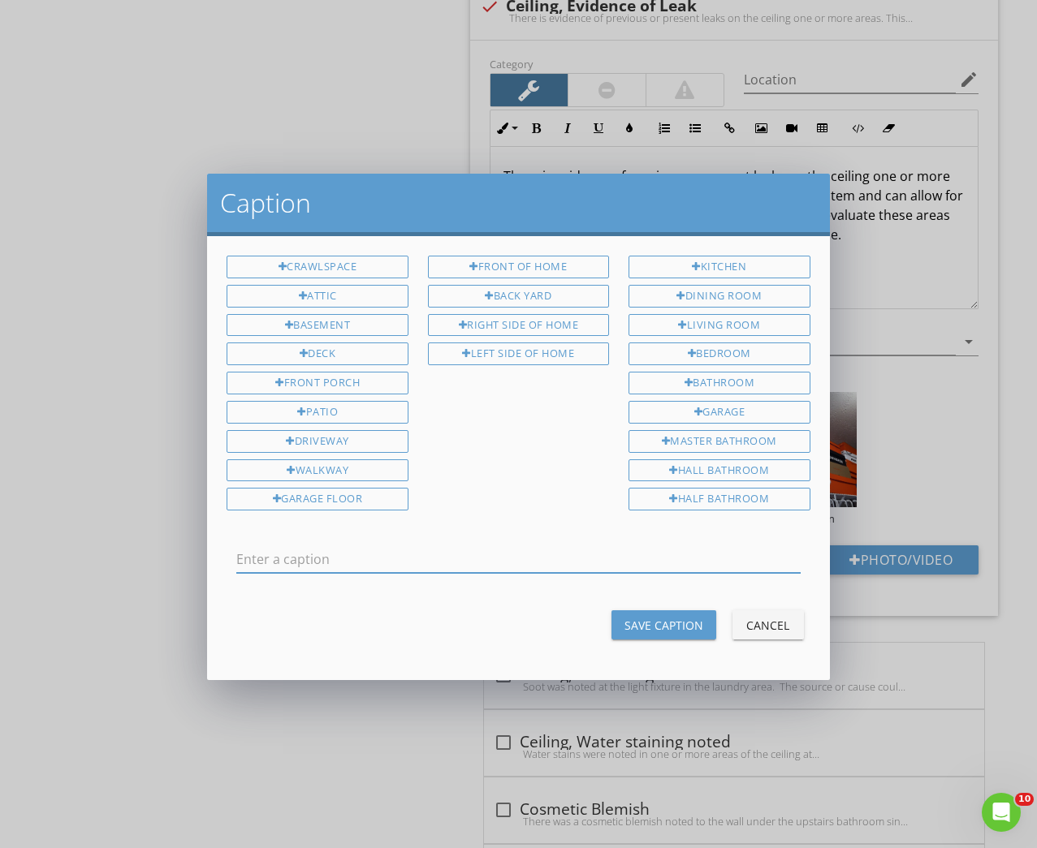
click at [489, 550] on input "text" at bounding box center [517, 559] width 563 height 27
type input "Master bathroom over shower"
drag, startPoint x: 645, startPoint y: 620, endPoint x: 612, endPoint y: 606, distance: 36.0
click at [645, 620] on div "Save Caption" at bounding box center [663, 625] width 79 height 17
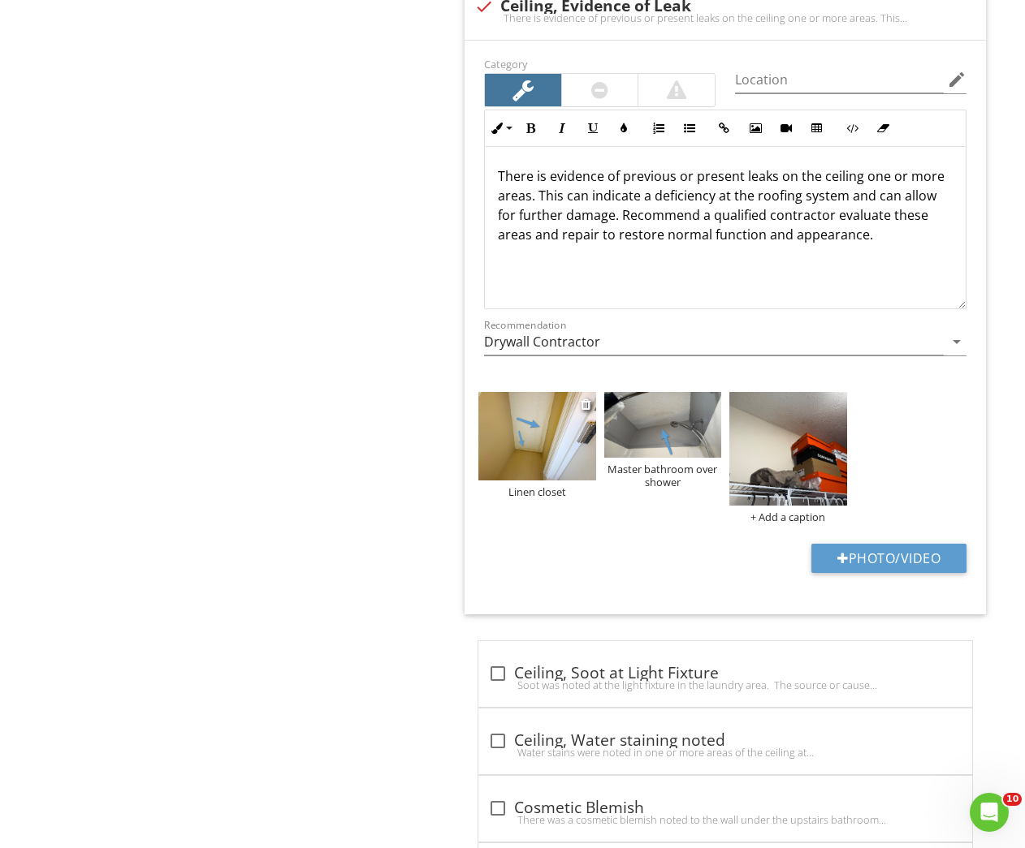
click at [517, 494] on div "Linen closet" at bounding box center [536, 492] width 117 height 13
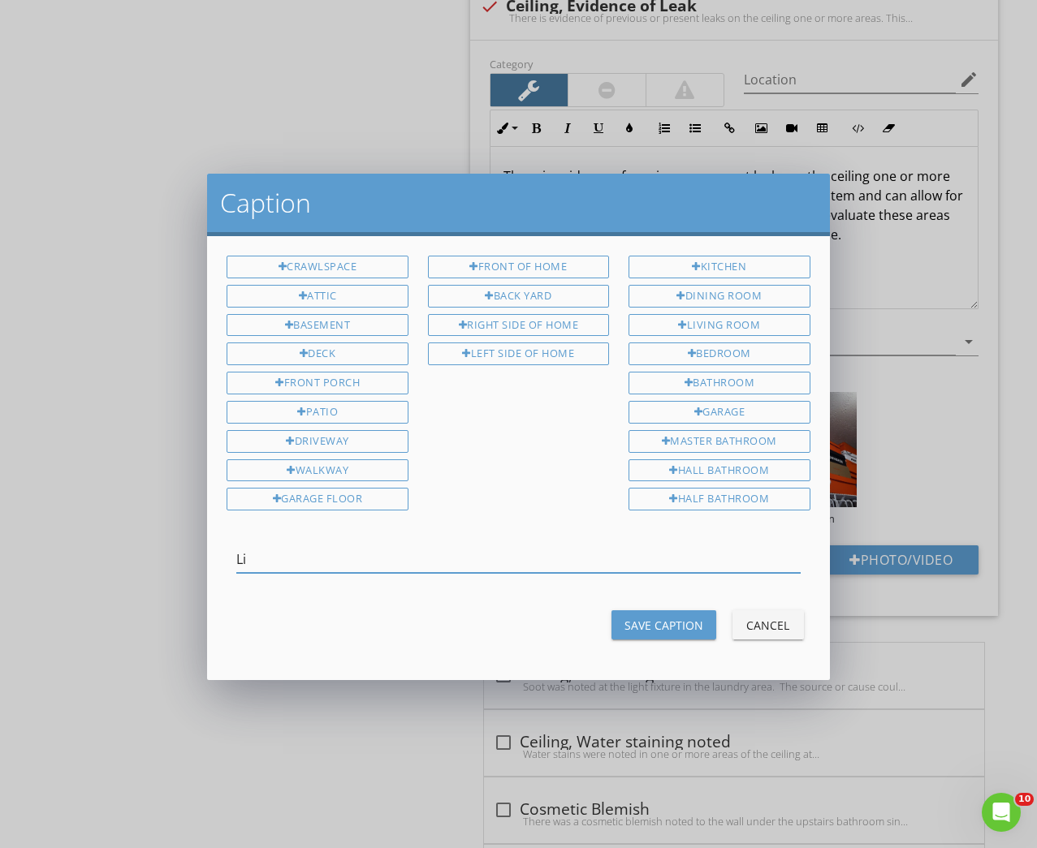
type input "L"
type input "Master bathroom, linen closet"
drag, startPoint x: 680, startPoint y: 615, endPoint x: 705, endPoint y: 613, distance: 25.3
click at [680, 617] on div "Save Caption" at bounding box center [663, 625] width 79 height 17
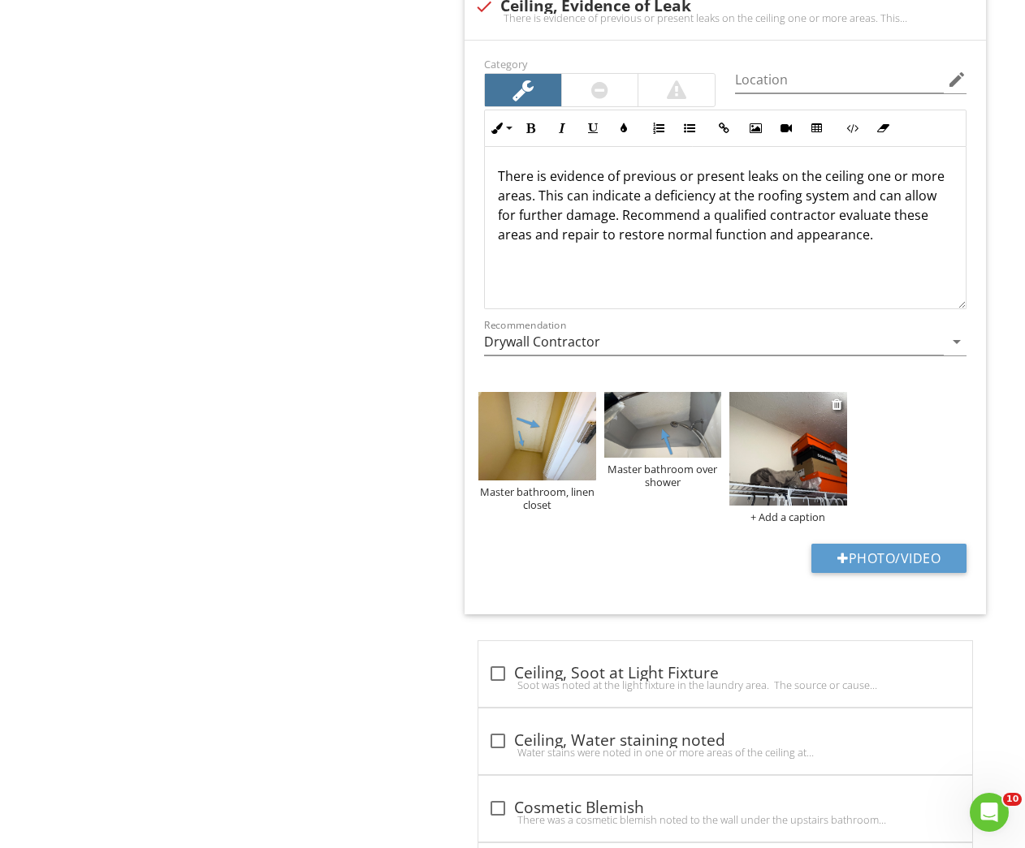
click at [771, 513] on div "+ Add a caption" at bounding box center [787, 517] width 117 height 13
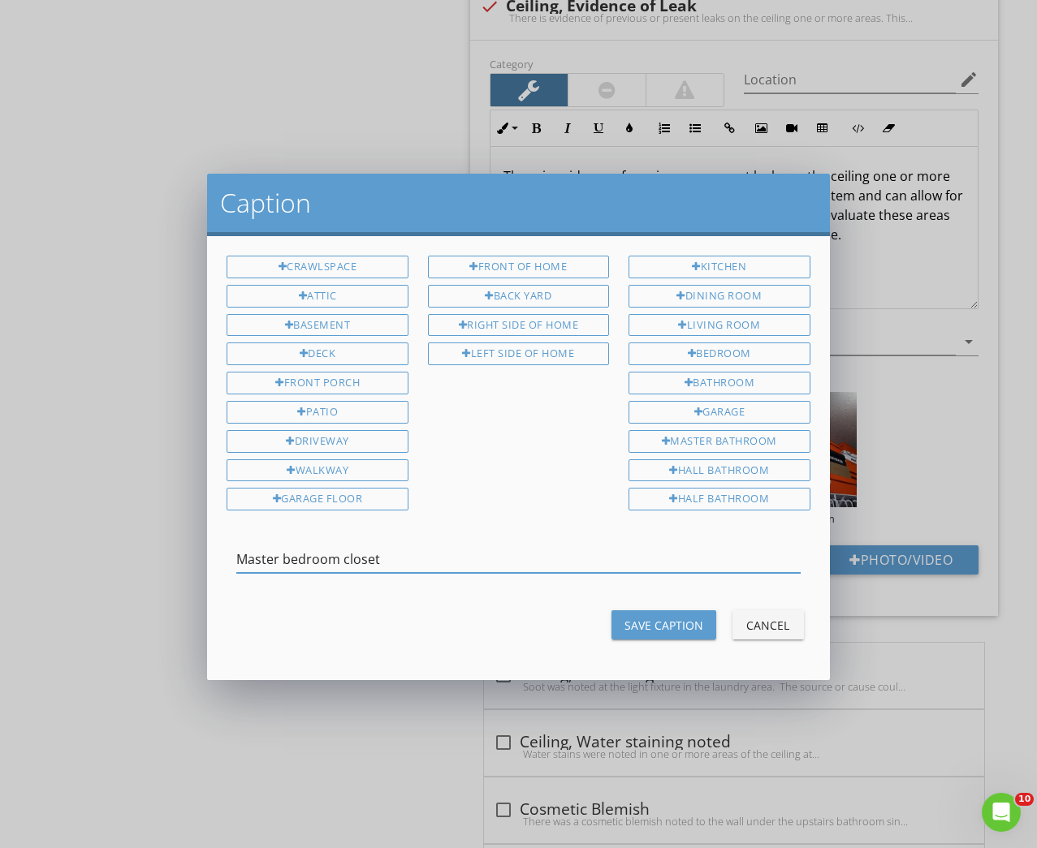
type input "Master bedroom closet"
click at [658, 632] on button "Save Caption" at bounding box center [663, 625] width 105 height 29
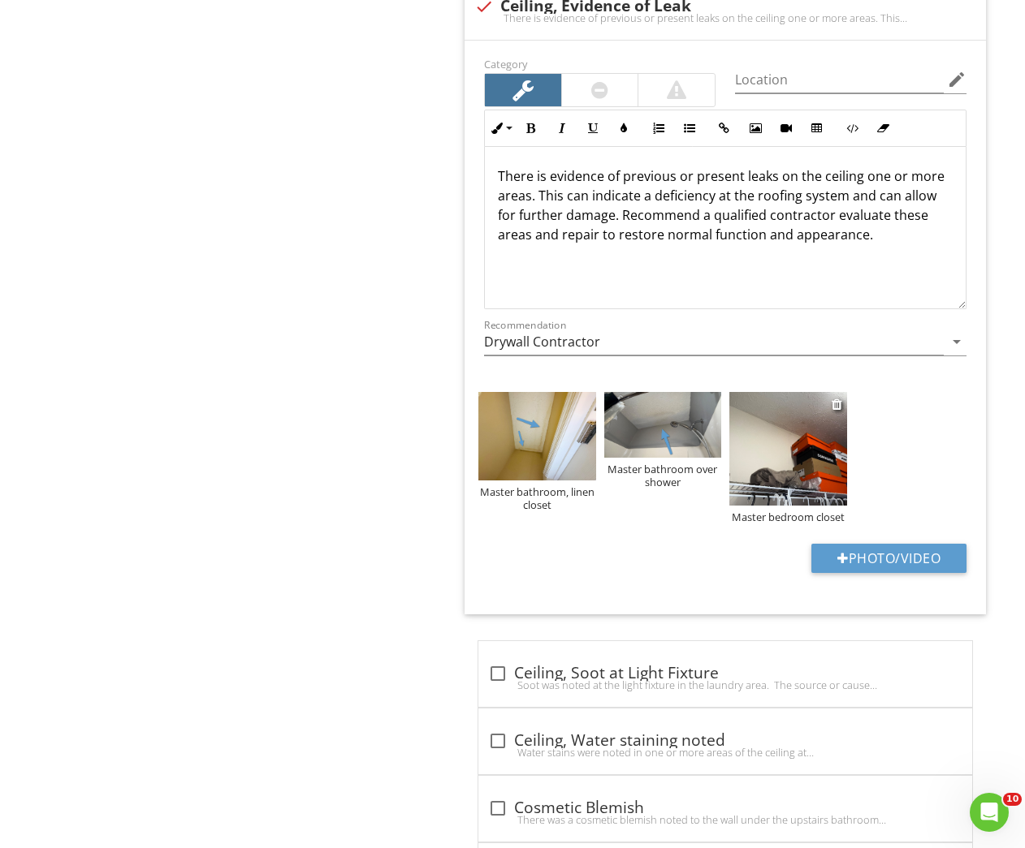
click at [772, 503] on img at bounding box center [787, 449] width 117 height 114
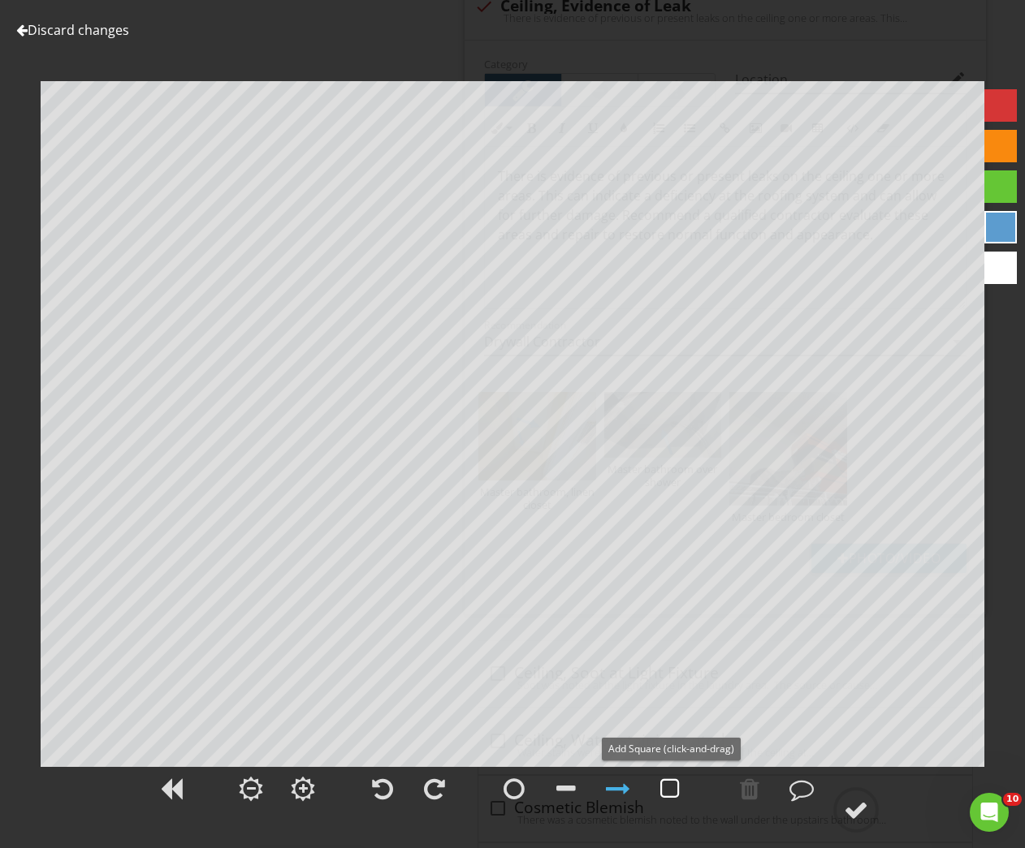
click at [669, 794] on div at bounding box center [669, 789] width 19 height 24
click at [615, 786] on div at bounding box center [618, 789] width 24 height 24
click at [861, 805] on div at bounding box center [856, 810] width 24 height 24
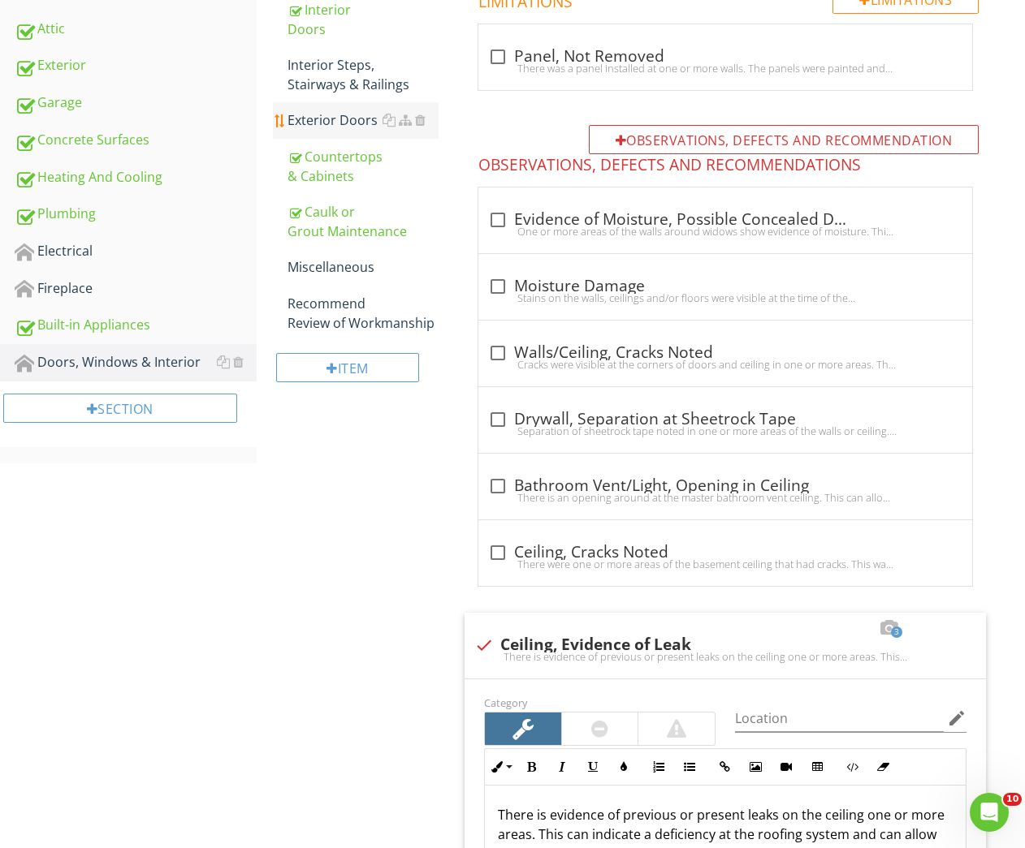
scroll to position [468, 0]
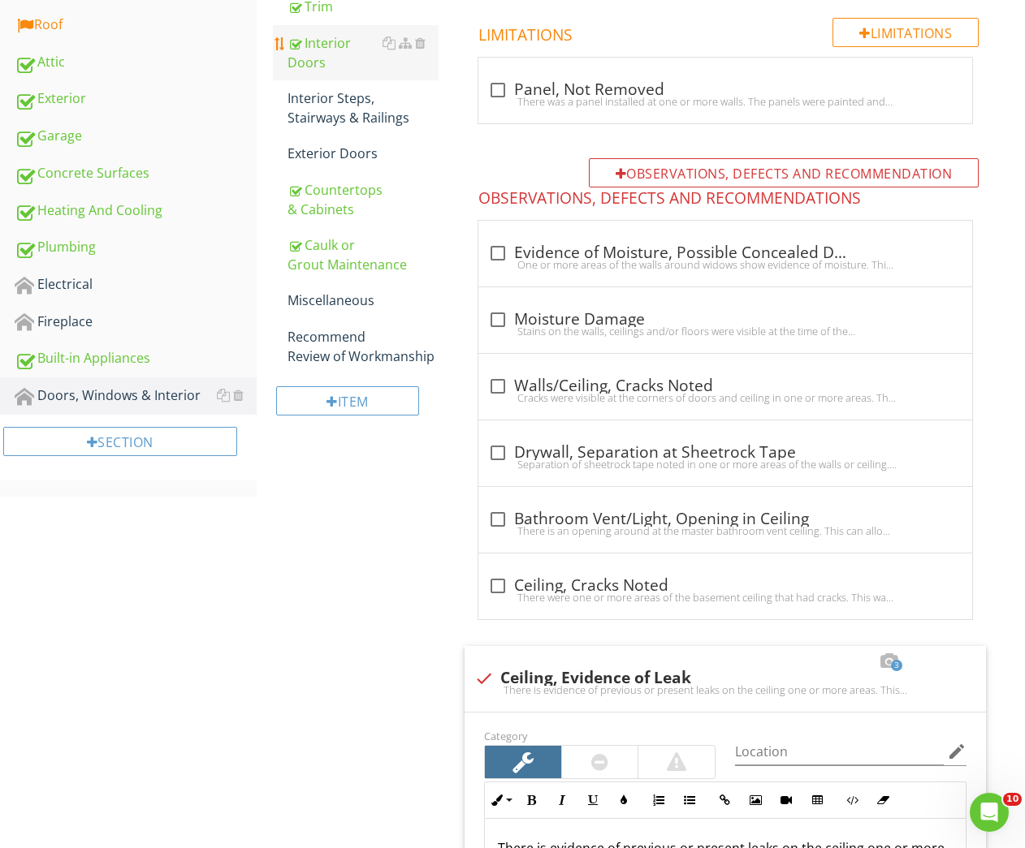
click at [309, 70] on div "Interior Doors" at bounding box center [363, 52] width 152 height 39
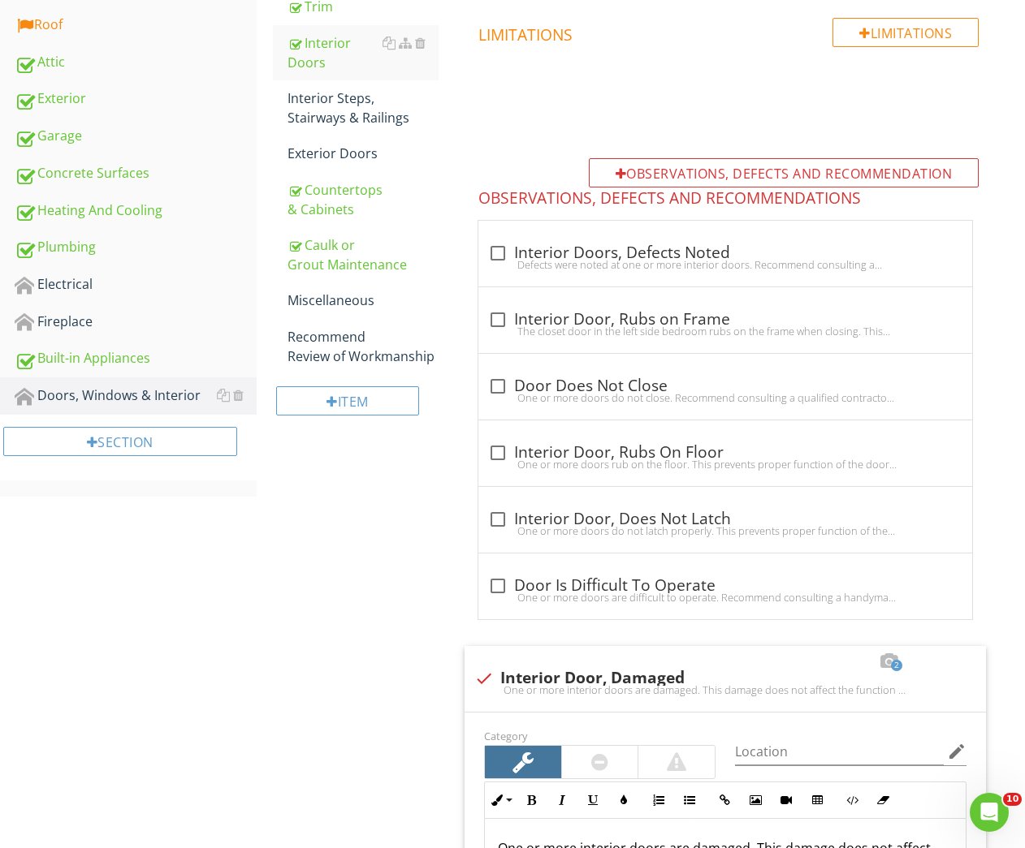
scroll to position [1025, 0]
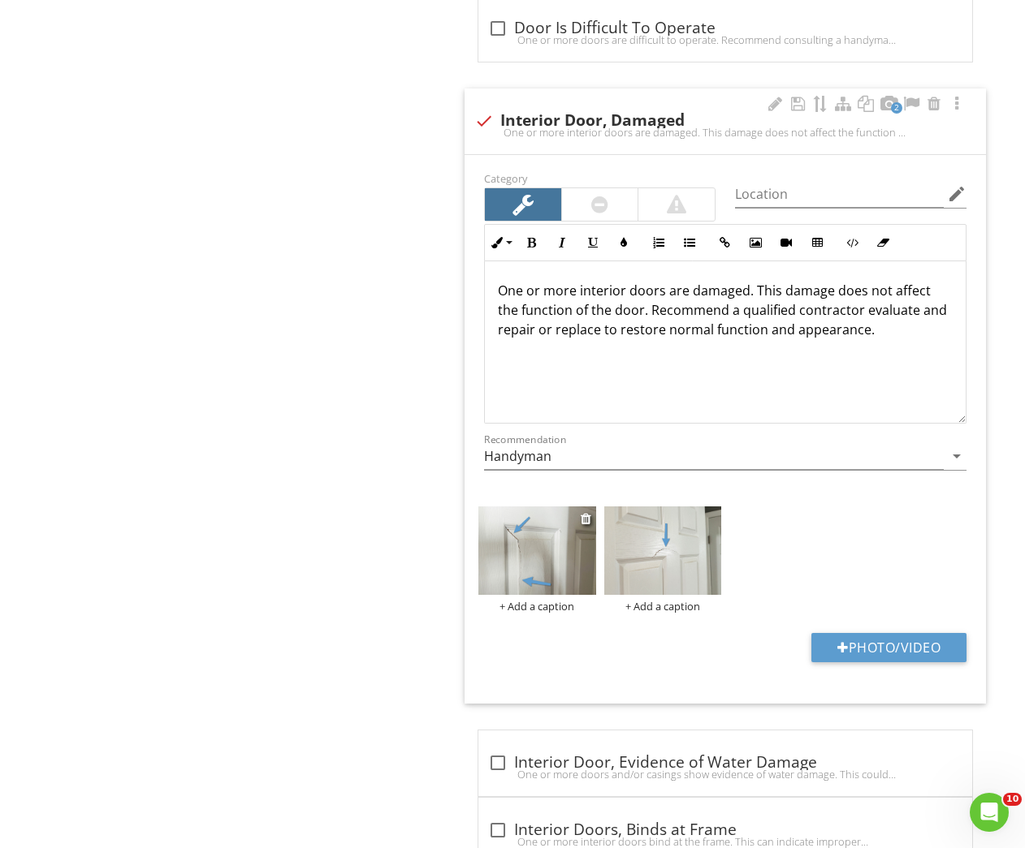
click at [540, 603] on div "+ Add a caption" at bounding box center [536, 606] width 117 height 13
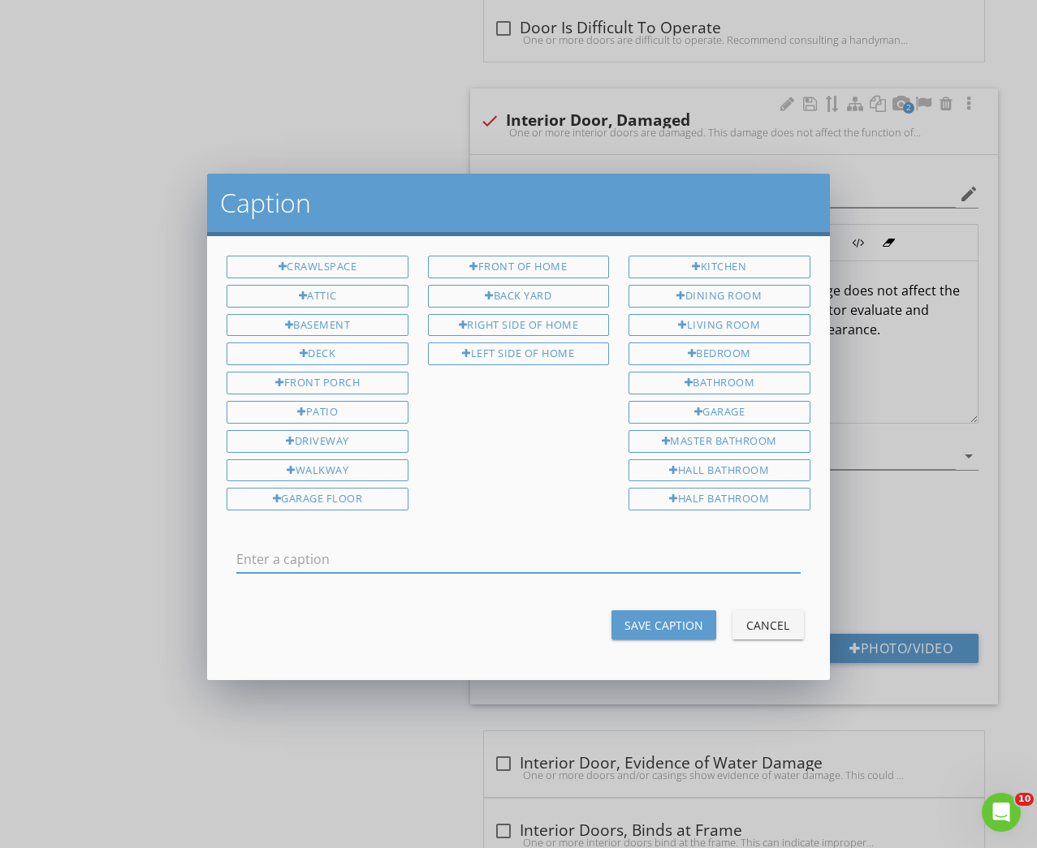
click at [395, 563] on input "text" at bounding box center [517, 559] width 563 height 27
type input "Master bedroom entry door slab"
drag, startPoint x: 659, startPoint y: 623, endPoint x: 773, endPoint y: 611, distance: 114.3
click at [659, 623] on div "Save Caption" at bounding box center [663, 625] width 79 height 17
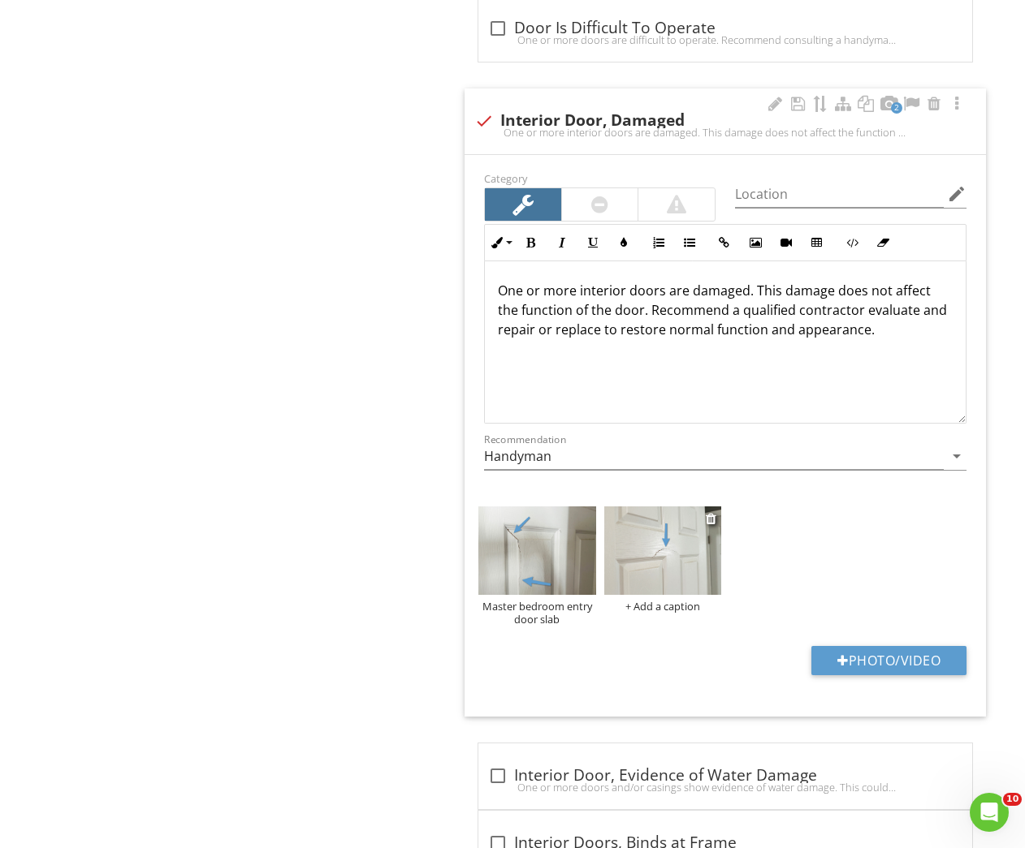
click at [691, 606] on div "+ Add a caption" at bounding box center [662, 606] width 117 height 13
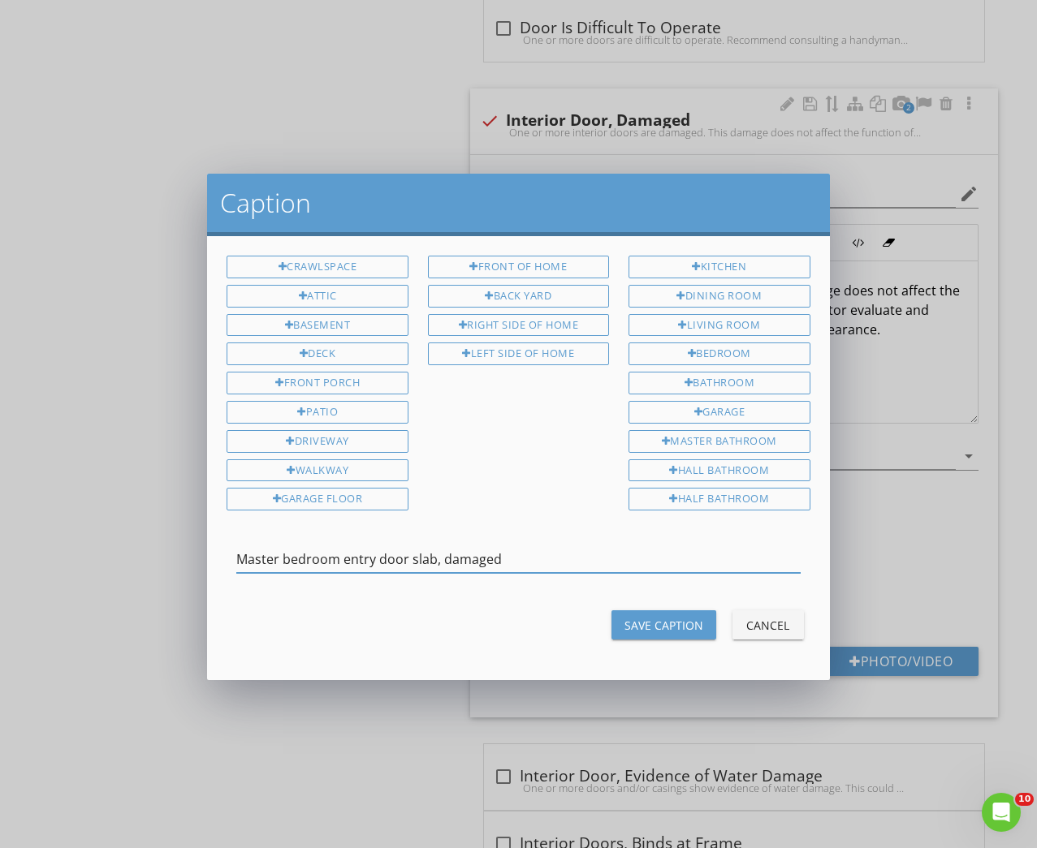
type input "Master bedroom entry door slab, damaged"
click at [671, 621] on div "Save Caption" at bounding box center [663, 625] width 79 height 17
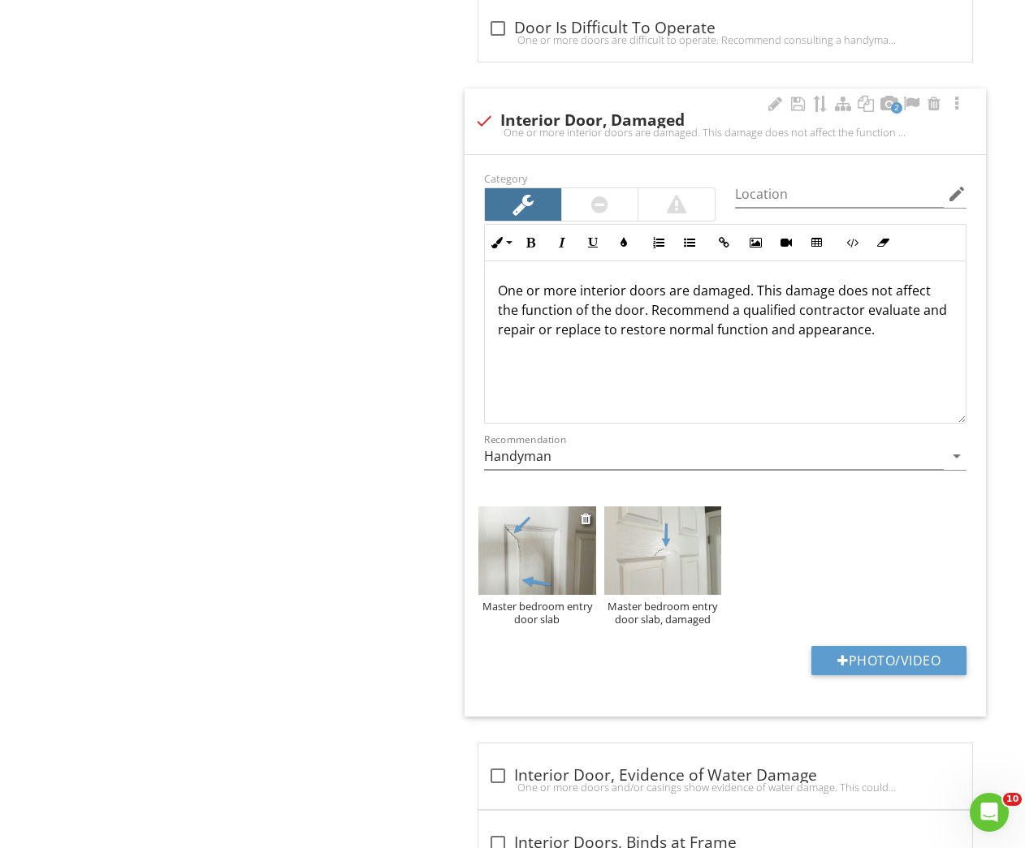
click at [549, 606] on div "Master bedroom entry door slab" at bounding box center [536, 613] width 117 height 26
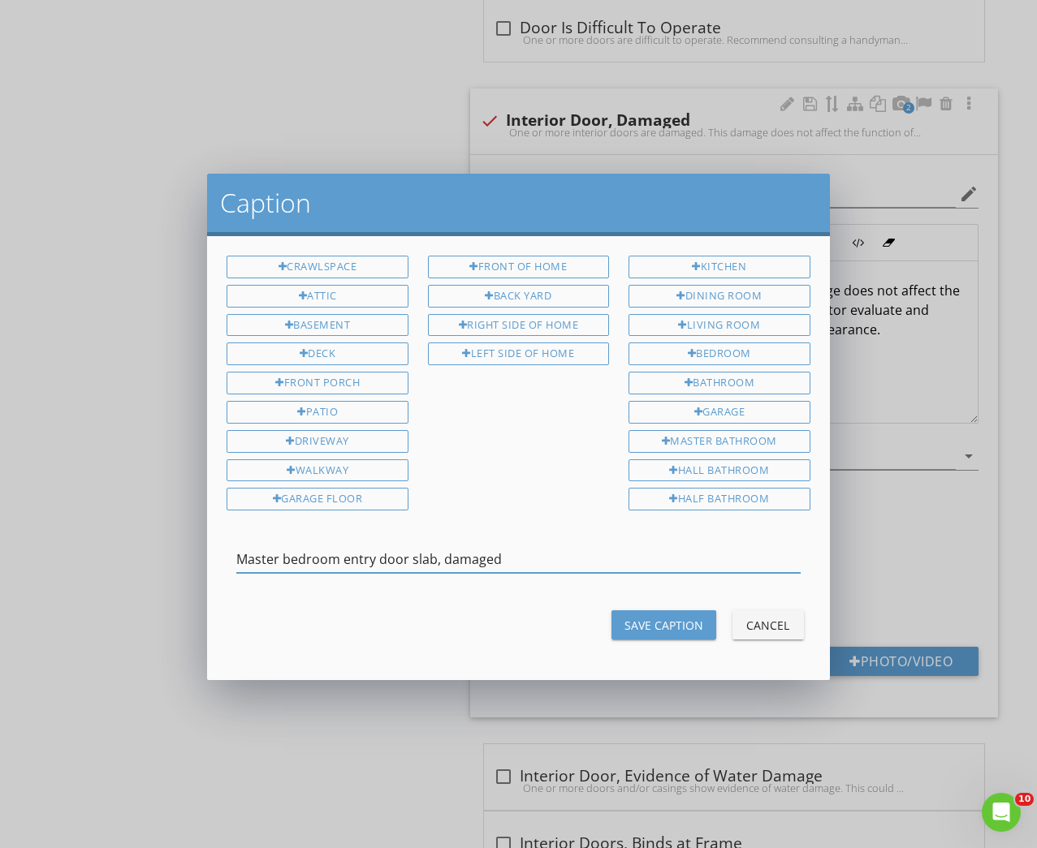
type input "Master bedroom entry door slab, damaged"
click at [639, 619] on div "Save Caption" at bounding box center [663, 625] width 79 height 17
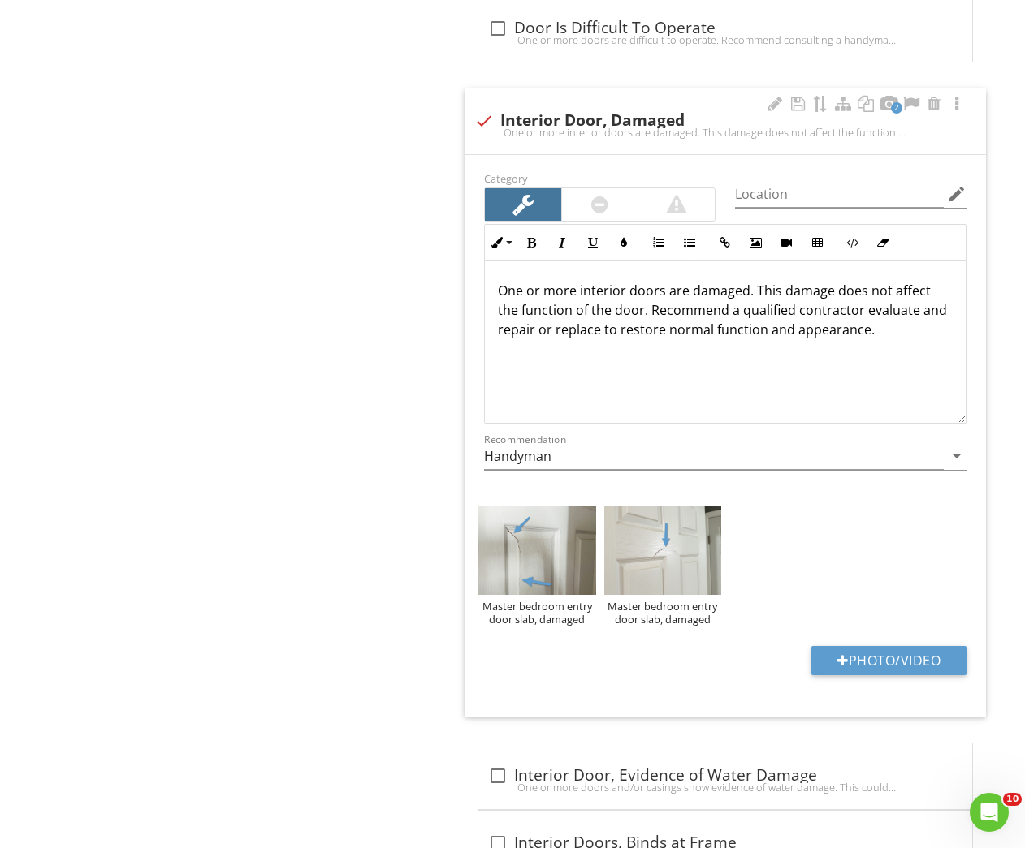
scroll to position [322, 0]
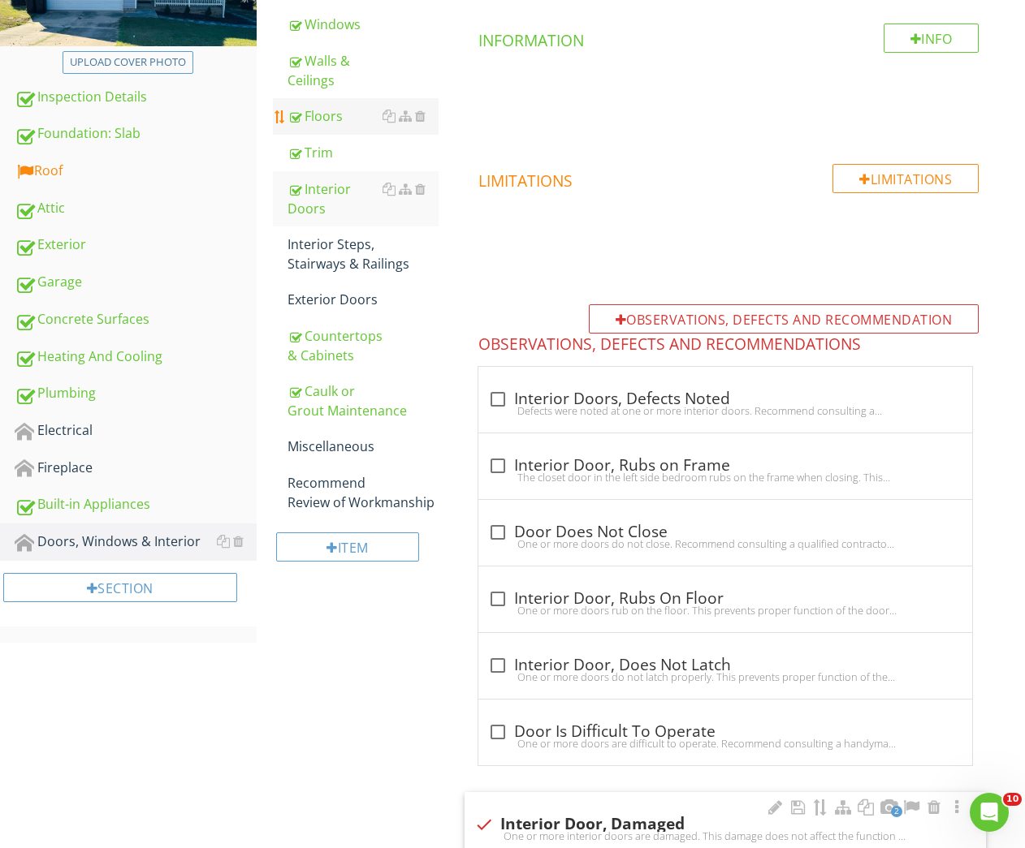
click at [303, 117] on div "Floors" at bounding box center [363, 115] width 152 height 19
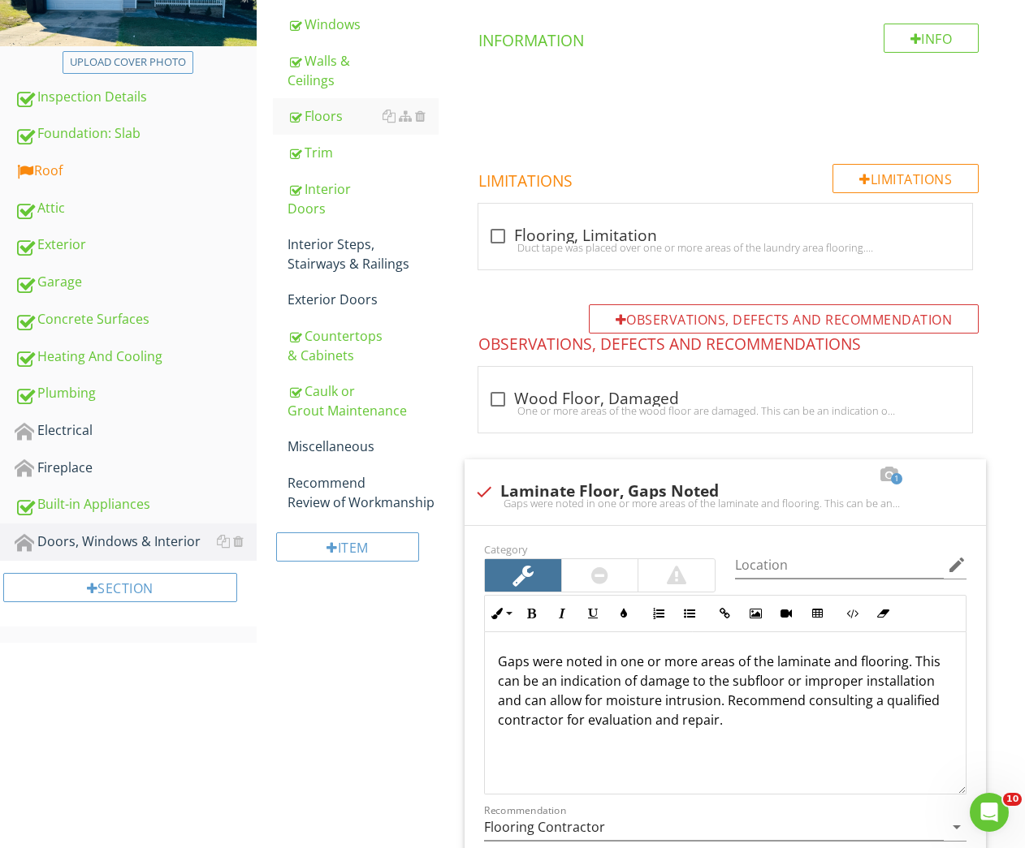
scroll to position [1128, 0]
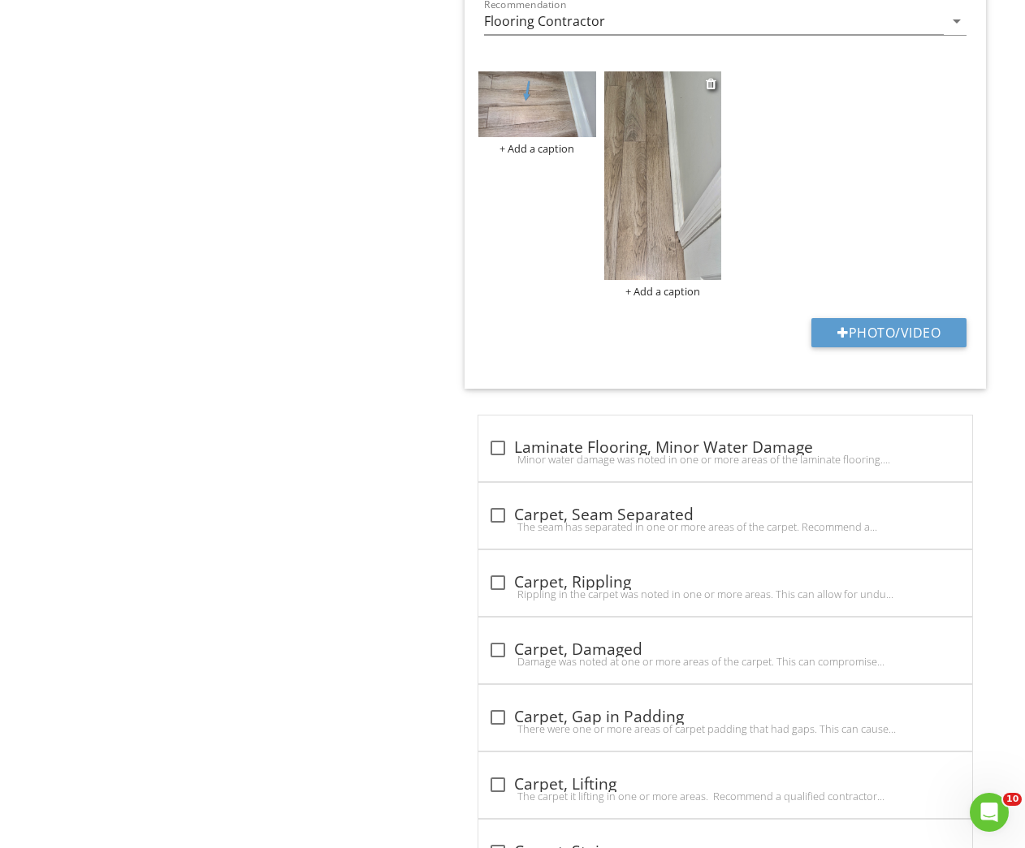
click at [642, 207] on img at bounding box center [662, 175] width 117 height 209
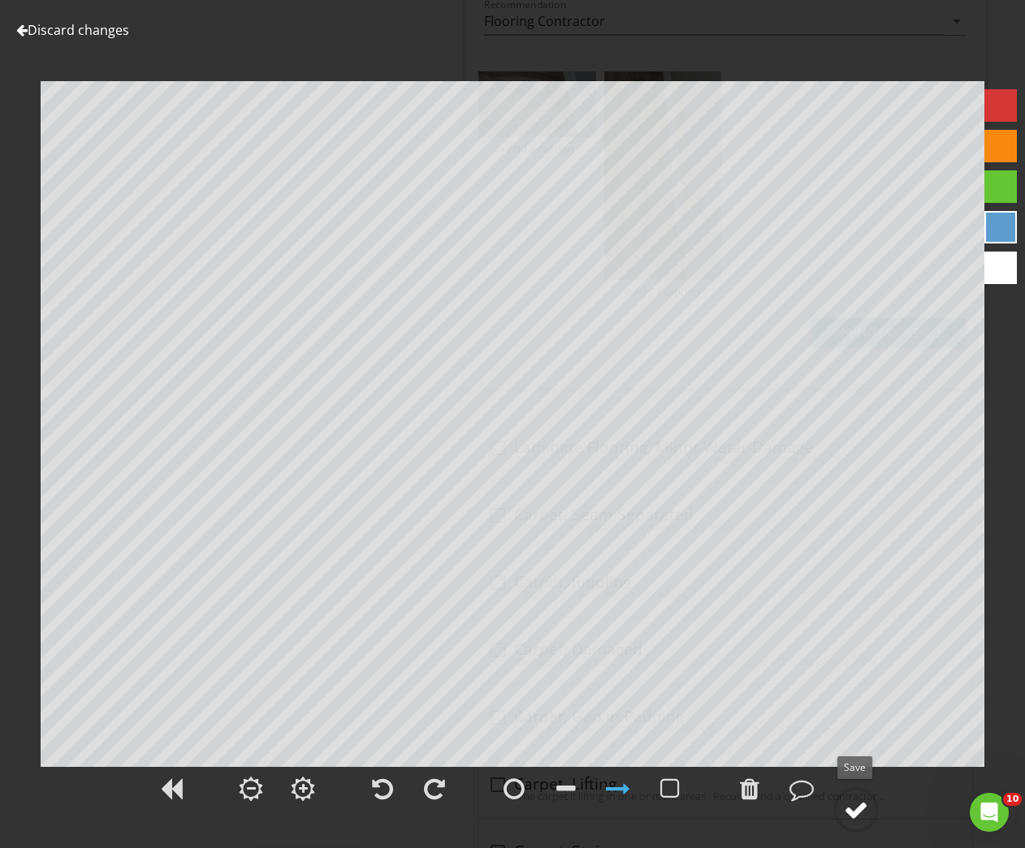
click at [854, 809] on div at bounding box center [856, 810] width 24 height 24
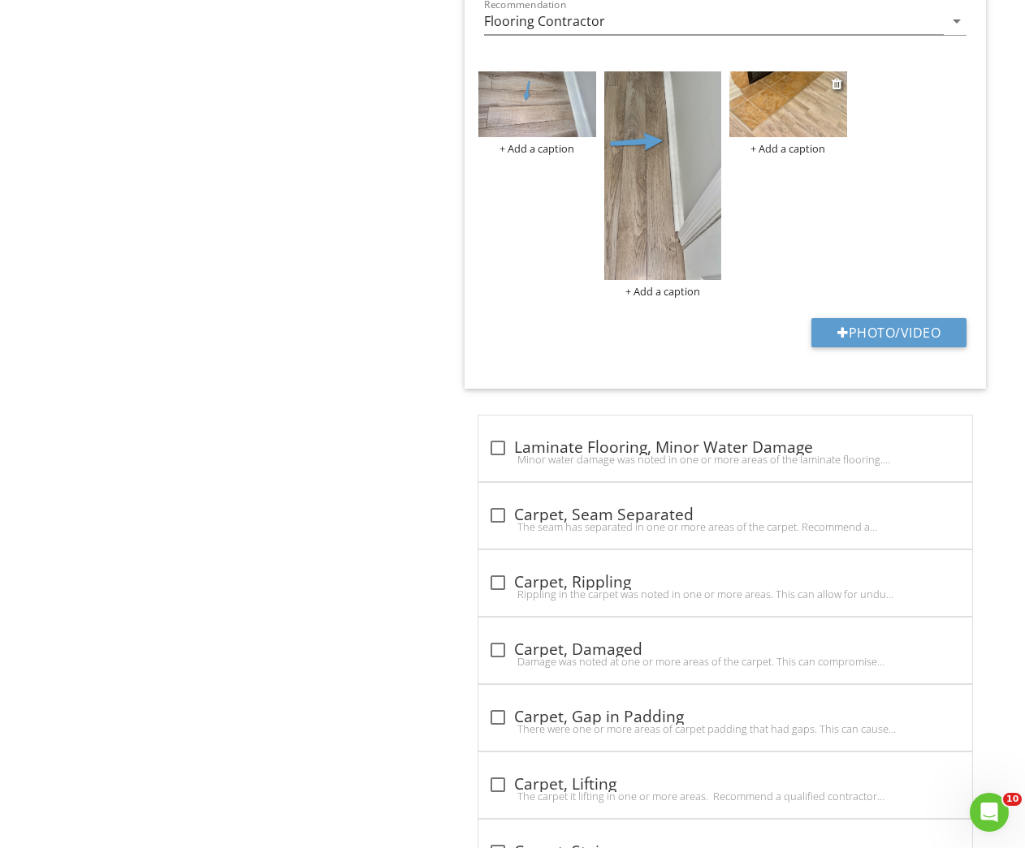
click at [785, 123] on img at bounding box center [787, 104] width 117 height 66
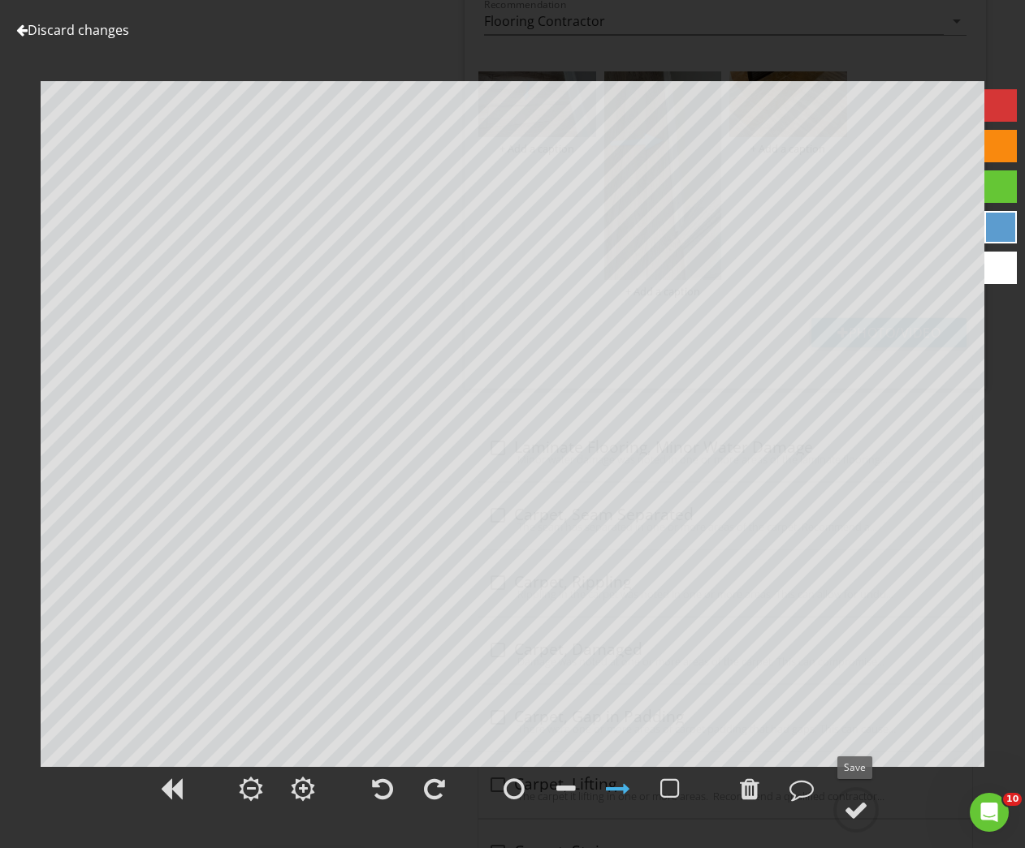
drag, startPoint x: 851, startPoint y: 806, endPoint x: 844, endPoint y: 763, distance: 43.6
click at [851, 806] on div at bounding box center [856, 810] width 24 height 24
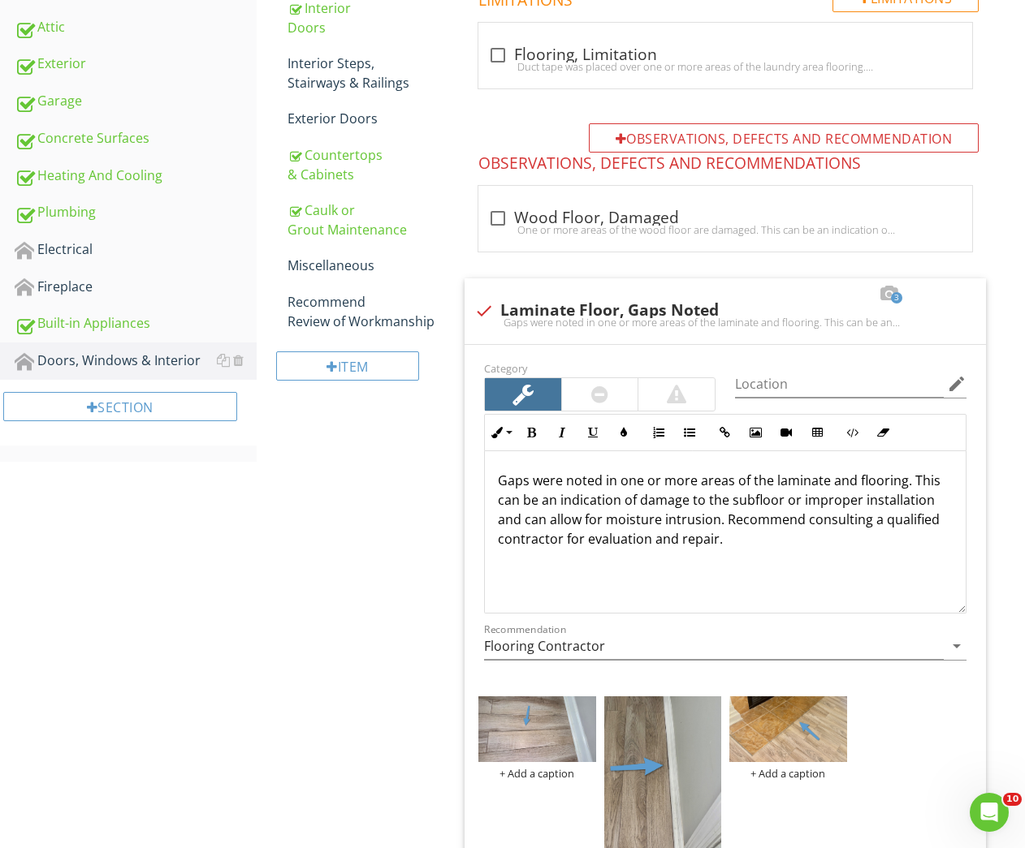
scroll to position [166, 0]
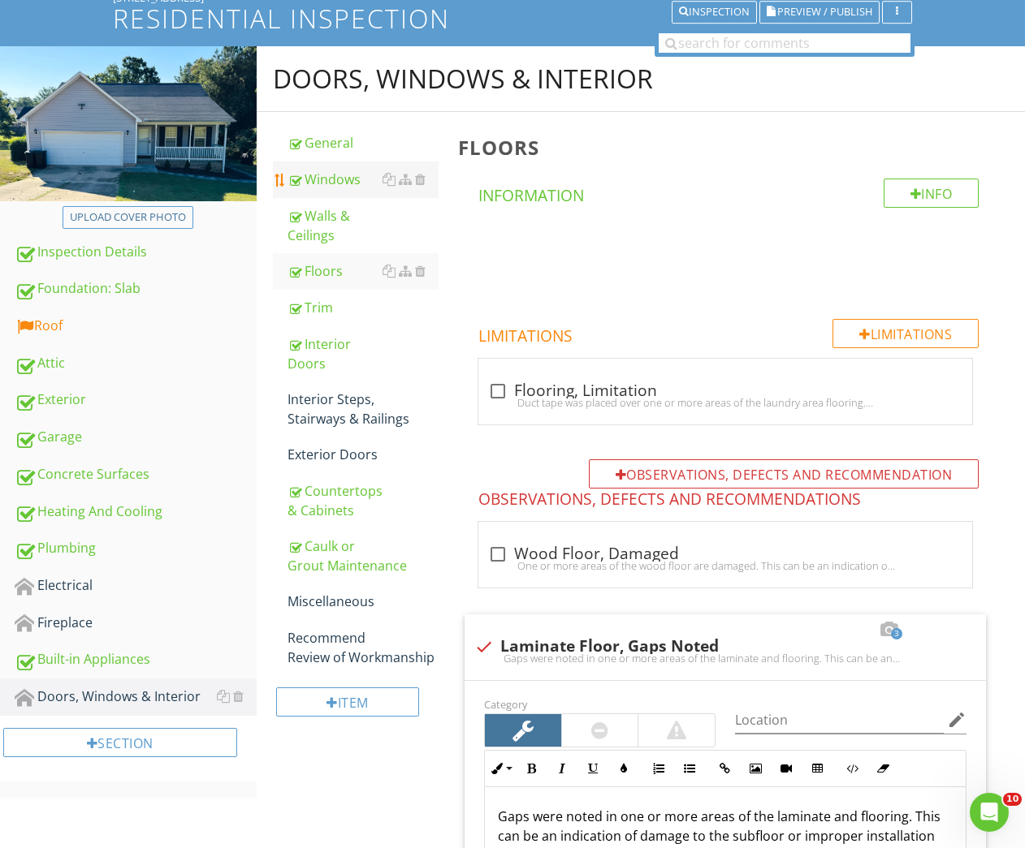
click at [325, 170] on div "Windows" at bounding box center [363, 179] width 152 height 19
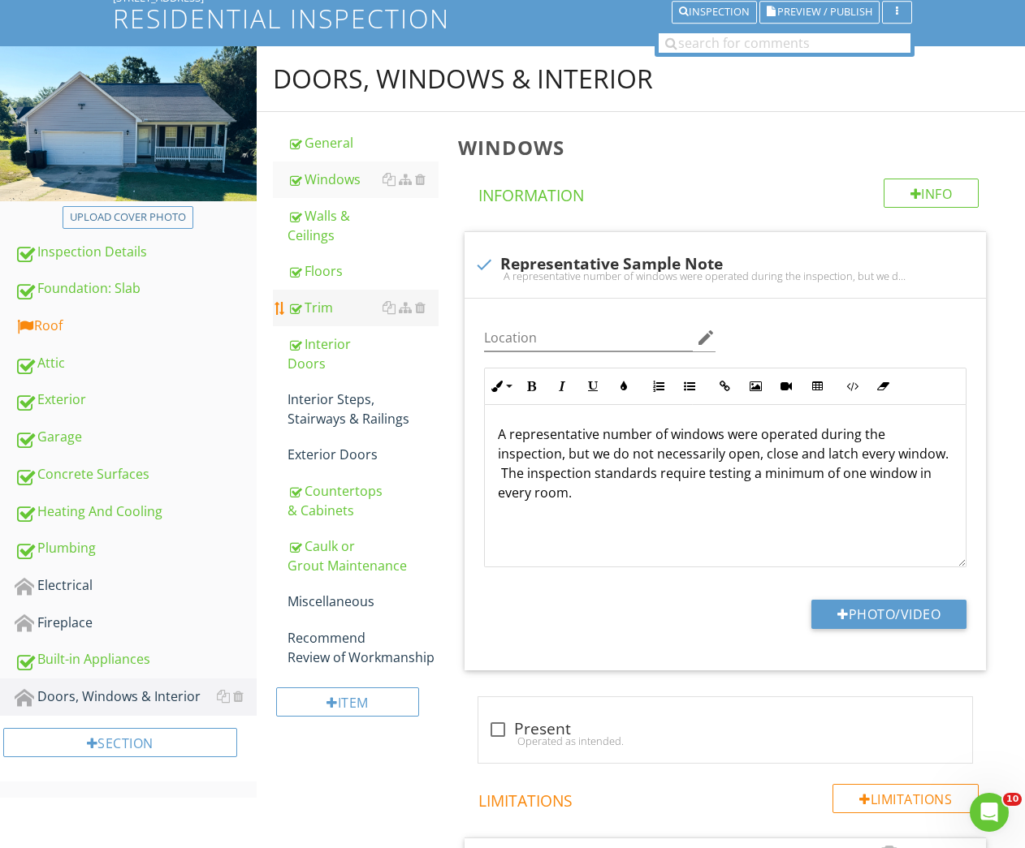
scroll to position [960, 0]
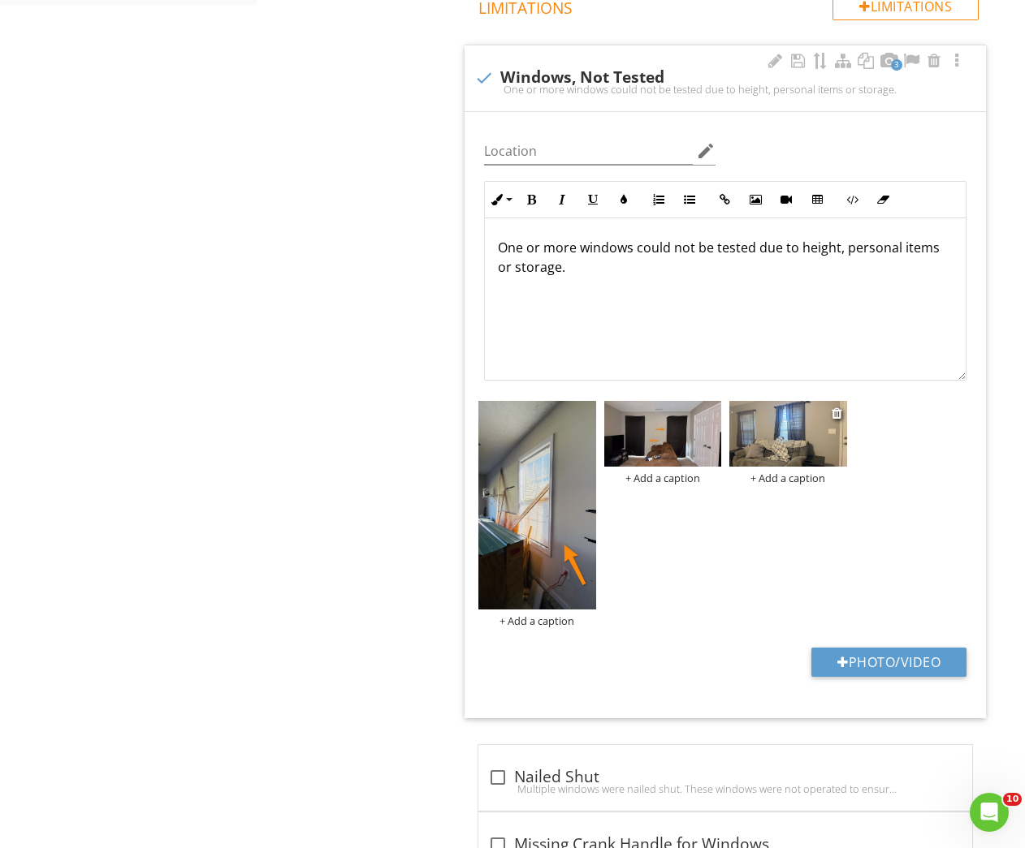
click at [807, 448] on img at bounding box center [787, 434] width 117 height 66
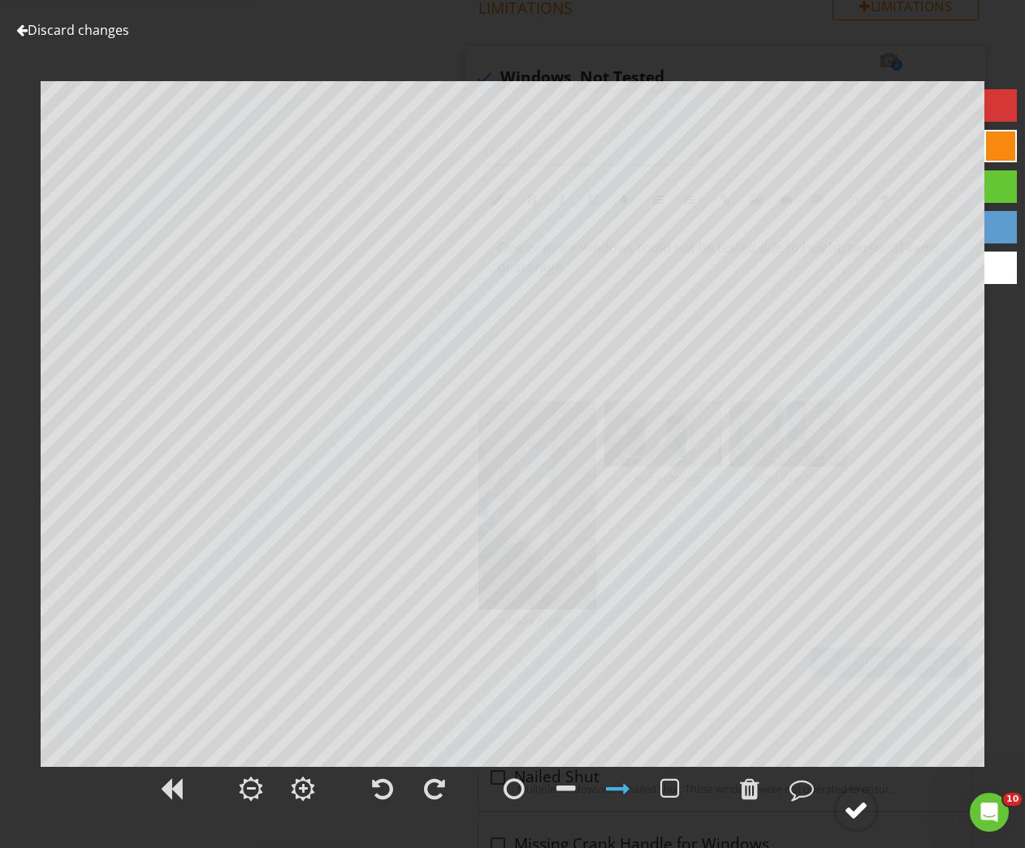
click at [857, 807] on div at bounding box center [856, 810] width 24 height 24
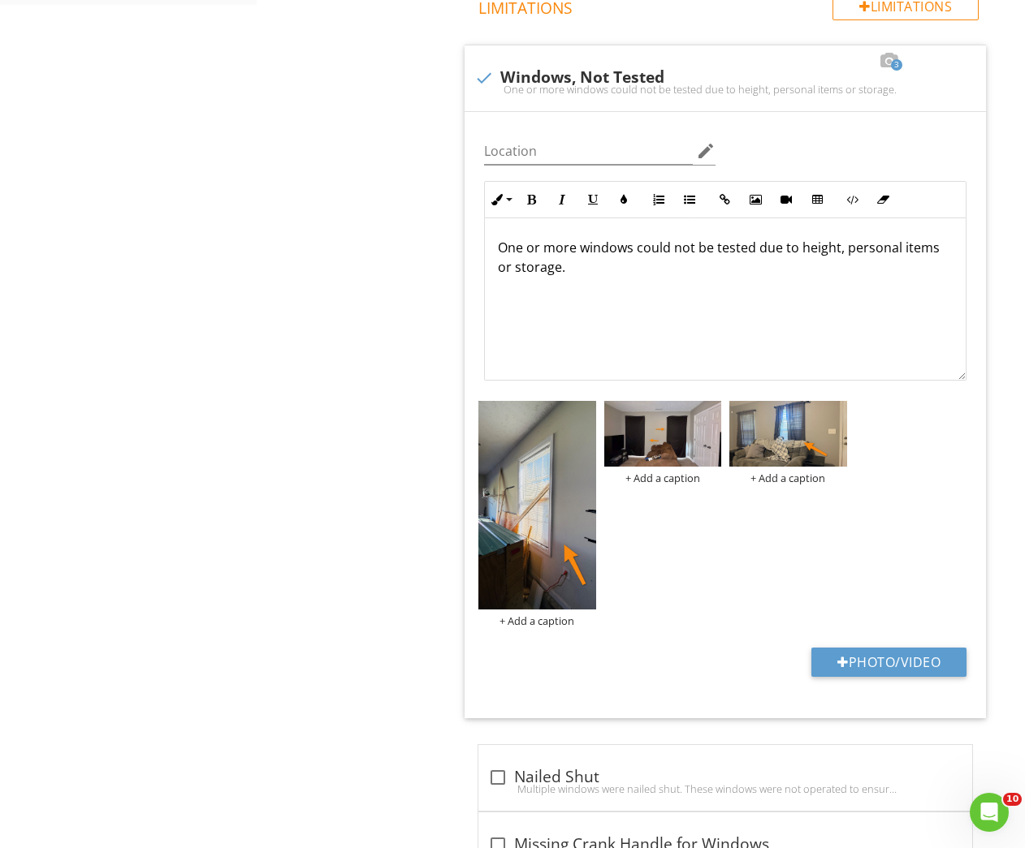
scroll to position [365, 0]
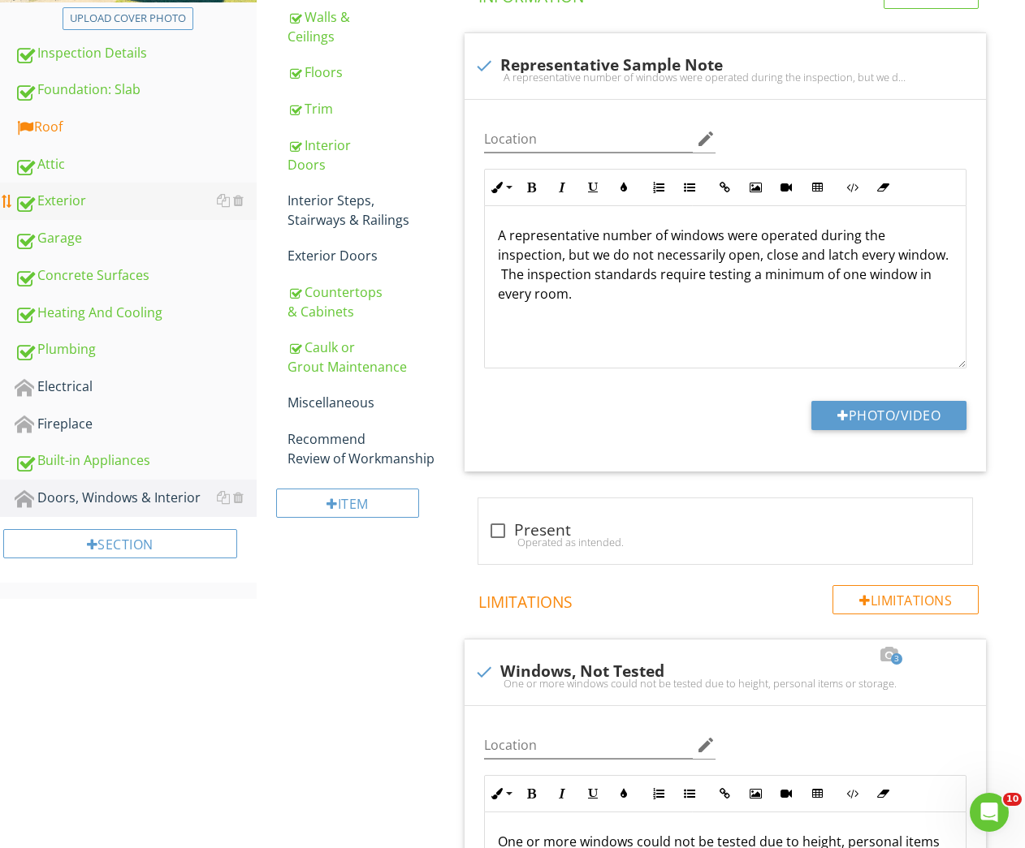
click at [74, 202] on div "Exterior" at bounding box center [136, 201] width 242 height 21
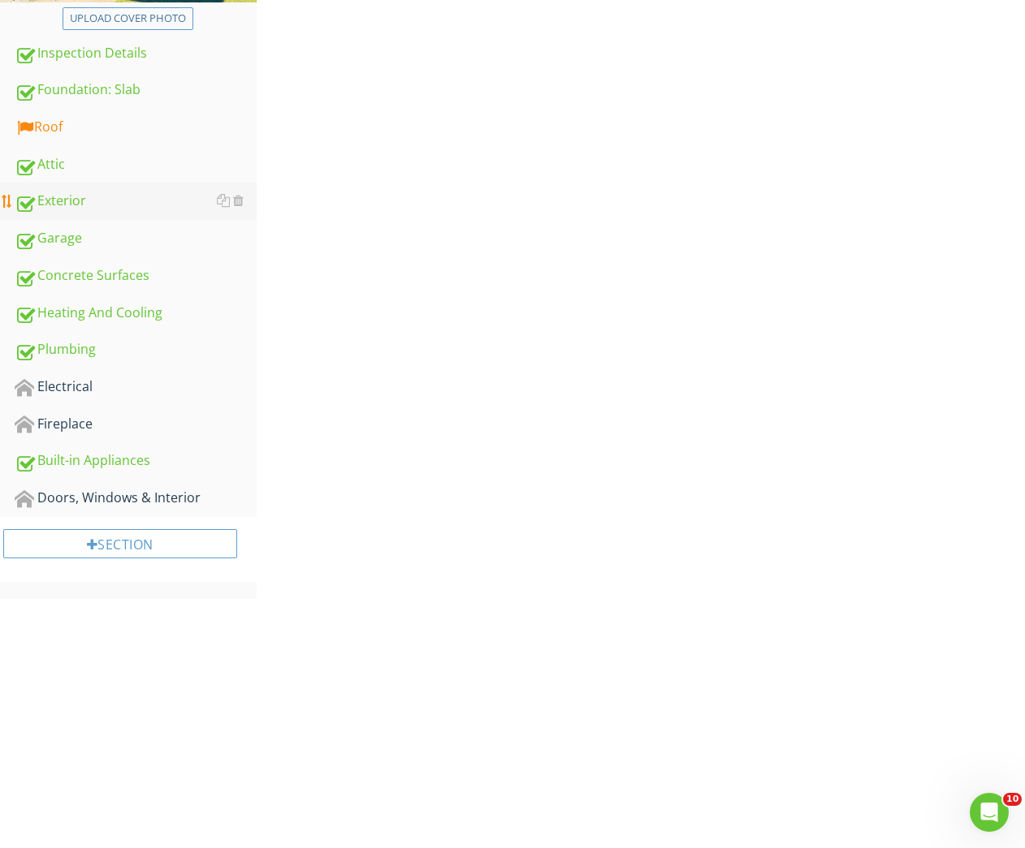
scroll to position [145, 0]
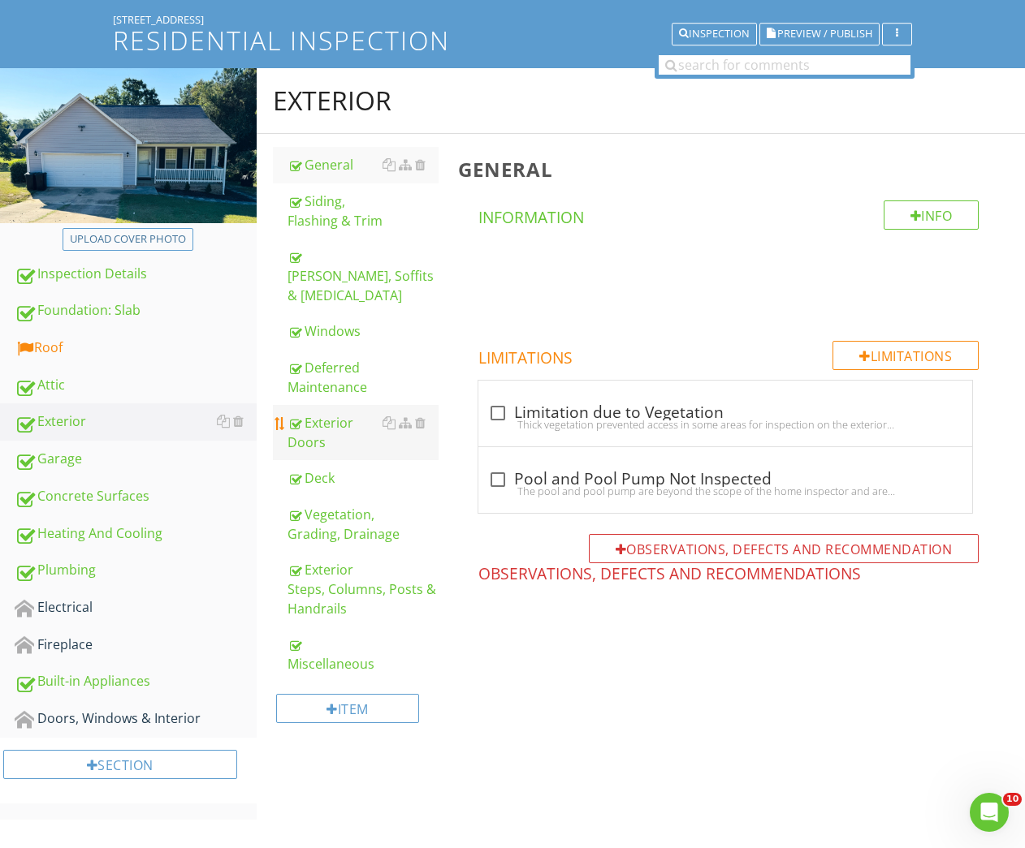
click at [315, 424] on div "Exterior Doors" at bounding box center [363, 432] width 152 height 39
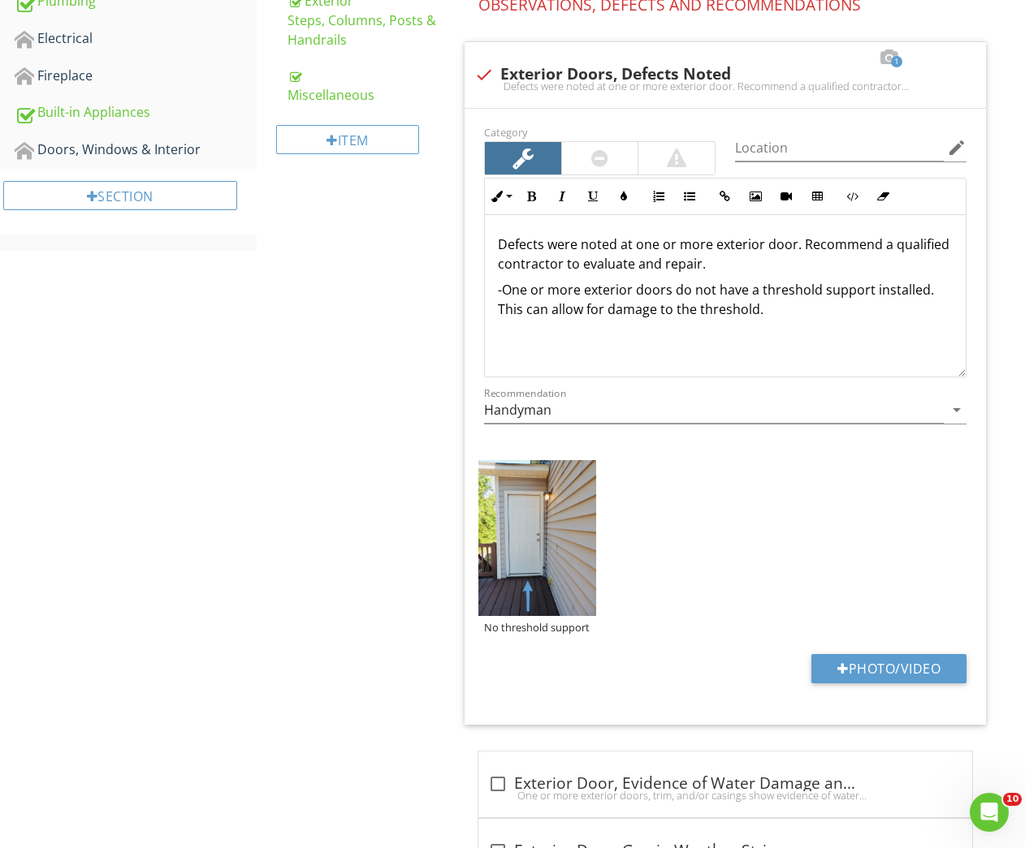
scroll to position [934, 0]
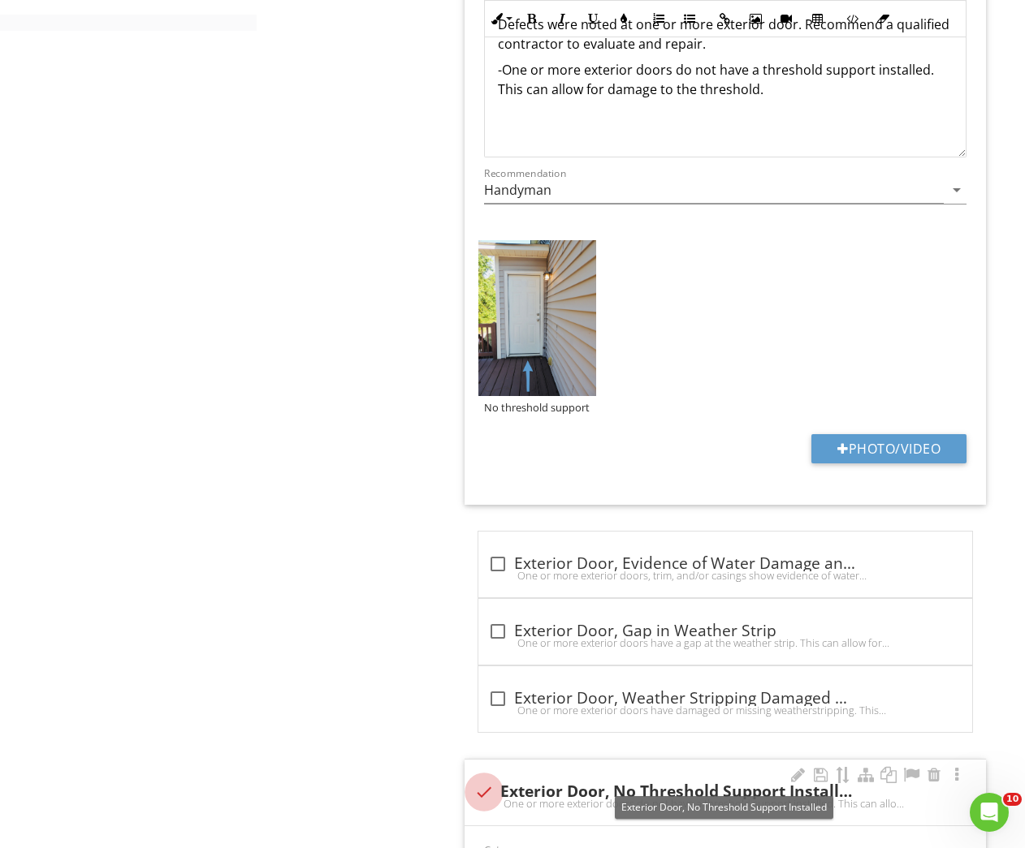
click at [480, 789] on div at bounding box center [484, 793] width 28 height 28
checkbox input "true"
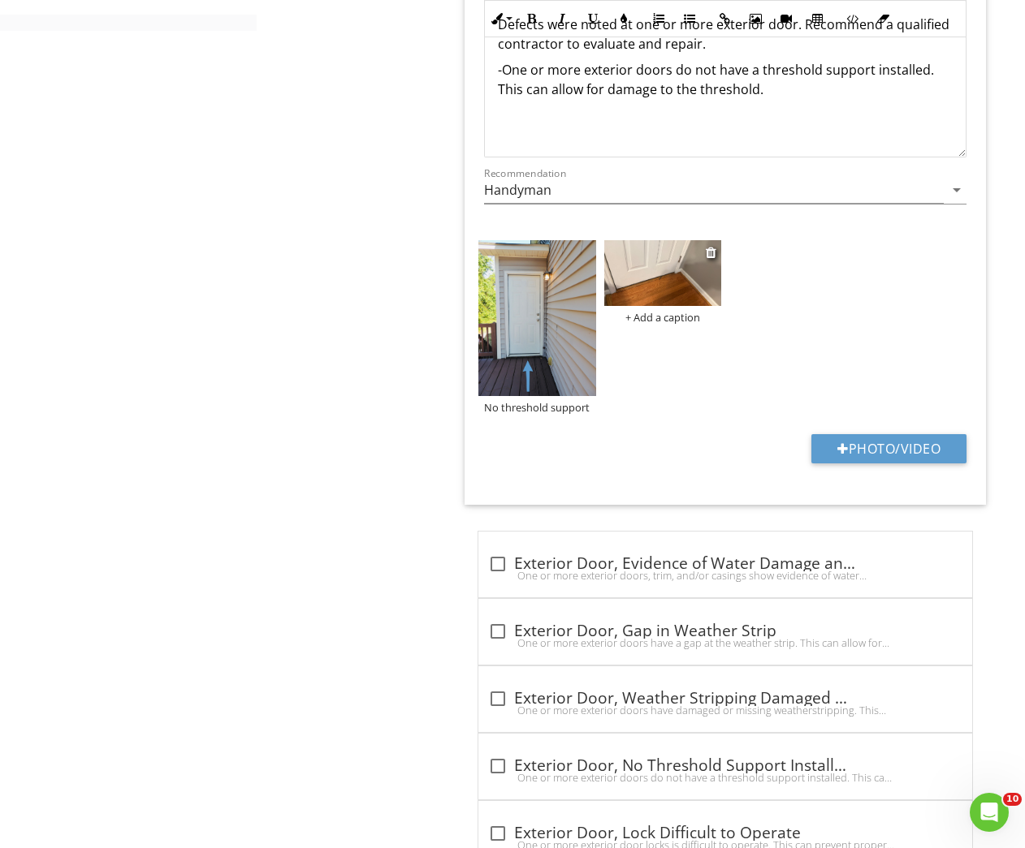
click at [646, 297] on img at bounding box center [662, 273] width 117 height 66
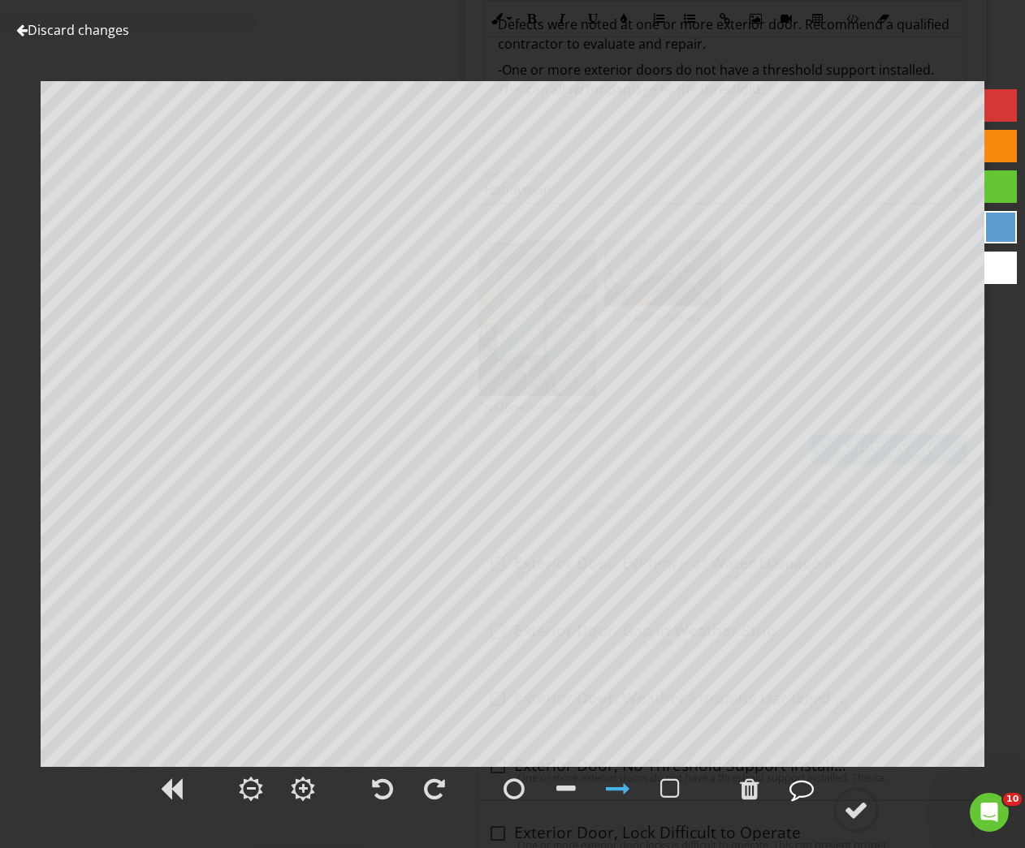
click at [801, 797] on div at bounding box center [801, 789] width 24 height 24
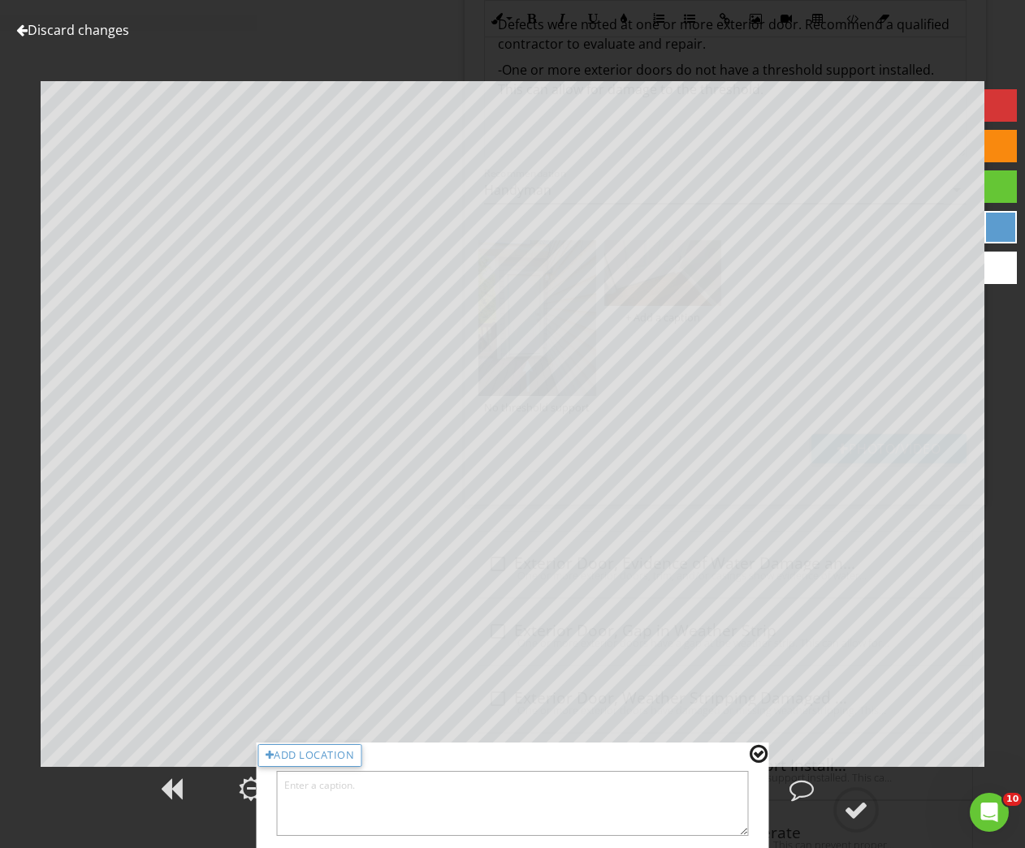
click at [704, 811] on textarea at bounding box center [513, 803] width 472 height 65
type textarea "Damaged weather strip"
click at [757, 755] on div at bounding box center [758, 754] width 18 height 21
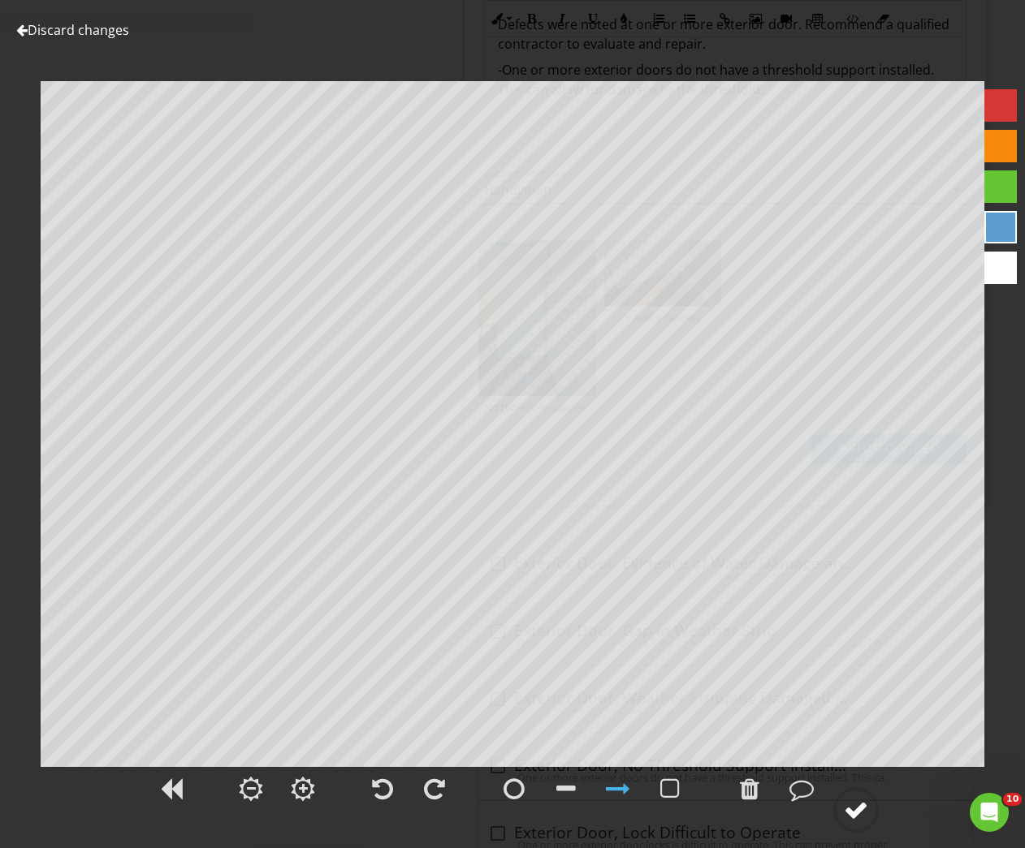
click at [860, 809] on div at bounding box center [856, 810] width 24 height 24
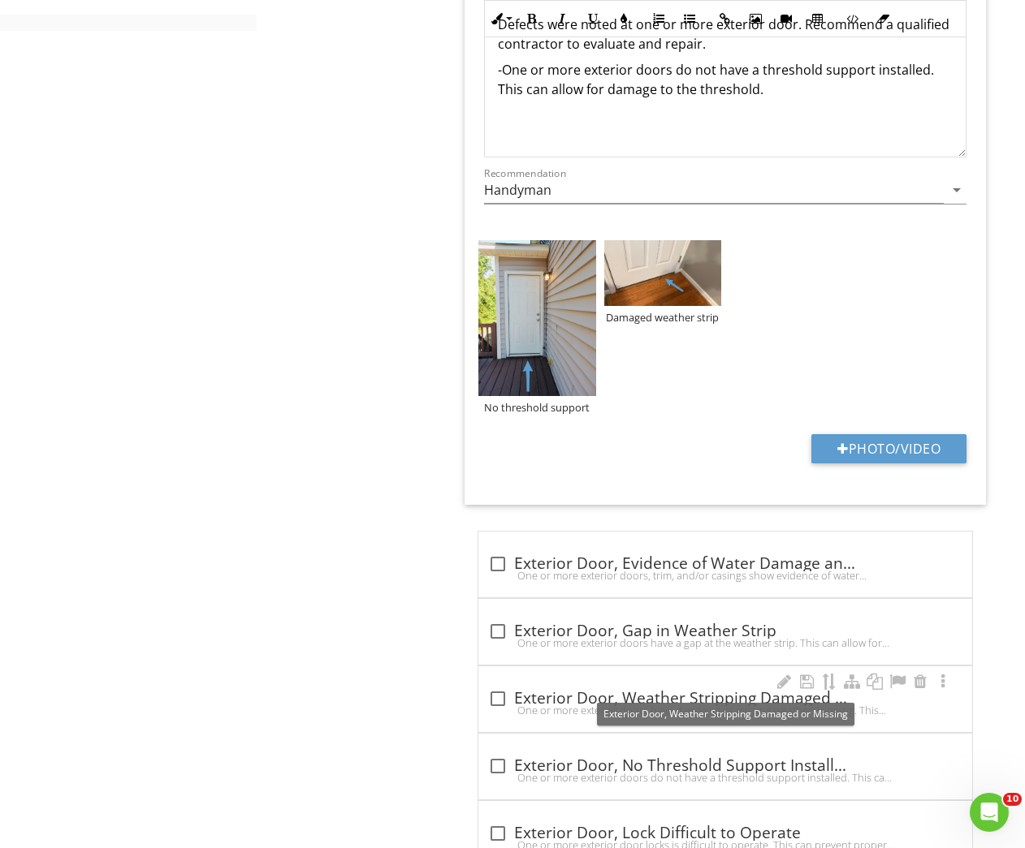
click at [591, 693] on div "check_box_outline_blank Exterior Door, Weather Stripping Damaged or Missing" at bounding box center [725, 698] width 474 height 19
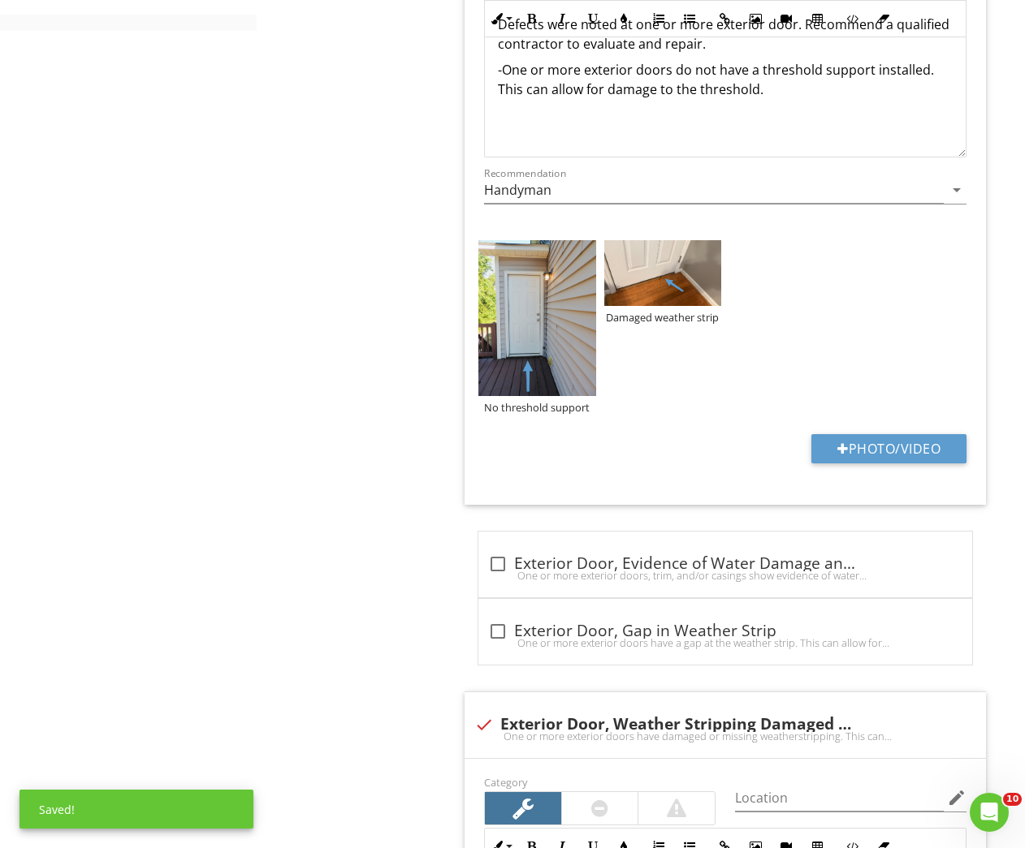
scroll to position [1267, 0]
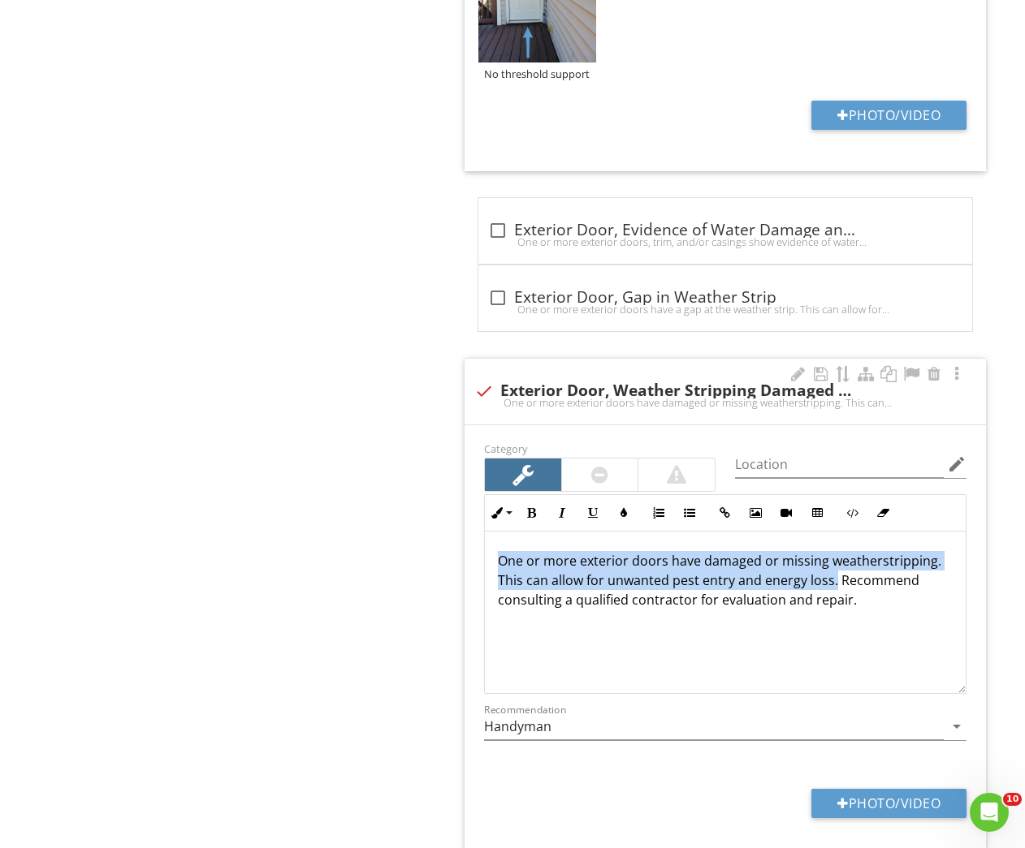
drag, startPoint x: 490, startPoint y: 555, endPoint x: 824, endPoint y: 577, distance: 335.3
click at [833, 583] on div "One or more exterior doors have damaged or missing weatherstripping. This can a…" at bounding box center [725, 613] width 481 height 162
copy p "One or more exterior doors have damaged or missing weatherstripping. This can a…"
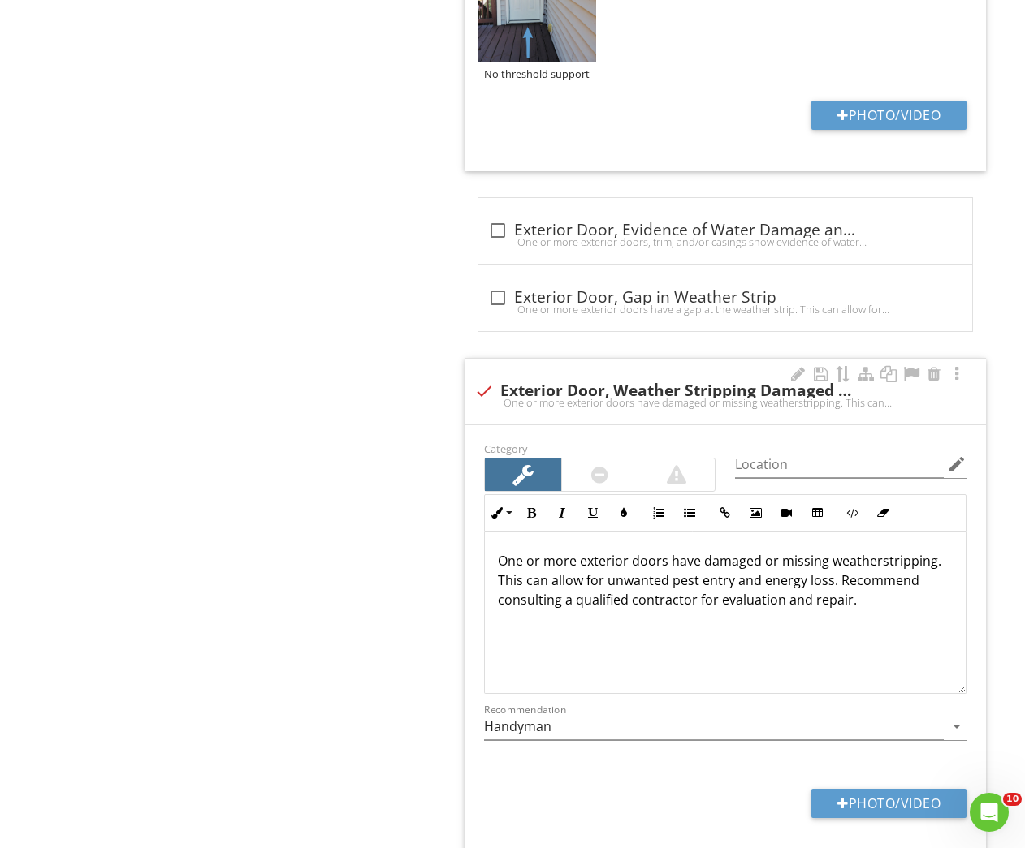
click at [477, 391] on div at bounding box center [484, 392] width 28 height 28
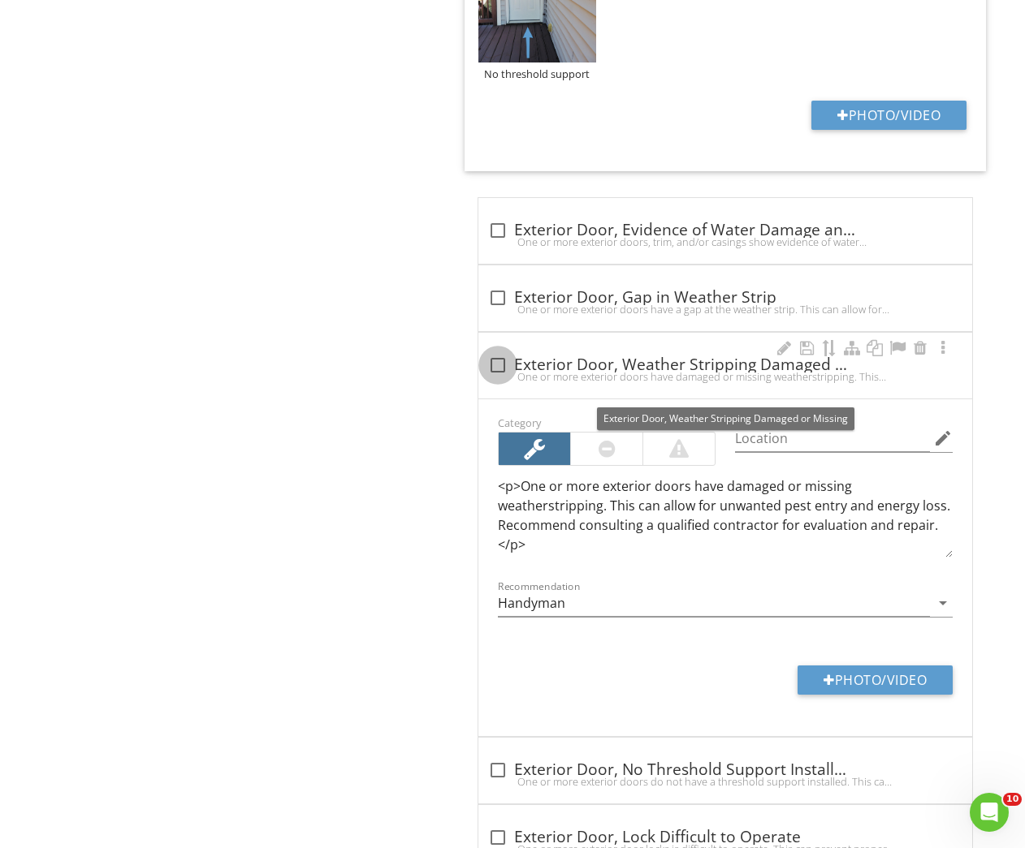
checkbox input "true"
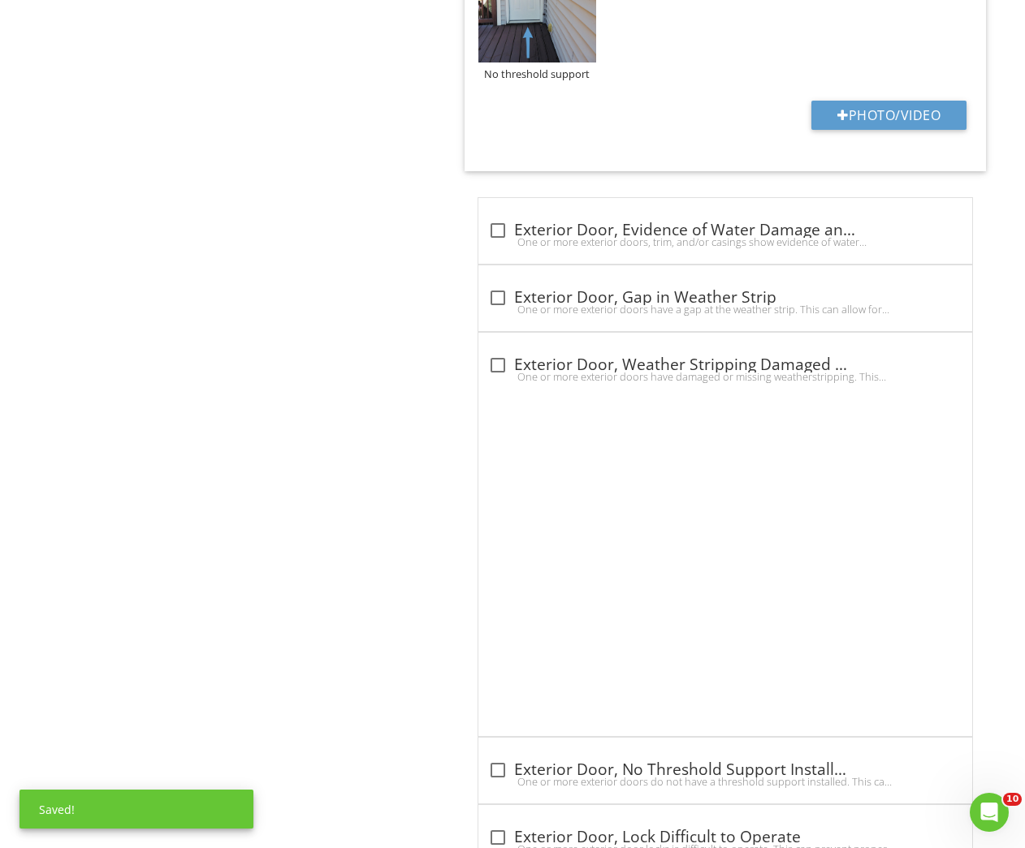
scroll to position [688, 0]
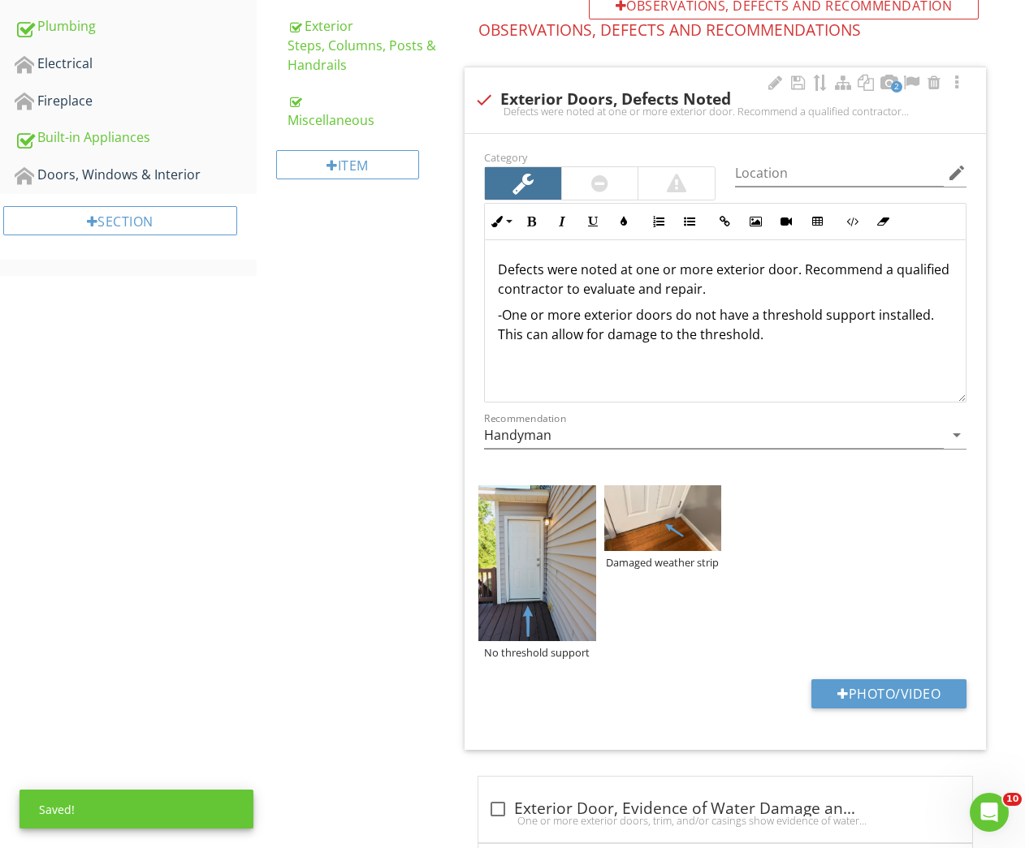
click at [802, 339] on p "-One or more exterior doors do not have a threshold support installed. This can…" at bounding box center [725, 324] width 455 height 39
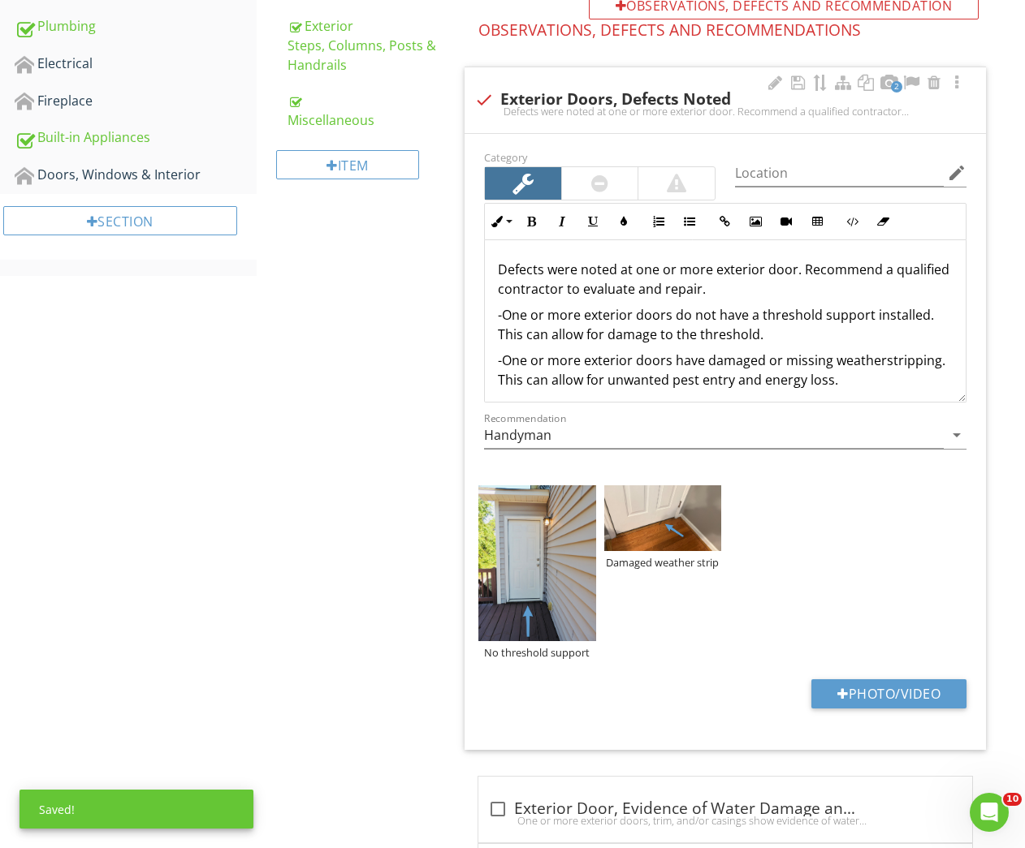
click at [931, 359] on p "-One or more exterior doors have damaged or missing weatherstripping. This can …" at bounding box center [725, 370] width 455 height 39
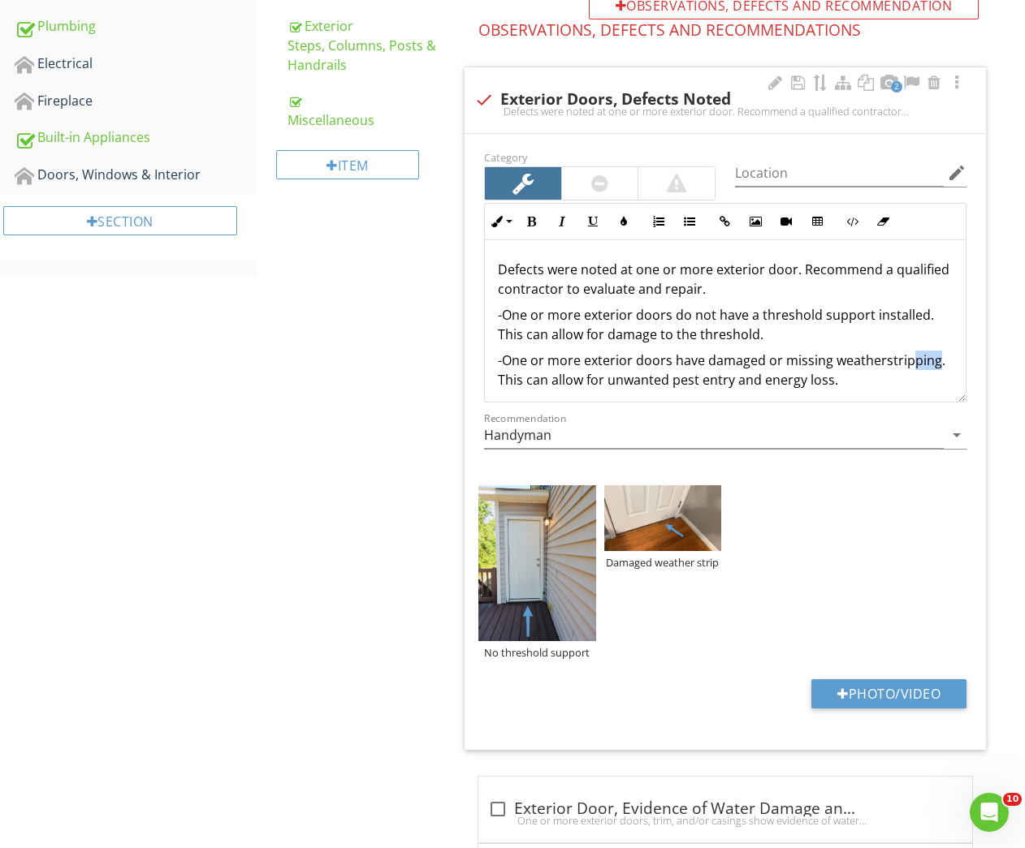
click at [911, 361] on p "-One or more exterior doors have damaged or missing weatherstripping. This can …" at bounding box center [725, 370] width 455 height 39
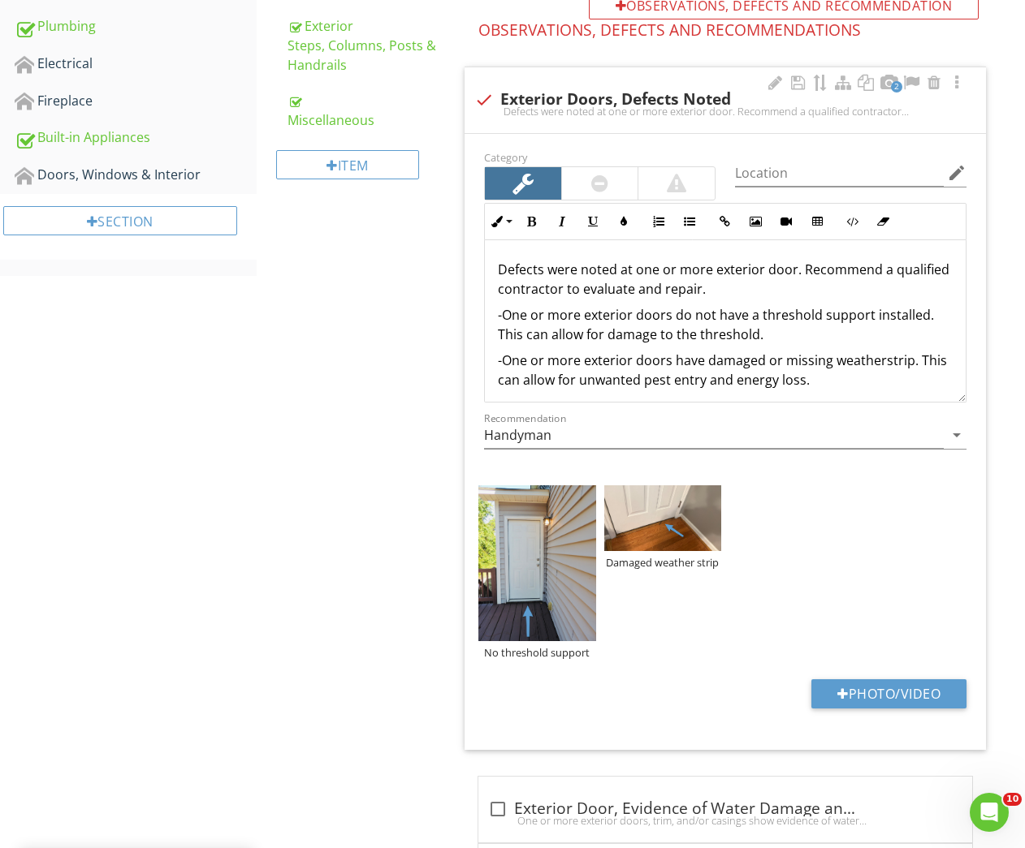
click at [825, 364] on p "-One or more exterior doors have damaged or missing weatherstrip. This can allo…" at bounding box center [725, 370] width 455 height 39
drag, startPoint x: 824, startPoint y: 362, endPoint x: 768, endPoint y: 360, distance: 56.1
click at [768, 360] on p "-One or more exterior doors have damaged or missing weatherstrip. This can allo…" at bounding box center [725, 370] width 455 height 39
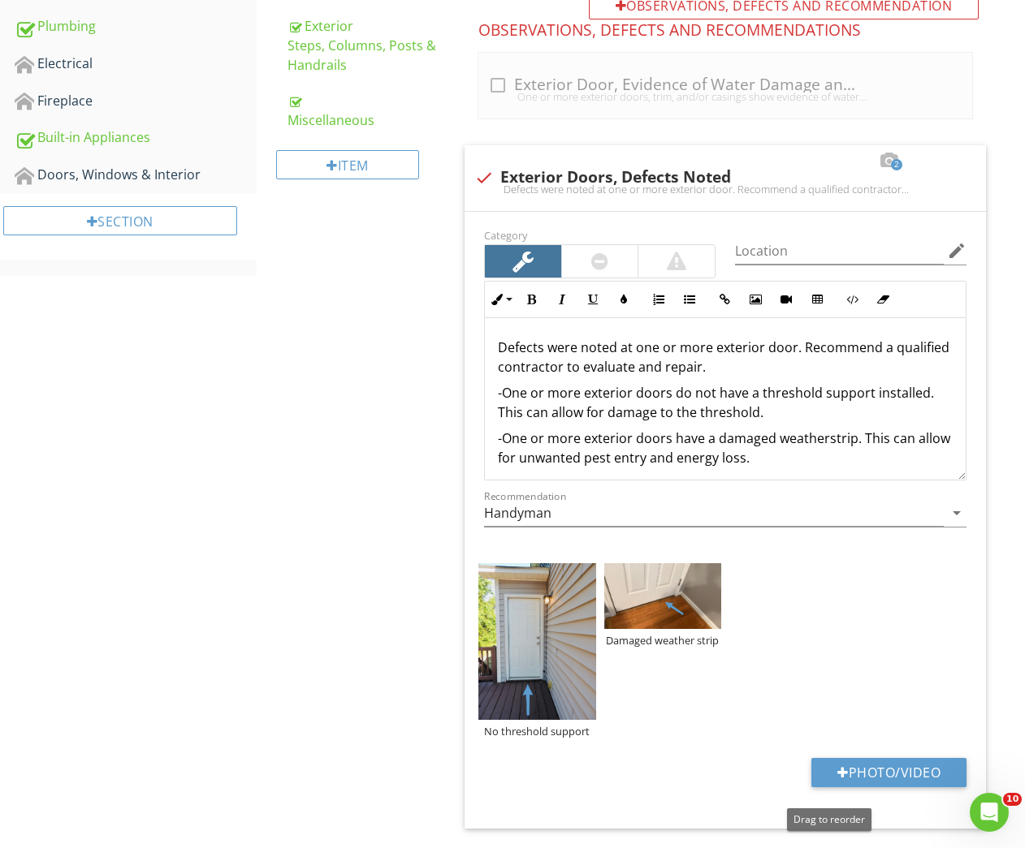
scroll to position [672, 0]
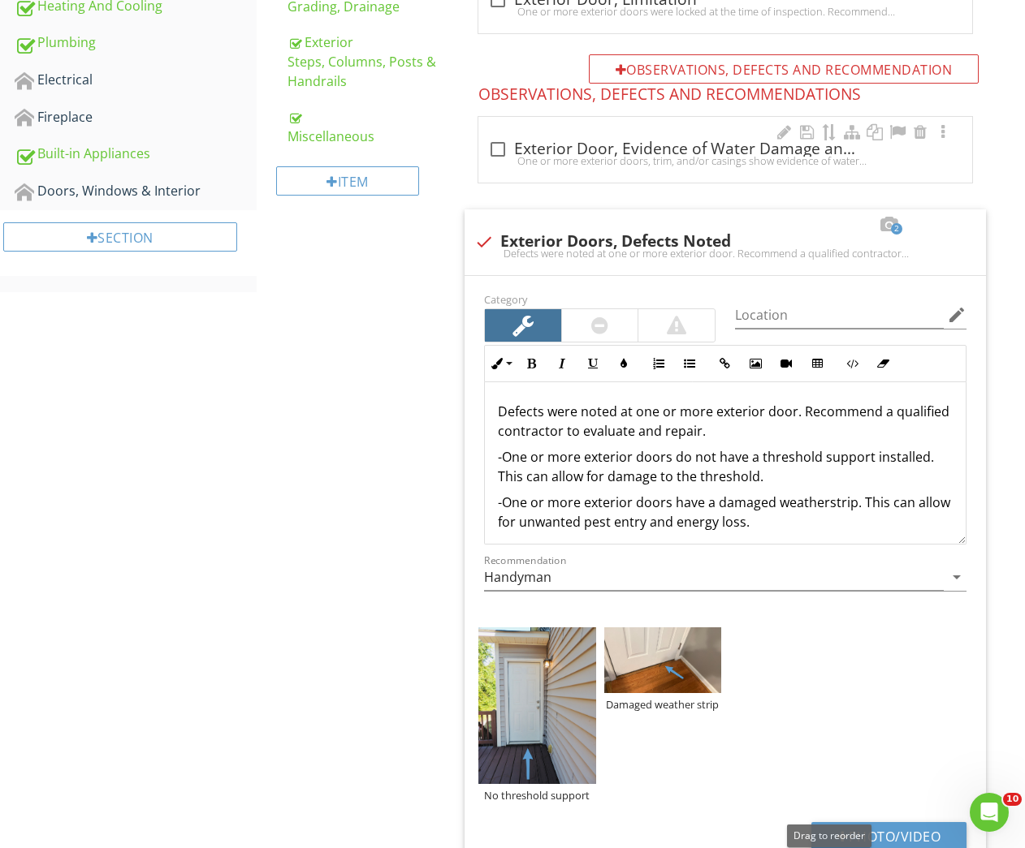
click at [490, 136] on div at bounding box center [498, 150] width 28 height 28
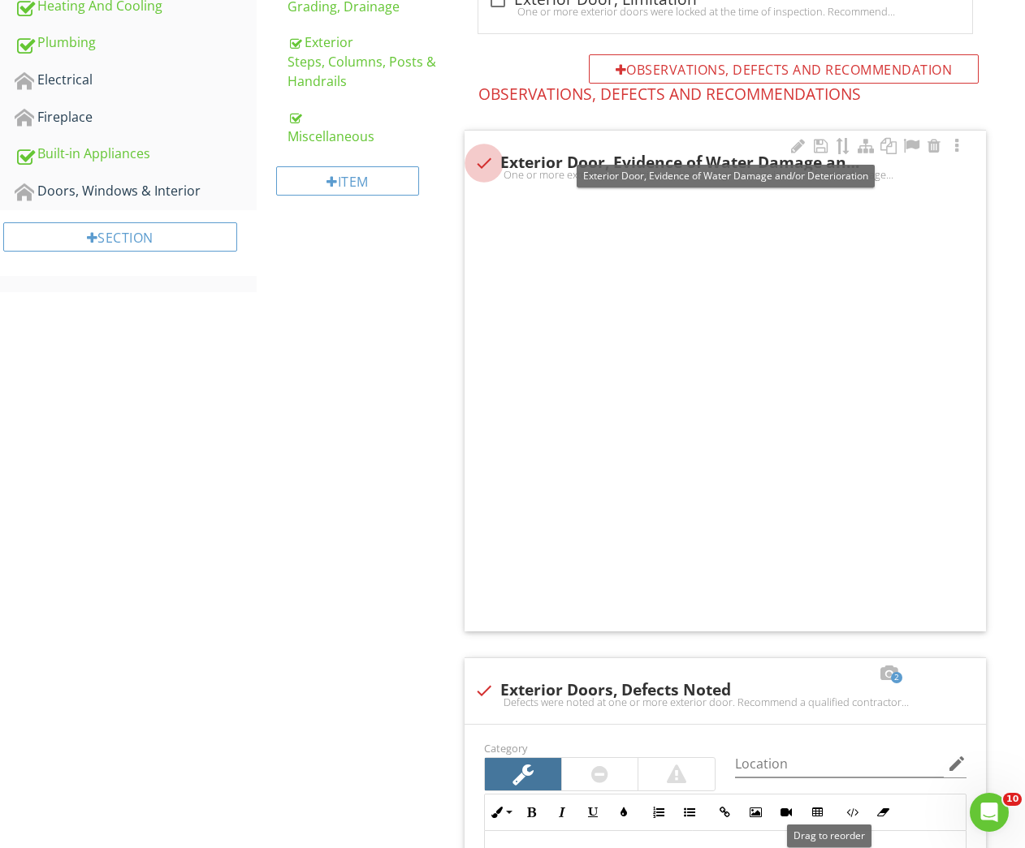
checkbox input "true"
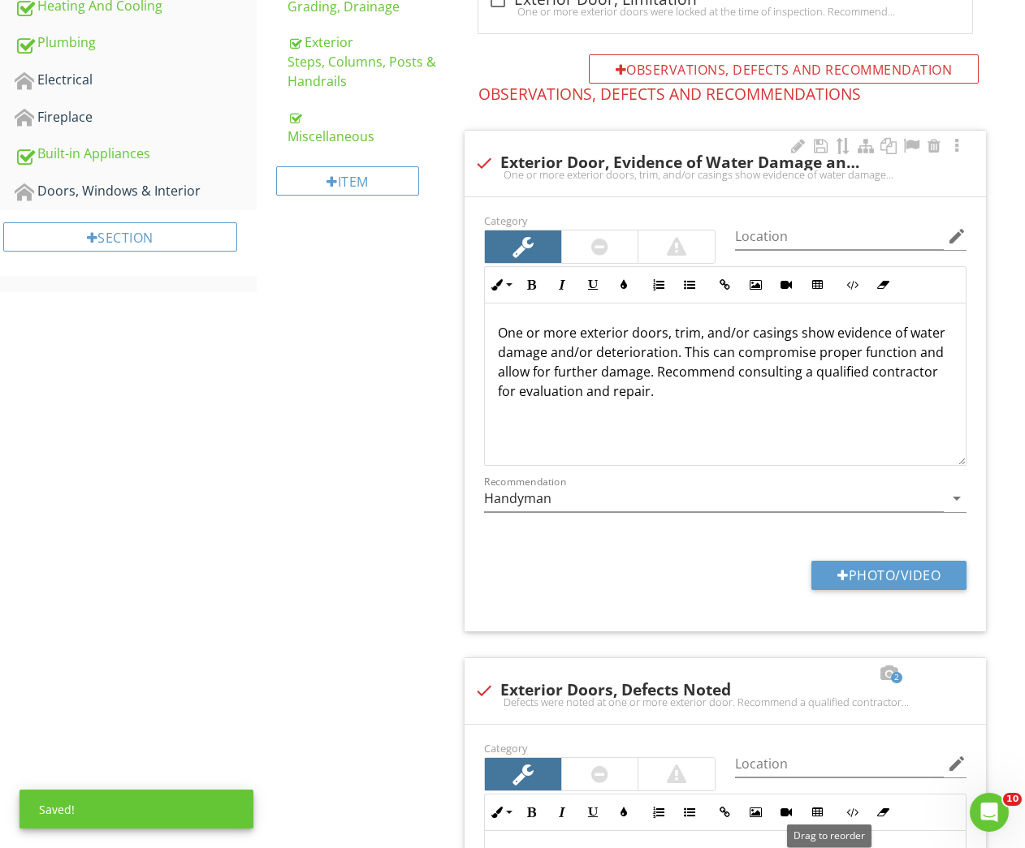
click at [616, 246] on div at bounding box center [600, 247] width 76 height 32
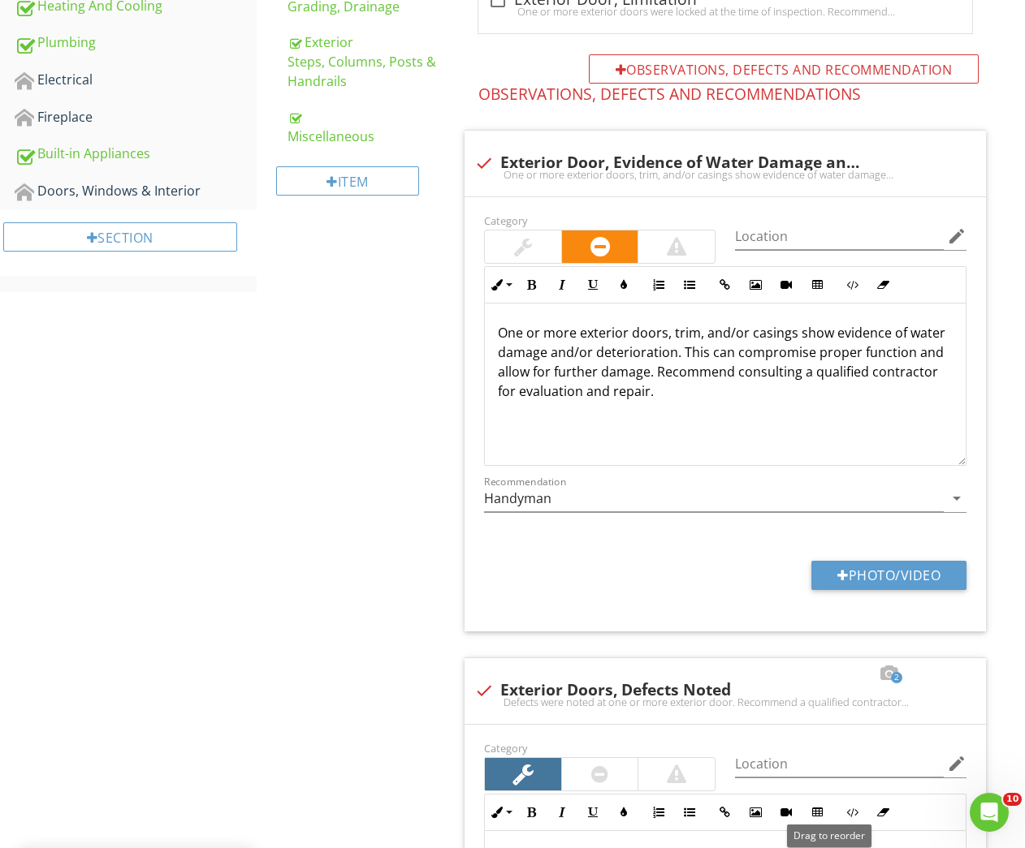
scroll to position [822, 0]
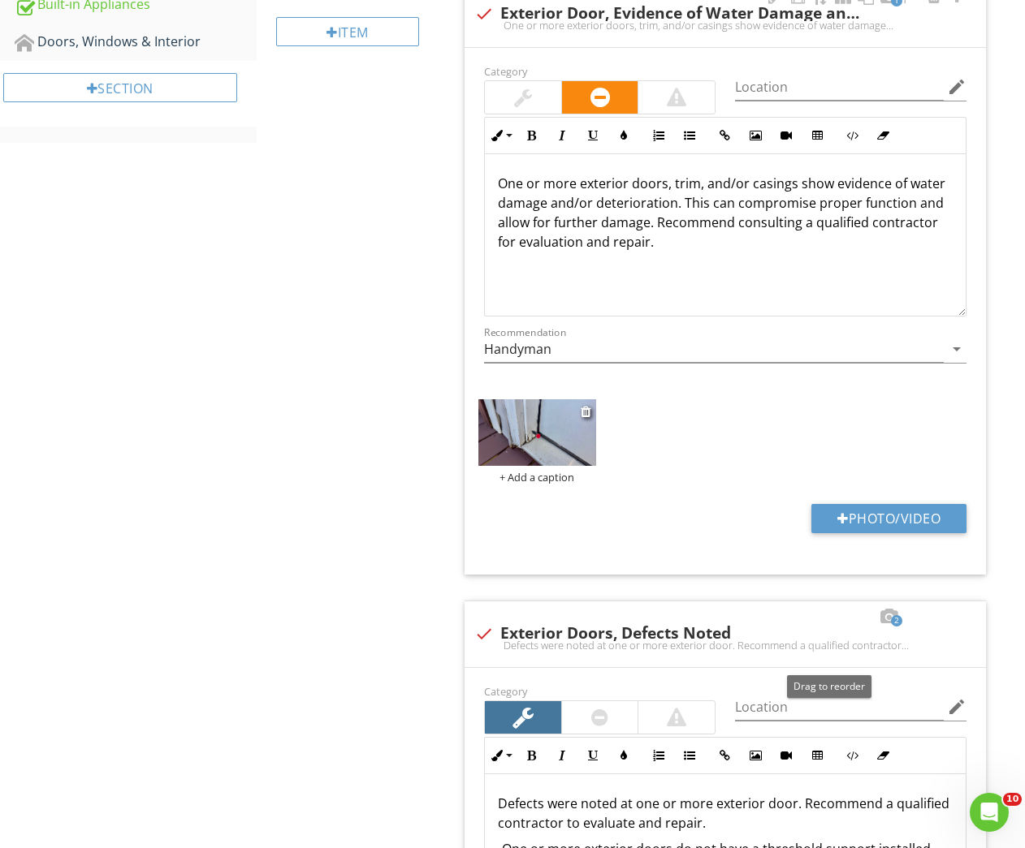
click at [521, 478] on div "+ Add a caption" at bounding box center [536, 477] width 117 height 13
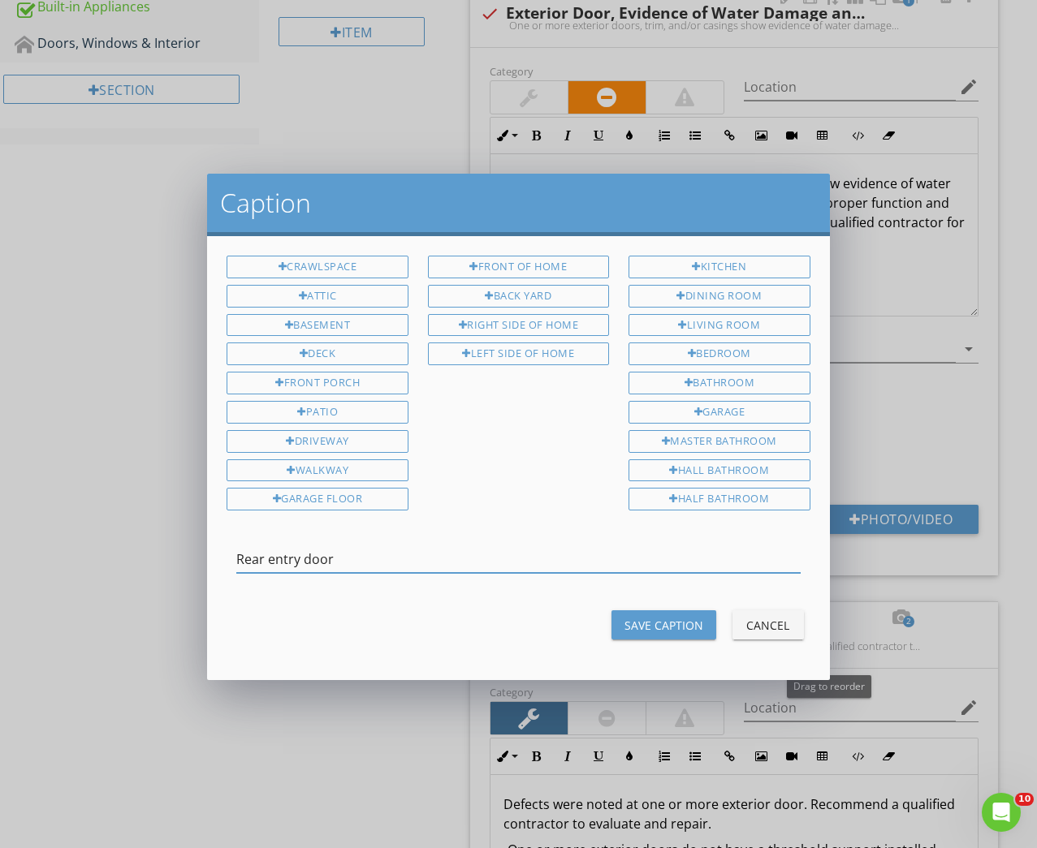
type input "Rear entry door"
click at [666, 622] on div "Save Caption" at bounding box center [663, 625] width 79 height 17
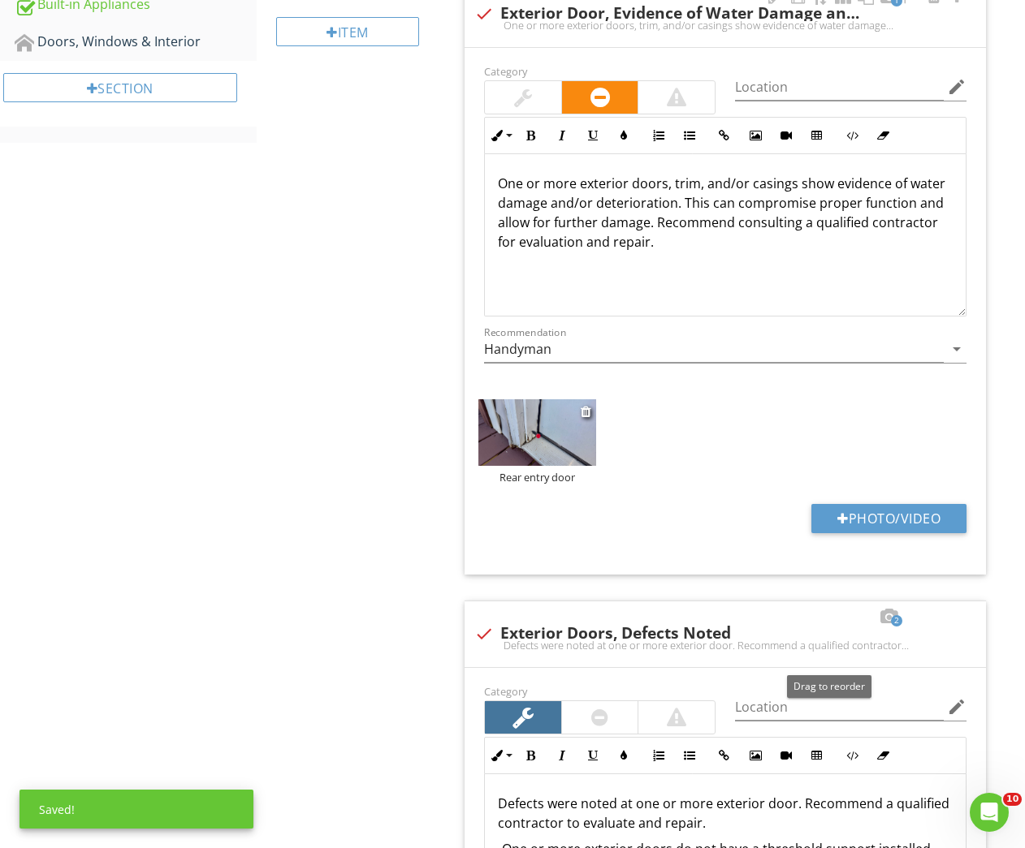
click at [562, 450] on img at bounding box center [536, 432] width 117 height 66
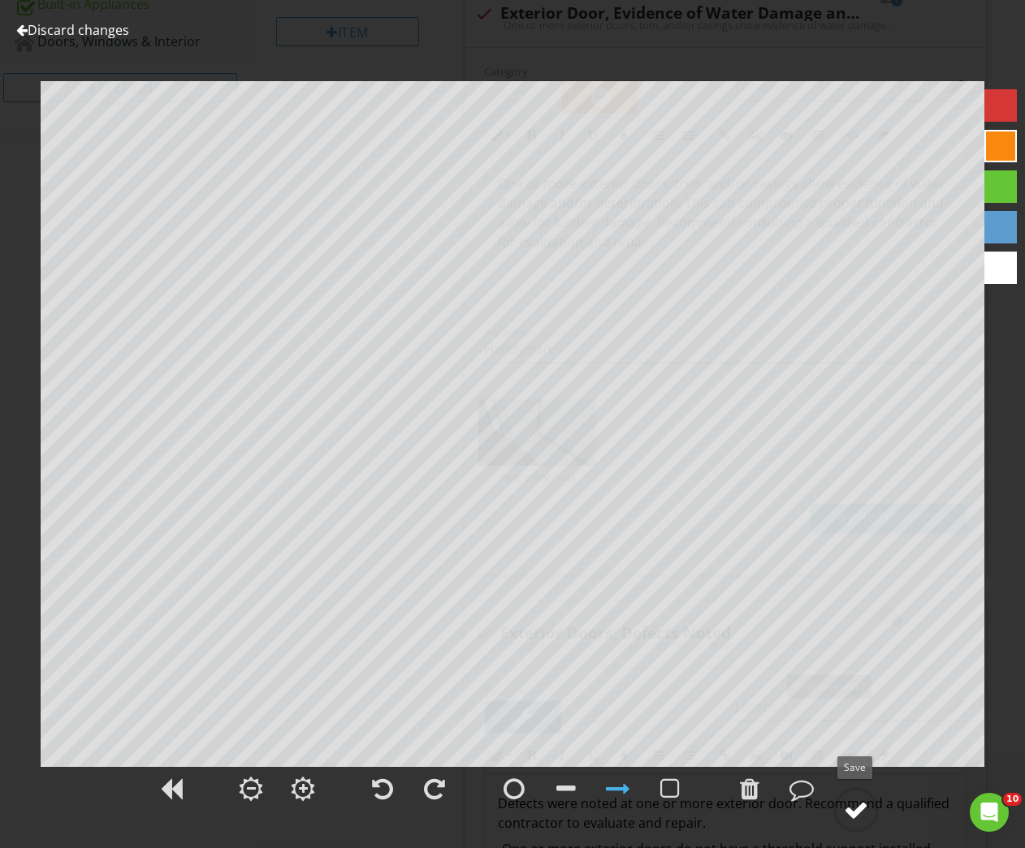
click at [852, 812] on div at bounding box center [856, 810] width 24 height 24
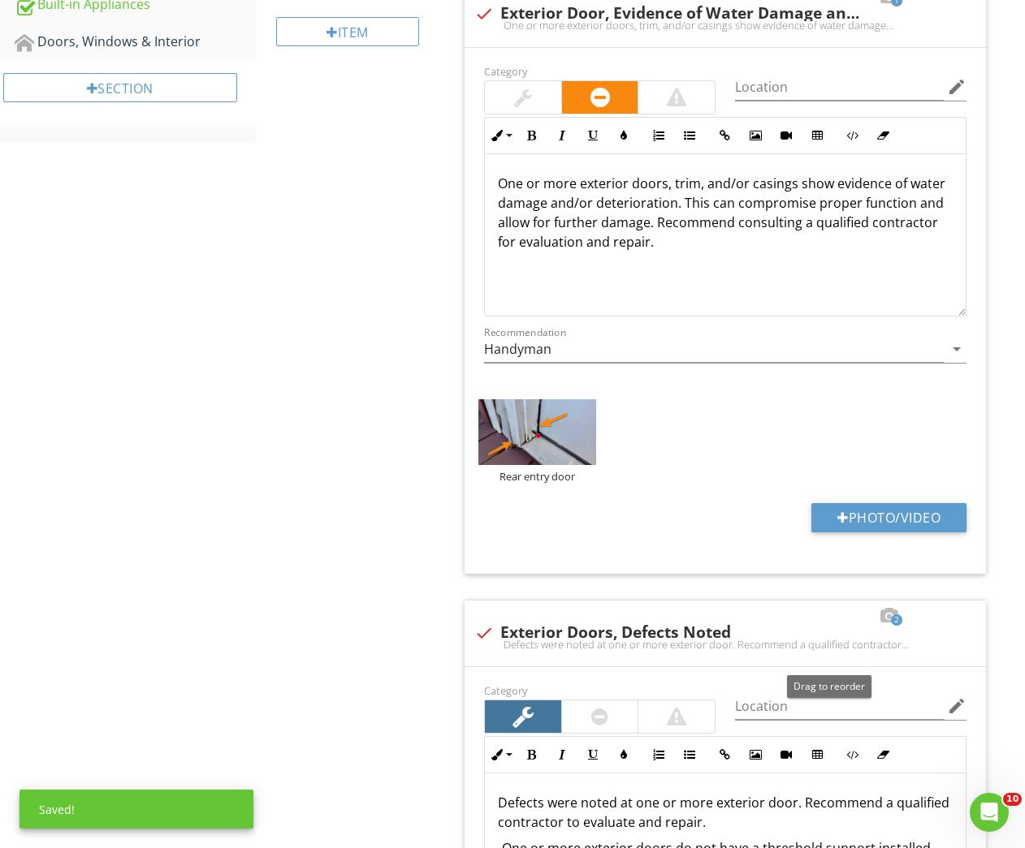
scroll to position [429, 0]
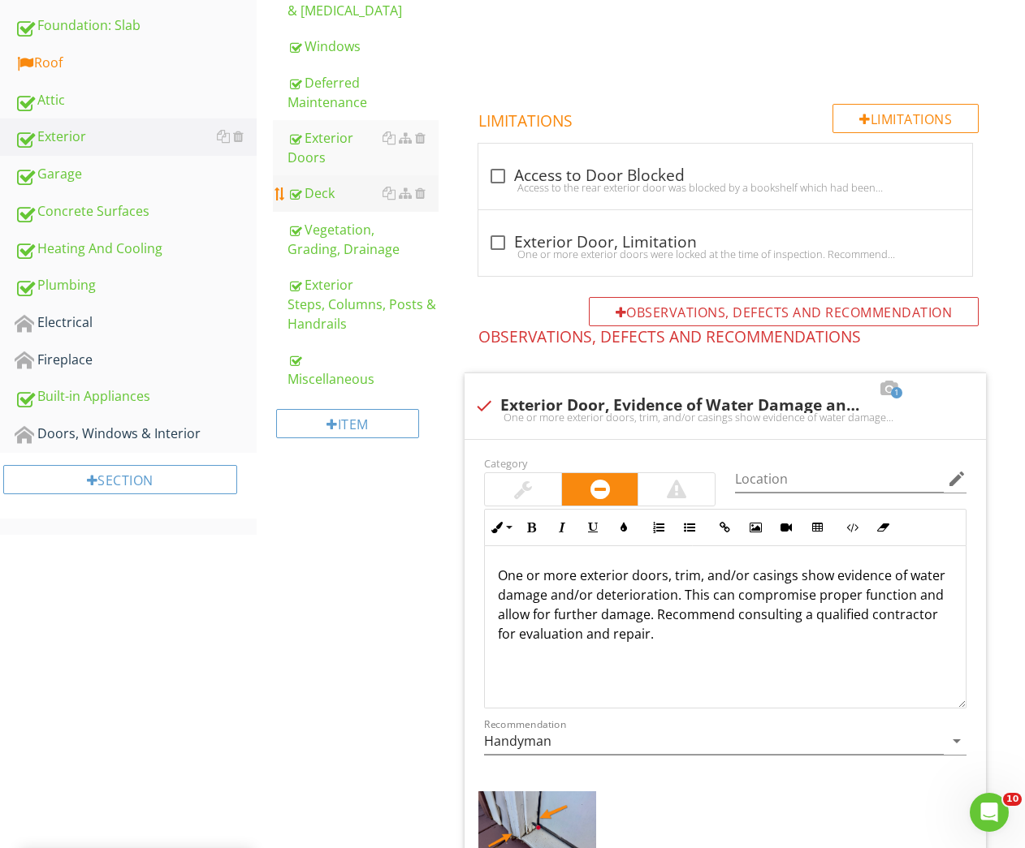
click at [322, 183] on div "Deck" at bounding box center [363, 192] width 152 height 19
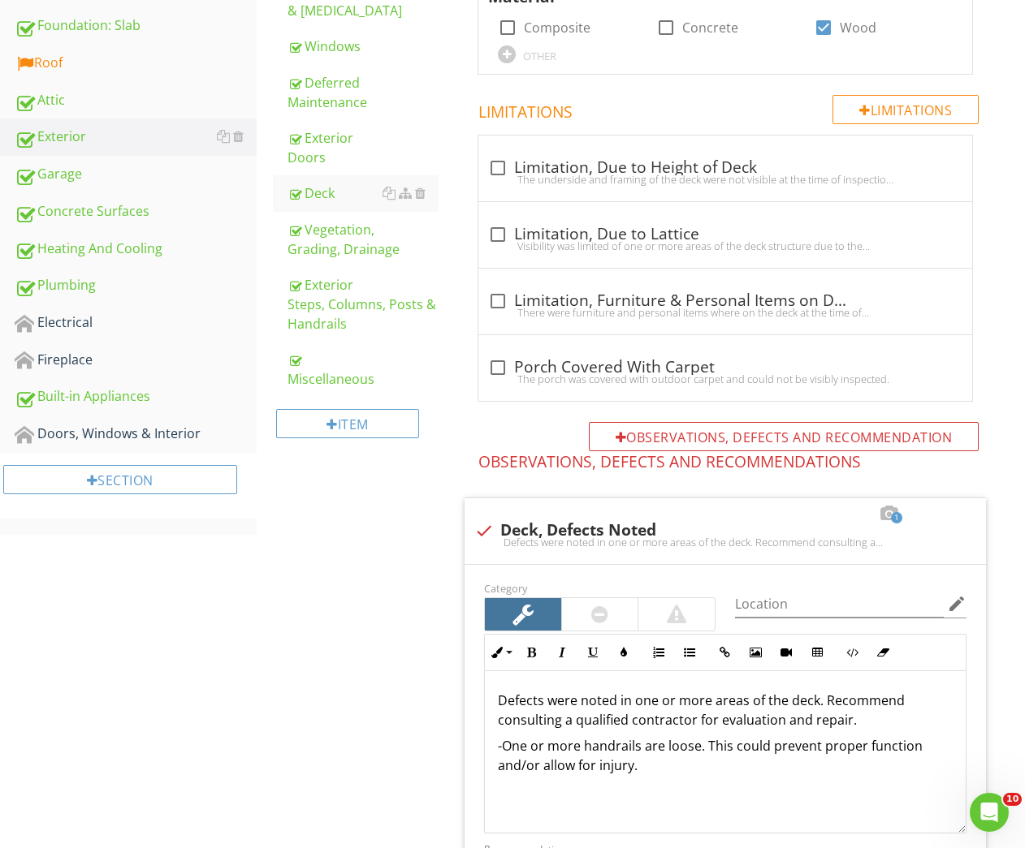
scroll to position [778, 0]
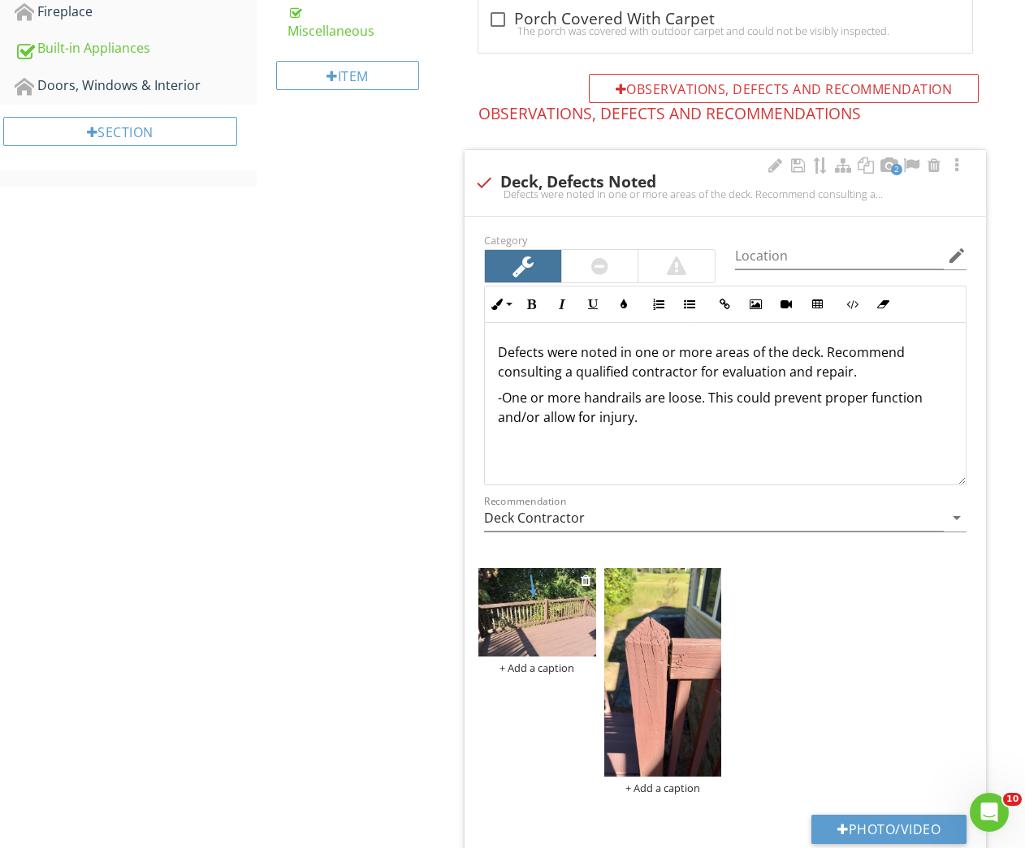
click at [544, 663] on div "+ Add a caption" at bounding box center [536, 668] width 117 height 13
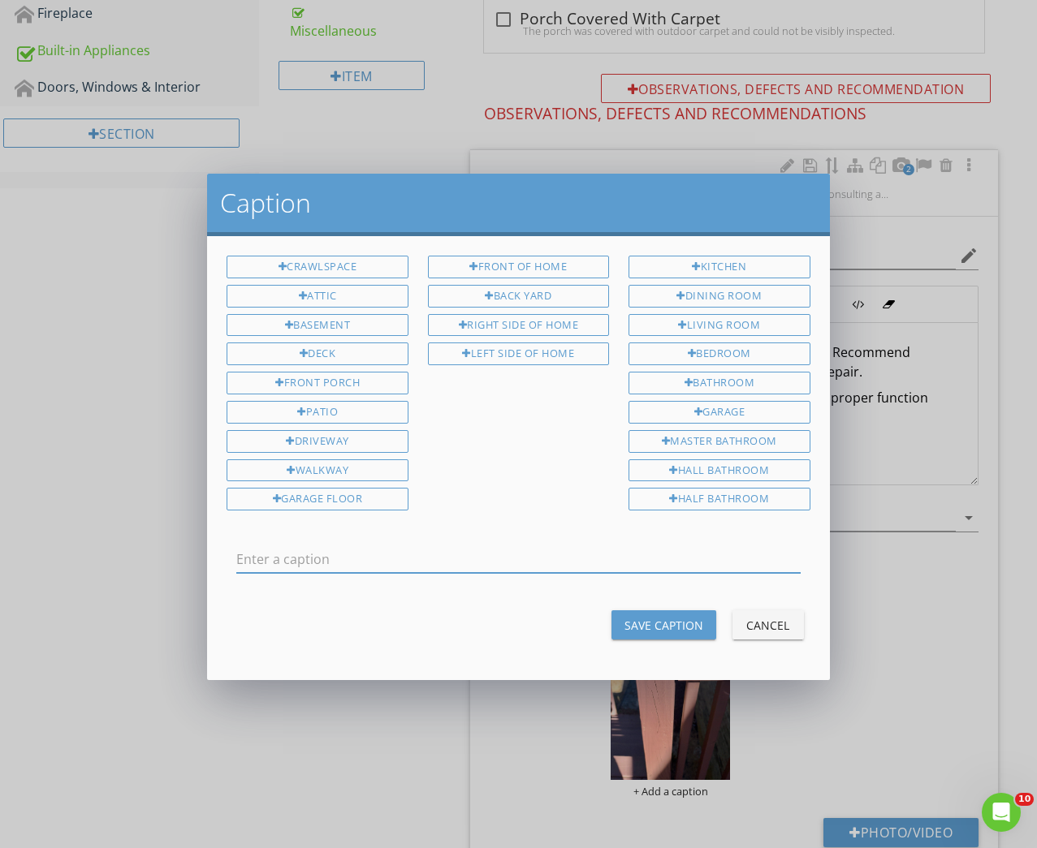
click at [352, 550] on input "text" at bounding box center [517, 559] width 563 height 27
type input "Loose handrail"
click at [648, 624] on div "Save Caption" at bounding box center [663, 625] width 79 height 17
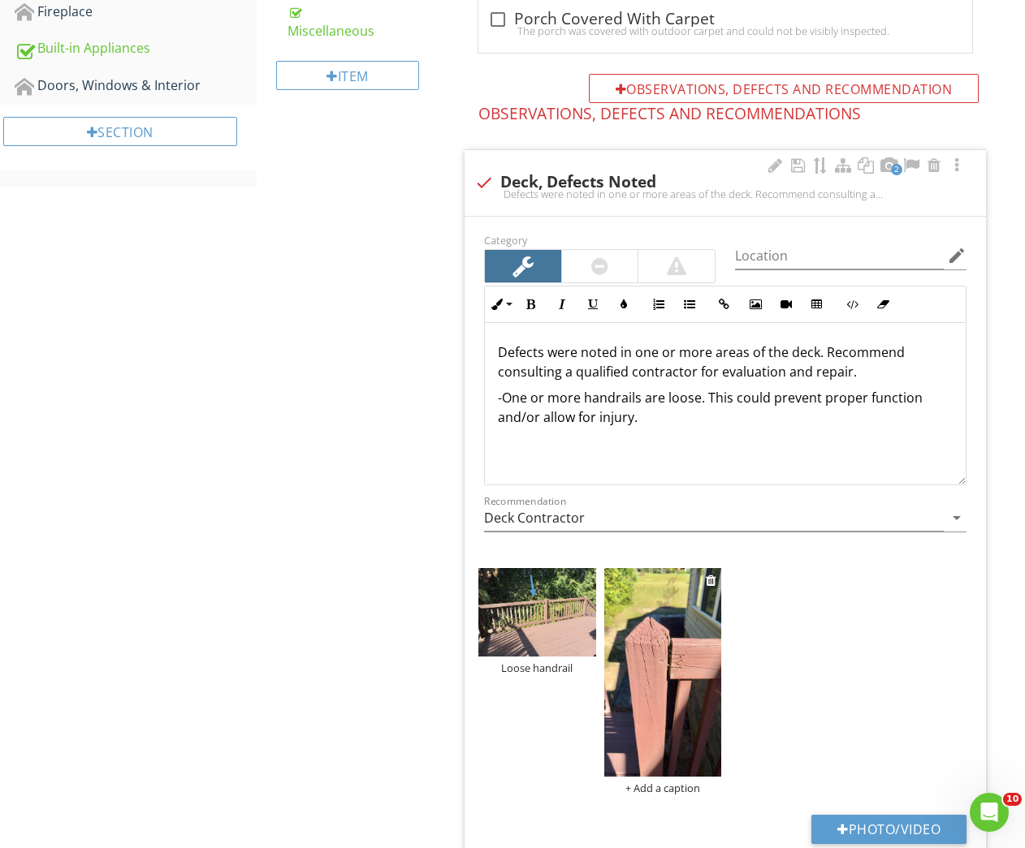
click at [645, 730] on img at bounding box center [662, 672] width 117 height 209
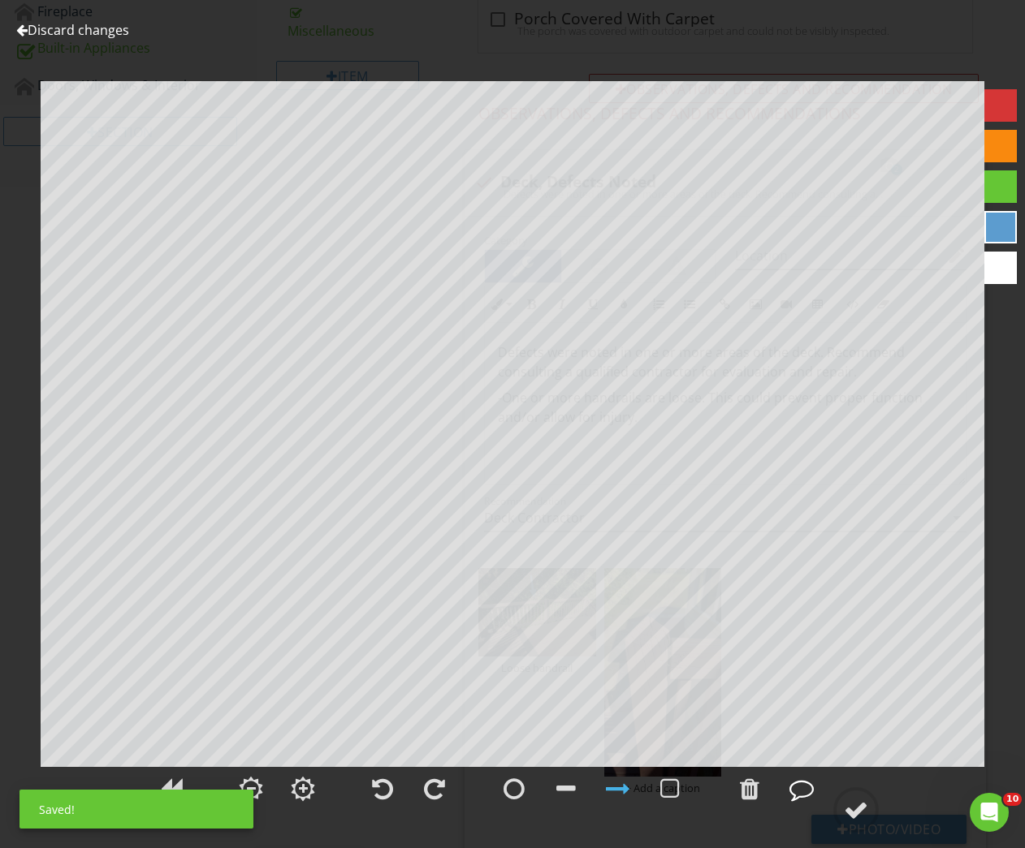
drag, startPoint x: 803, startPoint y: 792, endPoint x: 788, endPoint y: 802, distance: 17.6
click at [797, 798] on div at bounding box center [801, 789] width 24 height 24
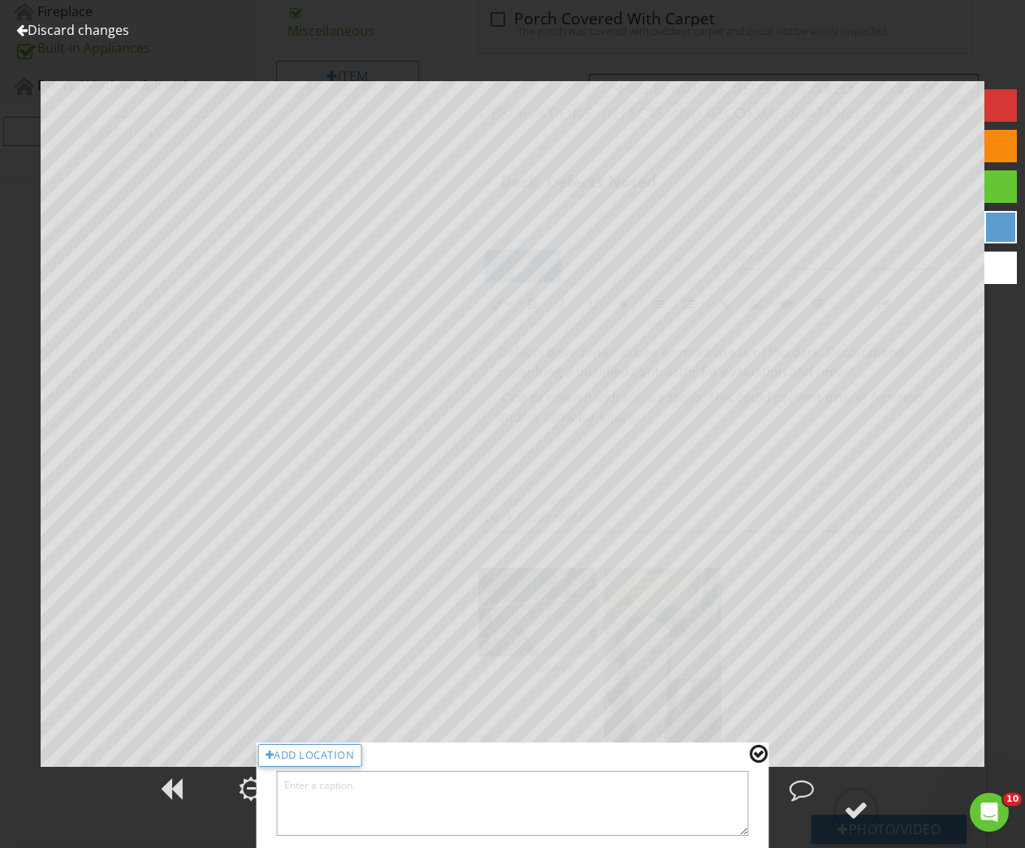
click at [677, 818] on textarea at bounding box center [513, 803] width 472 height 65
type textarea "Separation noted between post and handrail"
click at [754, 755] on div at bounding box center [758, 754] width 18 height 21
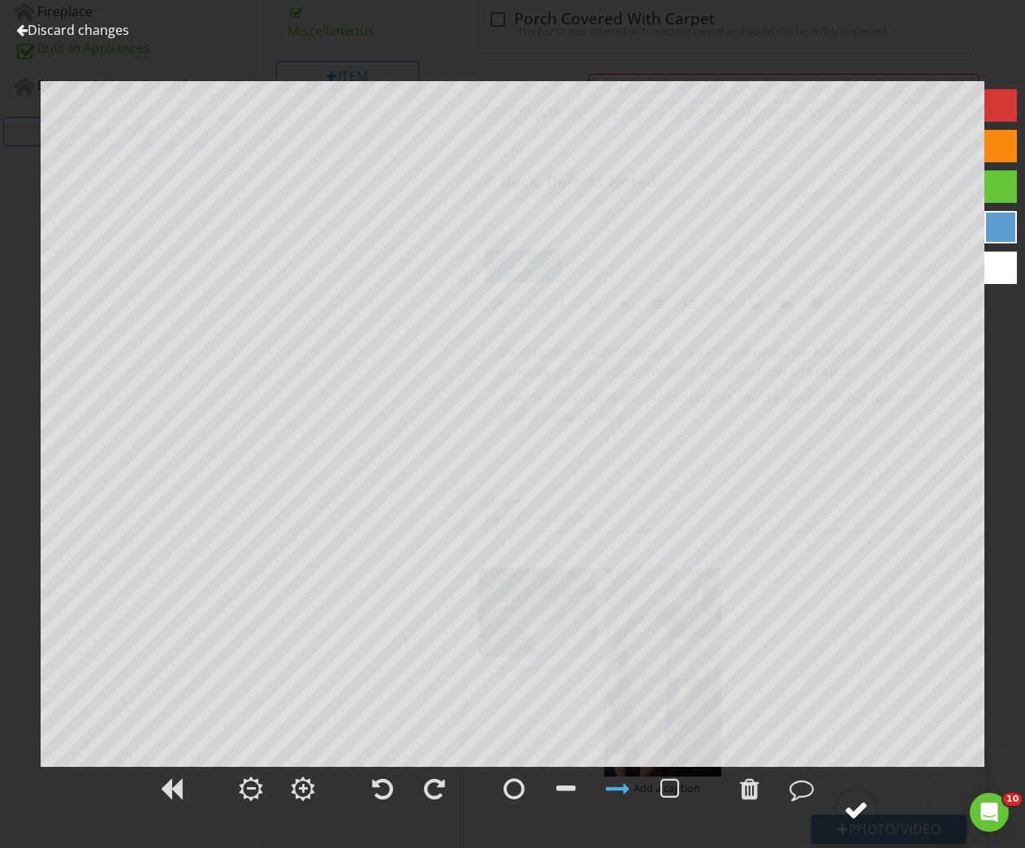
click at [849, 801] on div at bounding box center [856, 810] width 24 height 24
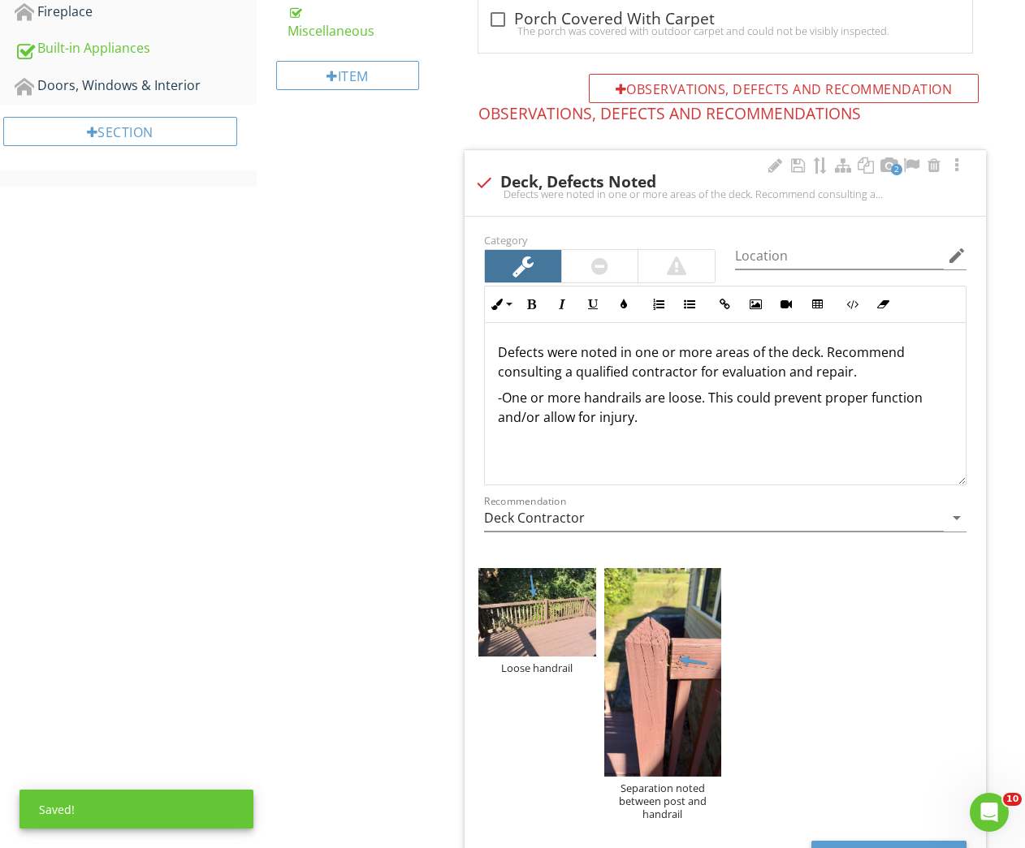
click at [723, 416] on p "-One or more handrails are loose. This could prevent proper function and/or all…" at bounding box center [725, 407] width 455 height 39
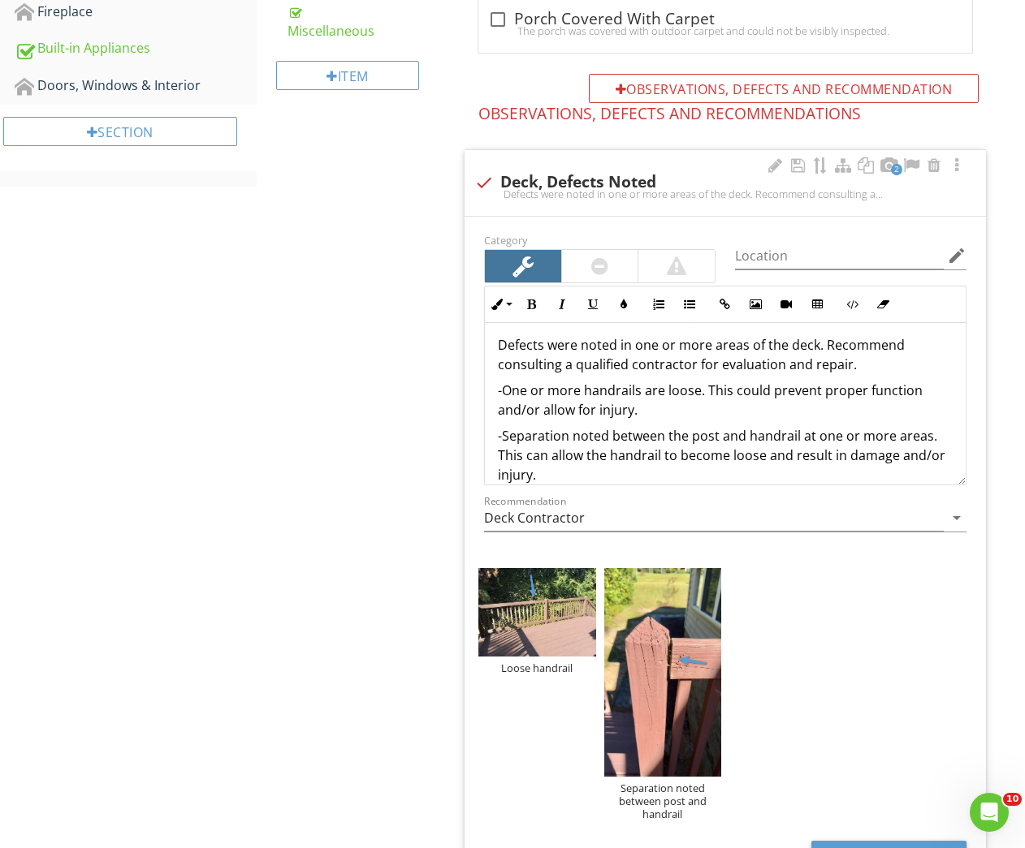
scroll to position [404, 0]
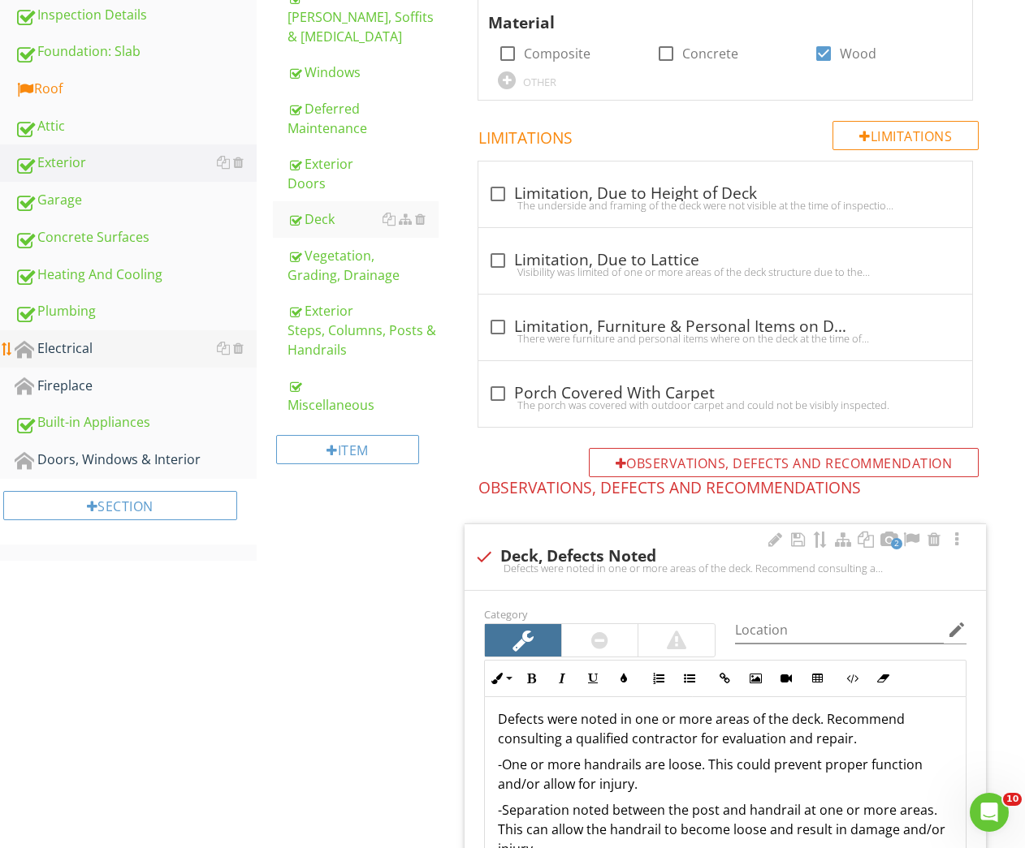
click at [93, 345] on div "Electrical" at bounding box center [136, 349] width 242 height 21
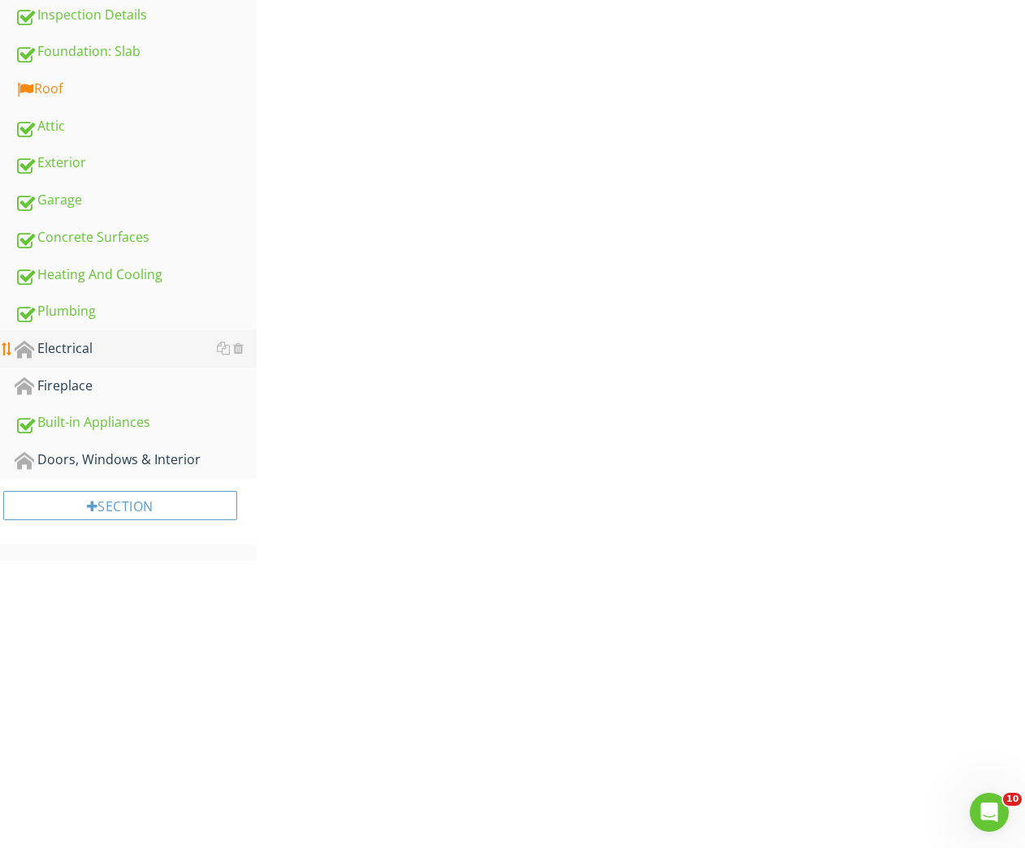
scroll to position [192, 0]
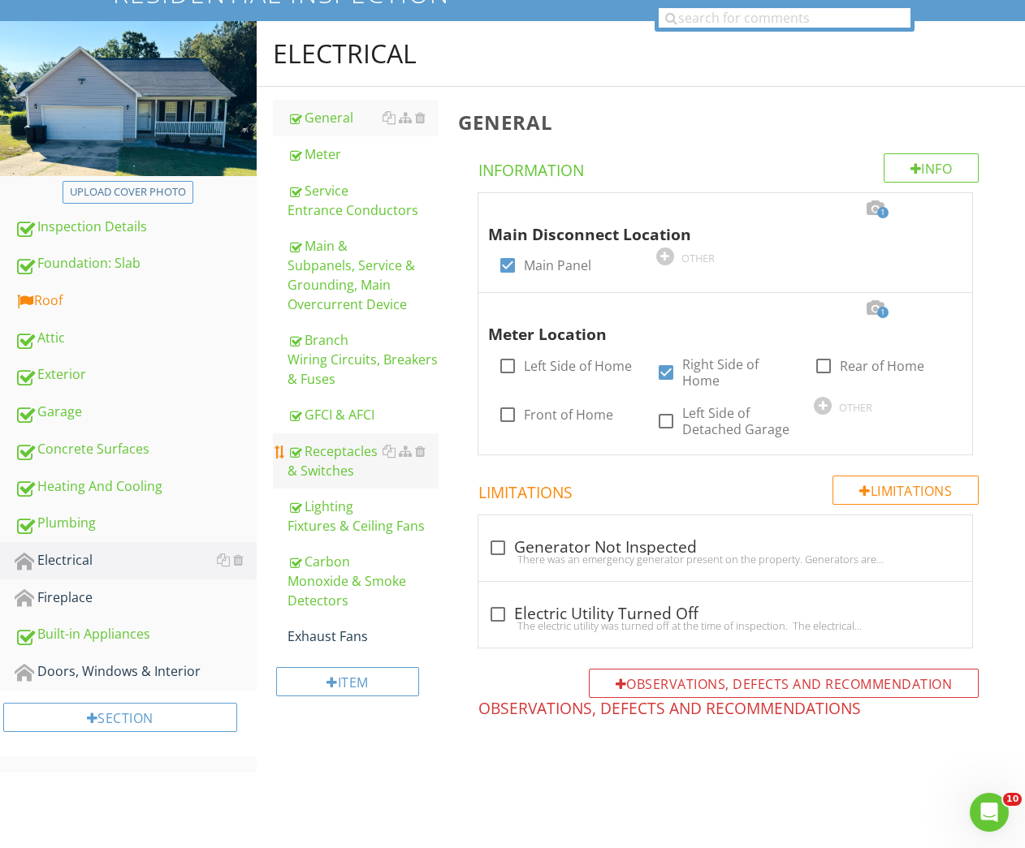
click at [317, 463] on div "Receptacles & Switches" at bounding box center [363, 461] width 152 height 39
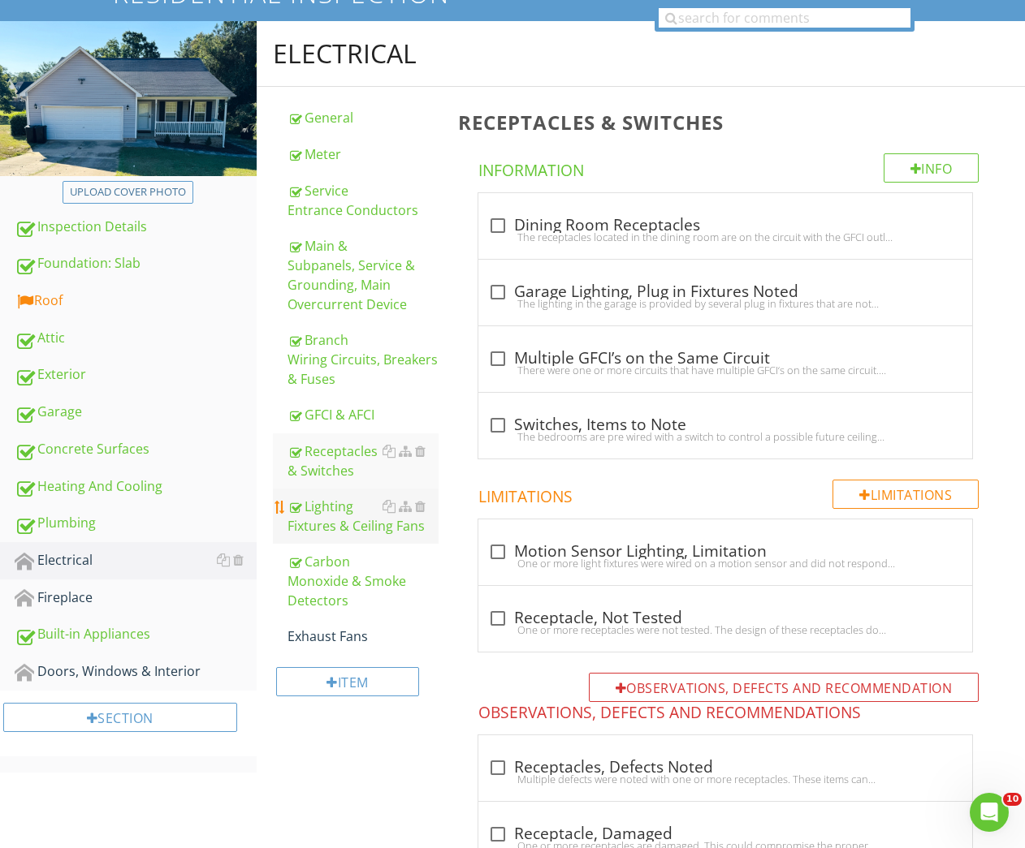
scroll to position [530, 0]
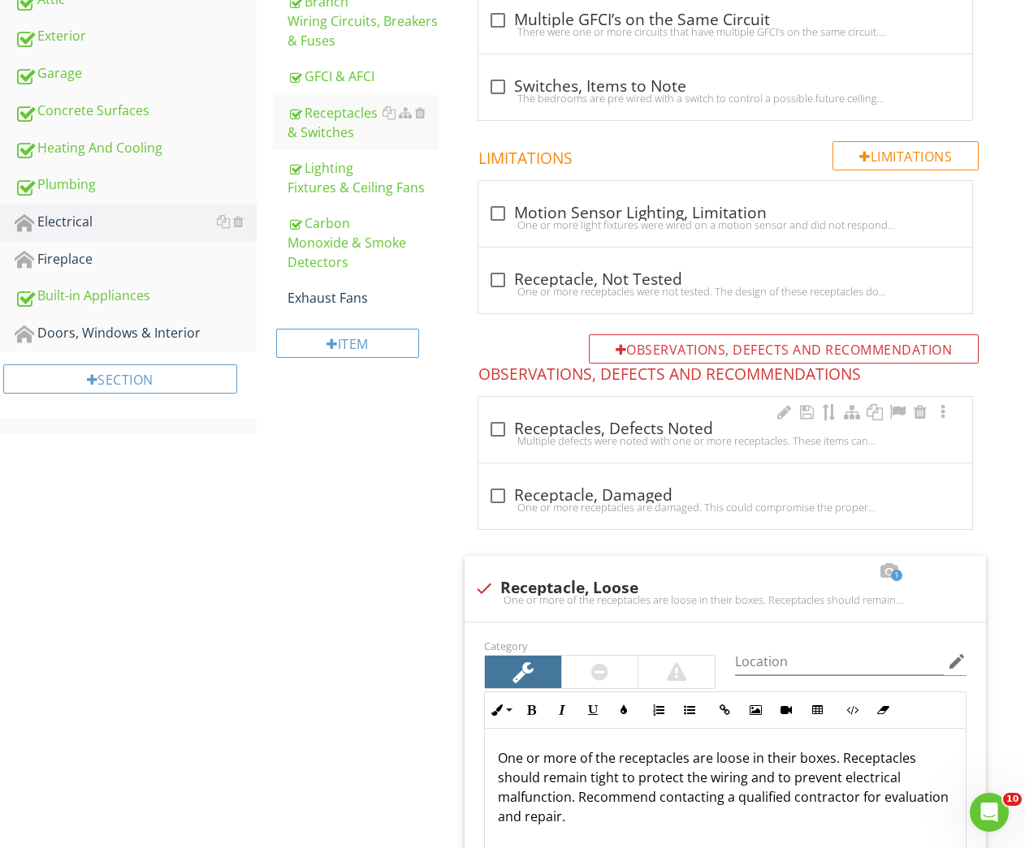
click at [542, 422] on div "check_box_outline_blank Receptacles, Defects Noted" at bounding box center [725, 429] width 474 height 19
checkbox input "true"
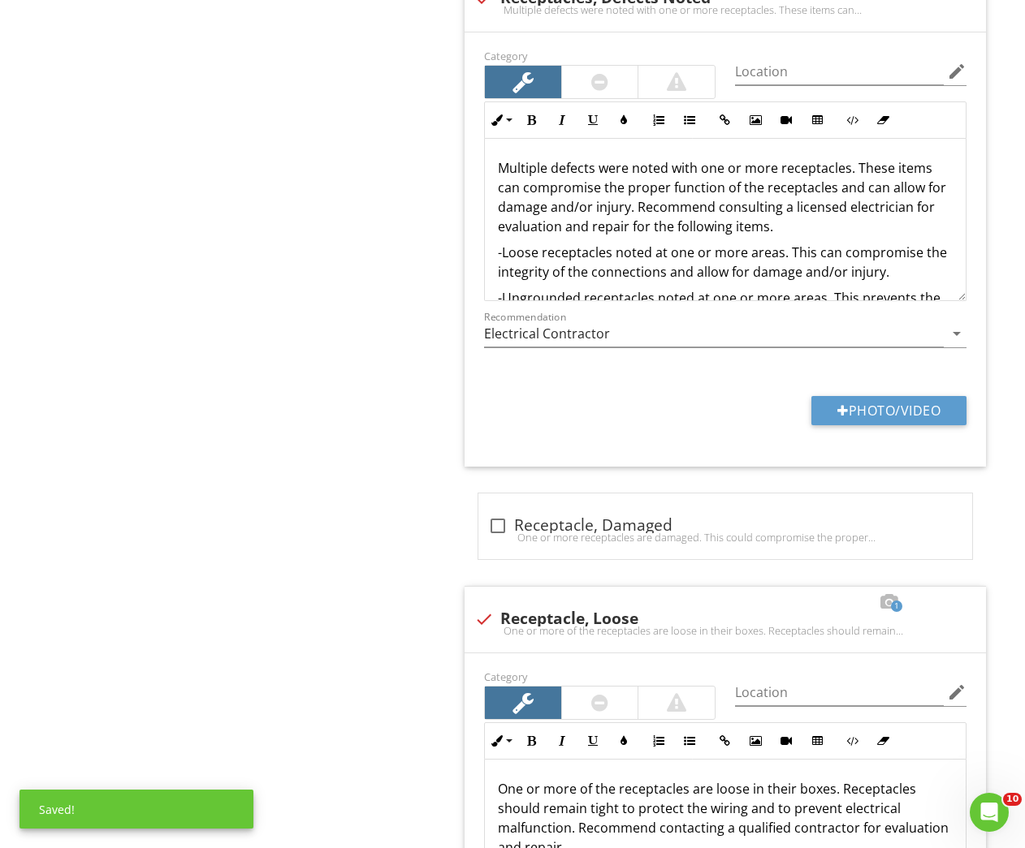
scroll to position [979, 0]
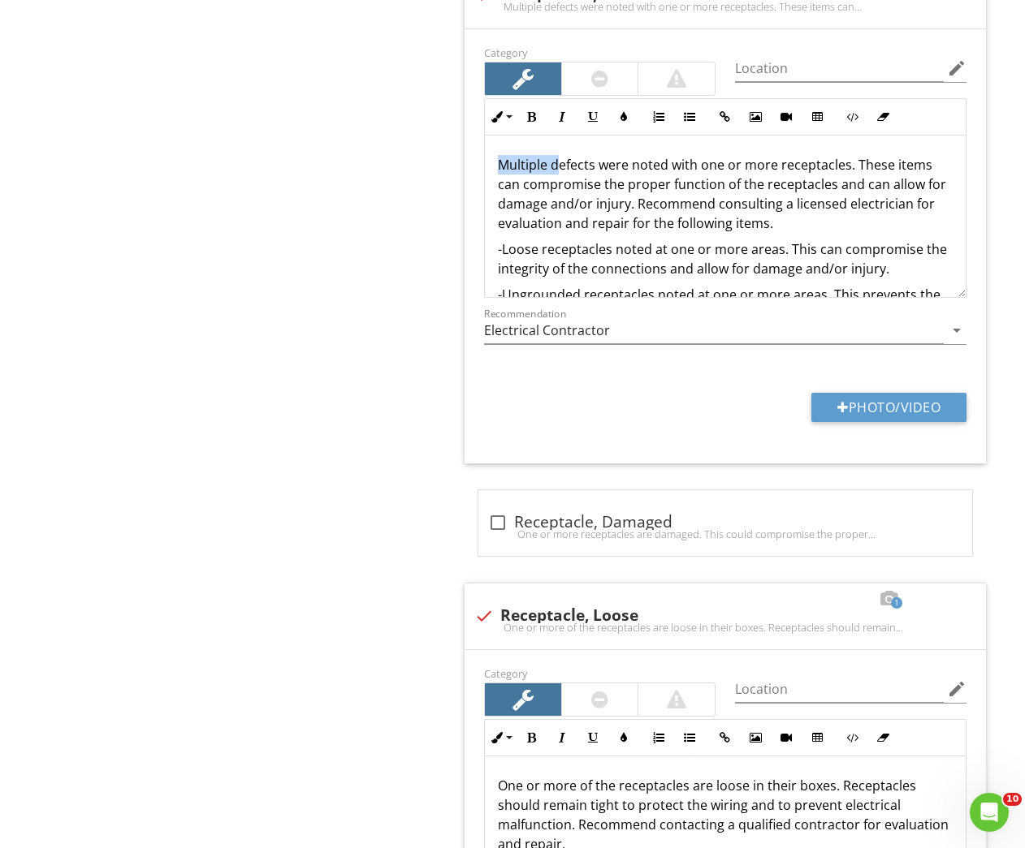
drag, startPoint x: 561, startPoint y: 163, endPoint x: 501, endPoint y: 162, distance: 60.1
click at [502, 162] on p "Multiple defects were noted with one or more receptacles. These items can compr…" at bounding box center [725, 194] width 455 height 78
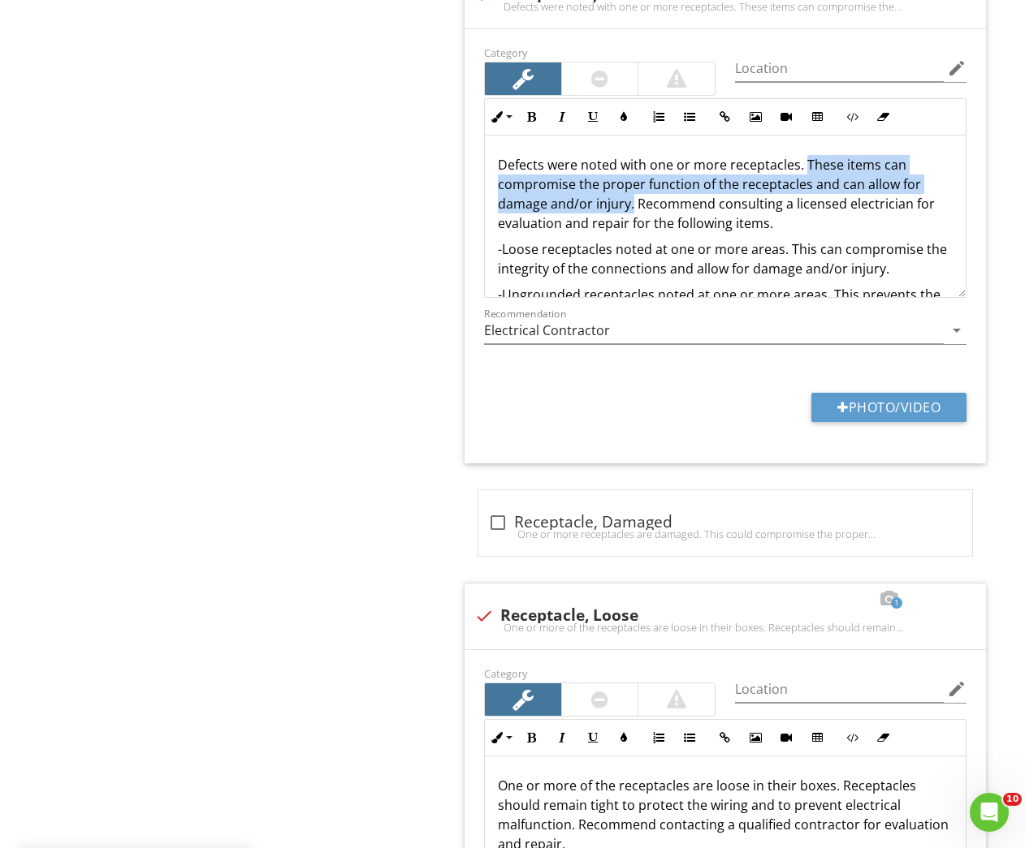
drag, startPoint x: 805, startPoint y: 162, endPoint x: 632, endPoint y: 198, distance: 176.6
click at [632, 205] on p "Defects were noted with one or more receptacles. These items can compromise the…" at bounding box center [725, 194] width 455 height 78
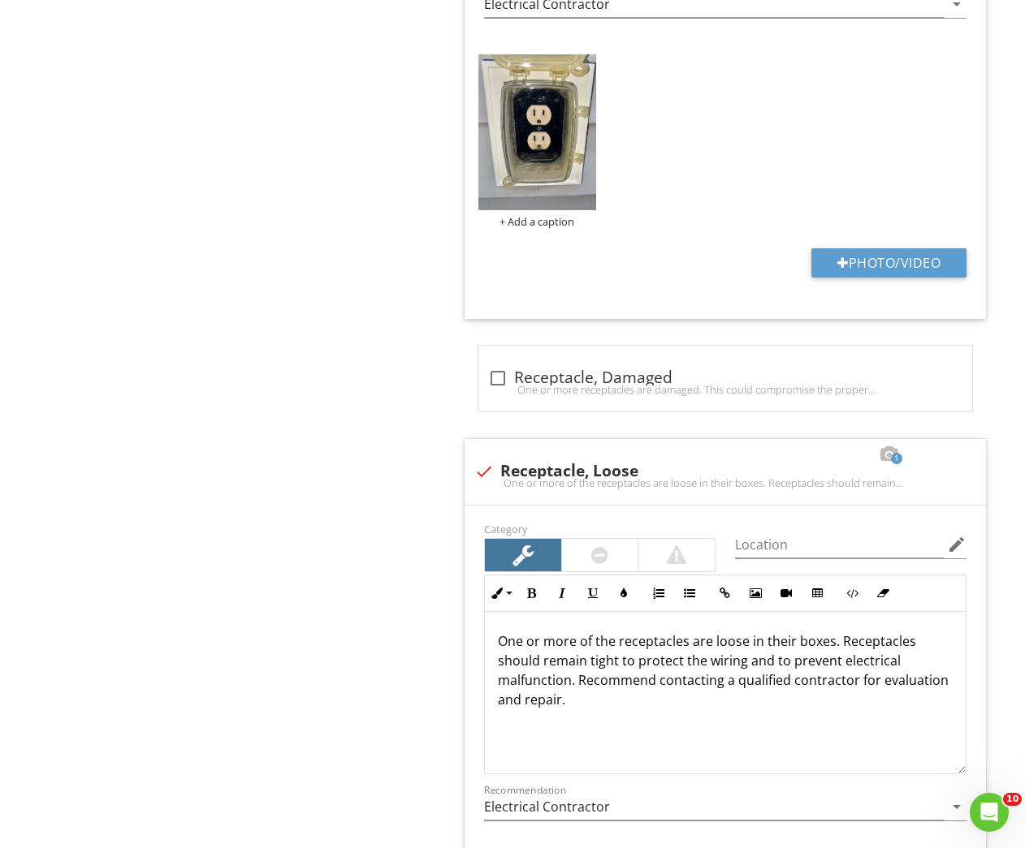
scroll to position [1427, 0]
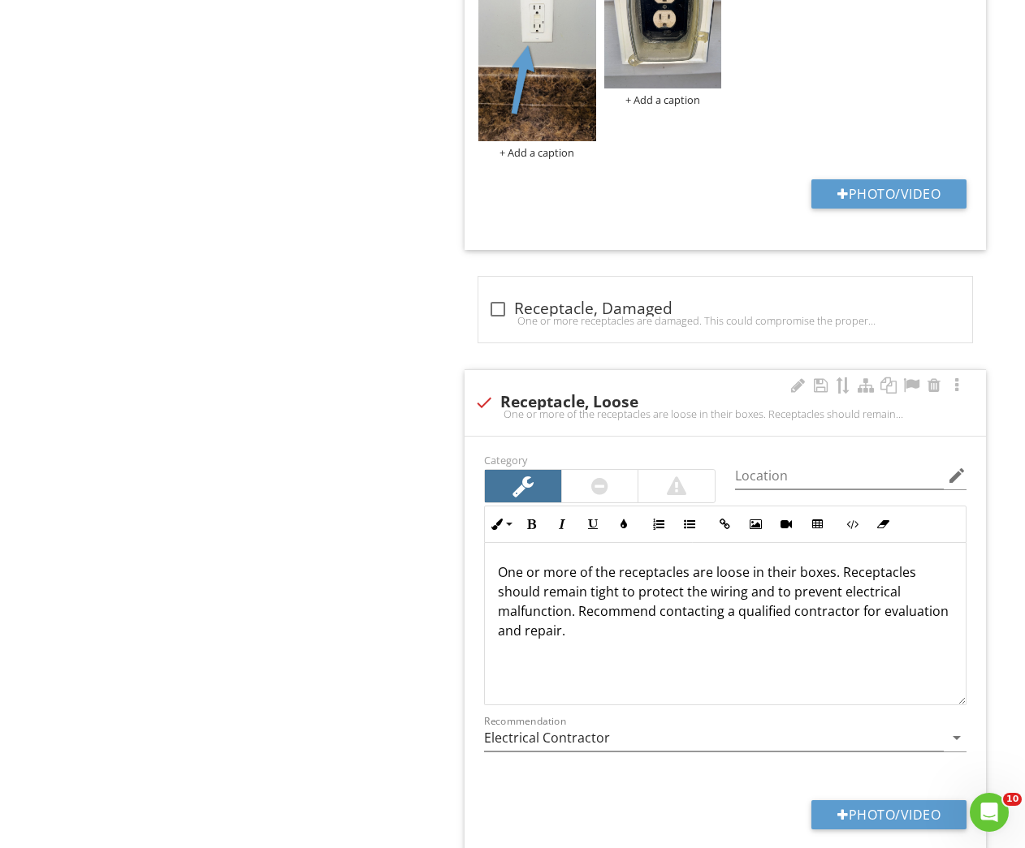
click at [482, 389] on div at bounding box center [484, 403] width 28 height 28
checkbox input "false"
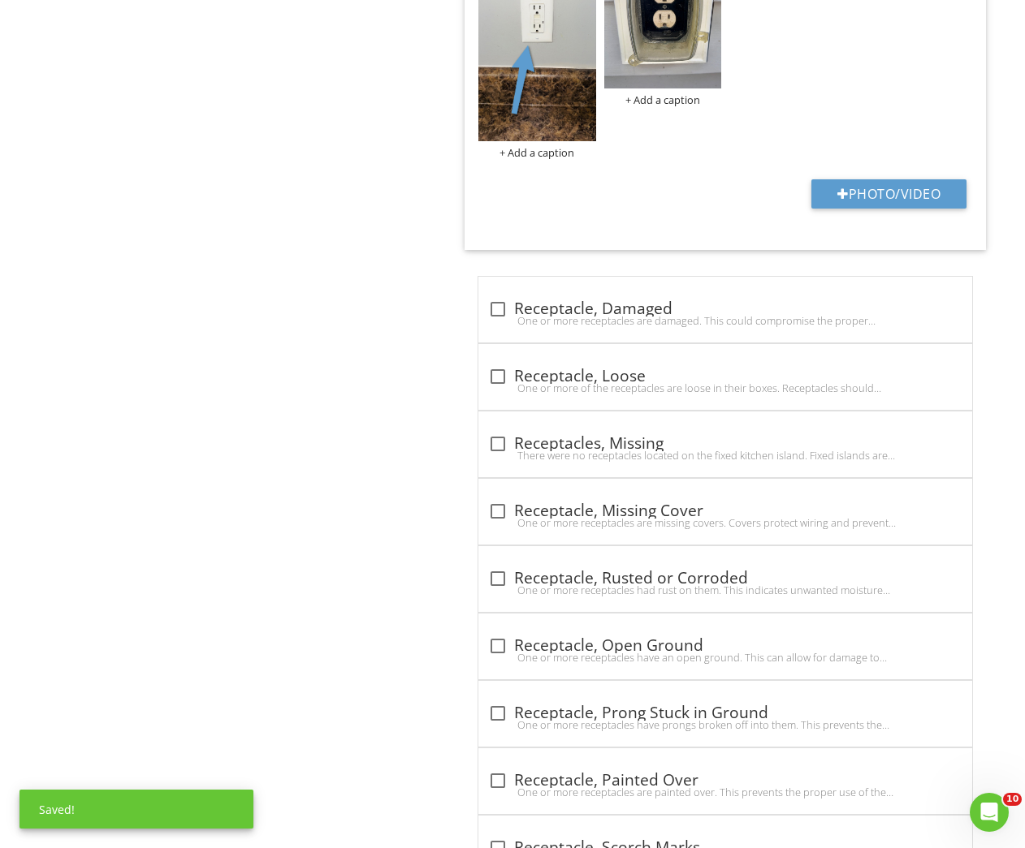
click at [538, 147] on div "+ Add a caption" at bounding box center [536, 152] width 117 height 13
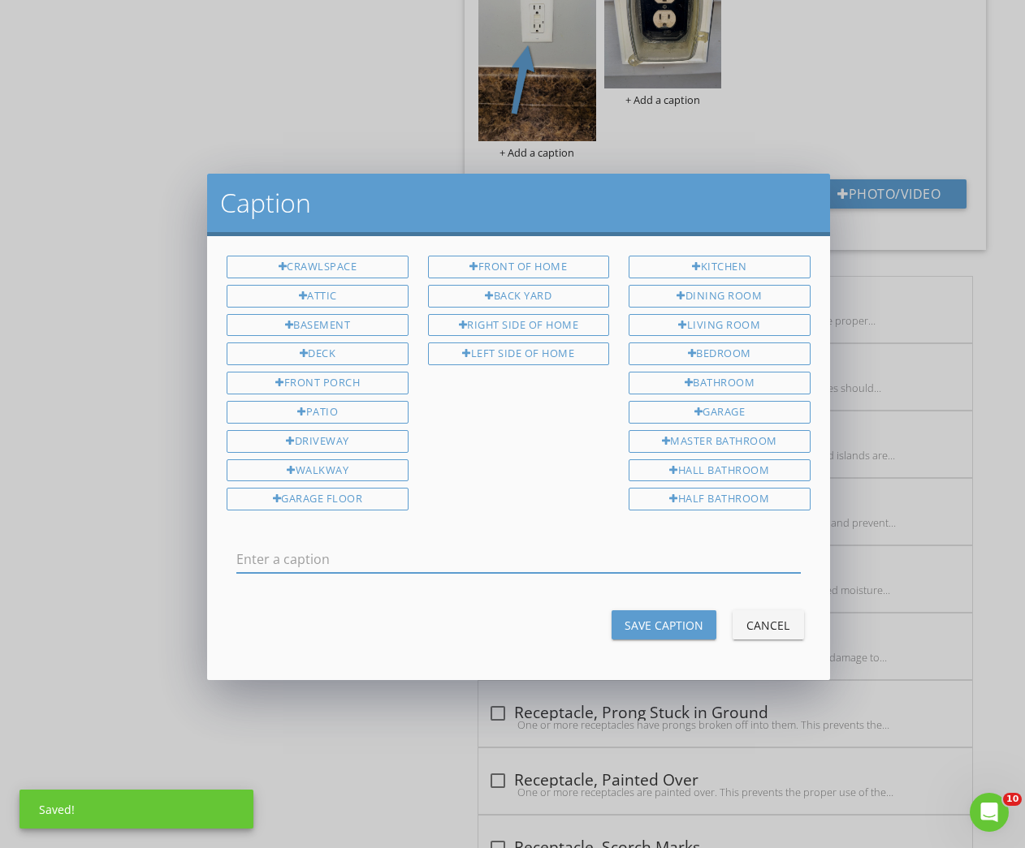
click at [694, 101] on div "Caption Crawlspace Attic Basement Deck Front Porch Patio Driveway Walkway Garag…" at bounding box center [512, 424] width 1025 height 848
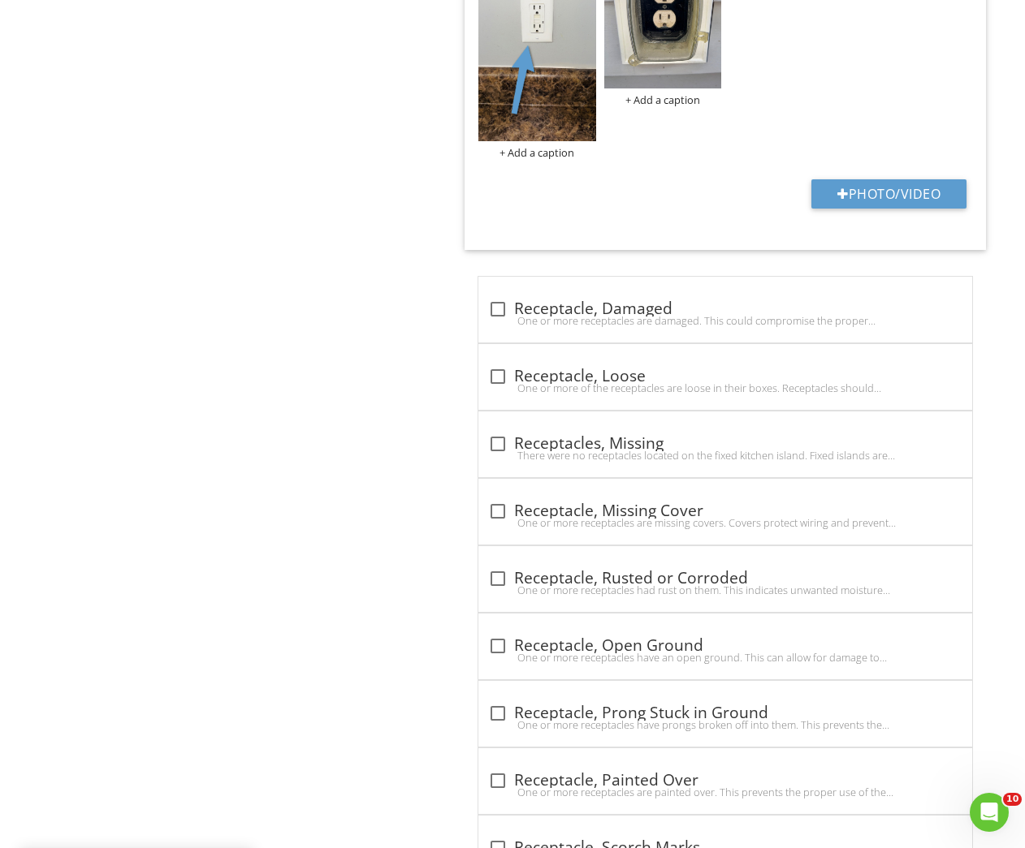
click at [675, 101] on div "+ Add a caption" at bounding box center [662, 99] width 117 height 13
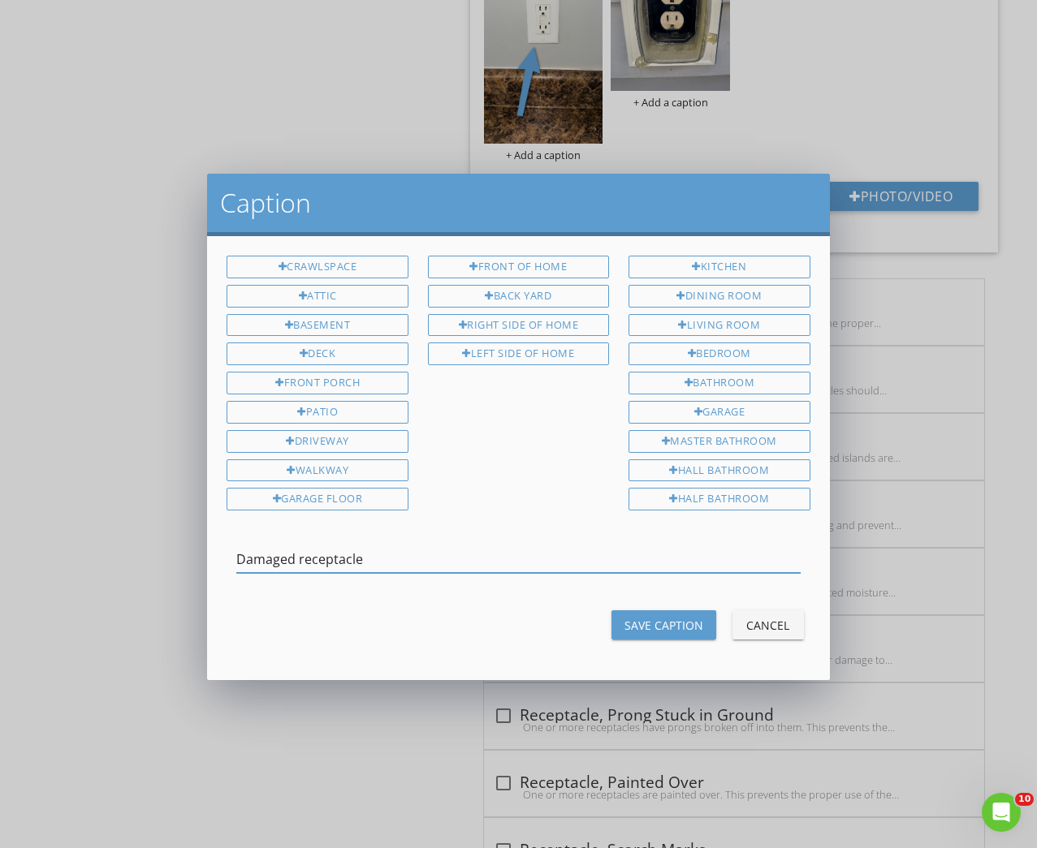
type input "Damaged receptacle"
drag, startPoint x: 662, startPoint y: 632, endPoint x: 744, endPoint y: 560, distance: 109.3
click at [662, 632] on button "Save Caption" at bounding box center [663, 625] width 105 height 29
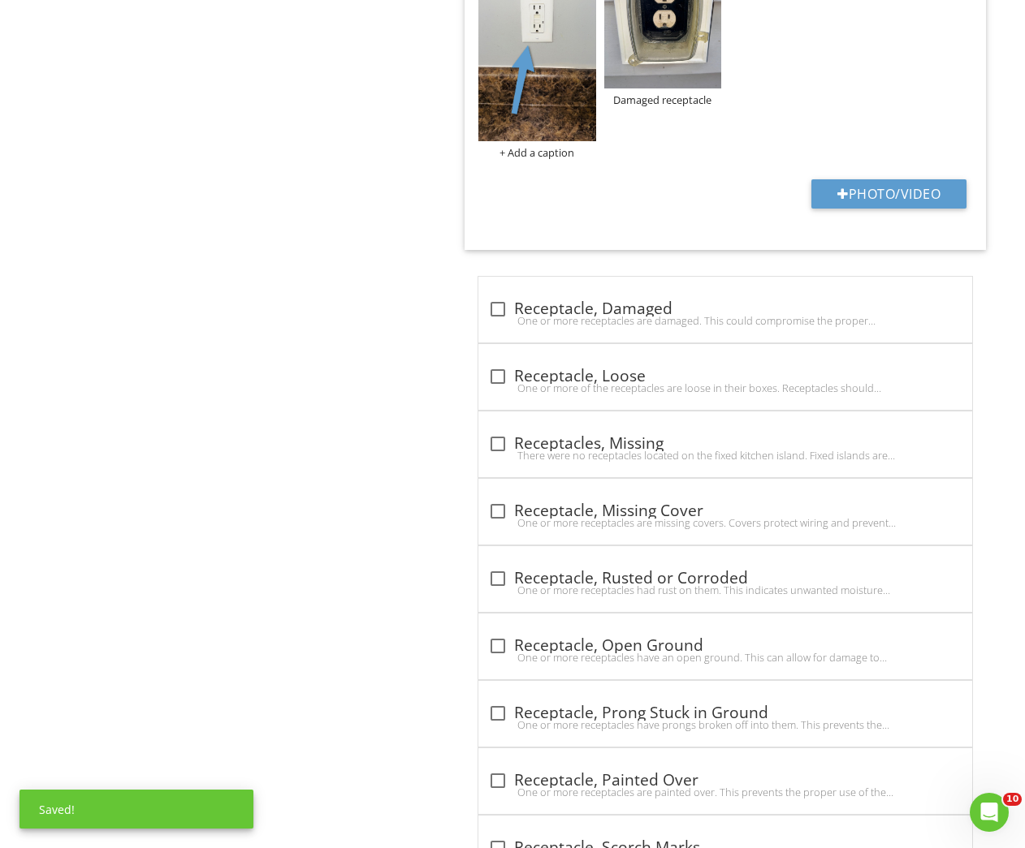
click at [680, 65] on img at bounding box center [662, 11] width 117 height 157
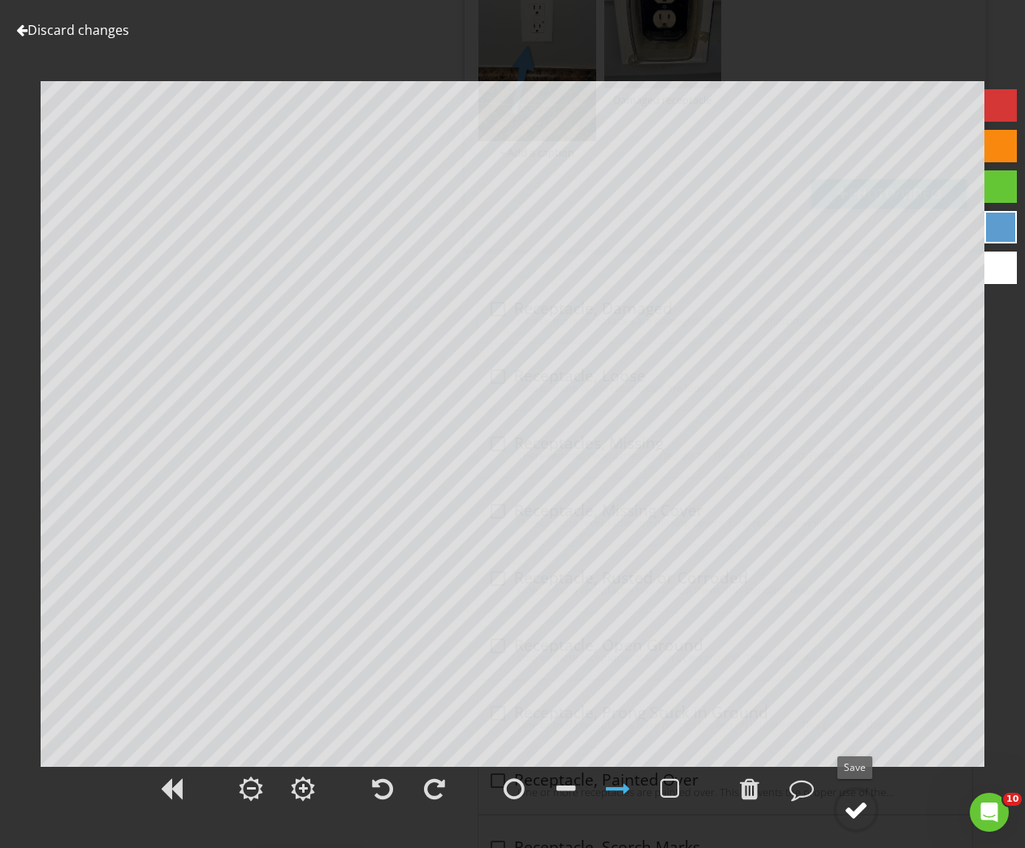
click at [848, 801] on div at bounding box center [856, 810] width 24 height 24
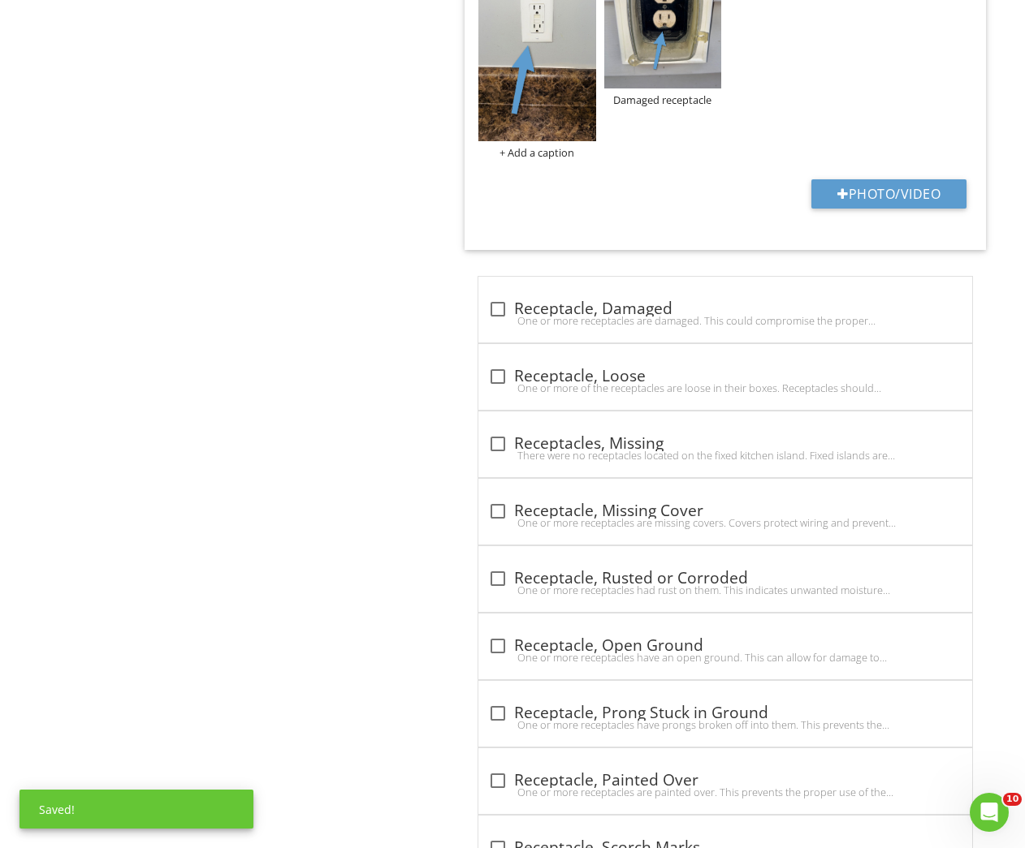
click at [568, 150] on div "+ Add a caption" at bounding box center [536, 152] width 117 height 13
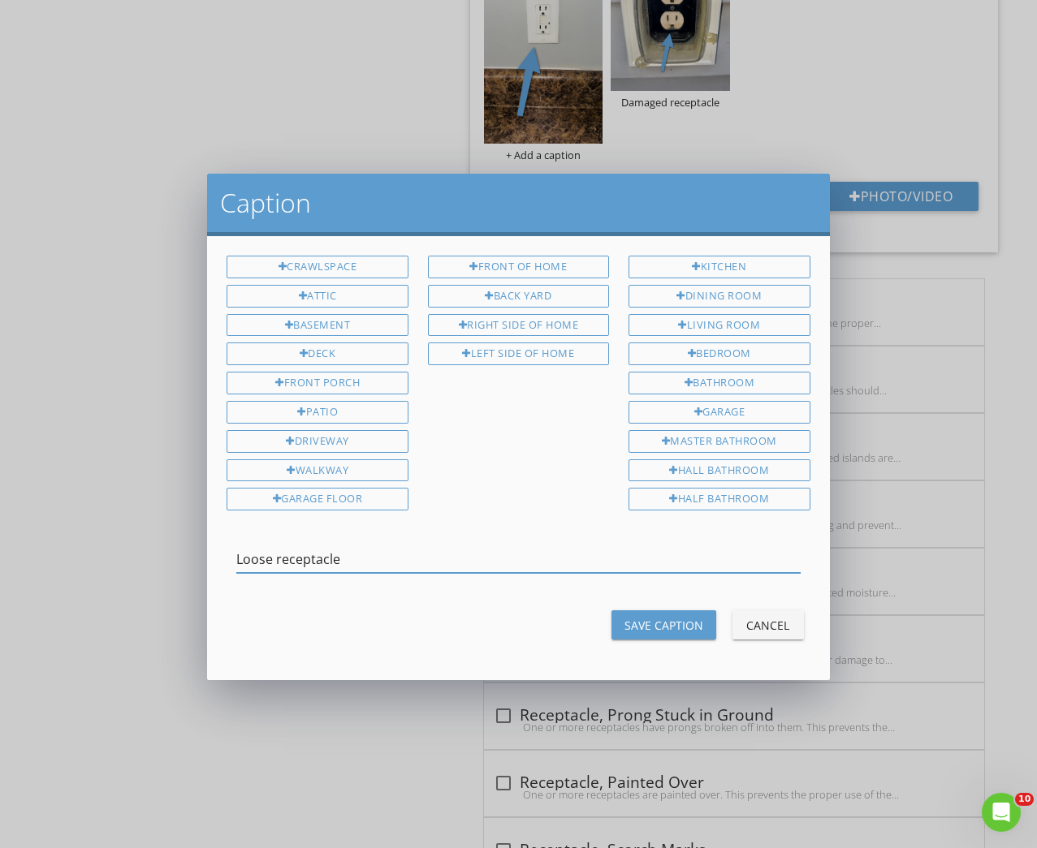
type input "Loose receptacle"
click at [667, 619] on div "Save Caption" at bounding box center [663, 625] width 79 height 17
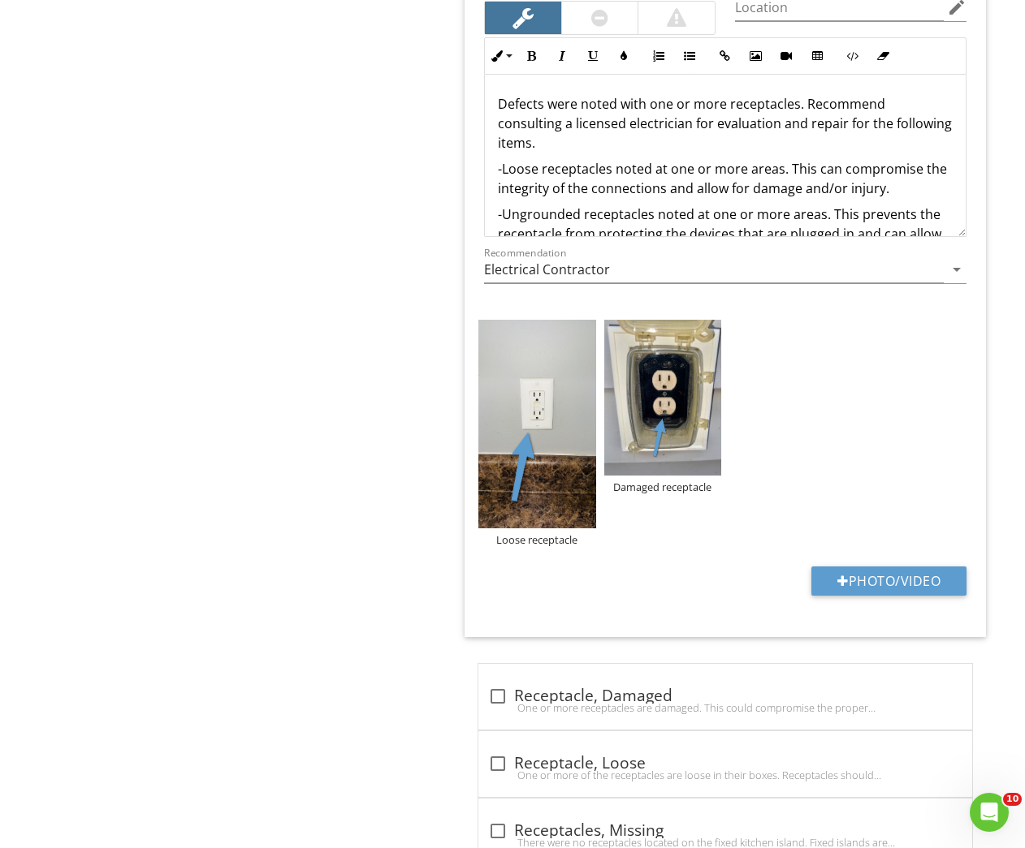
scroll to position [707, 0]
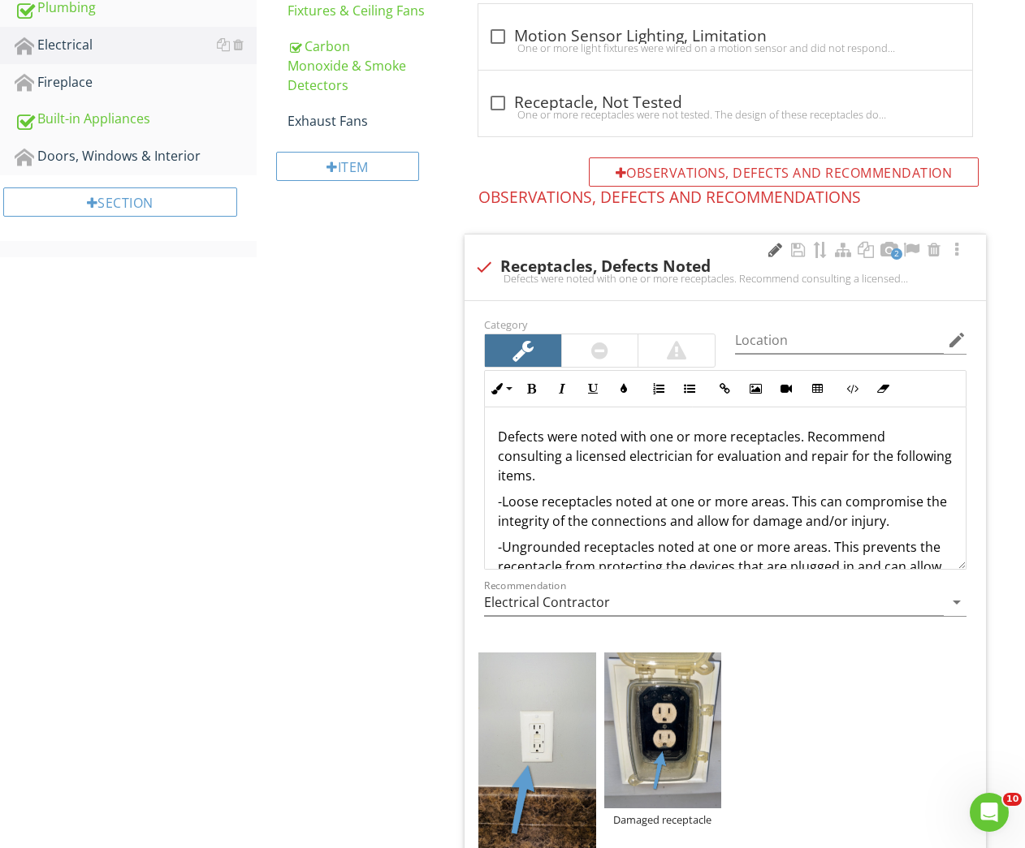
click at [770, 249] on div at bounding box center [774, 250] width 19 height 16
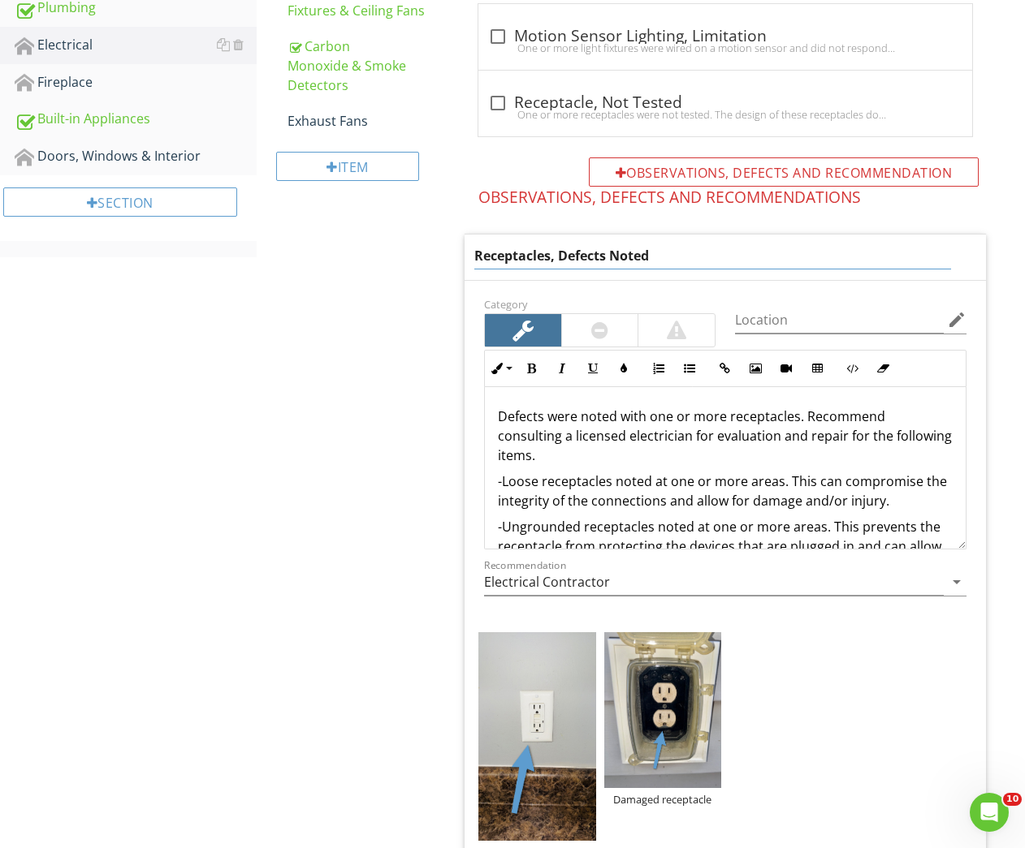
click at [550, 250] on input "Receptacles, Defects Noted" at bounding box center [712, 256] width 477 height 27
type input "Receptacles & Switches, Defects Noted"
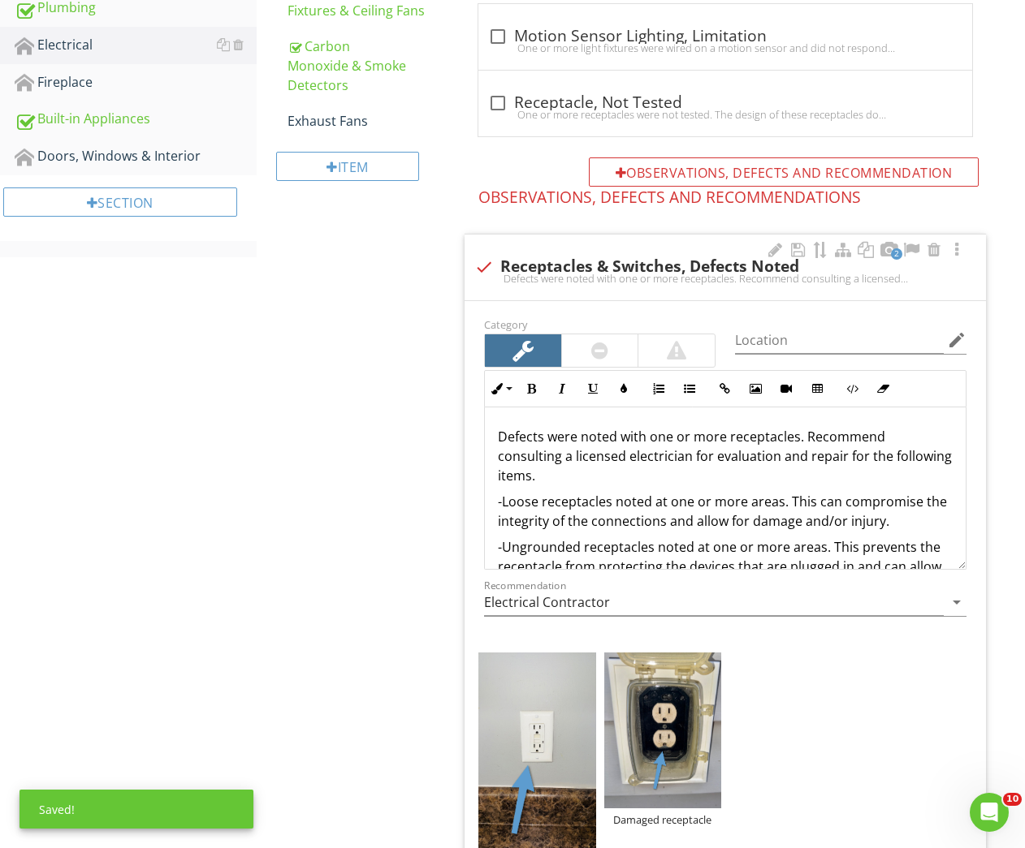
click at [795, 417] on div "Defects were noted with one or more receptacles. Recommend consulting a license…" at bounding box center [725, 580] width 481 height 344
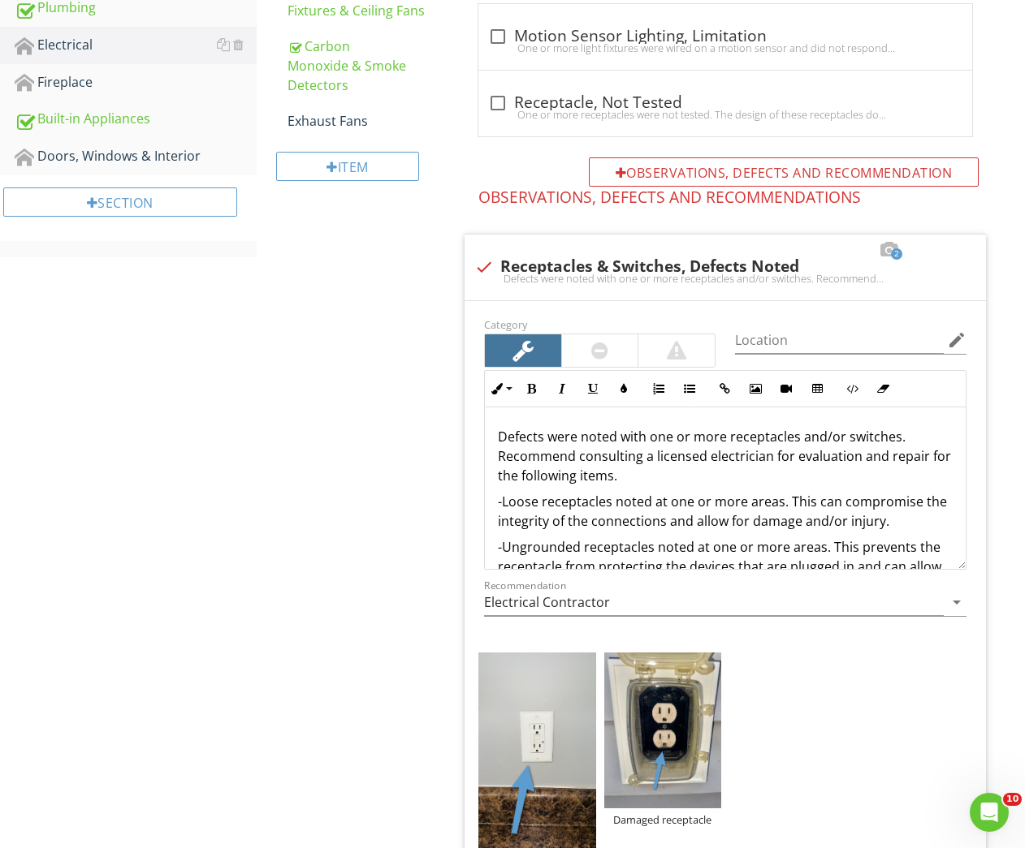
click at [679, 524] on p "-Loose receptacles noted at one or more areas. This can compromise the integrit…" at bounding box center [725, 511] width 455 height 39
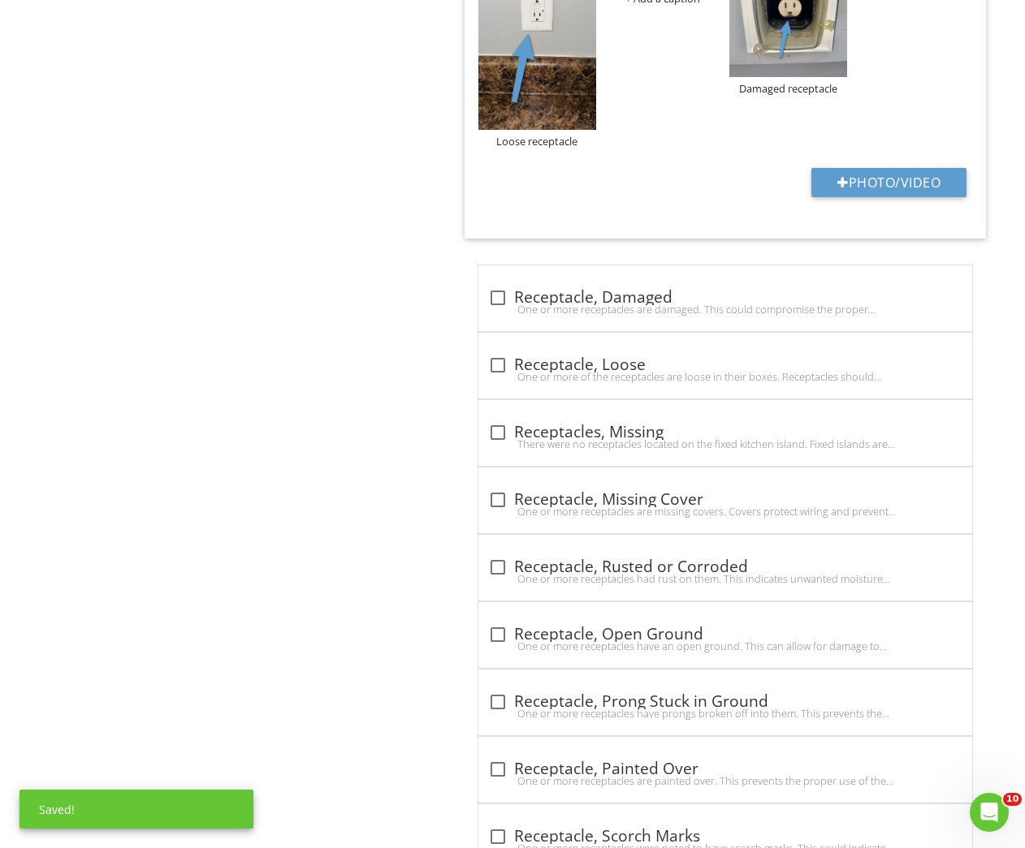
scroll to position [1077, 0]
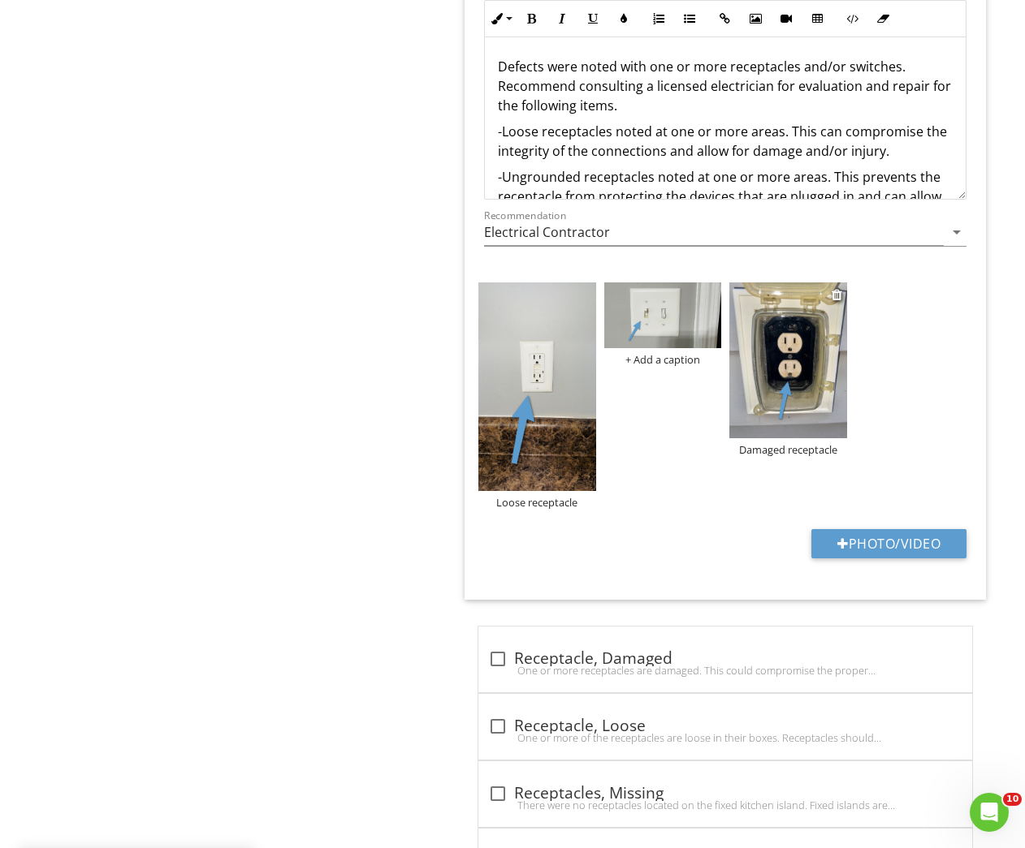
click at [801, 330] on img at bounding box center [787, 361] width 117 height 157
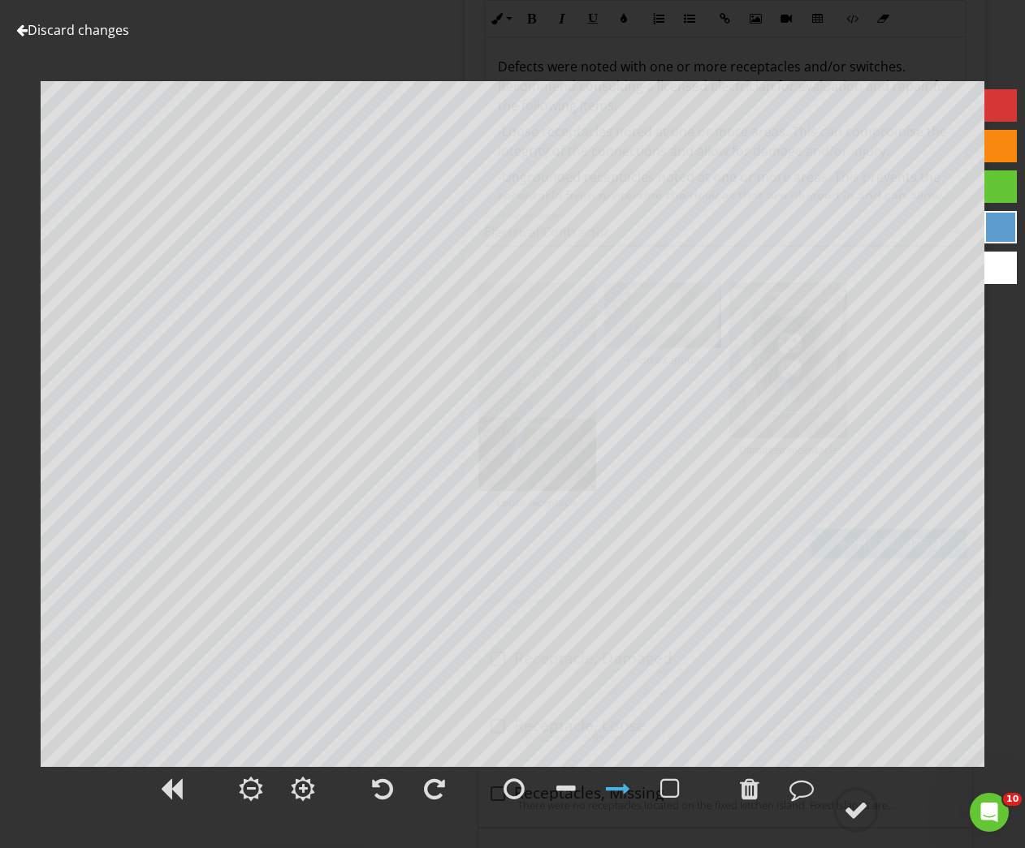
drag, startPoint x: 79, startPoint y: 28, endPoint x: 606, endPoint y: 252, distance: 572.9
click at [80, 28] on link "Discard changes" at bounding box center [72, 30] width 113 height 18
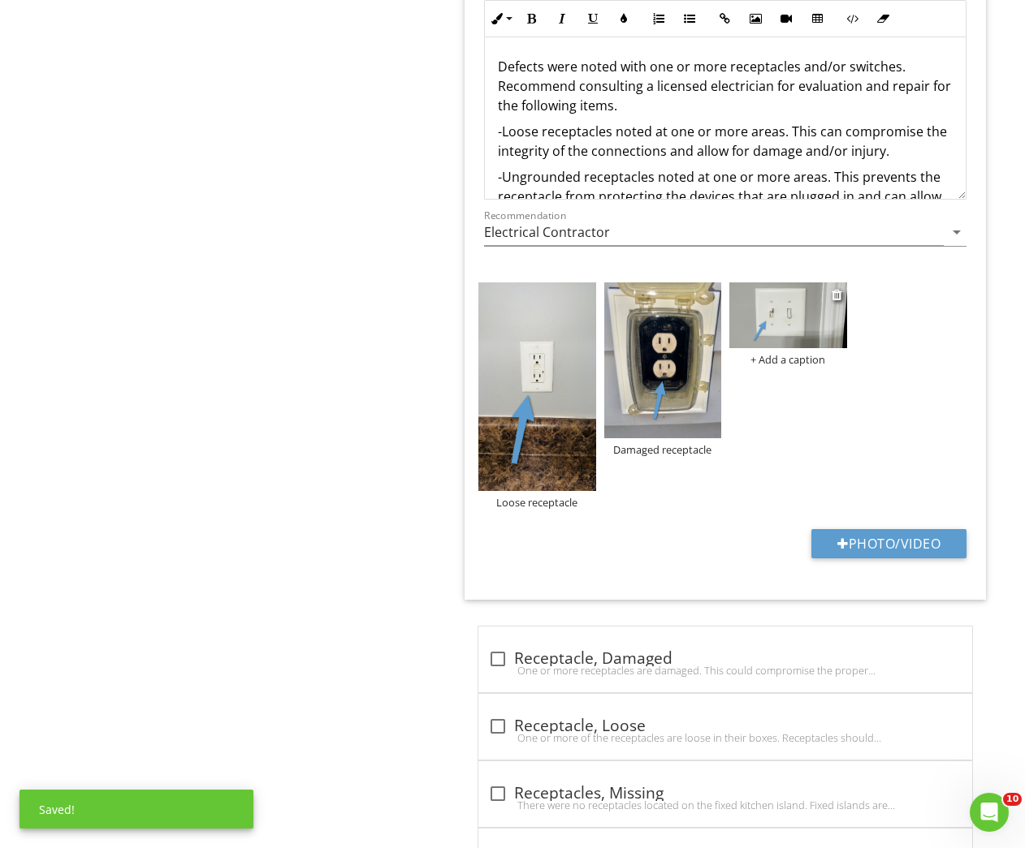
click at [769, 360] on div "+ Add a caption" at bounding box center [787, 359] width 117 height 13
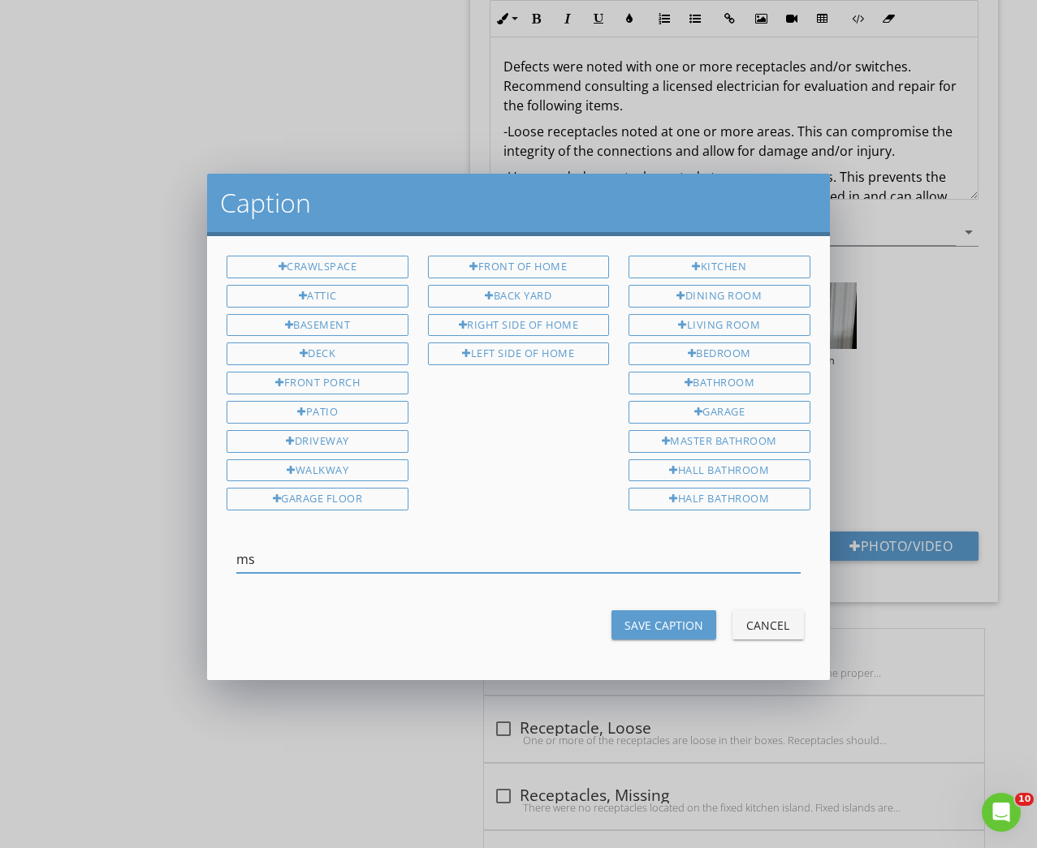
type input "m"
type input "Mystery switch in dining area"
click at [683, 617] on div "Save Caption" at bounding box center [663, 625] width 79 height 17
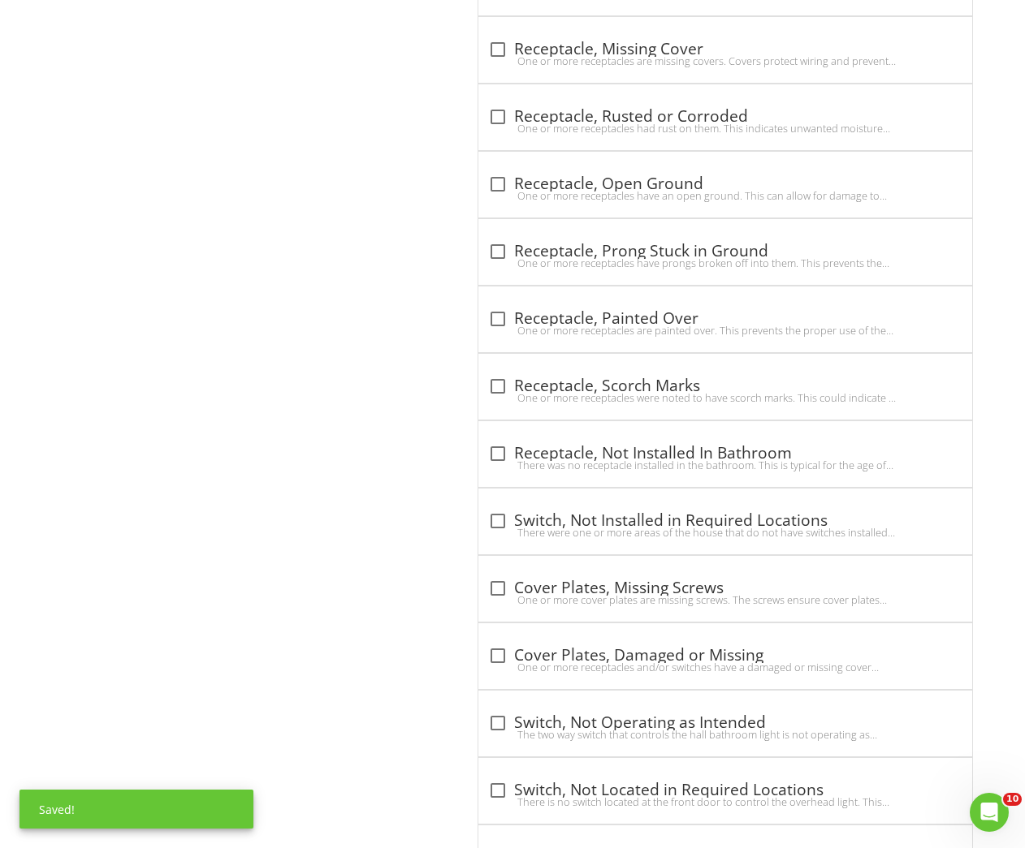
scroll to position [2709, 0]
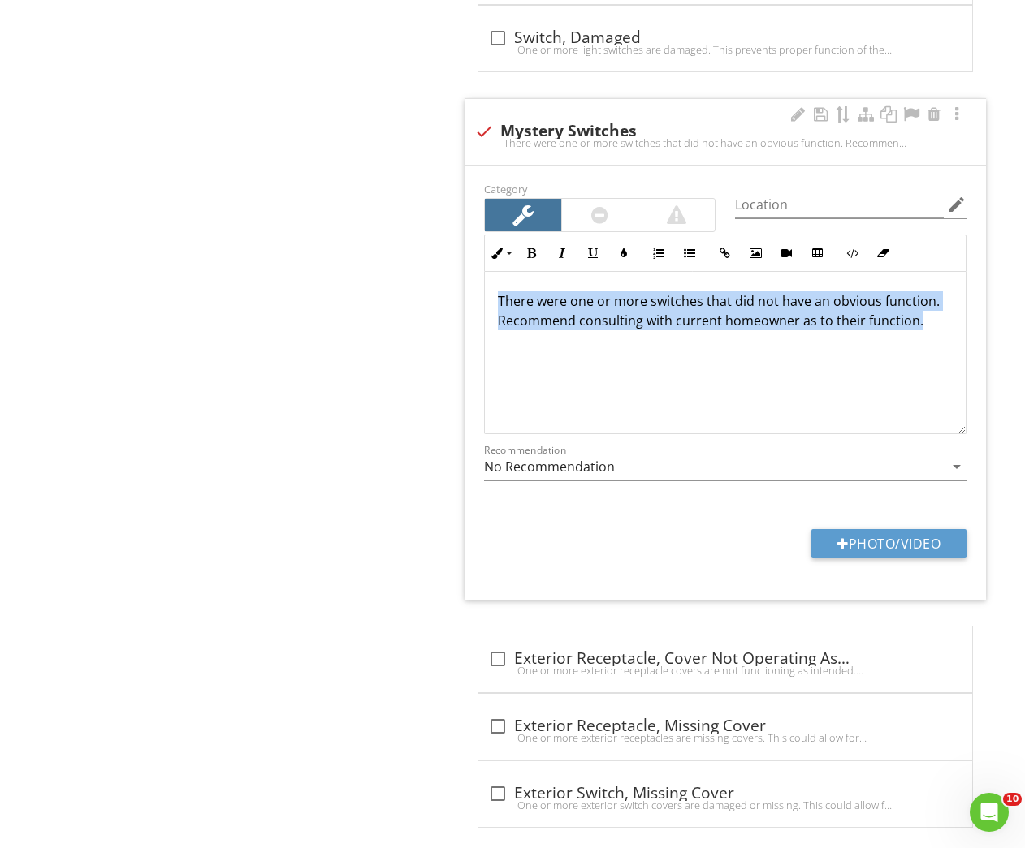
drag, startPoint x: 494, startPoint y: 304, endPoint x: 958, endPoint y: 318, distance: 464.6
click at [958, 318] on div "There were one or more switches that did not have an obvious function. Recommen…" at bounding box center [725, 353] width 482 height 162
copy p "There were one or more switches that did not have an obvious function. Recommen…"
click at [490, 128] on div at bounding box center [484, 132] width 28 height 28
checkbox input "true"
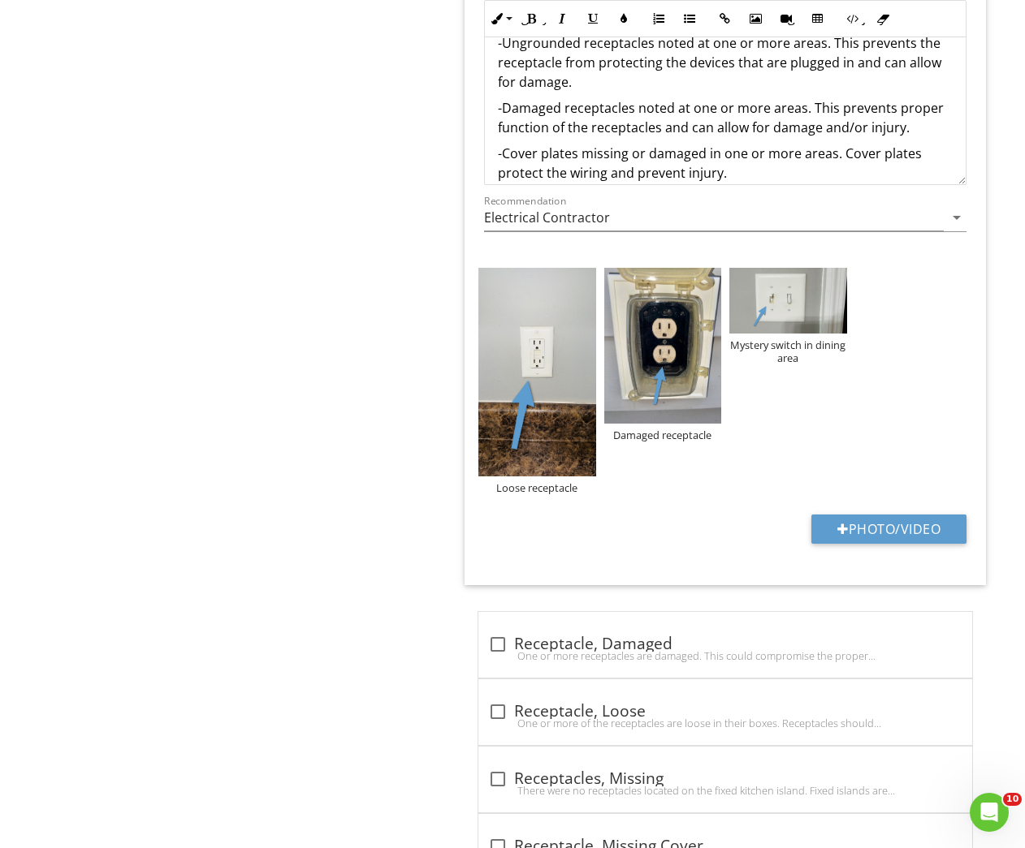
scroll to position [183, 0]
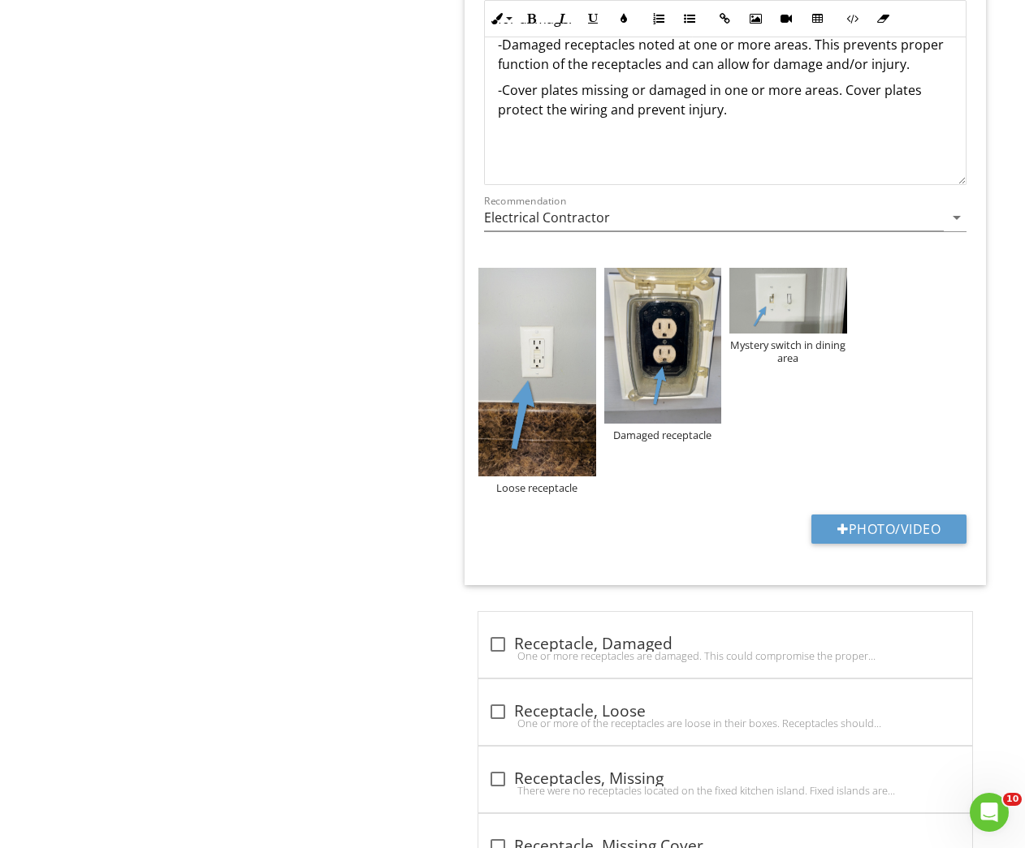
drag, startPoint x: 730, startPoint y: 103, endPoint x: 492, endPoint y: 93, distance: 238.1
click at [492, 93] on div "Defects were noted with one or more receptacles and/or switches. Recommend cons…" at bounding box center [725, 12] width 481 height 344
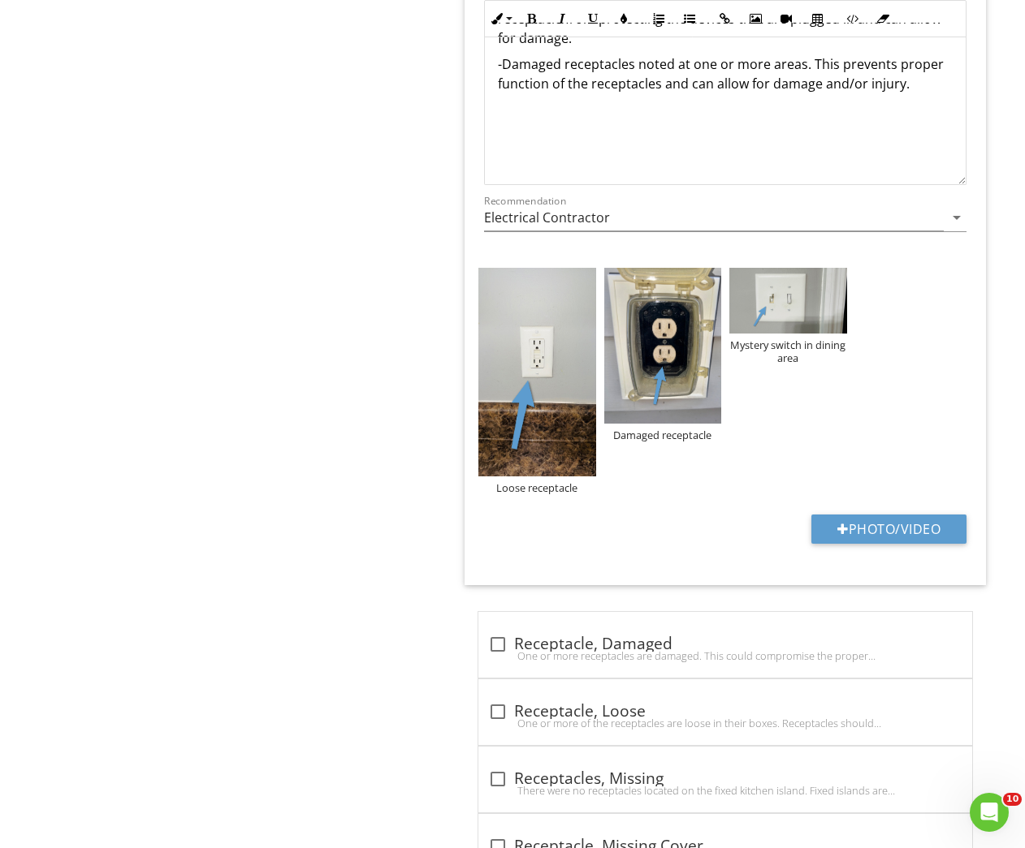
scroll to position [28, 0]
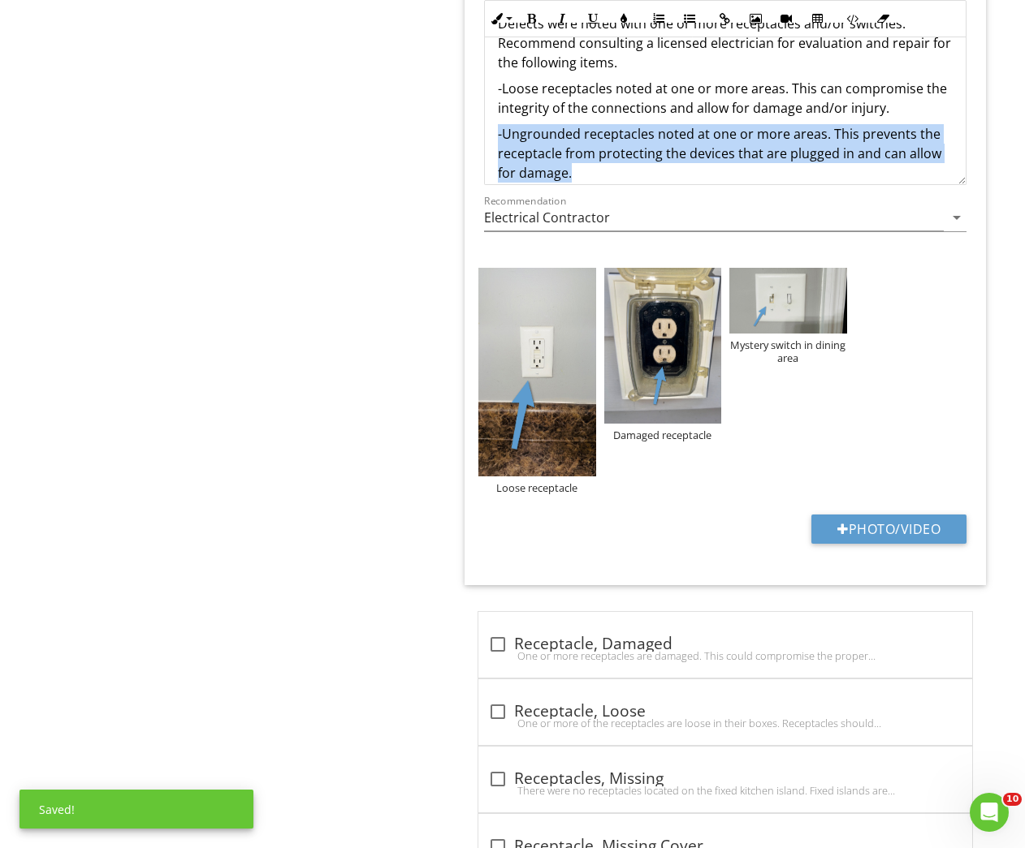
drag, startPoint x: 496, startPoint y: 126, endPoint x: 602, endPoint y: 175, distance: 116.2
click at [606, 174] on div "Defects were noted with one or more receptacles and/or switches. Recommend cons…" at bounding box center [725, 156] width 481 height 325
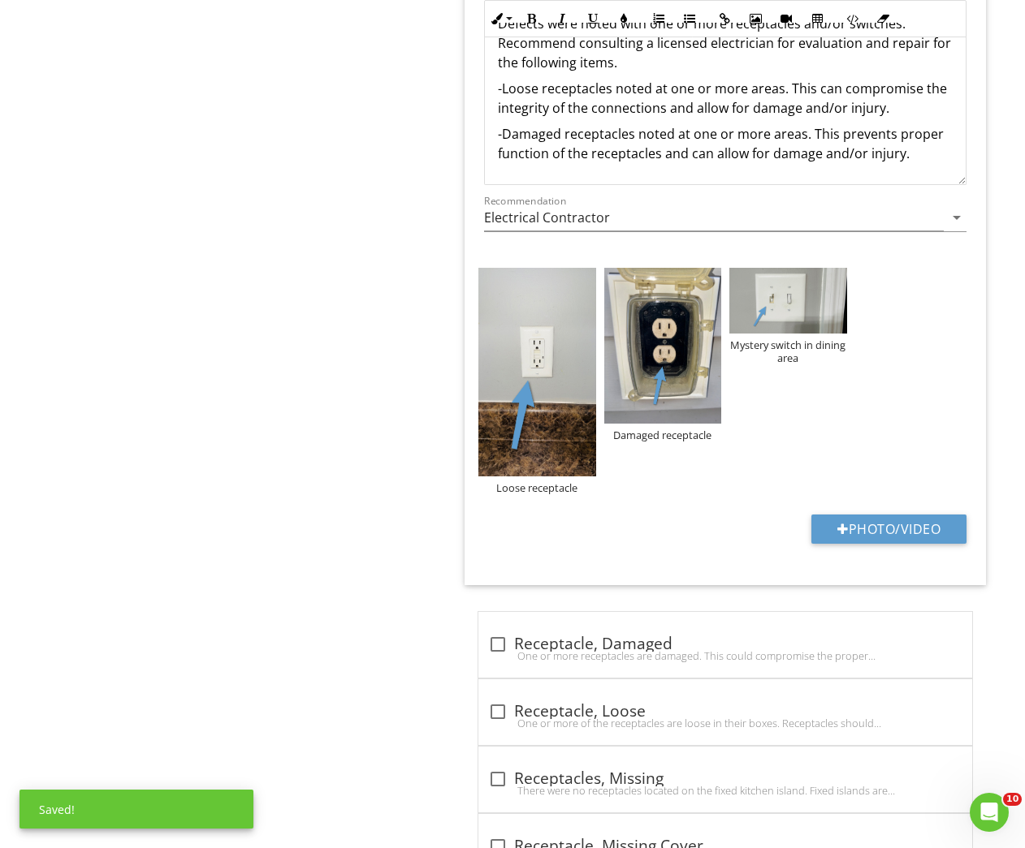
click at [921, 151] on p "-Damaged receptacles noted at one or more areas. This prevents proper function …" at bounding box center [725, 143] width 455 height 39
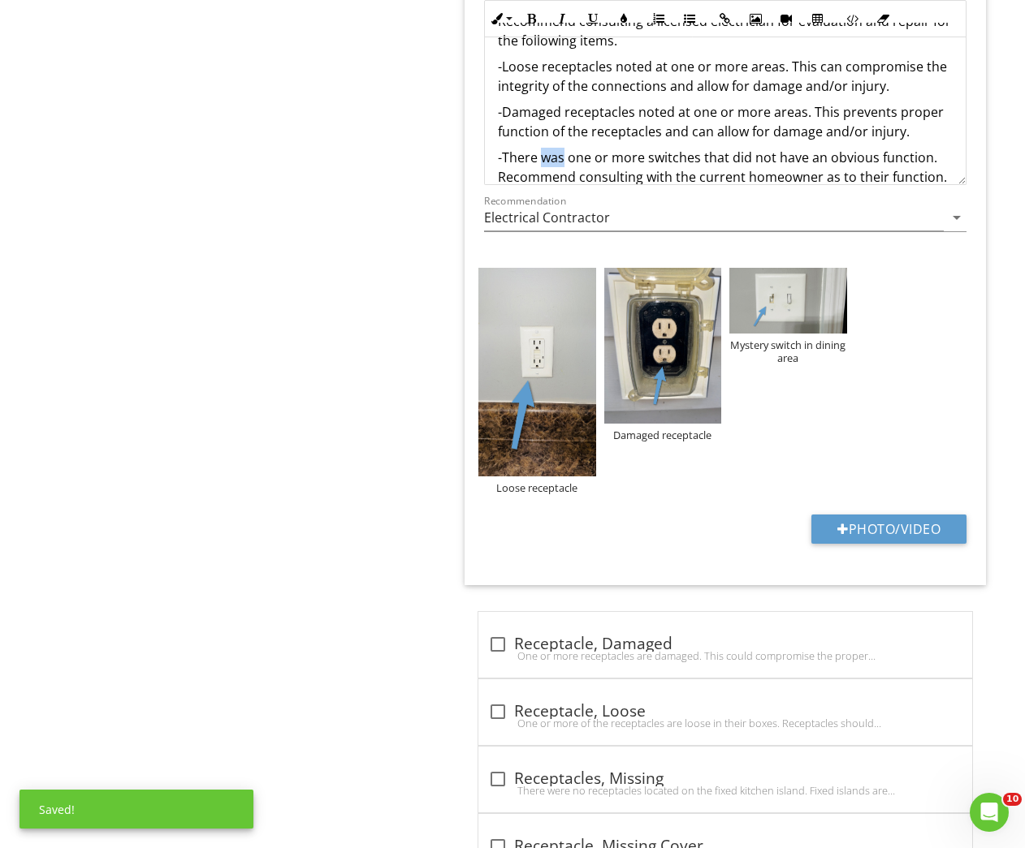
scroll to position [53, 0]
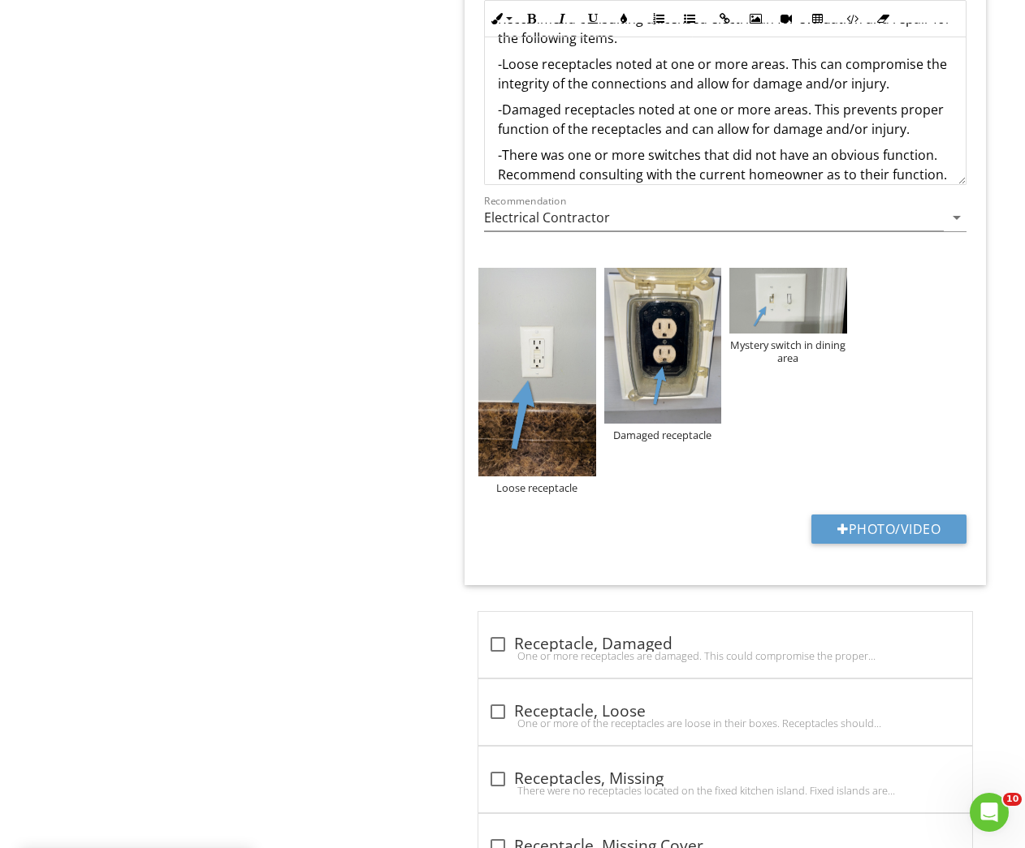
click at [330, 218] on div "Electrical General Meter Service Entrance Conductors Main & Subpanels, Service …" at bounding box center [641, 560] width 769 height 2879
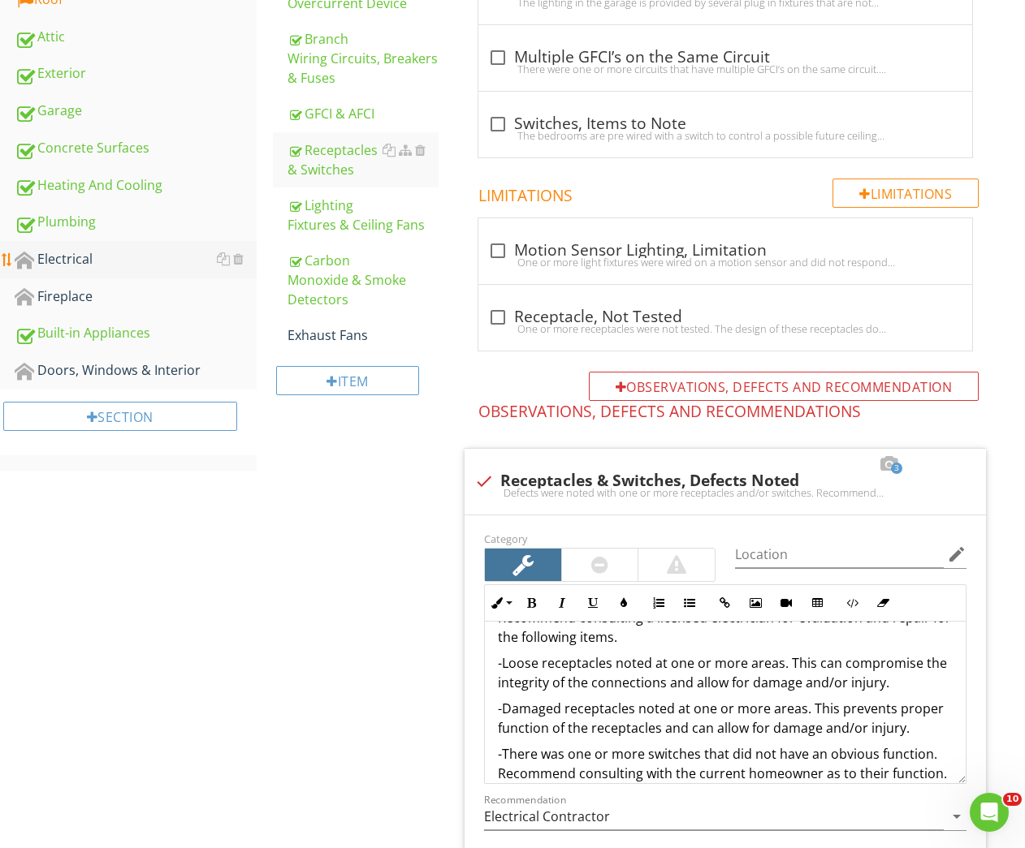
scroll to position [402, 0]
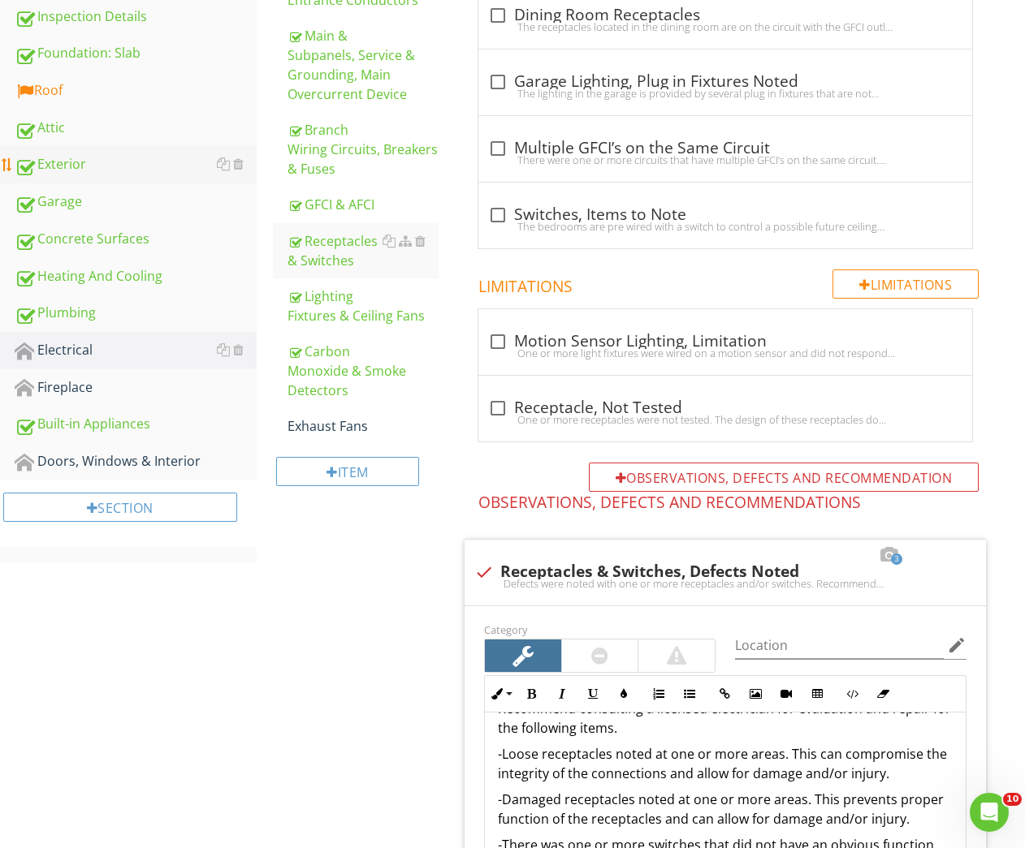
click at [75, 174] on div "Exterior" at bounding box center [136, 164] width 242 height 21
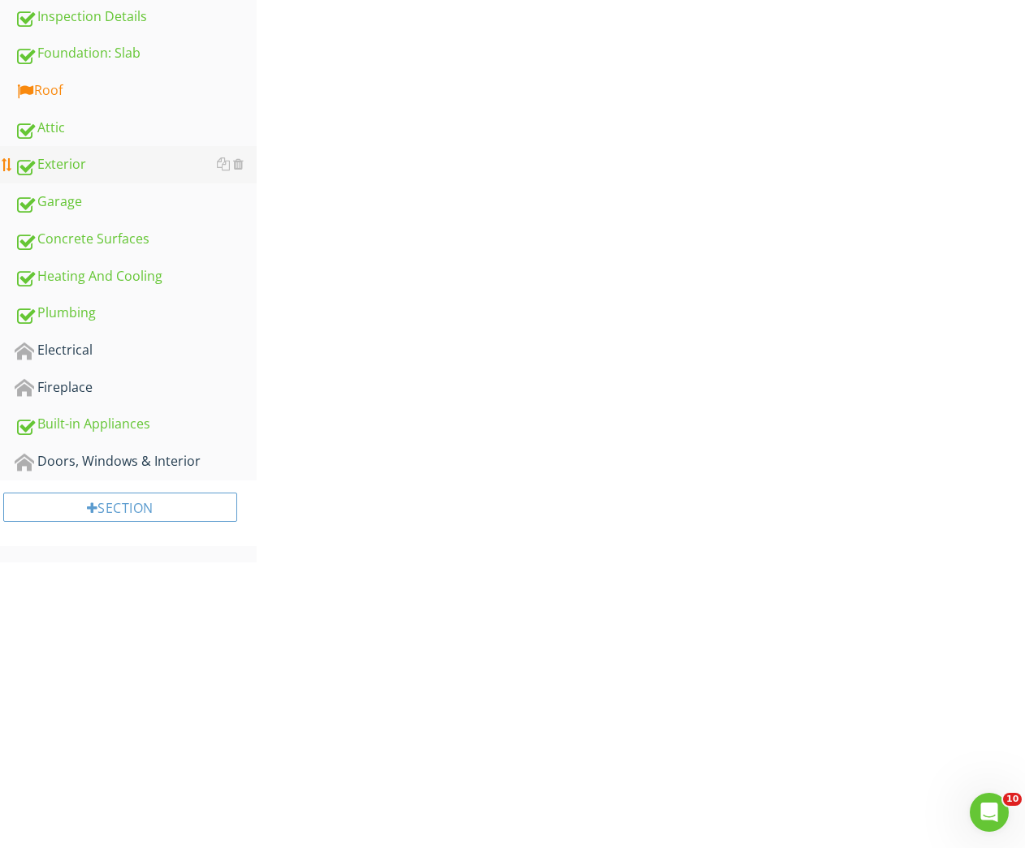
scroll to position [145, 0]
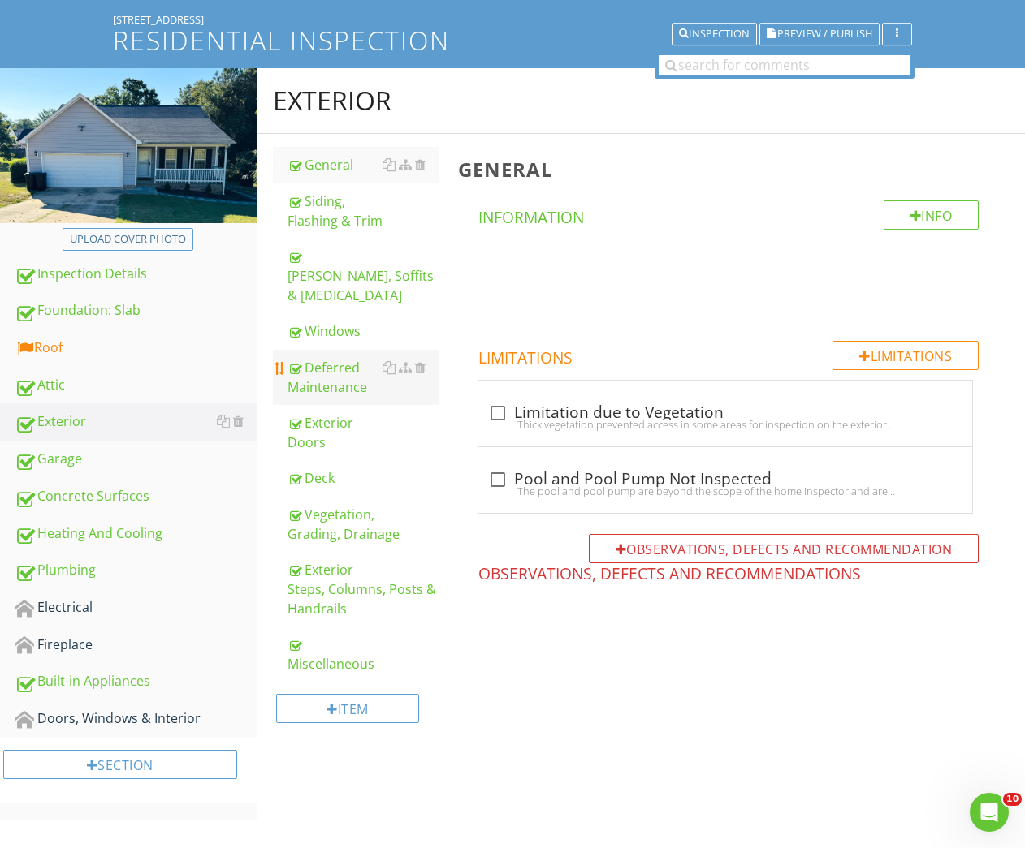
click at [322, 366] on div "Deferred Maintenance" at bounding box center [363, 377] width 152 height 39
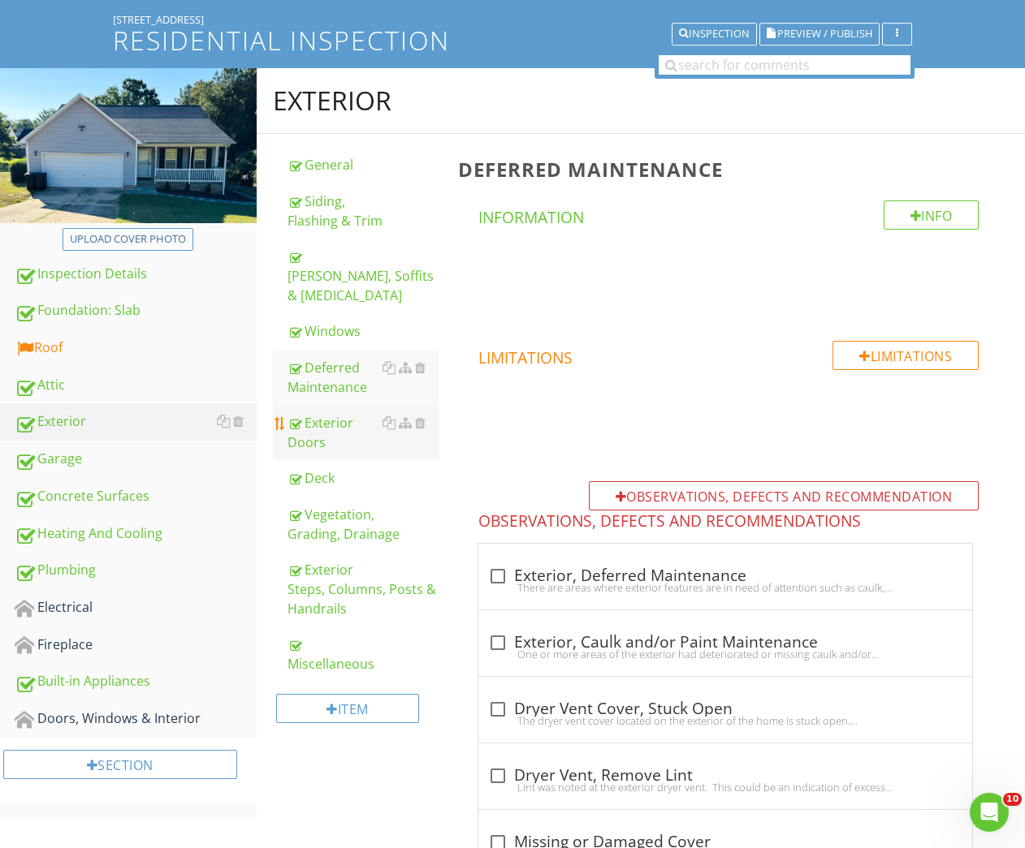
scroll to position [412, 0]
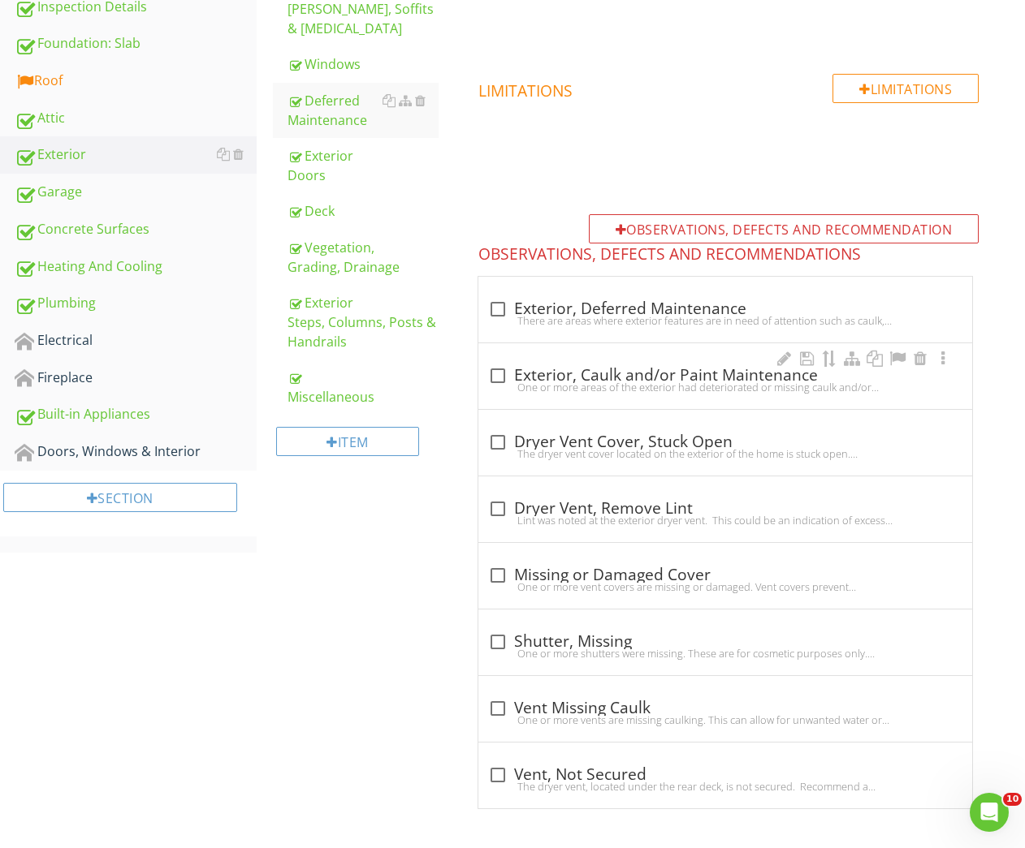
click at [534, 386] on div "One or more areas of the exterior had deteriorated or missing caulk and/or pain…" at bounding box center [725, 387] width 474 height 13
checkbox input "true"
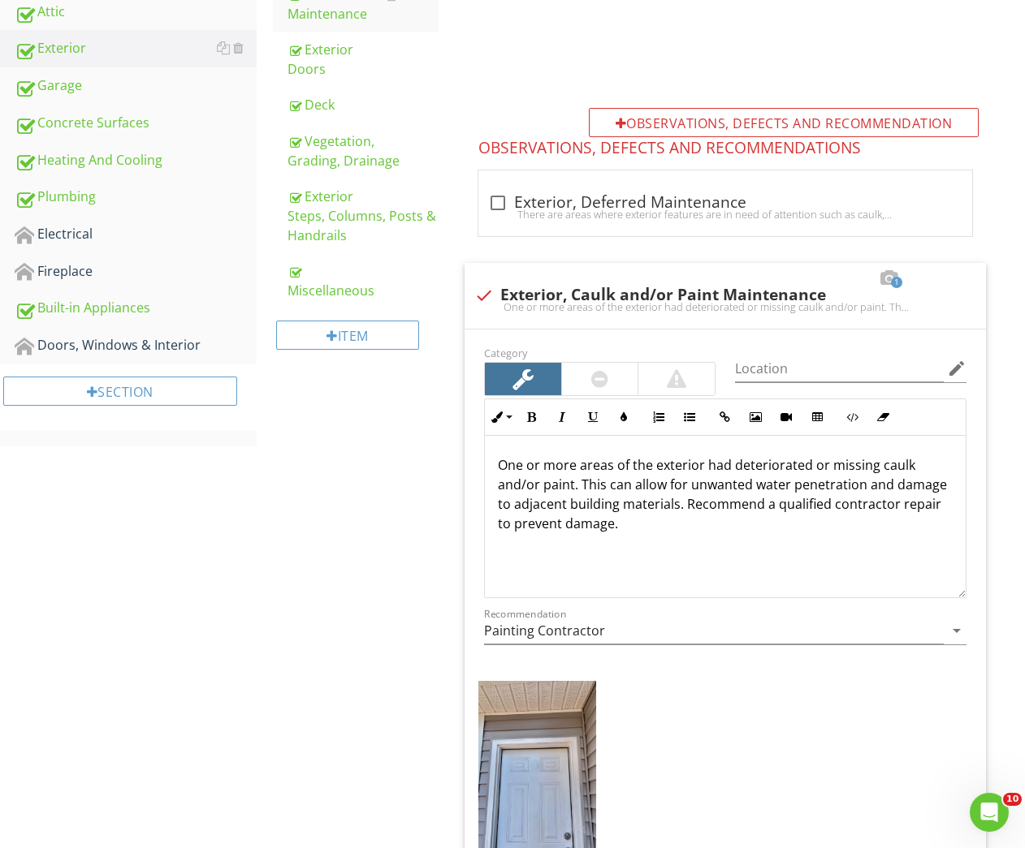
scroll to position [835, 0]
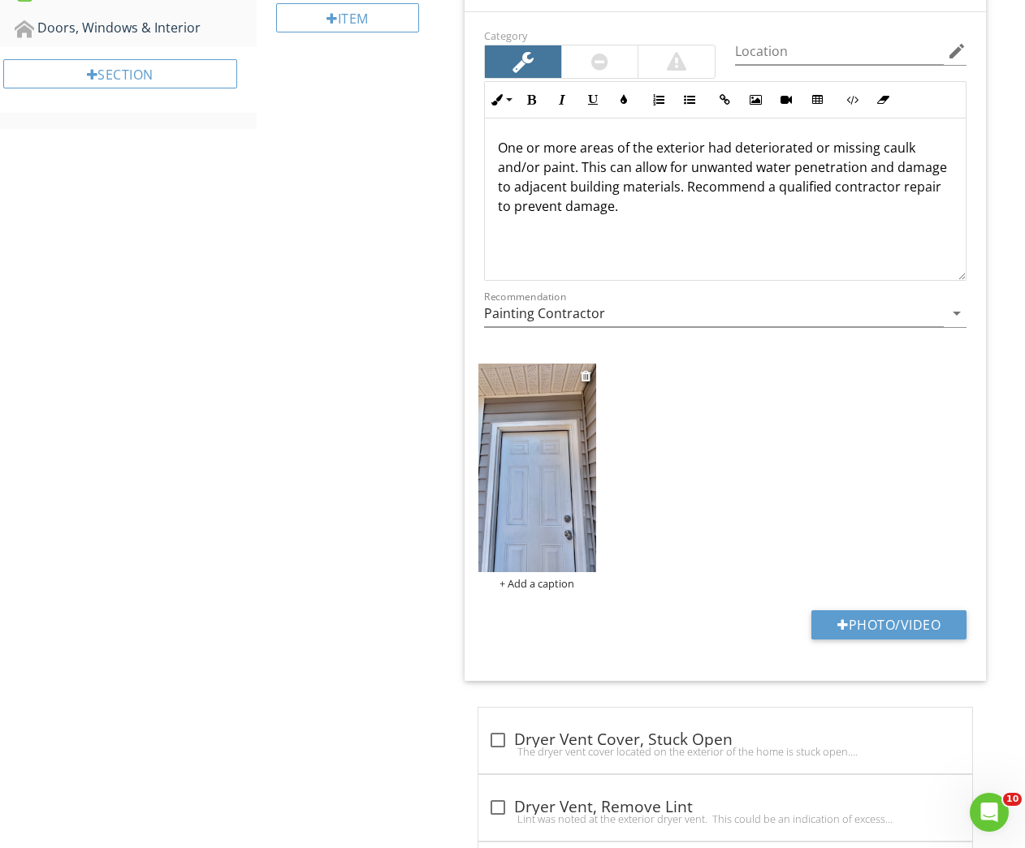
click at [572, 563] on img at bounding box center [536, 468] width 117 height 209
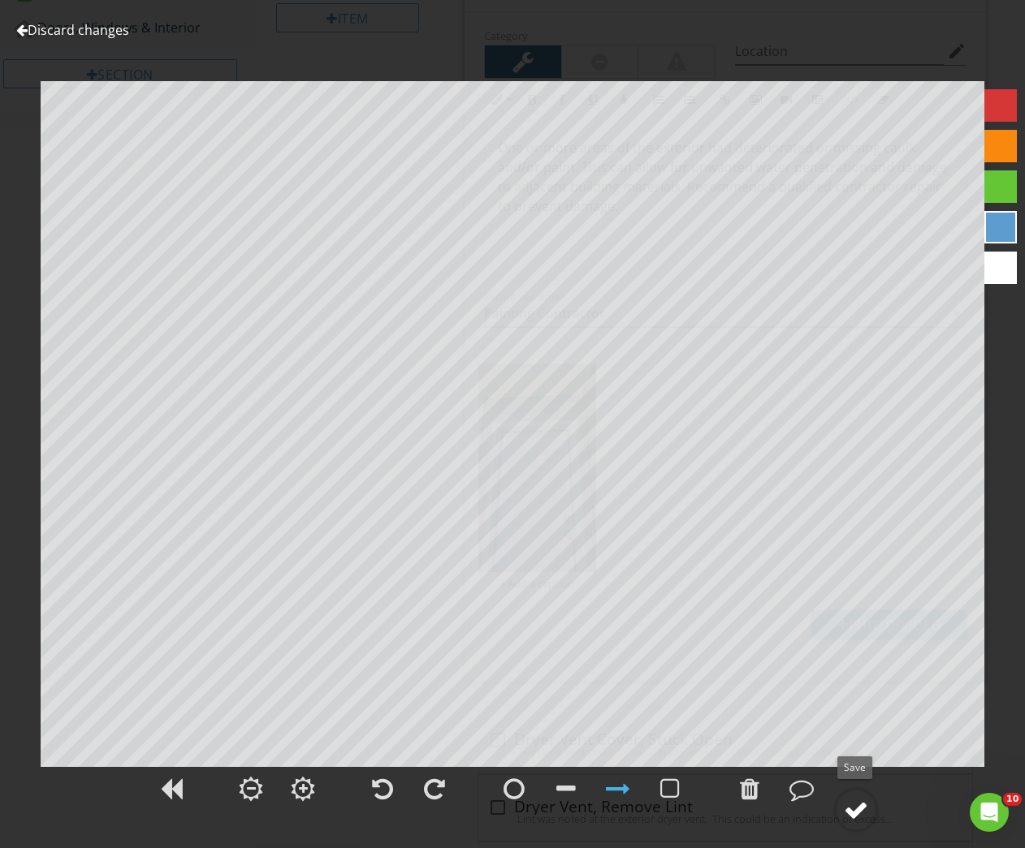
click at [852, 800] on div at bounding box center [856, 810] width 24 height 24
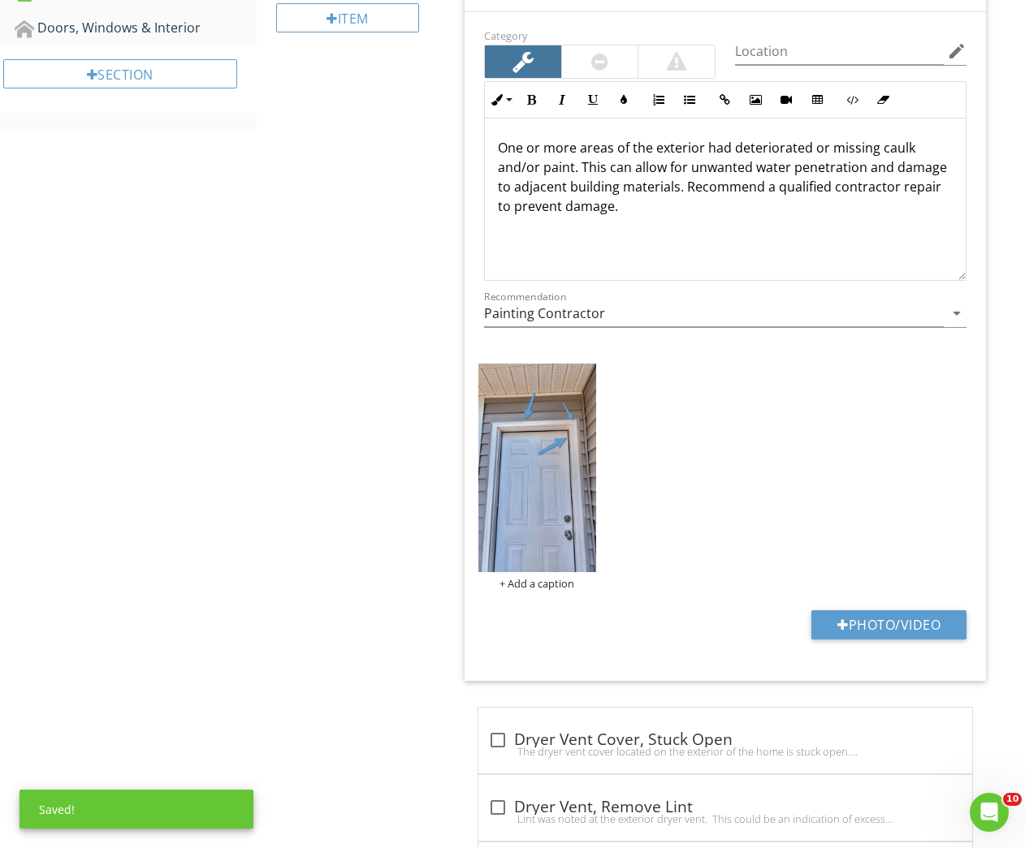
scroll to position [241, 0]
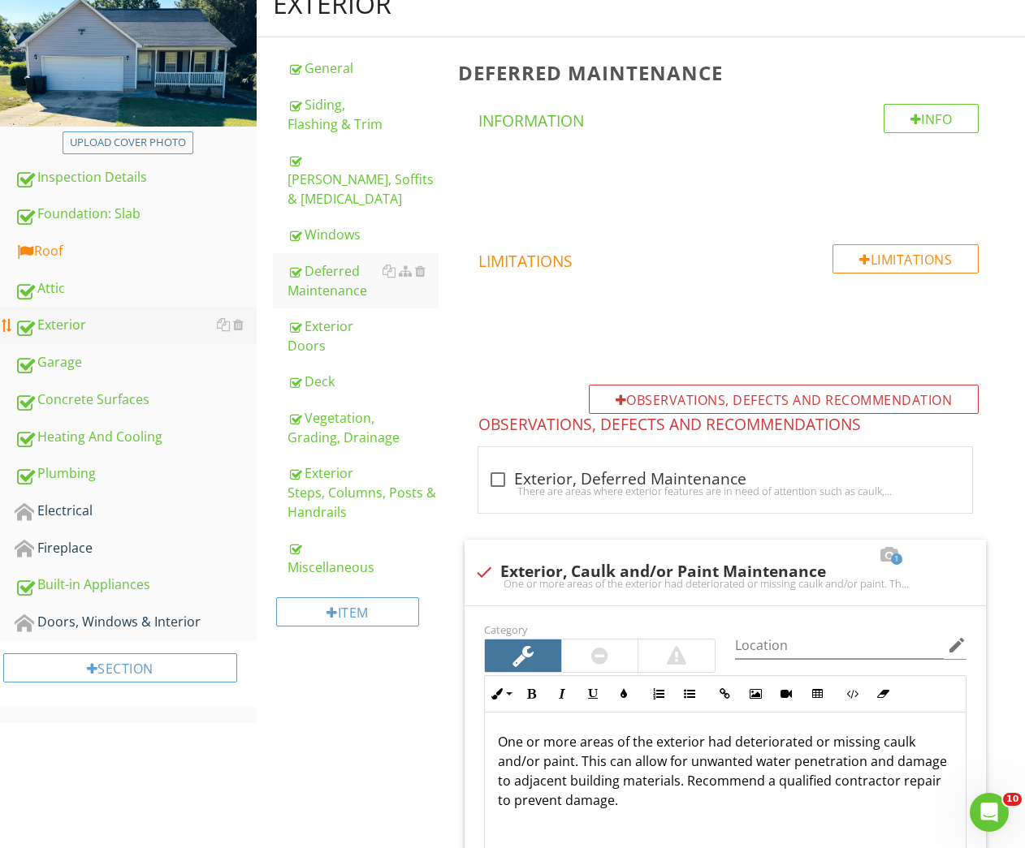
click at [65, 332] on div "Exterior" at bounding box center [136, 325] width 242 height 21
click at [322, 372] on div "Deck" at bounding box center [363, 381] width 152 height 19
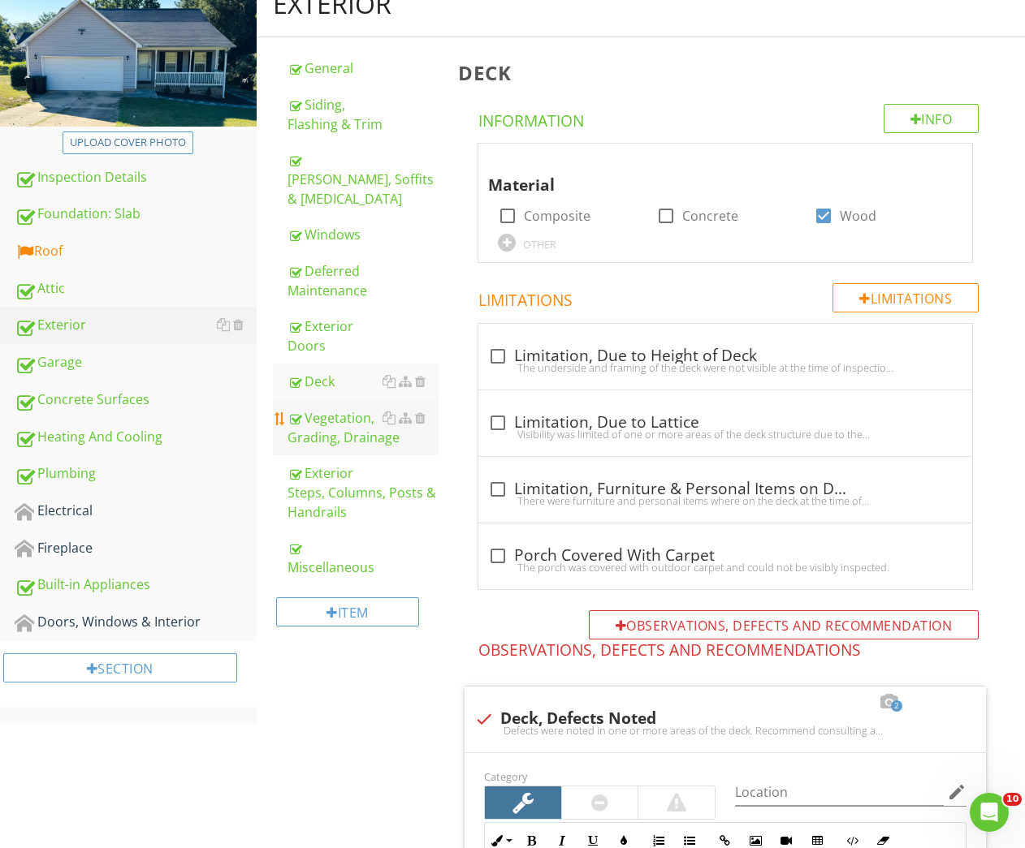
scroll to position [800, 0]
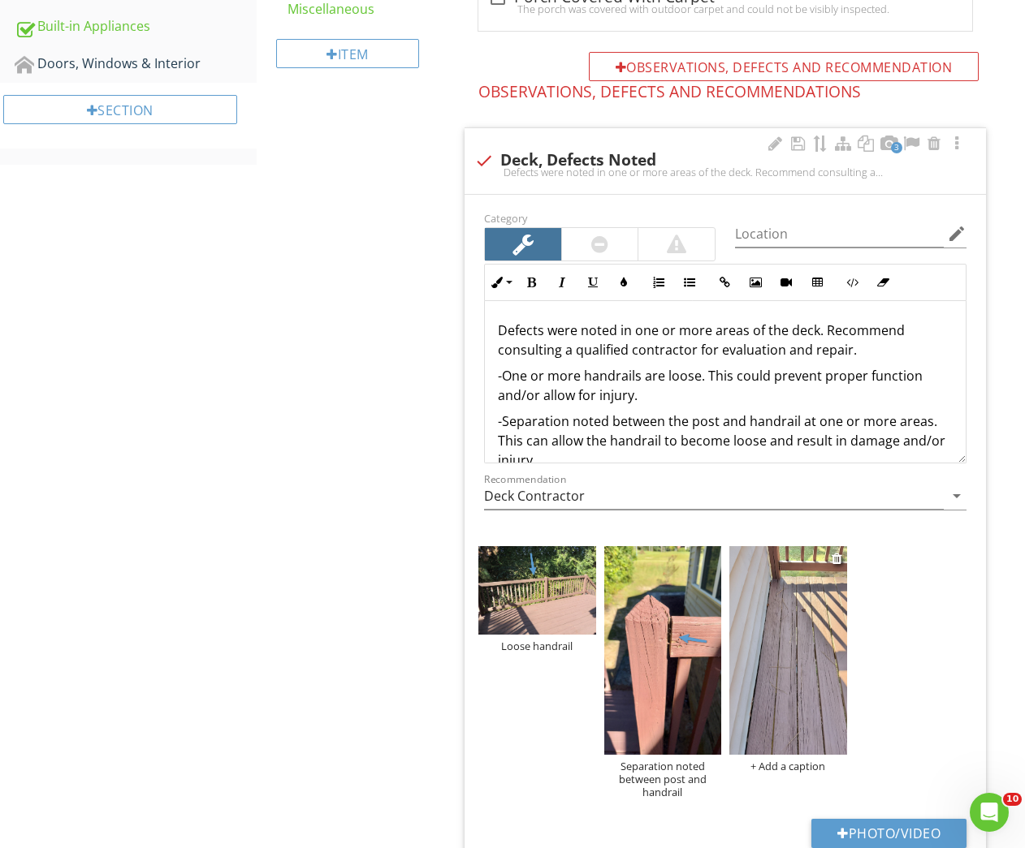
click at [765, 696] on img at bounding box center [787, 650] width 117 height 209
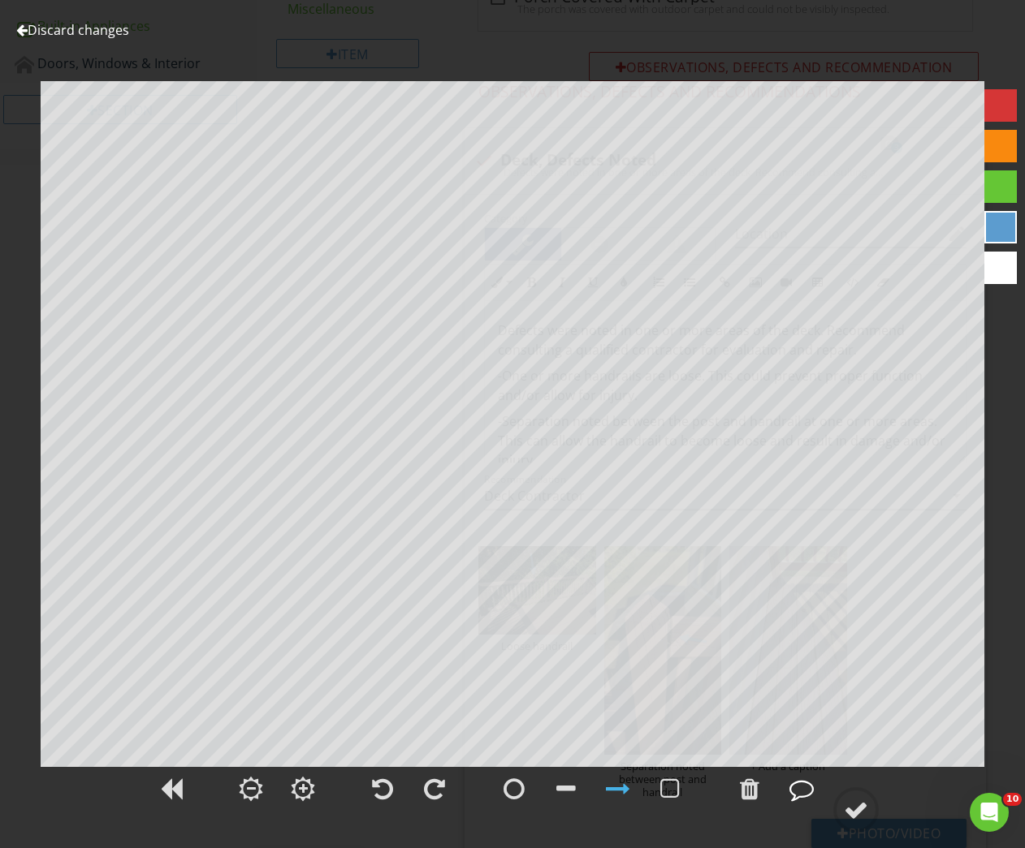
click at [793, 799] on div at bounding box center [801, 789] width 24 height 24
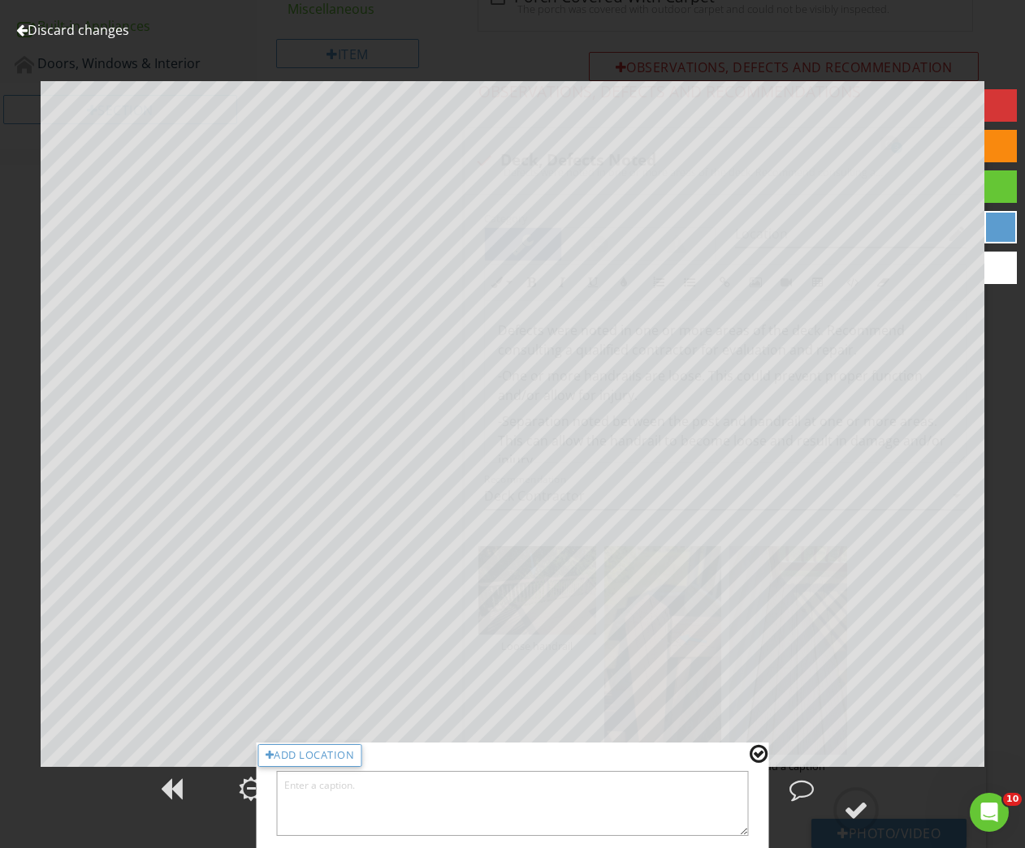
click at [628, 808] on textarea at bounding box center [513, 803] width 472 height 65
type textarea "Deteriorated deck boards"
click at [762, 755] on div at bounding box center [758, 754] width 18 height 21
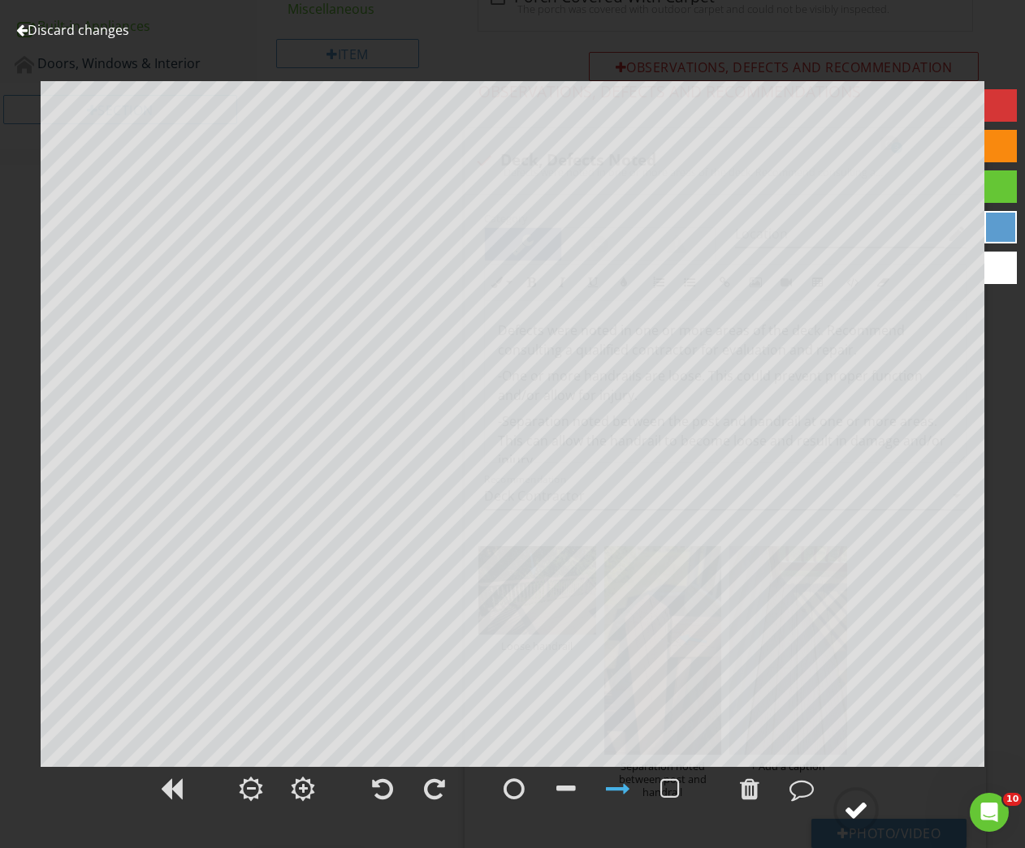
click at [853, 809] on div at bounding box center [856, 810] width 24 height 24
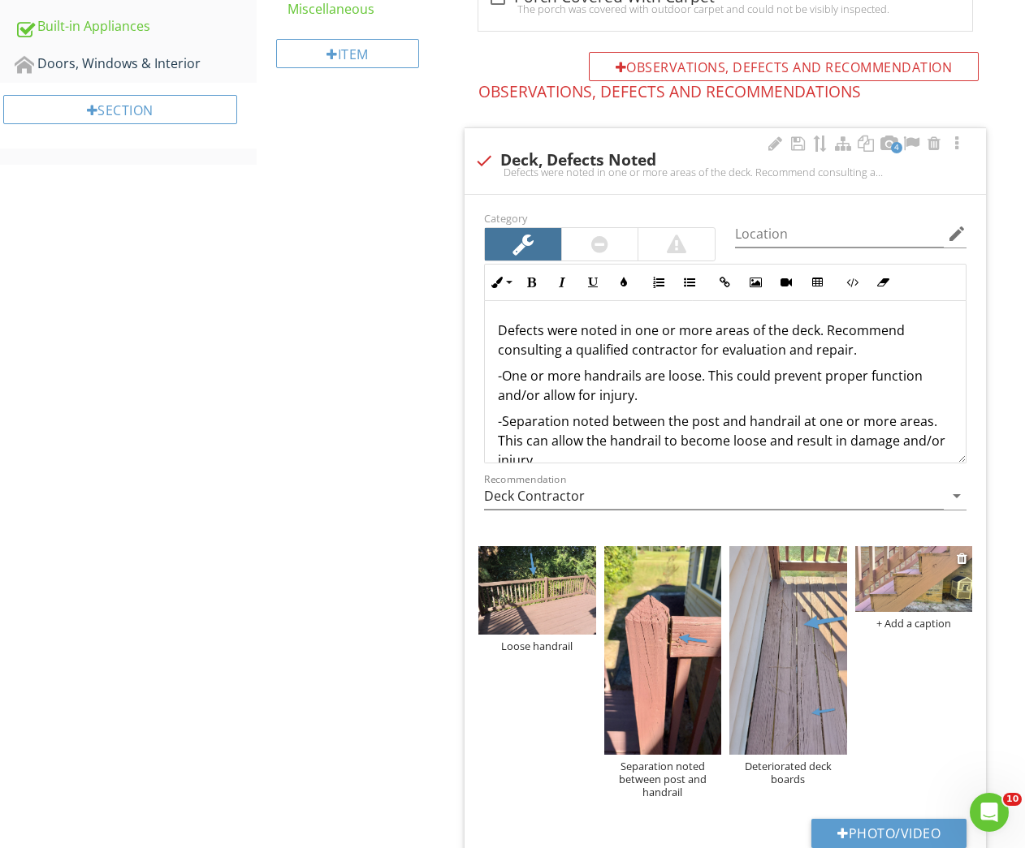
click at [914, 585] on img at bounding box center [913, 579] width 117 height 66
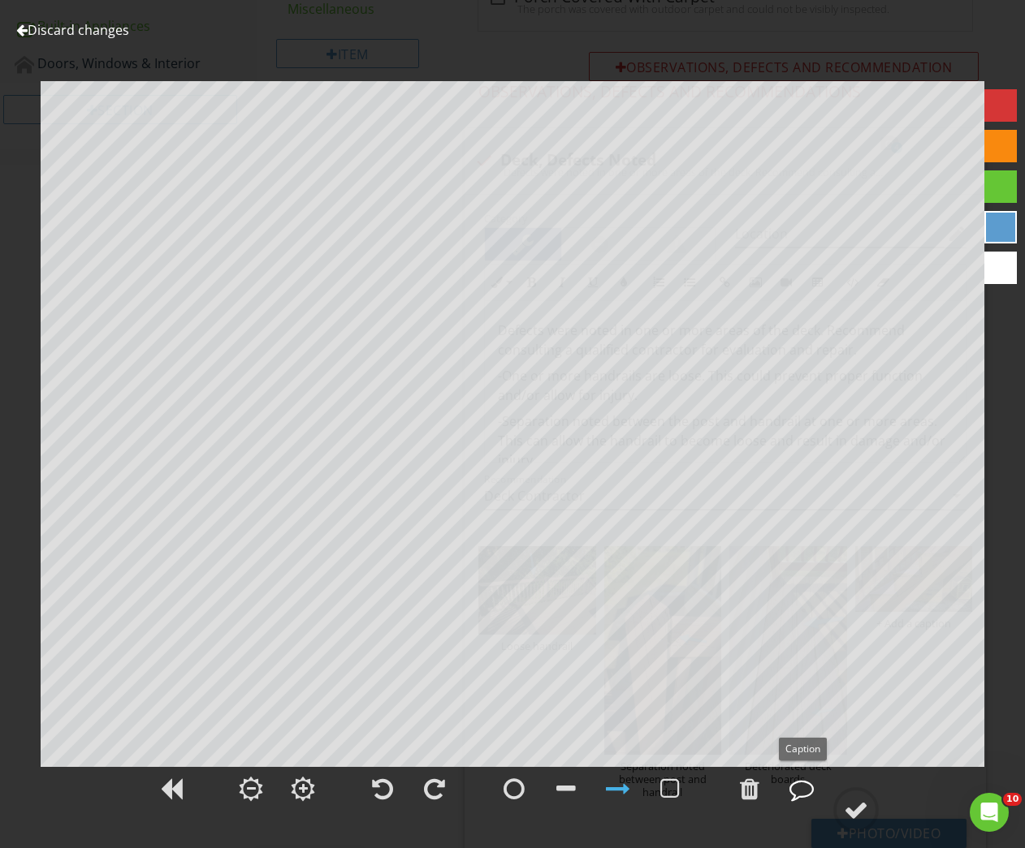
click at [809, 796] on div at bounding box center [801, 789] width 24 height 24
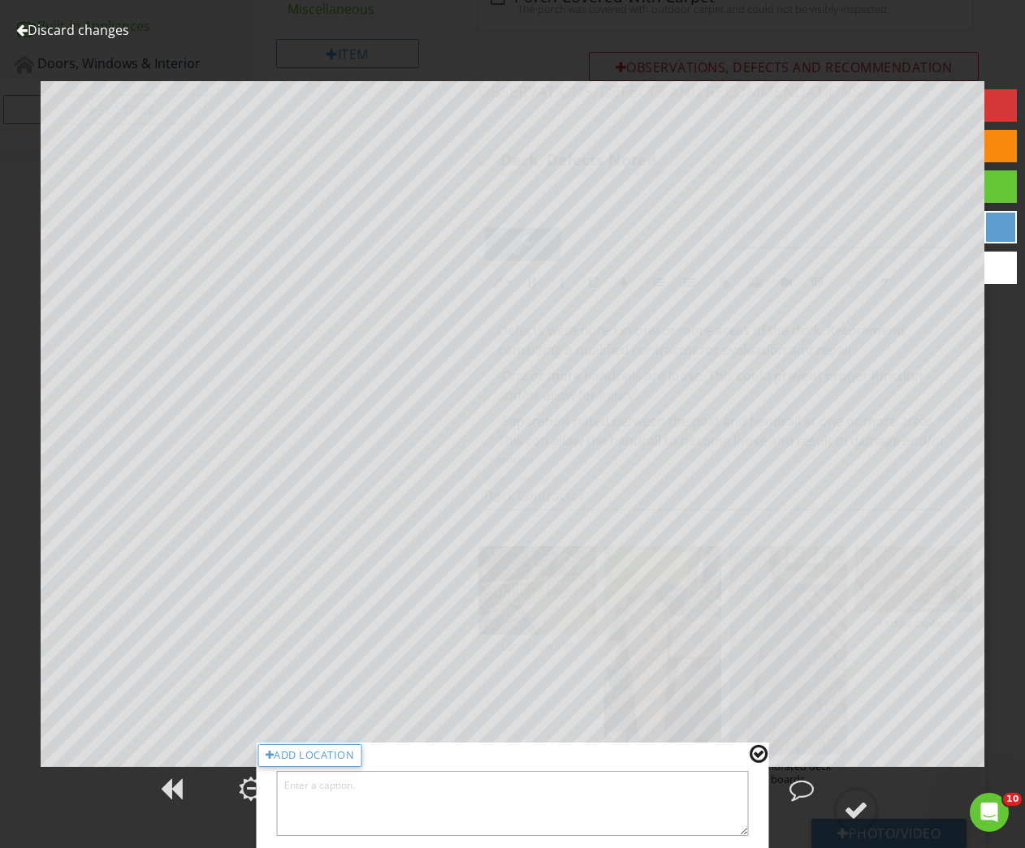
click at [699, 796] on textarea at bounding box center [513, 803] width 472 height 65
click at [759, 753] on div at bounding box center [758, 754] width 18 height 21
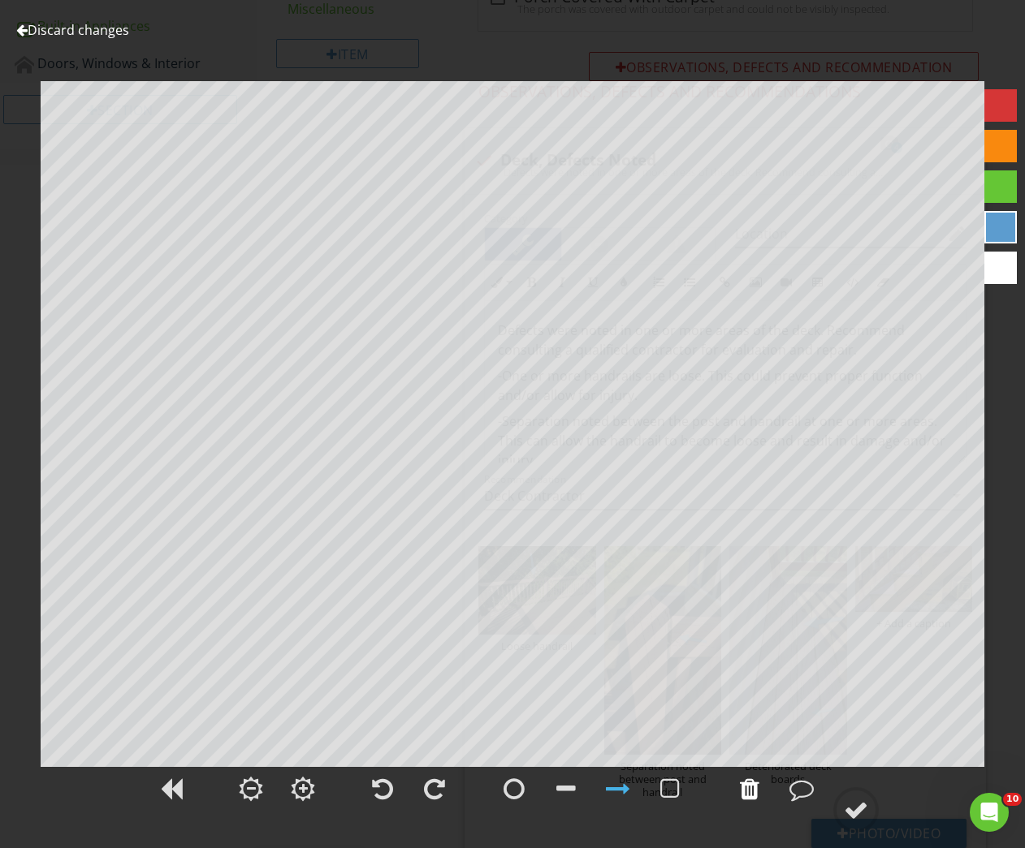
click at [753, 794] on div at bounding box center [749, 789] width 19 height 24
drag, startPoint x: 804, startPoint y: 793, endPoint x: 783, endPoint y: 793, distance: 21.1
click at [804, 793] on div at bounding box center [801, 789] width 24 height 24
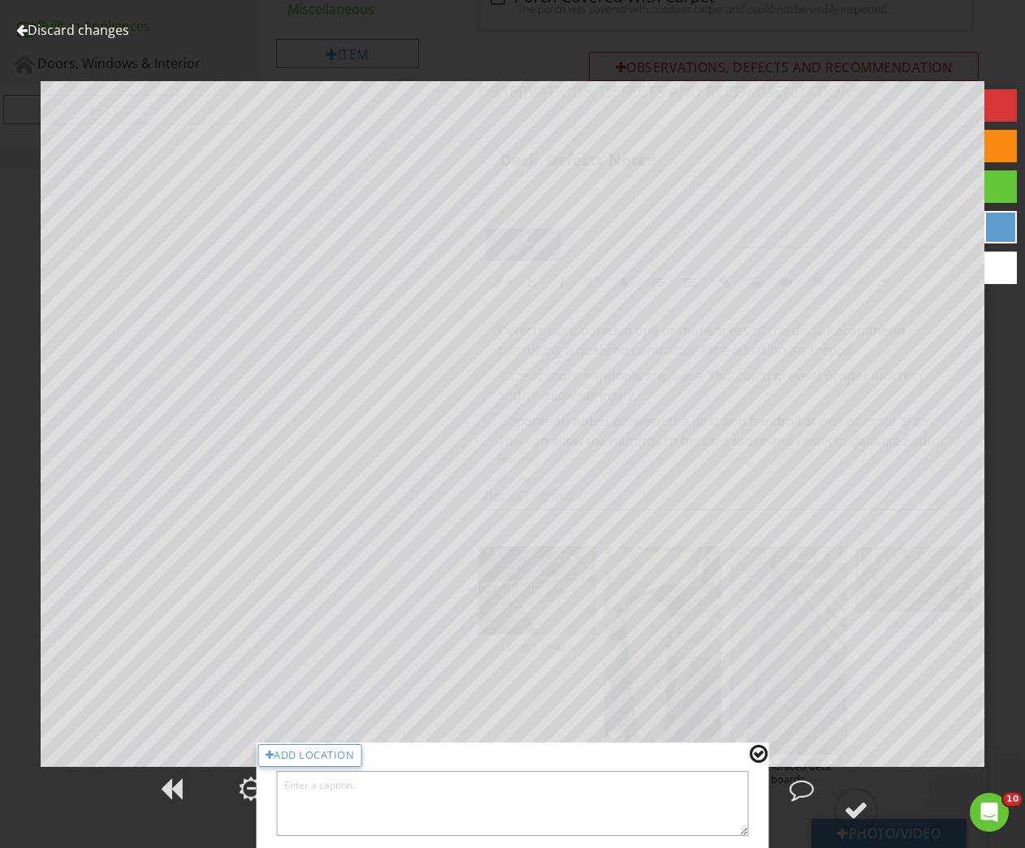
click at [580, 788] on textarea at bounding box center [513, 803] width 472 height 65
type textarea "Loose deck board at steps, cracking noted at stringer"
drag, startPoint x: 754, startPoint y: 752, endPoint x: 819, endPoint y: 795, distance: 77.9
click at [756, 753] on div at bounding box center [758, 754] width 18 height 21
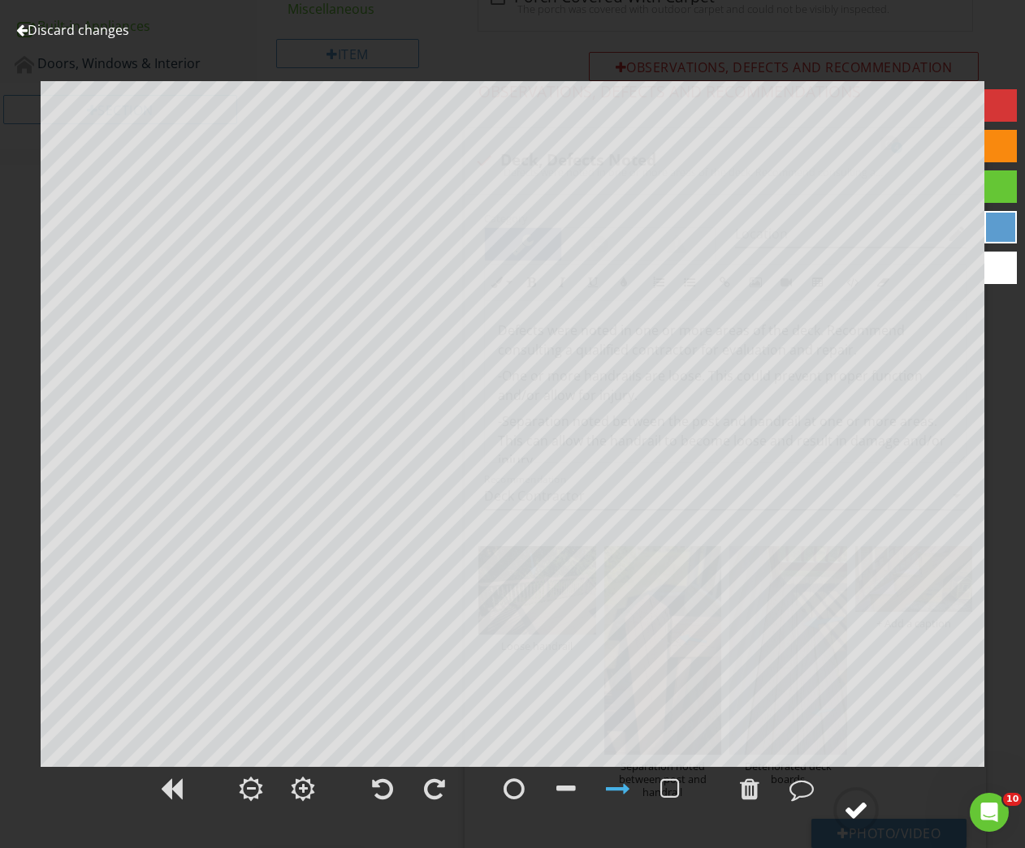
click at [840, 808] on circle at bounding box center [856, 810] width 42 height 42
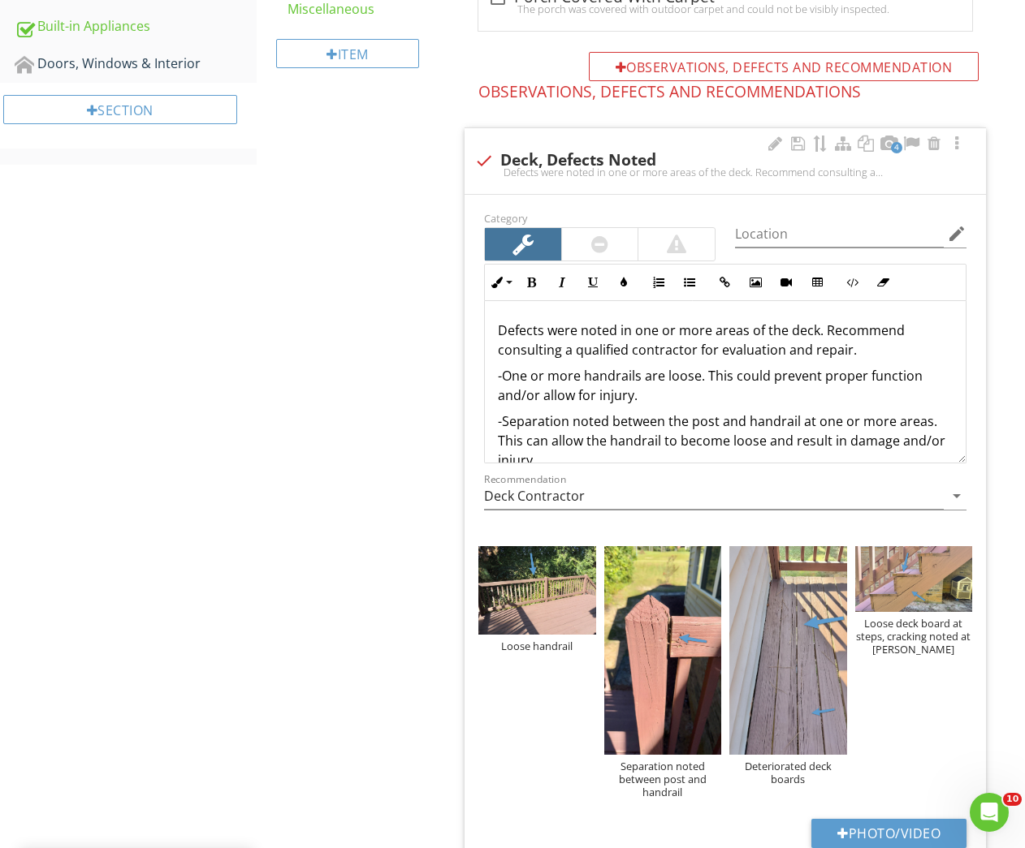
scroll to position [28, 0]
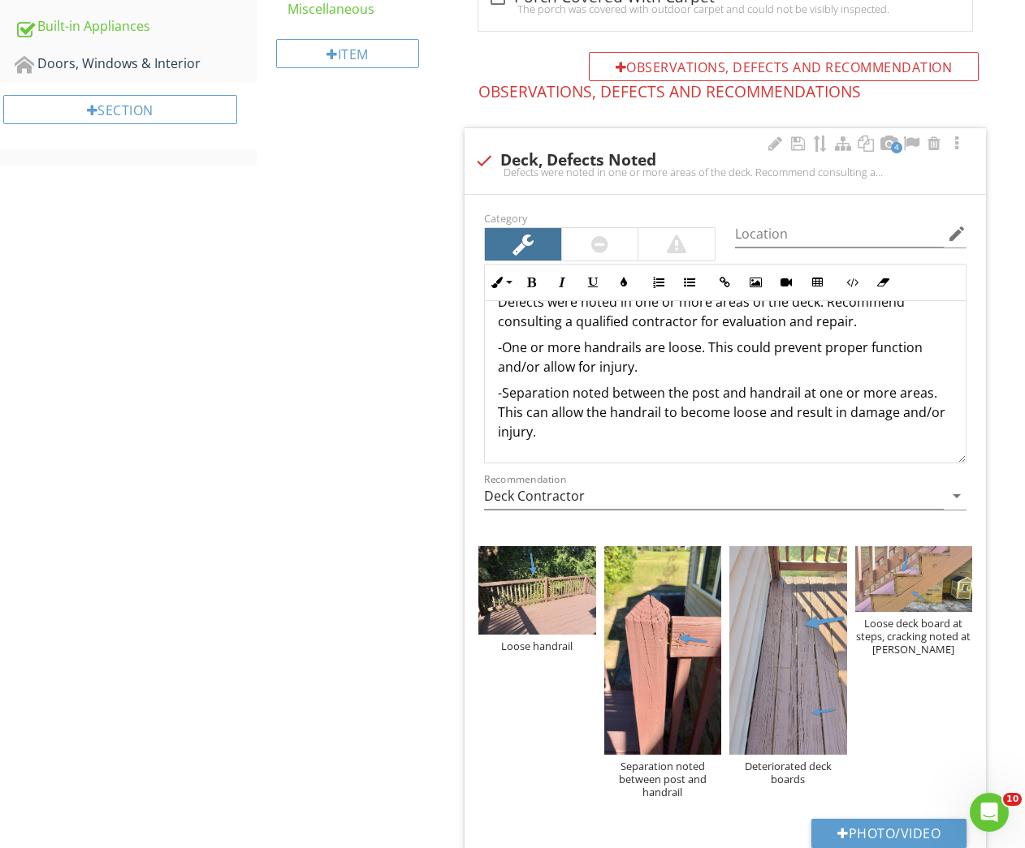
click at [598, 434] on p "-Separation noted between the post and handrail at one or more areas. This can …" at bounding box center [725, 412] width 455 height 58
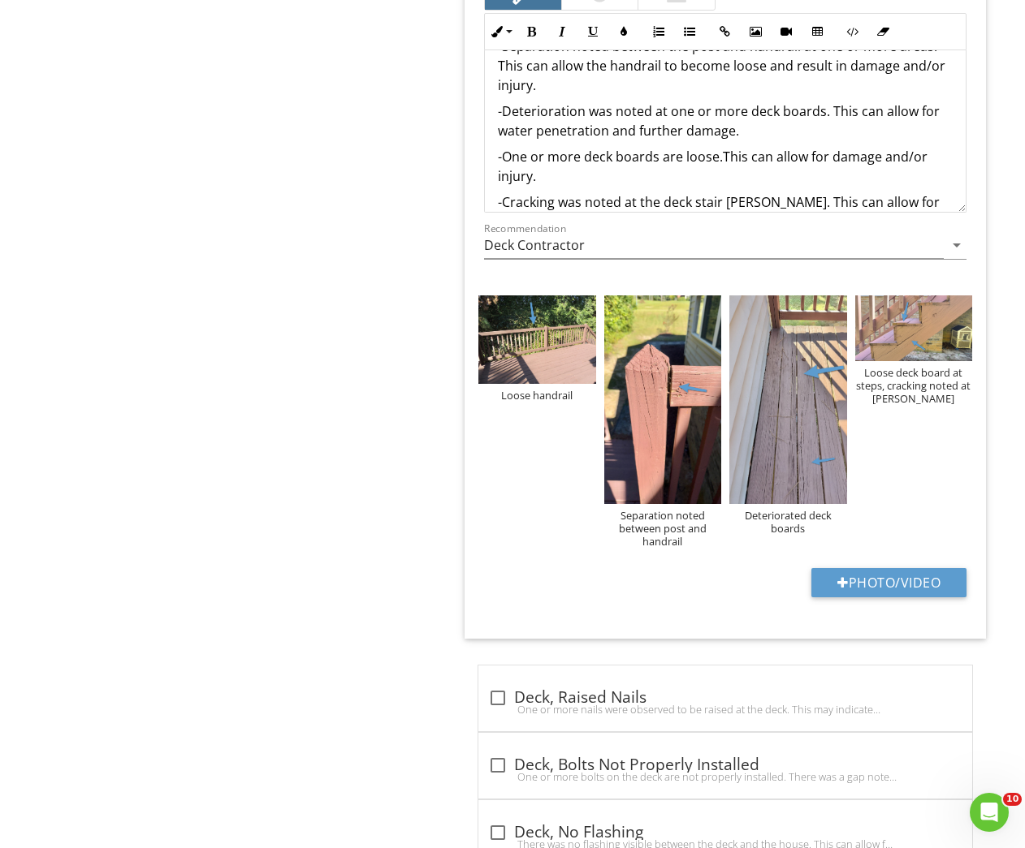
scroll to position [144, 0]
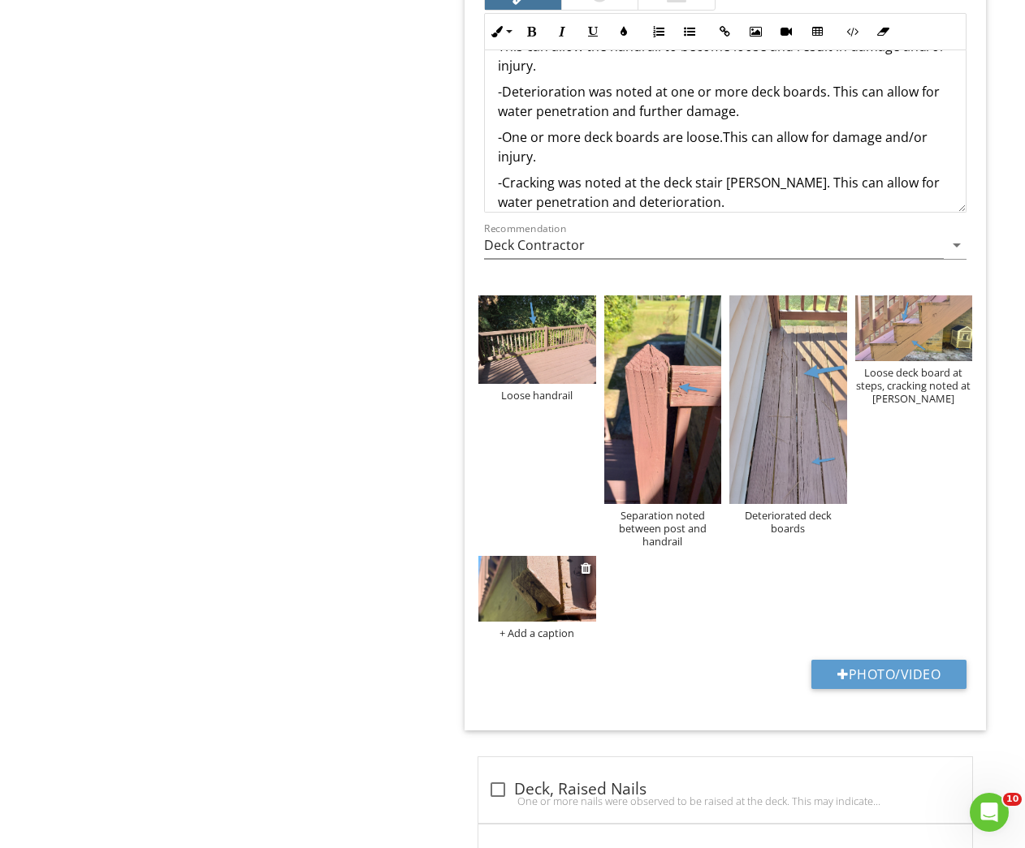
click at [552, 592] on img at bounding box center [536, 589] width 117 height 66
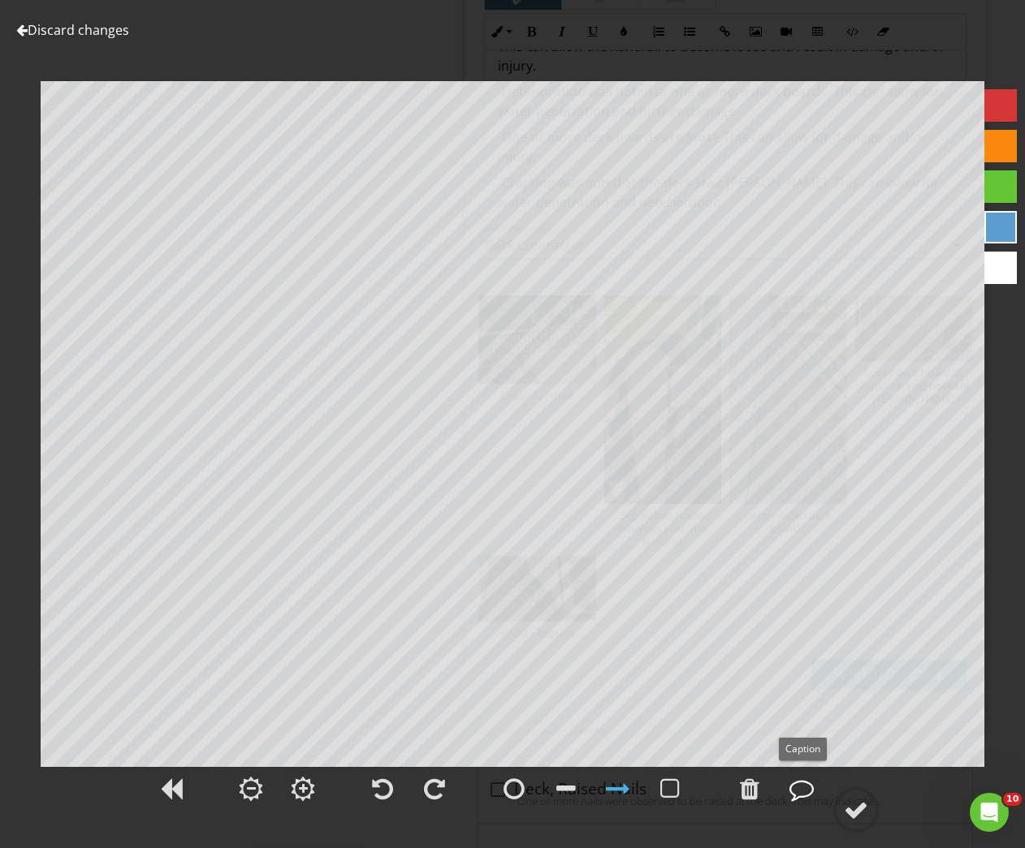
click at [803, 792] on div at bounding box center [801, 789] width 24 height 24
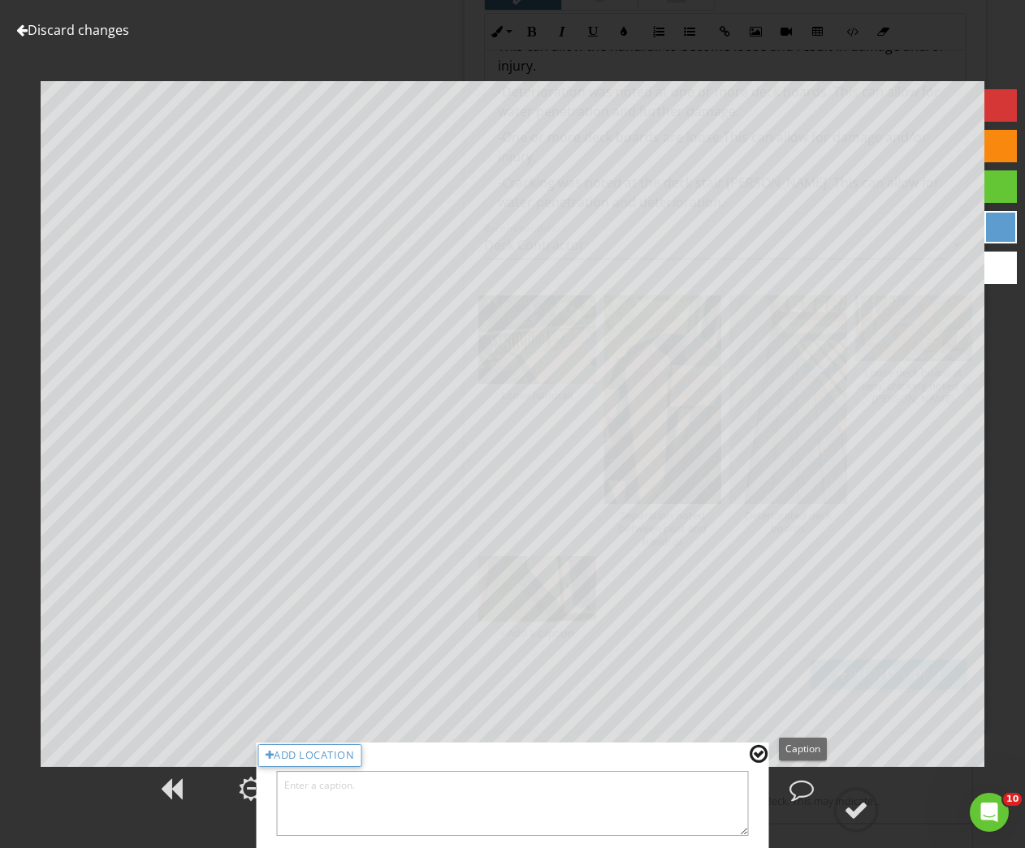
click at [667, 796] on textarea at bounding box center [513, 803] width 472 height 65
type textarea "Exposed fasteners"
drag, startPoint x: 753, startPoint y: 749, endPoint x: 788, endPoint y: 775, distance: 44.0
click at [754, 750] on div at bounding box center [758, 754] width 18 height 21
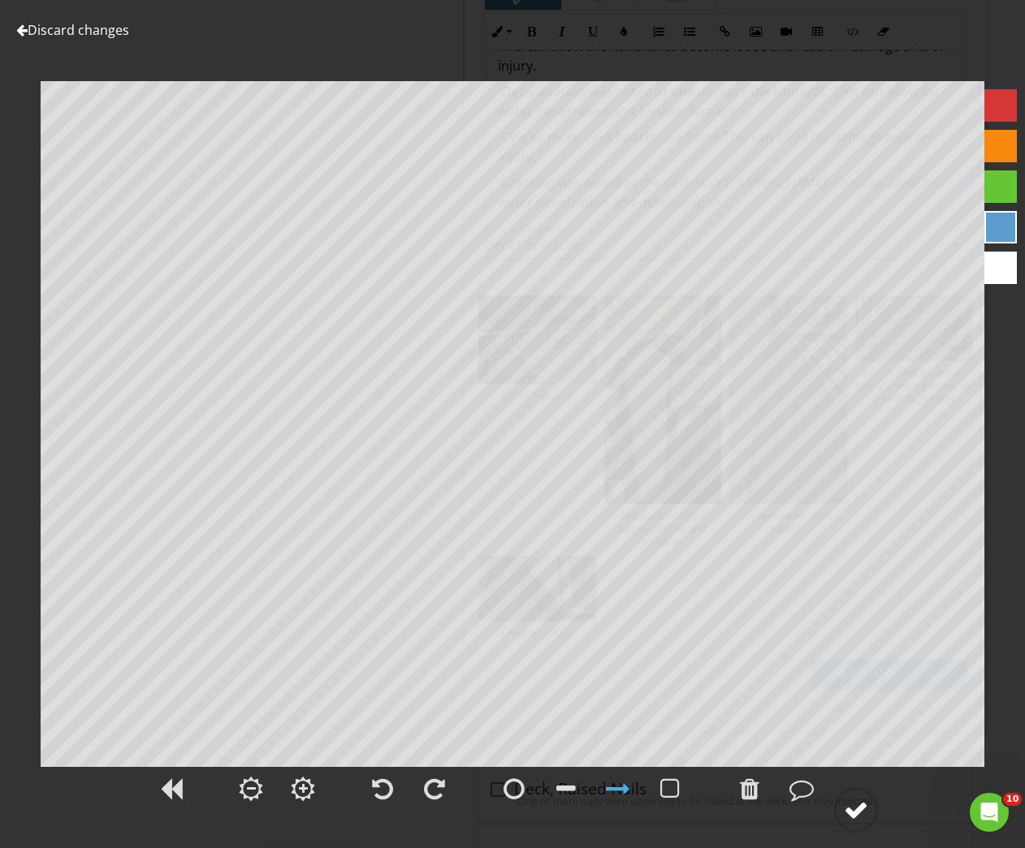
click at [851, 809] on div at bounding box center [856, 810] width 24 height 24
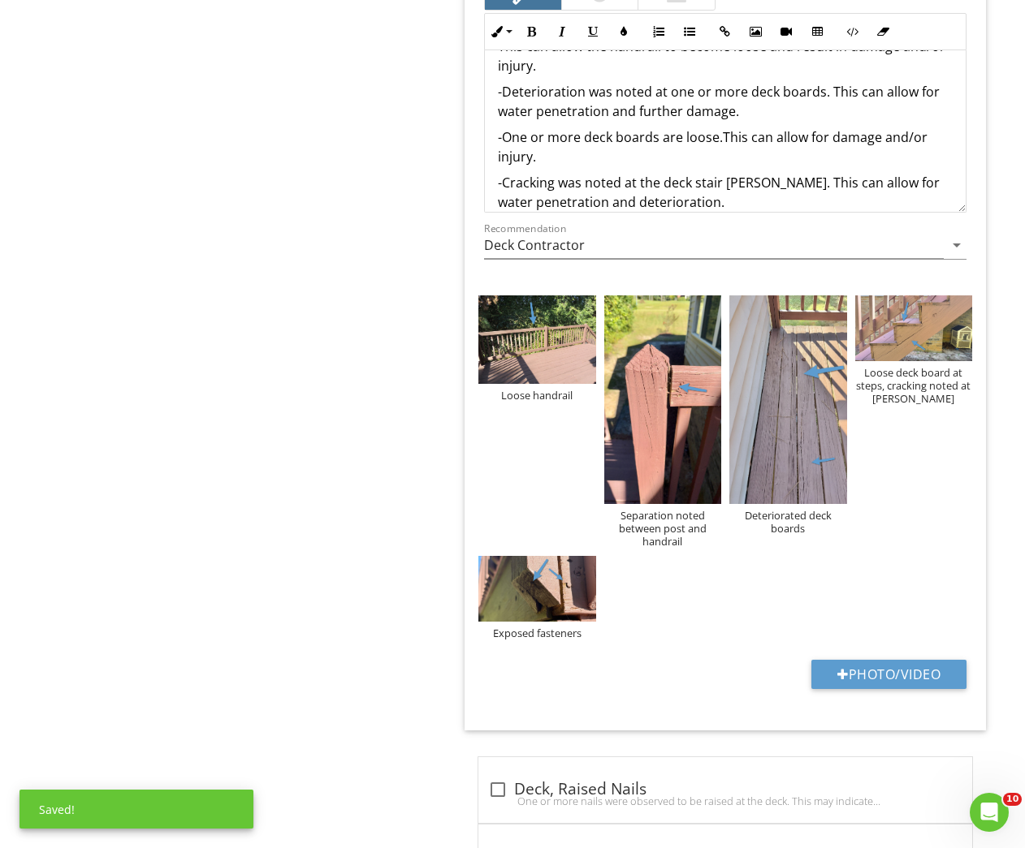
scroll to position [293, 0]
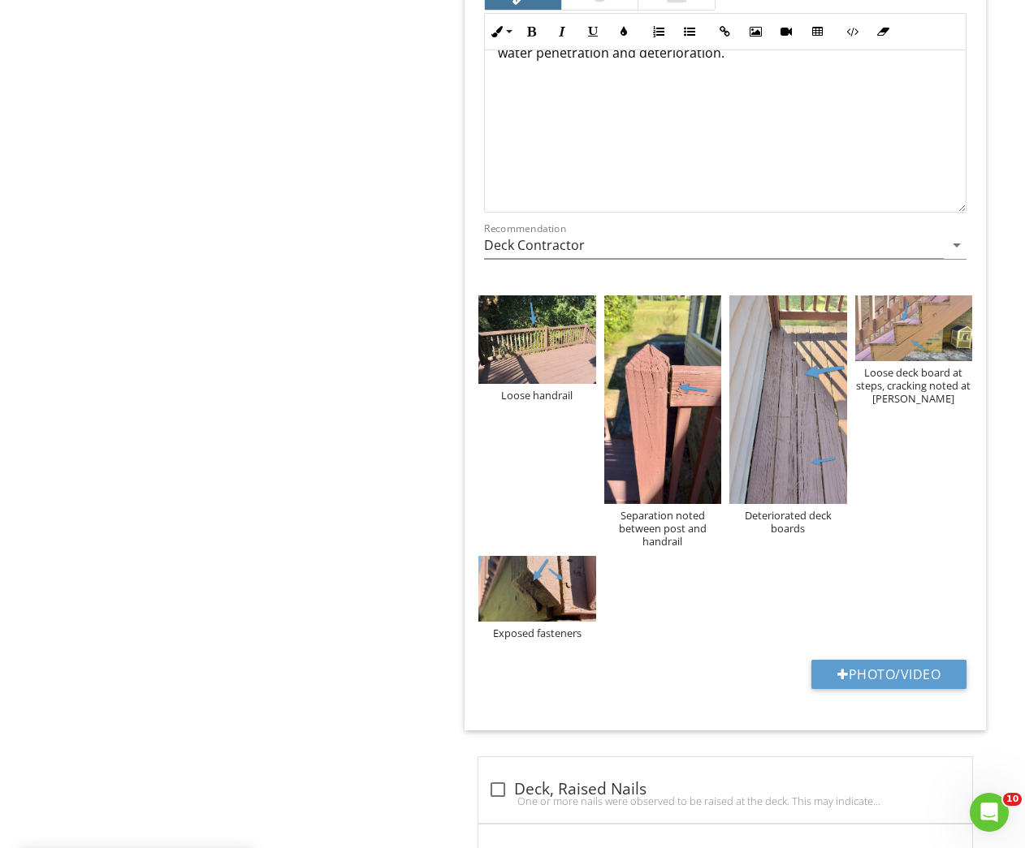
click at [729, 51] on p "-Cracking was noted at the deck stair [PERSON_NAME]. This can allow for water p…" at bounding box center [725, 43] width 455 height 39
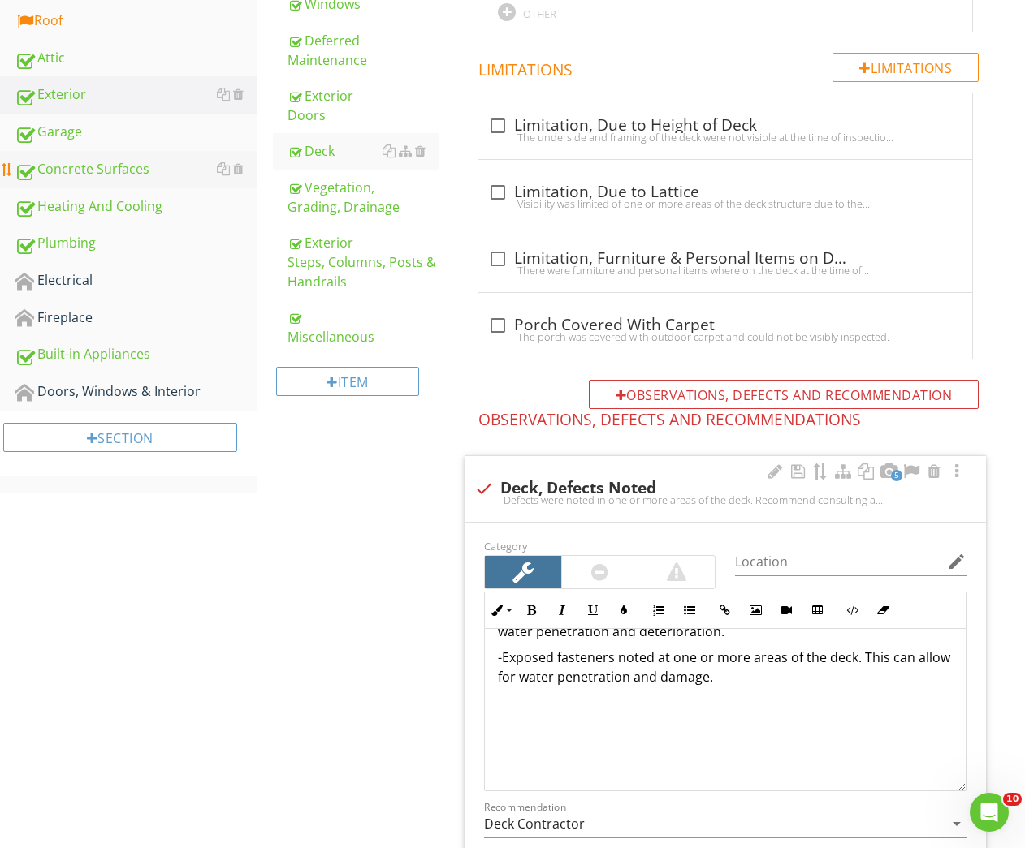
click at [134, 165] on div "Concrete Surfaces" at bounding box center [136, 169] width 242 height 21
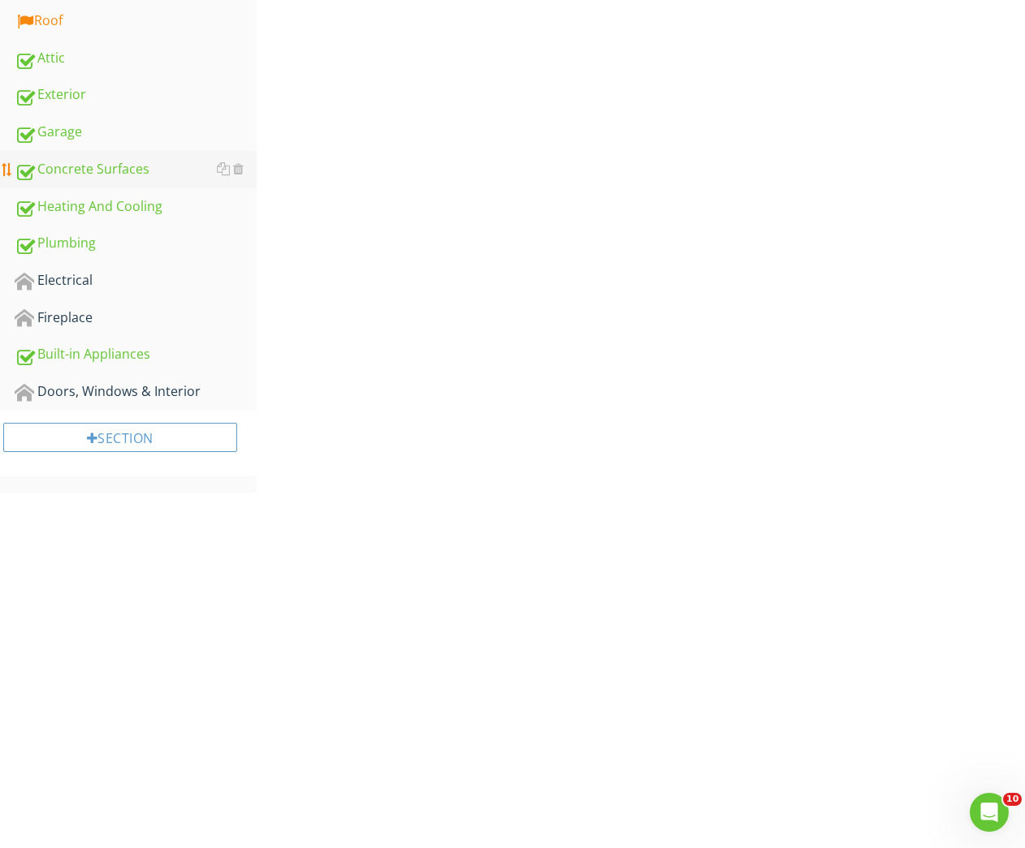
scroll to position [145, 0]
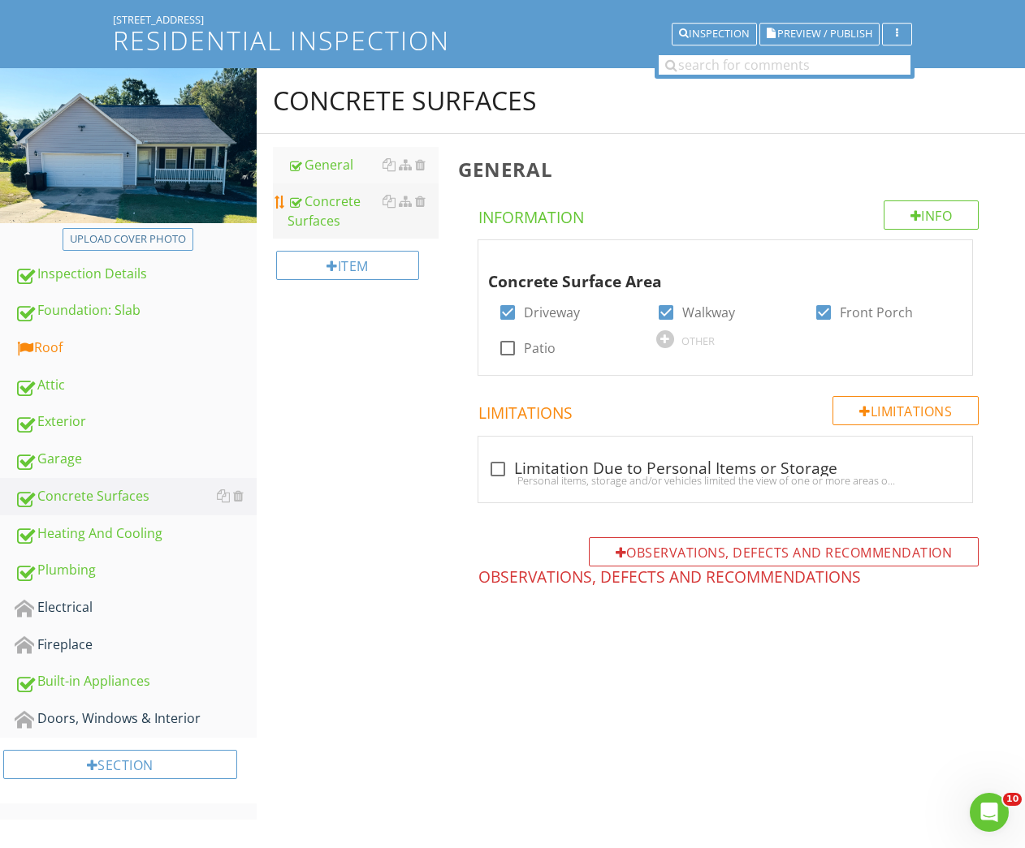
click at [335, 192] on div "Concrete Surfaces" at bounding box center [363, 211] width 152 height 39
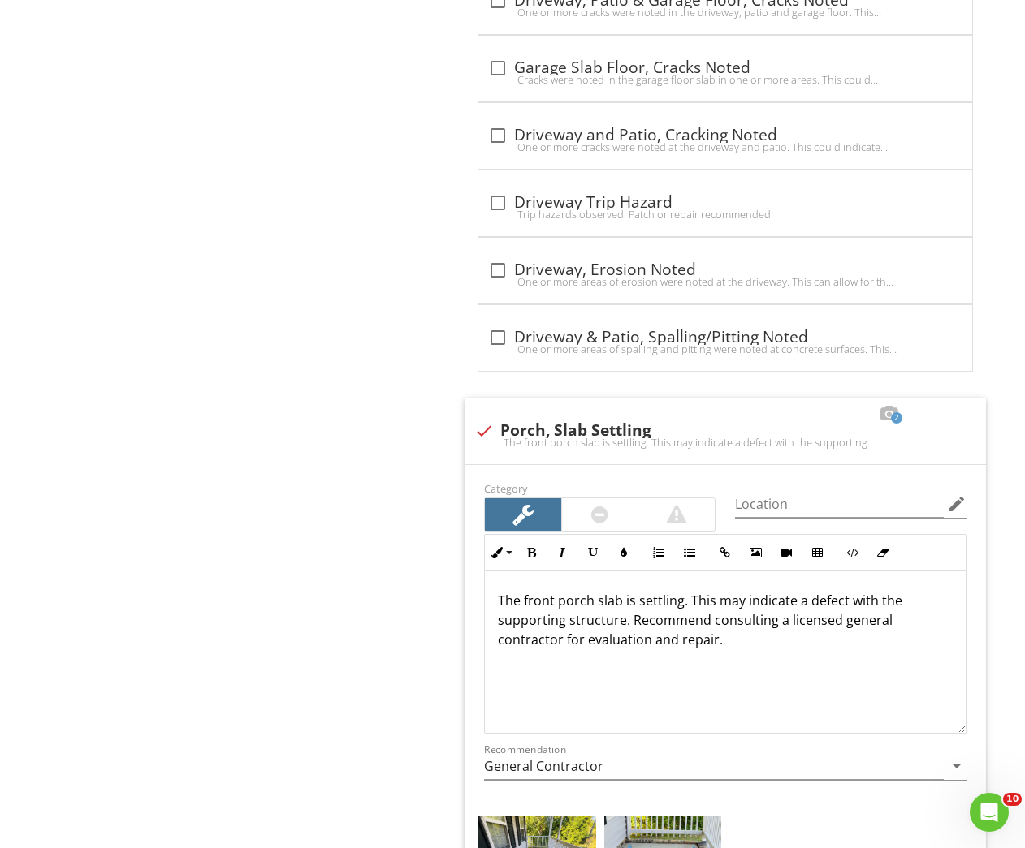
scroll to position [2139, 0]
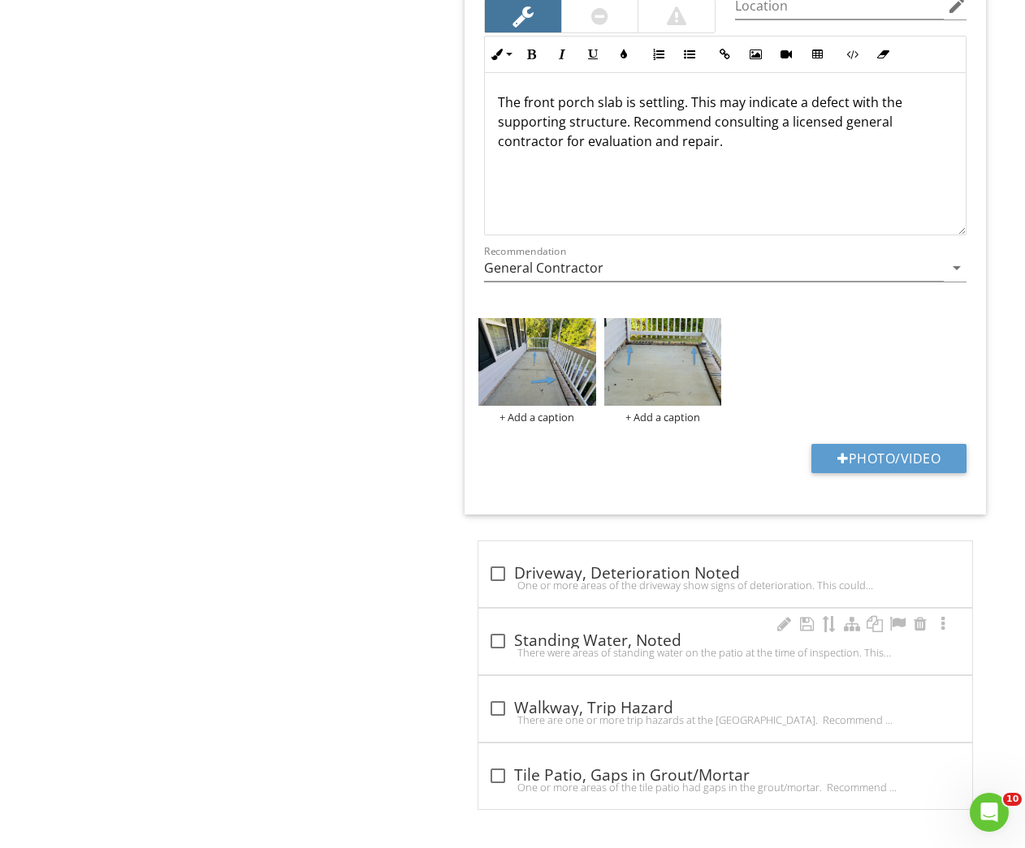
click at [567, 646] on div "There were areas of standing water on the patio at the time of inspection. This…" at bounding box center [725, 652] width 474 height 13
checkbox input "true"
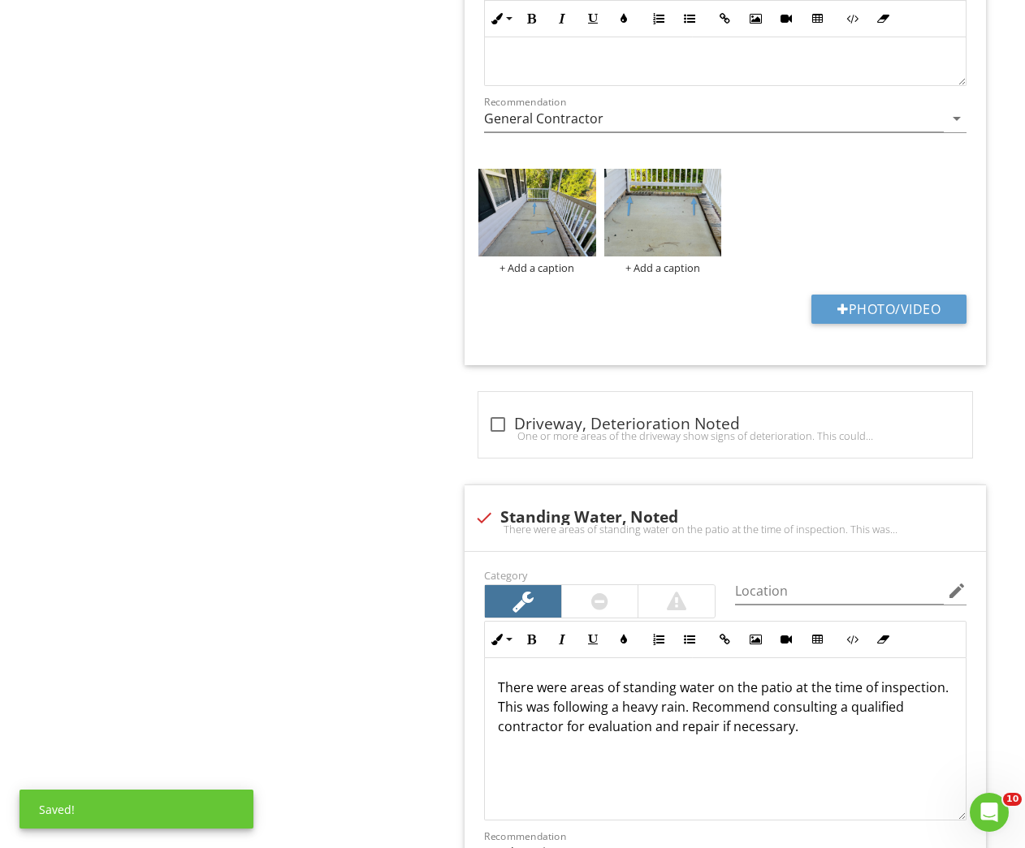
scroll to position [2431, 0]
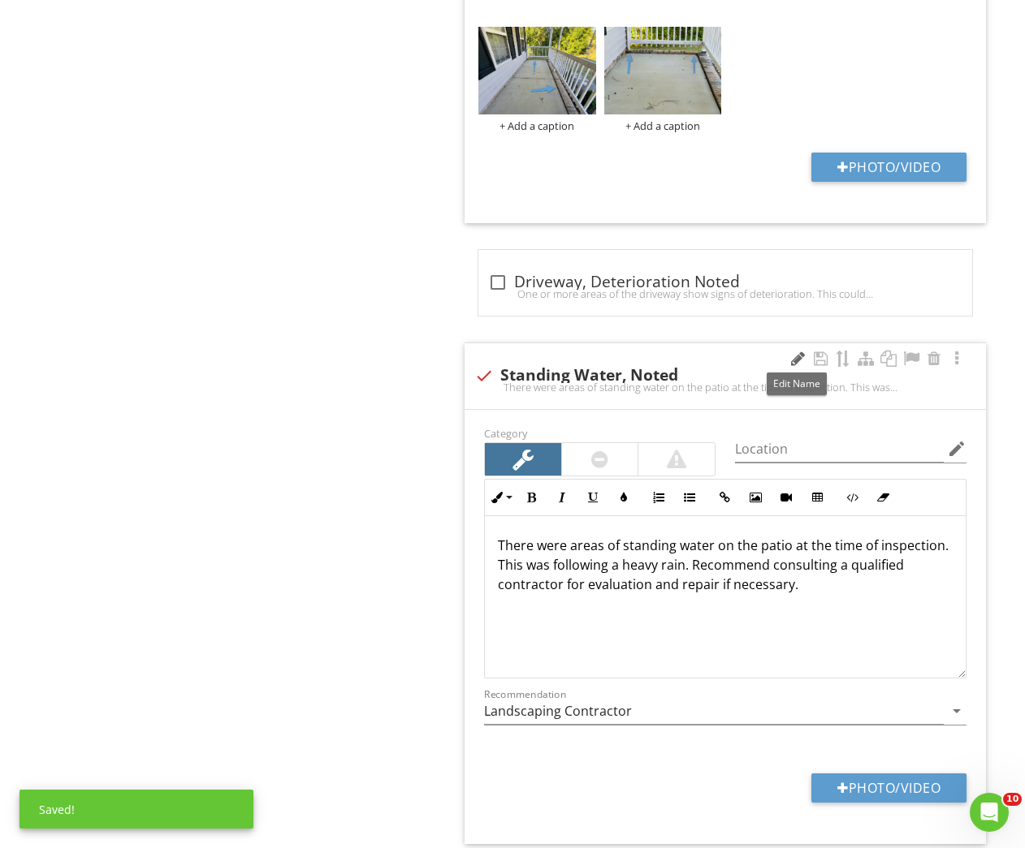
click at [796, 357] on div at bounding box center [797, 359] width 19 height 16
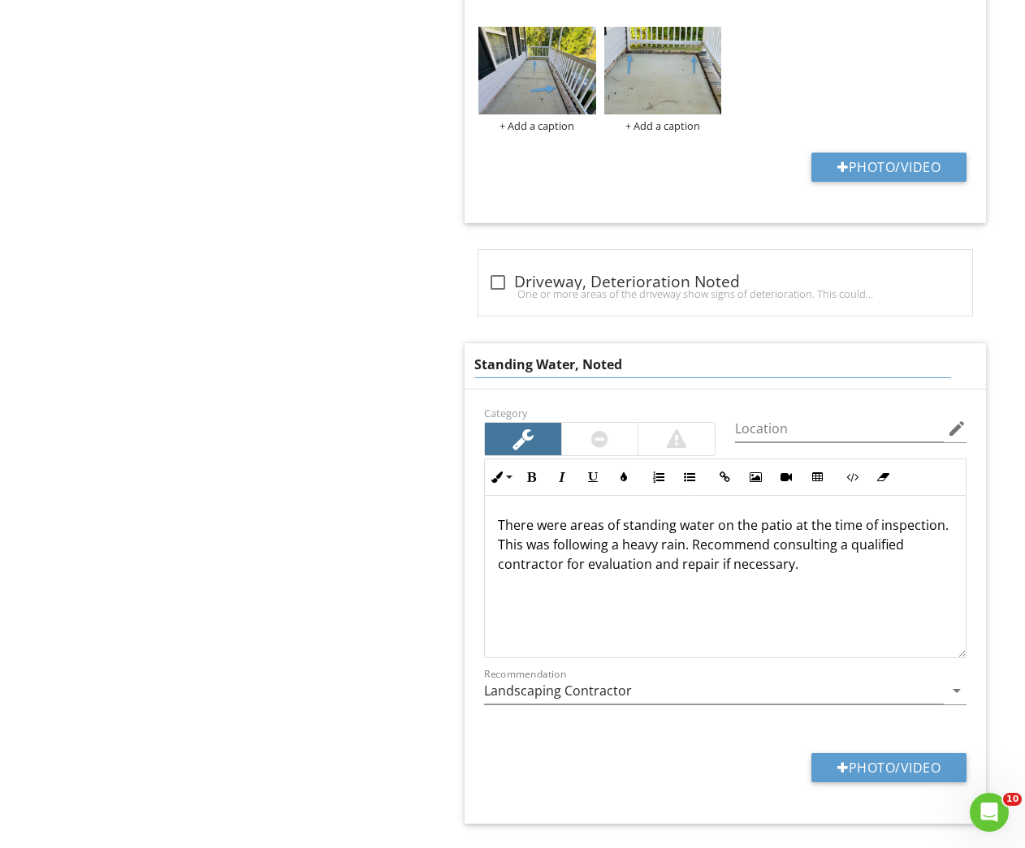
click at [476, 359] on input "Standing Water, Noted" at bounding box center [712, 365] width 477 height 27
type input "Evidence of Standing Water, Noted"
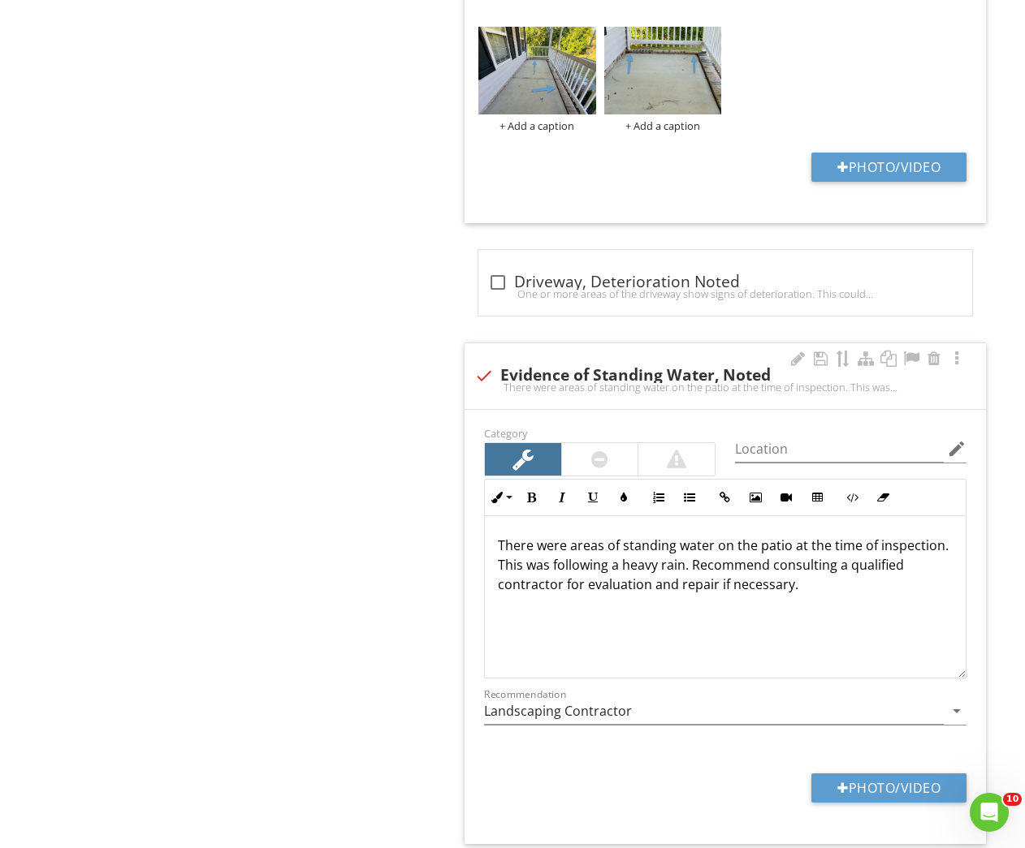
click at [566, 525] on div "There were areas of standing water on the patio at the time of inspection. This…" at bounding box center [725, 597] width 481 height 162
drag, startPoint x: 566, startPoint y: 541, endPoint x: 484, endPoint y: 541, distance: 82.0
click at [484, 541] on div "There were areas of standing water on the patio at the time of inspection. This…" at bounding box center [725, 597] width 482 height 162
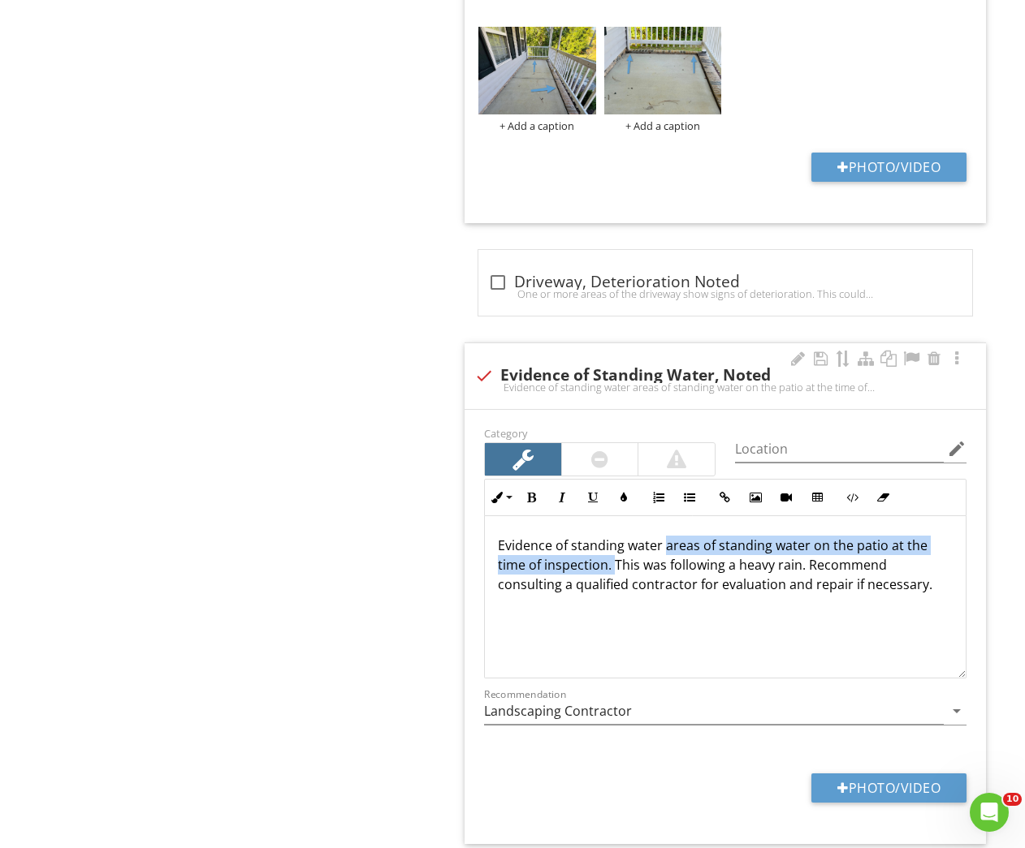
drag, startPoint x: 665, startPoint y: 546, endPoint x: 613, endPoint y: 562, distance: 54.4
click at [613, 562] on p "Evidence of standing water areas of standing water on the patio at the time of …" at bounding box center [725, 565] width 455 height 58
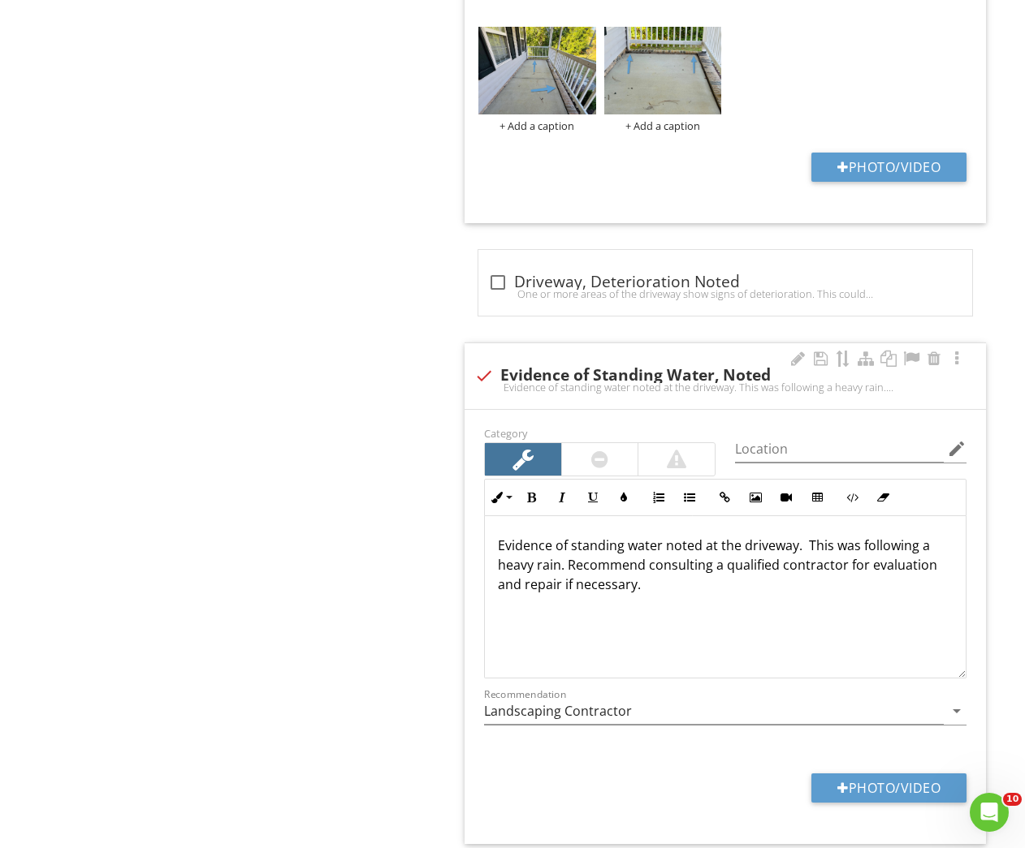
click at [572, 544] on p "Evidence of standing water noted at the driveway. This was following a heavy ra…" at bounding box center [725, 565] width 455 height 58
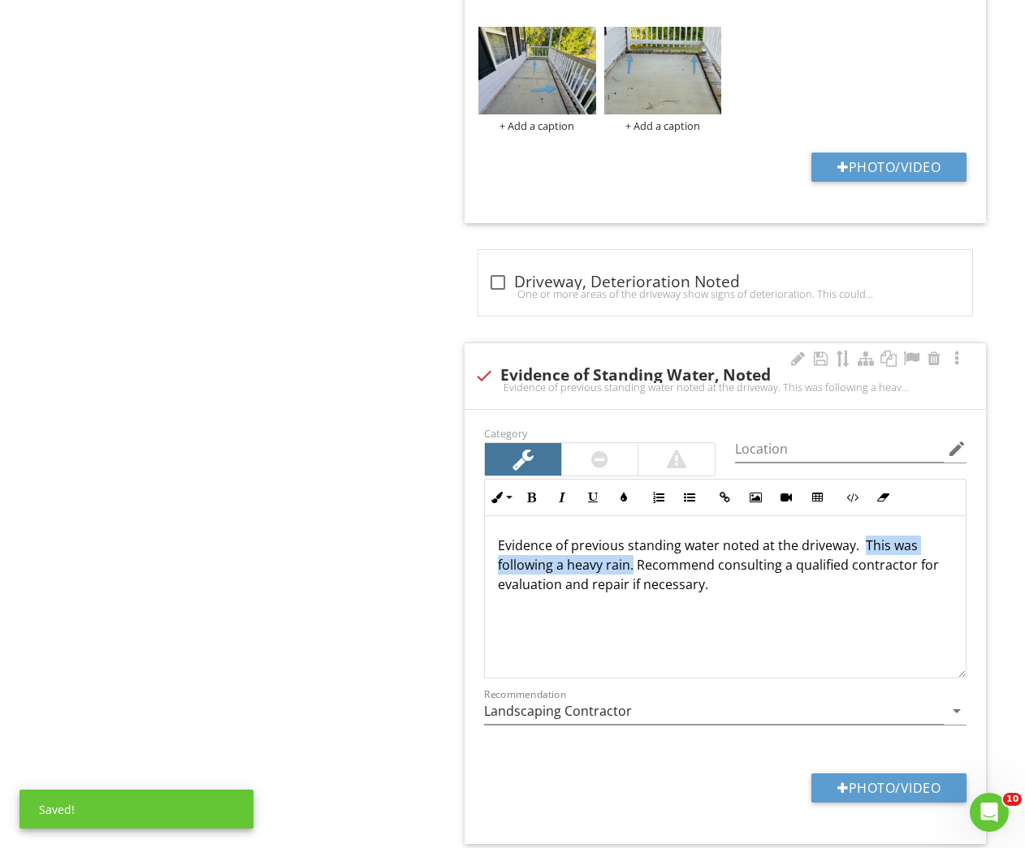
drag, startPoint x: 861, startPoint y: 542, endPoint x: 634, endPoint y: 563, distance: 228.2
click at [634, 563] on p "Evidence of previous standing water noted at the driveway. This was following a…" at bounding box center [725, 565] width 455 height 58
click at [752, 545] on p "Evidence of previous standing water noted at the driveway. This can be indicati…" at bounding box center [725, 565] width 455 height 58
click at [740, 550] on p "Evidence of previous standing water noted at the driveway. This can be indicati…" at bounding box center [725, 565] width 455 height 58
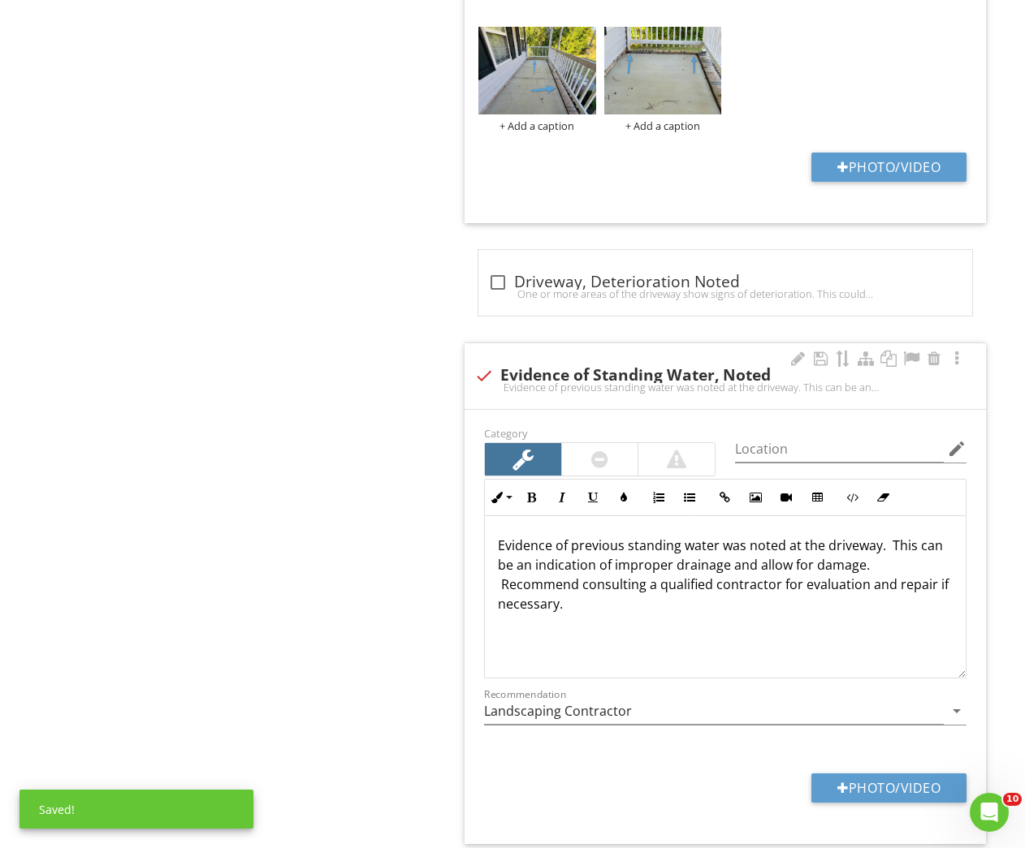
click at [525, 567] on p "Evidence of previous standing water was noted at the driveway. This can be an i…" at bounding box center [725, 575] width 455 height 78
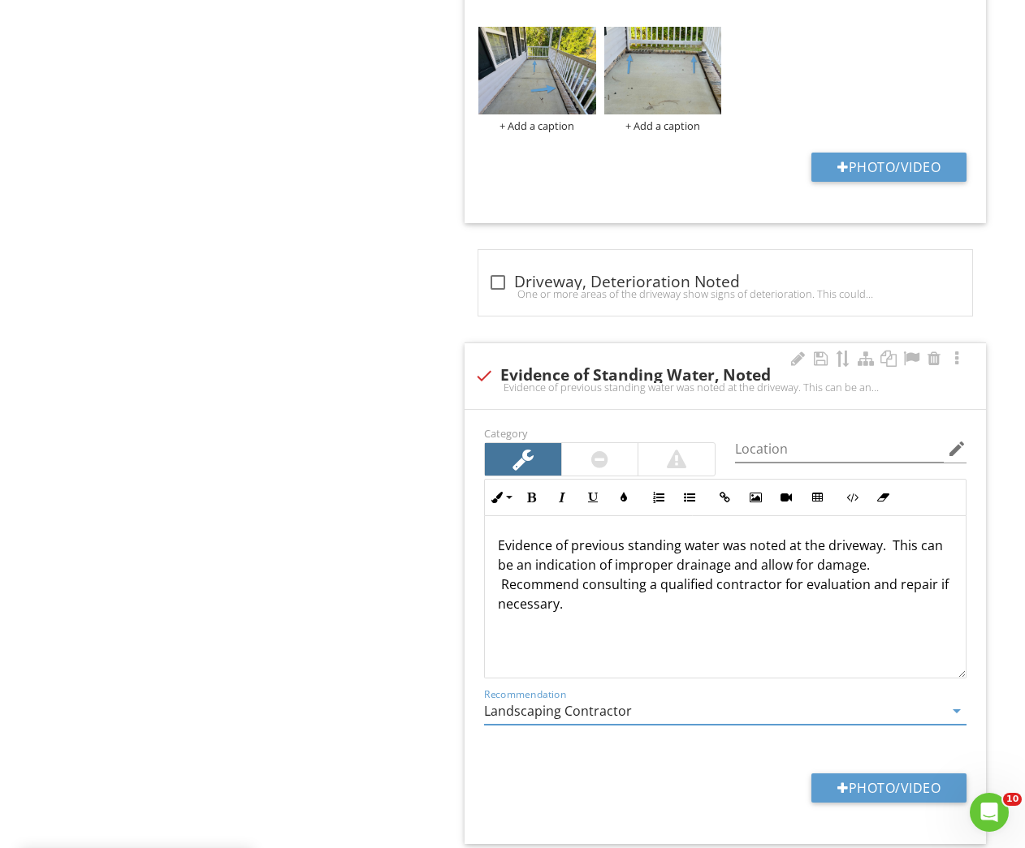
click at [693, 614] on div "Evidence of previous standing water was noted at the driveway. This can be an i…" at bounding box center [725, 597] width 481 height 162
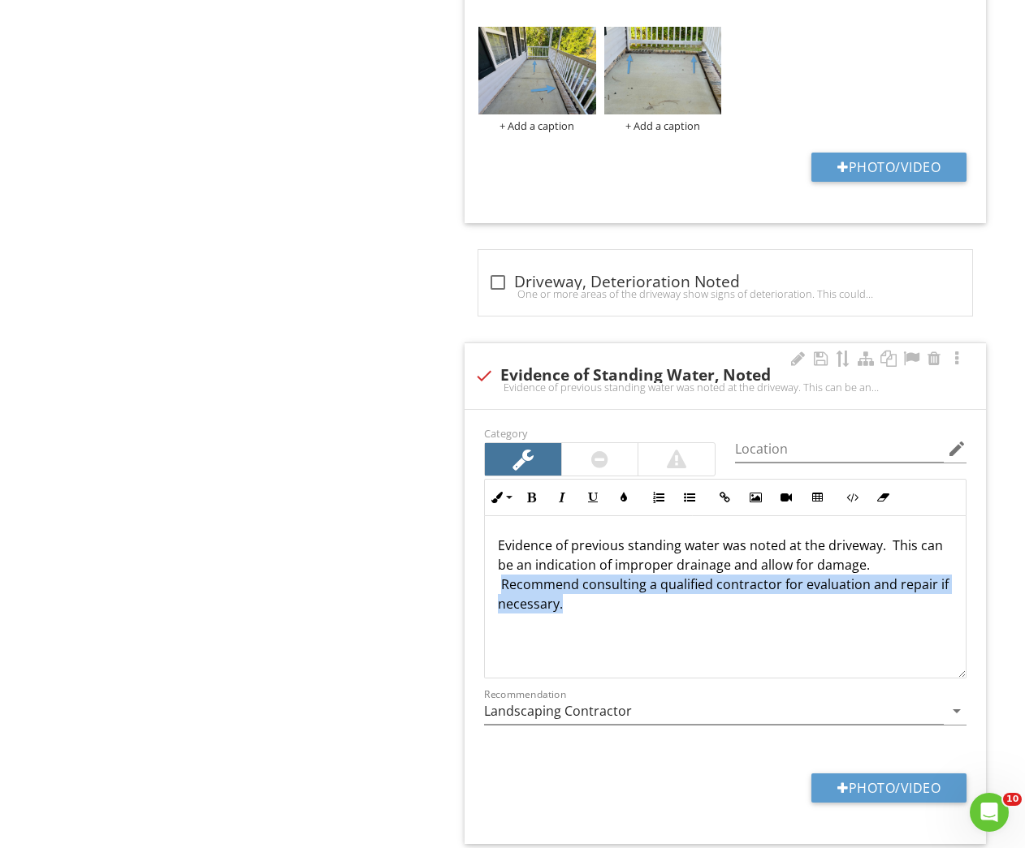
drag, startPoint x: 497, startPoint y: 583, endPoint x: 608, endPoint y: 594, distance: 111.8
click at [608, 594] on div "Evidence of previous standing water was noted at the driveway. This can be an i…" at bounding box center [725, 597] width 481 height 162
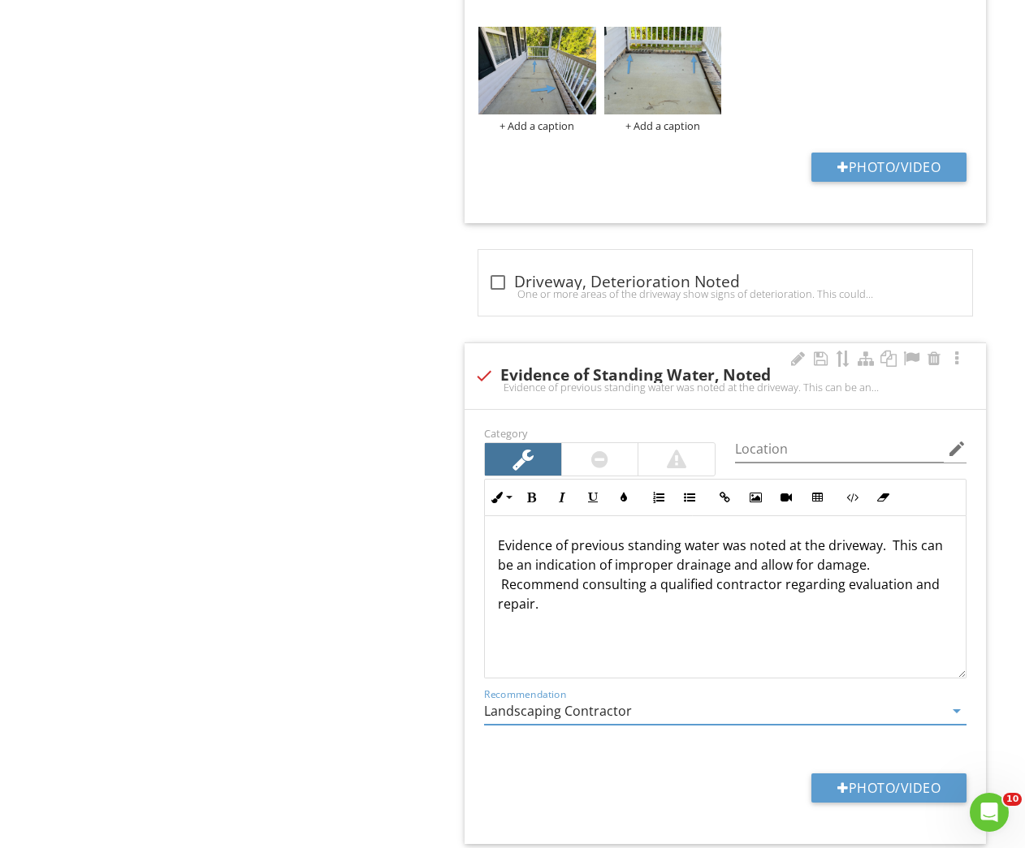
click at [623, 710] on input "Landscaping Contractor" at bounding box center [714, 711] width 460 height 27
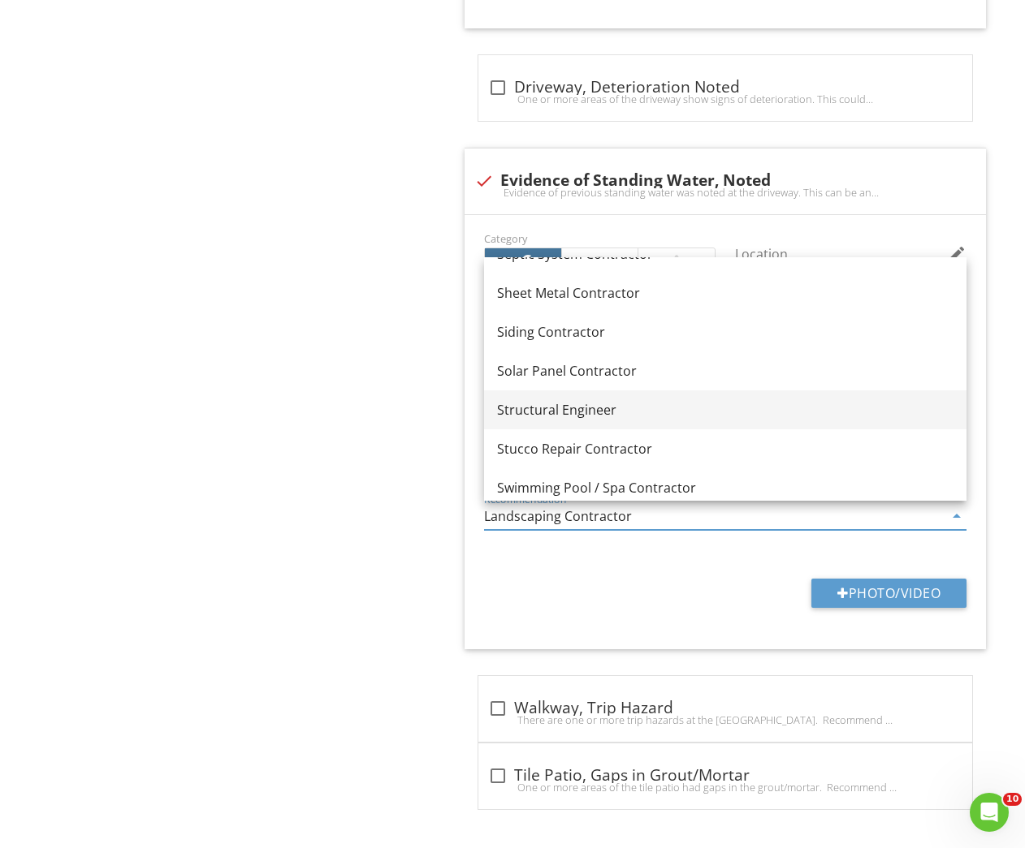
scroll to position [2048, 0]
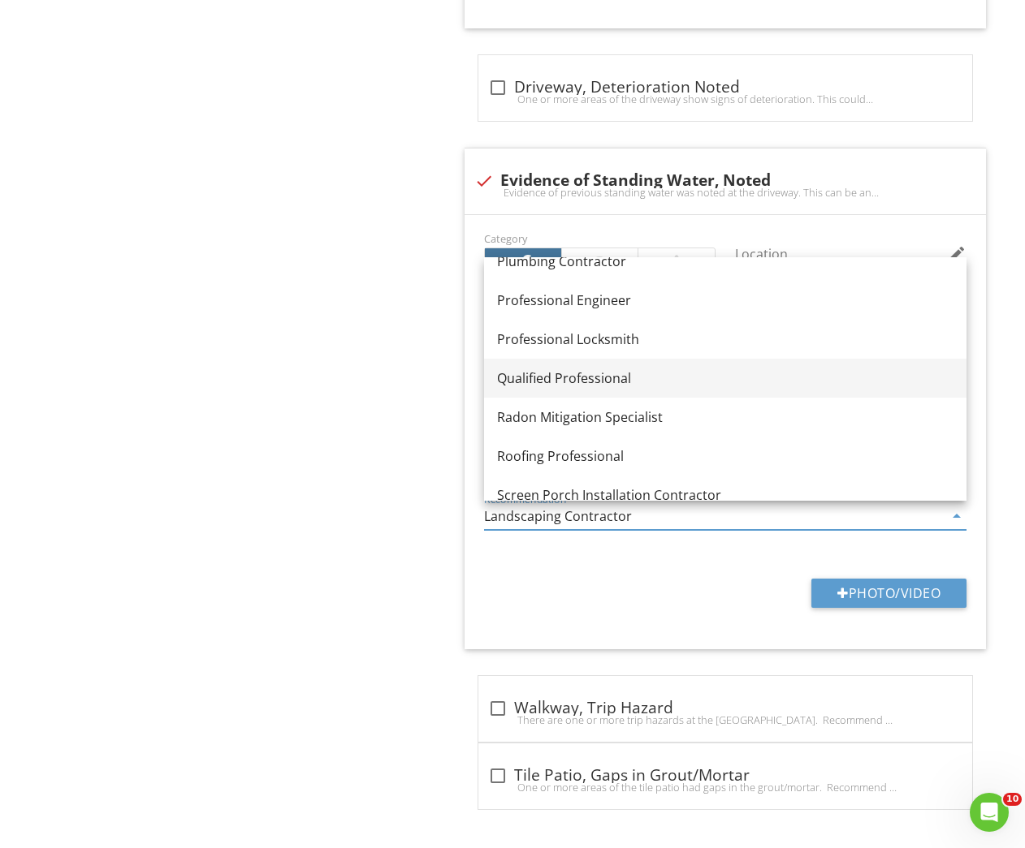
click at [537, 391] on link "Qualified Professional" at bounding box center [725, 378] width 482 height 39
type input "Qualified Professional"
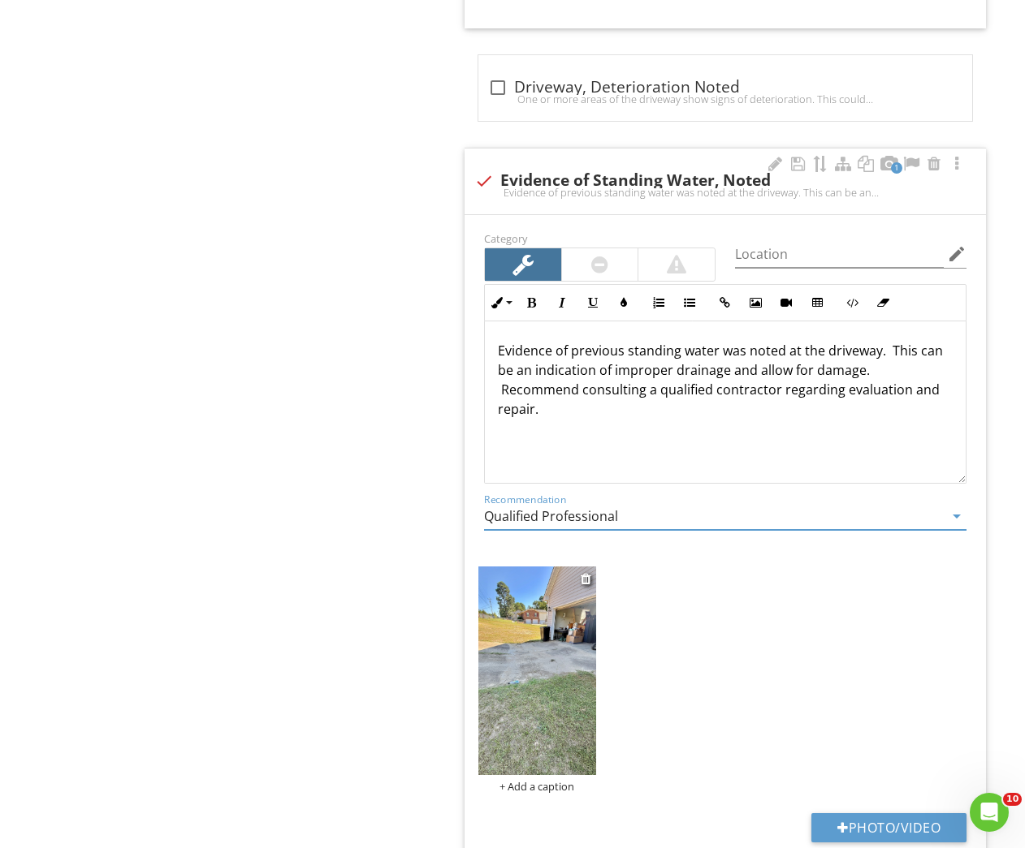
click at [512, 664] on img at bounding box center [536, 671] width 117 height 209
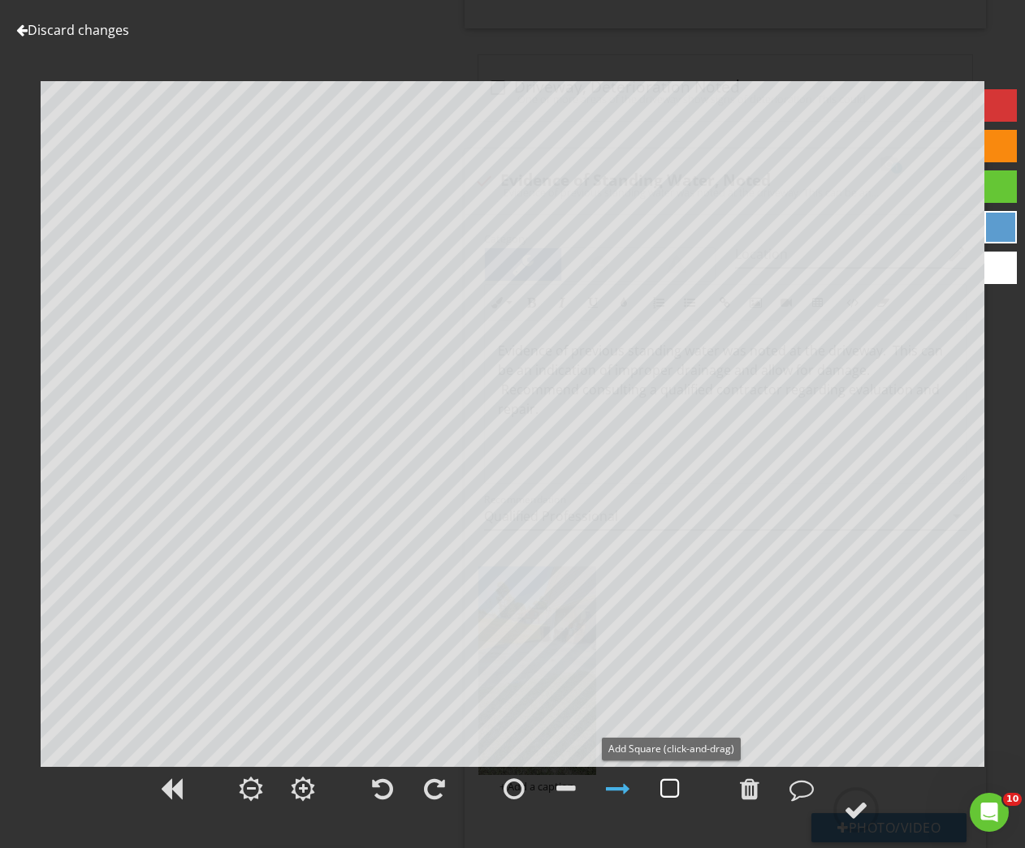
click at [667, 790] on div at bounding box center [669, 789] width 19 height 24
click at [622, 790] on div at bounding box center [618, 789] width 24 height 24
drag, startPoint x: 612, startPoint y: 783, endPoint x: 630, endPoint y: 773, distance: 20.3
click at [617, 780] on div at bounding box center [618, 789] width 24 height 24
click at [858, 805] on div at bounding box center [856, 810] width 24 height 24
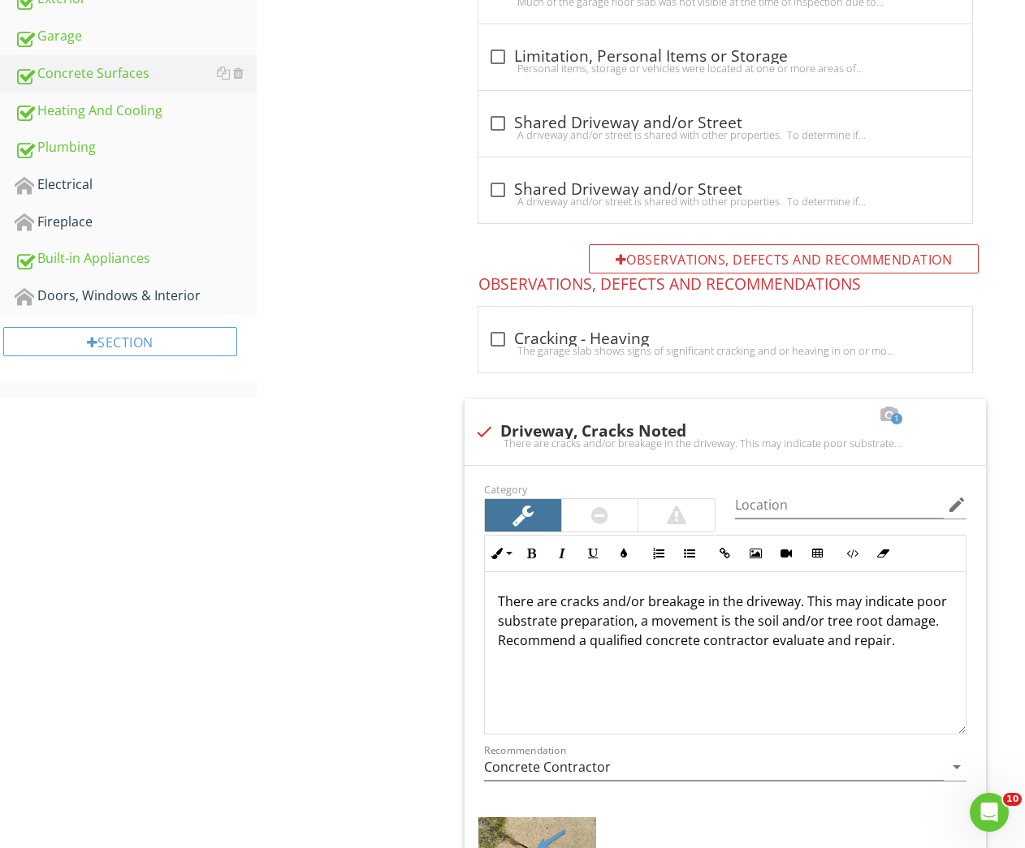
scroll to position [0, 0]
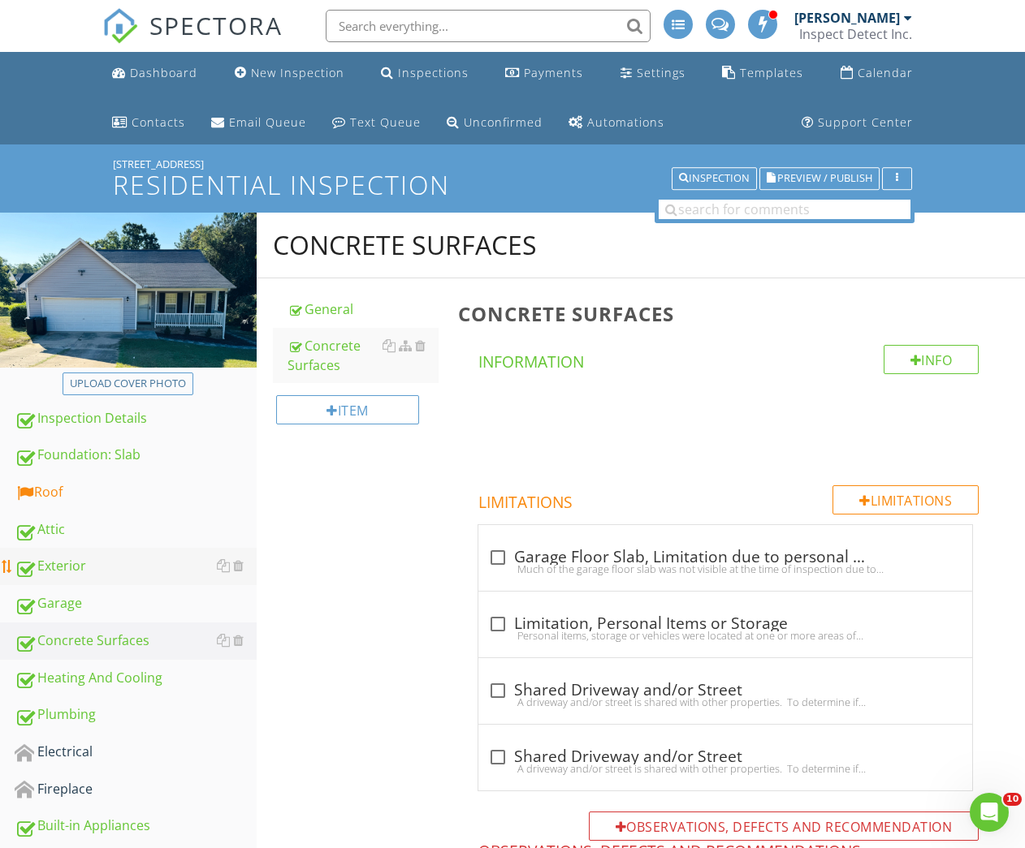
click at [64, 563] on div "Exterior" at bounding box center [136, 566] width 242 height 21
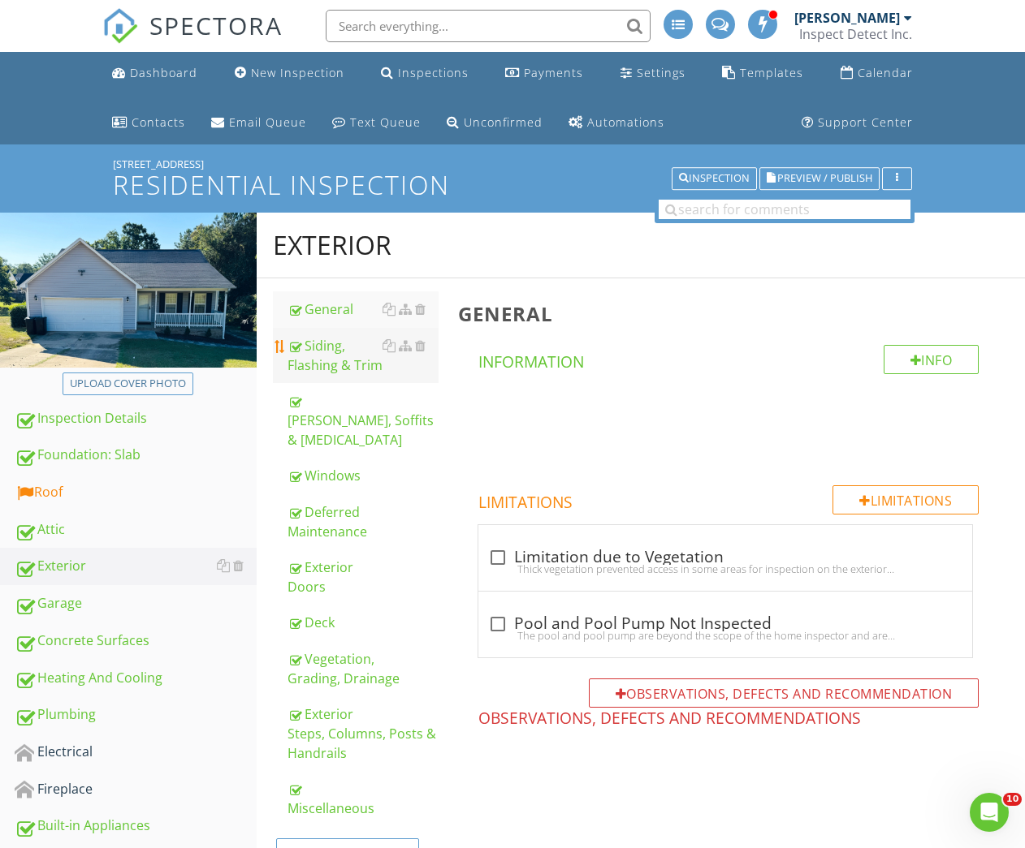
click at [317, 358] on div "Siding, Flashing & Trim" at bounding box center [363, 355] width 152 height 39
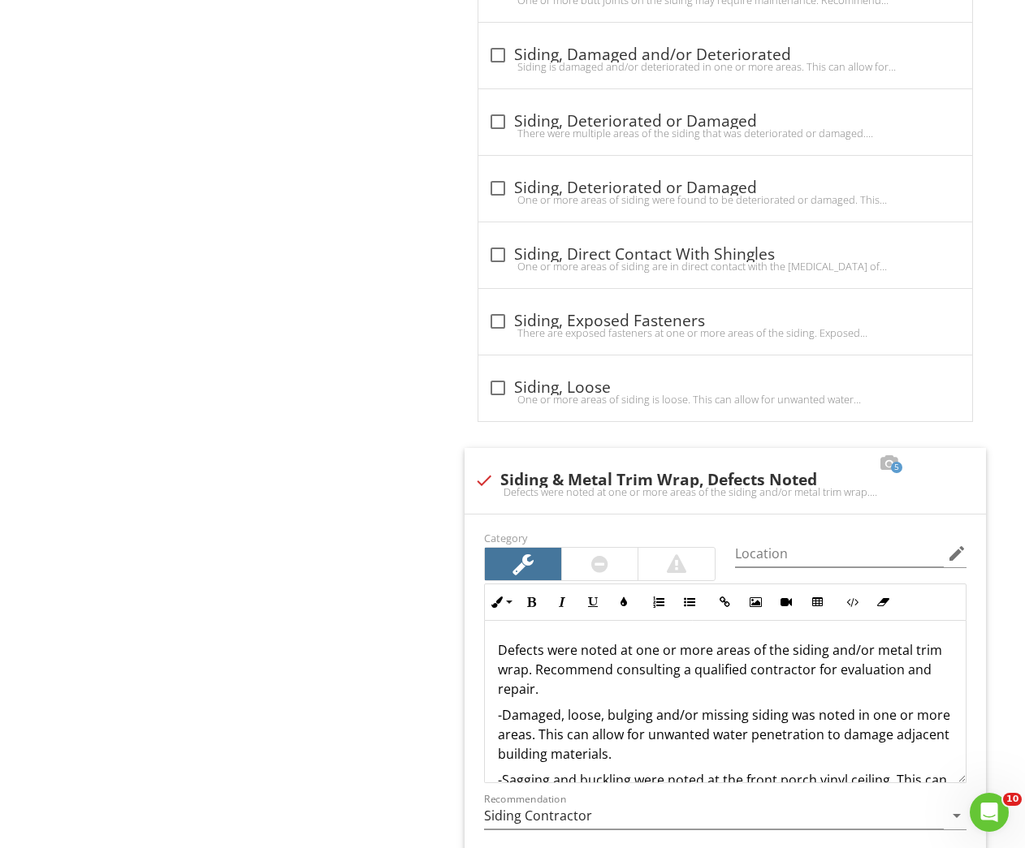
scroll to position [2948, 0]
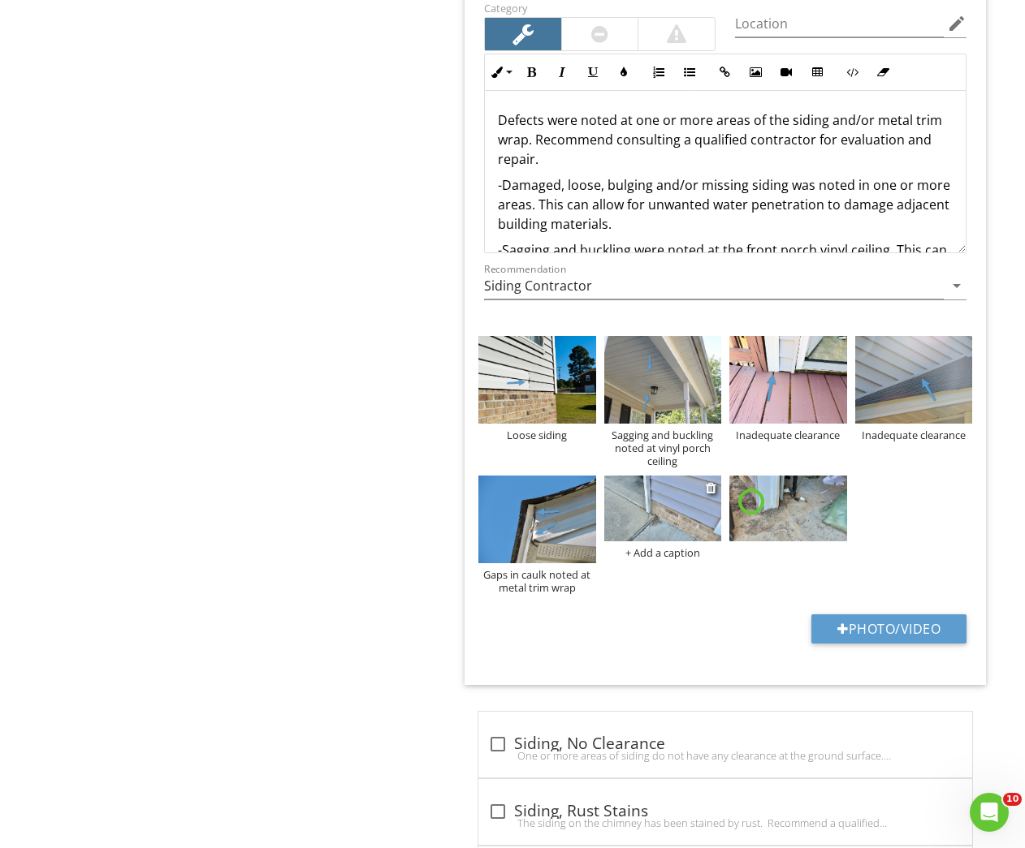
click at [640, 503] on img at bounding box center [662, 509] width 117 height 66
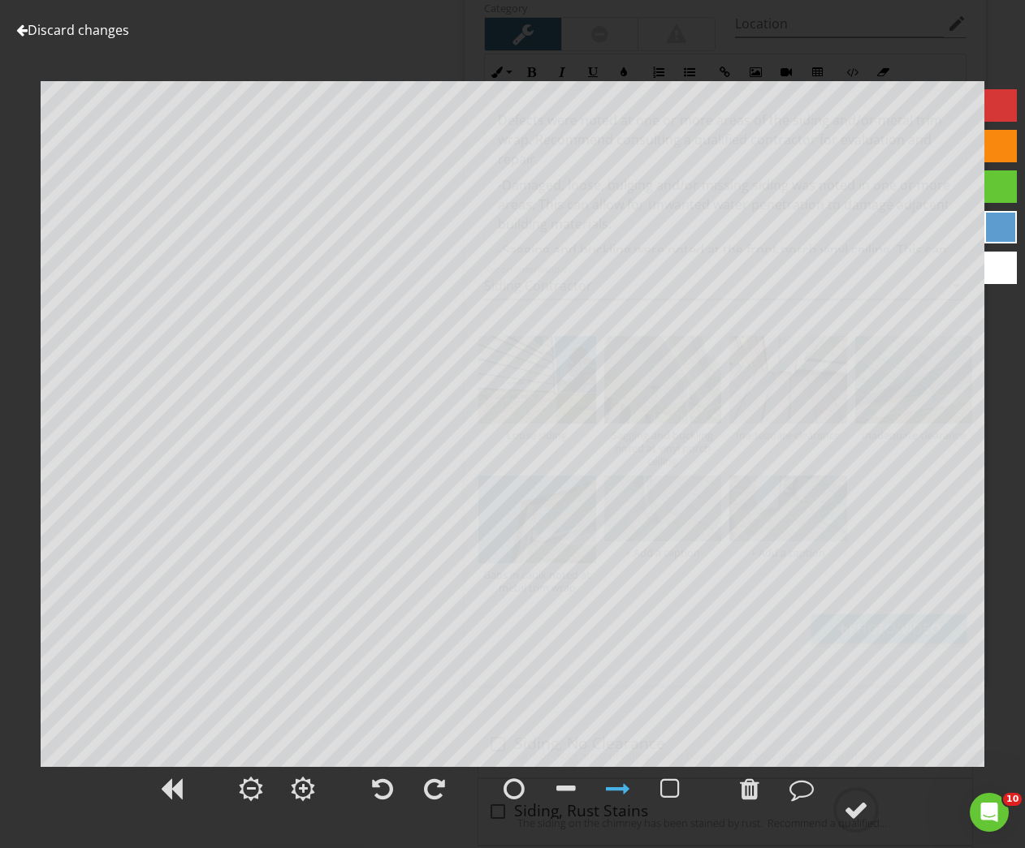
drag, startPoint x: 806, startPoint y: 784, endPoint x: 680, endPoint y: 813, distance: 129.0
click at [805, 788] on div at bounding box center [801, 789] width 24 height 24
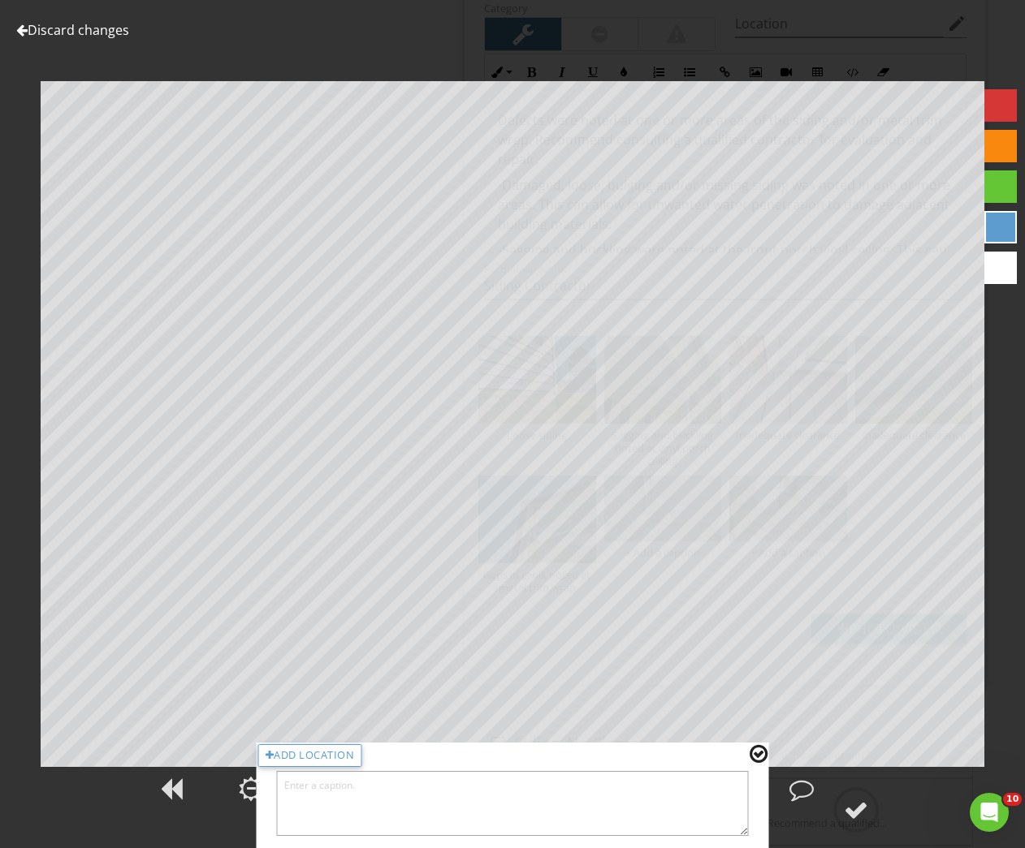
click at [642, 809] on textarea at bounding box center [513, 803] width 472 height 65
type textarea "Damaged metal trim wrap"
drag, startPoint x: 760, startPoint y: 751, endPoint x: 841, endPoint y: 800, distance: 94.7
click at [760, 754] on div at bounding box center [758, 754] width 18 height 21
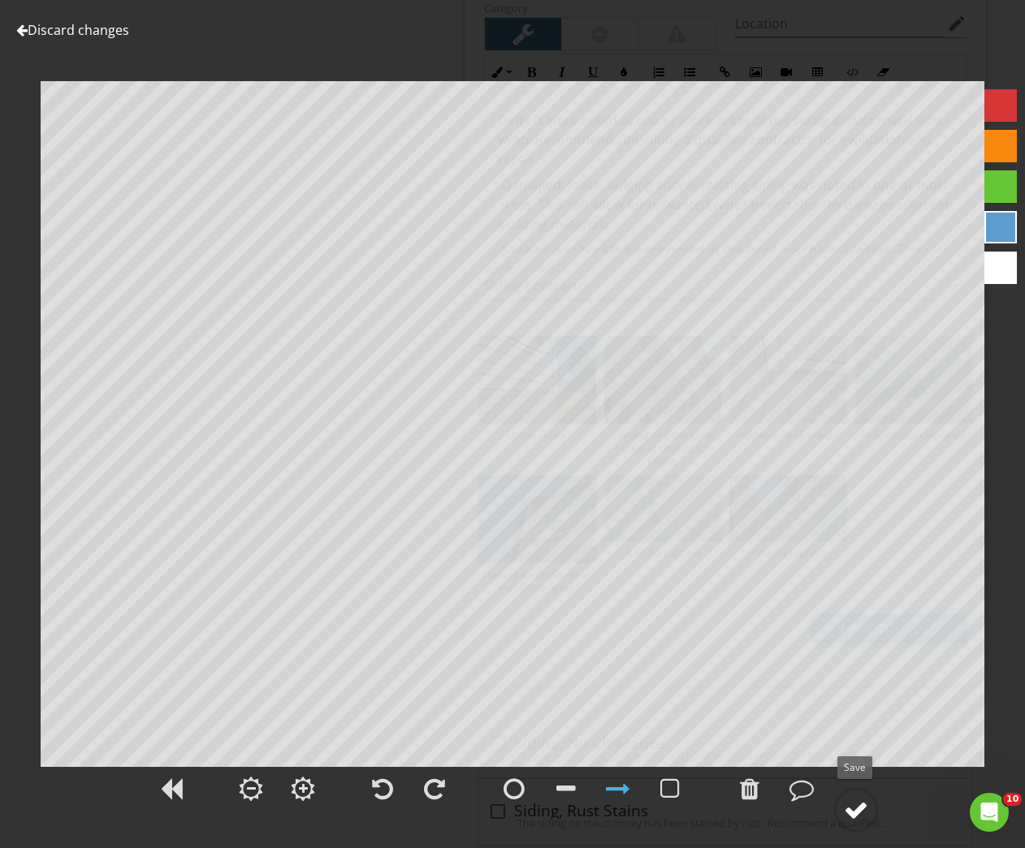
click at [855, 805] on div at bounding box center [856, 810] width 24 height 24
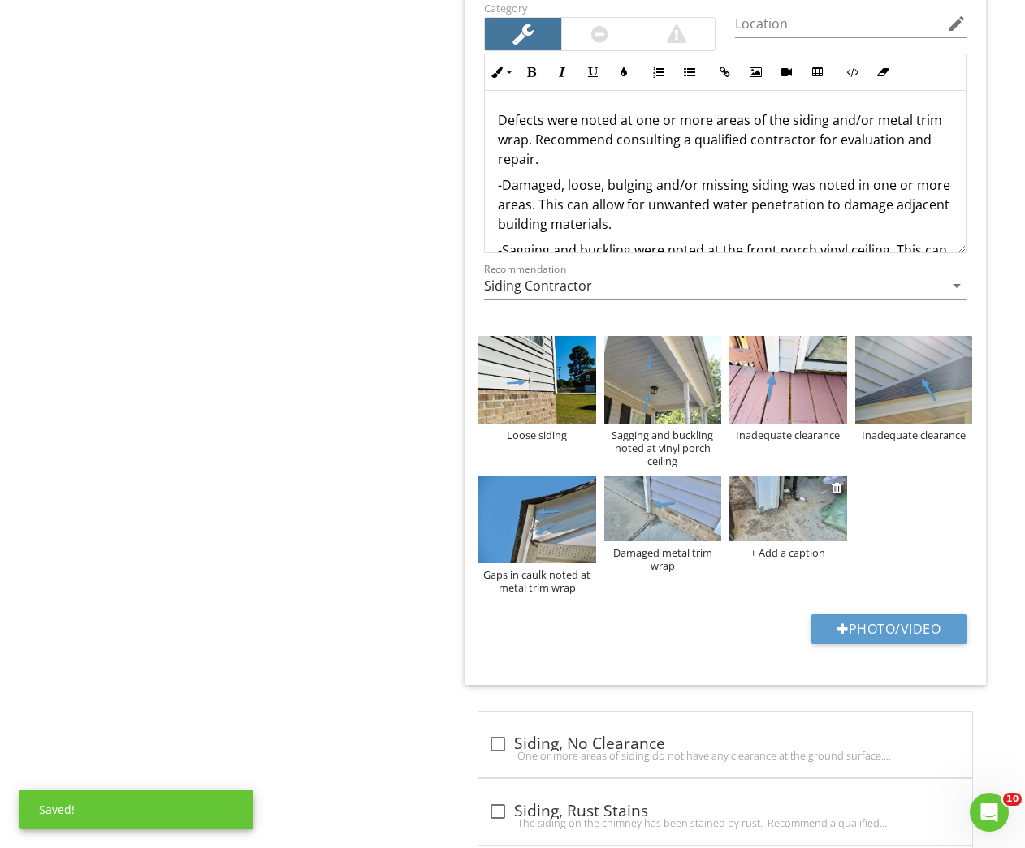
click at [805, 504] on img at bounding box center [787, 509] width 117 height 66
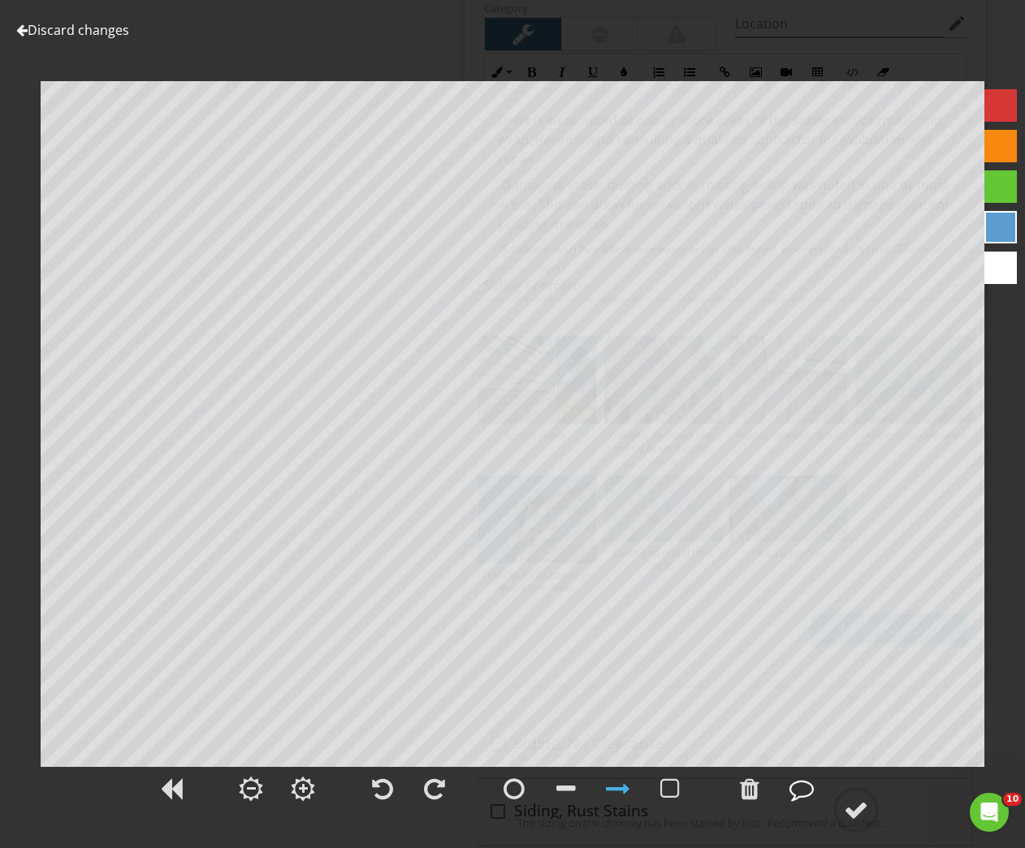
click at [805, 796] on div at bounding box center [801, 789] width 24 height 24
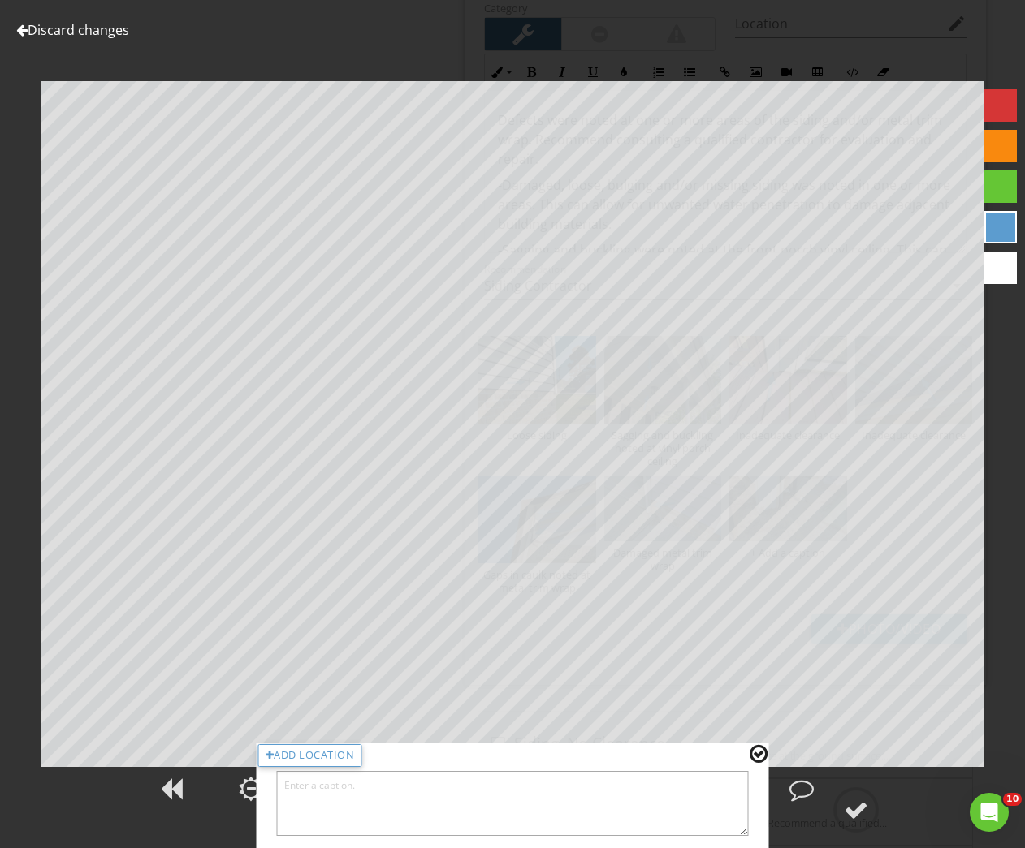
click at [641, 805] on textarea at bounding box center [513, 803] width 472 height 65
type textarea "Damaged metal trim wrap"
click at [757, 756] on div at bounding box center [758, 754] width 18 height 21
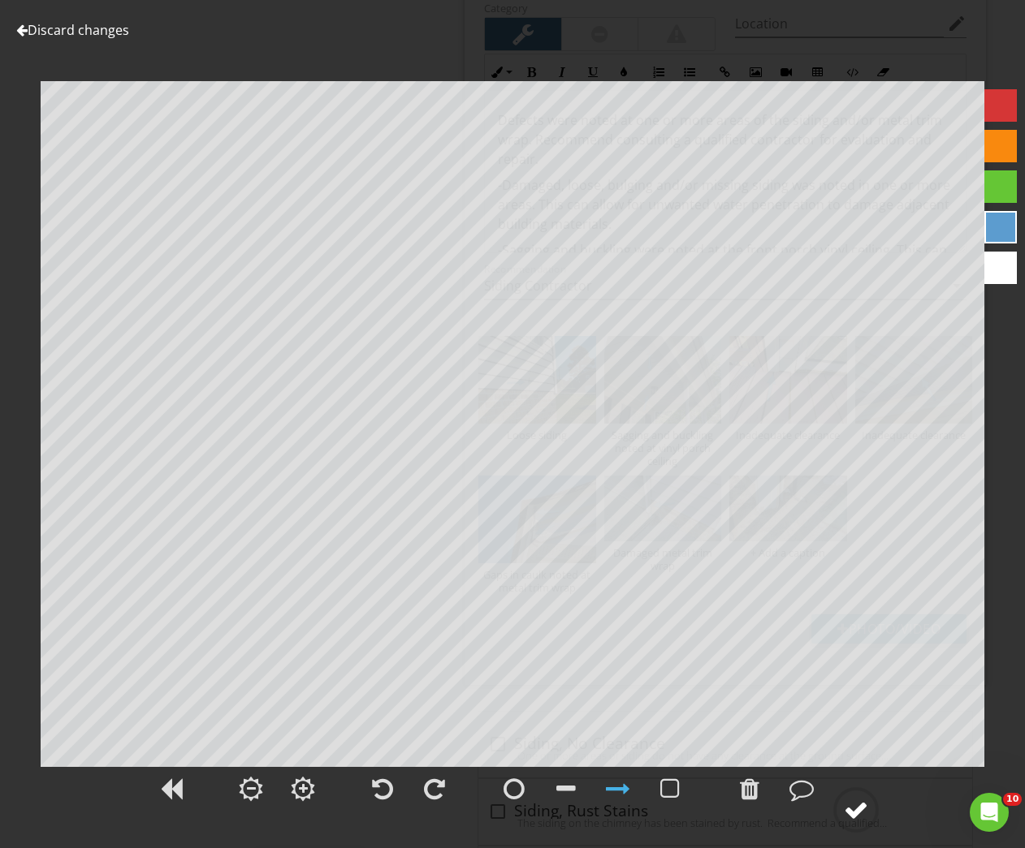
drag, startPoint x: 879, startPoint y: 812, endPoint x: 865, endPoint y: 814, distance: 14.7
click at [877, 812] on circle at bounding box center [856, 810] width 42 height 42
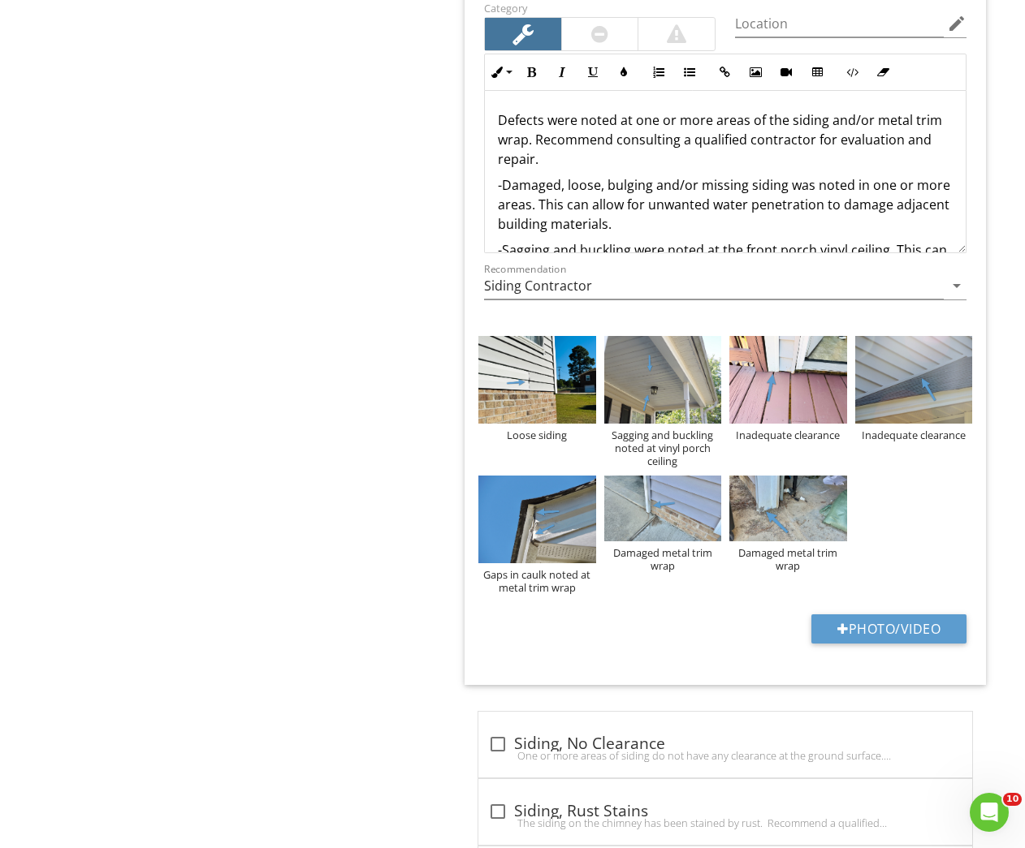
click at [652, 175] on p "-Damaged, loose, bulging and/or missing siding was noted in one or more areas. …" at bounding box center [725, 204] width 455 height 58
drag, startPoint x: 652, startPoint y: 170, endPoint x: 598, endPoint y: 172, distance: 53.6
click at [598, 175] on p "-Damaged, loose, bulging and/or missing siding was noted in one or more areas. …" at bounding box center [725, 204] width 455 height 58
click at [570, 175] on p "-Damaged, looseand/or missing siding was noted in one or more areas. This can a…" at bounding box center [725, 204] width 455 height 58
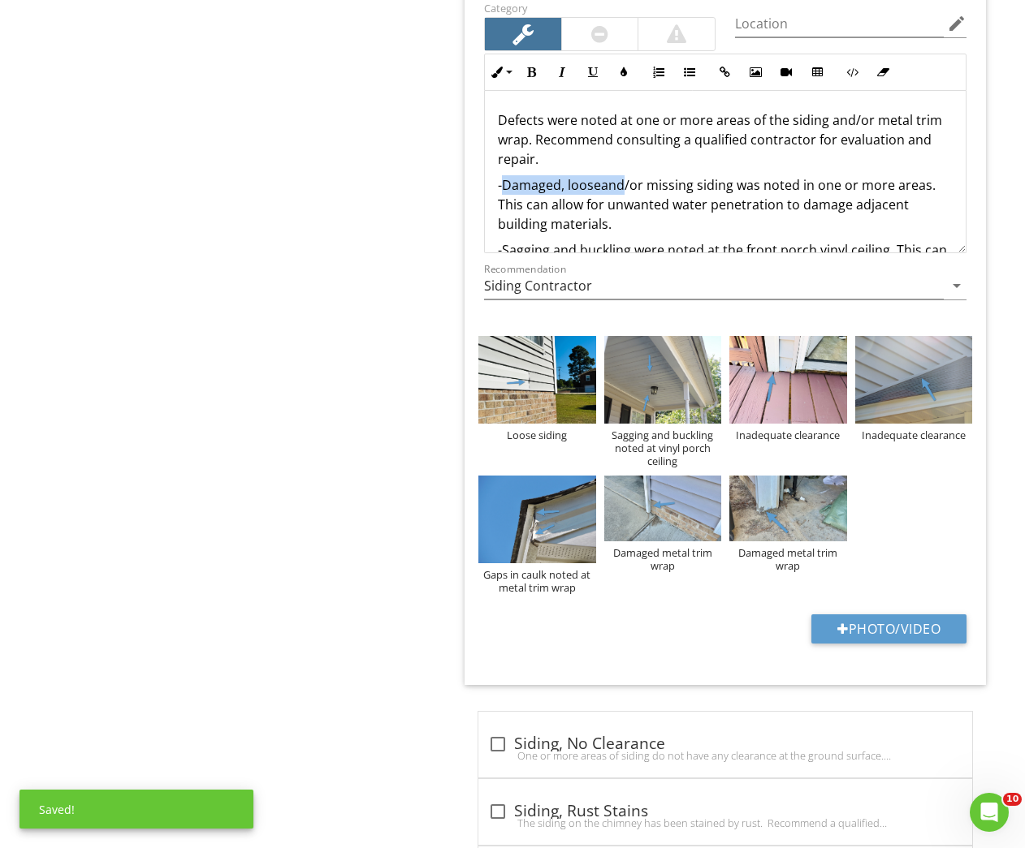
drag, startPoint x: 571, startPoint y: 172, endPoint x: 522, endPoint y: 171, distance: 48.7
click at [522, 175] on p "-Damaged, looseand/or missing siding was noted in one or more areas. This can a…" at bounding box center [725, 204] width 455 height 58
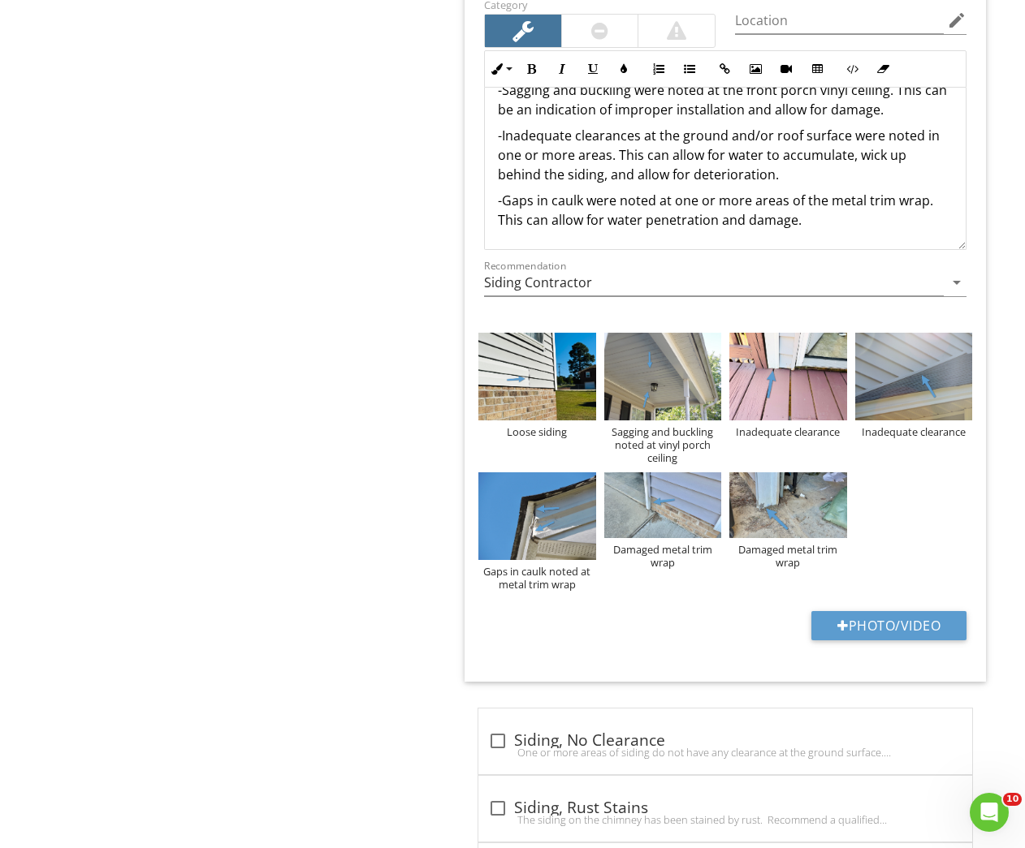
scroll to position [2954, 0]
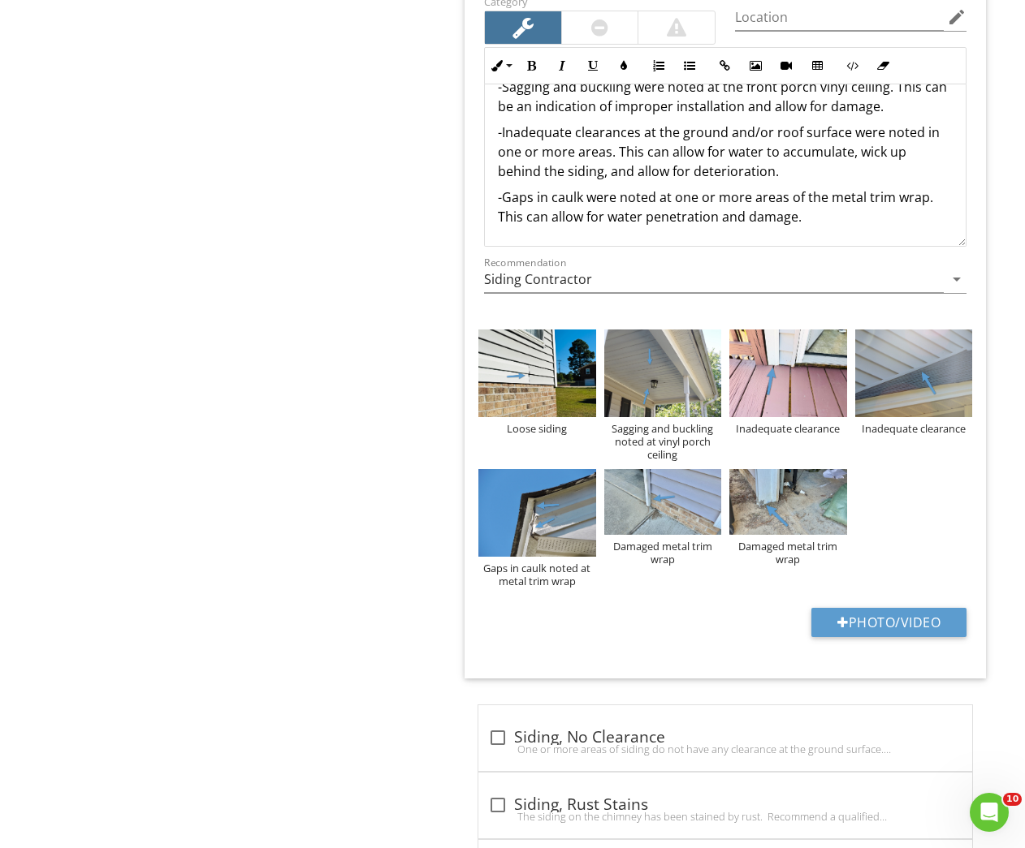
click at [797, 158] on p "-Inadequate clearances at the ground and/or roof surface were noted in one or m…" at bounding box center [725, 152] width 455 height 58
click at [836, 205] on p "-Gaps in caulk were noted at one or more areas of the metal trim wrap. This can…" at bounding box center [725, 207] width 455 height 39
click at [813, 158] on p "-Inadequate clearances at the ground and/or roof surface were noted in one or m…" at bounding box center [725, 152] width 455 height 58
click at [870, 233] on p "-Gaps in caulk were noted at one or more areas of the metal trim wrap. This can…" at bounding box center [725, 252] width 455 height 39
drag, startPoint x: 658, startPoint y: 184, endPoint x: 673, endPoint y: 191, distance: 16.7
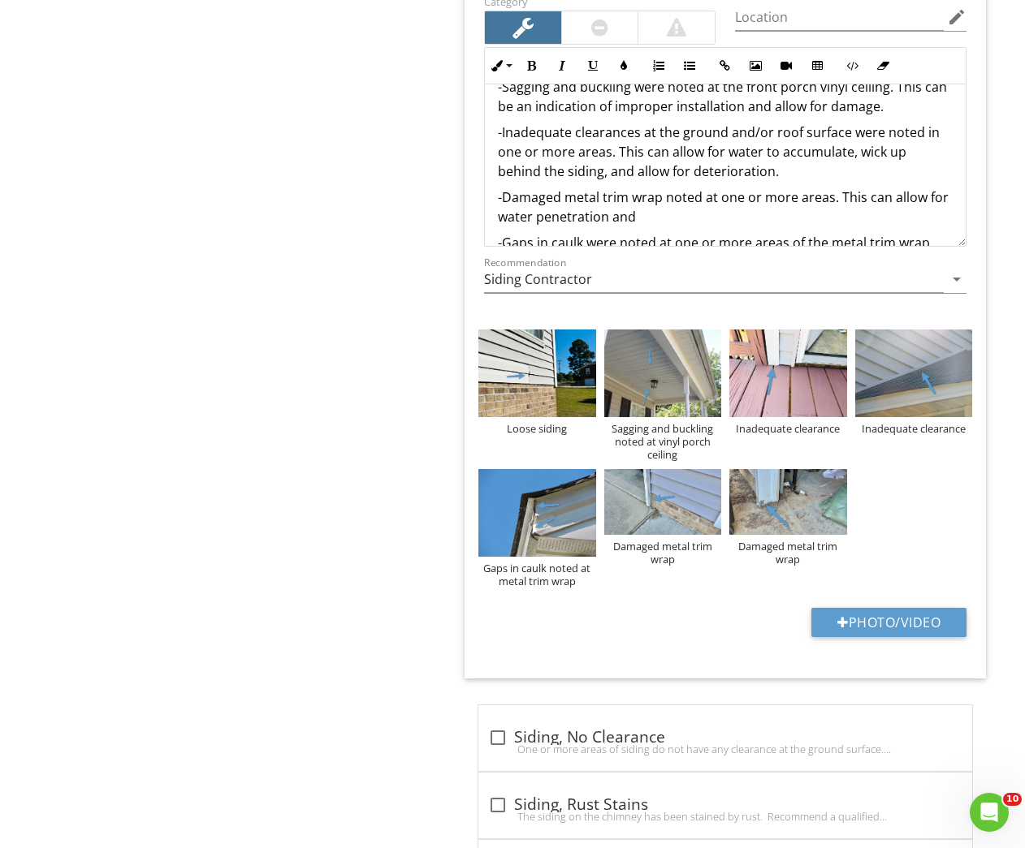
click at [658, 188] on p "-Damaged metal trim wrap noted at one or more areas. This can allow for water p…" at bounding box center [725, 207] width 455 height 39
click at [801, 201] on p "-Damaged metal trim wrap and gaps in caulk noted at one or more areas. This can…" at bounding box center [725, 207] width 455 height 39
click at [789, 188] on p "-Damaged metal trim wrap and gaps in caulk noted at one or more areas. This can…" at bounding box center [725, 217] width 455 height 58
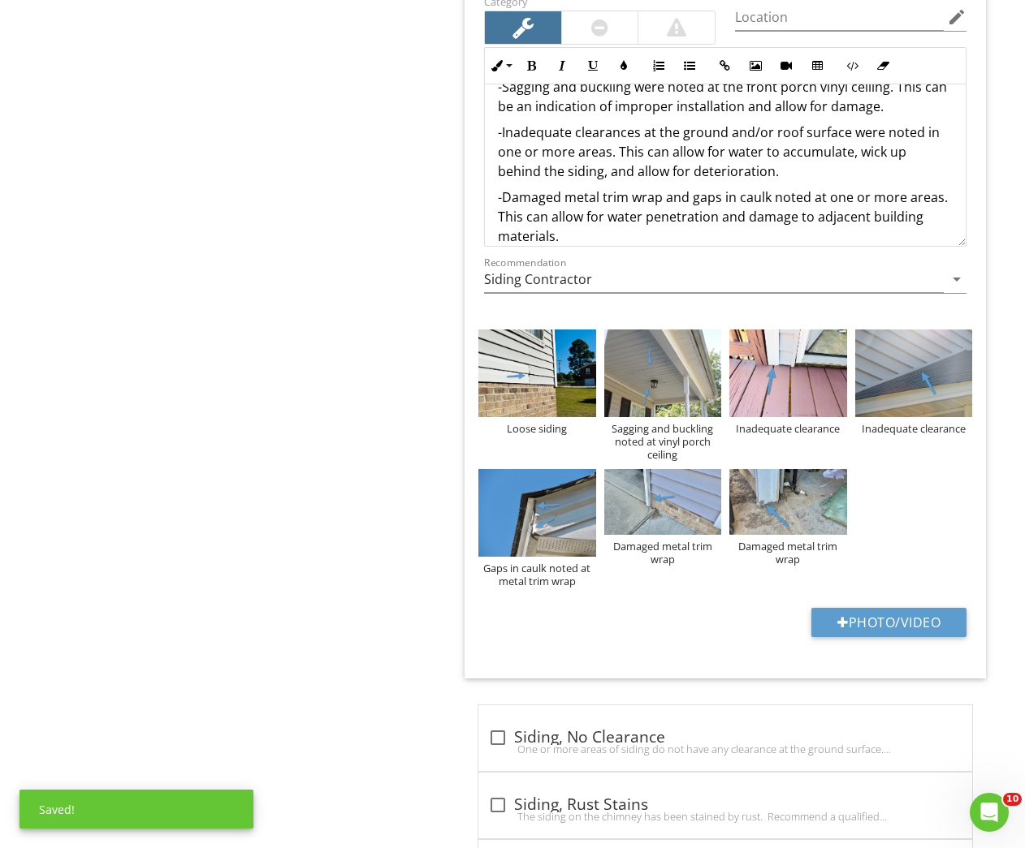
click at [814, 189] on p "-Damaged metal trim wrap and gaps in caulk noted at one or more areas. This can…" at bounding box center [725, 217] width 455 height 58
click at [787, 188] on p "-Damaged metal trim wrap and gaps in caulk noted at one or more areas. This can…" at bounding box center [725, 217] width 455 height 58
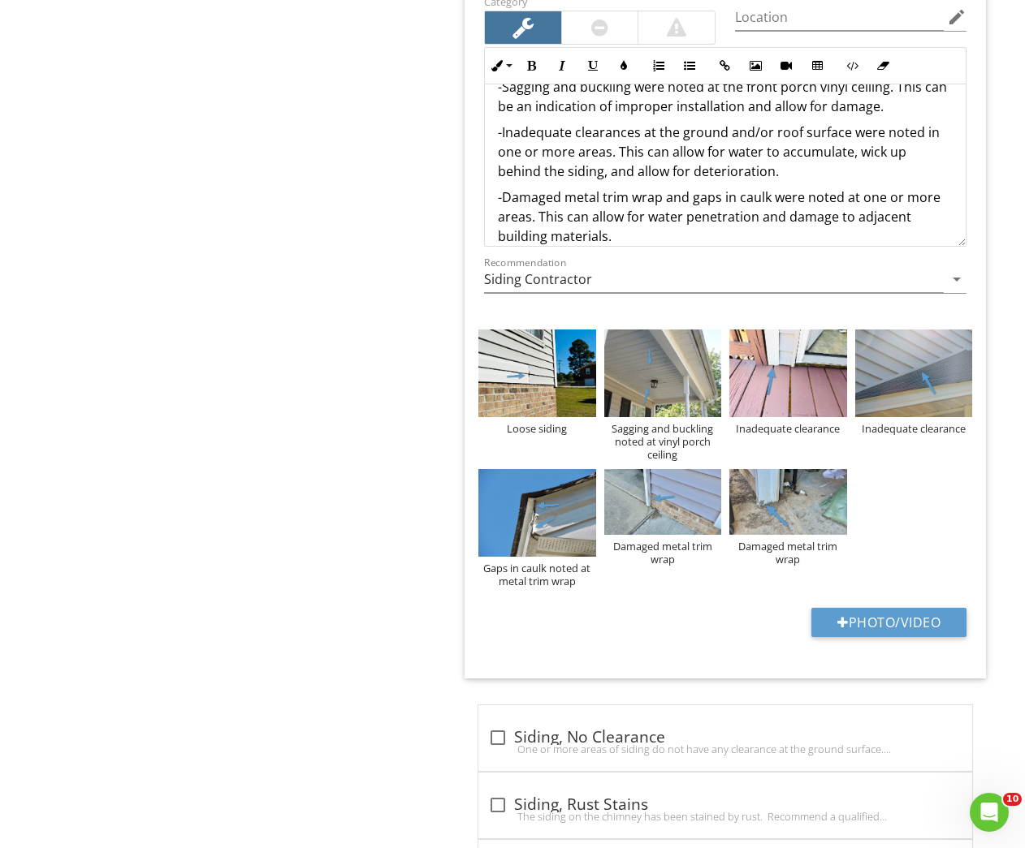
scroll to position [202, 0]
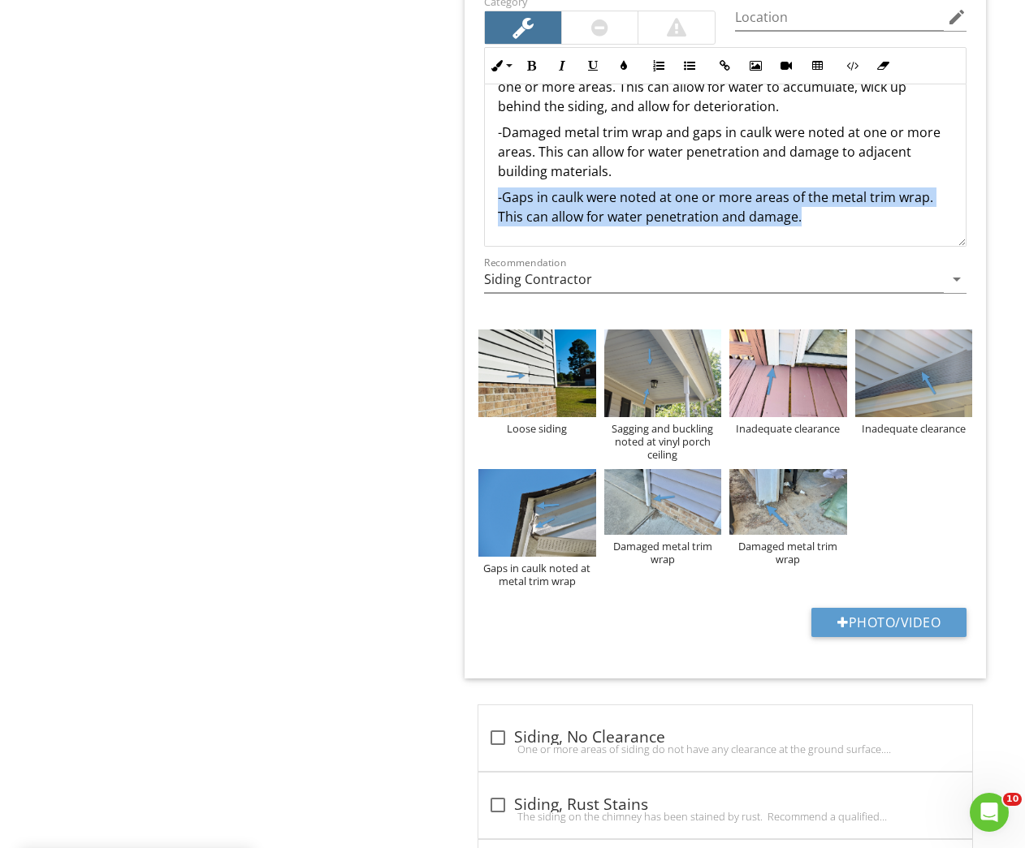
drag, startPoint x: 798, startPoint y: 202, endPoint x: 460, endPoint y: 180, distance: 339.3
click at [460, 180] on span "check_box_outline_blank Cracking - Major Moderate to major cracking was observe…" at bounding box center [728, 206] width 541 height 4370
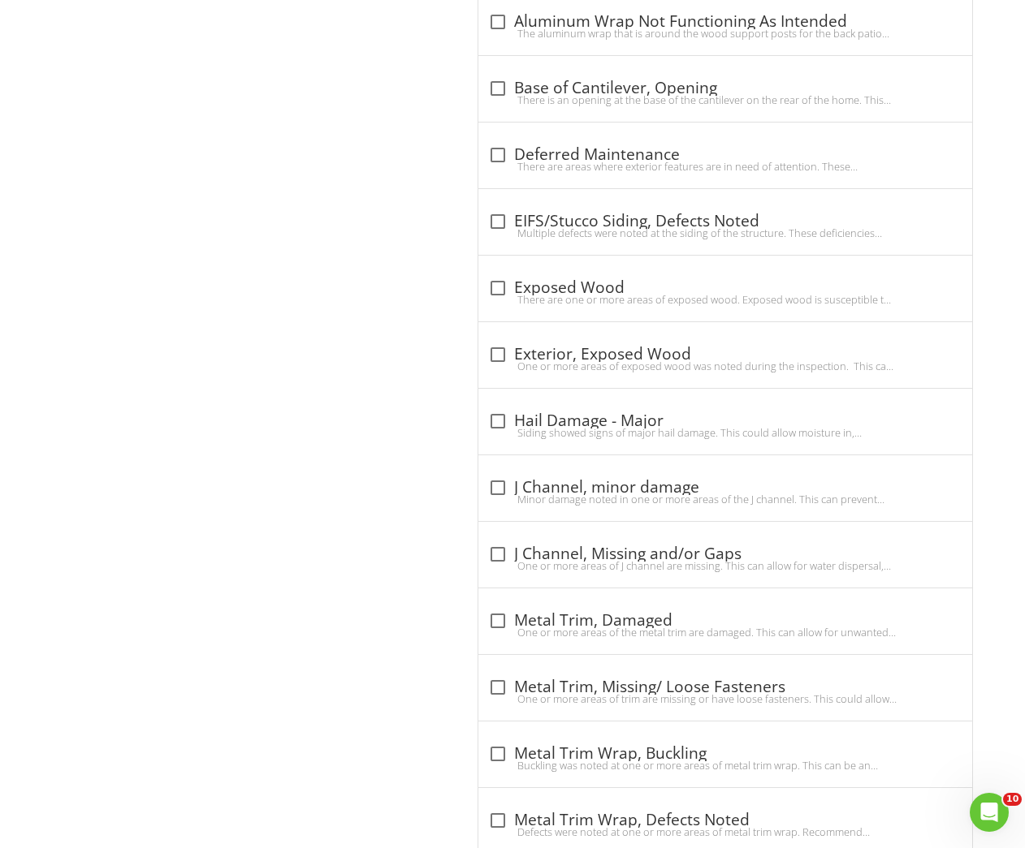
scroll to position [388, 0]
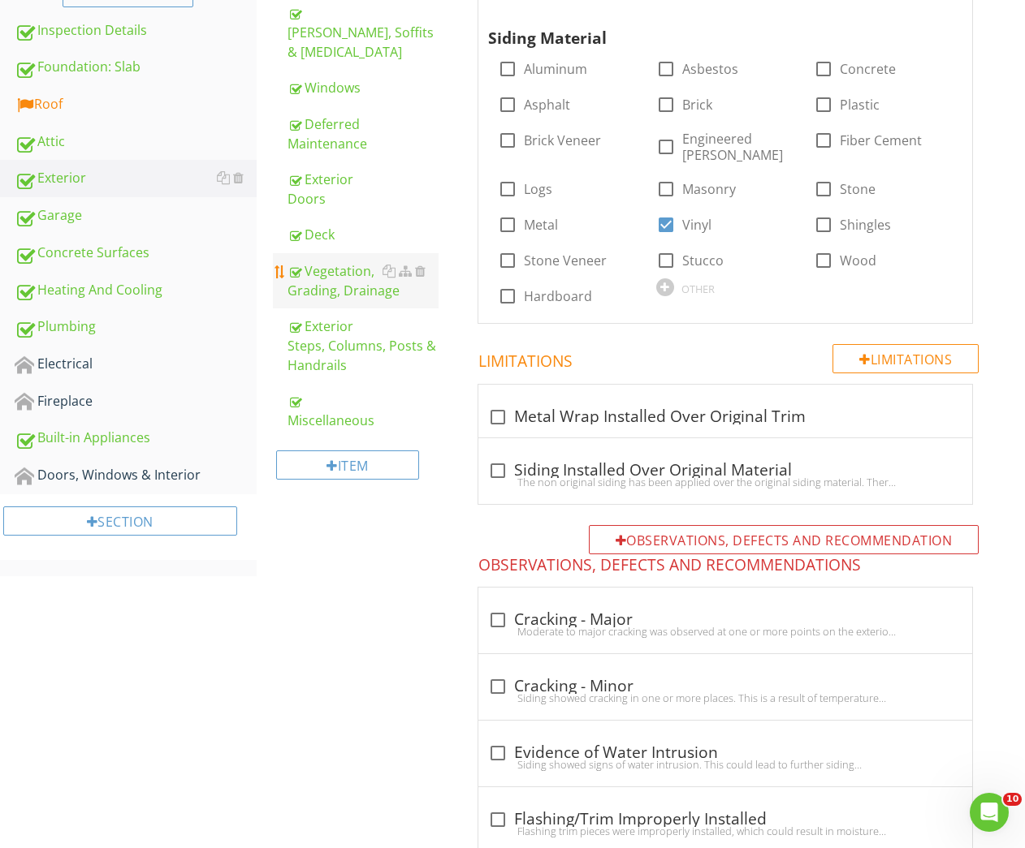
click at [310, 266] on div "Vegetation, Grading, Drainage" at bounding box center [363, 280] width 152 height 39
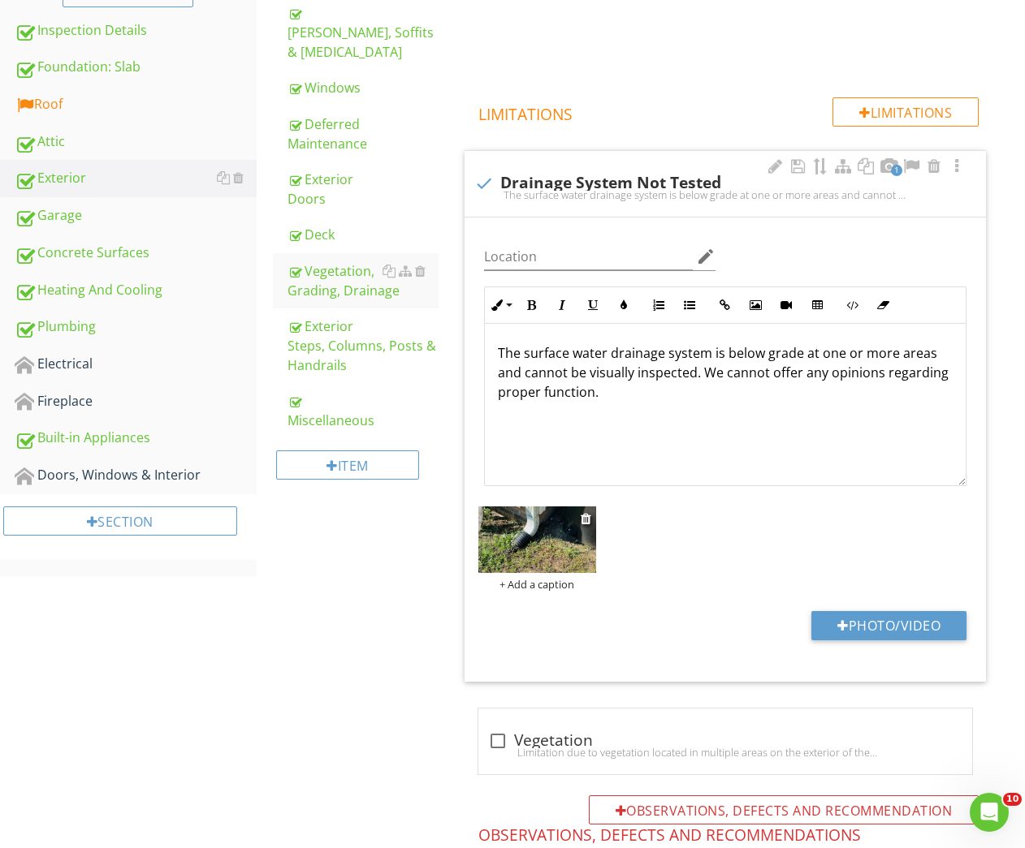
click at [523, 554] on img at bounding box center [536, 540] width 117 height 66
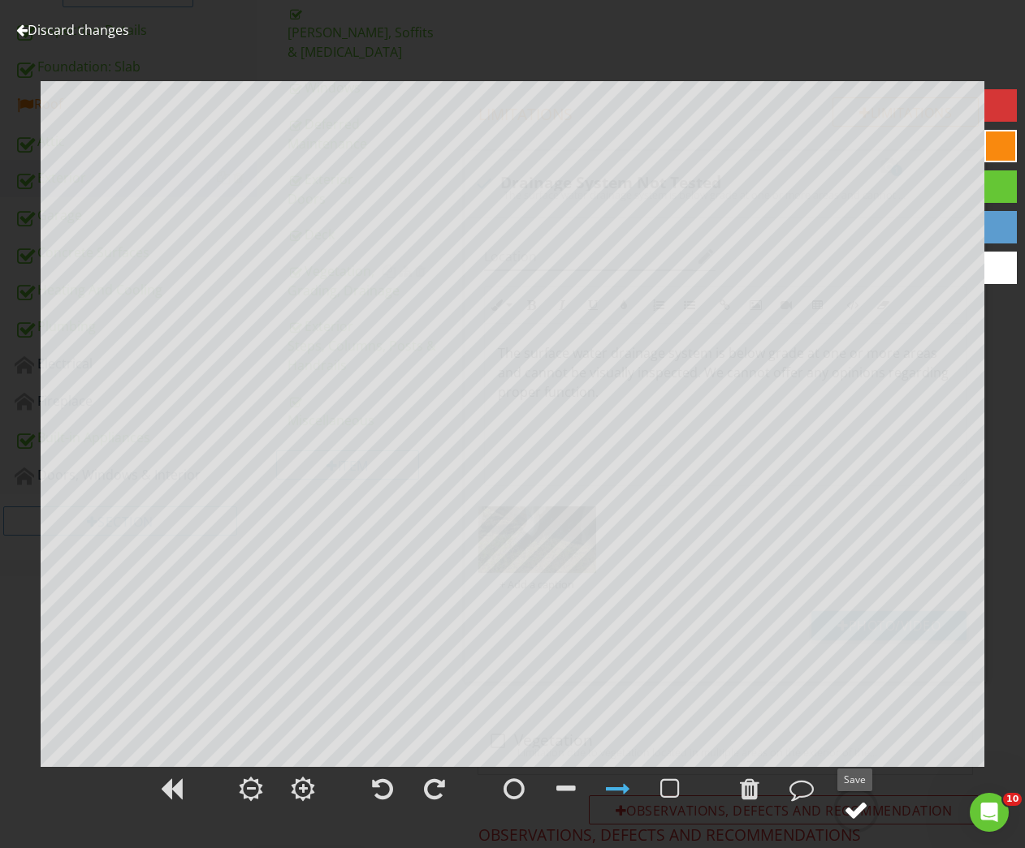
click at [861, 808] on div at bounding box center [856, 810] width 24 height 24
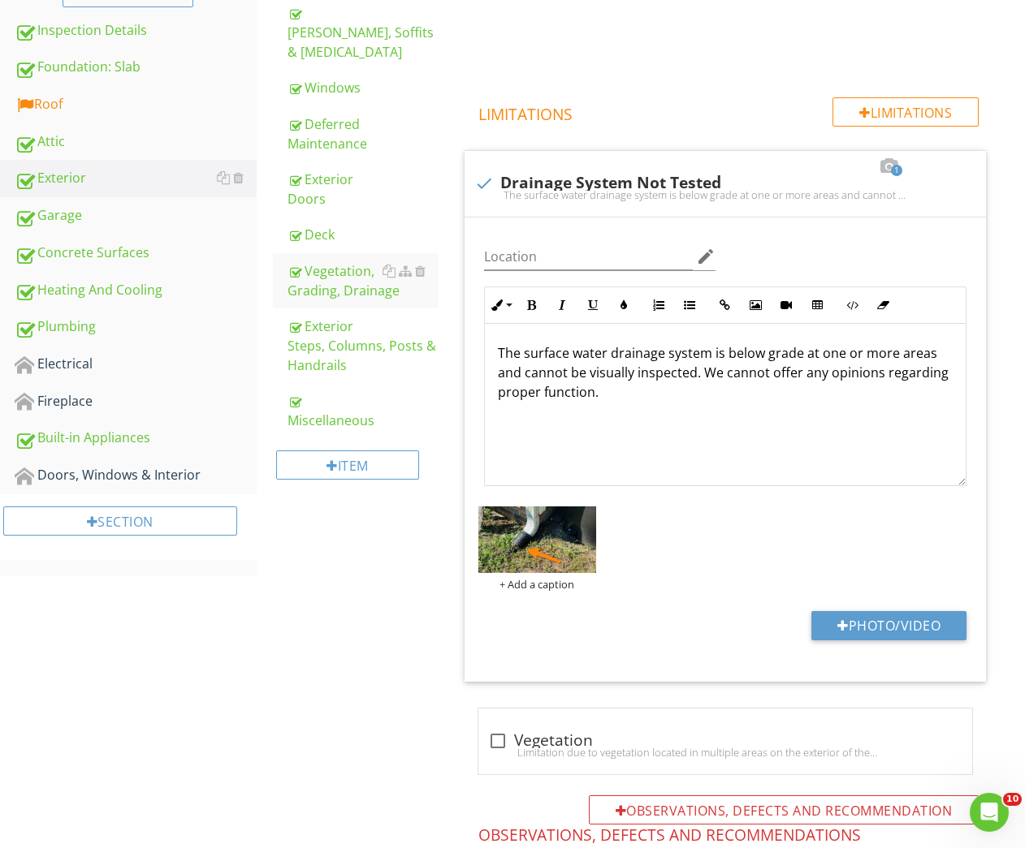
scroll to position [214, 0]
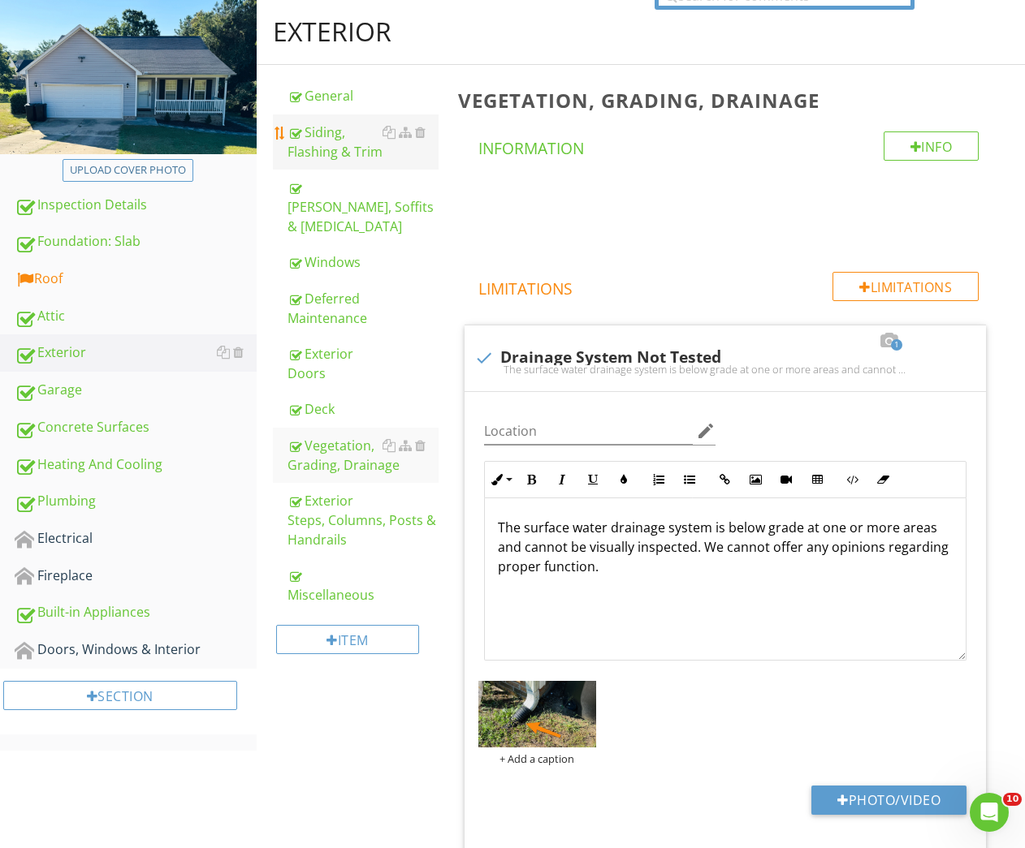
click at [313, 149] on div "Siding, Flashing & Trim" at bounding box center [363, 142] width 152 height 39
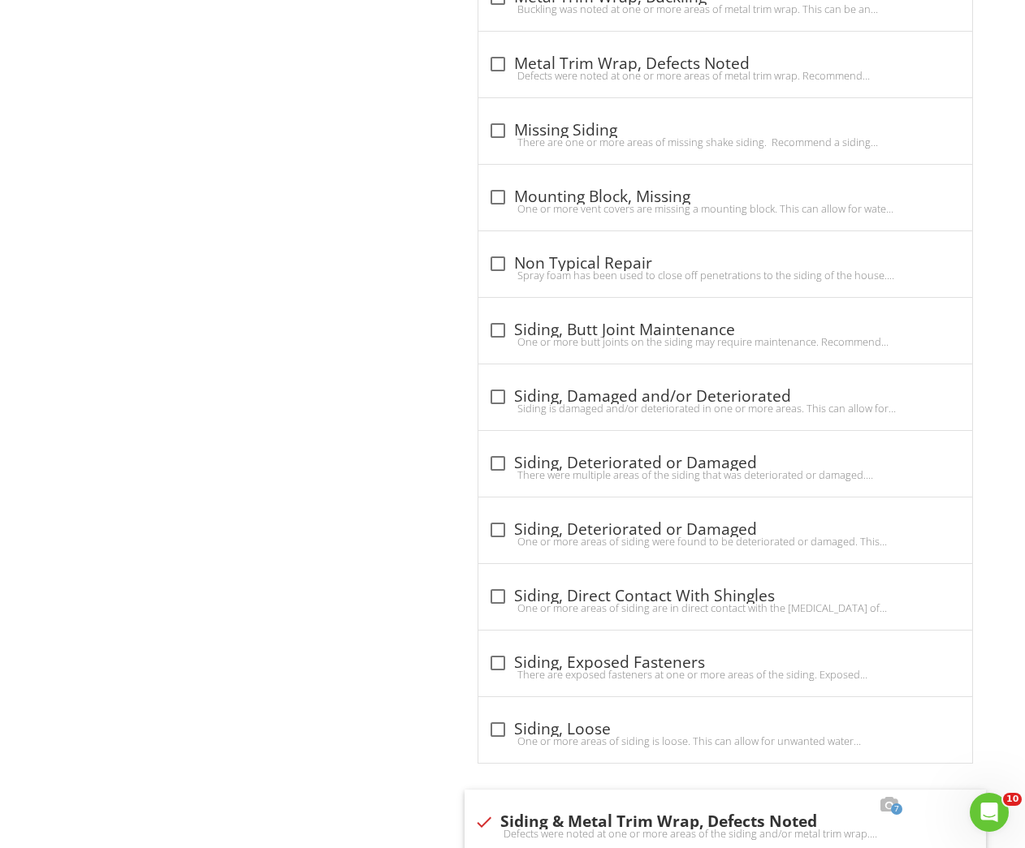
scroll to position [2903, 0]
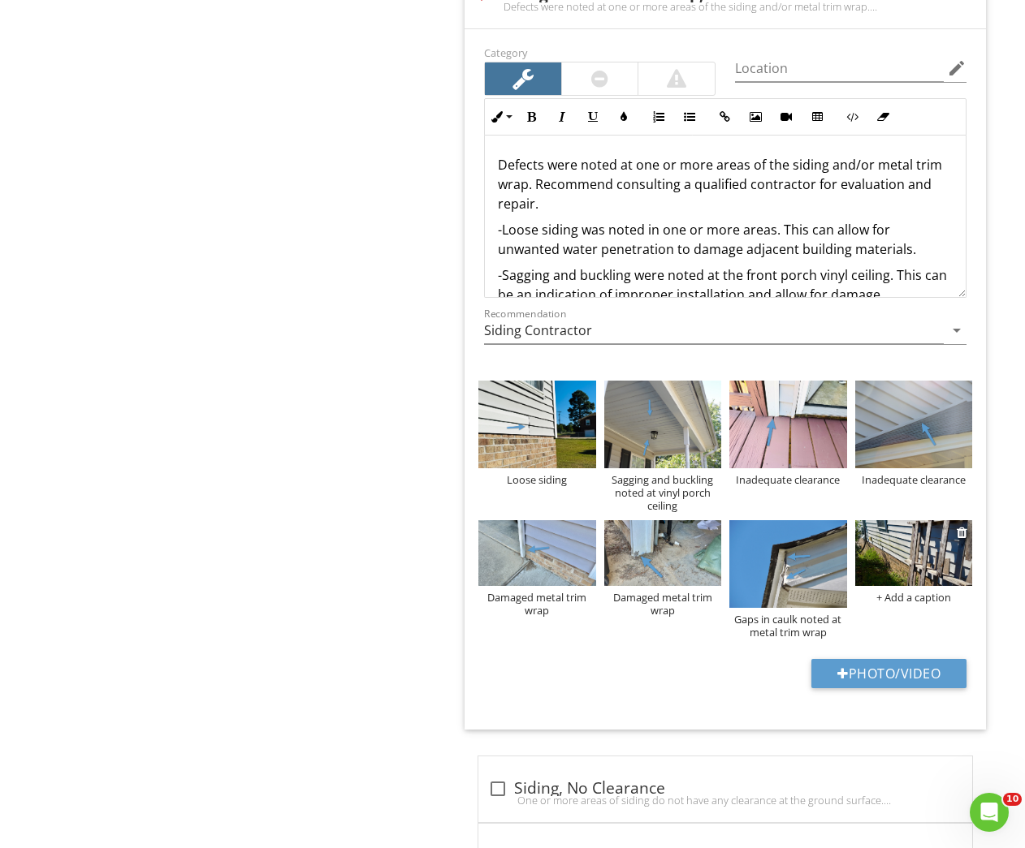
click at [925, 591] on div "+ Add a caption" at bounding box center [913, 597] width 117 height 13
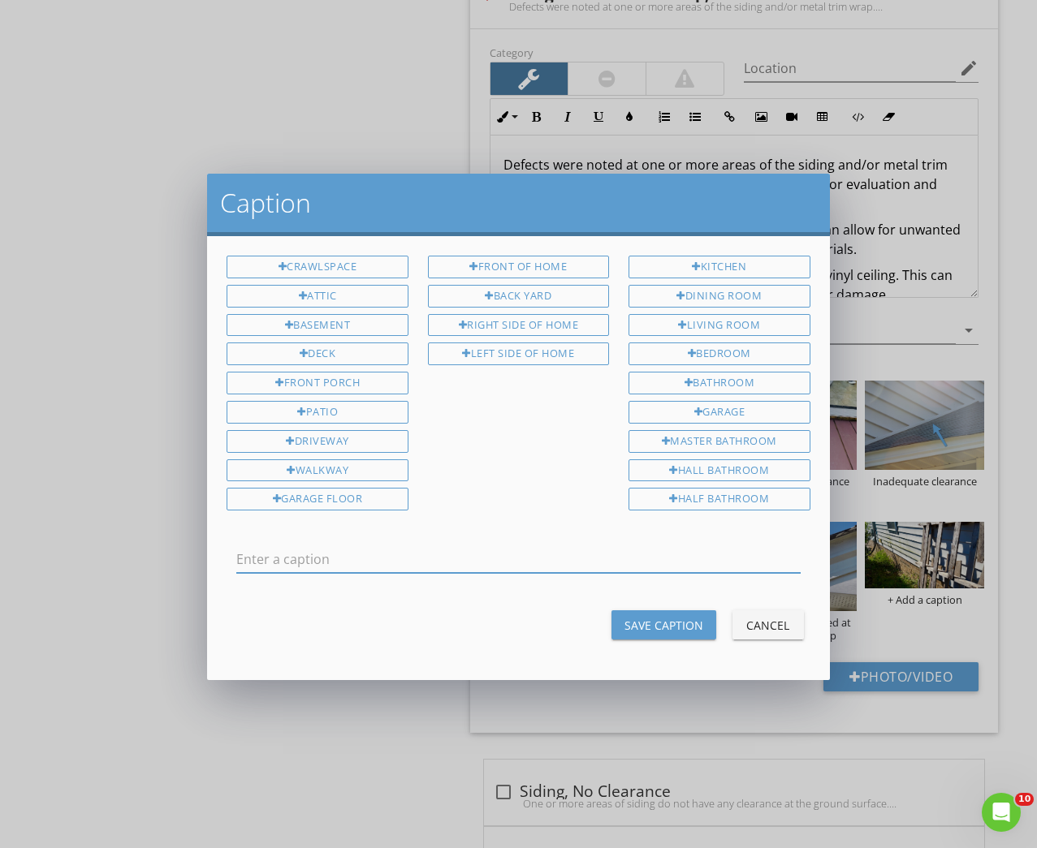
click at [317, 556] on input "text" at bounding box center [517, 559] width 563 height 27
drag, startPoint x: 325, startPoint y: 552, endPoint x: 463, endPoint y: 555, distance: 138.0
click at [463, 555] on input "Mildew/algea on siding" at bounding box center [517, 559] width 563 height 27
type input "Mildew/algea"
click at [671, 617] on div "Save Caption" at bounding box center [663, 625] width 79 height 17
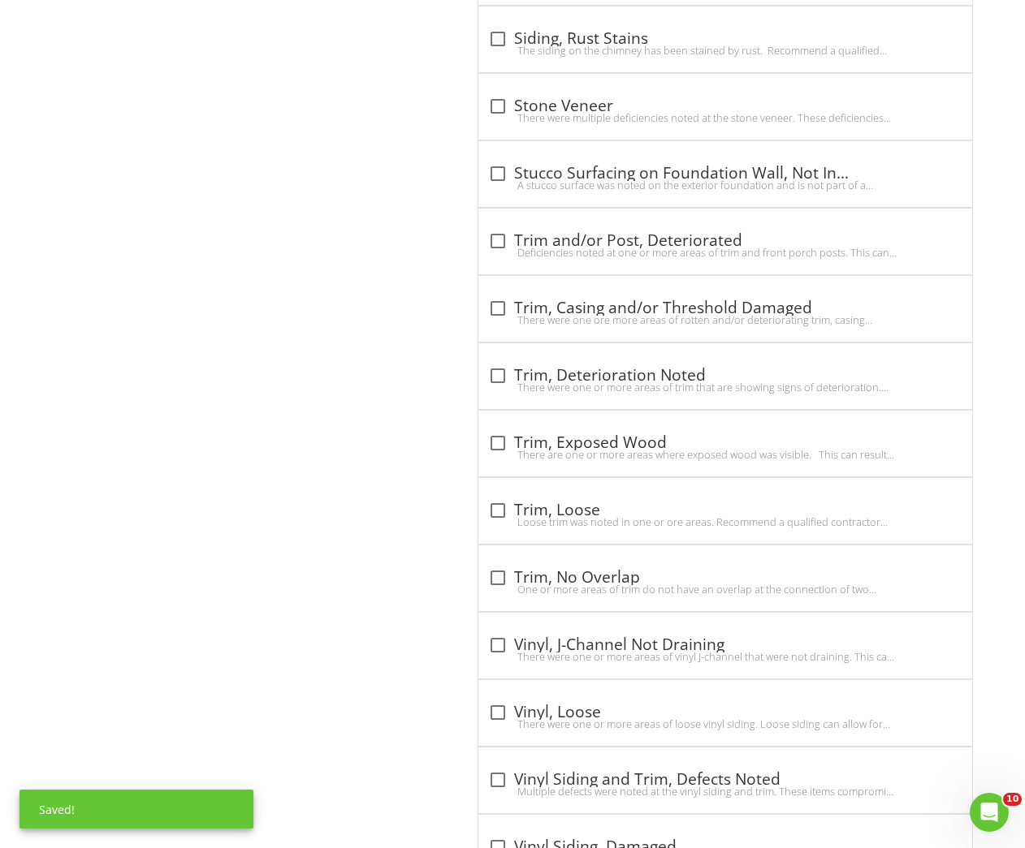
scroll to position [4520, 0]
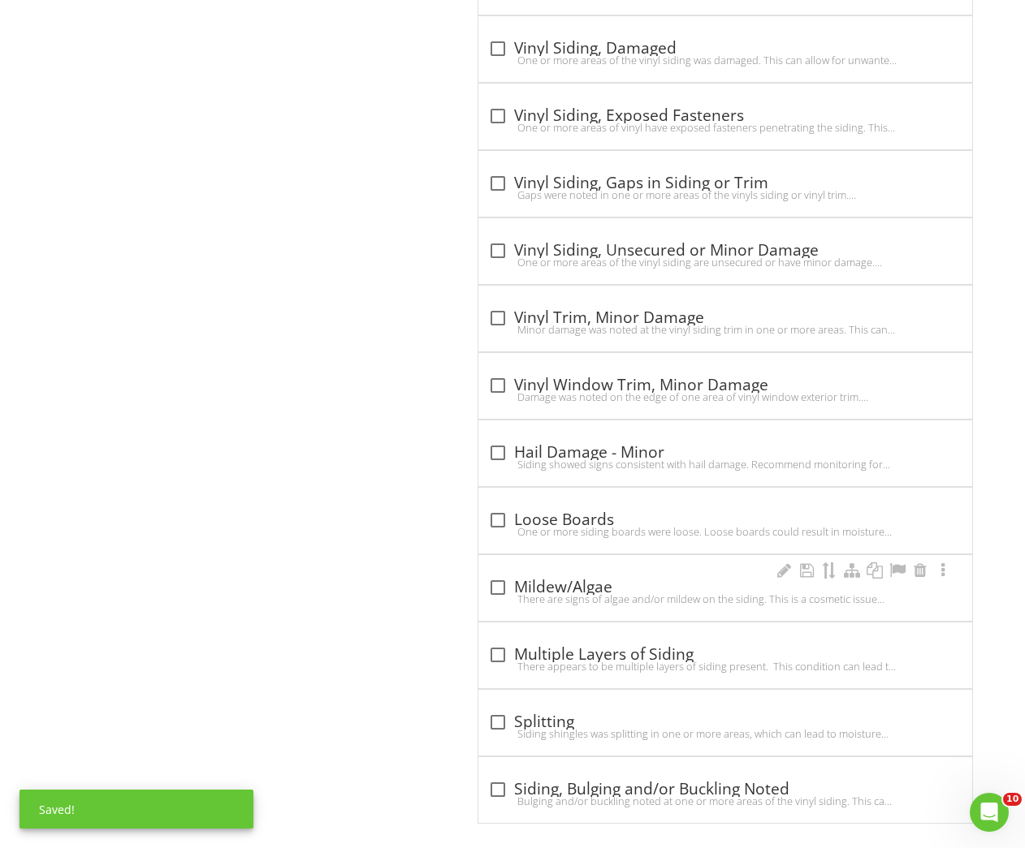
click at [534, 593] on div "There are signs of algae and/or mildew on the siding. This is a cosmetic issue …" at bounding box center [725, 599] width 474 height 13
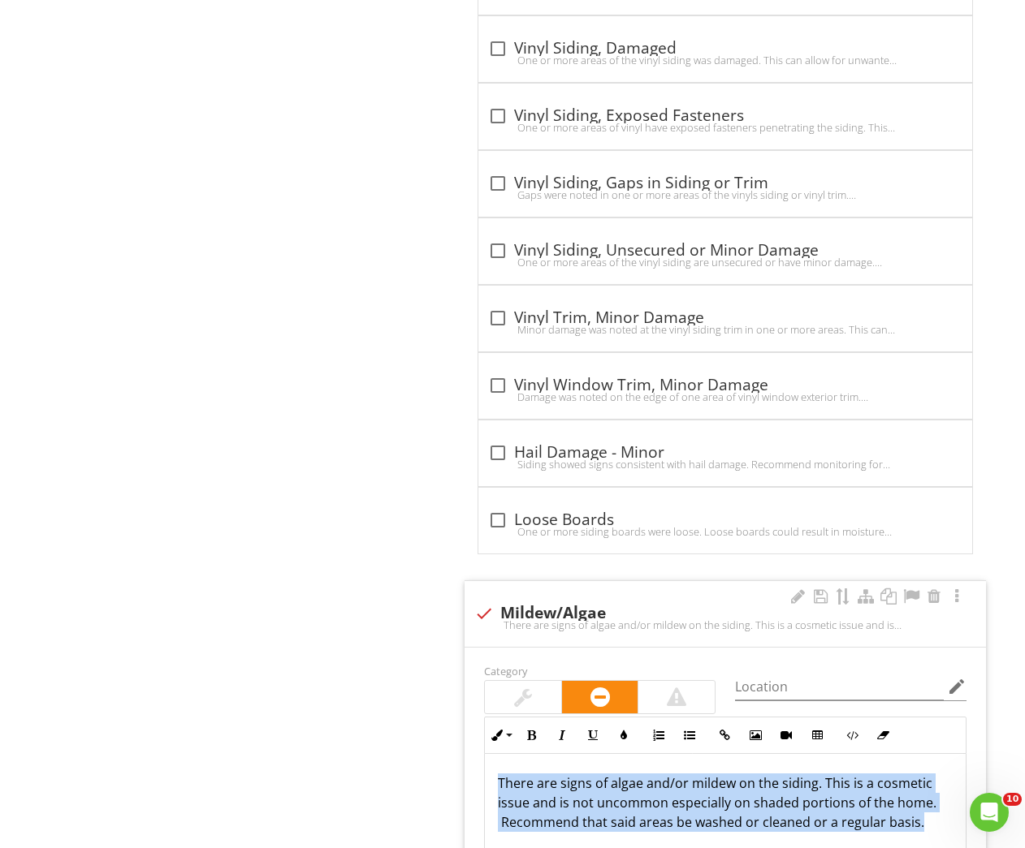
drag, startPoint x: 497, startPoint y: 766, endPoint x: 951, endPoint y: 806, distance: 455.6
click at [951, 806] on div "There are signs of algae and/or mildew on the siding. This is a cosmetic issue …" at bounding box center [725, 835] width 481 height 162
copy p "There are signs of algae and/or mildew on the siding. This is a cosmetic issue …"
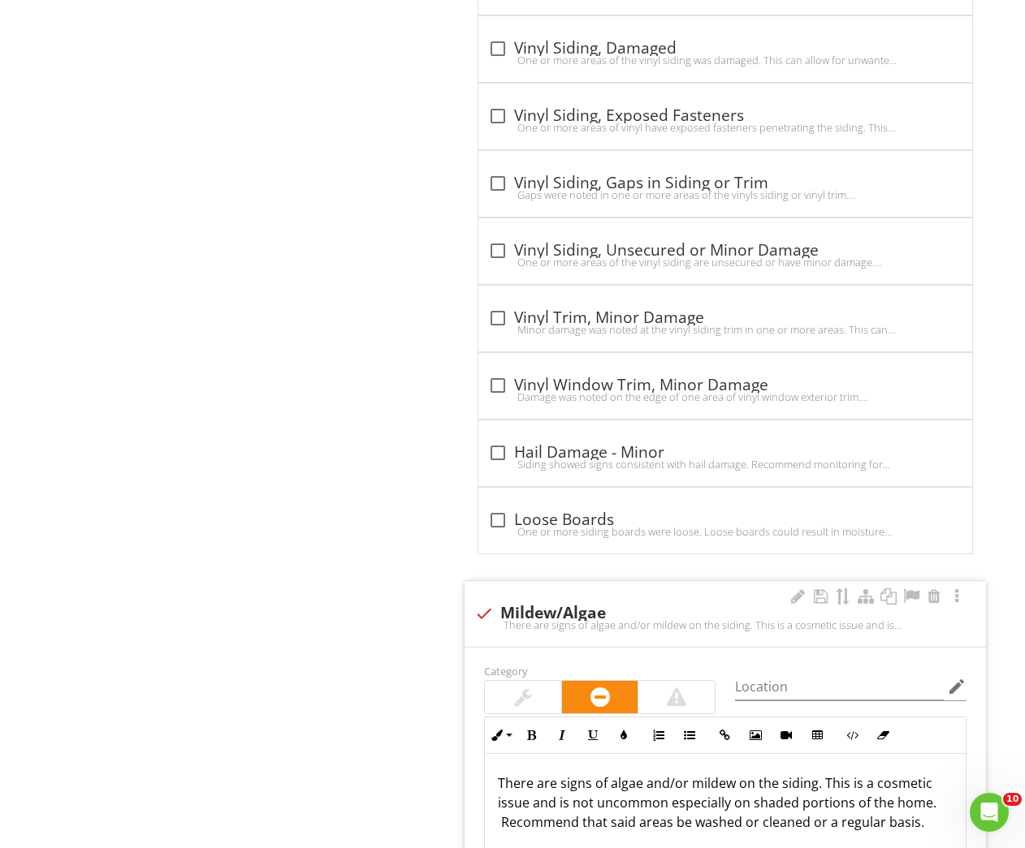
click at [494, 619] on div "There are signs of algae and/or mildew on the siding. This is a cosmetic issue …" at bounding box center [725, 625] width 502 height 13
checkbox input "true"
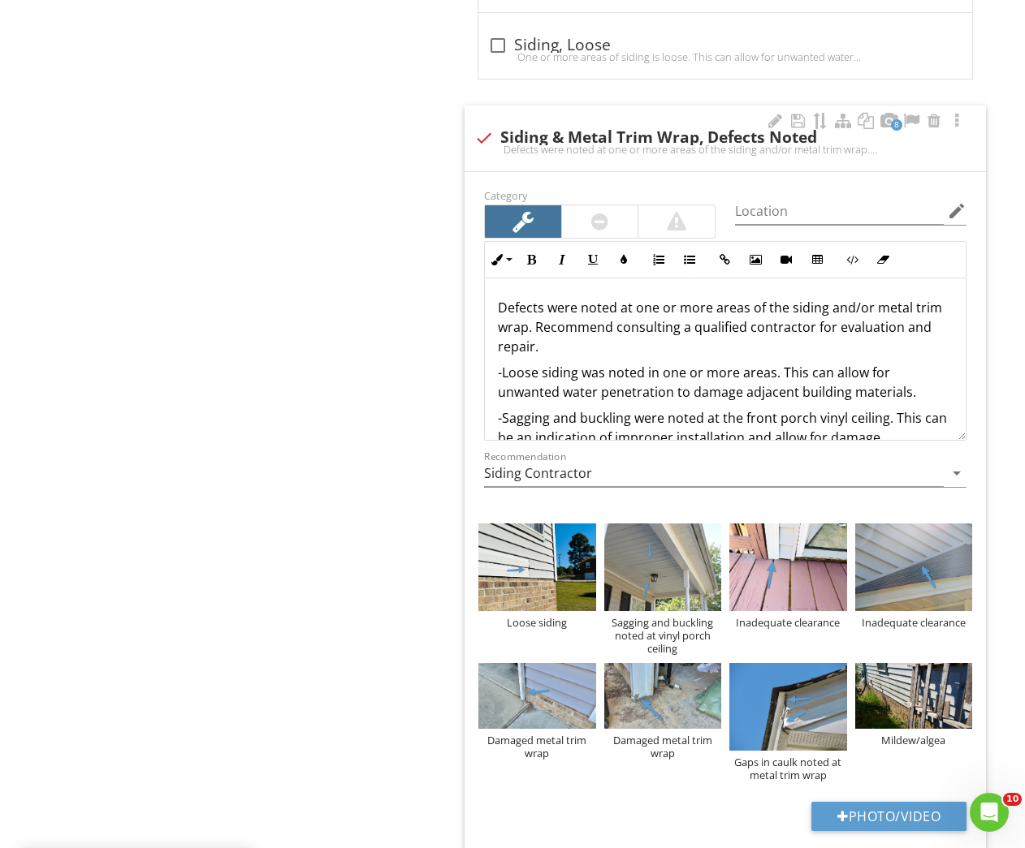
scroll to position [183, 0]
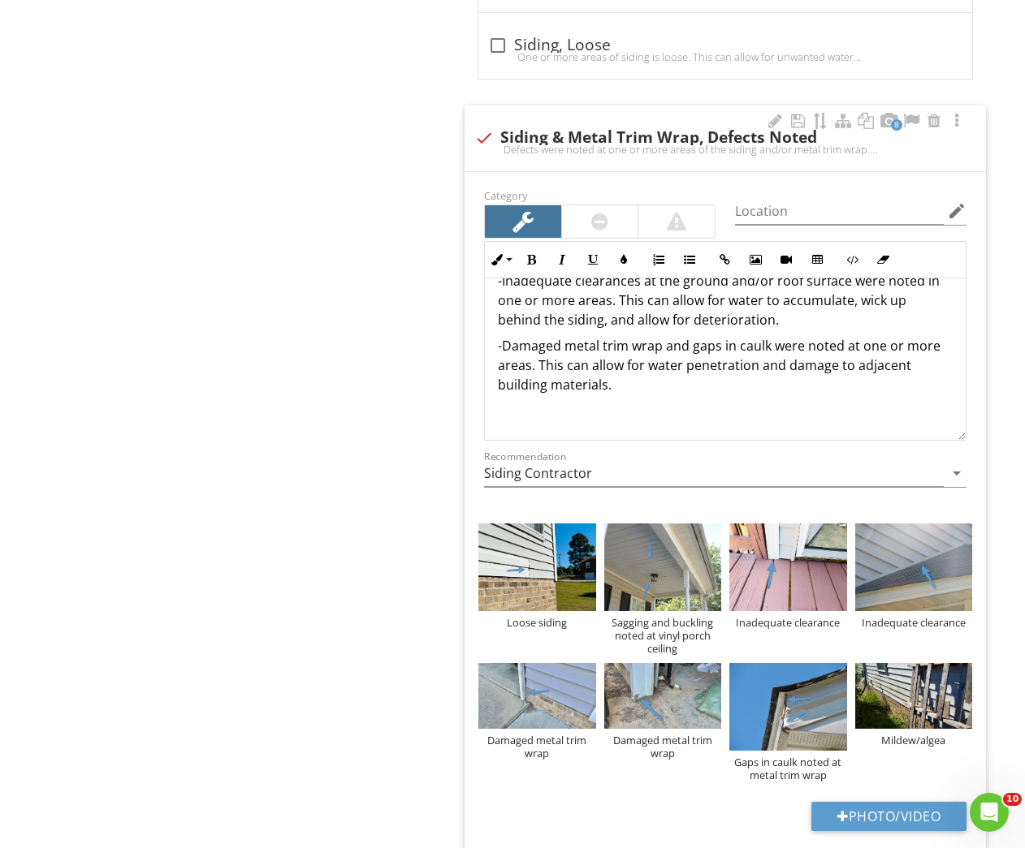
click at [672, 368] on p "-Damaged metal trim wrap and gaps in caulk were noted at one or more areas. Thi…" at bounding box center [725, 365] width 455 height 58
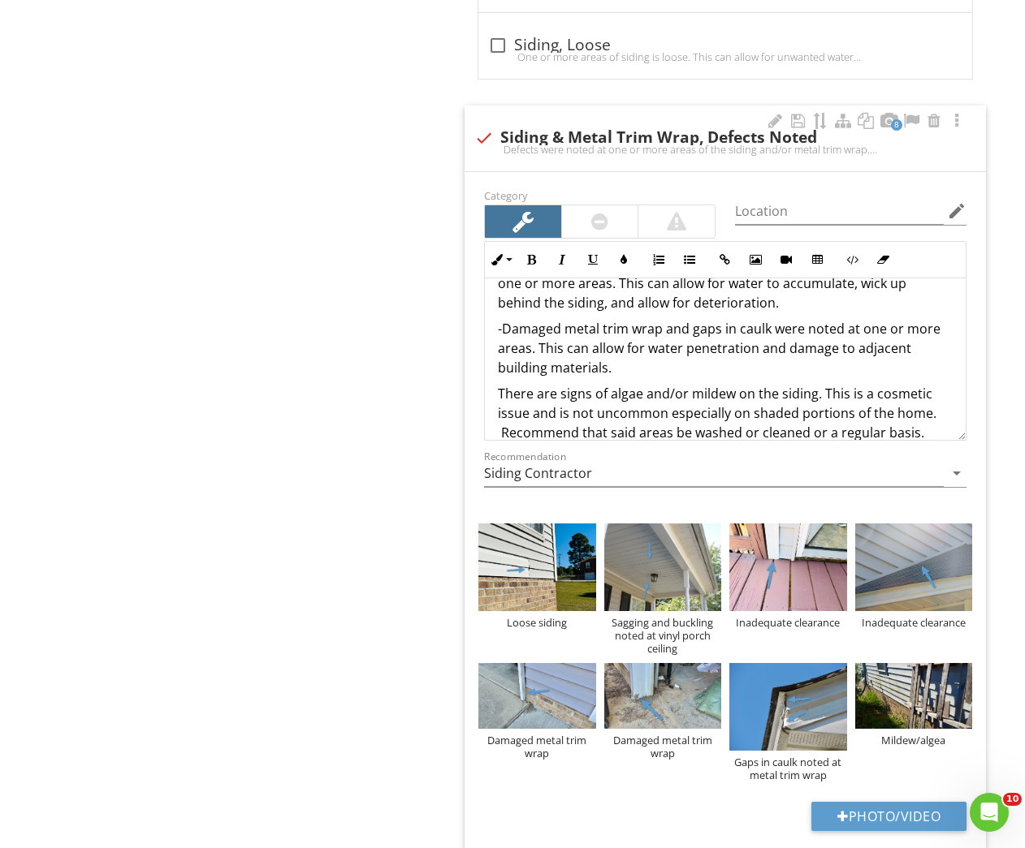
click at [492, 380] on div "Defects were noted at one or more areas of the siding and/or metal trim wrap. R…" at bounding box center [725, 283] width 481 height 409
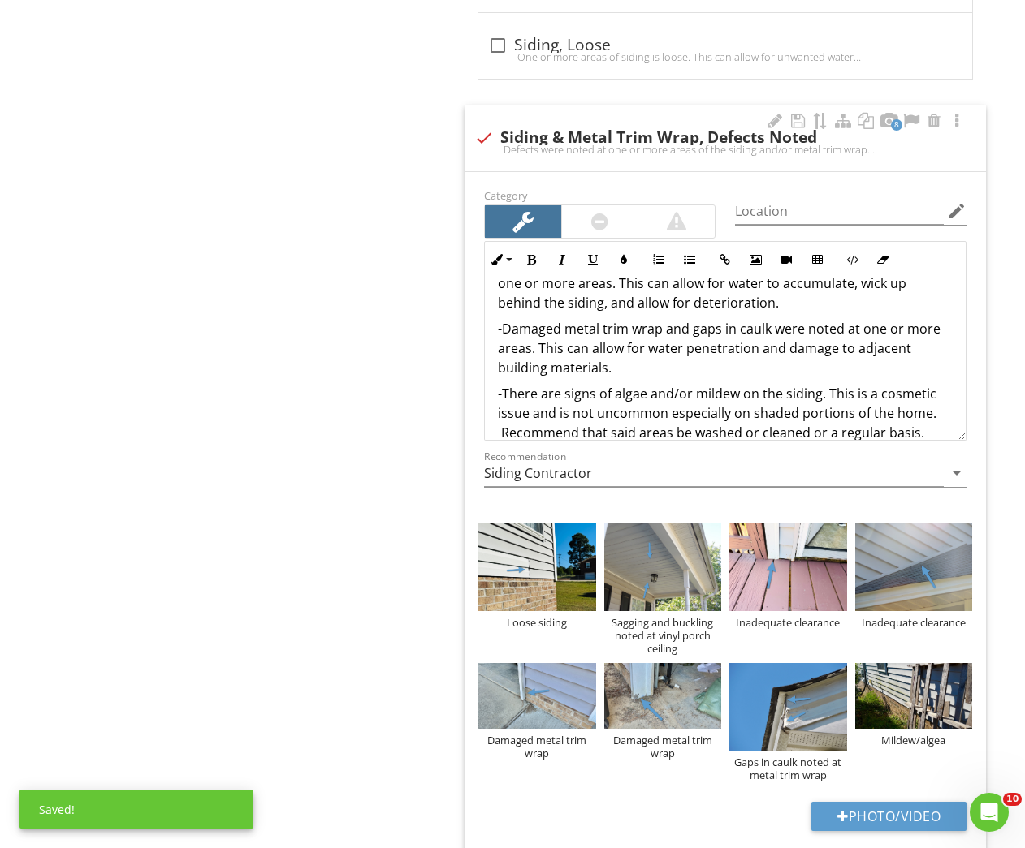
click at [818, 384] on p "-There are signs of algae and/or mildew on the siding. This is a cosmetic issue…" at bounding box center [725, 413] width 455 height 58
click at [847, 400] on p "-There are signs of algae and/or mildew on the siding and/or metal trim wrap. T…" at bounding box center [725, 423] width 455 height 78
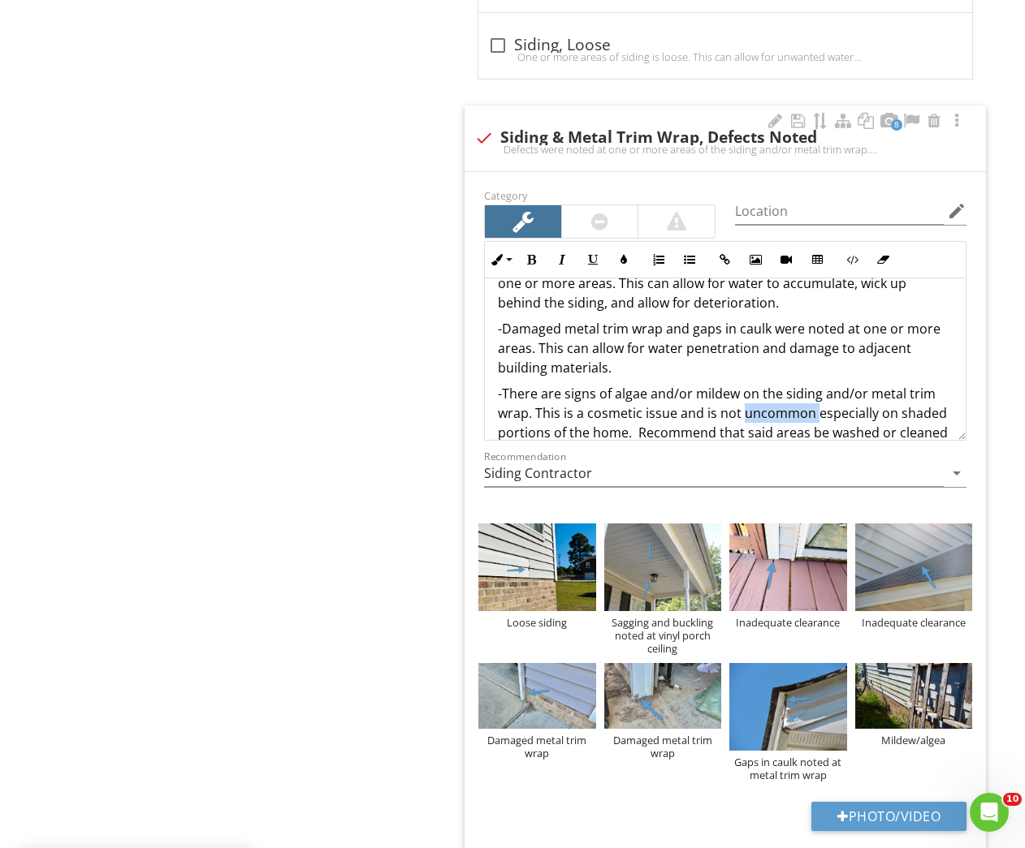
scroll to position [267, 0]
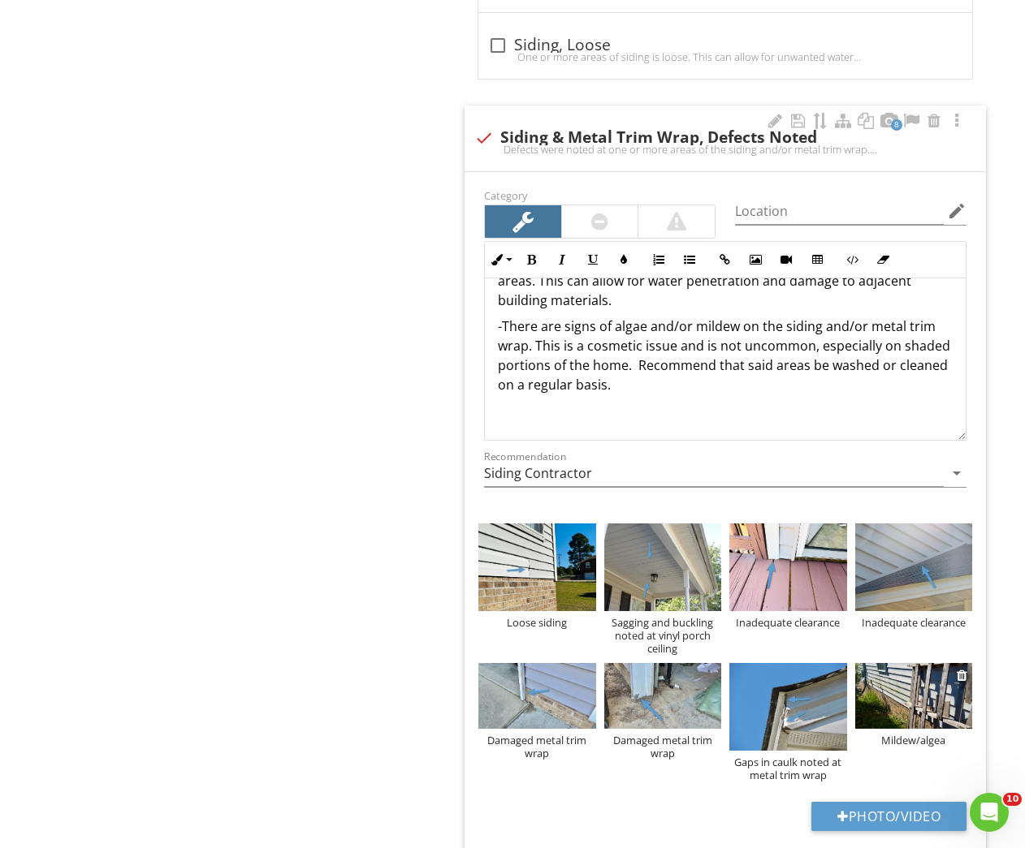
click at [884, 693] on img at bounding box center [913, 696] width 117 height 66
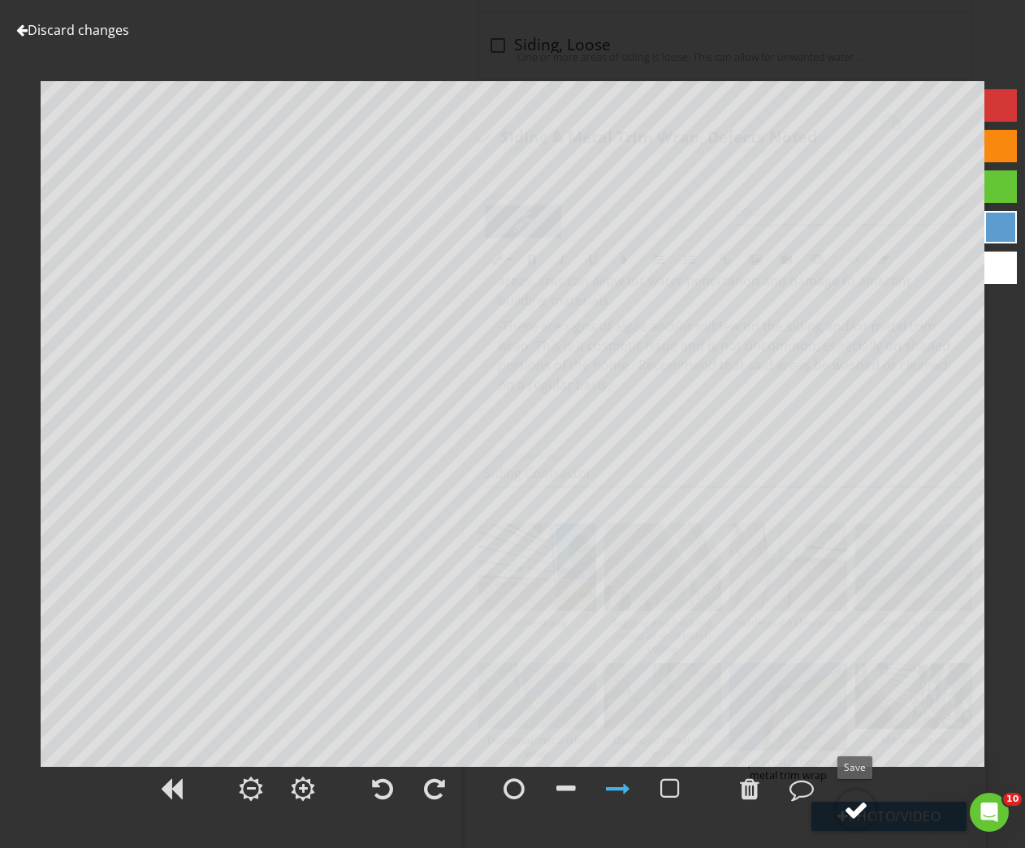
click at [859, 805] on div at bounding box center [856, 810] width 24 height 24
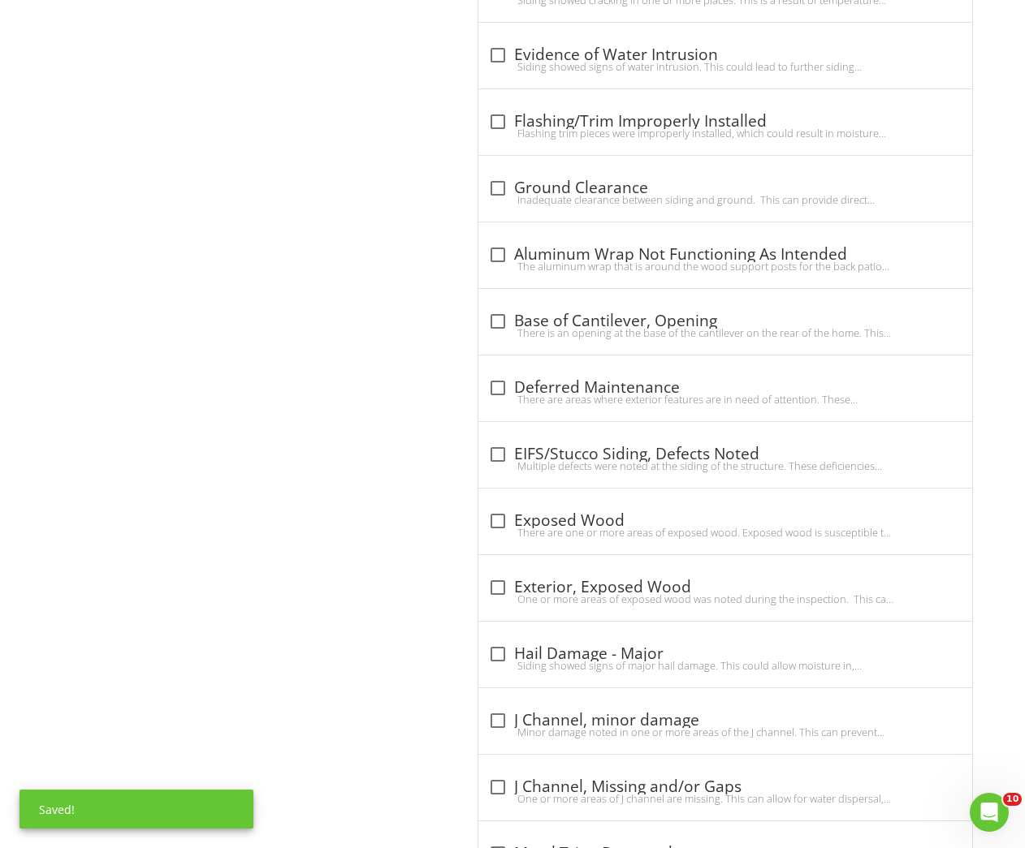
scroll to position [505, 0]
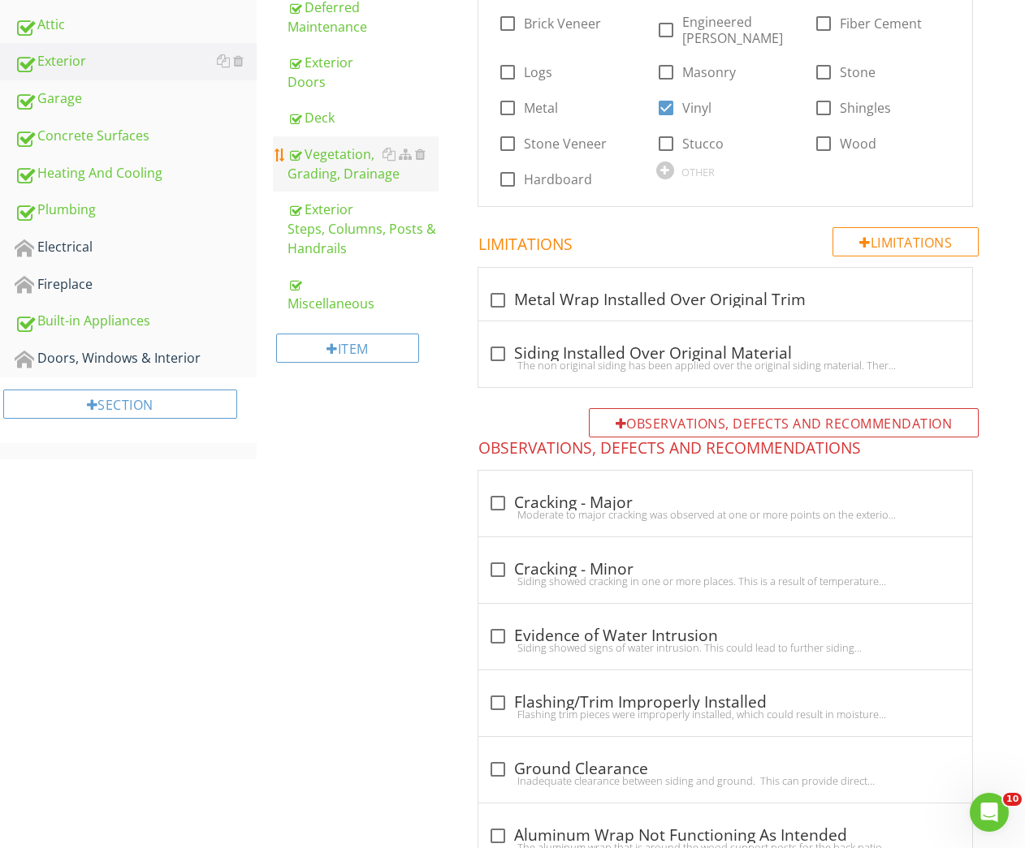
click at [339, 156] on div "Vegetation, Grading, Drainage" at bounding box center [363, 164] width 152 height 39
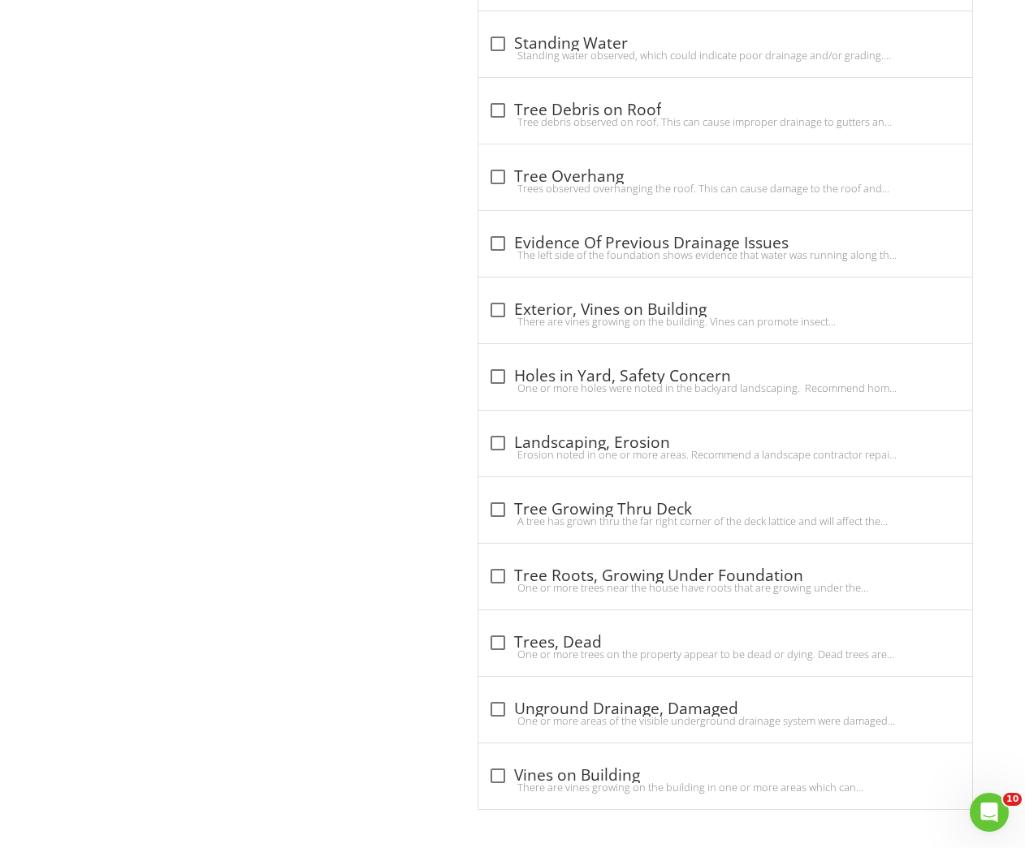
scroll to position [543, 0]
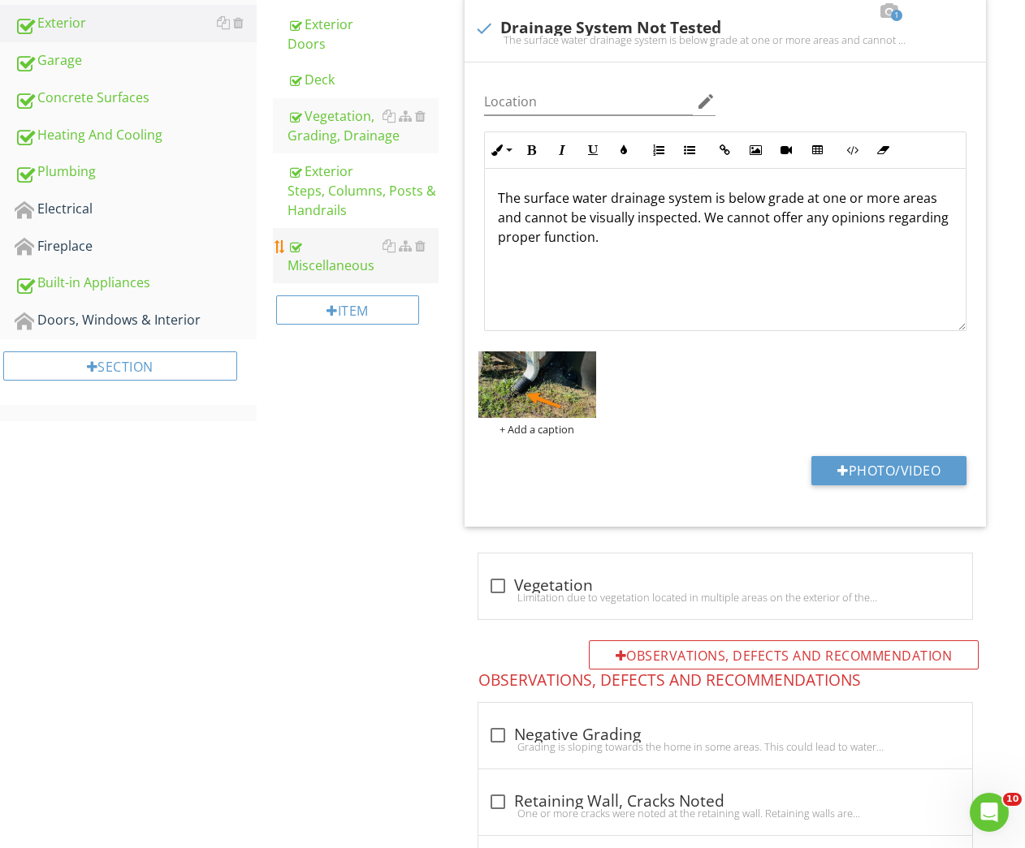
click at [347, 248] on div "Miscellaneous" at bounding box center [363, 255] width 152 height 39
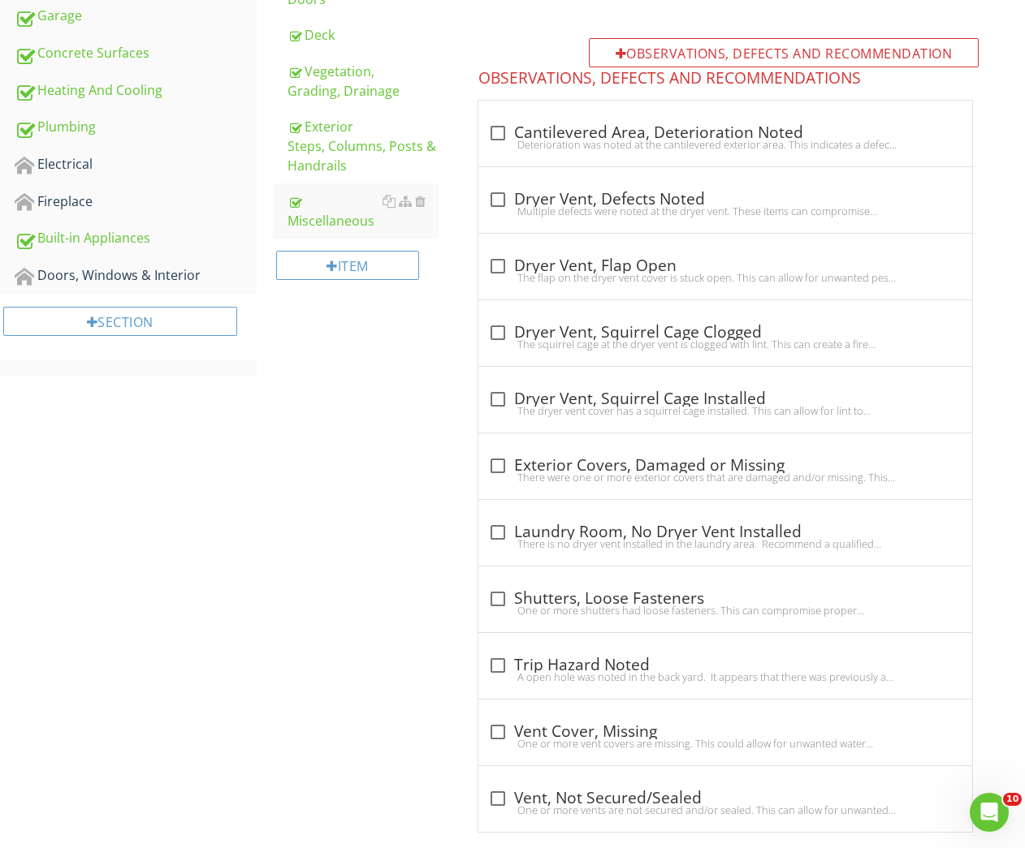
scroll to position [509, 0]
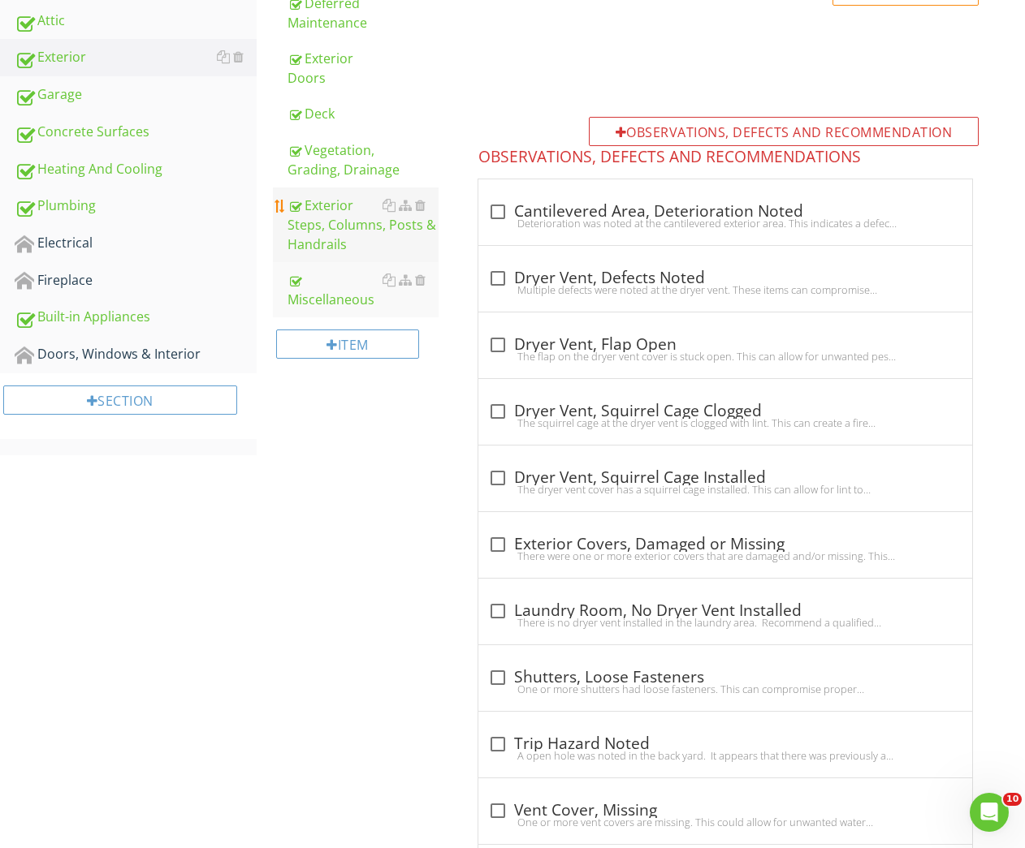
click at [301, 202] on div "Exterior Steps, Columns, Posts & Handrails" at bounding box center [363, 225] width 152 height 58
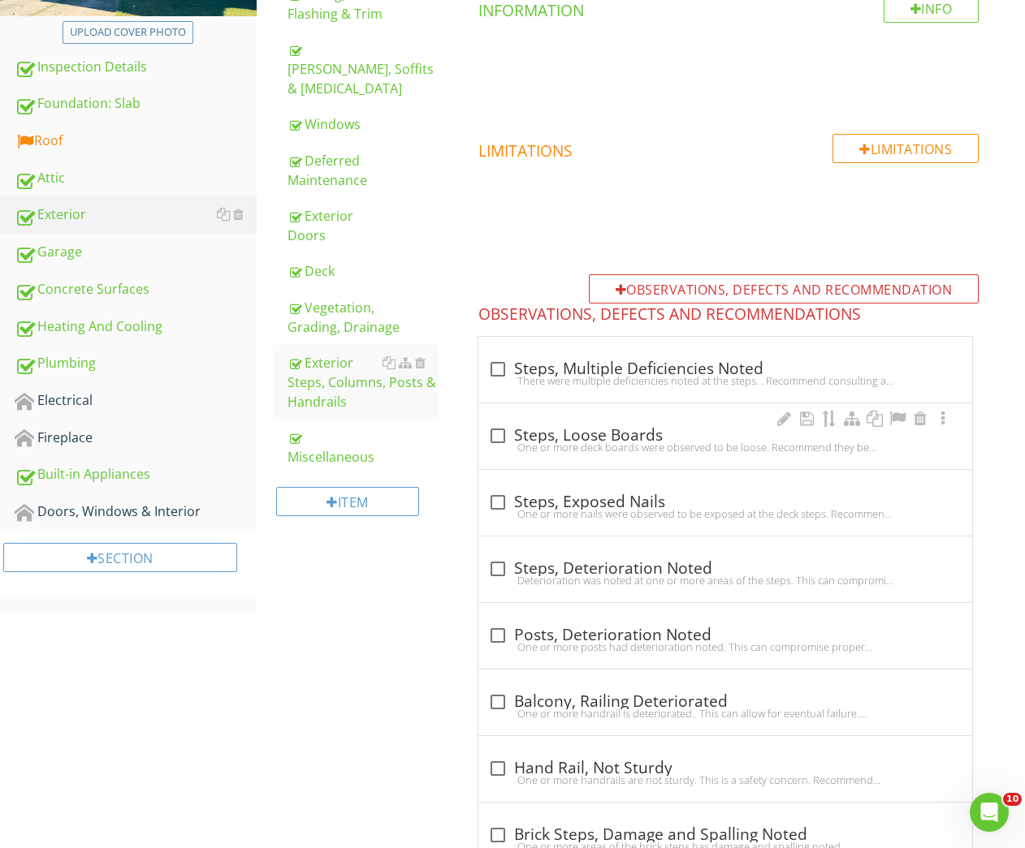
scroll to position [15, 0]
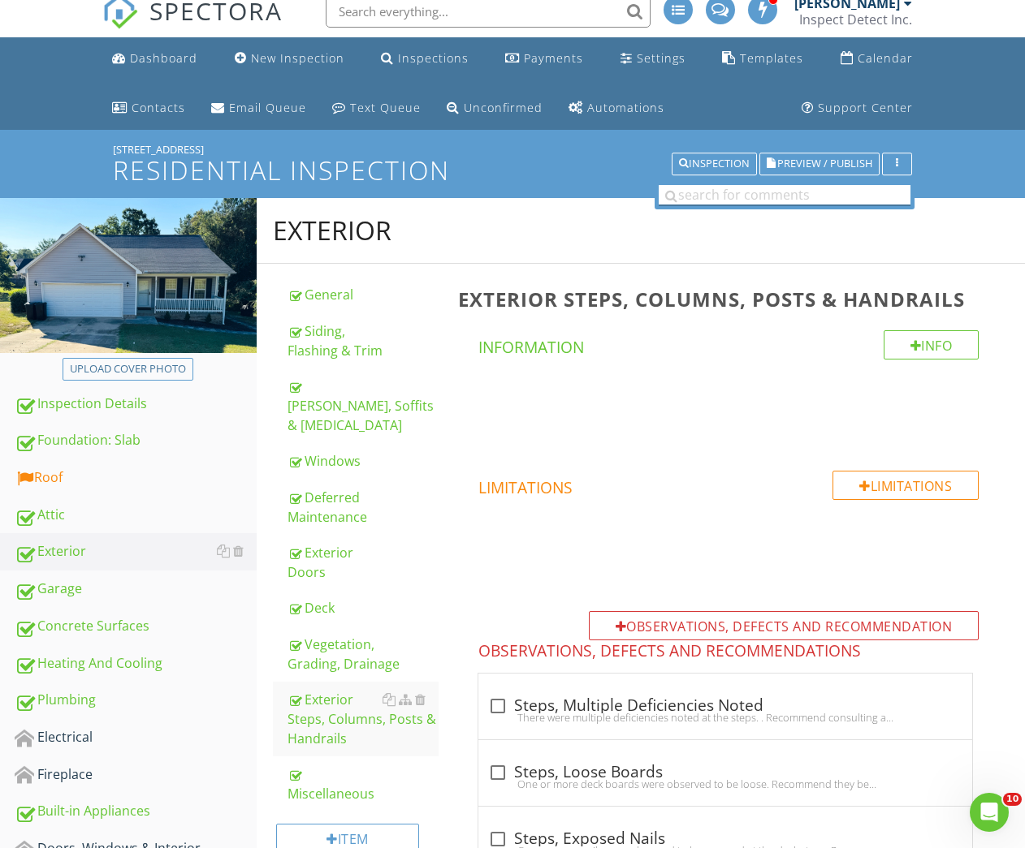
click at [744, 195] on input "text" at bounding box center [784, 195] width 252 height 20
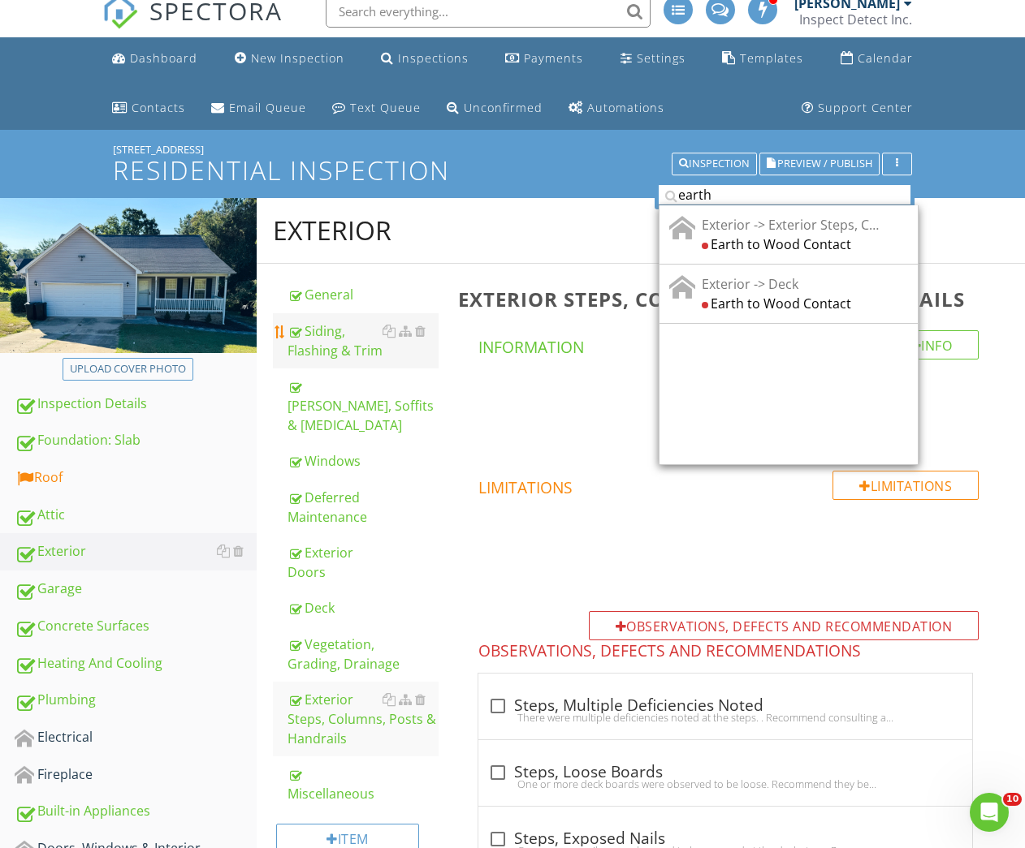
type input "earth"
click at [314, 347] on div "Siding, Flashing & Trim" at bounding box center [363, 341] width 152 height 39
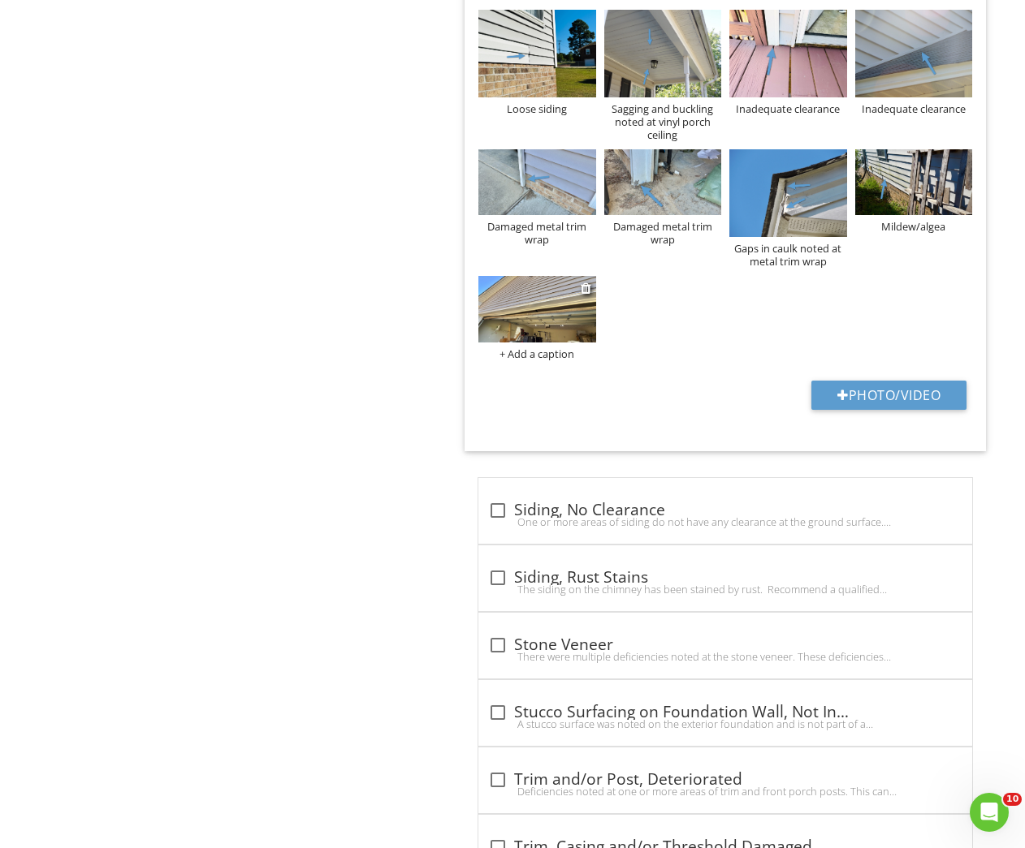
scroll to position [3225, 0]
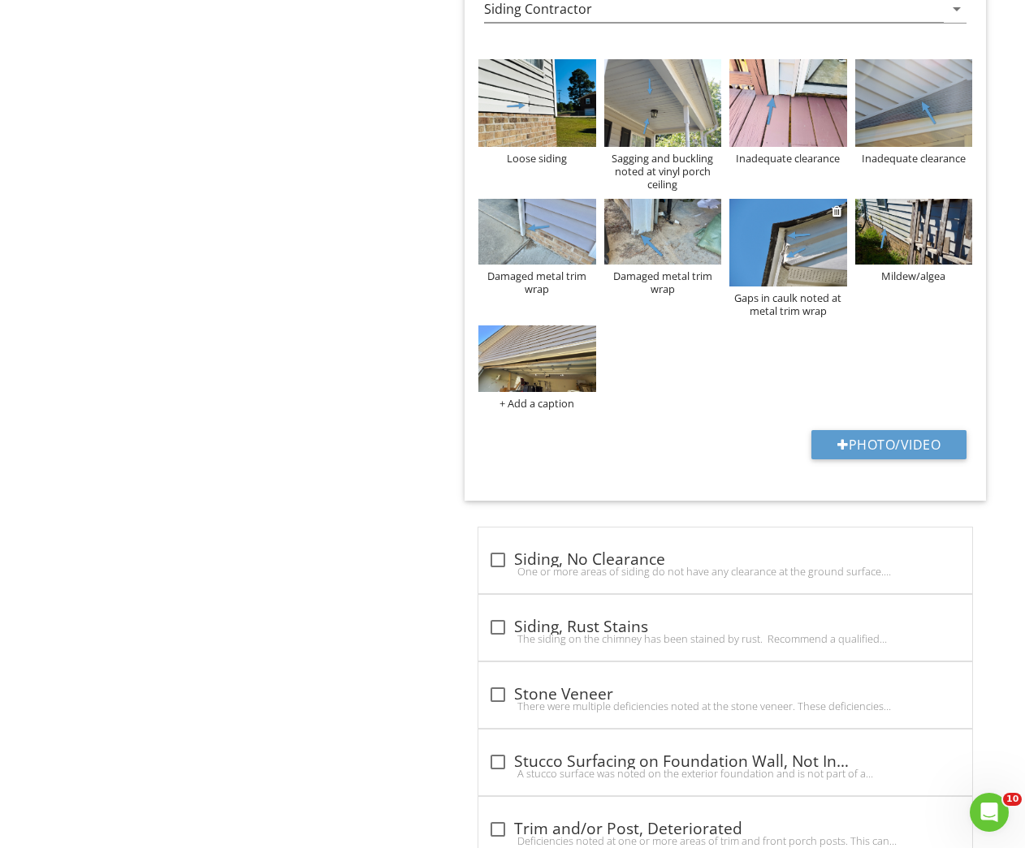
drag, startPoint x: 499, startPoint y: 301, endPoint x: 780, endPoint y: 237, distance: 288.1
click at [780, 237] on div "Loose siding Sagging and buckling noted at vinyl porch ceiling Inadequate clear…" at bounding box center [725, 234] width 502 height 359
click at [527, 330] on img at bounding box center [536, 359] width 117 height 66
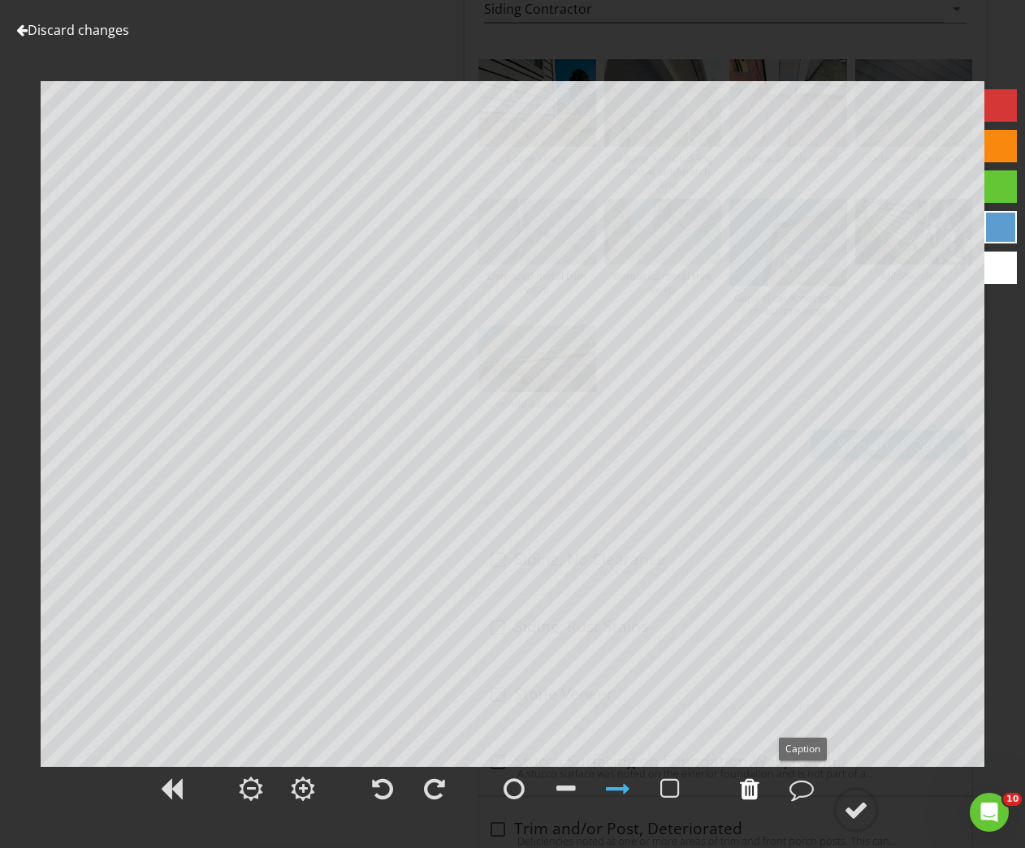
drag, startPoint x: 796, startPoint y: 792, endPoint x: 745, endPoint y: 796, distance: 50.4
click at [796, 792] on div at bounding box center [801, 789] width 24 height 24
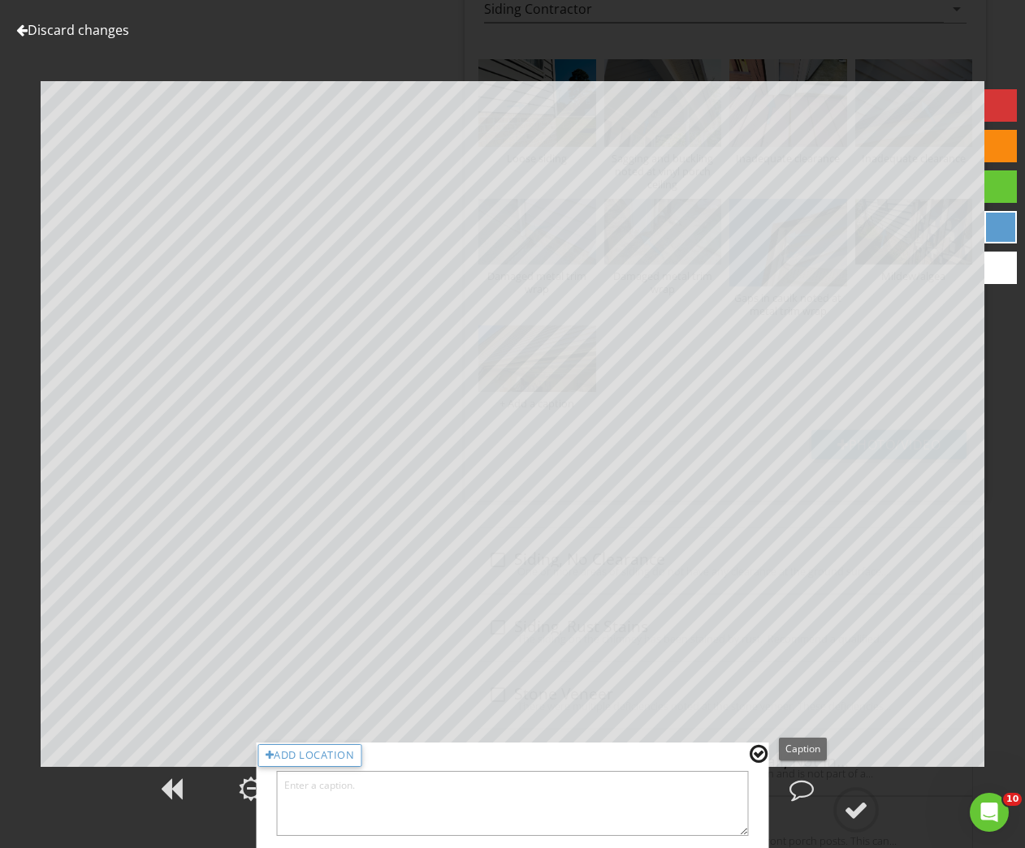
click at [698, 797] on textarea at bounding box center [513, 803] width 472 height 65
type textarea "Damaged metal trim wrap"
click at [754, 753] on div at bounding box center [758, 754] width 18 height 21
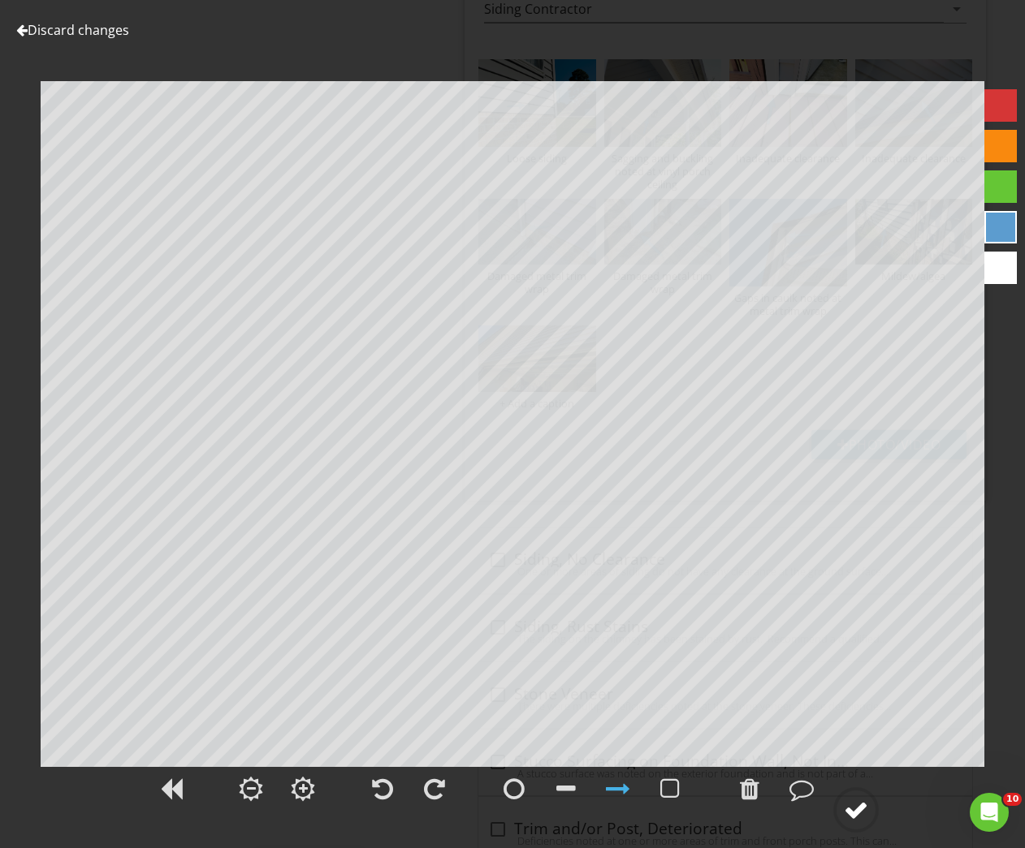
click at [863, 809] on div at bounding box center [856, 810] width 24 height 24
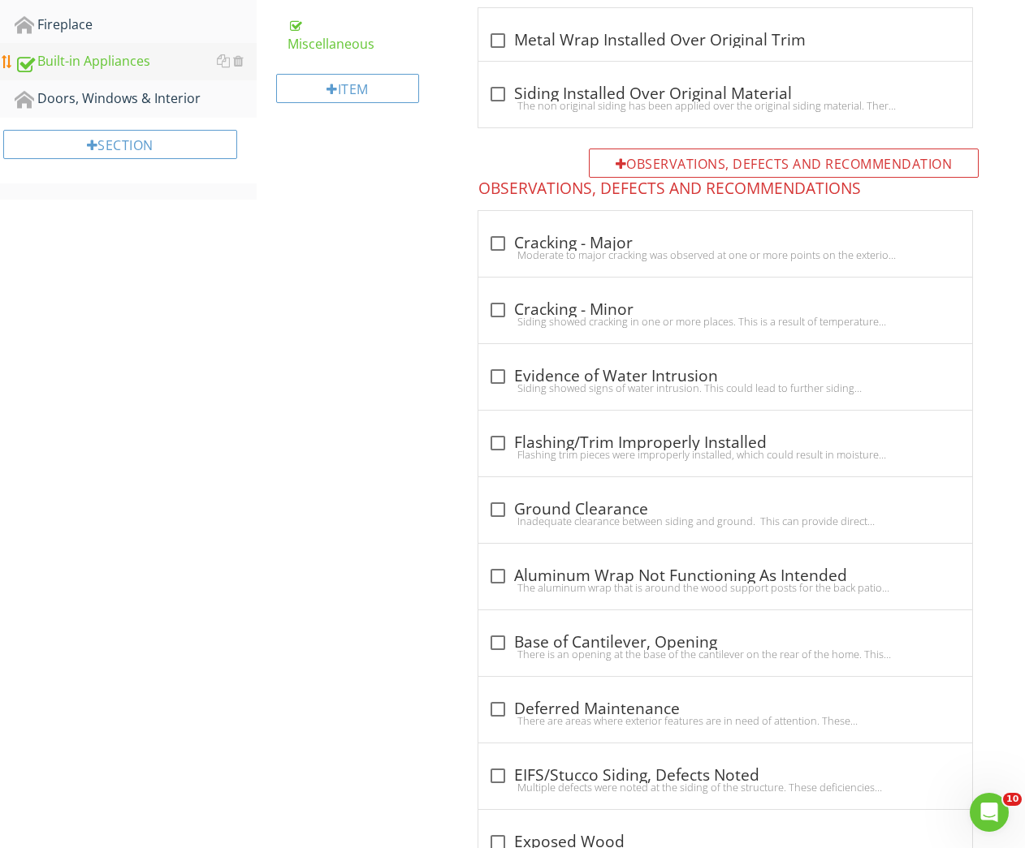
scroll to position [202, 0]
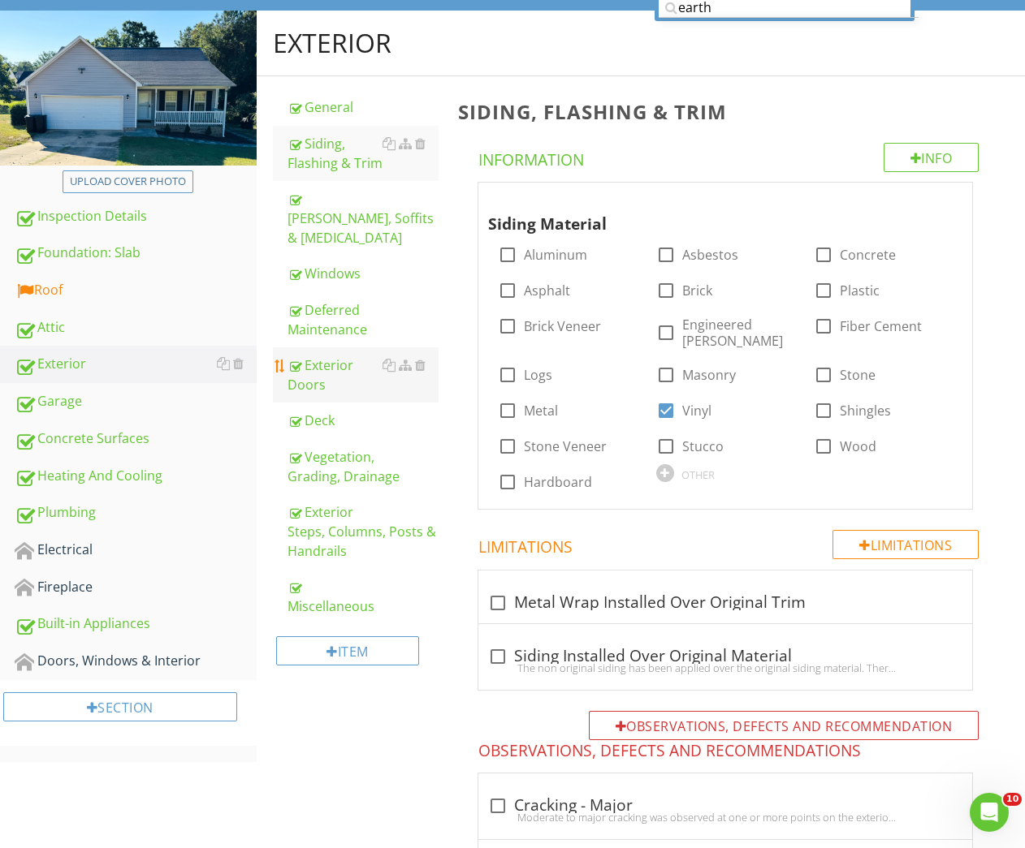
click at [327, 356] on div "Exterior Doors" at bounding box center [363, 375] width 152 height 39
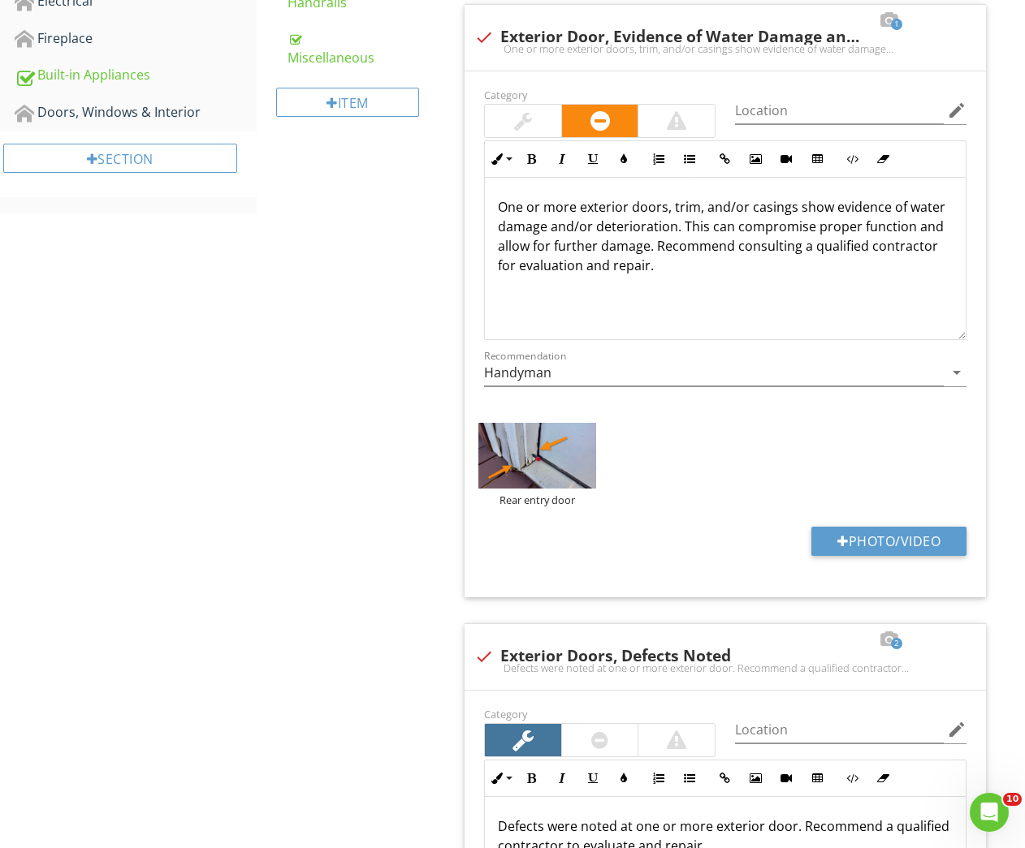
scroll to position [1320, 0]
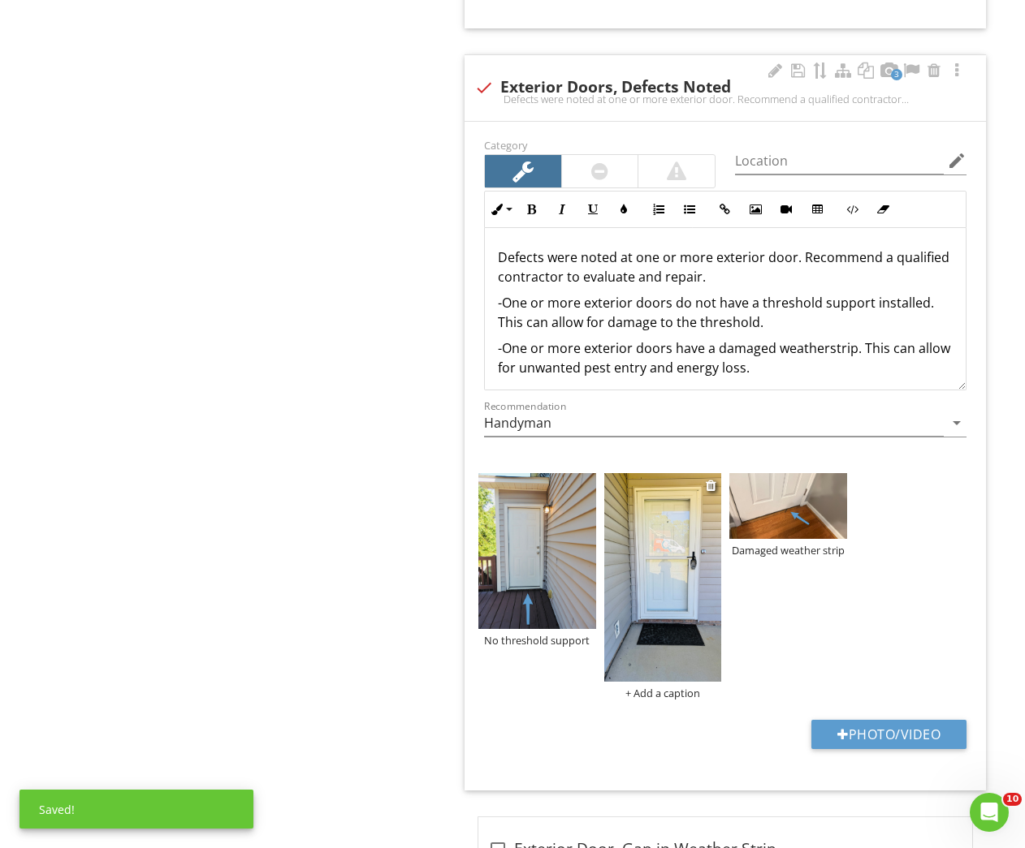
click at [672, 690] on div "+ Add a caption" at bounding box center [662, 693] width 117 height 13
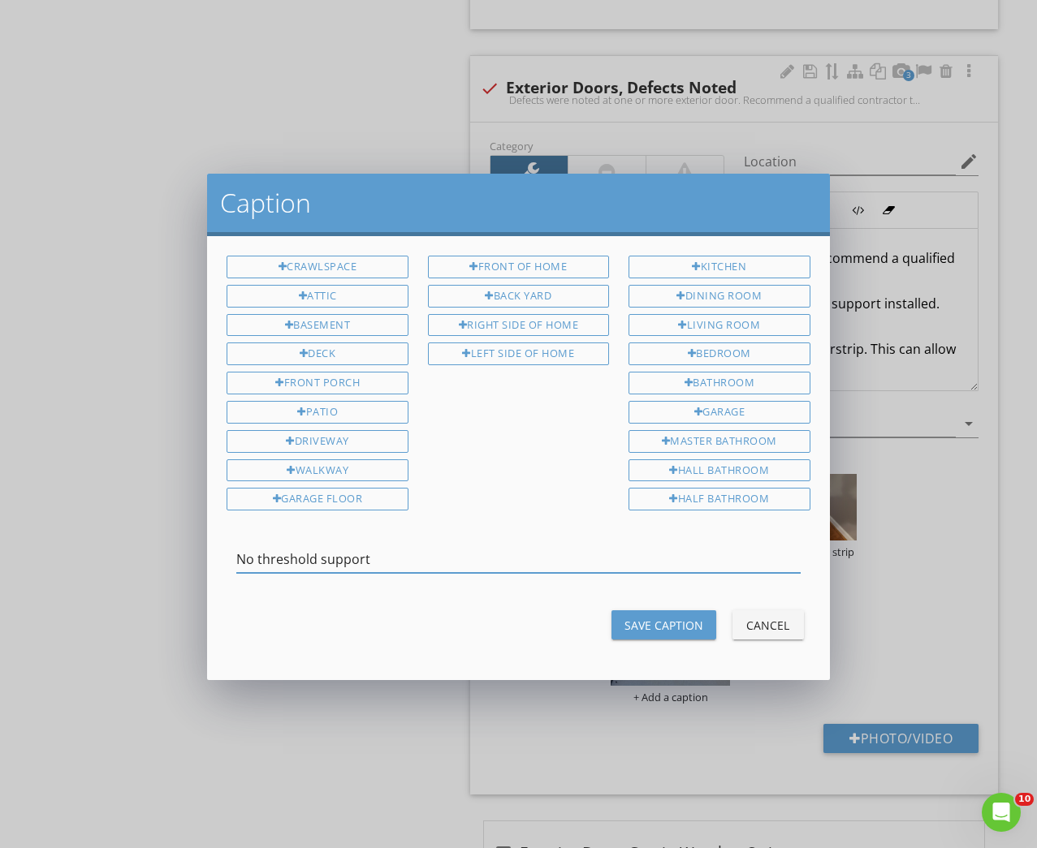
type input "No threshold support"
click at [637, 617] on div "Save Caption" at bounding box center [663, 625] width 79 height 17
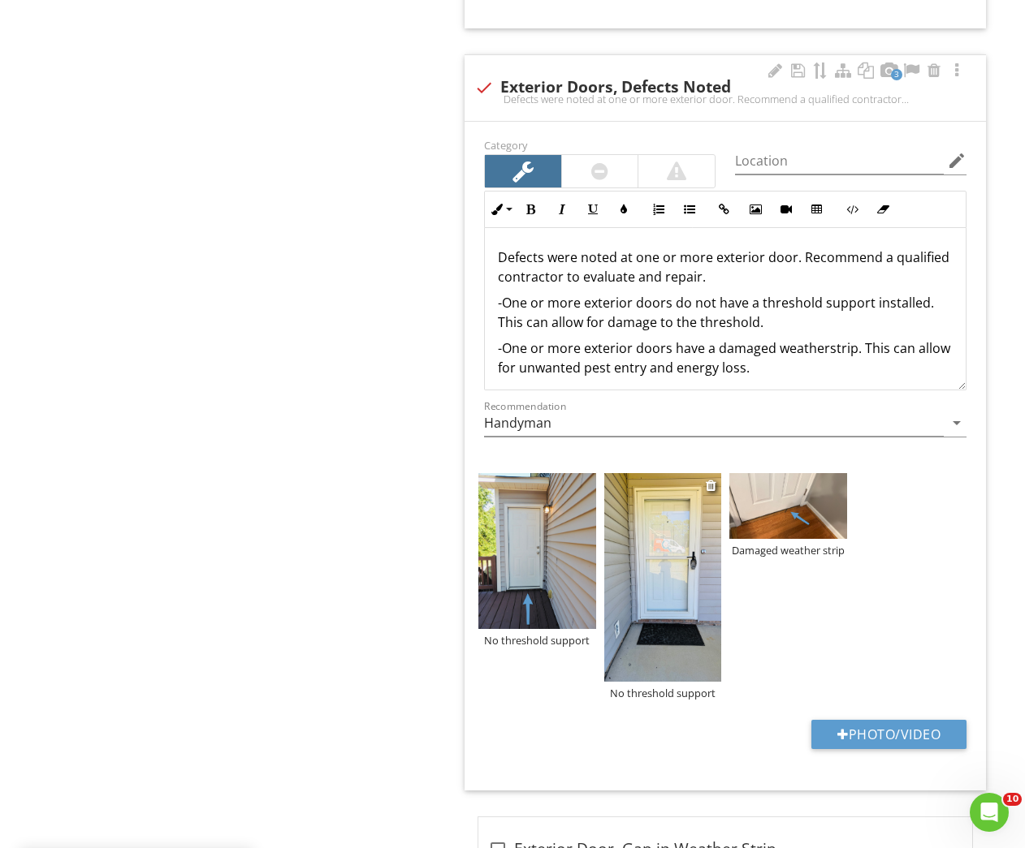
click at [680, 639] on img at bounding box center [662, 577] width 117 height 209
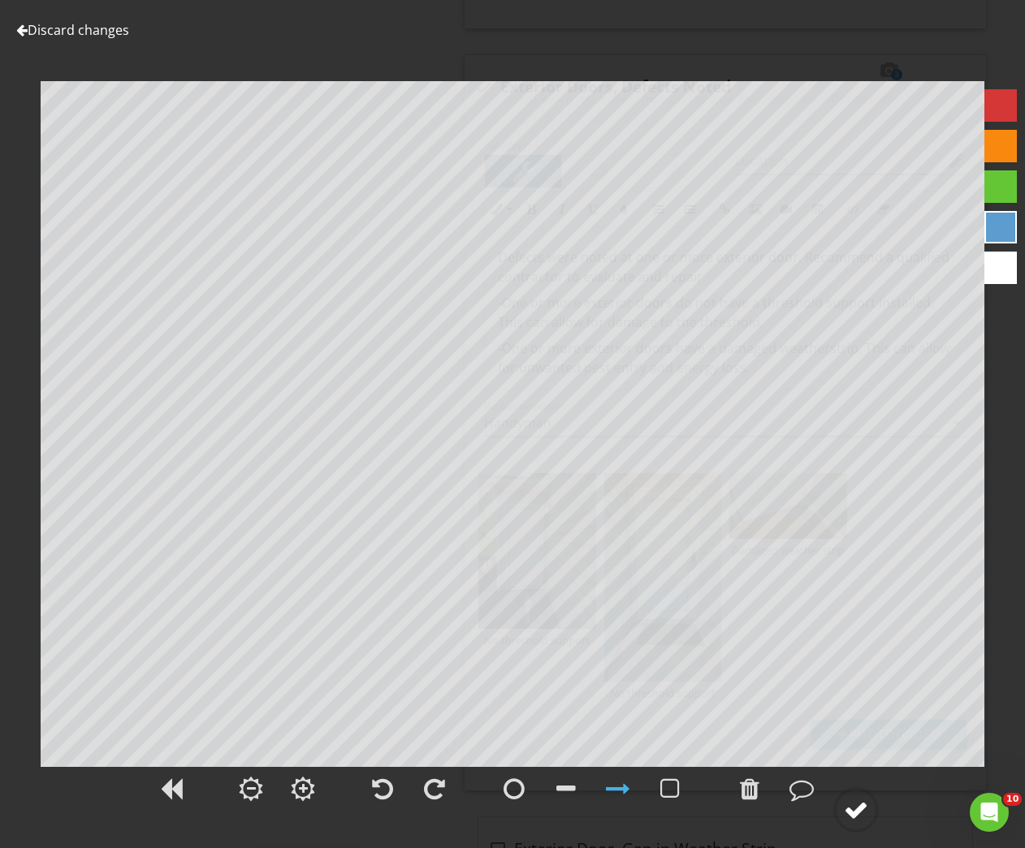
click at [837, 811] on circle at bounding box center [856, 810] width 42 height 42
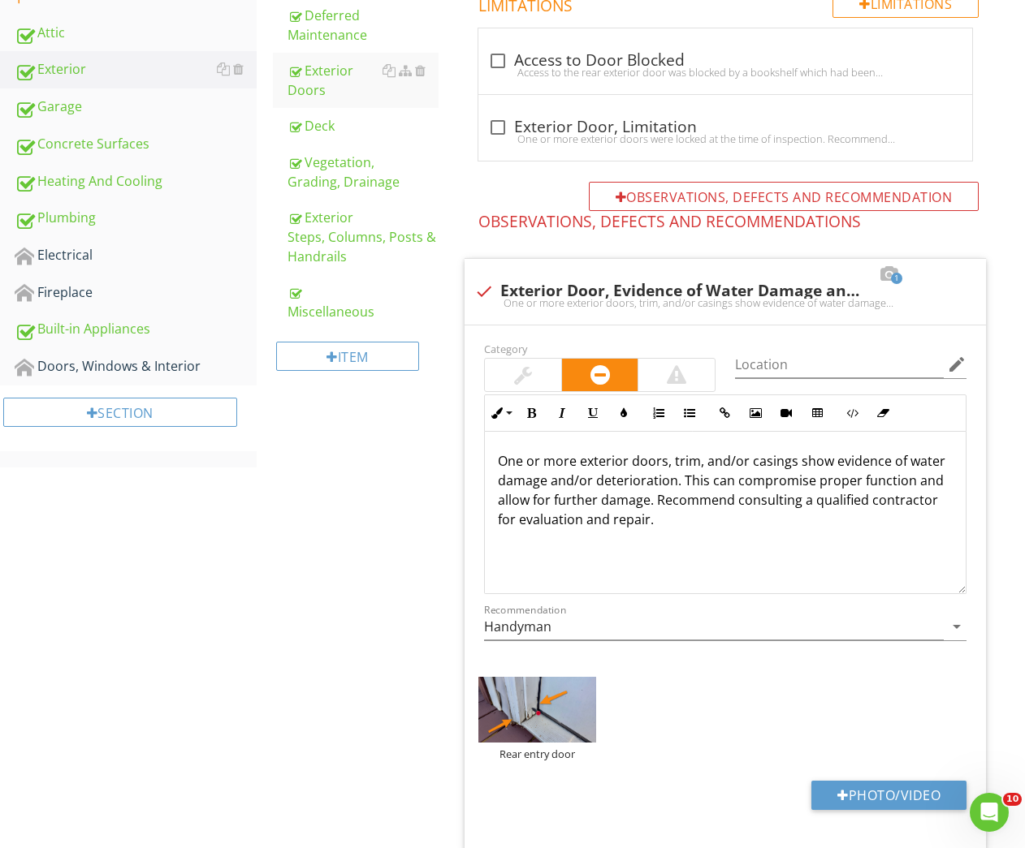
scroll to position [150, 0]
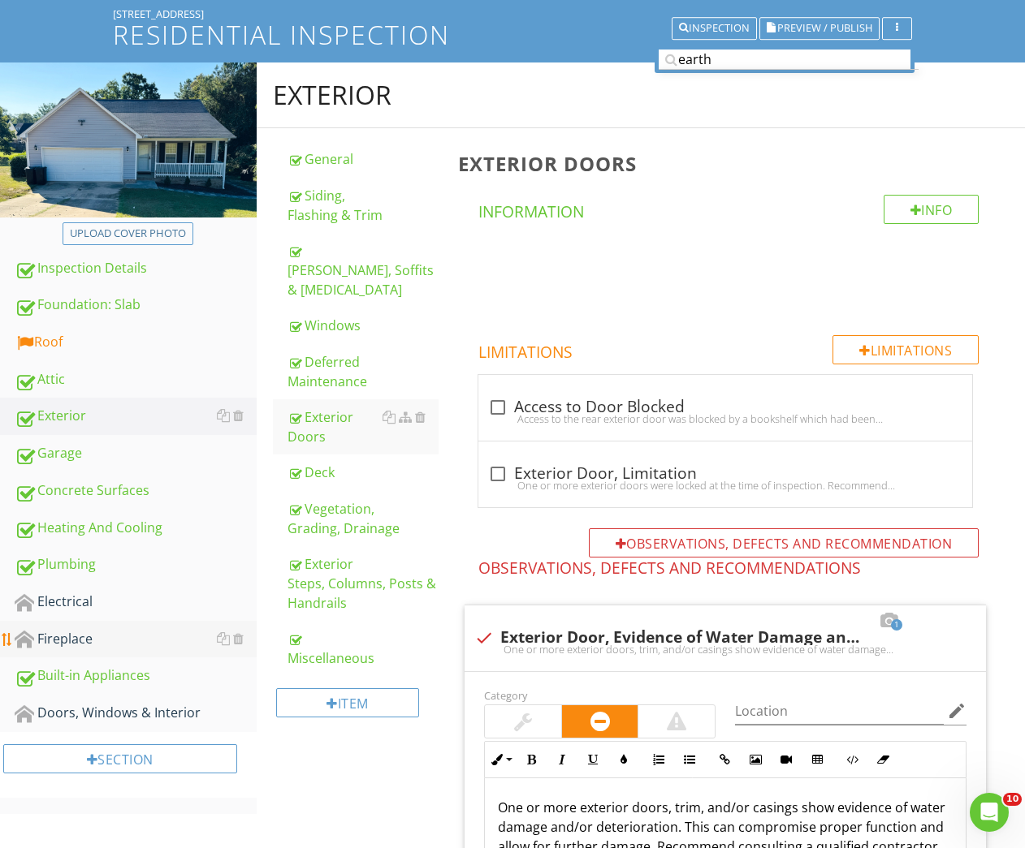
click at [80, 639] on div "Fireplace" at bounding box center [136, 639] width 242 height 21
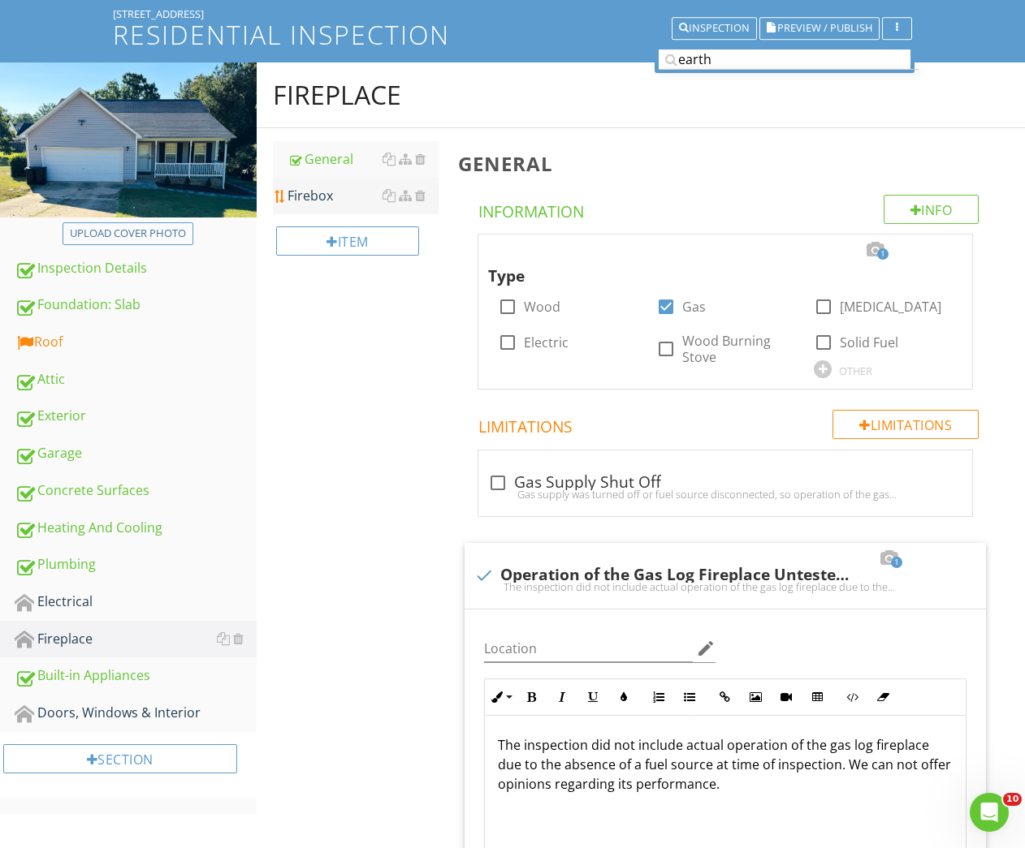
click at [331, 205] on link "Firebox" at bounding box center [363, 196] width 152 height 36
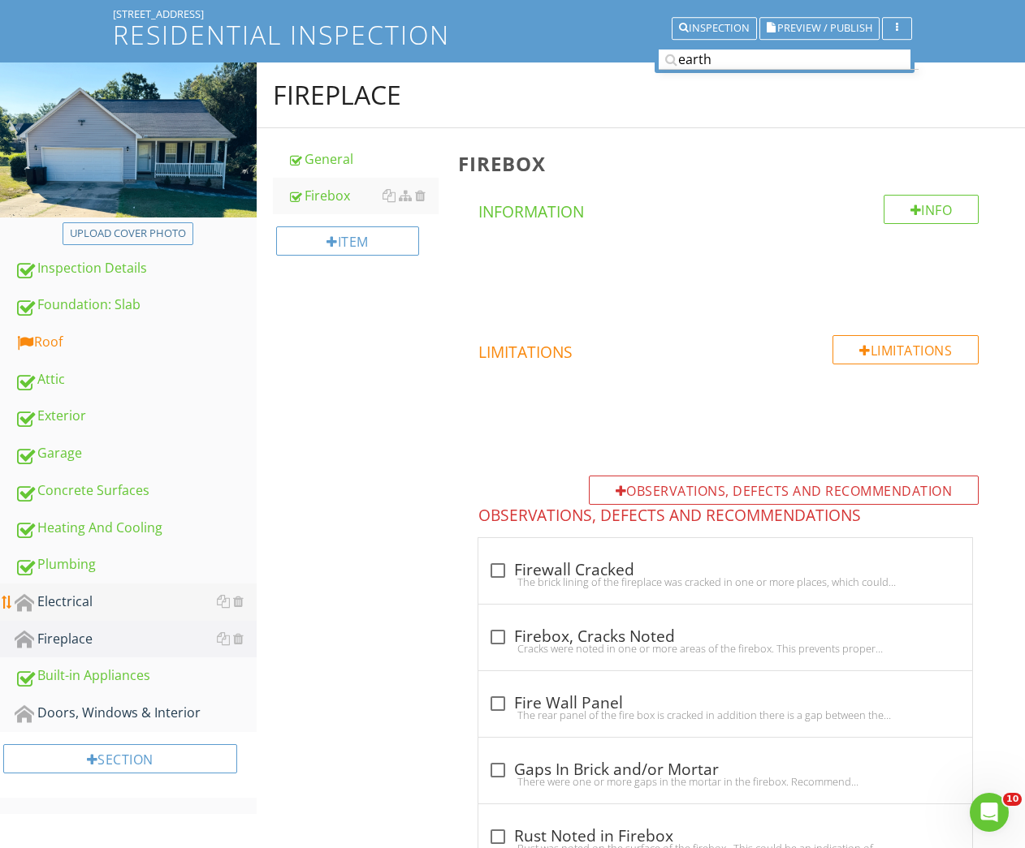
click at [55, 598] on div "Electrical" at bounding box center [136, 602] width 242 height 21
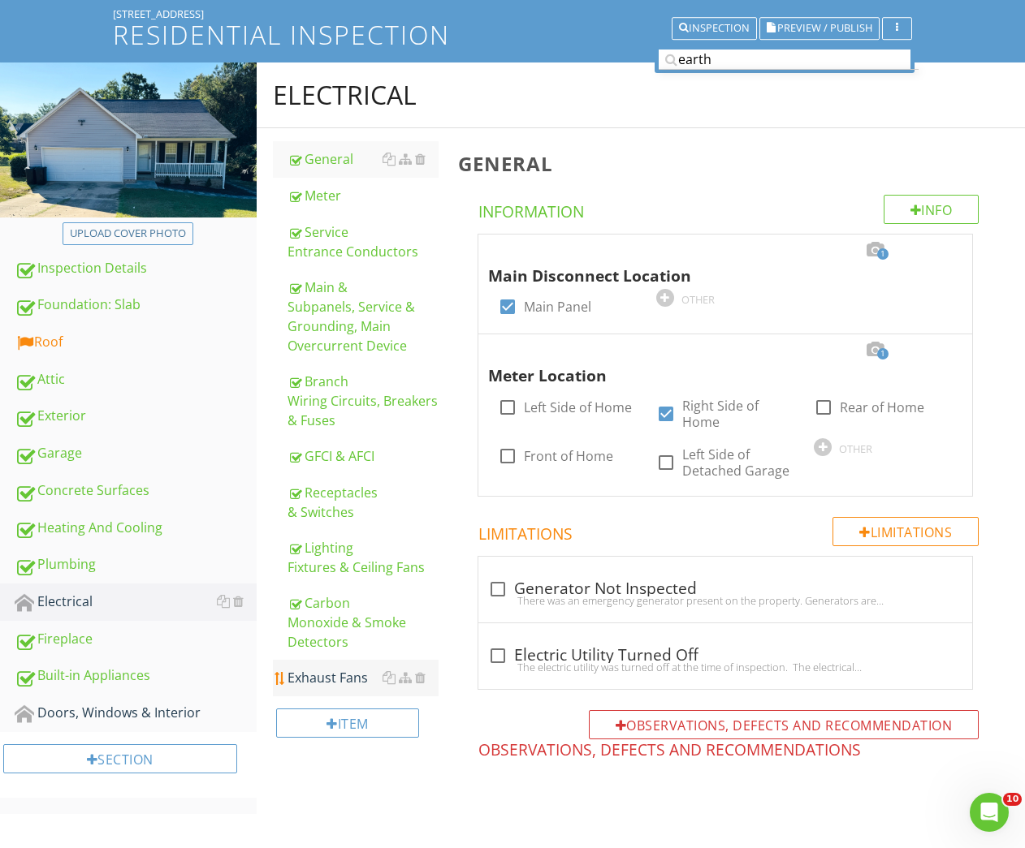
click at [332, 679] on div "Exhaust Fans" at bounding box center [363, 677] width 152 height 19
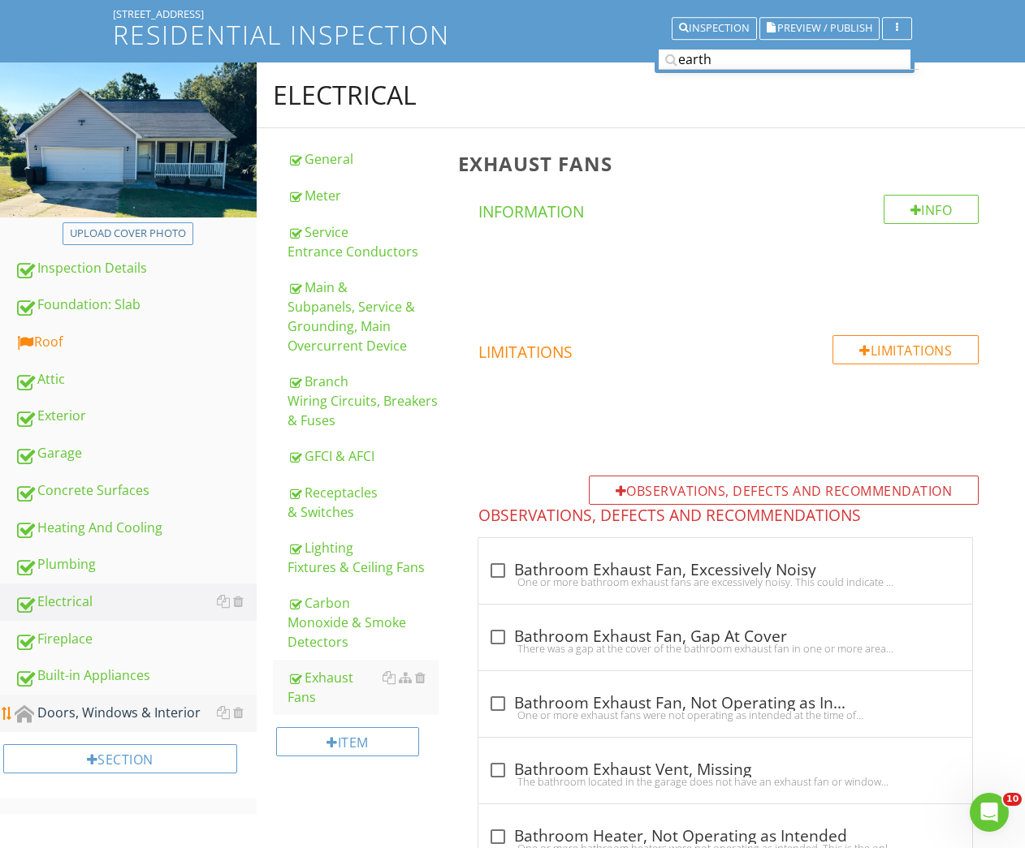
click at [110, 718] on div "Doors, Windows & Interior" at bounding box center [136, 713] width 242 height 21
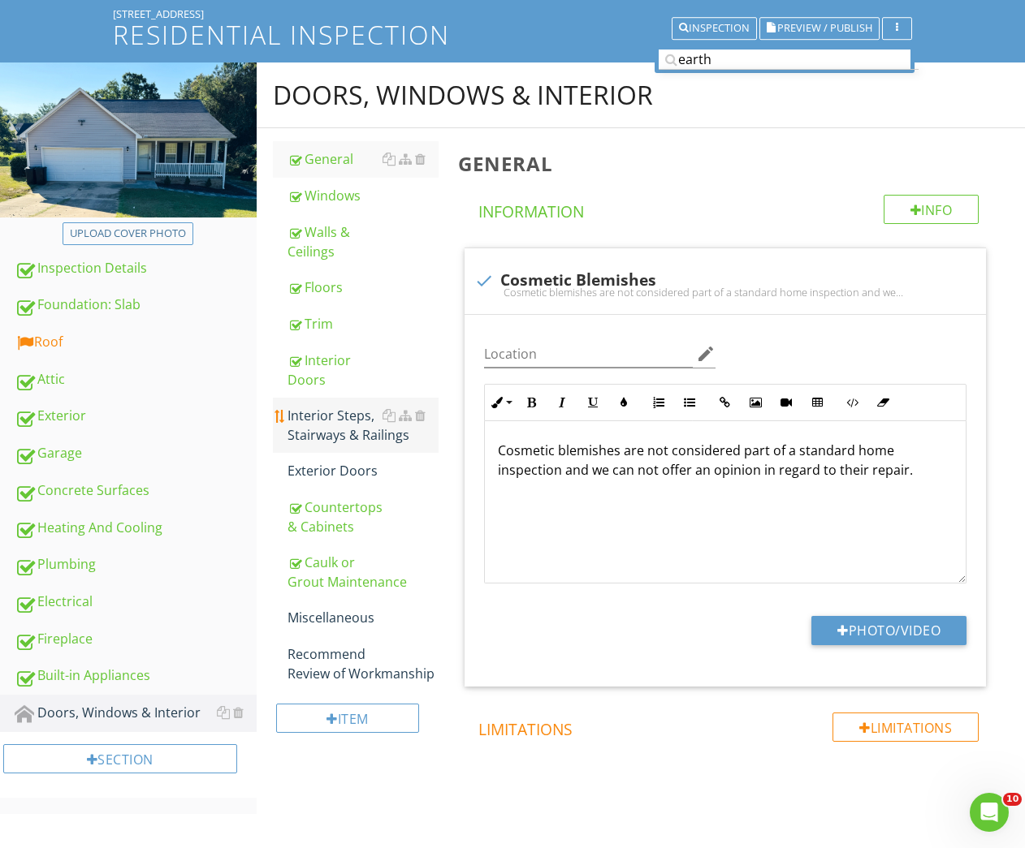
click at [311, 416] on div "Interior Steps, Stairways & Railings" at bounding box center [363, 425] width 152 height 39
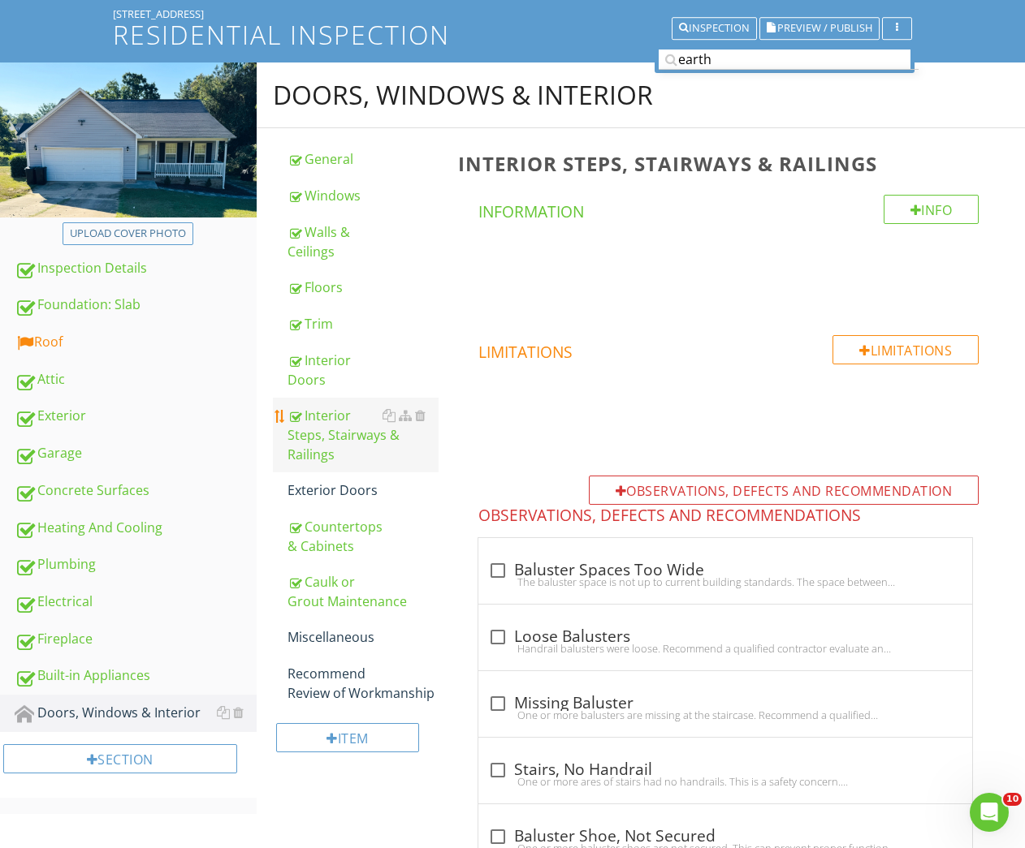
click at [323, 464] on link "Interior Steps, Stairways & Railings" at bounding box center [363, 435] width 152 height 75
click at [324, 477] on link "Exterior Doors" at bounding box center [363, 491] width 152 height 36
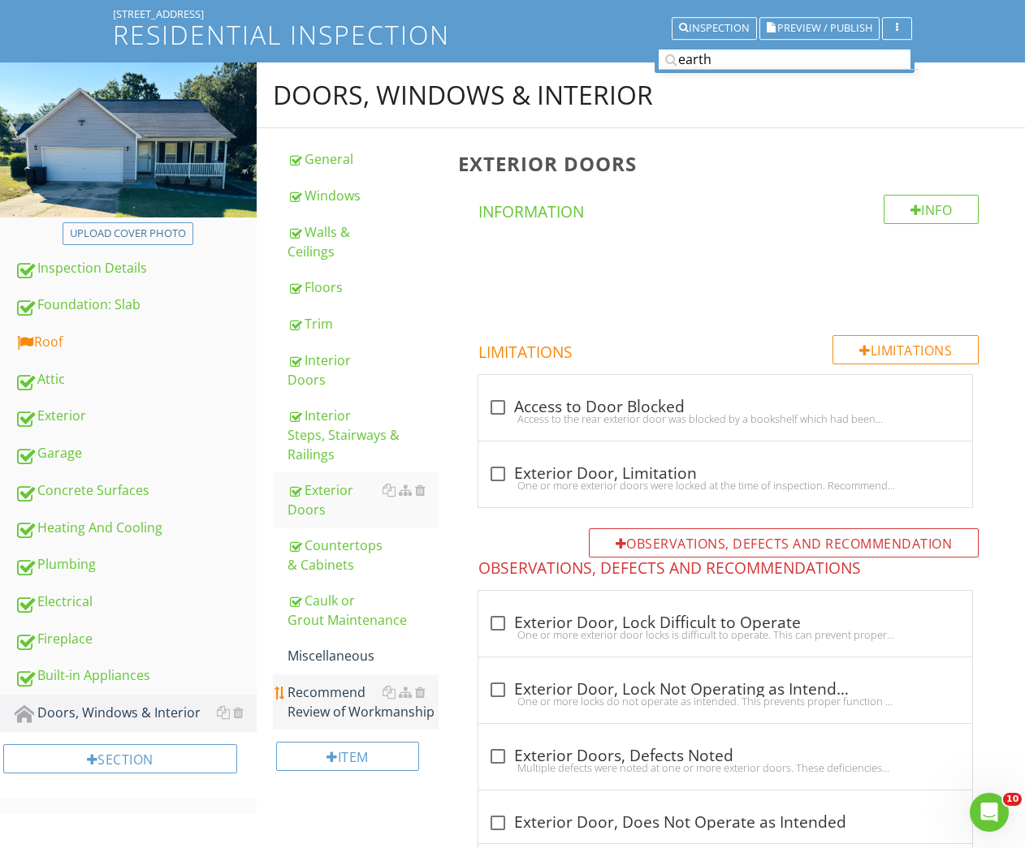
click at [314, 684] on div "Recommend Review of Workmanship" at bounding box center [363, 702] width 152 height 39
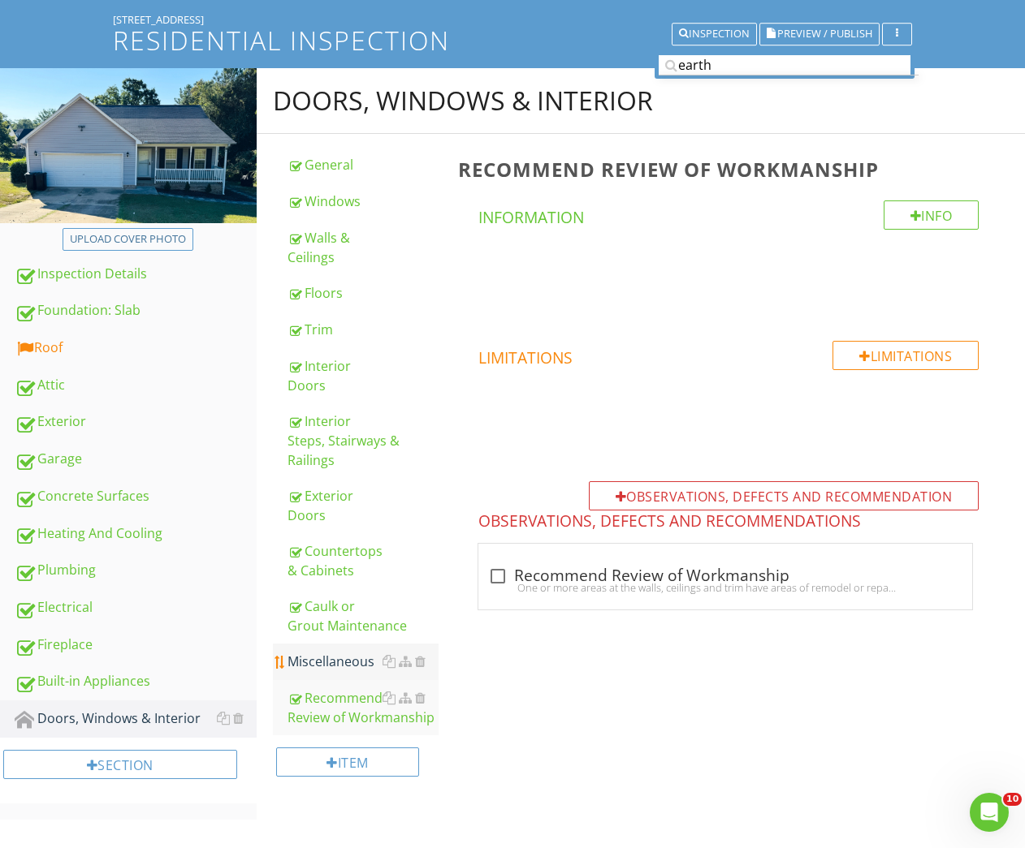
scroll to position [145, 0]
click at [355, 662] on div "Miscellaneous" at bounding box center [363, 661] width 152 height 19
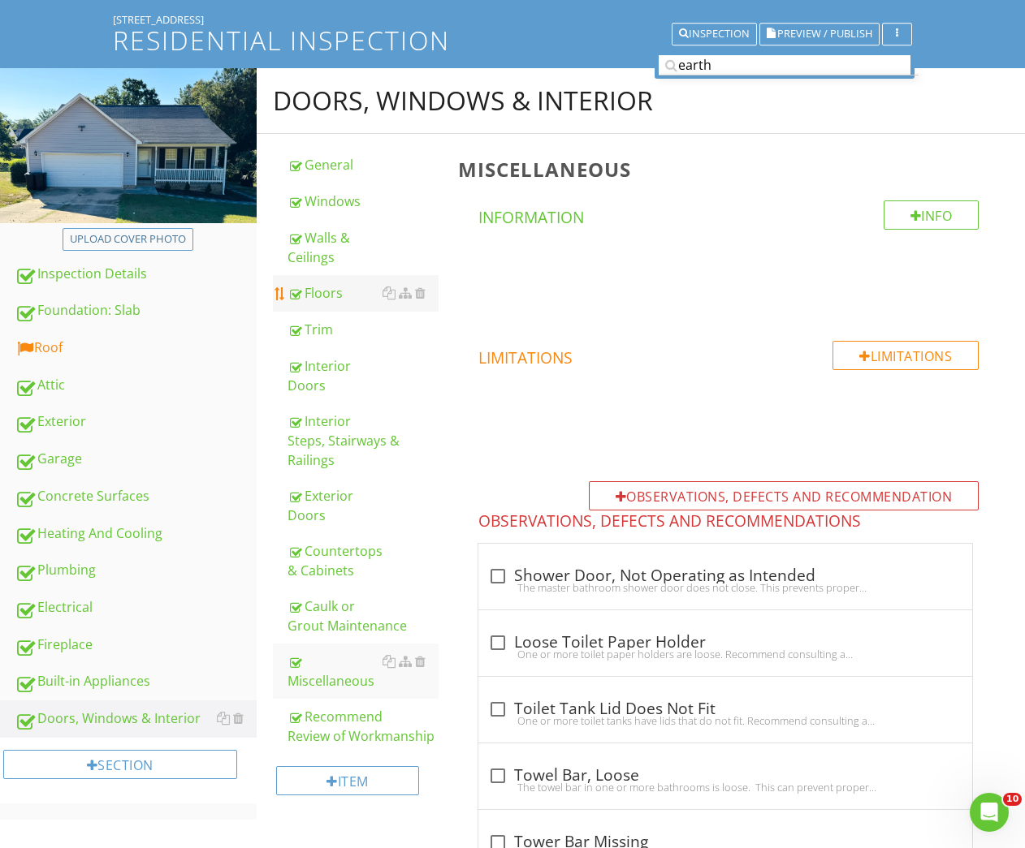
click at [306, 302] on link "Floors" at bounding box center [363, 293] width 152 height 36
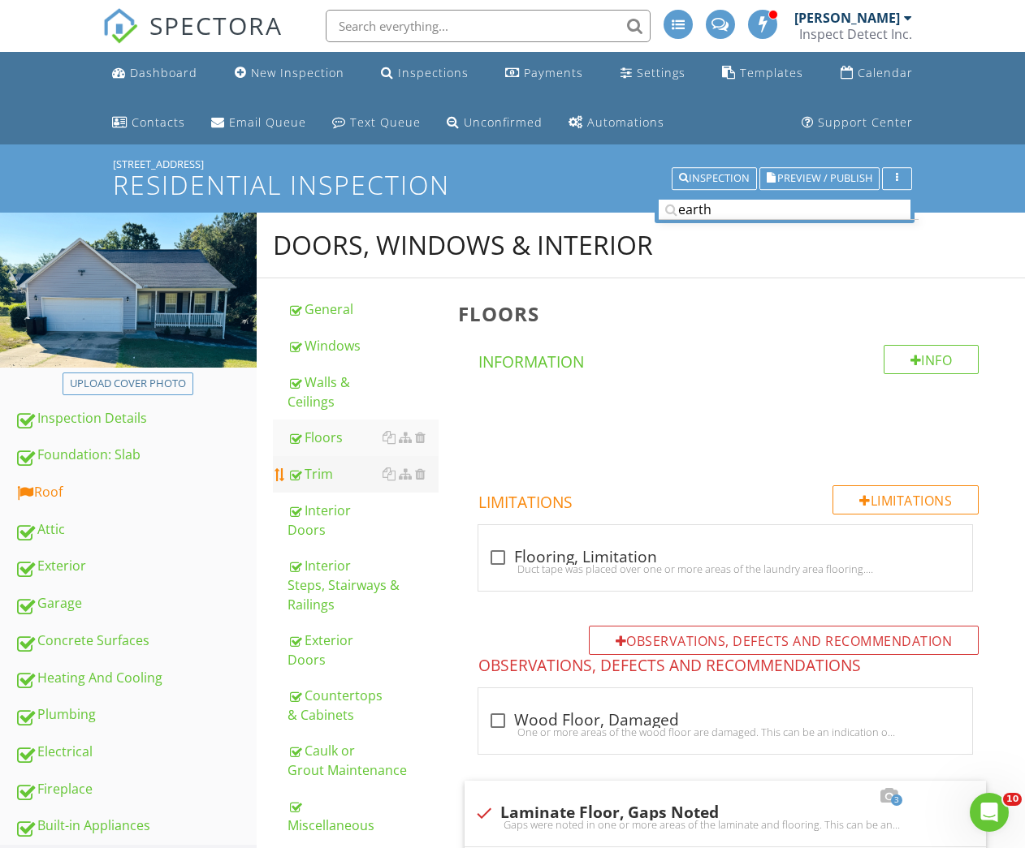
click at [332, 484] on link "Trim" at bounding box center [363, 474] width 152 height 36
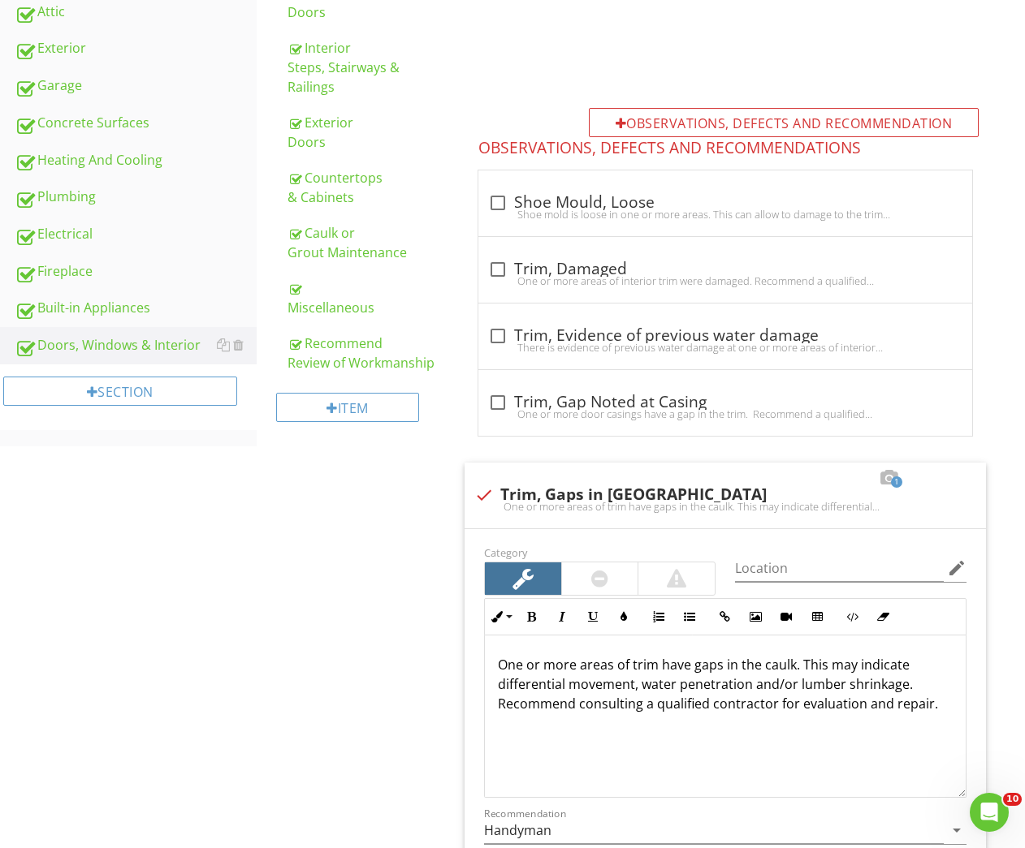
scroll to position [185, 0]
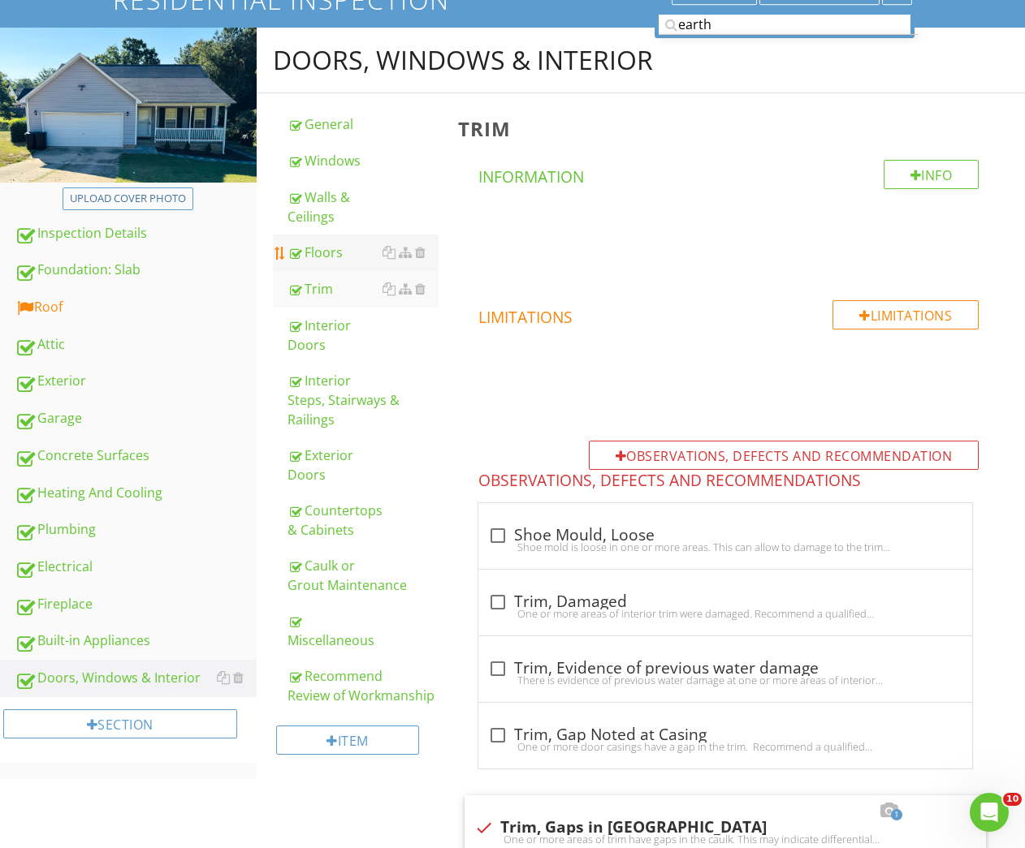
click at [337, 243] on div "Floors" at bounding box center [363, 252] width 152 height 19
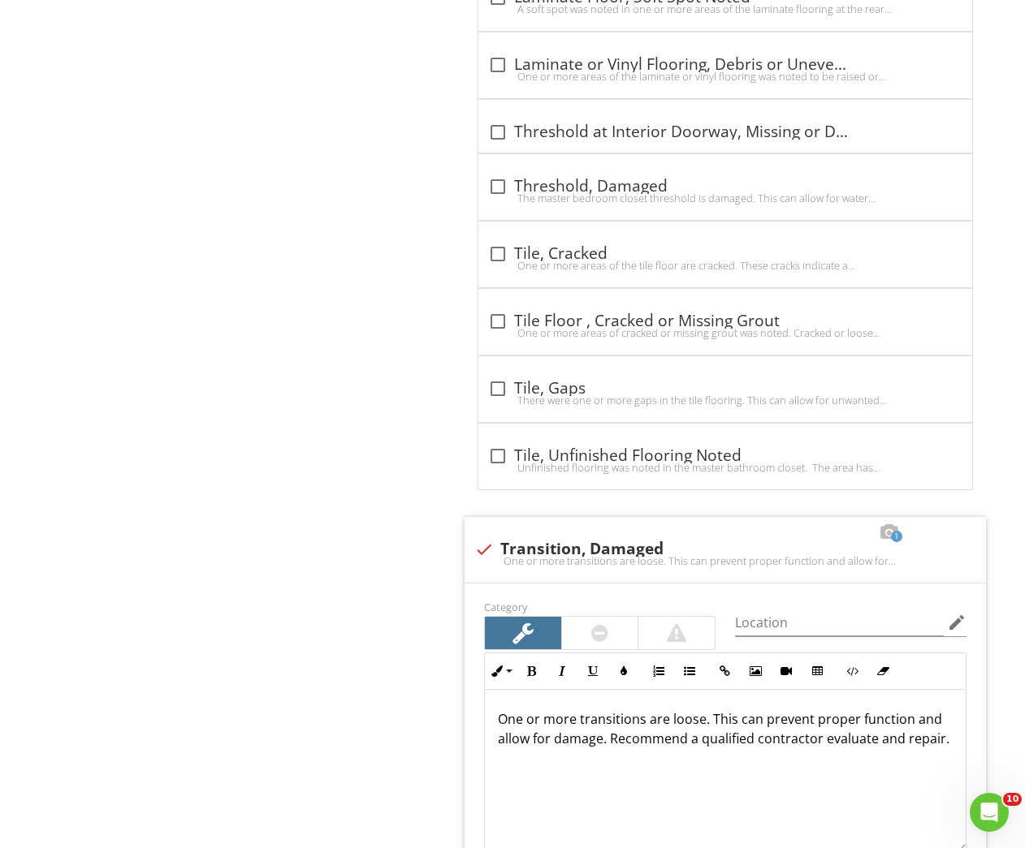
scroll to position [2987, 0]
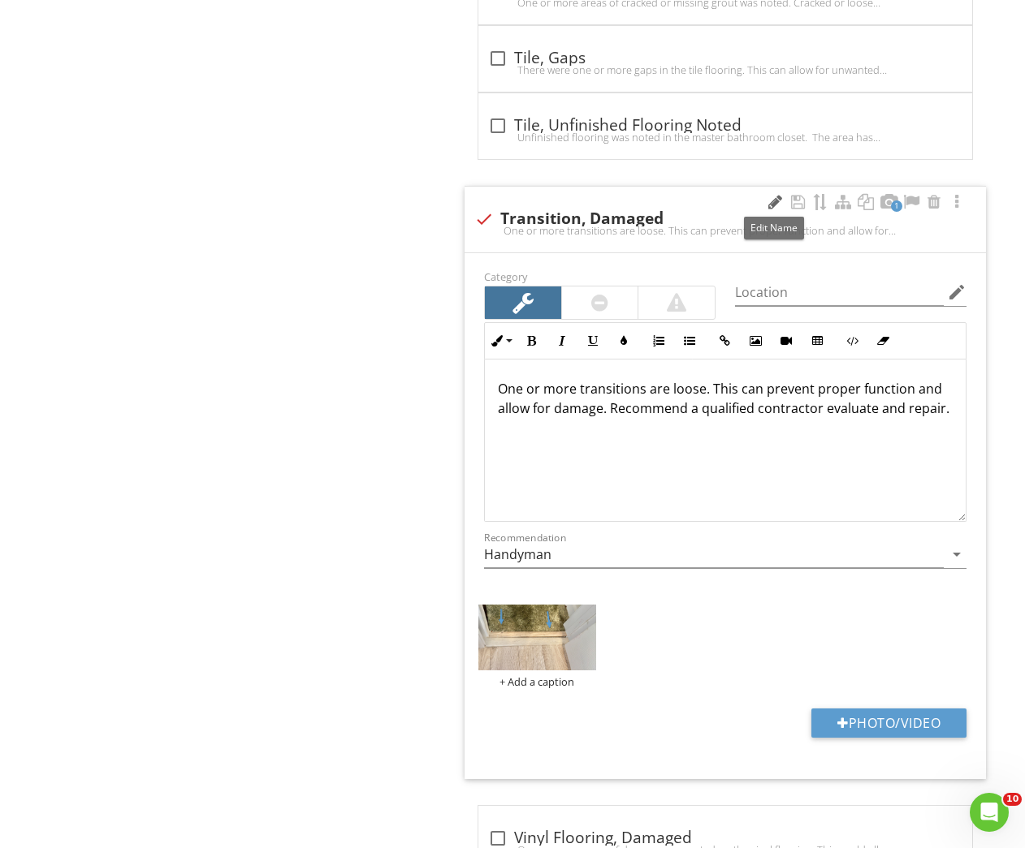
click at [773, 201] on div at bounding box center [774, 202] width 19 height 16
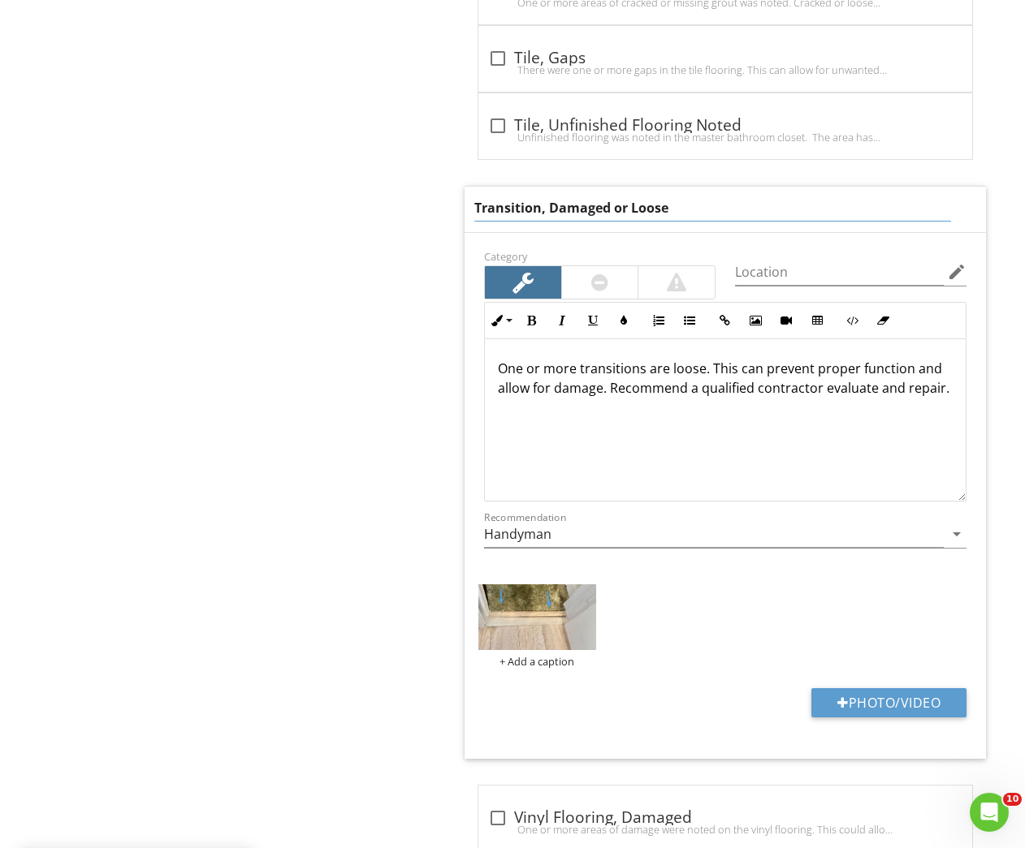
drag, startPoint x: 628, startPoint y: 203, endPoint x: 549, endPoint y: 205, distance: 78.8
click at [549, 205] on input "Transition, Damaged or Loose" at bounding box center [712, 208] width 477 height 27
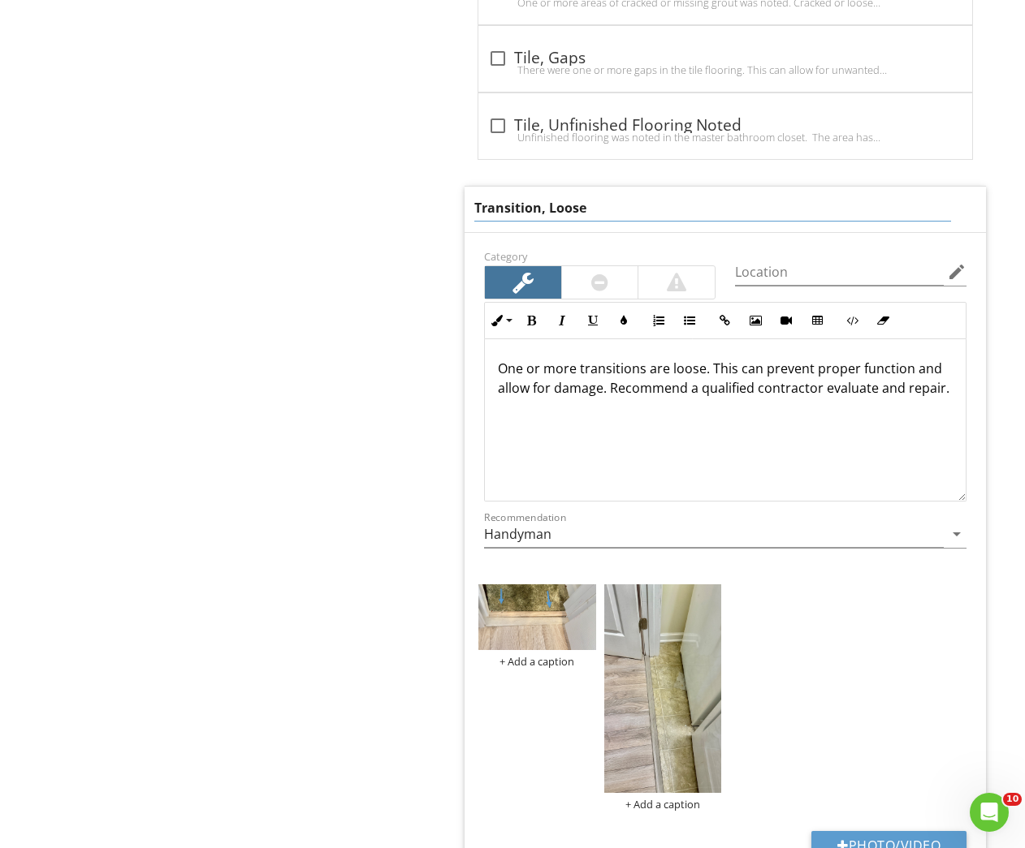
click at [537, 204] on input "Transition, Loose" at bounding box center [712, 208] width 477 height 27
type input "Transitions, Loose"
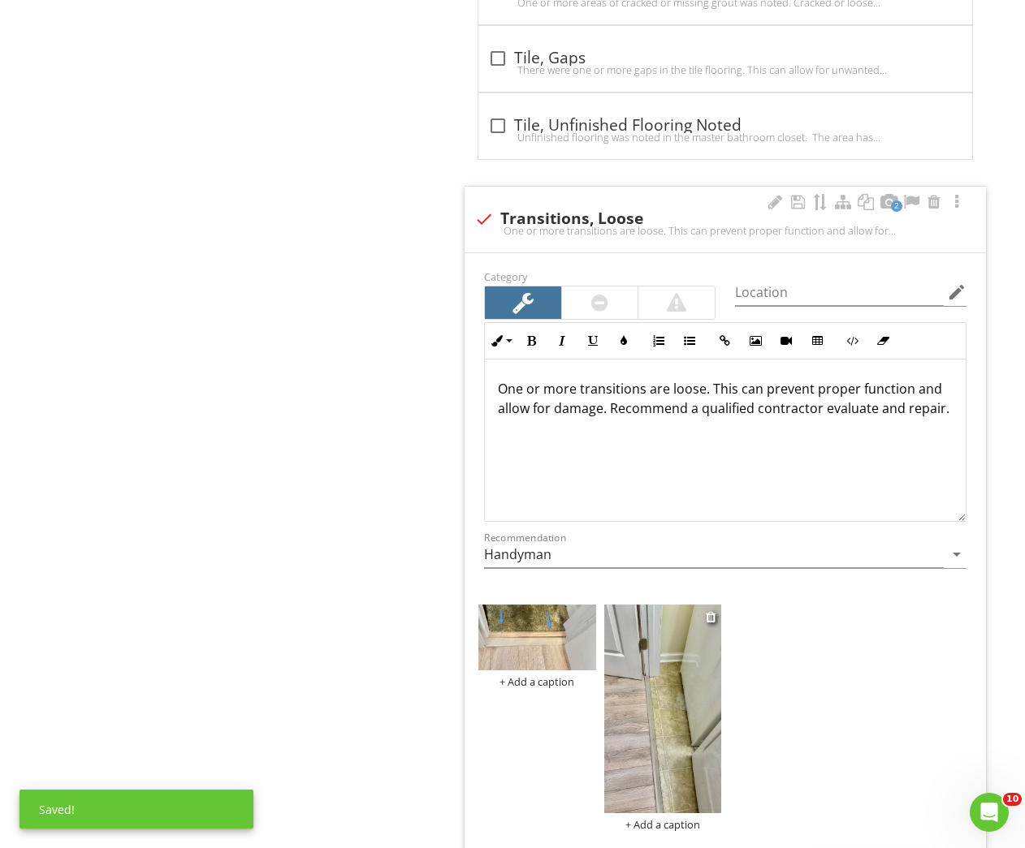
click at [643, 714] on img at bounding box center [662, 709] width 117 height 209
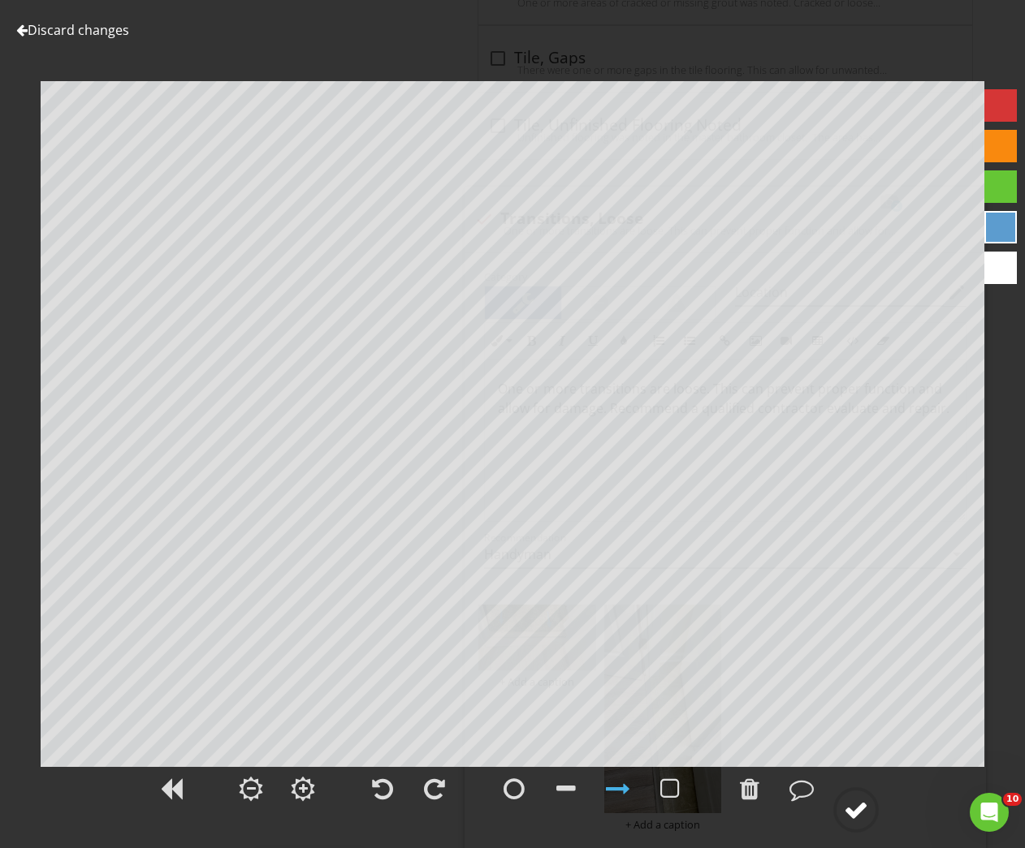
click at [855, 810] on div at bounding box center [856, 810] width 24 height 24
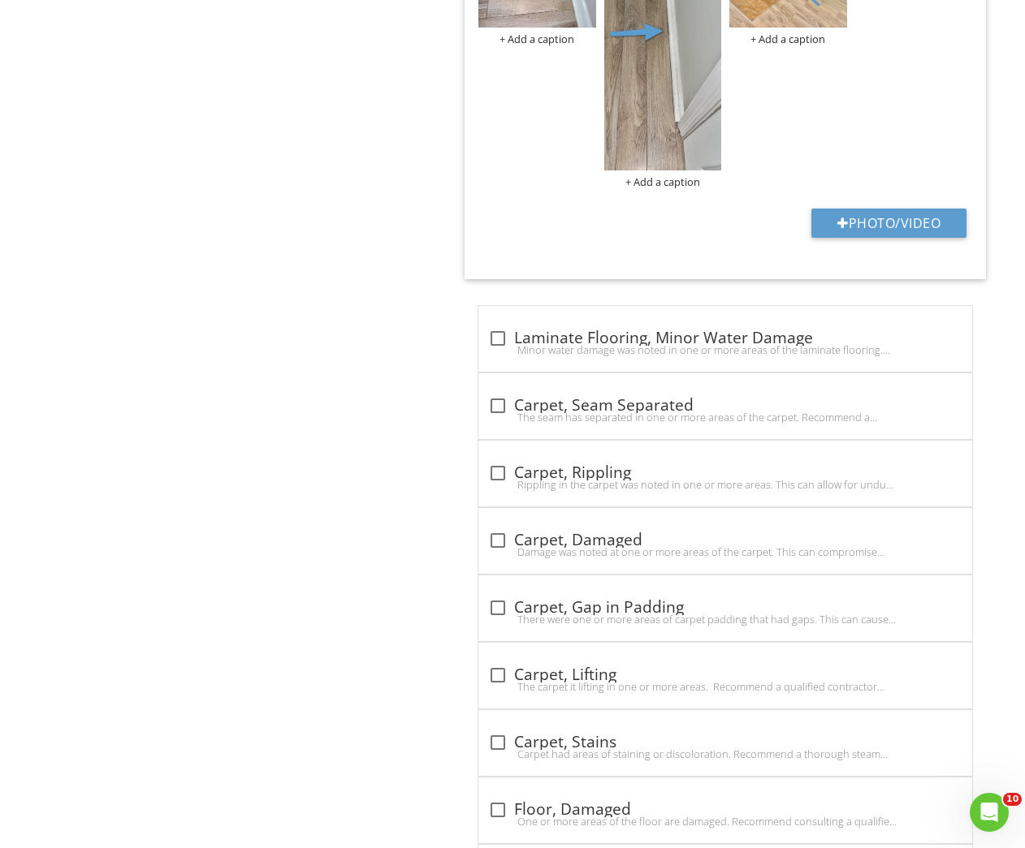
scroll to position [580, 0]
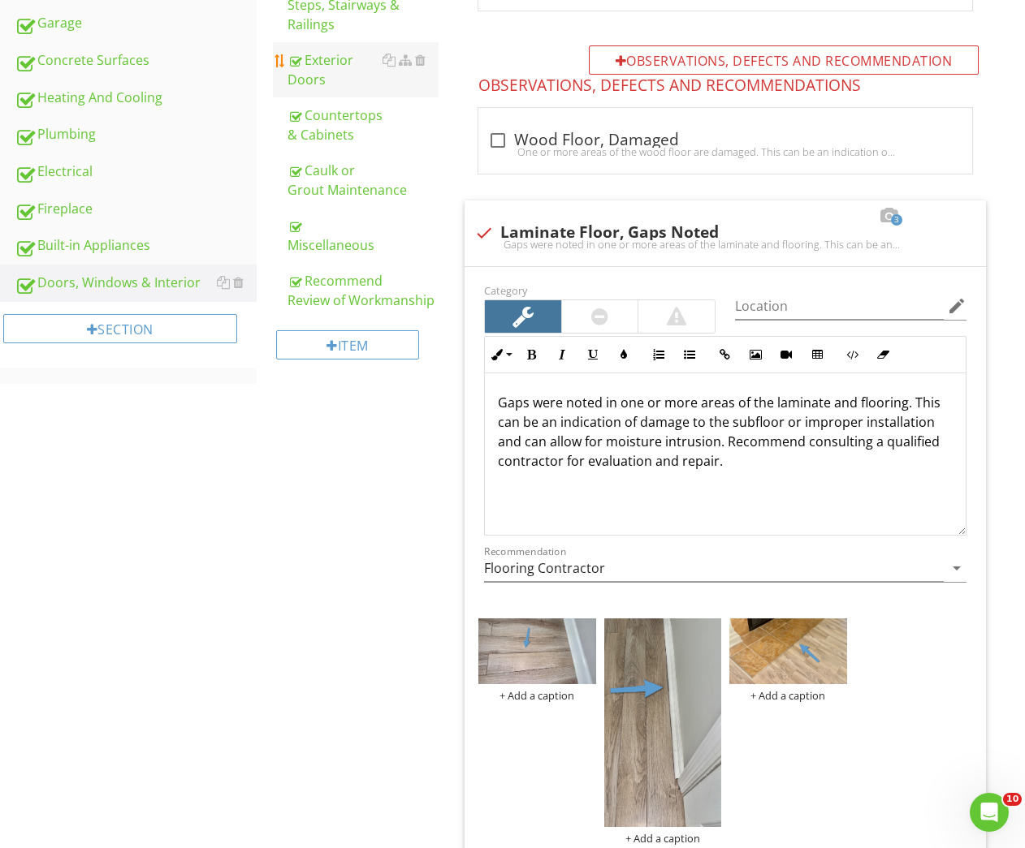
click at [306, 73] on div "Exterior Doors" at bounding box center [363, 69] width 152 height 39
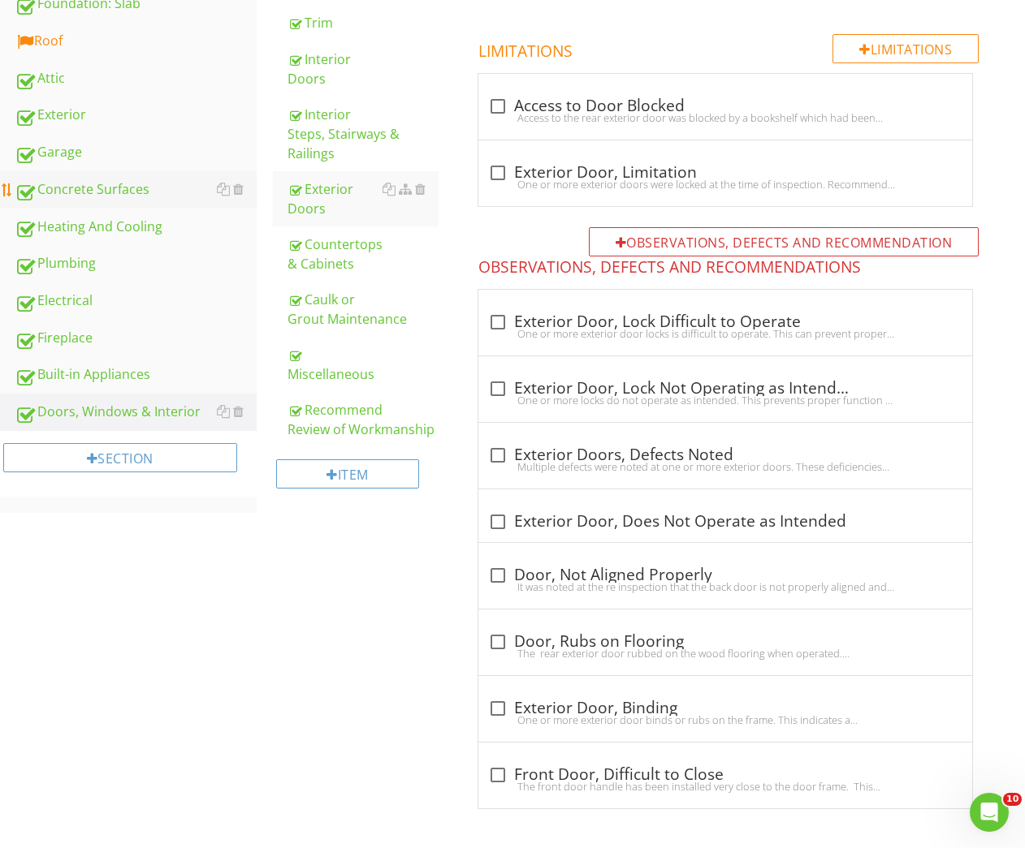
scroll to position [418, 0]
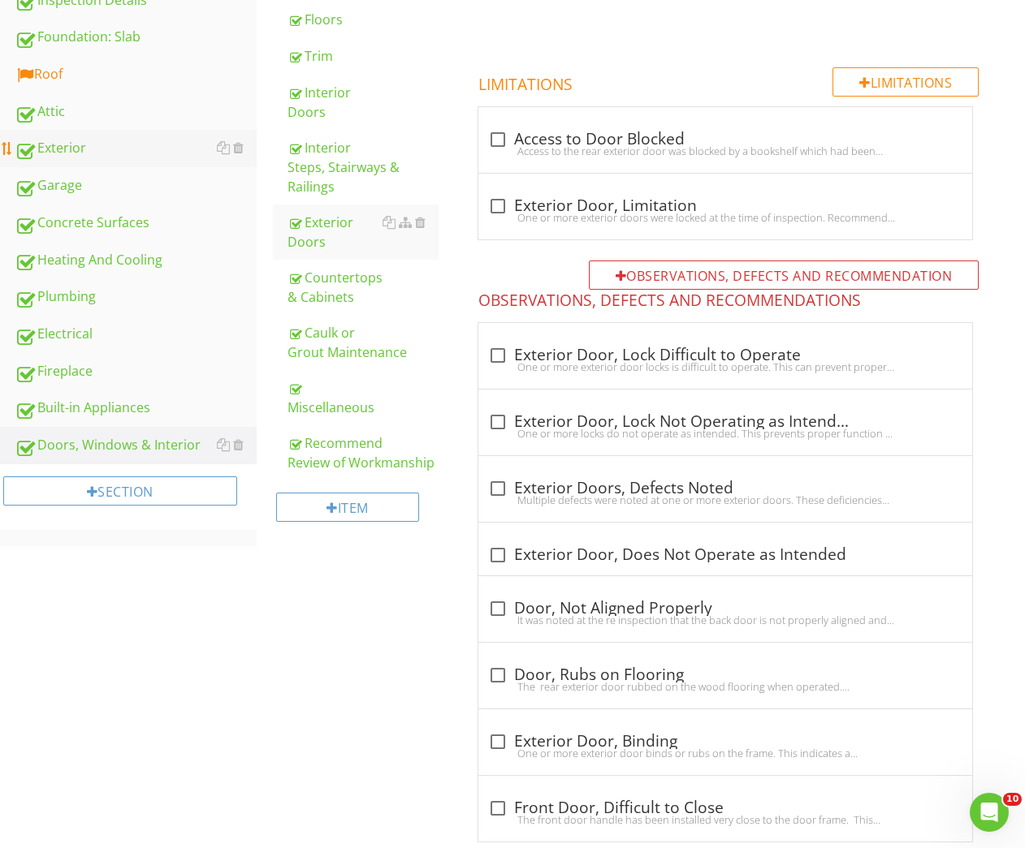
click at [94, 162] on link "Exterior" at bounding box center [136, 148] width 242 height 37
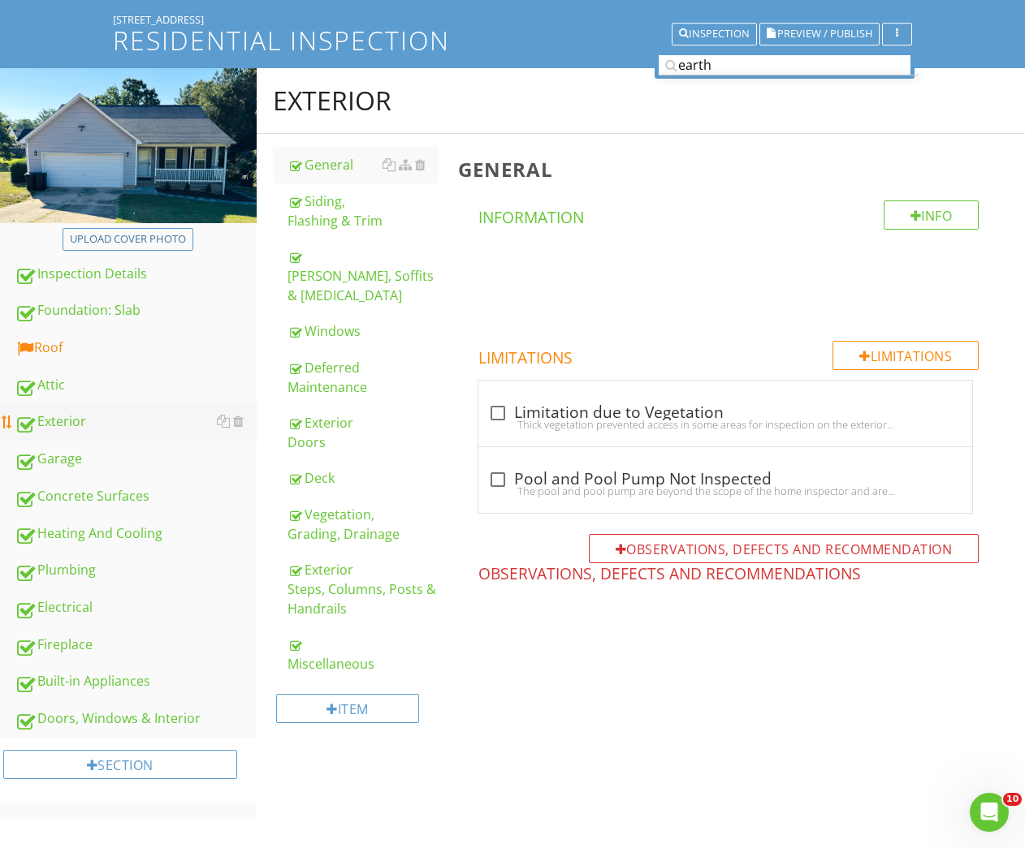
scroll to position [145, 0]
click at [309, 423] on div "Exterior Doors" at bounding box center [363, 432] width 152 height 39
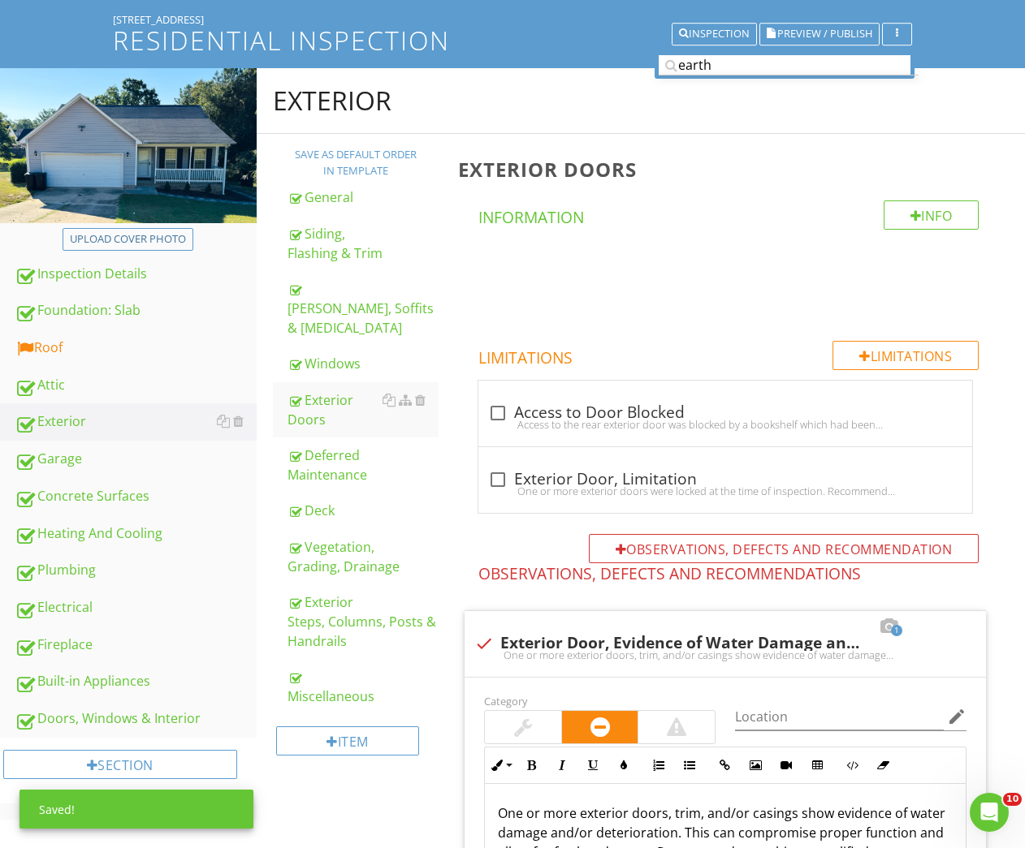
scroll to position [671, 0]
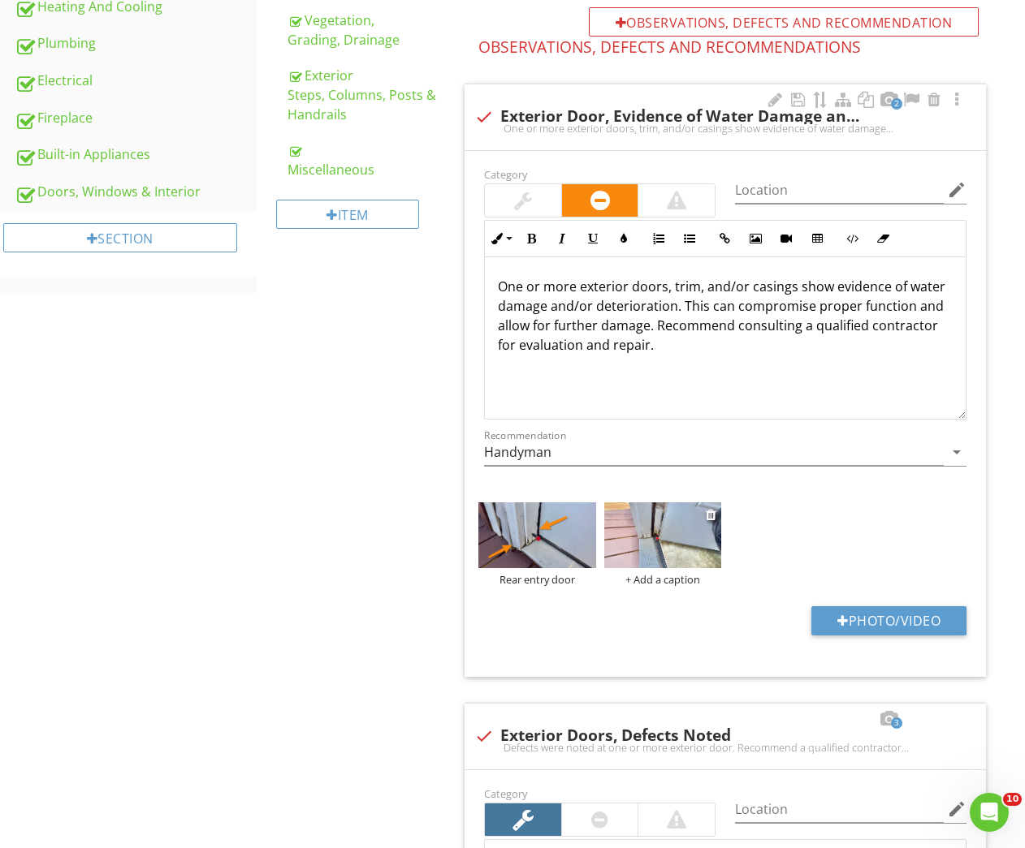
click at [637, 549] on img at bounding box center [662, 536] width 117 height 66
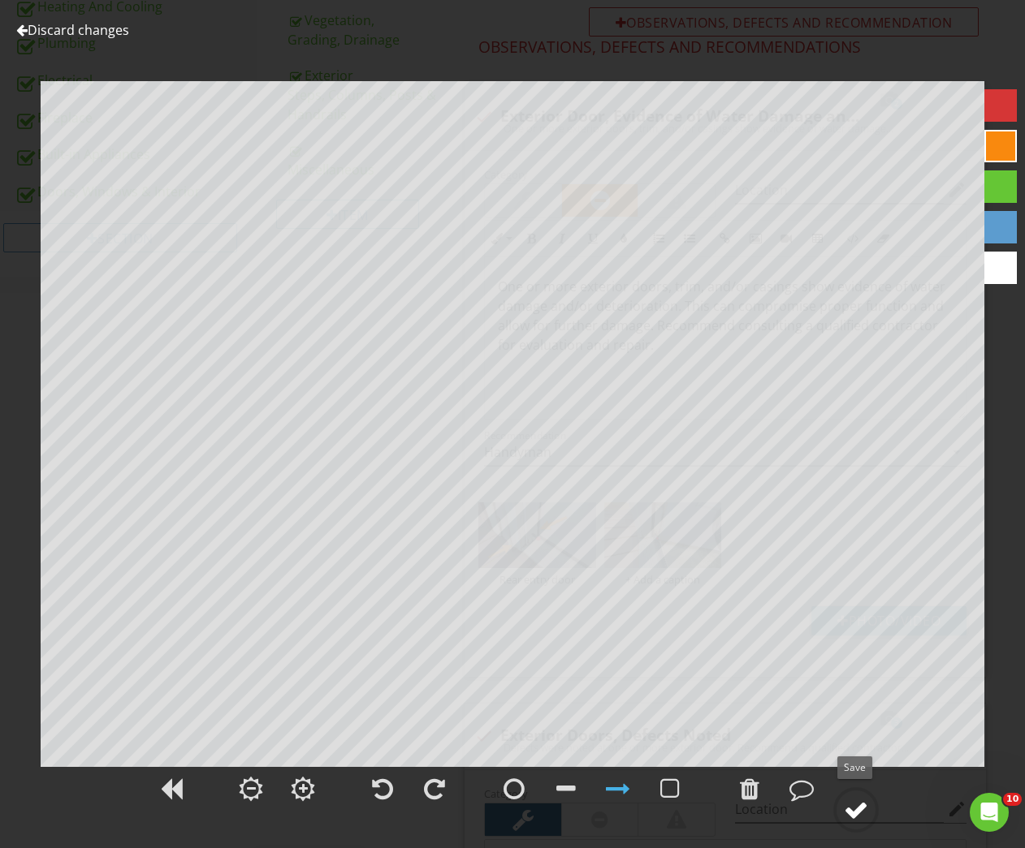
click at [857, 803] on div at bounding box center [856, 810] width 24 height 24
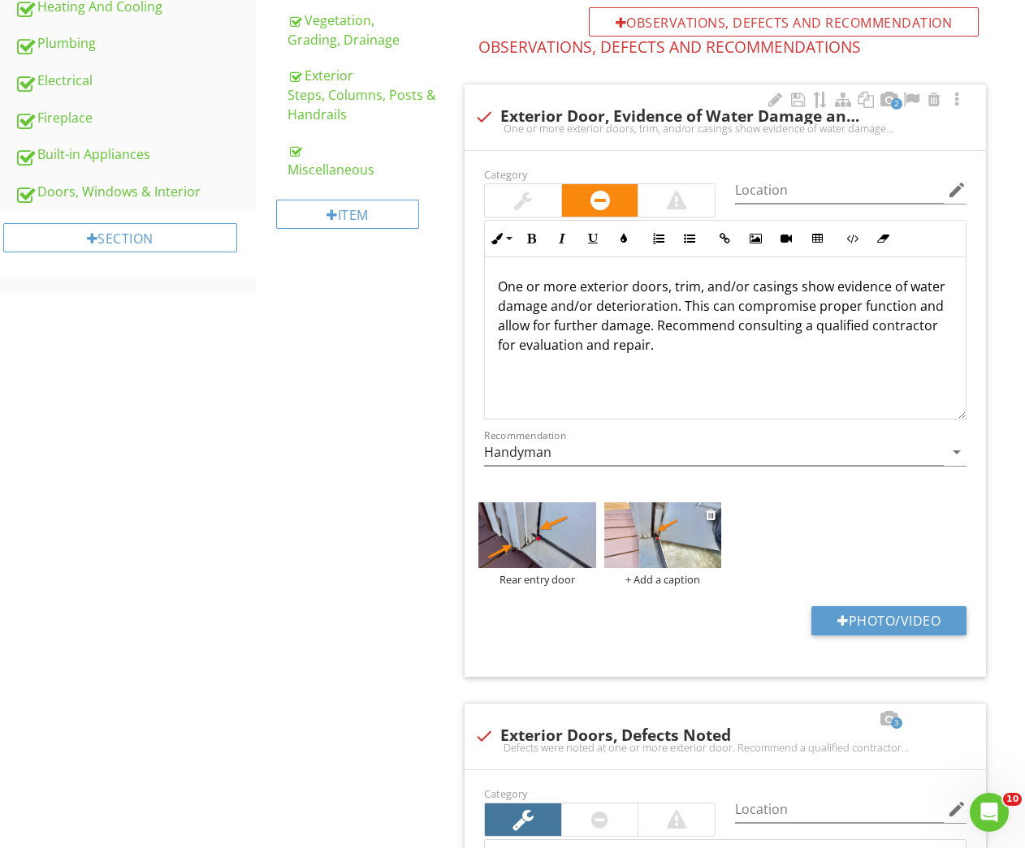
click at [637, 576] on div "+ Add a caption" at bounding box center [662, 579] width 117 height 13
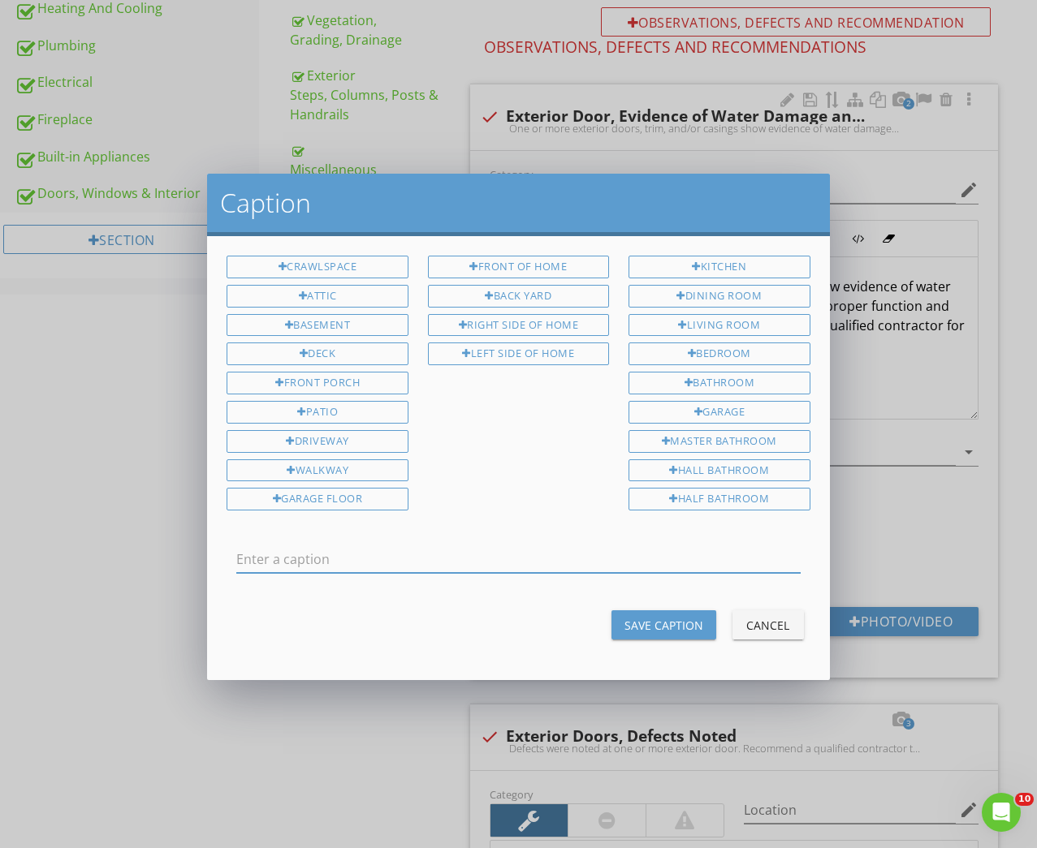
click at [330, 558] on input "text" at bounding box center [517, 559] width 563 height 27
type input "r"
type input "Rear entry door"
drag, startPoint x: 660, startPoint y: 611, endPoint x: 636, endPoint y: 598, distance: 27.6
click at [657, 617] on div "Save Caption" at bounding box center [663, 625] width 79 height 17
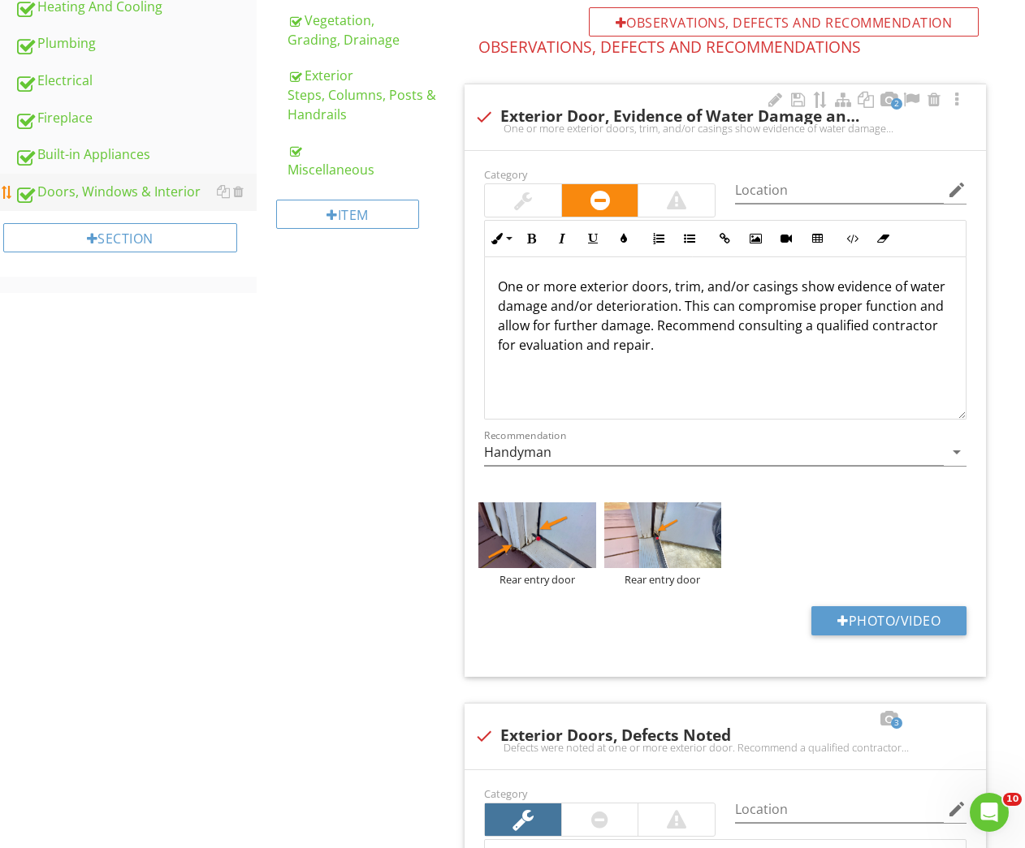
click at [67, 193] on div "Doors, Windows & Interior" at bounding box center [136, 192] width 242 height 21
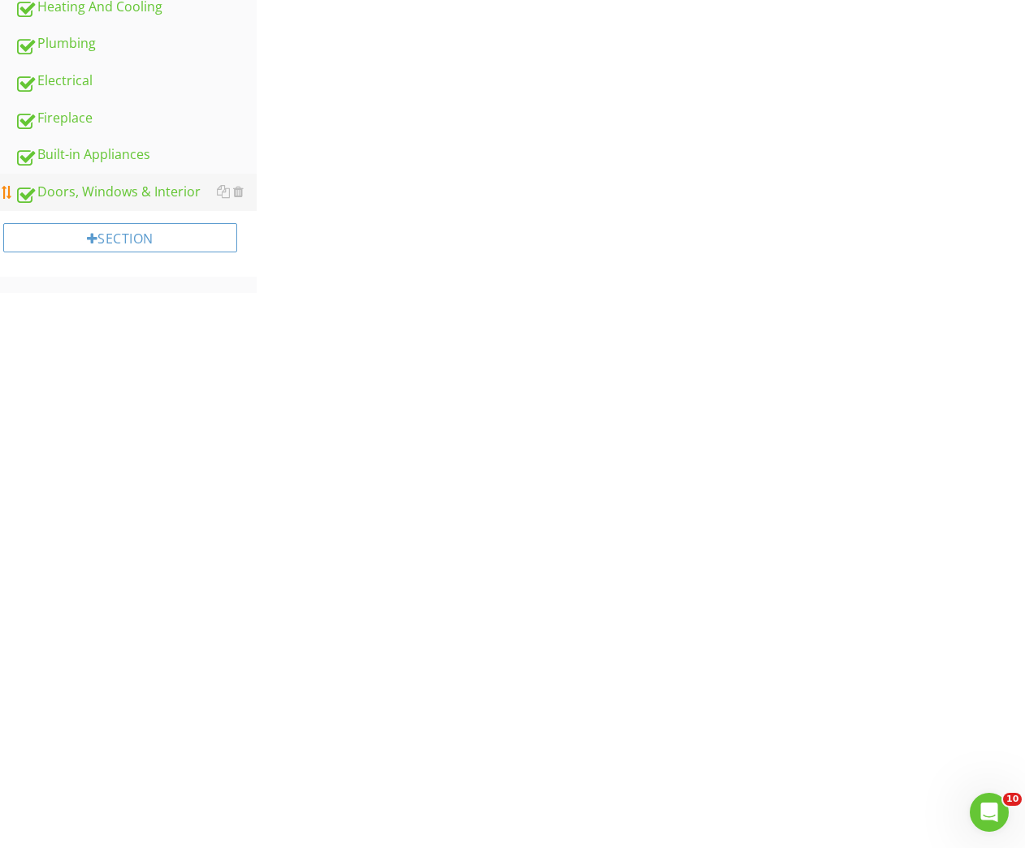
scroll to position [337, 0]
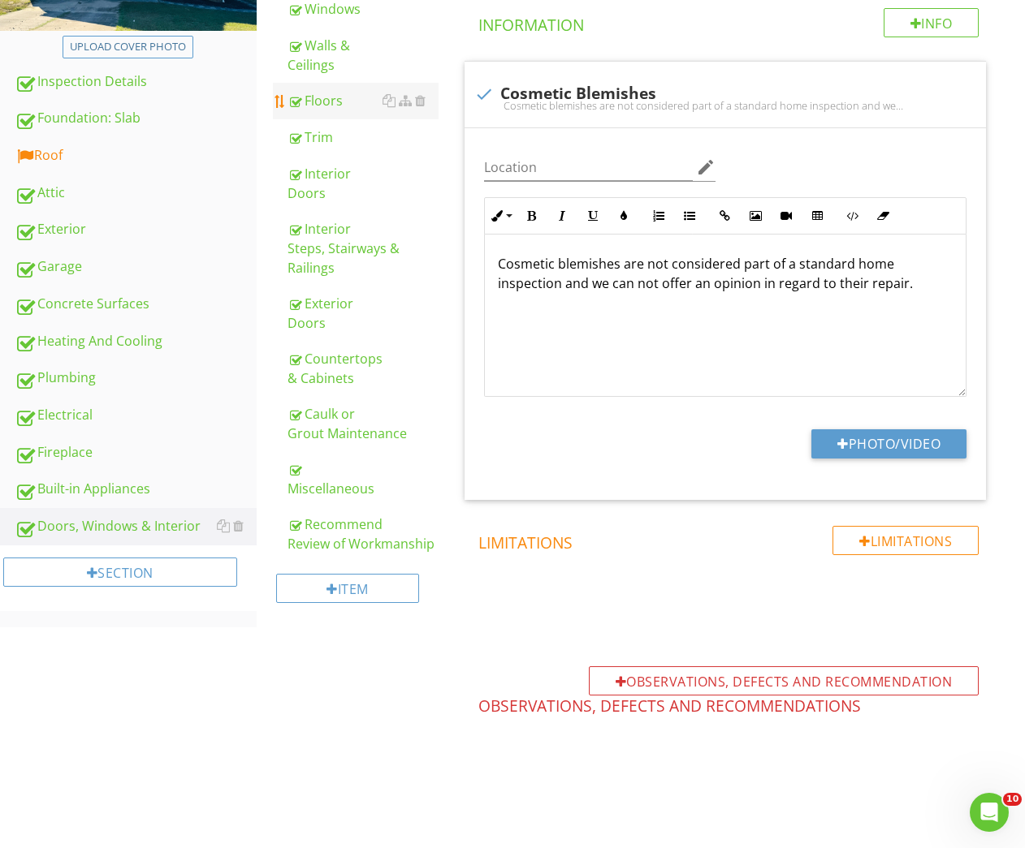
click at [334, 100] on div "Floors" at bounding box center [363, 100] width 152 height 19
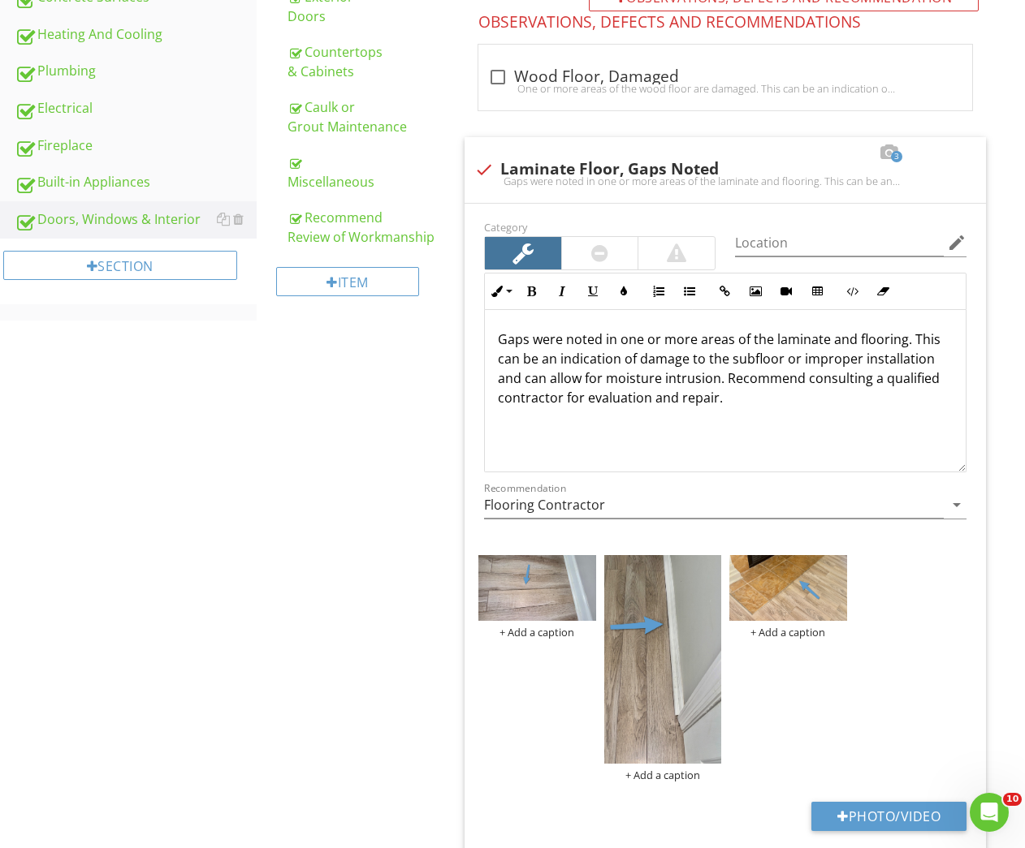
scroll to position [641, 0]
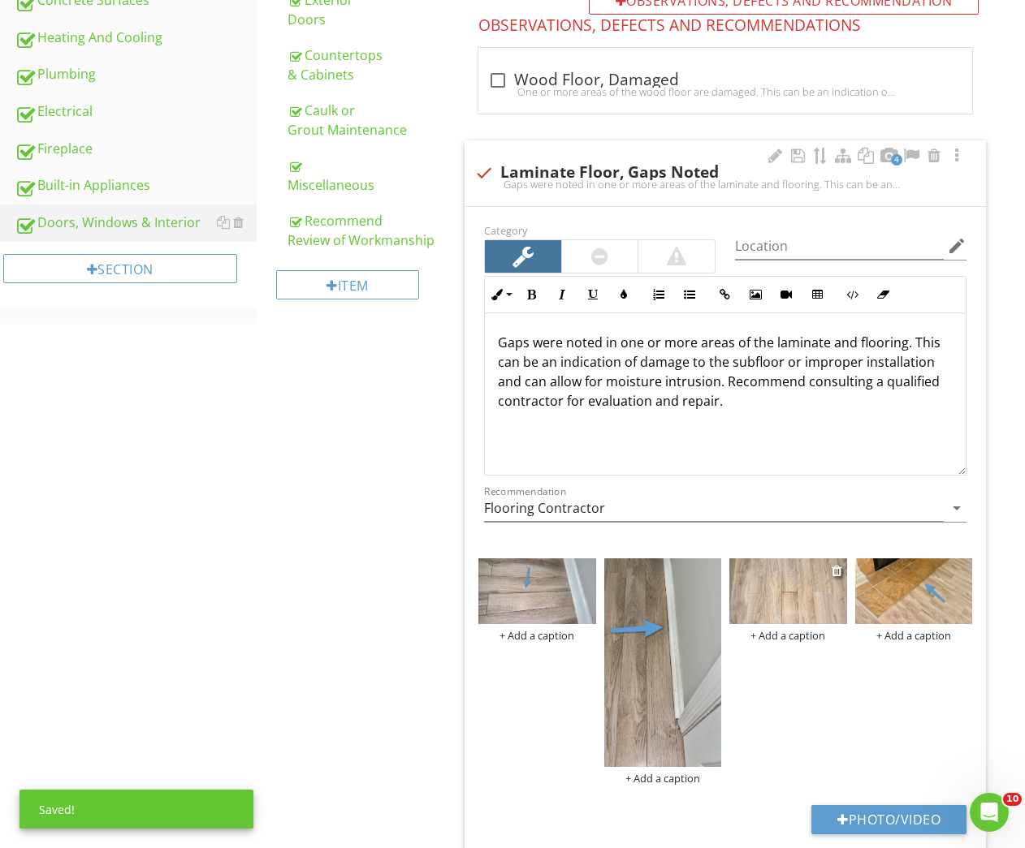
click at [807, 605] on img at bounding box center [787, 592] width 117 height 66
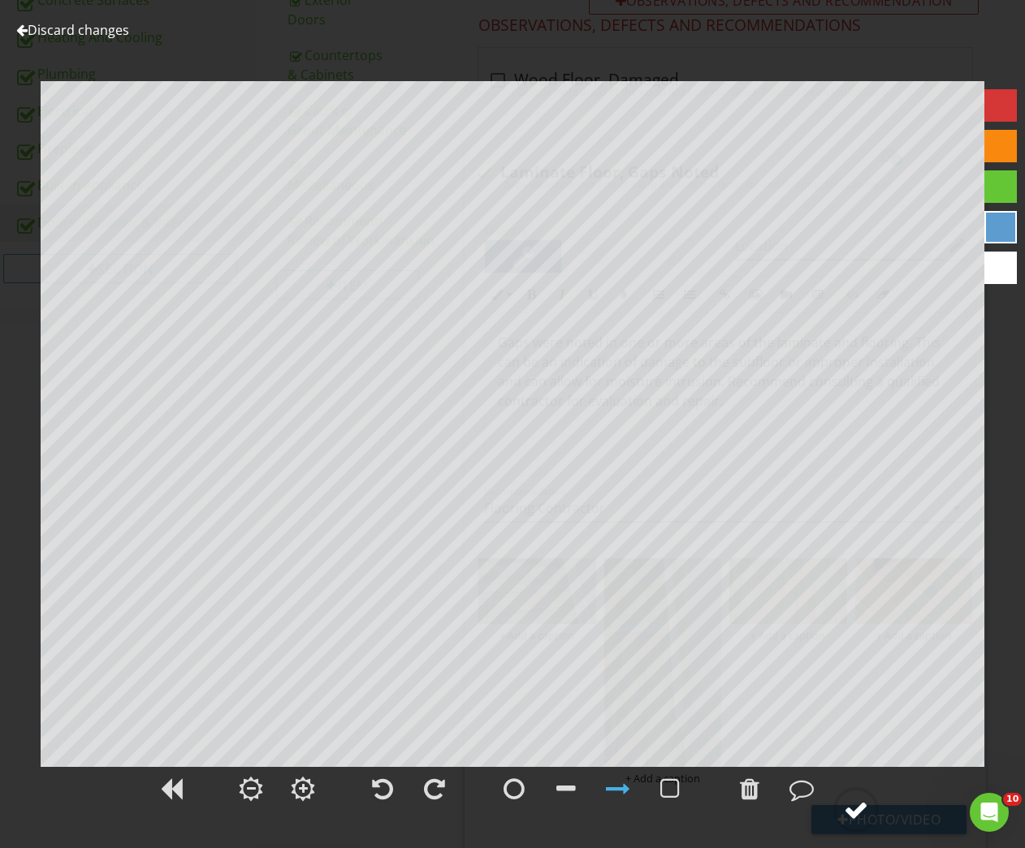
click at [862, 809] on div at bounding box center [856, 810] width 24 height 24
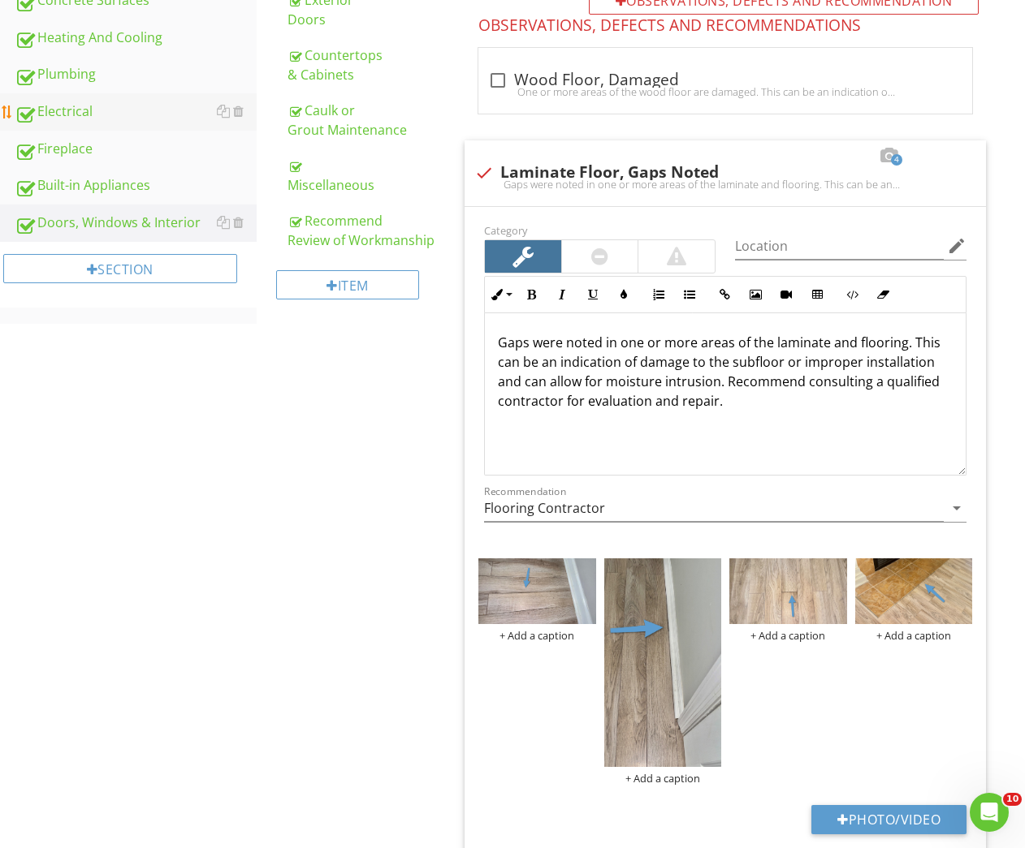
click at [55, 115] on div "Electrical" at bounding box center [136, 111] width 242 height 21
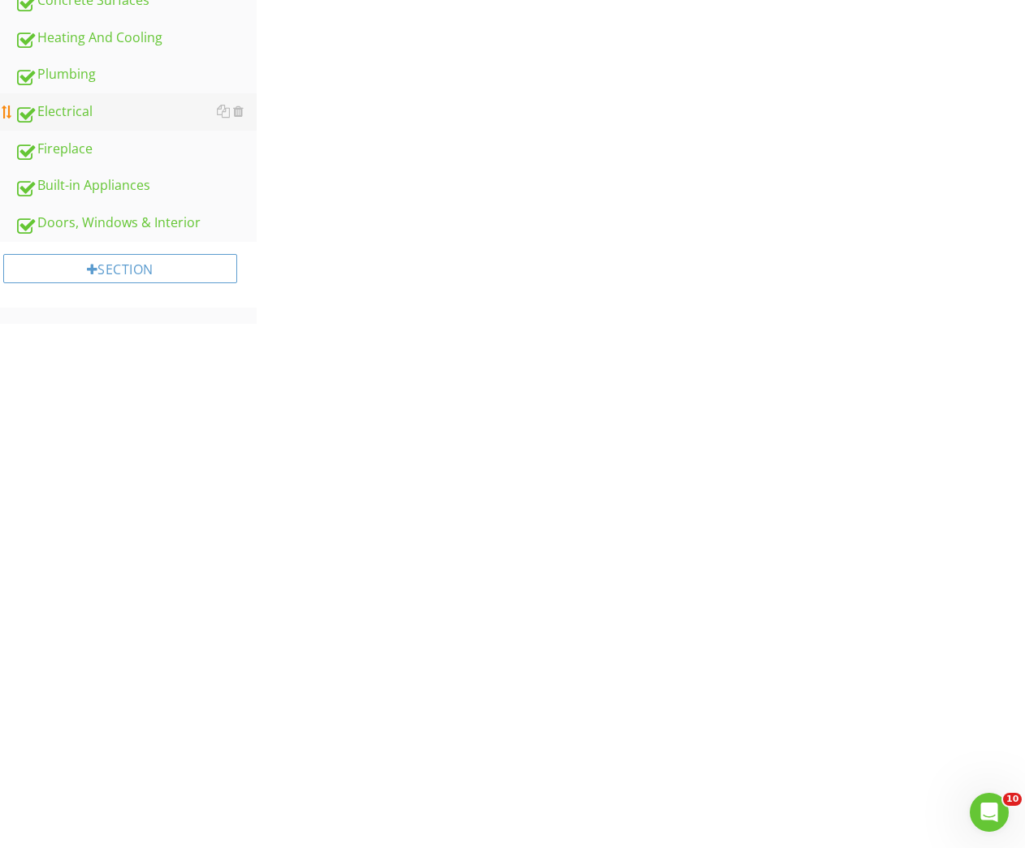
scroll to position [192, 0]
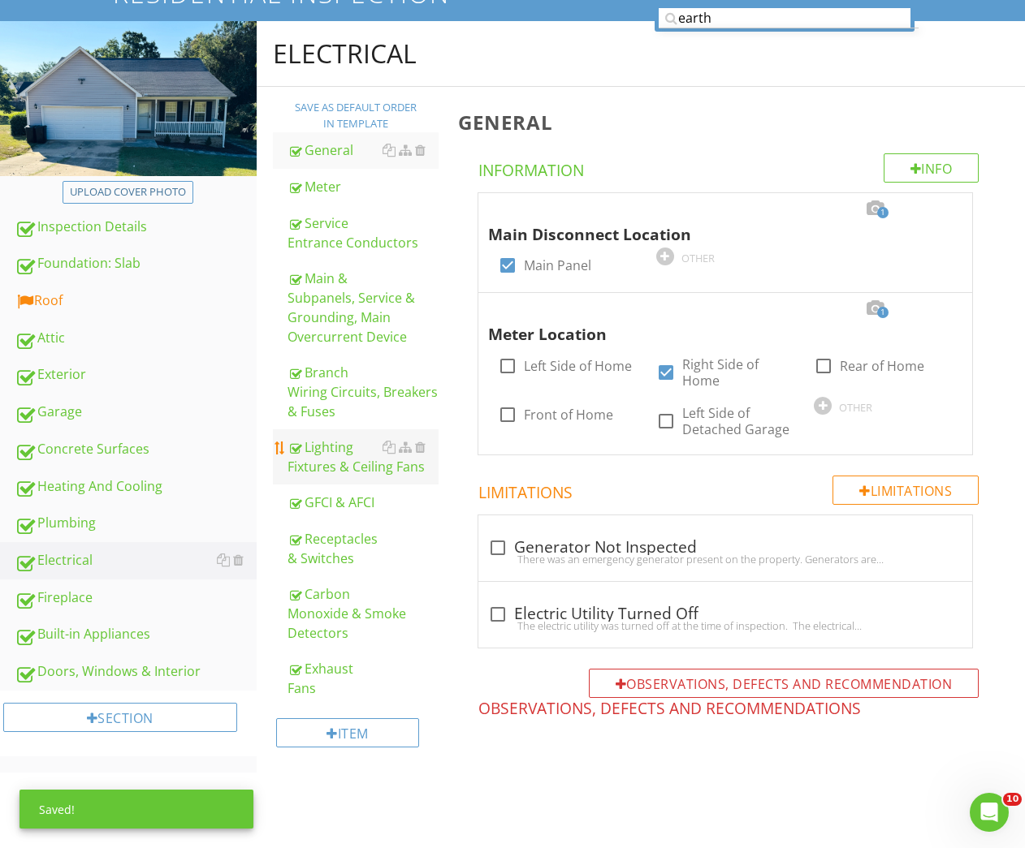
click at [331, 462] on div "Lighting Fixtures & Ceiling Fans" at bounding box center [363, 457] width 152 height 39
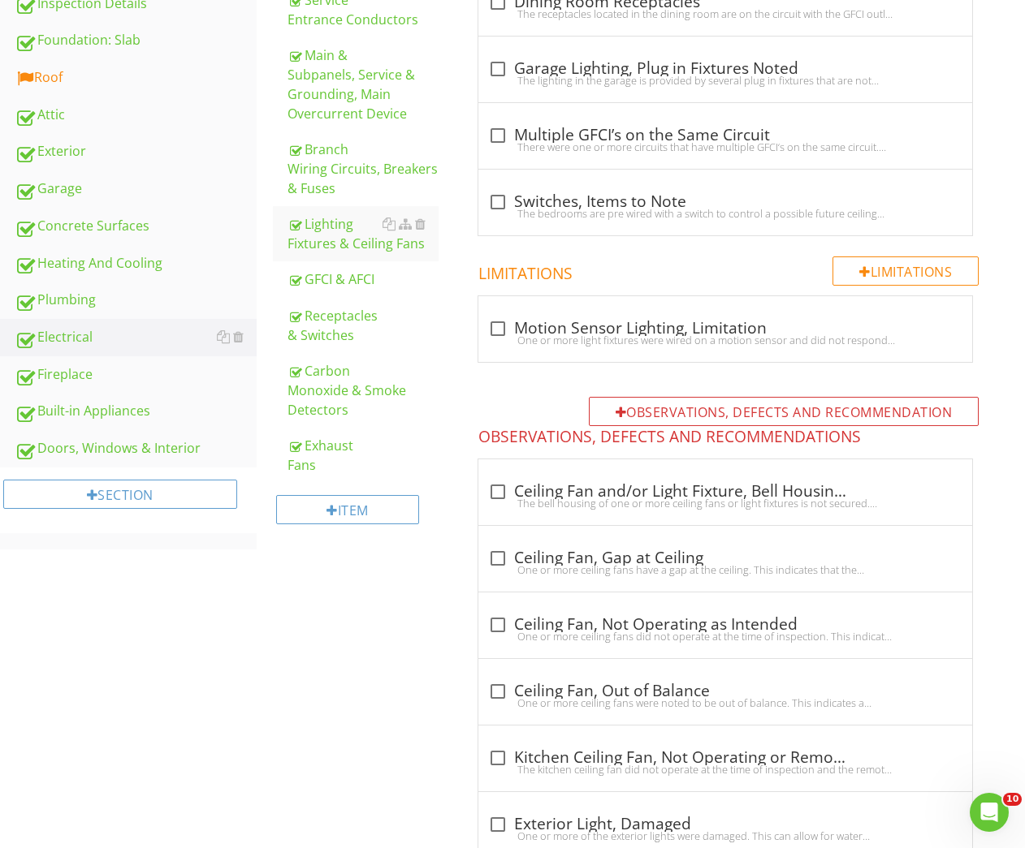
scroll to position [249, 0]
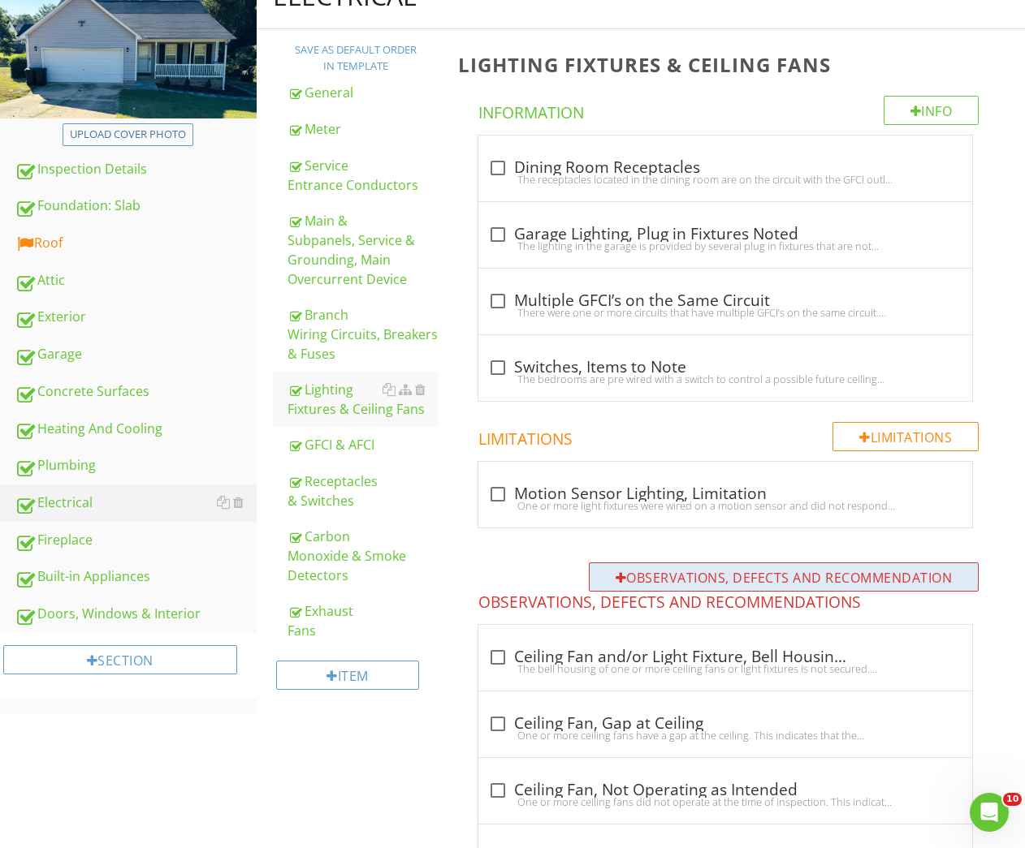
click at [645, 572] on div "Observations, Defects and Recommendation" at bounding box center [784, 577] width 391 height 29
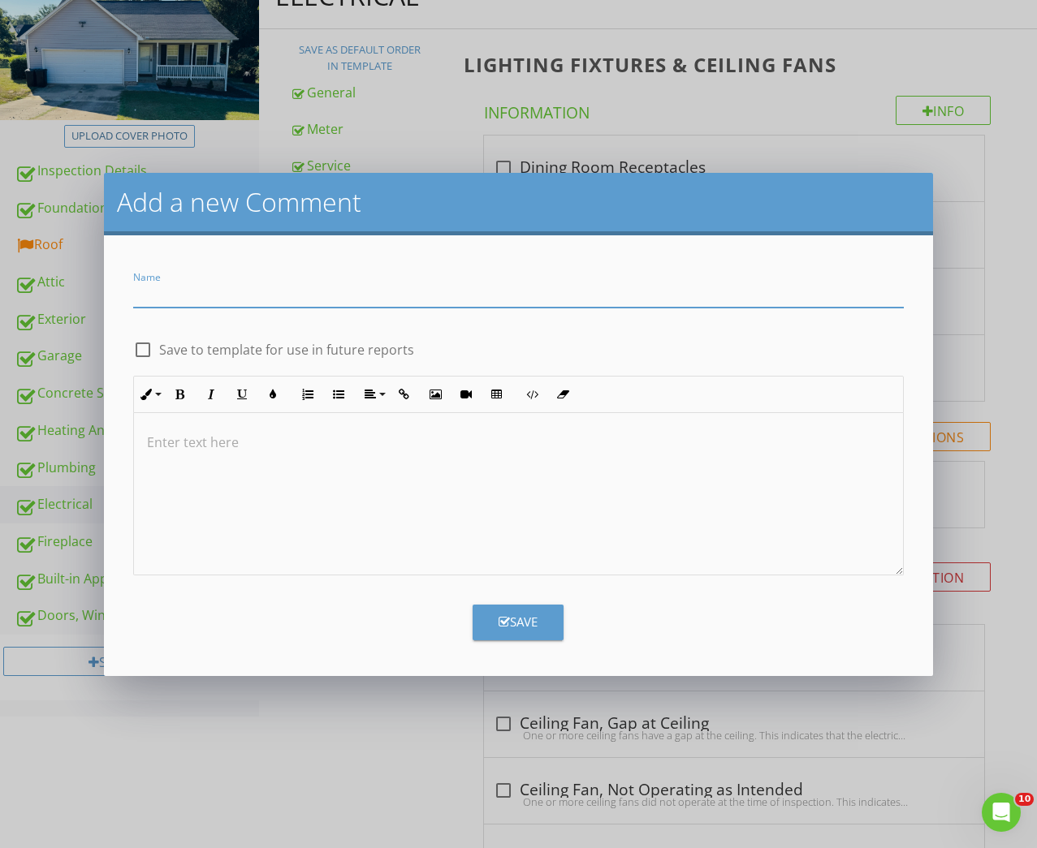
click at [311, 298] on input "Name" at bounding box center [518, 294] width 771 height 27
type input "Lights/Swithes, Defects noted"
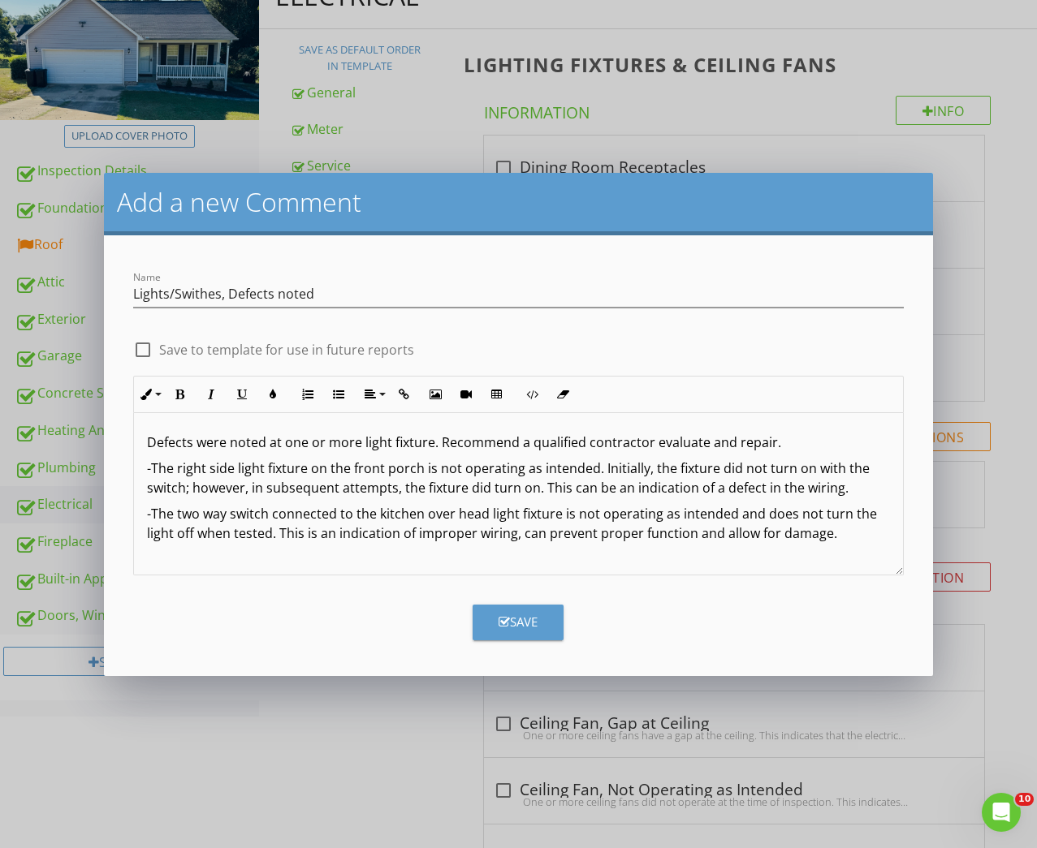
click at [504, 546] on div "Defects were noted at one or more light fixture. Recommend a qualified contract…" at bounding box center [519, 494] width 770 height 162
click at [508, 539] on p "-The two way switch connected to the kitchen over head light fixture is not ope…" at bounding box center [519, 523] width 744 height 39
click at [510, 538] on p "-The two way switch connected to the kitchen over head light fixture is not ope…" at bounding box center [519, 523] width 744 height 39
drag, startPoint x: 507, startPoint y: 538, endPoint x: 415, endPoint y: 538, distance: 92.6
click at [415, 538] on p "-The two way switch connected to the kitchen over head light fixture is not ope…" at bounding box center [519, 523] width 744 height 39
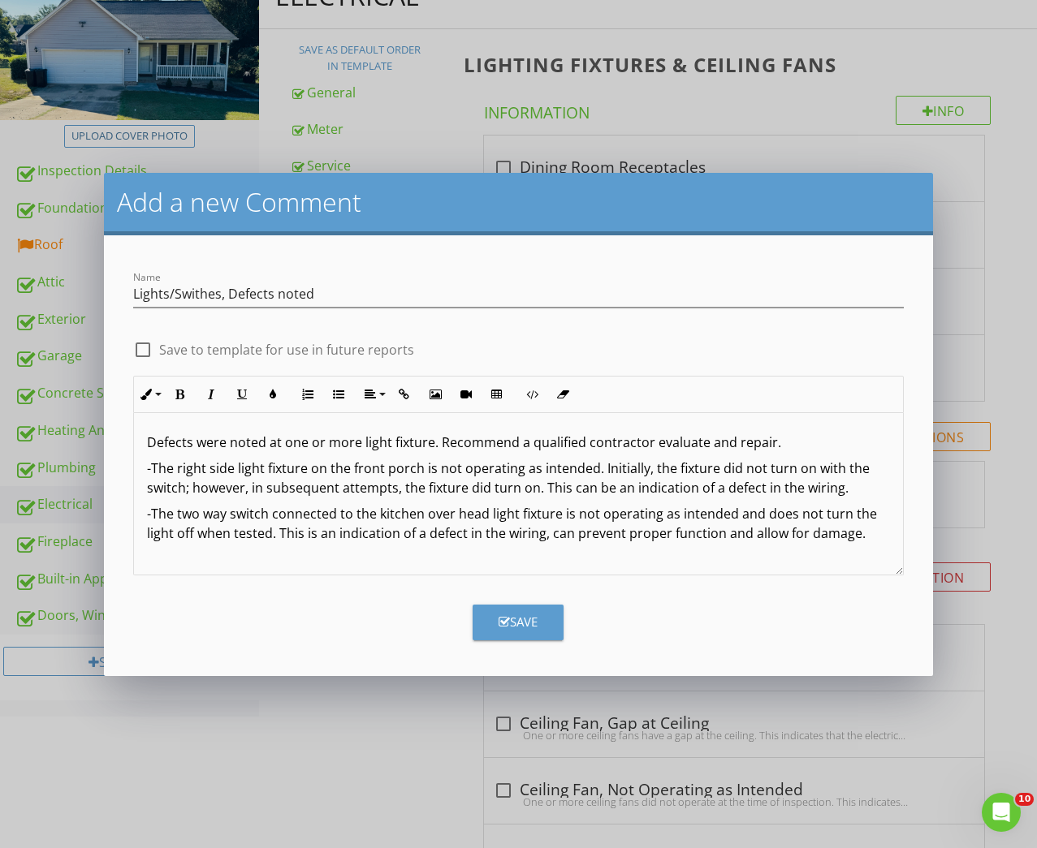
click at [187, 563] on div "Defects were noted at one or more light fixture. Recommend a qualified contract…" at bounding box center [519, 494] width 770 height 162
click at [203, 509] on p "-The two way switch connected to the kitchen over head light fixture is not ope…" at bounding box center [519, 523] width 744 height 39
click at [675, 442] on p "Defects were noted at one or more light fixture. Recommend a qualified contract…" at bounding box center [519, 442] width 744 height 19
click at [416, 447] on p "Defects were noted at one or more light fixture. Recommend a qualified contract…" at bounding box center [519, 442] width 744 height 19
click at [629, 560] on p "-The two-way switch connected to the kitchen overhead light fixture is not oper…" at bounding box center [519, 533] width 744 height 58
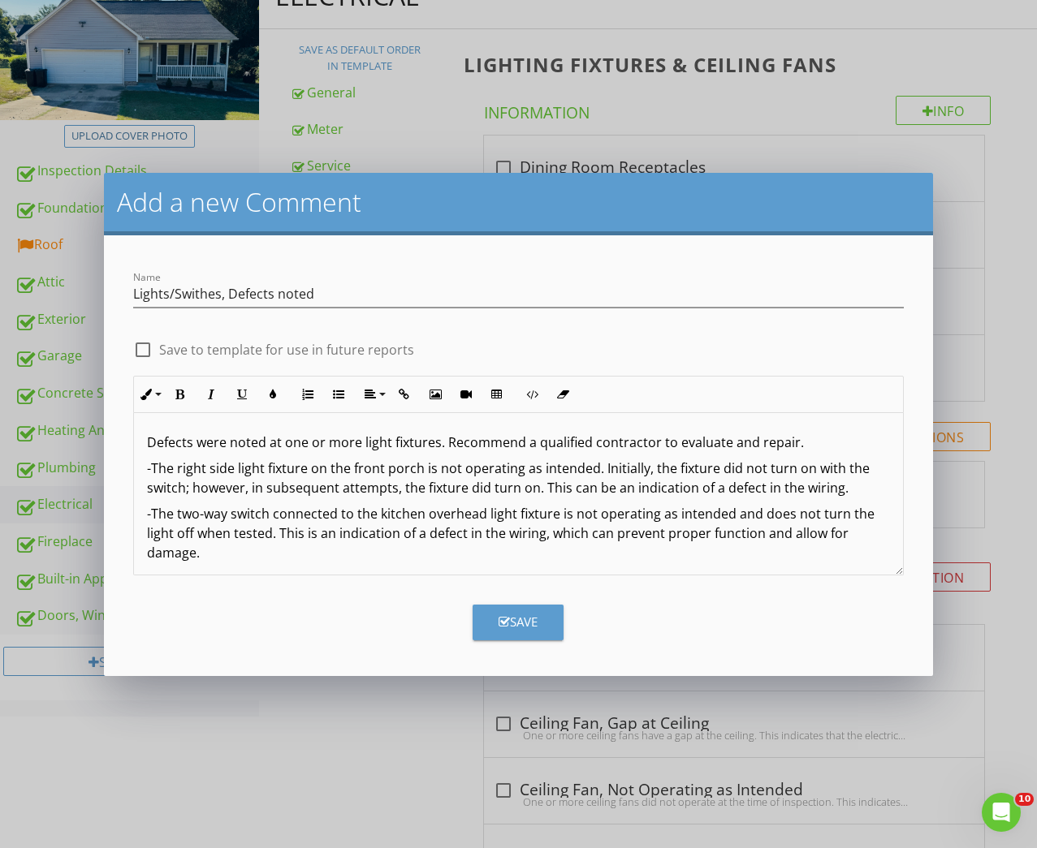
click at [530, 618] on div "Save" at bounding box center [517, 622] width 39 height 19
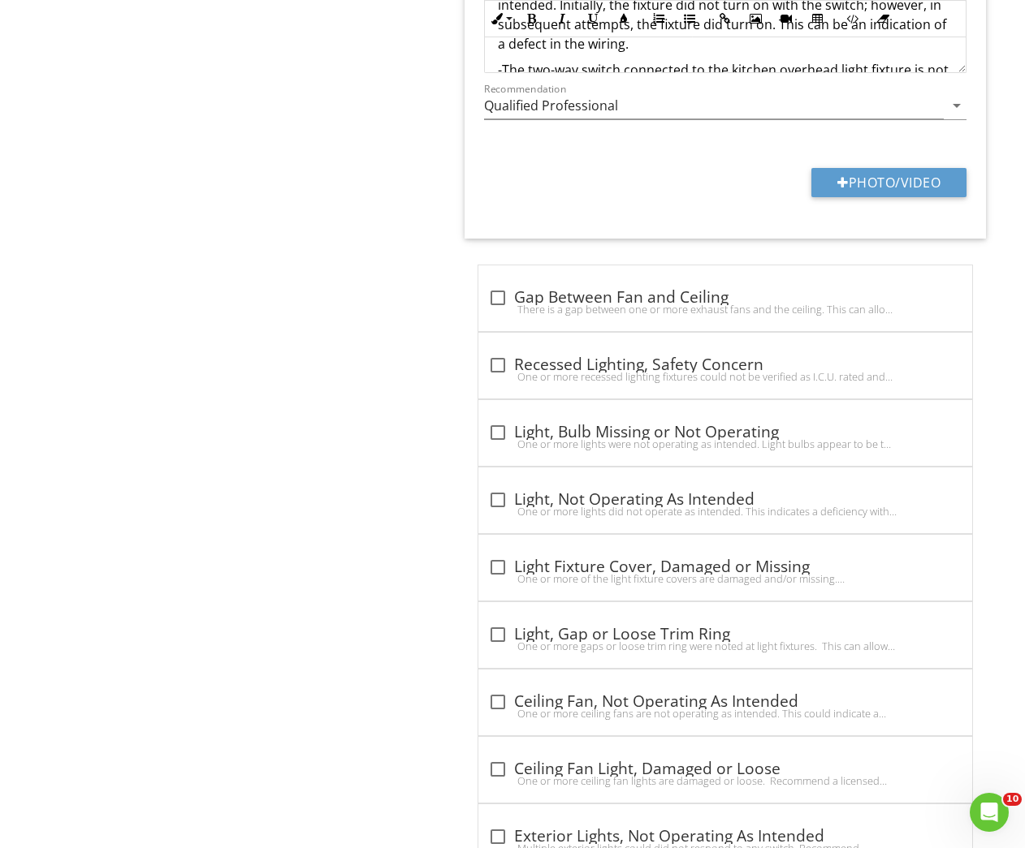
scroll to position [1746, 0]
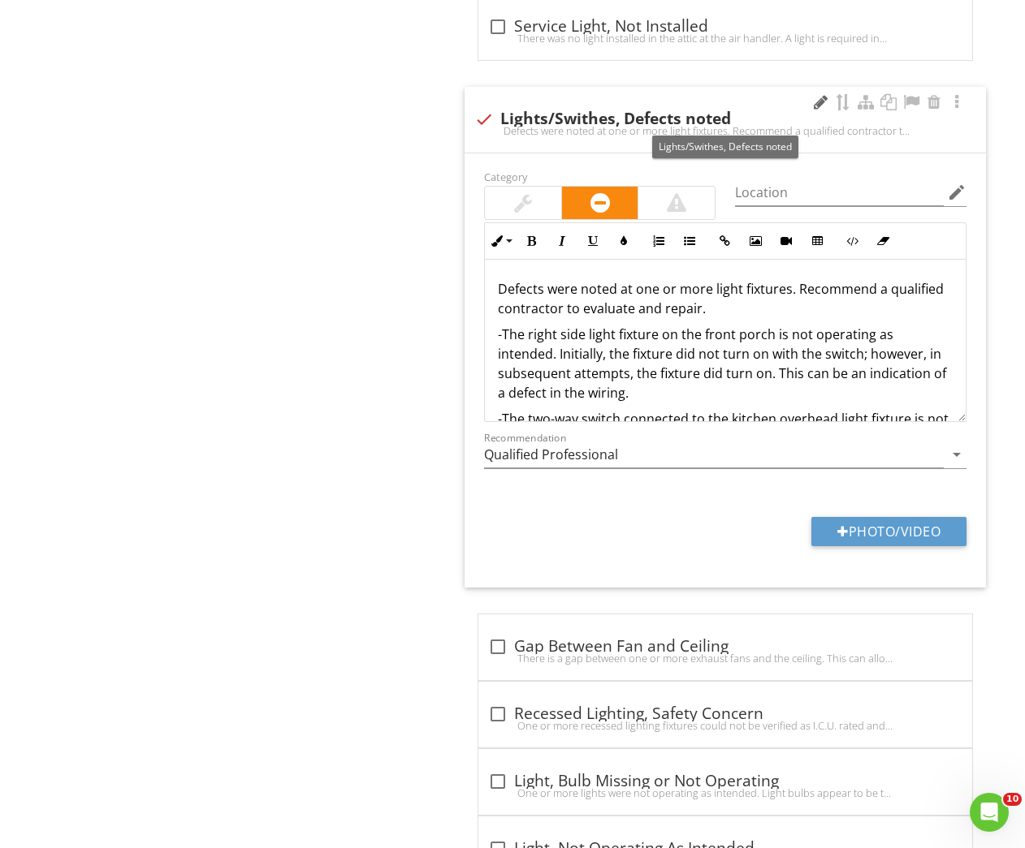
click at [814, 103] on div at bounding box center [819, 102] width 19 height 16
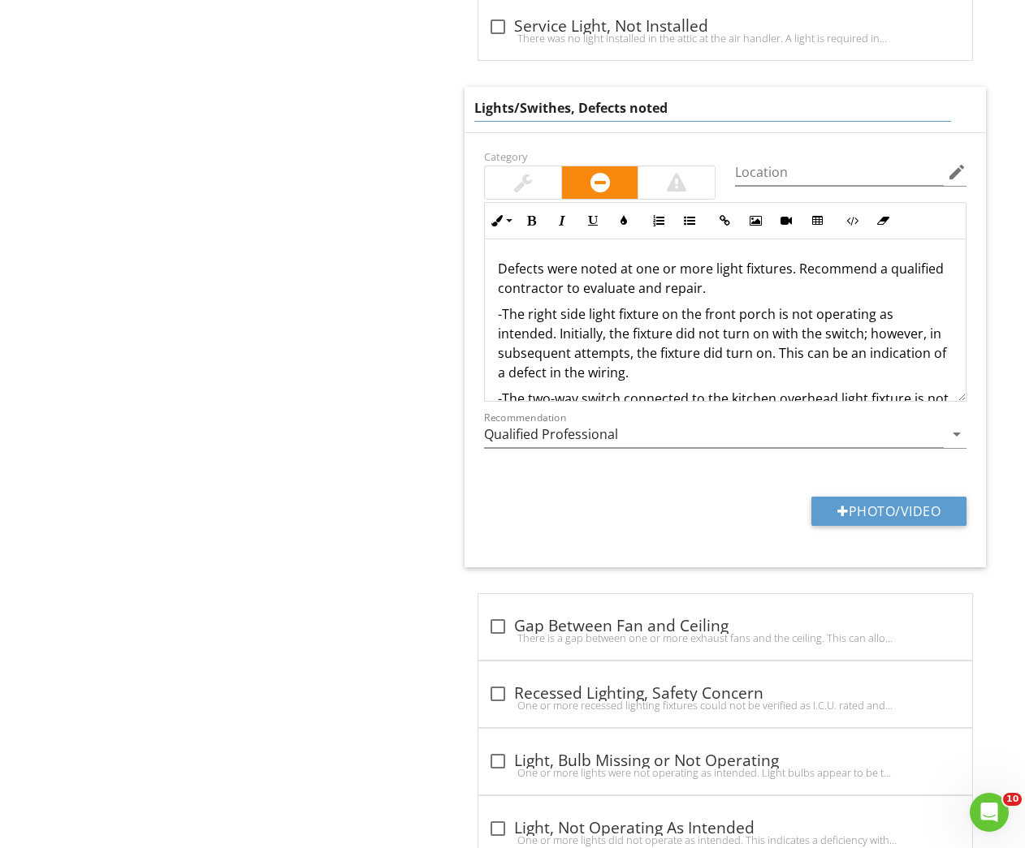
click at [548, 103] on input "Lights/Swithes, Defects noted" at bounding box center [712, 108] width 477 height 27
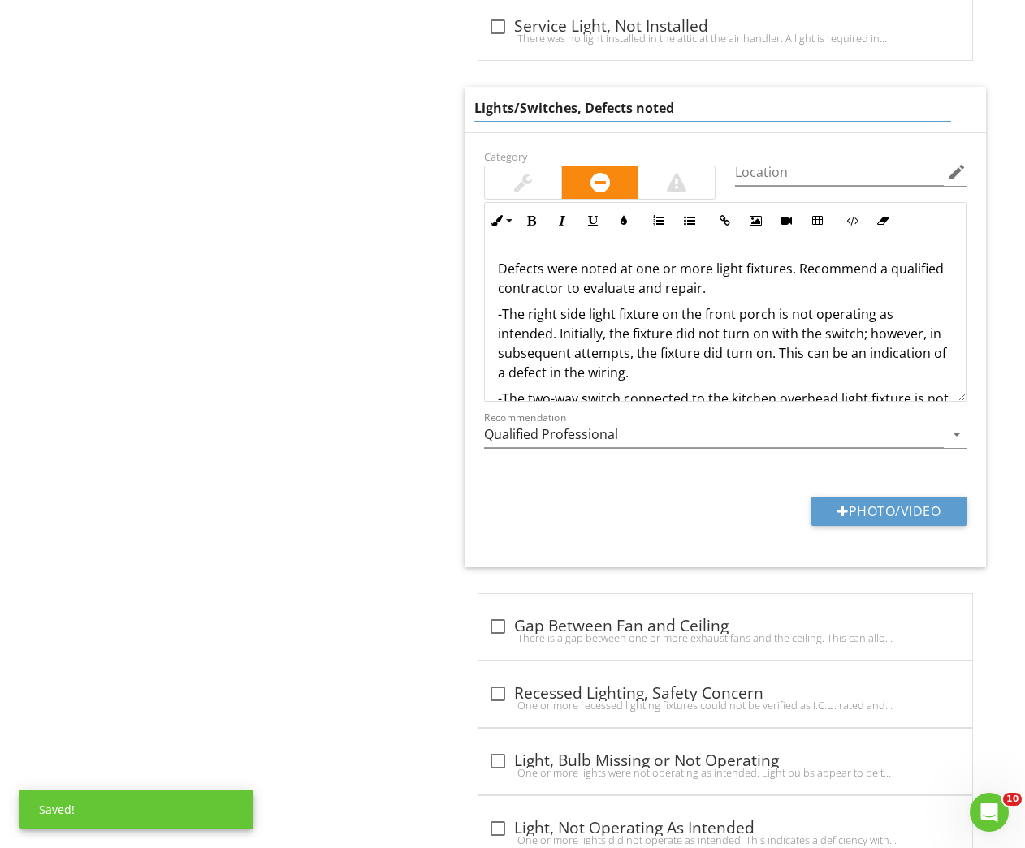
click at [520, 104] on input "Lights/Switches, Defects noted" at bounding box center [712, 108] width 477 height 27
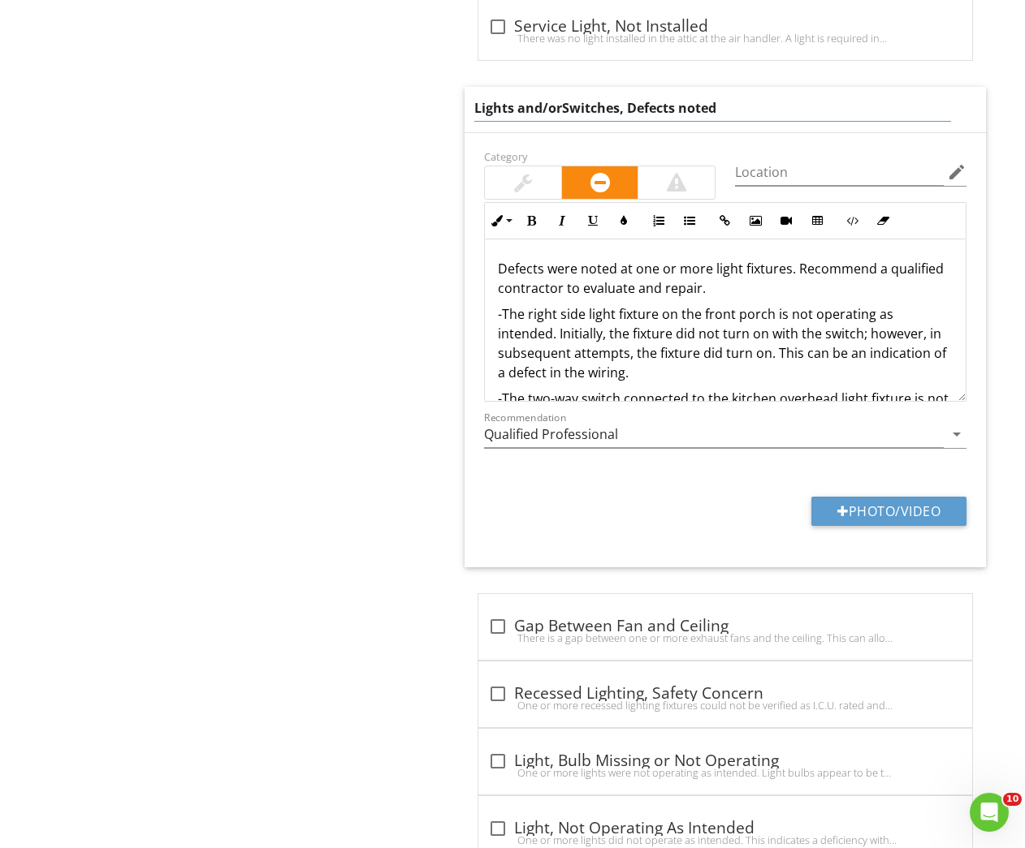
type input "Lights and/or Switches, Defects noted"
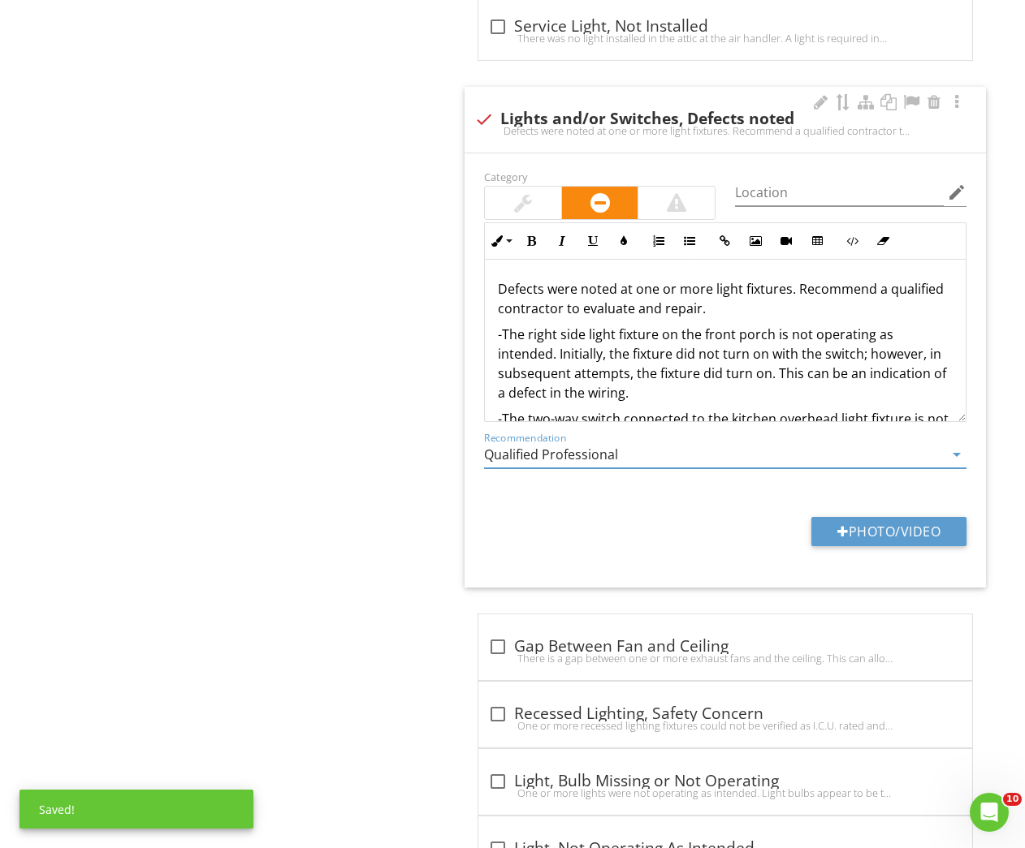
click at [497, 432] on div "Recommendation Qualified Professional arrow_drop_down" at bounding box center [725, 458] width 482 height 53
click at [584, 456] on input "Qualified Professional" at bounding box center [714, 455] width 460 height 27
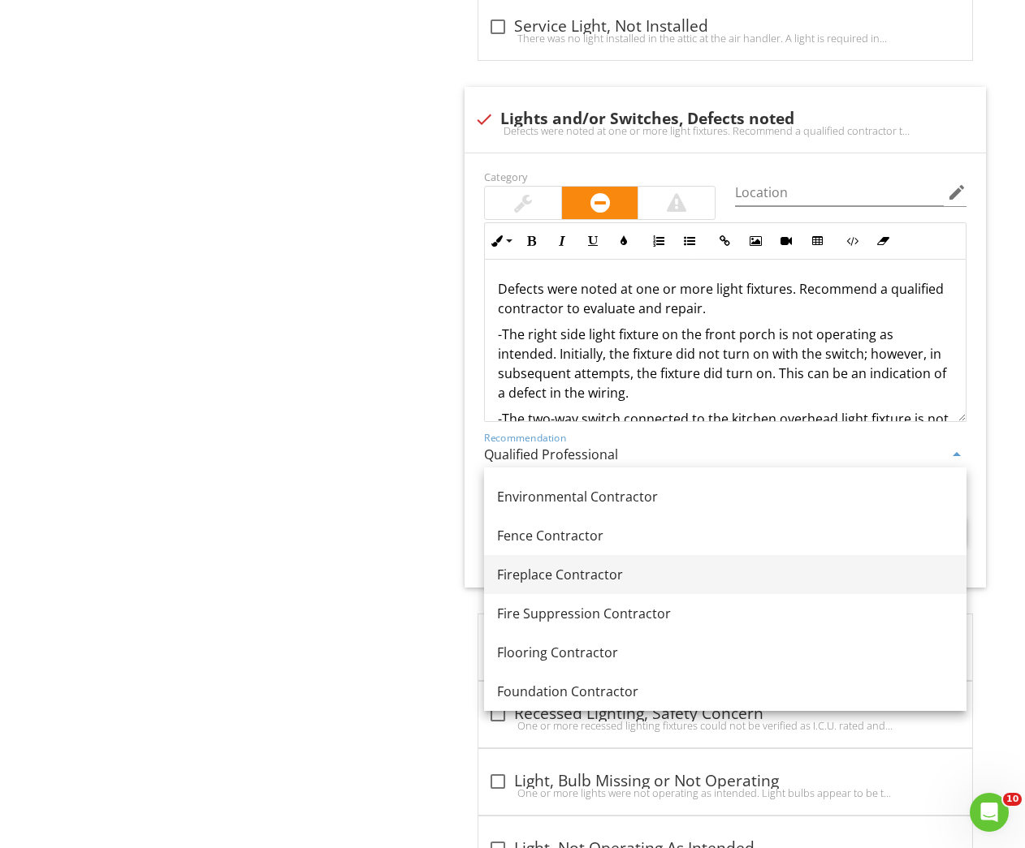
scroll to position [617, 0]
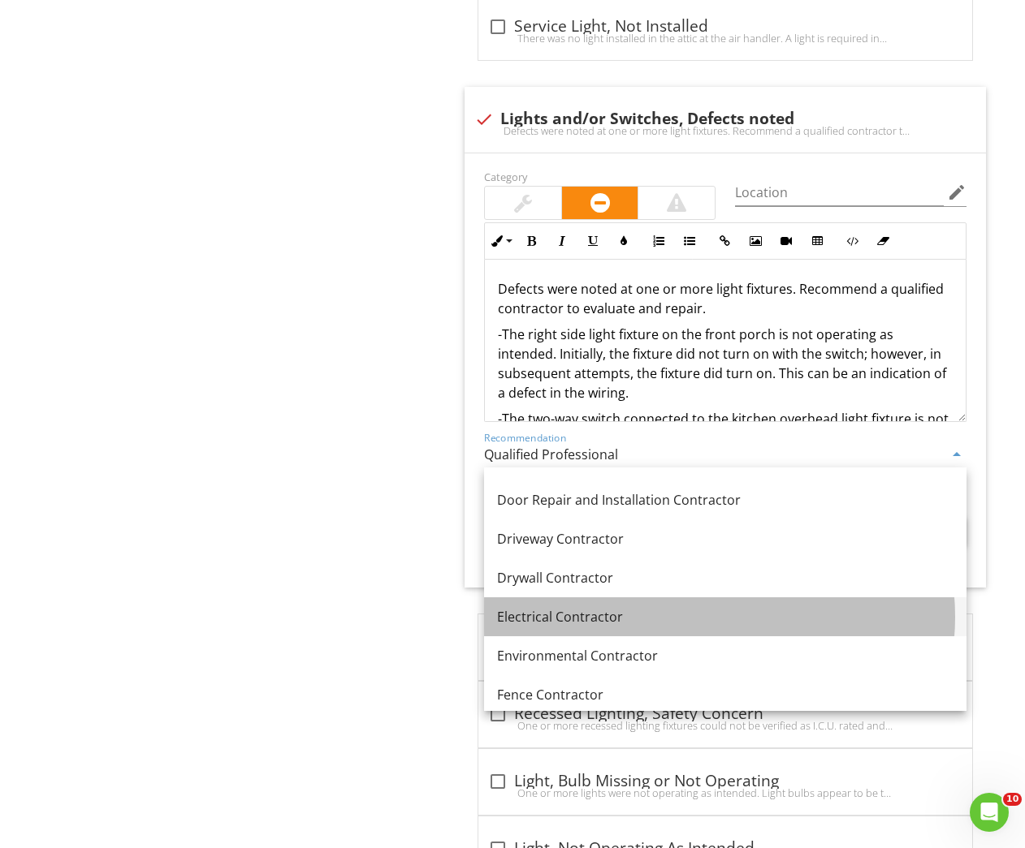
click at [580, 600] on link "Electrical Contractor" at bounding box center [725, 617] width 482 height 39
type input "Electrical Contractor"
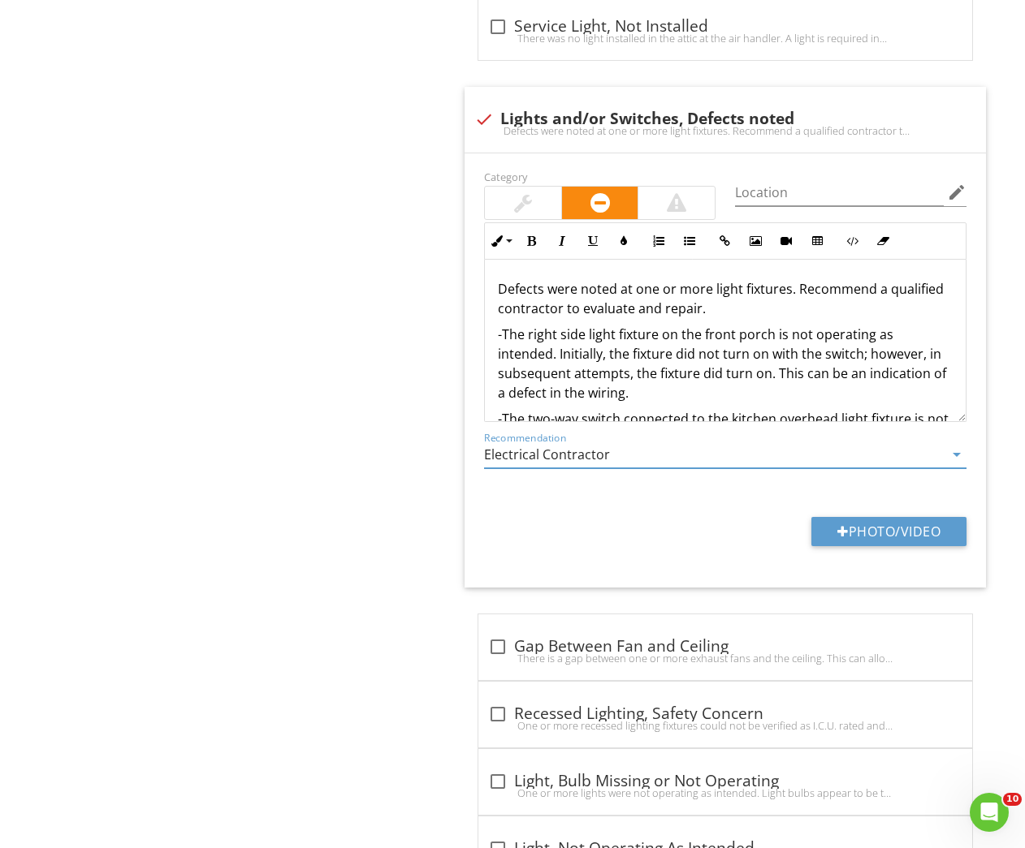
click at [321, 577] on div "Electrical Save as default order in template General Meter Service Entrance Con…" at bounding box center [641, 265] width 769 height 3597
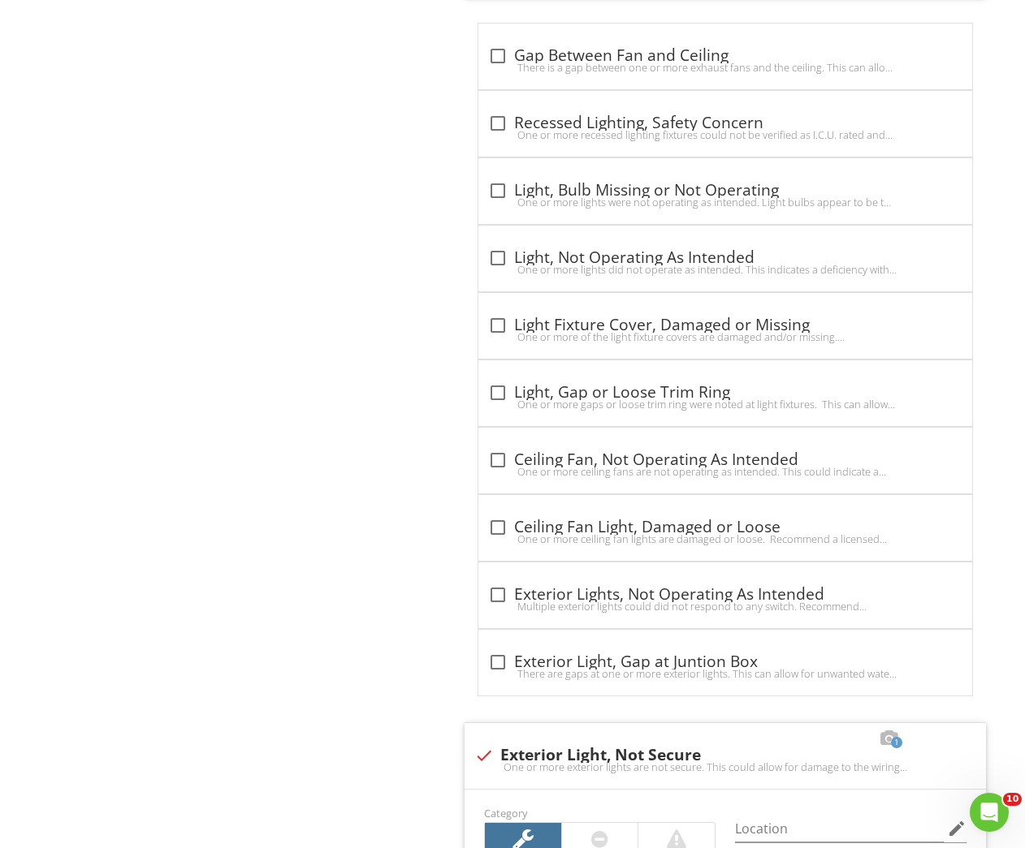
scroll to position [1788, 0]
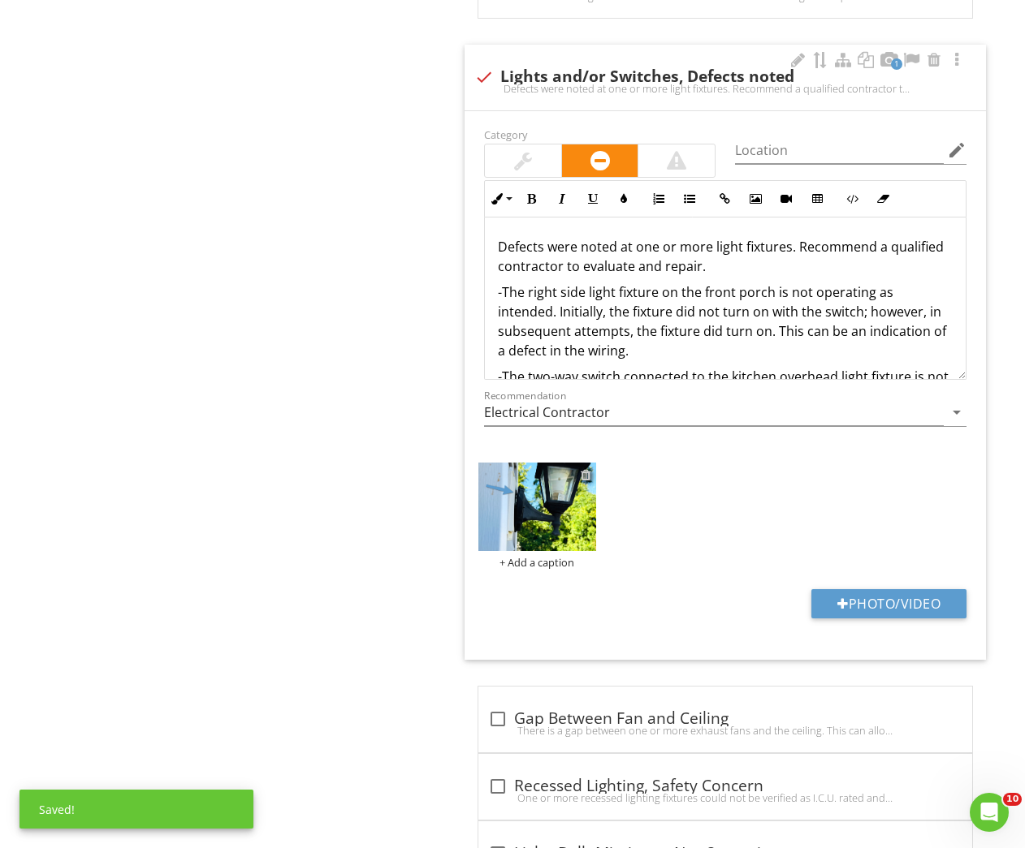
click at [582, 473] on div at bounding box center [585, 474] width 11 height 13
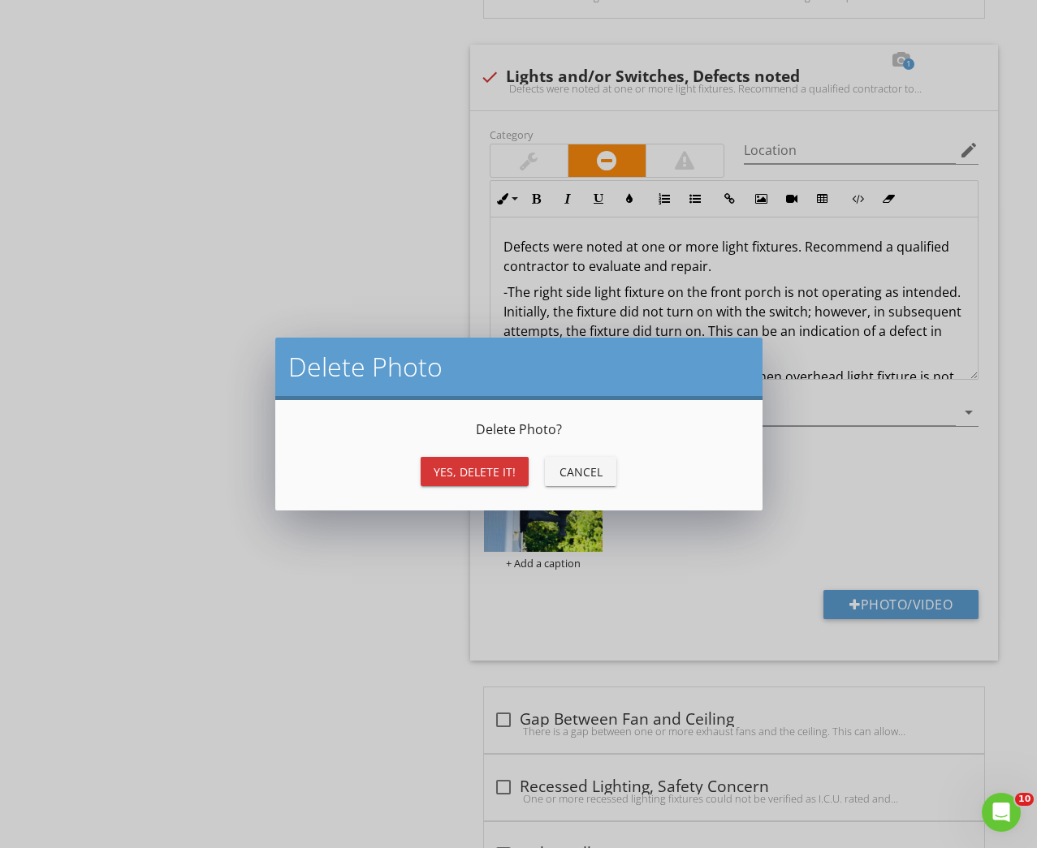
click at [317, 300] on div "Delete Photo Delete Photo ? Yes, Delete it! Cancel" at bounding box center [518, 424] width 1037 height 848
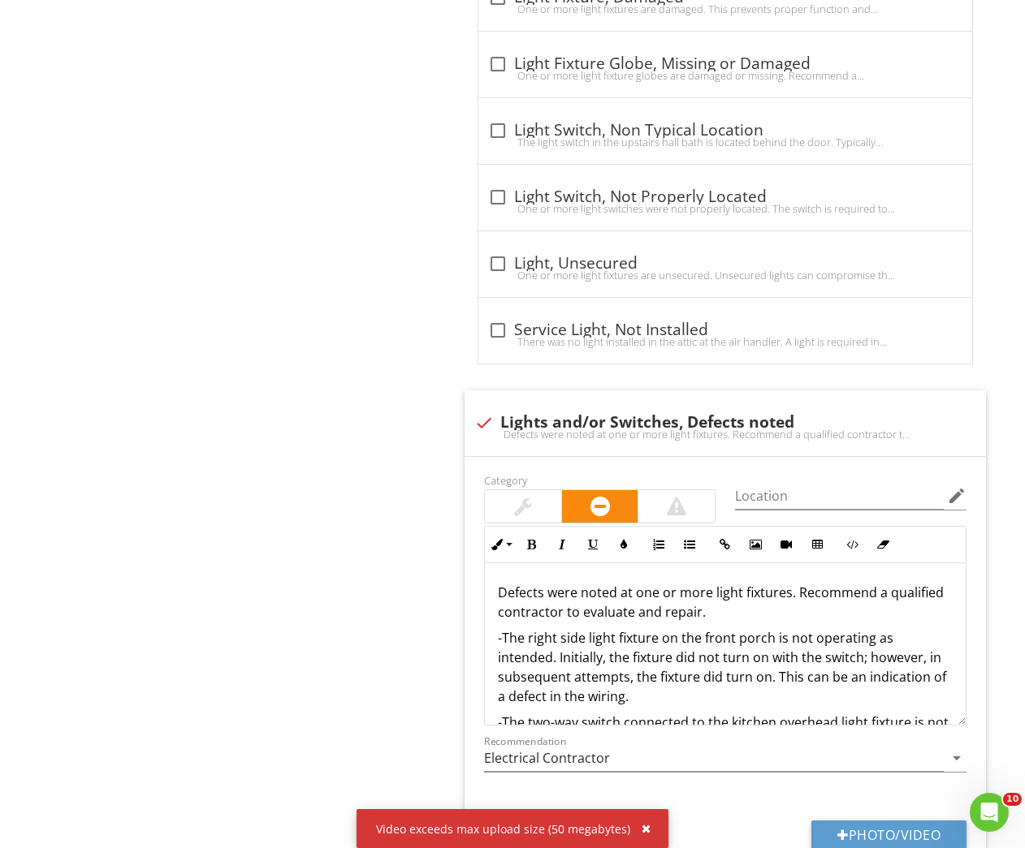
scroll to position [2002, 0]
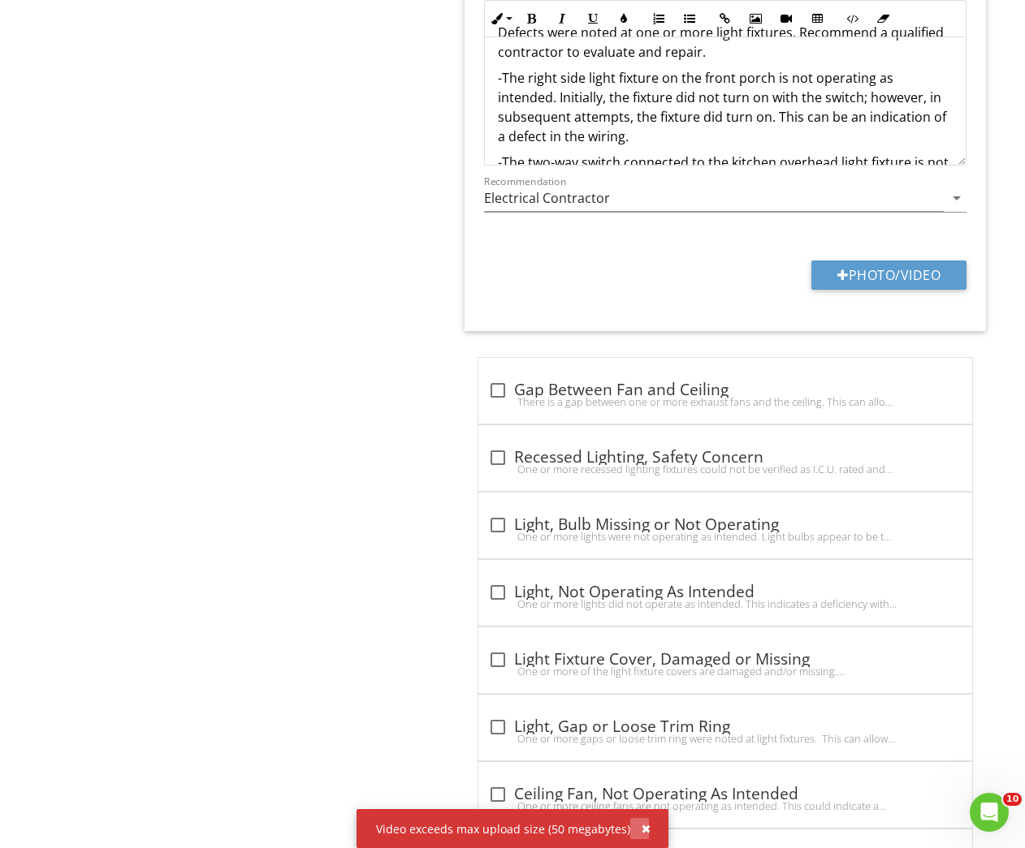
click at [643, 830] on div "button" at bounding box center [645, 828] width 9 height 11
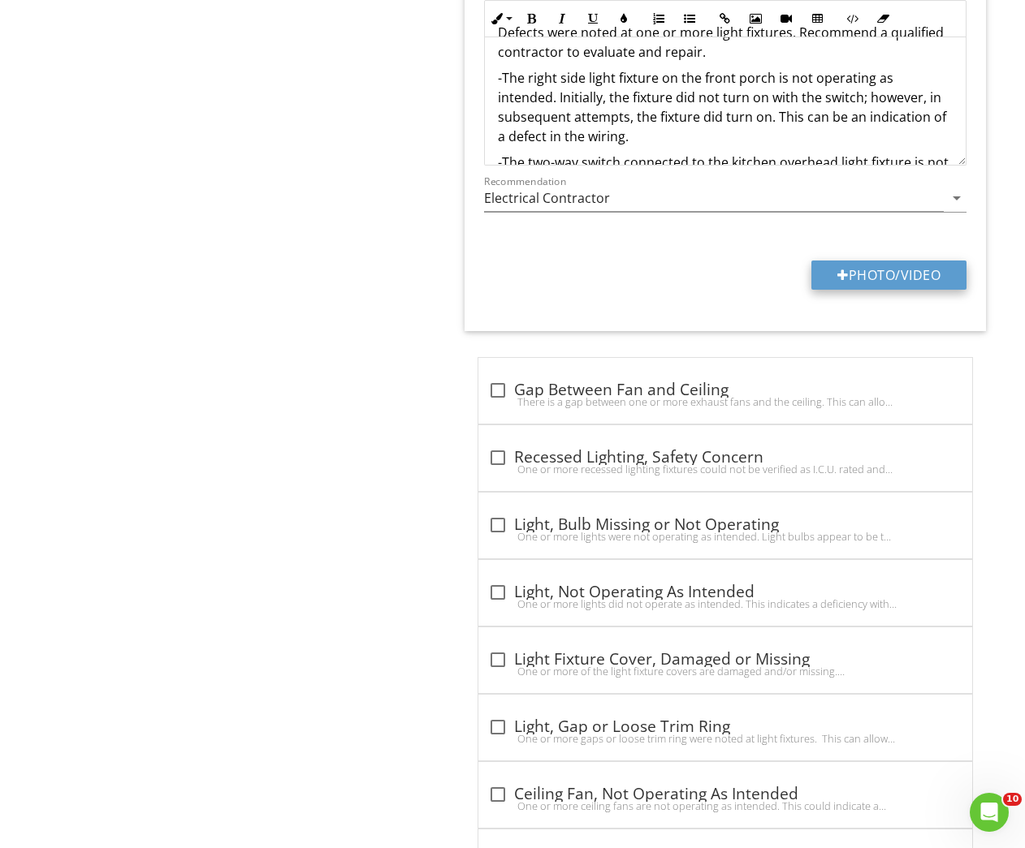
click at [860, 274] on button "Photo/Video" at bounding box center [888, 275] width 155 height 29
type input "C:\fakepath\IMG_3172.MOV"
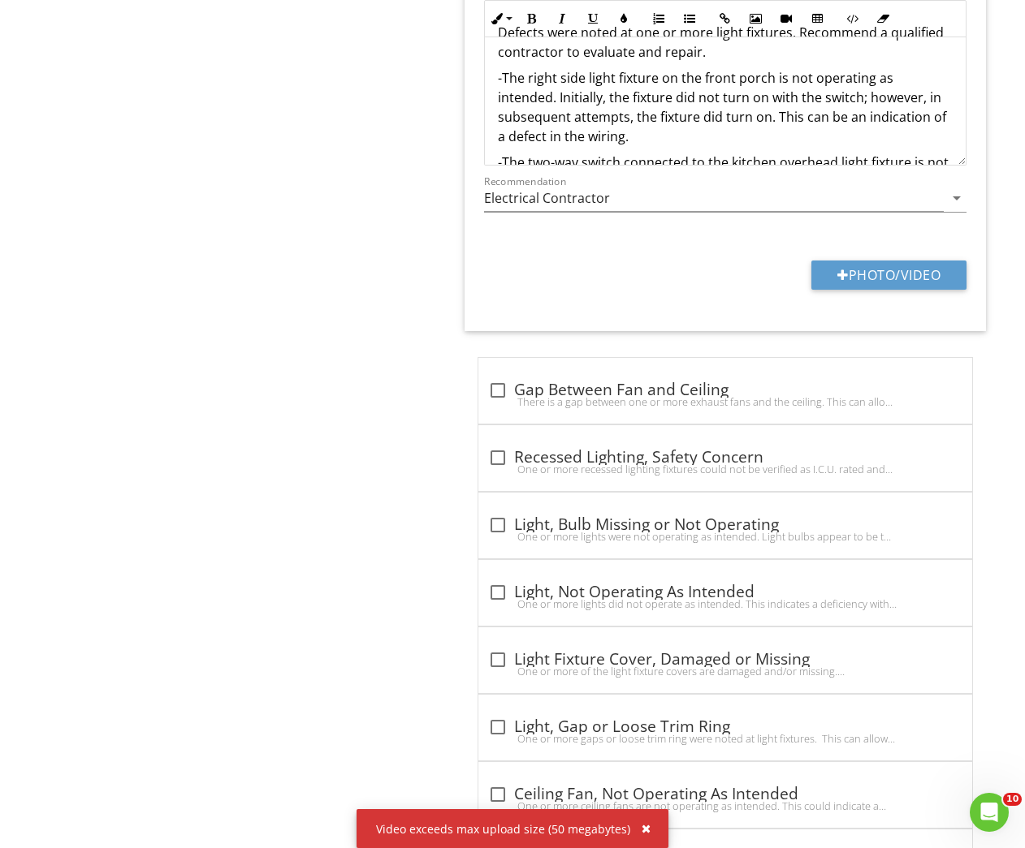
click at [641, 828] on div "button" at bounding box center [645, 828] width 9 height 11
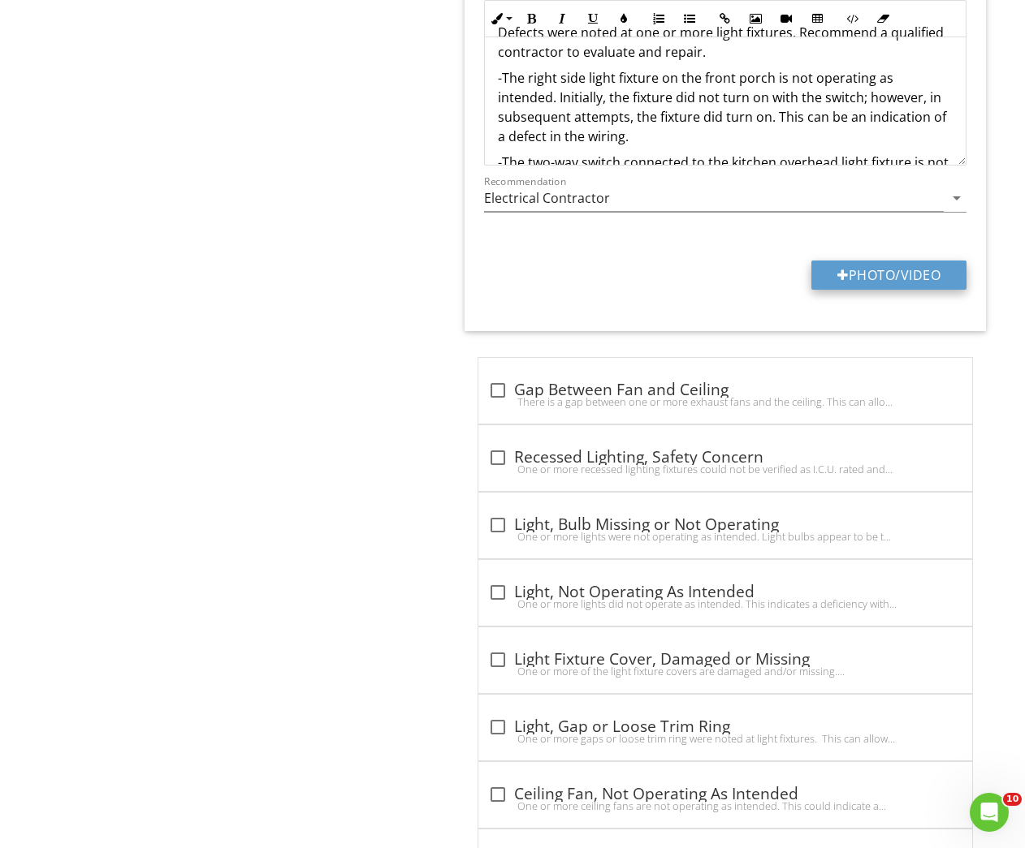
click at [827, 269] on button "Photo/Video" at bounding box center [888, 275] width 155 height 29
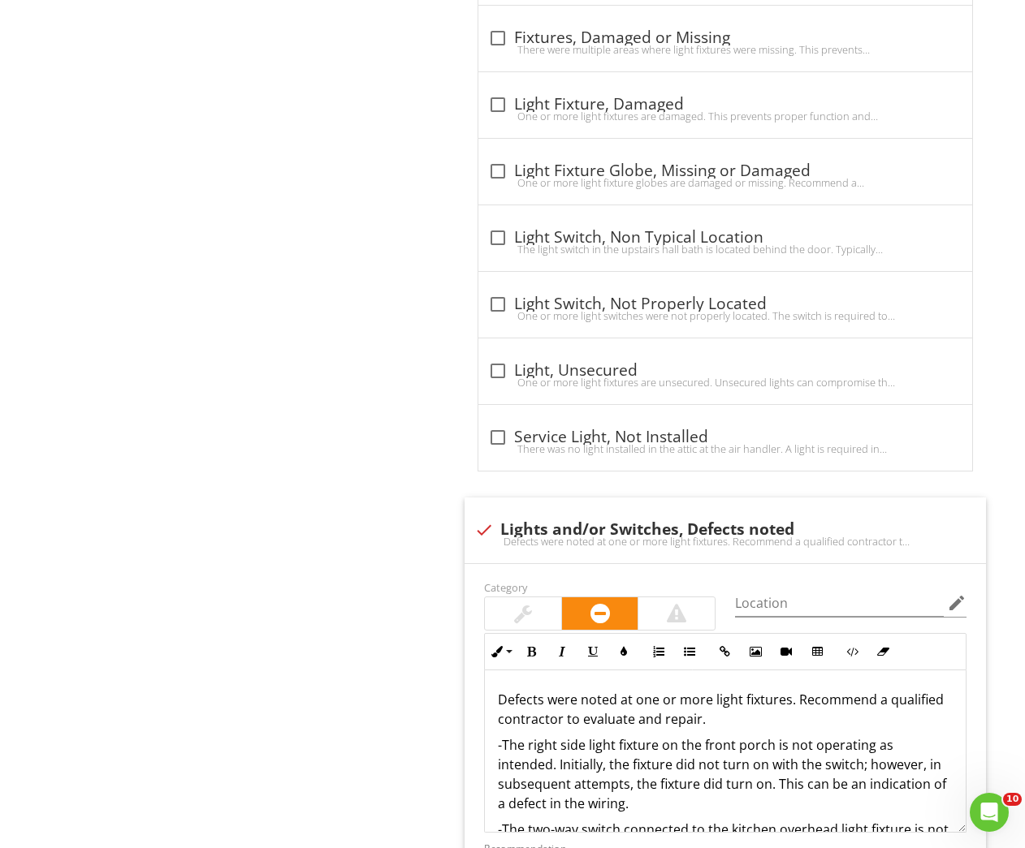
scroll to position [1893, 0]
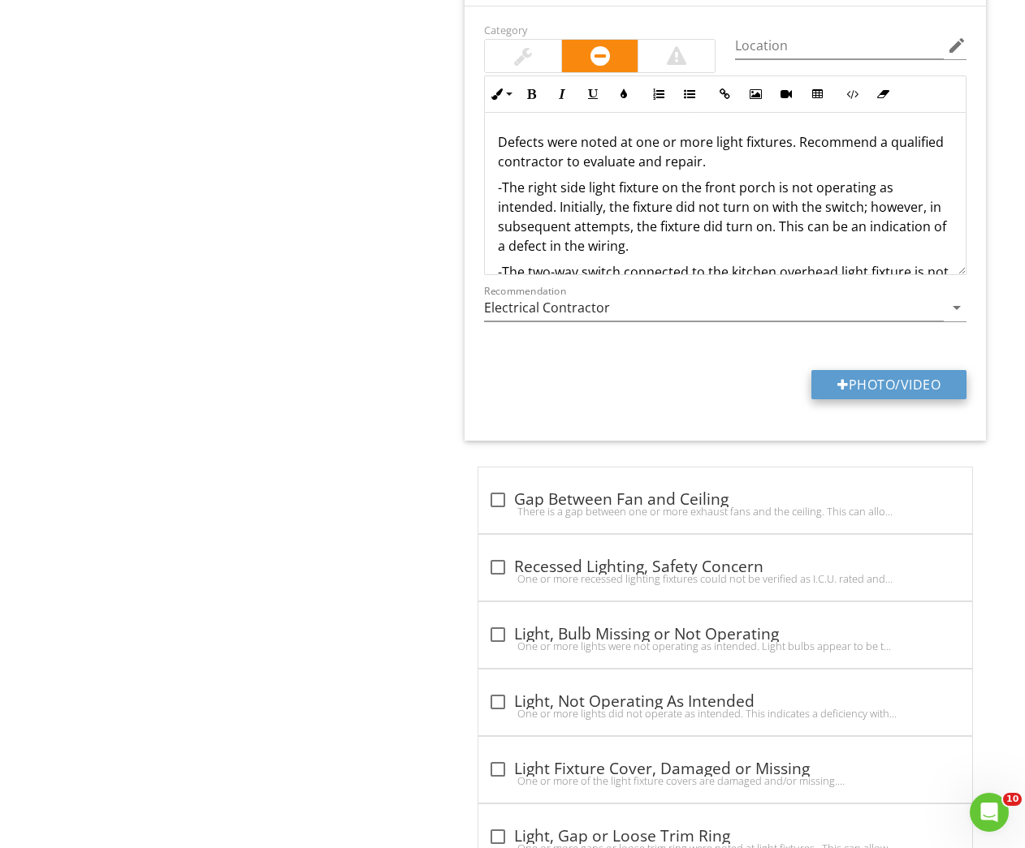
click at [900, 371] on button "Photo/Video" at bounding box center [888, 384] width 155 height 29
type input "C:\fakepath\IMG_3172.MOV"
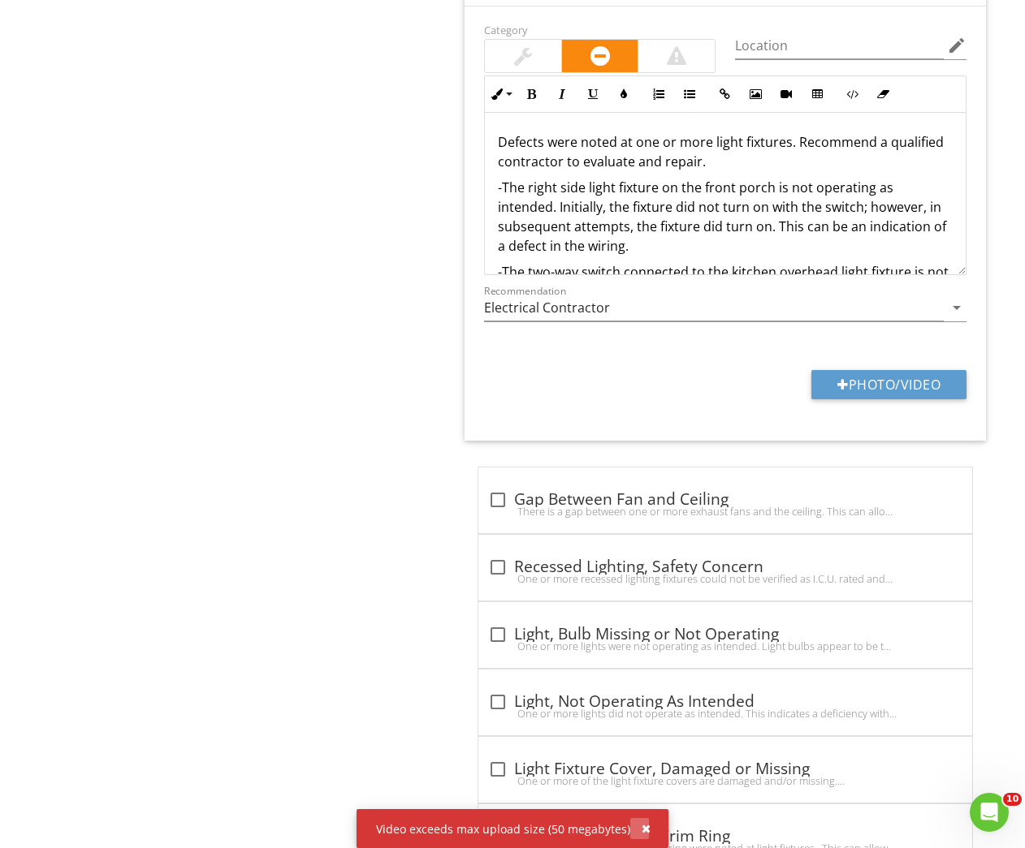
click at [644, 826] on div "button" at bounding box center [645, 828] width 9 height 11
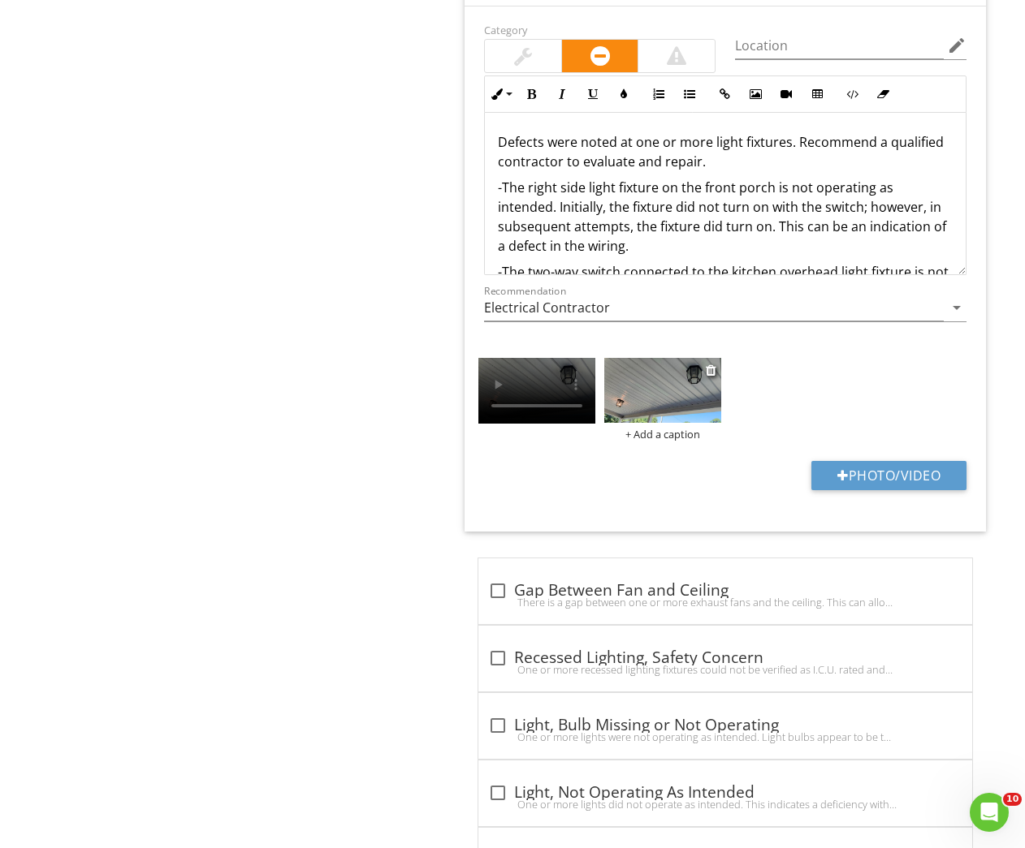
click at [682, 407] on img at bounding box center [662, 390] width 117 height 65
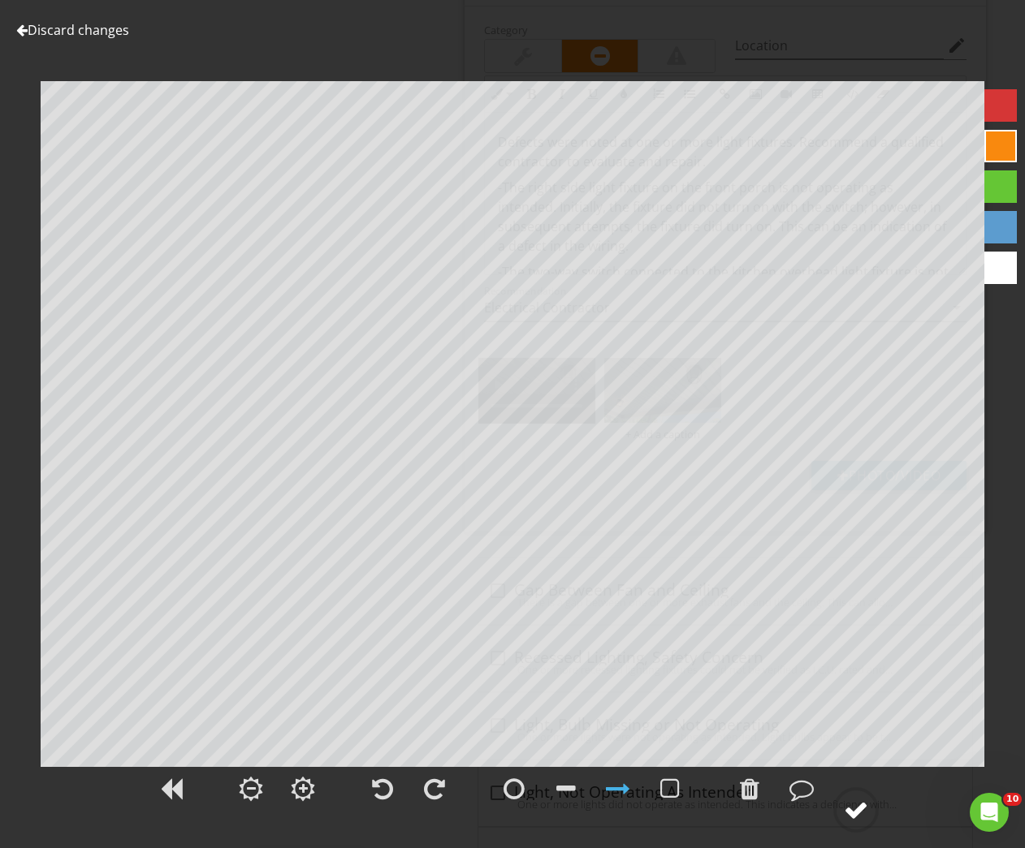
click at [858, 809] on div at bounding box center [856, 810] width 24 height 24
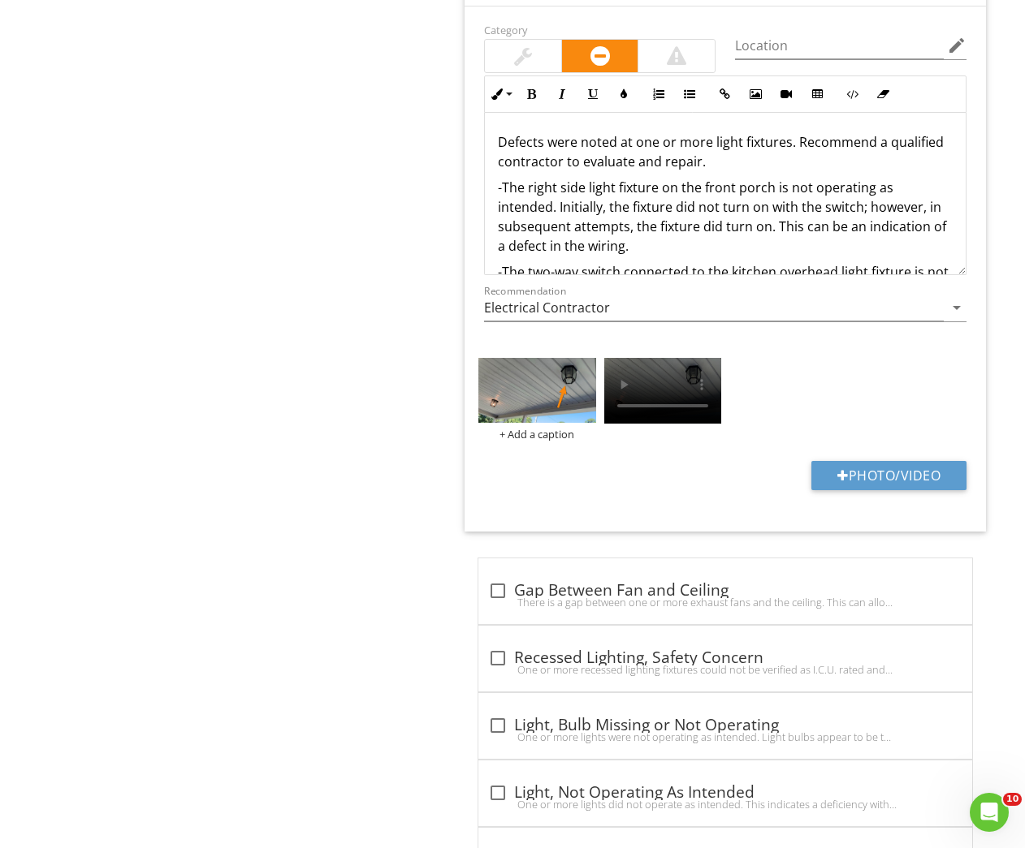
click at [610, 187] on p "-The right side light fixture on the front porch is not operating as intended. …" at bounding box center [725, 217] width 455 height 78
click at [614, 186] on p "-The right side light fixture on the front porch is not operating as intended. …" at bounding box center [725, 217] width 455 height 78
drag, startPoint x: 655, startPoint y: 188, endPoint x: 529, endPoint y: 187, distance: 125.8
click at [529, 187] on p "-The right side light fixture on the front porch is not operating as intended. …" at bounding box center [725, 217] width 455 height 78
click at [398, 235] on div "Electrical General Meter Service Entrance Conductors Main & Subpanels, Service …" at bounding box center [641, 164] width 769 height 3688
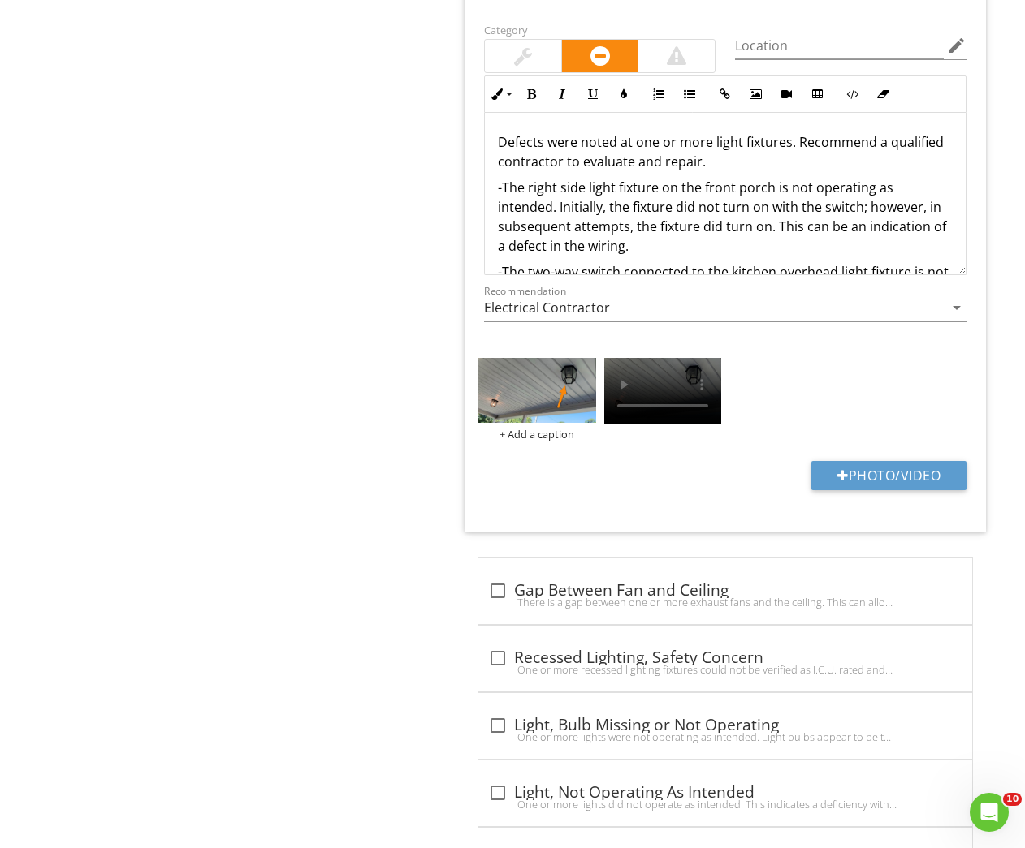
scroll to position [1604, 0]
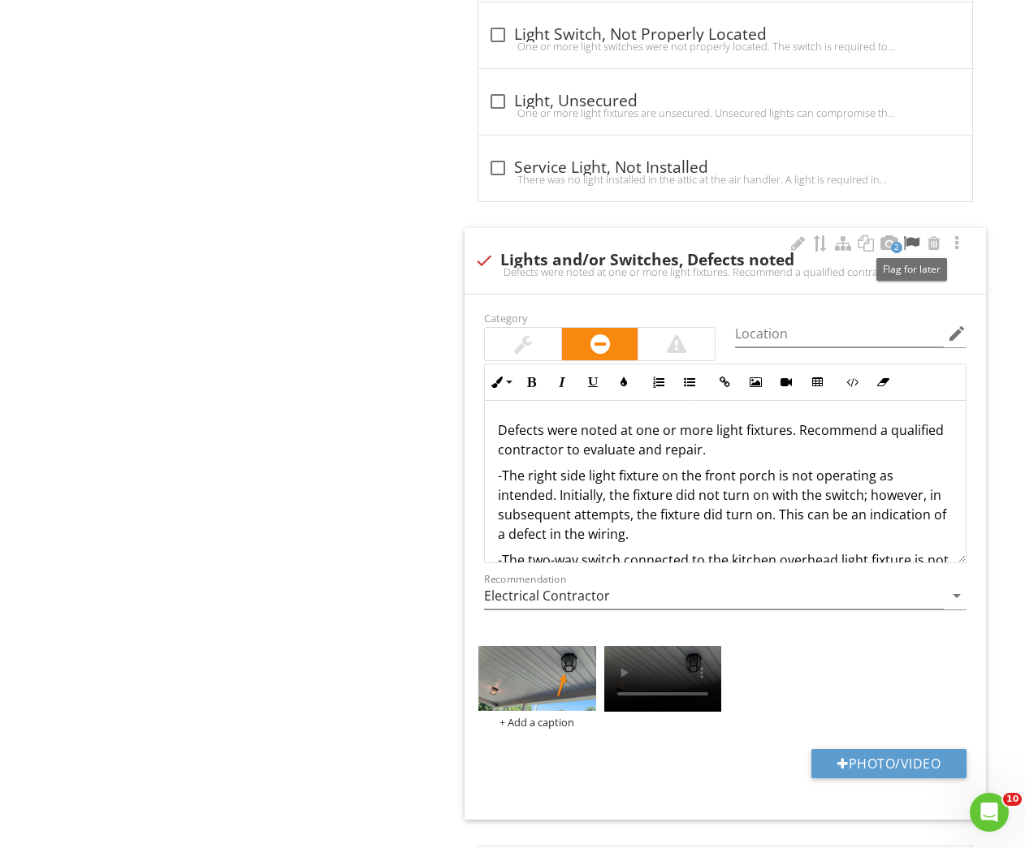
click at [915, 238] on div at bounding box center [910, 243] width 19 height 16
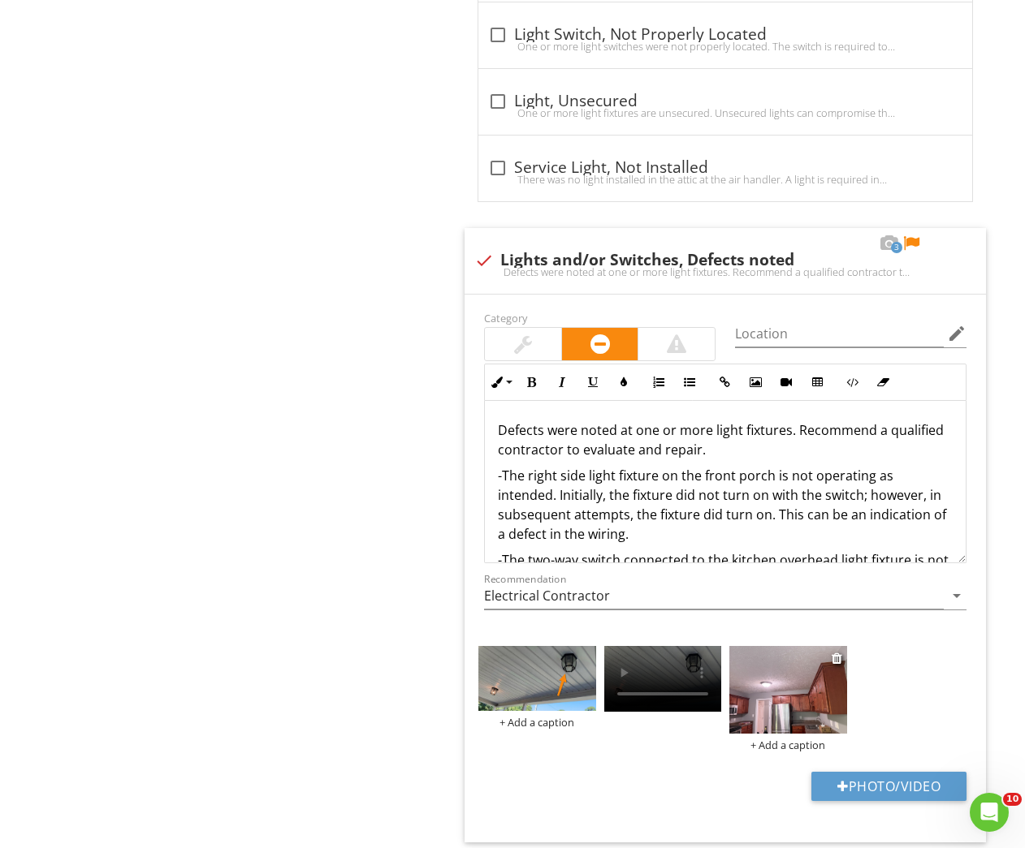
click at [766, 706] on img at bounding box center [787, 690] width 117 height 88
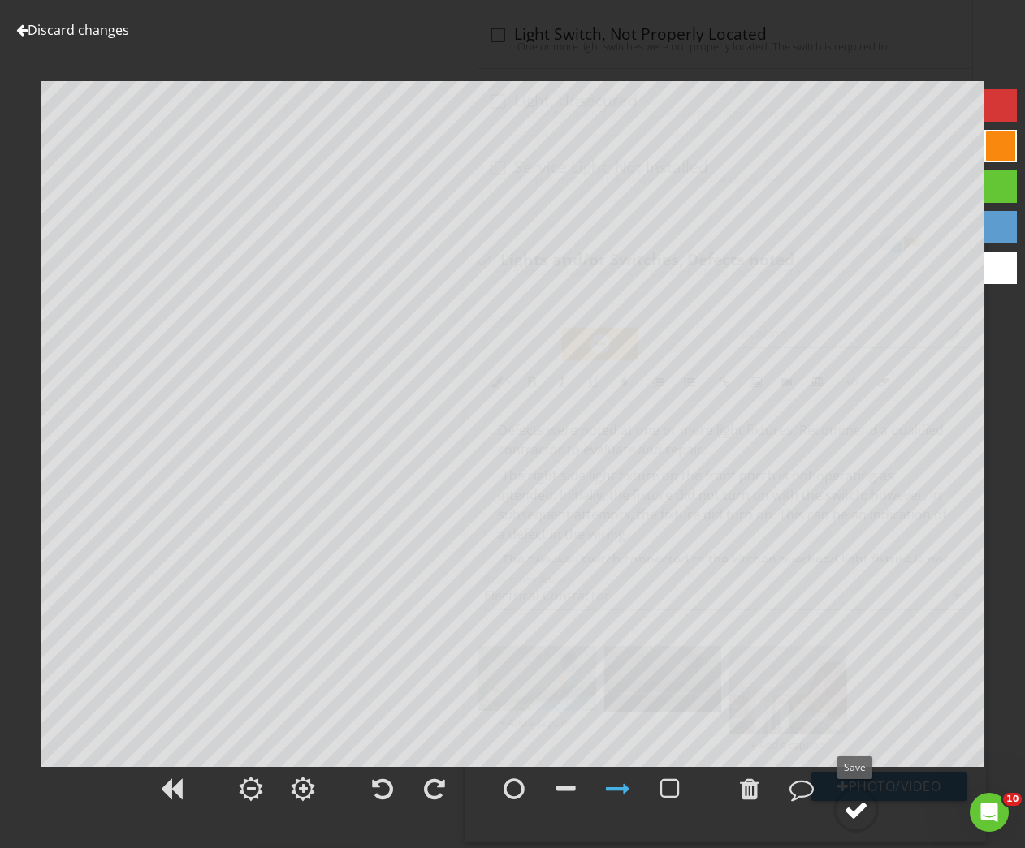
click at [852, 805] on div at bounding box center [856, 810] width 24 height 24
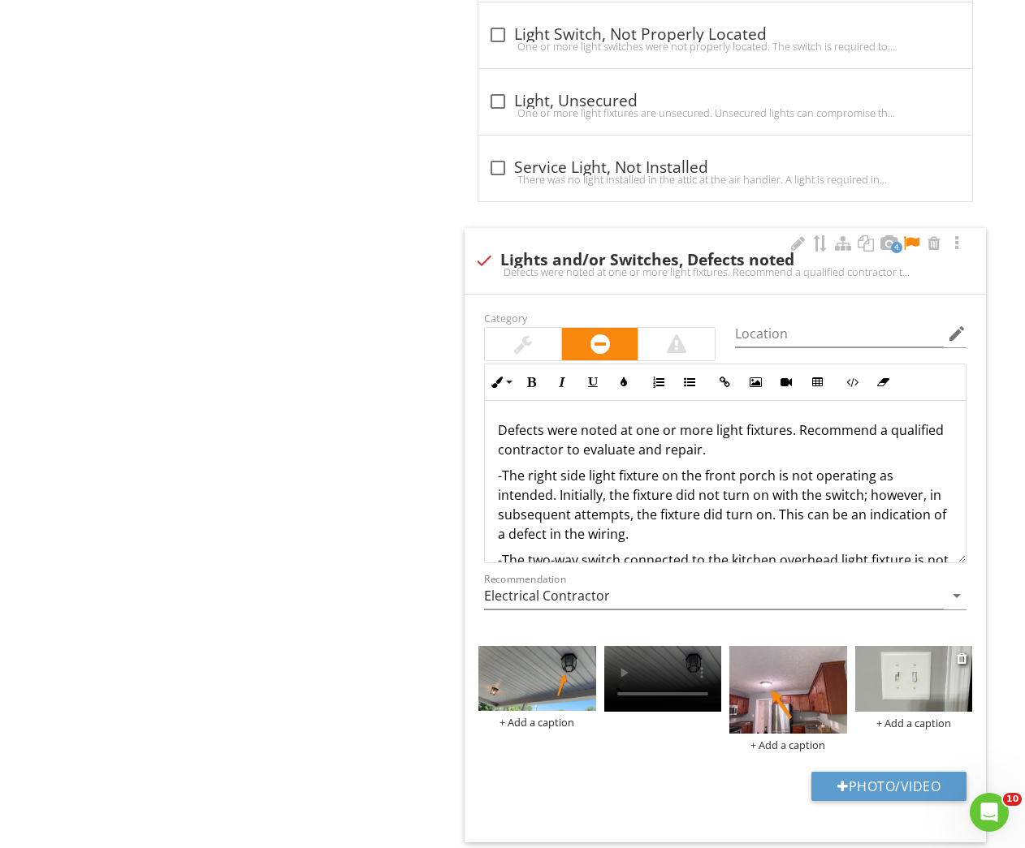
click at [896, 690] on img at bounding box center [913, 679] width 117 height 66
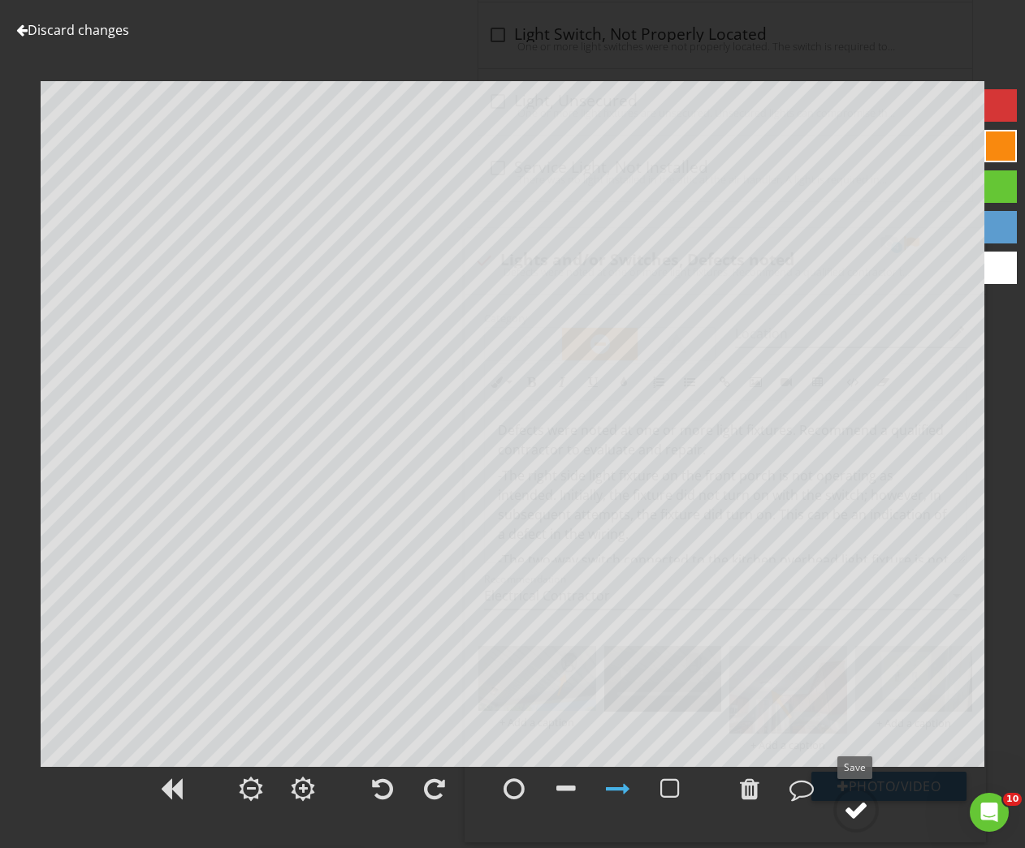
click at [857, 805] on div at bounding box center [856, 810] width 24 height 24
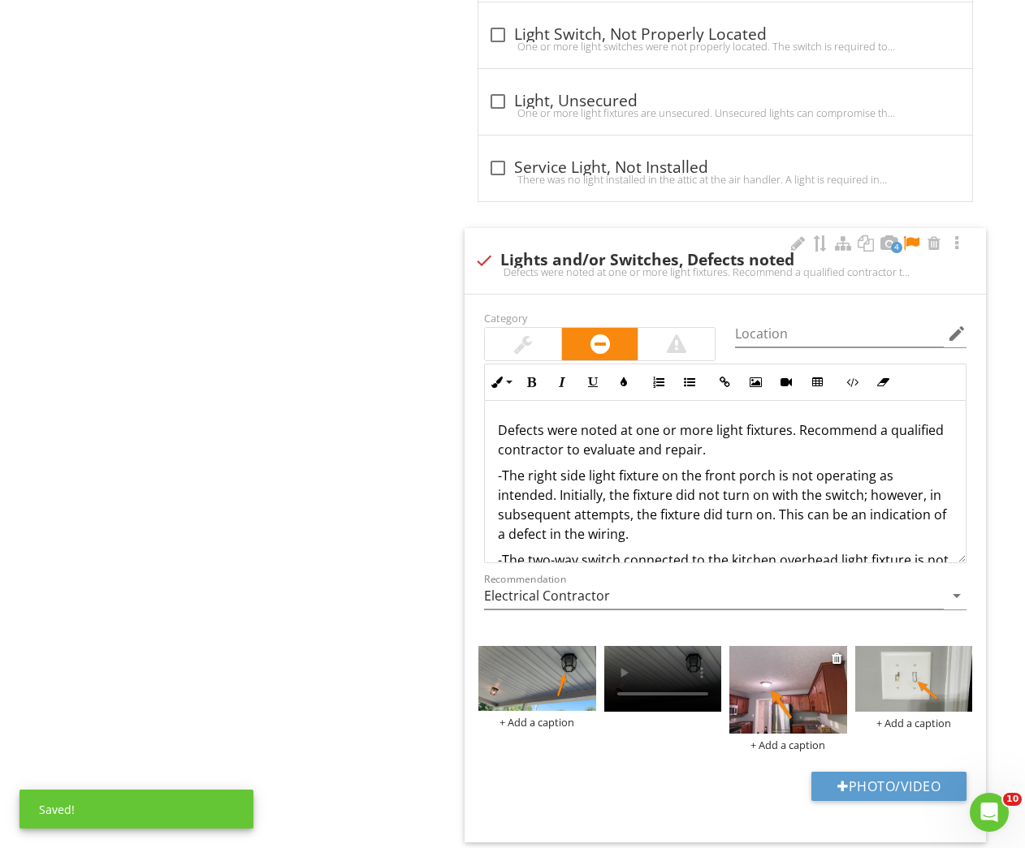
click at [778, 740] on div "+ Add a caption" at bounding box center [787, 745] width 117 height 13
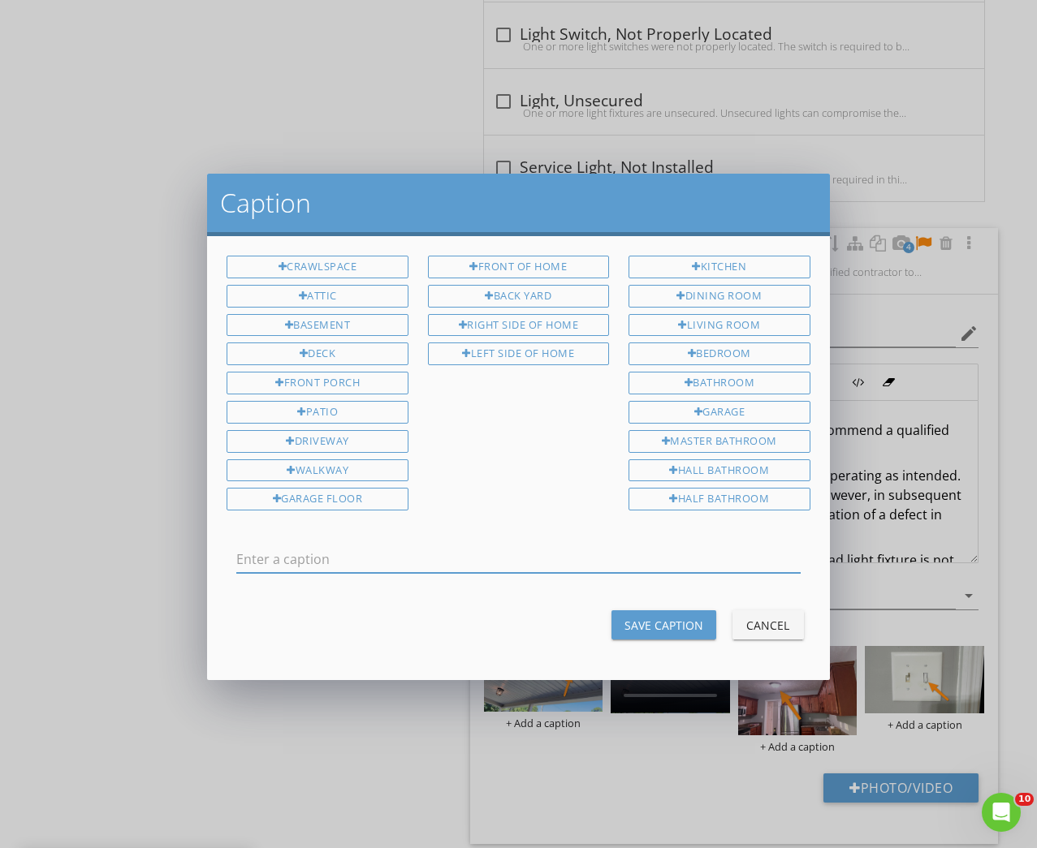
click at [440, 555] on input "text" at bounding box center [517, 559] width 563 height 27
type input "Kitchen light fixture"
click at [675, 618] on div "Save Caption" at bounding box center [663, 625] width 79 height 17
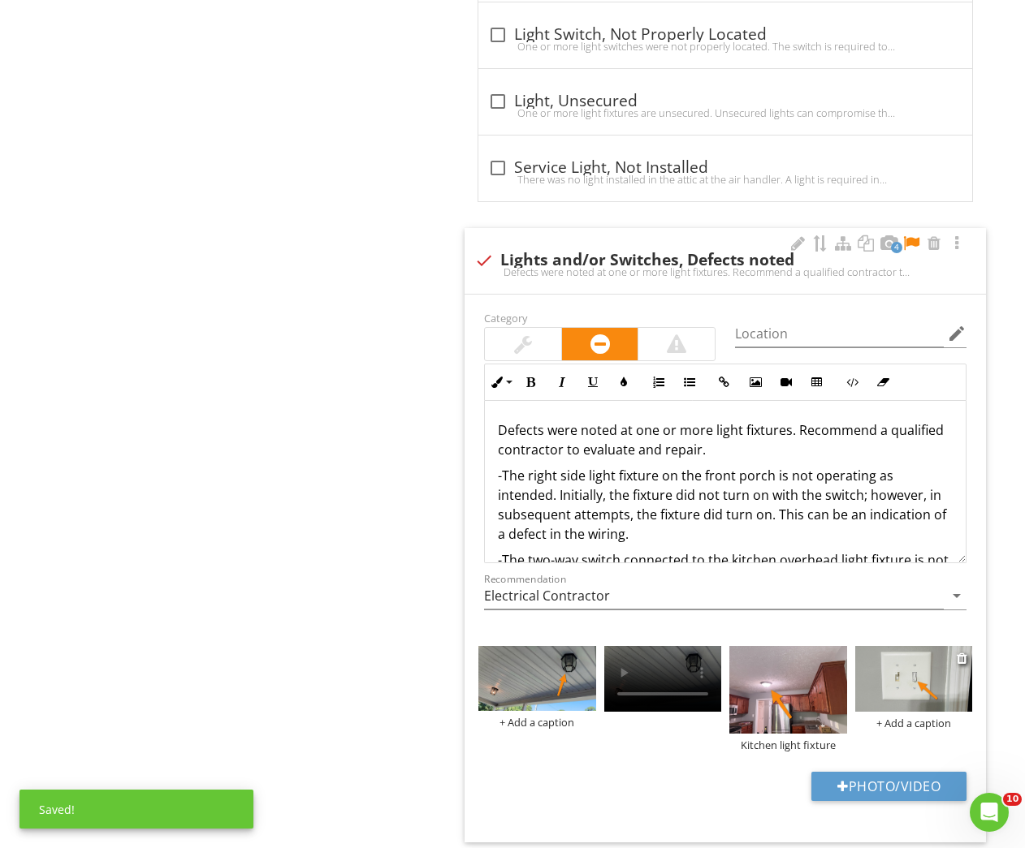
click at [900, 719] on div "+ Add a caption" at bounding box center [913, 723] width 117 height 13
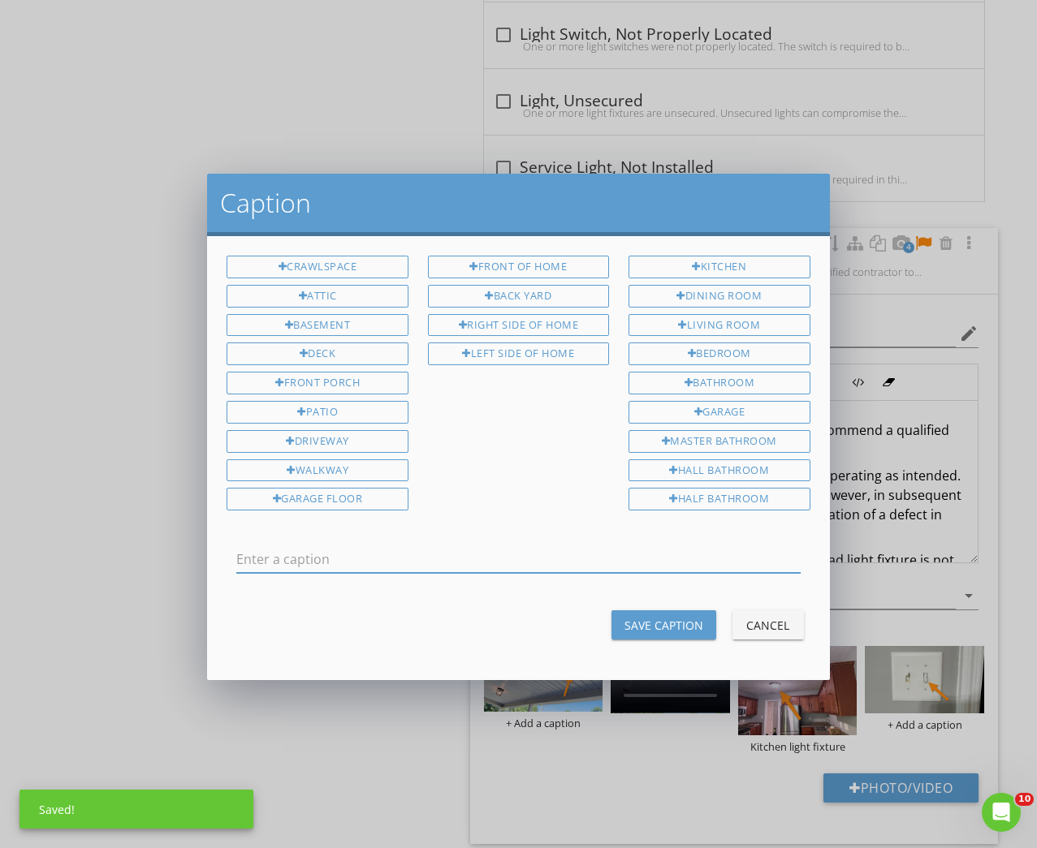
drag, startPoint x: 517, startPoint y: 546, endPoint x: 517, endPoint y: 556, distance: 10.6
click at [516, 551] on input "text" at bounding box center [517, 559] width 563 height 27
click at [518, 556] on input "text" at bounding box center [517, 559] width 563 height 27
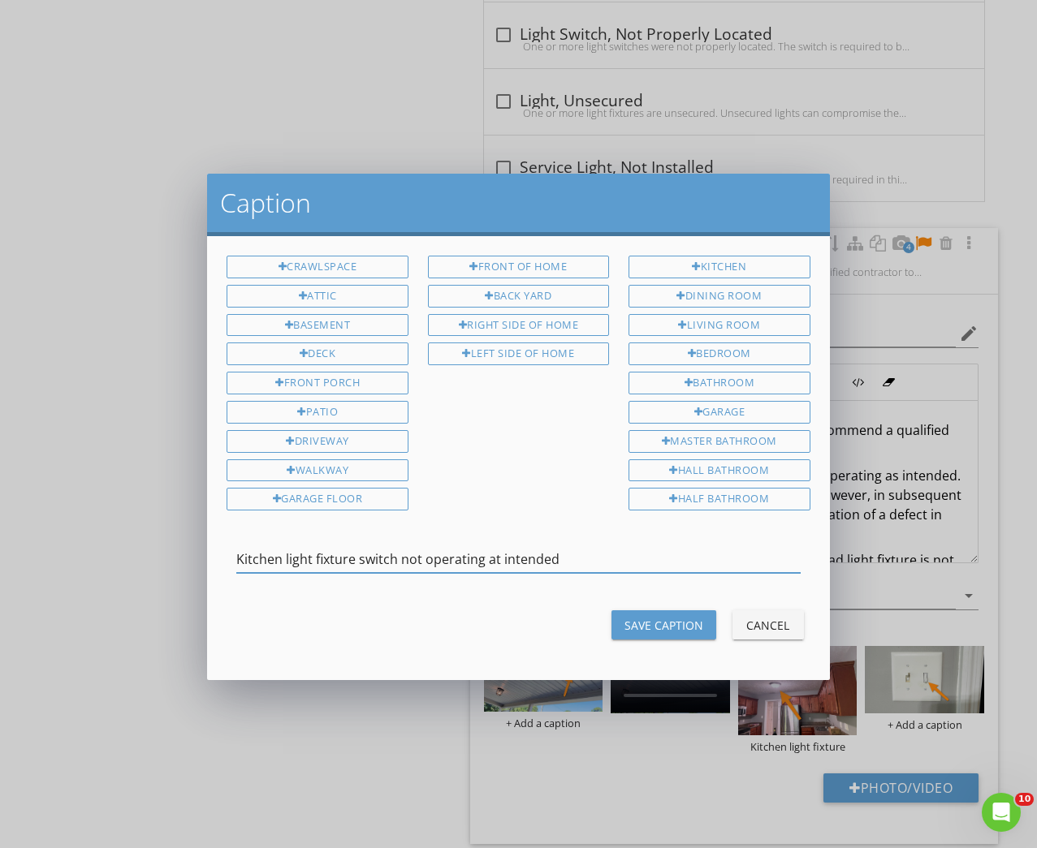
type input "Kitchen light fixture switch not operating at intended"
click at [682, 621] on div "Save Caption" at bounding box center [663, 625] width 79 height 17
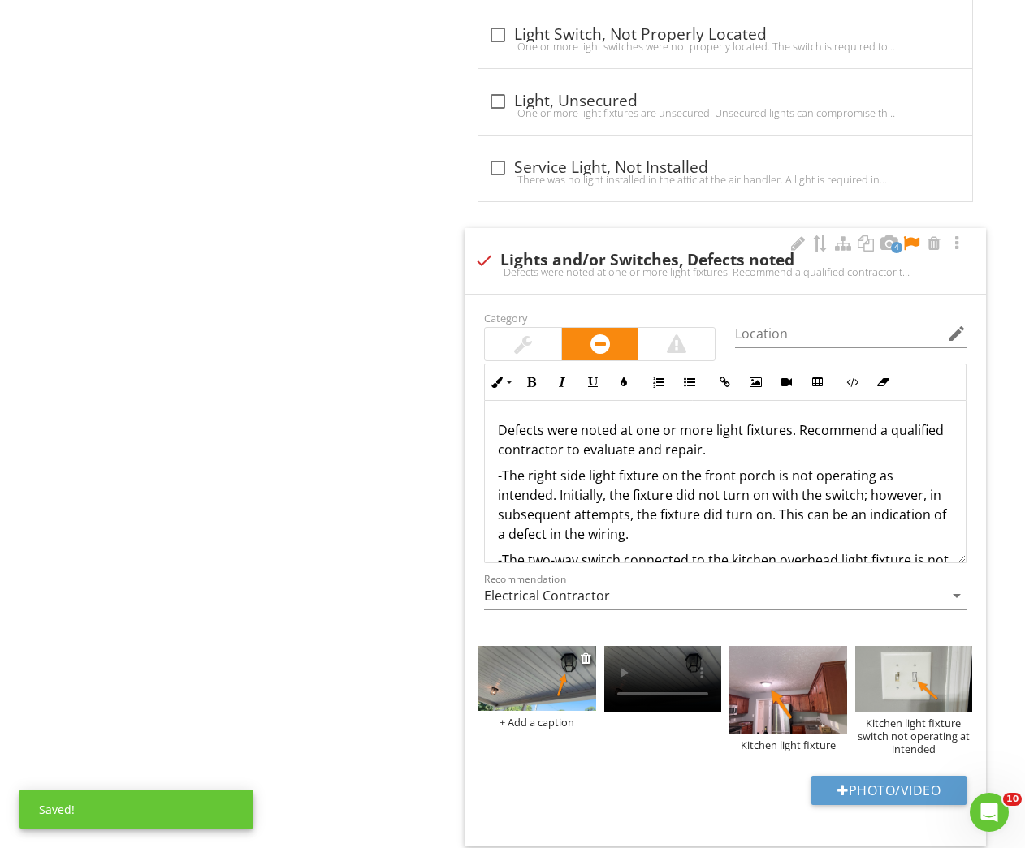
click at [535, 721] on div "+ Add a caption" at bounding box center [536, 722] width 117 height 13
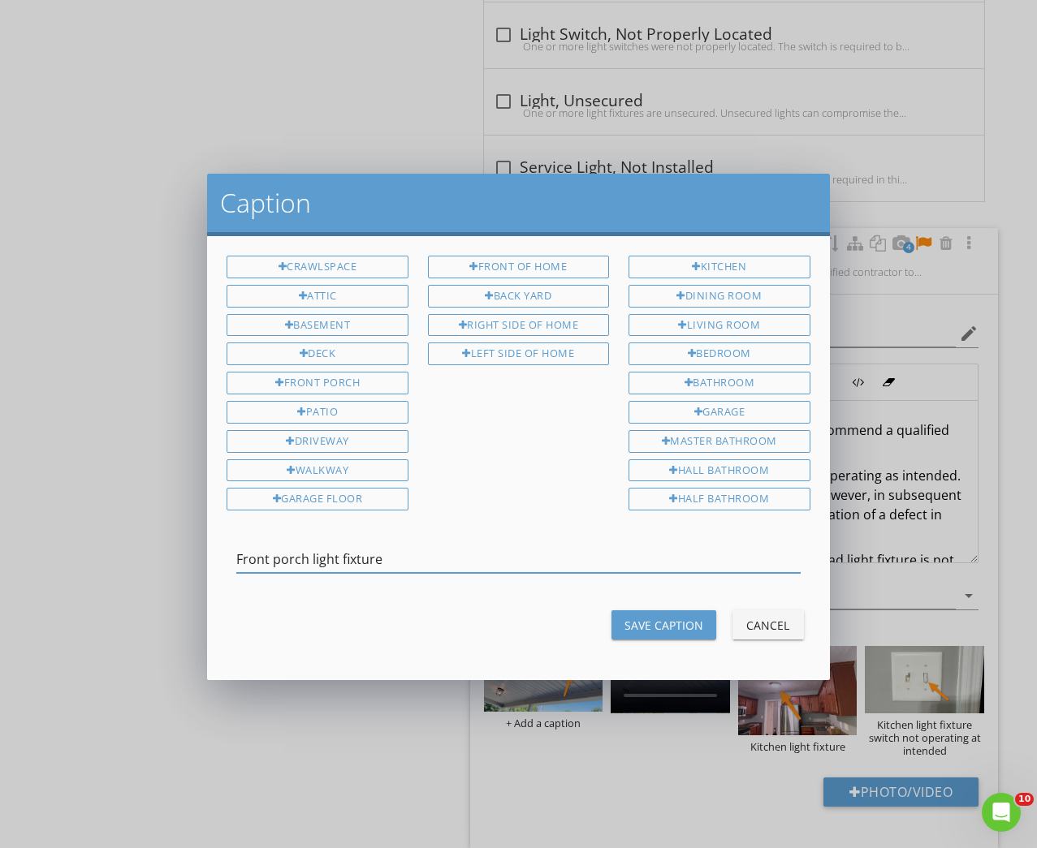
type input "Front porch light fixture"
click at [697, 624] on div "Save Caption" at bounding box center [663, 625] width 79 height 17
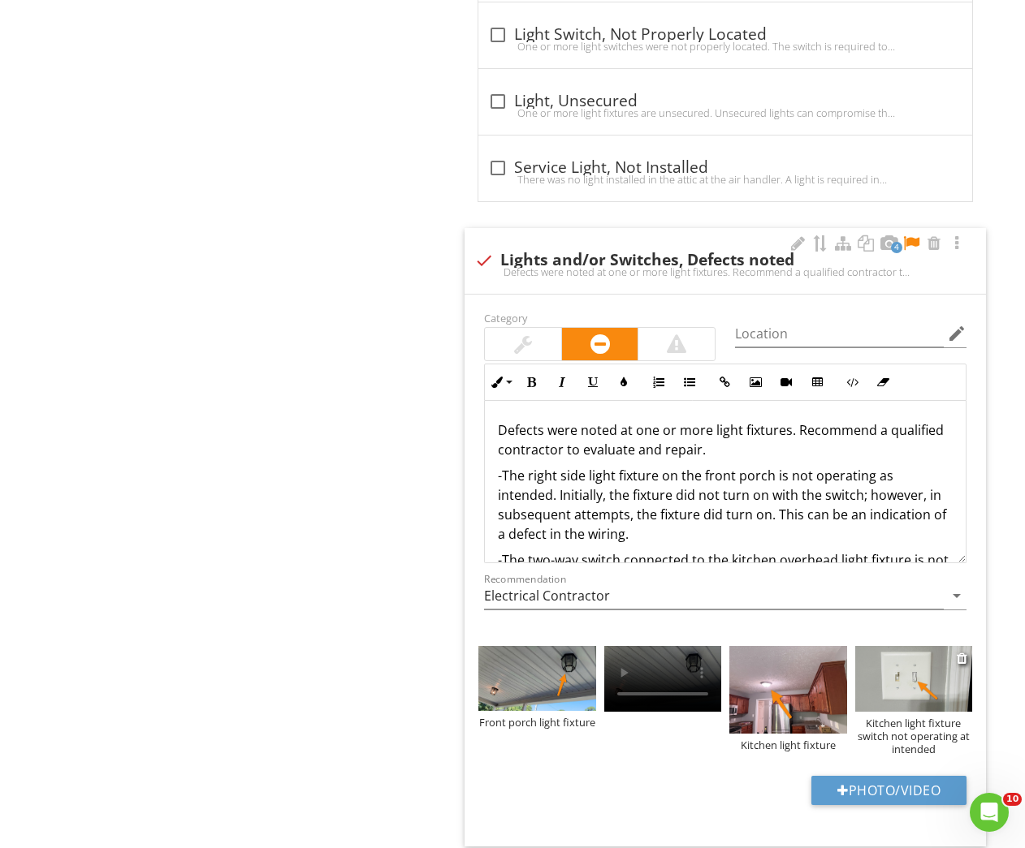
click at [892, 722] on div "Kitchen light fixture switch not operating at intended" at bounding box center [913, 736] width 117 height 39
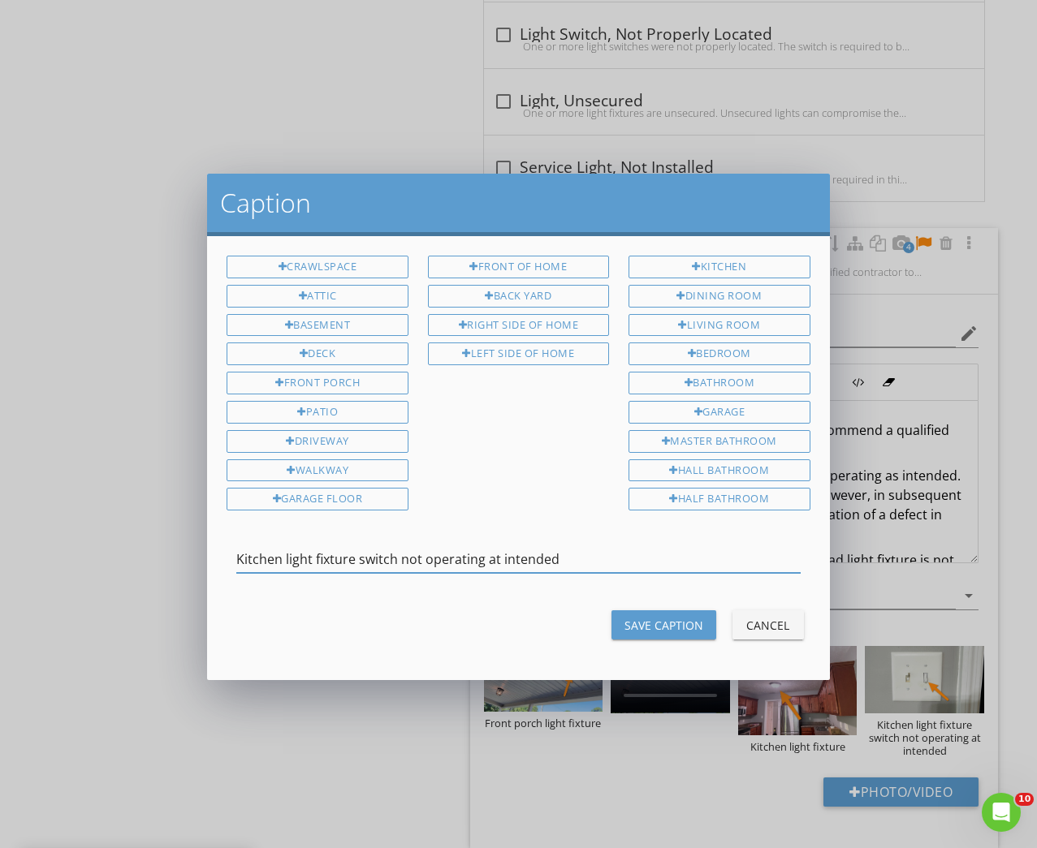
drag, startPoint x: 399, startPoint y: 552, endPoint x: 619, endPoint y: 555, distance: 220.0
click at [620, 557] on input "Kitchen light fixture switch not operating at intended" at bounding box center [517, 559] width 563 height 27
type input "Kitchen light fixture switch"
click at [672, 611] on button "Save Caption" at bounding box center [663, 625] width 105 height 29
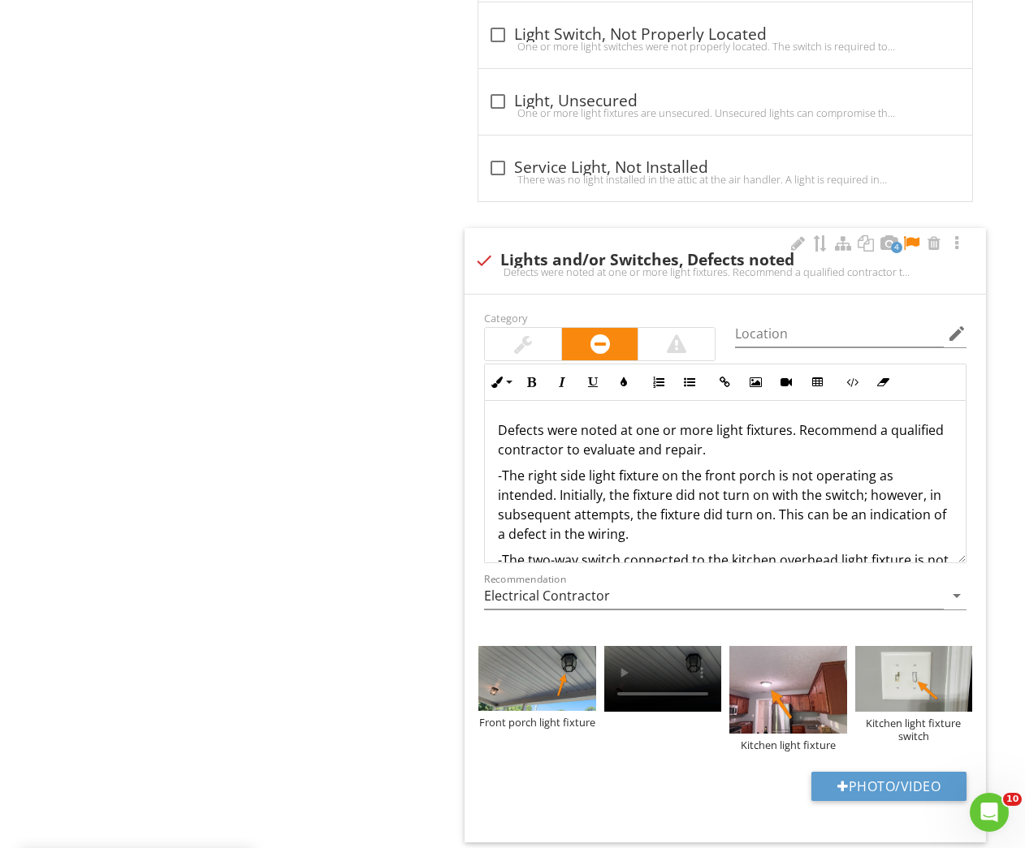
click at [501, 425] on p "Defects were noted at one or more light fixtures. Recommend a qualified contrac…" at bounding box center [725, 440] width 455 height 39
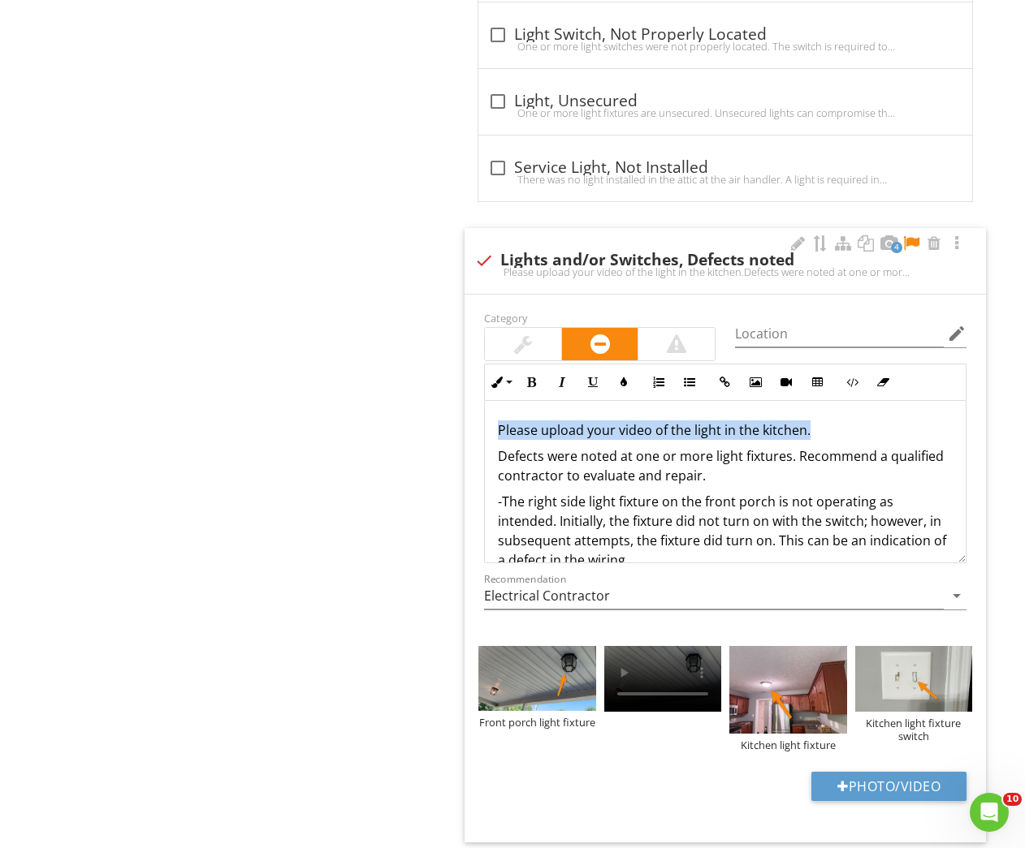
drag, startPoint x: 818, startPoint y: 433, endPoint x: 536, endPoint y: 398, distance: 283.9
click at [495, 426] on div "Please upload your video of the light in the kitchen. Defects were noted at one…" at bounding box center [725, 537] width 481 height 273
drag, startPoint x: 537, startPoint y: 385, endPoint x: 615, endPoint y: 385, distance: 77.9
click at [539, 385] on button "Bold" at bounding box center [531, 382] width 31 height 31
click at [615, 385] on button "Colors" at bounding box center [623, 382] width 31 height 31
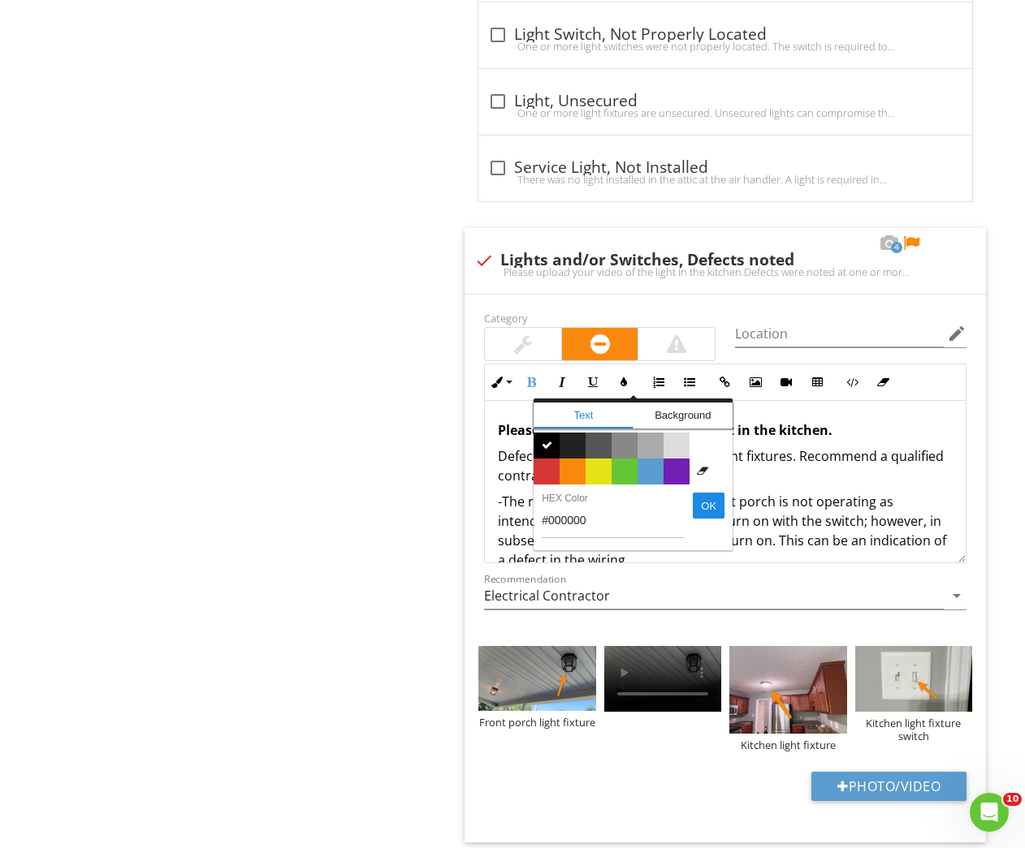
drag, startPoint x: 550, startPoint y: 464, endPoint x: 461, endPoint y: 457, distance: 88.8
click at [550, 464] on span "Color #d53636" at bounding box center [546, 472] width 26 height 26
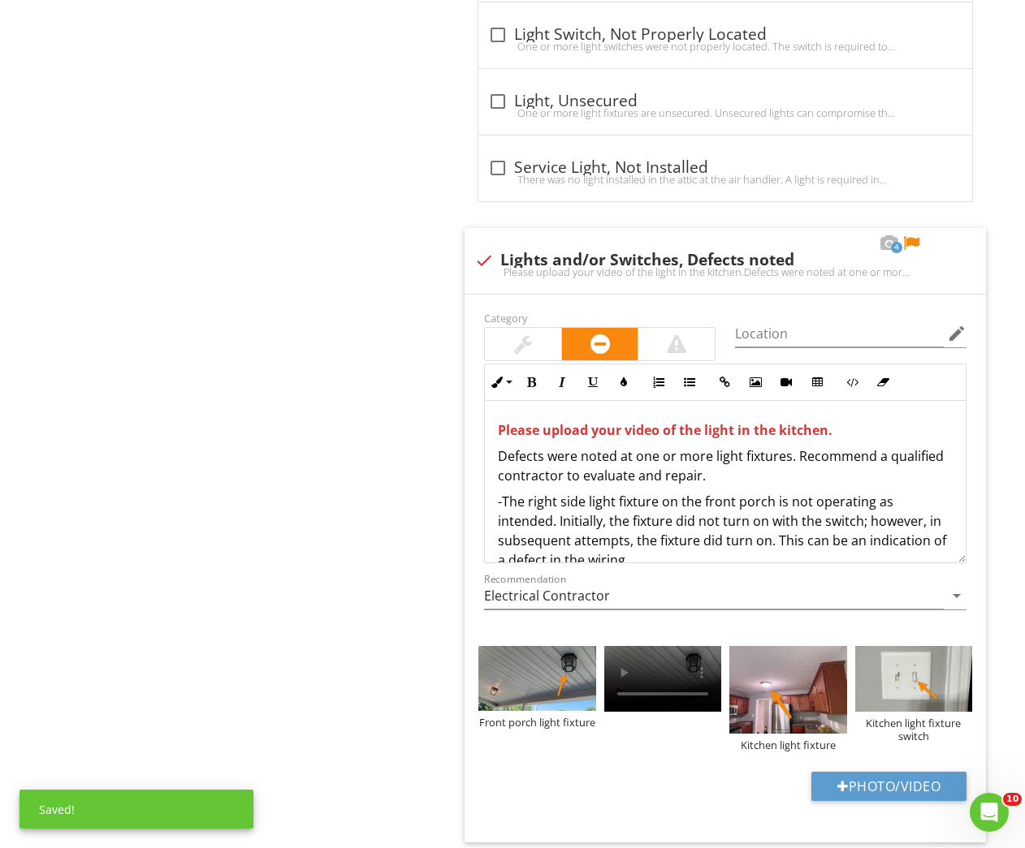
click at [380, 455] on div "Electrical General Meter Service Entrance Conductors Main & Subpanels, Service …" at bounding box center [641, 463] width 769 height 3710
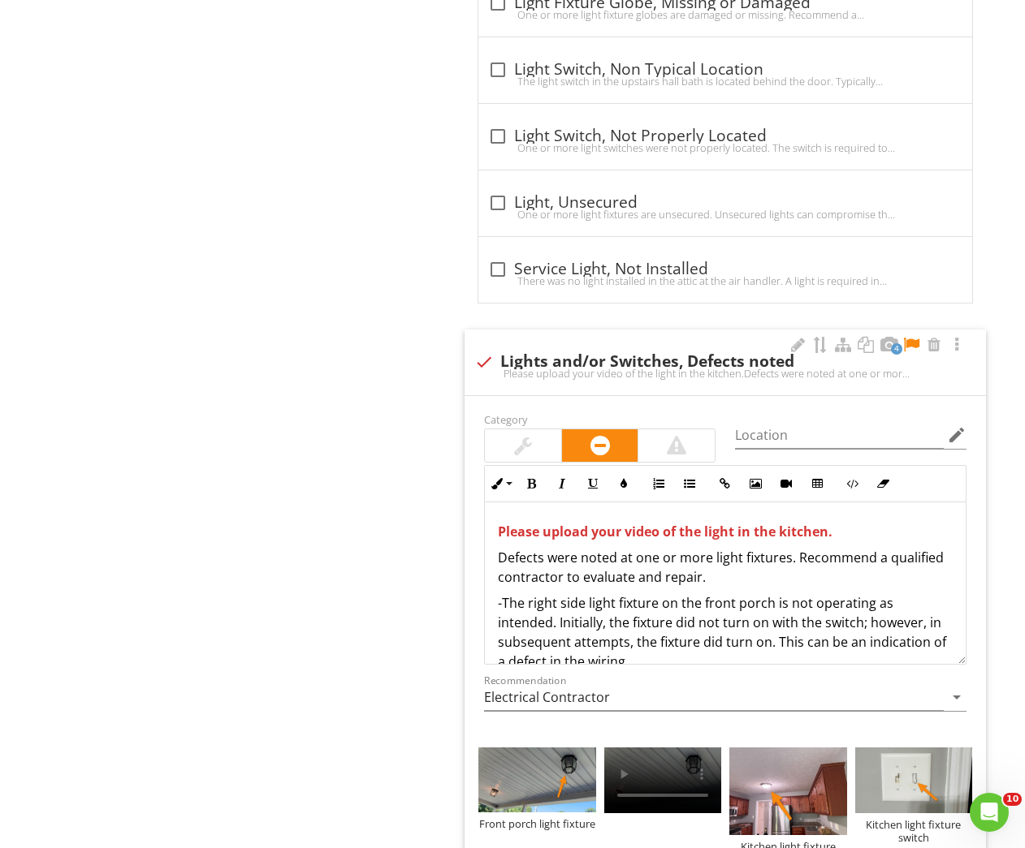
scroll to position [1472, 0]
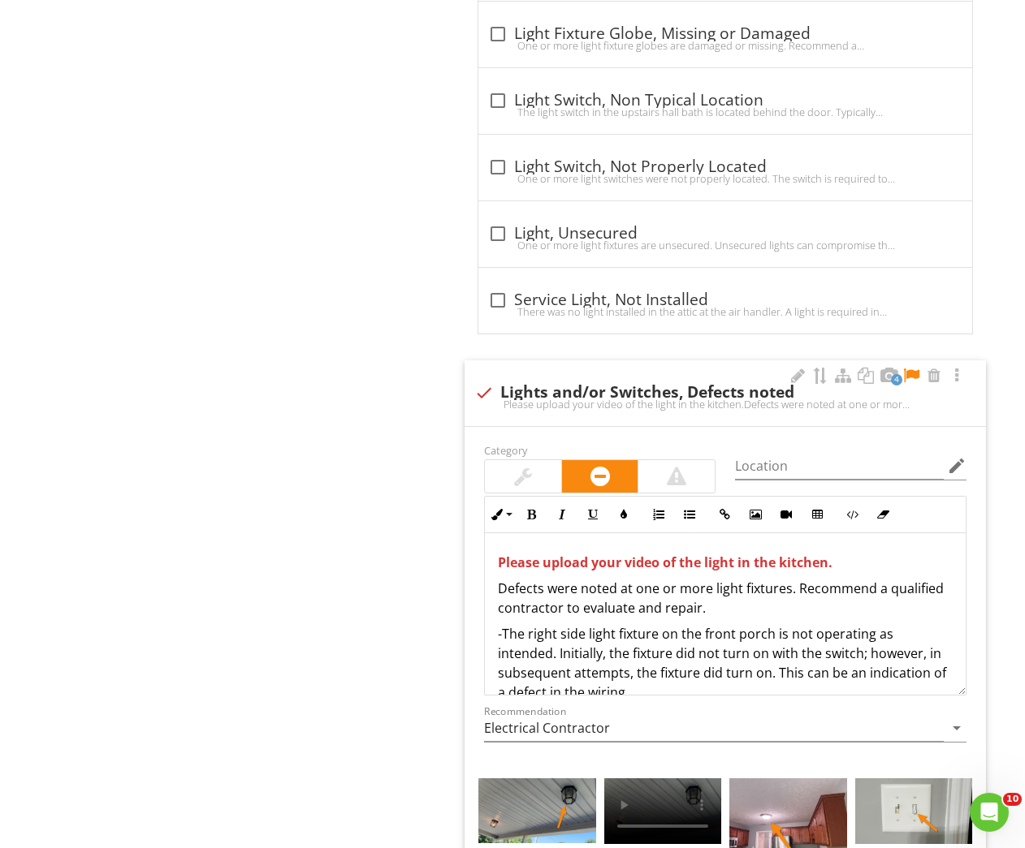
click at [828, 566] on span "Please upload your video of the light in the kitchen." at bounding box center [665, 563] width 334 height 18
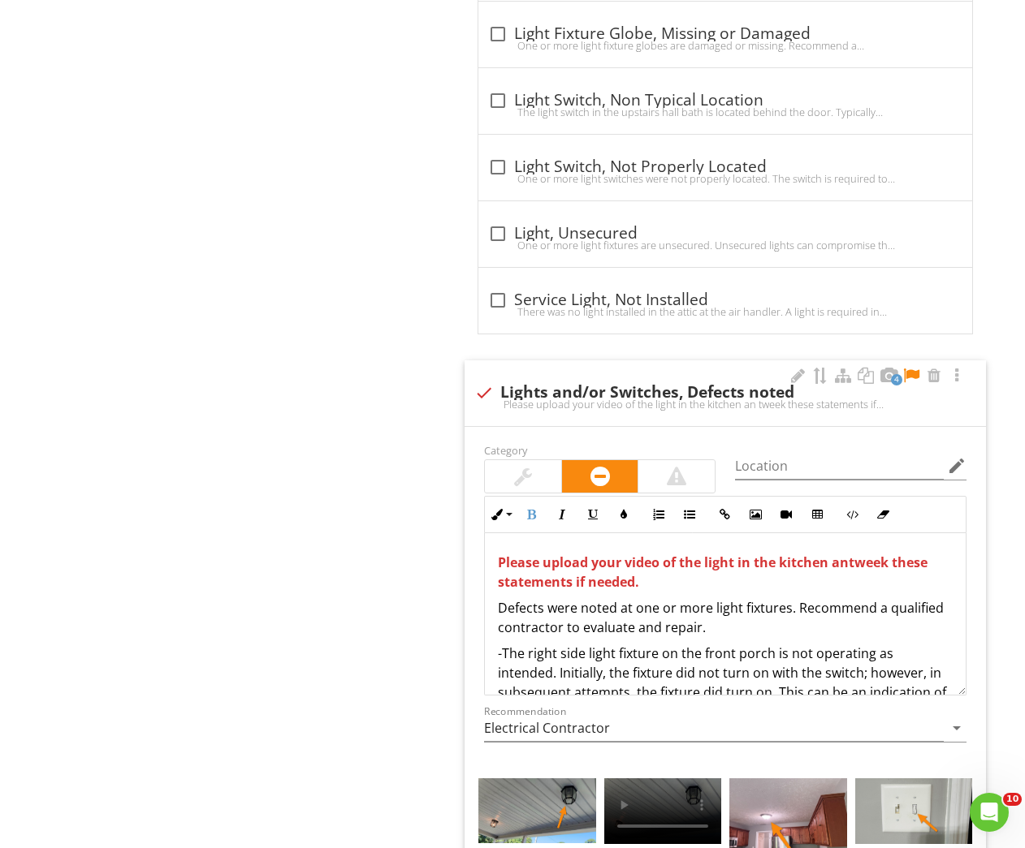
click at [287, 590] on div "Electrical General Meter Service Entrance Conductors Main & Subpanels, Service …" at bounding box center [641, 596] width 769 height 3710
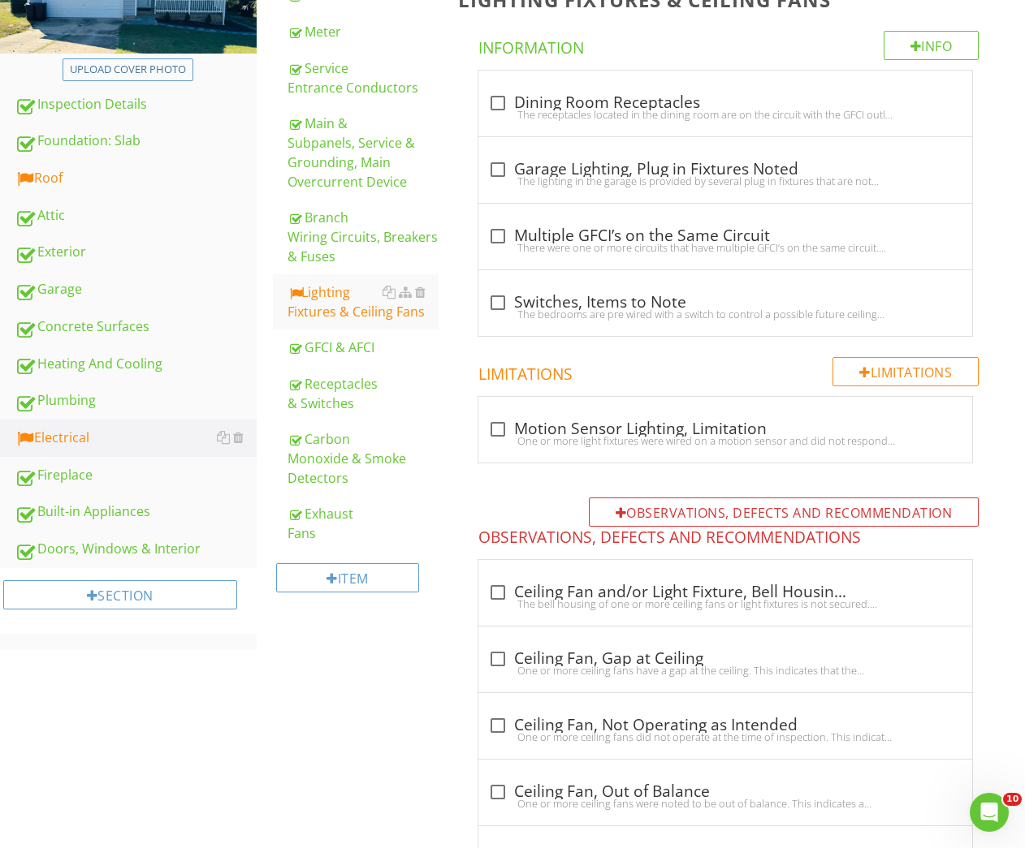
scroll to position [172, 0]
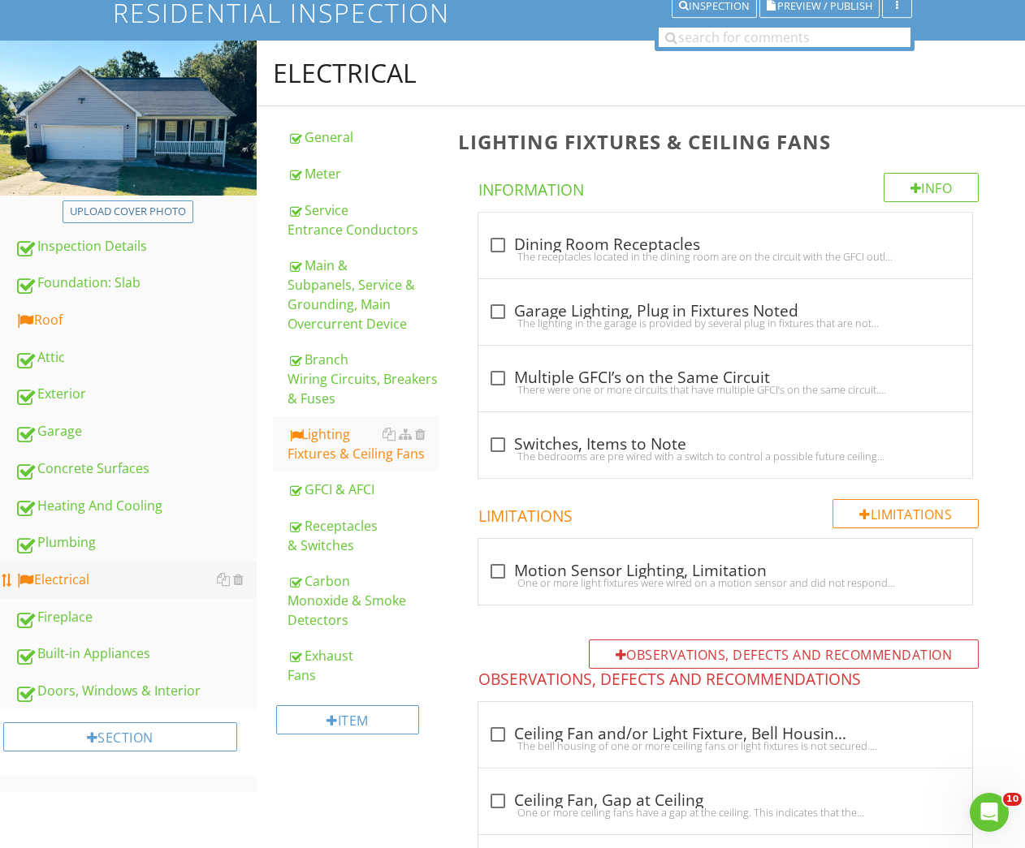
click at [67, 574] on div "Electrical" at bounding box center [136, 580] width 242 height 21
click at [74, 304] on link "Roof" at bounding box center [136, 320] width 242 height 37
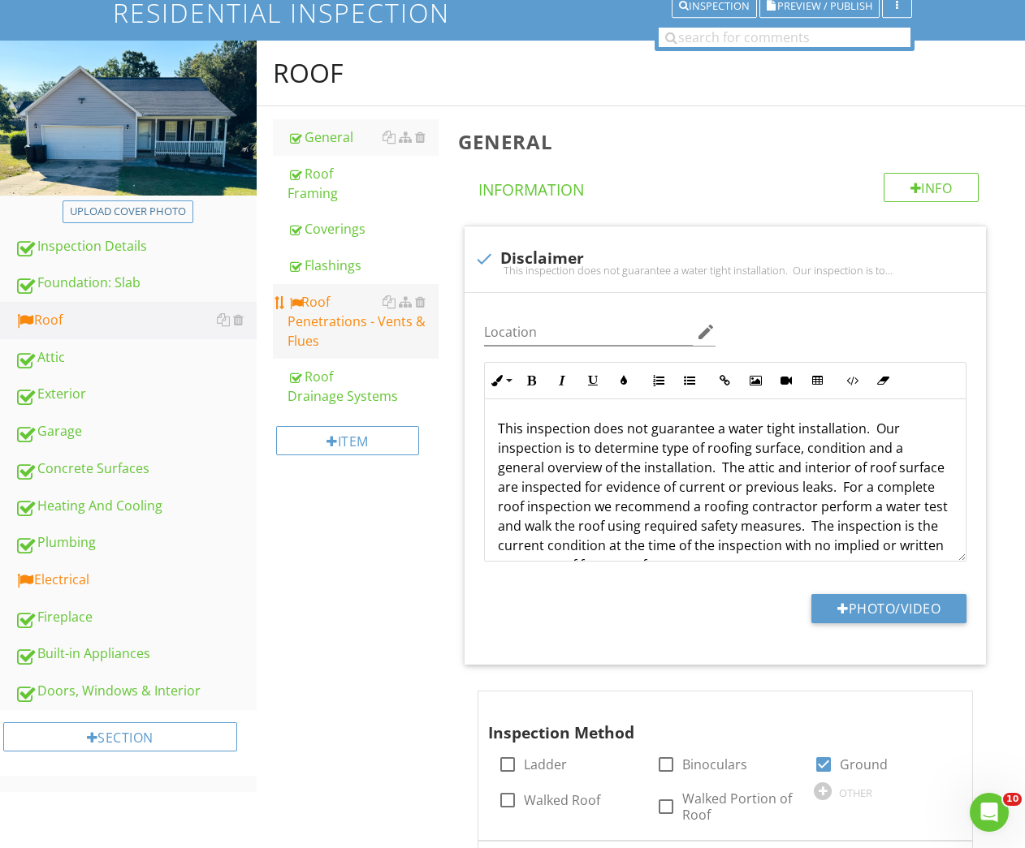
click at [339, 326] on div "Roof Penetrations - Vents & Flues" at bounding box center [363, 321] width 152 height 58
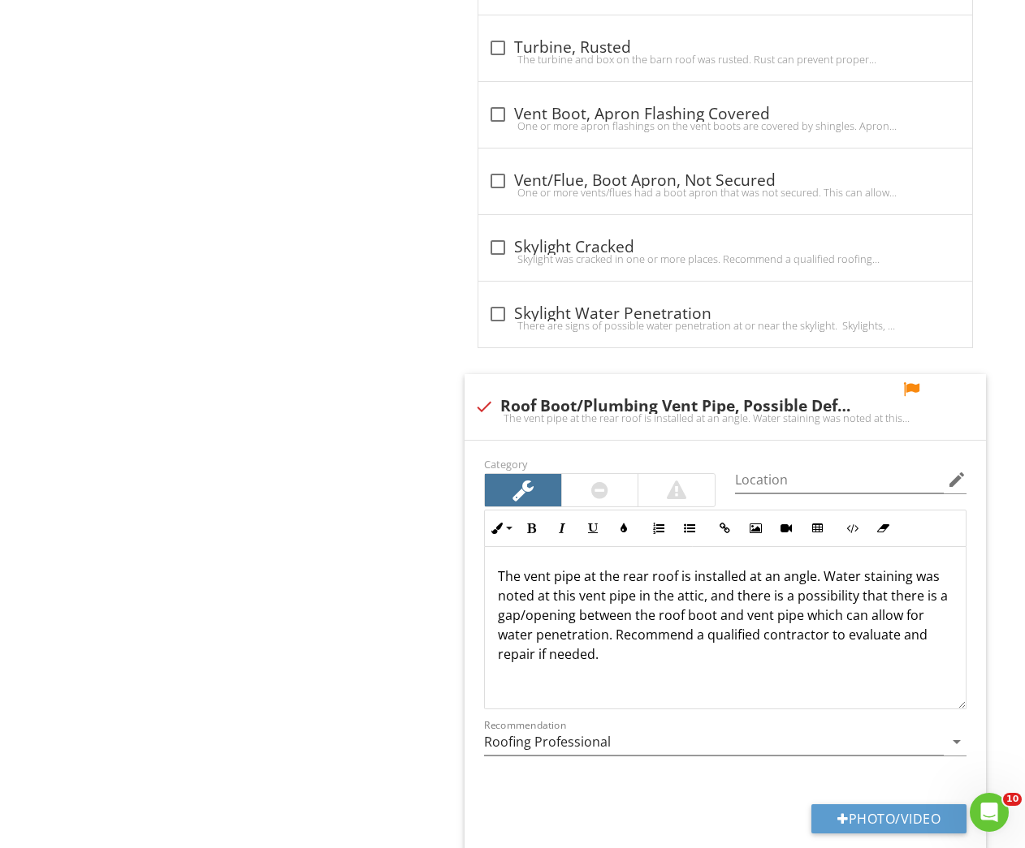
scroll to position [1164, 0]
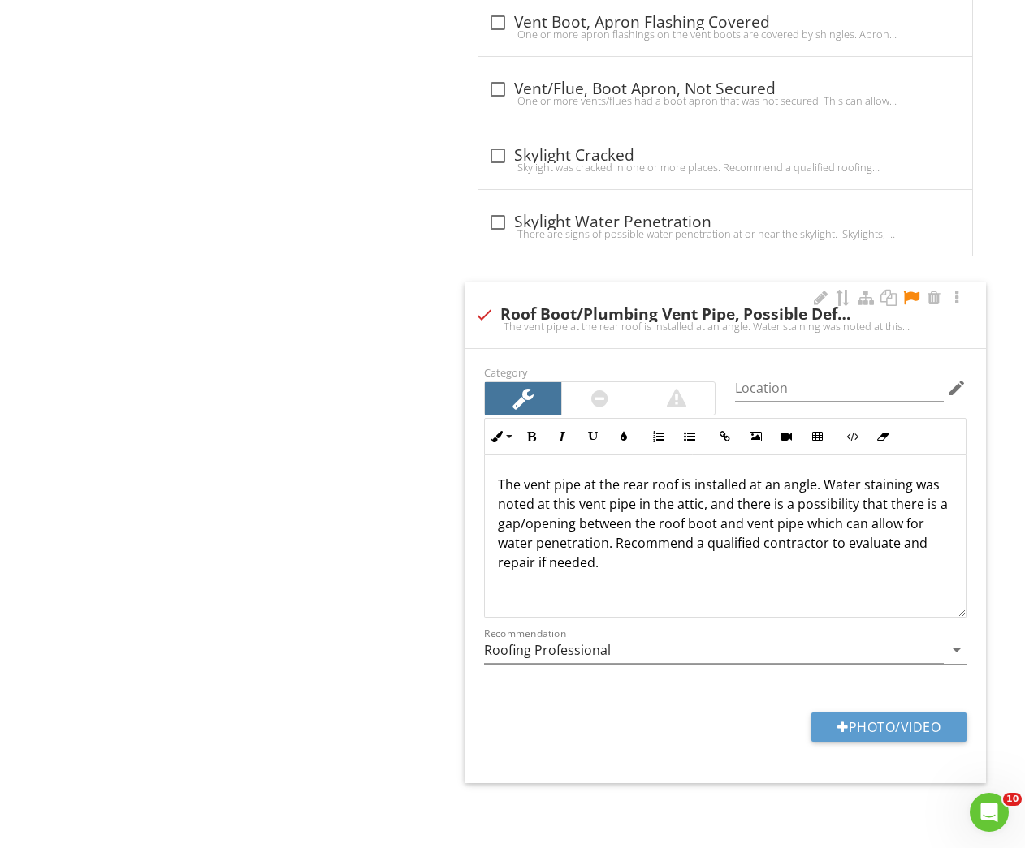
drag, startPoint x: 491, startPoint y: 485, endPoint x: 509, endPoint y: 492, distance: 19.3
click at [492, 486] on div "The vent pipe at the rear roof is installed at an angle. Water staining was not…" at bounding box center [725, 536] width 481 height 162
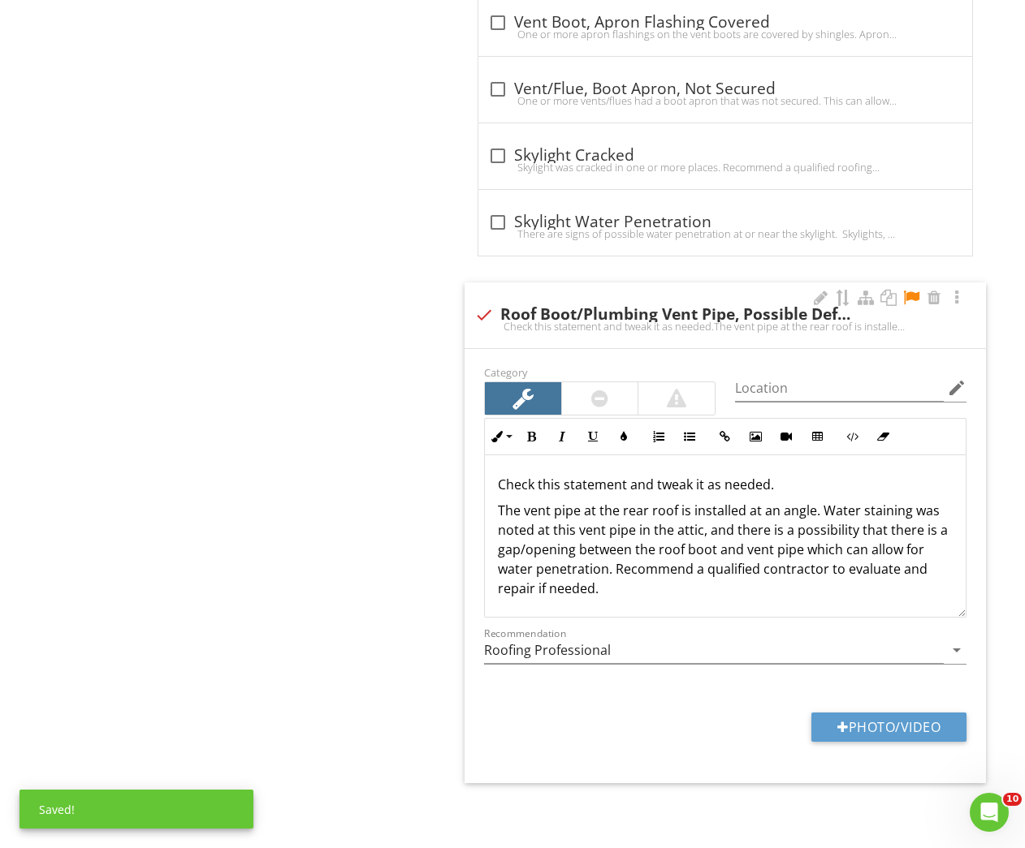
click at [812, 477] on p "Check this statement and tweak it as needed." at bounding box center [725, 484] width 455 height 19
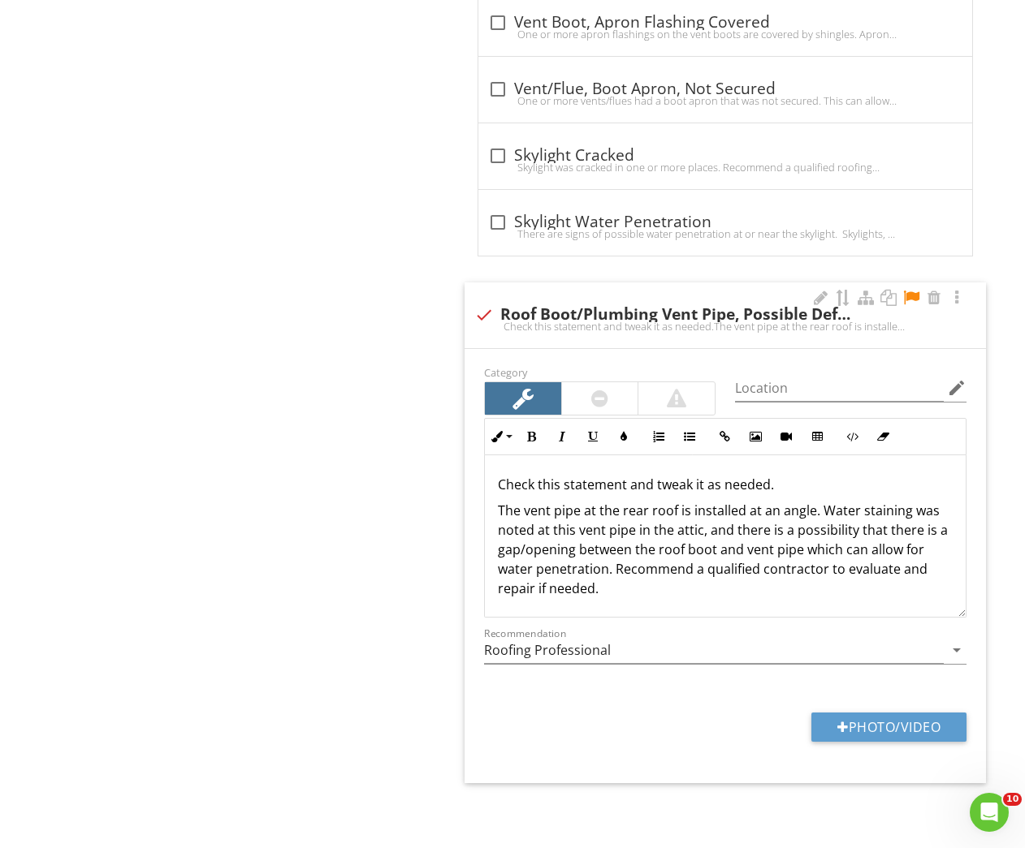
drag, startPoint x: 806, startPoint y: 478, endPoint x: 482, endPoint y: 478, distance: 323.9
click at [482, 478] on div "Inline Style XLarge Large Normal Small Light Small/Light Bold Italic Underline …" at bounding box center [725, 518] width 502 height 200
drag, startPoint x: 534, startPoint y: 431, endPoint x: 596, endPoint y: 438, distance: 62.1
click at [534, 431] on icon "button" at bounding box center [530, 436] width 11 height 11
click at [623, 438] on icon "button" at bounding box center [623, 436] width 11 height 11
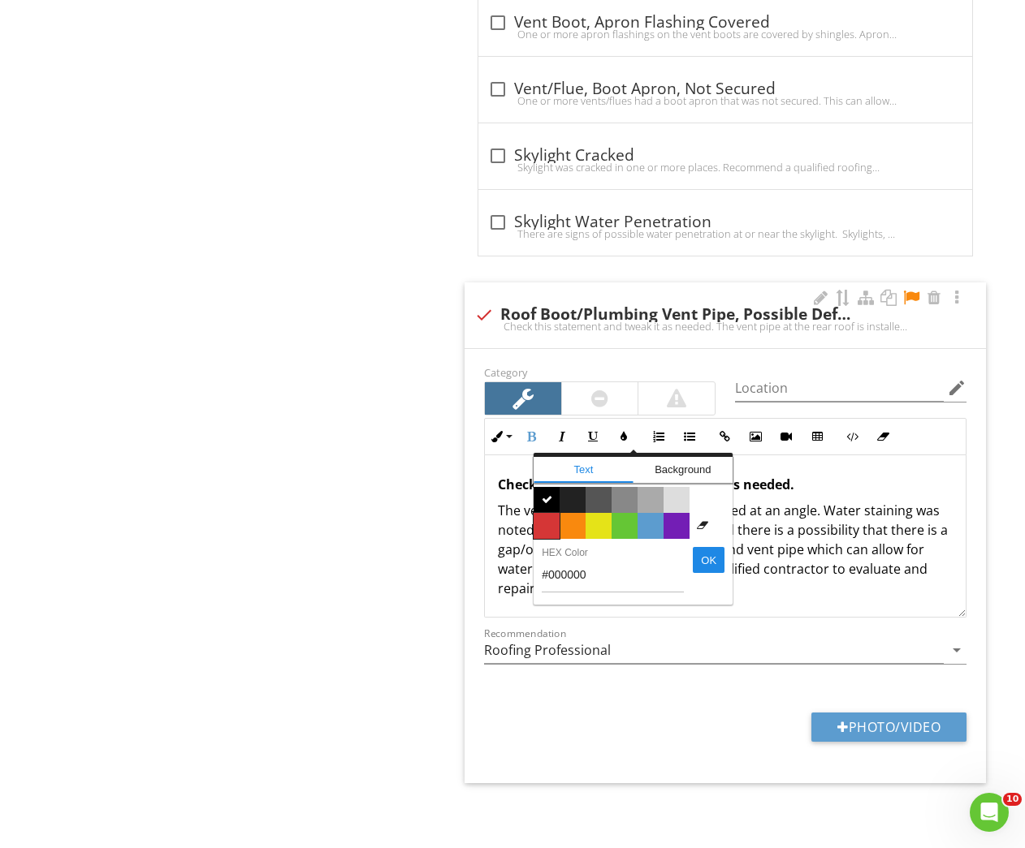
click at [541, 513] on span "Color #d53636" at bounding box center [546, 526] width 26 height 26
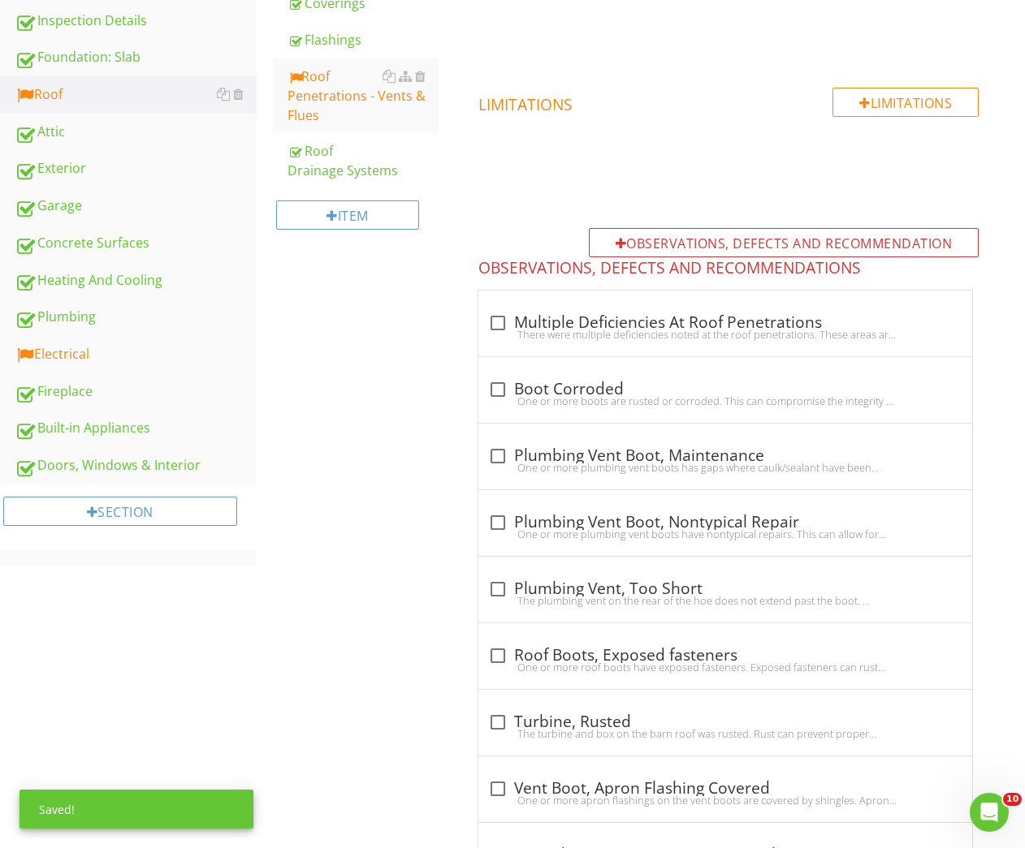
scroll to position [0, 0]
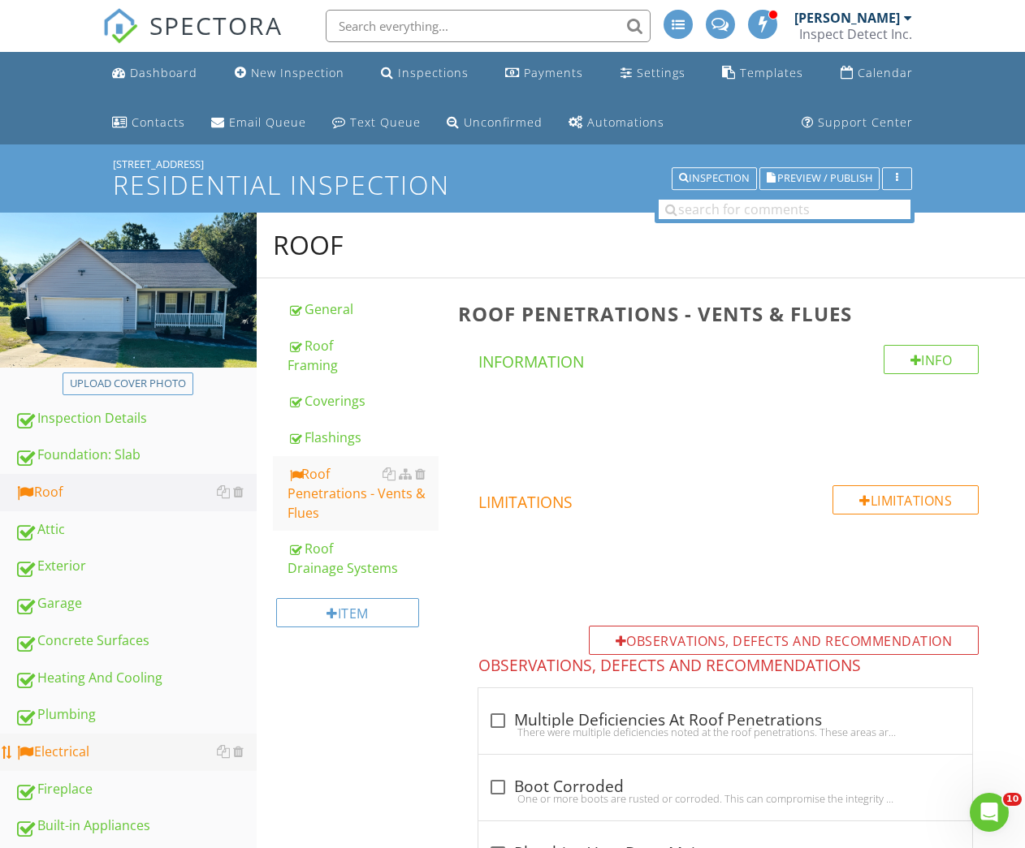
click at [73, 763] on link "Electrical" at bounding box center [136, 752] width 242 height 37
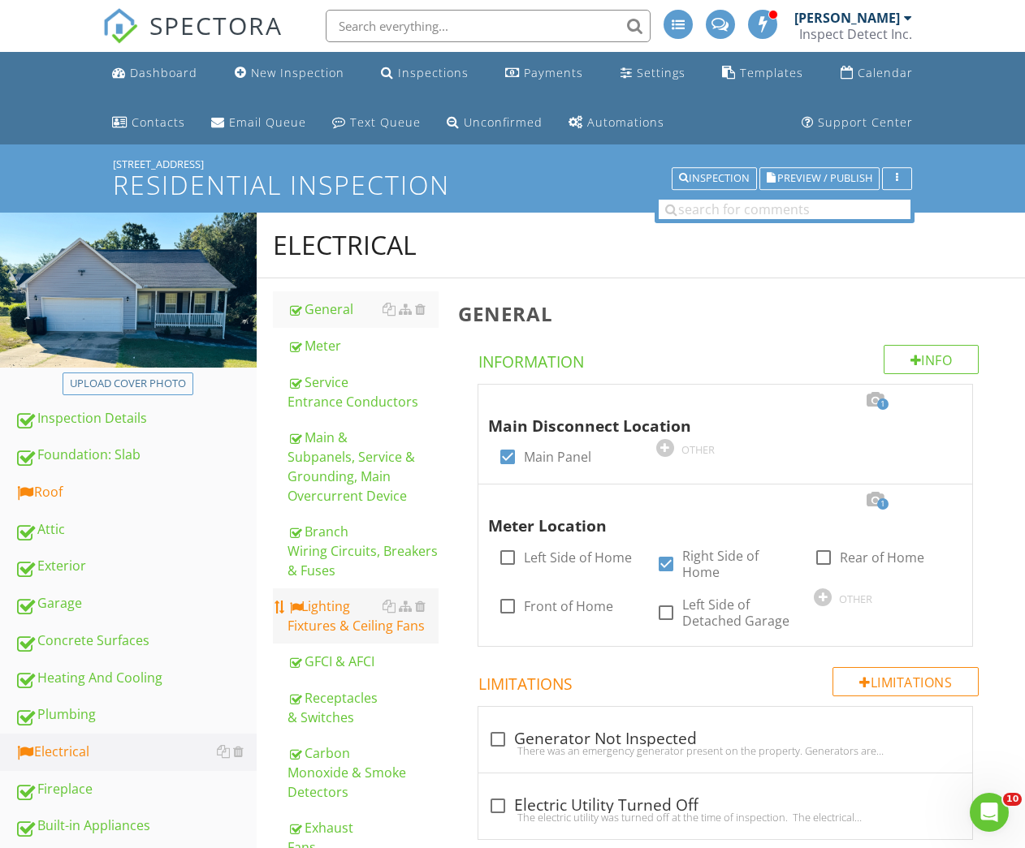
click at [326, 615] on div "Lighting Fixtures & Ceiling Fans" at bounding box center [363, 616] width 152 height 39
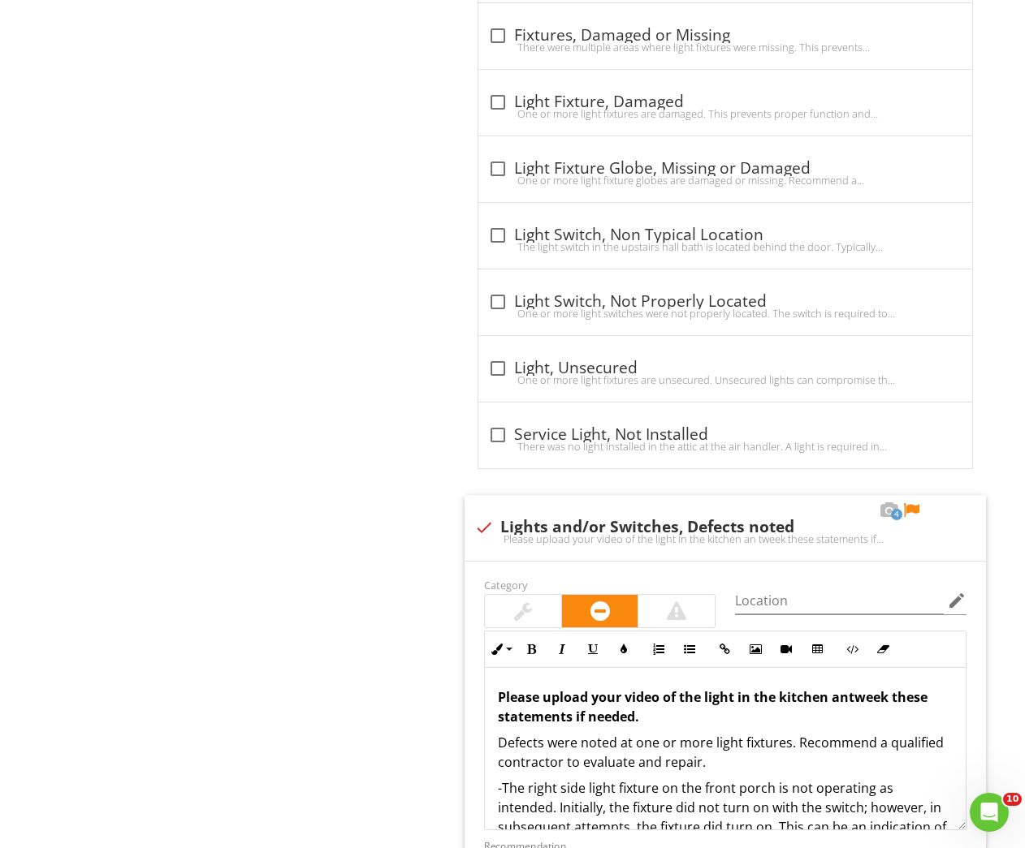
scroll to position [1470, 0]
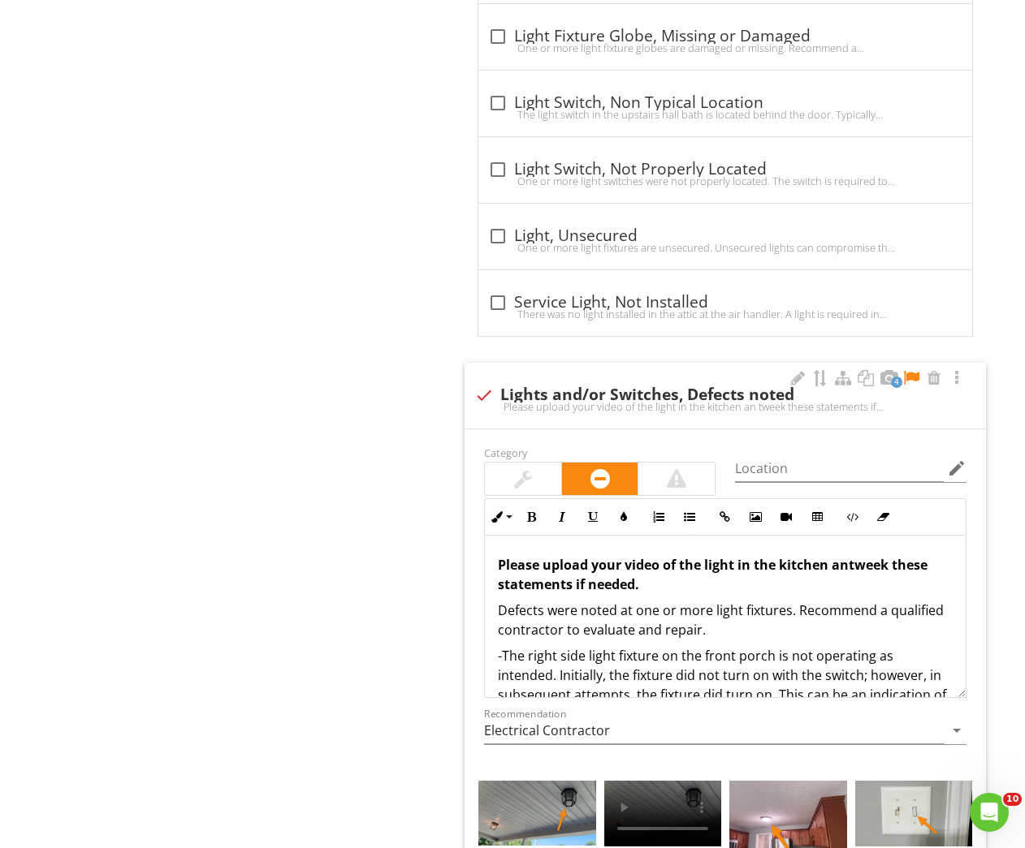
click at [880, 566] on span "tweek these statements if needed" at bounding box center [712, 574] width 429 height 37
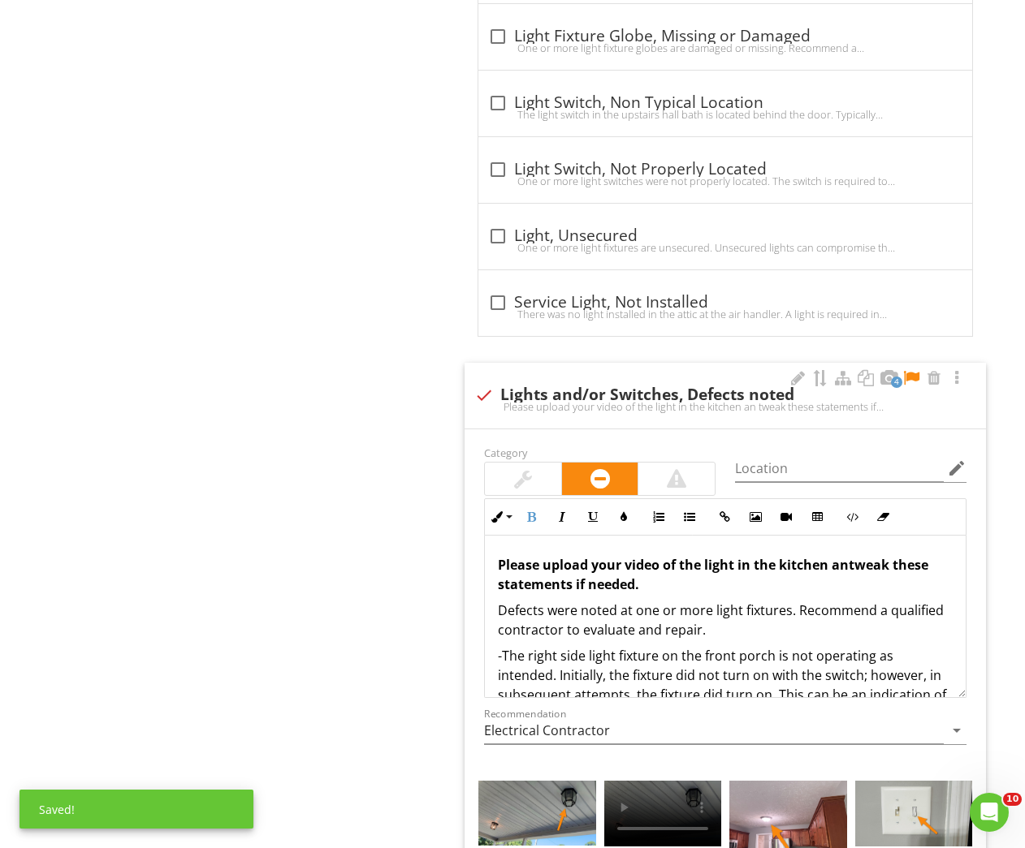
click at [667, 580] on p "Please upload your video of the light in the kitchen an tweak these statements …" at bounding box center [725, 574] width 455 height 39
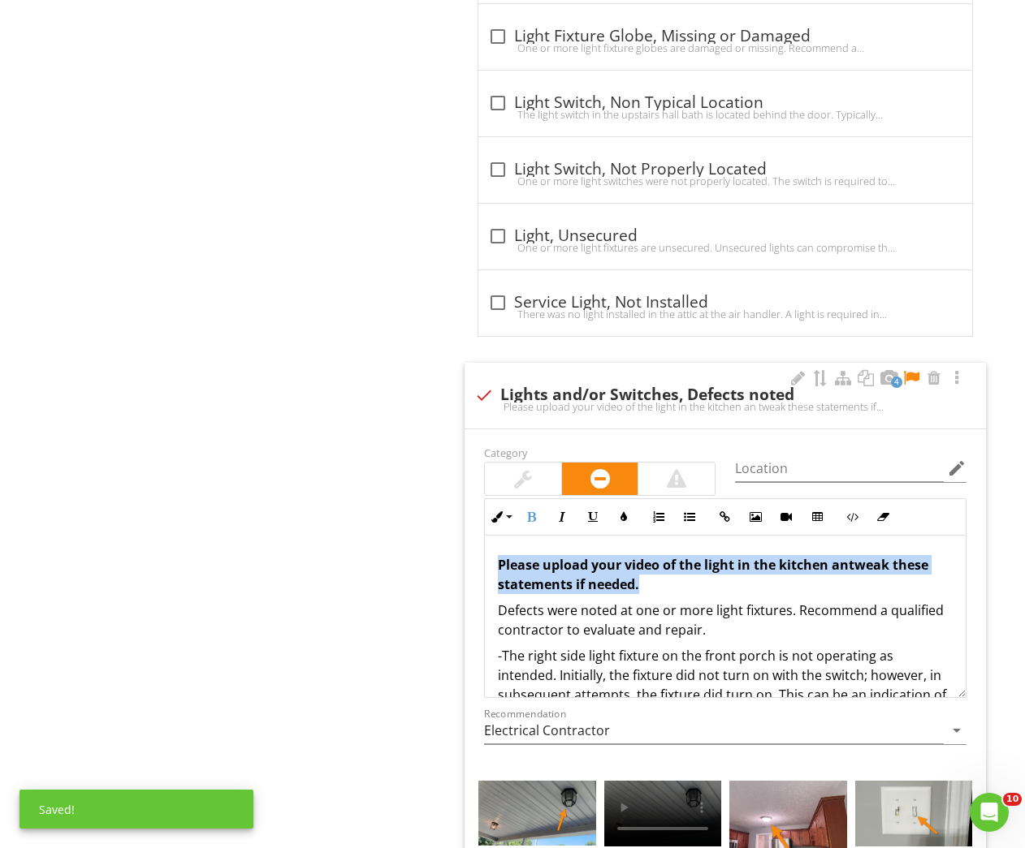
drag, startPoint x: 669, startPoint y: 583, endPoint x: 498, endPoint y: 563, distance: 172.5
click at [498, 563] on p "Please upload your video of the light in the kitchen an tweak these statements …" at bounding box center [725, 574] width 455 height 39
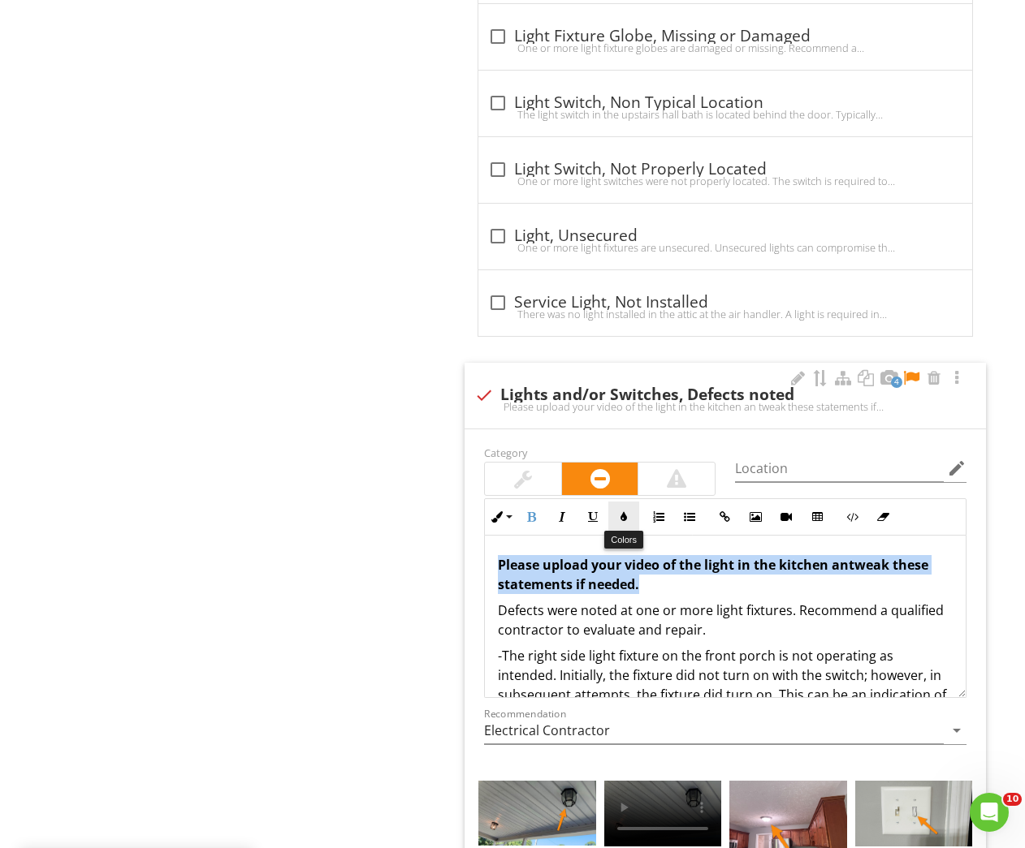
click at [633, 502] on button "Colors" at bounding box center [623, 517] width 31 height 31
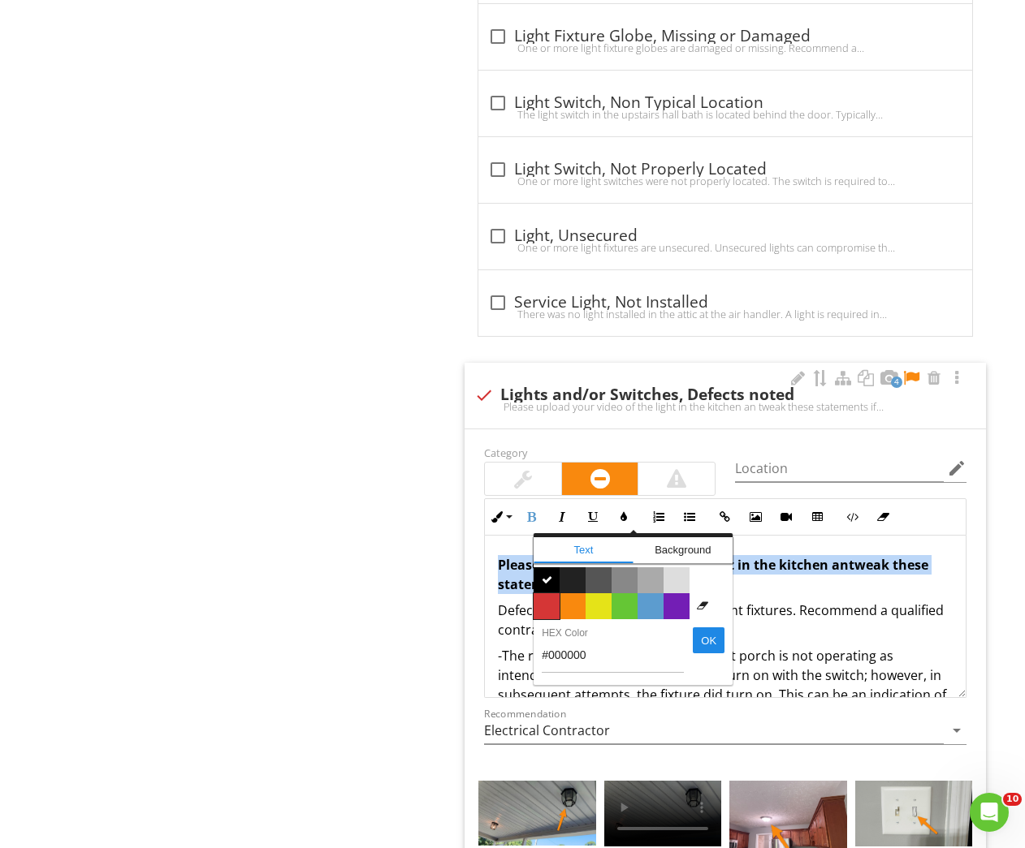
click at [539, 611] on span "Color #d53636" at bounding box center [546, 606] width 26 height 26
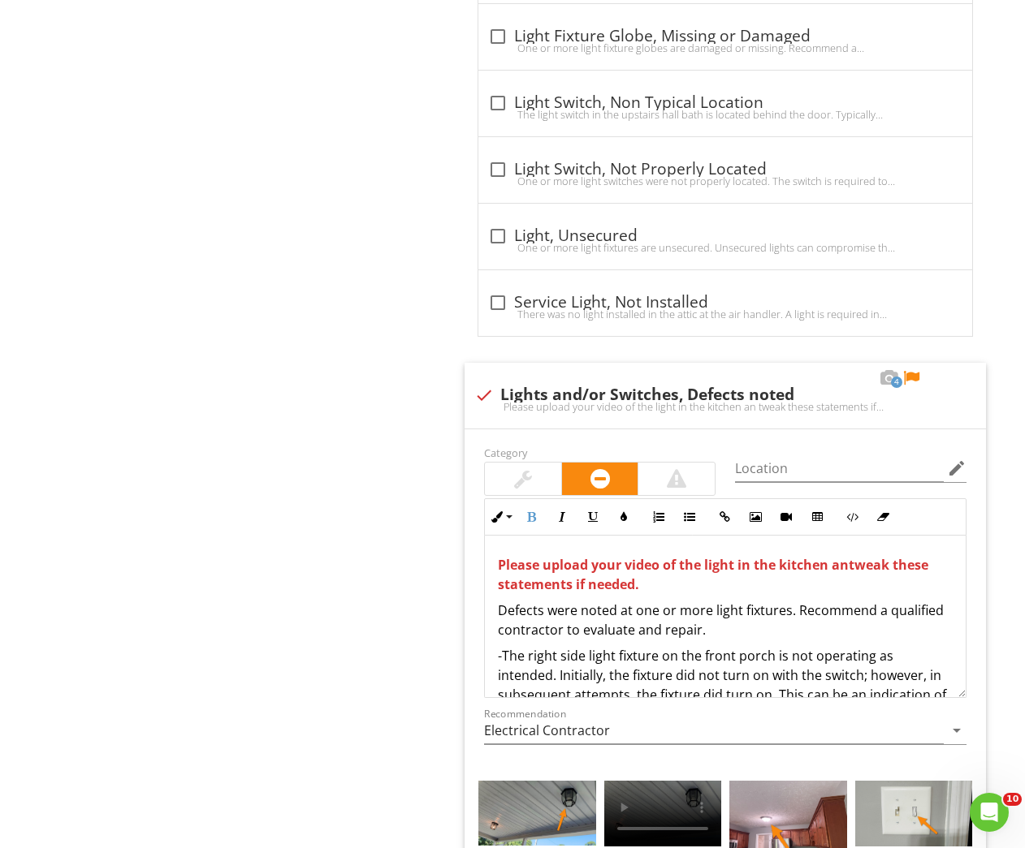
click at [341, 566] on div "Electrical General Meter Service Entrance Conductors Main & Subpanels, Service …" at bounding box center [641, 598] width 769 height 3710
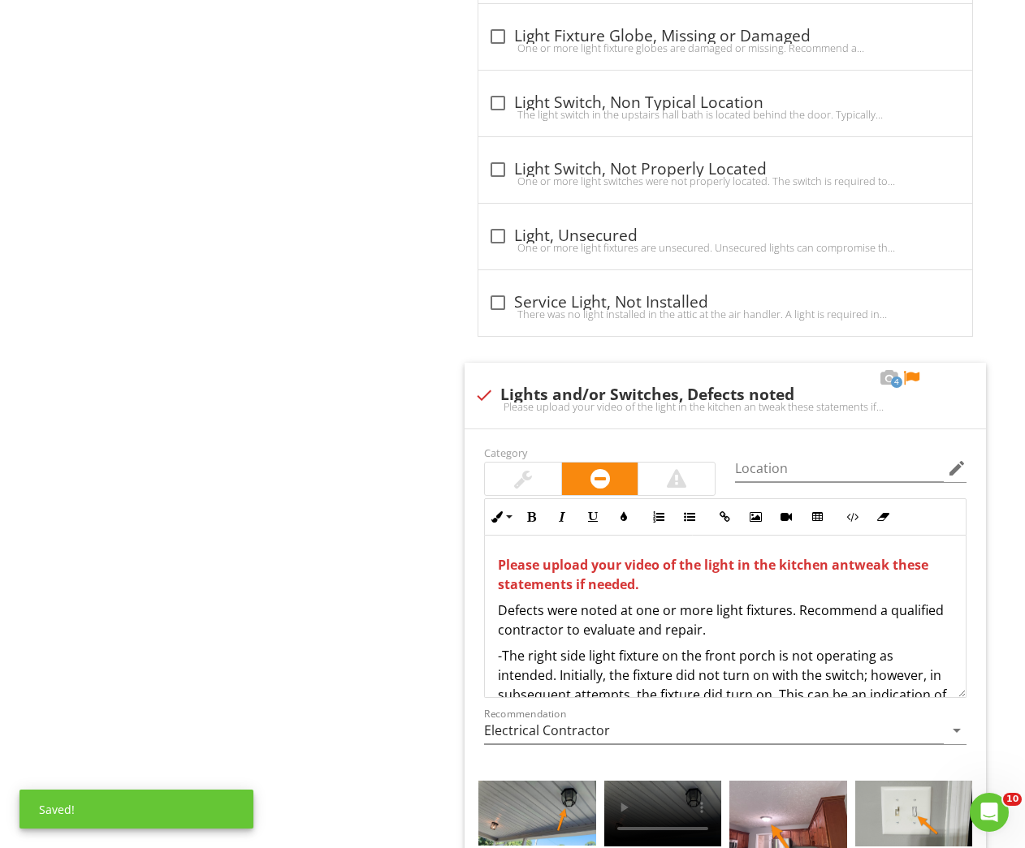
click at [289, 387] on div "Electrical General Meter Service Entrance Conductors Main & Subpanels, Service …" at bounding box center [641, 598] width 769 height 3710
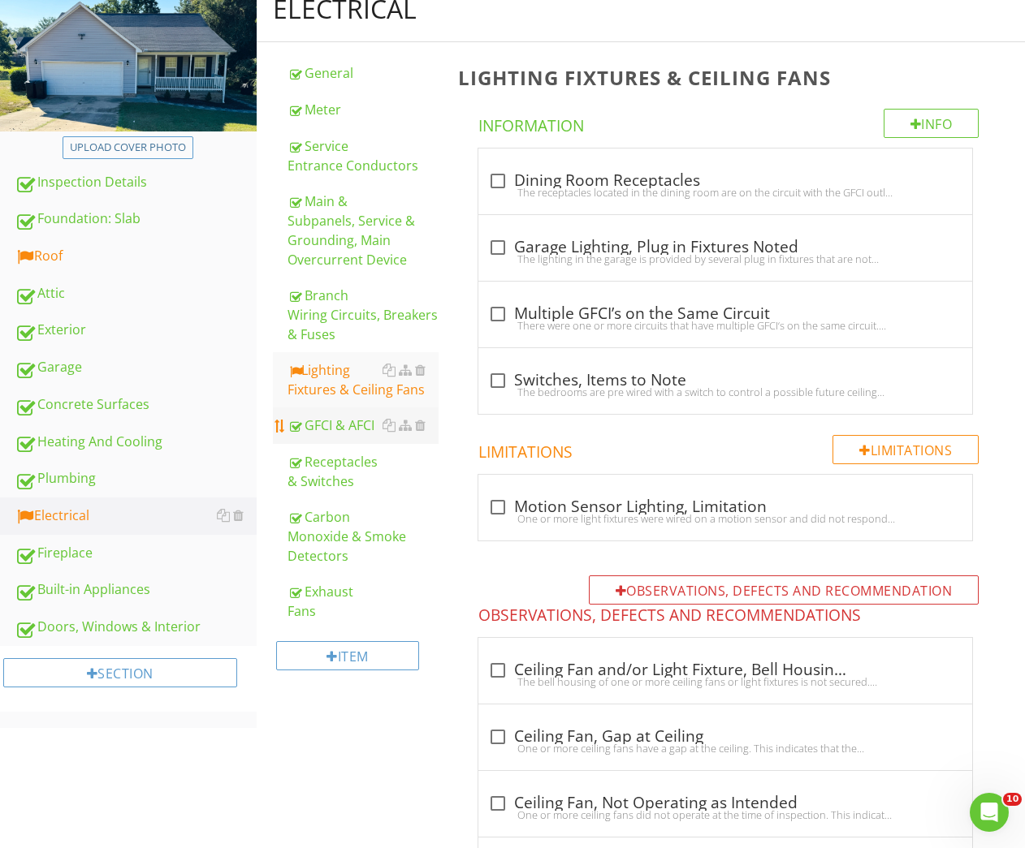
scroll to position [0, 0]
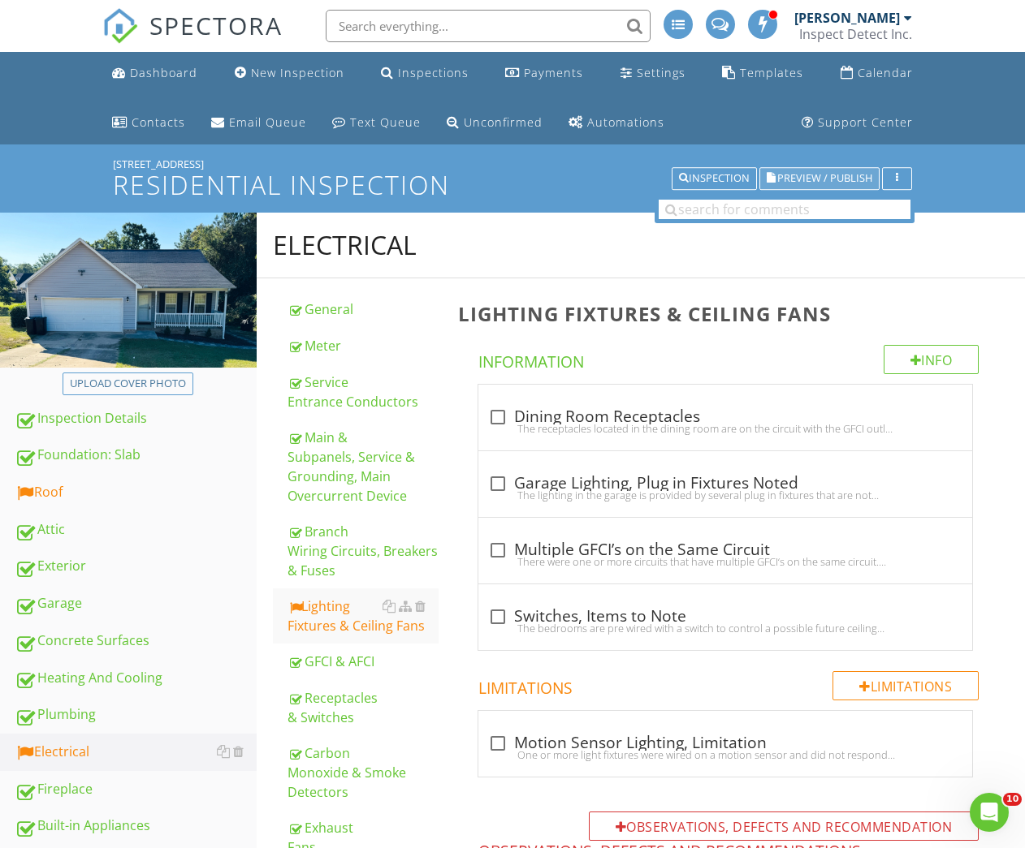
click at [812, 181] on span "Preview / Publish" at bounding box center [824, 179] width 95 height 11
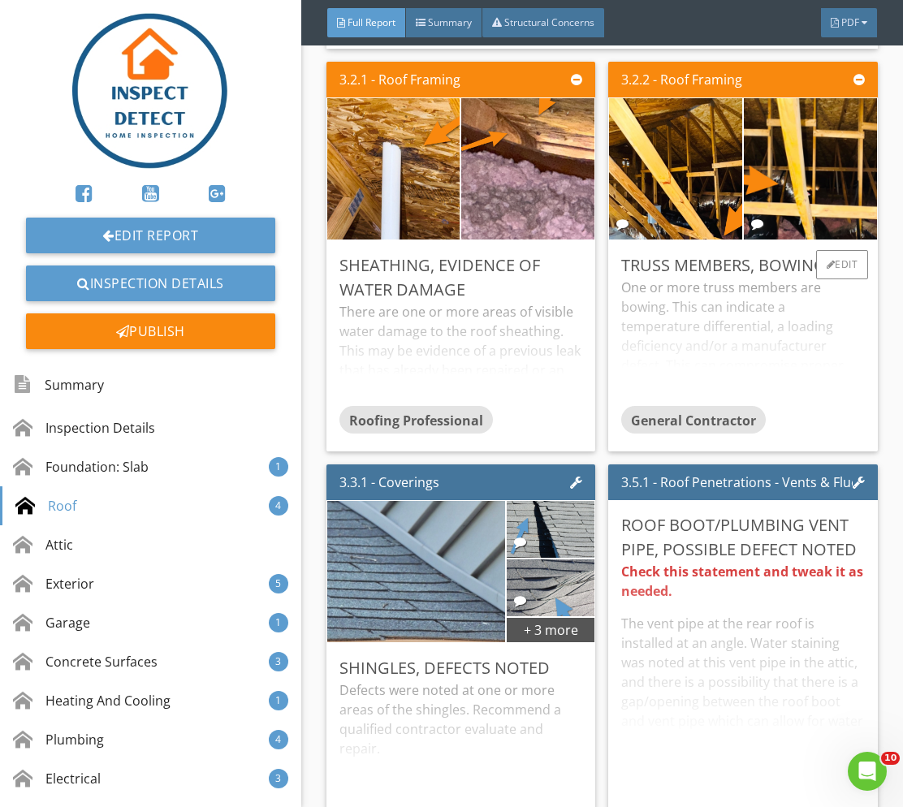
scroll to position [2284, 0]
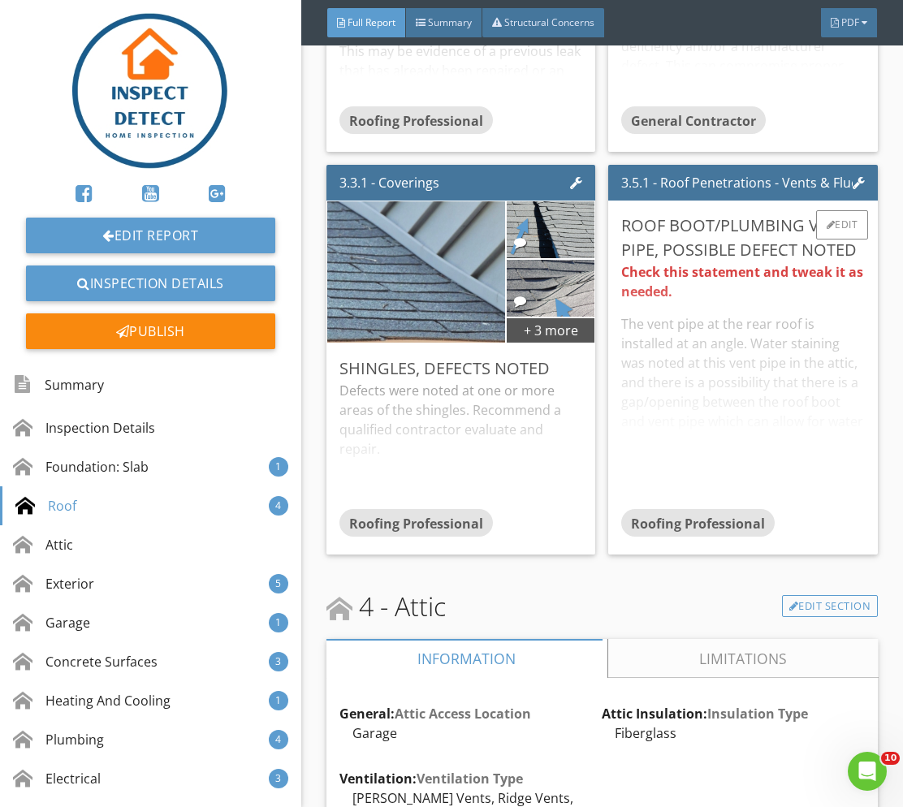
click at [737, 381] on div "Check this statement and tweak it as needed. The vent pipe at the rear roof is …" at bounding box center [743, 385] width 244 height 247
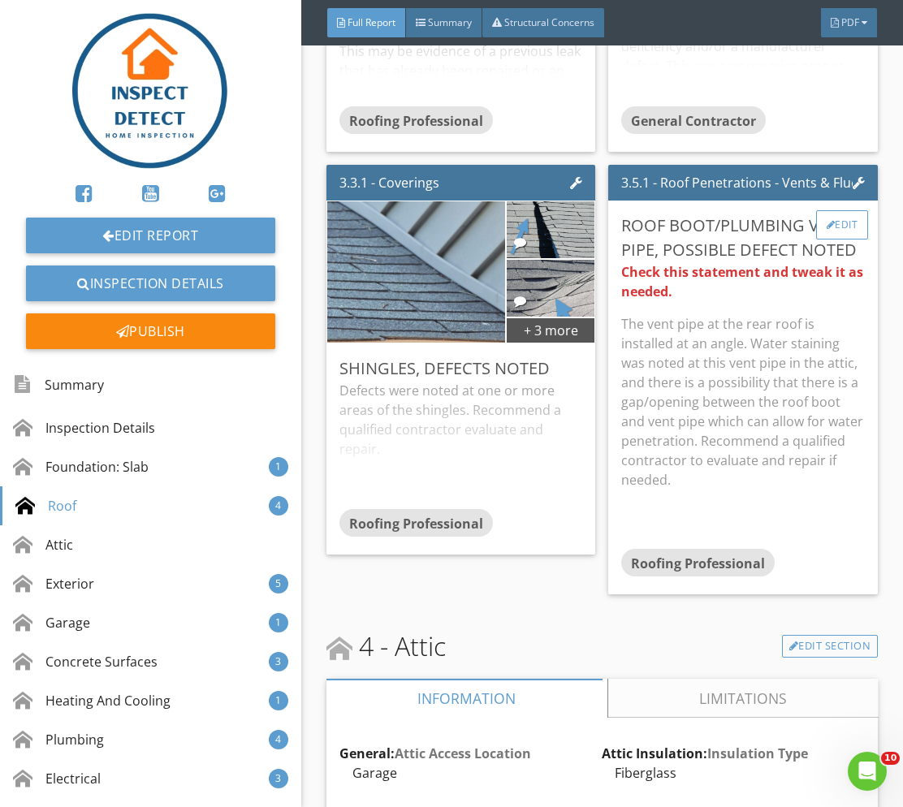
click at [824, 240] on div "Edit" at bounding box center [842, 224] width 53 height 29
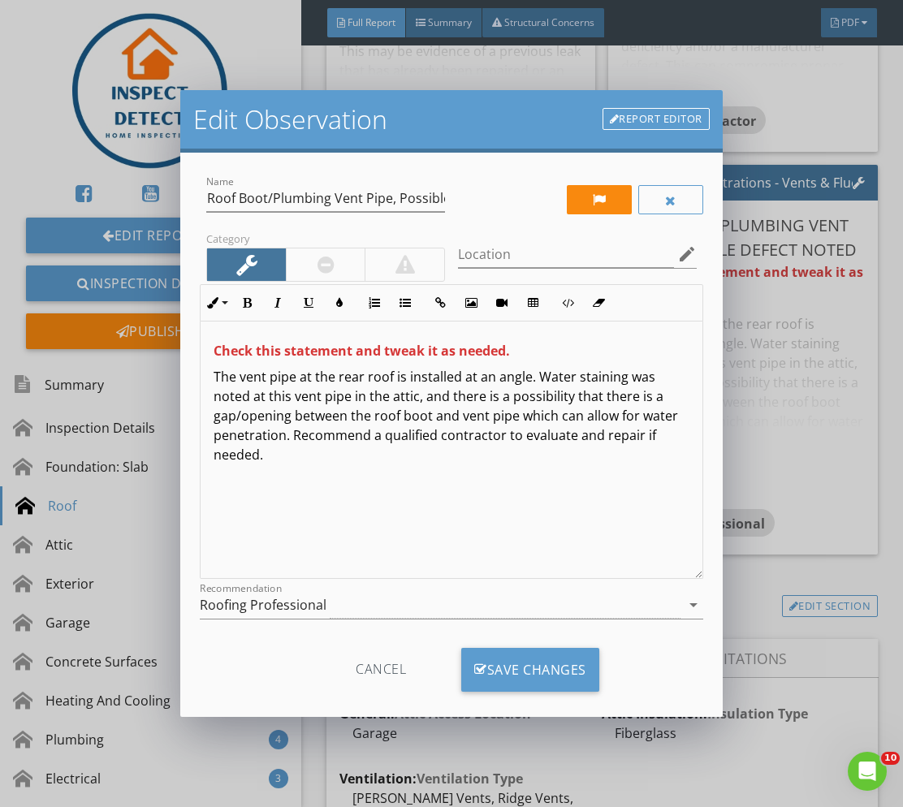
click at [649, 114] on link "Report Editor" at bounding box center [655, 119] width 107 height 23
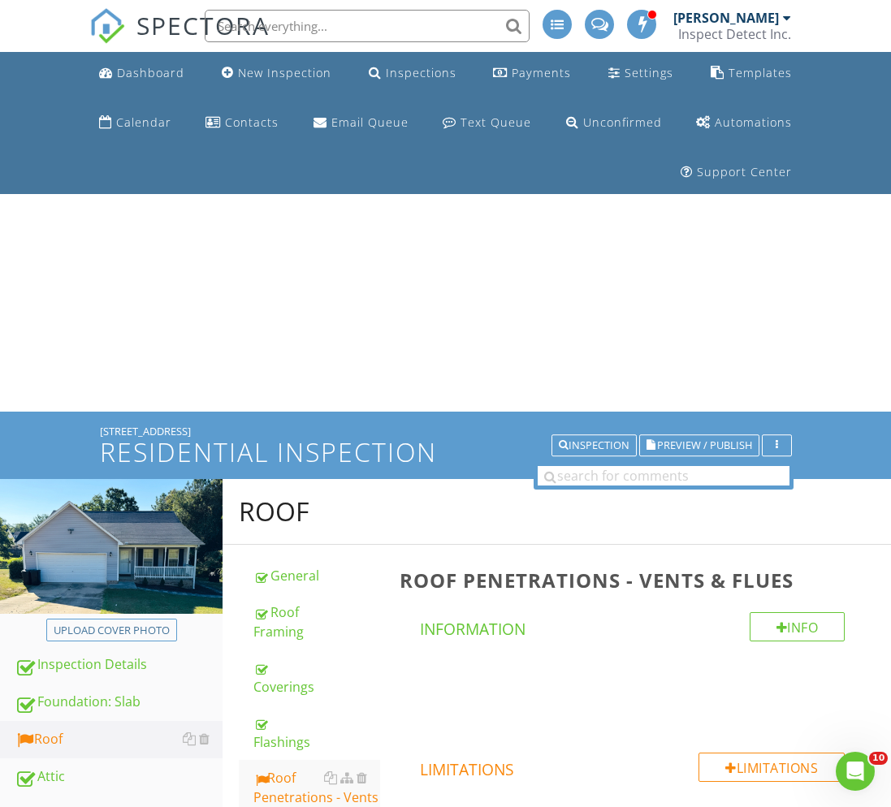
scroll to position [1291, 0]
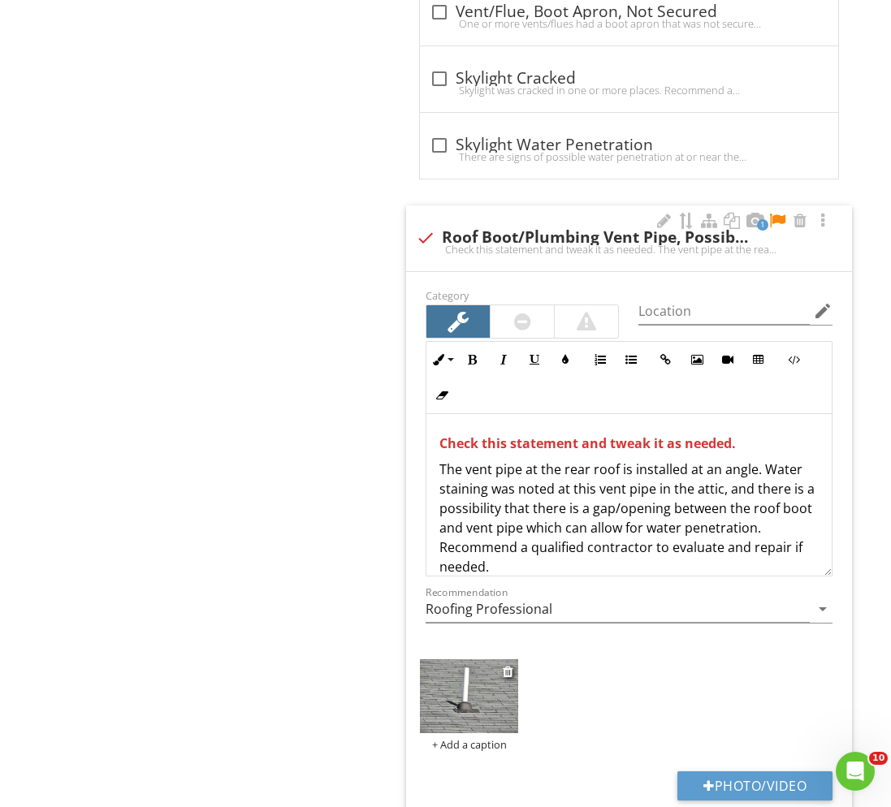
click at [456, 707] on img at bounding box center [469, 696] width 98 height 74
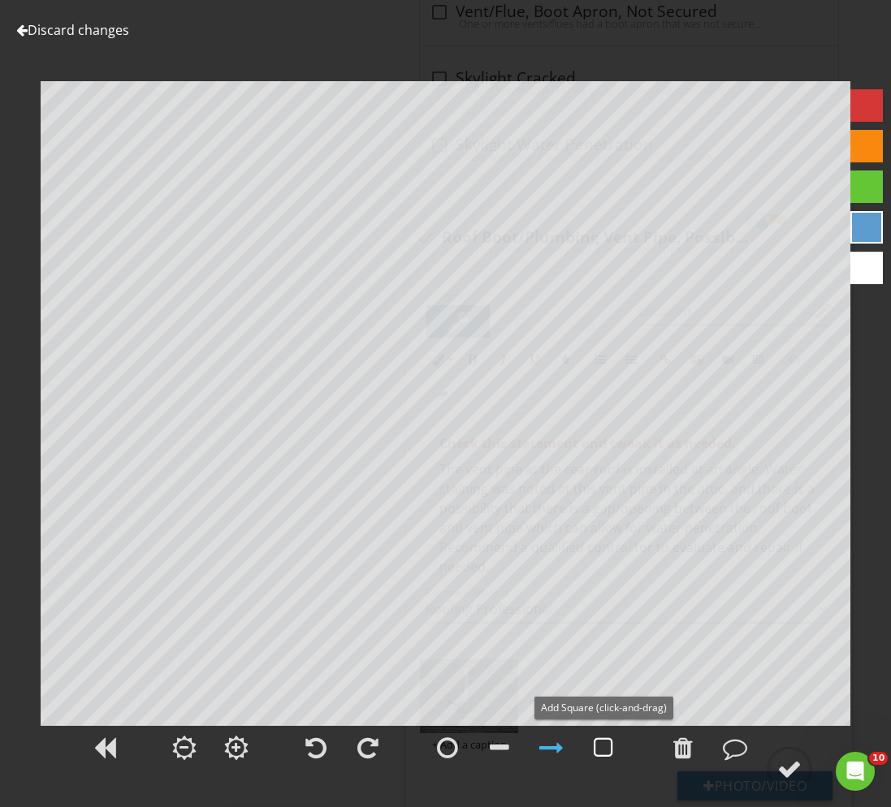
click at [610, 749] on div at bounding box center [602, 748] width 19 height 24
click at [777, 765] on circle at bounding box center [789, 769] width 42 height 42
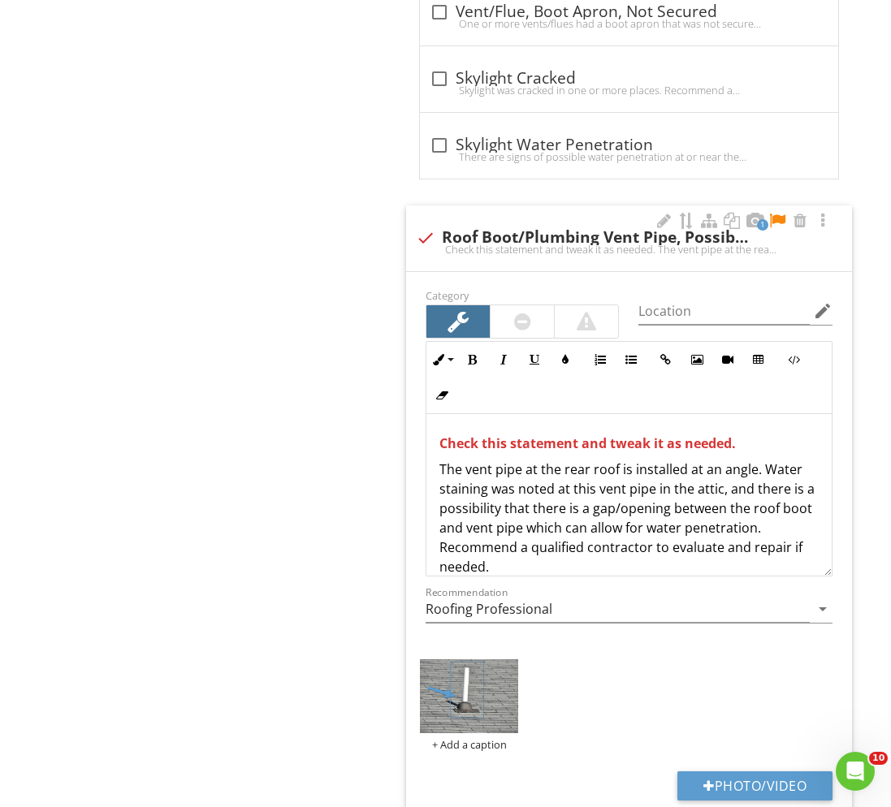
click at [749, 561] on p "The vent pipe at the rear roof is installed at an angle. Water staining was not…" at bounding box center [628, 518] width 379 height 117
click at [788, 552] on p "The vent pipe at the rear roof is installed at an angle. Water staining was not…" at bounding box center [628, 518] width 379 height 117
click at [751, 442] on p "Check this statement and tweak it as needed." at bounding box center [628, 443] width 379 height 19
drag, startPoint x: 758, startPoint y: 442, endPoint x: 440, endPoint y: 441, distance: 318.3
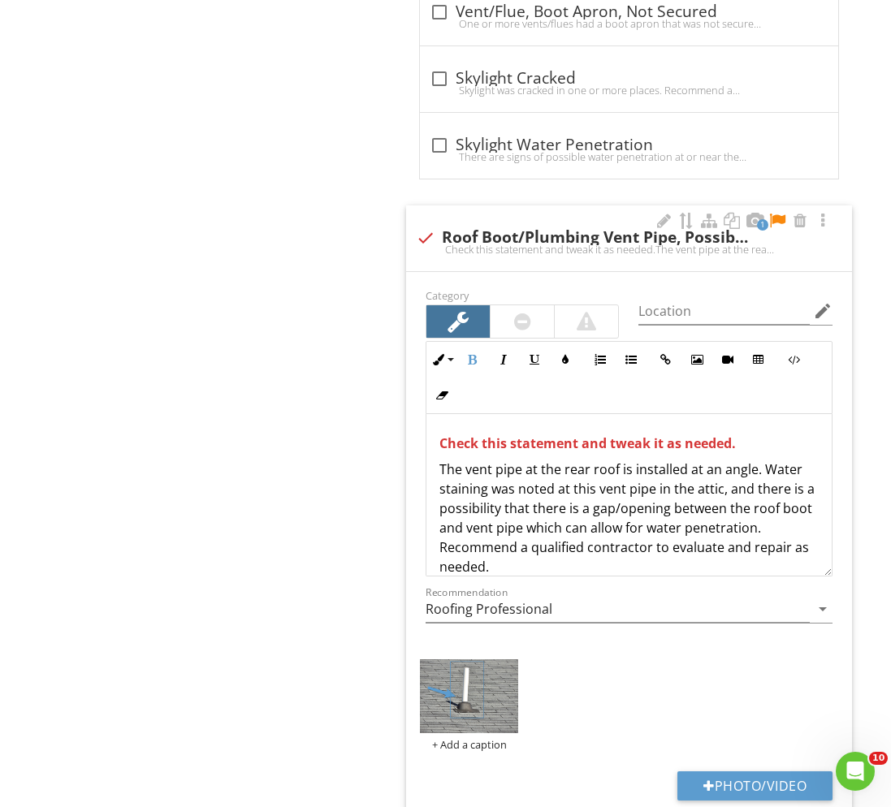
click at [440, 441] on p "Check this statement and tweak it as needed." at bounding box center [628, 443] width 379 height 19
click at [688, 441] on span "Check this statement and tweak it as needed." at bounding box center [587, 443] width 296 height 18
click at [678, 443] on span "Check this statement and tweak it as needed." at bounding box center [587, 443] width 296 height 18
click at [757, 445] on p "Check this statement and tweak it if needed." at bounding box center [628, 443] width 379 height 19
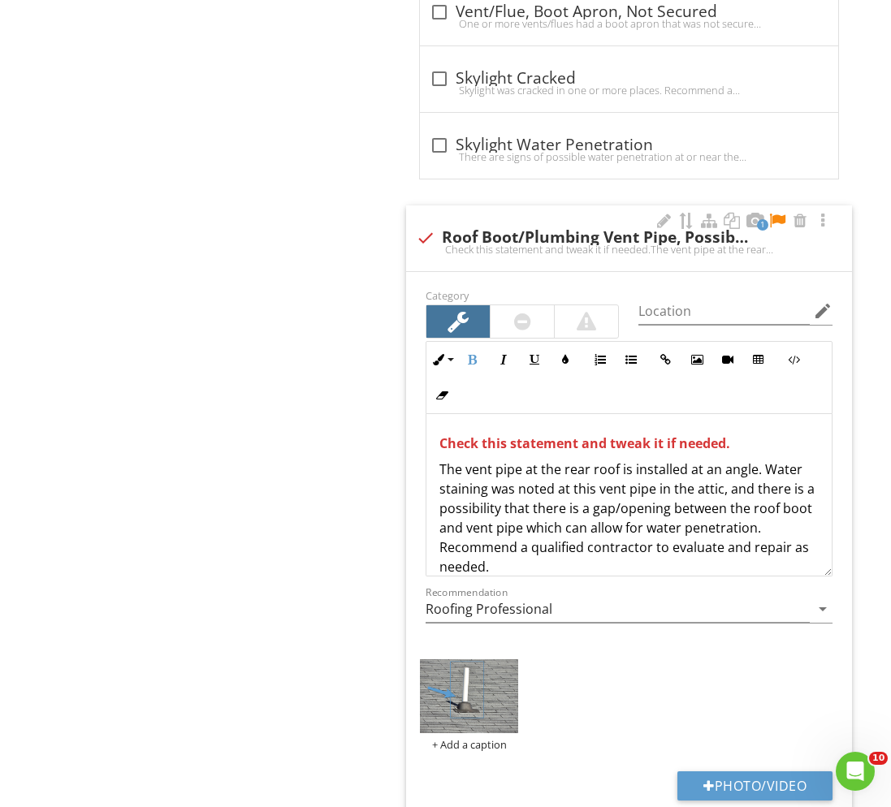
drag, startPoint x: 766, startPoint y: 446, endPoint x: 426, endPoint y: 441, distance: 339.4
click at [421, 445] on div "Inline Style XLarge Large Normal Small Light Small/Light Bold Italic Underline …" at bounding box center [629, 458] width 426 height 235
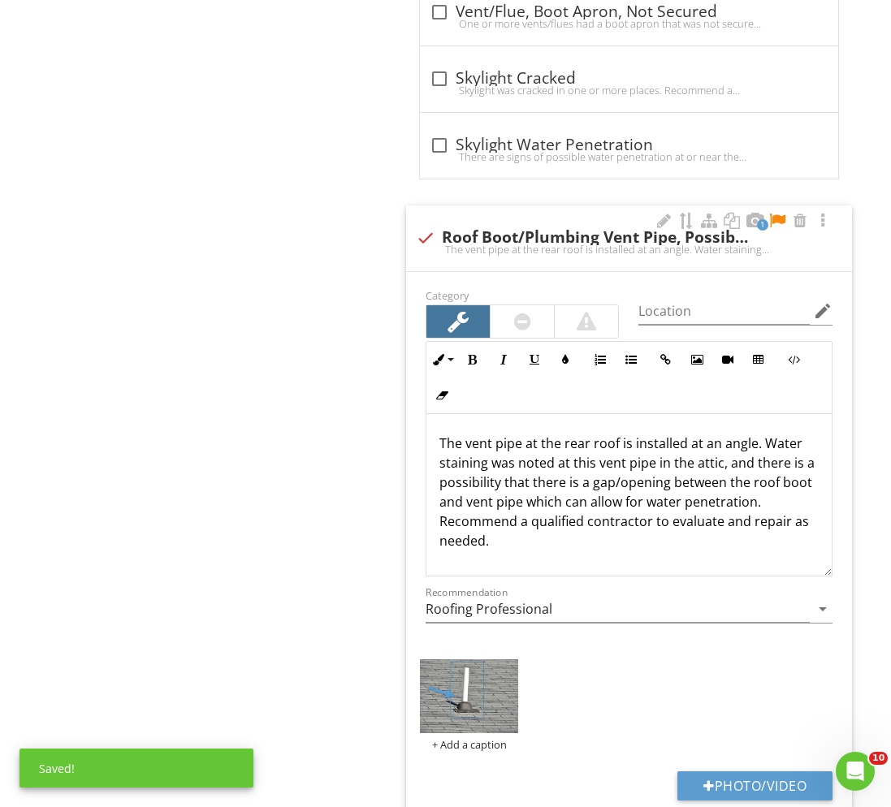
click at [574, 503] on p "The vent pipe at the rear roof is installed at an angle. Water staining was not…" at bounding box center [628, 492] width 379 height 117
click at [776, 218] on div at bounding box center [776, 221] width 19 height 16
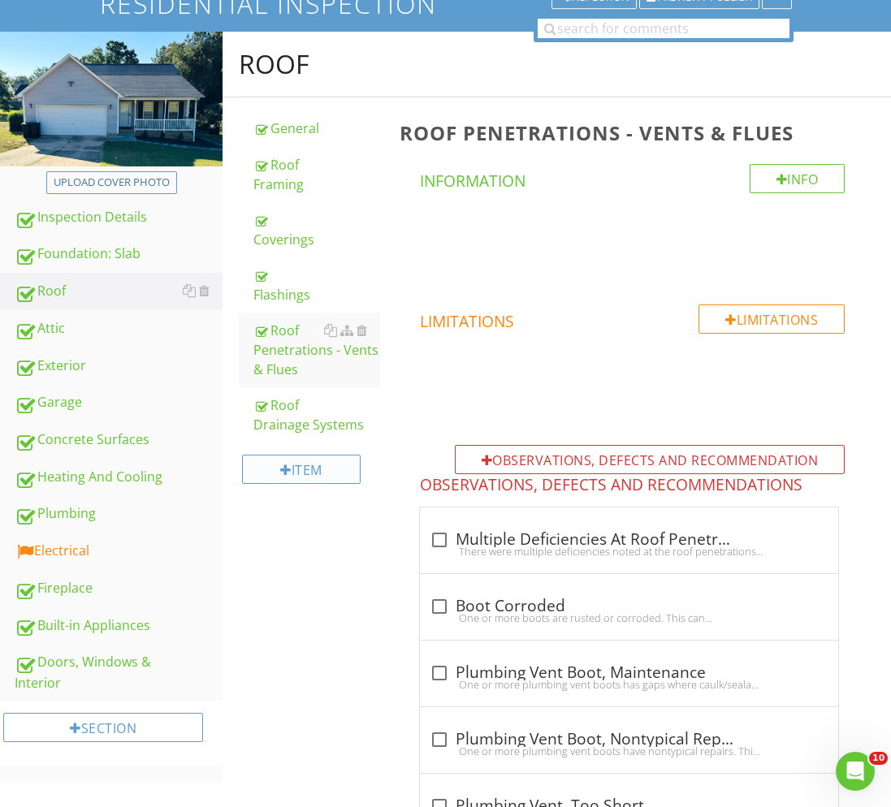
scroll to position [0, 0]
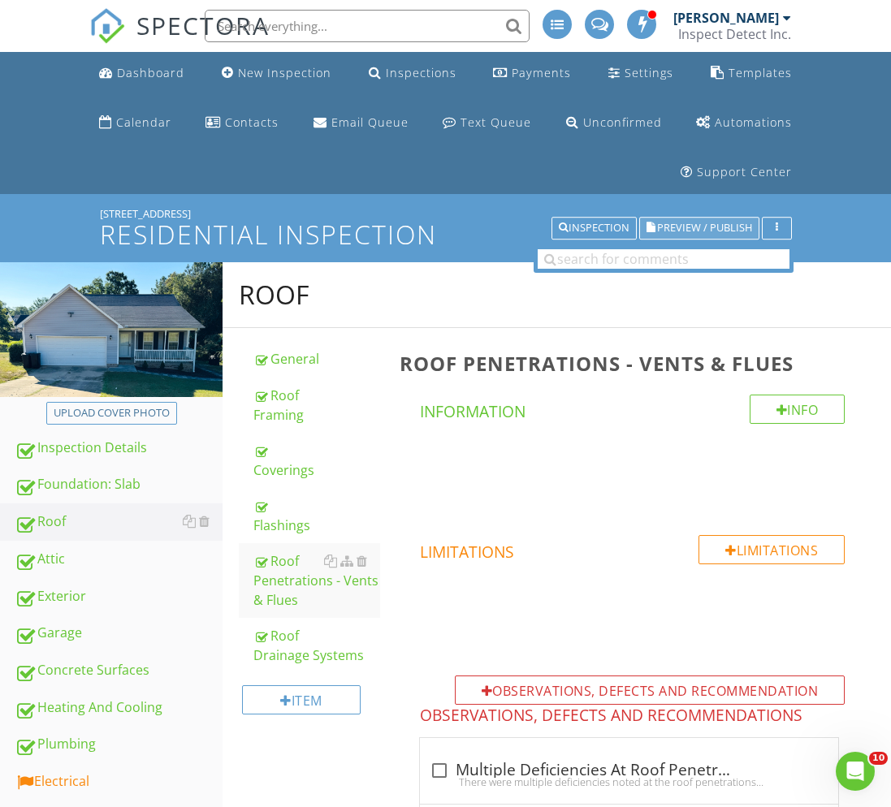
click at [684, 223] on span "Preview / Publish" at bounding box center [704, 228] width 95 height 11
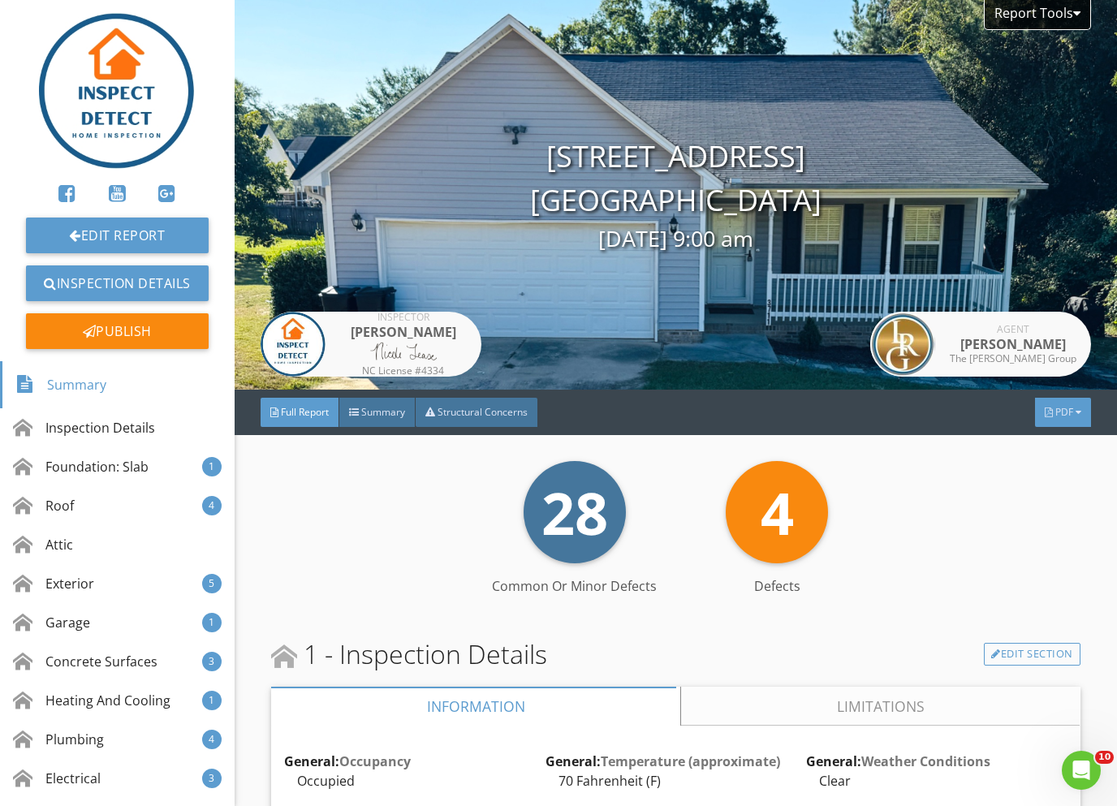
click at [902, 415] on span "PDF" at bounding box center [1064, 412] width 18 height 14
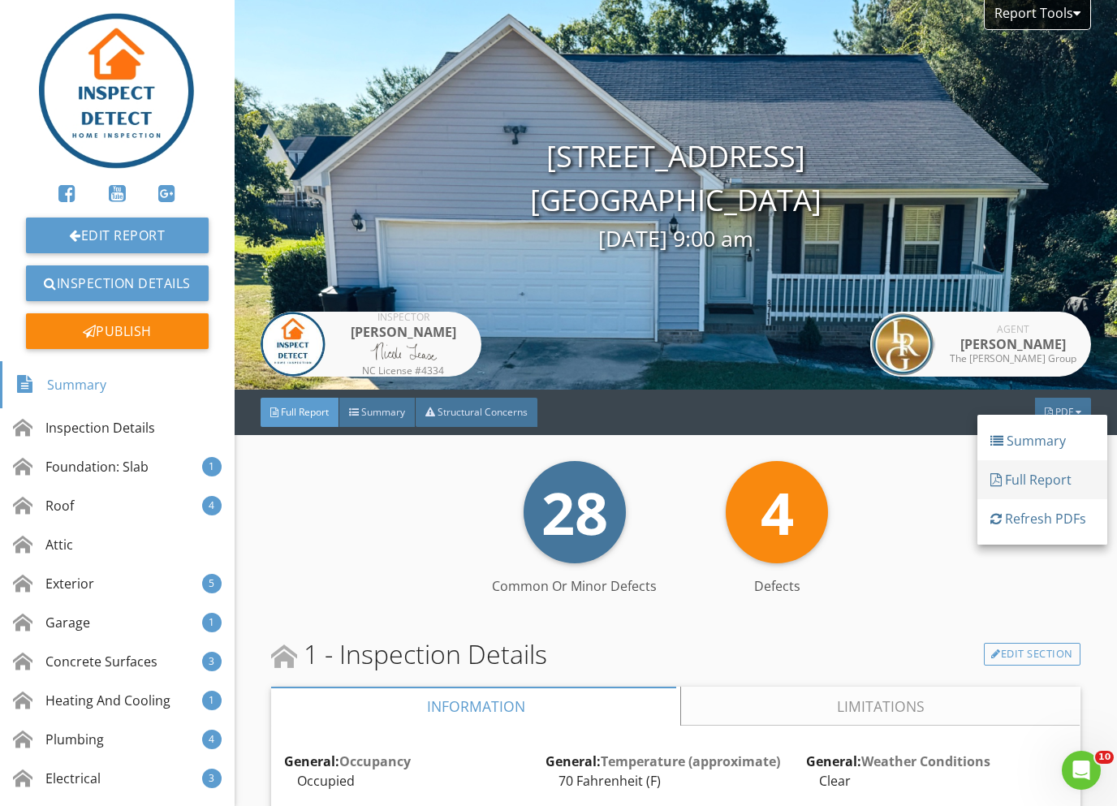
click at [902, 473] on div "Full Report" at bounding box center [1042, 479] width 104 height 19
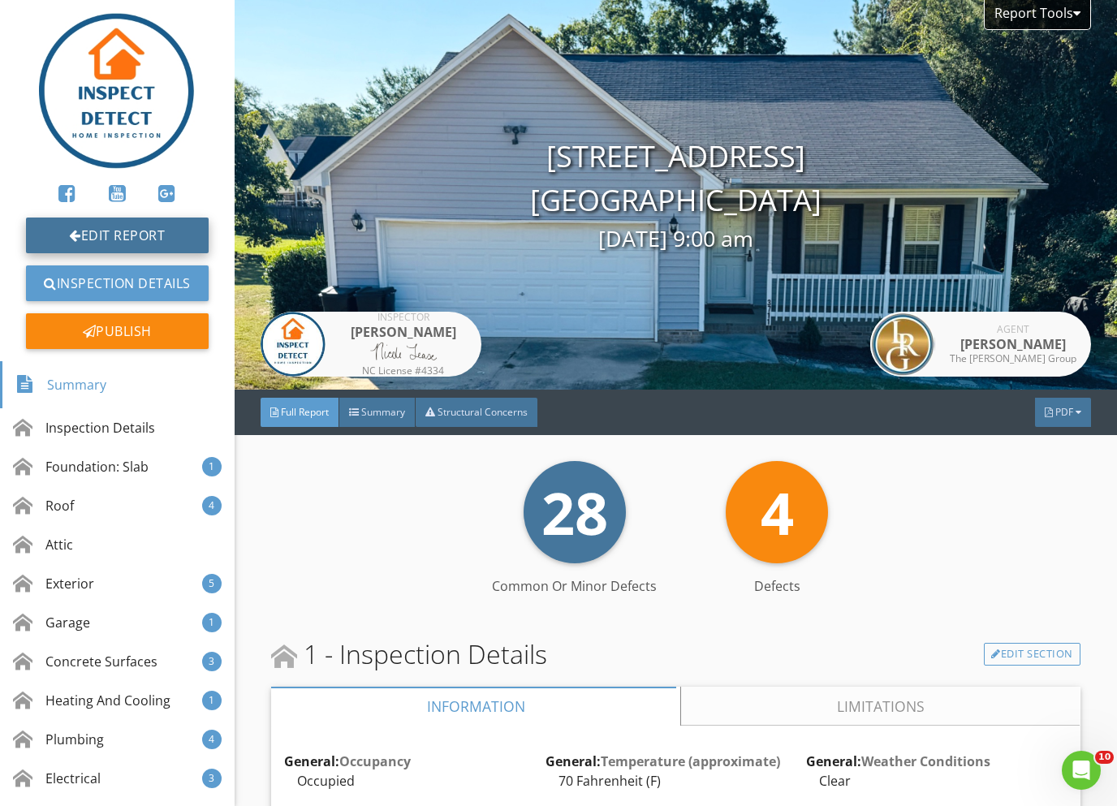
click at [105, 239] on link "Edit Report" at bounding box center [117, 236] width 183 height 36
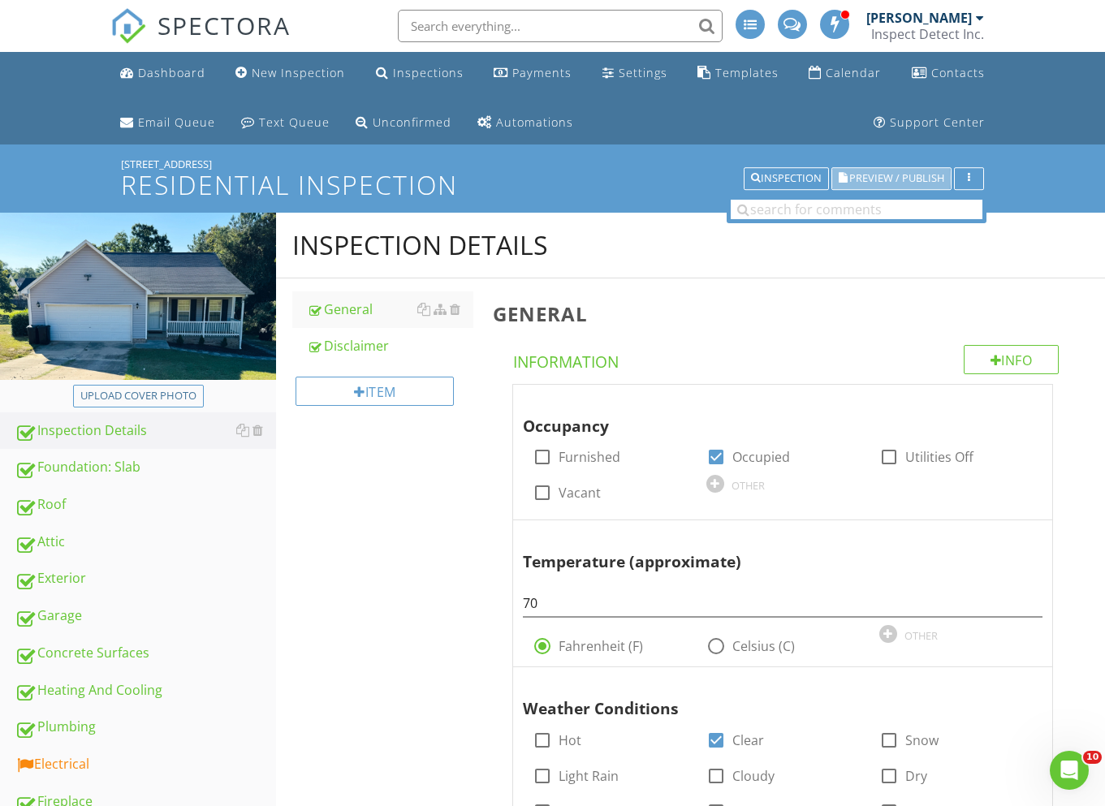
click at [907, 181] on span "Preview / Publish" at bounding box center [896, 179] width 95 height 11
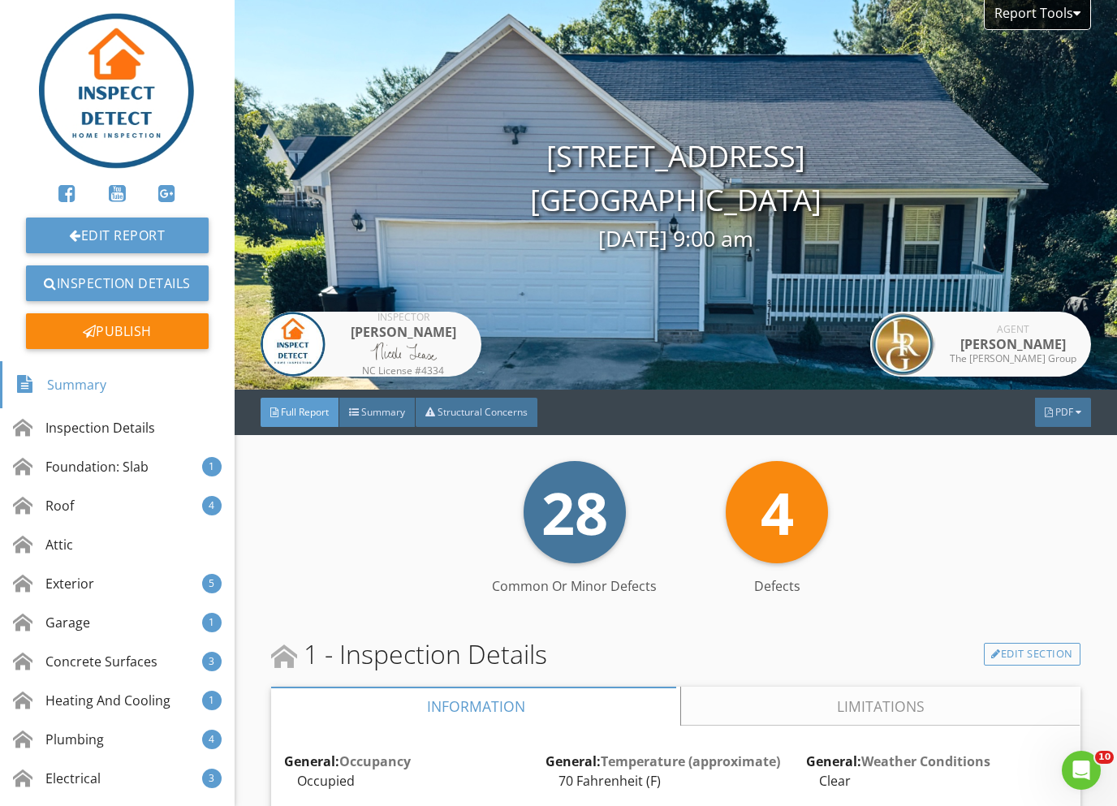
scroll to position [576, 0]
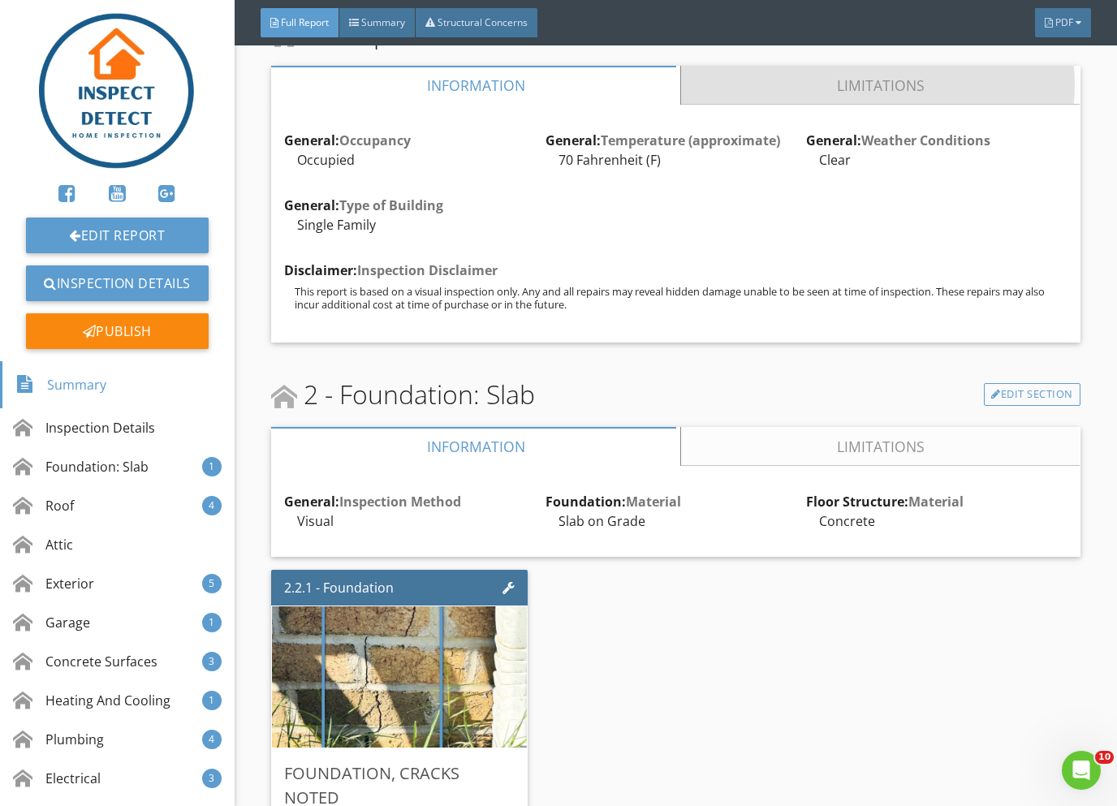
click at [829, 71] on link "Limitations" at bounding box center [880, 85] width 399 height 39
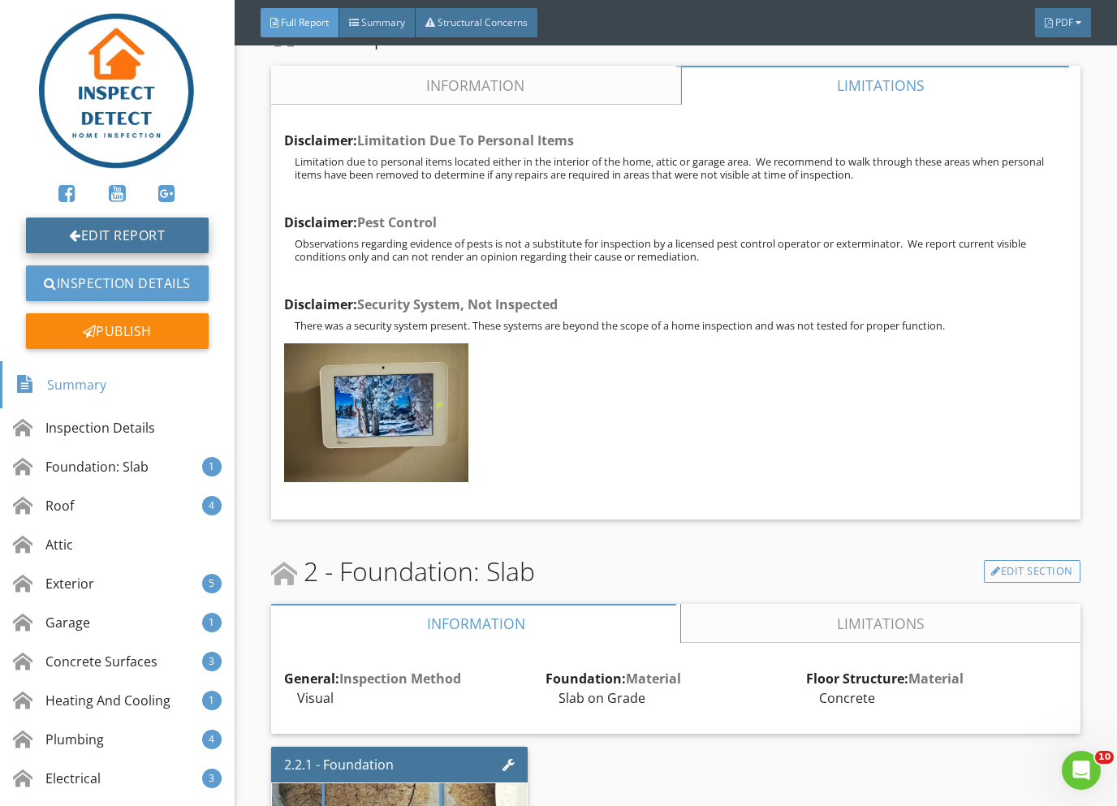
click at [158, 229] on link "Edit Report" at bounding box center [117, 236] width 183 height 36
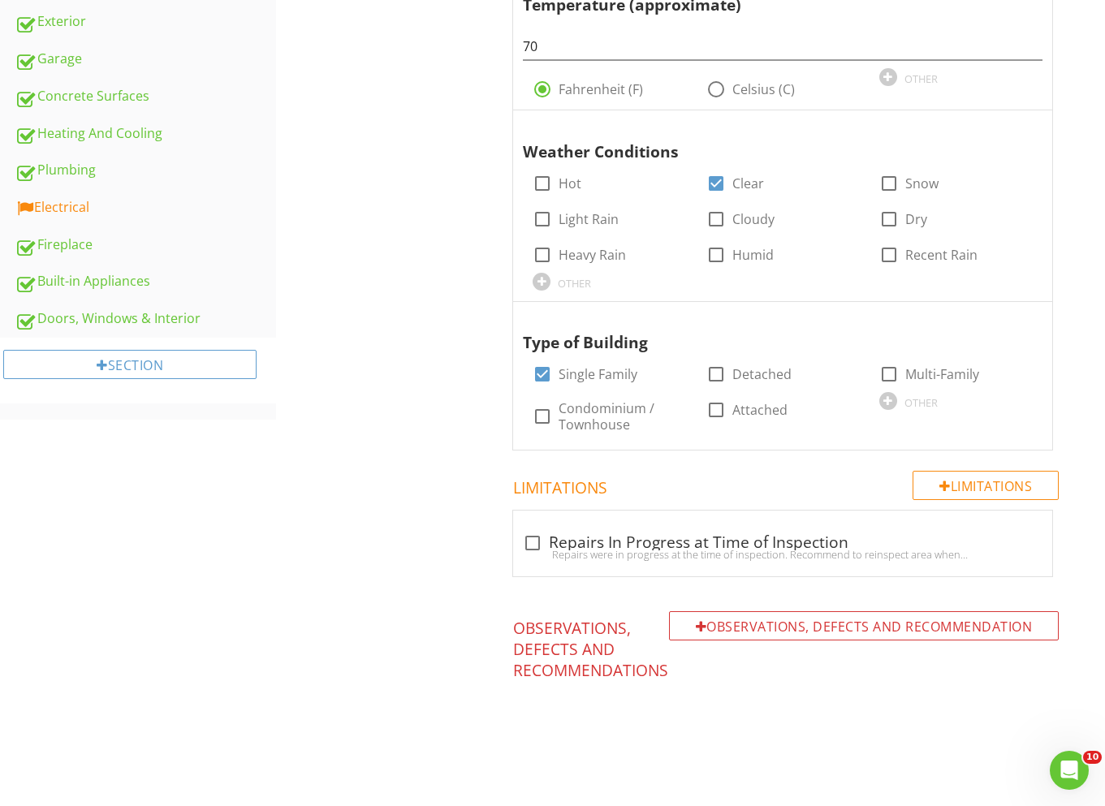
scroll to position [205, 0]
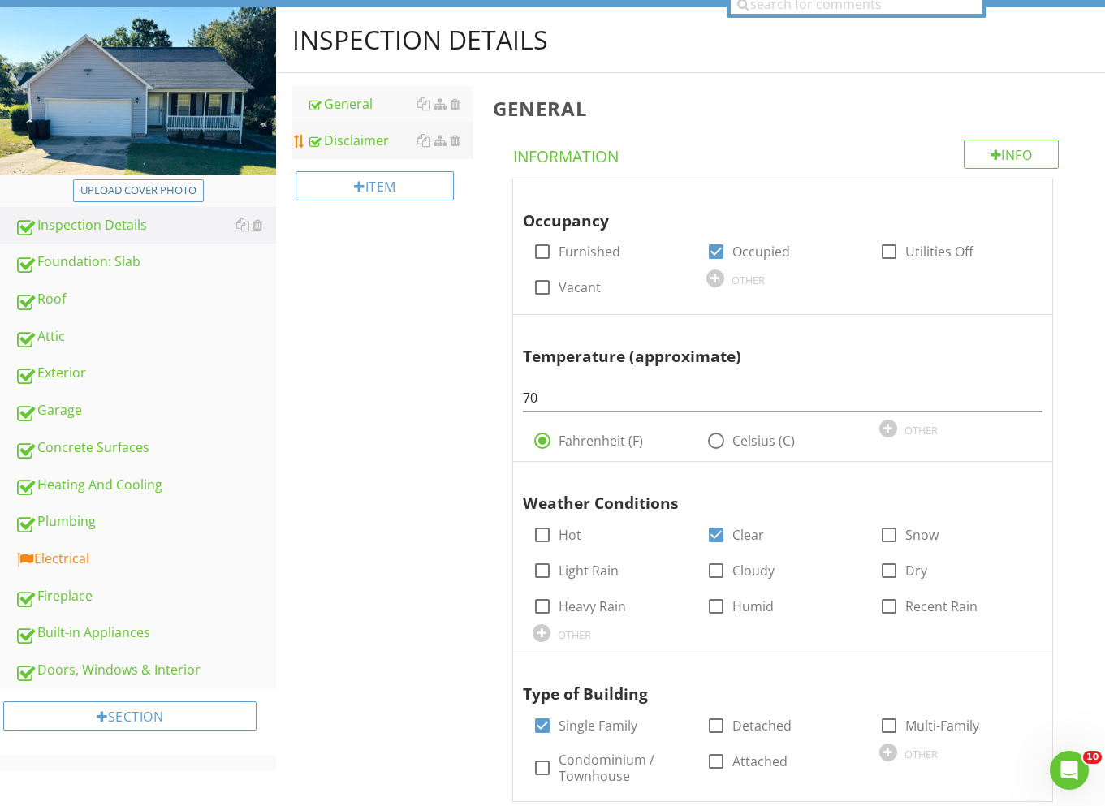
click at [342, 131] on div "Disclaimer" at bounding box center [390, 140] width 166 height 19
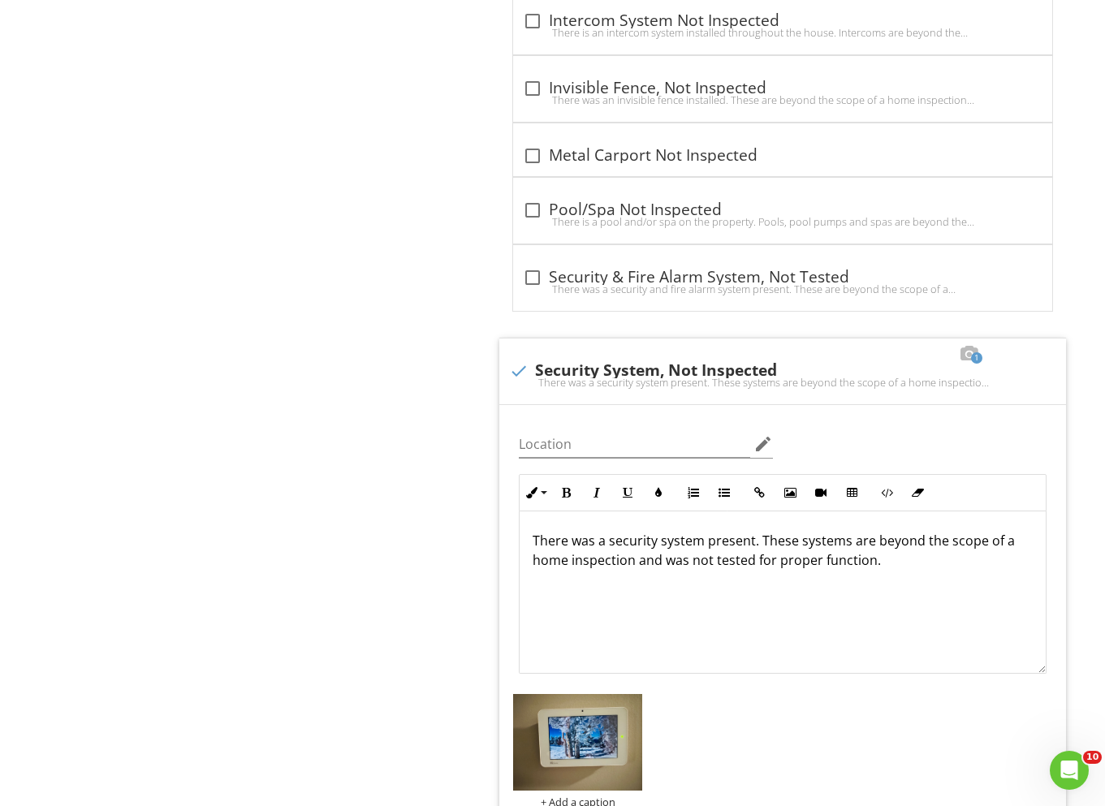
scroll to position [3016, 0]
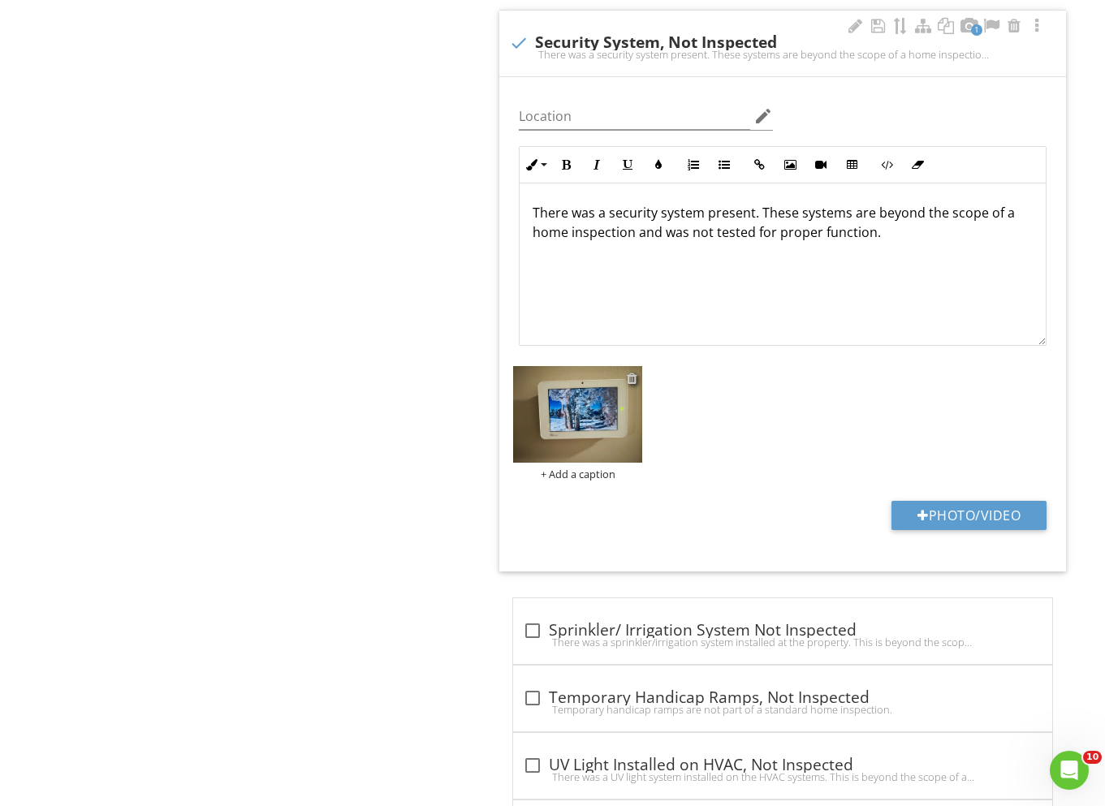
click at [633, 378] on div at bounding box center [632, 378] width 11 height 13
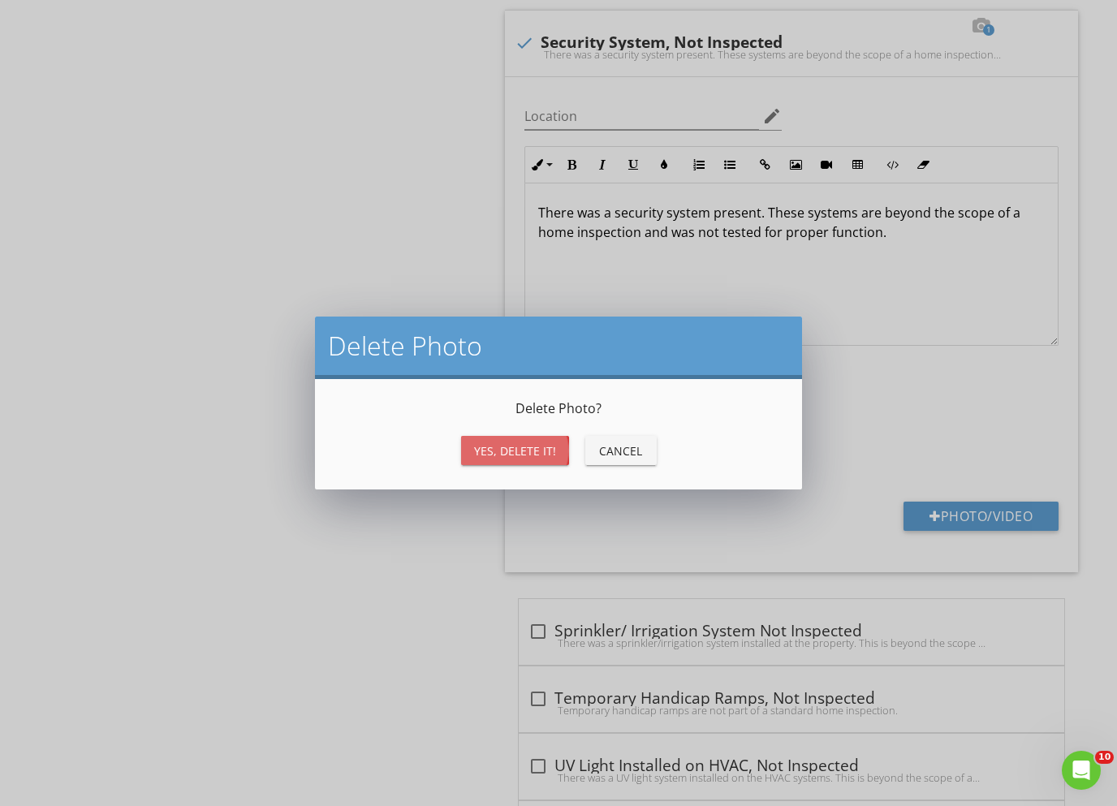
click at [505, 455] on div "Yes, Delete it!" at bounding box center [515, 450] width 82 height 17
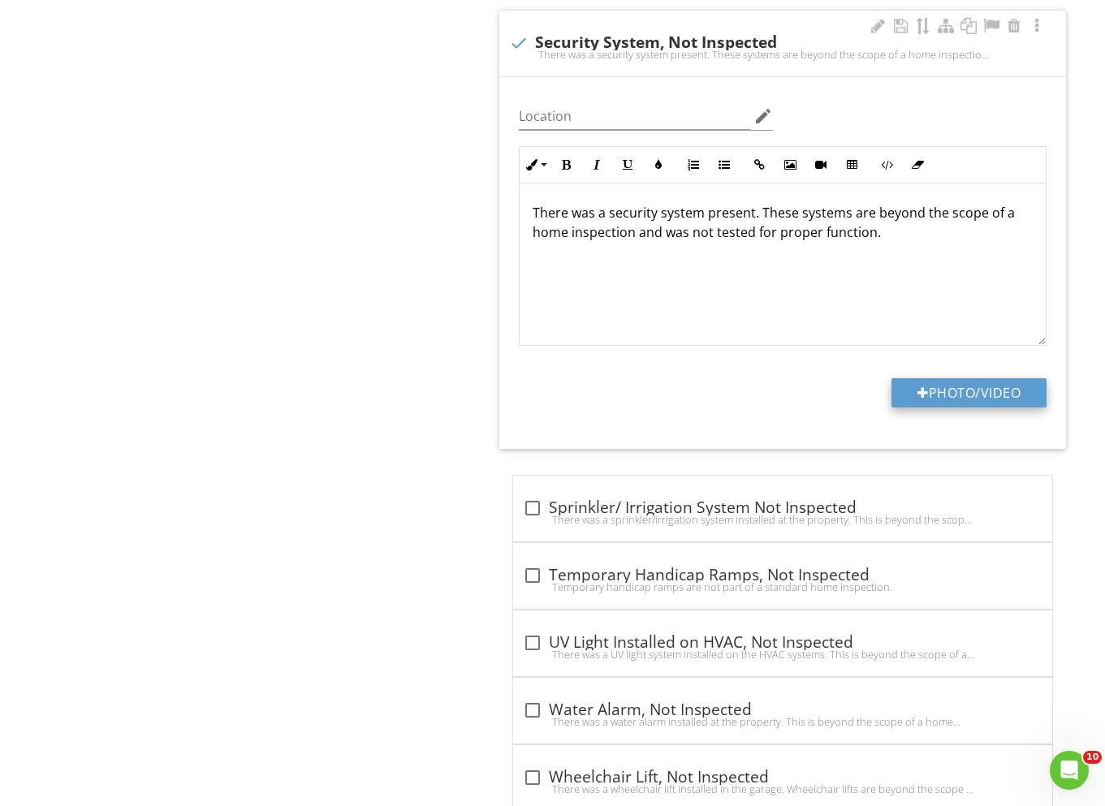
click at [931, 394] on button "Photo/Video" at bounding box center [968, 392] width 155 height 29
click at [906, 388] on button "Photo/Video" at bounding box center [968, 392] width 155 height 29
type input "C:\fakepath\data 12.jpg"
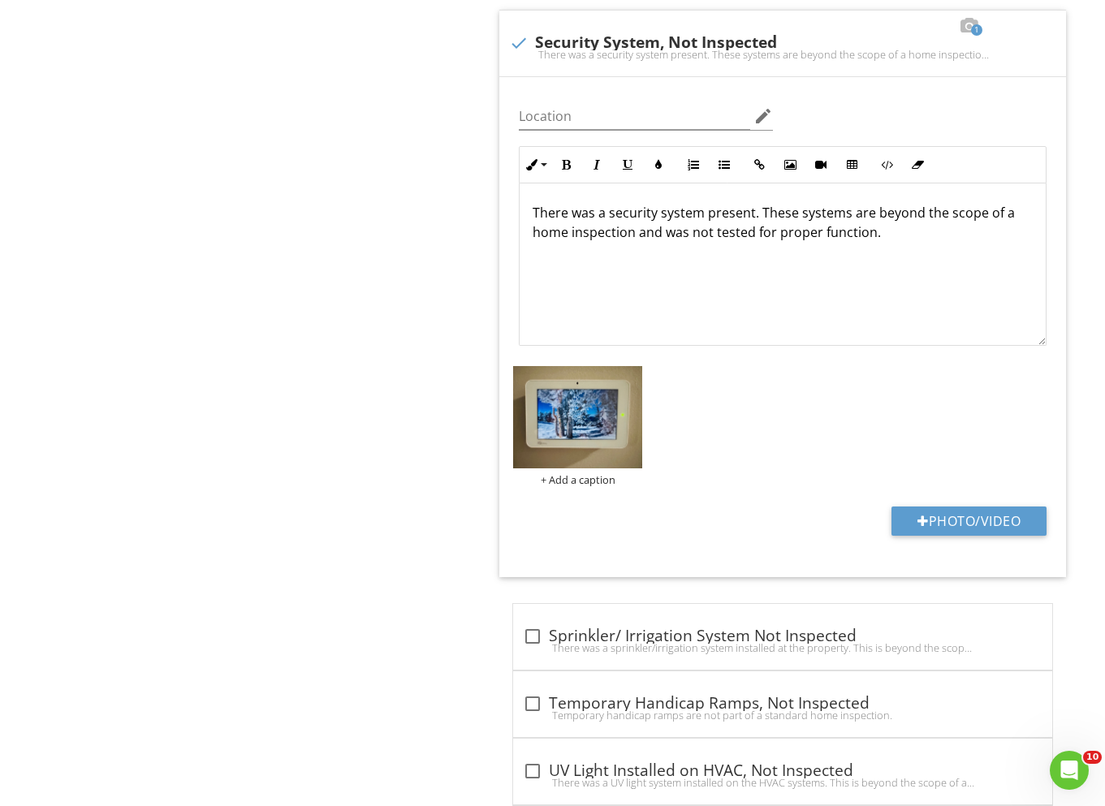
drag, startPoint x: 373, startPoint y: 424, endPoint x: 410, endPoint y: 394, distance: 47.9
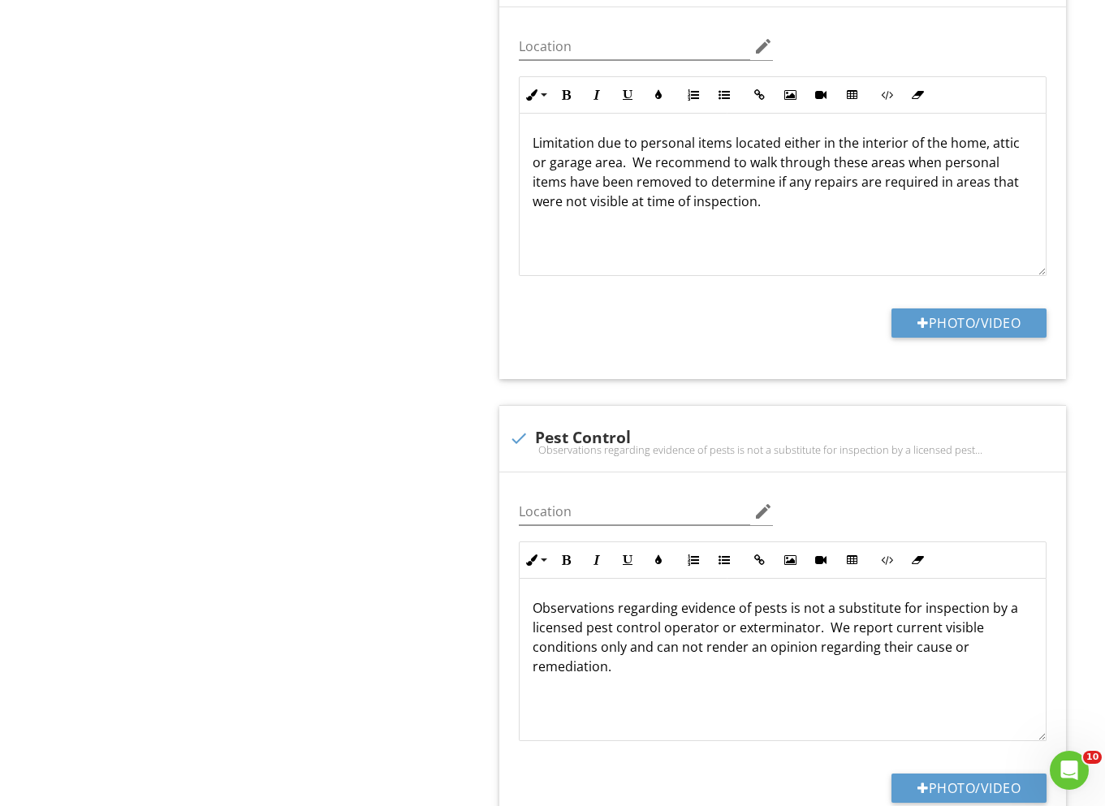
scroll to position [241, 0]
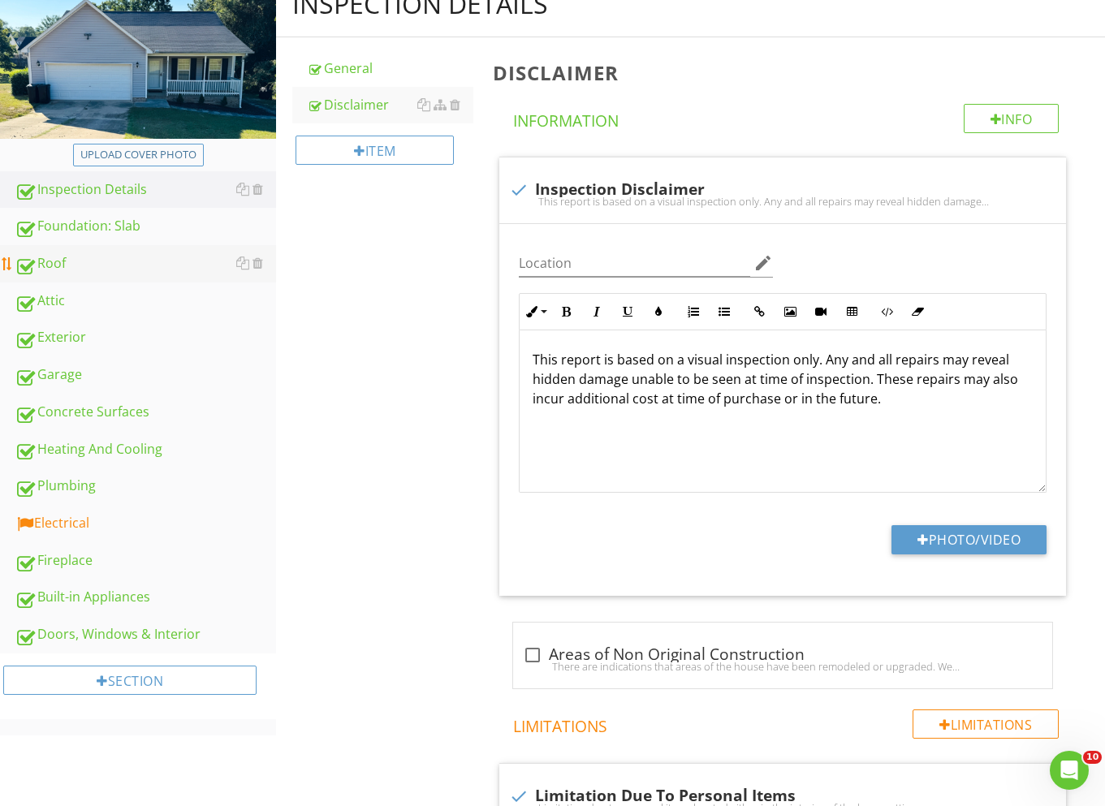
click at [84, 270] on div "Roof" at bounding box center [145, 263] width 261 height 21
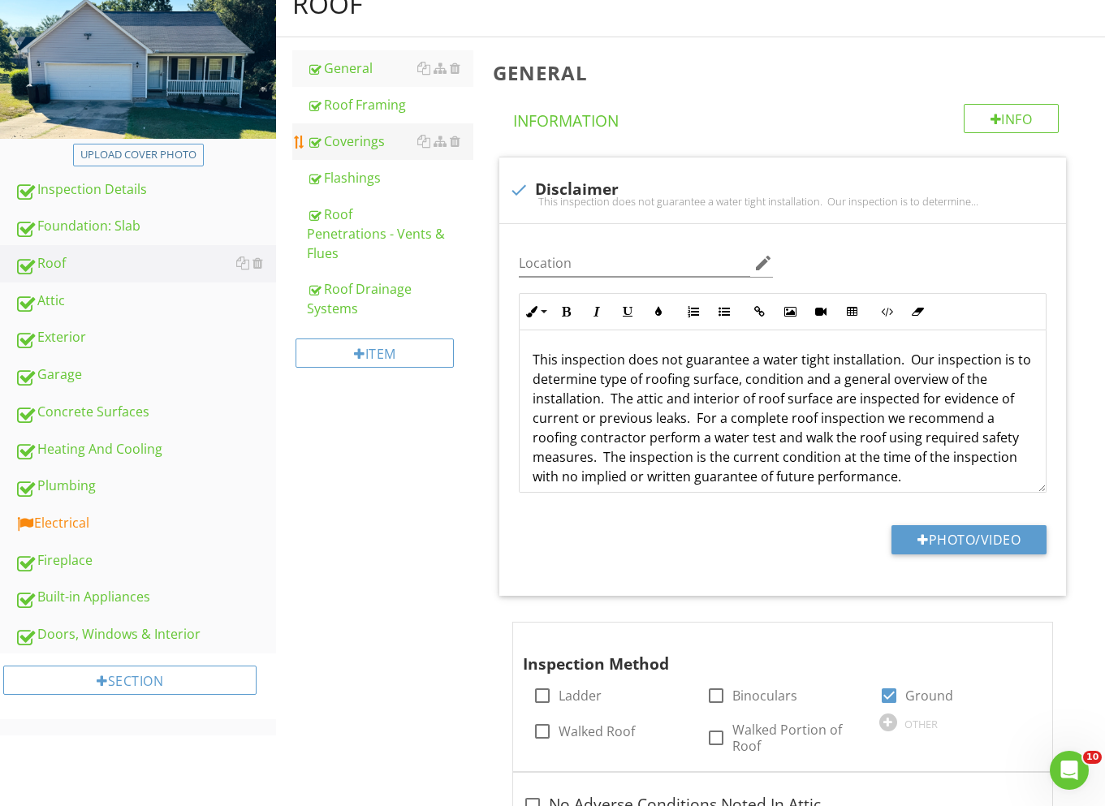
click at [347, 149] on div "Coverings" at bounding box center [390, 141] width 166 height 19
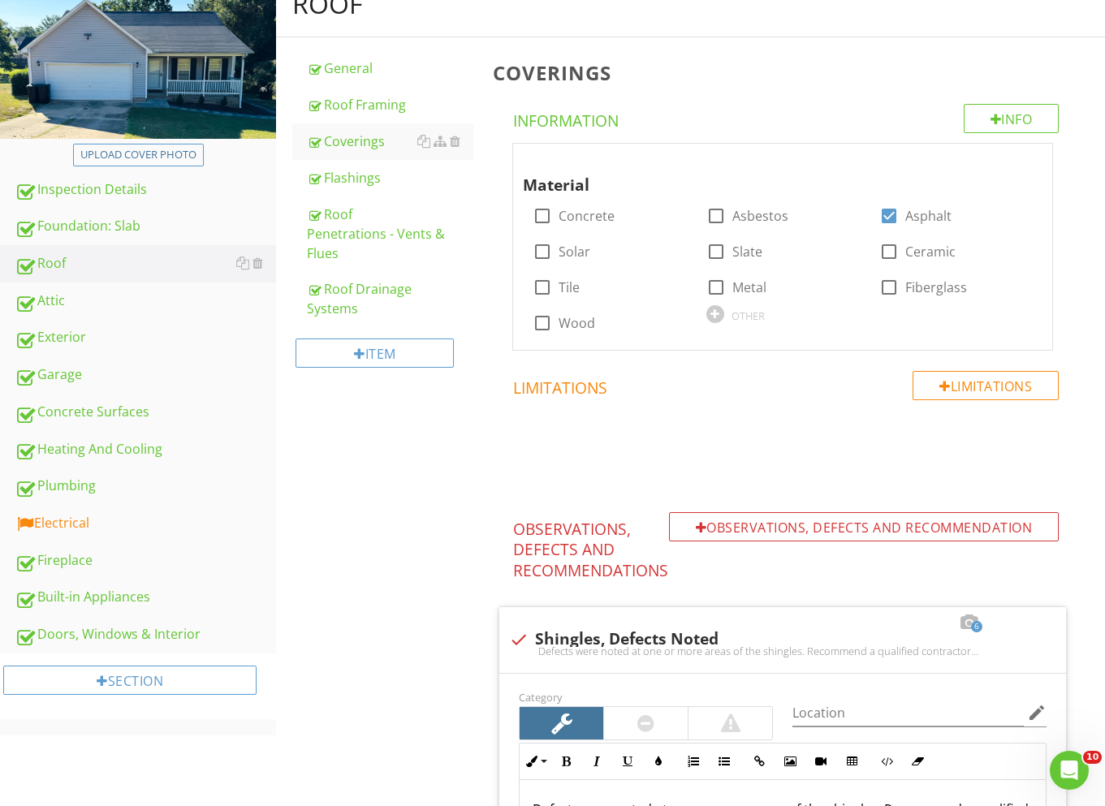
scroll to position [777, 0]
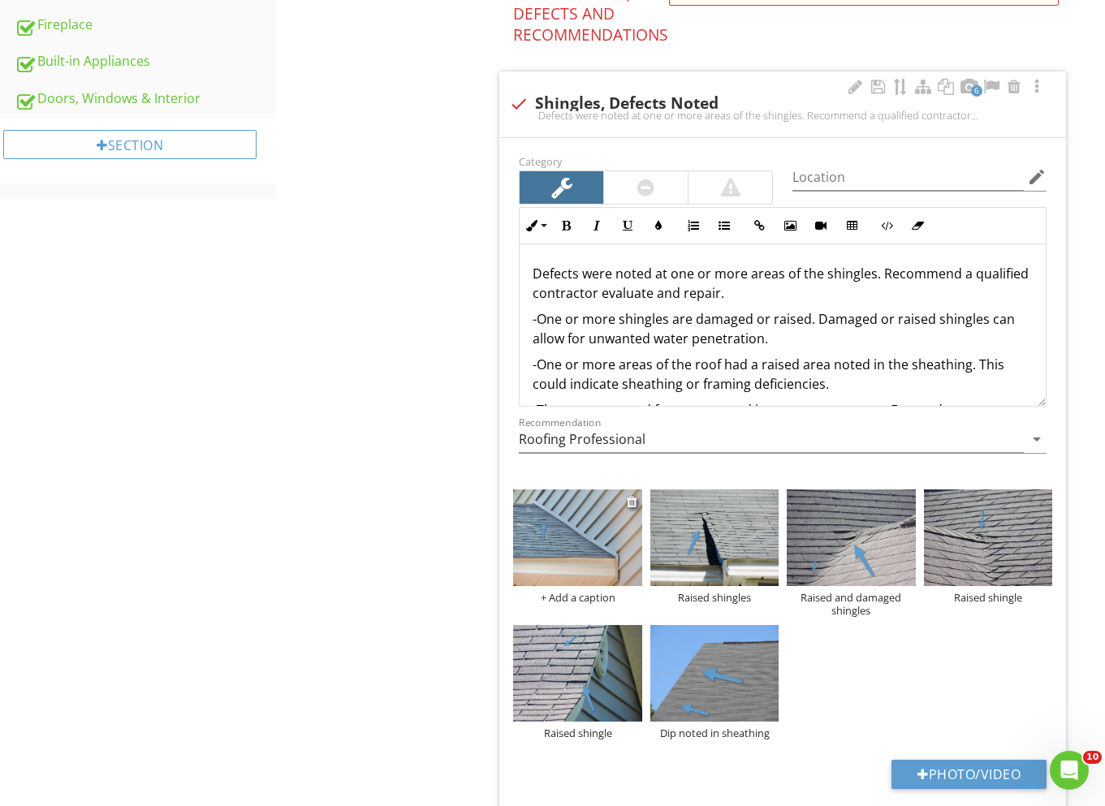
click at [565, 594] on div "+ Add a caption" at bounding box center [577, 597] width 128 height 13
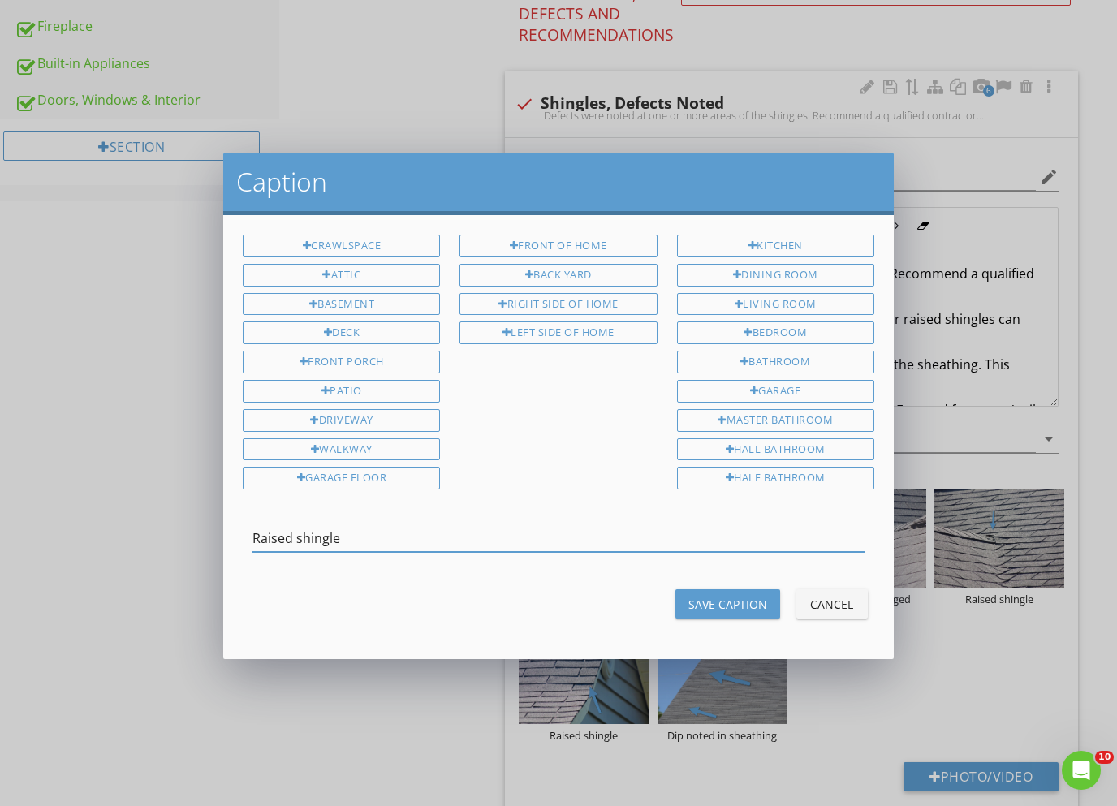
type input "Raised shingle"
click at [748, 605] on div "Save Caption" at bounding box center [727, 604] width 79 height 17
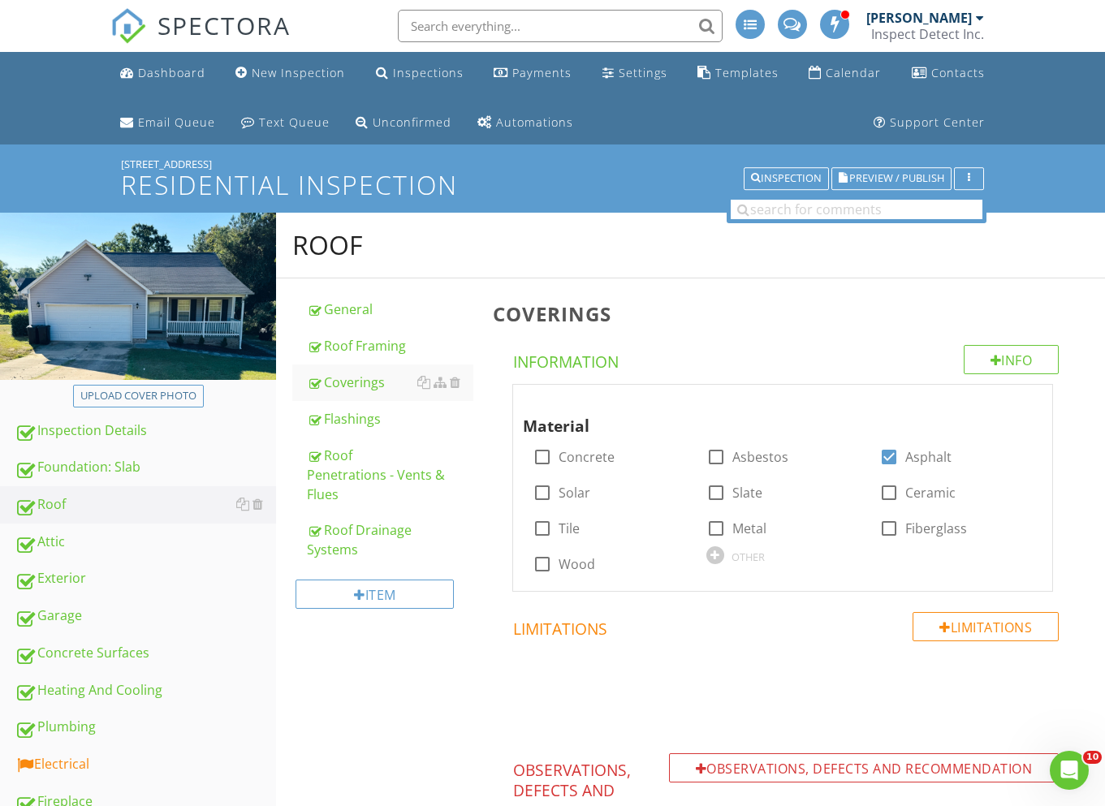
scroll to position [569, 0]
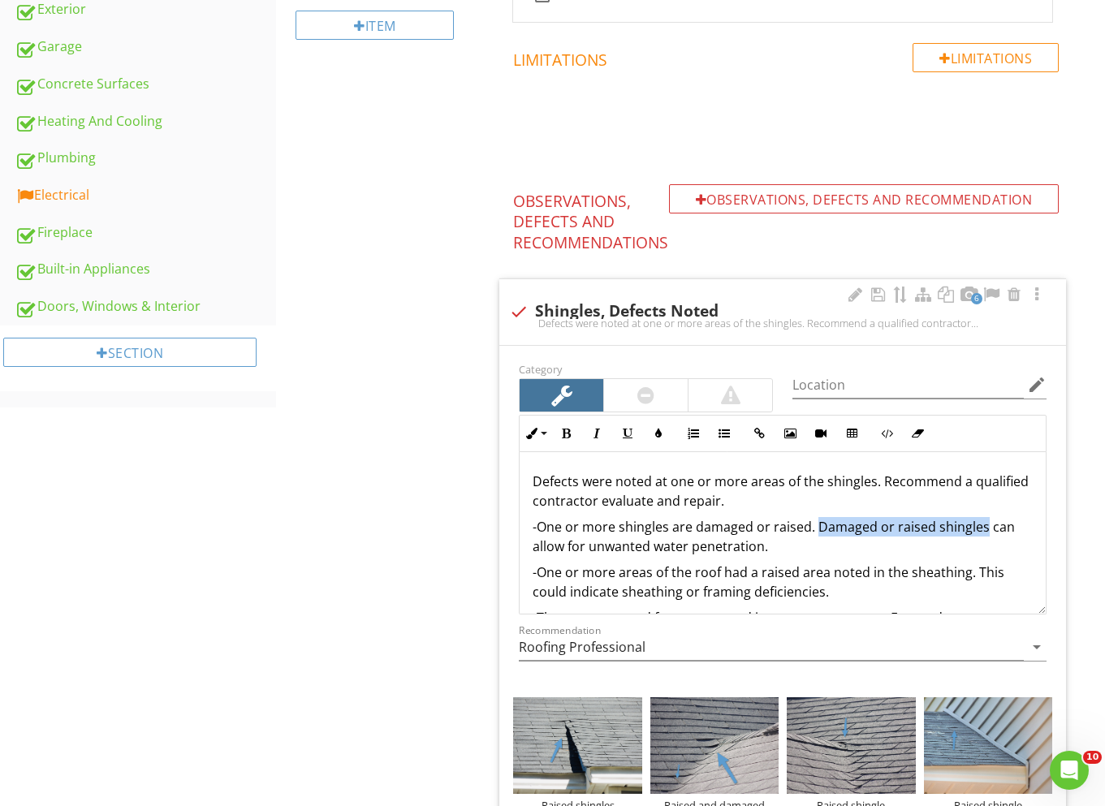
drag, startPoint x: 818, startPoint y: 527, endPoint x: 980, endPoint y: 527, distance: 162.4
click at [980, 527] on p "-One or more shingles are damaged or raised. Damaged or raised shingles can all…" at bounding box center [783, 536] width 500 height 39
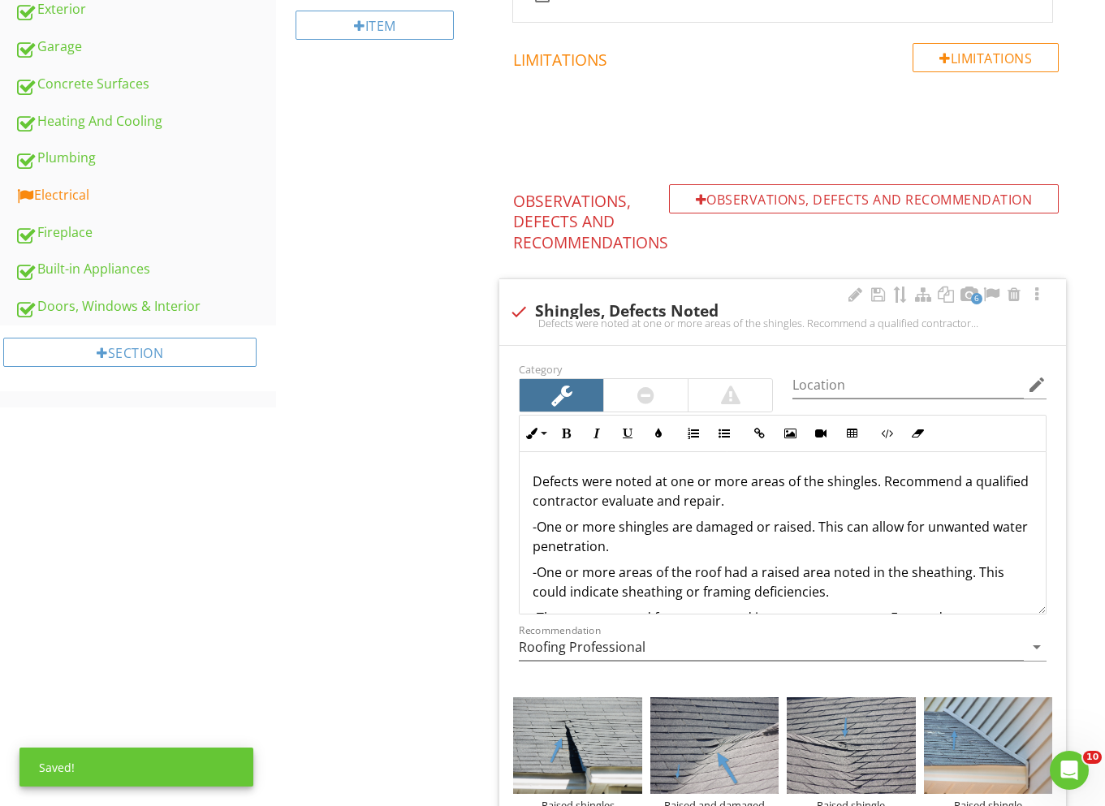
click at [641, 547] on p "-One or more shingles are damaged or raised. This can allow for unwanted water …" at bounding box center [783, 536] width 500 height 39
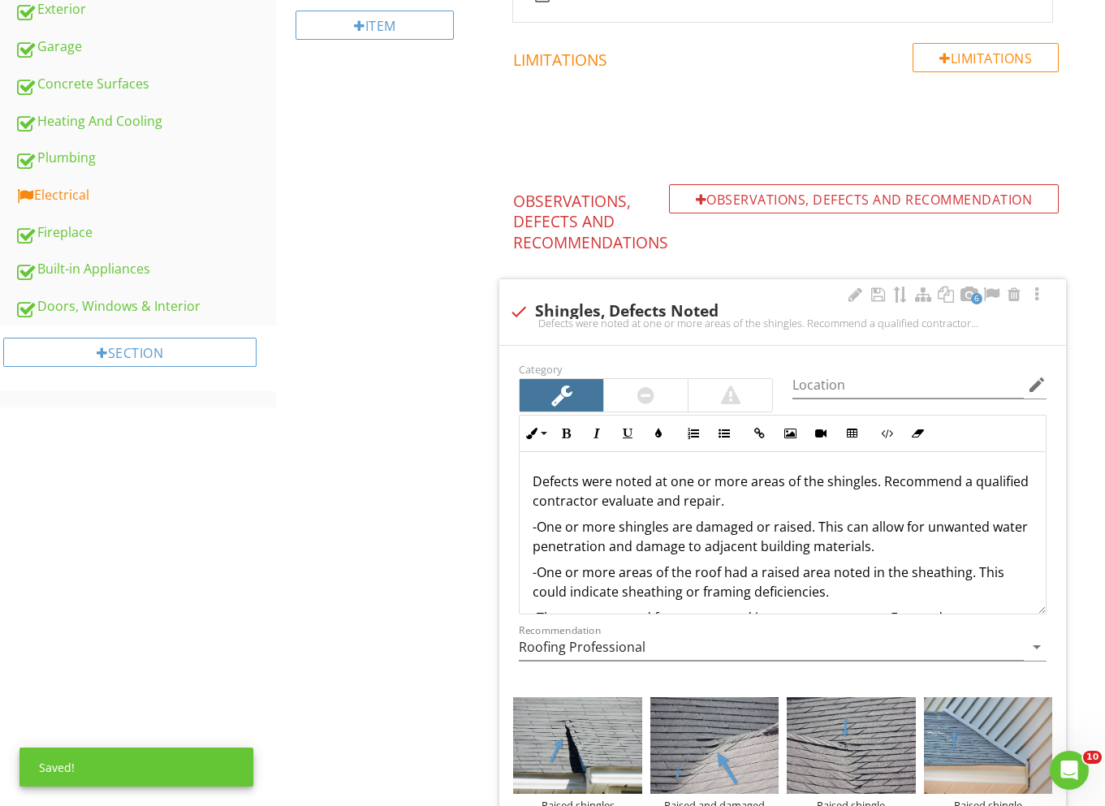
scroll to position [26, 0]
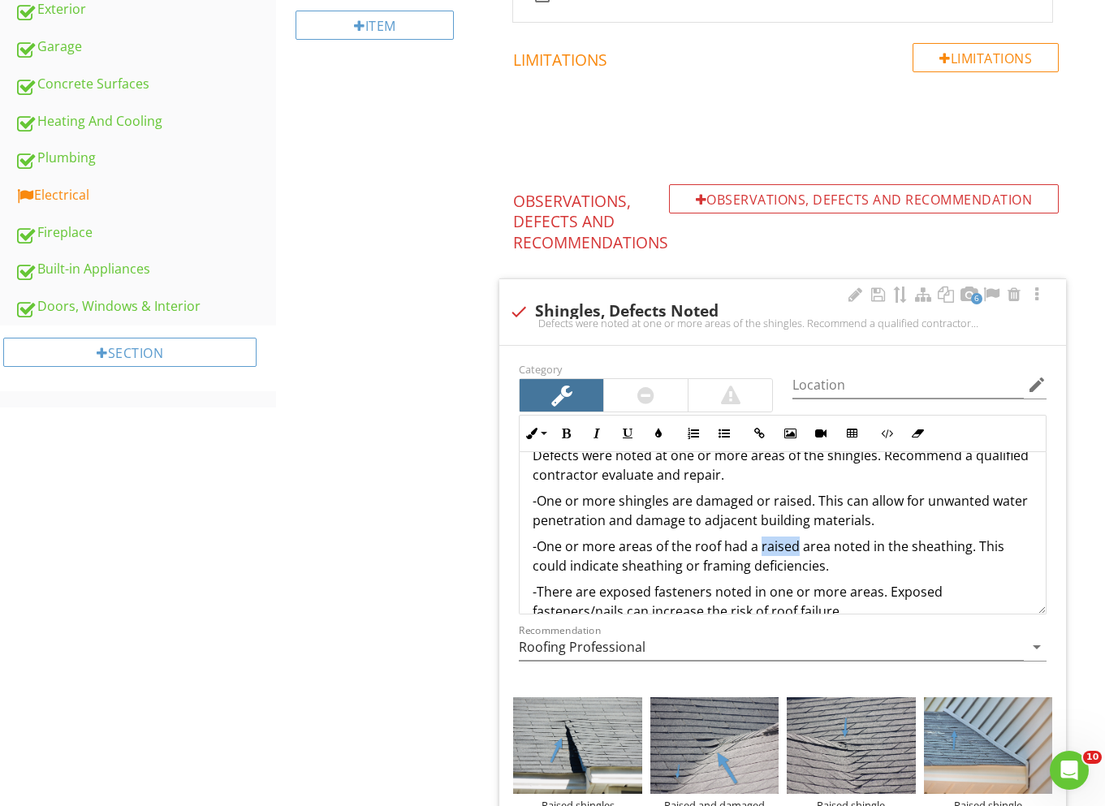
drag, startPoint x: 797, startPoint y: 546, endPoint x: 760, endPoint y: 545, distance: 37.4
click at [760, 545] on p "-One or more areas of the roof had a raised area noted in the sheathing. This c…" at bounding box center [783, 556] width 500 height 39
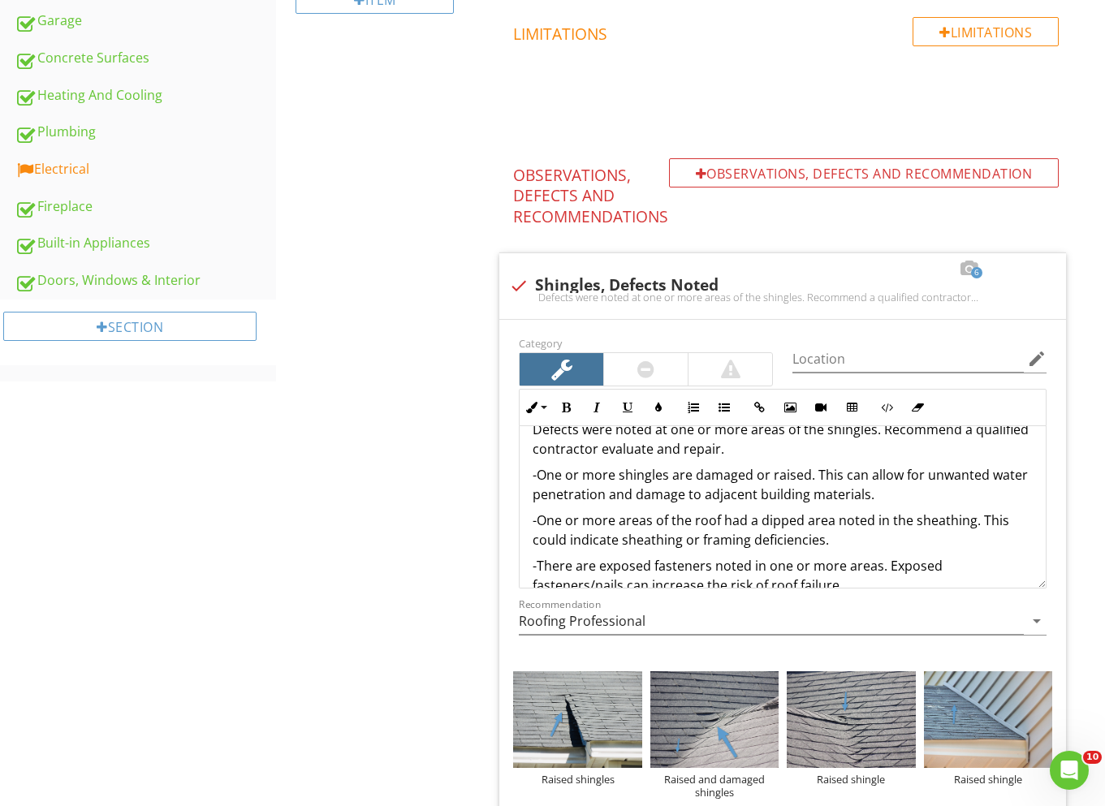
scroll to position [695, 0]
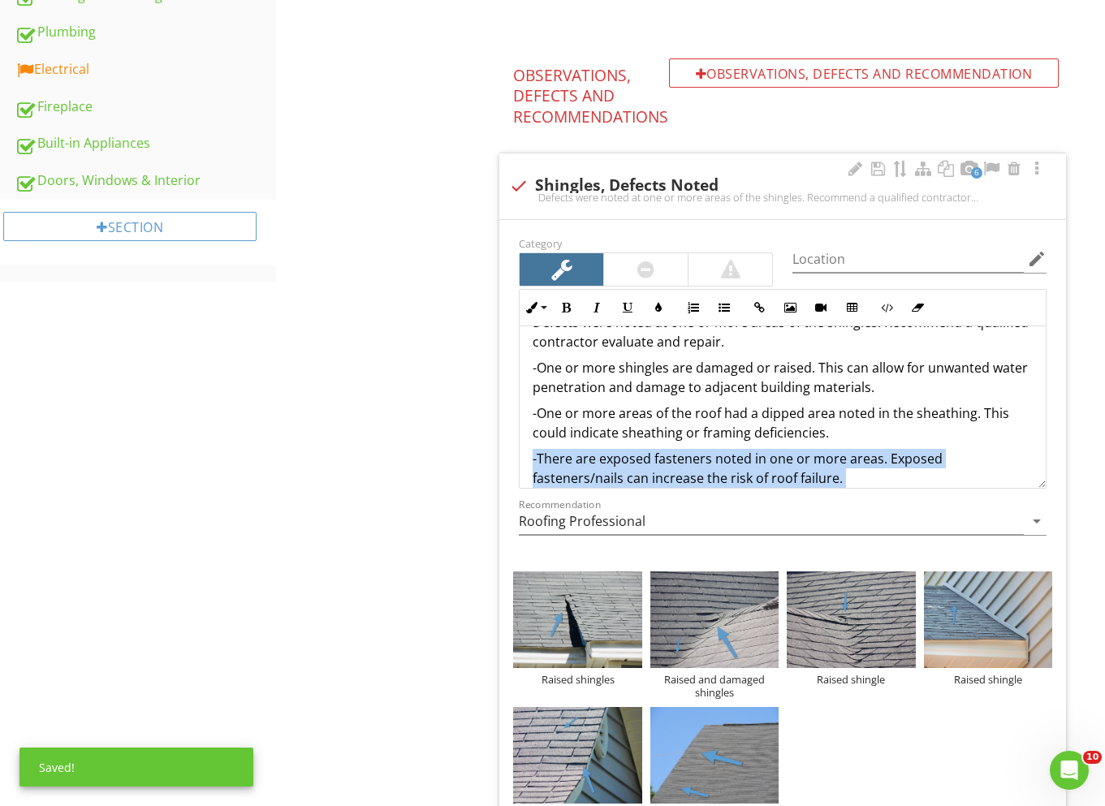
drag, startPoint x: 529, startPoint y: 464, endPoint x: 890, endPoint y: 486, distance: 362.0
click at [890, 486] on div "Category Location edit Inline Style XLarge Large Normal Small Light Small/Light…" at bounding box center [782, 392] width 547 height 318
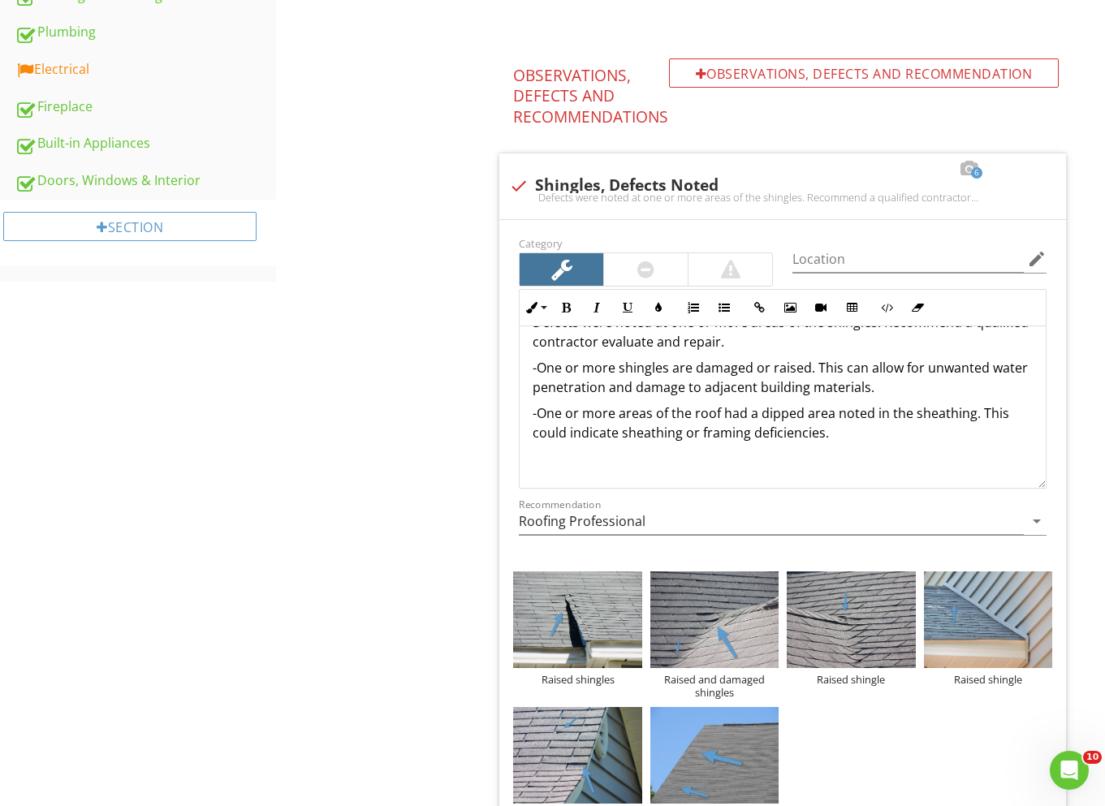
scroll to position [1010, 0]
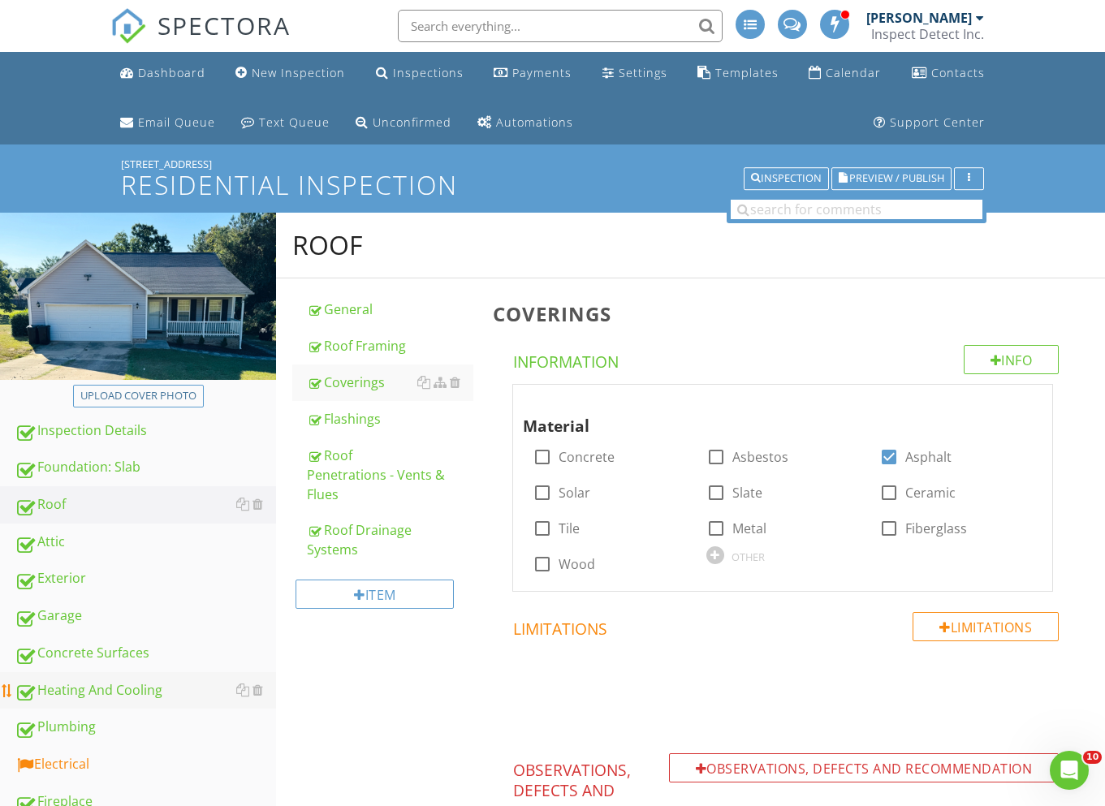
scroll to position [143, 0]
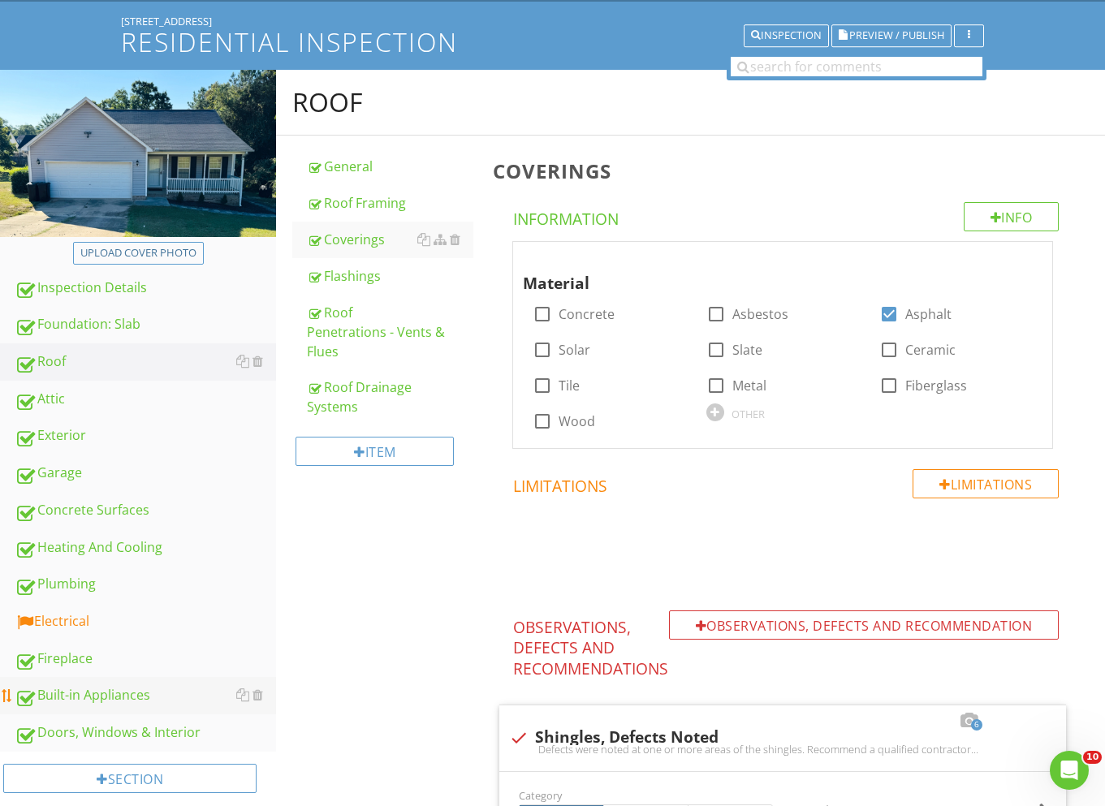
click at [122, 685] on div "Built-in Appliances" at bounding box center [145, 695] width 261 height 21
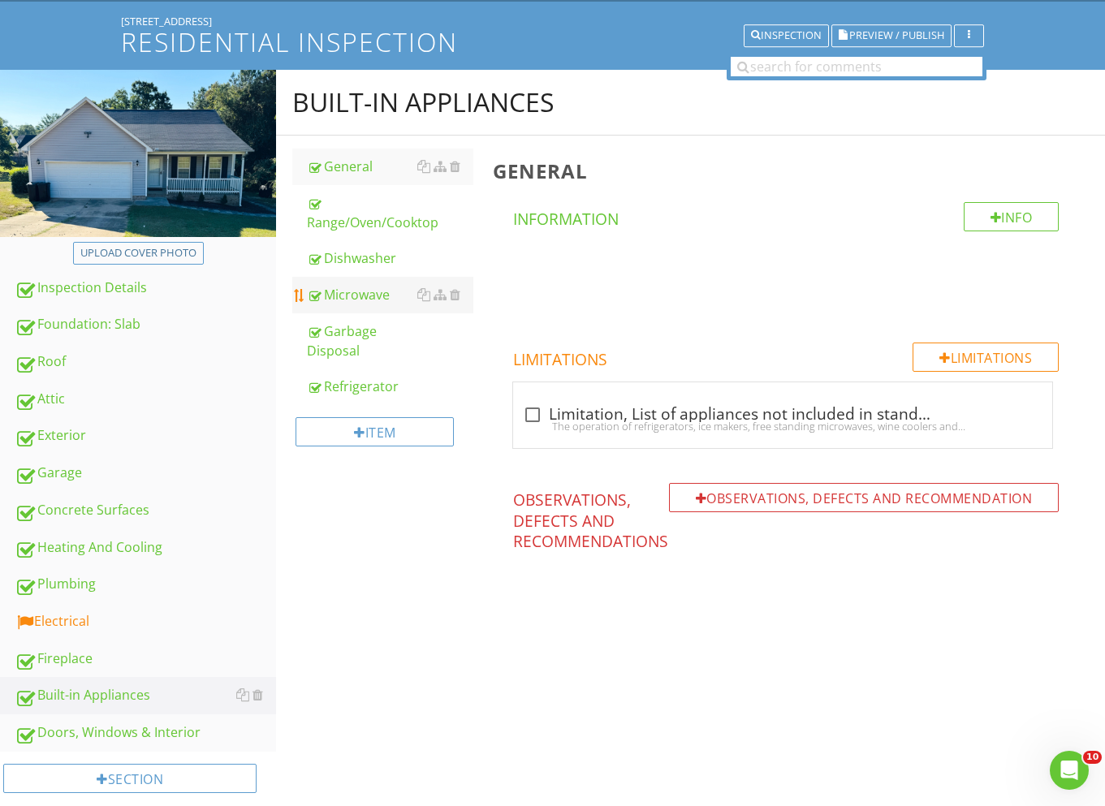
click at [361, 304] on link "Microwave" at bounding box center [390, 295] width 166 height 36
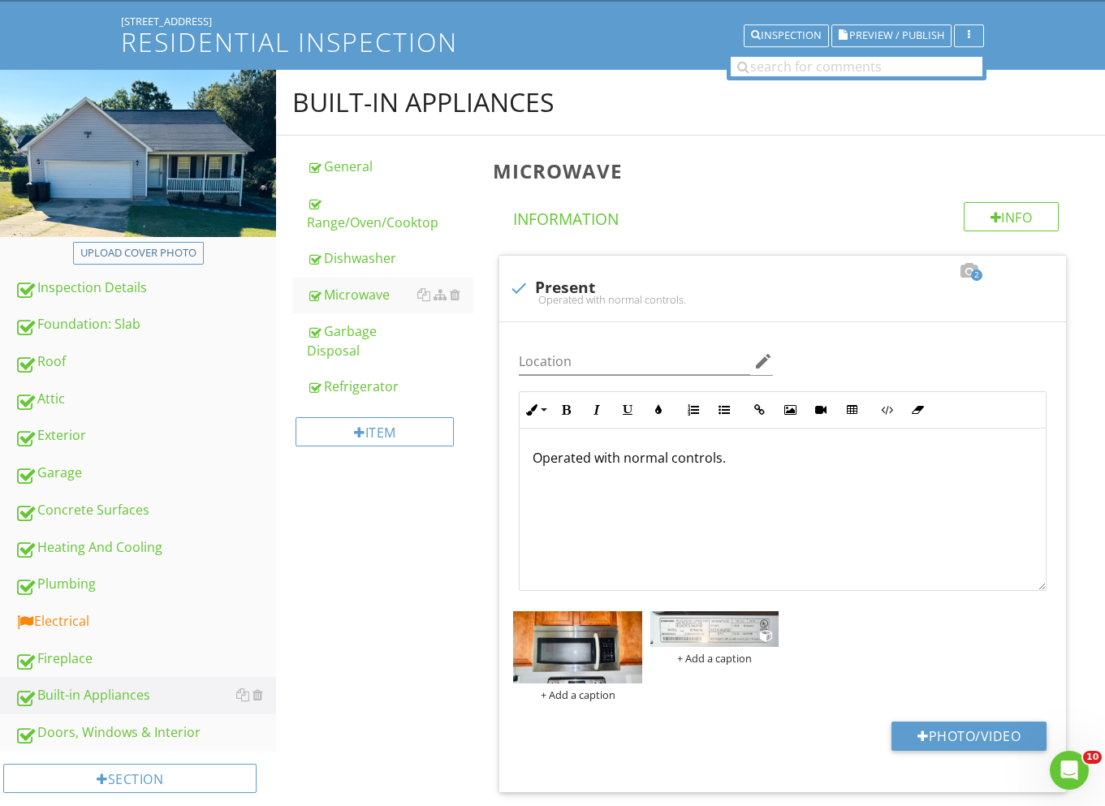
scroll to position [489, 0]
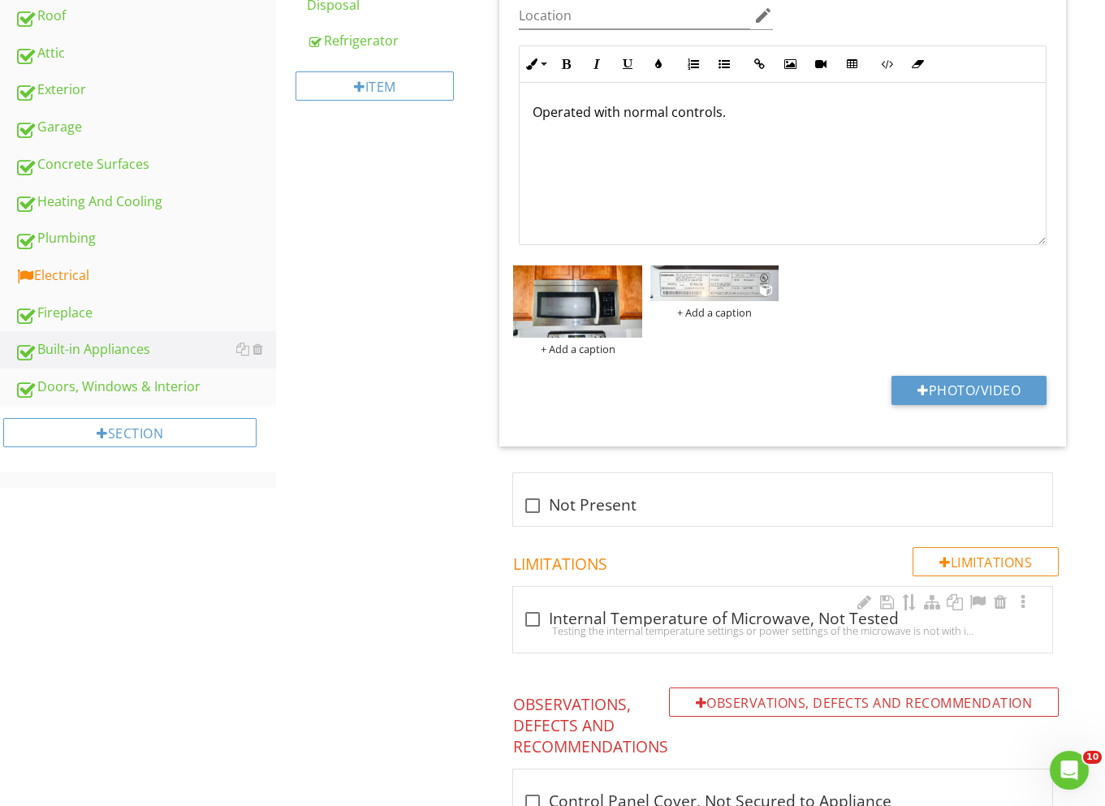
click at [534, 616] on div at bounding box center [533, 620] width 28 height 28
checkbox input "true"
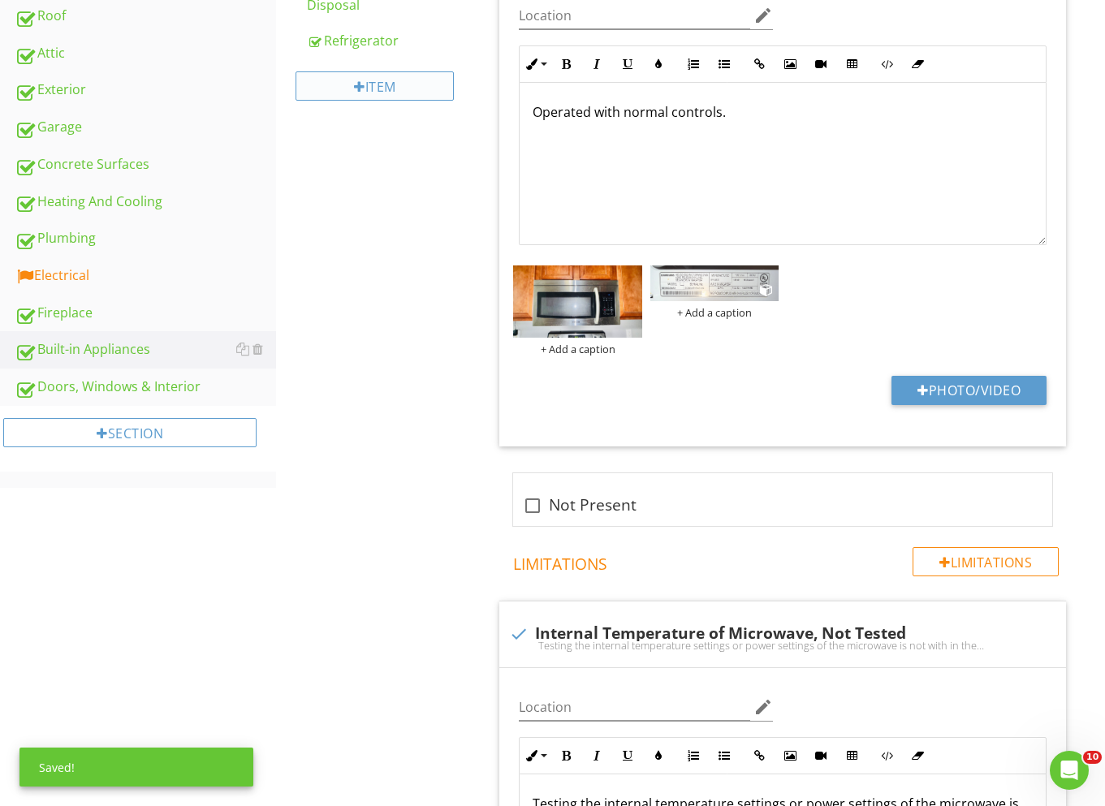
scroll to position [127, 0]
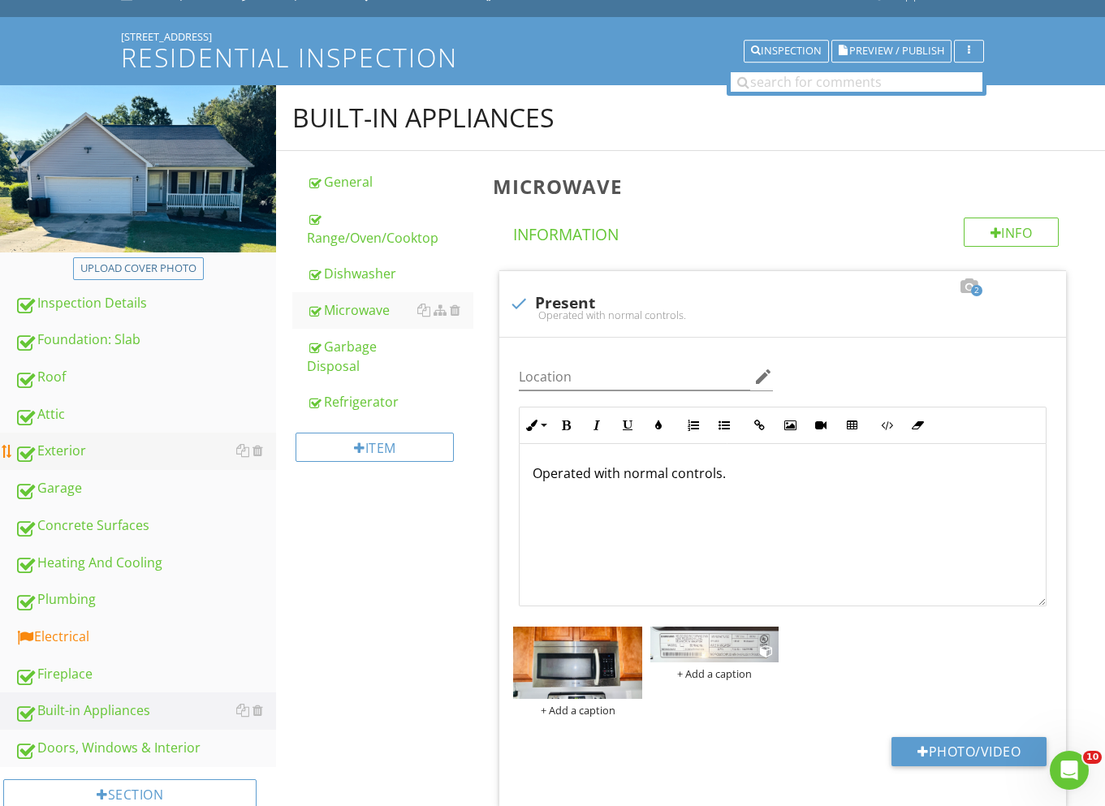
click at [96, 446] on div "Exterior" at bounding box center [145, 451] width 261 height 21
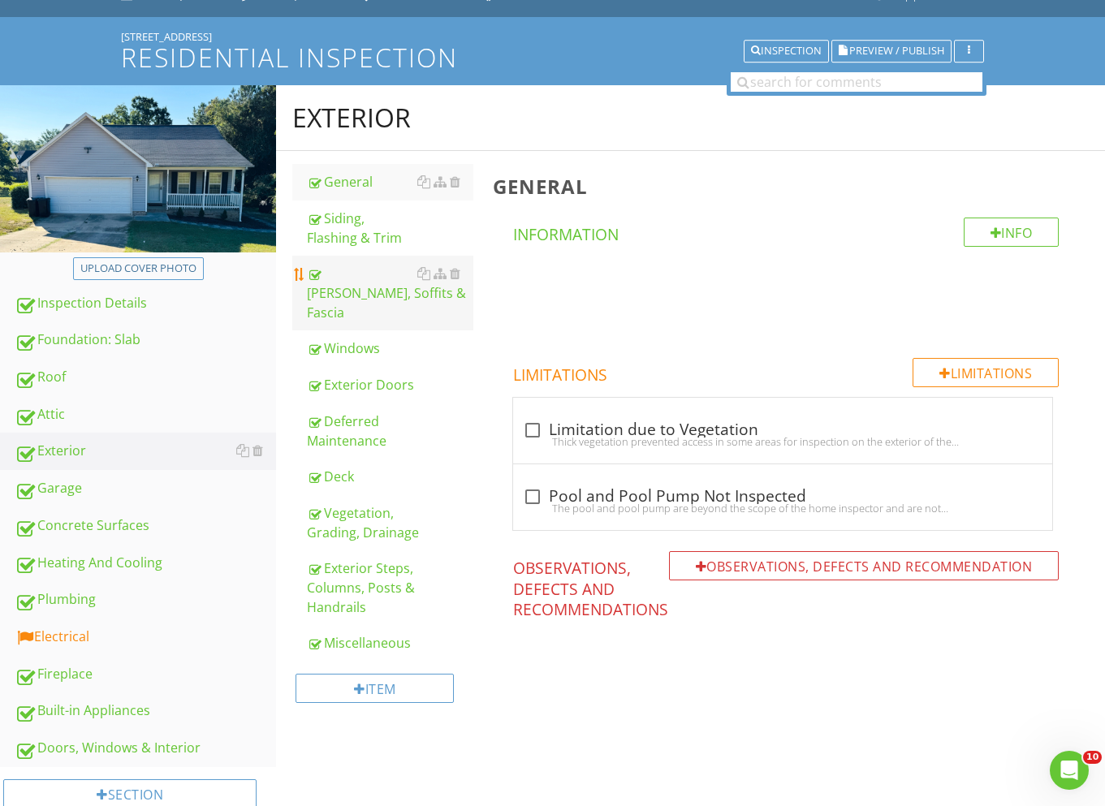
click at [338, 298] on div "[PERSON_NAME], Soffits & Fascia" at bounding box center [390, 293] width 166 height 58
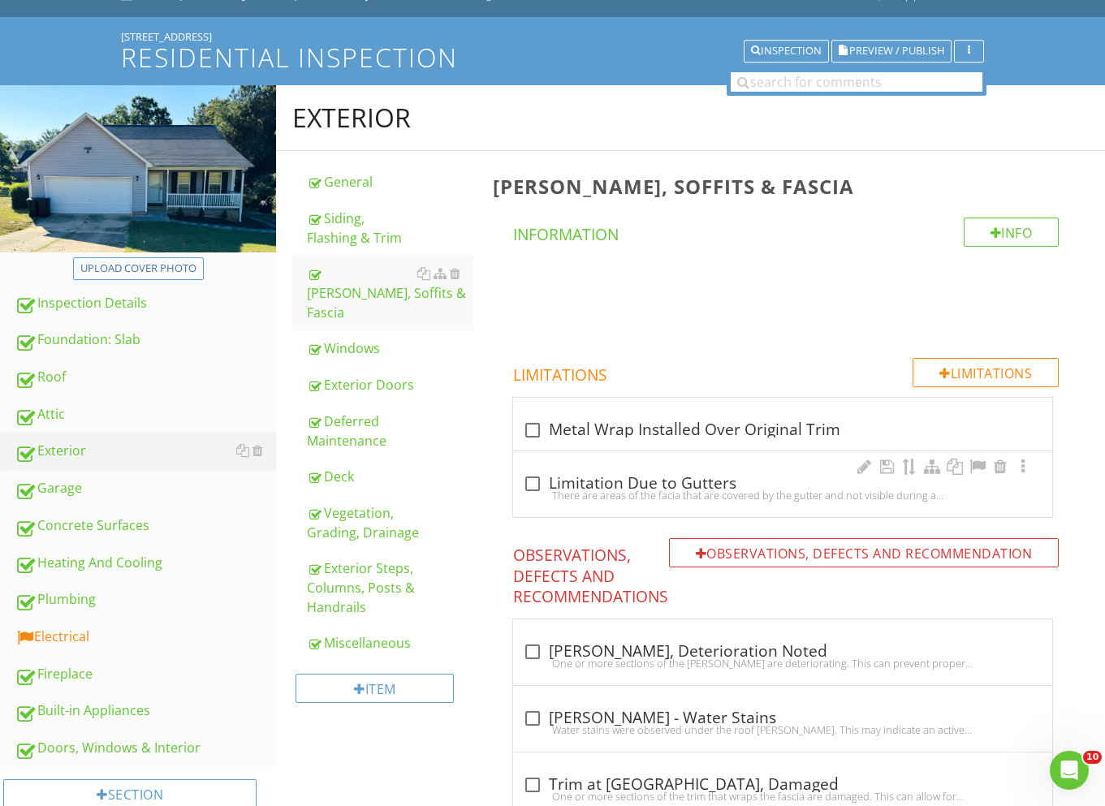
click at [531, 479] on div at bounding box center [533, 484] width 28 height 28
checkbox input "true"
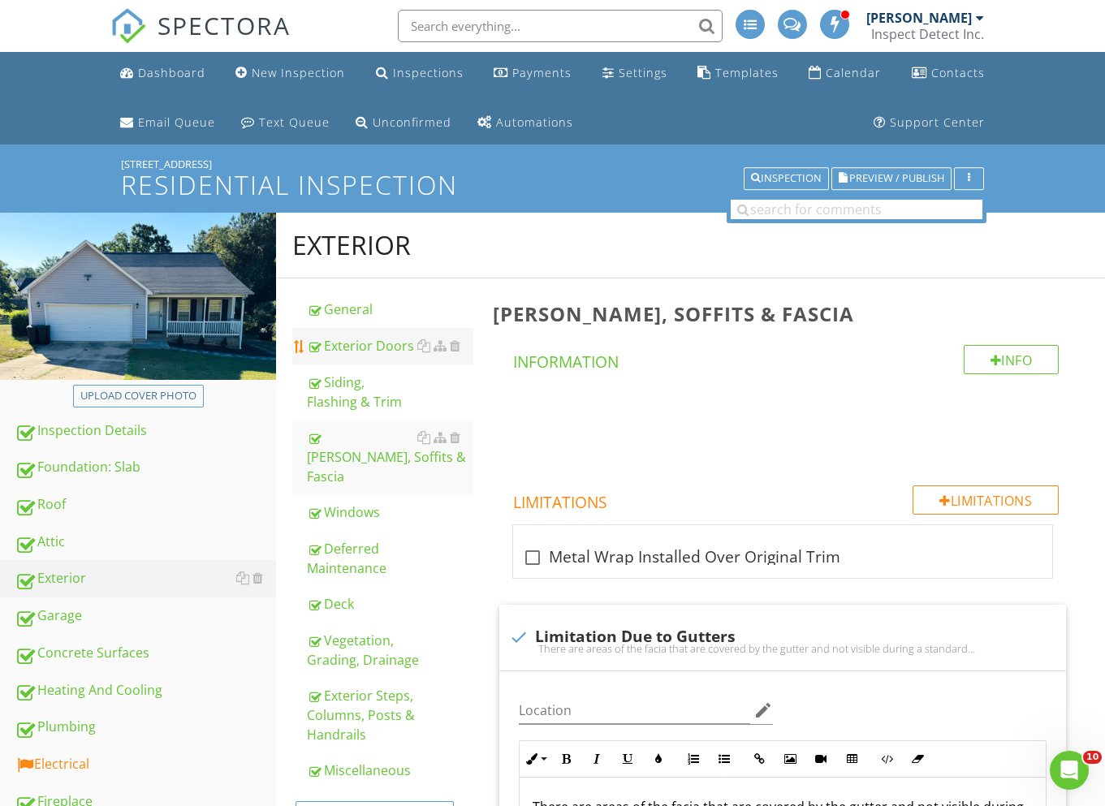
click at [376, 353] on div "Exterior Doors" at bounding box center [390, 345] width 166 height 19
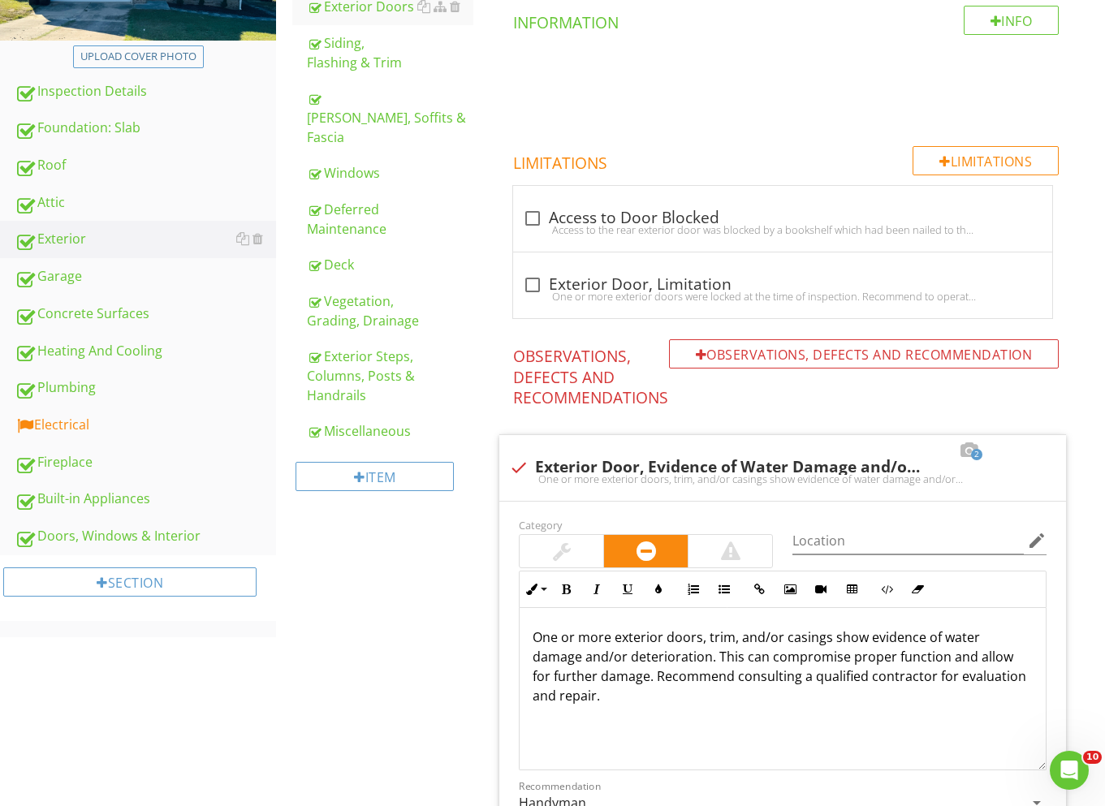
scroll to position [654, 0]
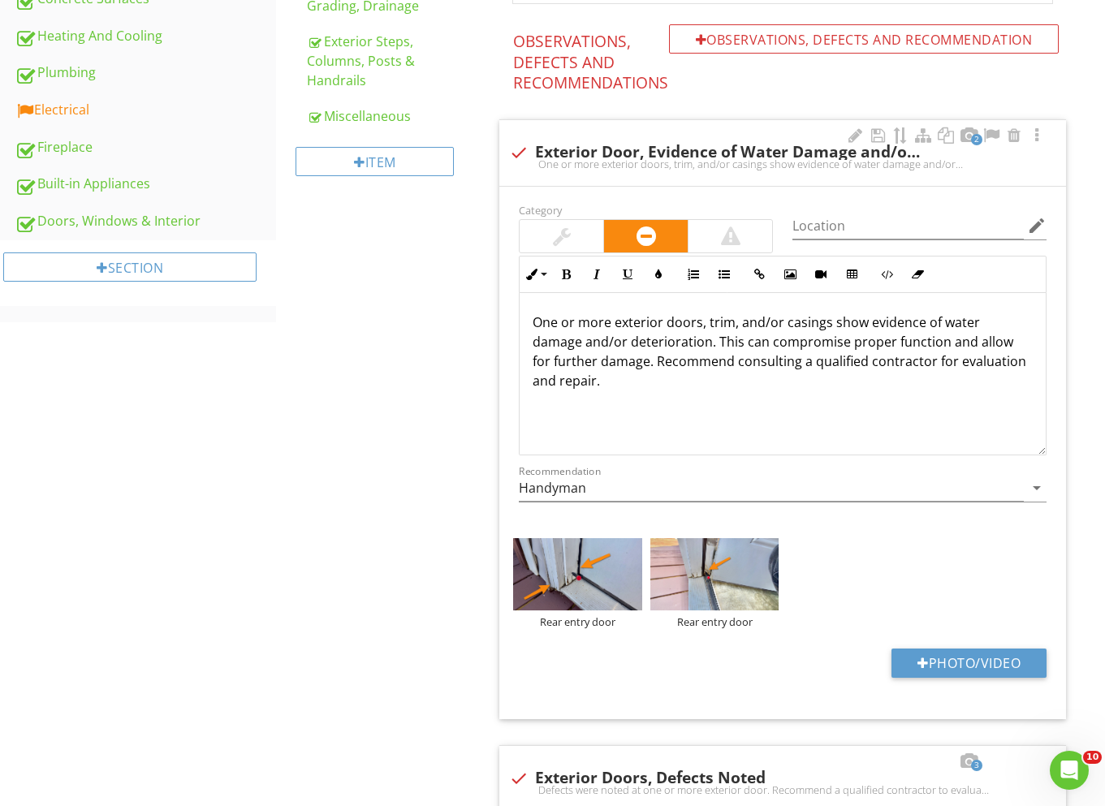
click at [717, 340] on p "One or more exterior doors, trim, and/or casings show evidence of water damage …" at bounding box center [783, 352] width 500 height 78
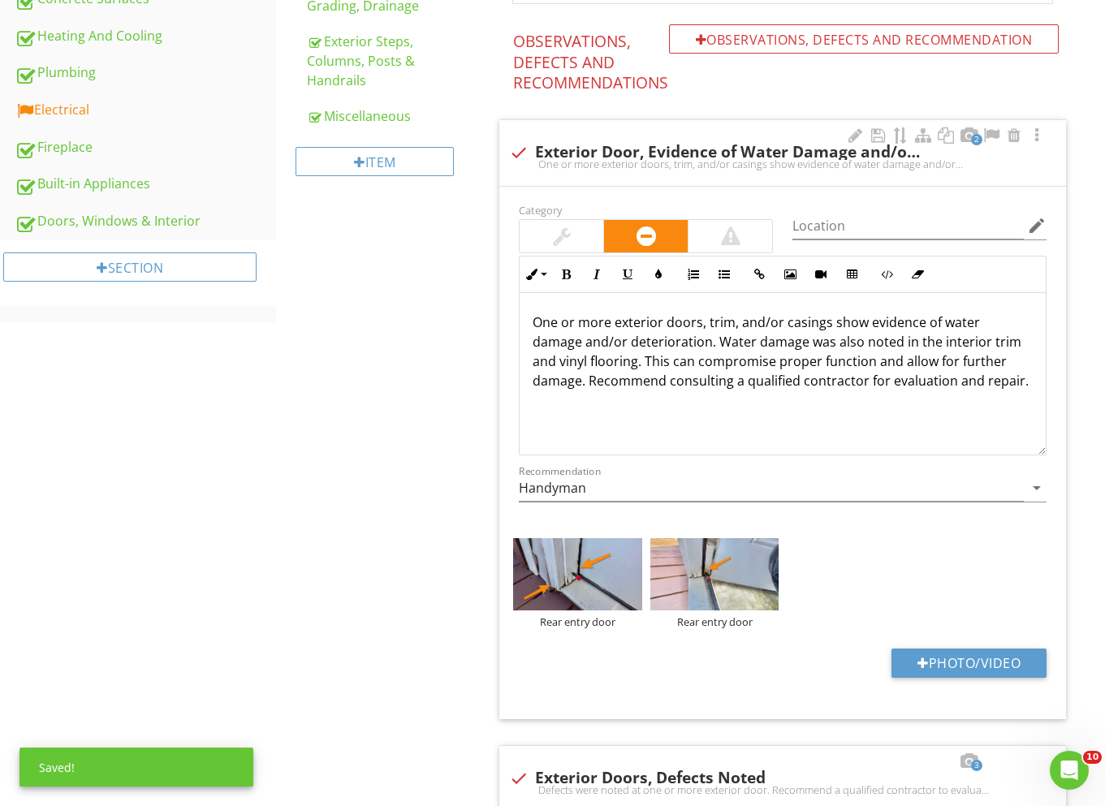
click at [828, 408] on div "One or more exterior doors, trim, and/or casings show evidence of water damage …" at bounding box center [783, 374] width 526 height 162
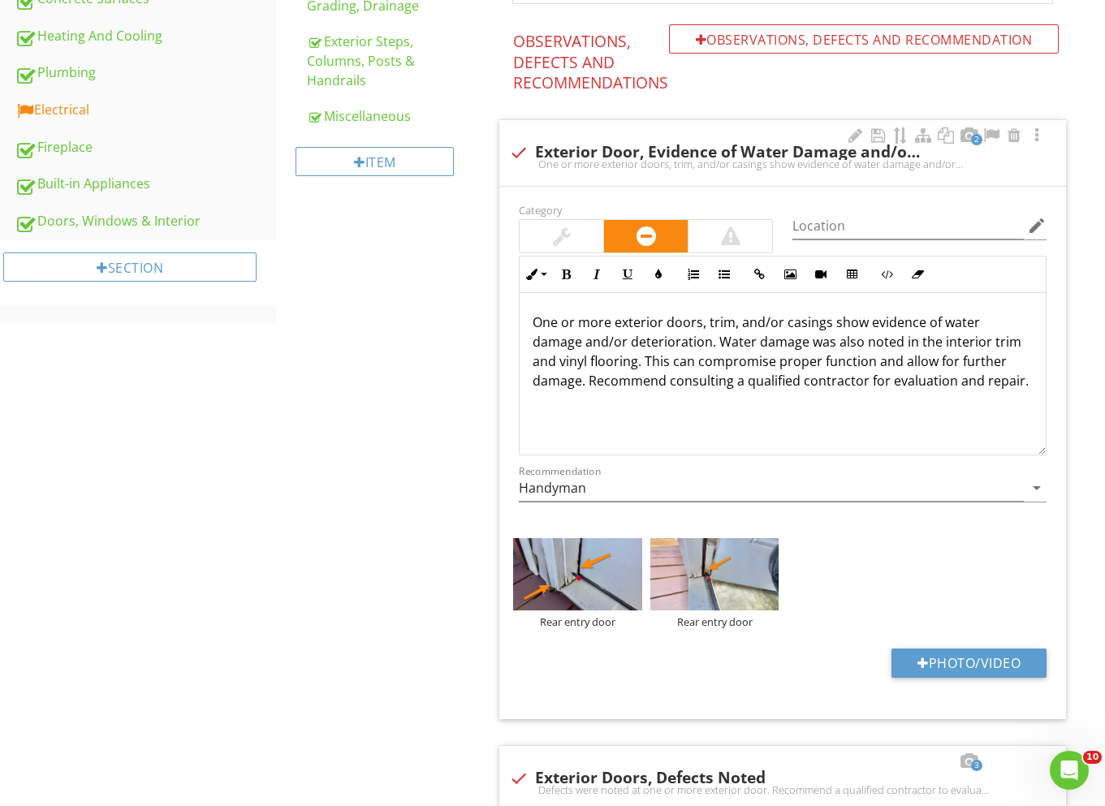
click at [643, 362] on p "One or more exterior doors, trim, and/or casings show evidence of water damage …" at bounding box center [783, 352] width 500 height 78
click at [597, 488] on input "Handyman" at bounding box center [771, 488] width 505 height 27
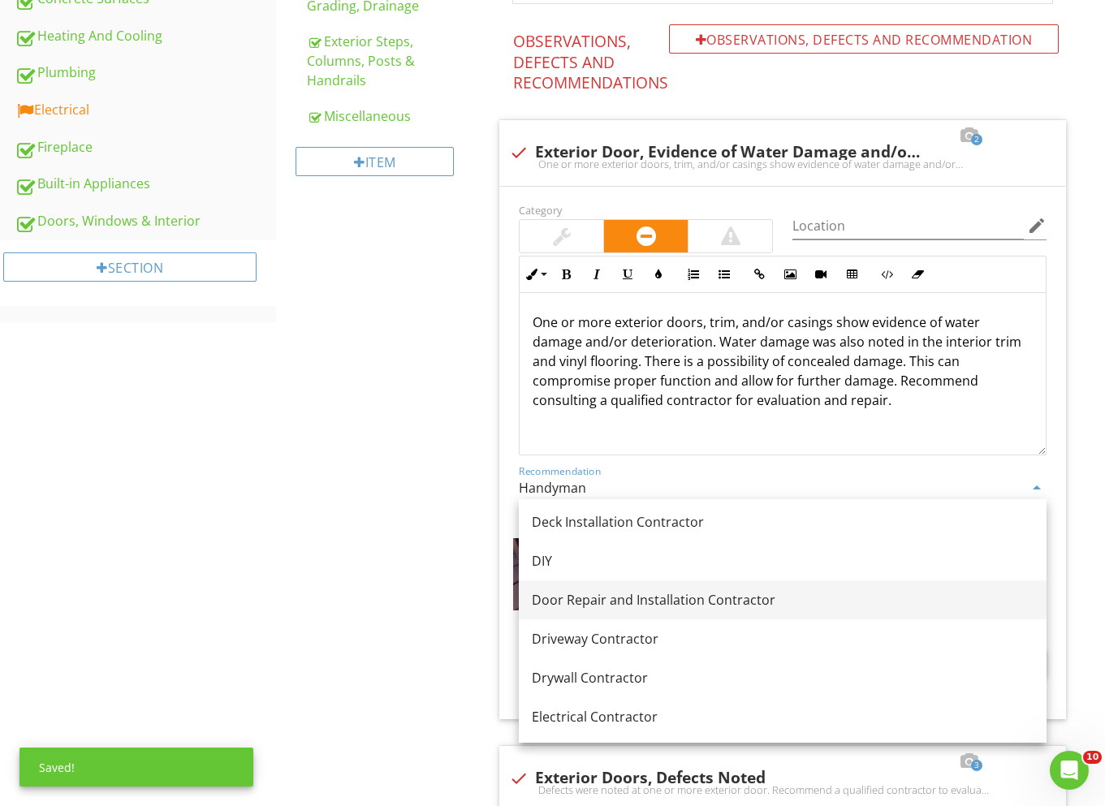
scroll to position [1103, 0]
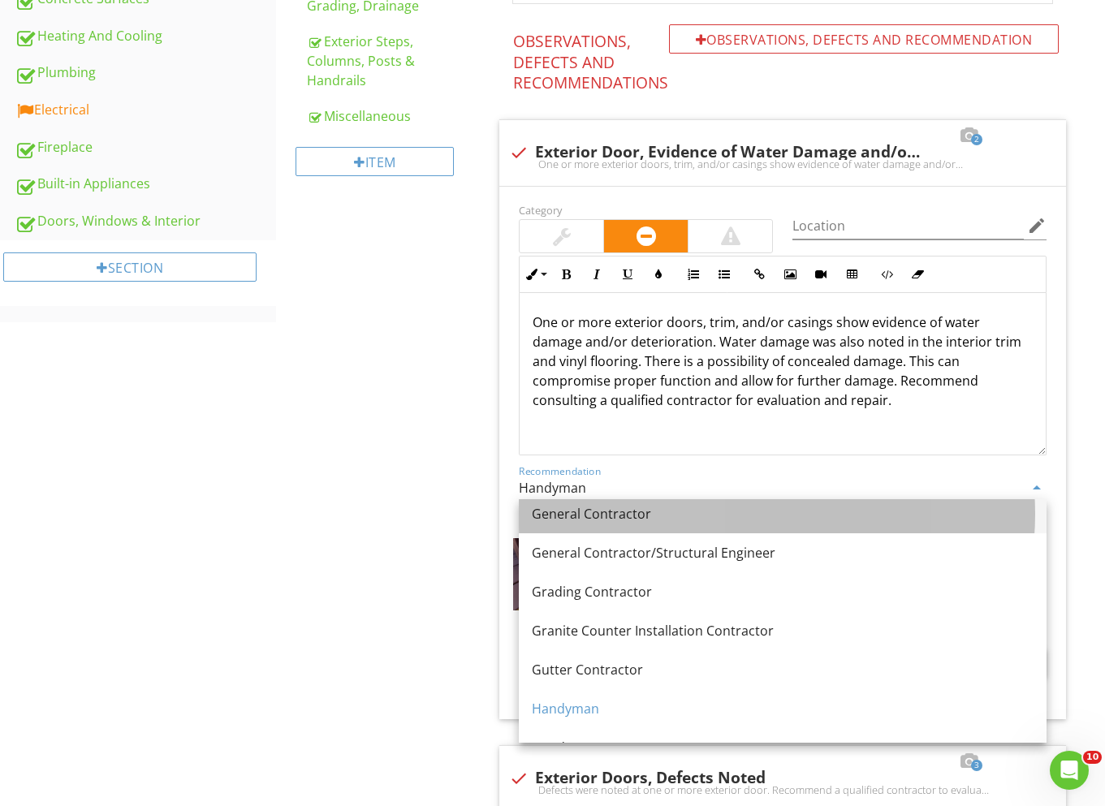
click at [586, 525] on link "General Contractor" at bounding box center [783, 513] width 528 height 39
type input "General Contractor"
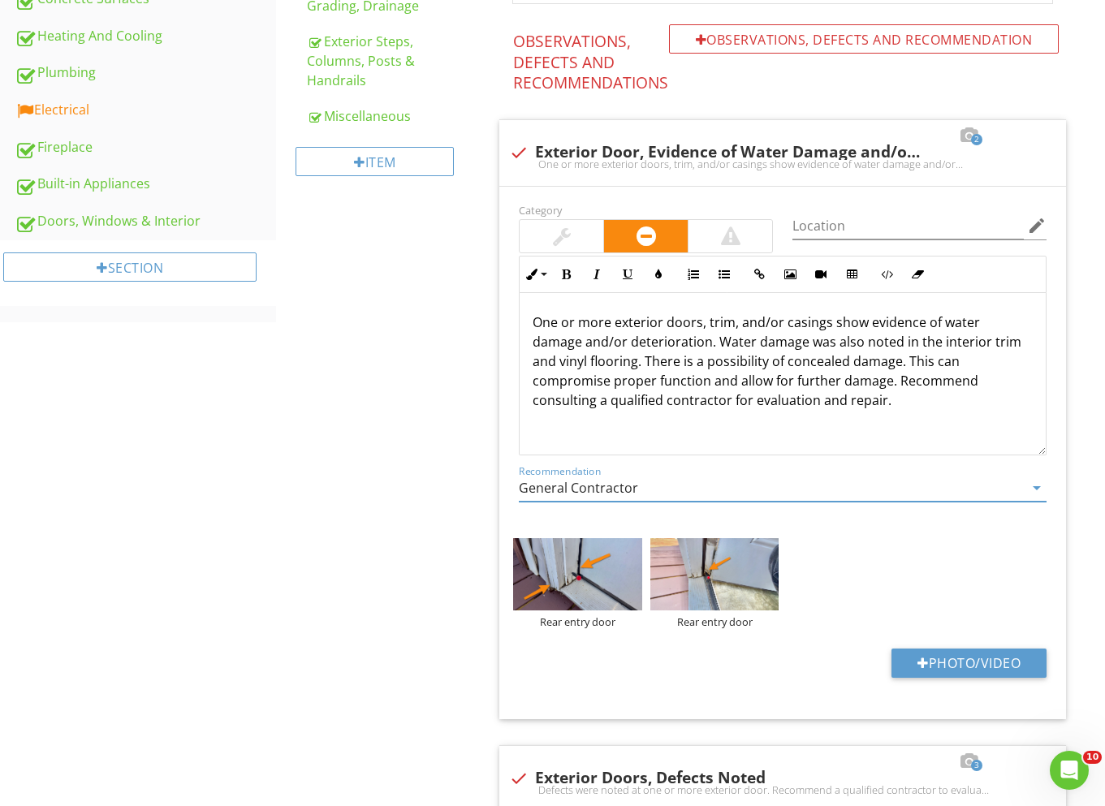
click at [100, 206] on link "Doors, Windows & Interior" at bounding box center [145, 221] width 261 height 37
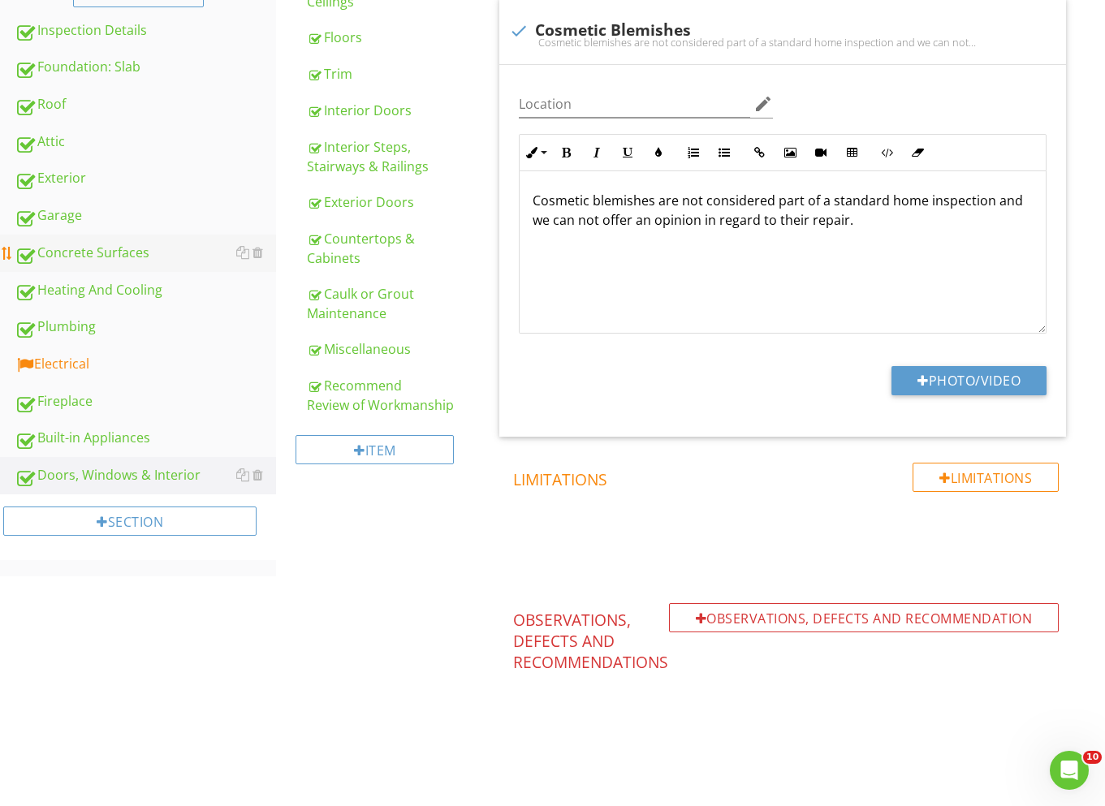
scroll to position [397, 0]
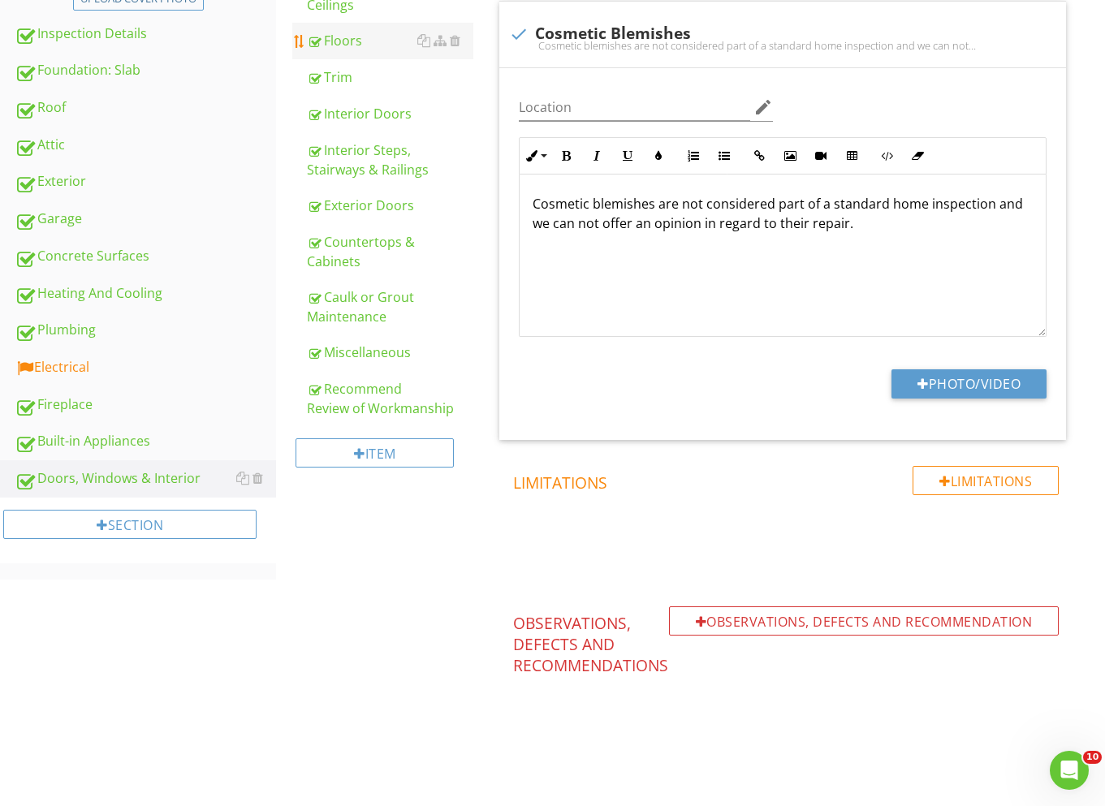
click at [378, 37] on div "Floors" at bounding box center [390, 40] width 166 height 19
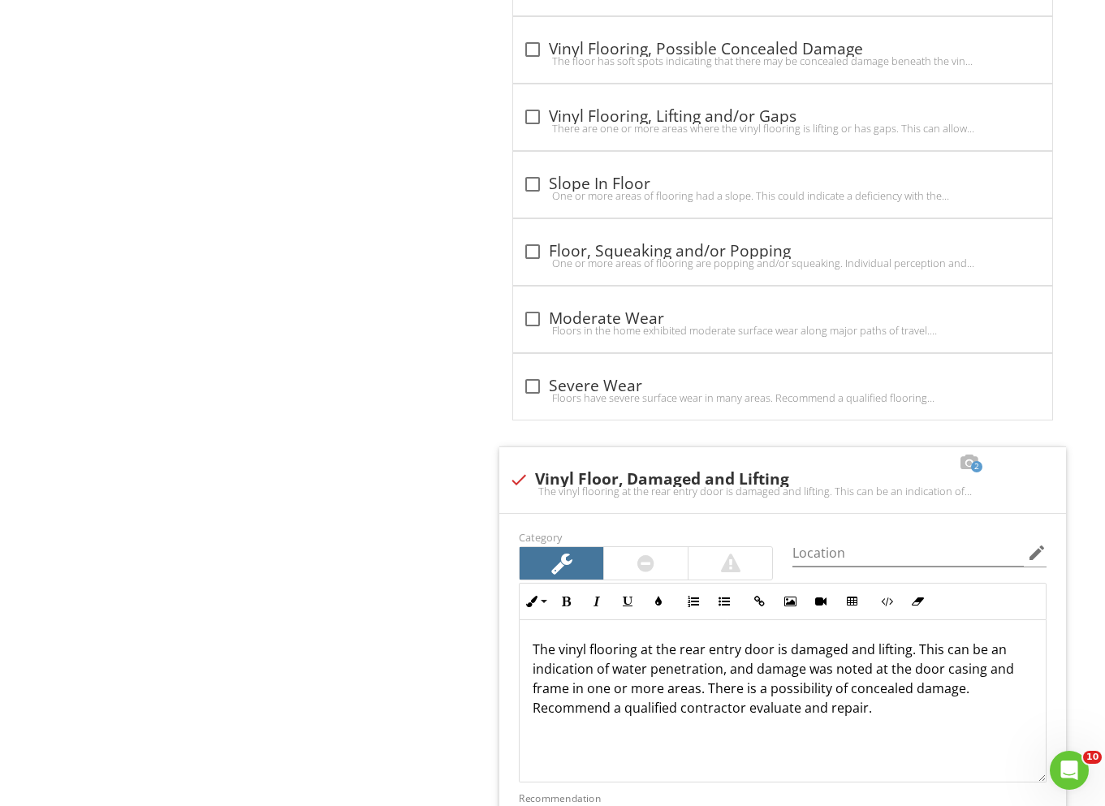
scroll to position [4911, 0]
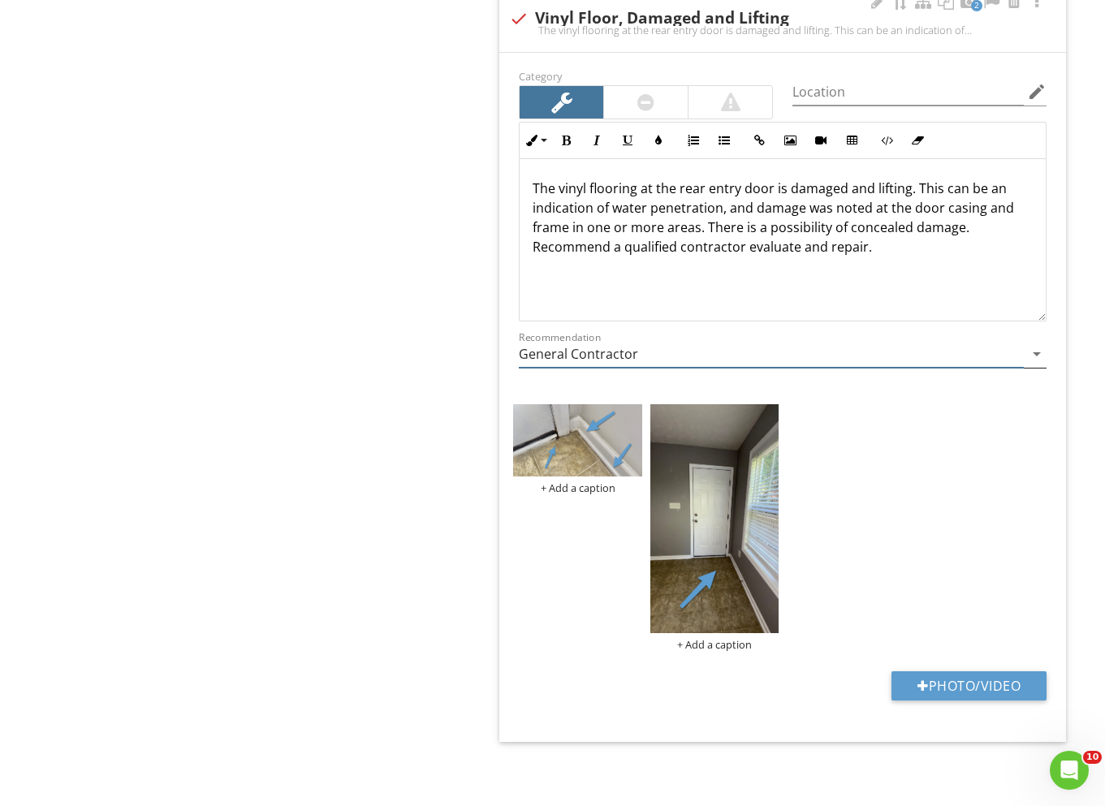
click at [641, 357] on input "General Contractor" at bounding box center [771, 354] width 505 height 27
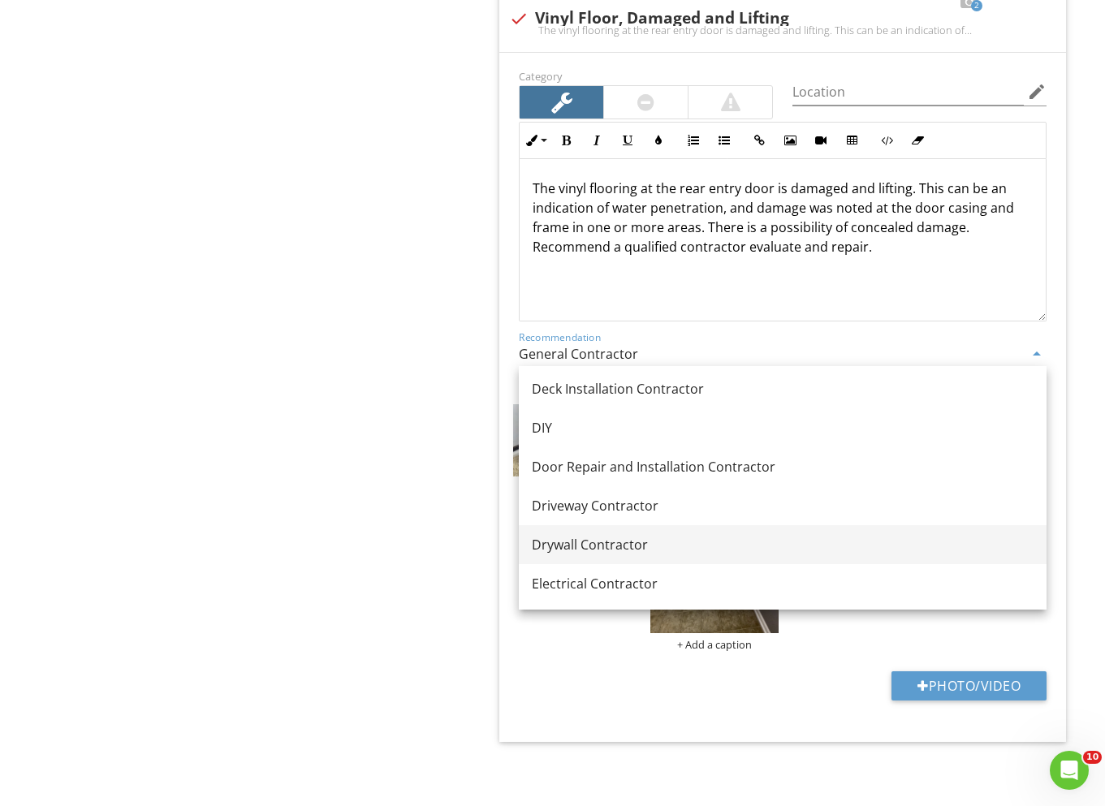
scroll to position [900, 0]
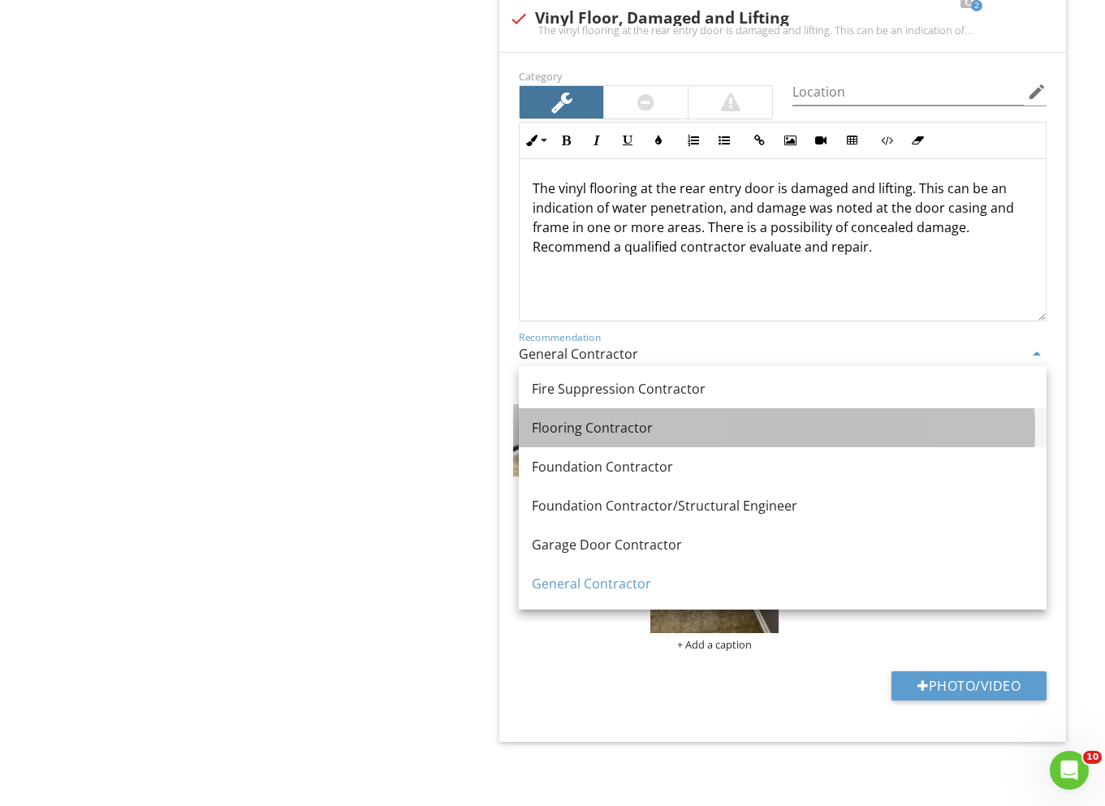
click at [628, 420] on div "Flooring Contractor" at bounding box center [783, 427] width 502 height 19
type input "Flooring Contractor"
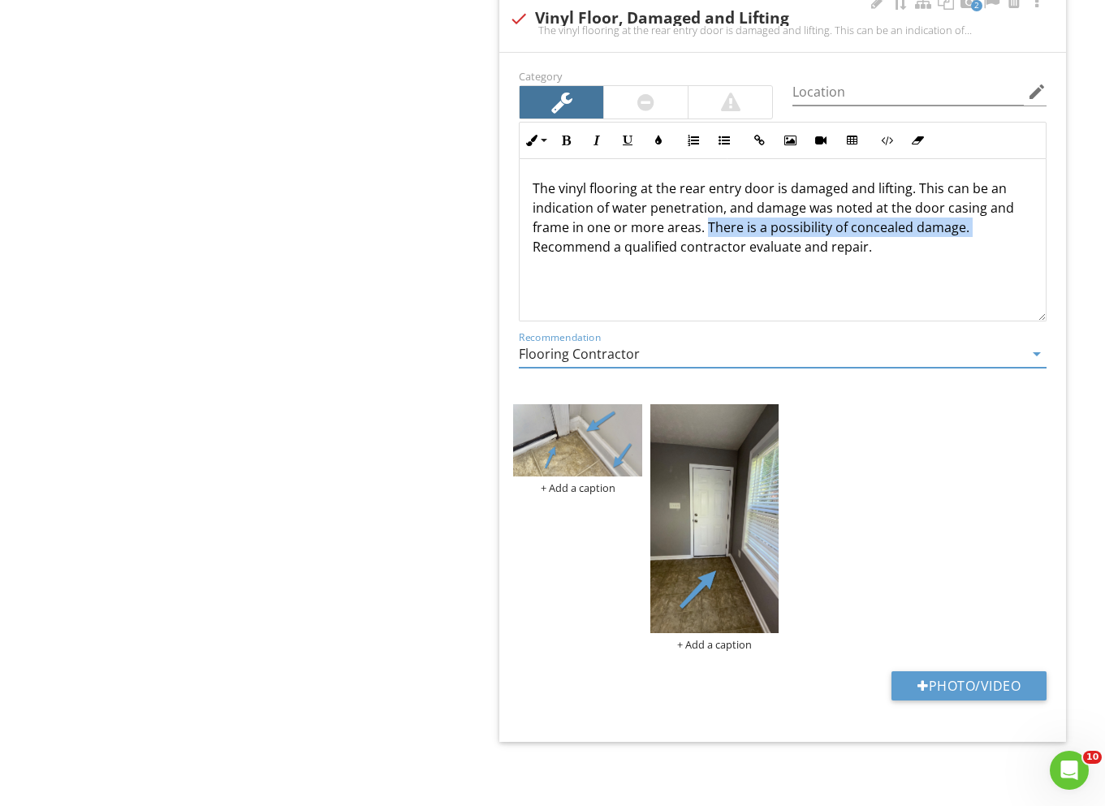
drag, startPoint x: 706, startPoint y: 227, endPoint x: 990, endPoint y: 225, distance: 283.4
click at [990, 225] on p "The vinyl flooring at the rear entry door is damaged and lifting. This can be a…" at bounding box center [783, 218] width 500 height 78
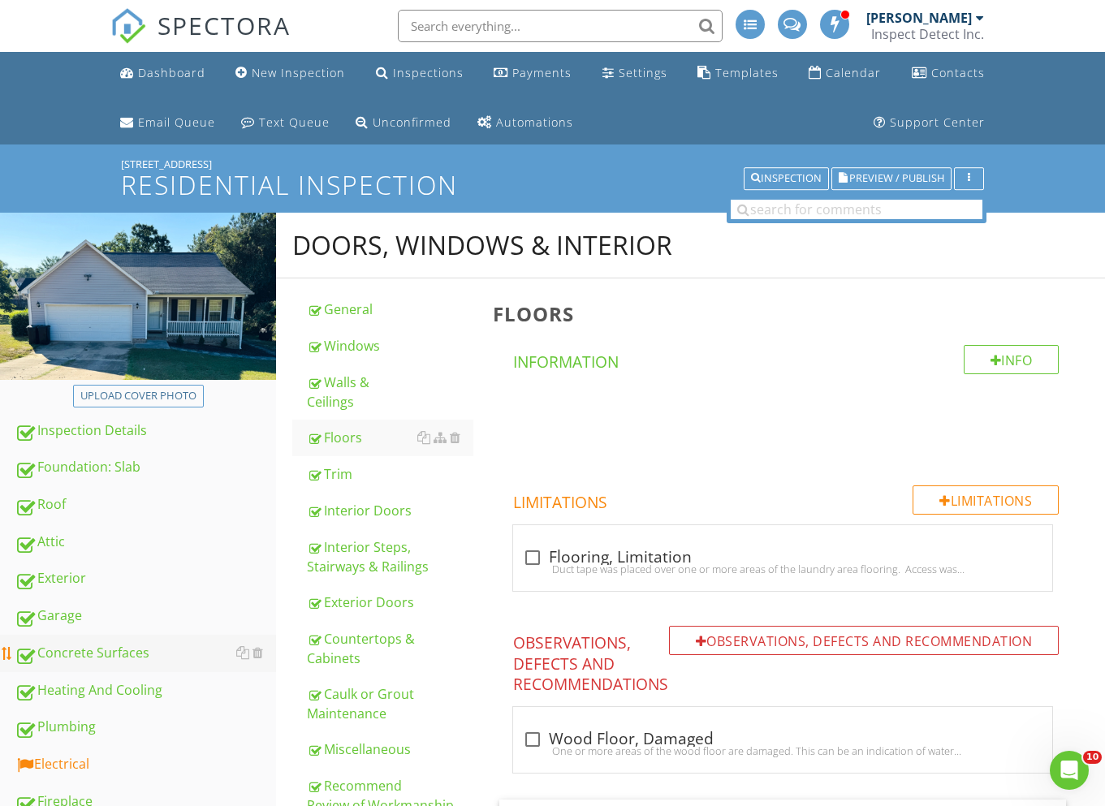
click at [94, 658] on div "Concrete Surfaces" at bounding box center [145, 653] width 261 height 21
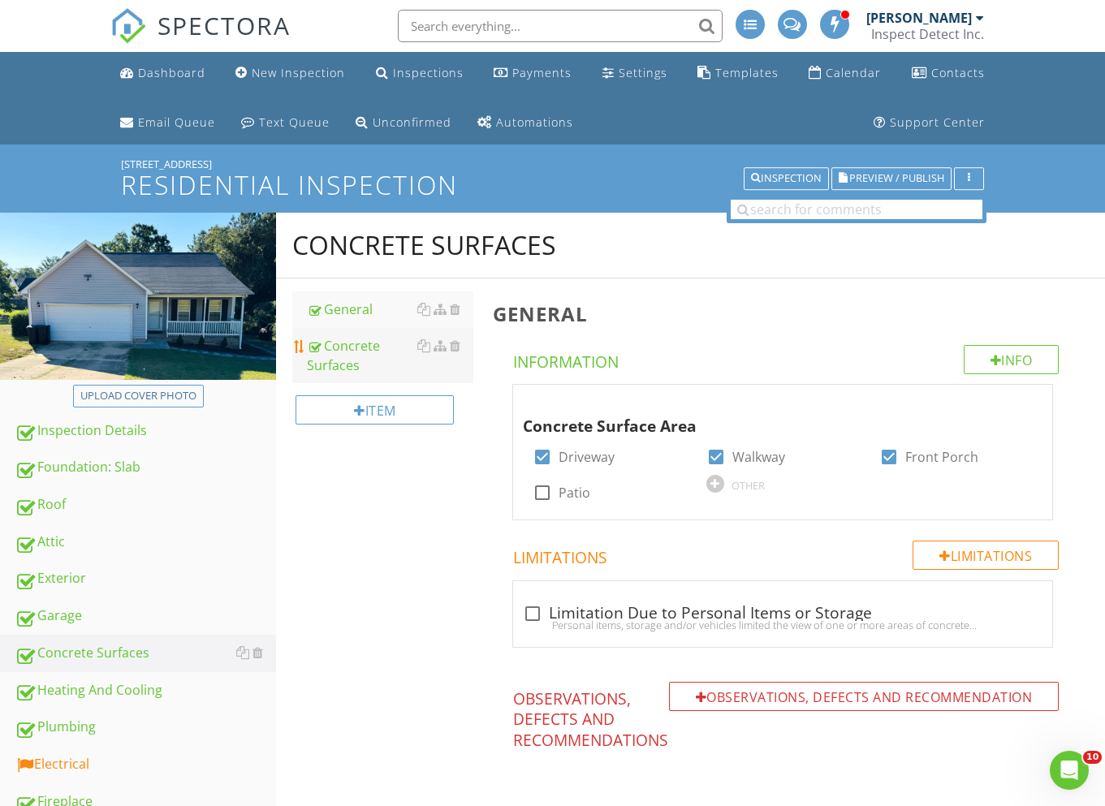
click at [351, 356] on div "Concrete Surfaces" at bounding box center [390, 355] width 166 height 39
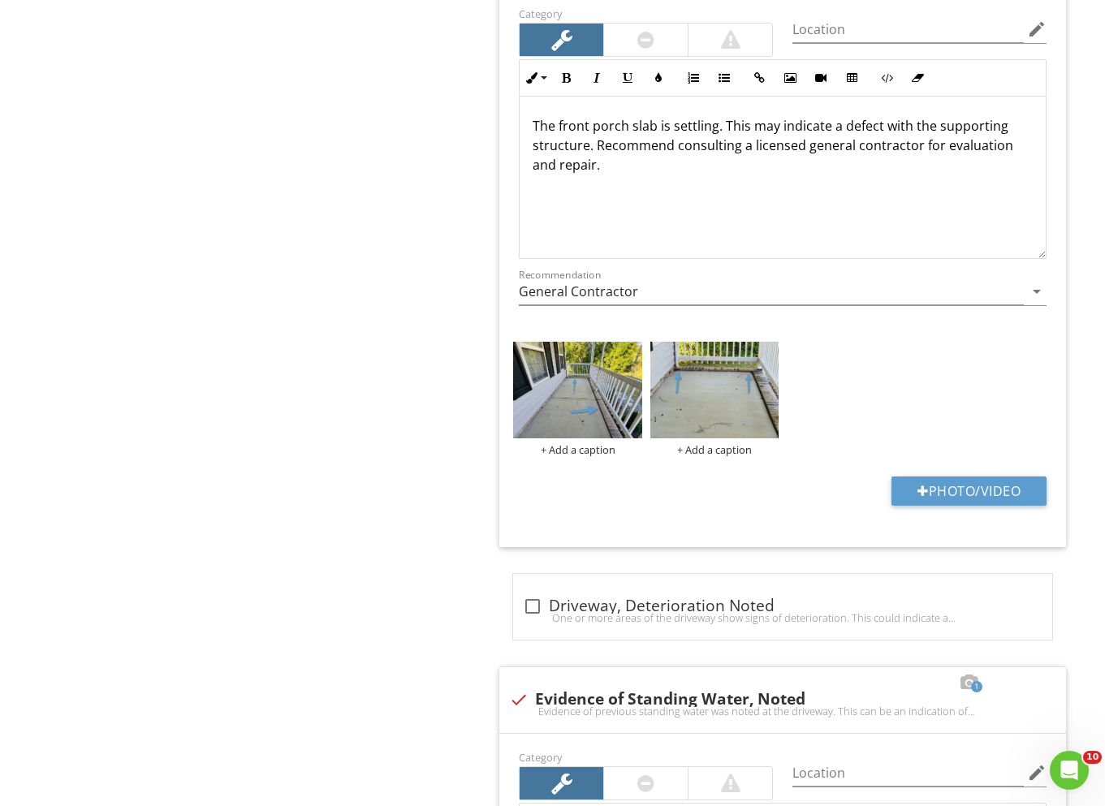
scroll to position [2700, 0]
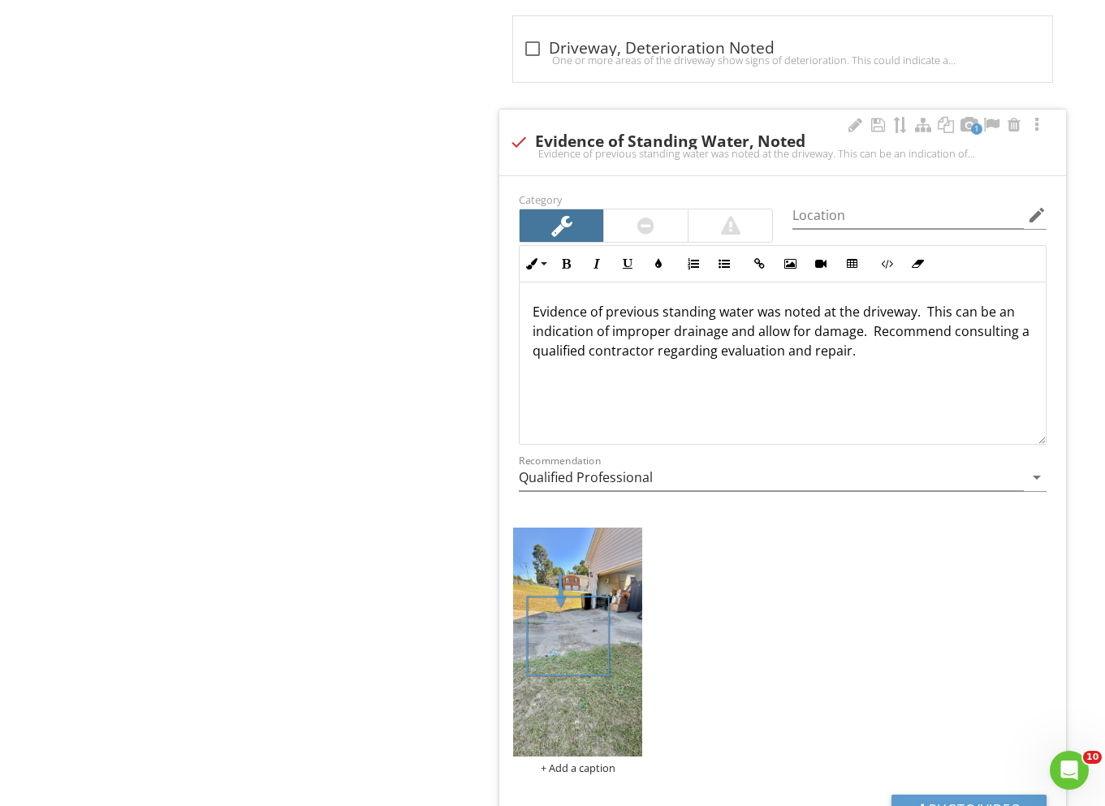
click at [871, 331] on p "Evidence of previous standing water was noted at the driveway. This can be an i…" at bounding box center [783, 331] width 500 height 58
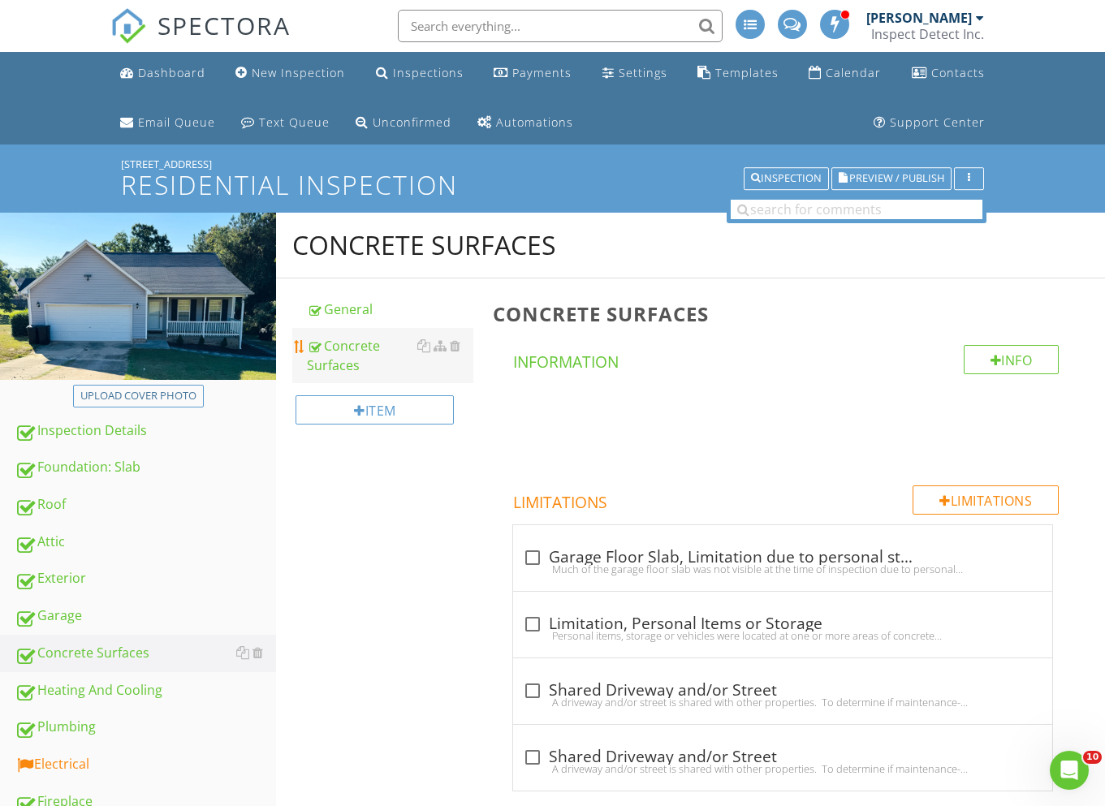
click at [347, 360] on div "Concrete Surfaces" at bounding box center [390, 355] width 166 height 39
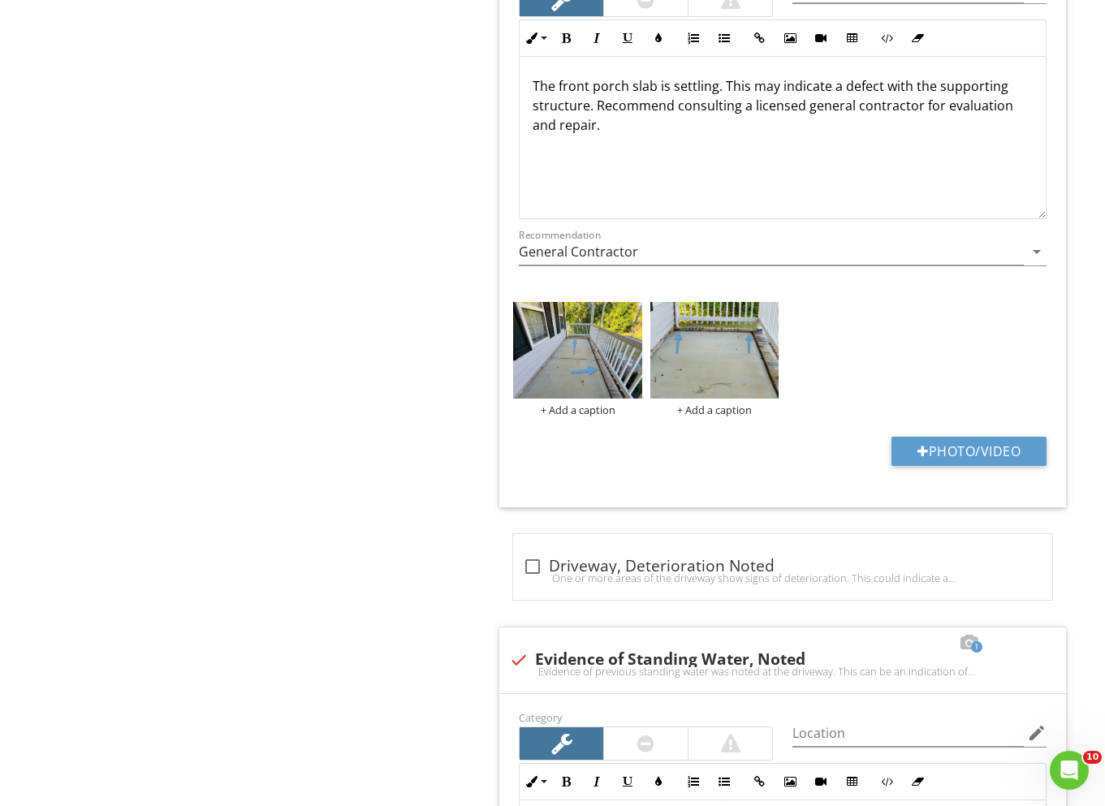
scroll to position [2751, 0]
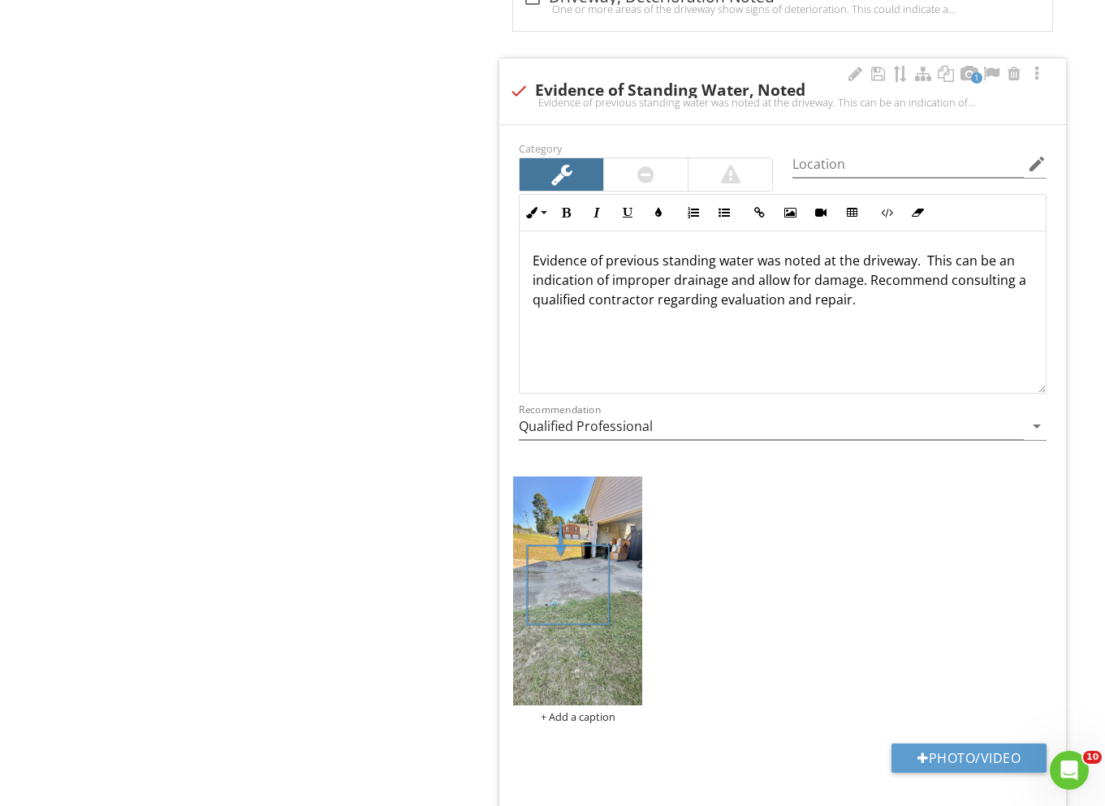
drag, startPoint x: 784, startPoint y: 299, endPoint x: 902, endPoint y: 296, distance: 117.8
click at [903, 298] on p "Evidence of previous standing water was noted at the driveway. This can be an i…" at bounding box center [783, 280] width 500 height 58
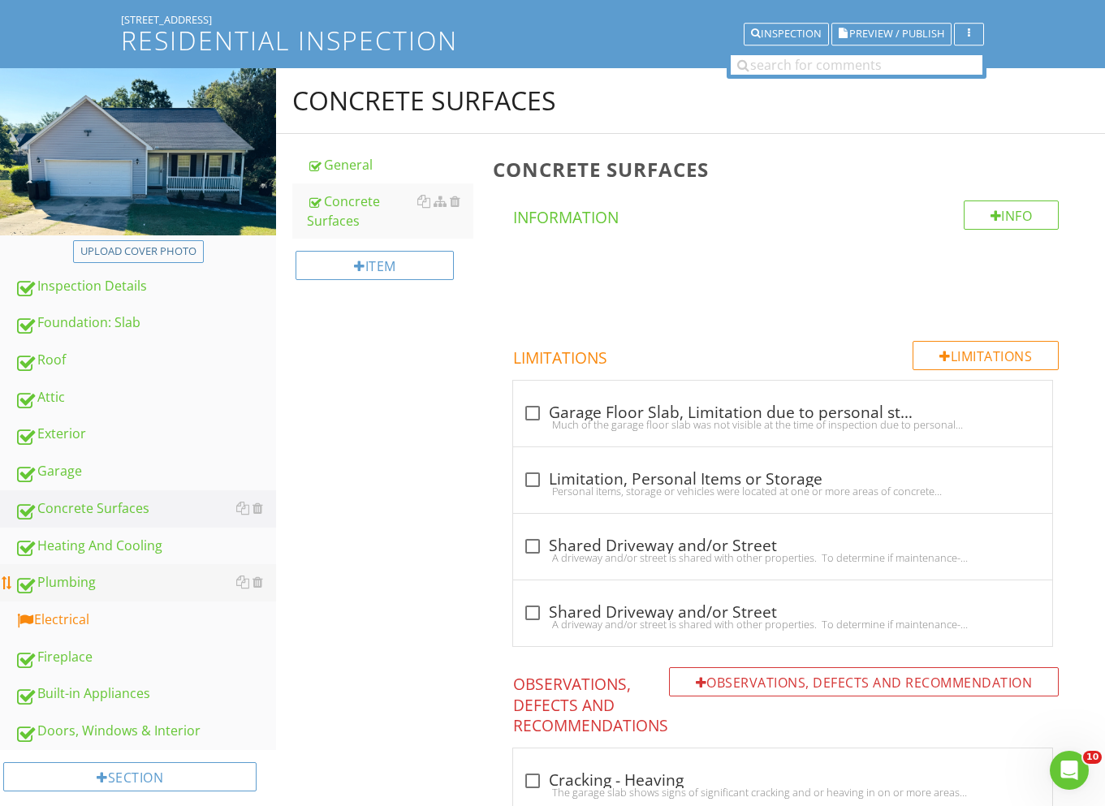
click at [97, 584] on div "Plumbing" at bounding box center [145, 582] width 261 height 21
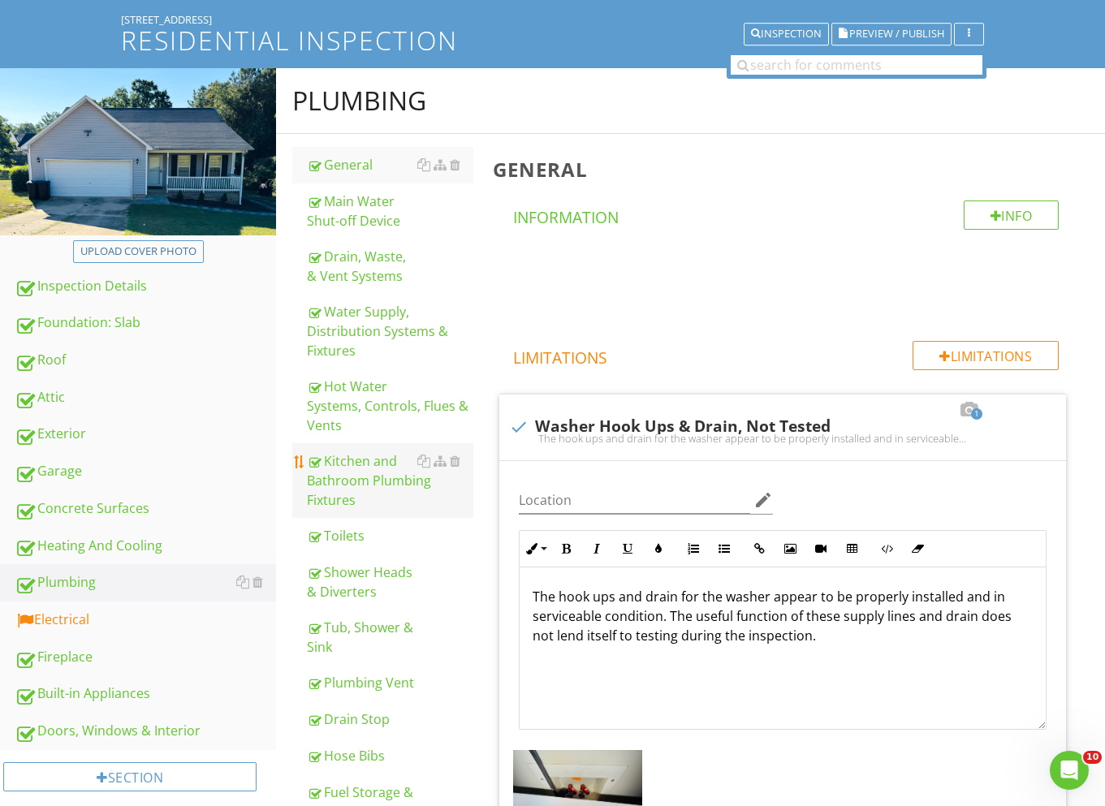
click at [390, 477] on div "Kitchen and Bathroom Plumbing Fixtures" at bounding box center [390, 480] width 166 height 58
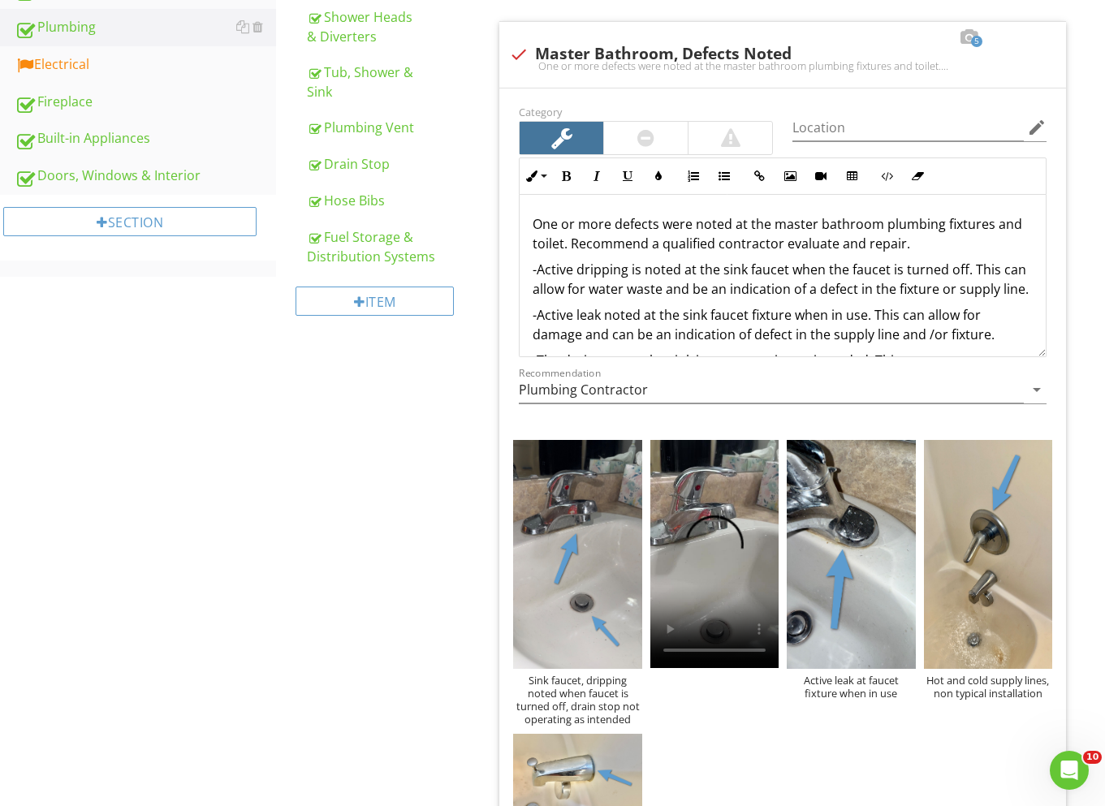
scroll to position [1008, 0]
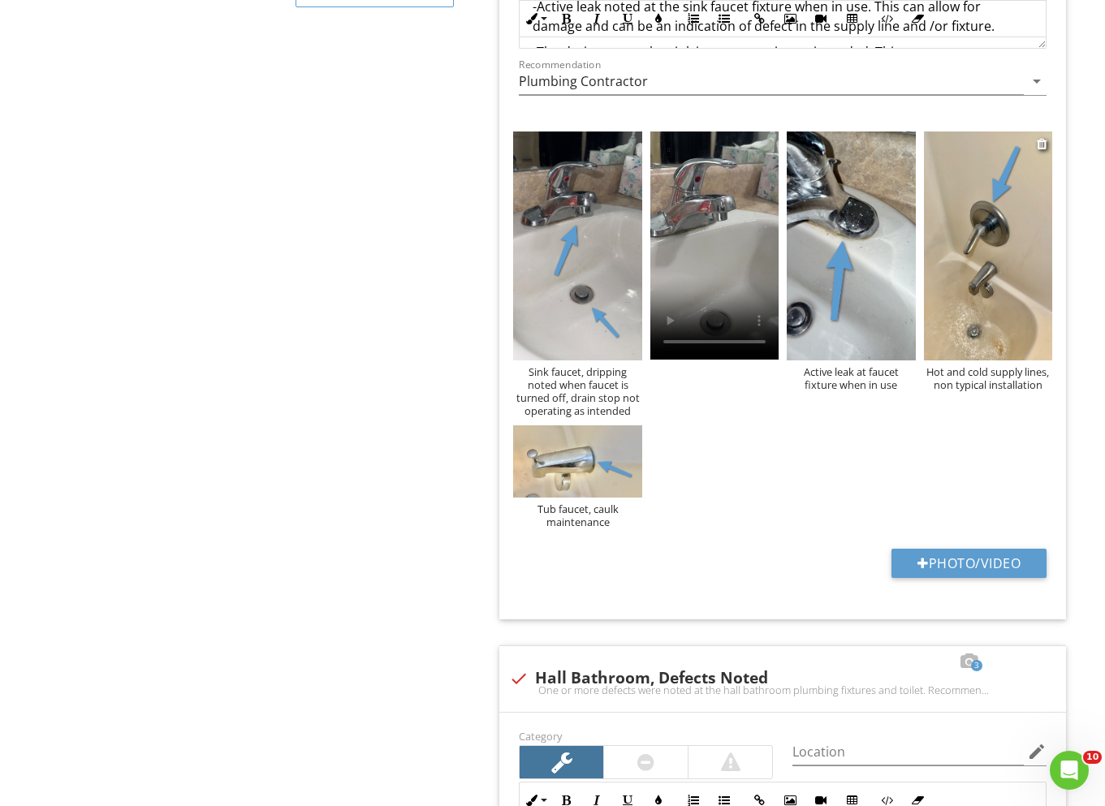
click at [972, 384] on div "Hot and cold supply lines, non typical installation" at bounding box center [988, 378] width 128 height 26
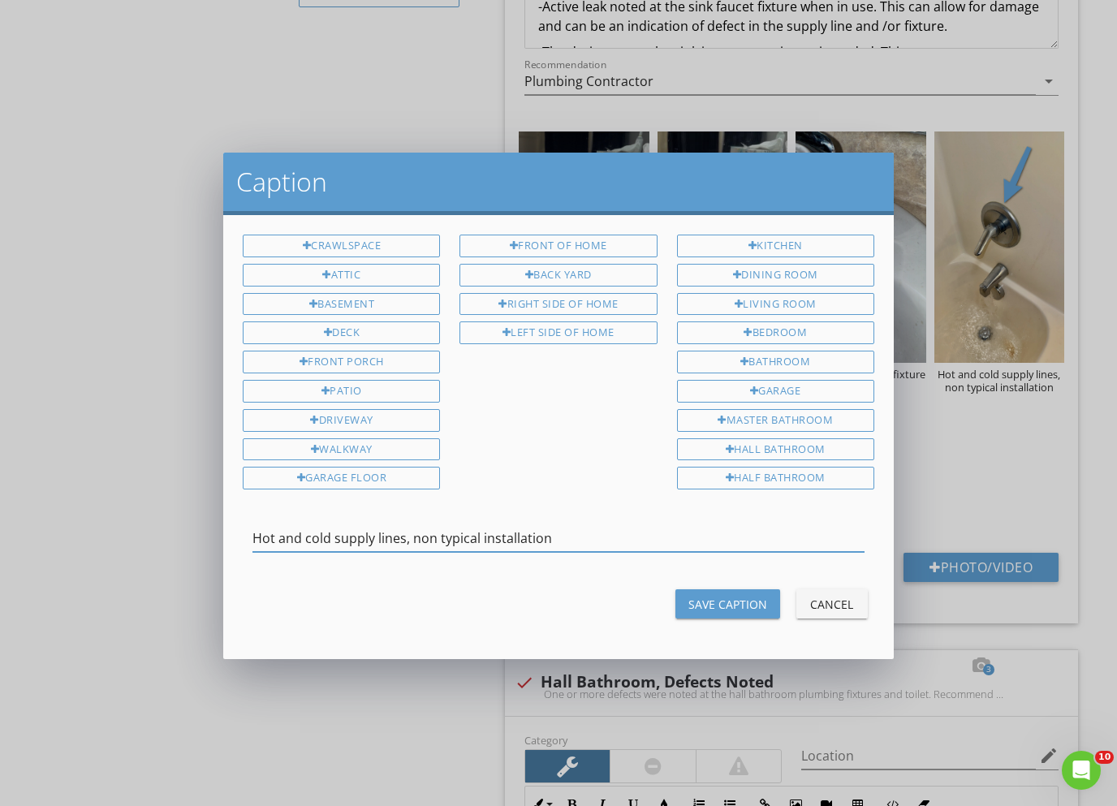
drag, startPoint x: 411, startPoint y: 536, endPoint x: 603, endPoint y: 531, distance: 192.5
click at [602, 533] on input "Hot and cold supply lines, non typical installation" at bounding box center [558, 538] width 612 height 27
type input "Hot and cold supply lines, reversed"
click at [723, 598] on div "Save Caption" at bounding box center [727, 604] width 79 height 17
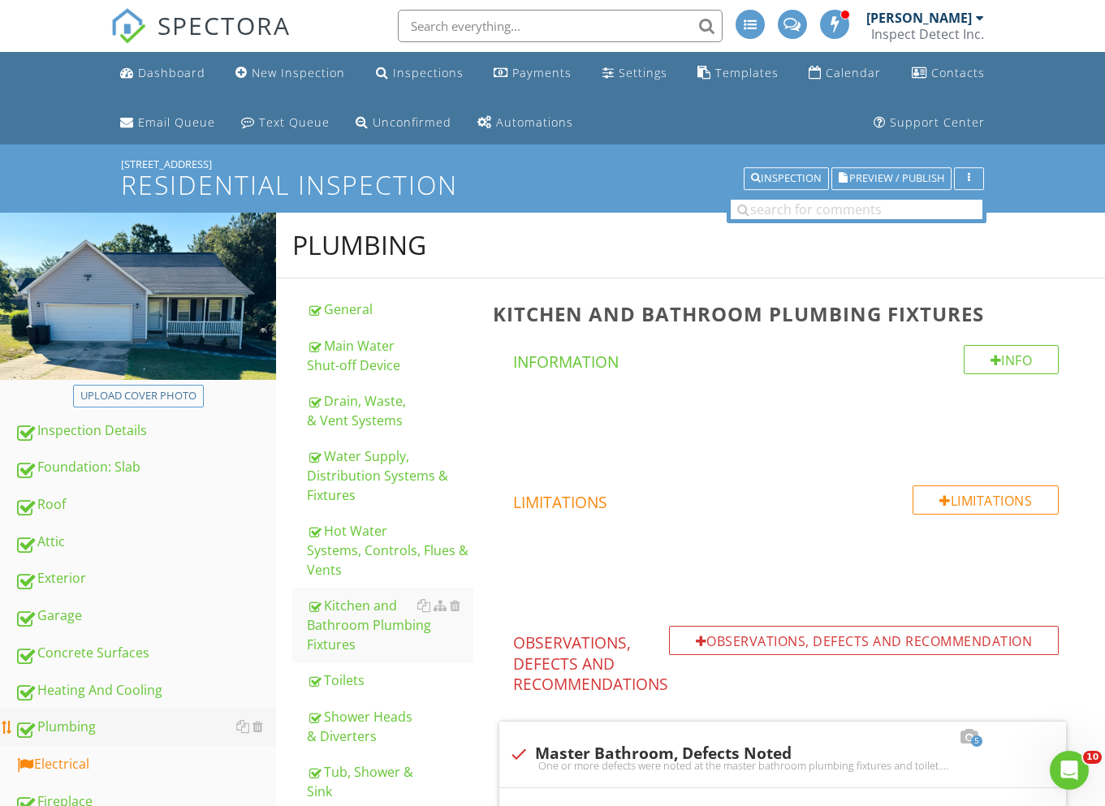
scroll to position [140, 0]
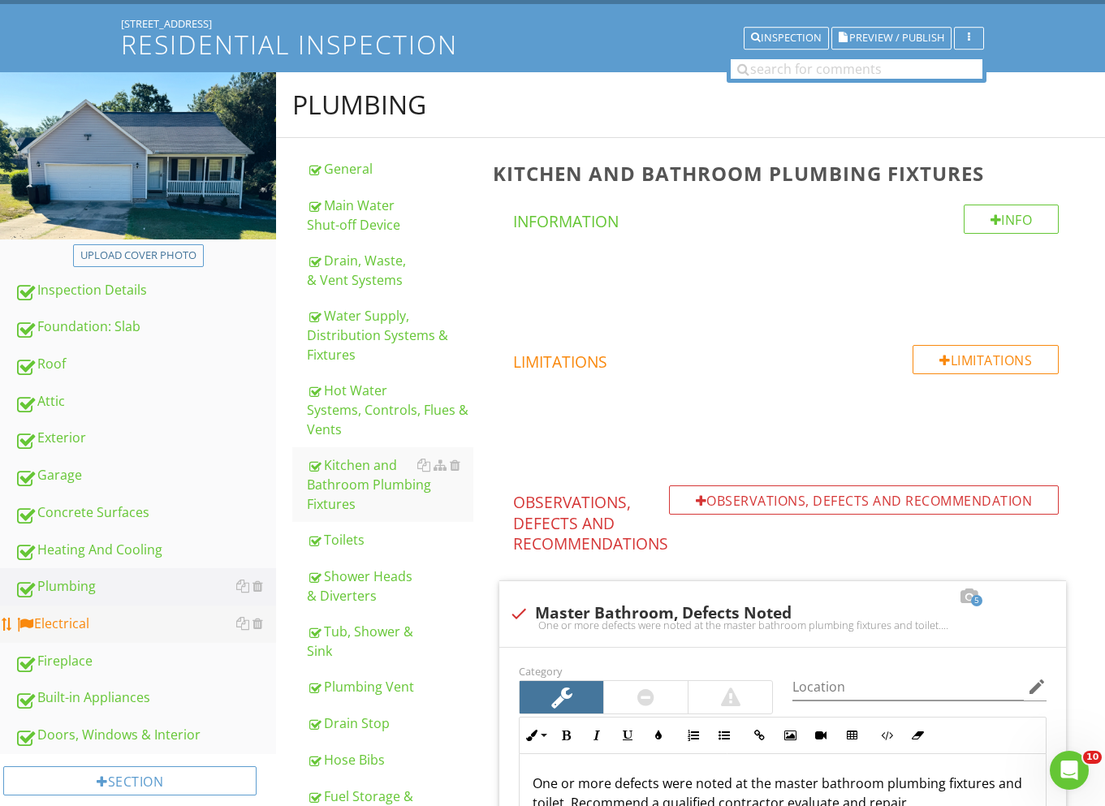
click at [149, 628] on div "Electrical" at bounding box center [145, 624] width 261 height 21
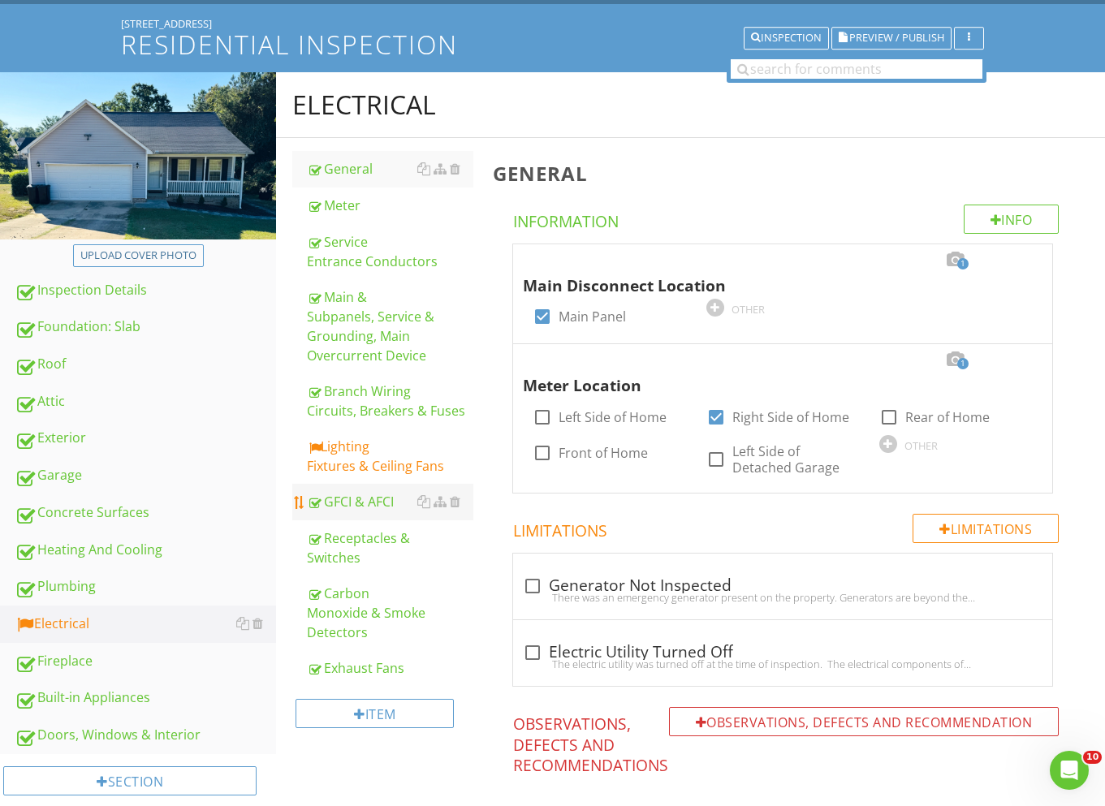
click at [358, 497] on div "GFCI & AFCI" at bounding box center [390, 501] width 166 height 19
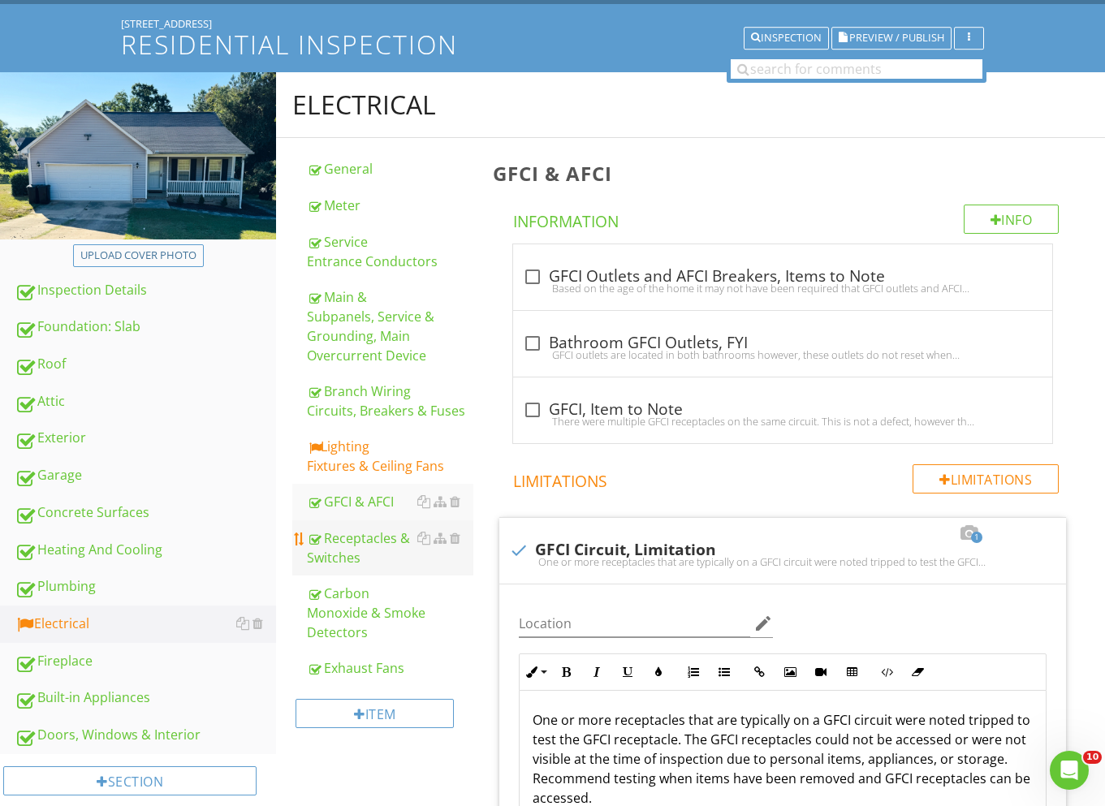
scroll to position [461, 0]
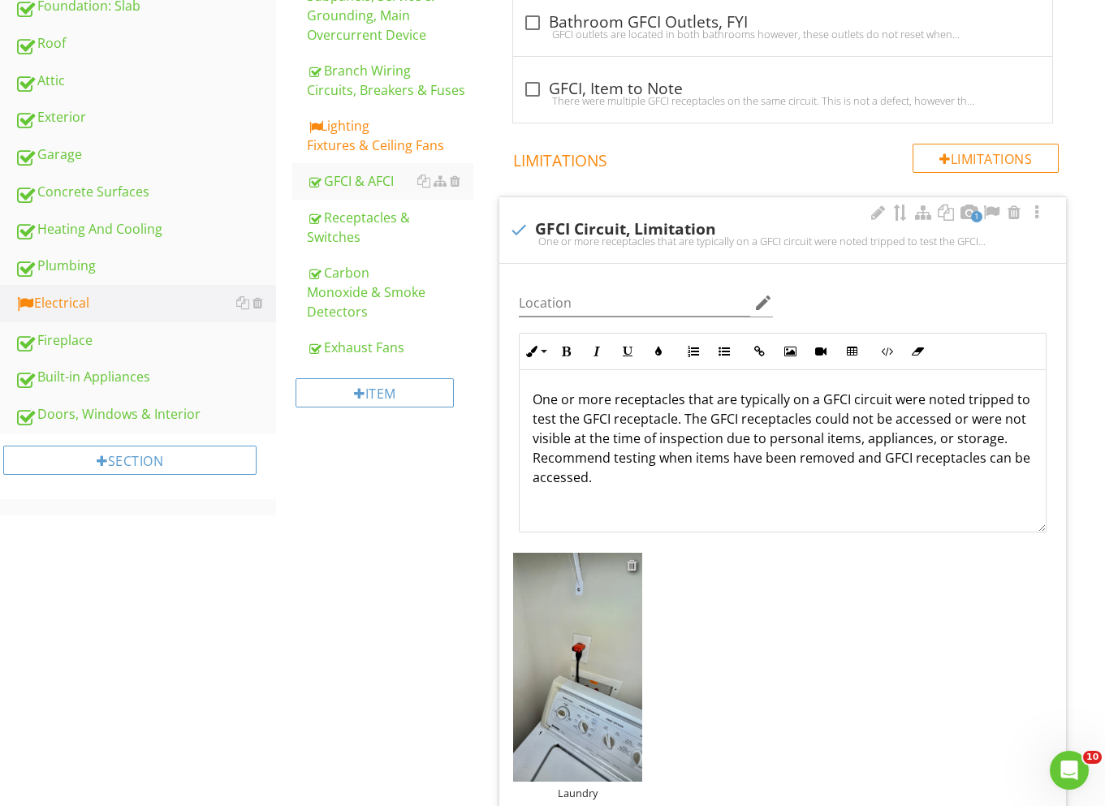
click at [634, 563] on div at bounding box center [632, 565] width 11 height 13
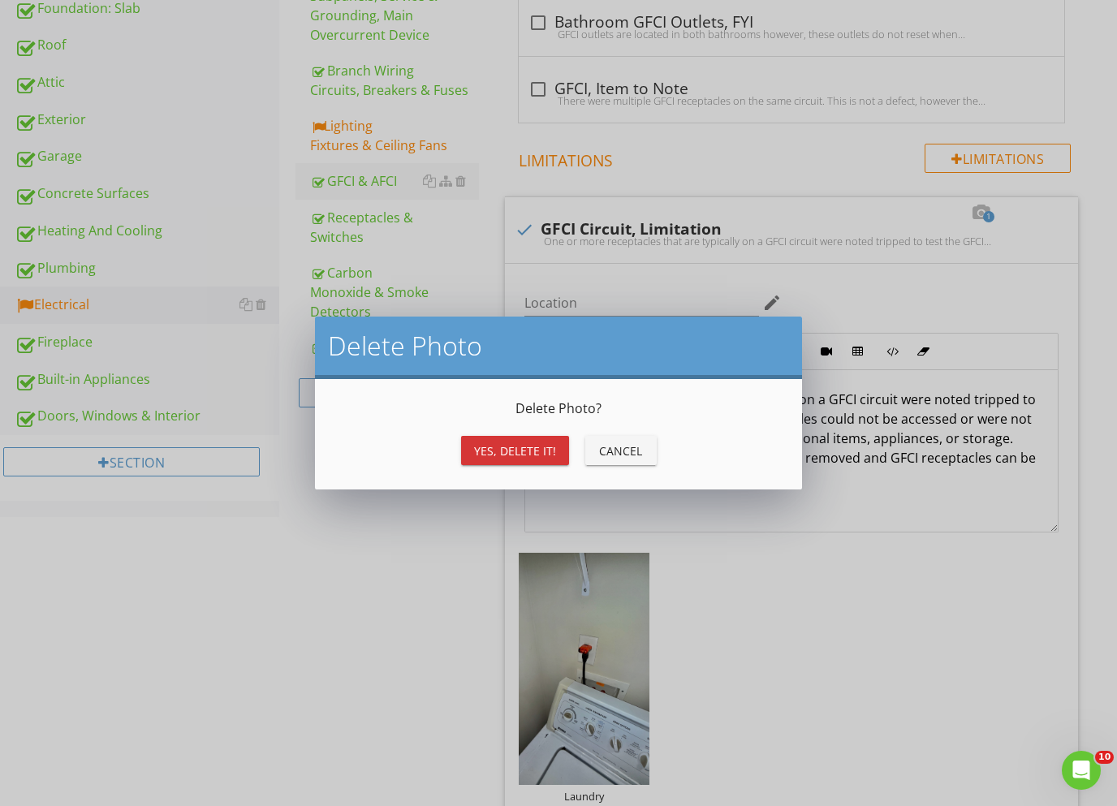
click at [505, 458] on div "Yes, Delete it!" at bounding box center [515, 450] width 82 height 17
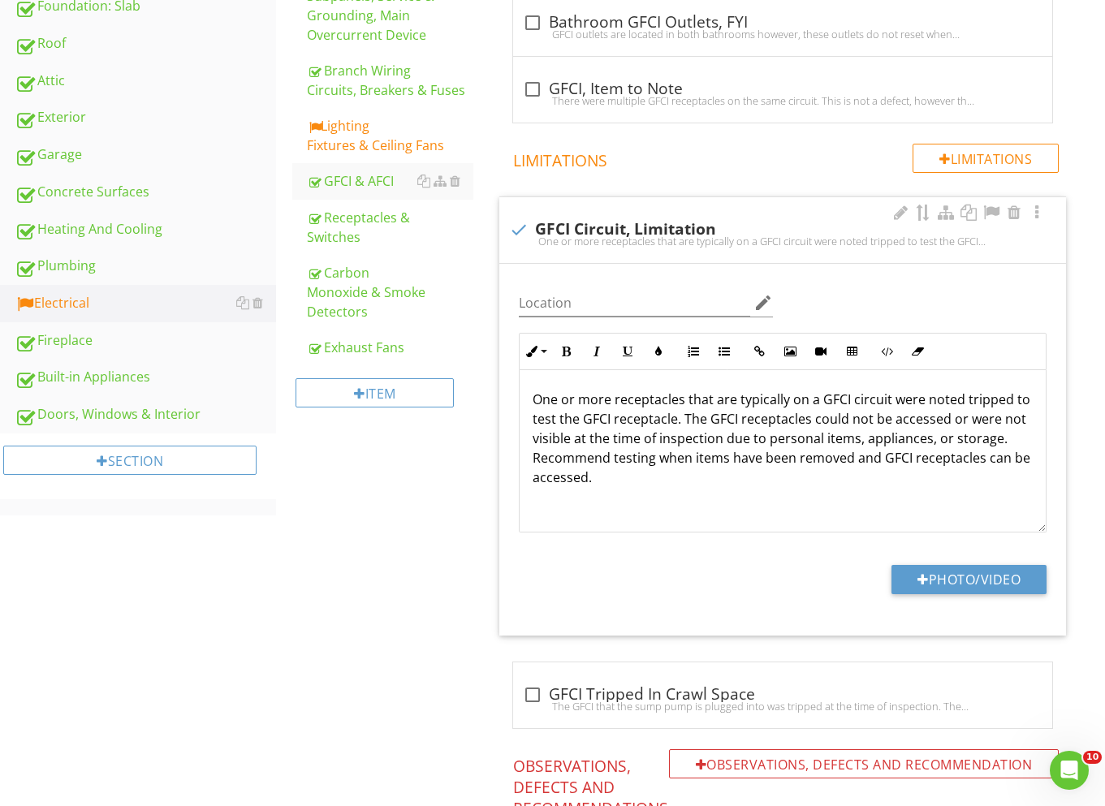
click at [726, 475] on p "One or more receptacles that are typically on a GFCI circuit were noted tripped…" at bounding box center [783, 438] width 500 height 97
click at [710, 457] on p "One or more receptacles that are typically on a GFCI circuit were noted tripped…" at bounding box center [783, 438] width 500 height 97
click at [429, 552] on div "Electrical General Meter Service Entrance Conductors Main & Subpanels, Service …" at bounding box center [690, 565] width 829 height 1627
click at [691, 421] on p "One or more receptacles that are typically on a GFCI circuit were noted tripped…" at bounding box center [783, 448] width 500 height 117
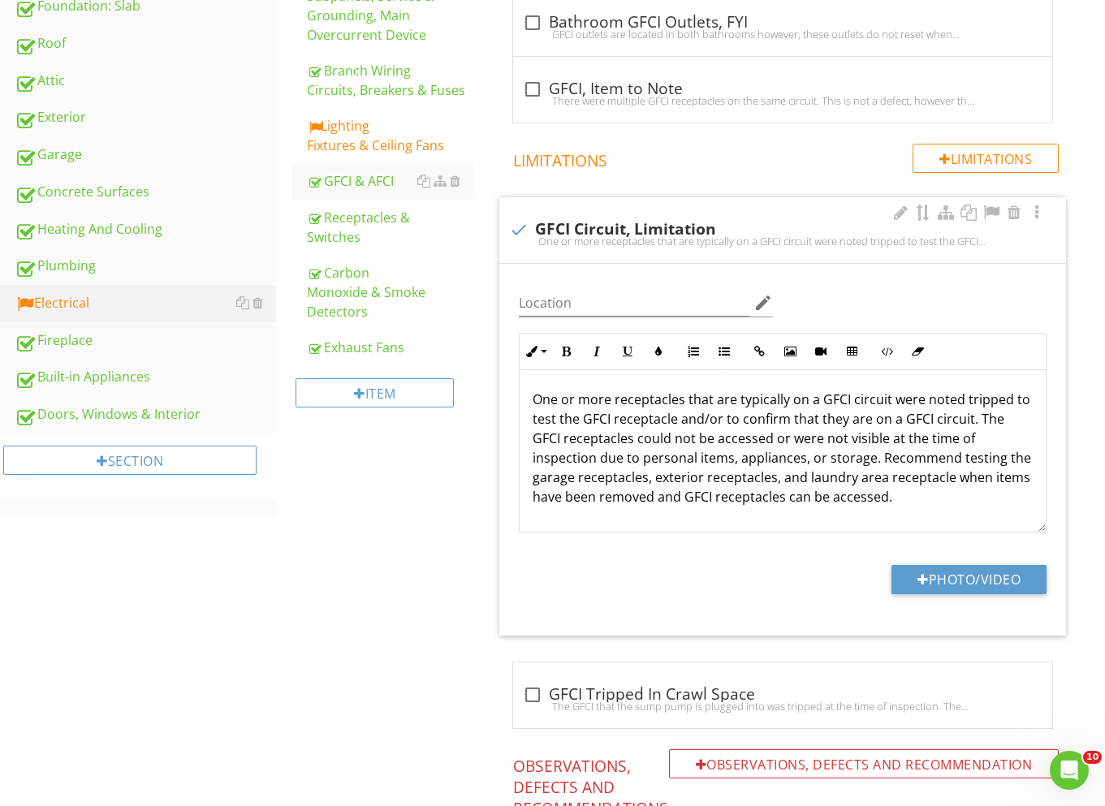
click at [994, 447] on p "One or more receptacles that are typically on a GFCI circuit were noted tripped…" at bounding box center [783, 448] width 500 height 117
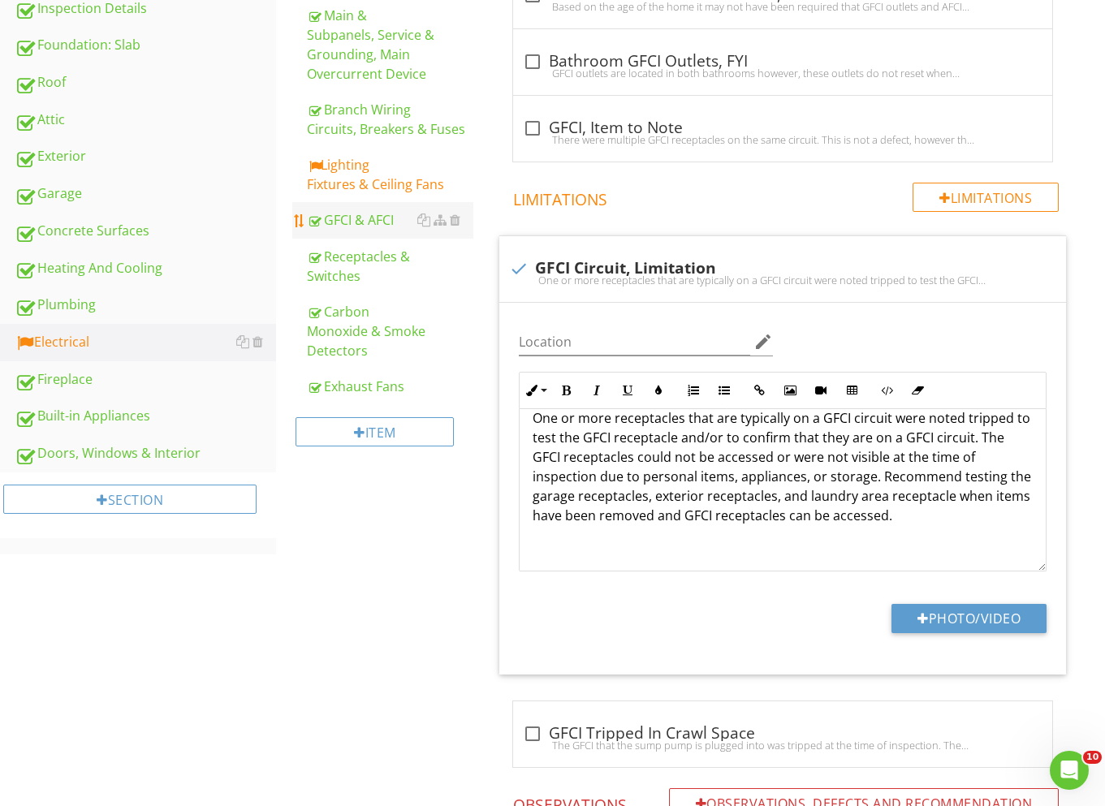
scroll to position [391, 0]
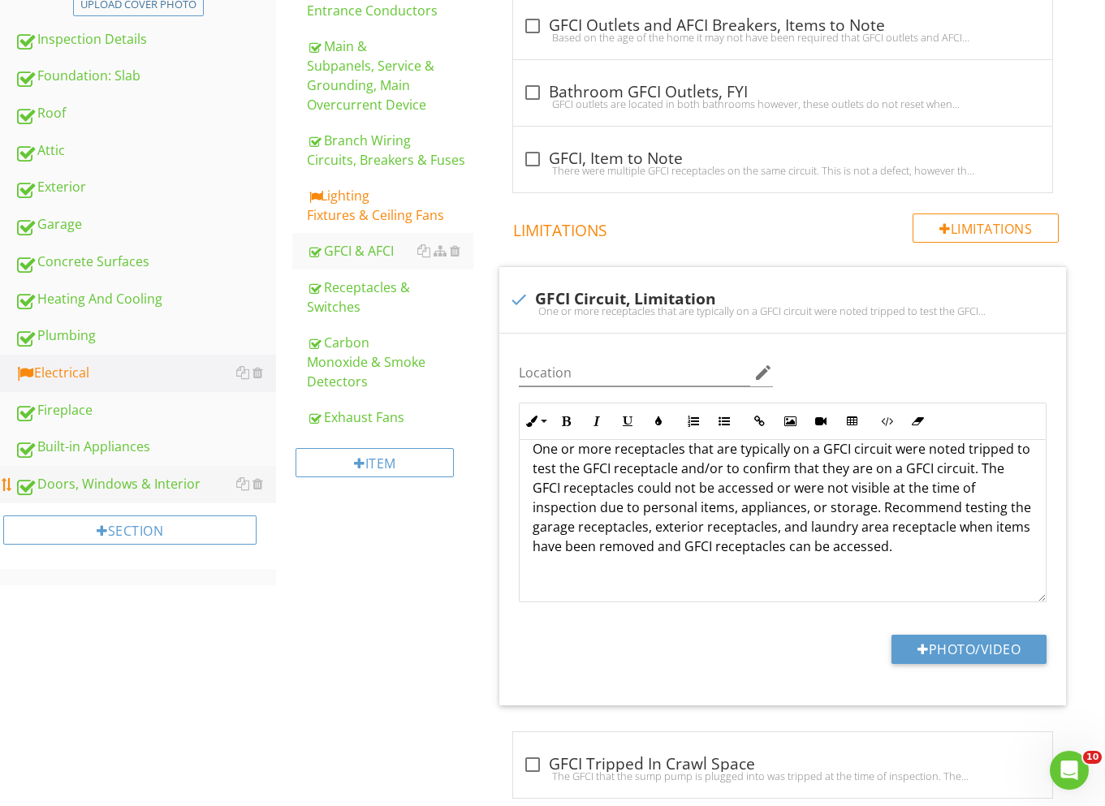
drag, startPoint x: 105, startPoint y: 485, endPoint x: 172, endPoint y: 470, distance: 69.0
click at [105, 485] on div "Doors, Windows & Interior" at bounding box center [145, 484] width 261 height 21
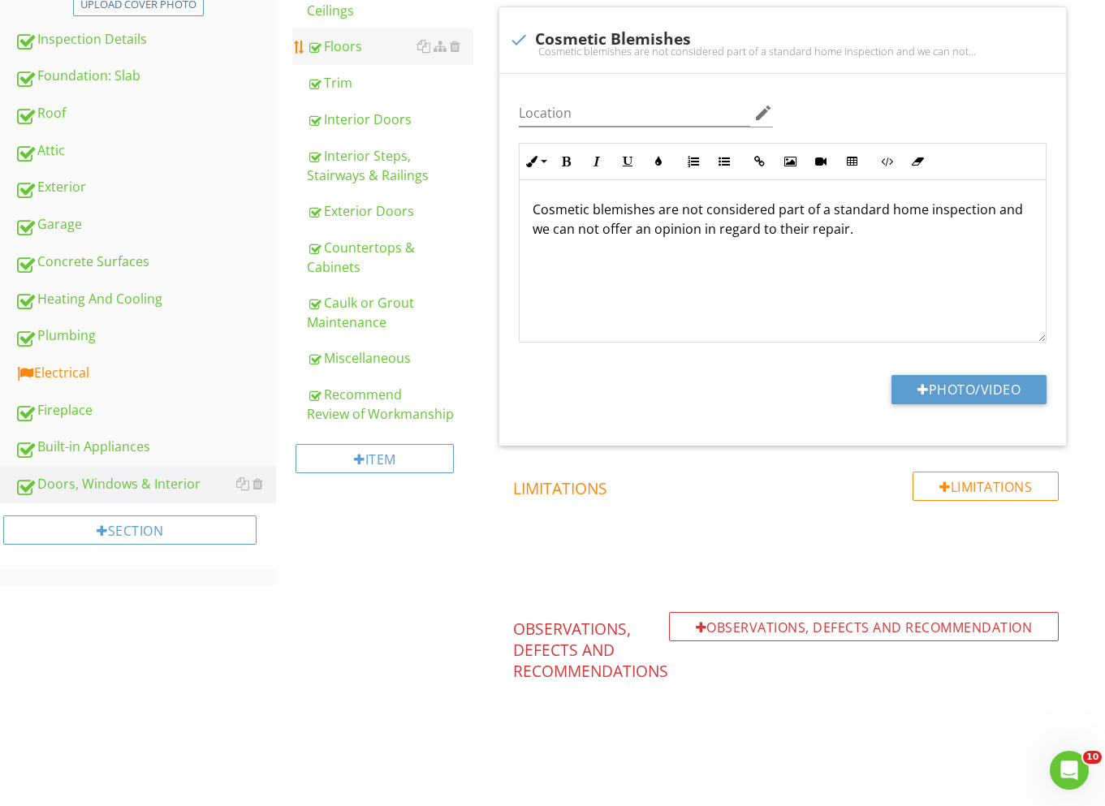
click at [353, 31] on link "Floors" at bounding box center [390, 46] width 166 height 36
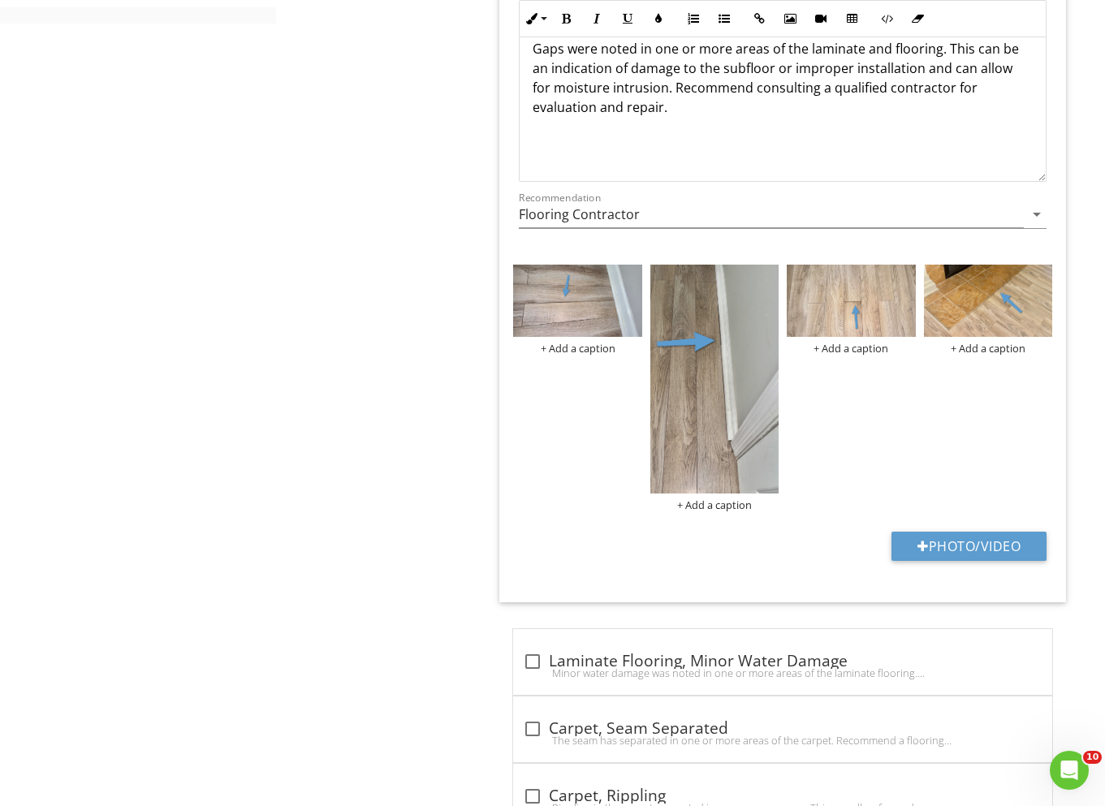
scroll to position [950, 0]
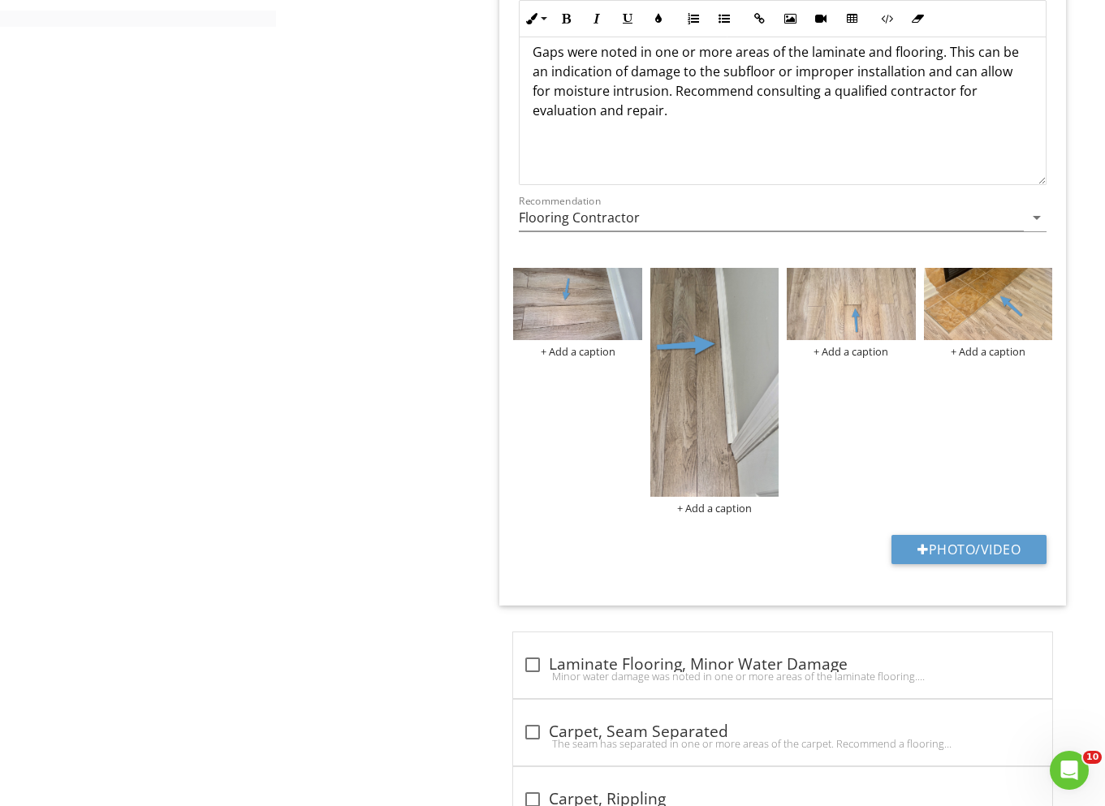
click at [884, 54] on p "Gaps were noted in one or more areas of the laminate and flooring. This can be …" at bounding box center [783, 81] width 500 height 78
drag, startPoint x: 885, startPoint y: 54, endPoint x: 859, endPoint y: 54, distance: 26.0
click at [859, 54] on p "Gaps were noted in one or more areas of the laminate and flooring. This can be …" at bounding box center [783, 81] width 500 height 78
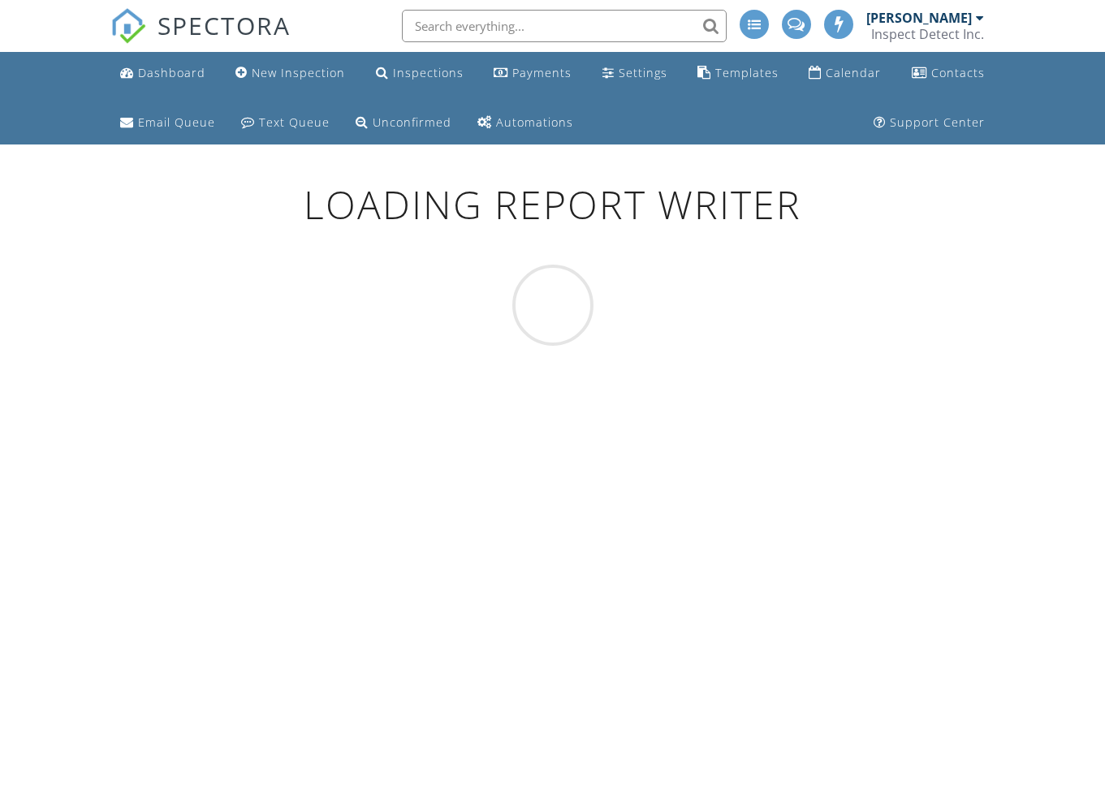
scroll to position [145, 0]
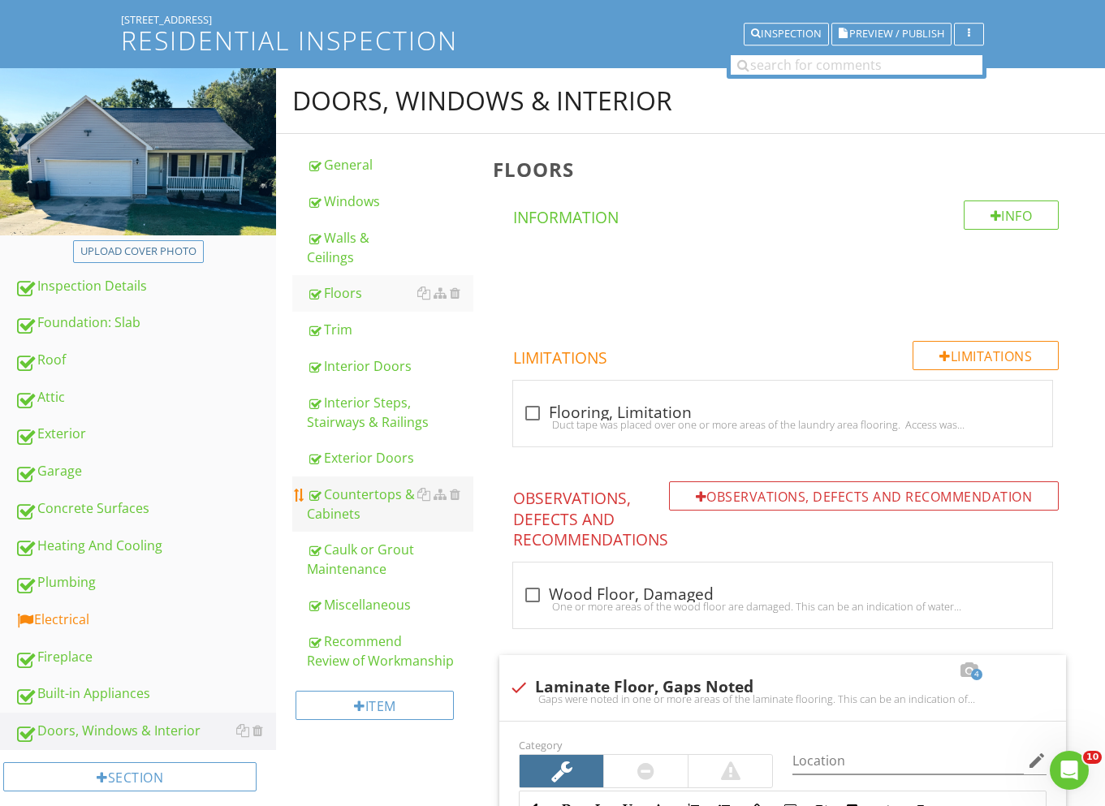
click at [374, 483] on link "Countertops & Cabinets" at bounding box center [390, 504] width 166 height 55
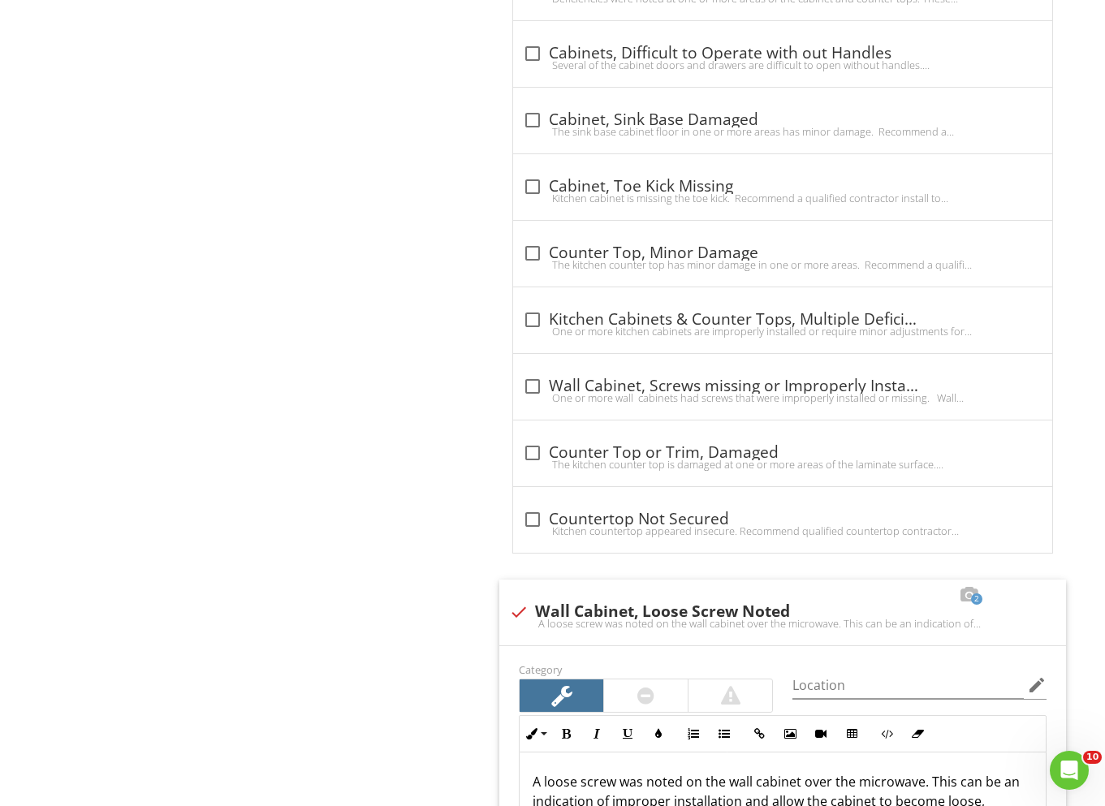
scroll to position [2175, 0]
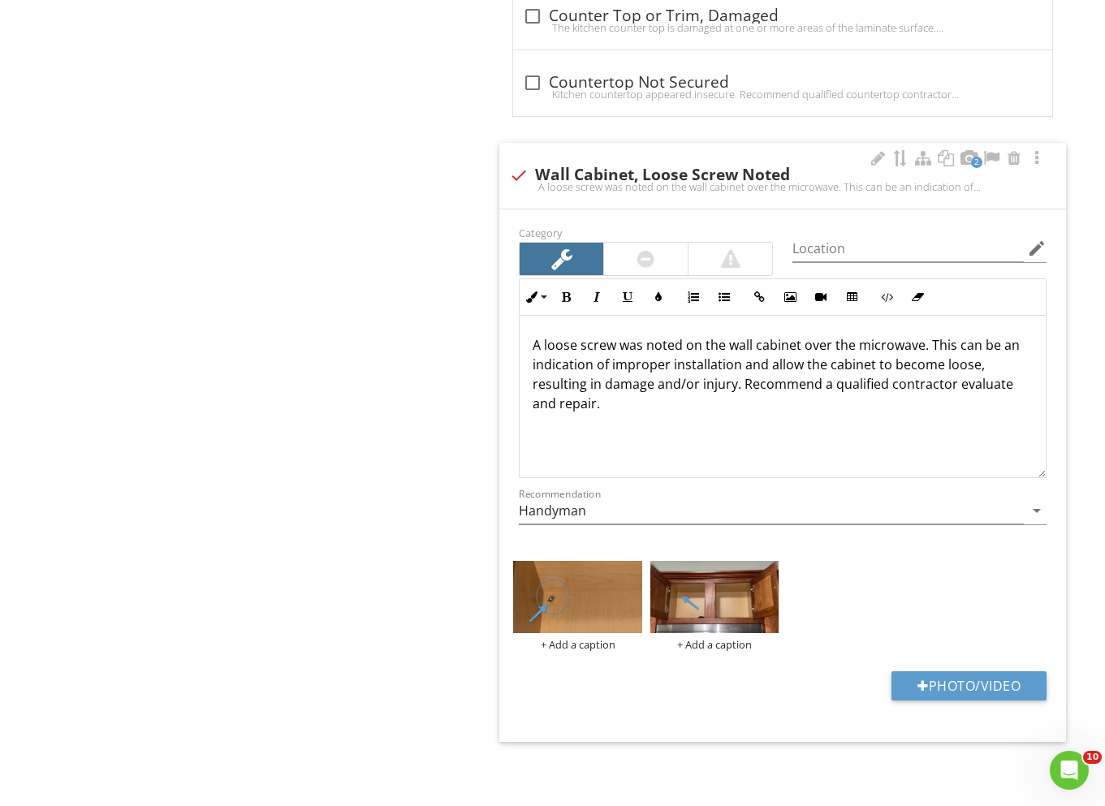
click at [978, 369] on p "A loose screw was noted on the wall cabinet over the microwave. This can be an …" at bounding box center [783, 374] width 500 height 78
drag, startPoint x: 982, startPoint y: 366, endPoint x: 941, endPoint y: 365, distance: 40.6
click at [941, 365] on p "A loose screw was noted on the wall cabinet over the microwave. This can be an …" at bounding box center [783, 374] width 500 height 78
drag, startPoint x: 874, startPoint y: 365, endPoint x: 980, endPoint y: 366, distance: 105.5
click at [980, 366] on p "A loose screw was noted on the wall cabinet over the microwave. This can be an …" at bounding box center [783, 374] width 500 height 78
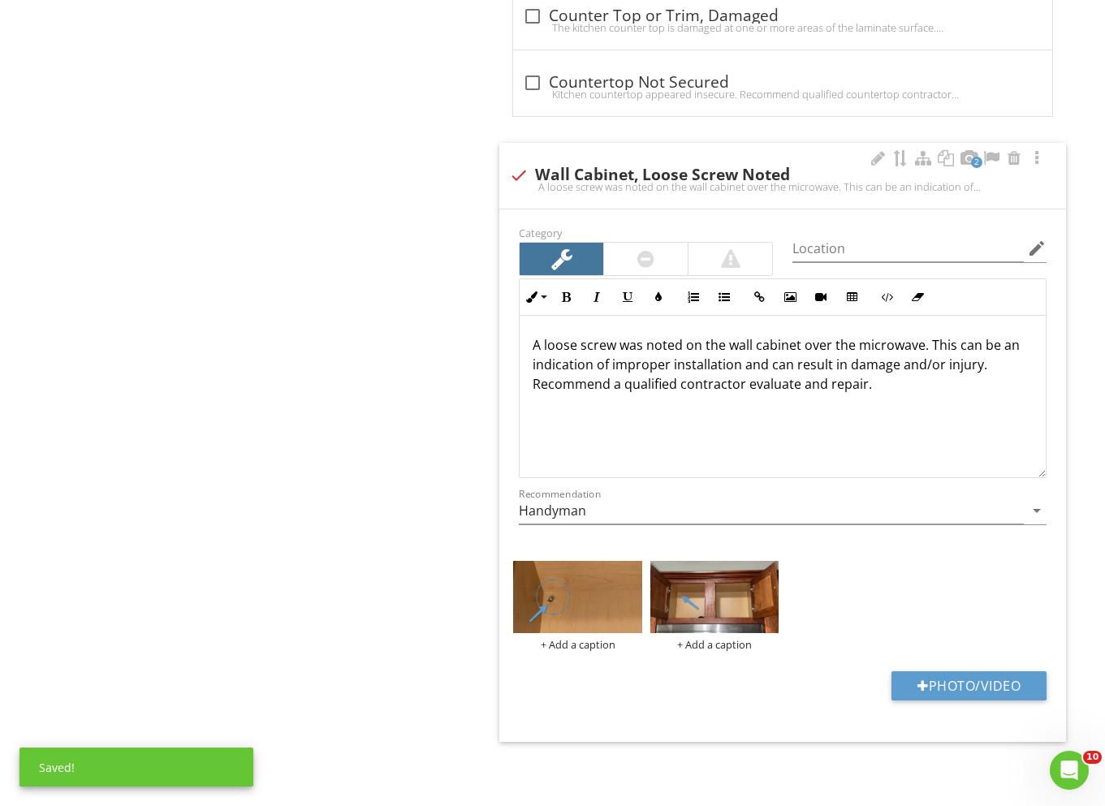
click at [939, 395] on div "A loose screw was noted on the wall cabinet over the microwave. This can be an …" at bounding box center [783, 397] width 526 height 162
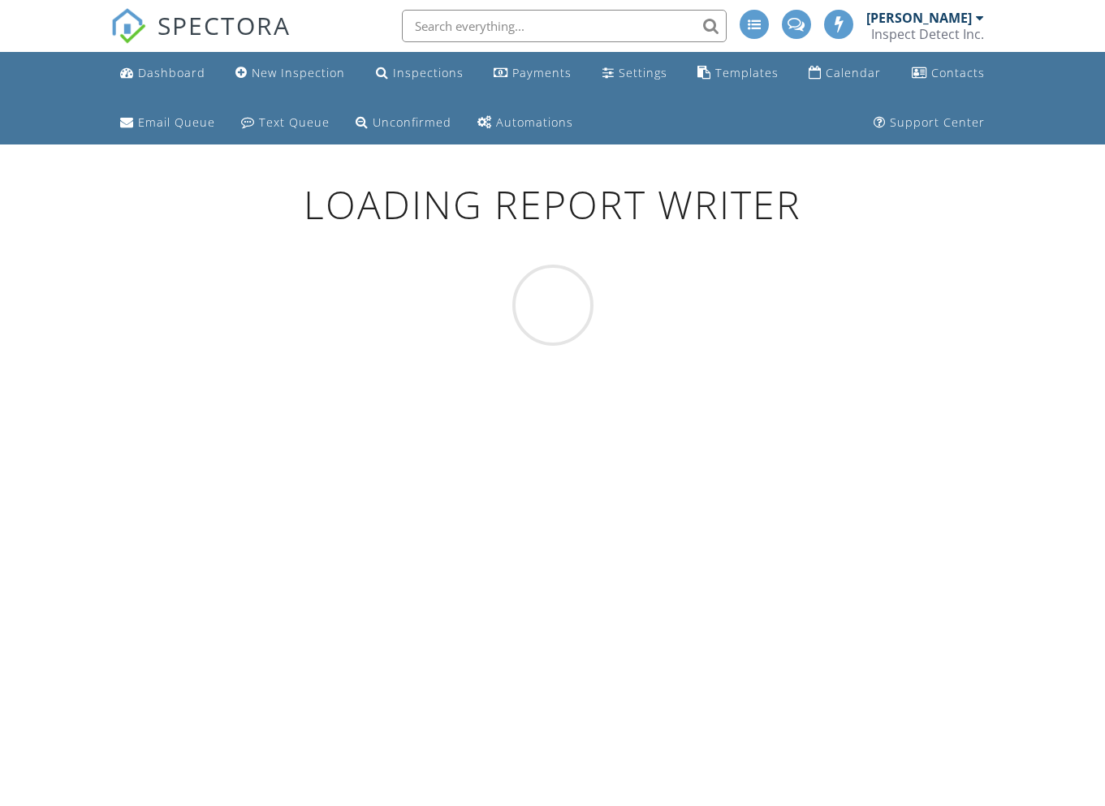
scroll to position [145, 0]
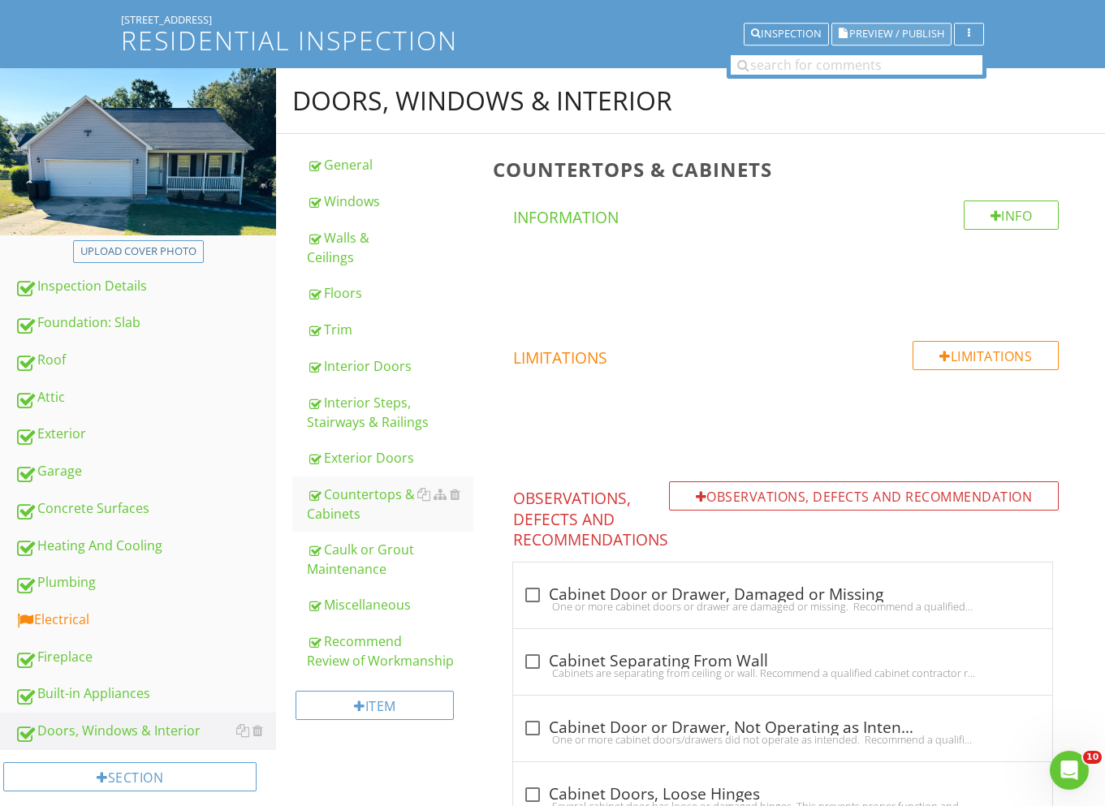
click at [887, 31] on span "Preview / Publish" at bounding box center [896, 34] width 95 height 11
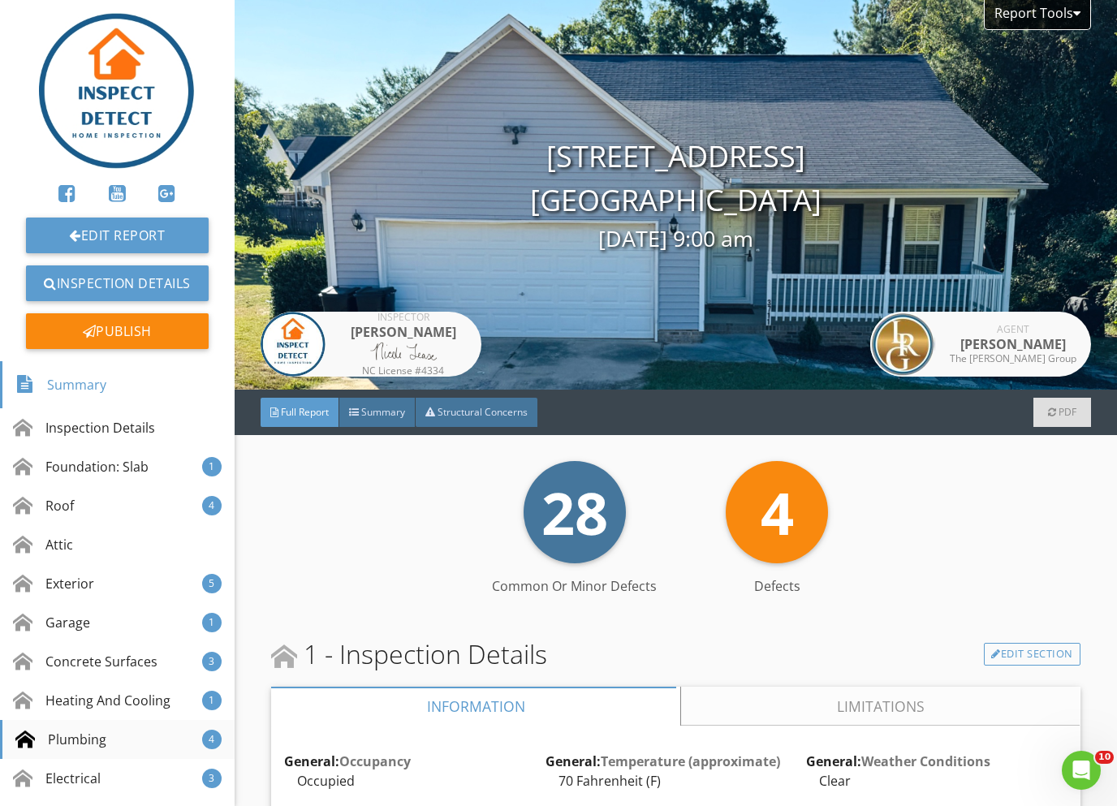
click at [82, 744] on div "Plumbing" at bounding box center [60, 739] width 91 height 19
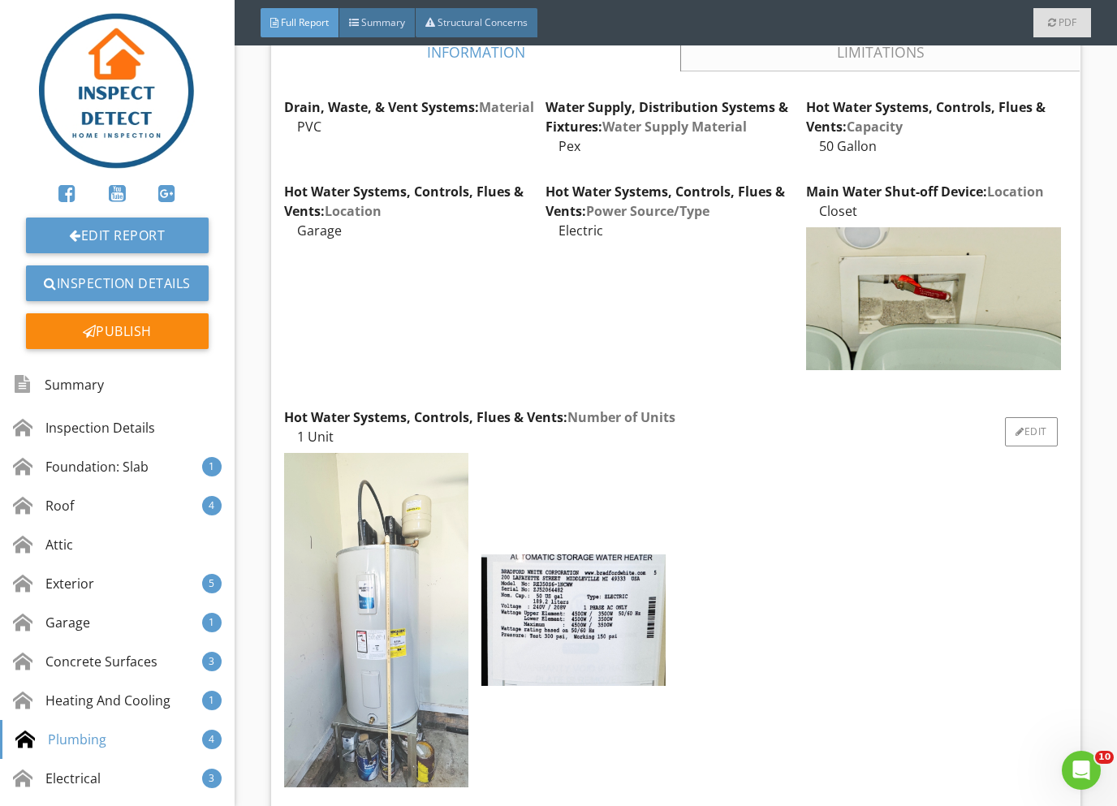
scroll to position [7428, 0]
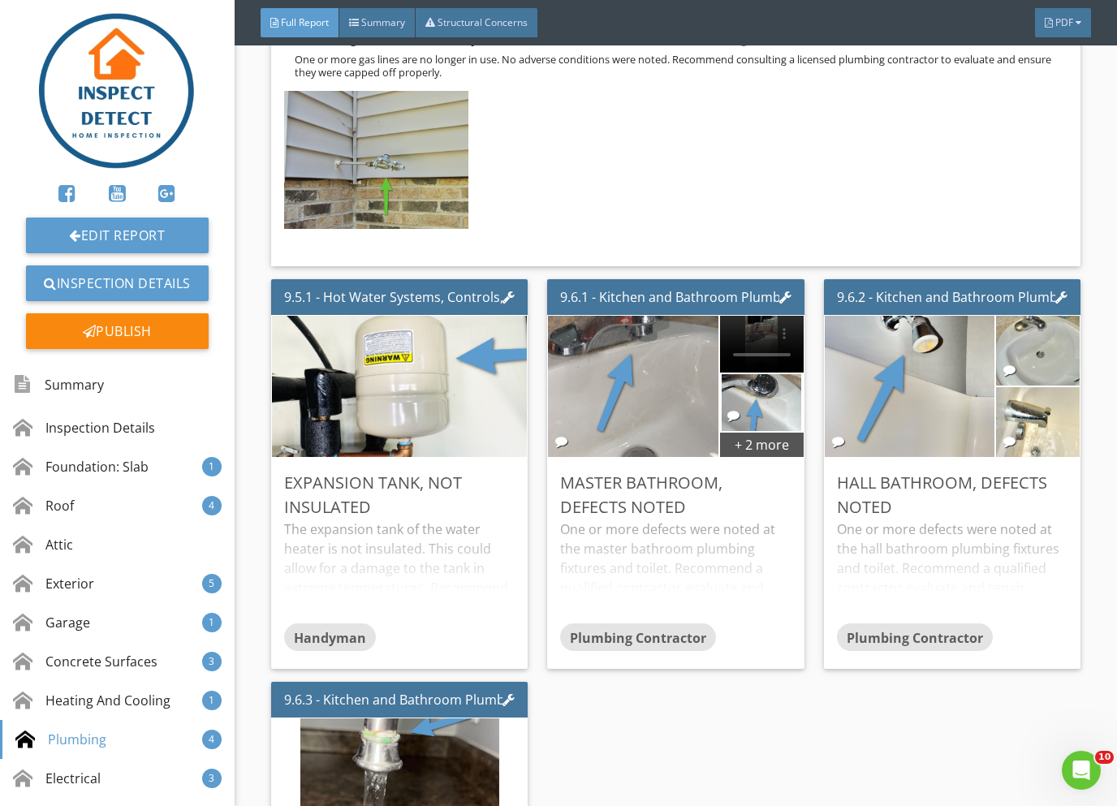
click at [148, 216] on div "Edit Report Inspection Details Publish" at bounding box center [117, 187] width 235 height 348
click at [147, 222] on link "Edit Report" at bounding box center [117, 236] width 183 height 36
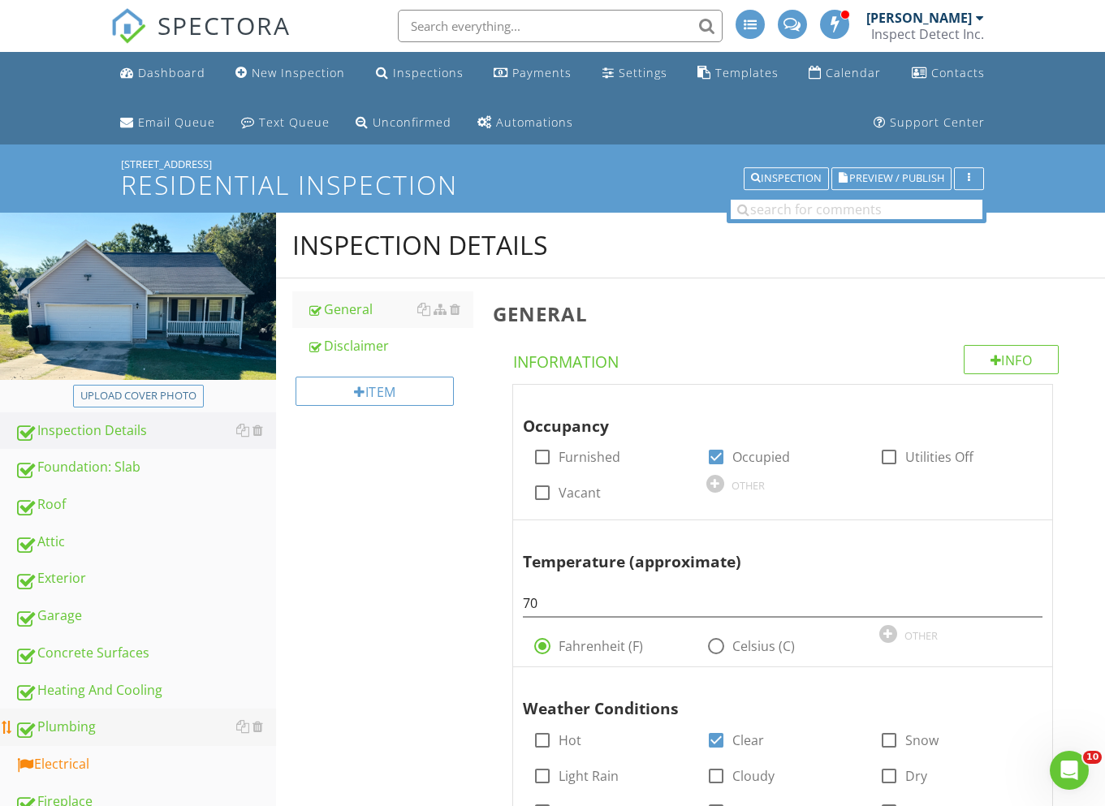
click at [121, 732] on div "Plumbing" at bounding box center [145, 727] width 261 height 21
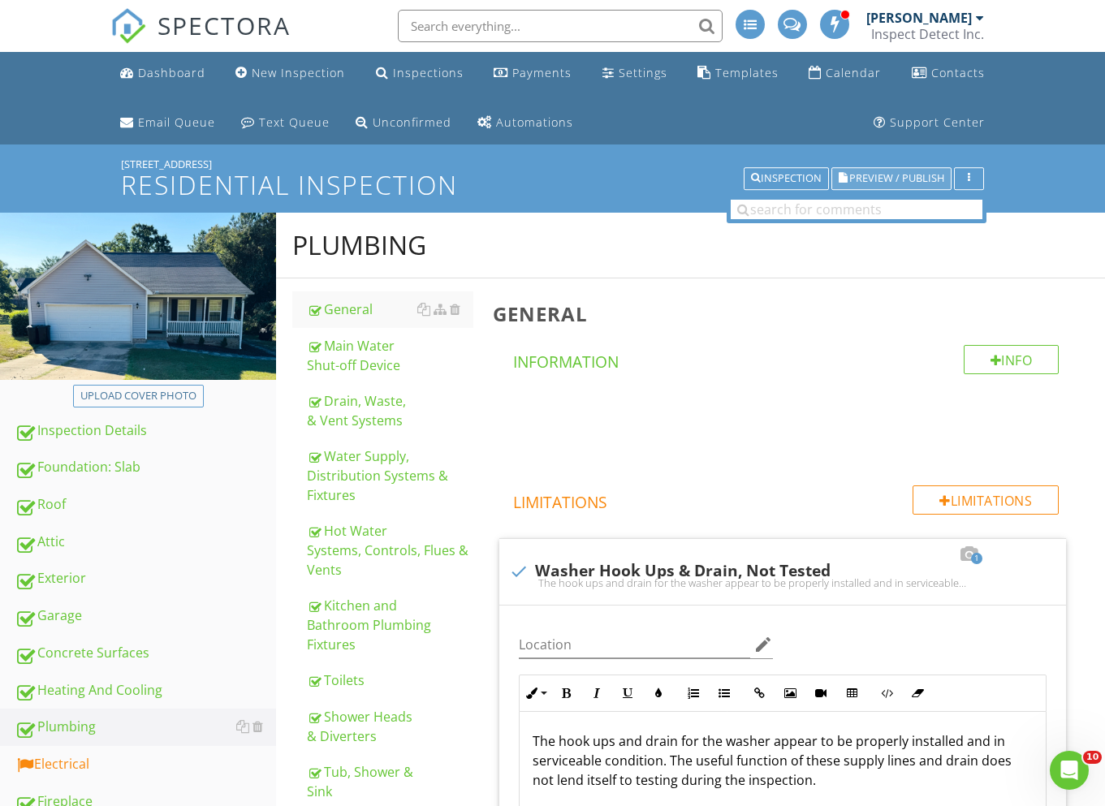
click at [891, 174] on span "Preview / Publish" at bounding box center [896, 179] width 95 height 11
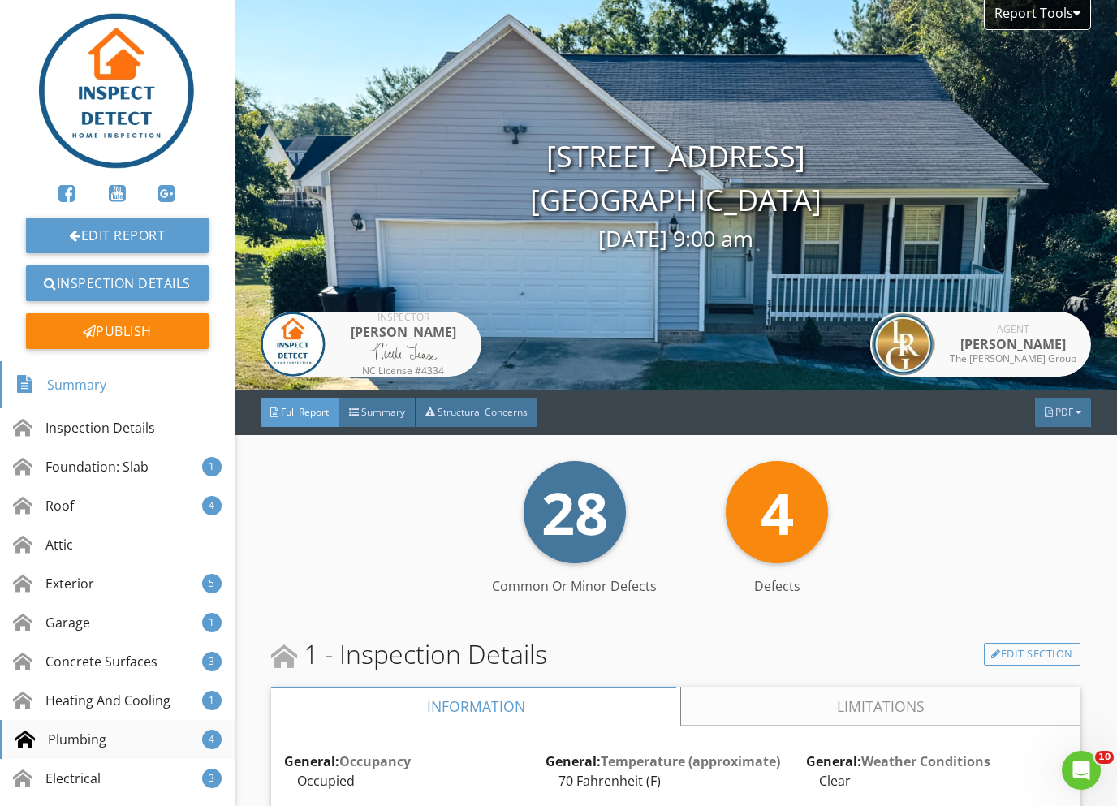
click at [83, 728] on div "Plumbing 4" at bounding box center [117, 739] width 235 height 39
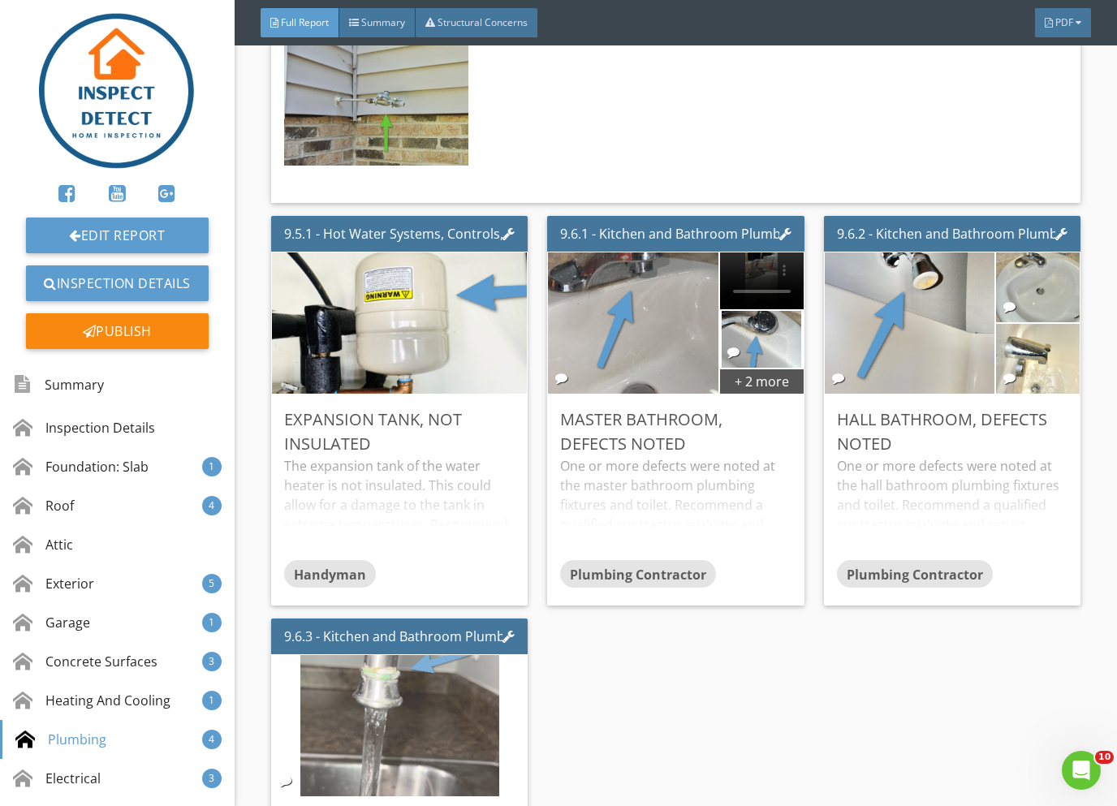
scroll to position [7570, 0]
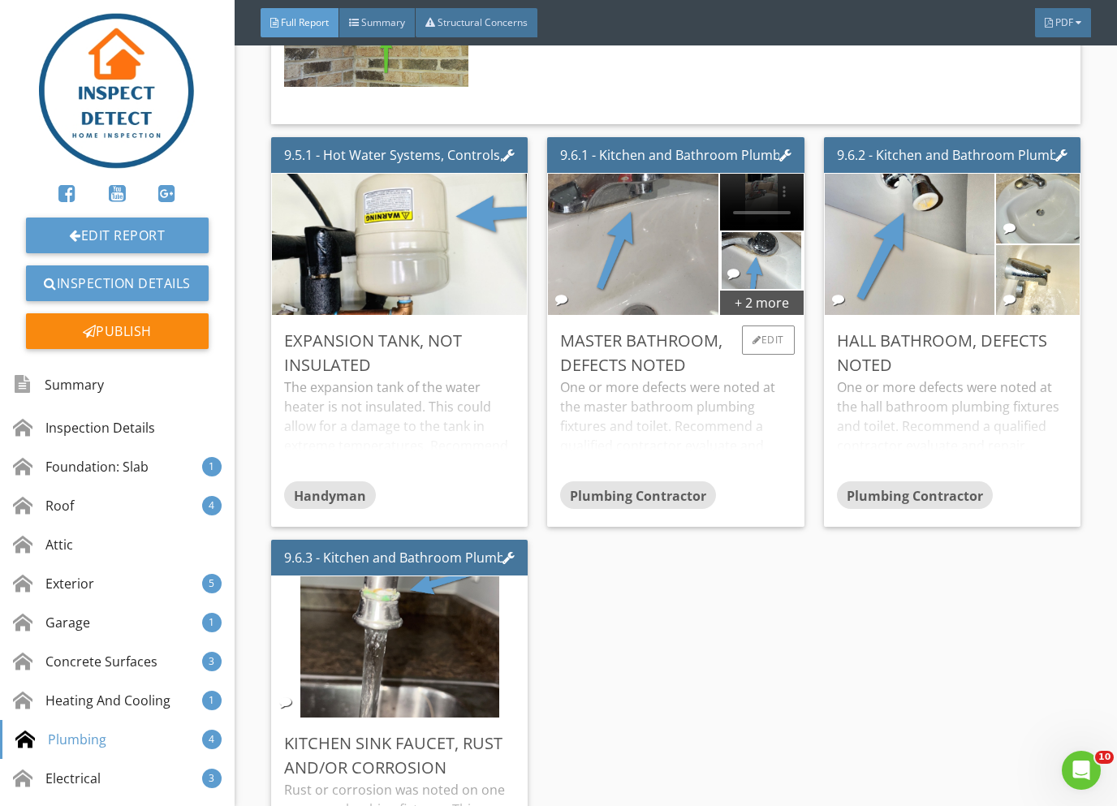
click at [671, 393] on div "One or more defects were noted at the master bathroom plumbing fixtures and toi…" at bounding box center [675, 430] width 231 height 104
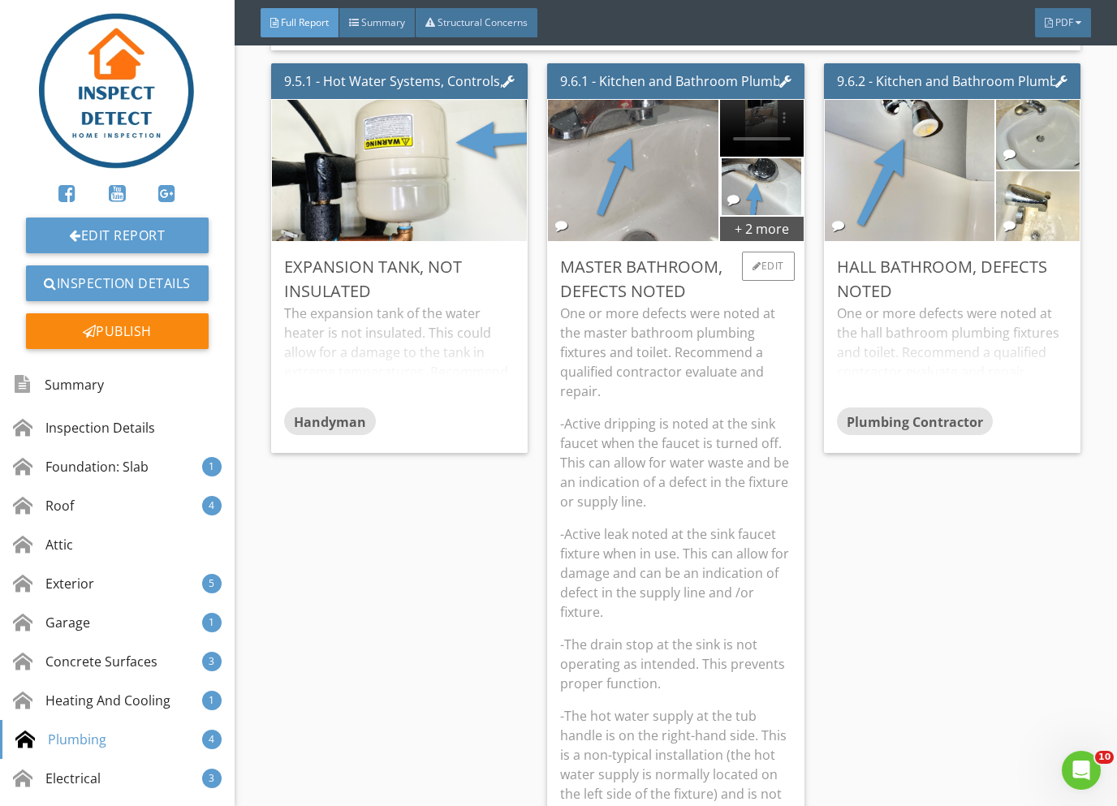
scroll to position [7684, 0]
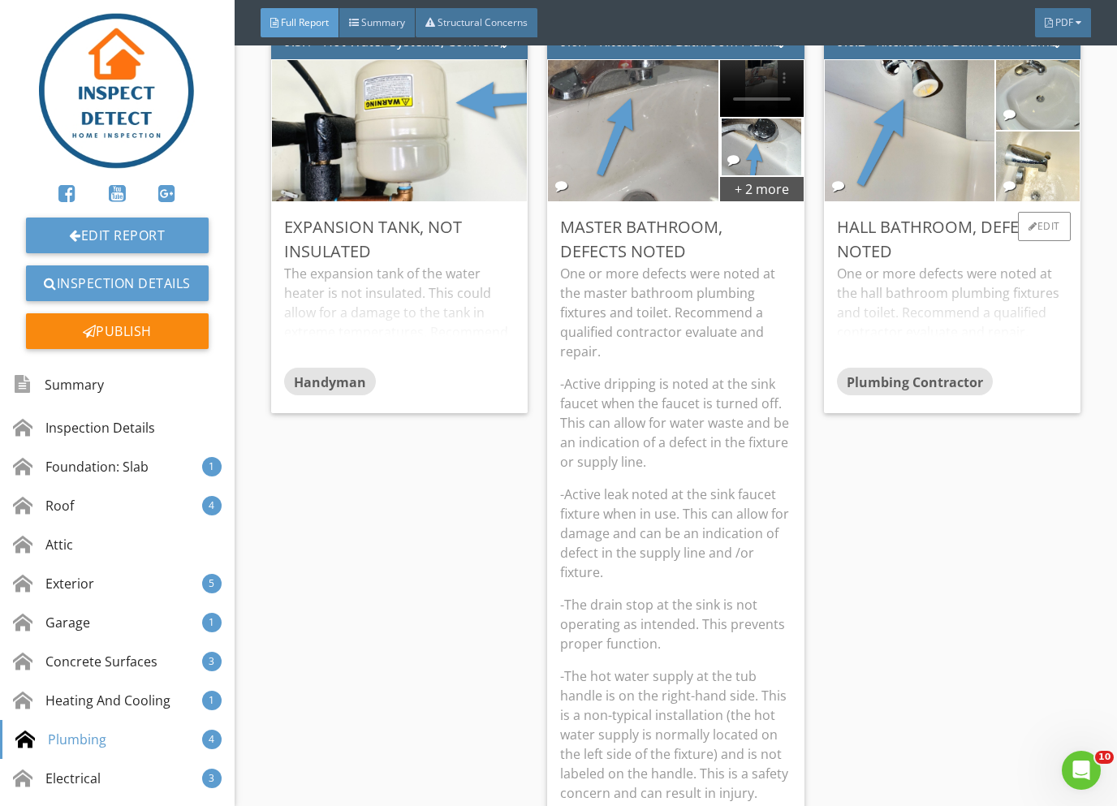
click at [904, 285] on div "One or more defects were noted at the hall bathroom plumbing fixtures and toile…" at bounding box center [952, 316] width 231 height 104
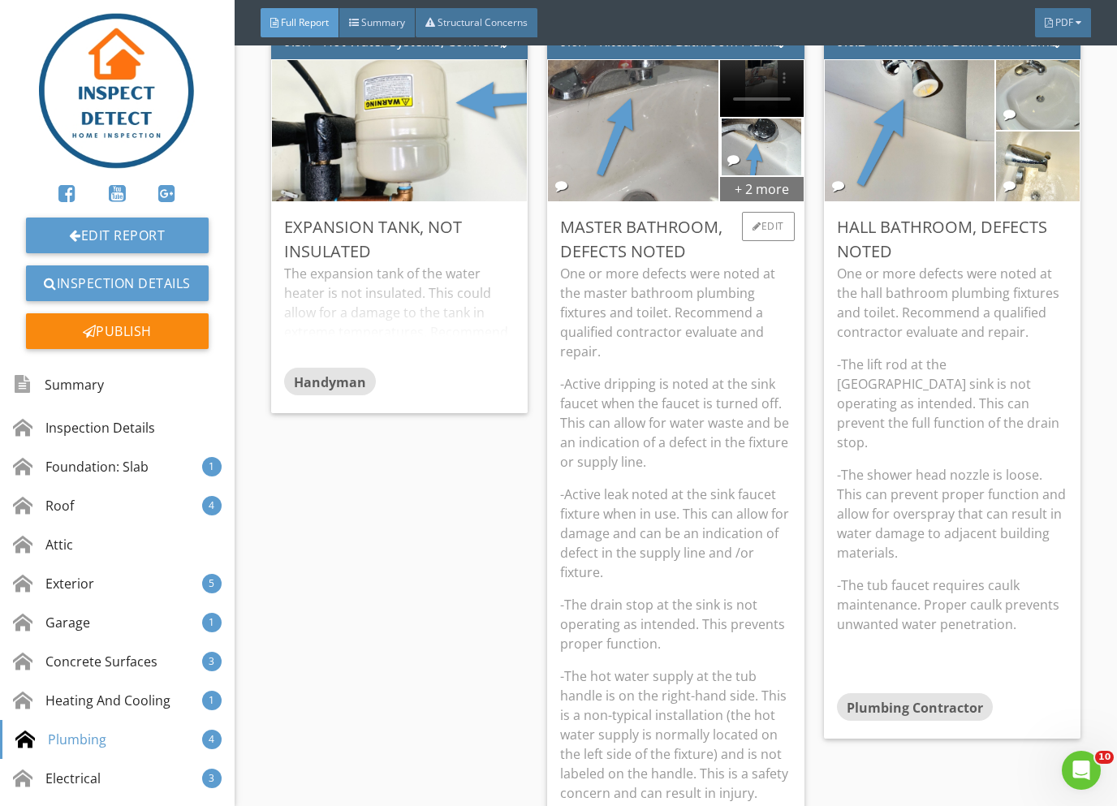
click at [745, 175] on div "+ 2 more" at bounding box center [762, 188] width 84 height 26
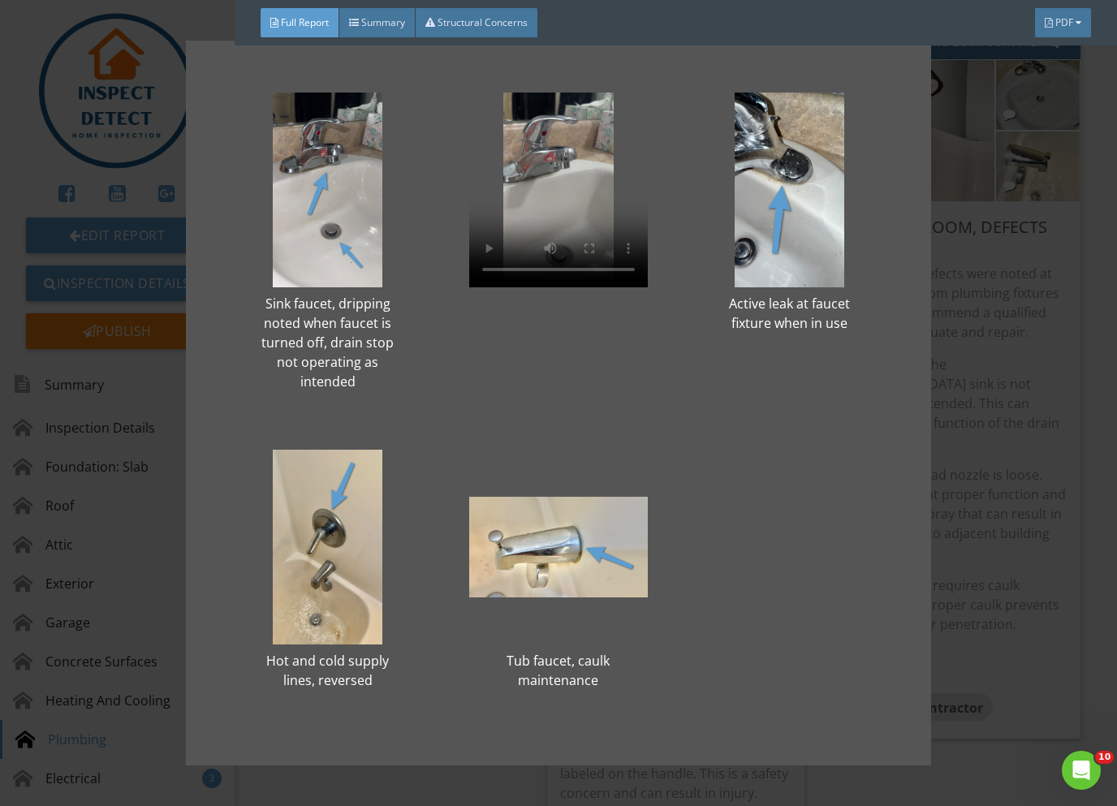
click at [1025, 399] on div "Sink faucet, dripping noted when faucet is turned off, drain stop not operating…" at bounding box center [558, 403] width 1117 height 806
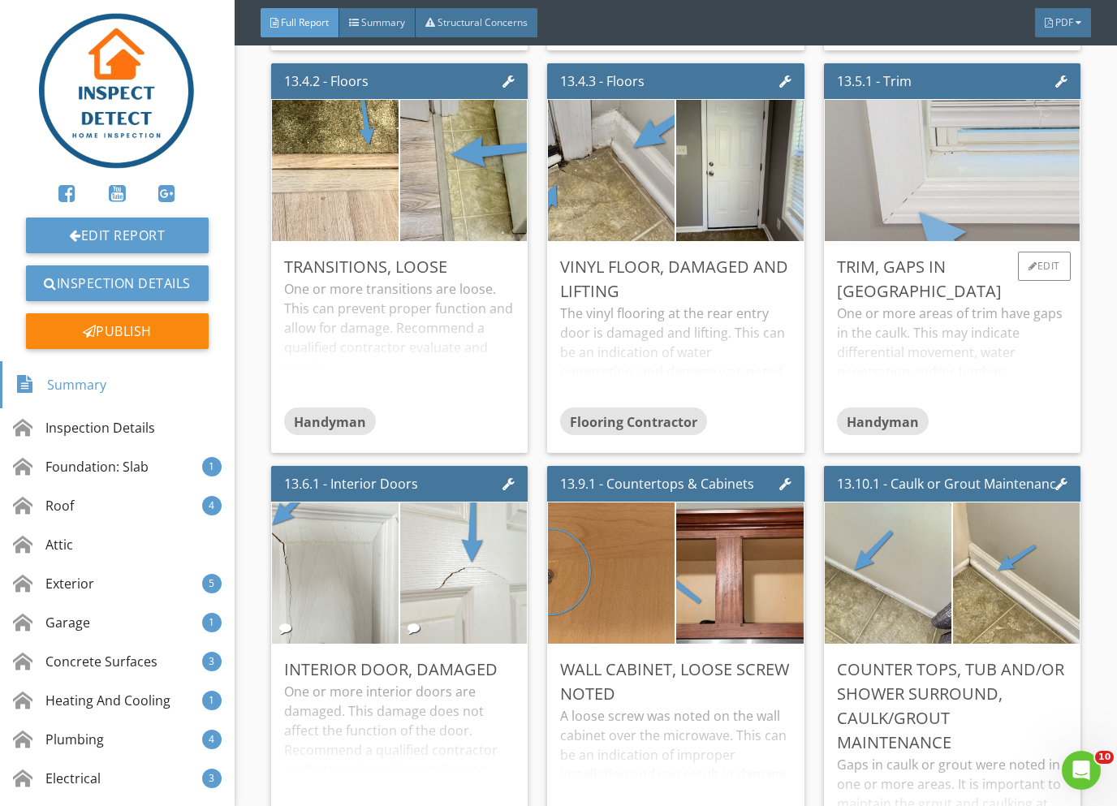
scroll to position [14029, 0]
